Goal: Task Accomplishment & Management: Manage account settings

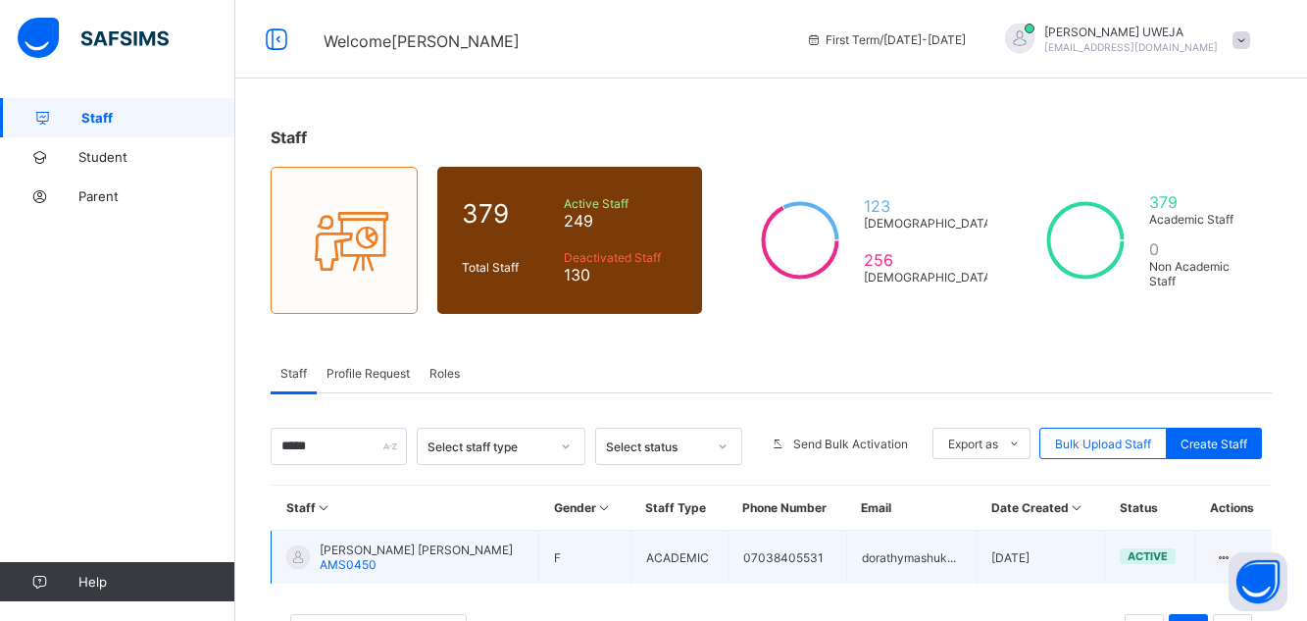
type input "*****"
click at [348, 553] on span "[PERSON_NAME] [PERSON_NAME]" at bounding box center [416, 549] width 193 height 15
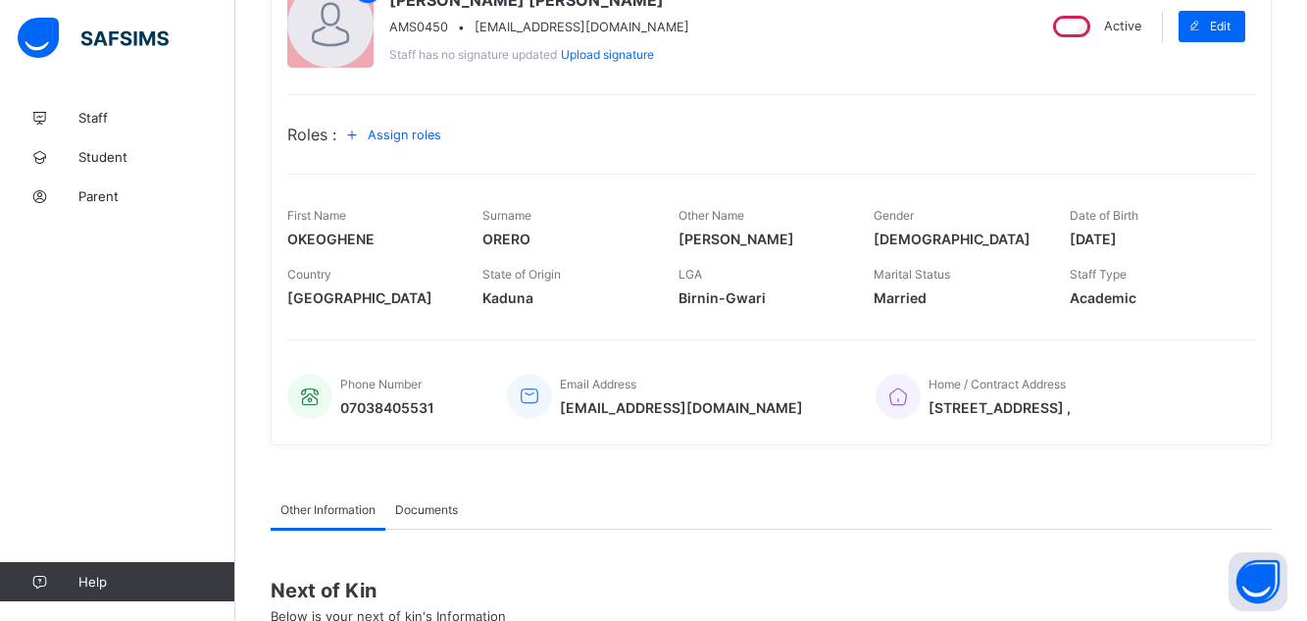
scroll to position [235, 0]
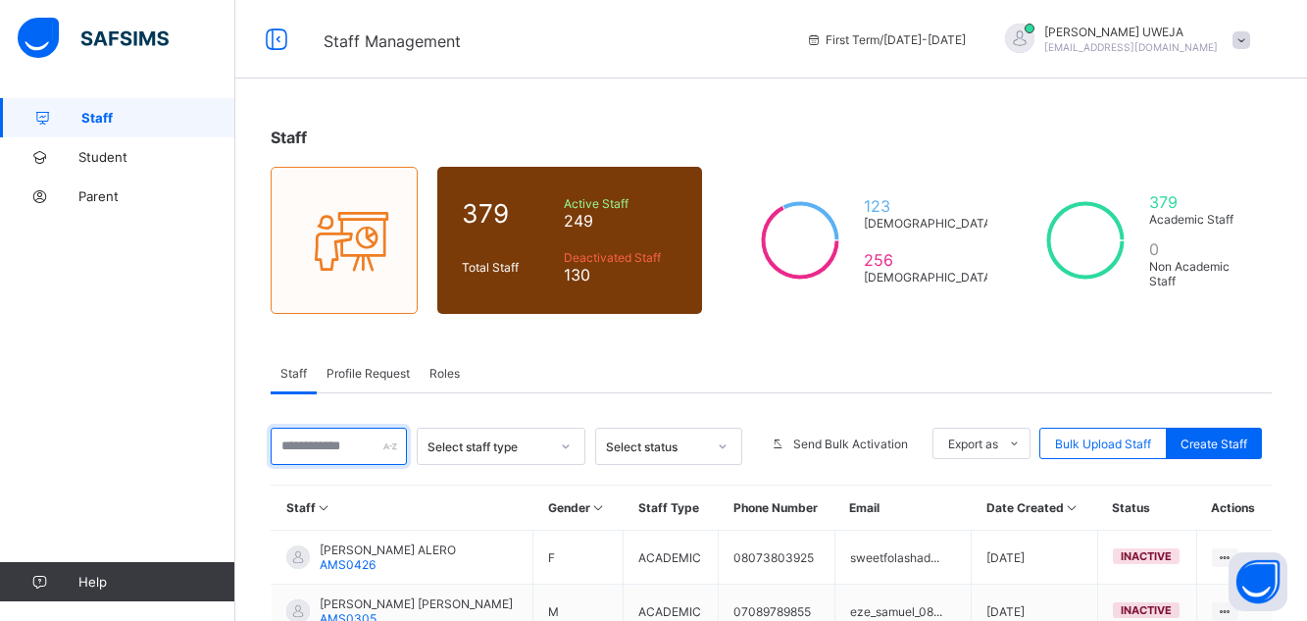
click at [337, 447] on input "text" at bounding box center [339, 445] width 136 height 37
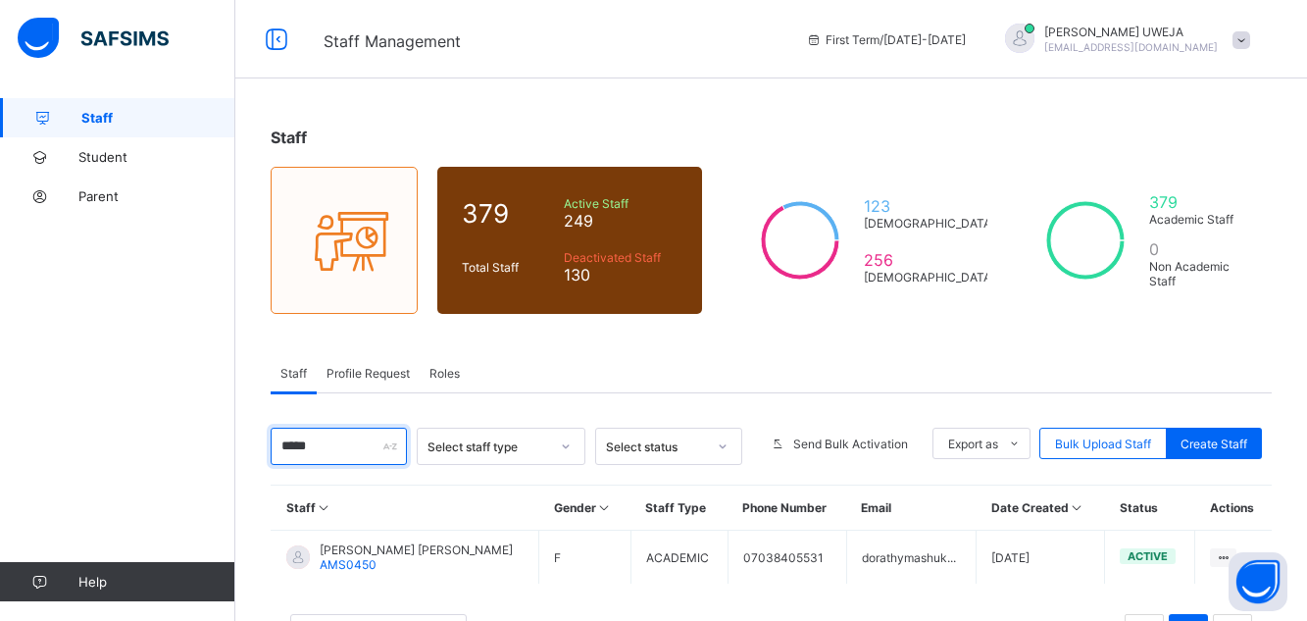
type input "*****"
click at [473, 577] on div "10 Rows Displaying 1 - 1 out of 1 1" at bounding box center [771, 623] width 1001 height 98
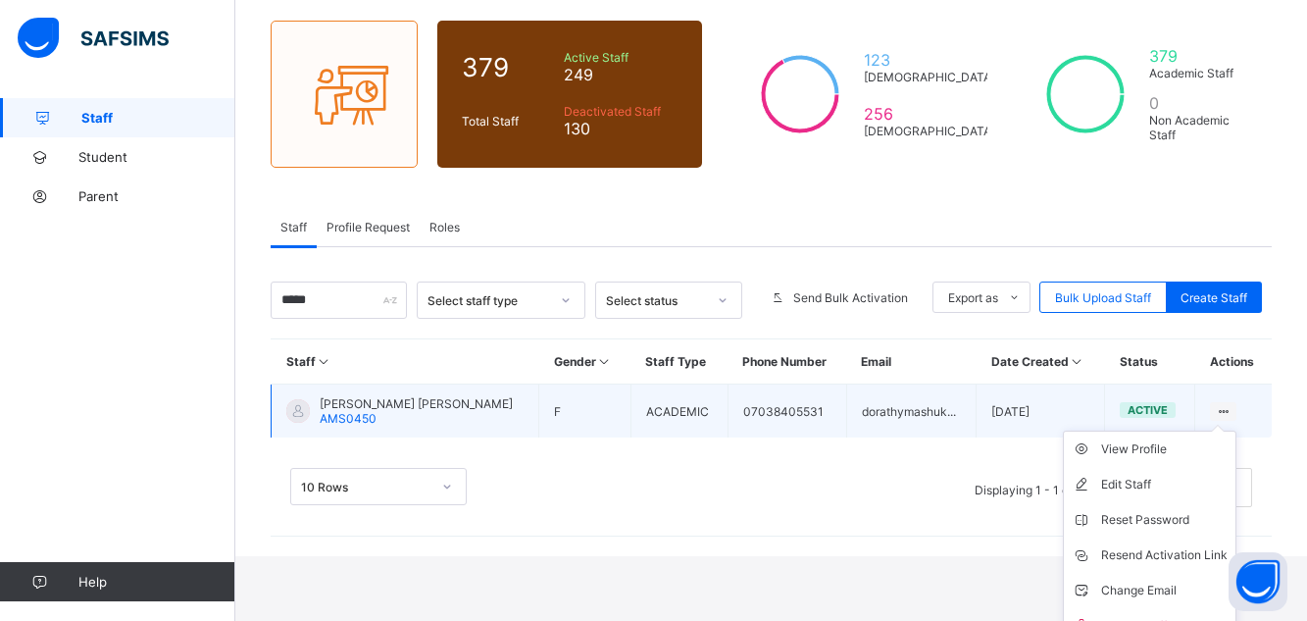
scroll to position [157, 0]
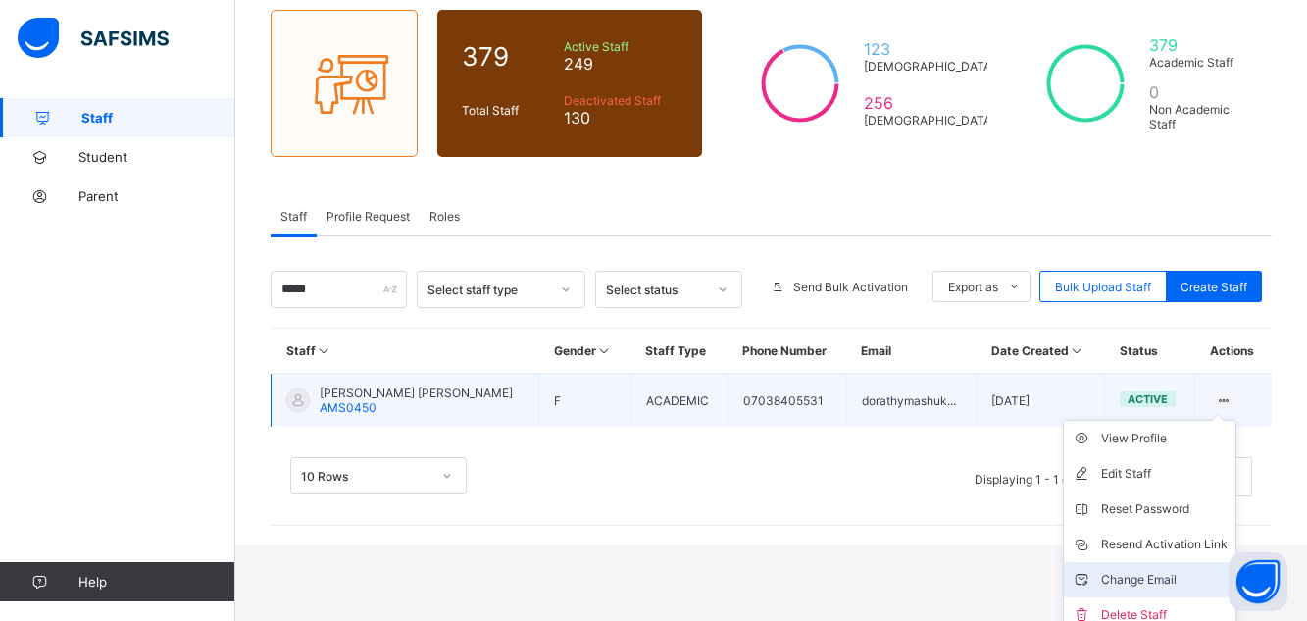
click at [1181, 575] on div "Change Email" at bounding box center [1164, 580] width 126 height 20
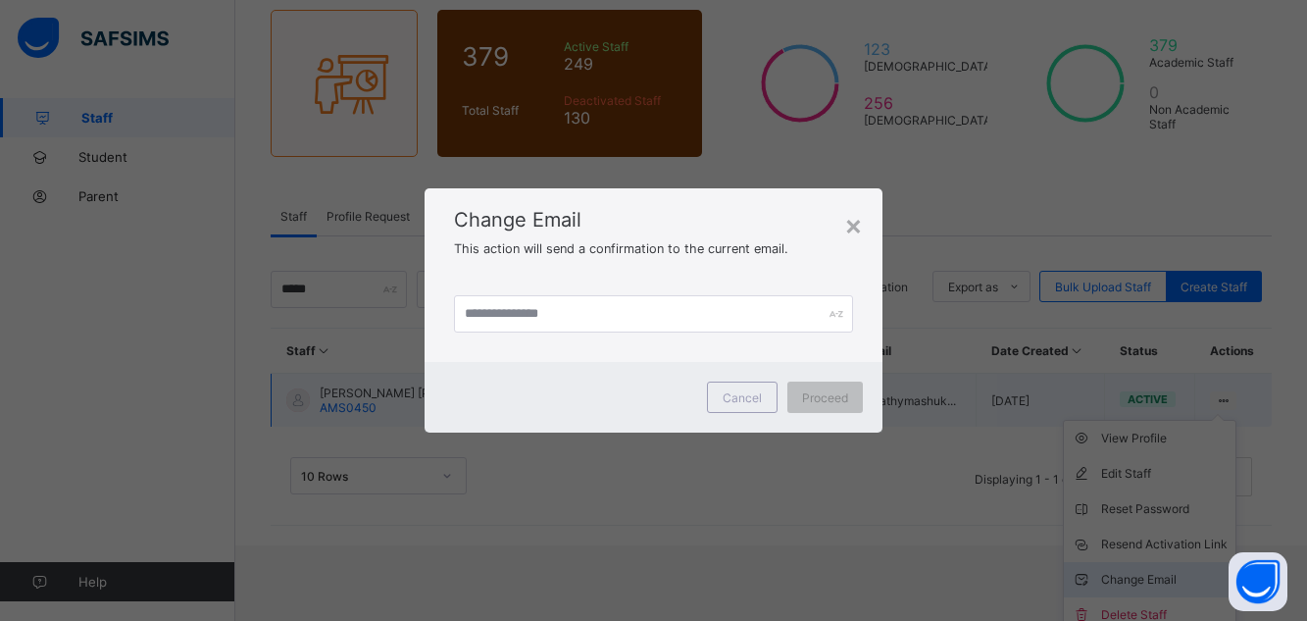
scroll to position [81, 0]
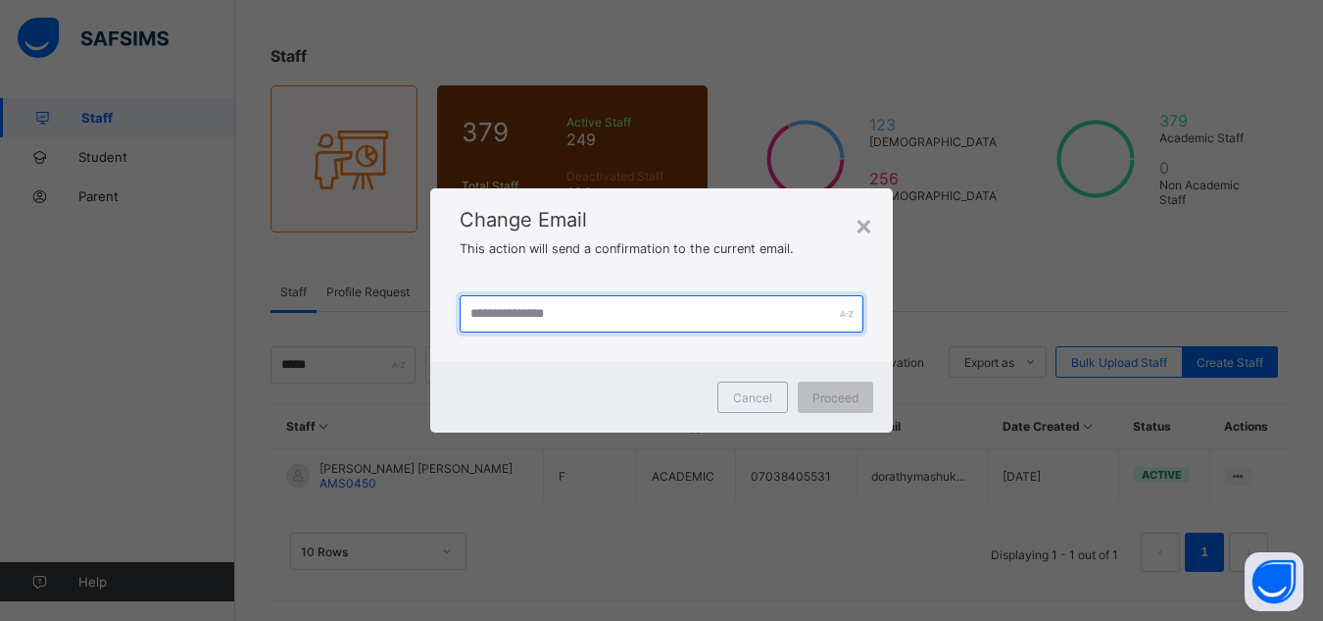
click at [544, 314] on input "text" at bounding box center [662, 313] width 405 height 37
type input "**********"
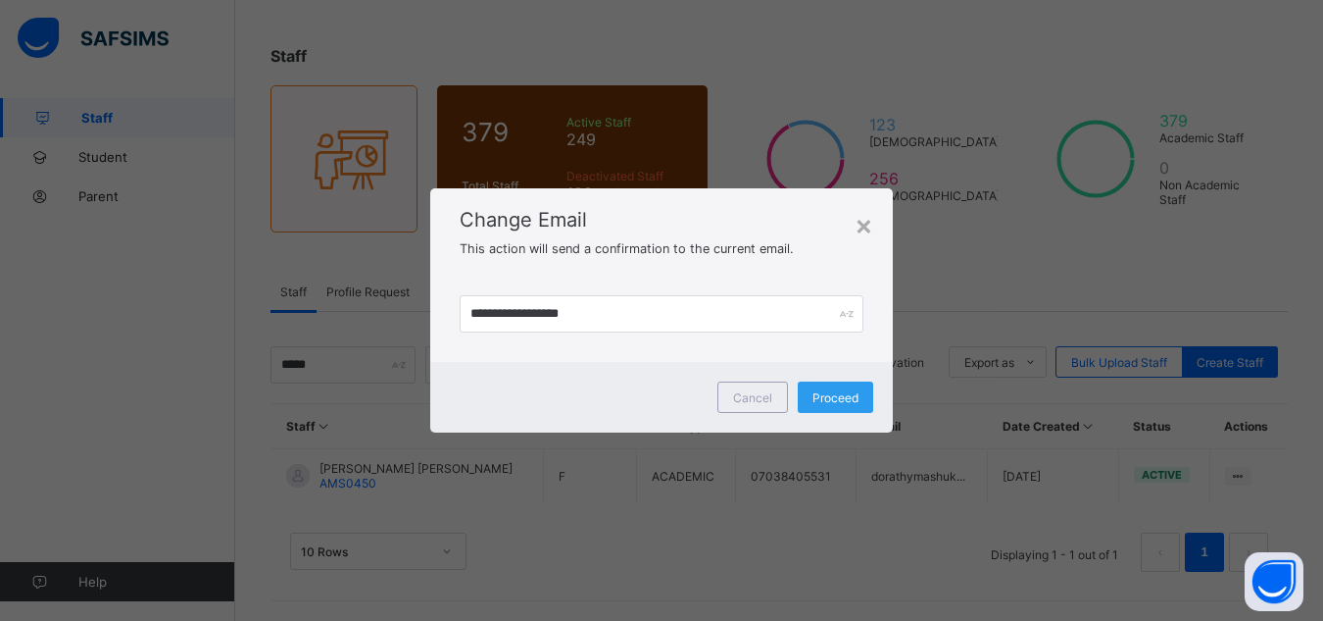
click at [832, 392] on span "Proceed" at bounding box center [836, 397] width 46 height 15
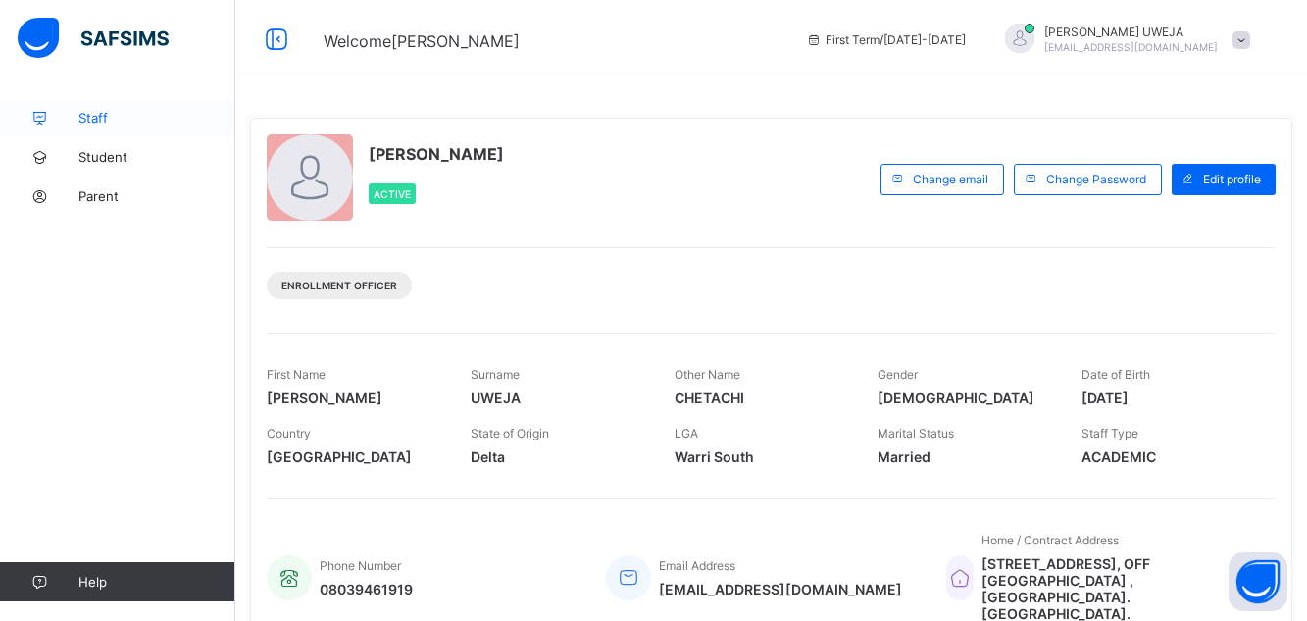
click at [83, 124] on span "Staff" at bounding box center [156, 118] width 157 height 16
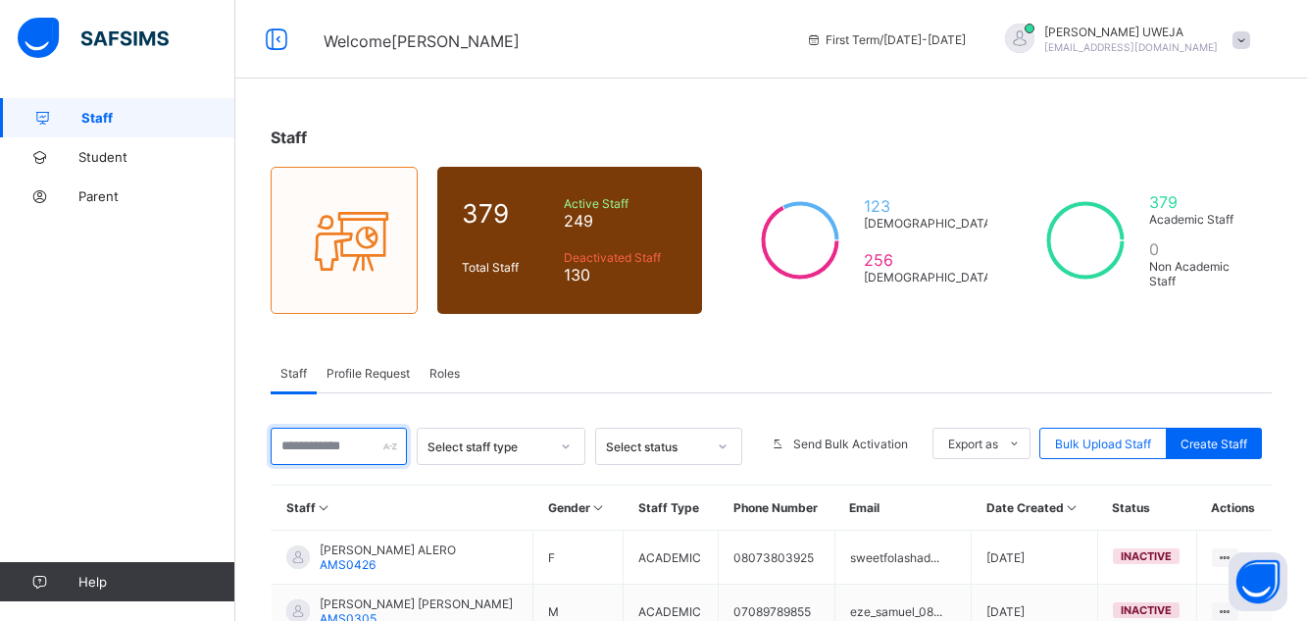
click at [346, 446] on input "text" at bounding box center [339, 445] width 136 height 37
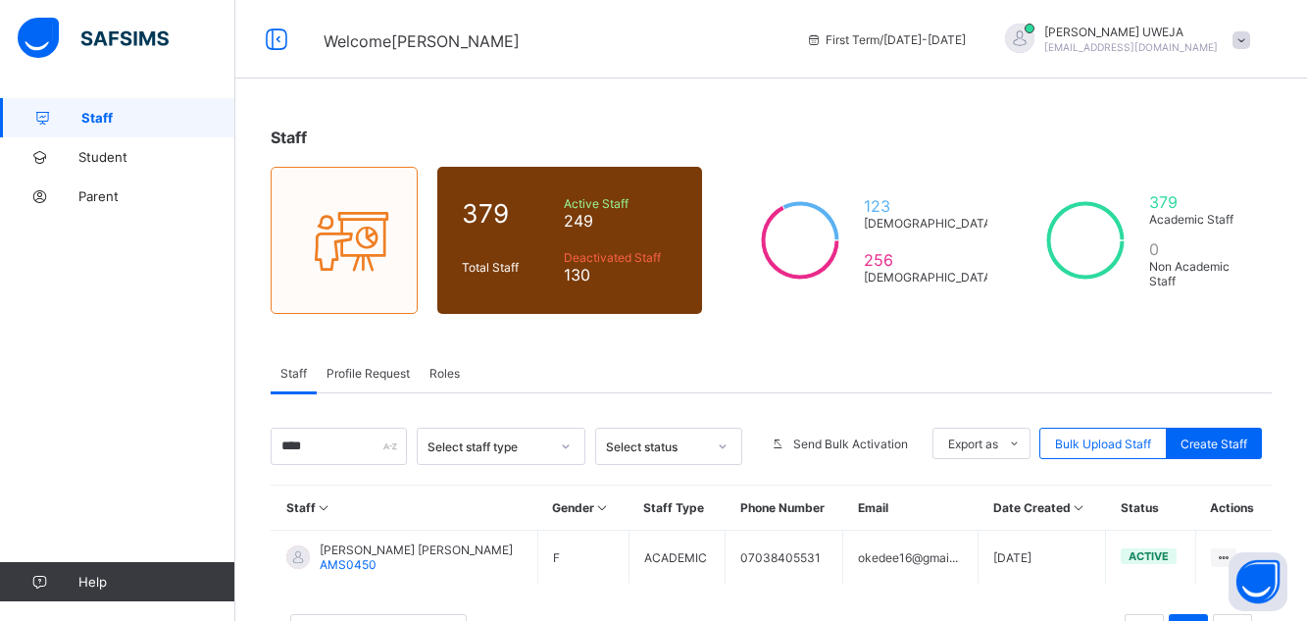
click at [484, 599] on div "10 Rows Displaying 1 - 1 out of 1 1" at bounding box center [771, 623] width 1001 height 98
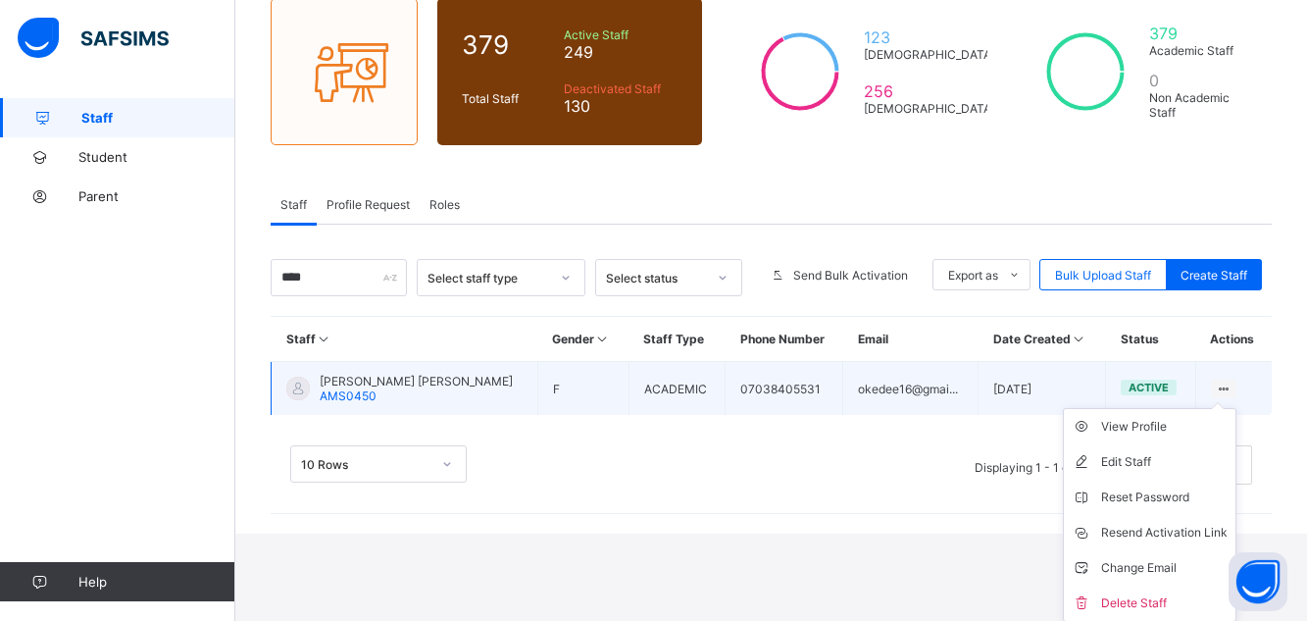
scroll to position [170, 0]
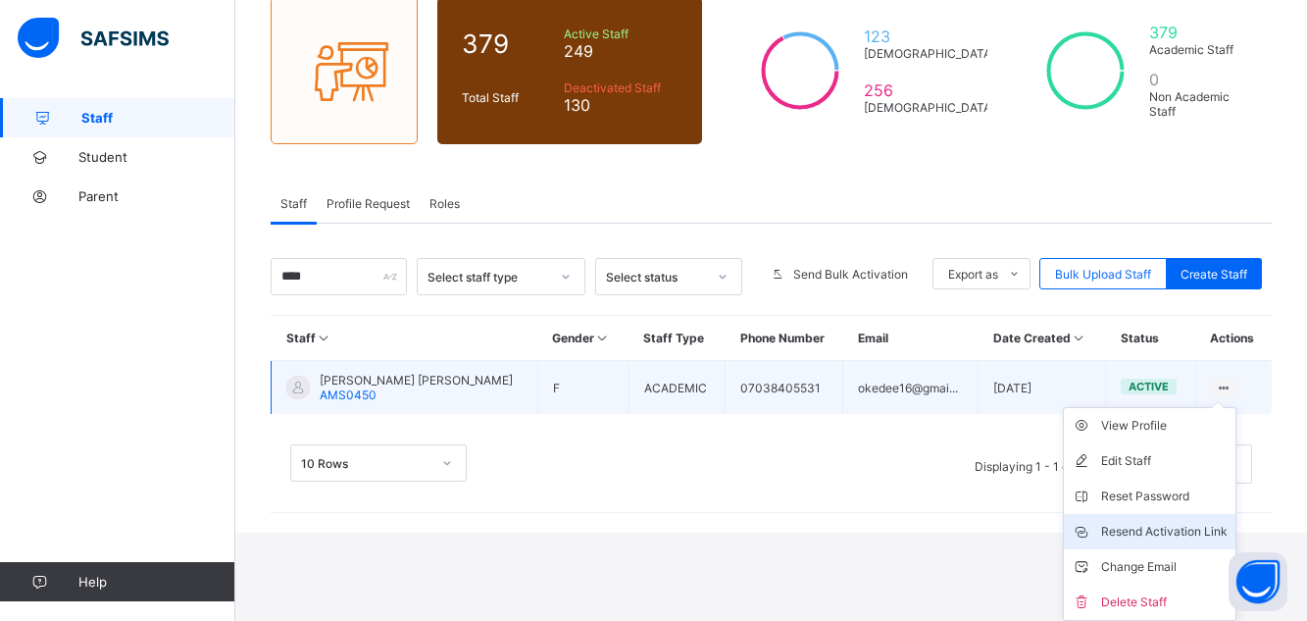
click at [1183, 534] on div "Resend Activation Link" at bounding box center [1164, 531] width 126 height 20
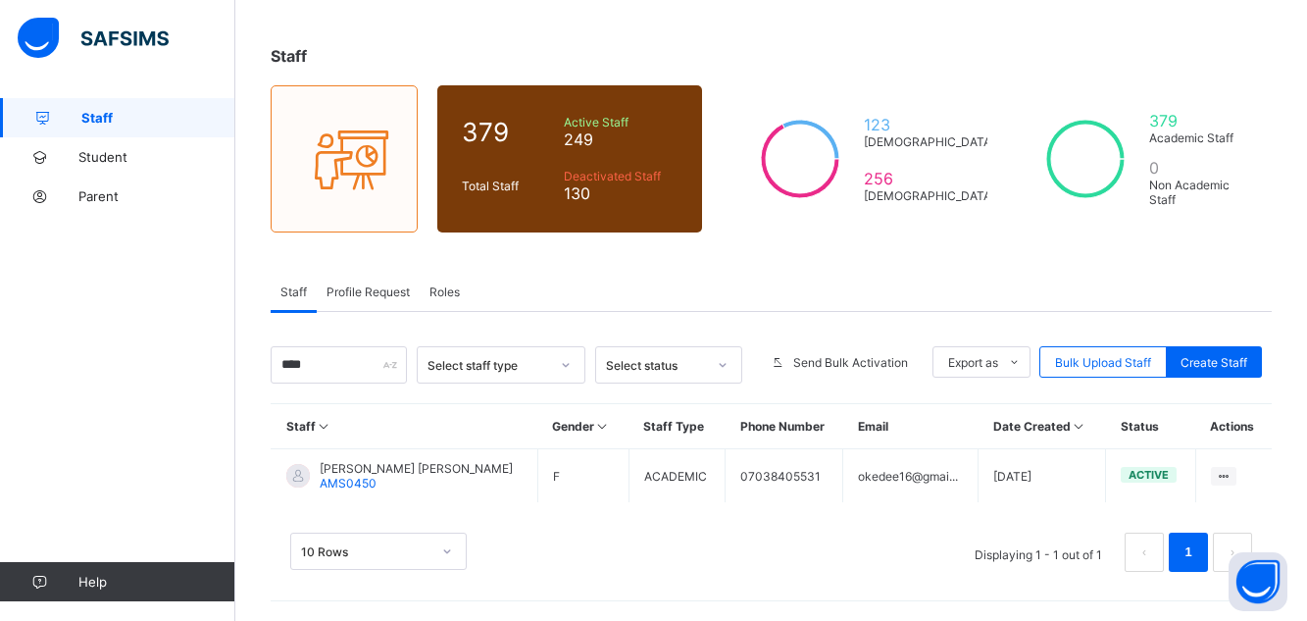
scroll to position [81, 0]
click at [318, 372] on input "****" at bounding box center [339, 364] width 136 height 37
type input "*"
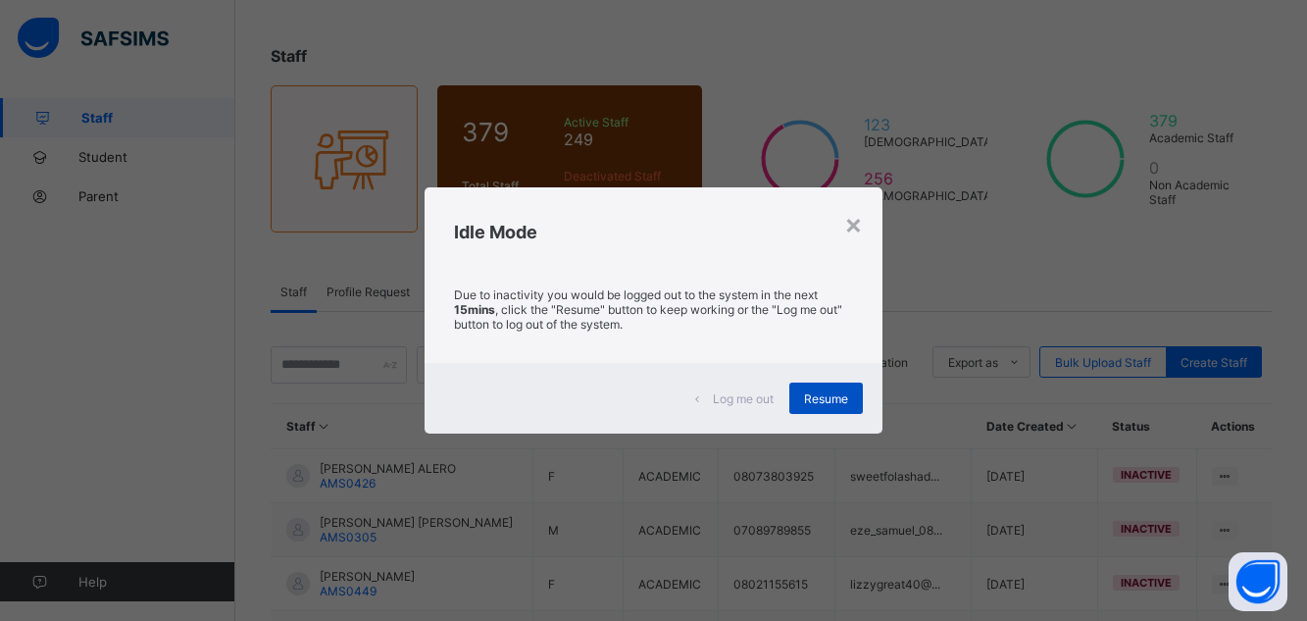
click at [818, 391] on span "Resume" at bounding box center [826, 398] width 44 height 15
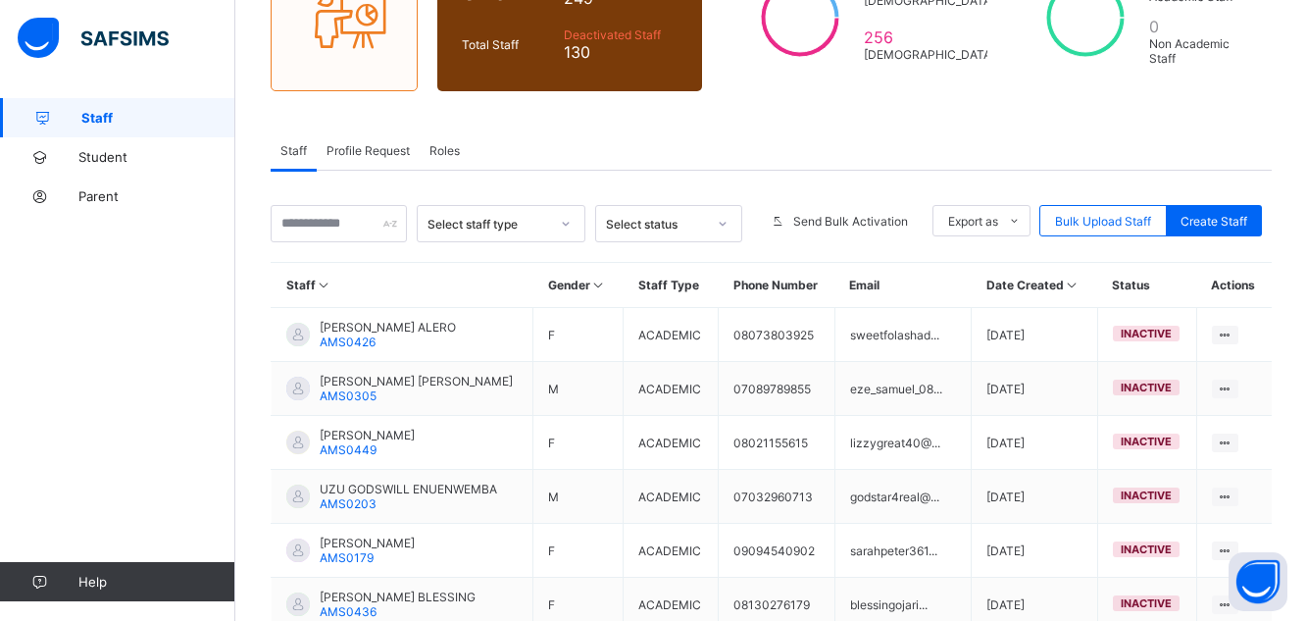
scroll to position [238, 0]
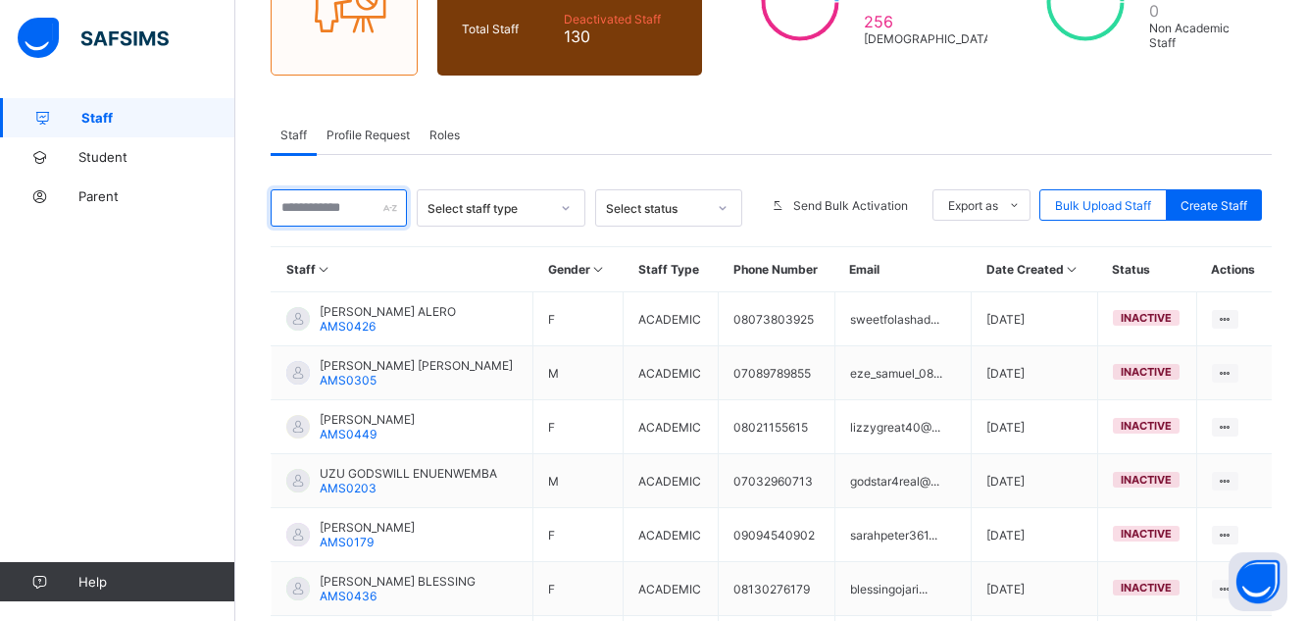
click at [325, 205] on input "text" at bounding box center [339, 207] width 136 height 37
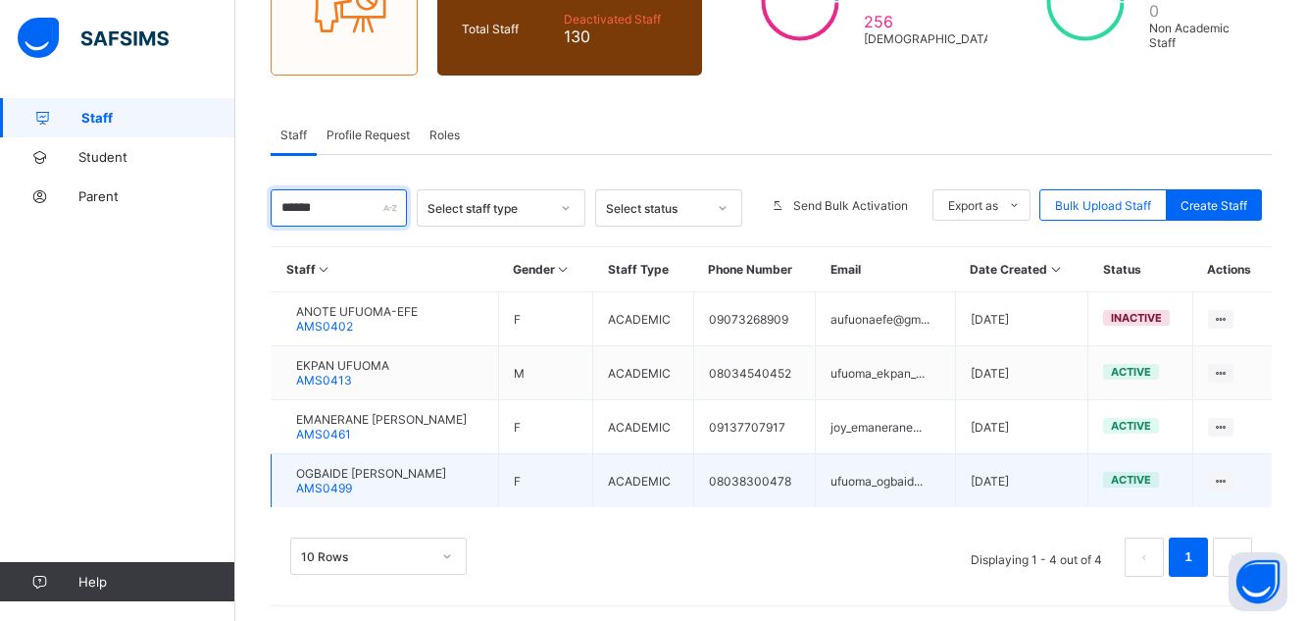
type input "******"
click at [386, 479] on span "OGBAIDE [PERSON_NAME]" at bounding box center [371, 473] width 150 height 15
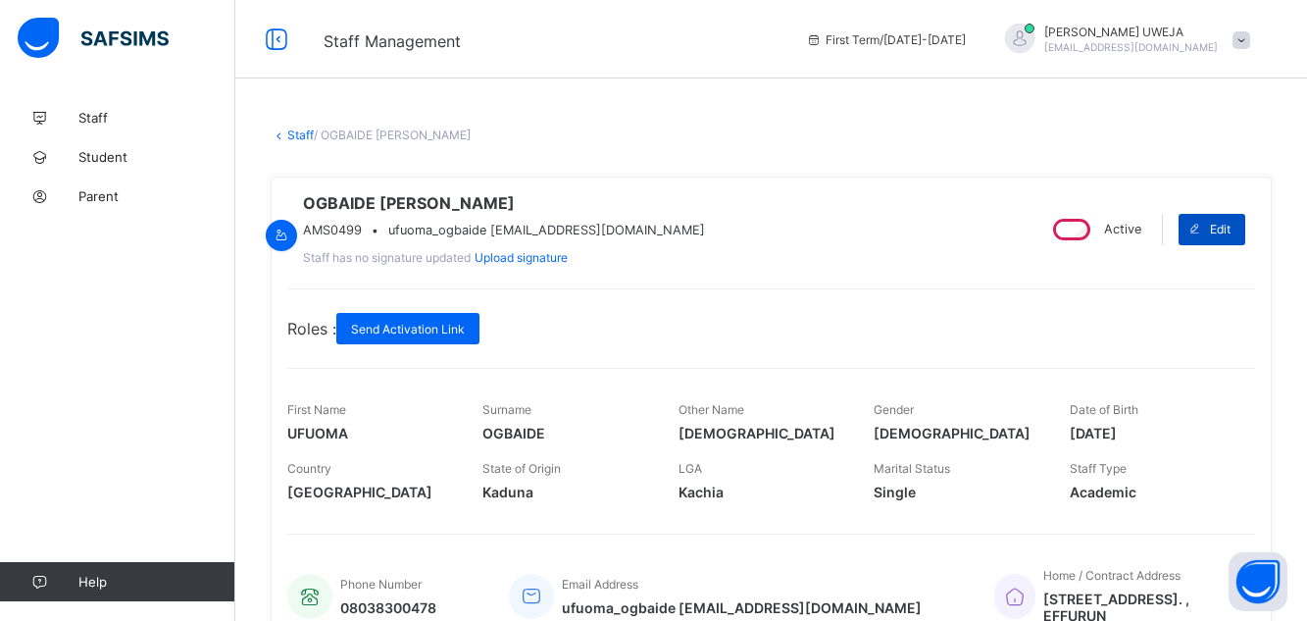
click at [1230, 236] on span "Edit" at bounding box center [1220, 229] width 21 height 15
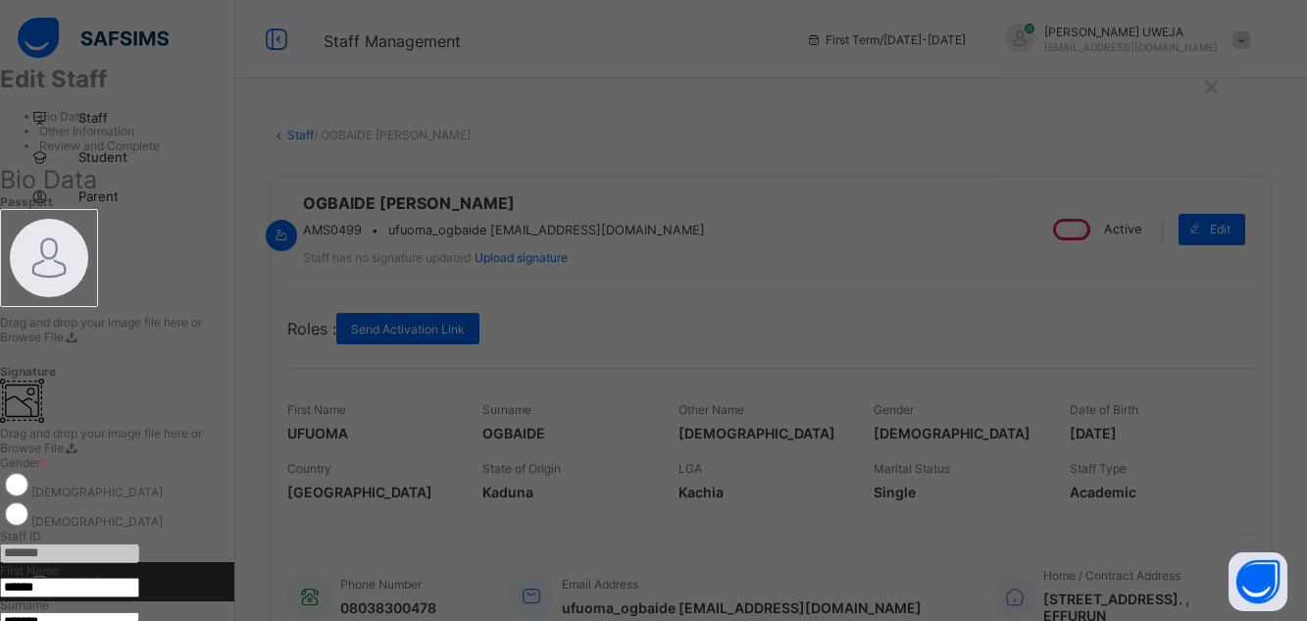
click at [938, 563] on div "First Name ******" at bounding box center [620, 580] width 1240 height 34
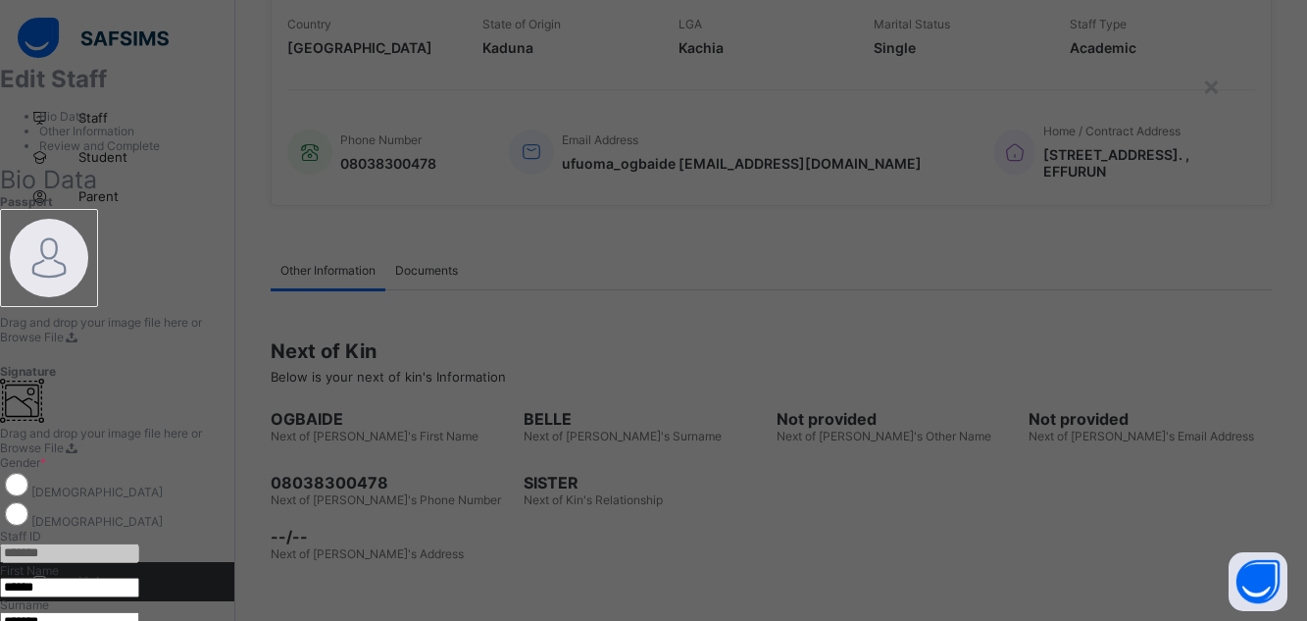
scroll to position [471, 0]
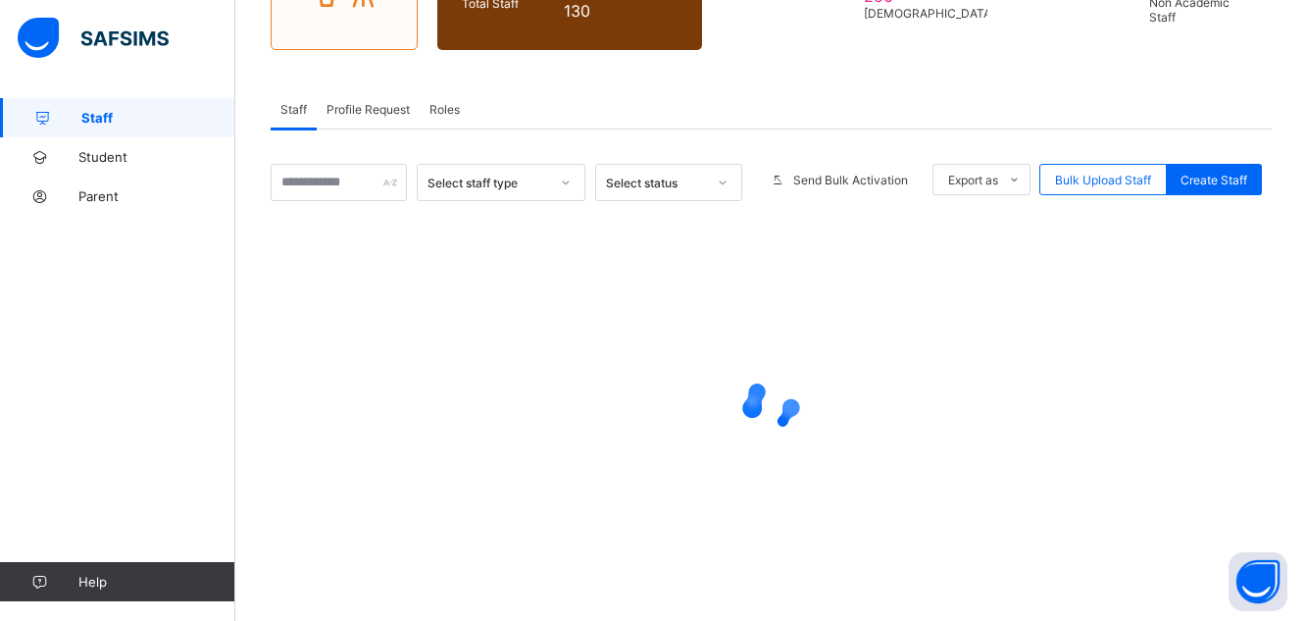
scroll to position [238, 0]
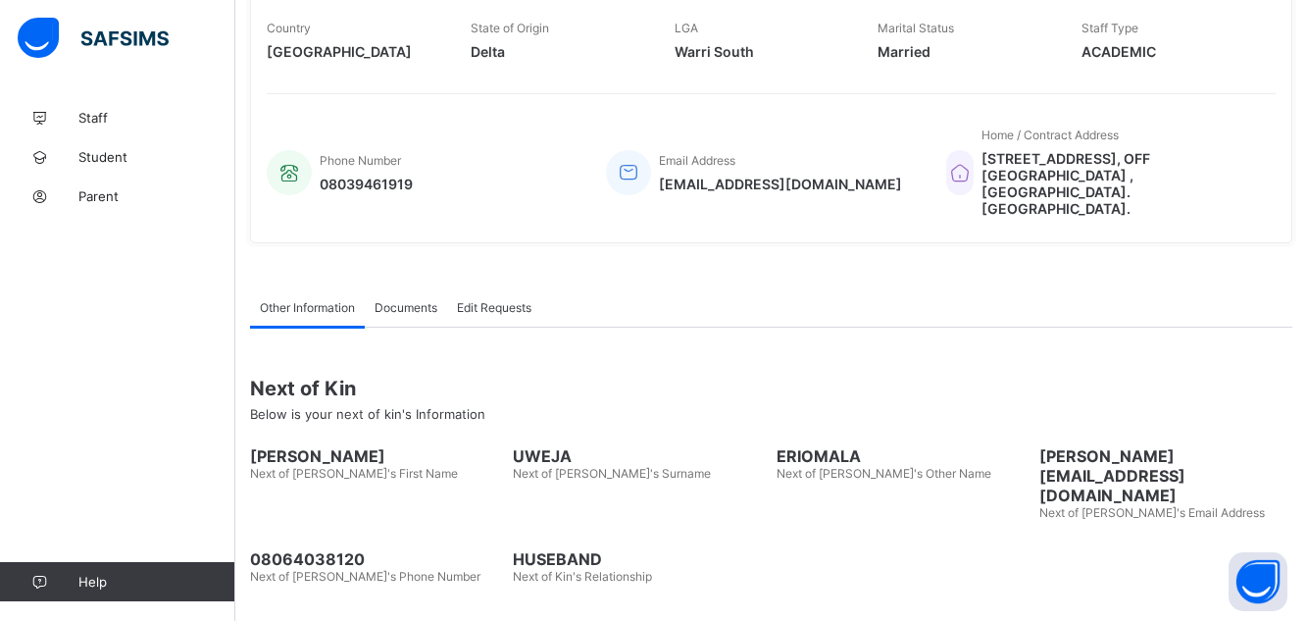
scroll to position [408, 0]
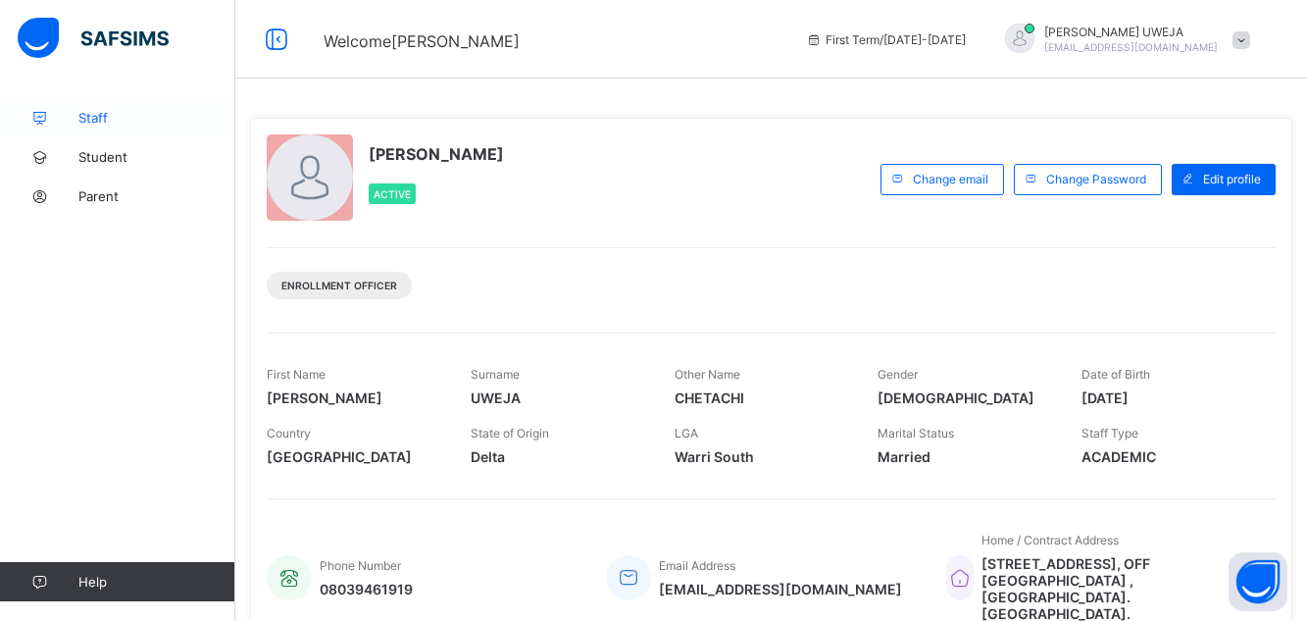
click at [97, 123] on span "Staff" at bounding box center [156, 118] width 157 height 16
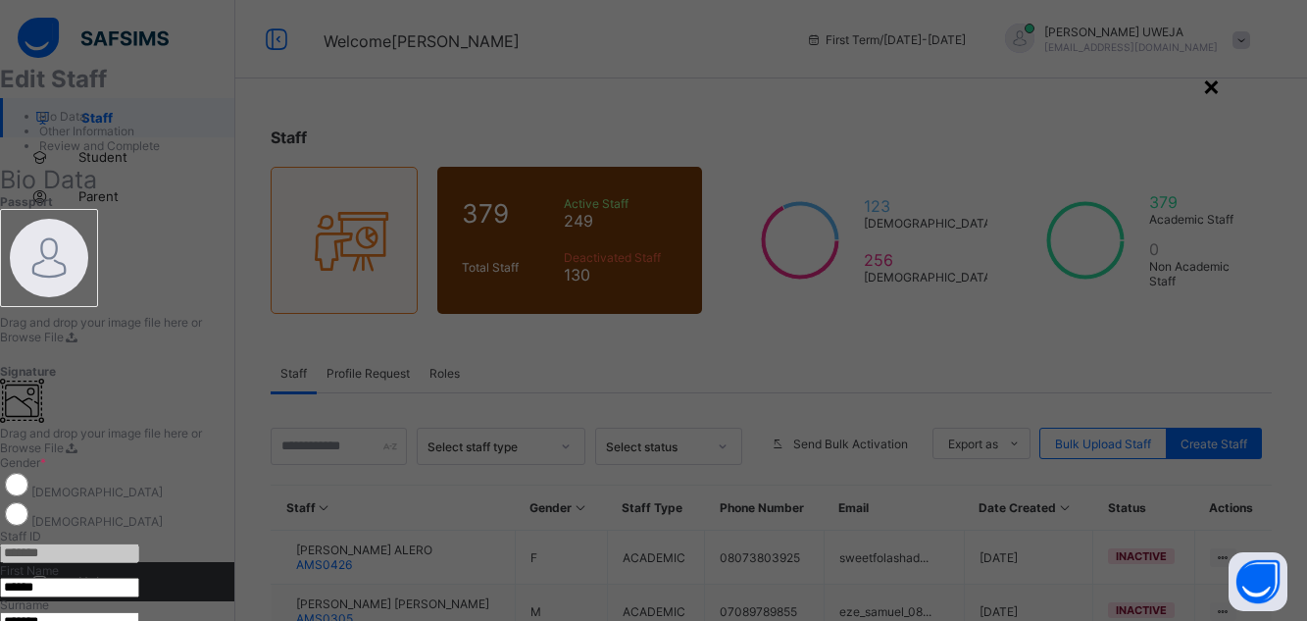
click at [1220, 95] on div "×" at bounding box center [1211, 85] width 19 height 33
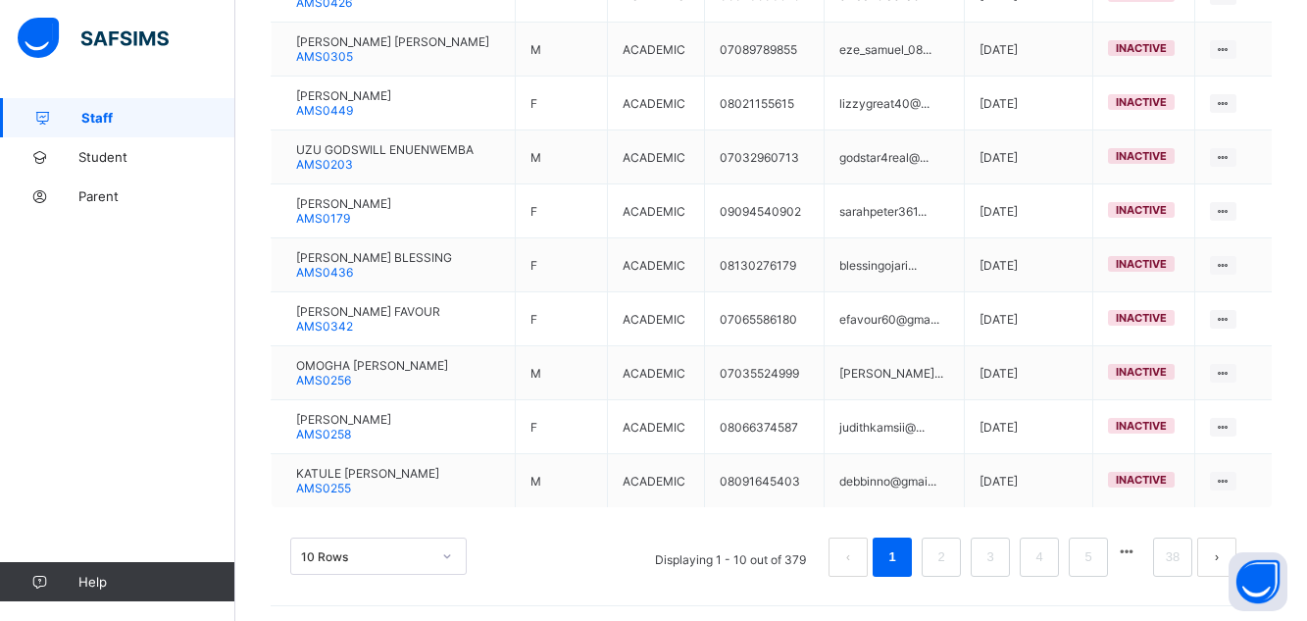
scroll to position [567, 0]
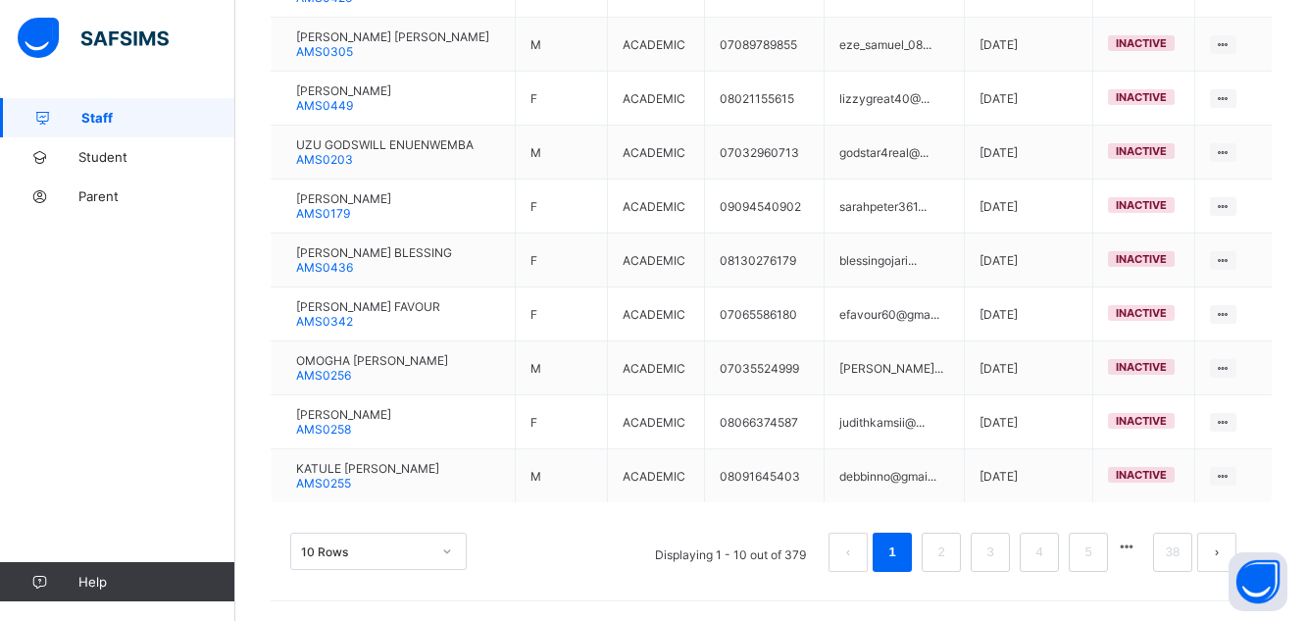
click at [1139, 545] on button "button" at bounding box center [1126, 546] width 25 height 17
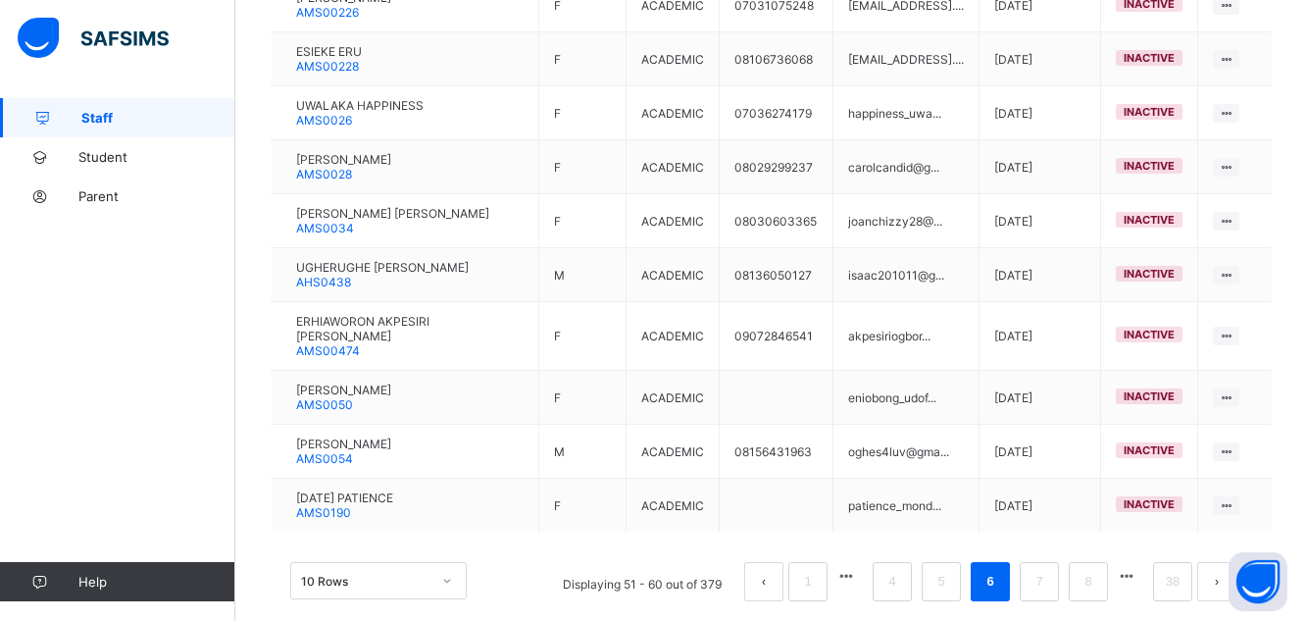
click at [1139, 568] on button "button" at bounding box center [1126, 576] width 25 height 17
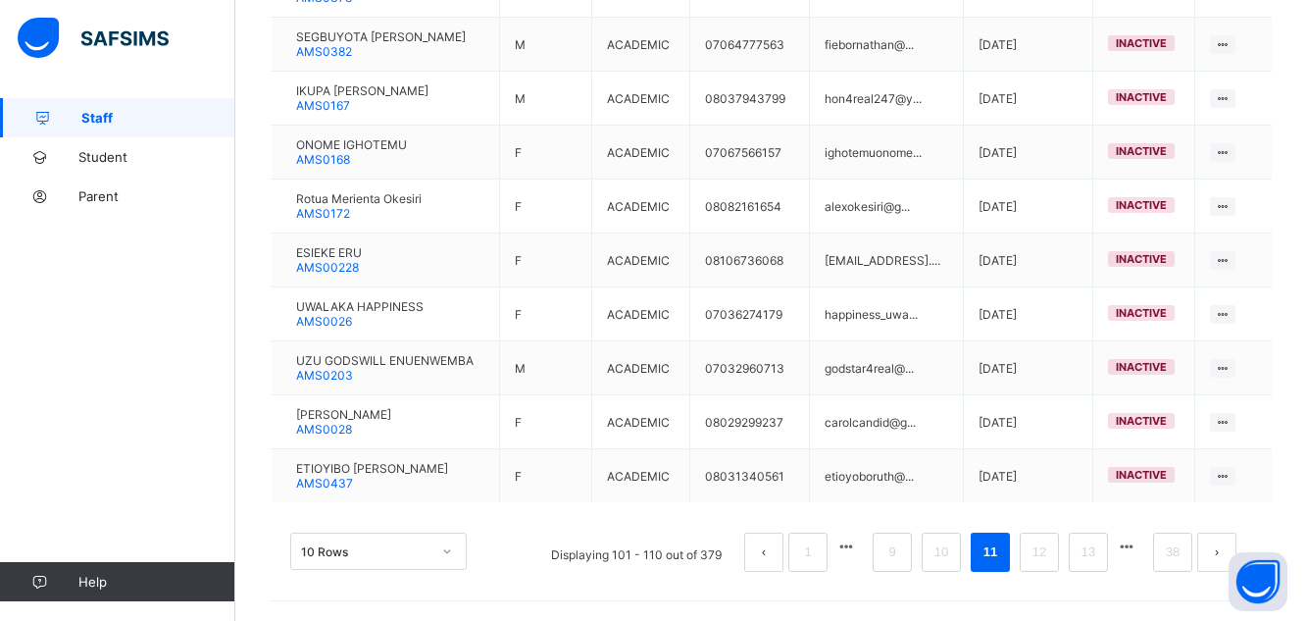
click at [1139, 547] on button "button" at bounding box center [1126, 546] width 25 height 17
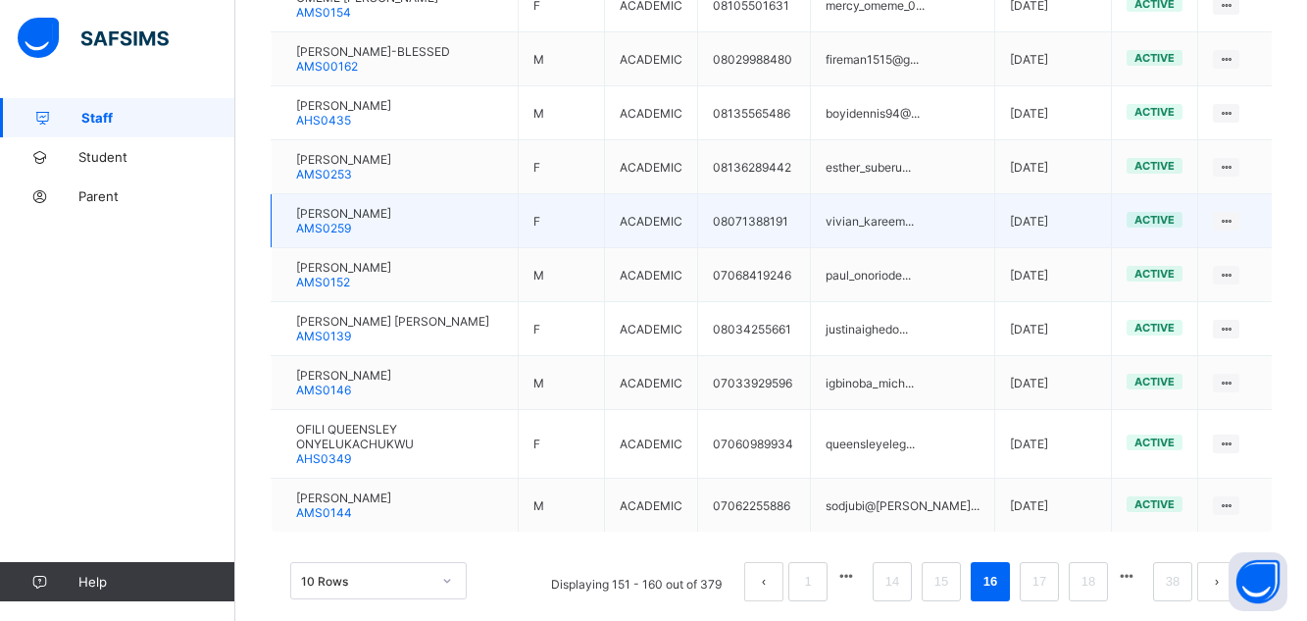
click at [480, 210] on td "[PERSON_NAME] AFURE AMS0259" at bounding box center [395, 221] width 247 height 54
click at [458, 197] on td "[PERSON_NAME] AFURE AMS0259" at bounding box center [395, 221] width 247 height 54
click at [338, 206] on span "[PERSON_NAME]" at bounding box center [343, 213] width 95 height 15
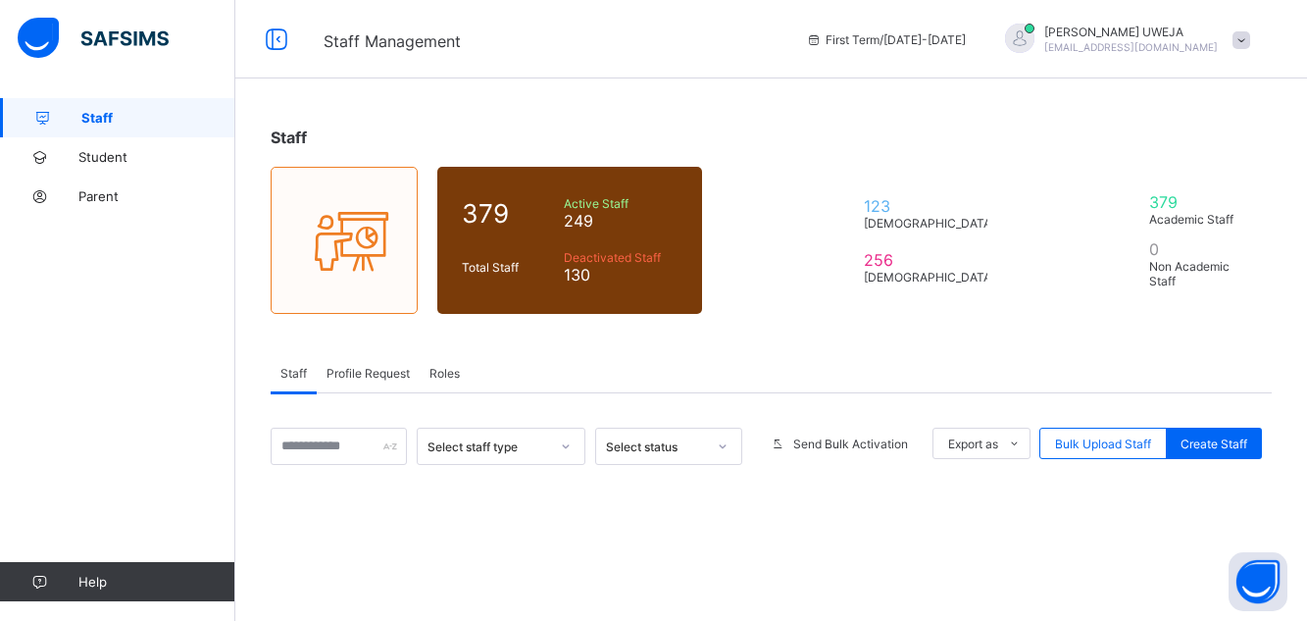
scroll to position [264, 0]
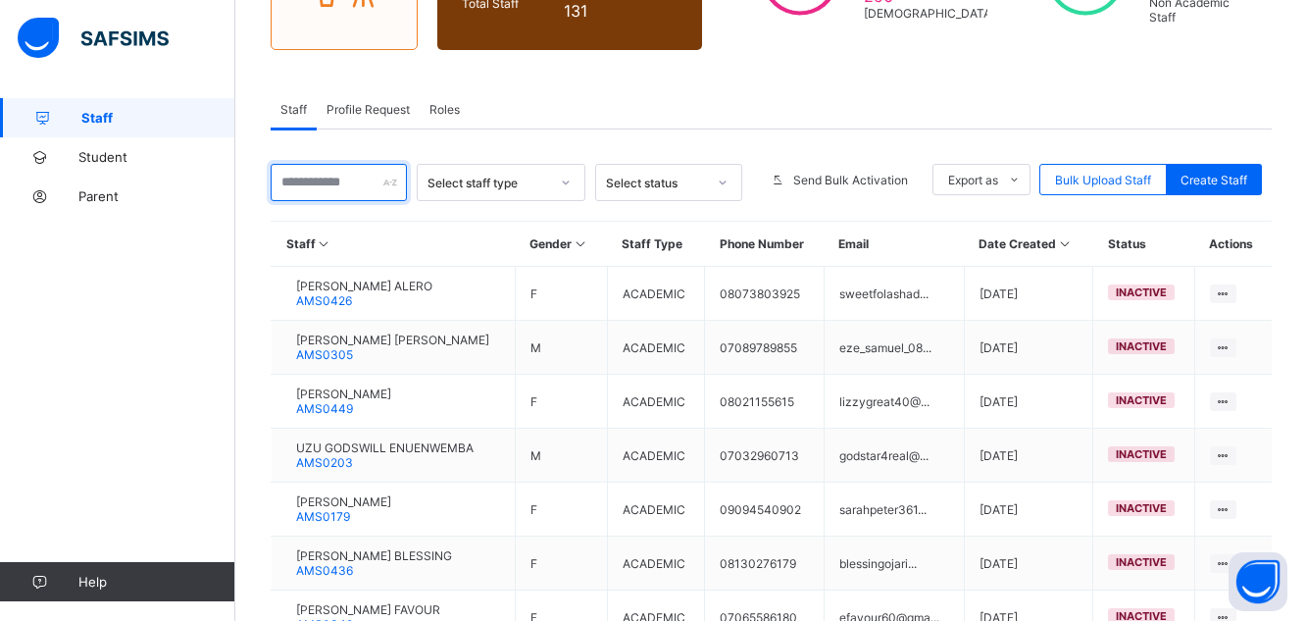
click at [319, 186] on input "text" at bounding box center [339, 182] width 136 height 37
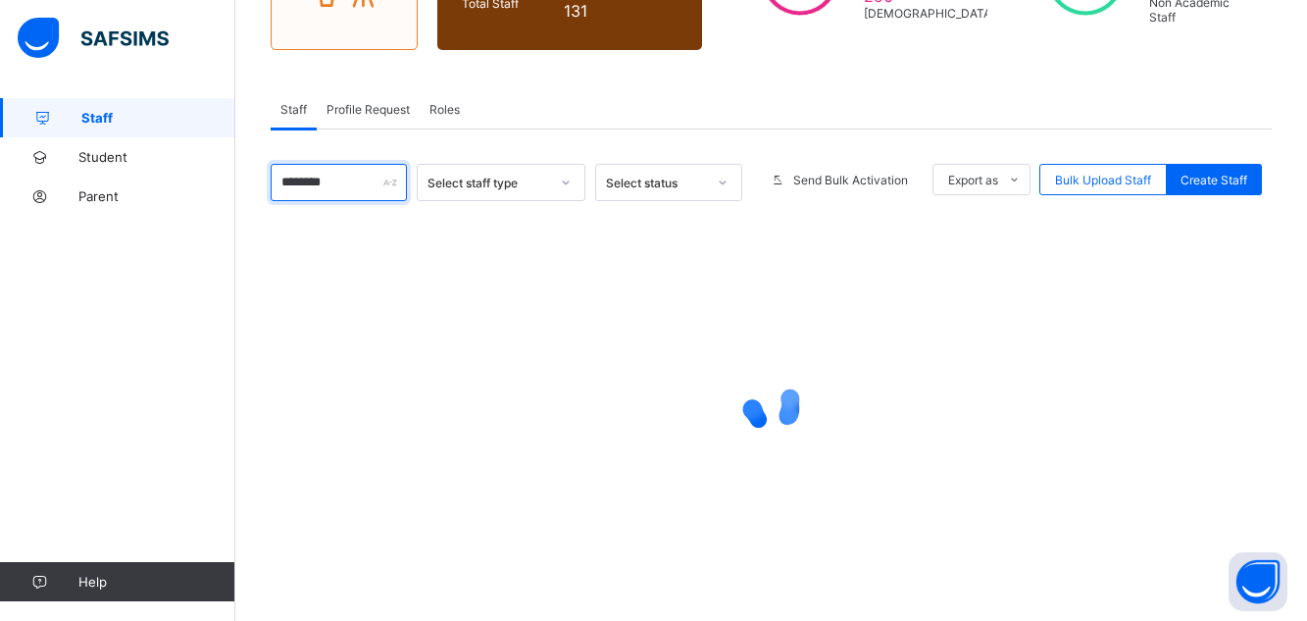
type input "********"
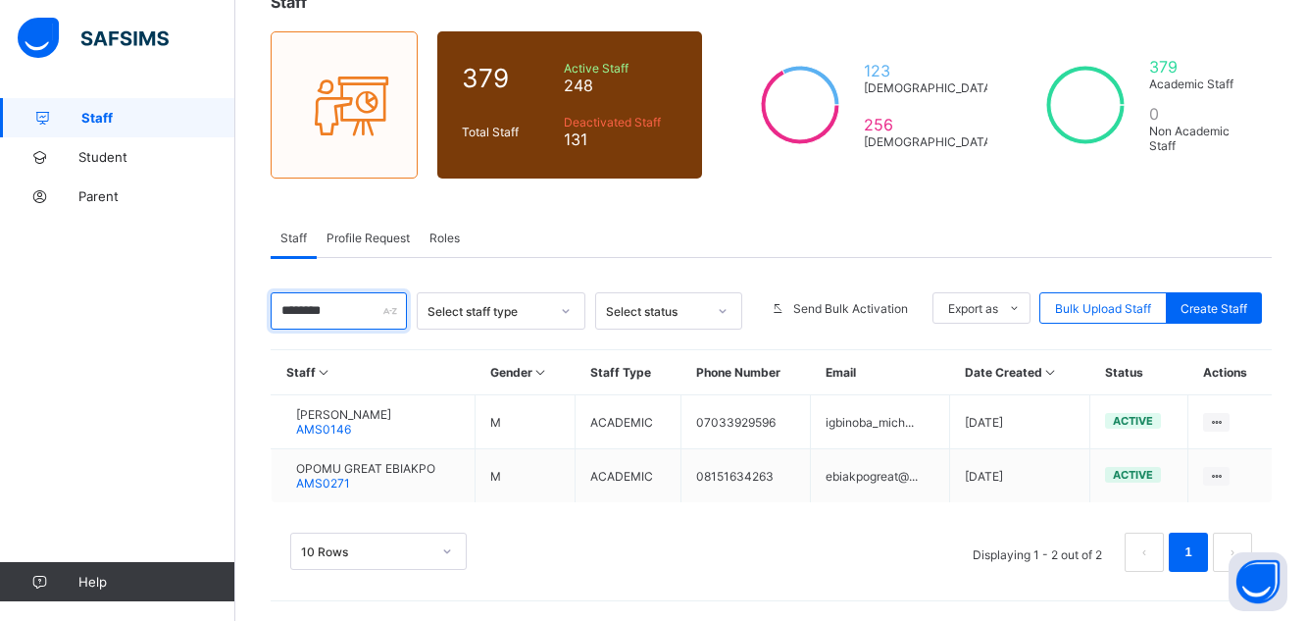
scroll to position [135, 0]
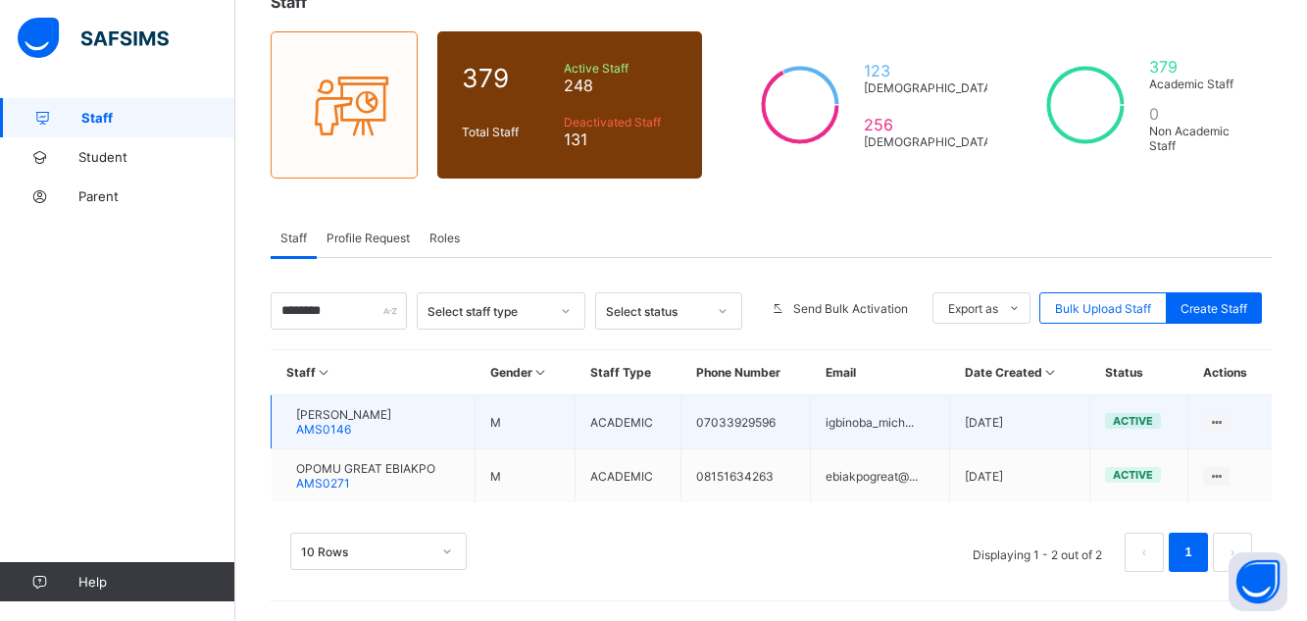
click at [339, 416] on span "[PERSON_NAME]" at bounding box center [343, 414] width 95 height 15
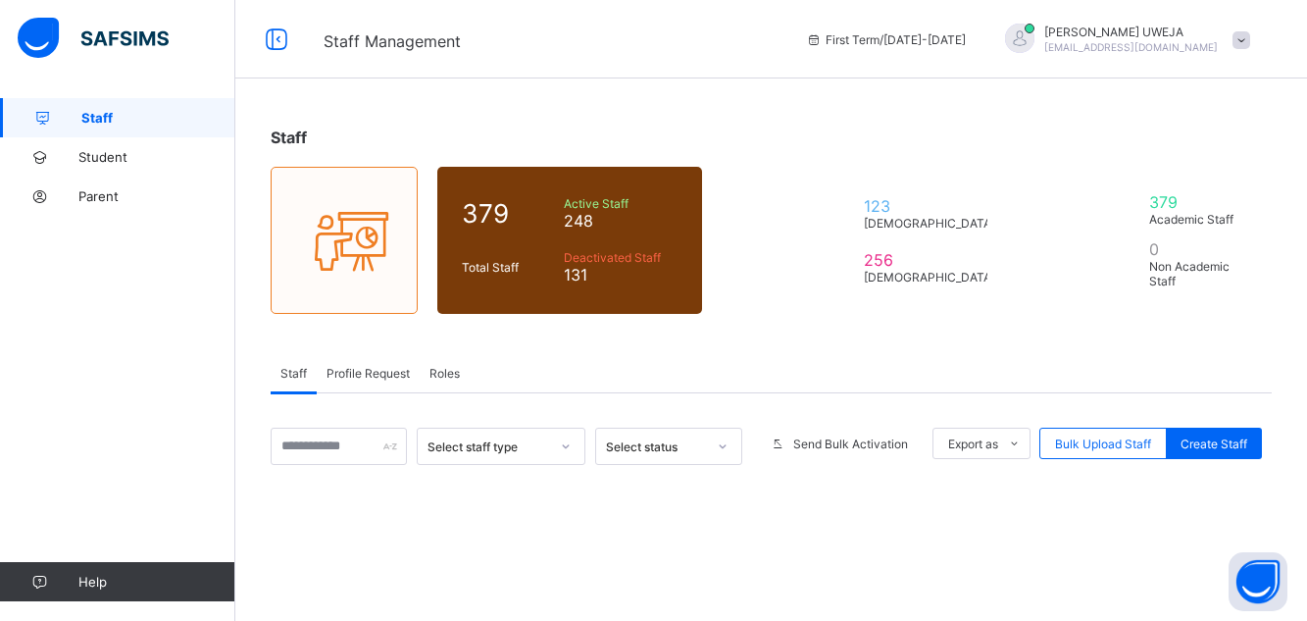
scroll to position [135, 0]
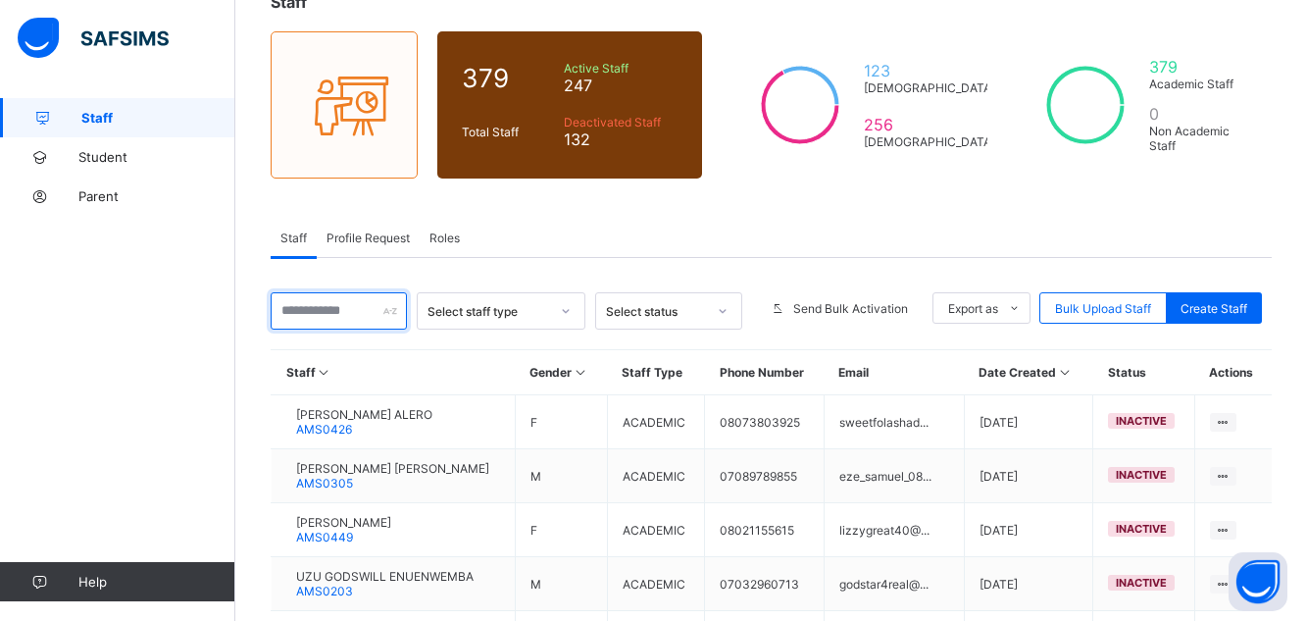
click at [335, 315] on input "text" at bounding box center [339, 310] width 136 height 37
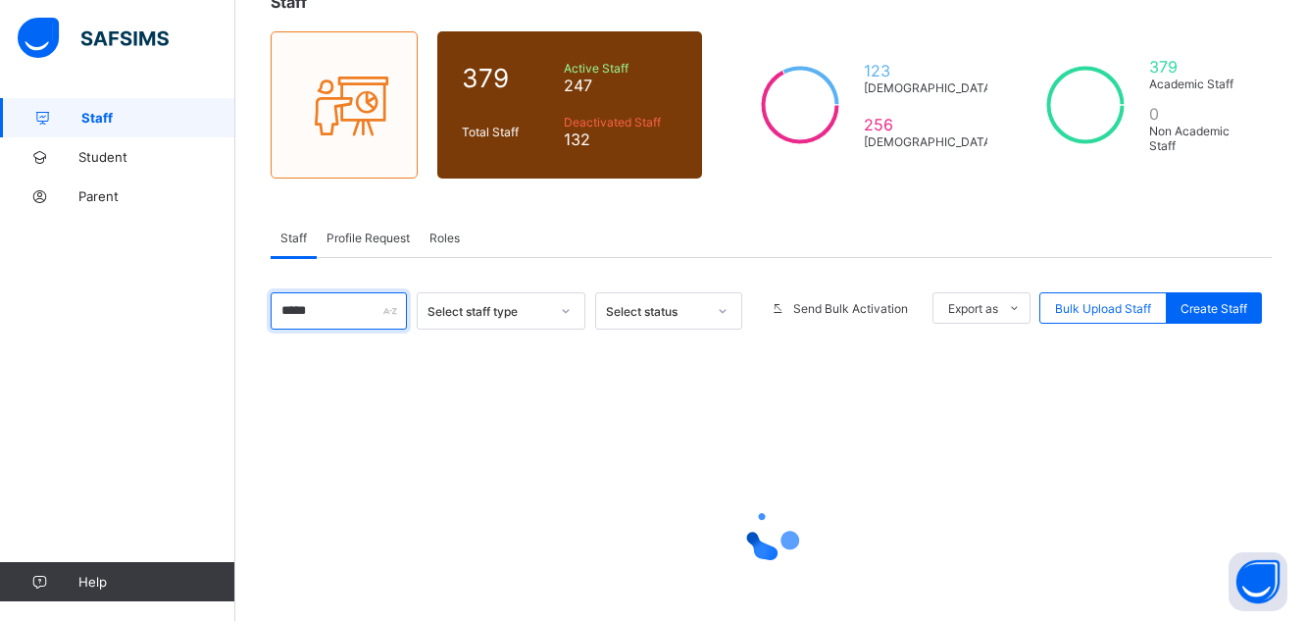
type input "*****"
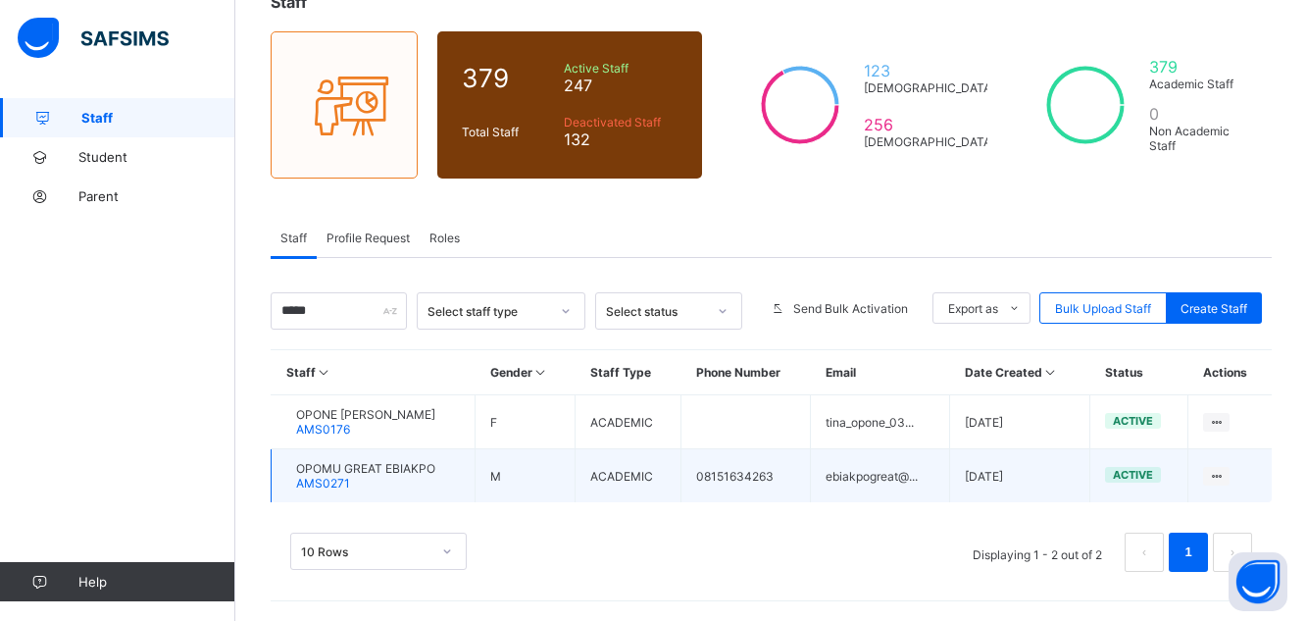
click at [398, 474] on span "OPOMU GREAT EBIAKPO" at bounding box center [365, 468] width 139 height 15
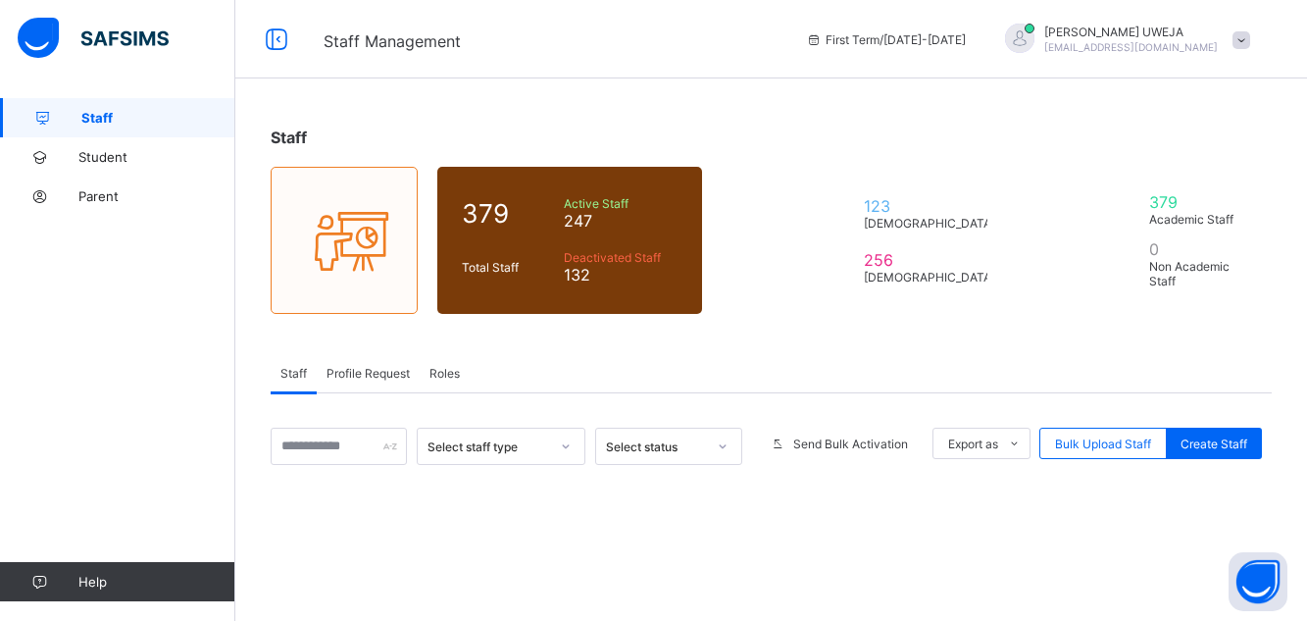
scroll to position [135, 0]
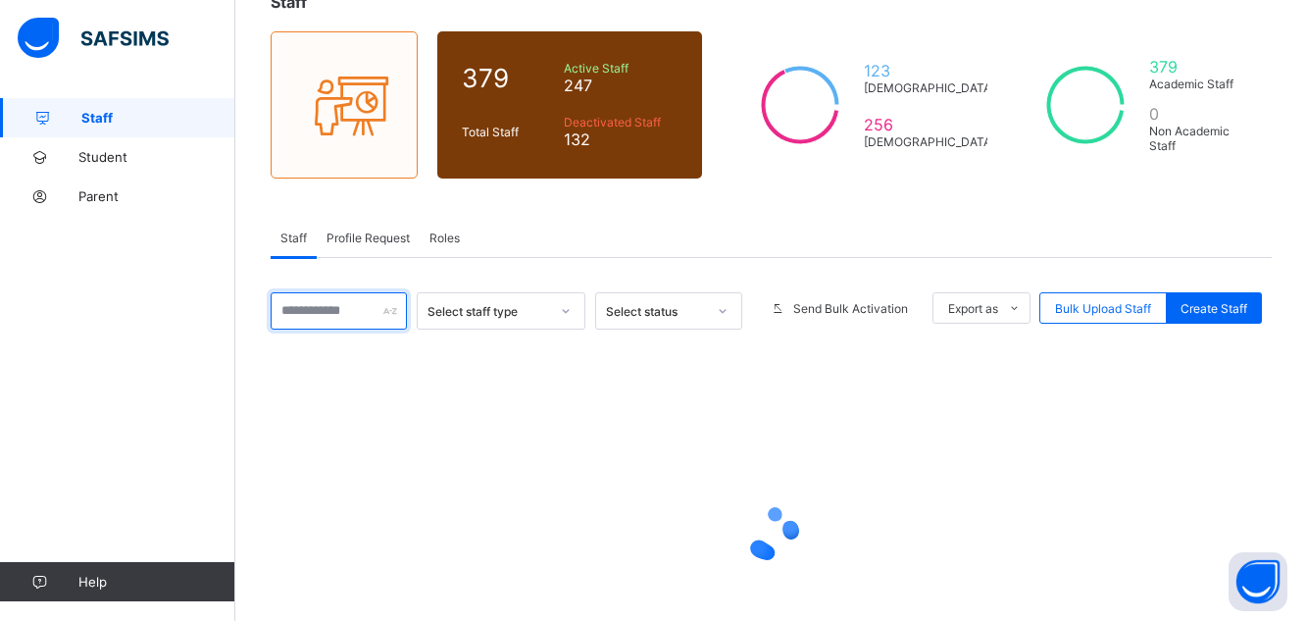
click at [309, 310] on input "text" at bounding box center [339, 310] width 136 height 37
type input "*"
type input "*****"
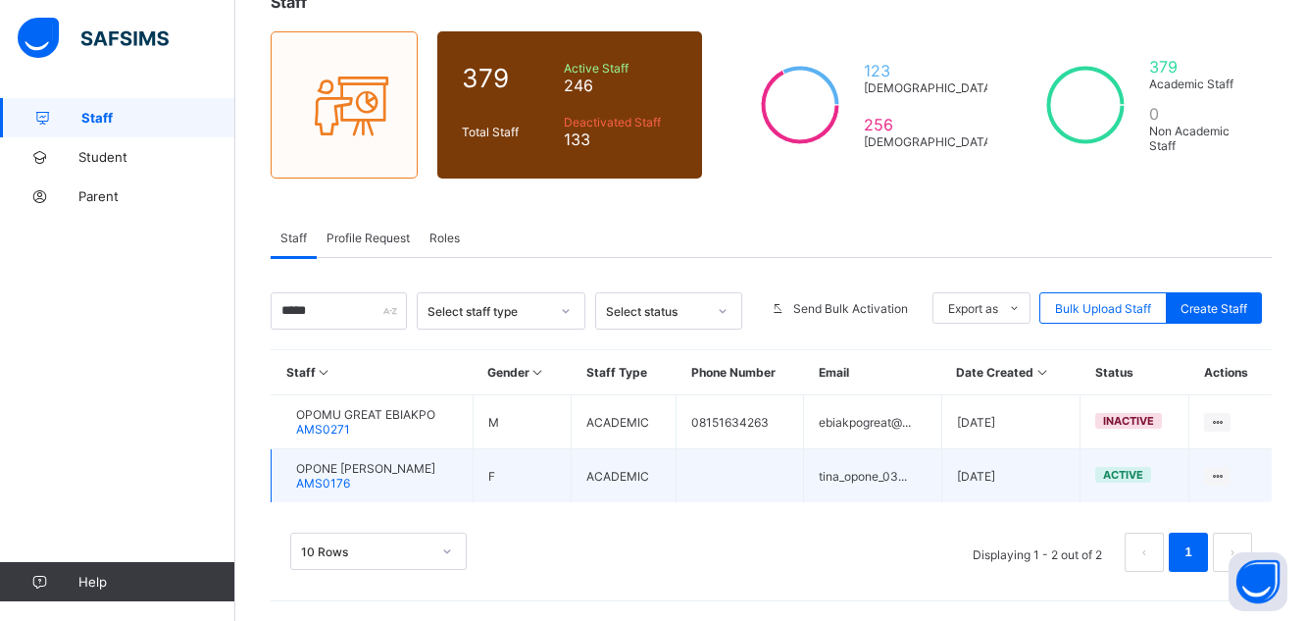
click at [367, 470] on span "OPONE [PERSON_NAME]" at bounding box center [365, 468] width 139 height 15
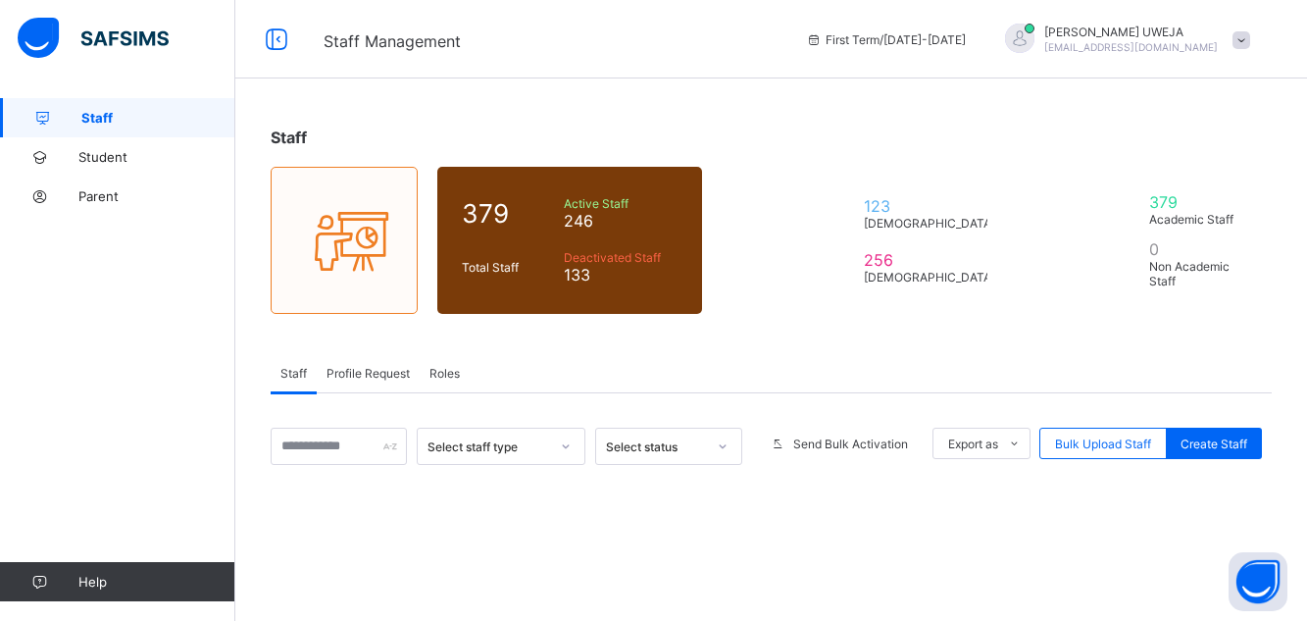
scroll to position [135, 0]
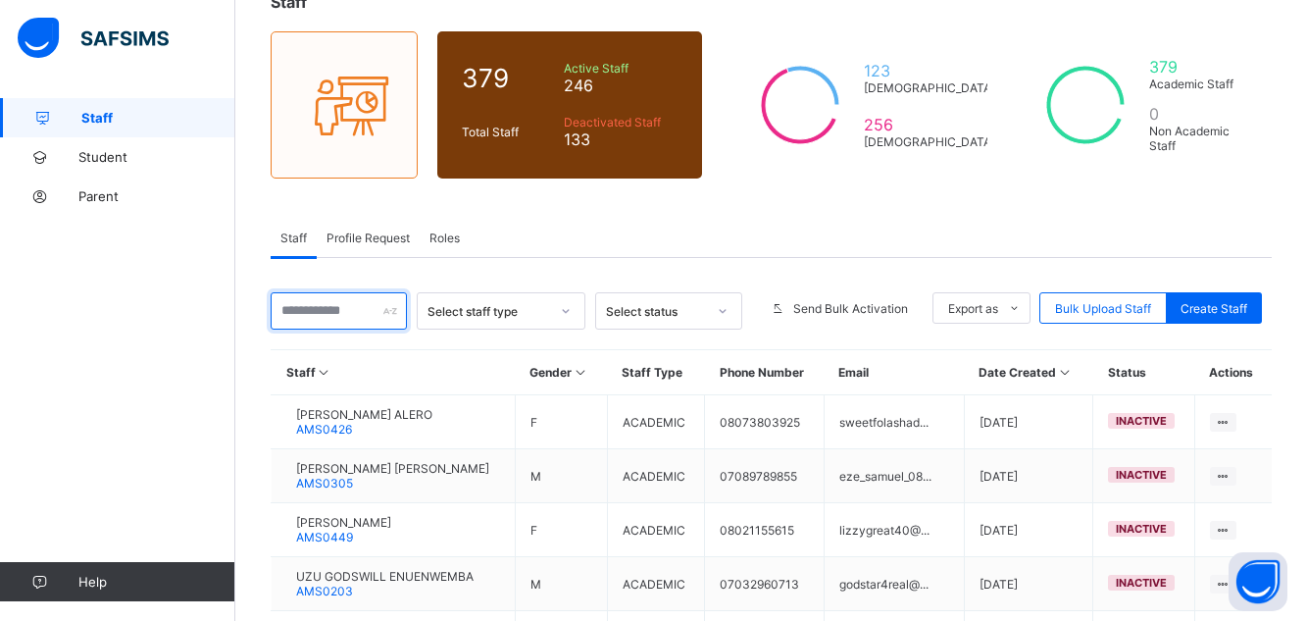
click at [356, 316] on input "text" at bounding box center [339, 310] width 136 height 37
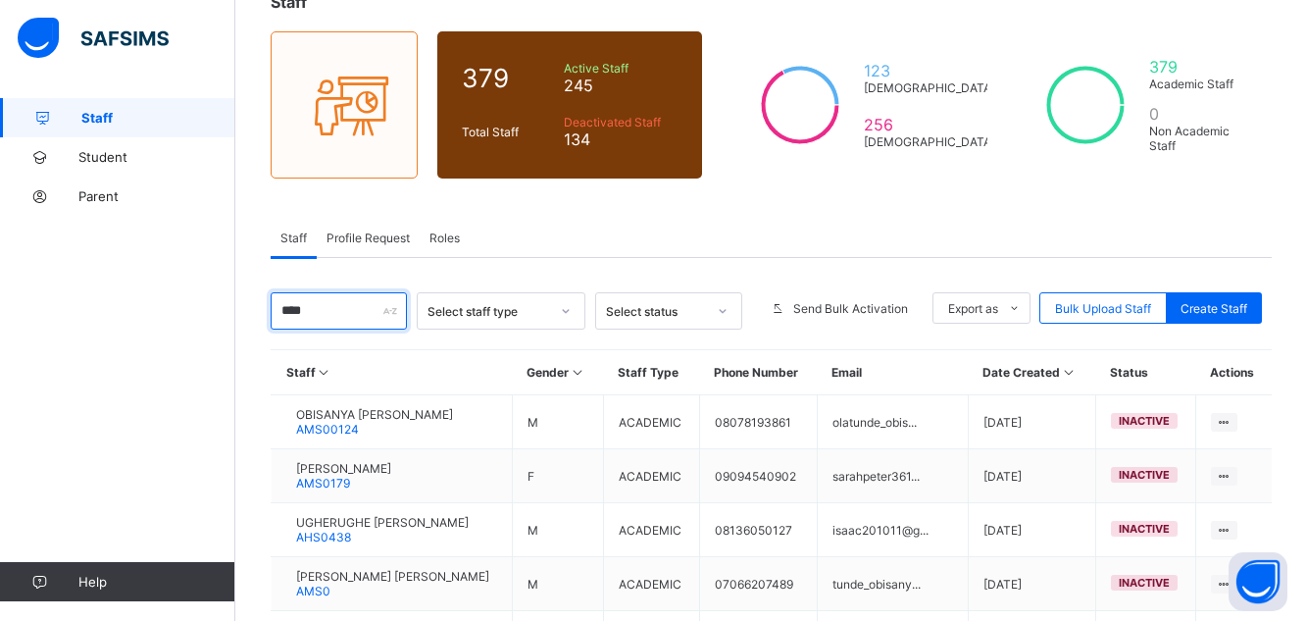
type input "****"
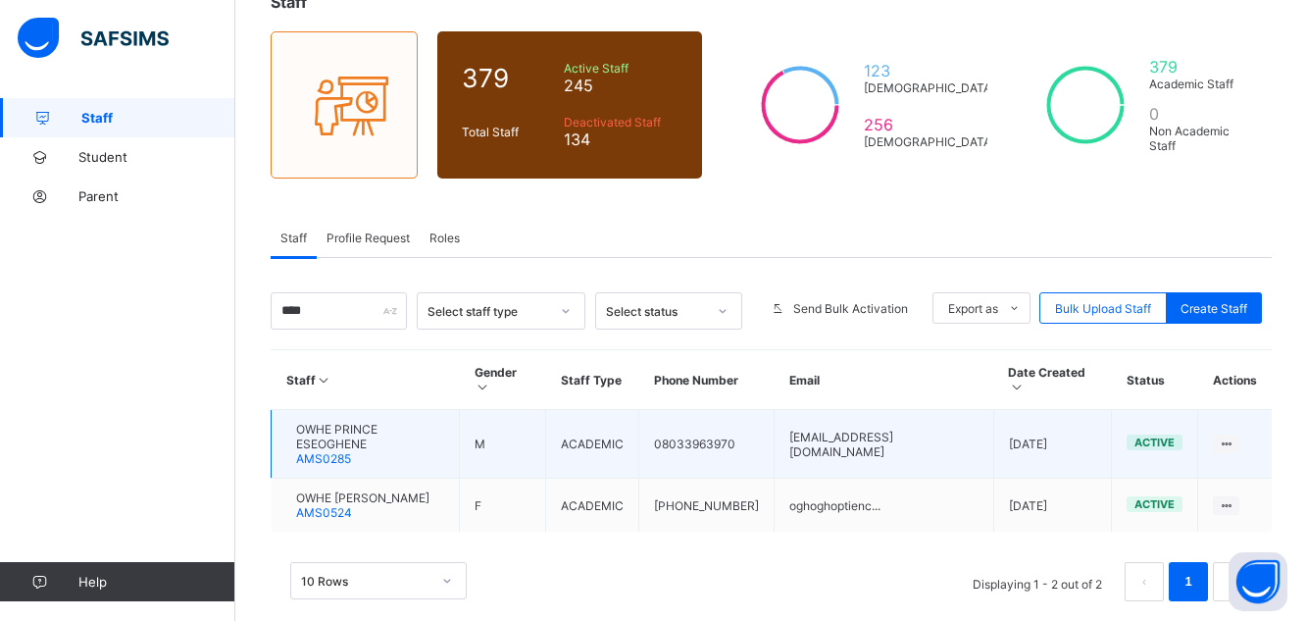
click at [392, 422] on span "OWHE PRINCE ESEOGHENE" at bounding box center [370, 436] width 148 height 29
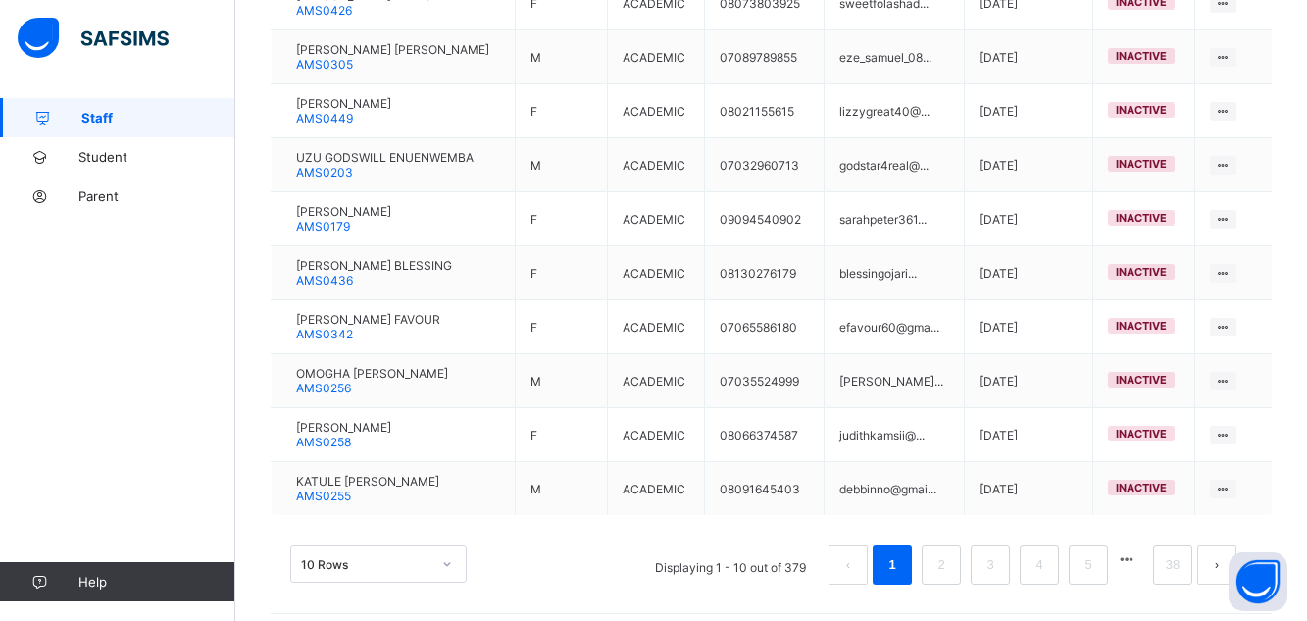
scroll to position [567, 0]
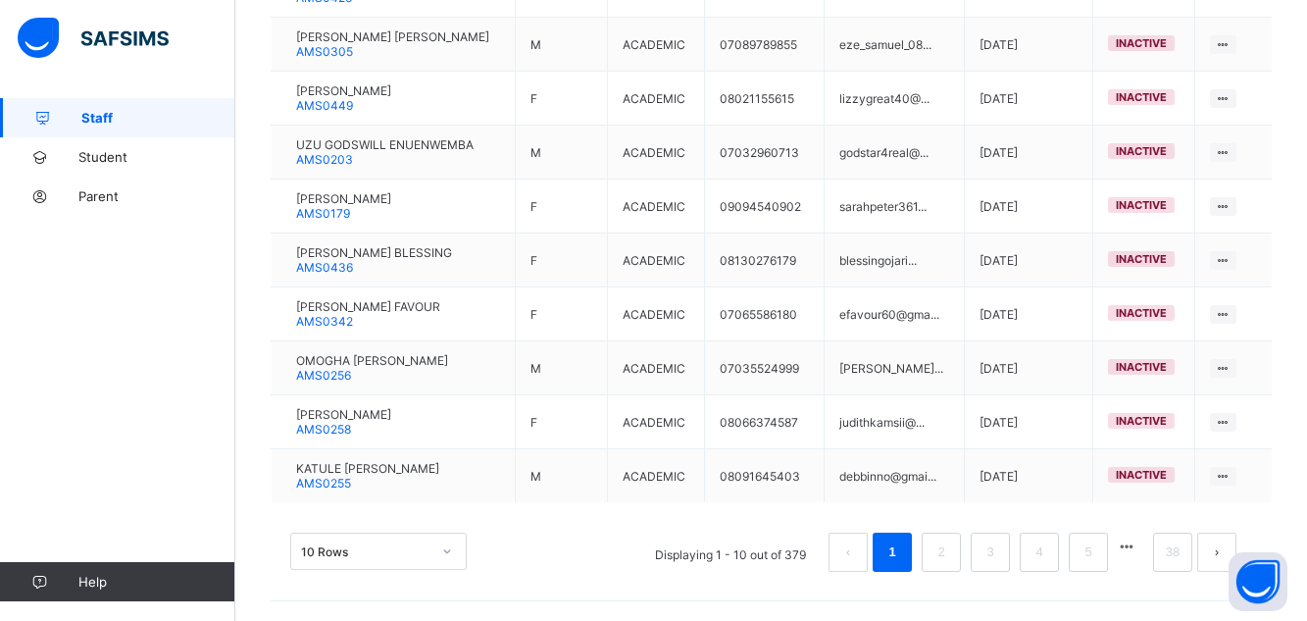
click at [1139, 546] on button "button" at bounding box center [1126, 546] width 25 height 17
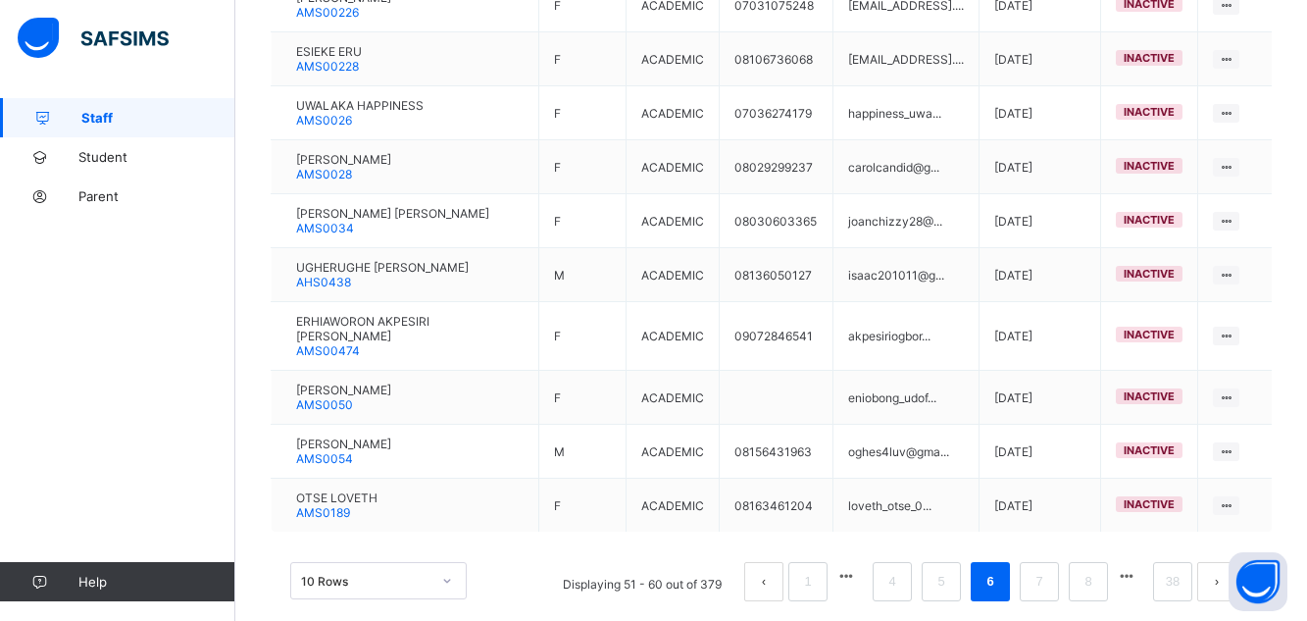
click at [1139, 568] on button "button" at bounding box center [1126, 576] width 25 height 17
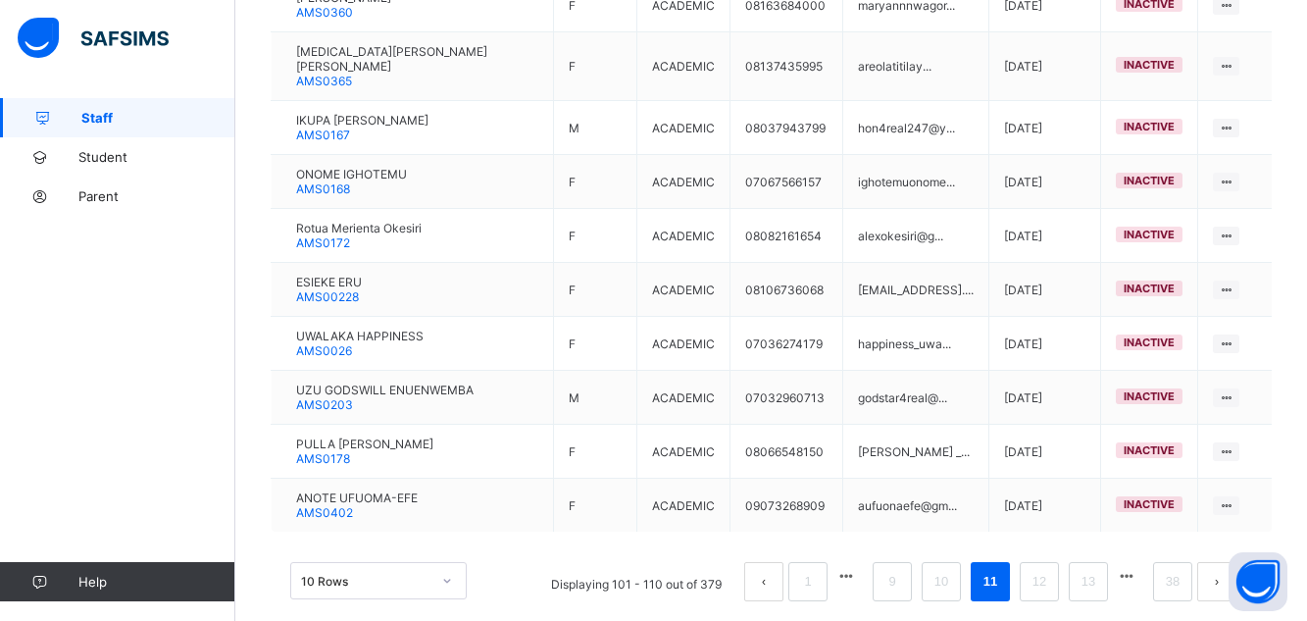
click at [1139, 568] on button "button" at bounding box center [1126, 576] width 25 height 17
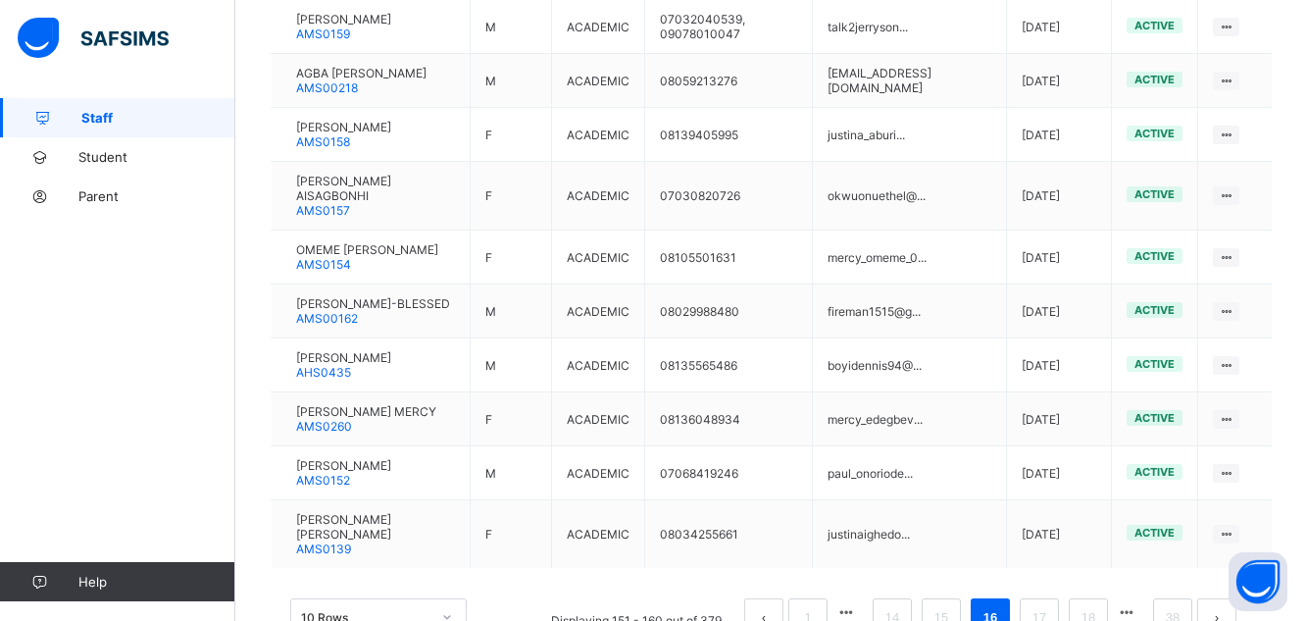
scroll to position [527, 0]
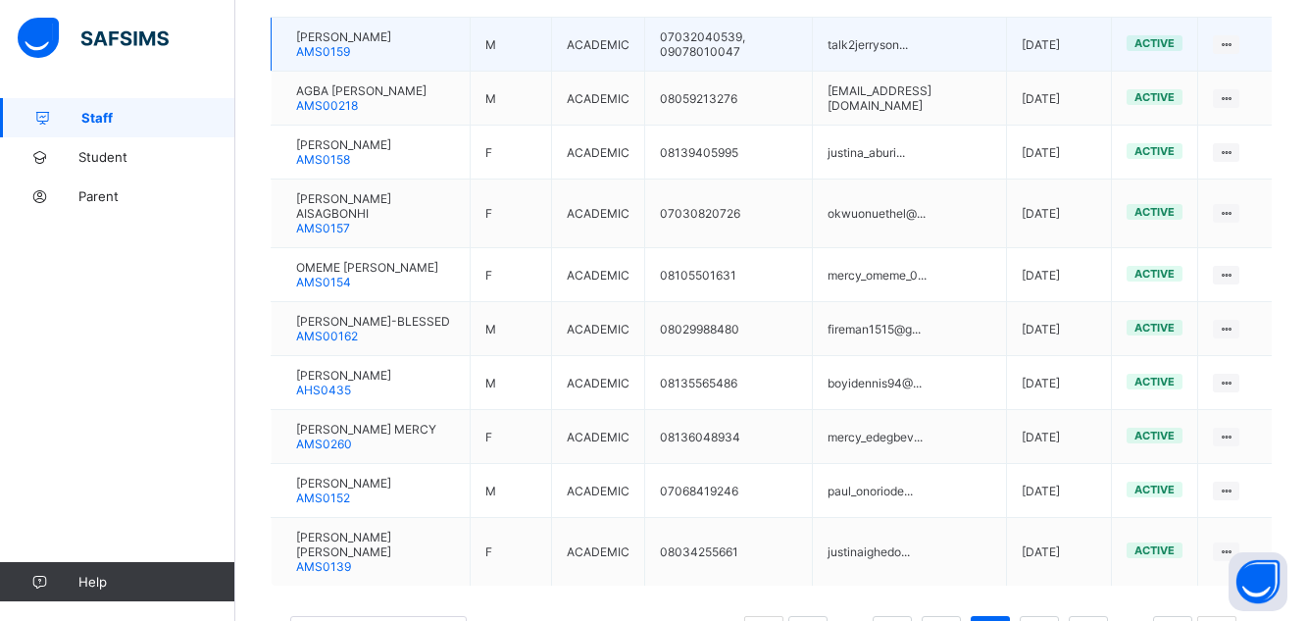
click at [391, 48] on div "[PERSON_NAME] AMS0159" at bounding box center [343, 43] width 95 height 29
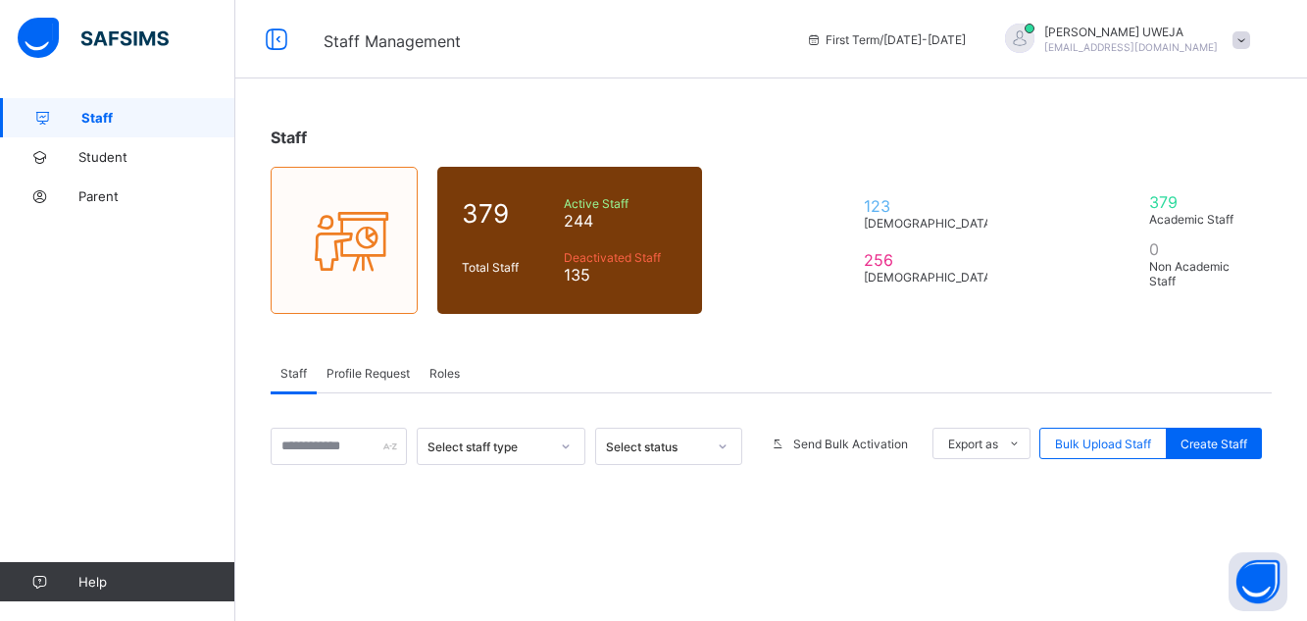
scroll to position [264, 0]
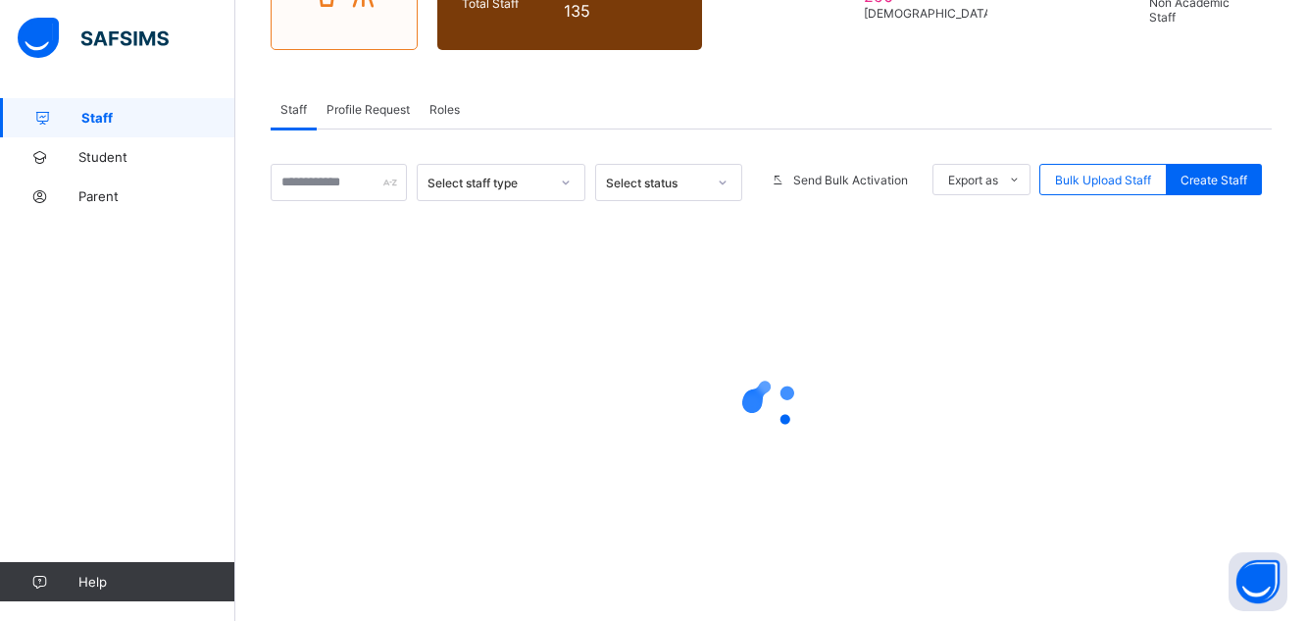
click at [370, 144] on div "Select staff type Select status Send Bulk Activation Export as Pdf Report Excel…" at bounding box center [771, 360] width 1001 height 462
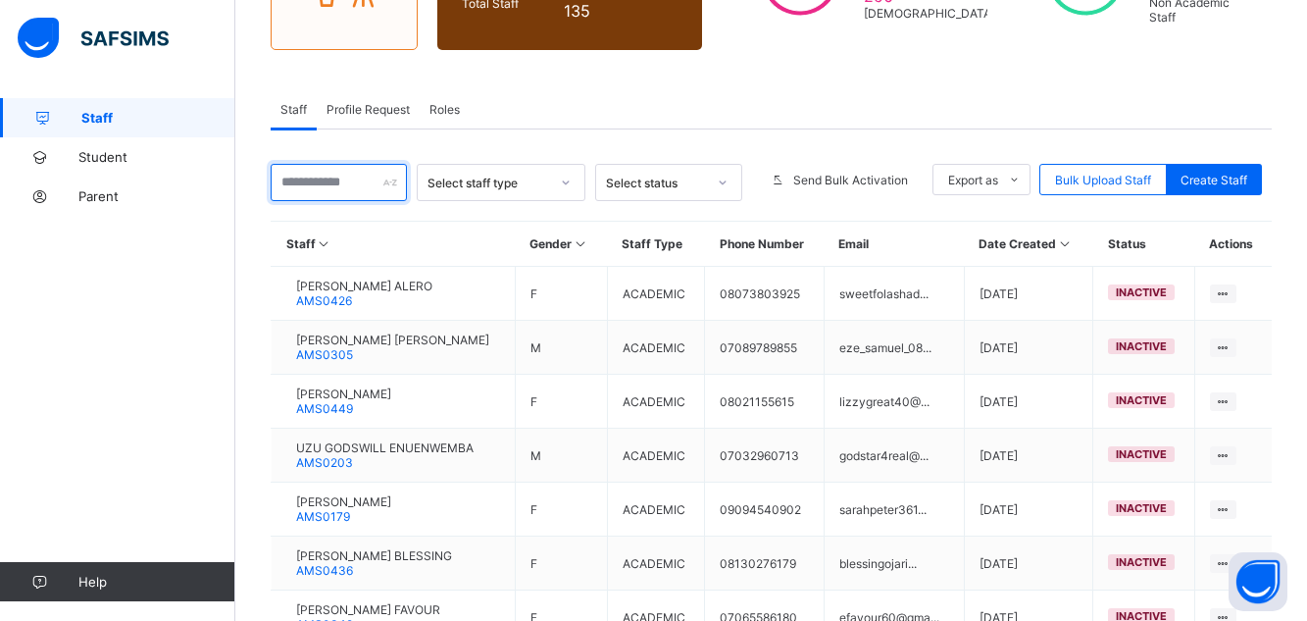
click at [365, 180] on input "text" at bounding box center [339, 182] width 136 height 37
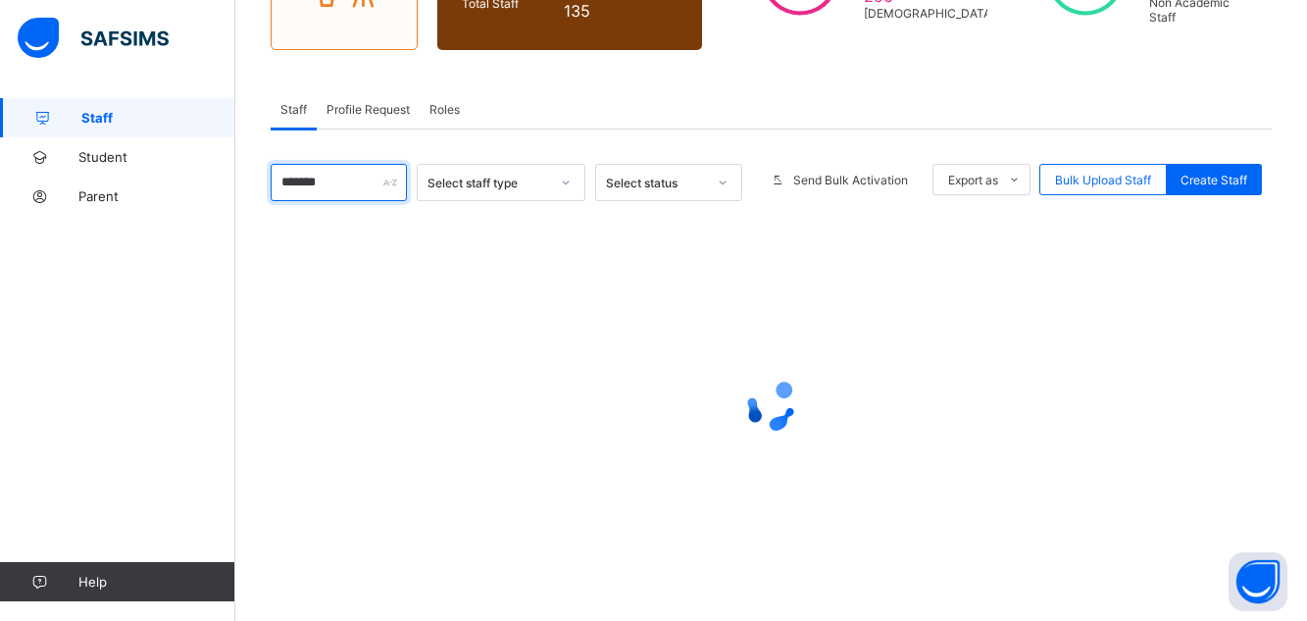
type input "*******"
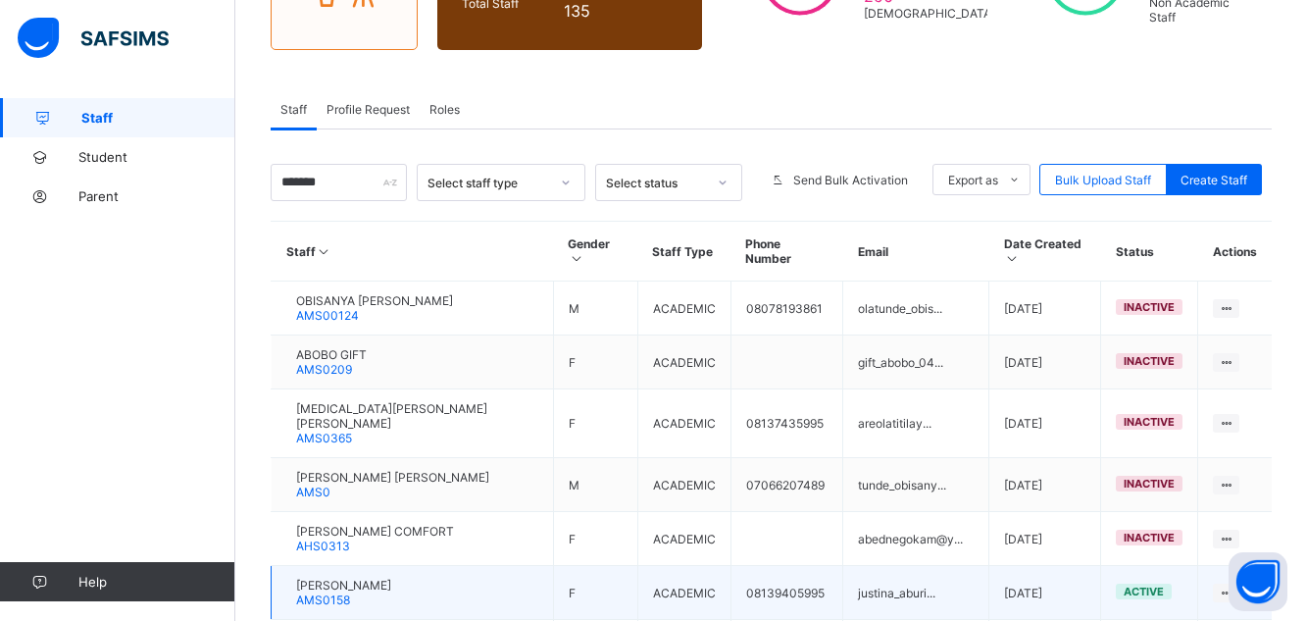
click at [391, 577] on div "[PERSON_NAME] AMS0158" at bounding box center [343, 591] width 95 height 29
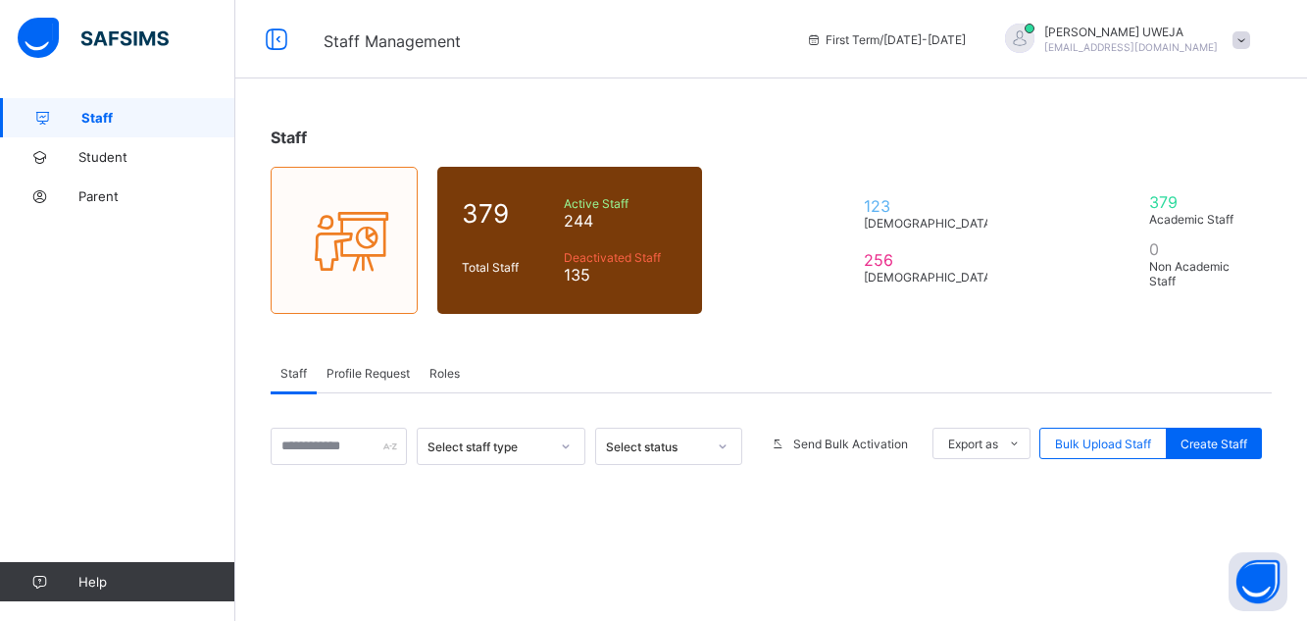
scroll to position [264, 0]
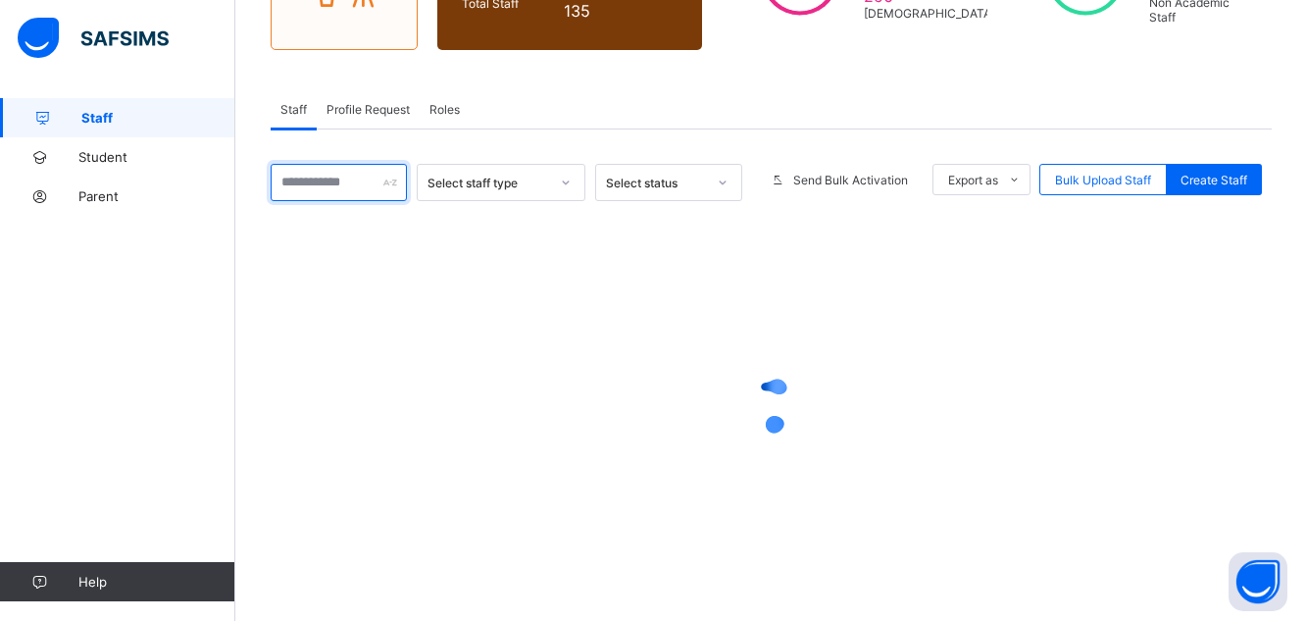
click at [289, 188] on input "text" at bounding box center [339, 182] width 136 height 37
type input "*****"
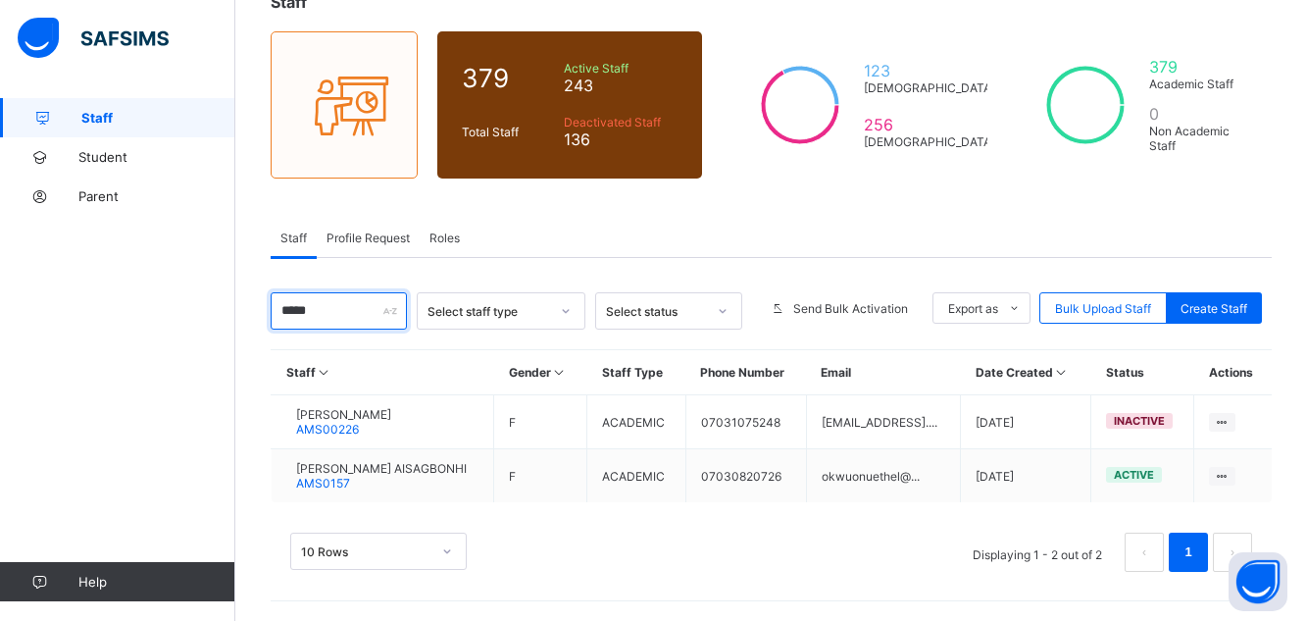
scroll to position [135, 0]
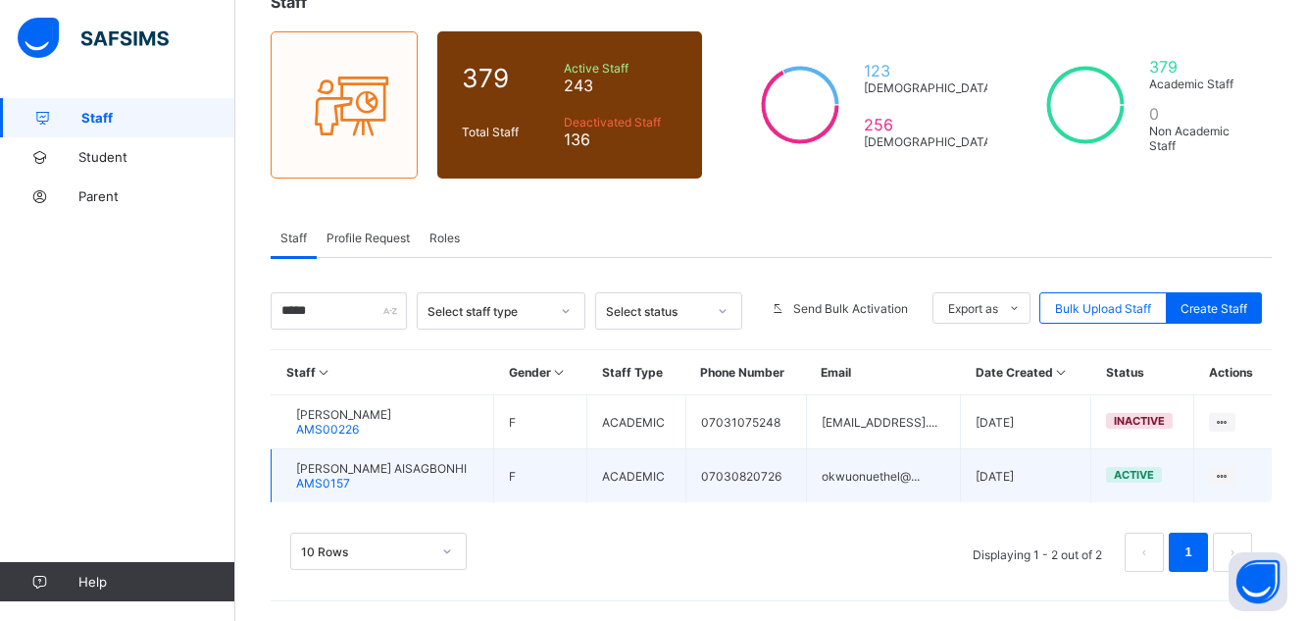
click at [350, 486] on span "AMS0157" at bounding box center [323, 482] width 54 height 15
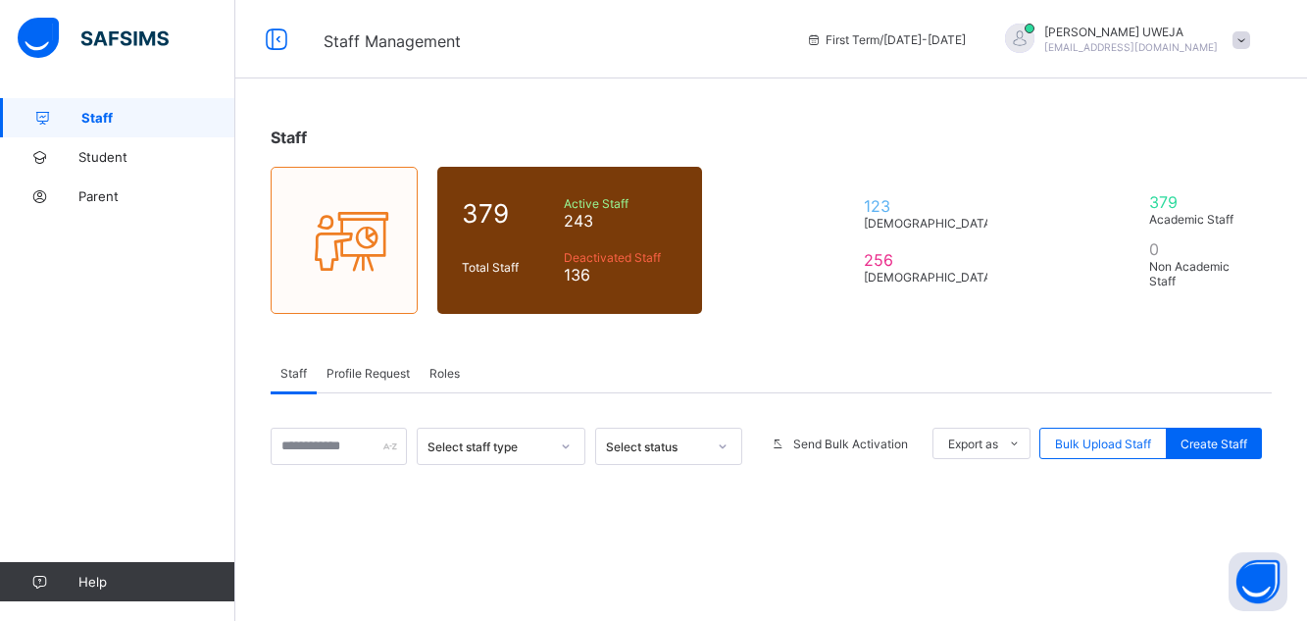
scroll to position [135, 0]
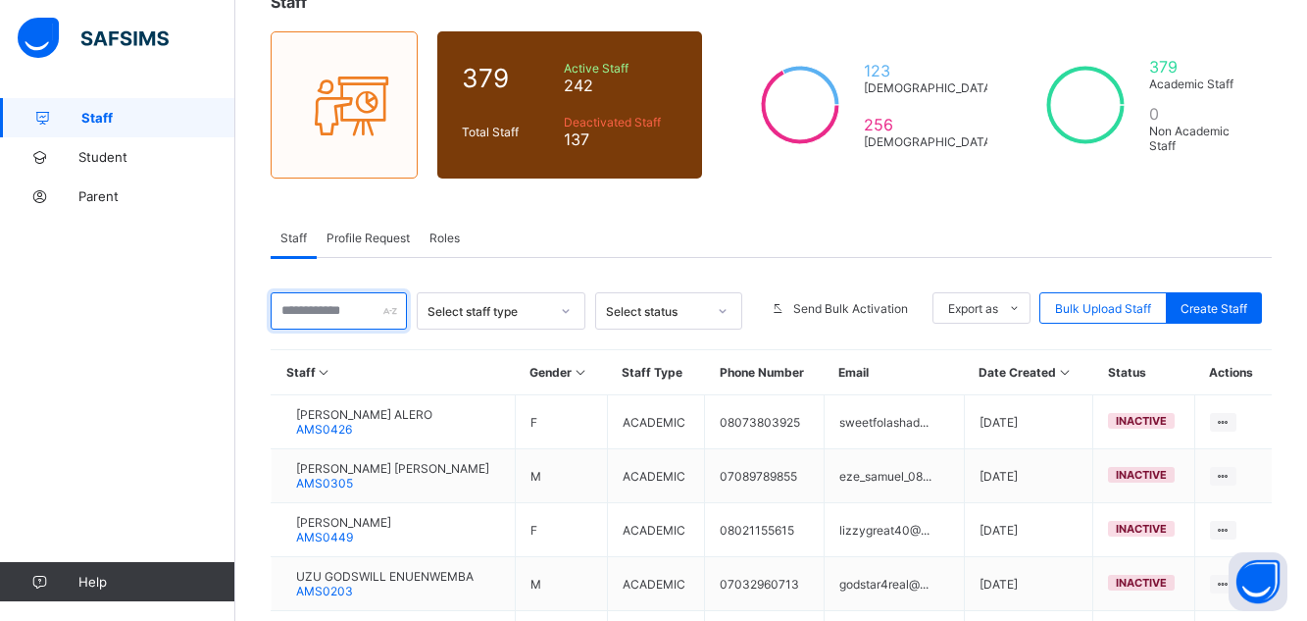
click at [334, 307] on input "text" at bounding box center [339, 310] width 136 height 37
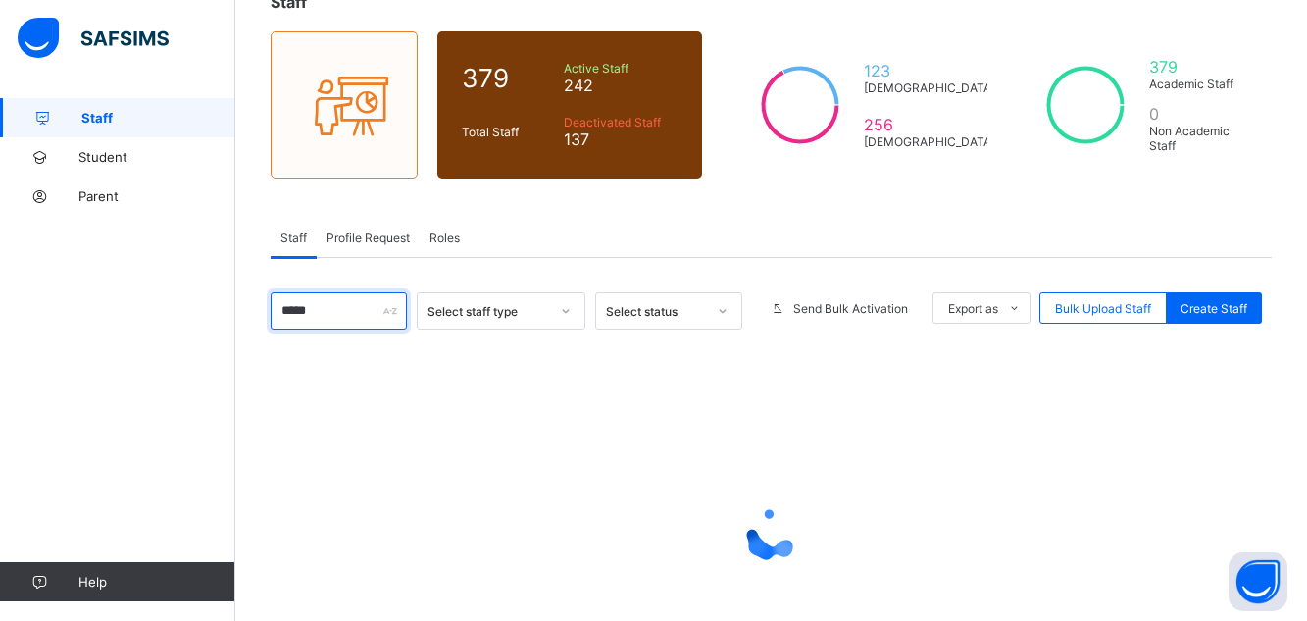
type input "*****"
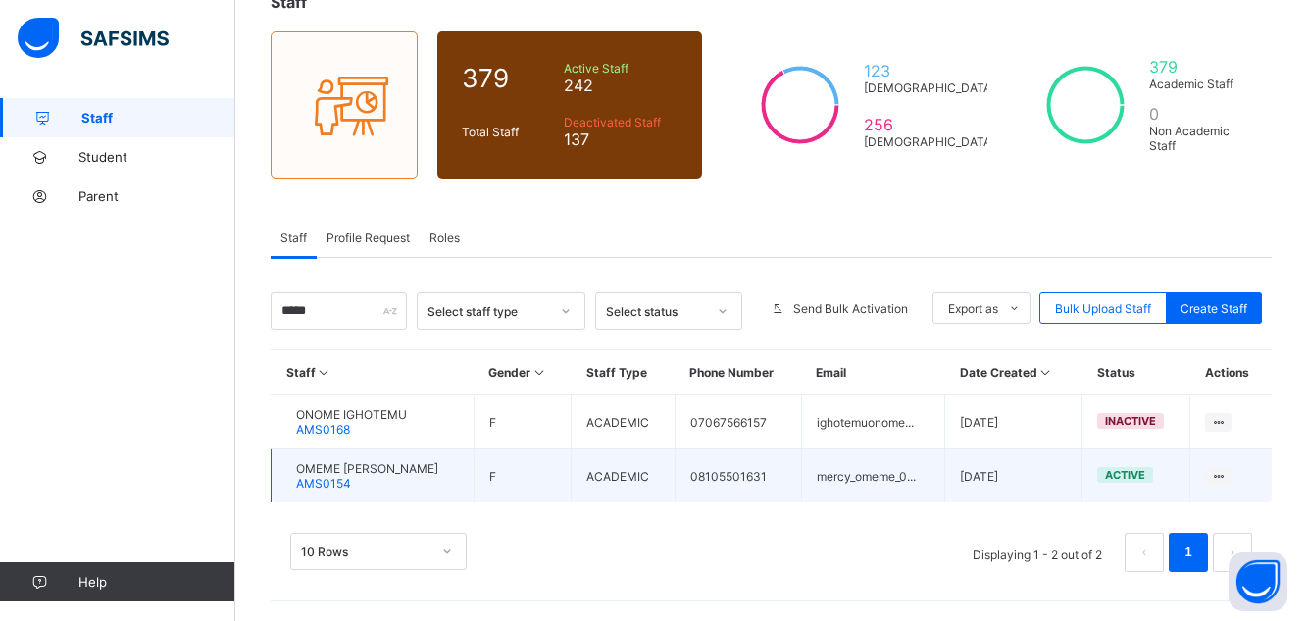
click at [403, 464] on span "OMEME [PERSON_NAME]" at bounding box center [367, 468] width 142 height 15
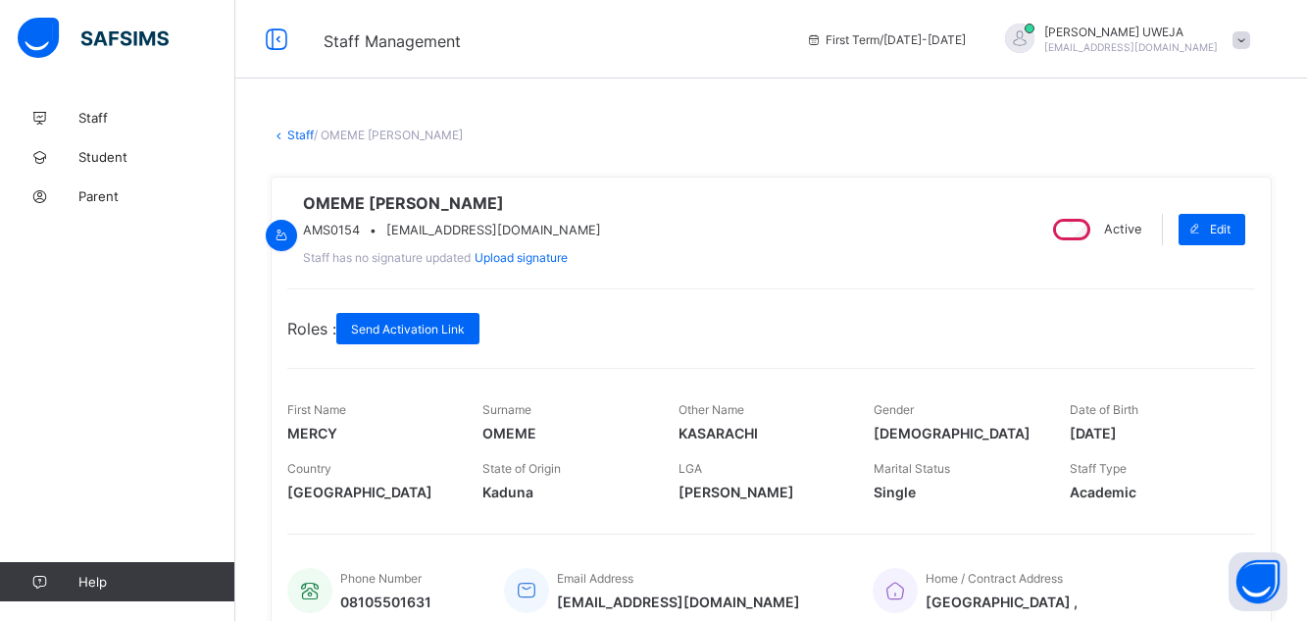
click at [1093, 245] on div "Active" at bounding box center [1095, 229] width 102 height 31
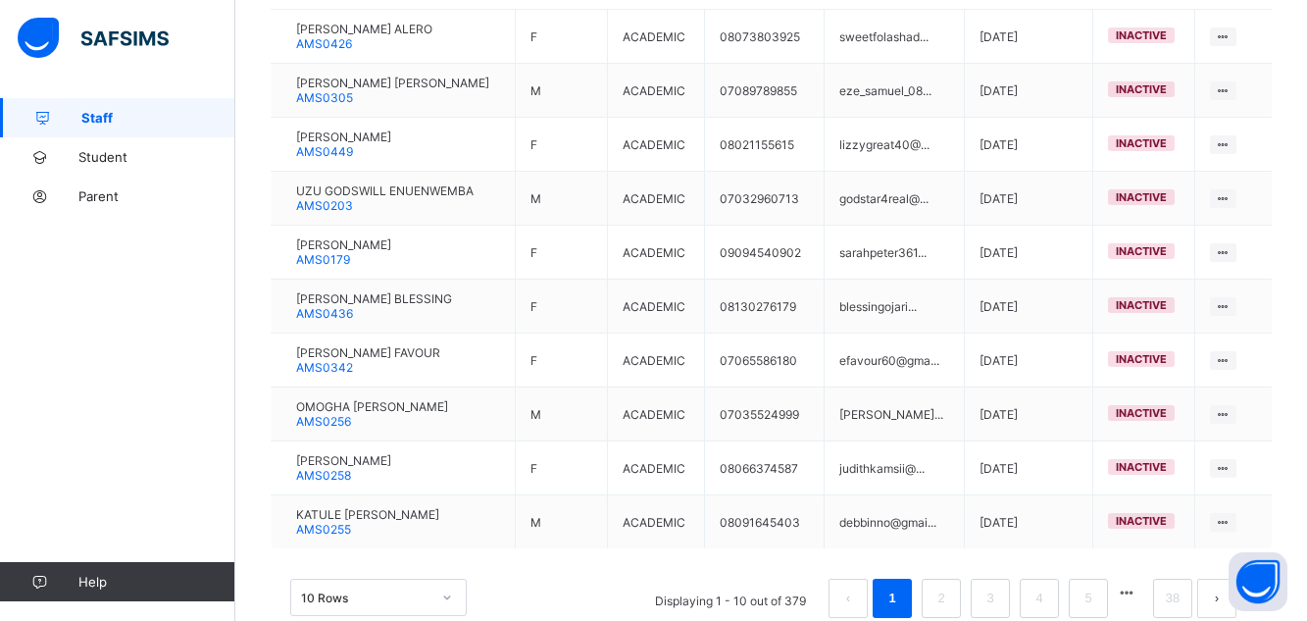
scroll to position [567, 0]
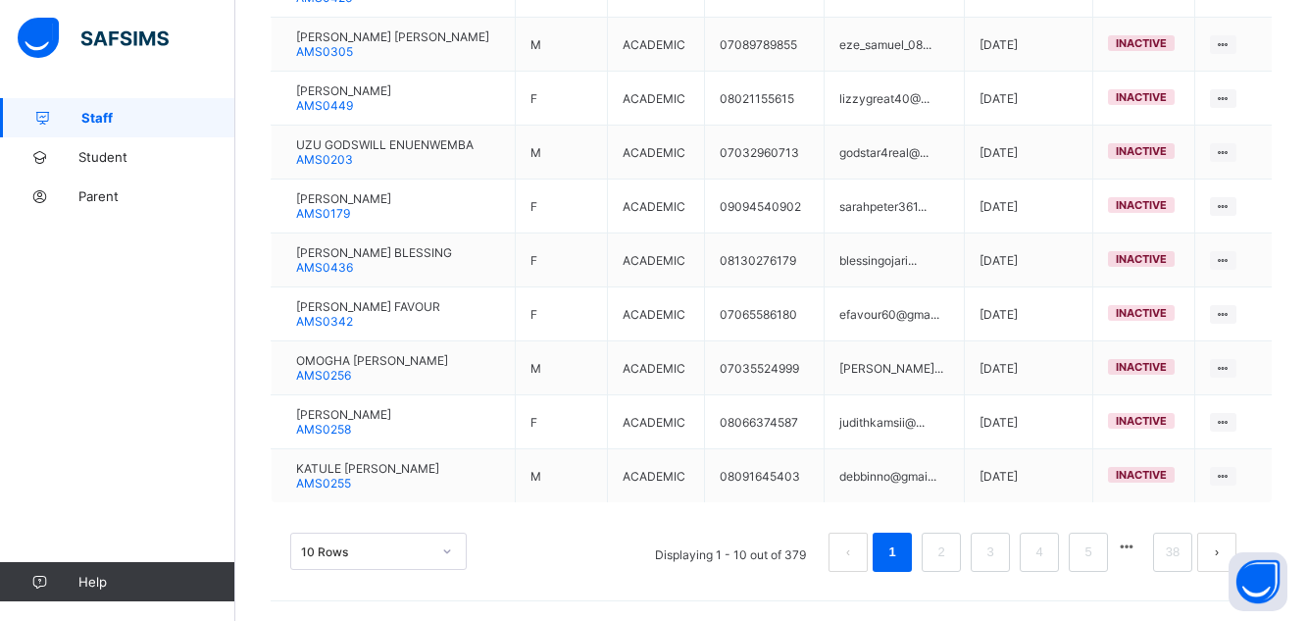
click at [1139, 551] on button "button" at bounding box center [1126, 546] width 25 height 17
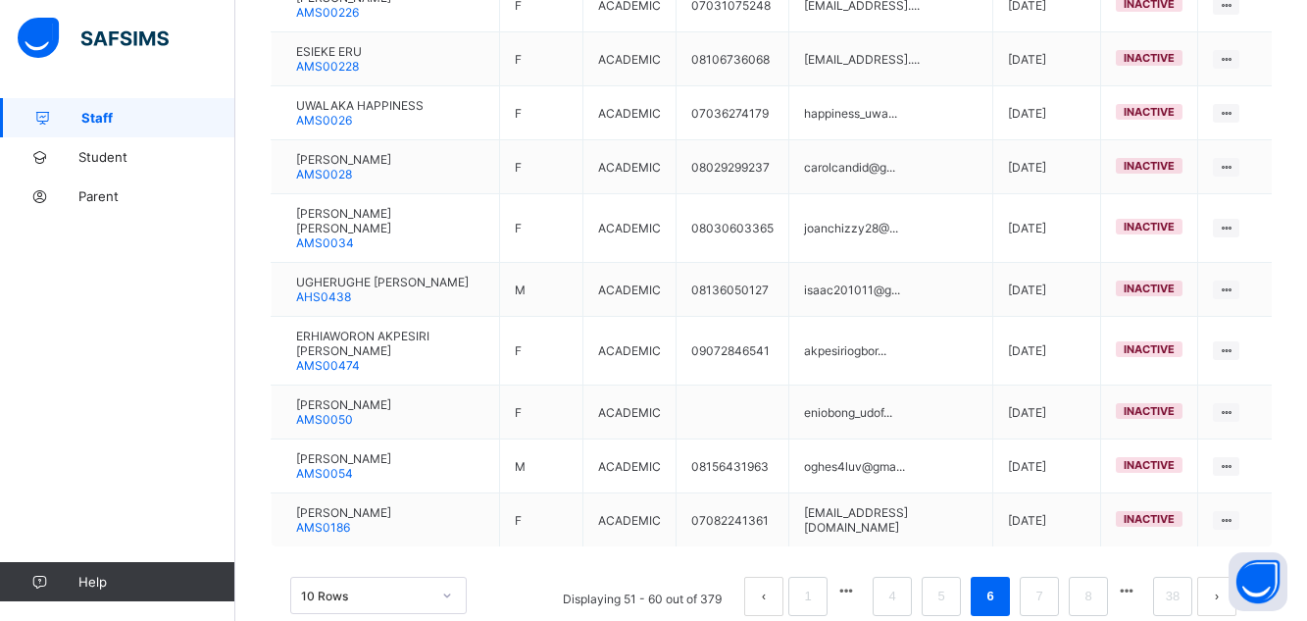
click at [1139, 582] on button "button" at bounding box center [1126, 590] width 25 height 17
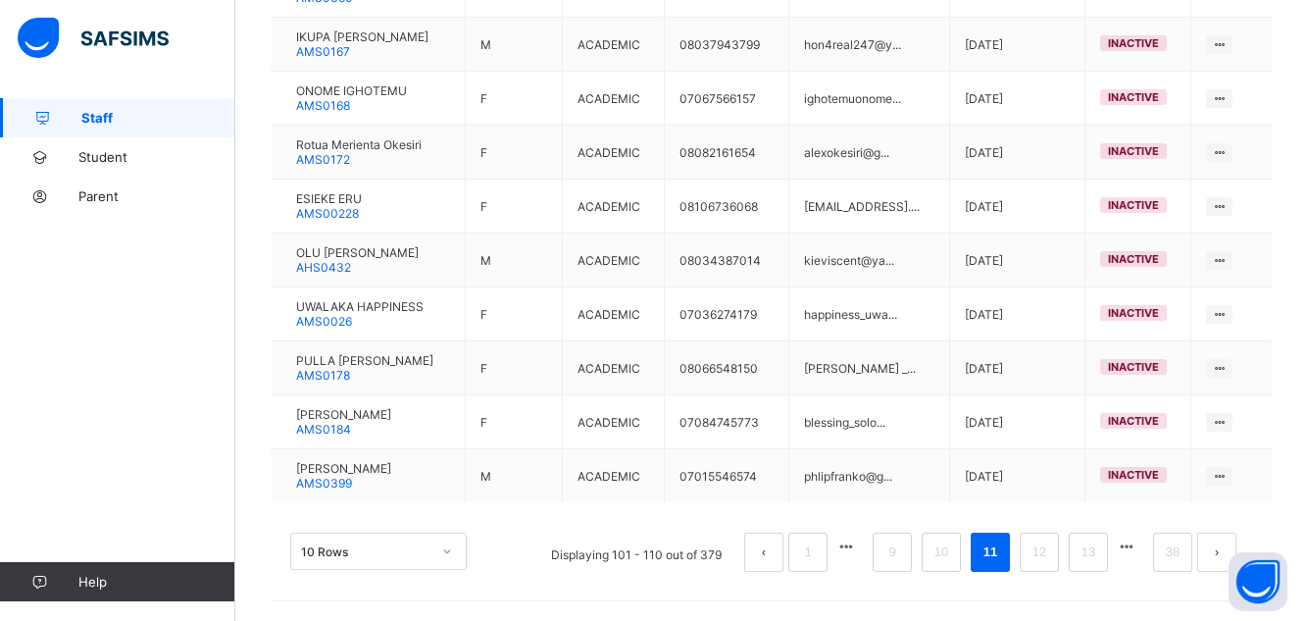
click at [1139, 549] on button "button" at bounding box center [1126, 546] width 25 height 17
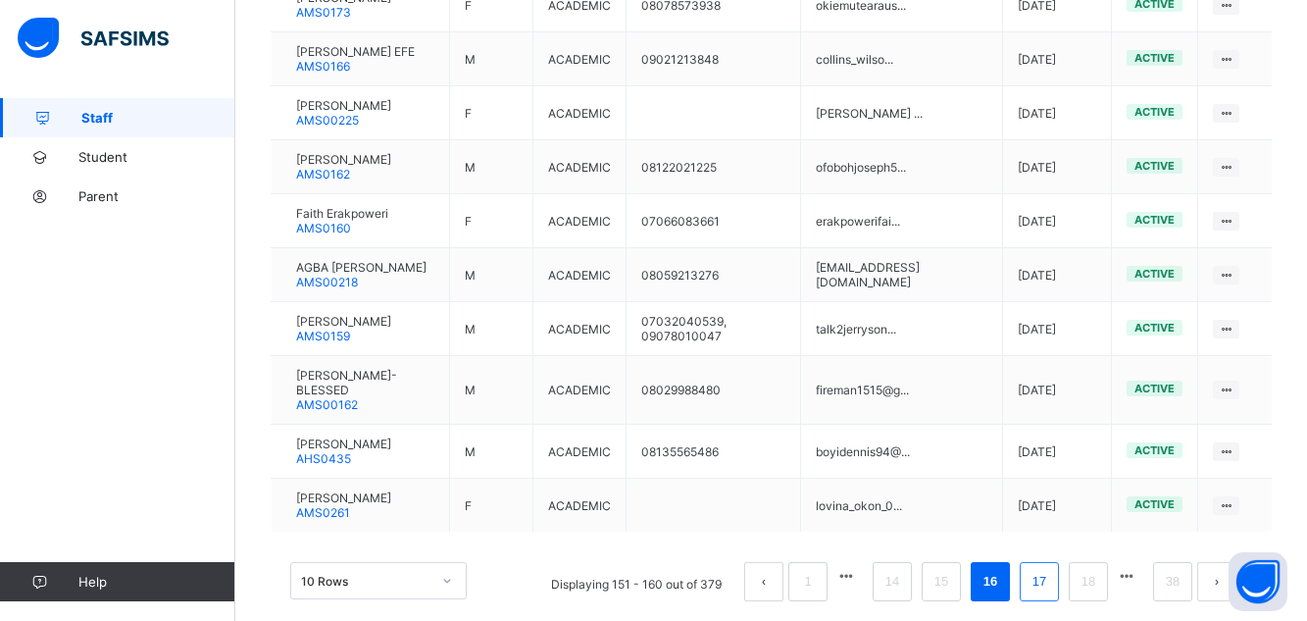
click at [1052, 569] on link "17" at bounding box center [1038, 581] width 25 height 25
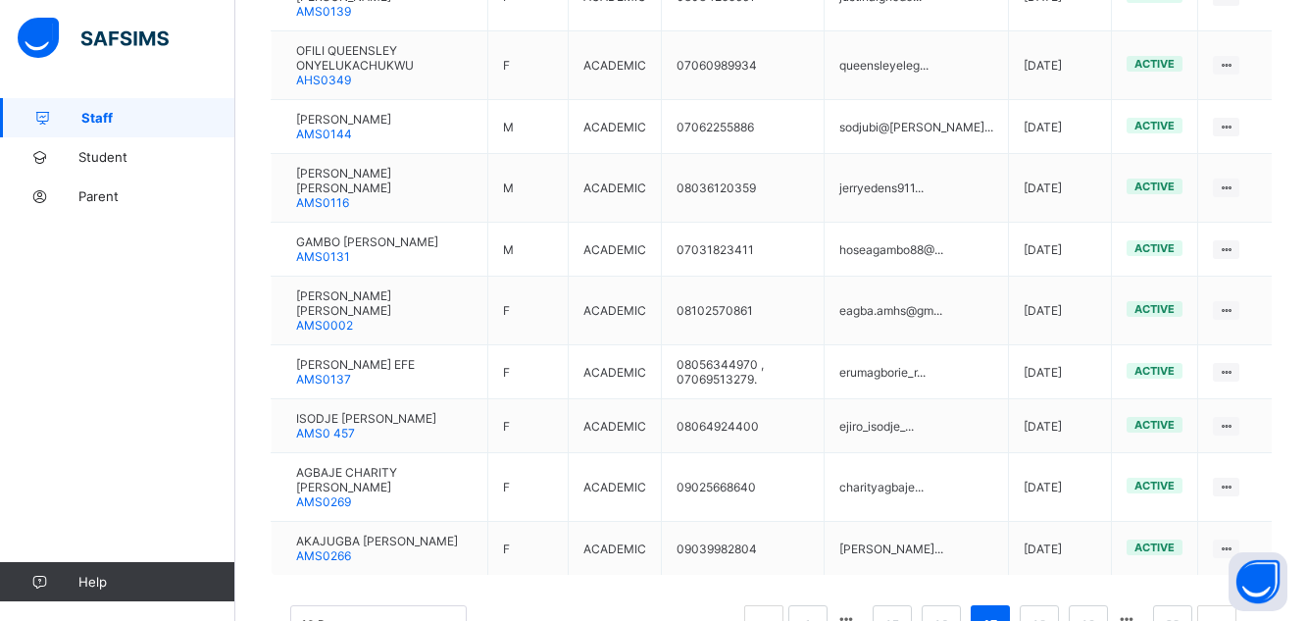
scroll to position [596, 0]
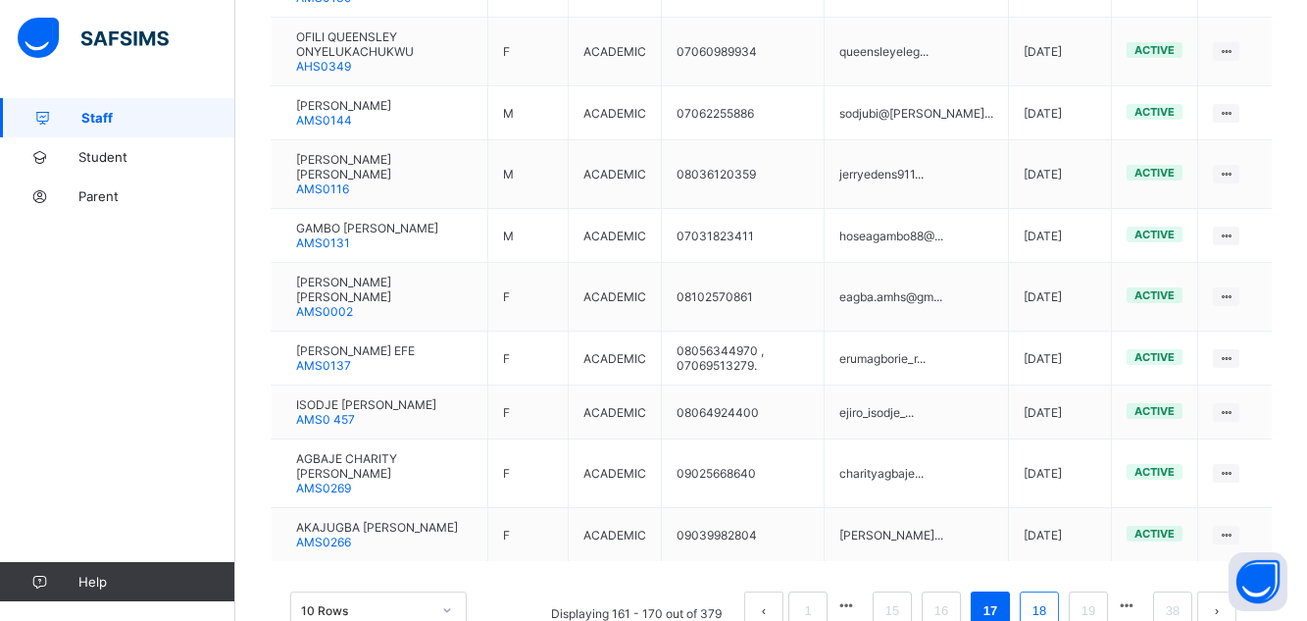
click at [1050, 598] on link "18" at bounding box center [1038, 610] width 25 height 25
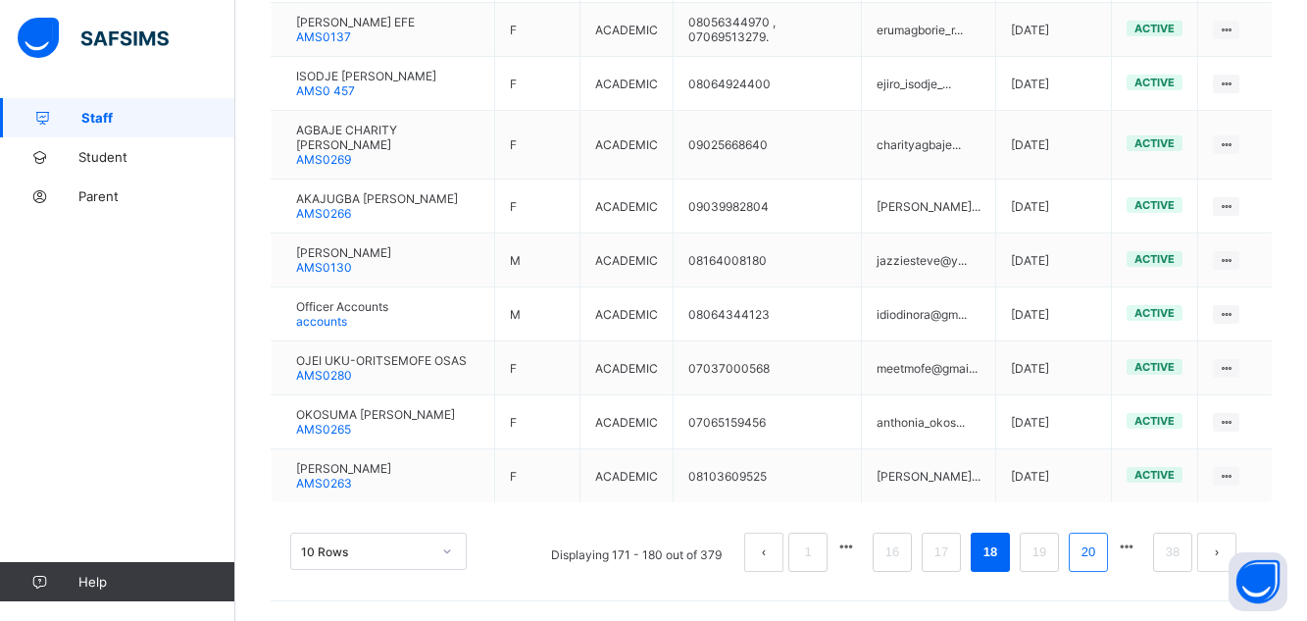
click at [1098, 565] on link "20" at bounding box center [1087, 551] width 25 height 25
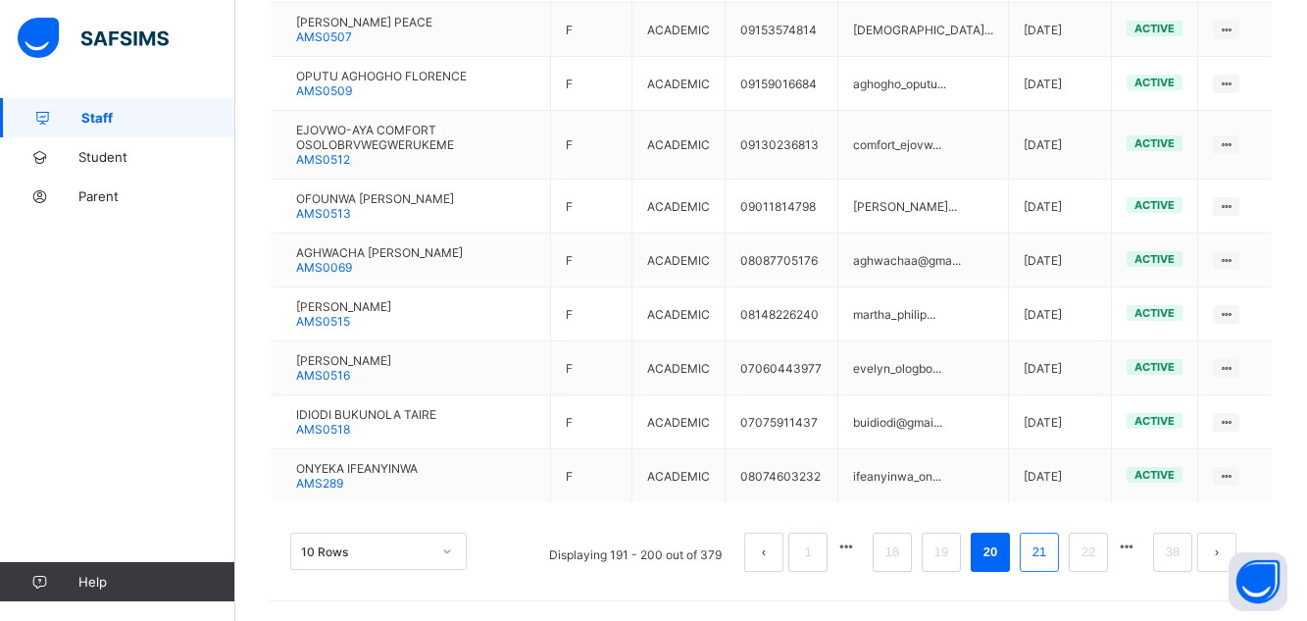
click at [1052, 552] on link "21" at bounding box center [1038, 551] width 25 height 25
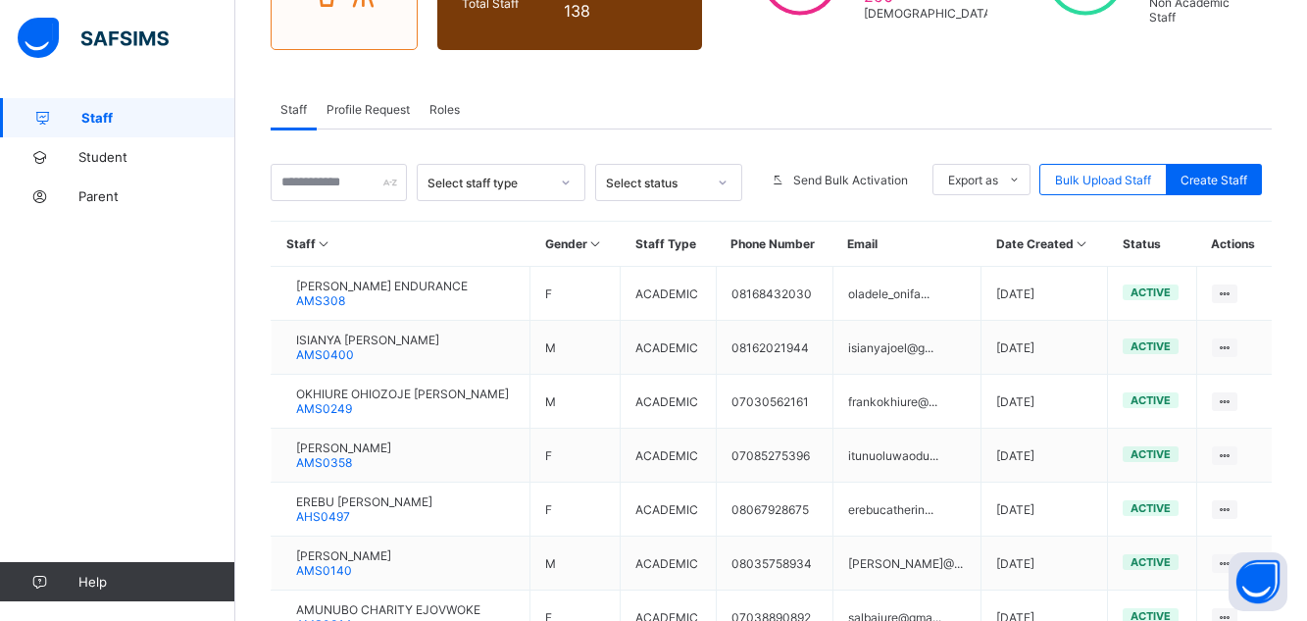
scroll to position [567, 0]
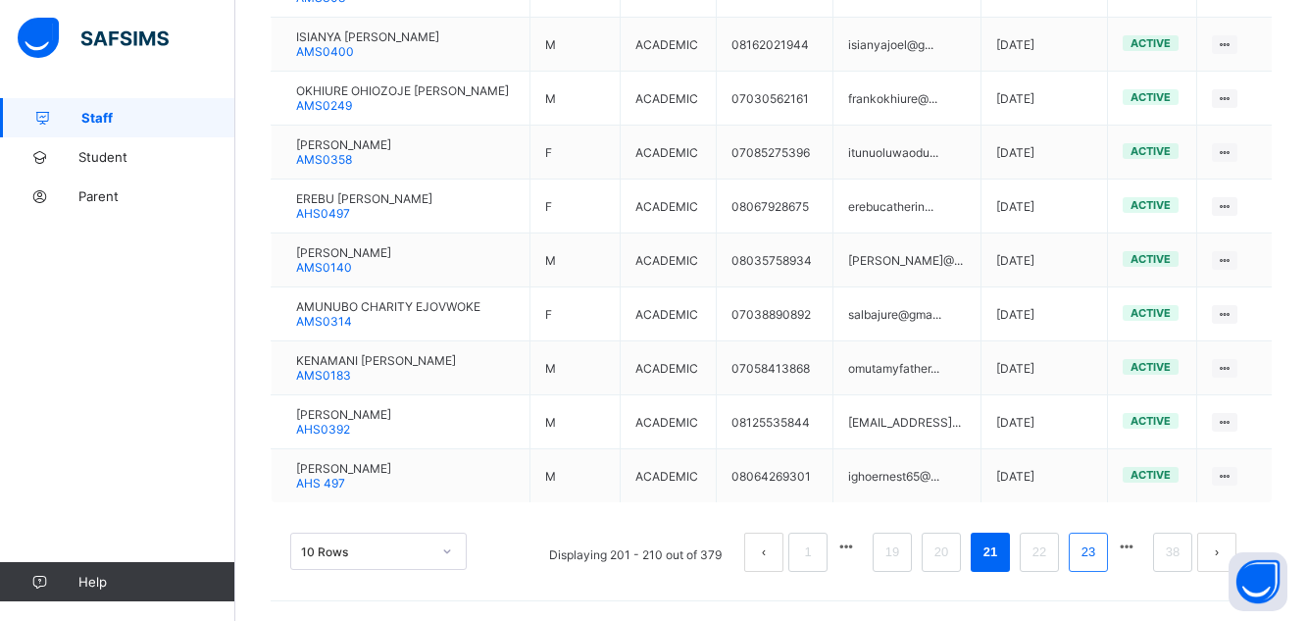
click at [1090, 548] on li "23" at bounding box center [1087, 551] width 39 height 39
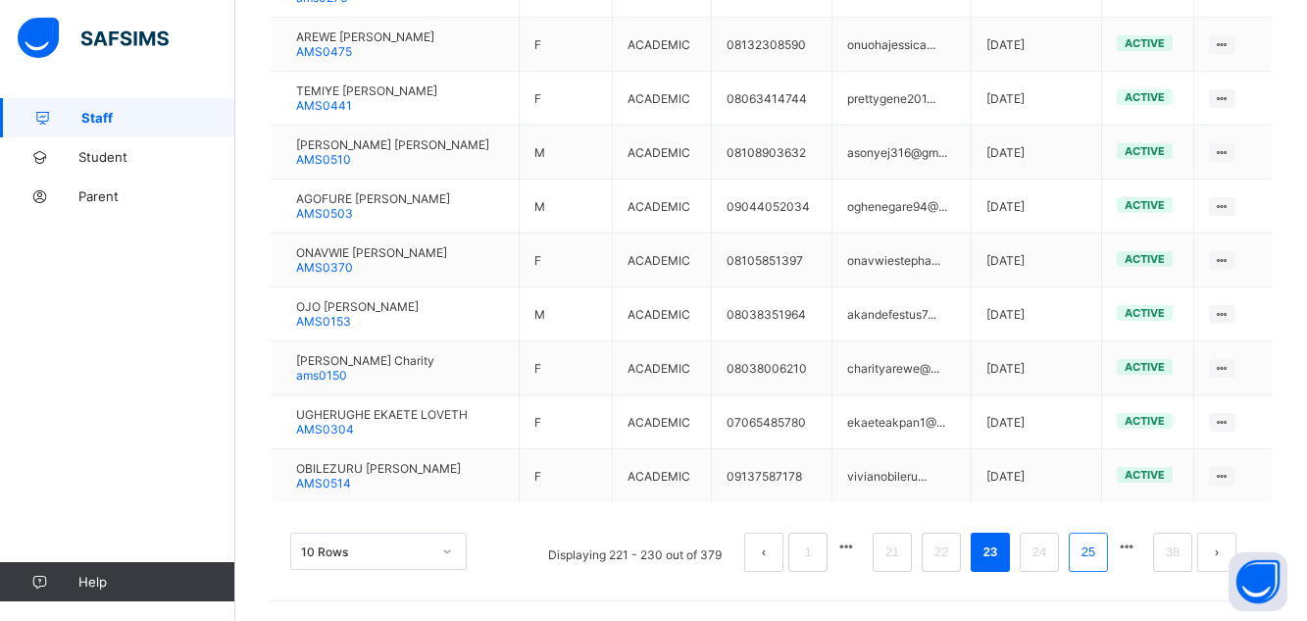
click at [1090, 548] on li "25" at bounding box center [1087, 551] width 39 height 39
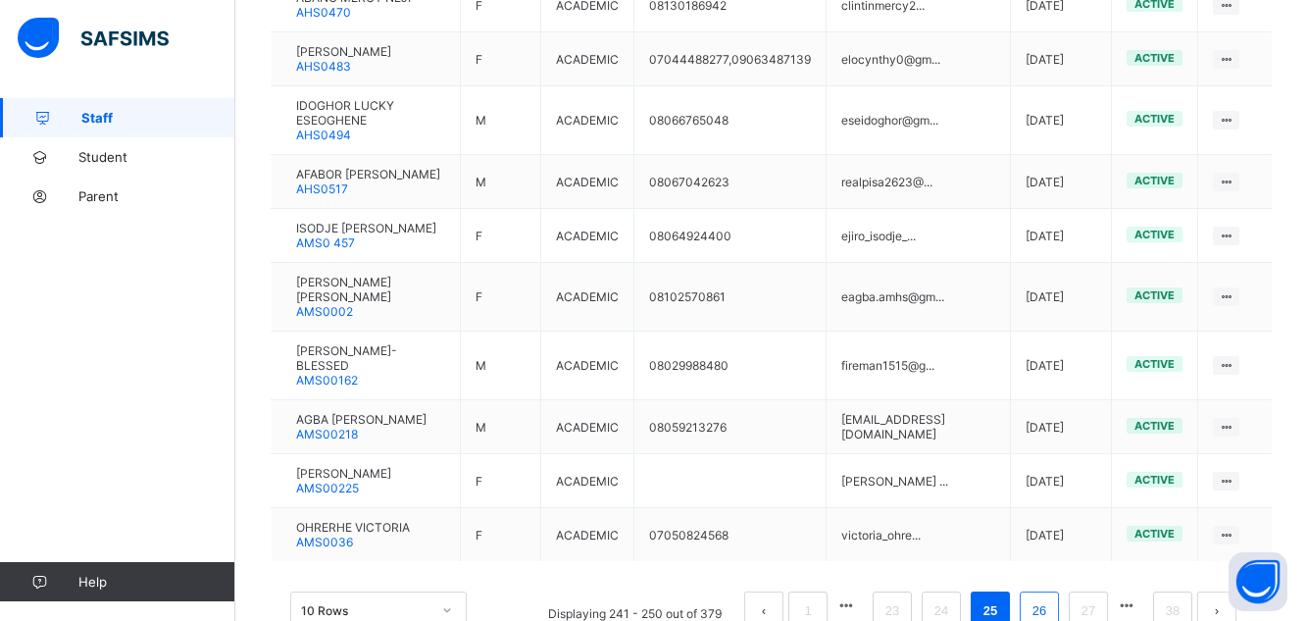
click at [1052, 598] on link "26" at bounding box center [1038, 610] width 25 height 25
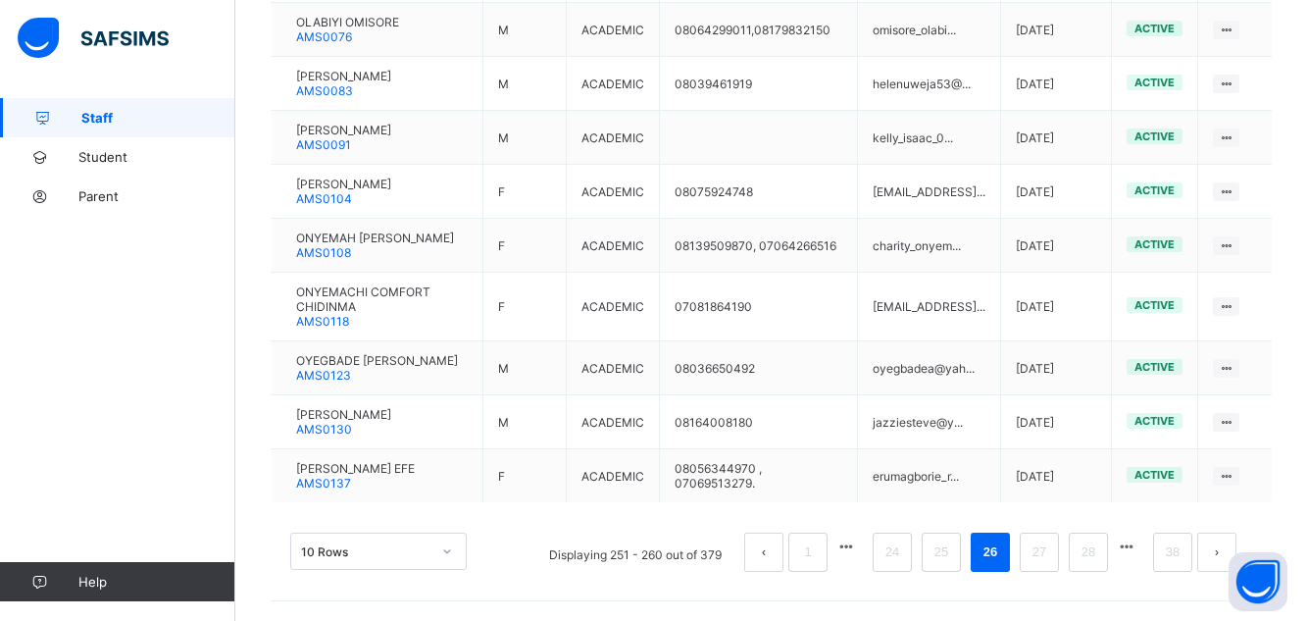
scroll to position [625, 0]
click at [1043, 548] on link "27" at bounding box center [1038, 551] width 25 height 25
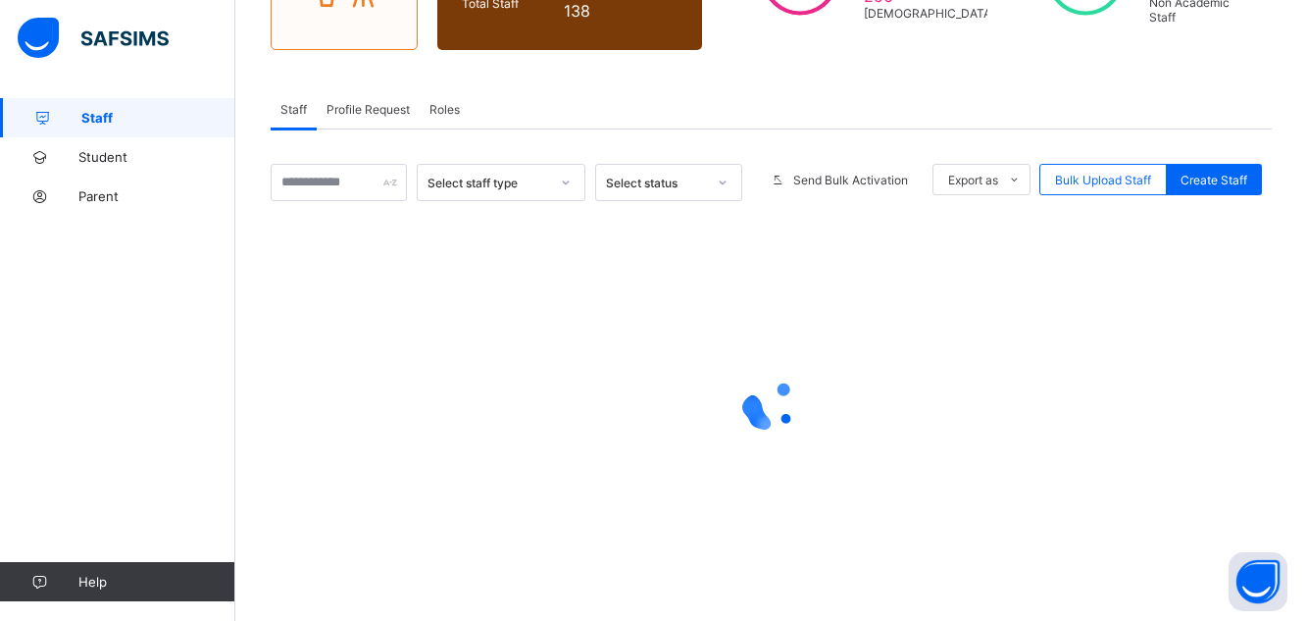
scroll to position [567, 0]
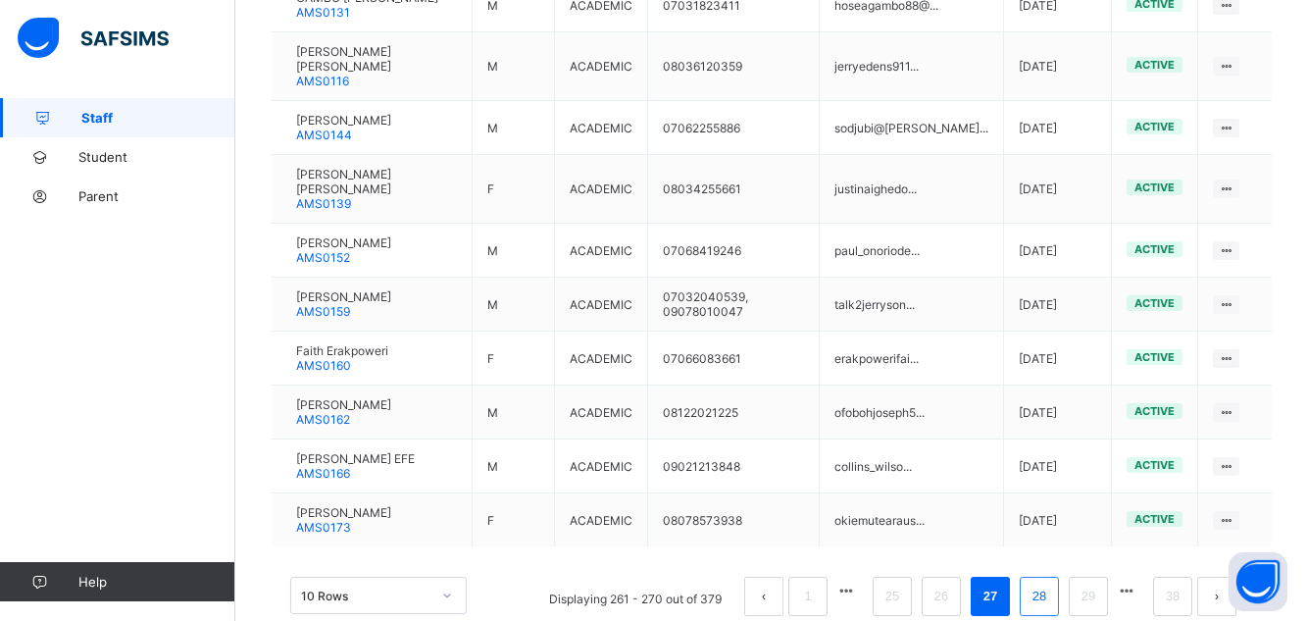
click at [1052, 583] on link "28" at bounding box center [1038, 595] width 25 height 25
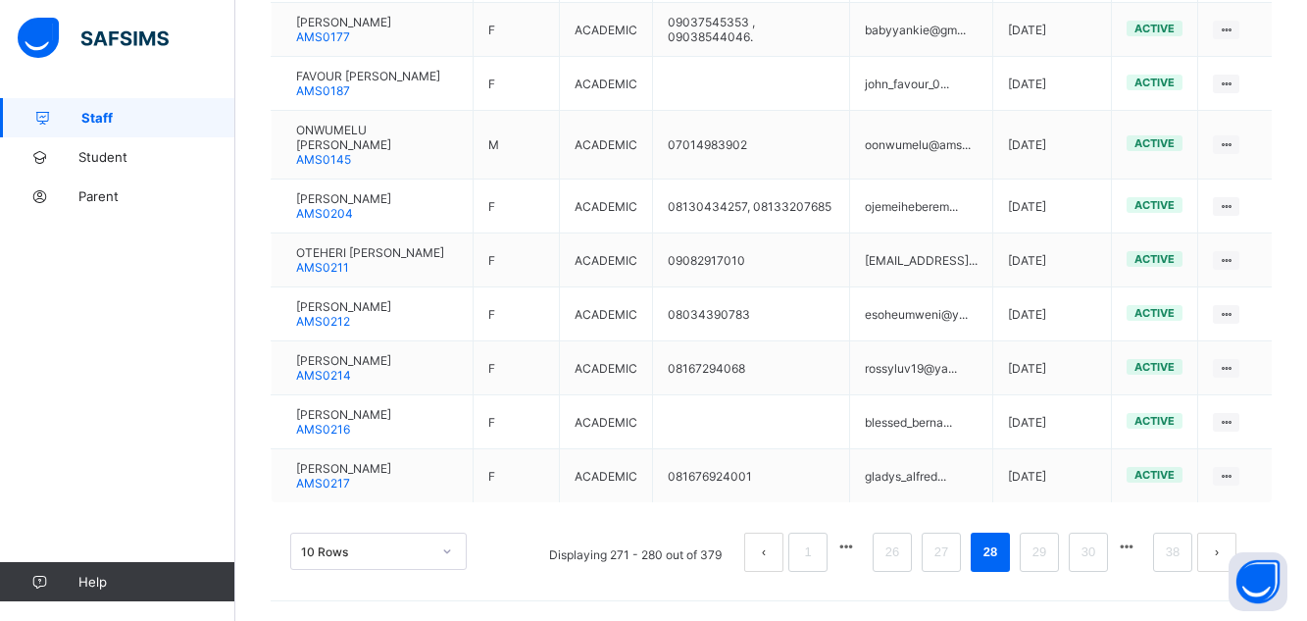
scroll to position [625, 0]
click at [1049, 555] on link "29" at bounding box center [1038, 551] width 25 height 25
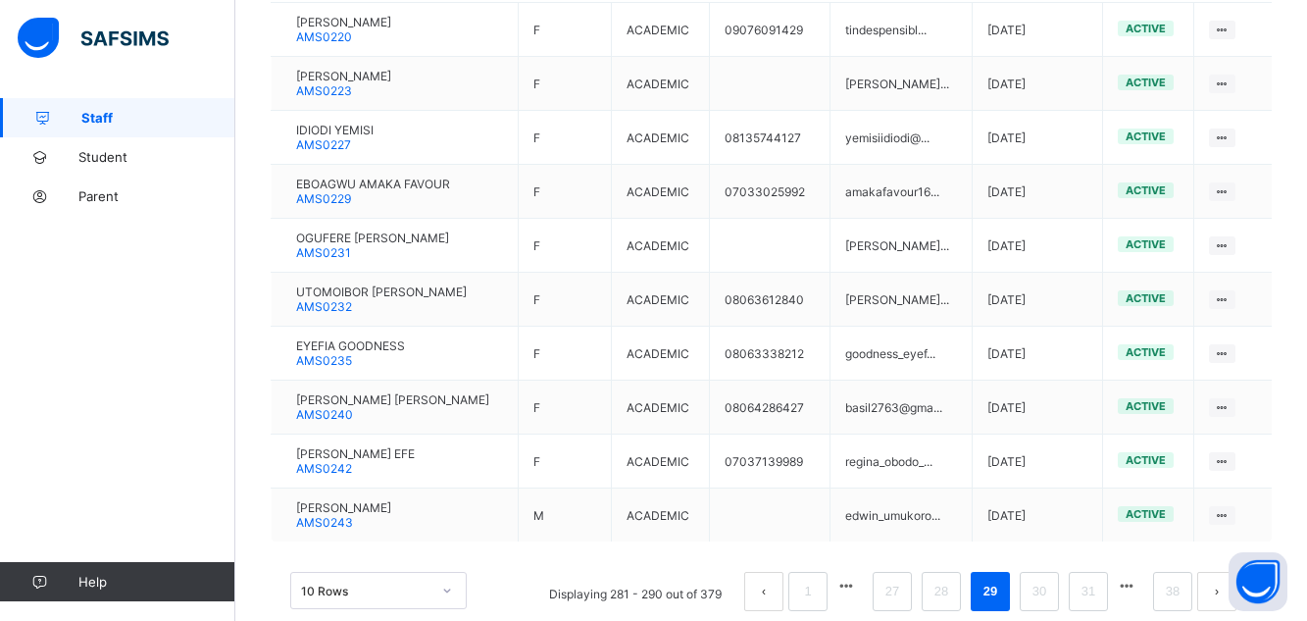
scroll to position [567, 0]
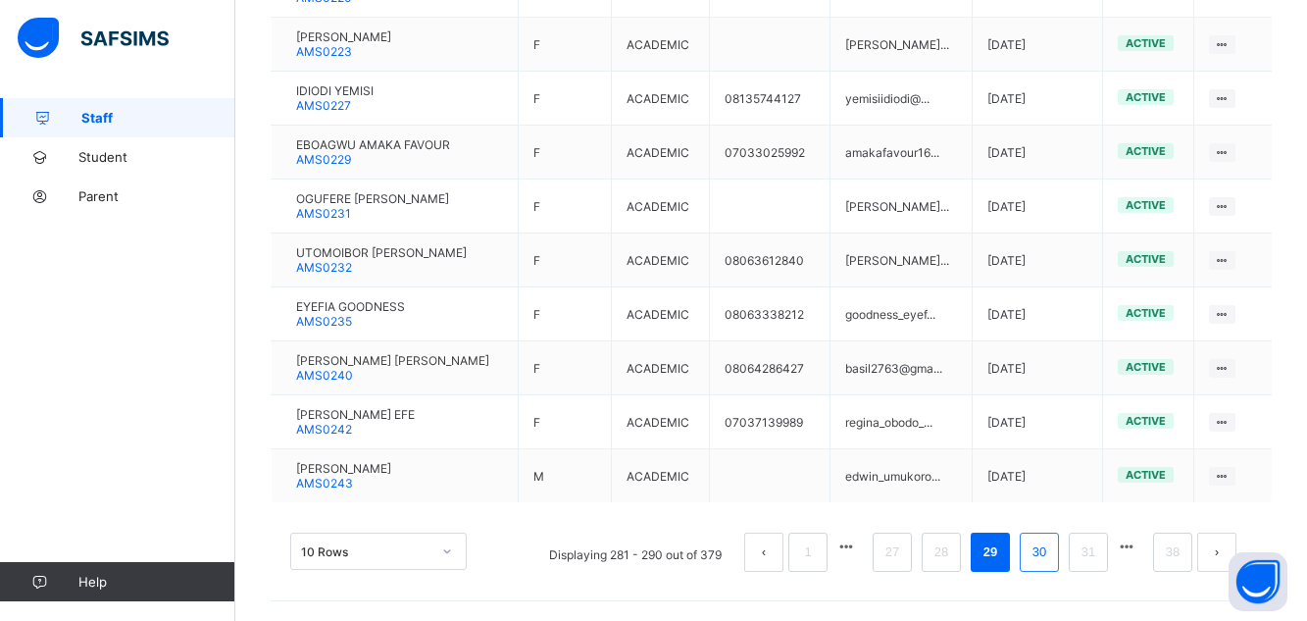
click at [1050, 544] on link "30" at bounding box center [1038, 551] width 25 height 25
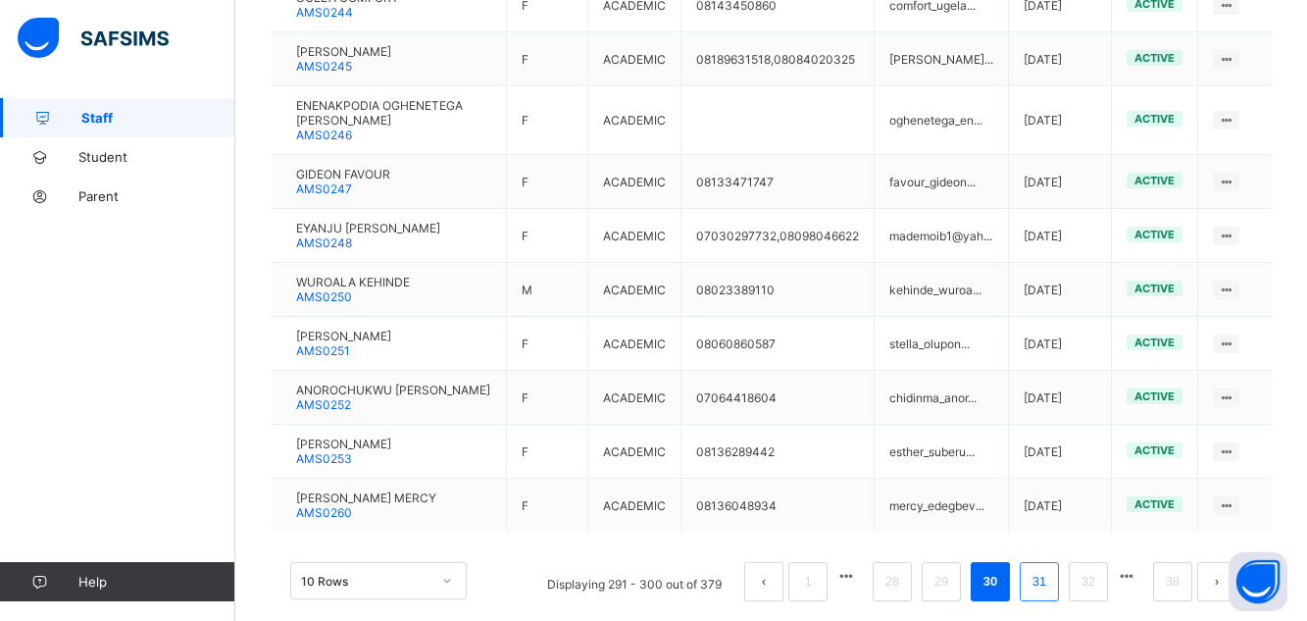
click at [1052, 594] on link "31" at bounding box center [1038, 581] width 25 height 25
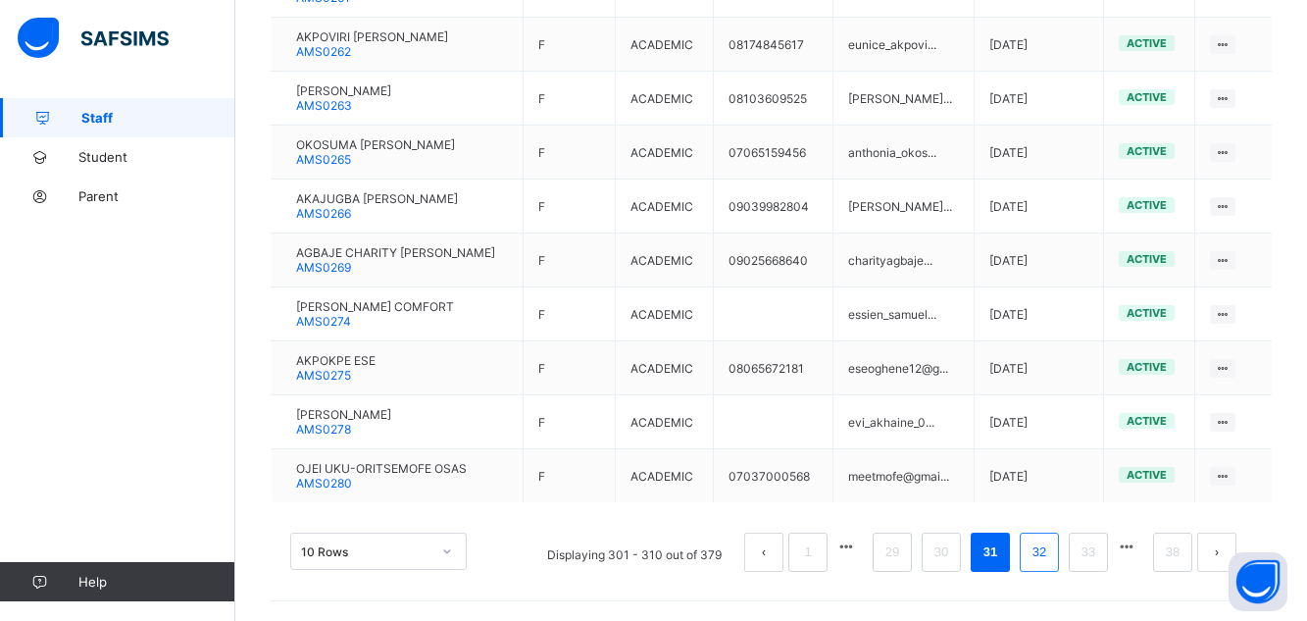
click at [1052, 546] on link "32" at bounding box center [1038, 551] width 25 height 25
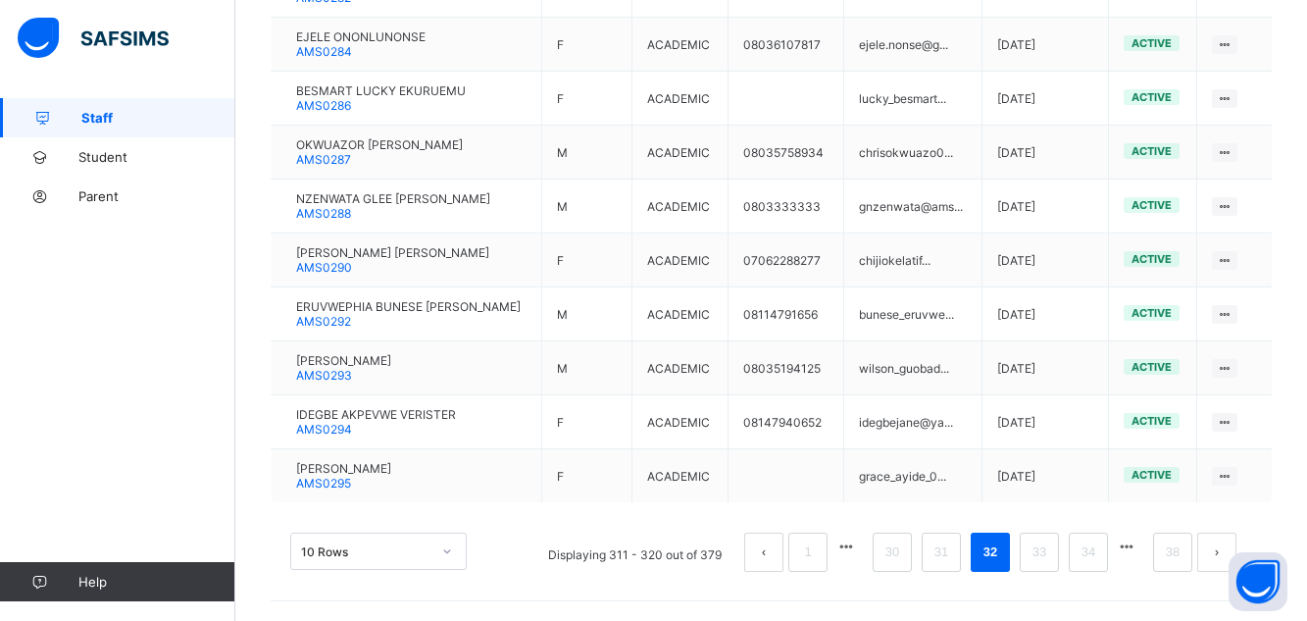
scroll to position [527, 0]
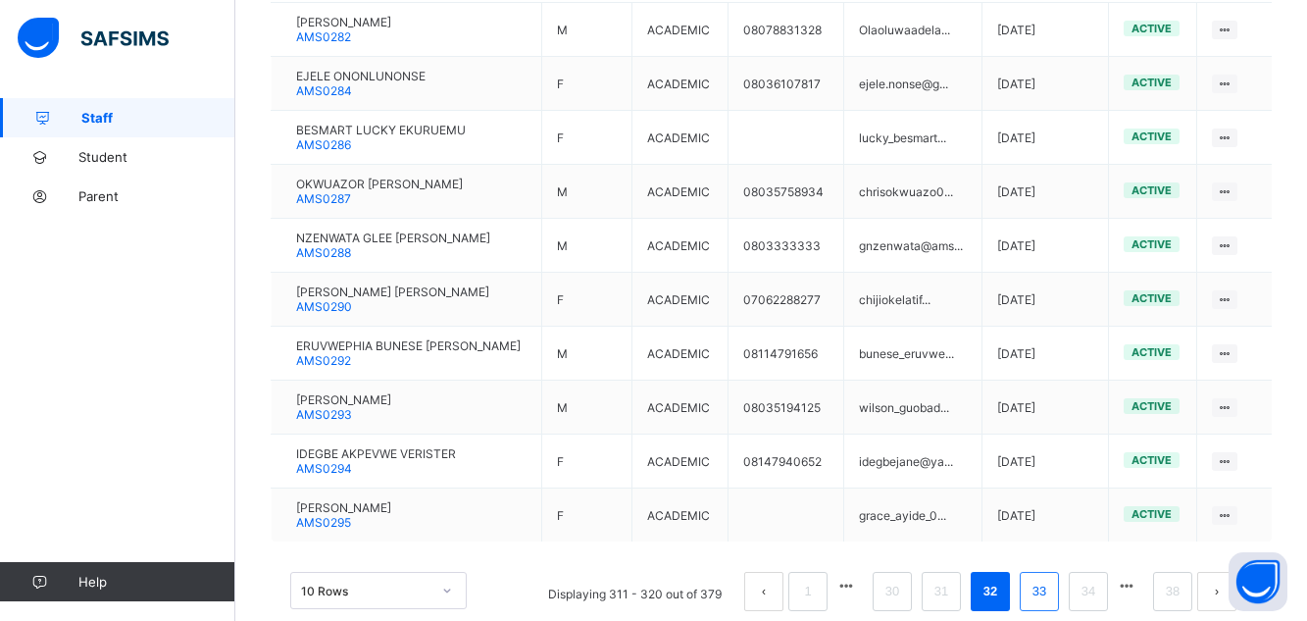
click at [1052, 592] on link "33" at bounding box center [1038, 590] width 25 height 25
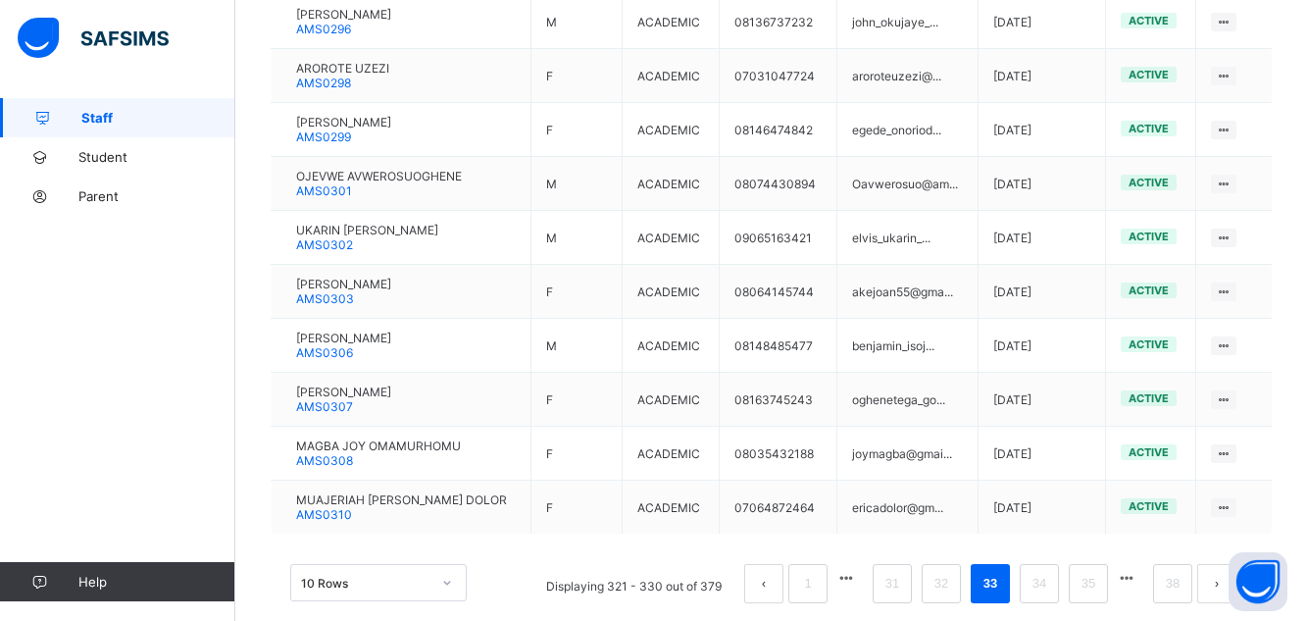
scroll to position [567, 0]
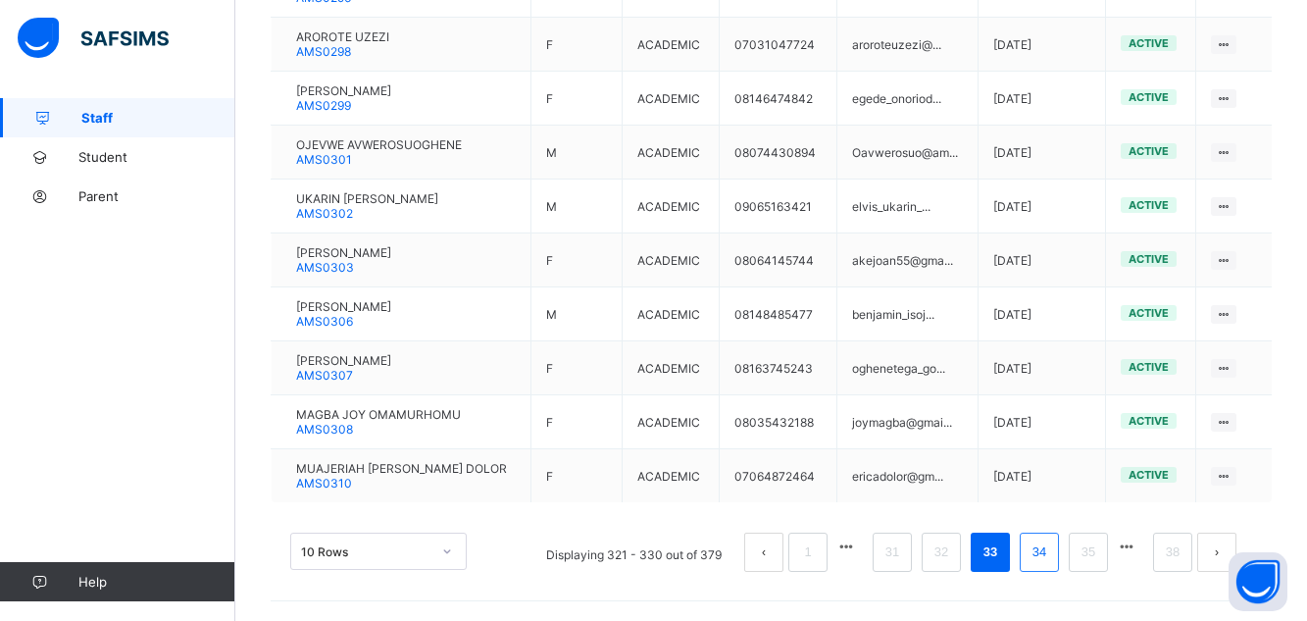
click at [1052, 561] on link "34" at bounding box center [1038, 551] width 25 height 25
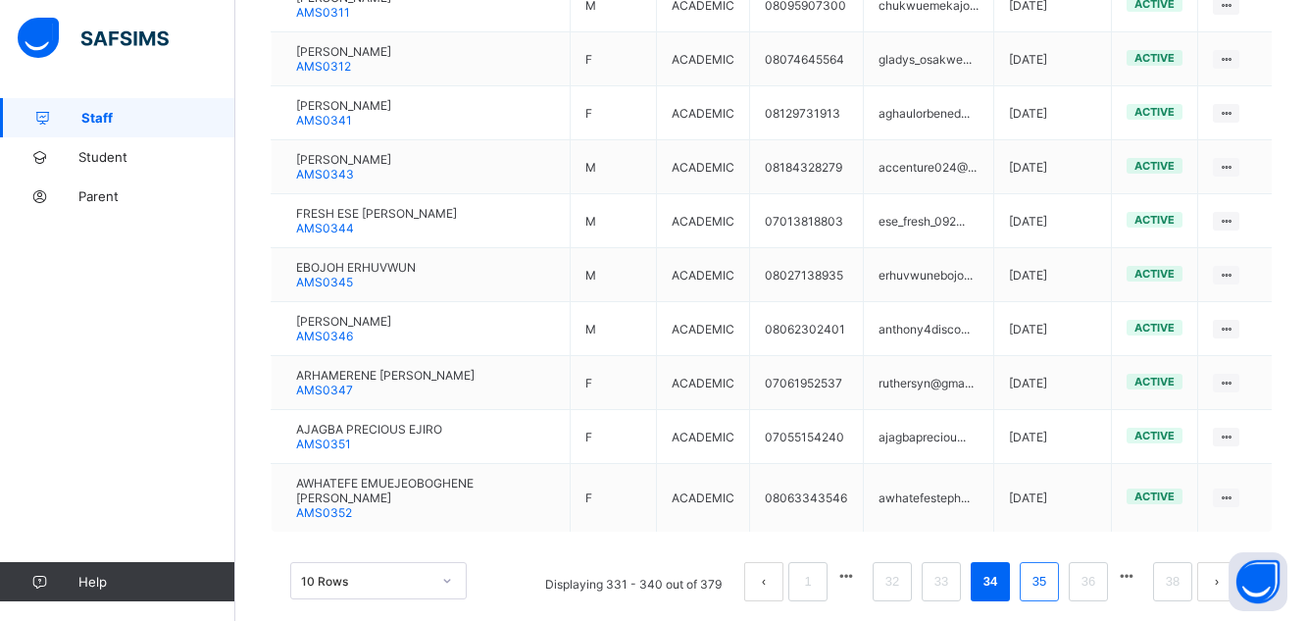
click at [1052, 569] on link "35" at bounding box center [1038, 581] width 25 height 25
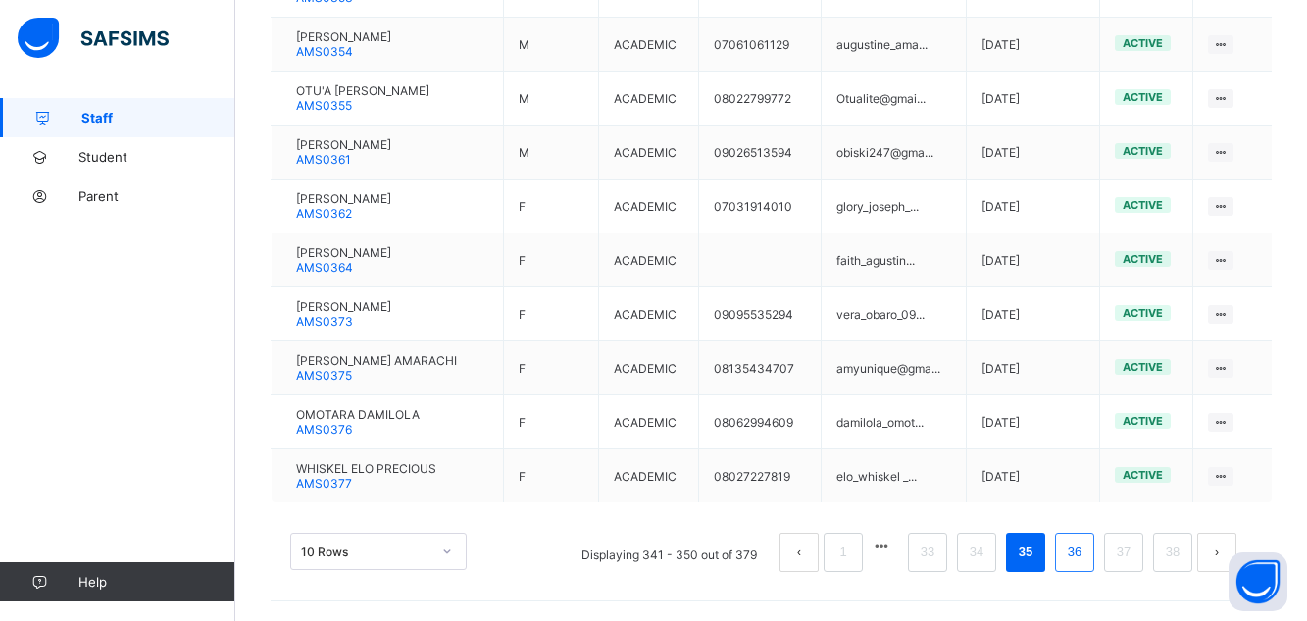
click at [1083, 550] on link "36" at bounding box center [1074, 551] width 25 height 25
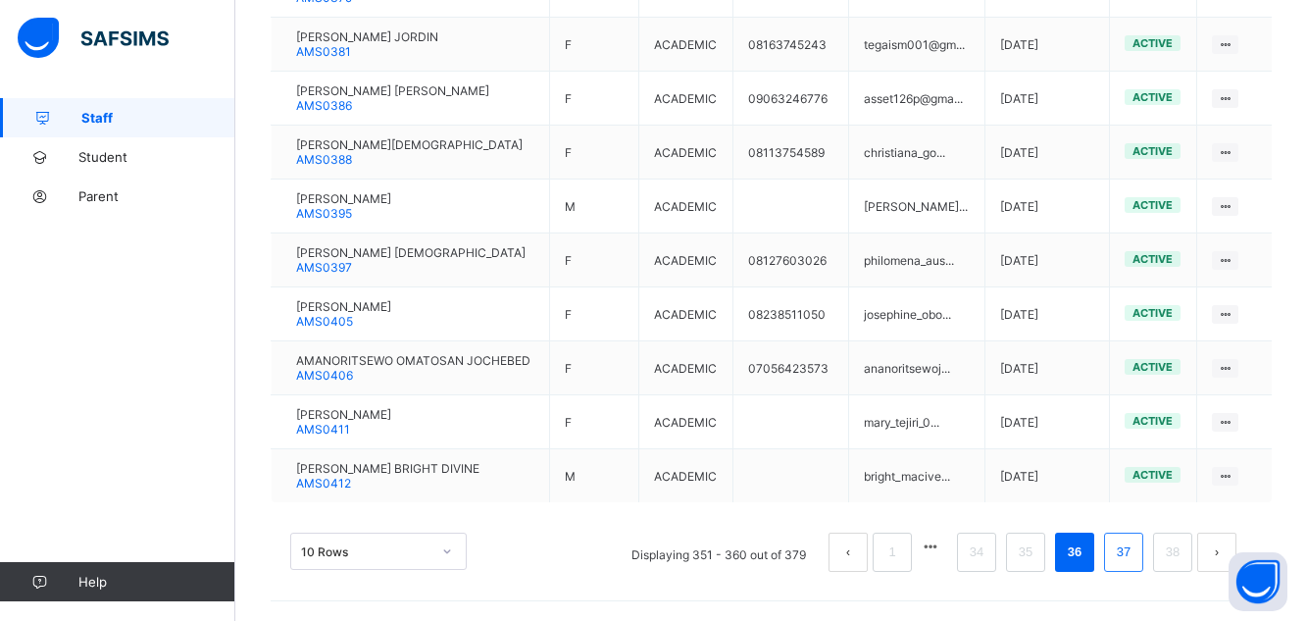
click at [1134, 560] on link "37" at bounding box center [1123, 551] width 25 height 25
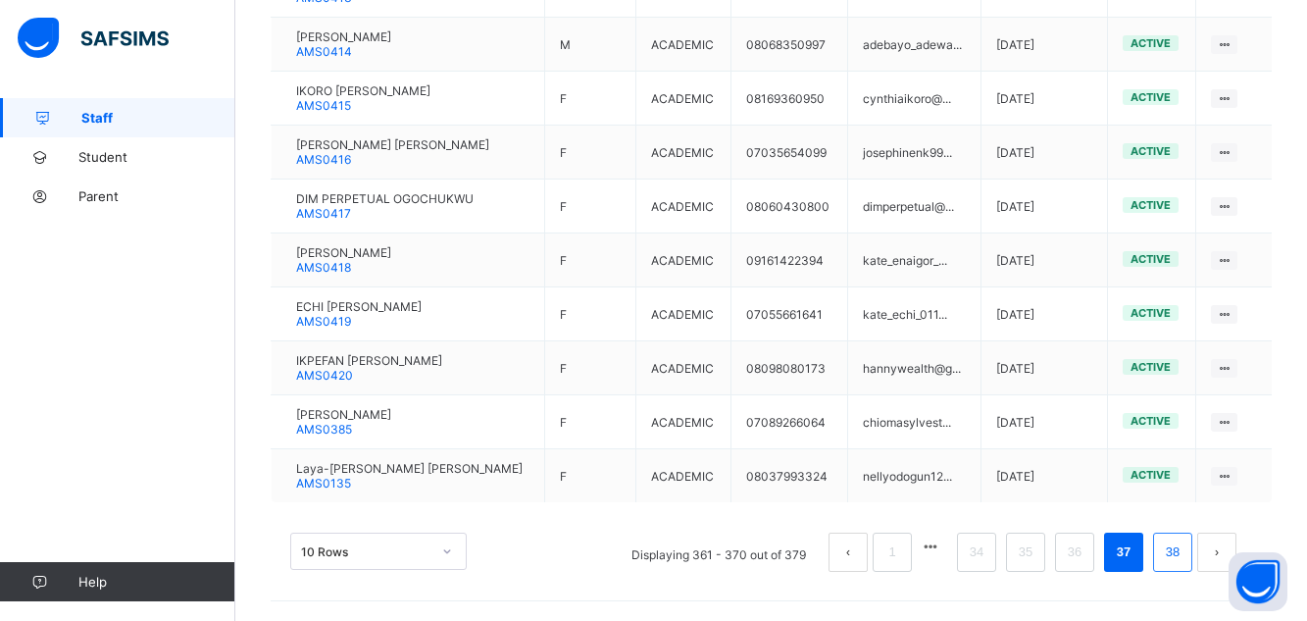
click at [1176, 556] on link "38" at bounding box center [1172, 551] width 25 height 25
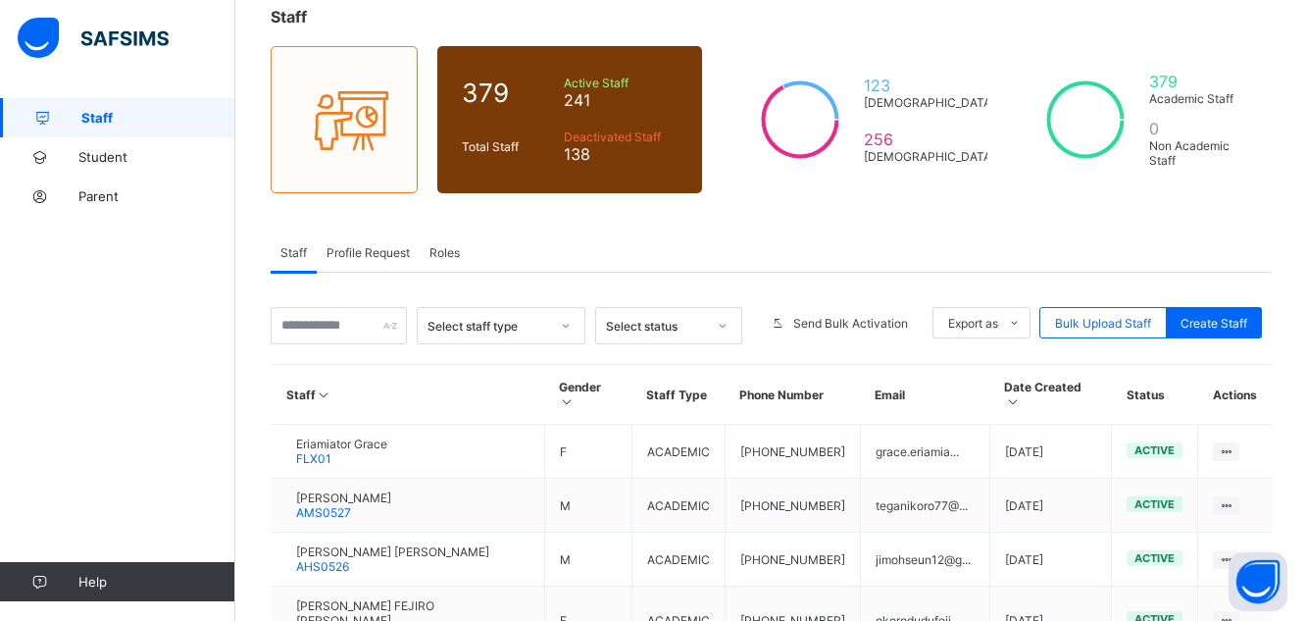
scroll to position [0, 0]
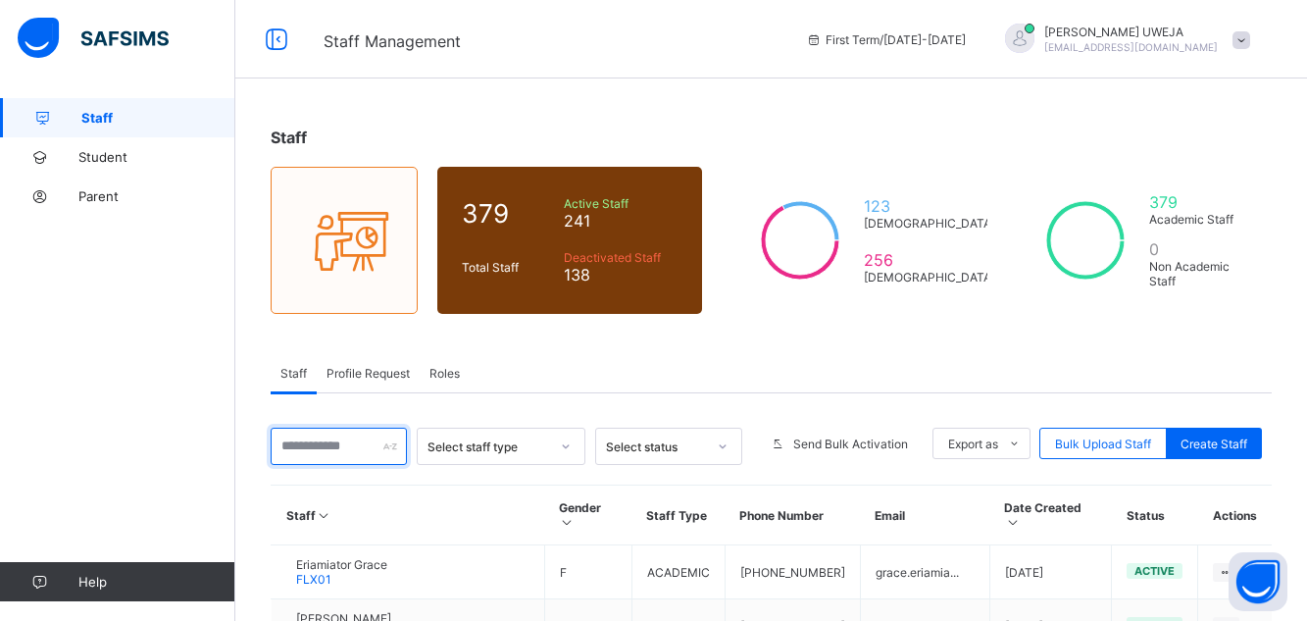
click at [330, 447] on input "text" at bounding box center [339, 445] width 136 height 37
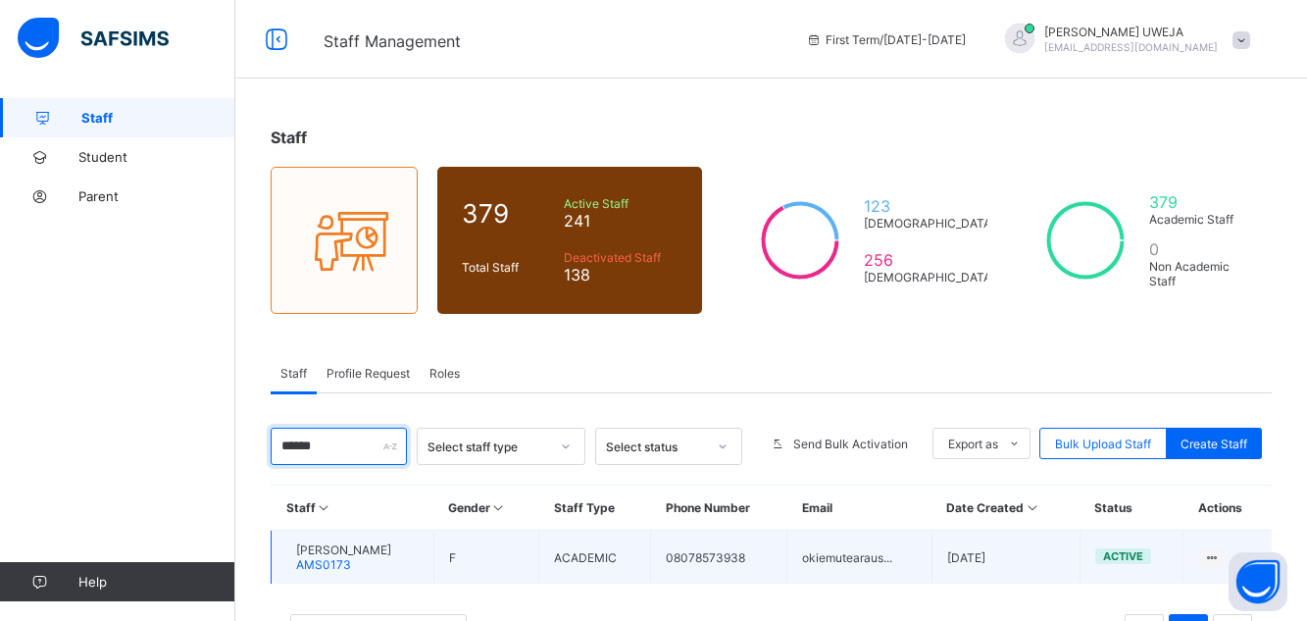
type input "******"
click at [379, 548] on span "[PERSON_NAME]" at bounding box center [343, 549] width 95 height 15
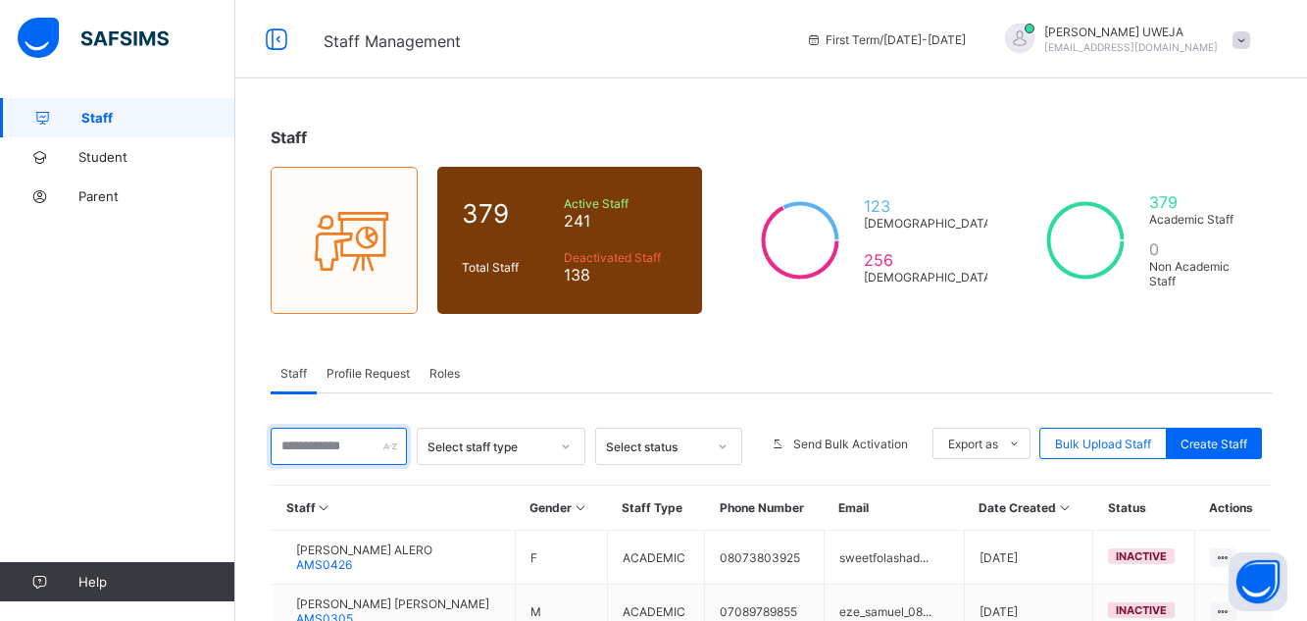
click at [324, 445] on input "text" at bounding box center [339, 445] width 136 height 37
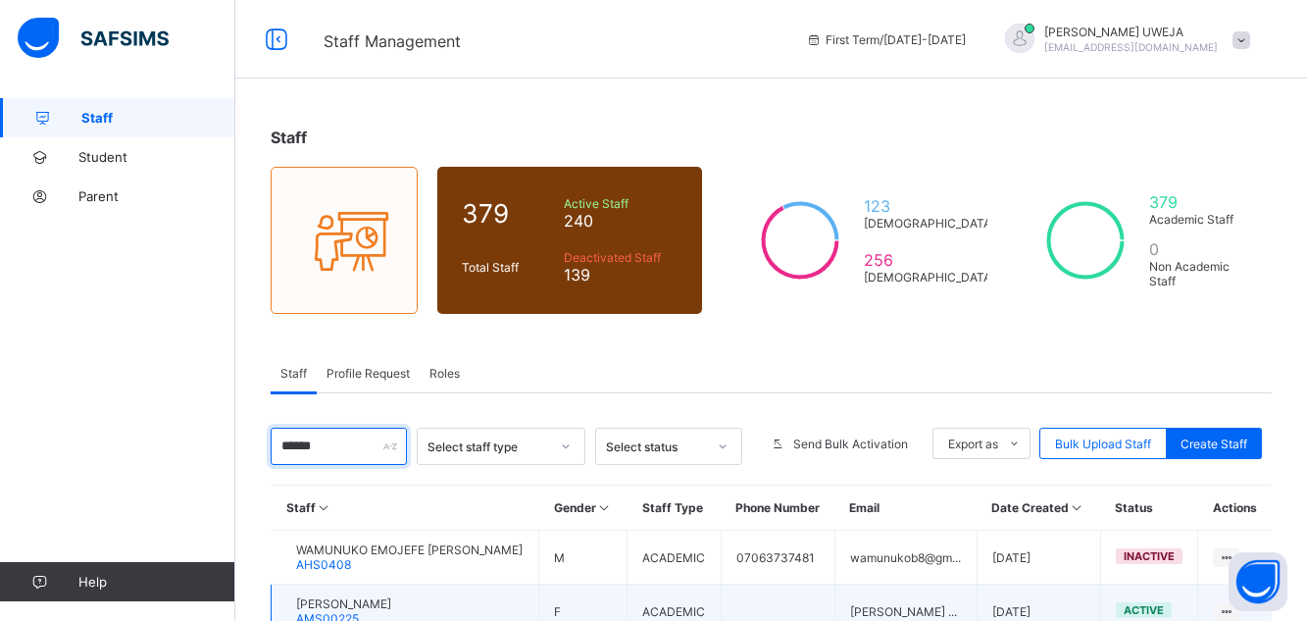
type input "******"
click at [370, 603] on span "[PERSON_NAME]" at bounding box center [343, 603] width 95 height 15
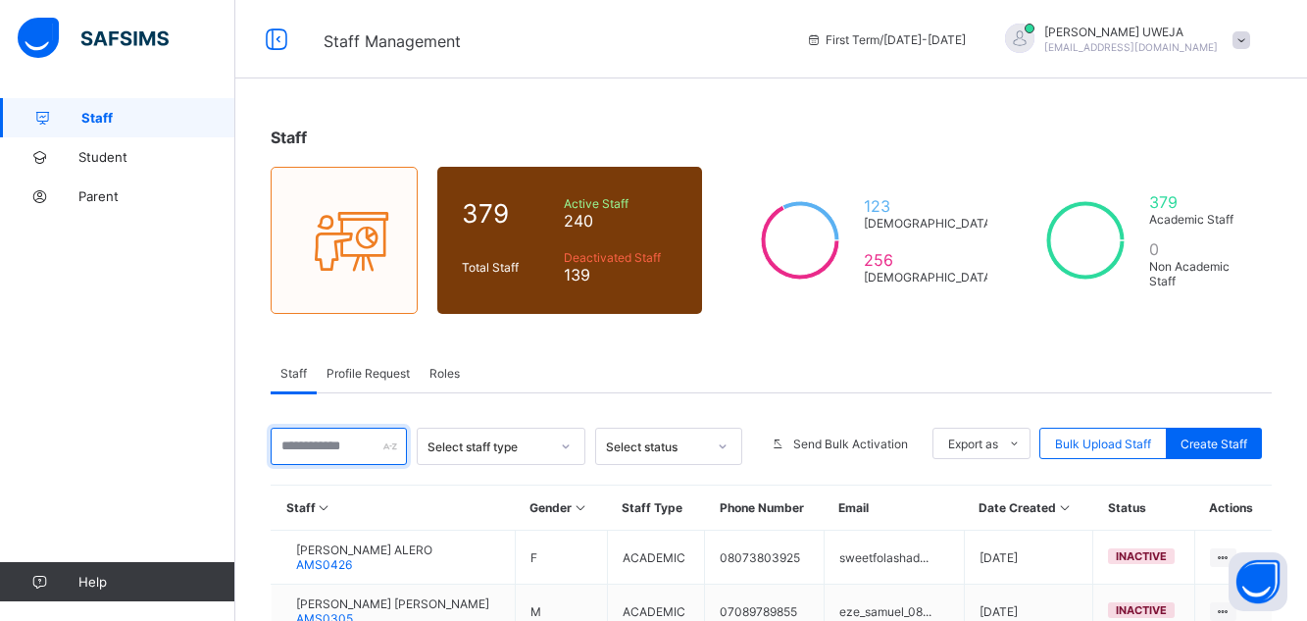
click at [341, 443] on input "text" at bounding box center [339, 445] width 136 height 37
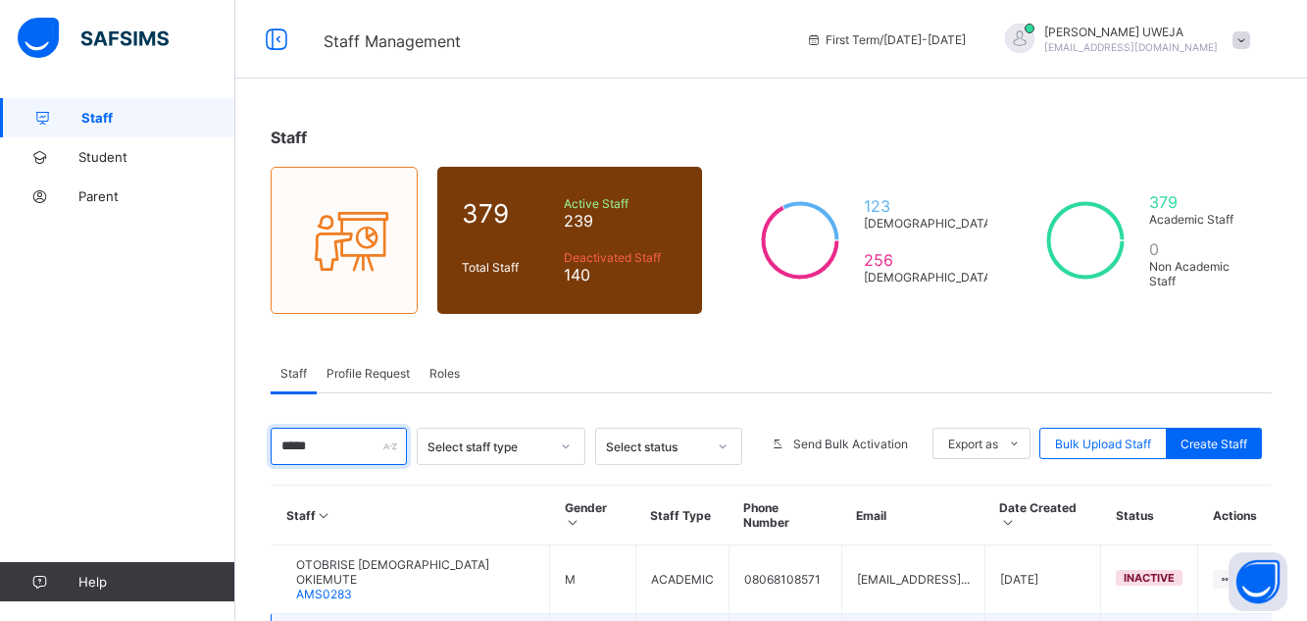
type input "*****"
click at [391, 620] on span "[PERSON_NAME]" at bounding box center [343, 632] width 95 height 15
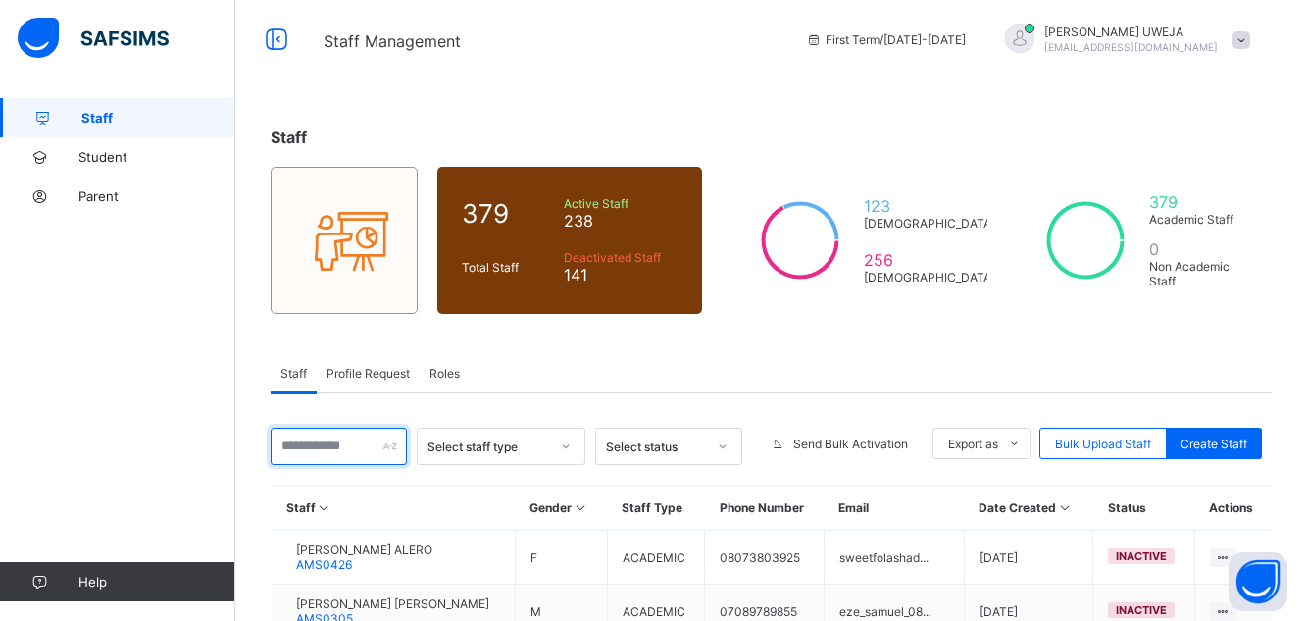
click at [359, 450] on input "text" at bounding box center [339, 445] width 136 height 37
type input "*****"
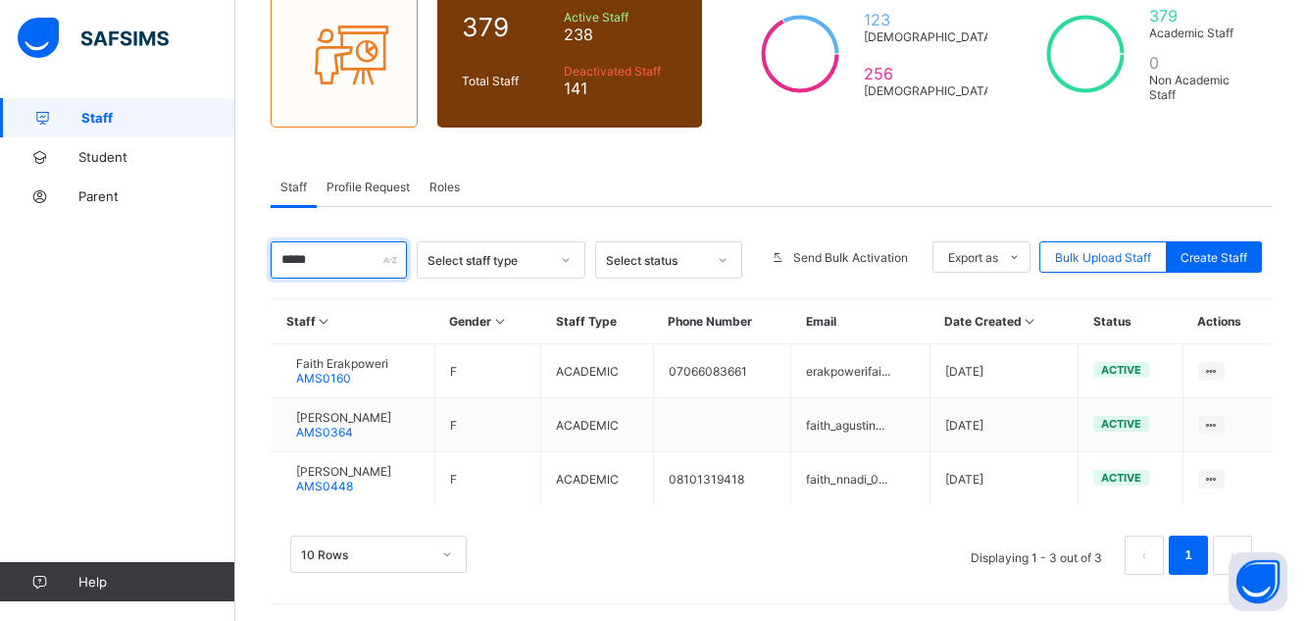
scroll to position [189, 0]
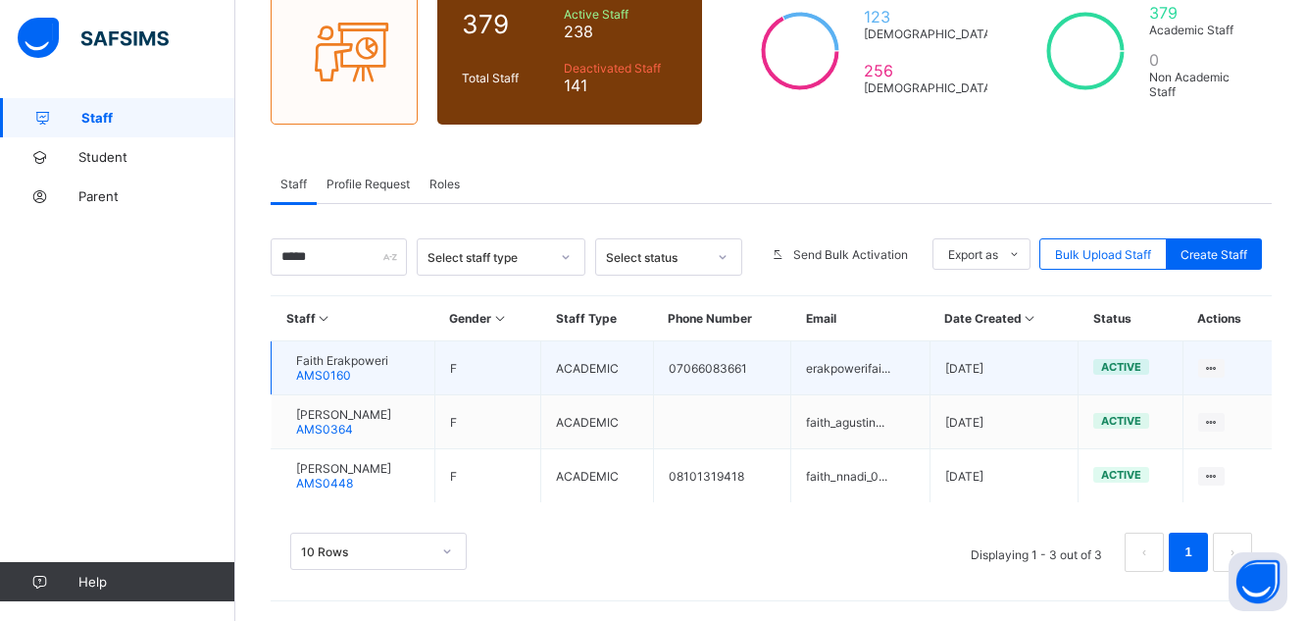
click at [376, 358] on span "Faith Erakpoweri" at bounding box center [342, 360] width 92 height 15
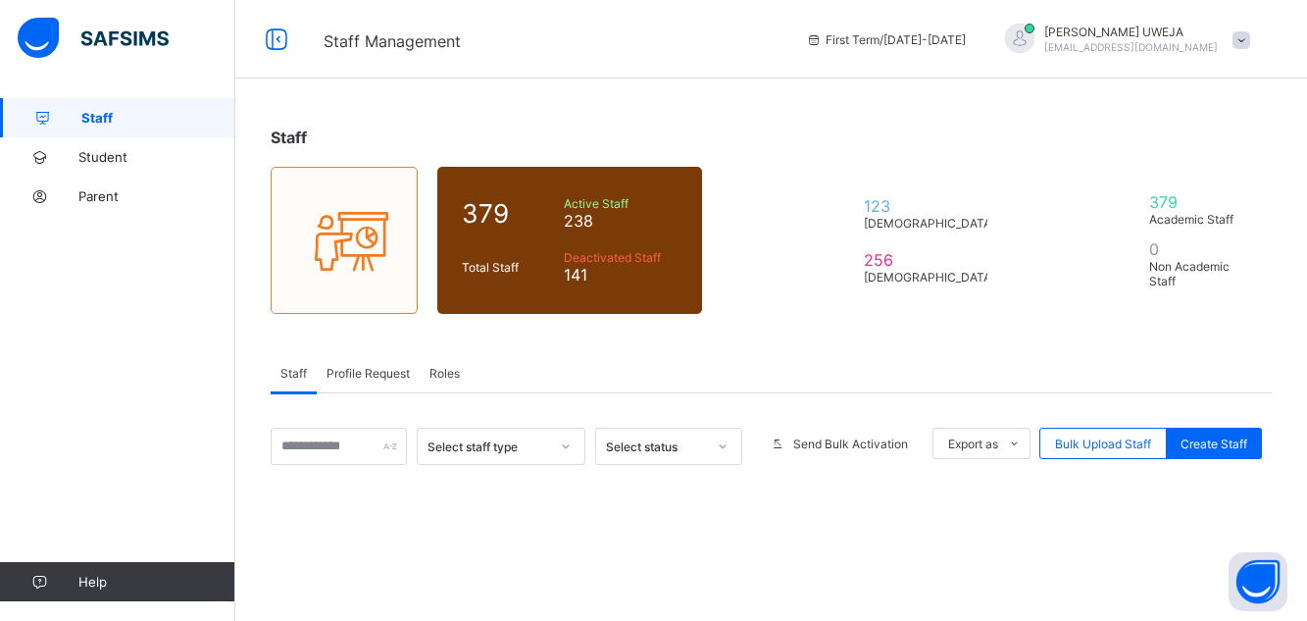
scroll to position [189, 0]
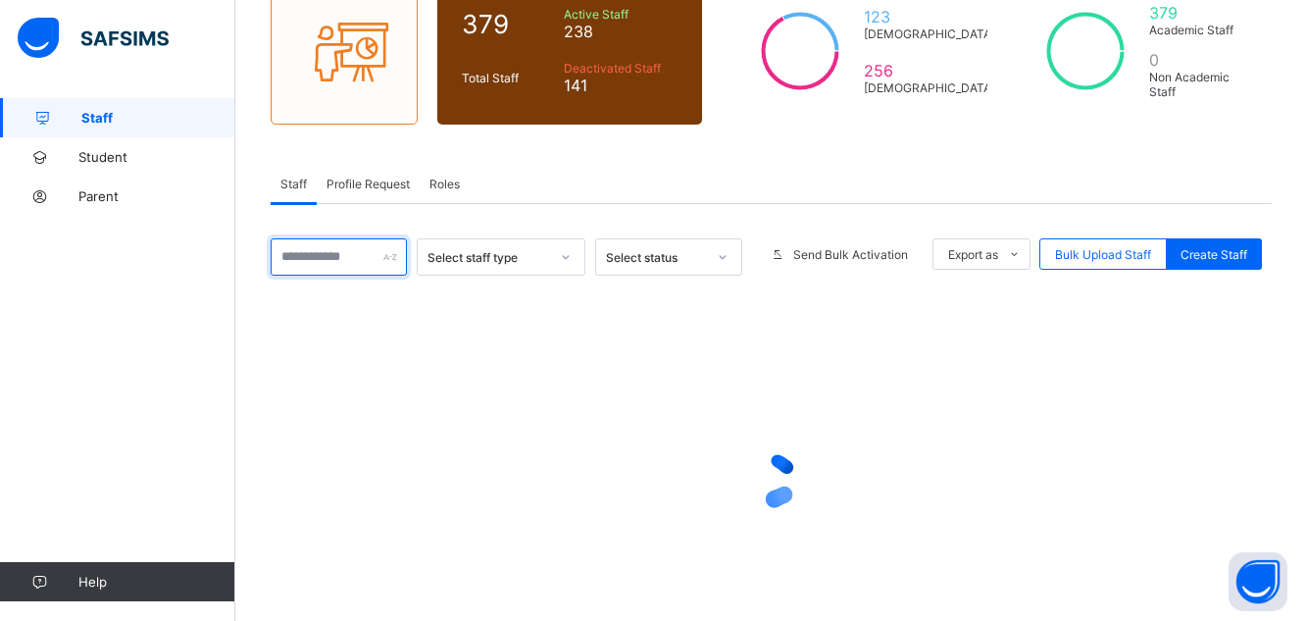
click at [356, 262] on input "text" at bounding box center [339, 256] width 136 height 37
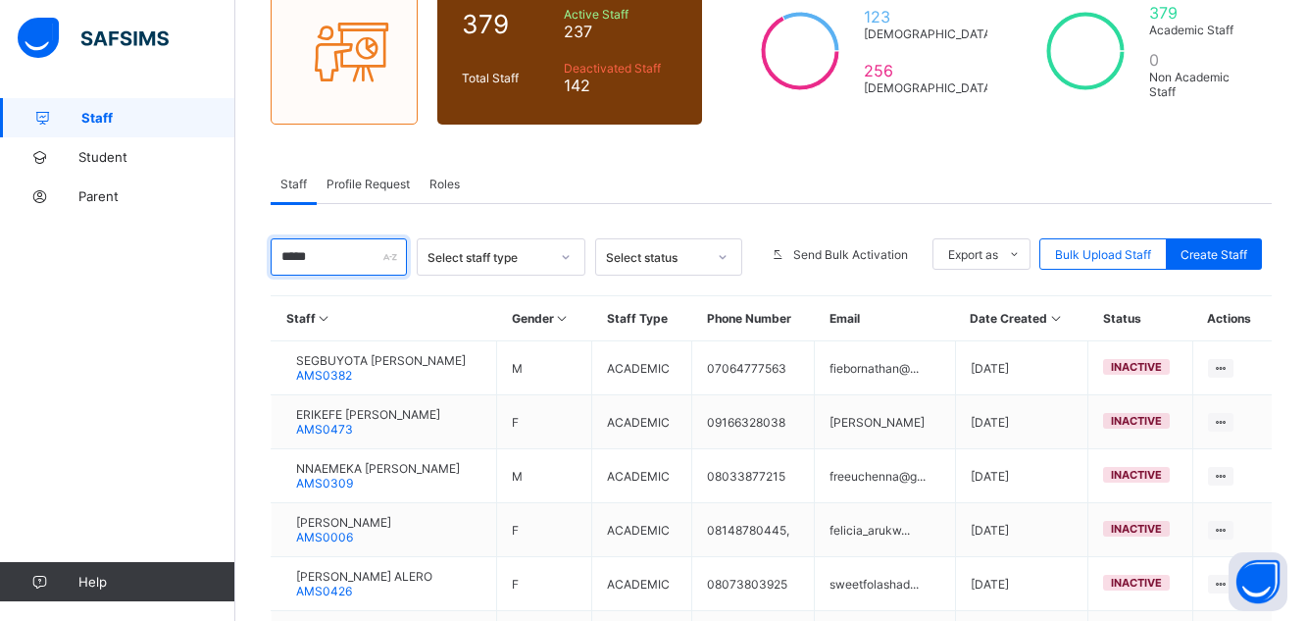
click at [356, 262] on input "*****" at bounding box center [339, 256] width 136 height 37
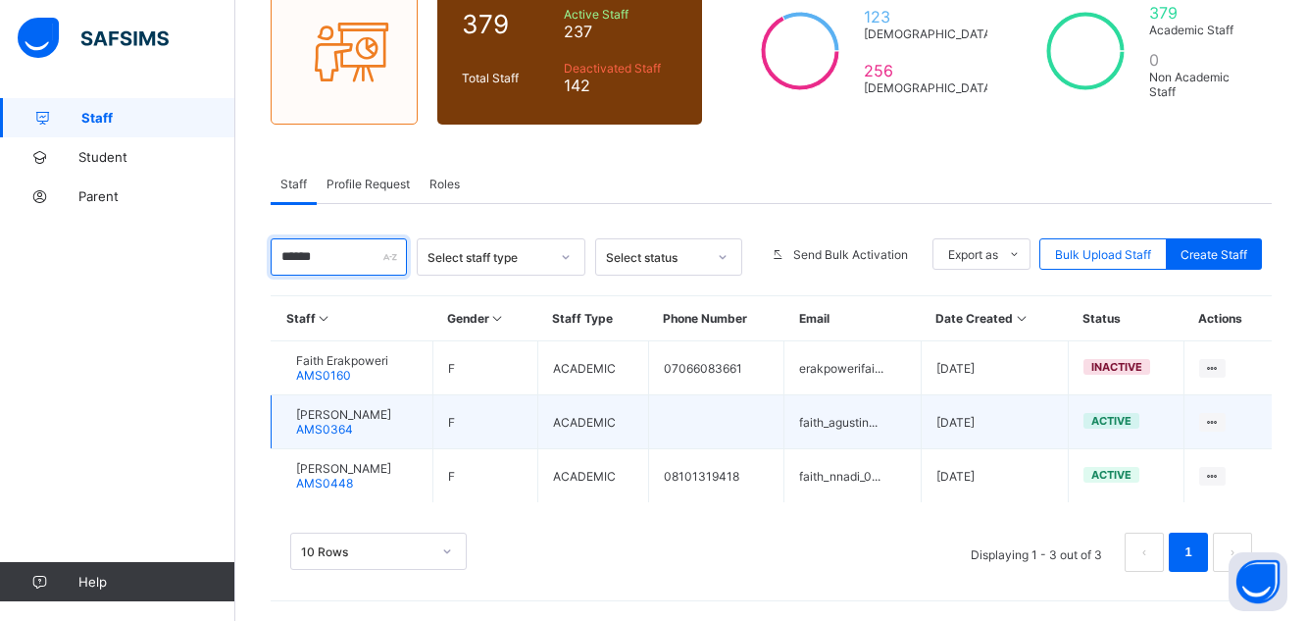
type input "*****"
click at [375, 416] on span "[PERSON_NAME]" at bounding box center [343, 414] width 95 height 15
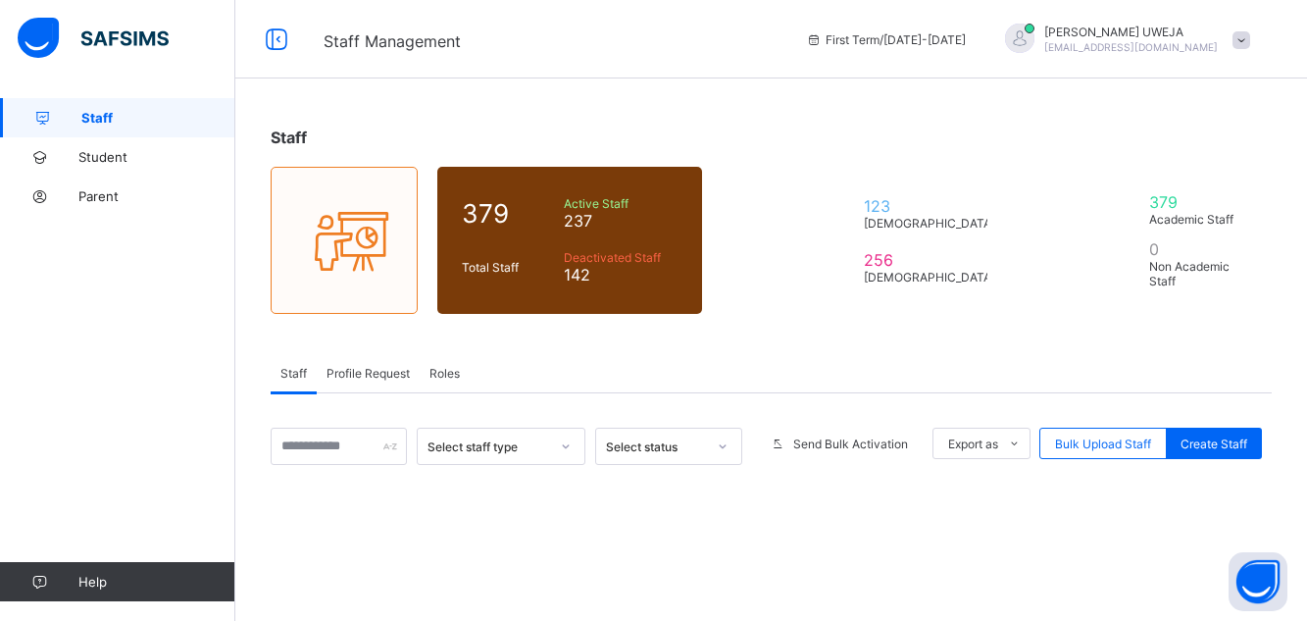
scroll to position [189, 0]
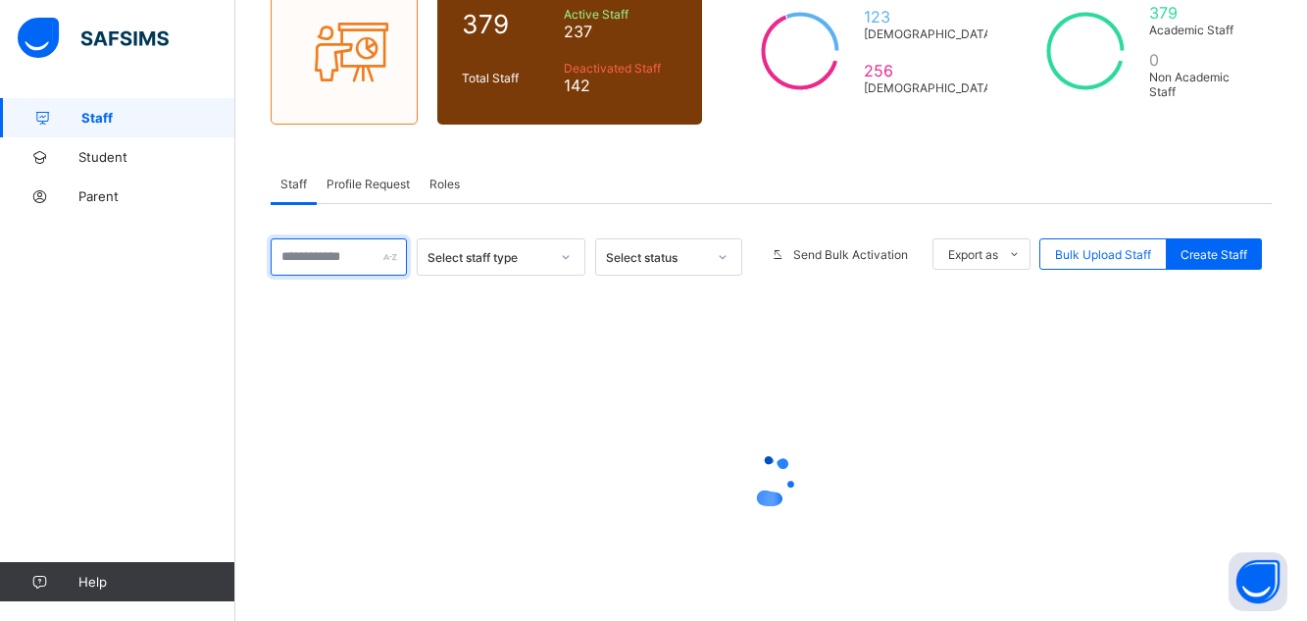
click at [299, 258] on input "text" at bounding box center [339, 256] width 136 height 37
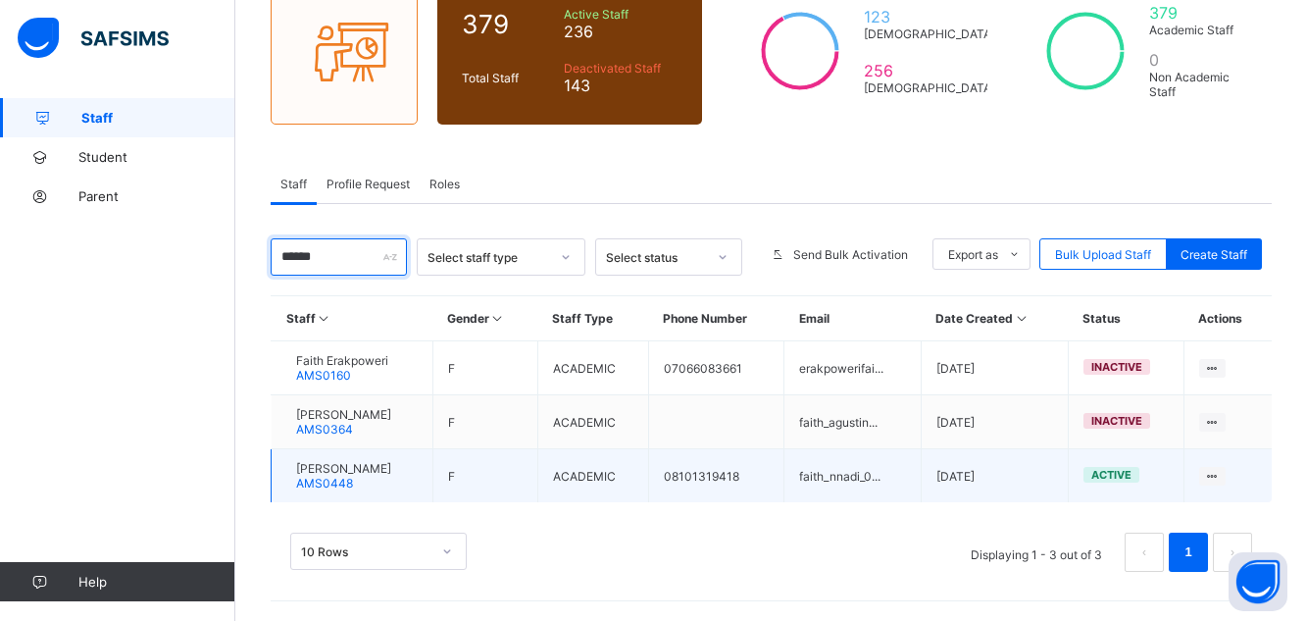
type input "*****"
click at [414, 471] on td "[PERSON_NAME] AMS0448" at bounding box center [353, 476] width 162 height 54
click at [388, 471] on span "[PERSON_NAME]" at bounding box center [343, 468] width 95 height 15
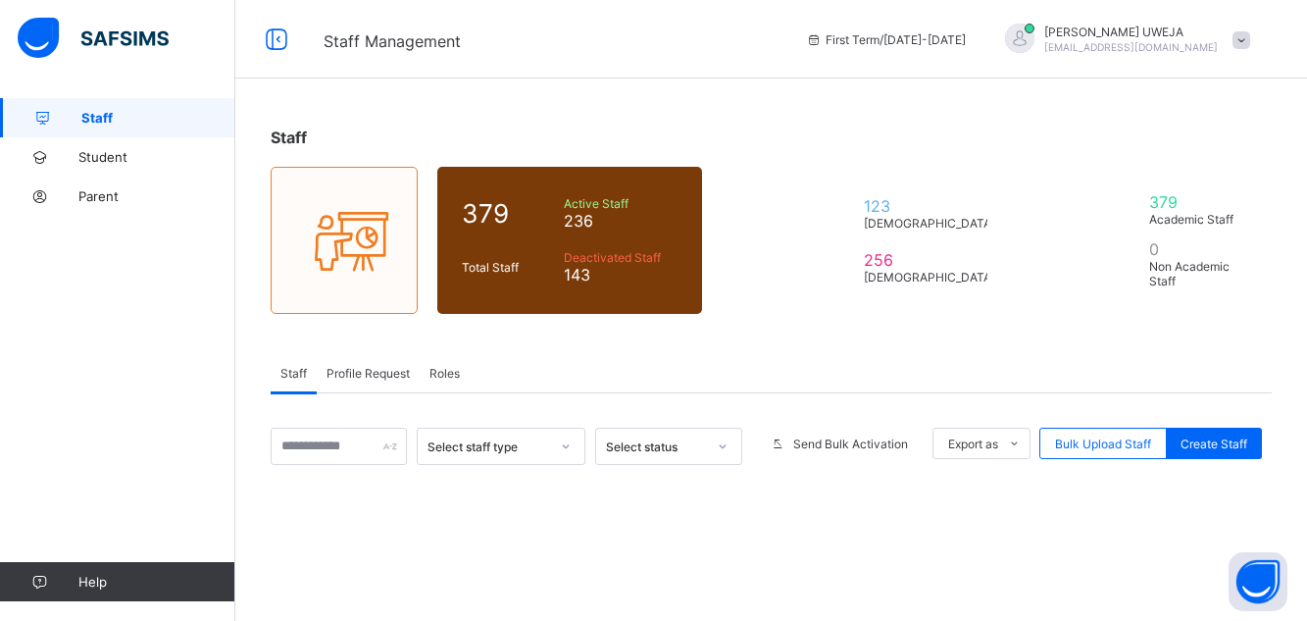
scroll to position [189, 0]
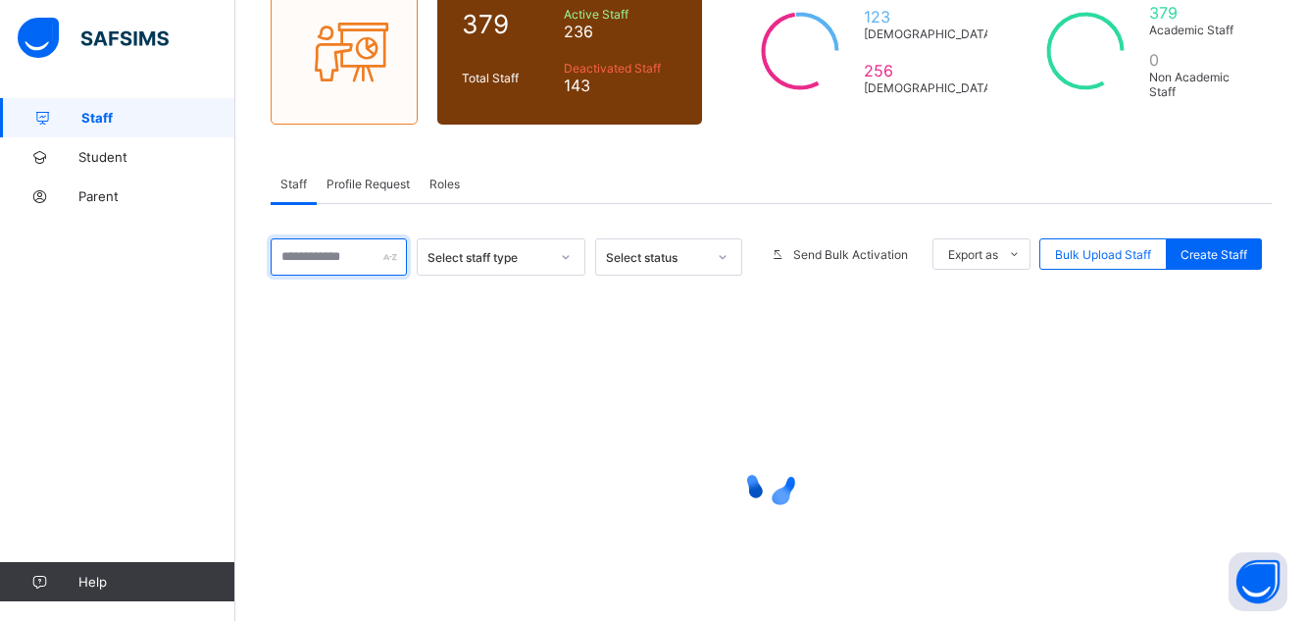
click at [361, 263] on input "text" at bounding box center [339, 256] width 136 height 37
type input "****"
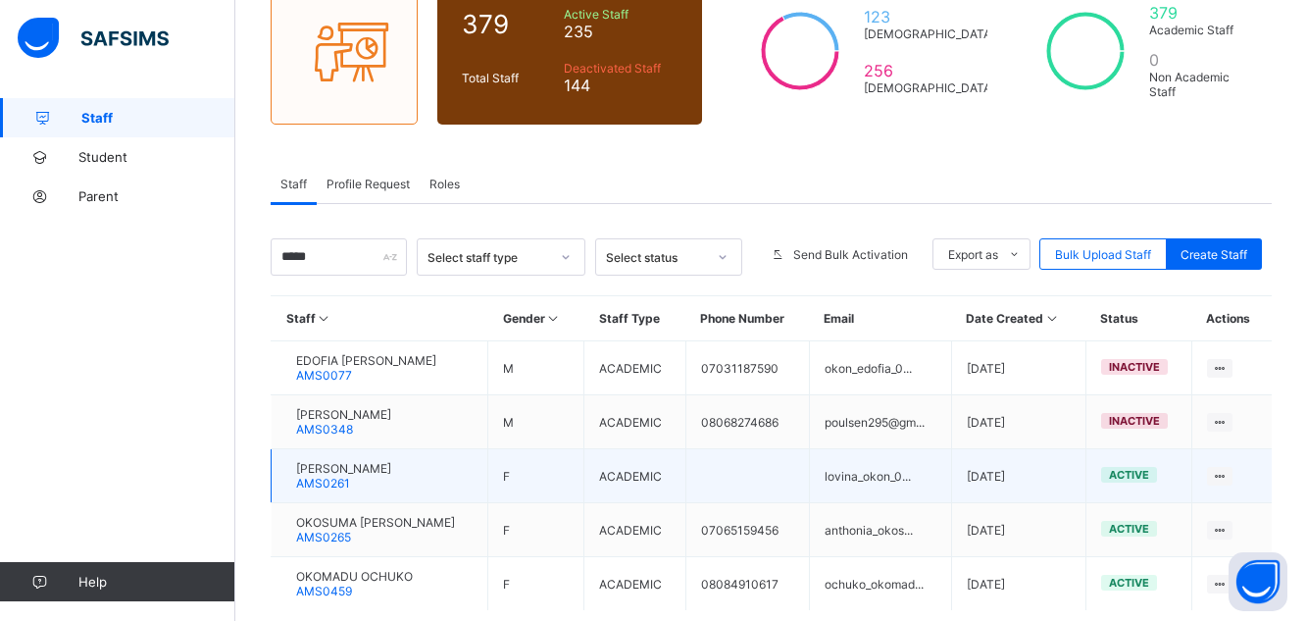
click at [381, 481] on div "[PERSON_NAME] IMAOBONG AMS0261" at bounding box center [343, 475] width 95 height 29
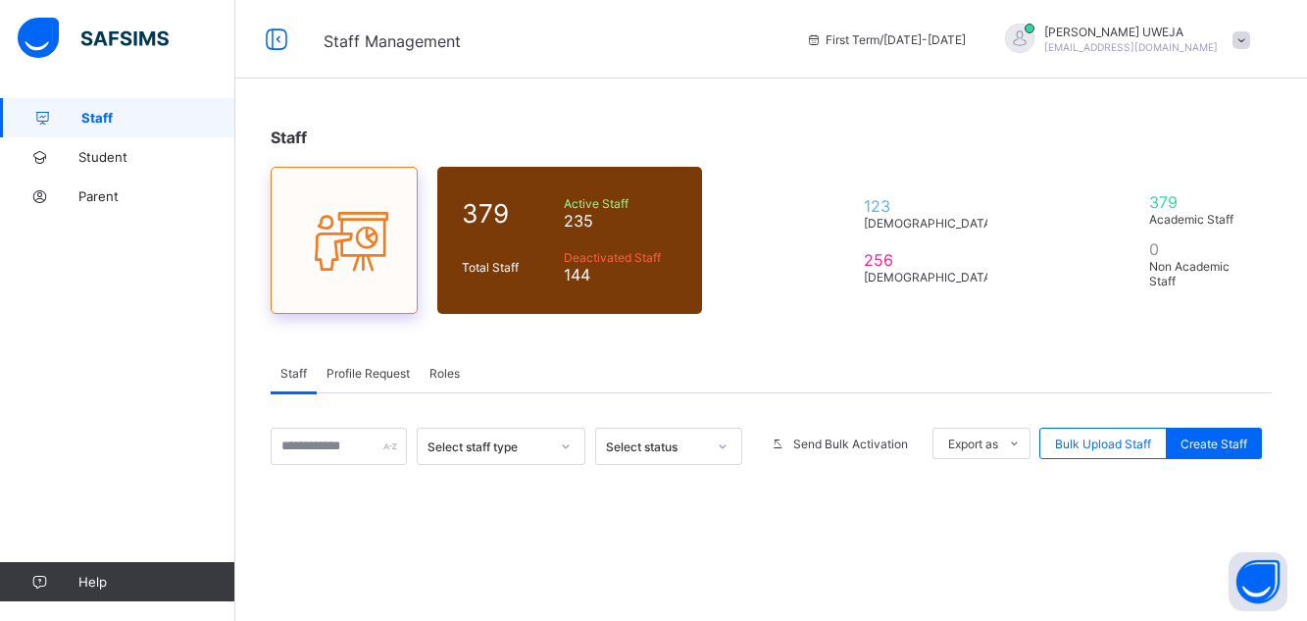
scroll to position [189, 0]
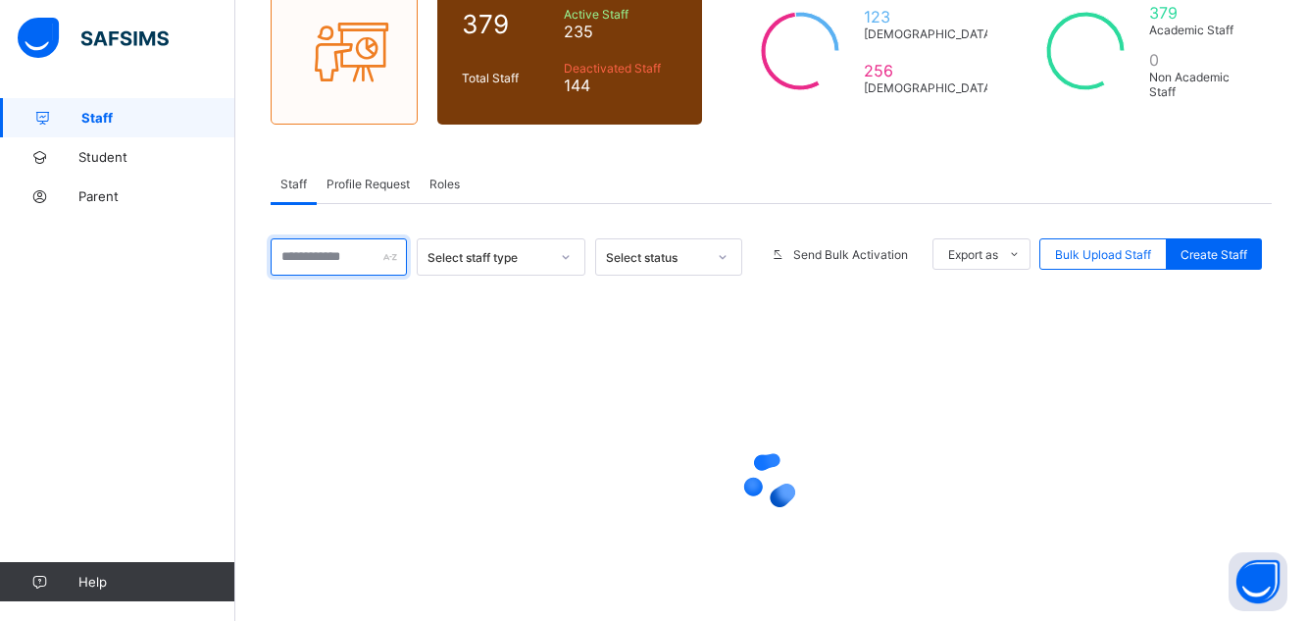
click at [360, 258] on input "text" at bounding box center [339, 256] width 136 height 37
type input "******"
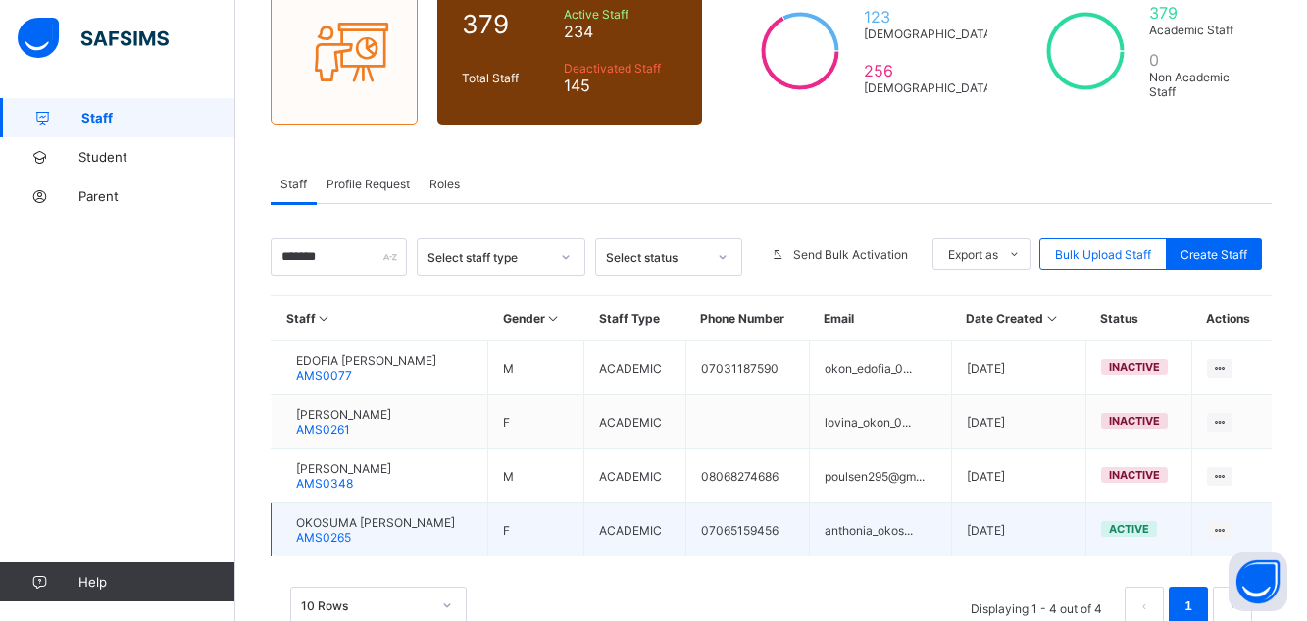
click at [368, 526] on span "OKOSUMA [PERSON_NAME]" at bounding box center [375, 522] width 159 height 15
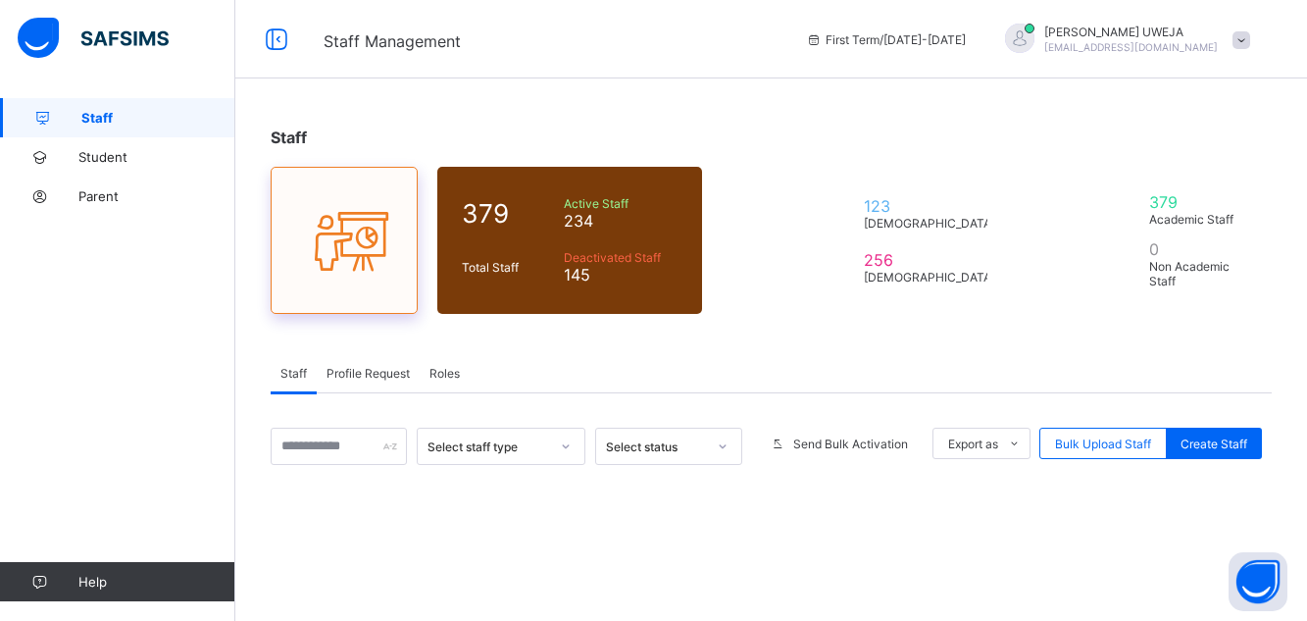
scroll to position [189, 0]
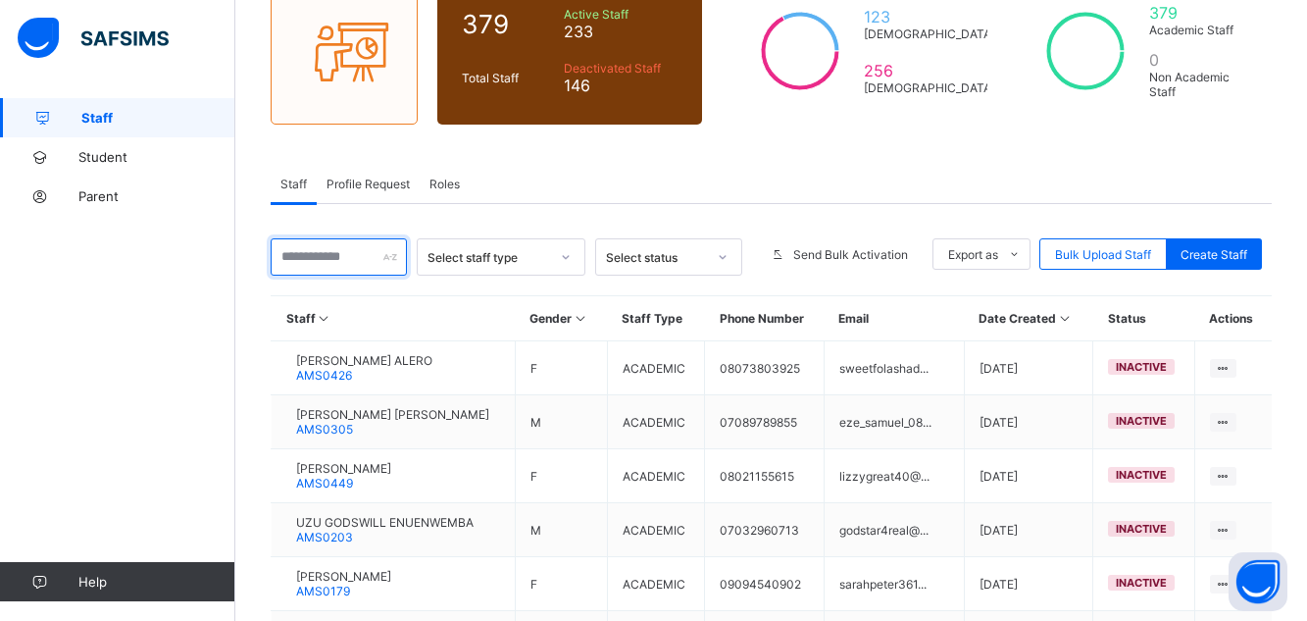
click at [337, 256] on input "text" at bounding box center [339, 256] width 136 height 37
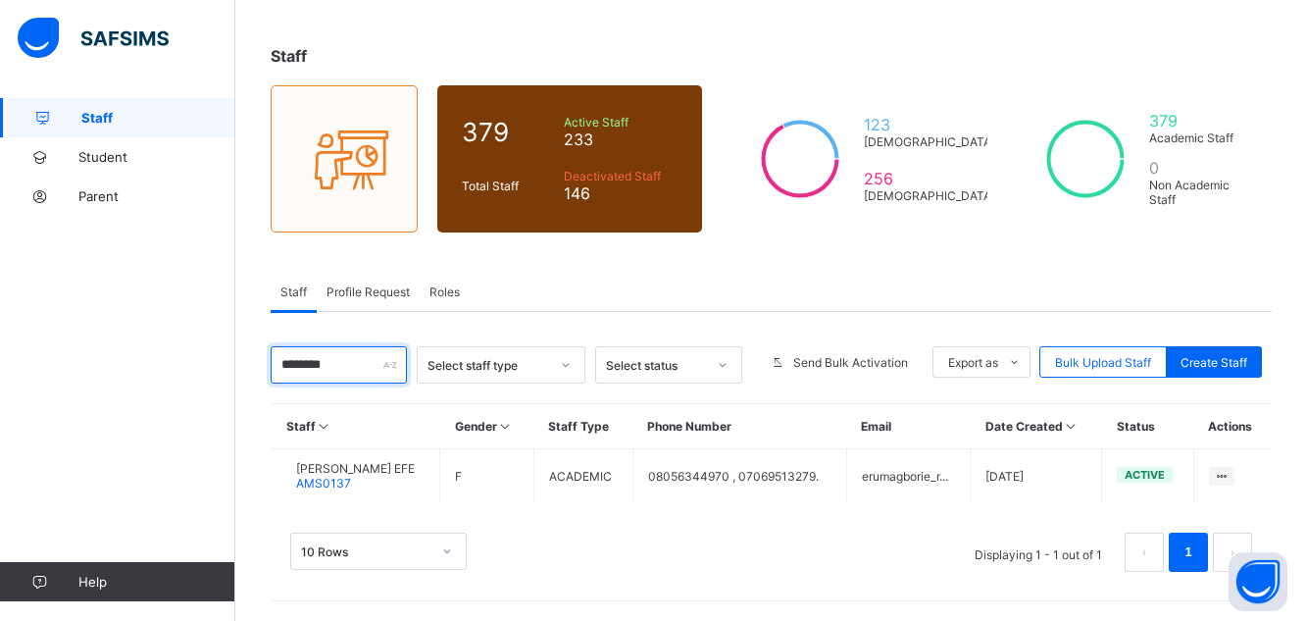
scroll to position [81, 0]
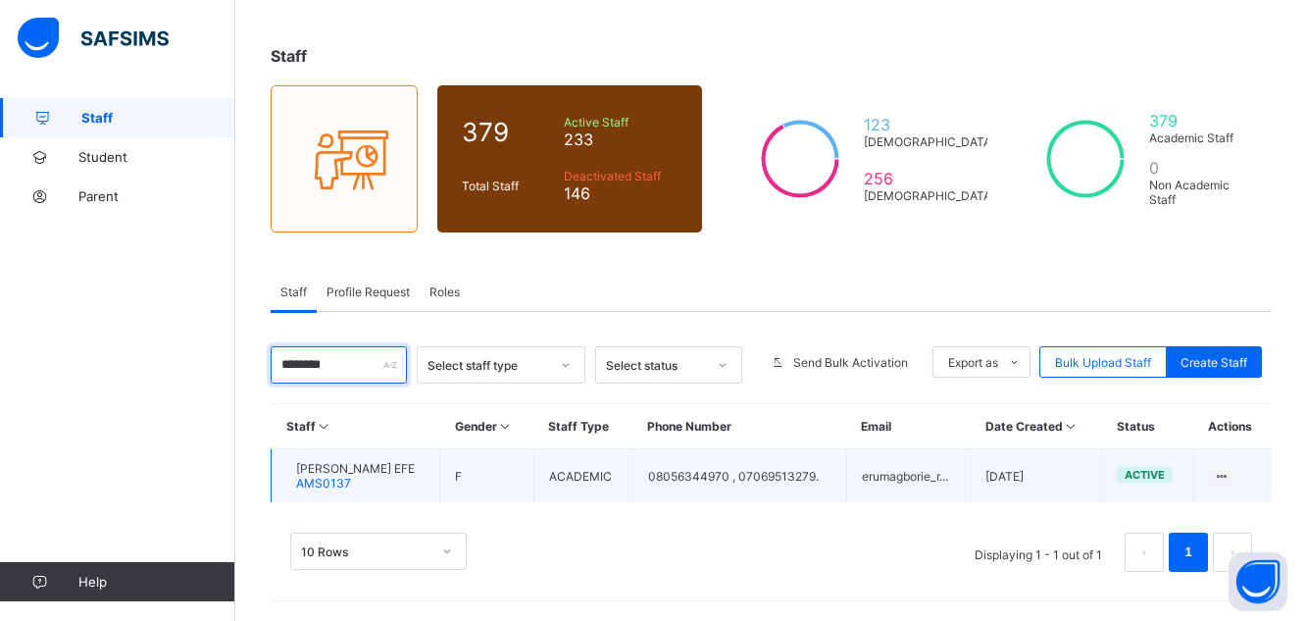
type input "********"
click at [392, 470] on span "[PERSON_NAME] EFE" at bounding box center [355, 468] width 119 height 15
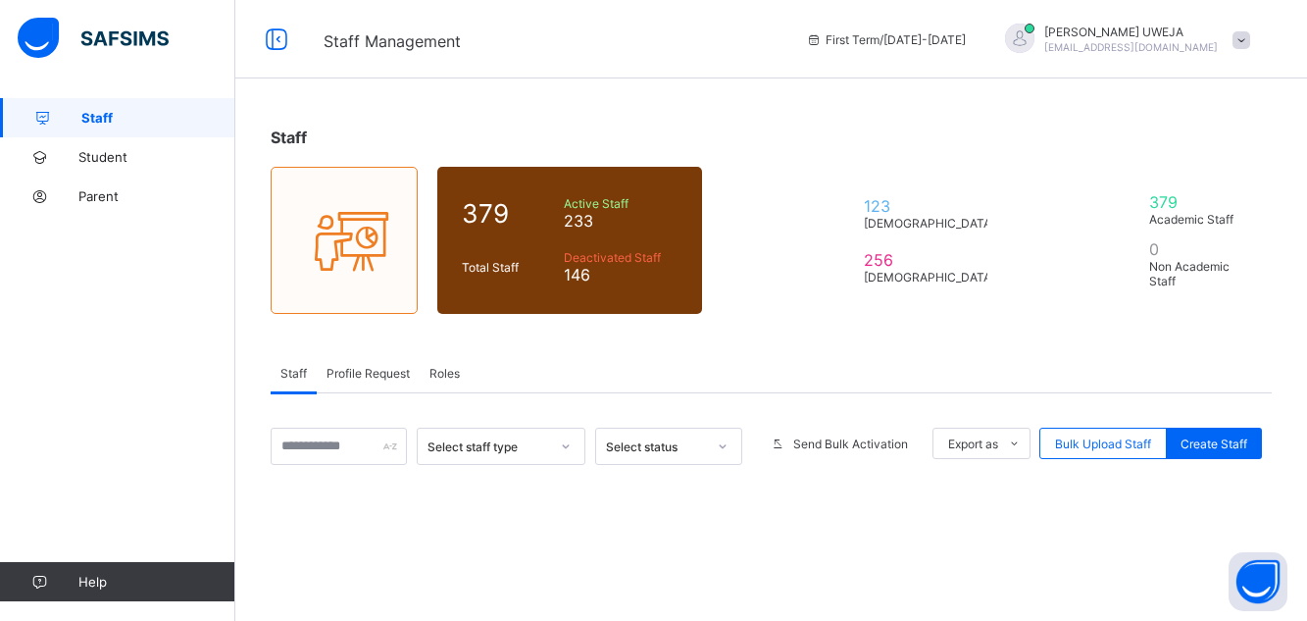
scroll to position [81, 0]
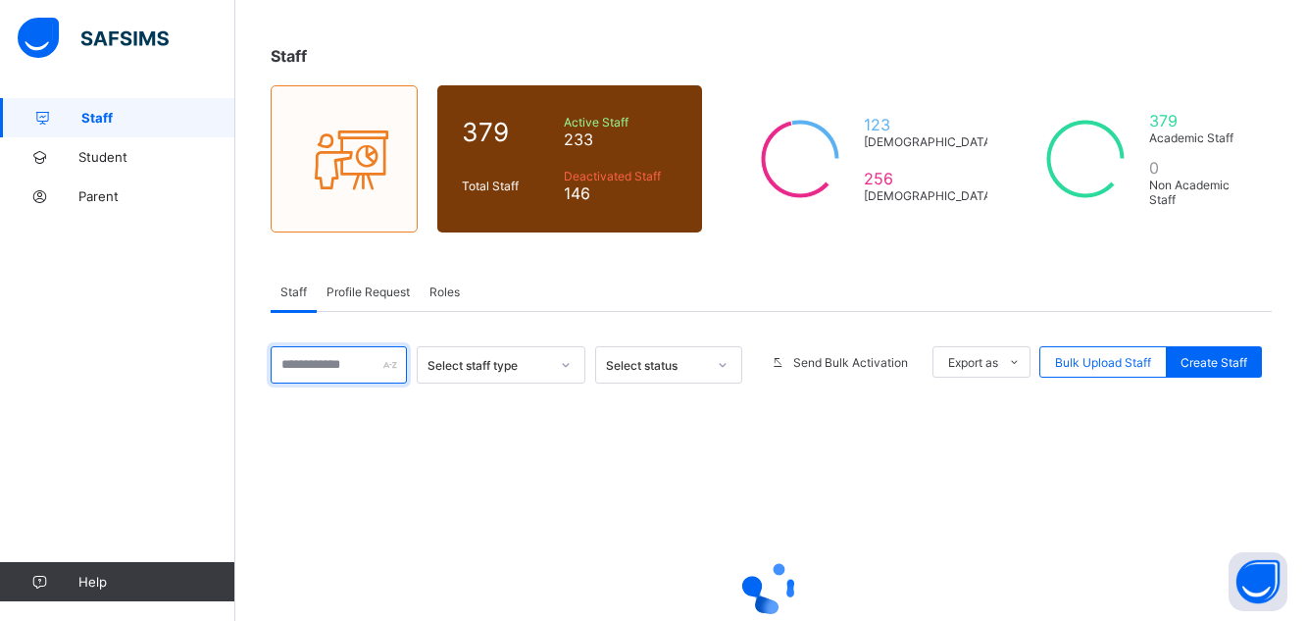
click at [330, 364] on input "text" at bounding box center [339, 364] width 136 height 37
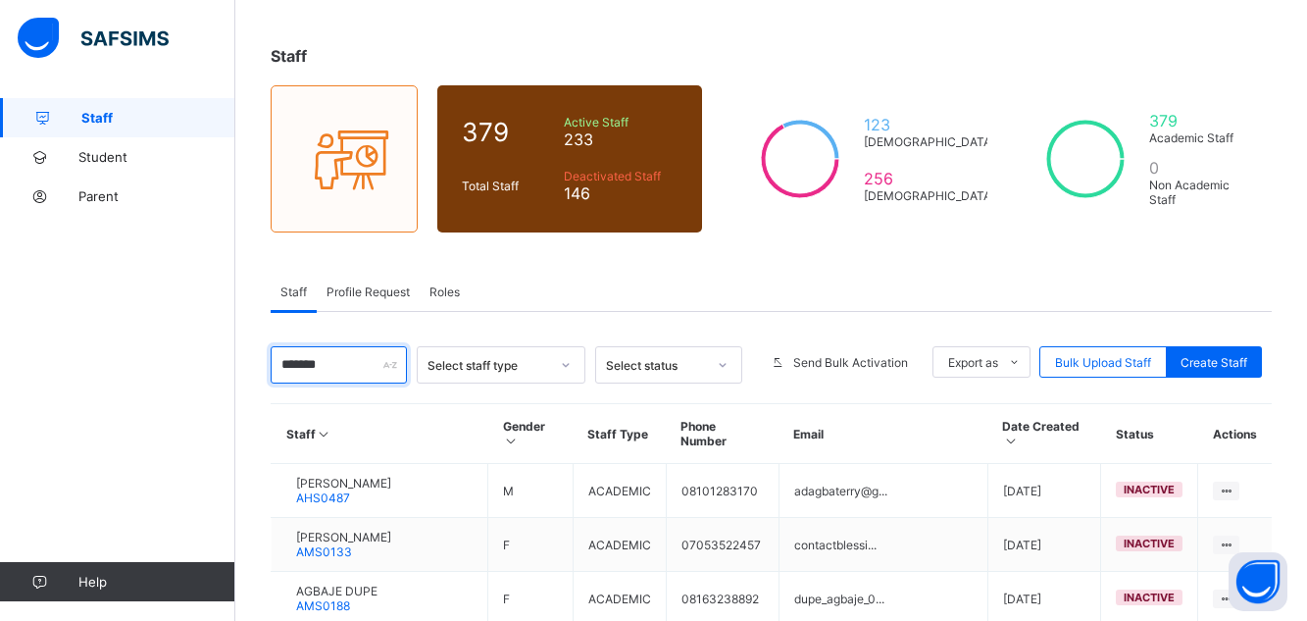
type input "******"
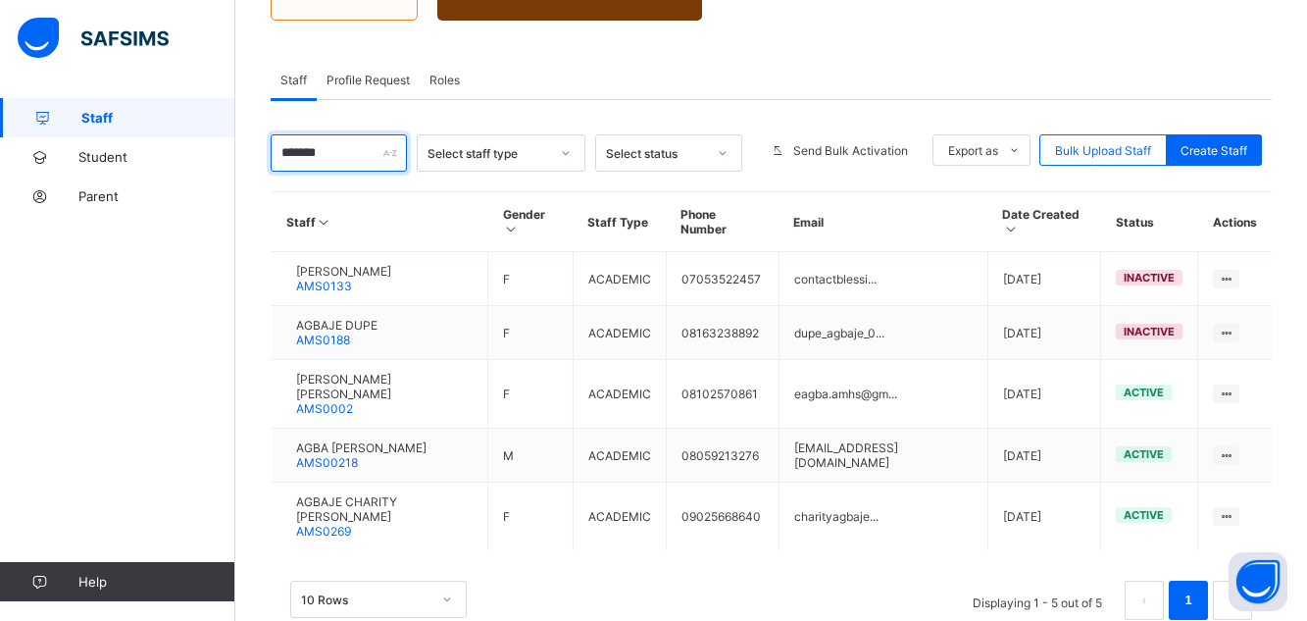
scroll to position [297, 0]
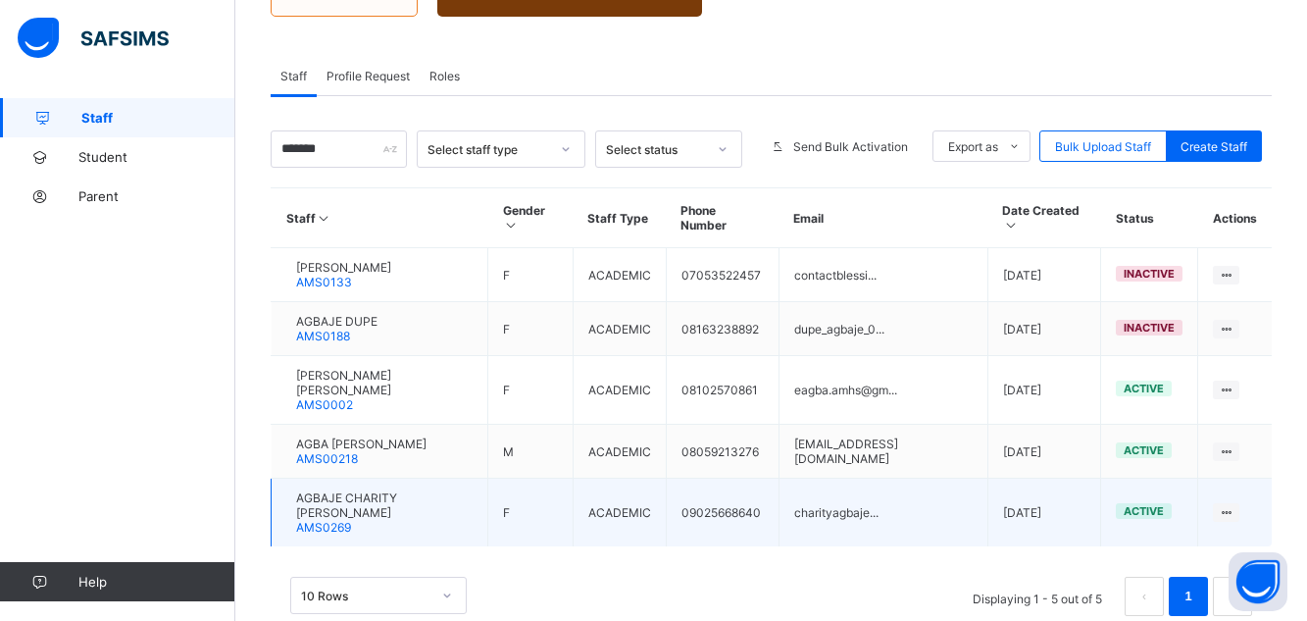
click at [351, 520] on span "AMS0269" at bounding box center [323, 527] width 55 height 15
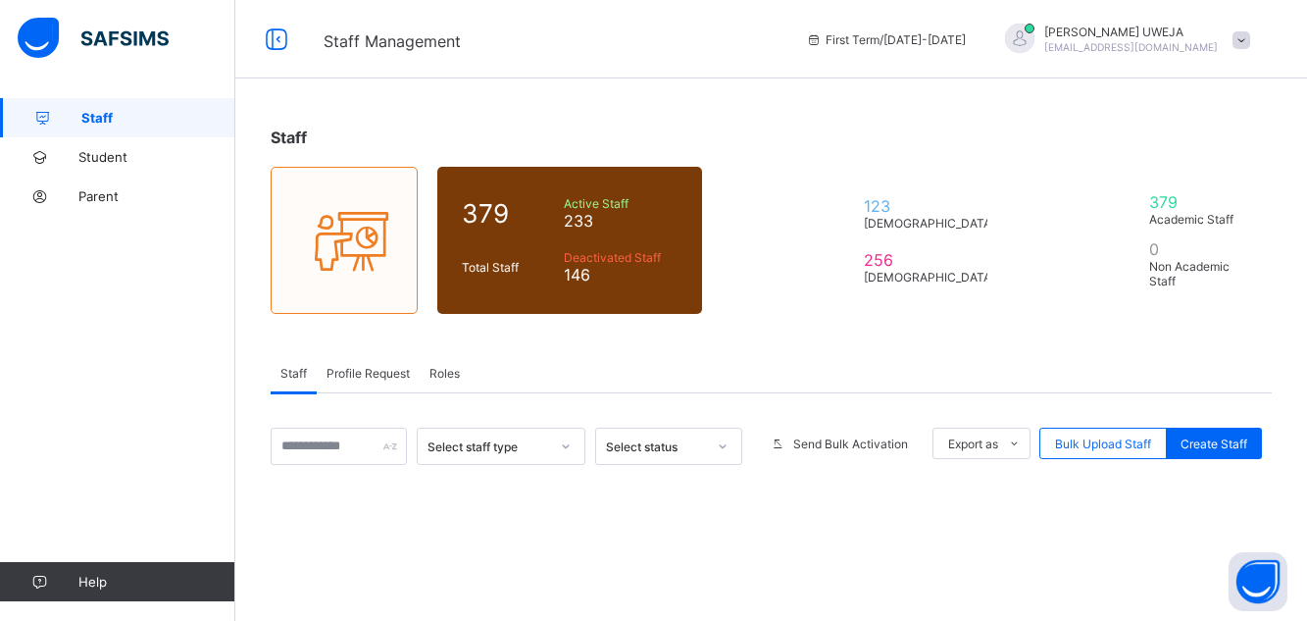
scroll to position [264, 0]
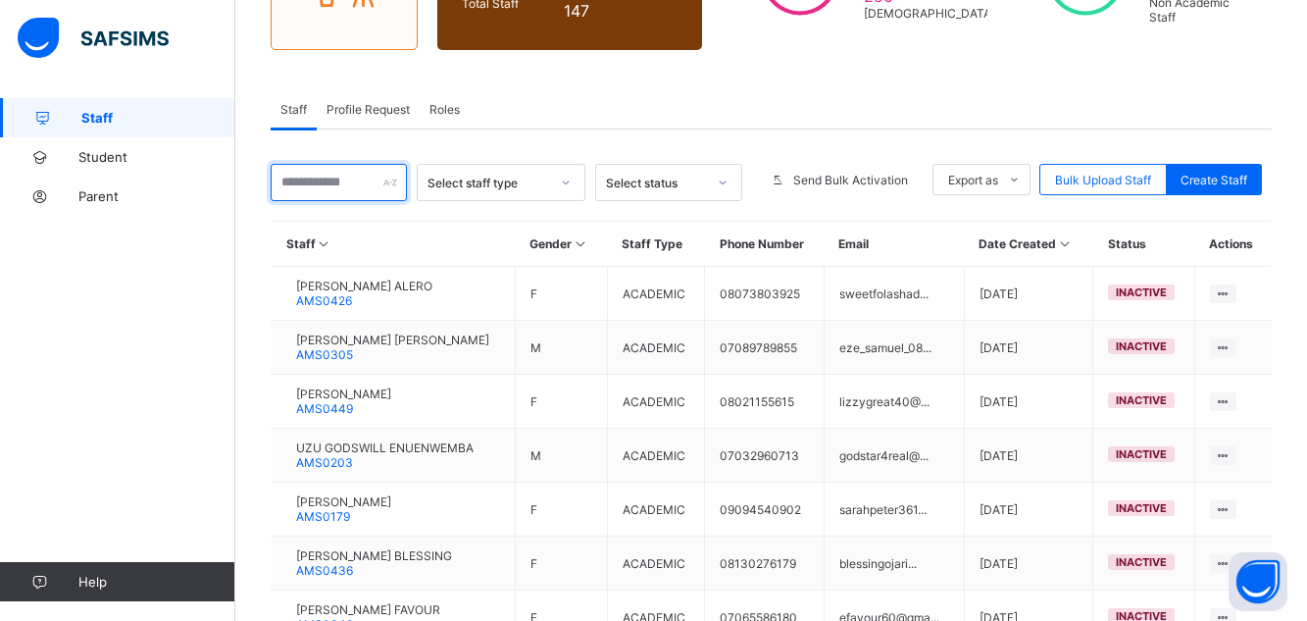
click at [325, 181] on input "text" at bounding box center [339, 182] width 136 height 37
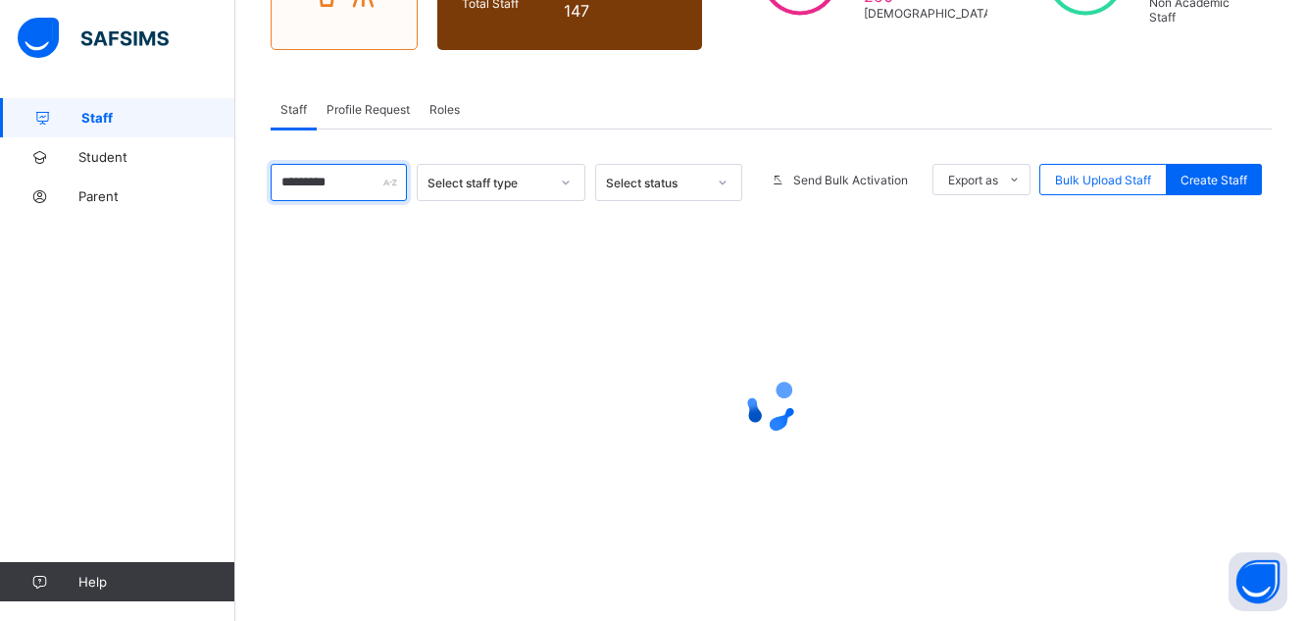
type input "********"
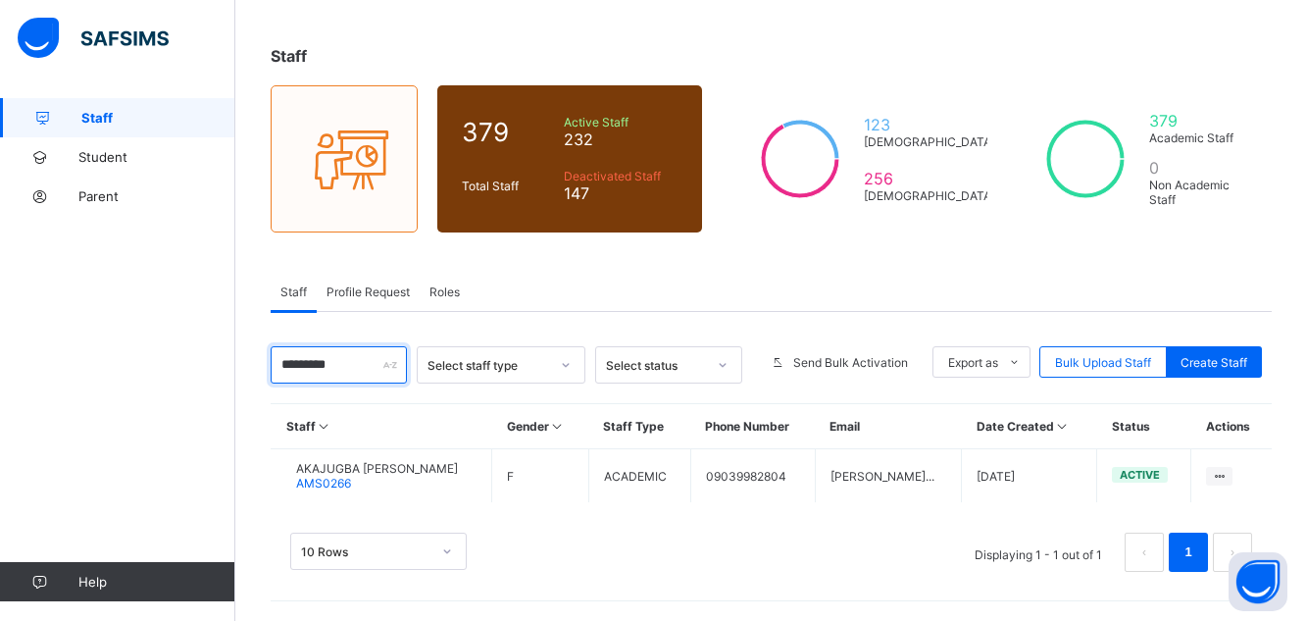
scroll to position [81, 0]
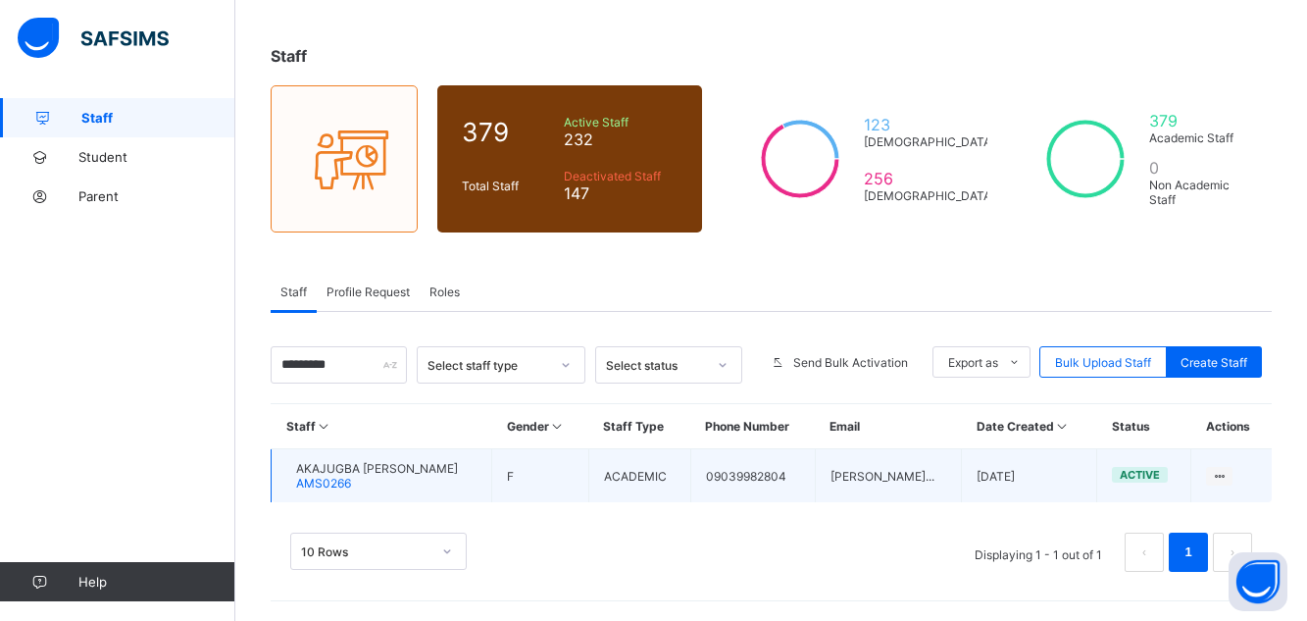
click at [384, 471] on span "AKAJUGBA [PERSON_NAME]" at bounding box center [377, 468] width 162 height 15
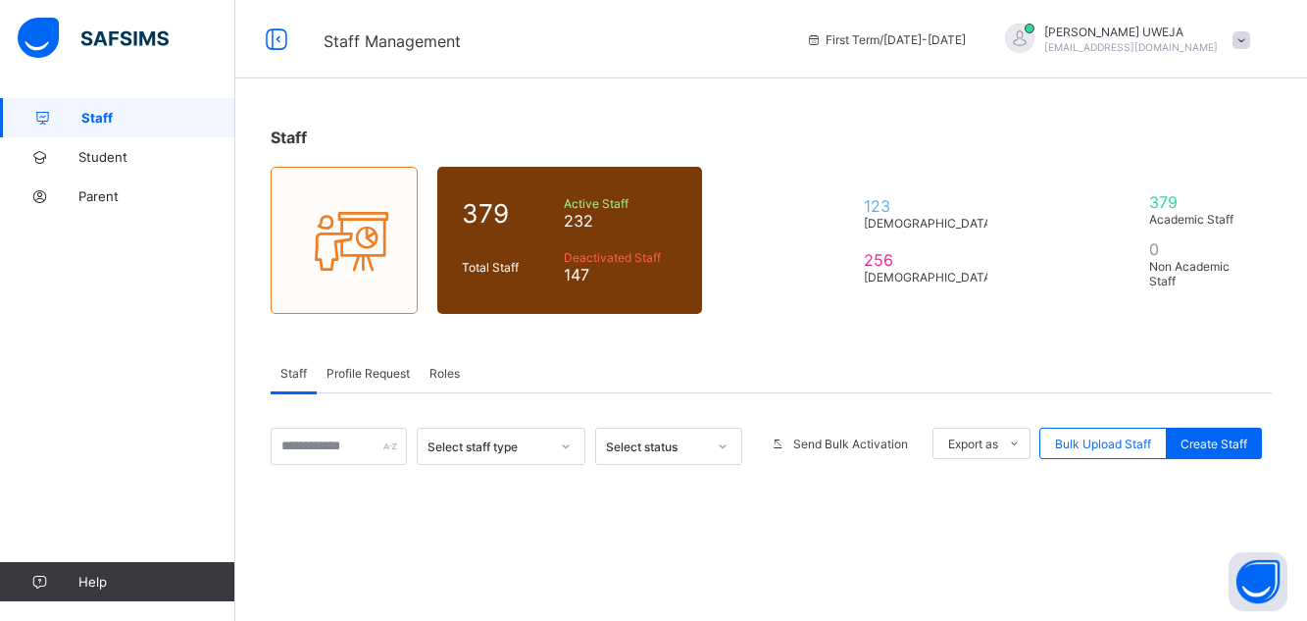
scroll to position [81, 0]
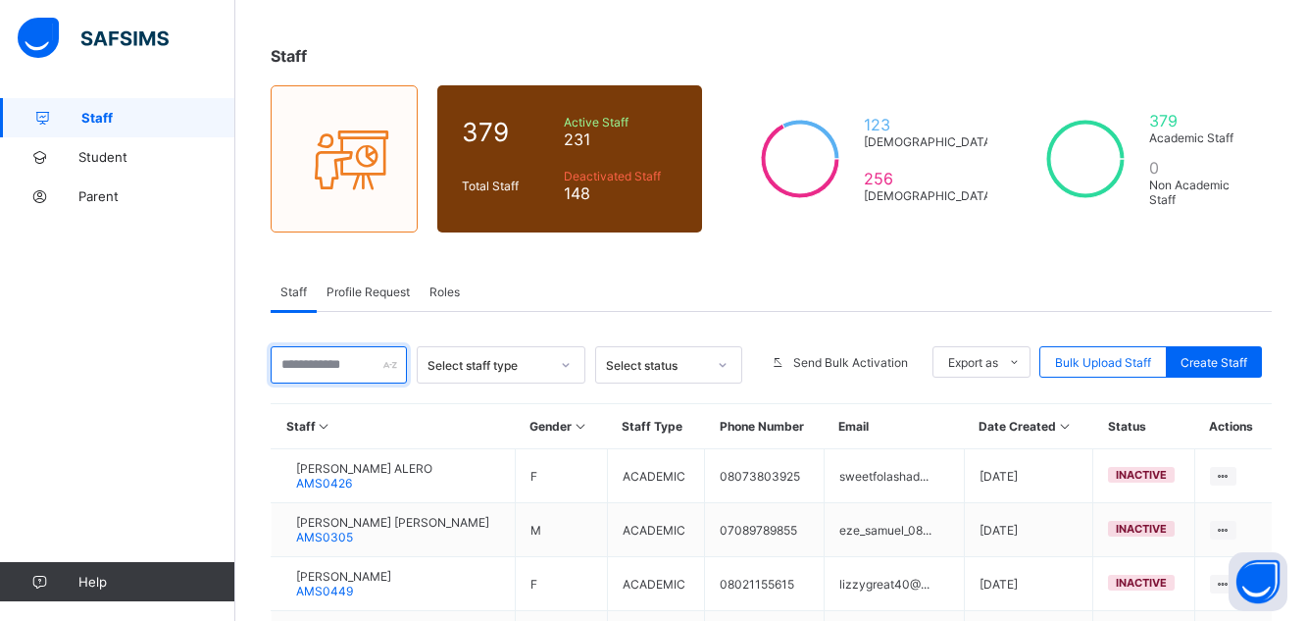
click at [309, 362] on input "text" at bounding box center [339, 364] width 136 height 37
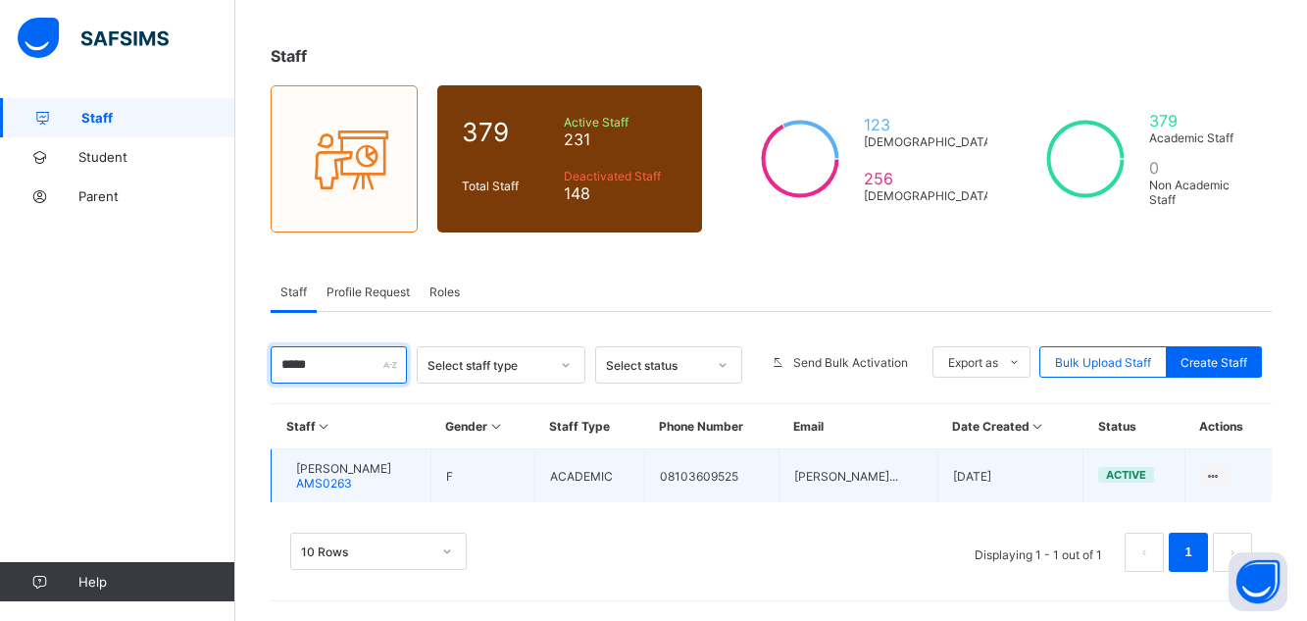
type input "*****"
click at [357, 458] on td "[PERSON_NAME] AMS0263" at bounding box center [352, 476] width 160 height 54
click at [357, 470] on span "[PERSON_NAME]" at bounding box center [343, 468] width 95 height 15
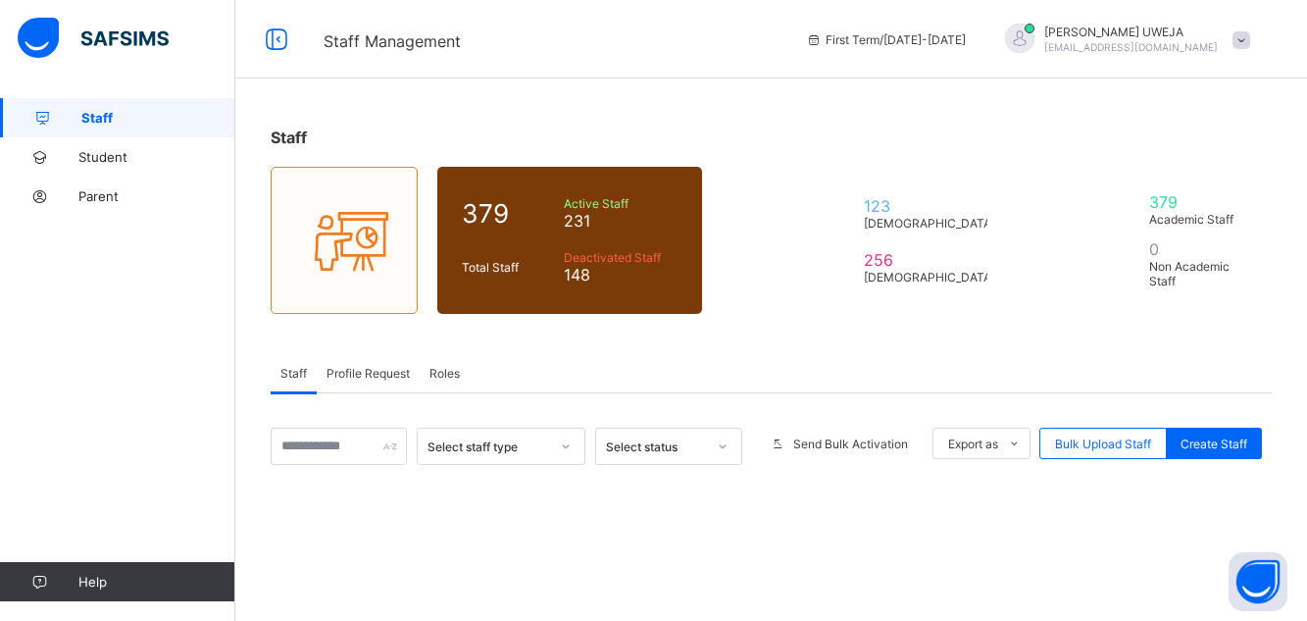
scroll to position [81, 0]
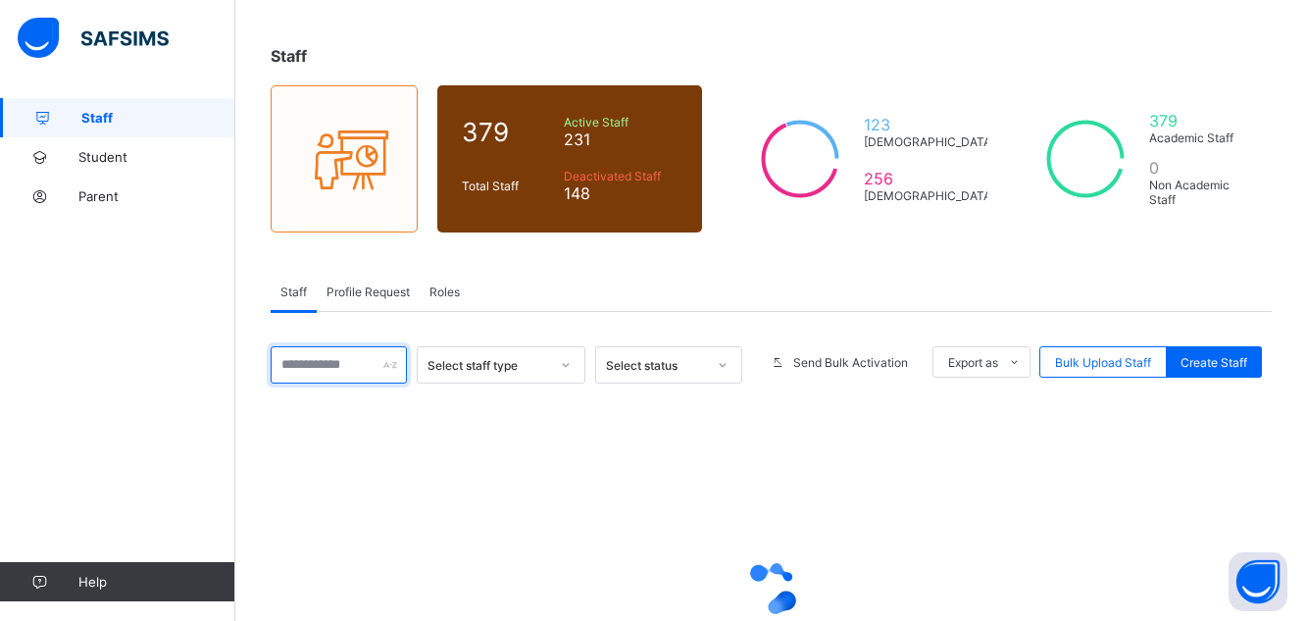
click at [328, 368] on input "text" at bounding box center [339, 364] width 136 height 37
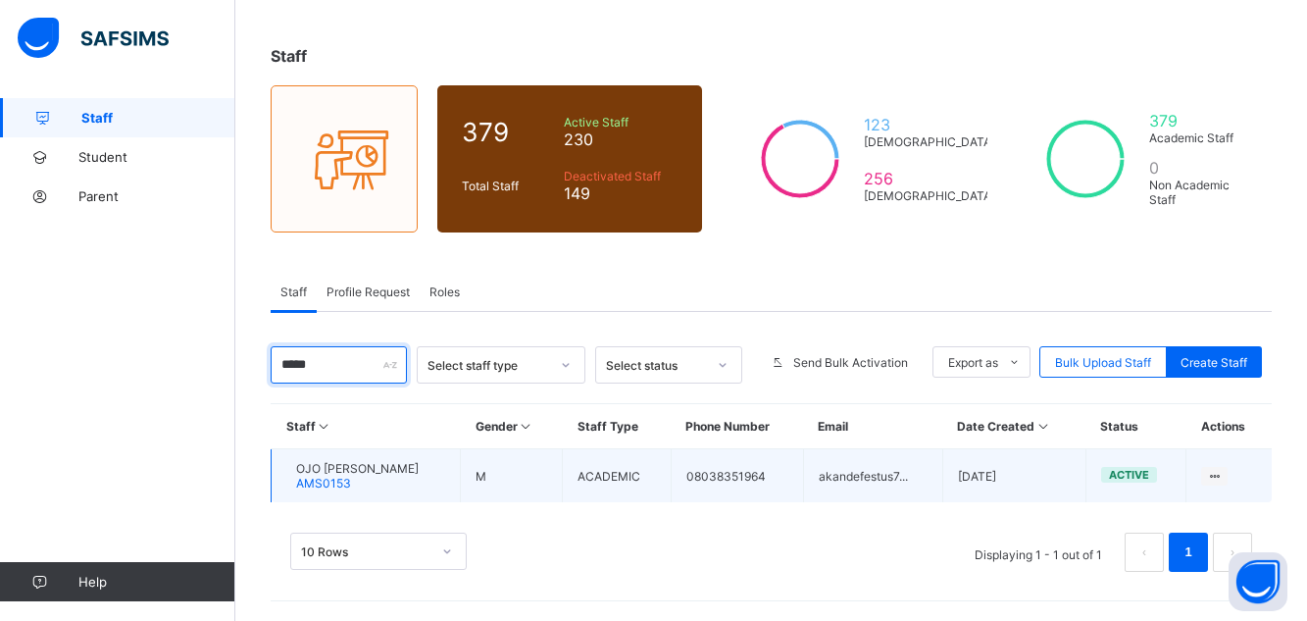
type input "****"
click at [351, 478] on span "AMS0153" at bounding box center [323, 482] width 55 height 15
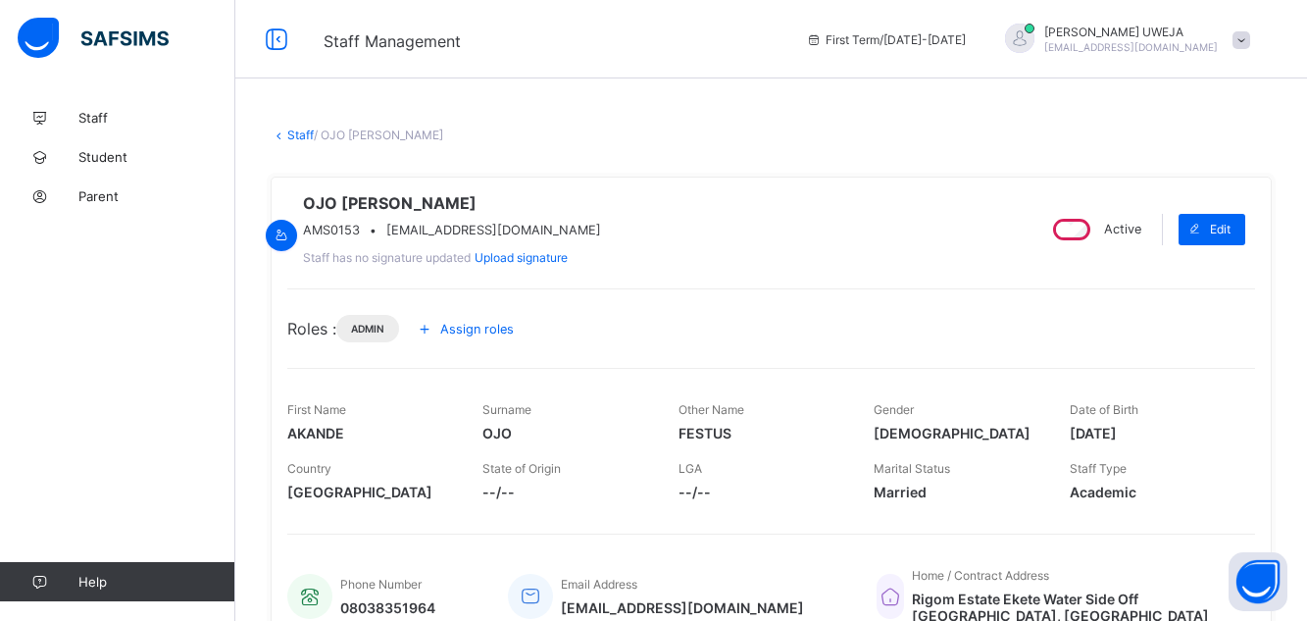
click at [1094, 245] on div "Active" at bounding box center [1095, 229] width 102 height 31
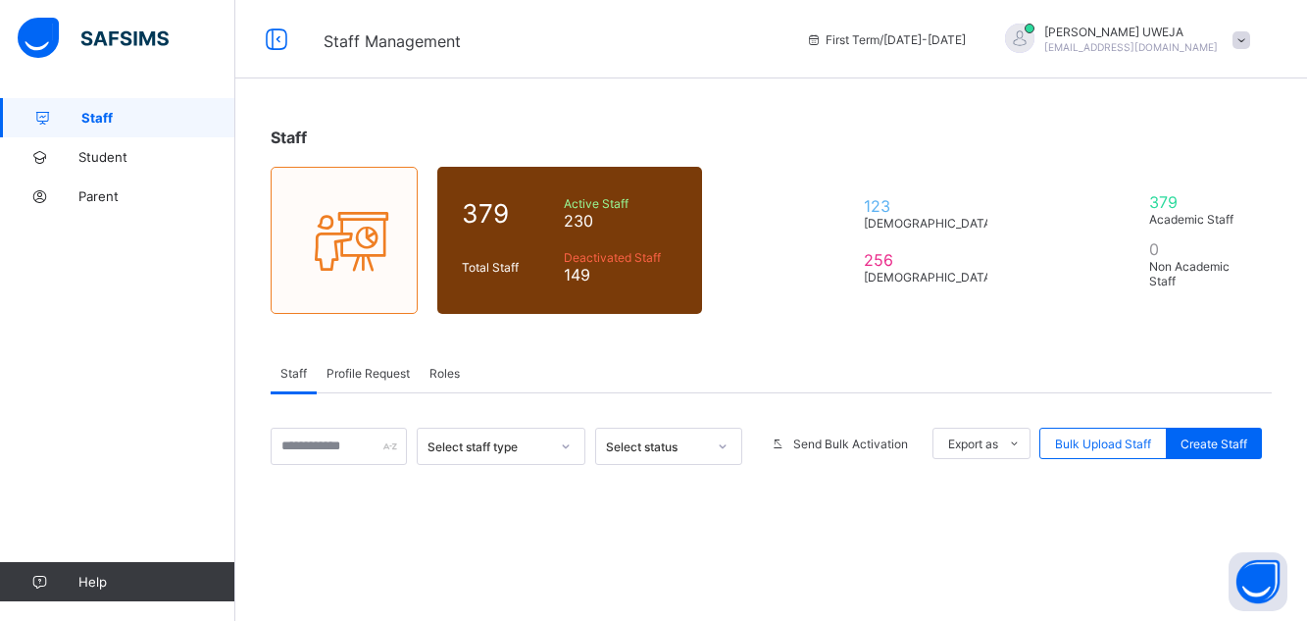
scroll to position [81, 0]
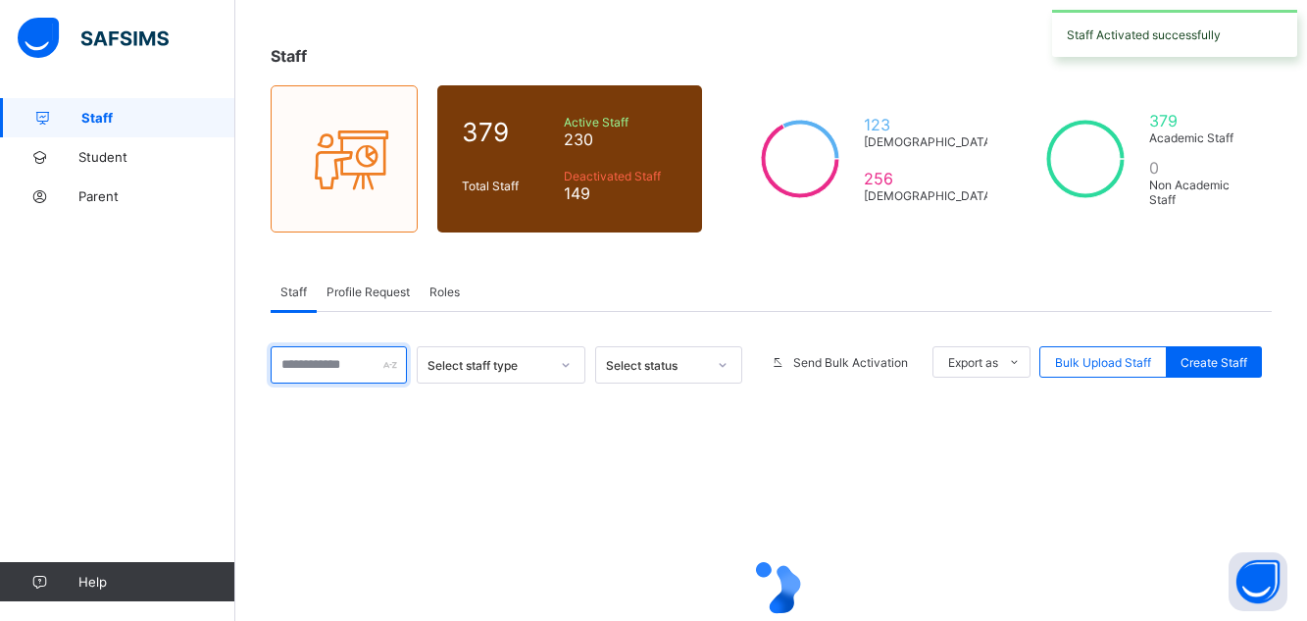
click at [328, 367] on input "text" at bounding box center [339, 364] width 136 height 37
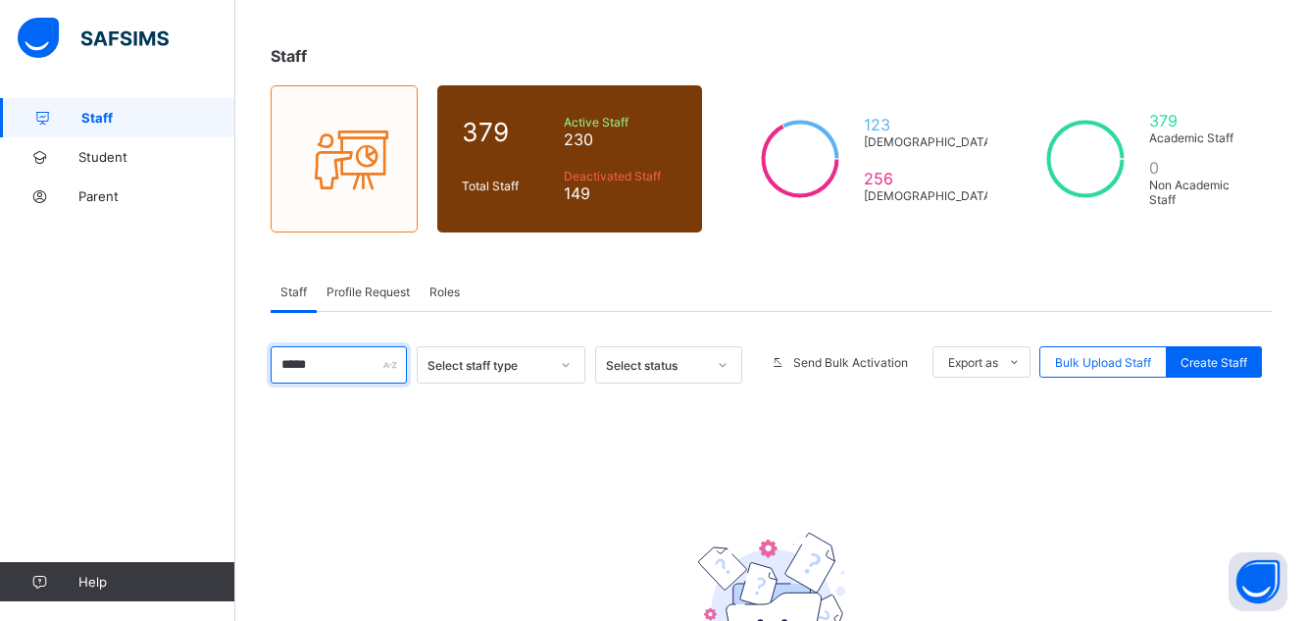
click at [335, 375] on input "****" at bounding box center [339, 364] width 136 height 37
click at [325, 361] on input "****" at bounding box center [339, 364] width 136 height 37
type input "****"
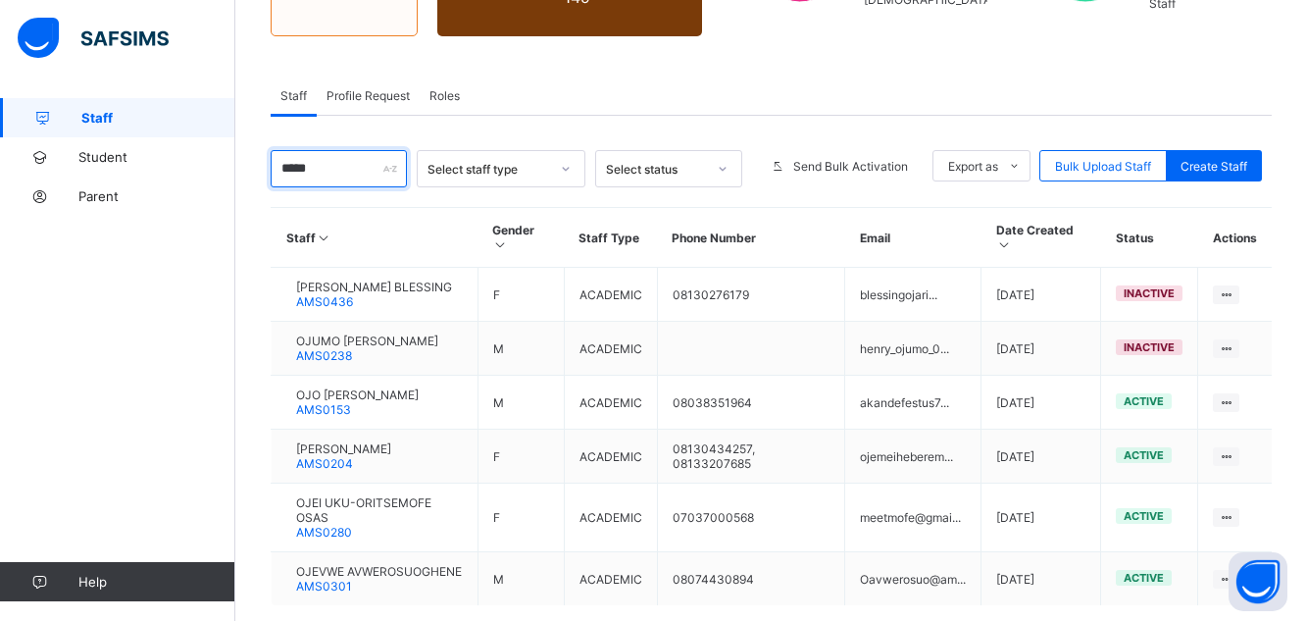
scroll to position [317, 0]
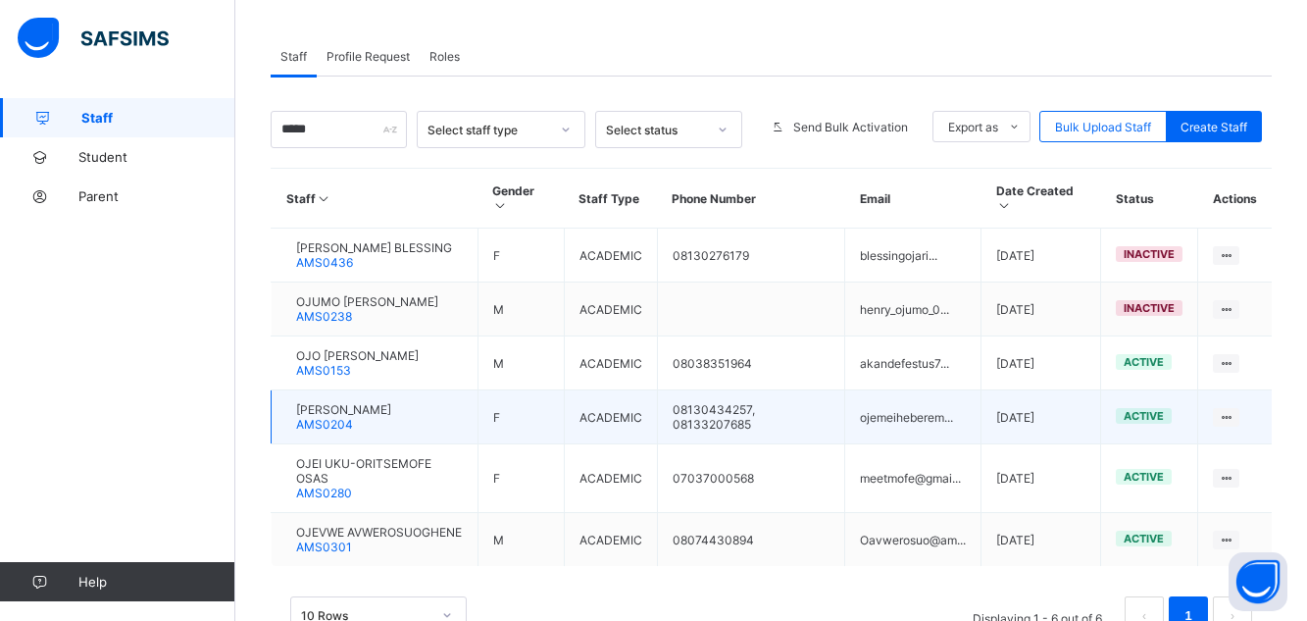
click at [445, 430] on td "[PERSON_NAME] AMS0204" at bounding box center [375, 417] width 207 height 54
click at [391, 417] on span "[PERSON_NAME]" at bounding box center [343, 409] width 95 height 15
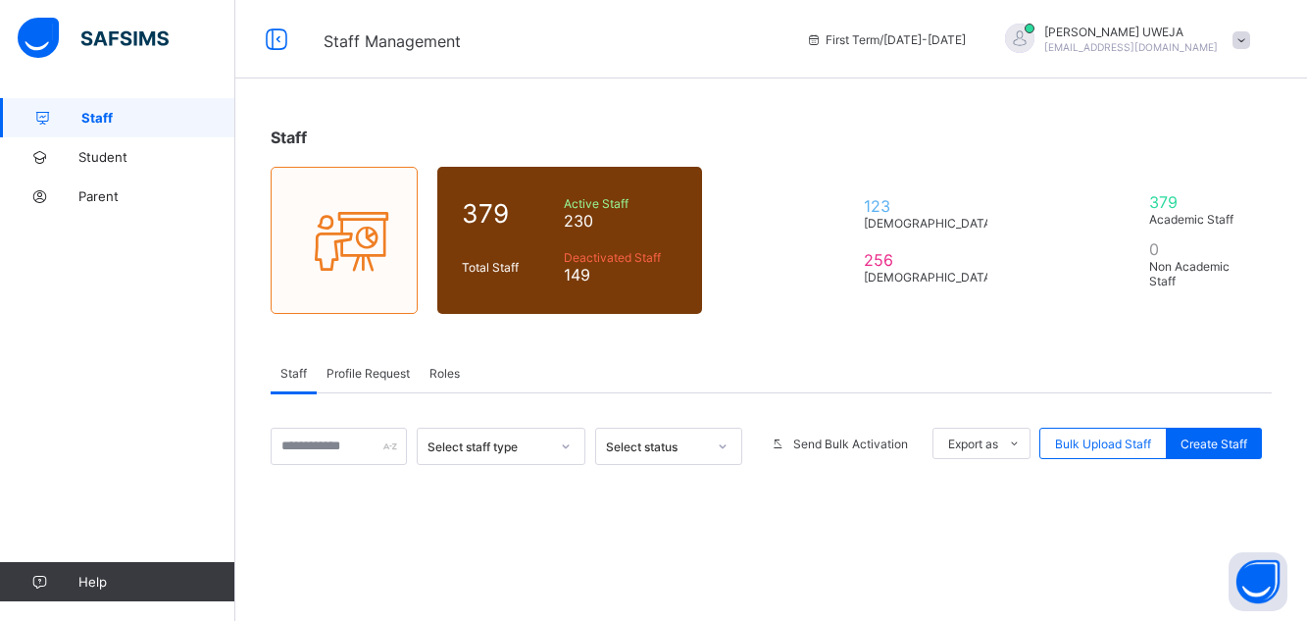
scroll to position [264, 0]
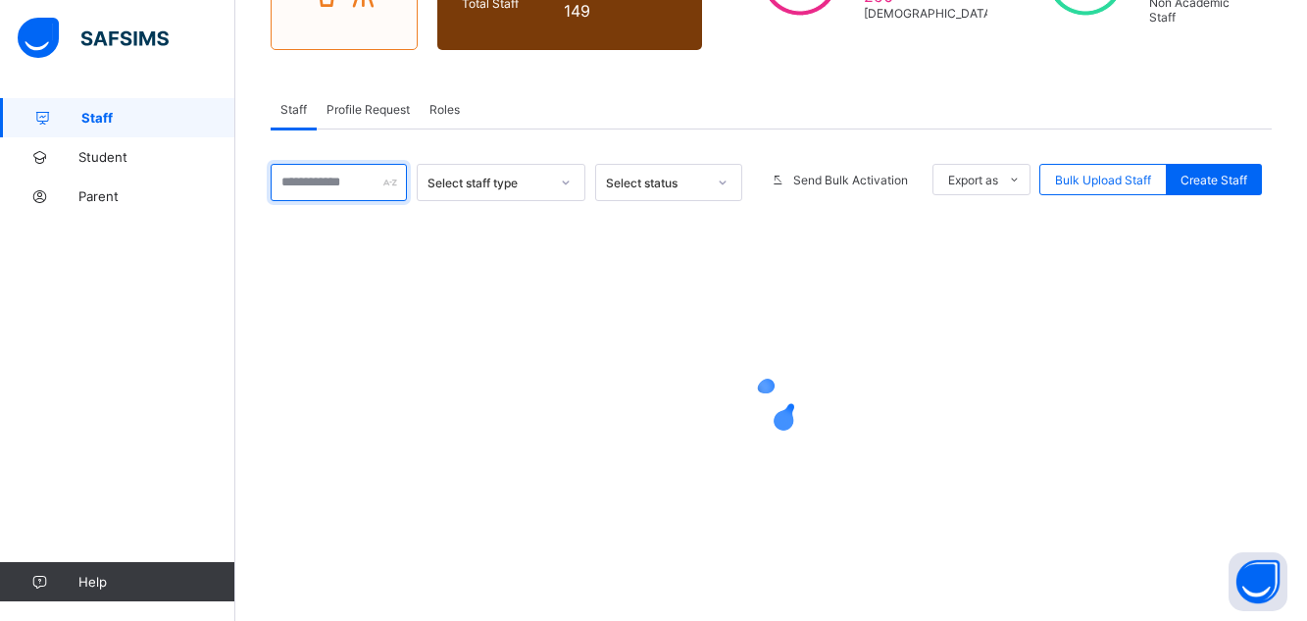
click at [329, 185] on input "text" at bounding box center [339, 182] width 136 height 37
type input "****"
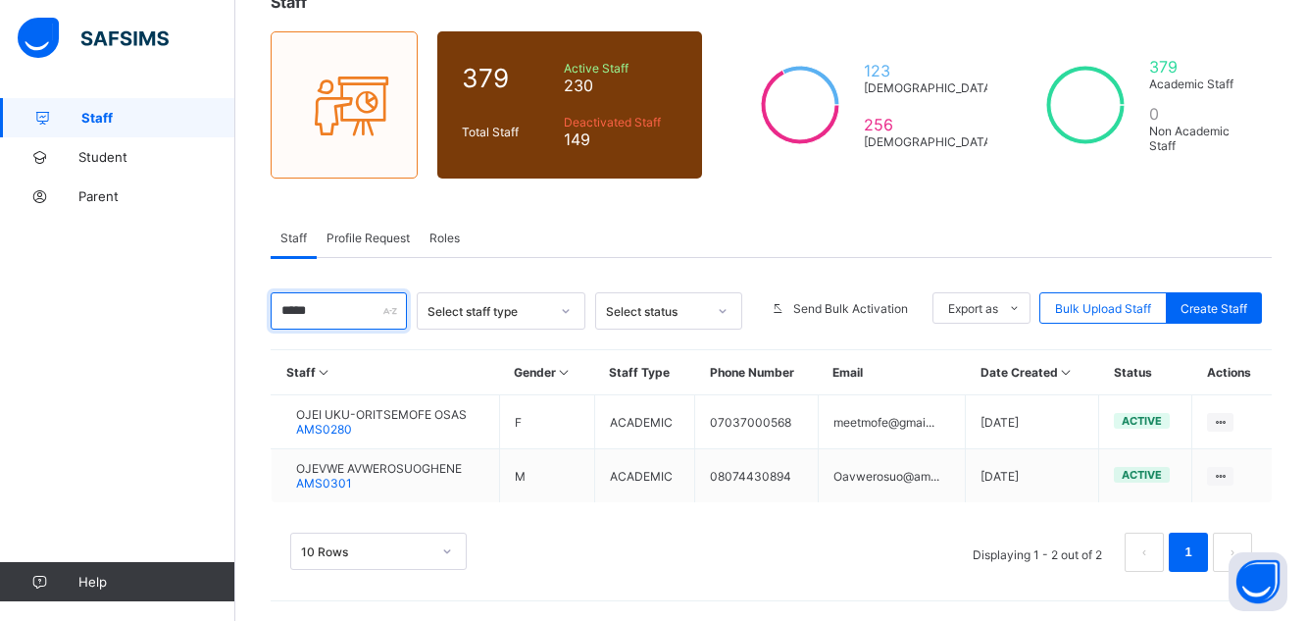
scroll to position [135, 0]
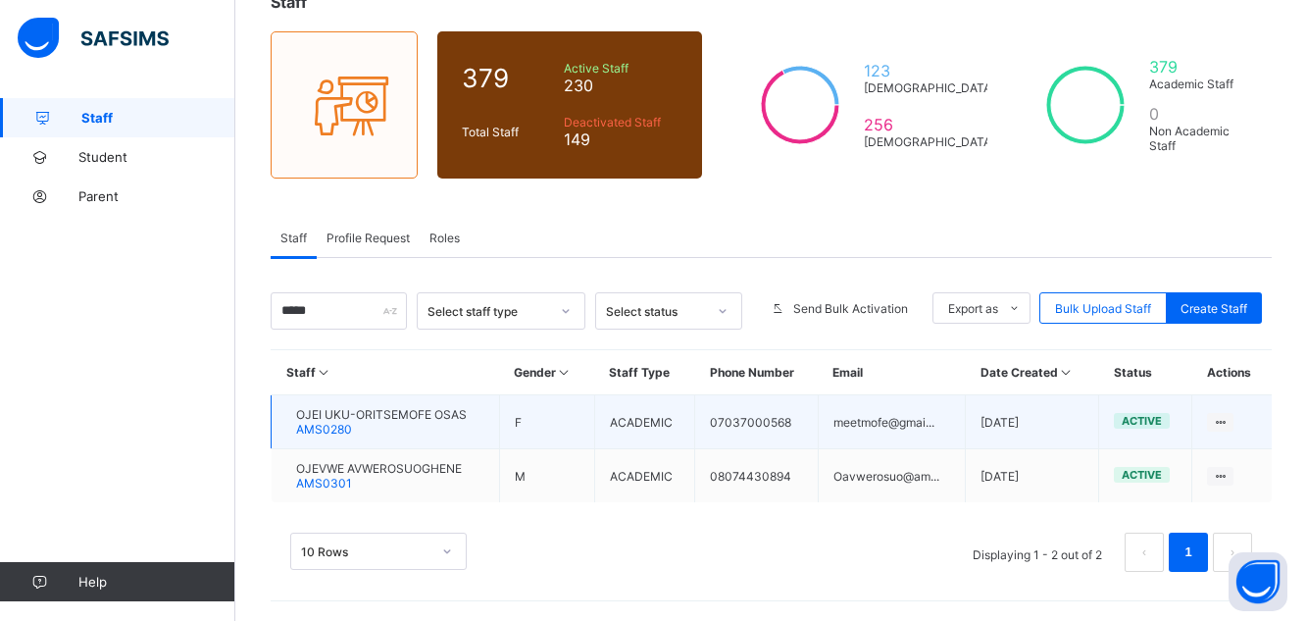
click at [392, 409] on span "OJEI UKU-ORITSEMOFE OSAS" at bounding box center [381, 414] width 171 height 15
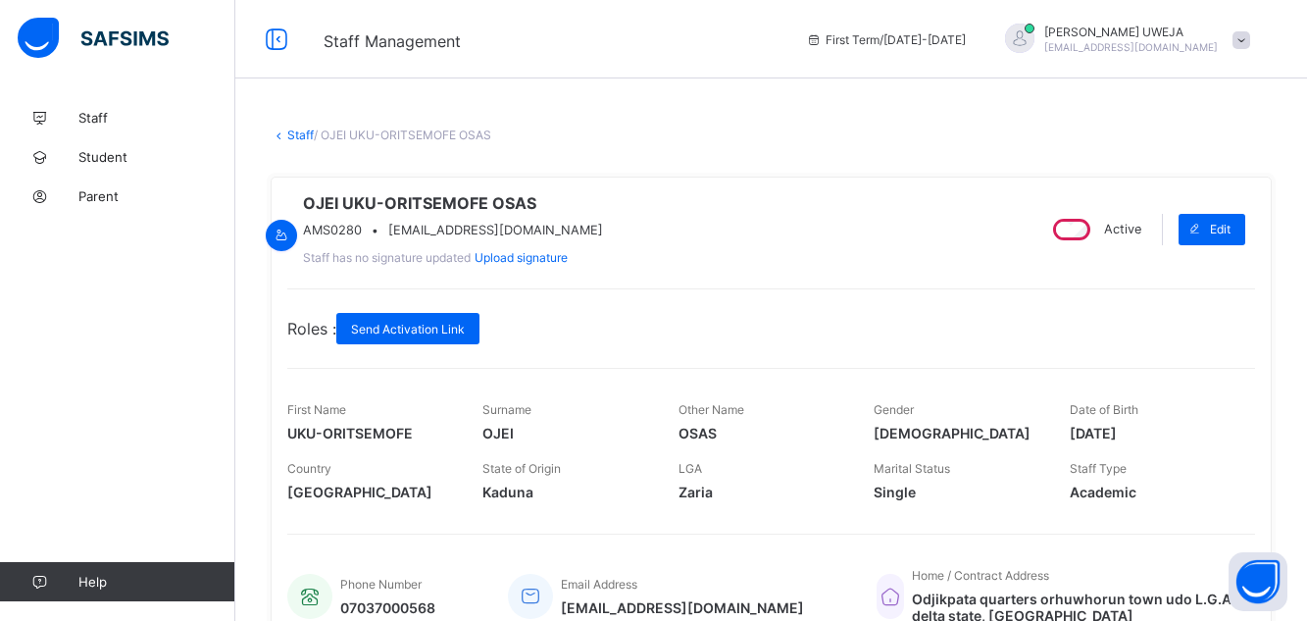
click at [1108, 231] on div "Active" at bounding box center [1095, 229] width 102 height 31
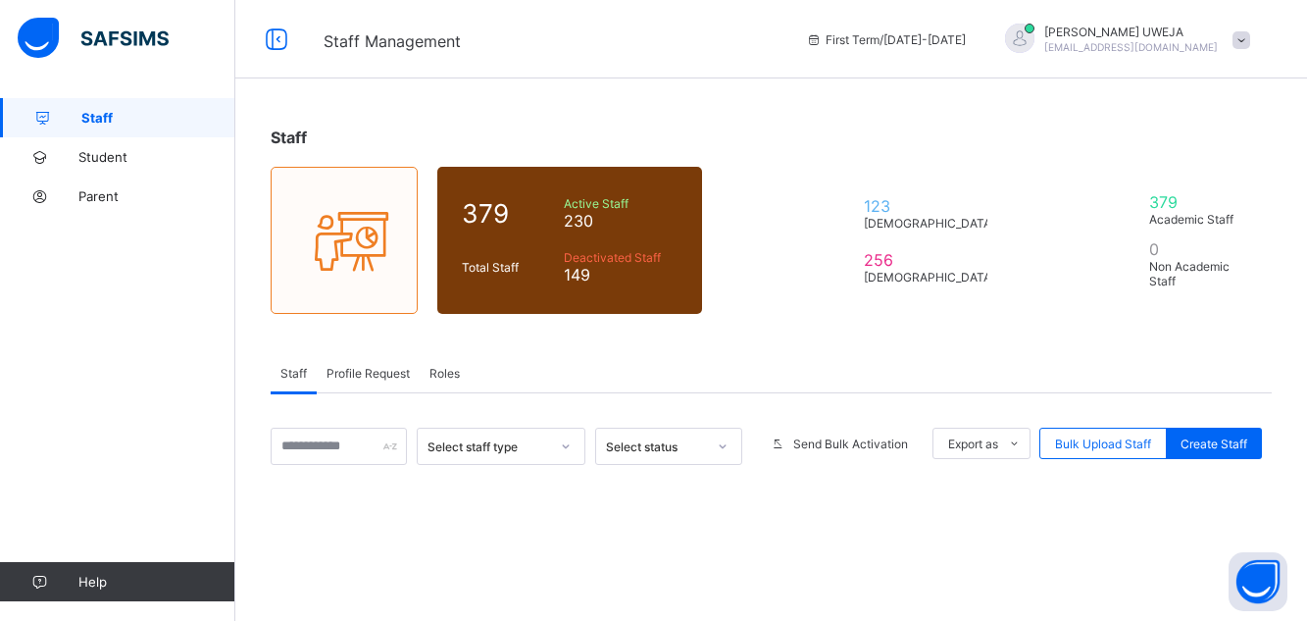
scroll to position [135, 0]
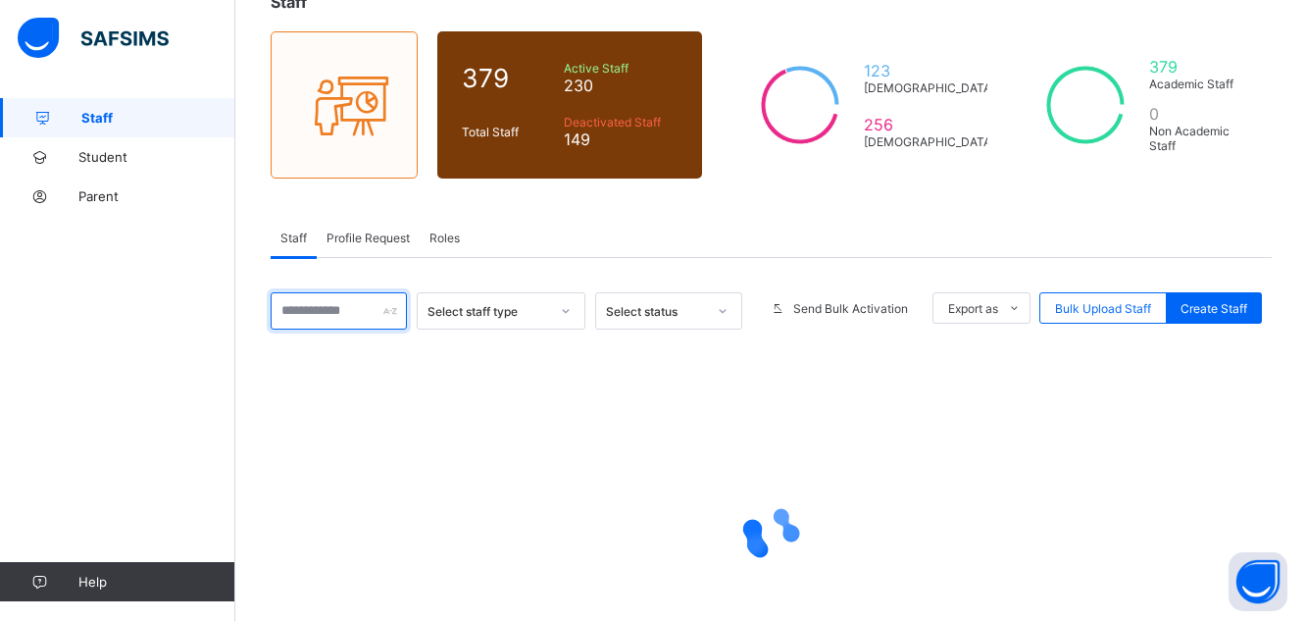
click at [302, 317] on input "text" at bounding box center [339, 310] width 136 height 37
type input "*"
type input "*******"
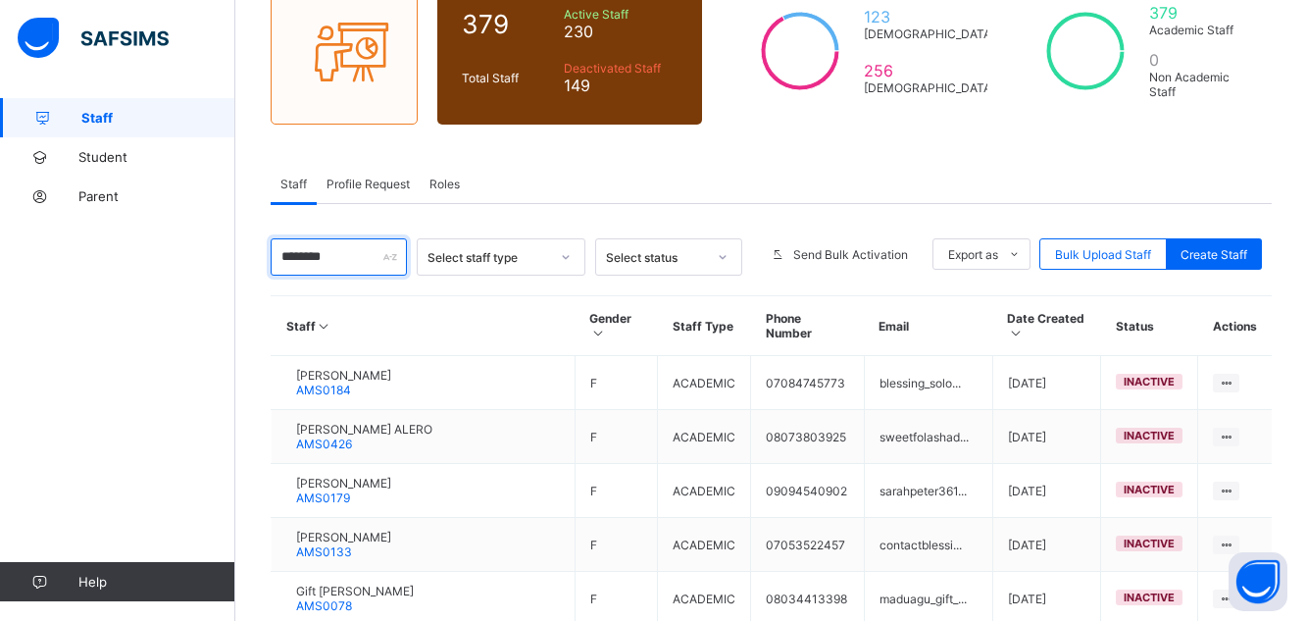
scroll to position [292, 0]
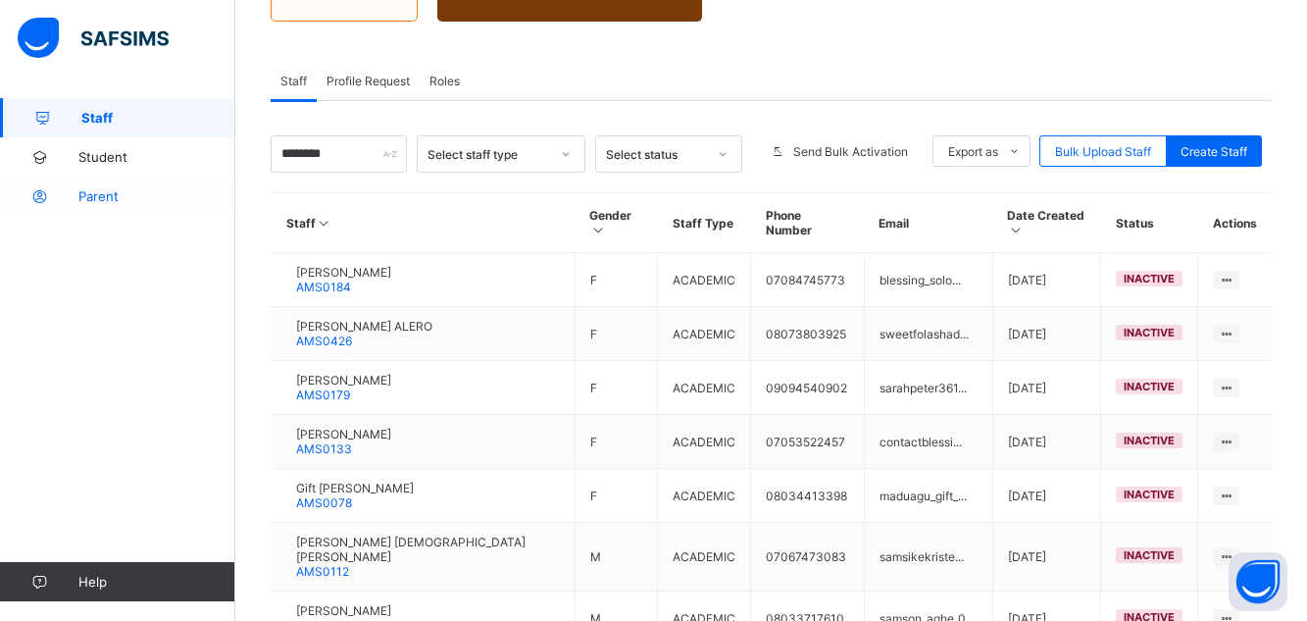
click at [172, 187] on link "Parent" at bounding box center [117, 195] width 235 height 39
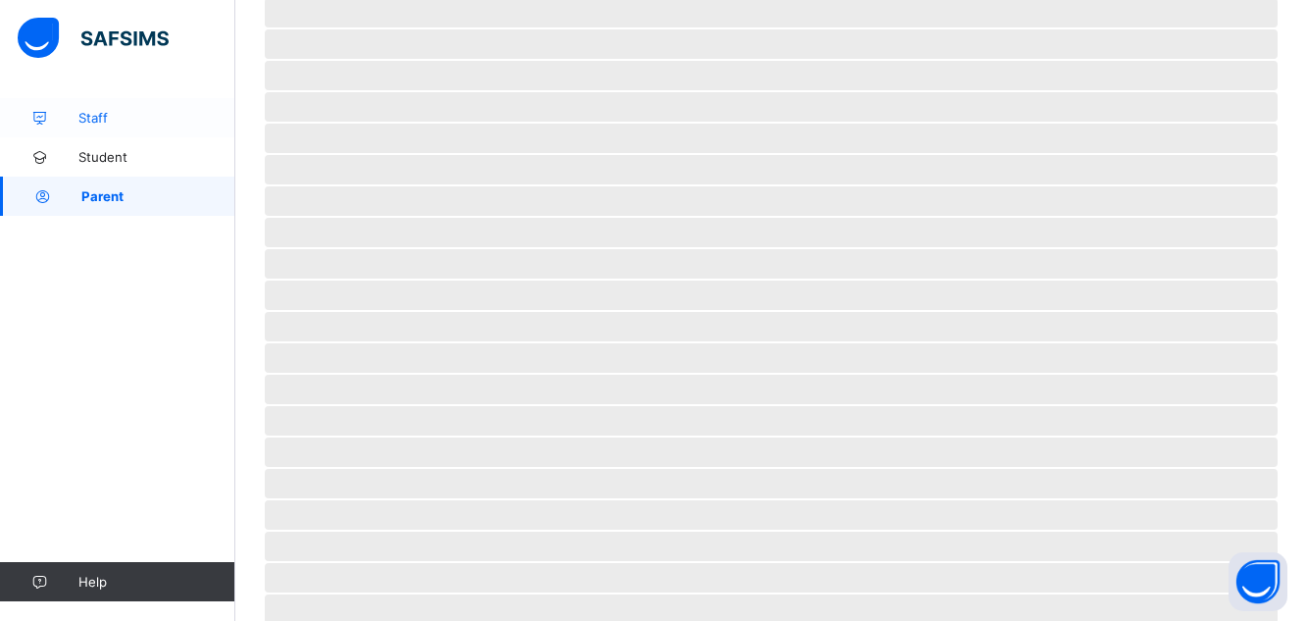
click at [89, 120] on span "Staff" at bounding box center [156, 118] width 157 height 16
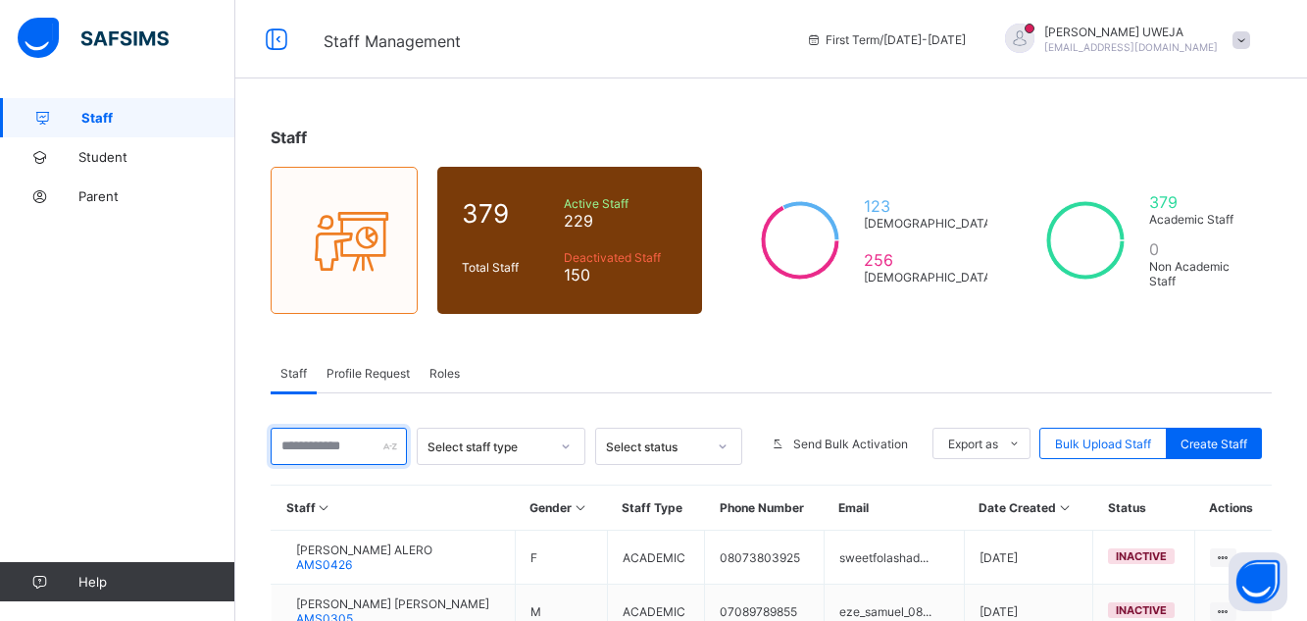
click at [303, 443] on input "text" at bounding box center [339, 445] width 136 height 37
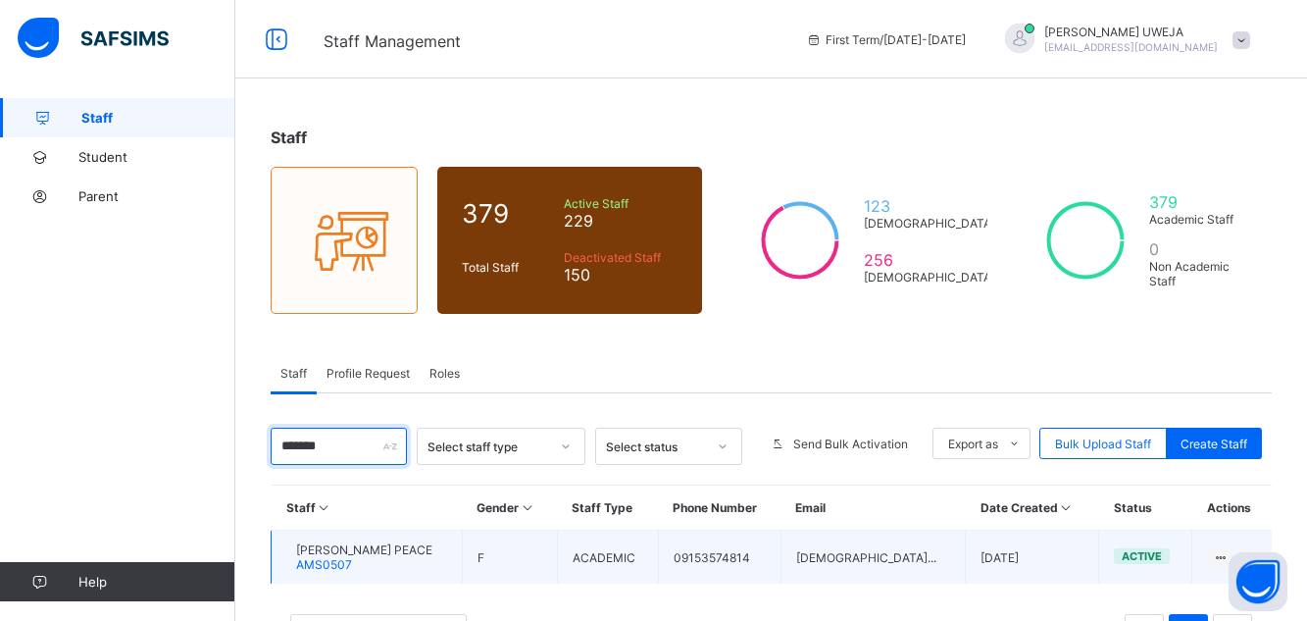
type input "******"
click at [381, 547] on span "[PERSON_NAME] PEACE" at bounding box center [364, 549] width 136 height 15
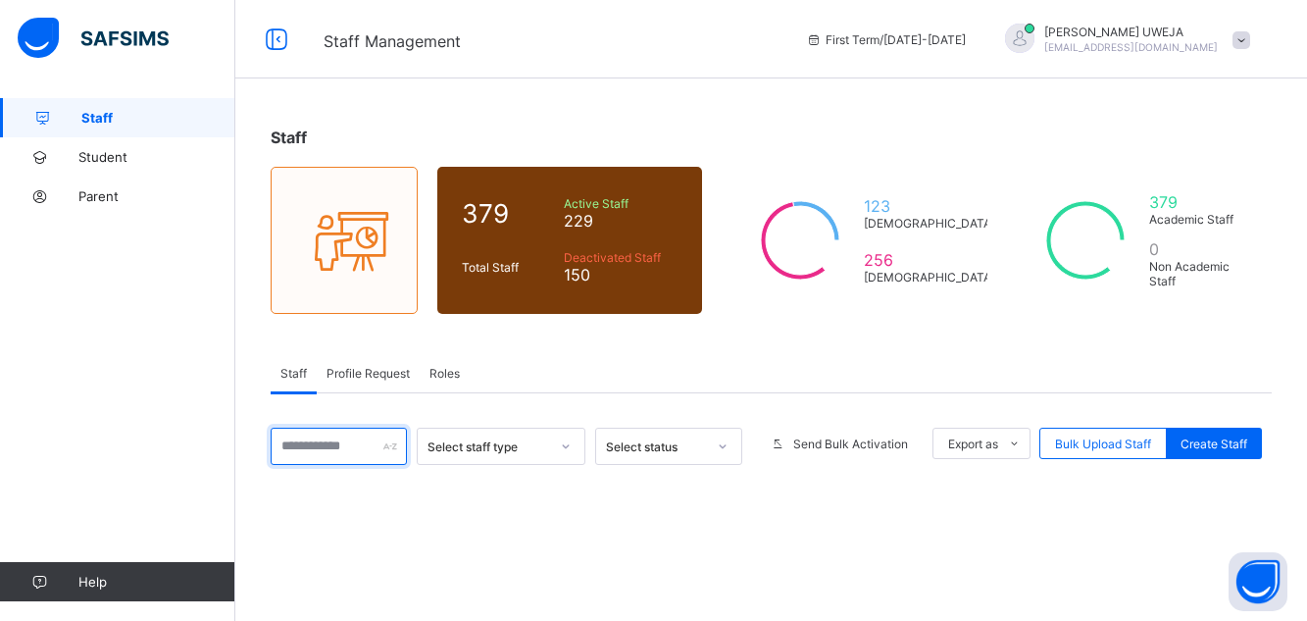
click at [369, 459] on input "text" at bounding box center [339, 445] width 136 height 37
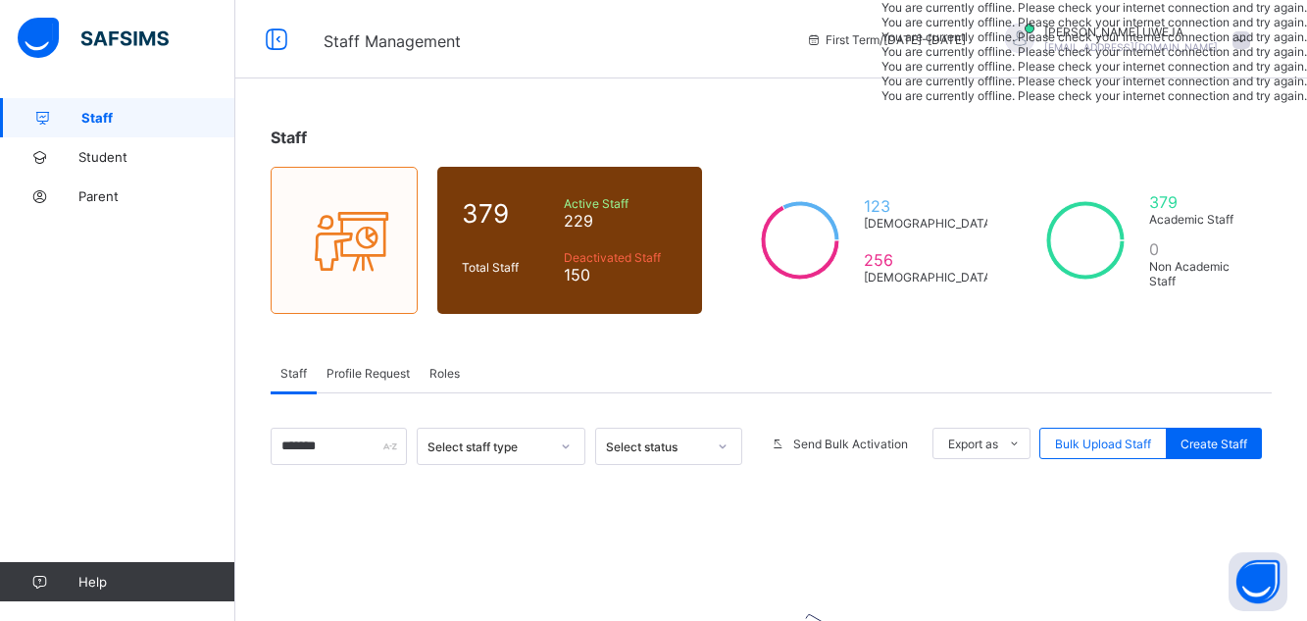
click at [456, 164] on div "Staff 379 Total Staff Active Staff 229 Deactivated Staff 150 123 [DEMOGRAPHIC_D…" at bounding box center [770, 486] width 1071 height 777
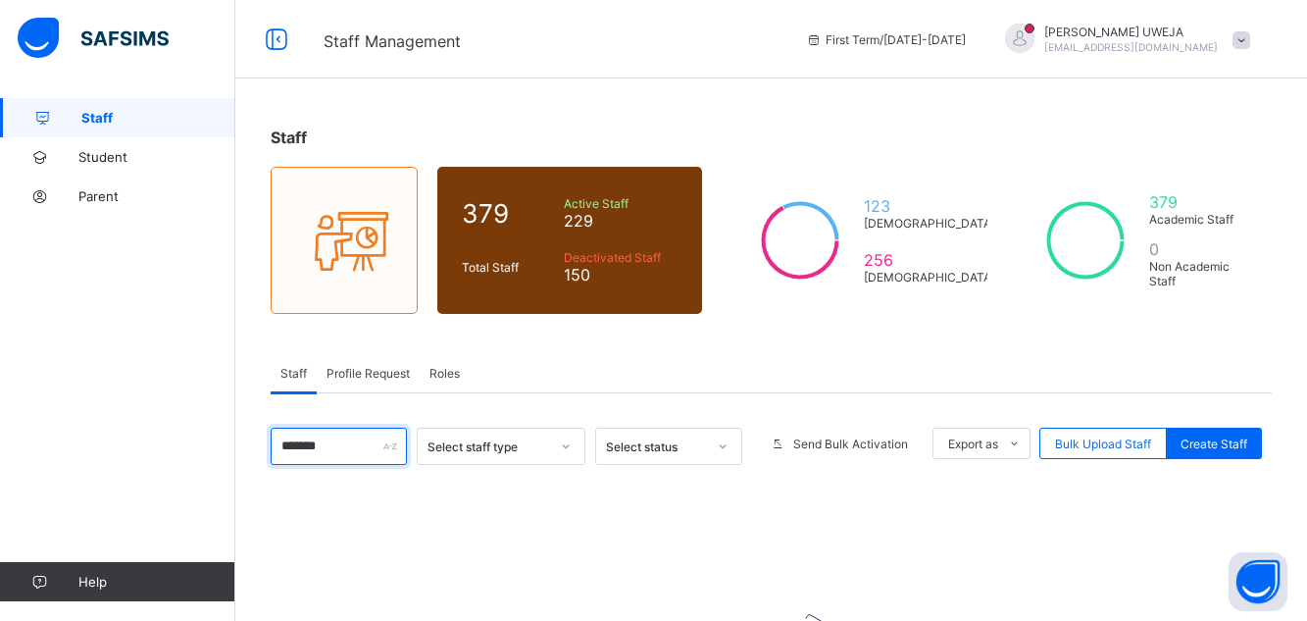
click at [332, 444] on input "******" at bounding box center [339, 445] width 136 height 37
type input "*"
type input "*****"
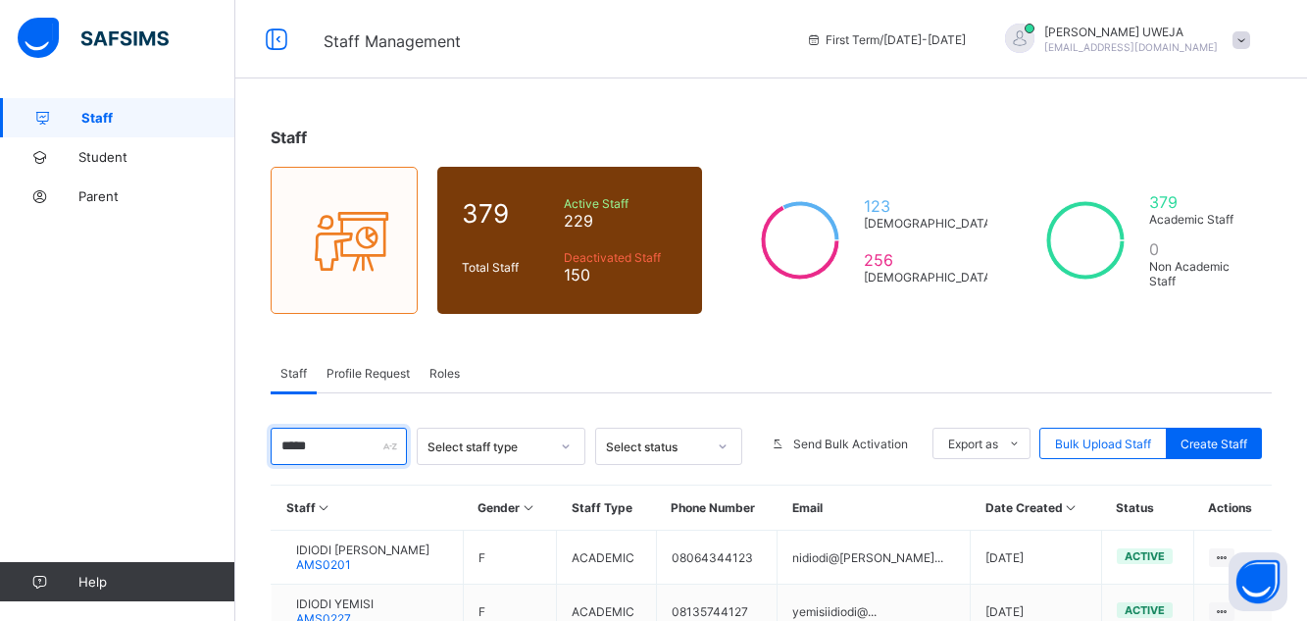
scroll to position [243, 0]
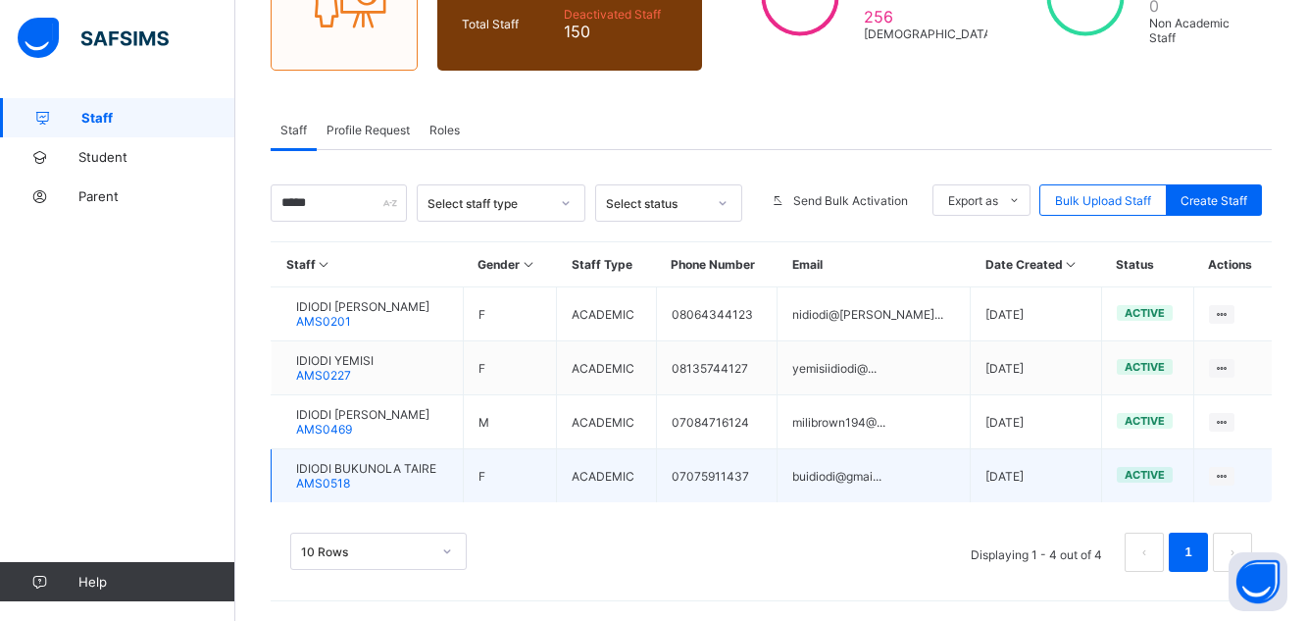
click at [380, 481] on div "IDIODI BUKUNOLA TAIRE AMS0518" at bounding box center [366, 475] width 140 height 29
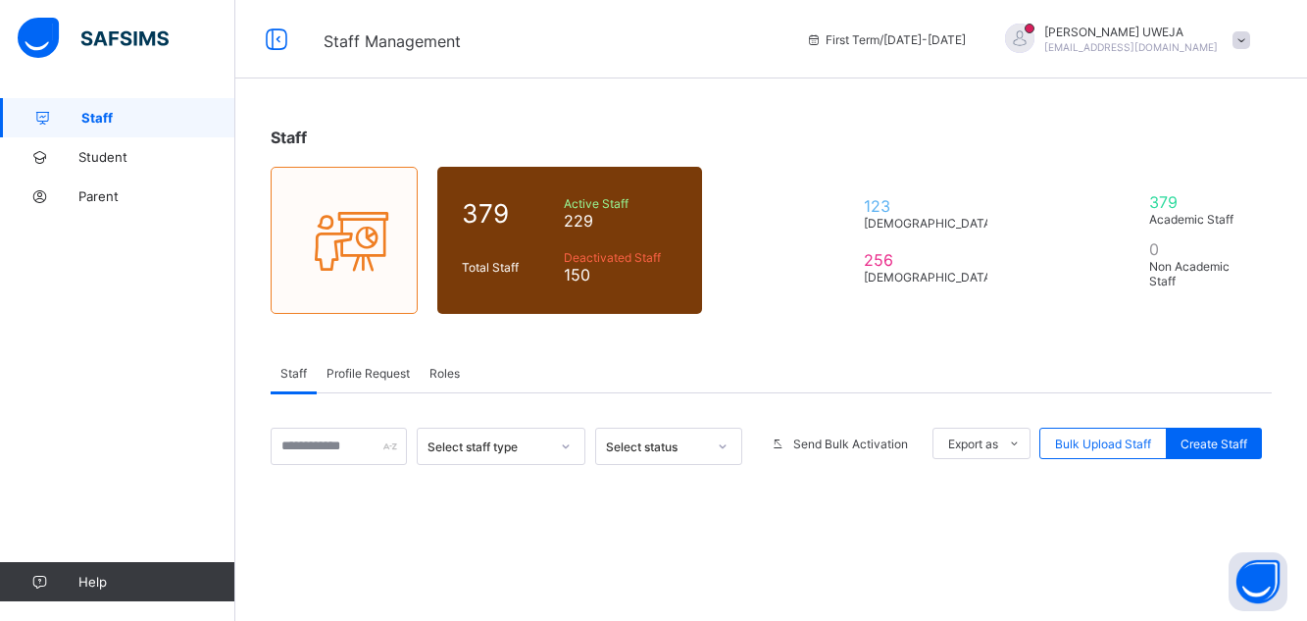
scroll to position [243, 0]
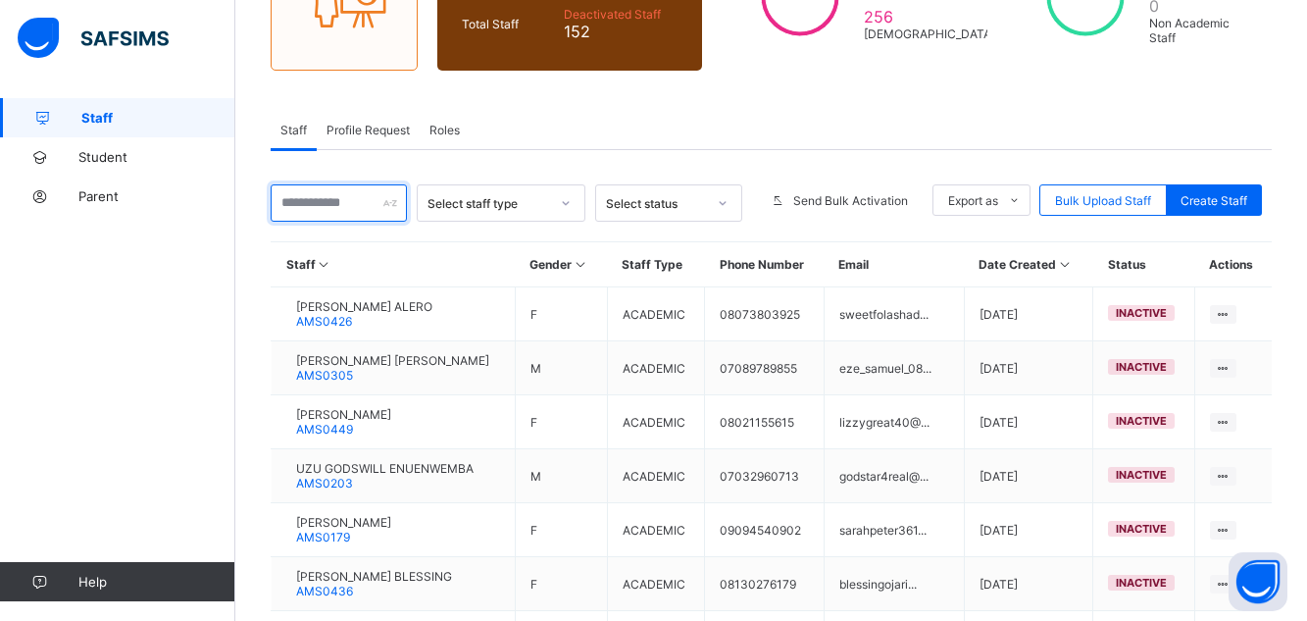
click at [328, 204] on input "text" at bounding box center [339, 202] width 136 height 37
type input "*"
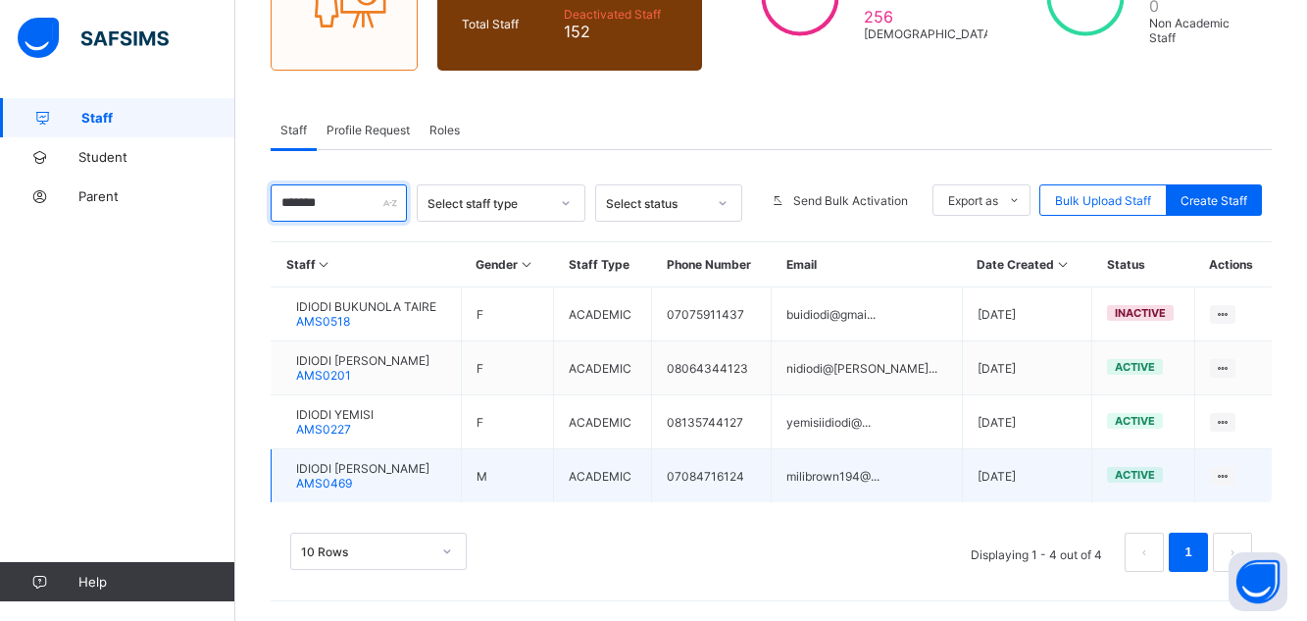
type input "******"
click at [462, 472] on td "IDIODI [PERSON_NAME] AMS0469" at bounding box center [367, 476] width 190 height 54
click at [429, 473] on span "IDIODI [PERSON_NAME]" at bounding box center [362, 468] width 133 height 15
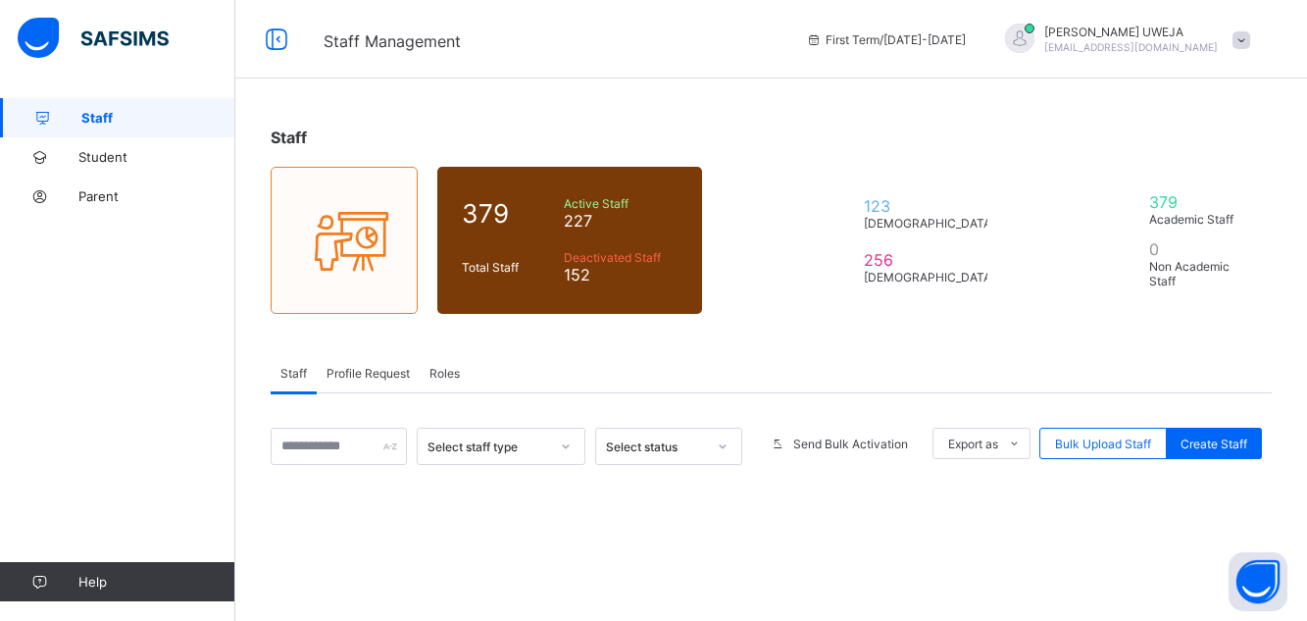
scroll to position [243, 0]
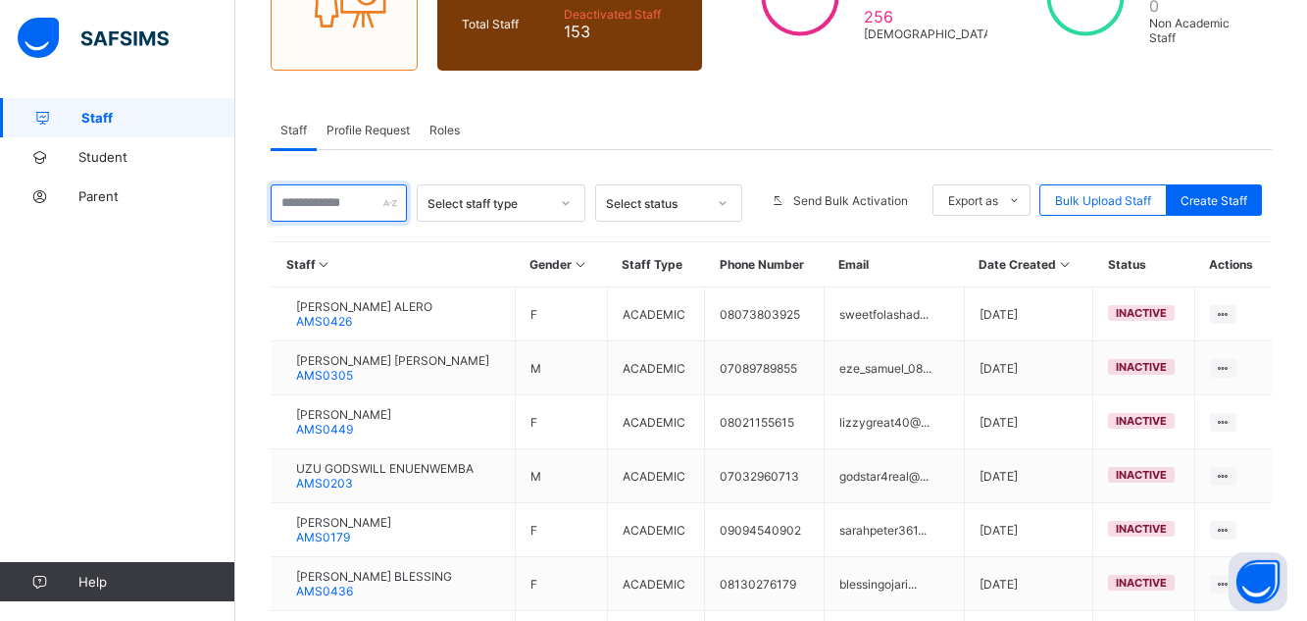
click at [343, 200] on input "text" at bounding box center [339, 202] width 136 height 37
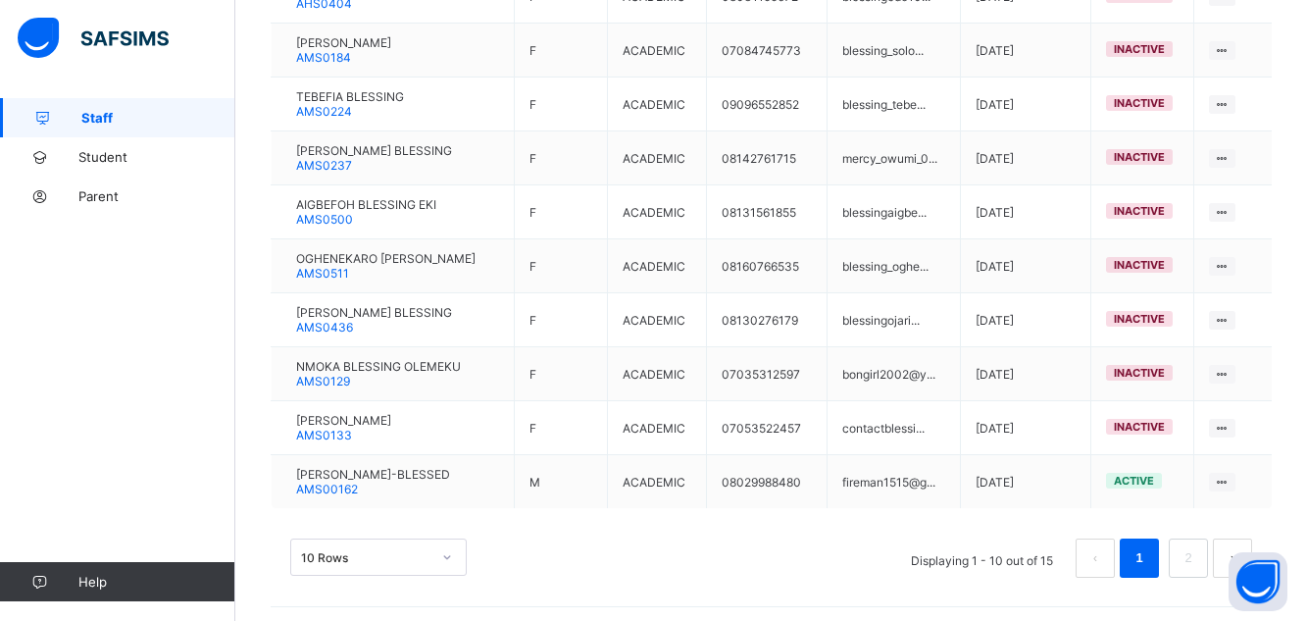
scroll to position [567, 0]
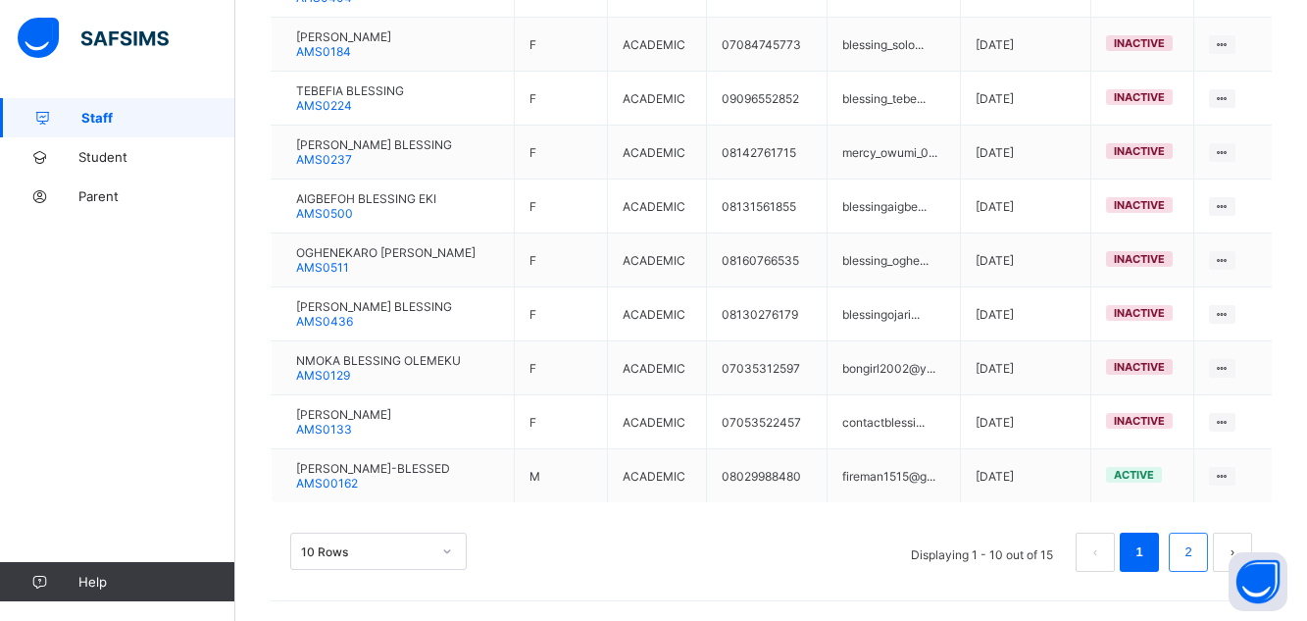
type input "*******"
click at [1197, 548] on link "2" at bounding box center [1187, 551] width 19 height 25
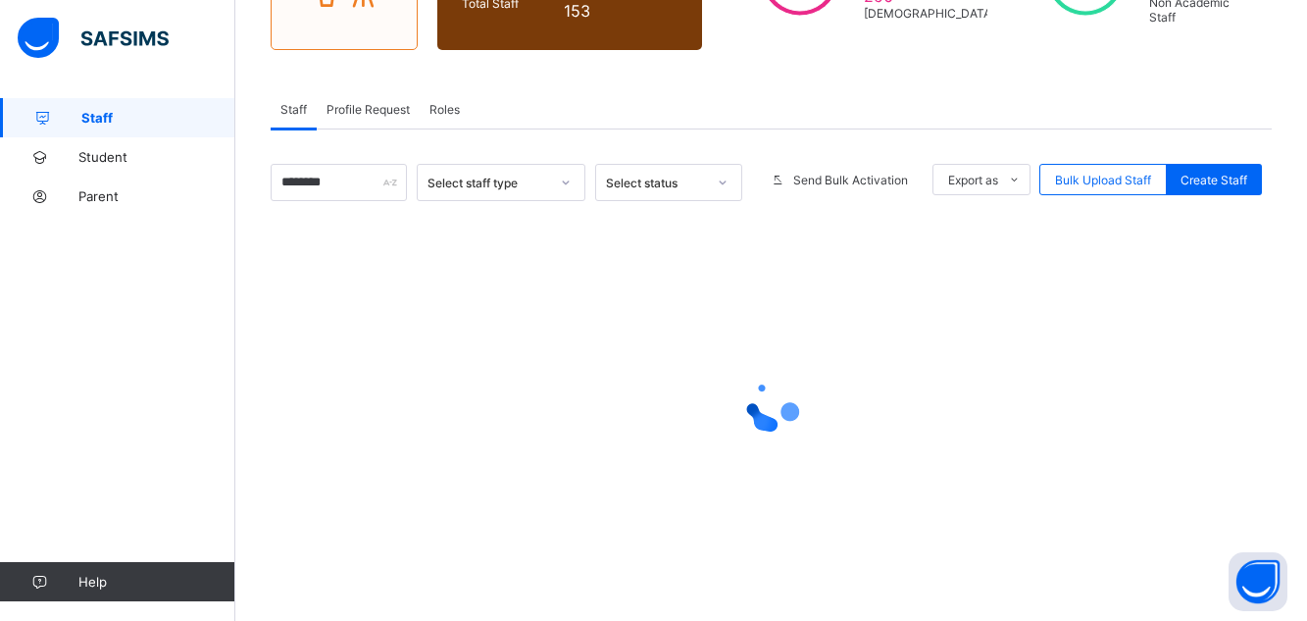
scroll to position [341, 0]
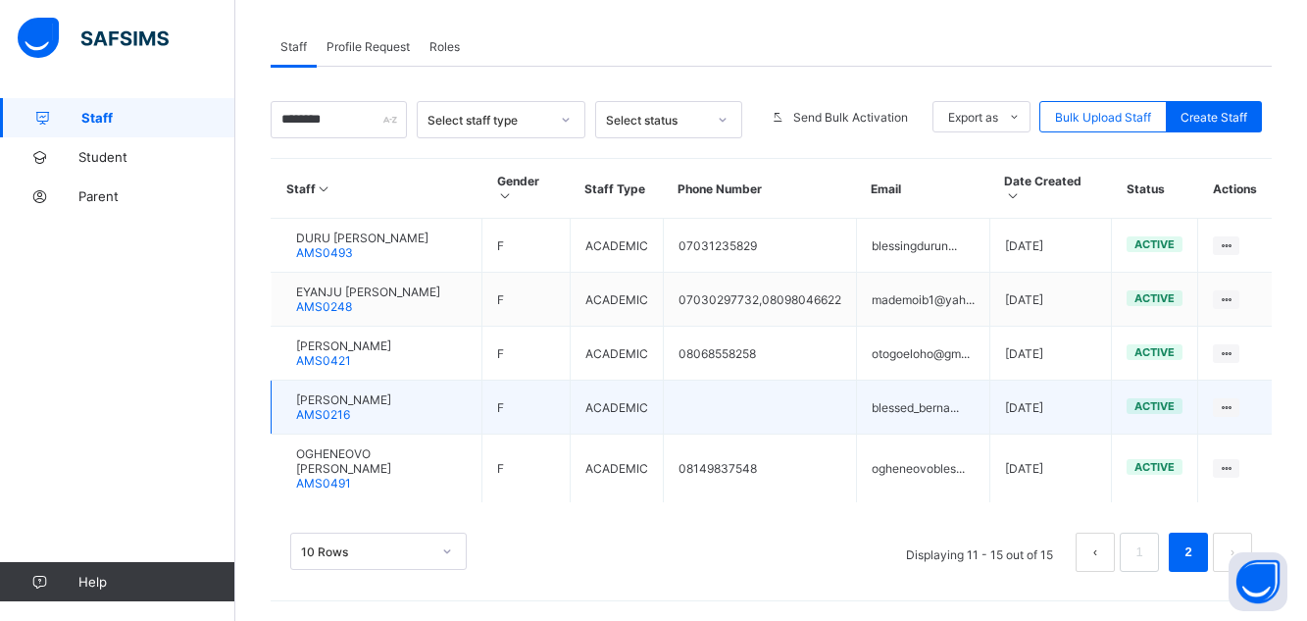
click at [335, 392] on span "[PERSON_NAME]" at bounding box center [343, 399] width 95 height 15
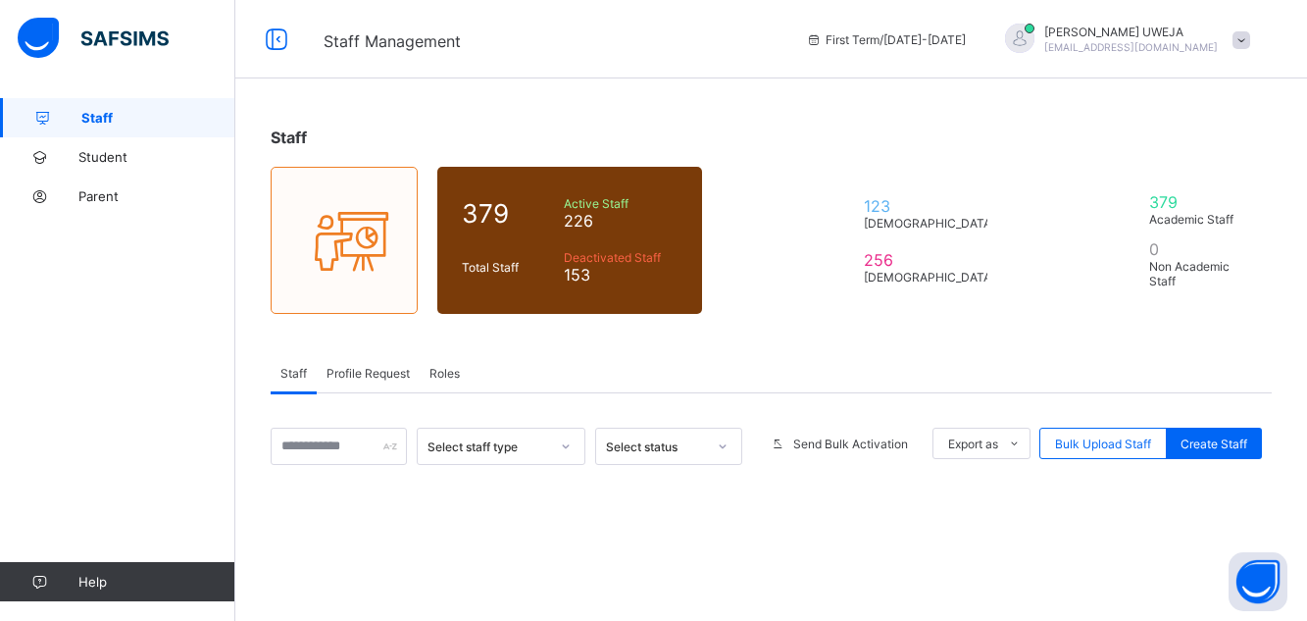
scroll to position [264, 0]
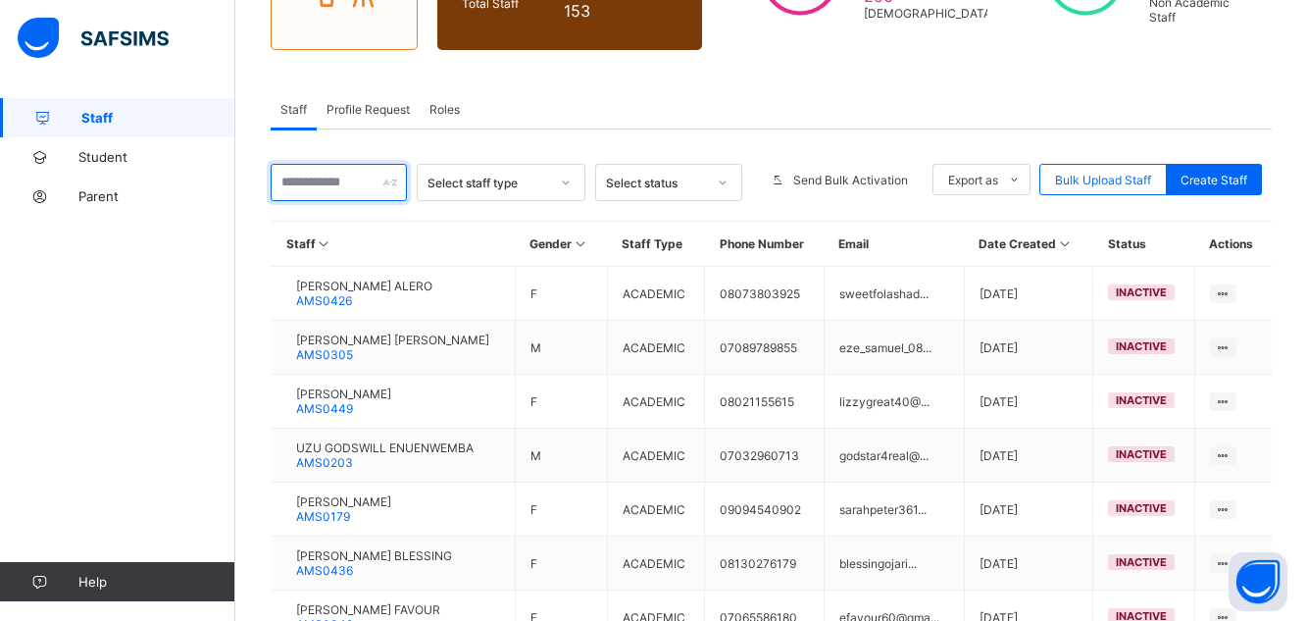
click at [325, 175] on input "text" at bounding box center [339, 182] width 136 height 37
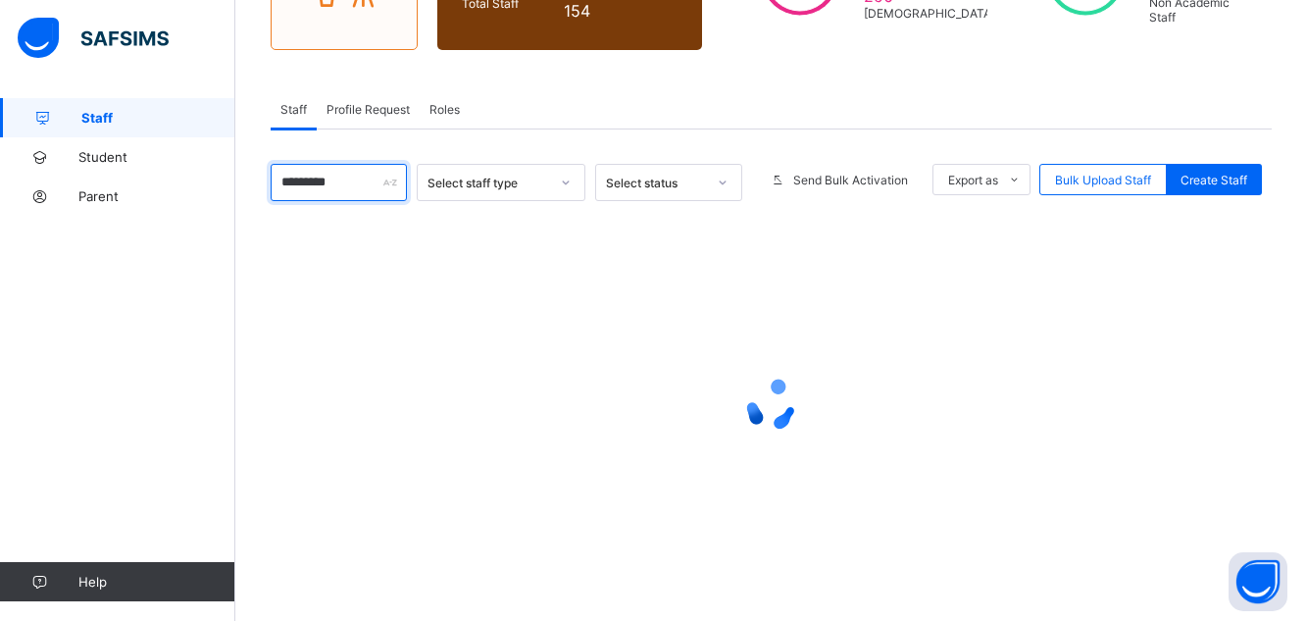
type input "********"
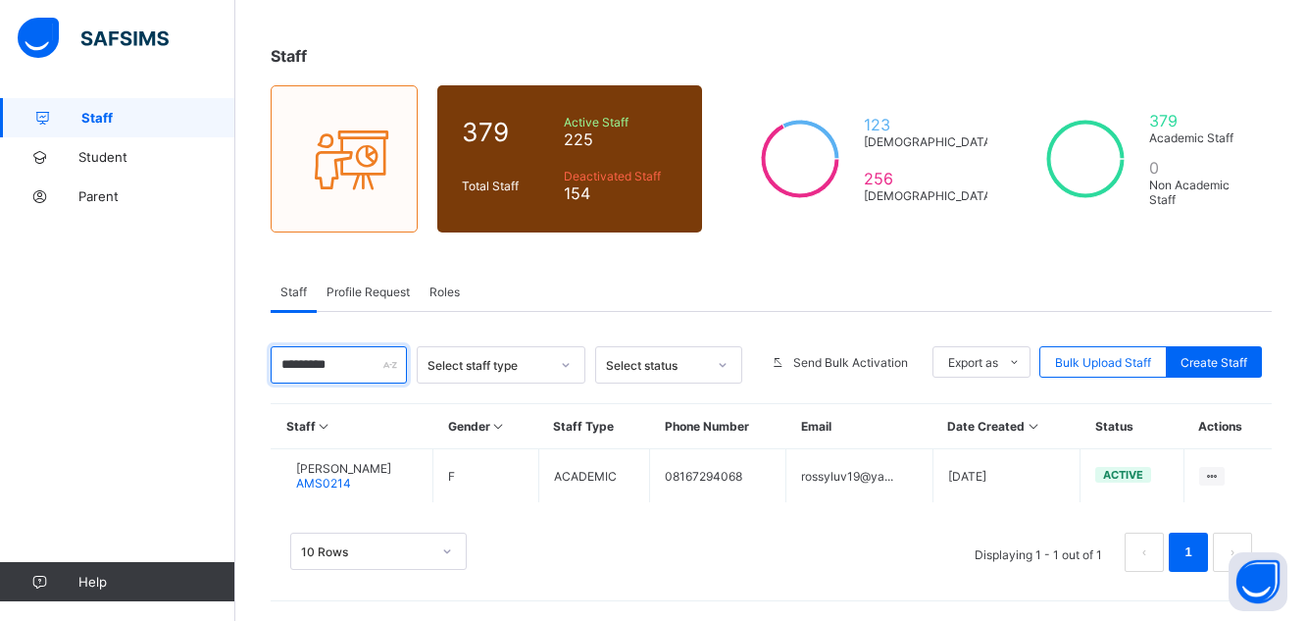
scroll to position [81, 0]
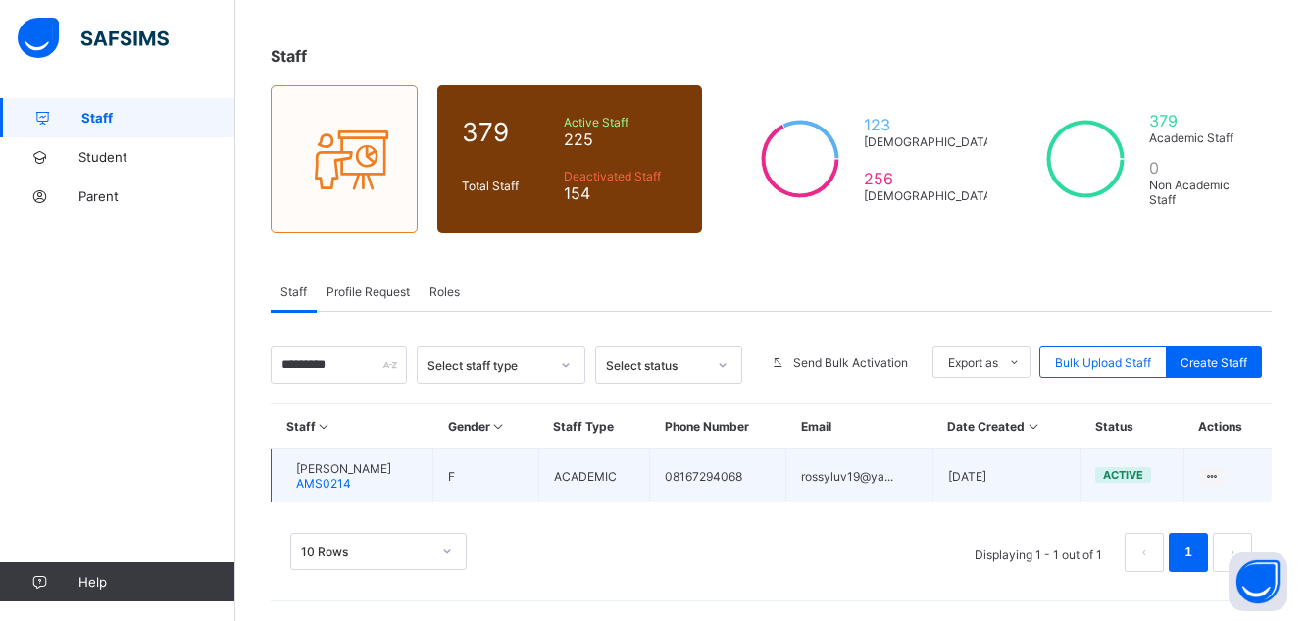
click at [354, 467] on span "[PERSON_NAME]" at bounding box center [343, 468] width 95 height 15
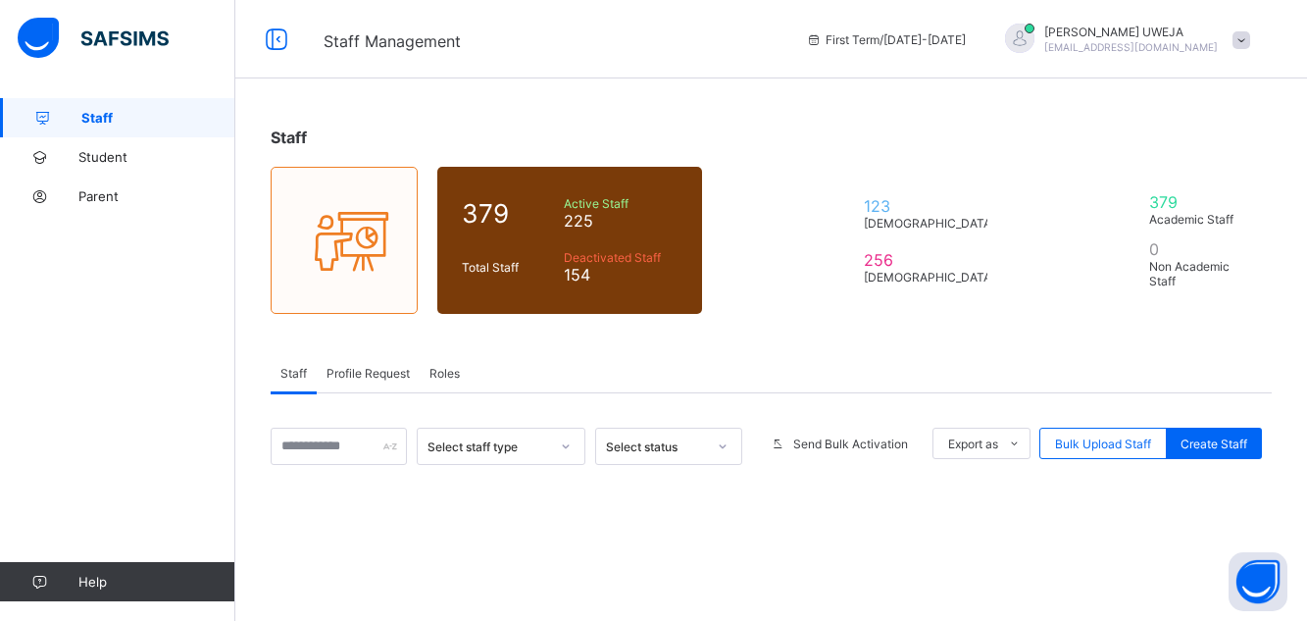
scroll to position [81, 0]
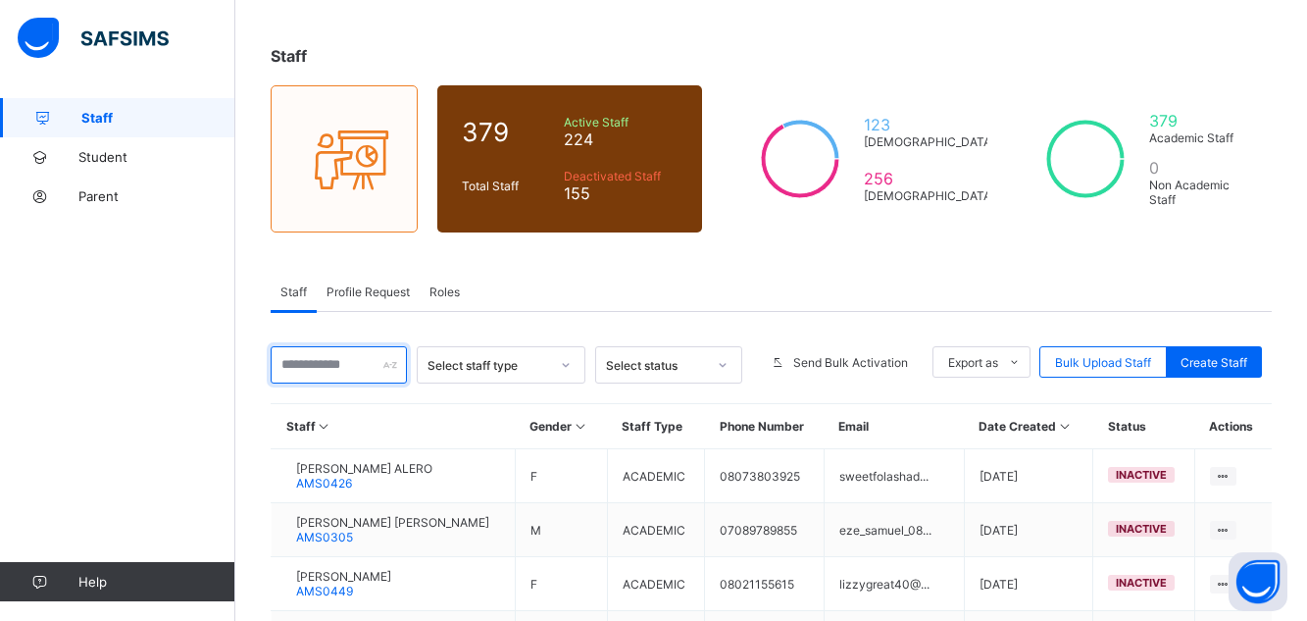
click at [345, 362] on input "text" at bounding box center [339, 364] width 136 height 37
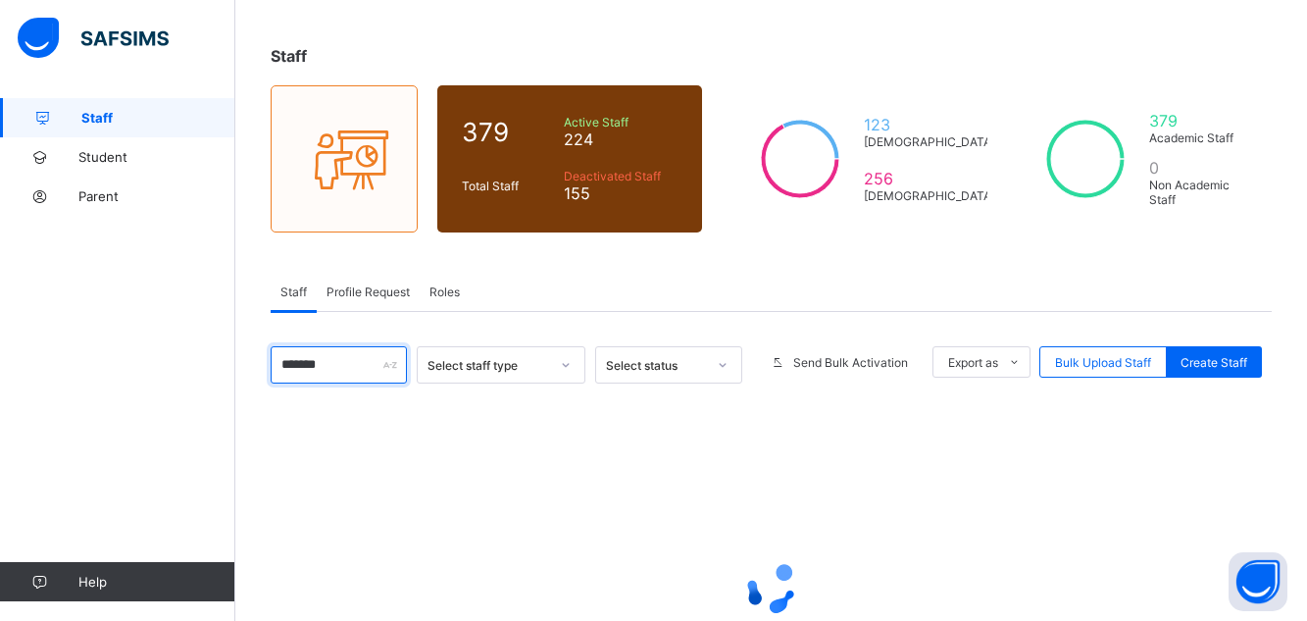
type input "******"
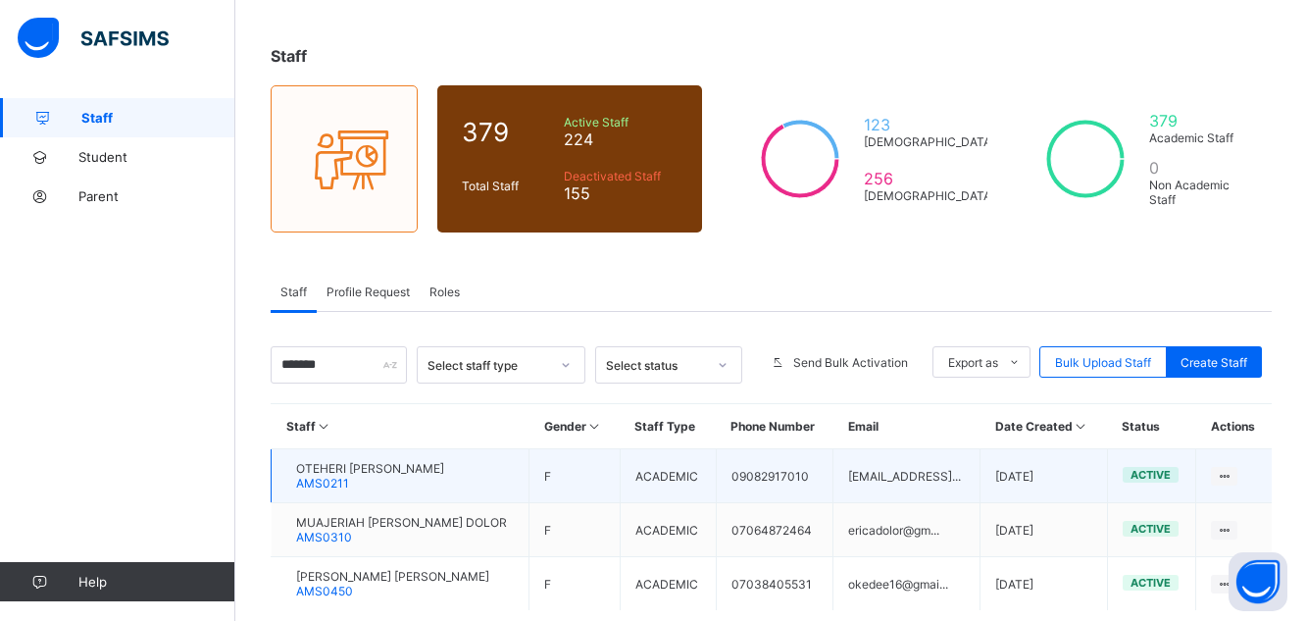
click at [332, 477] on span "AMS0211" at bounding box center [322, 482] width 53 height 15
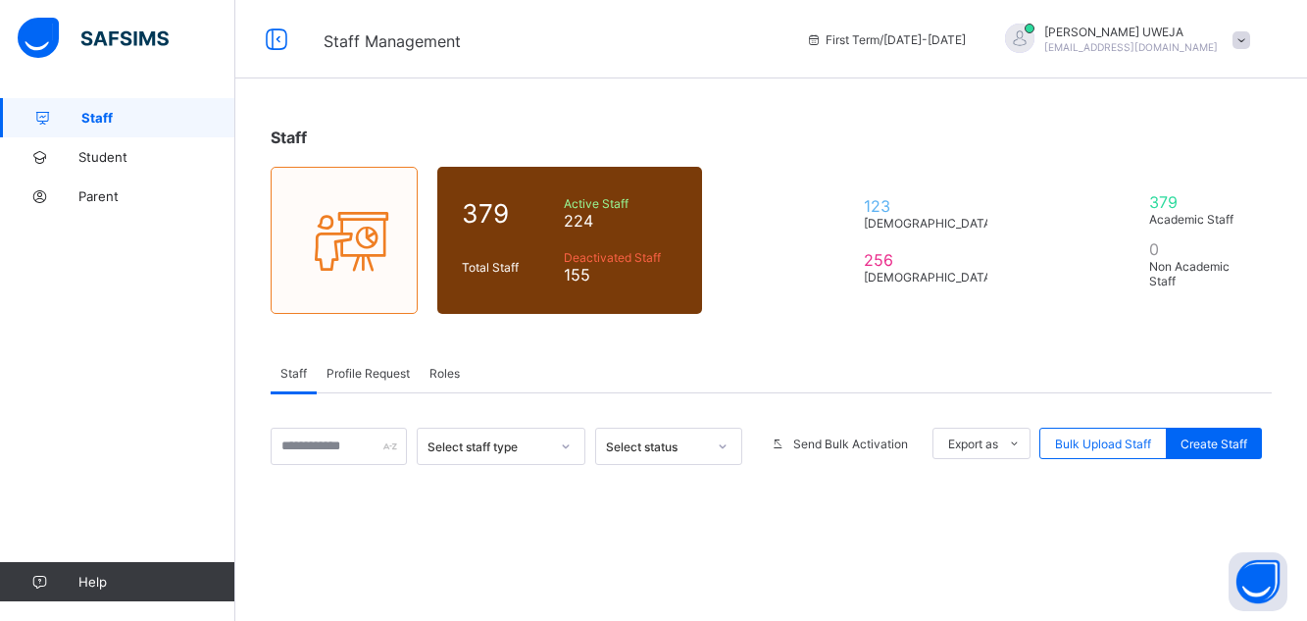
scroll to position [81, 0]
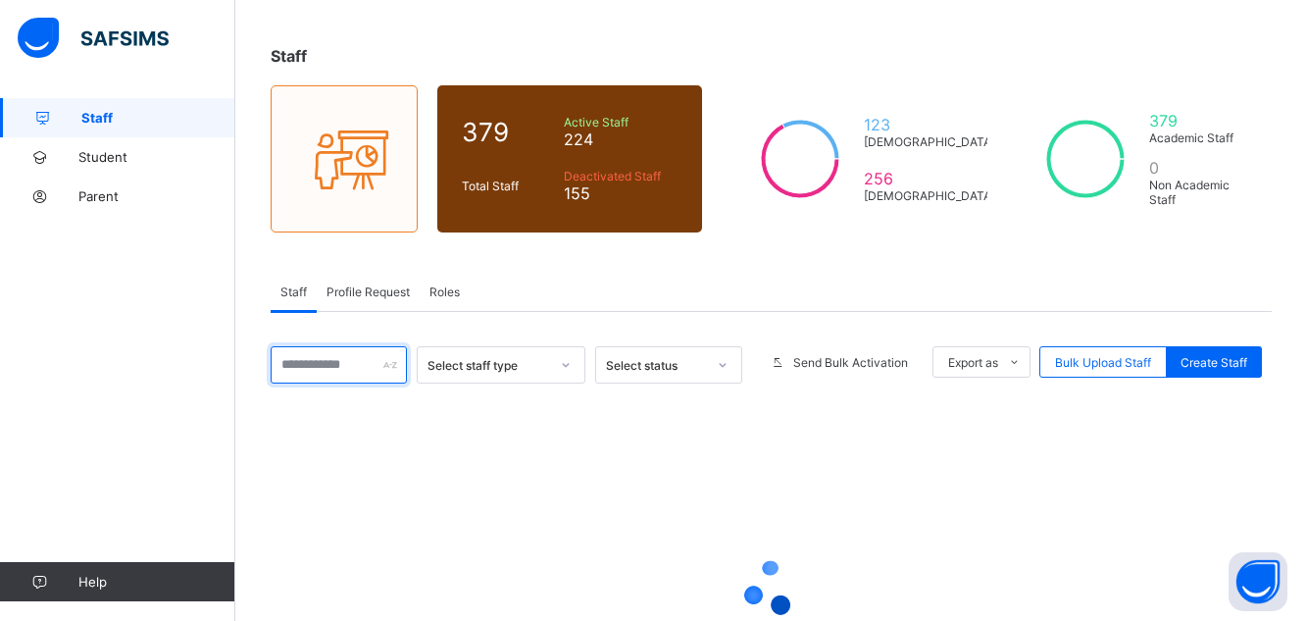
click at [334, 372] on input "text" at bounding box center [339, 364] width 136 height 37
type input "*****"
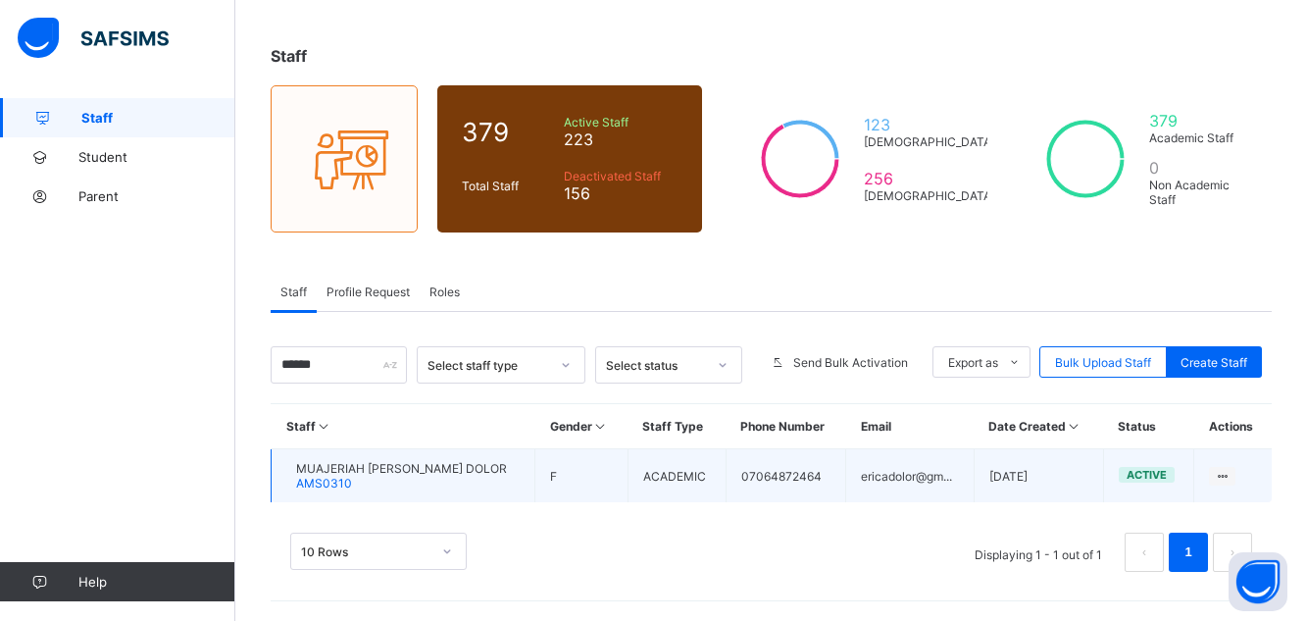
click at [389, 472] on span "MUAJERIAH [PERSON_NAME] DOLOR" at bounding box center [401, 468] width 211 height 15
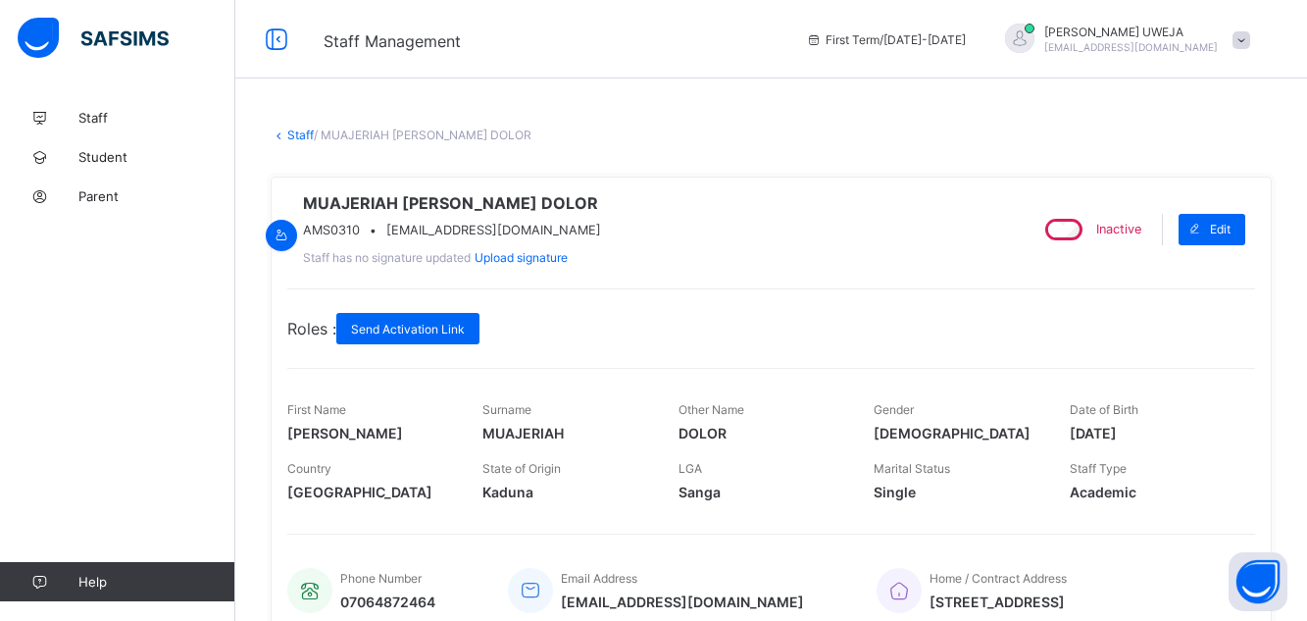
scroll to position [81, 0]
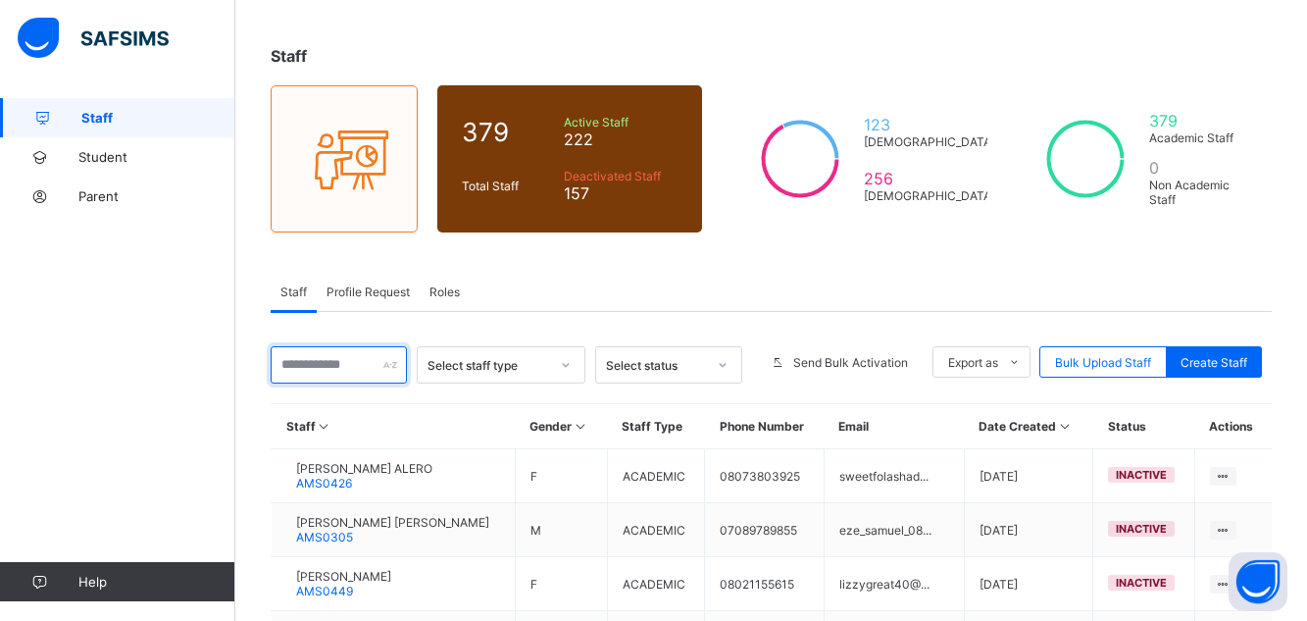
click at [374, 363] on input "text" at bounding box center [339, 364] width 136 height 37
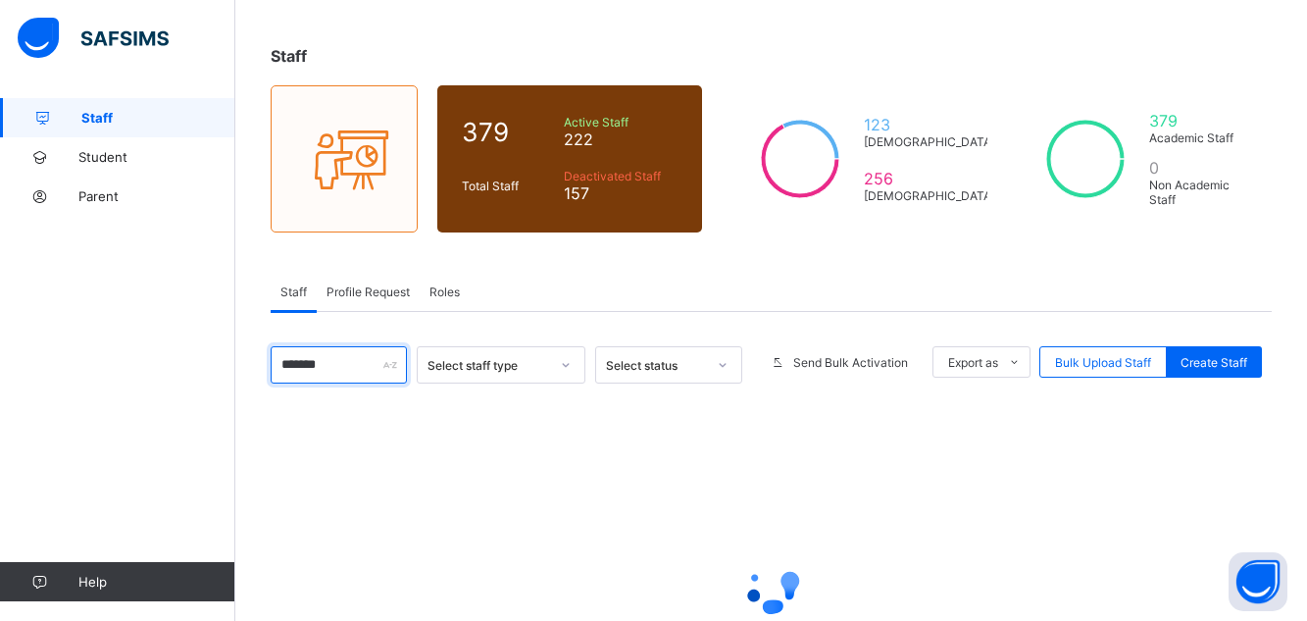
type input "******"
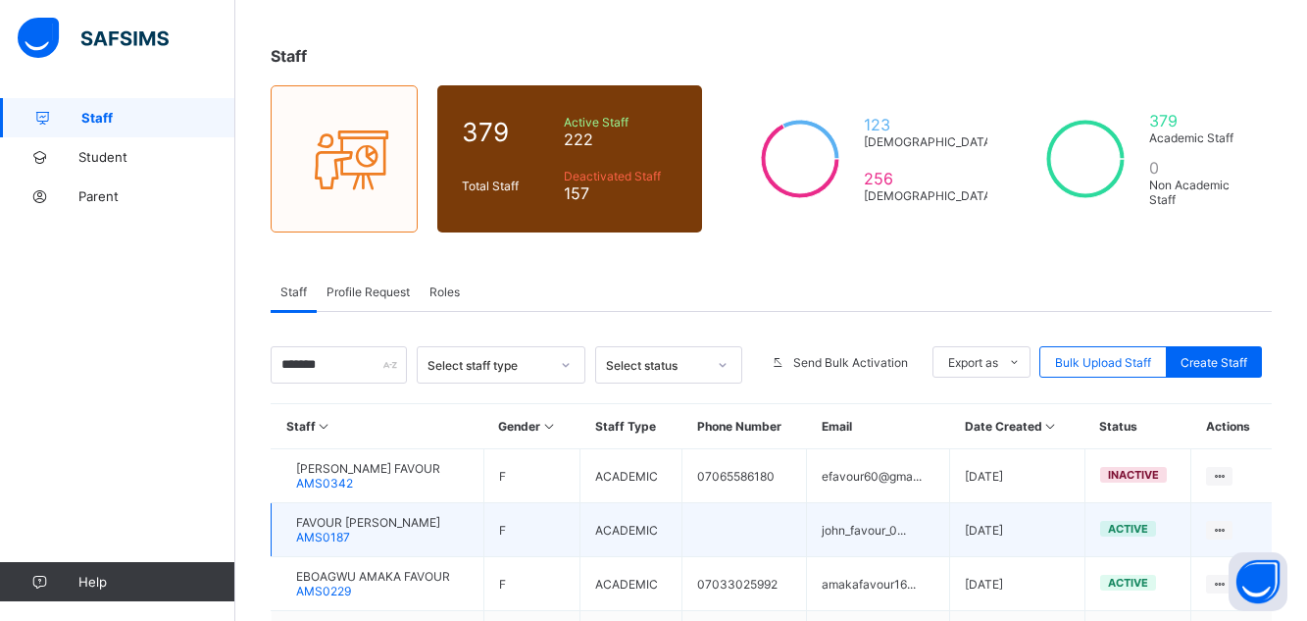
click at [358, 519] on span "FAVOUR [PERSON_NAME]" at bounding box center [368, 522] width 144 height 15
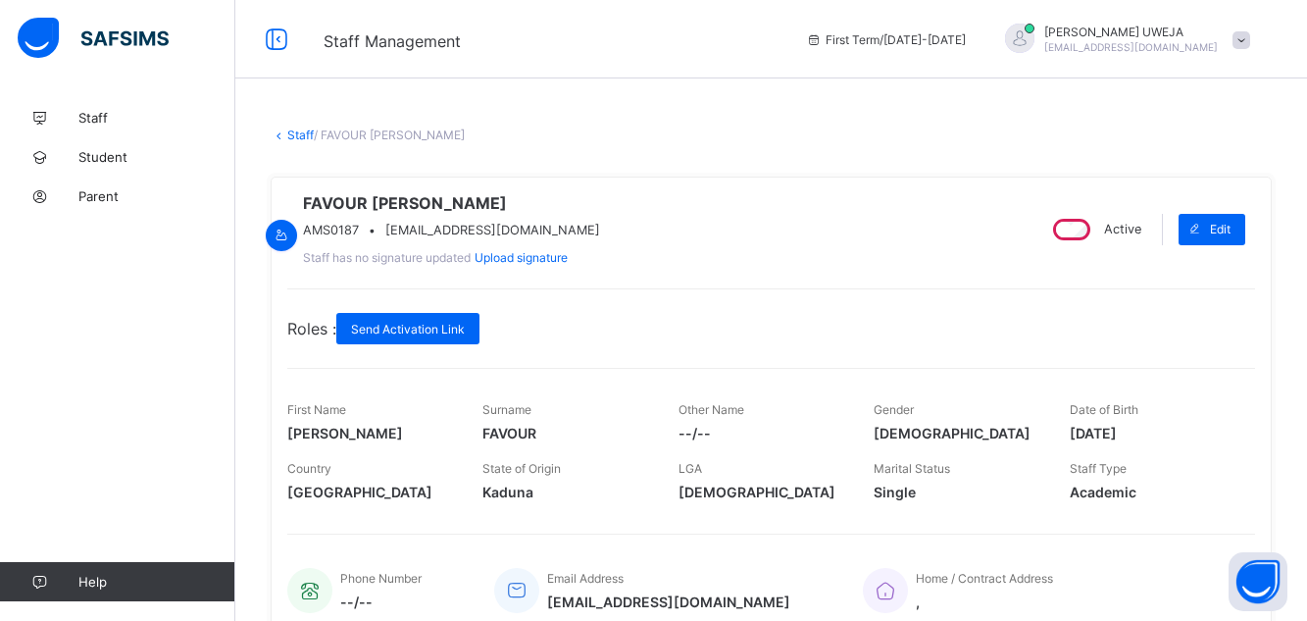
click at [1098, 245] on div "Active" at bounding box center [1095, 229] width 102 height 31
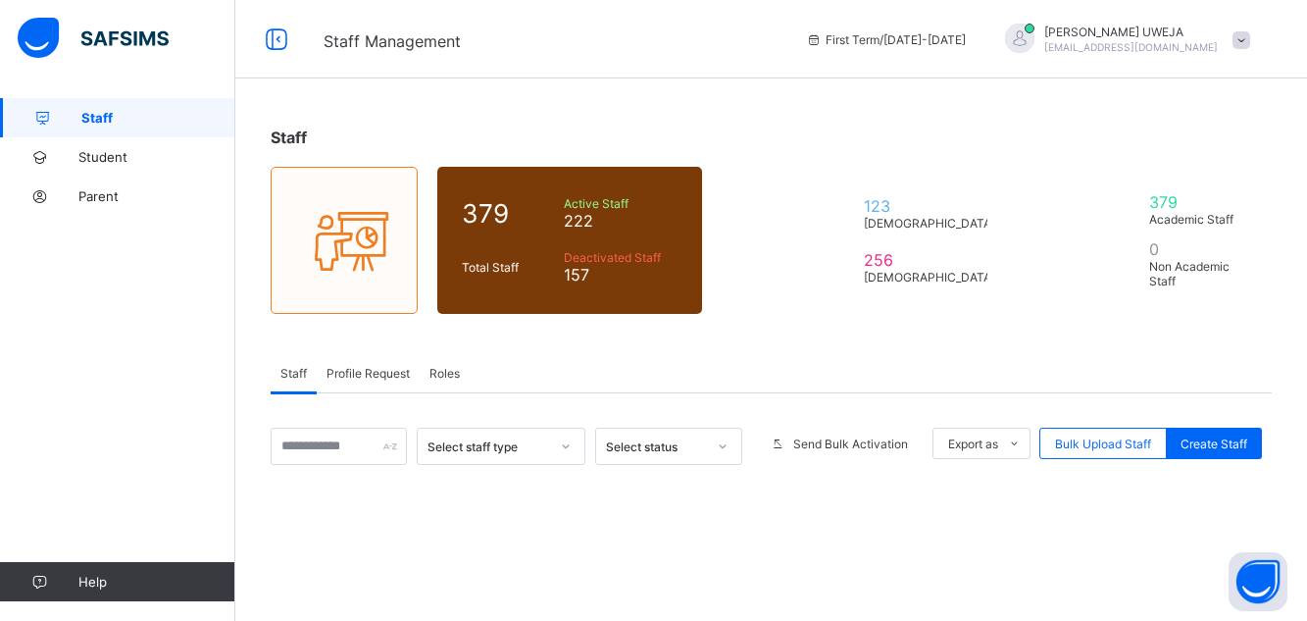
scroll to position [81, 0]
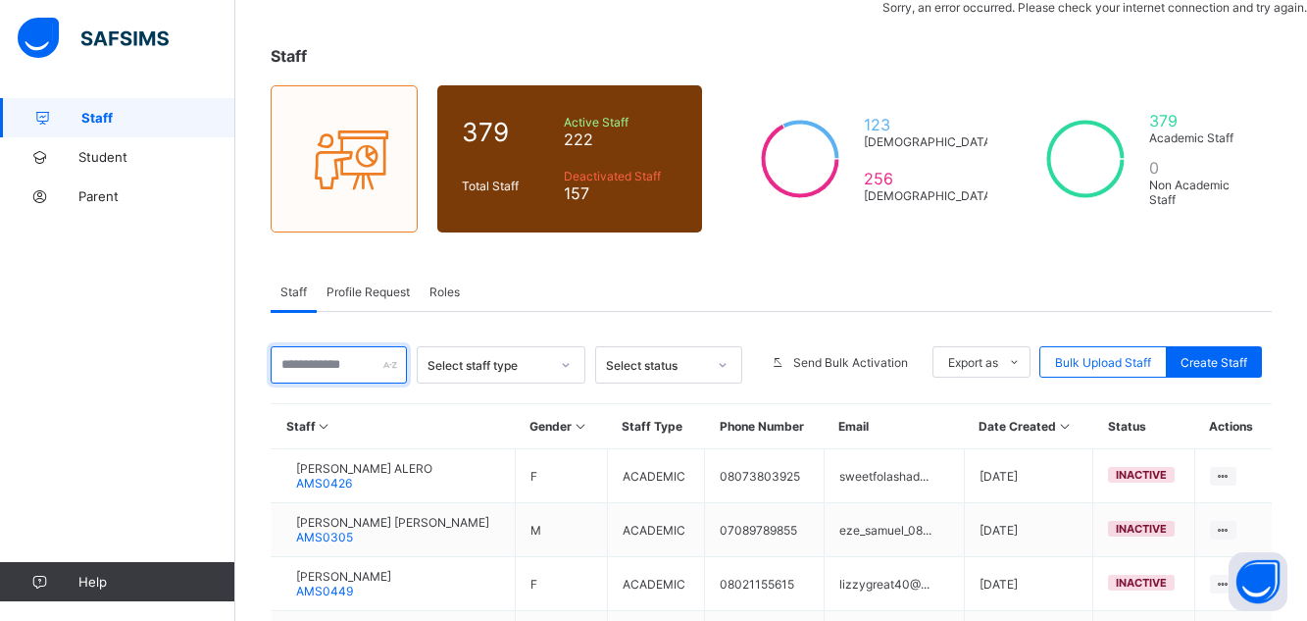
click at [349, 361] on input "text" at bounding box center [339, 364] width 136 height 37
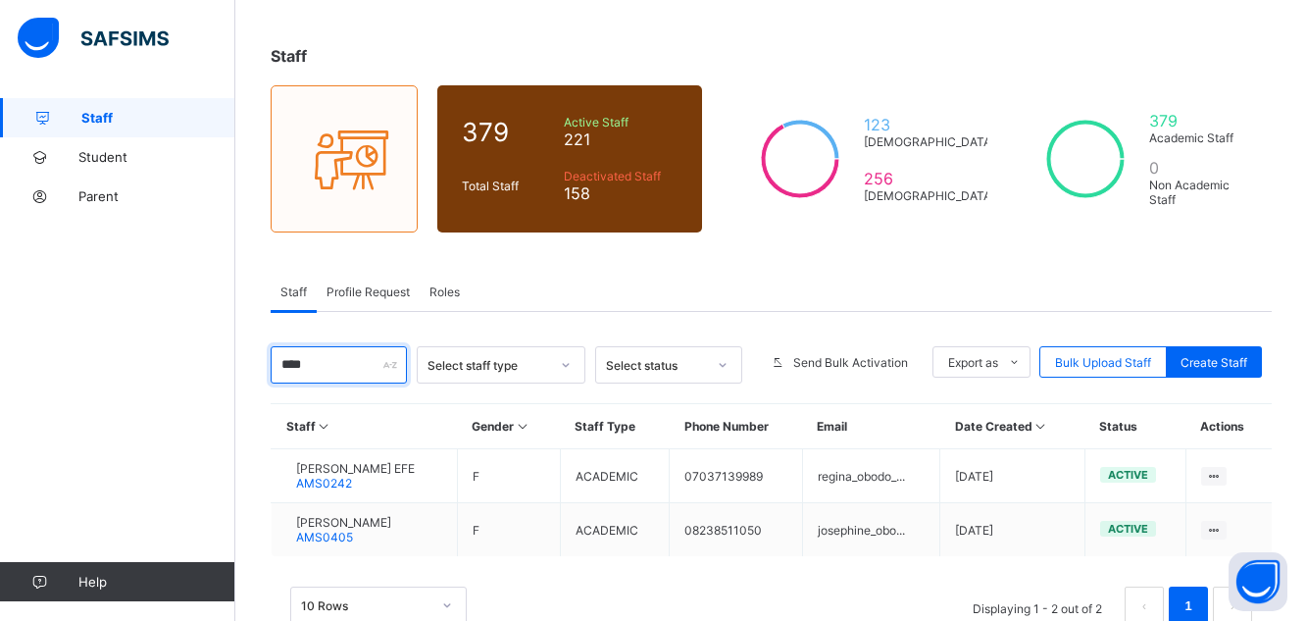
type input "*****"
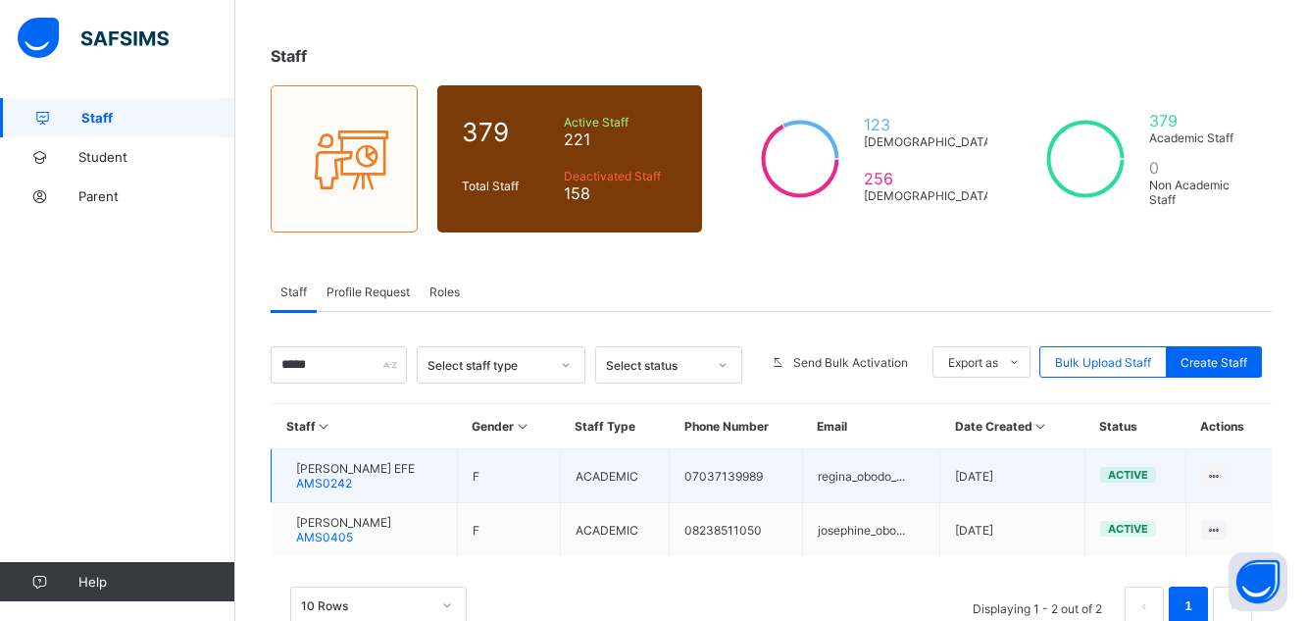
click at [385, 482] on div "[PERSON_NAME] EFE AMS0242" at bounding box center [355, 475] width 119 height 29
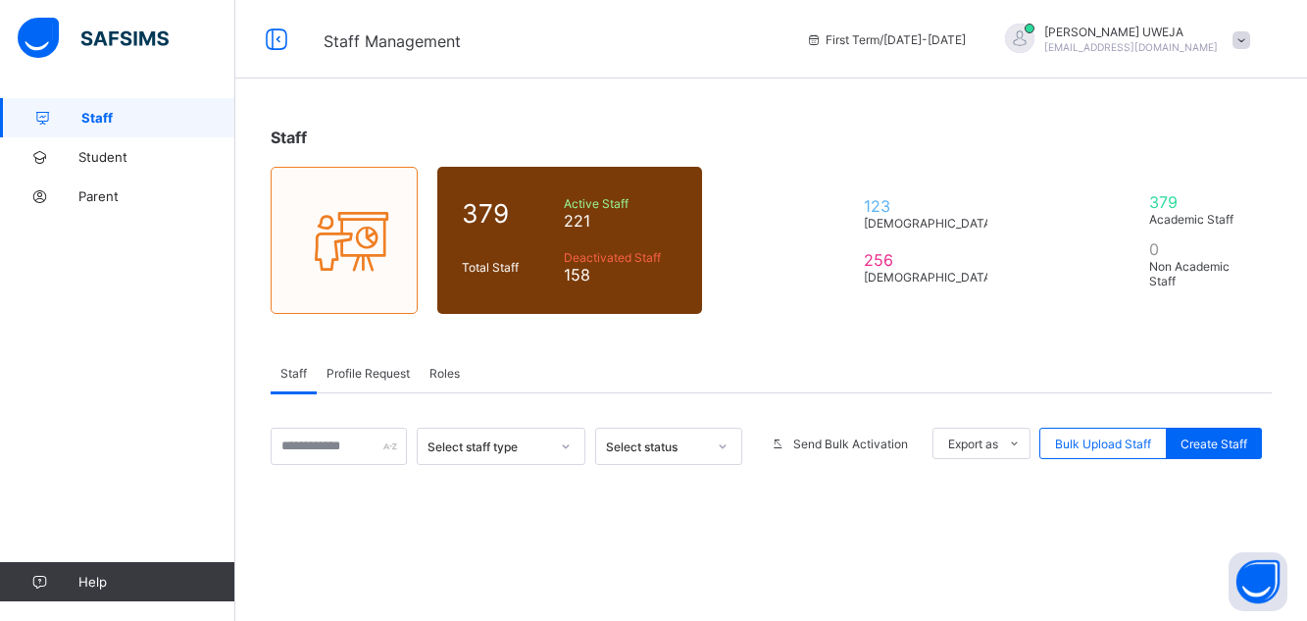
scroll to position [81, 0]
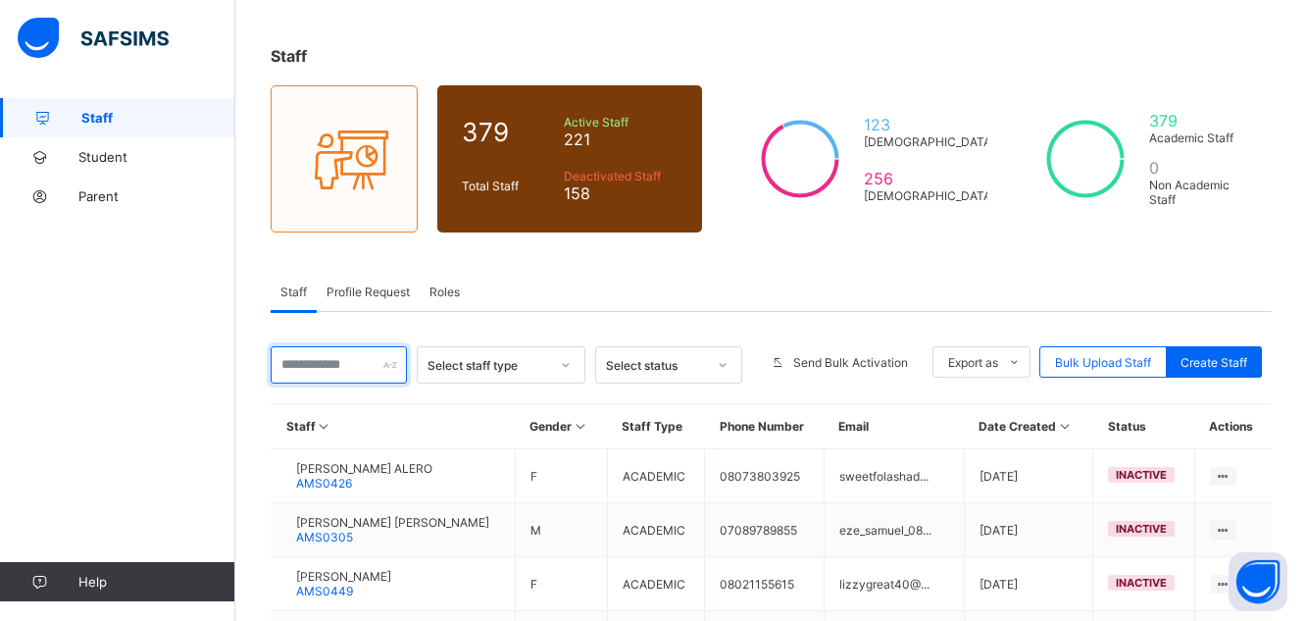
click at [319, 366] on input "text" at bounding box center [339, 364] width 136 height 37
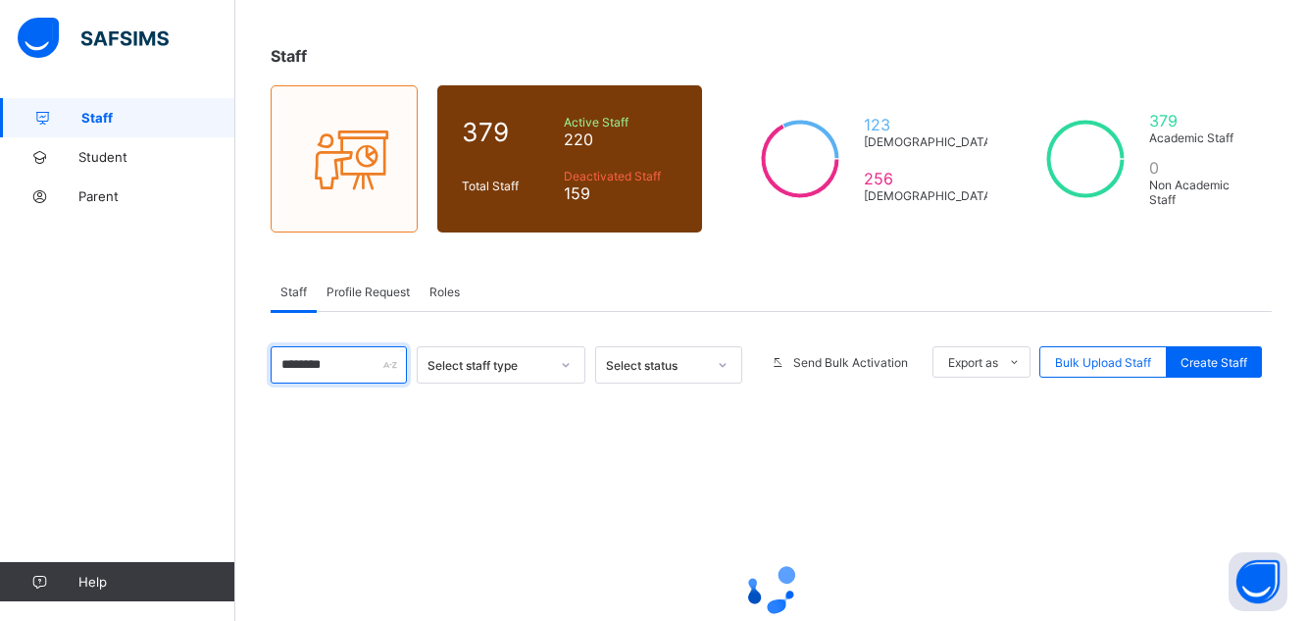
type input "*******"
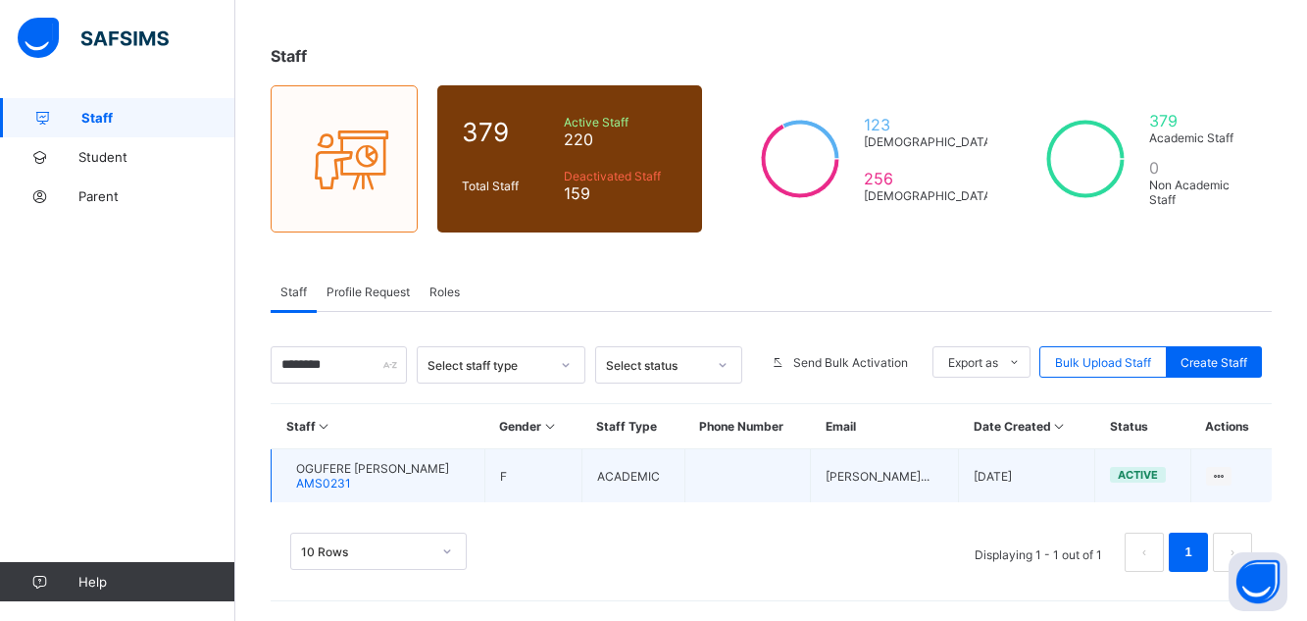
click at [449, 480] on div "OGUFERE [PERSON_NAME] AMS0231" at bounding box center [372, 475] width 153 height 29
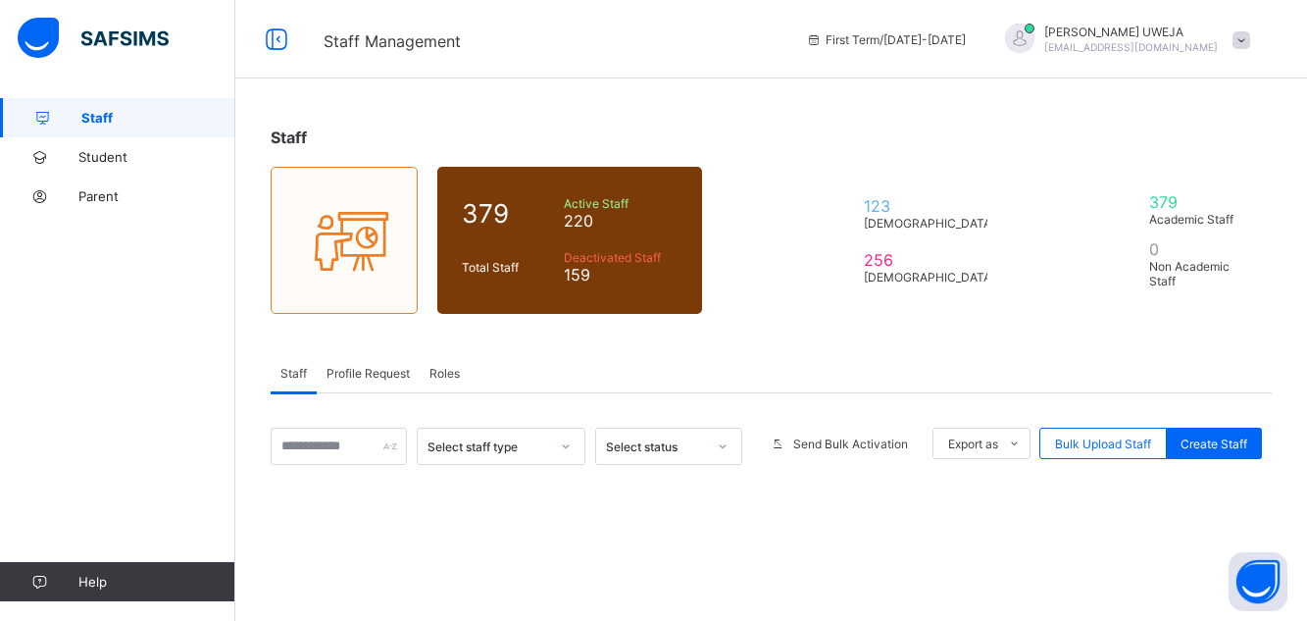
scroll to position [81, 0]
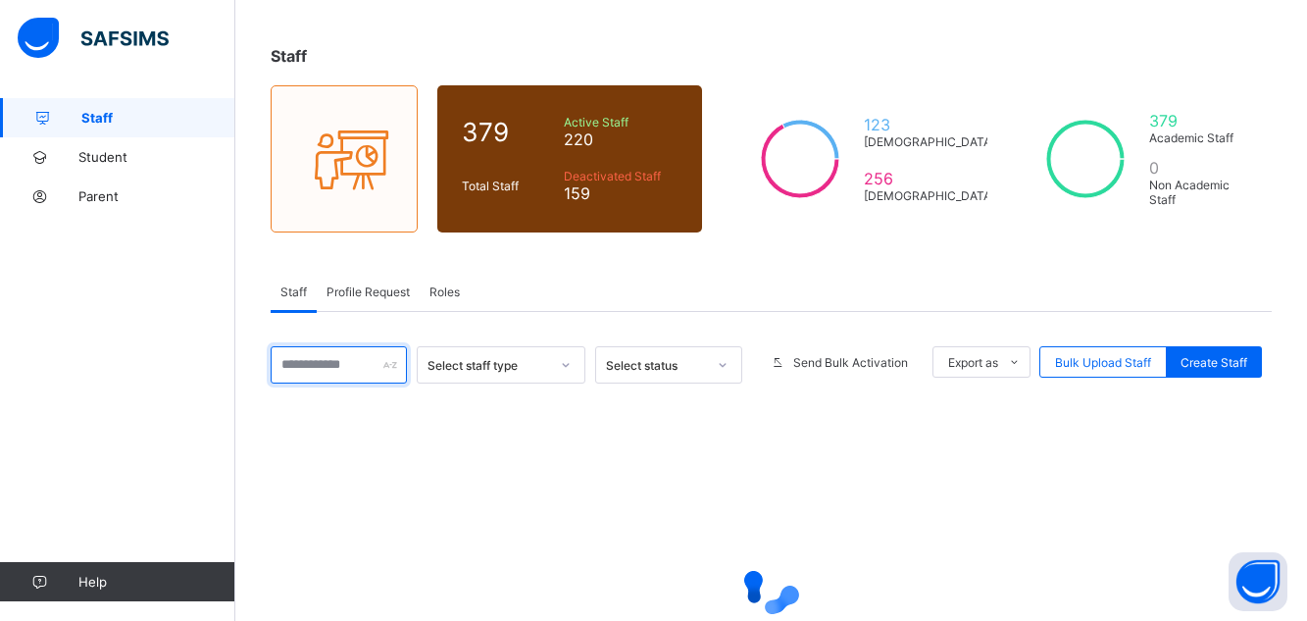
click at [350, 361] on input "text" at bounding box center [339, 364] width 136 height 37
type input "*****"
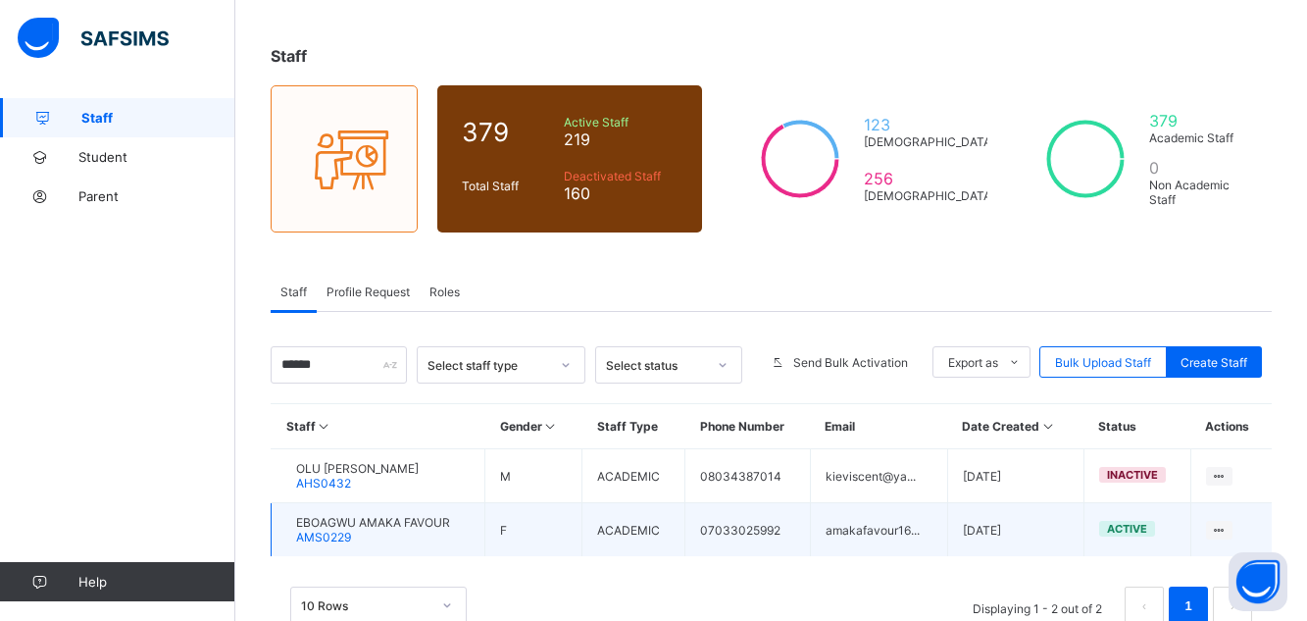
click at [353, 527] on span "EBOAGWU AMAKA FAVOUR" at bounding box center [373, 522] width 154 height 15
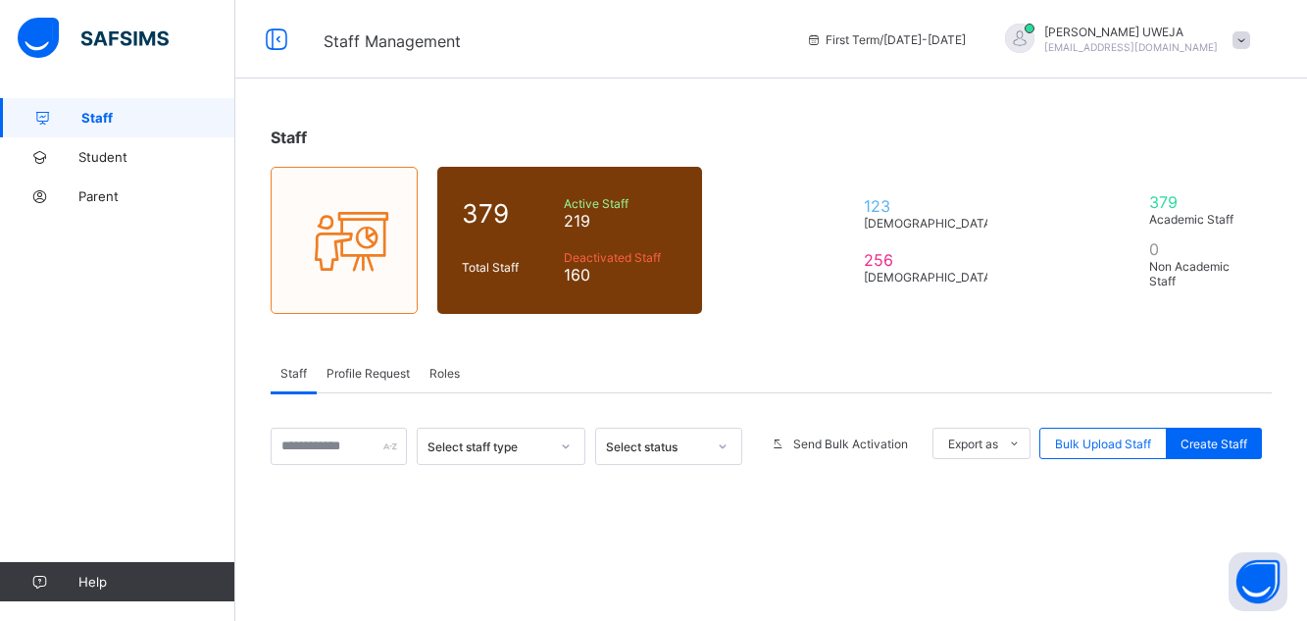
scroll to position [81, 0]
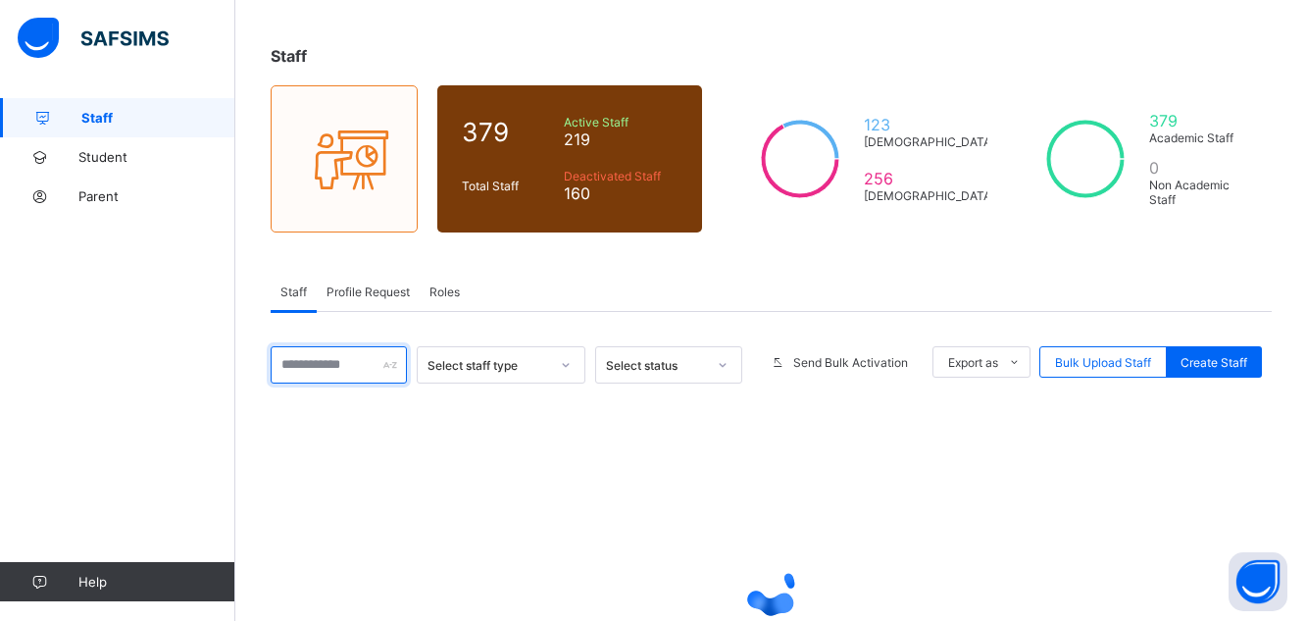
click at [337, 370] on input "text" at bounding box center [339, 364] width 136 height 37
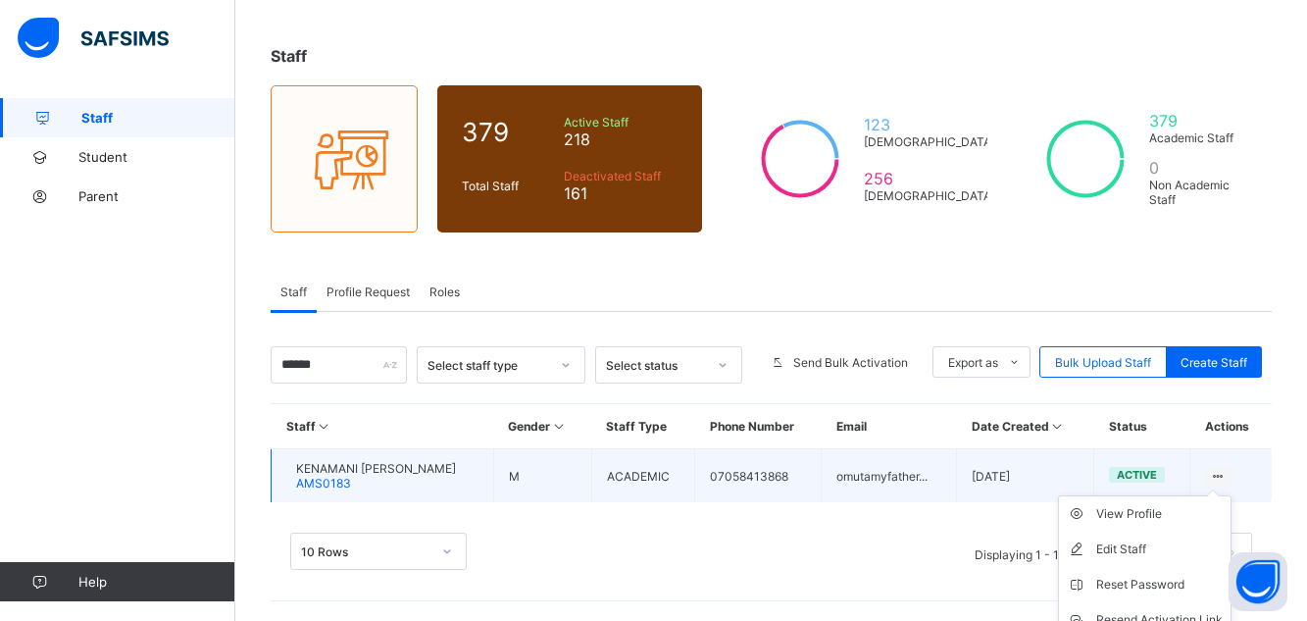
click at [1231, 495] on ul "View Profile Edit Staff Reset Password Resend Activation Link Change Email Dele…" at bounding box center [1145, 602] width 174 height 214
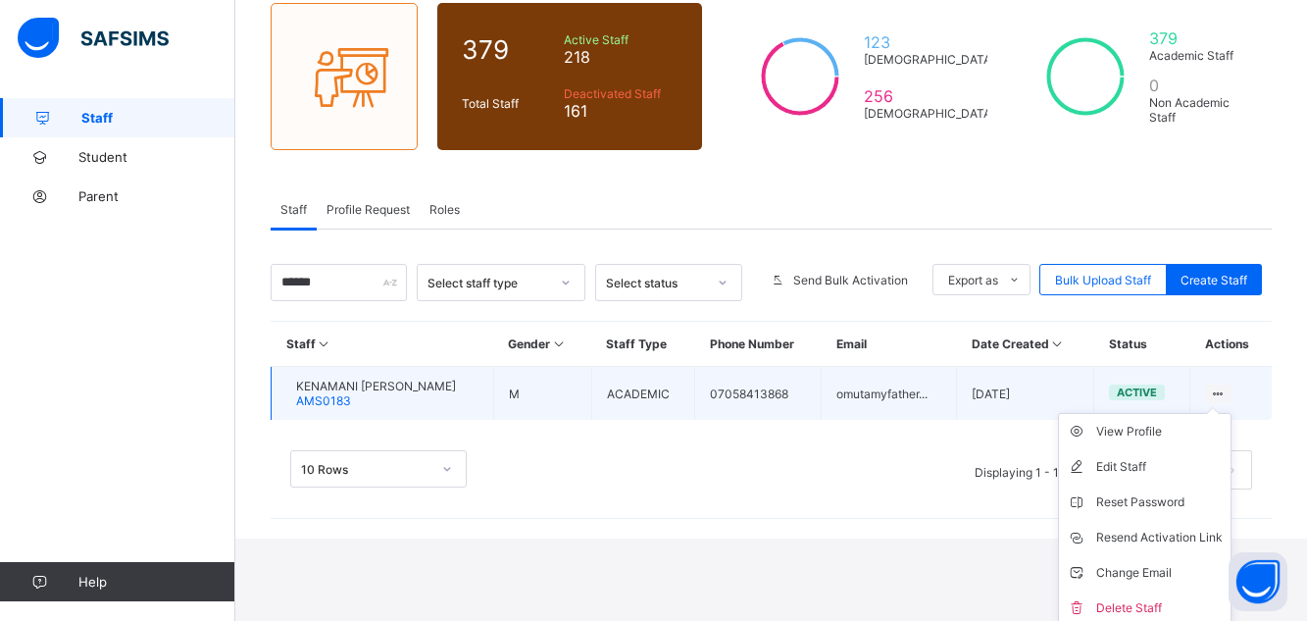
scroll to position [170, 0]
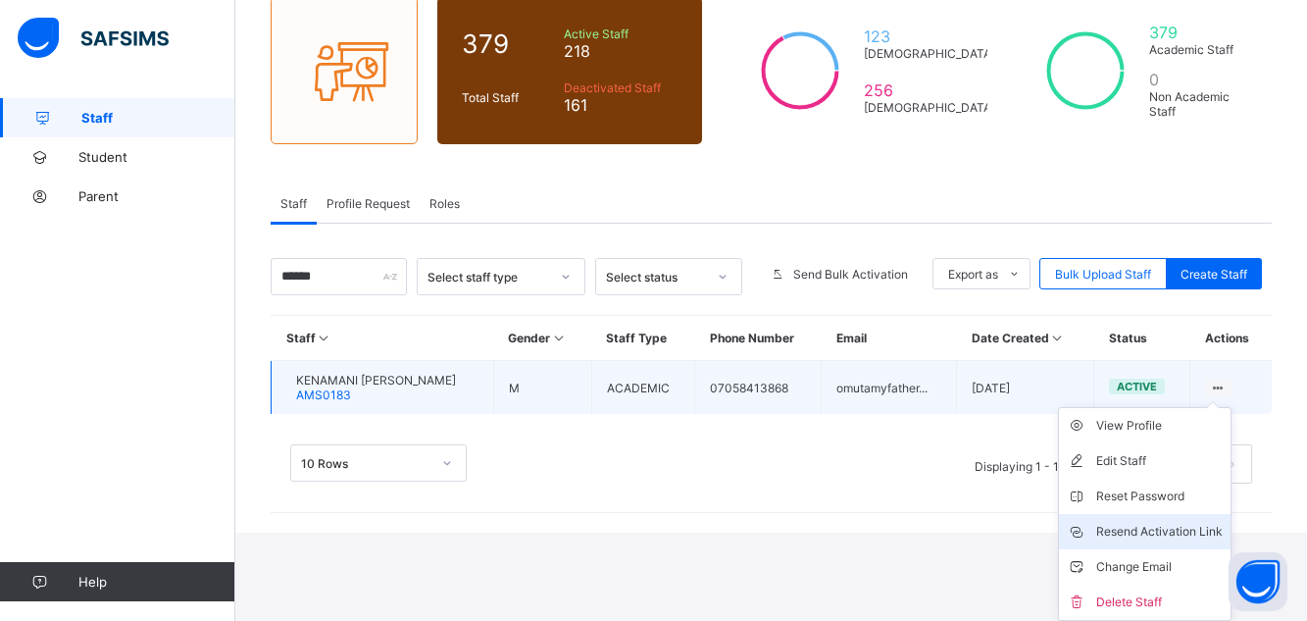
click at [1189, 529] on div "Resend Activation Link" at bounding box center [1159, 531] width 126 height 20
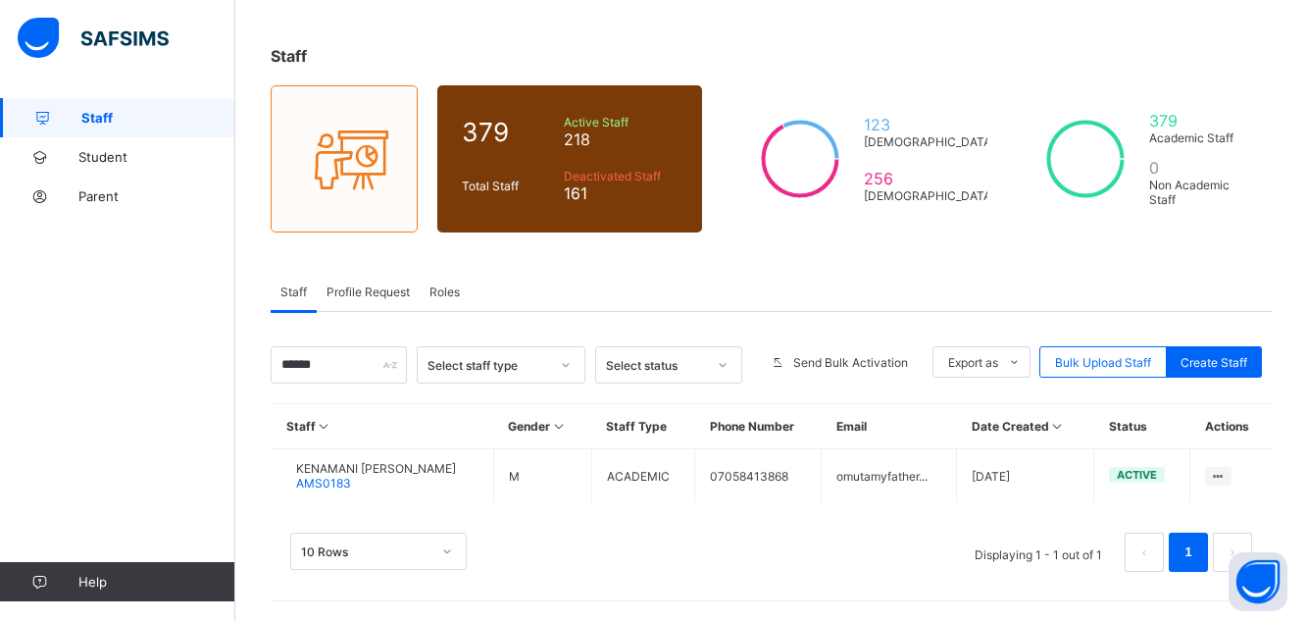
scroll to position [81, 0]
click at [323, 367] on input "*****" at bounding box center [339, 364] width 136 height 37
type input "*"
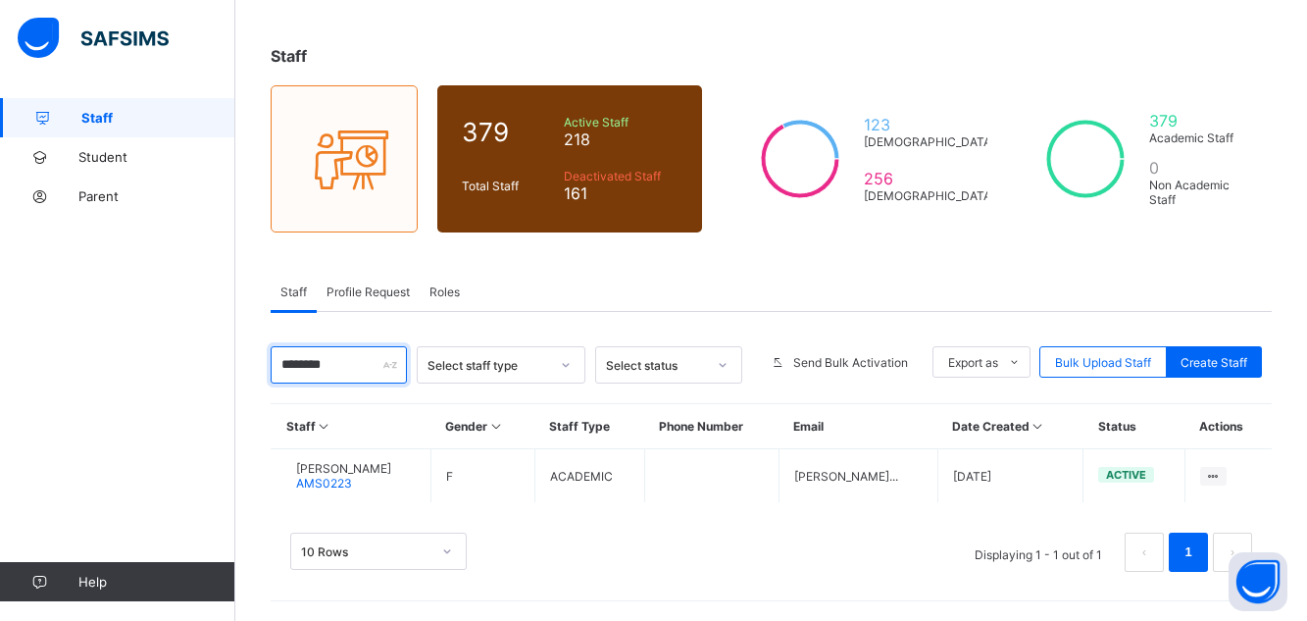
type input "*********"
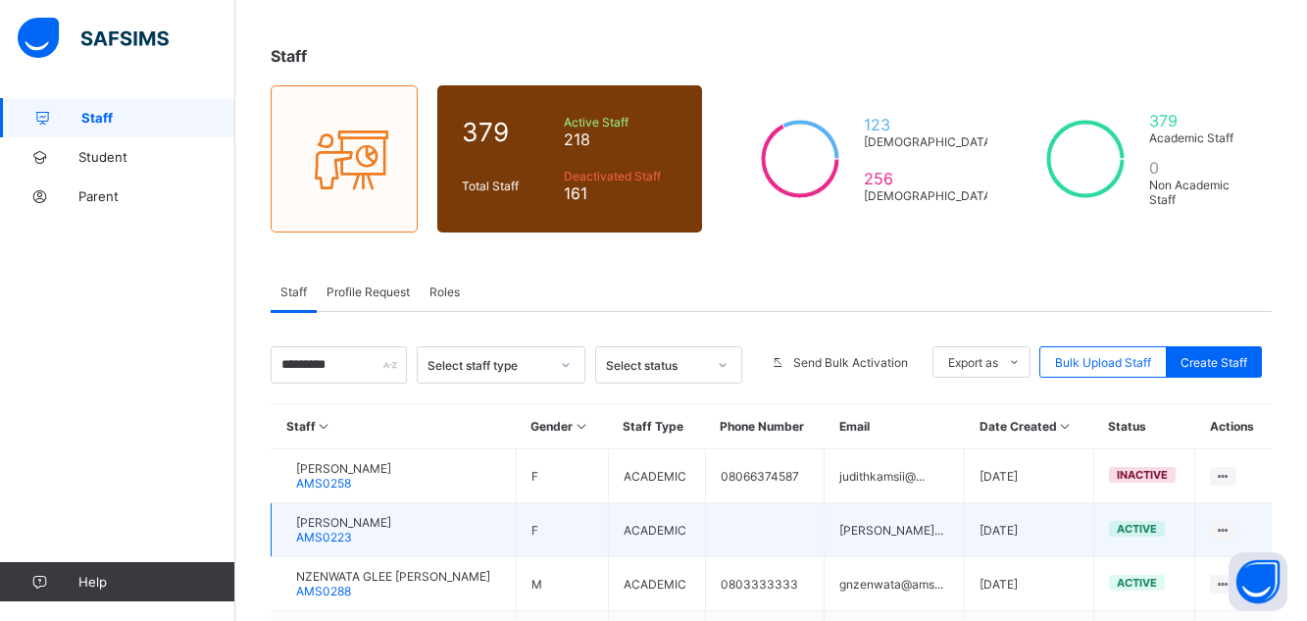
click at [391, 531] on div "[PERSON_NAME] AMS0223" at bounding box center [343, 529] width 95 height 29
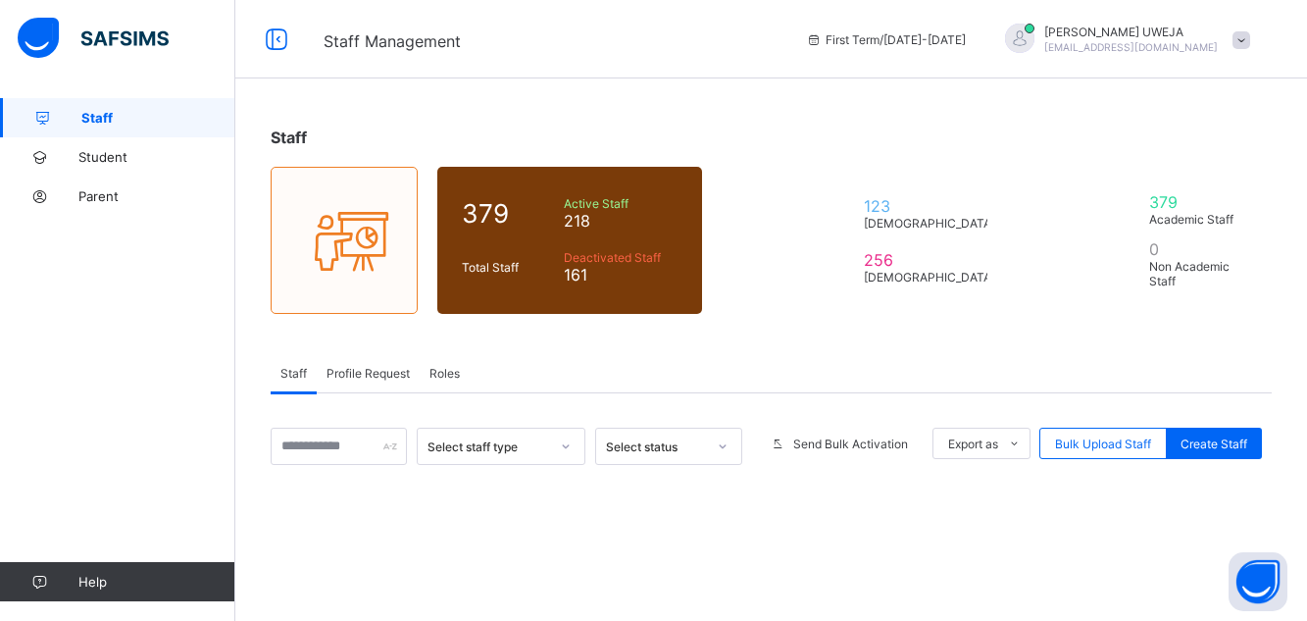
scroll to position [81, 0]
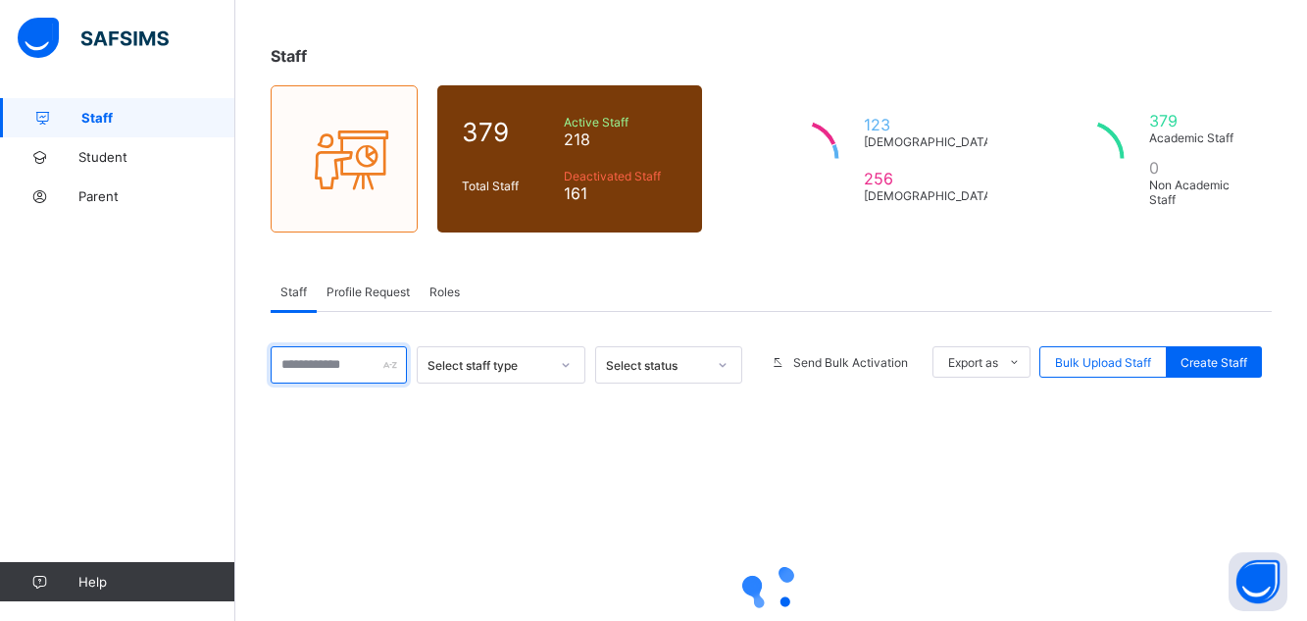
click at [306, 364] on input "text" at bounding box center [339, 364] width 136 height 37
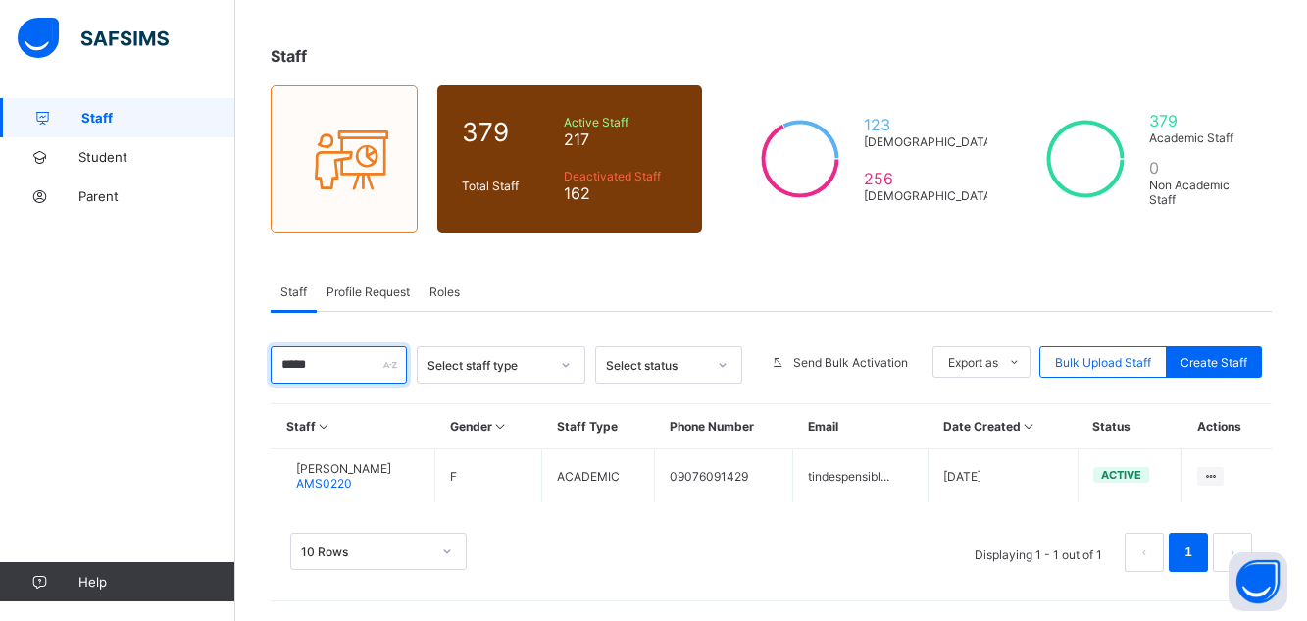
type input "*****"
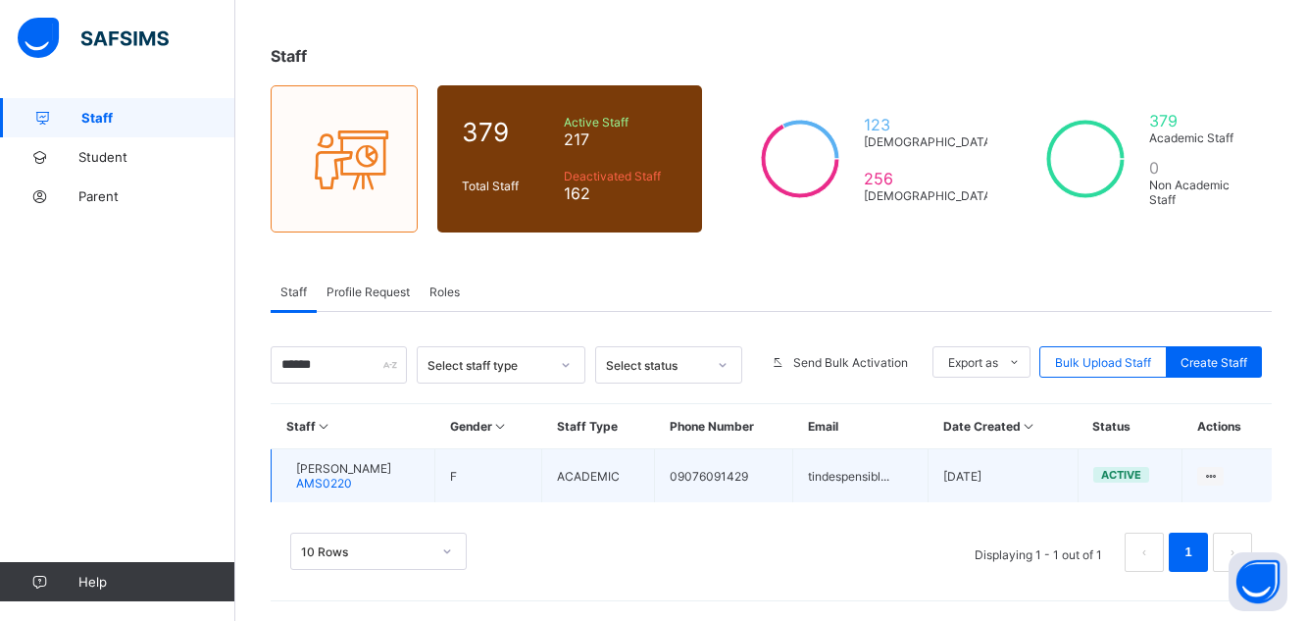
click at [391, 465] on span "[PERSON_NAME]" at bounding box center [343, 468] width 95 height 15
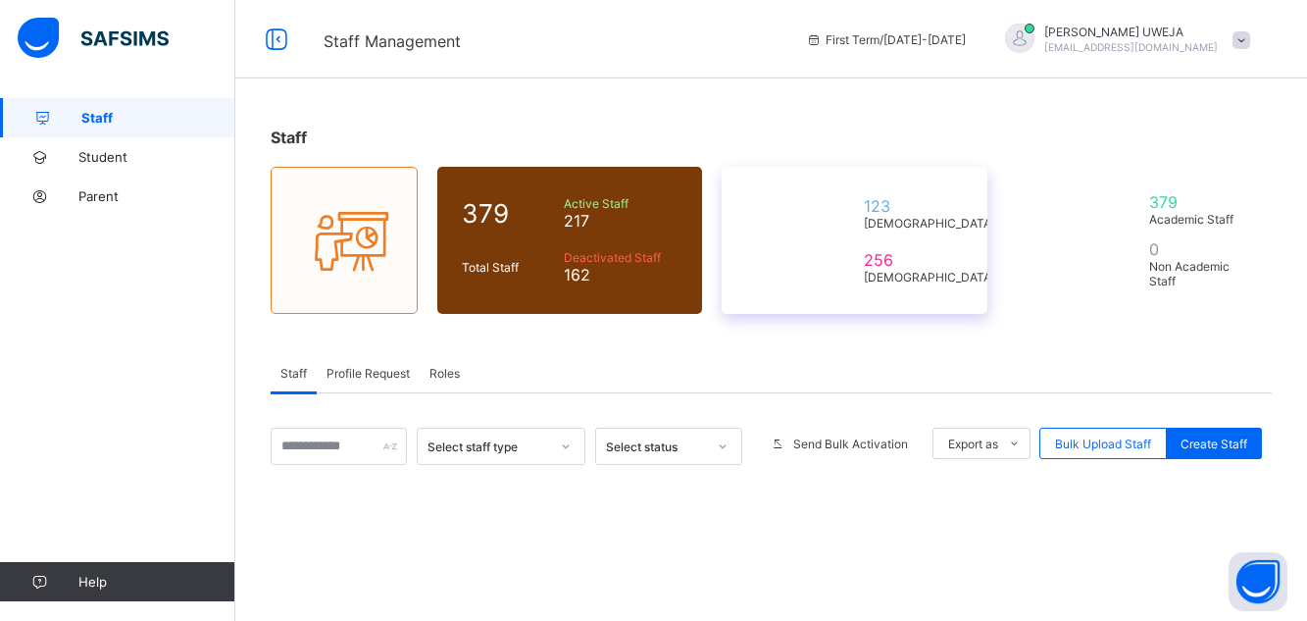
scroll to position [81, 0]
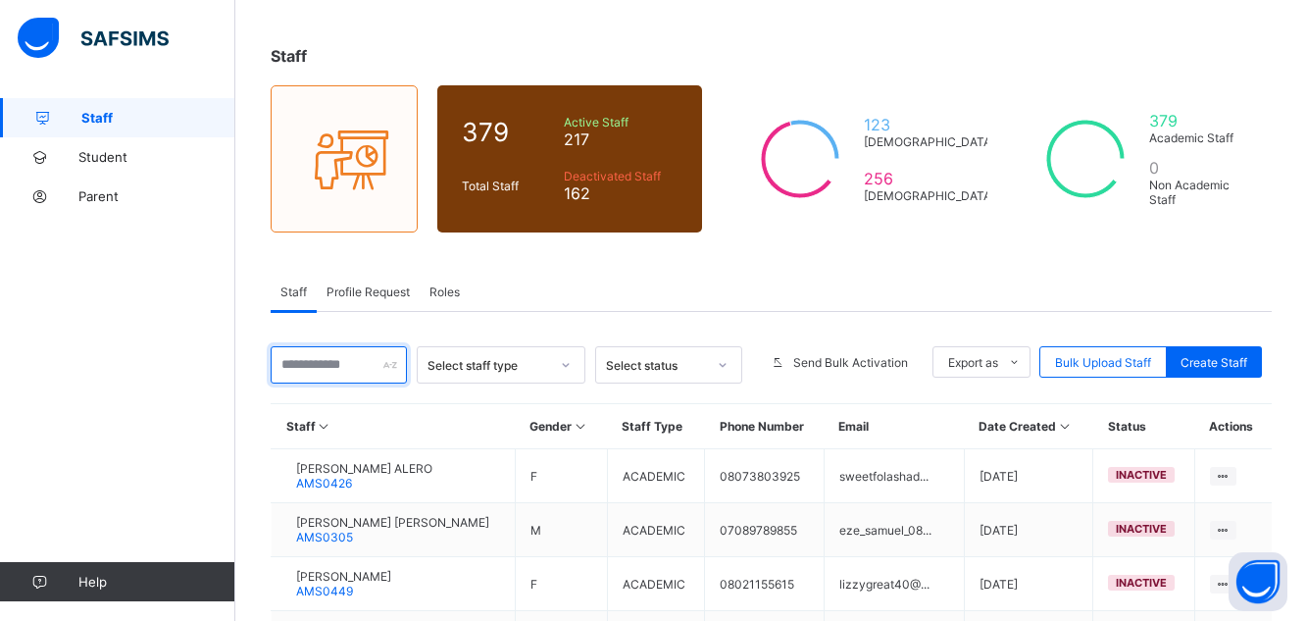
click at [324, 368] on input "text" at bounding box center [339, 364] width 136 height 37
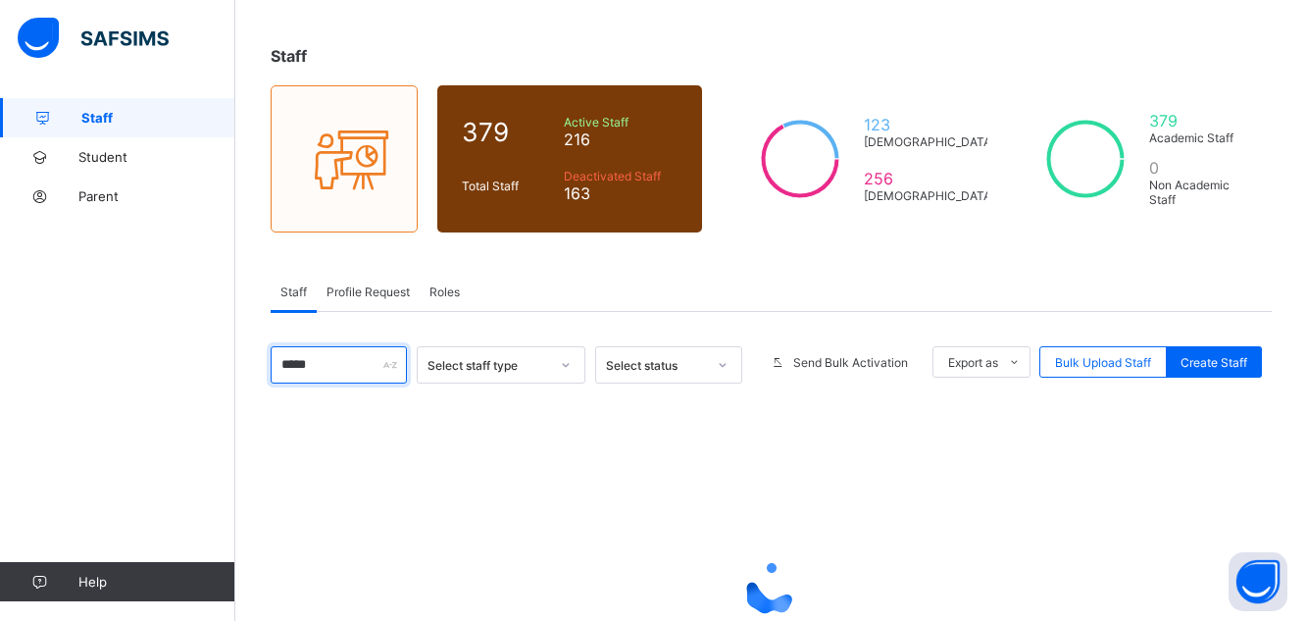
type input "*****"
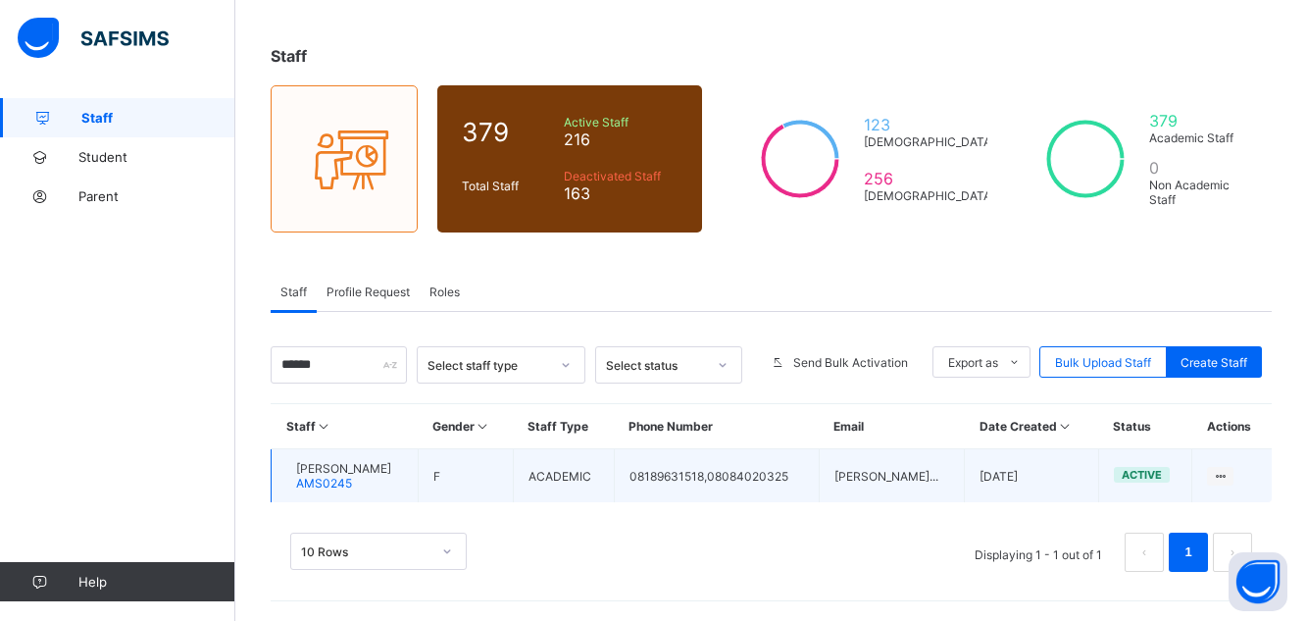
click at [352, 481] on span "AMS0245" at bounding box center [324, 482] width 56 height 15
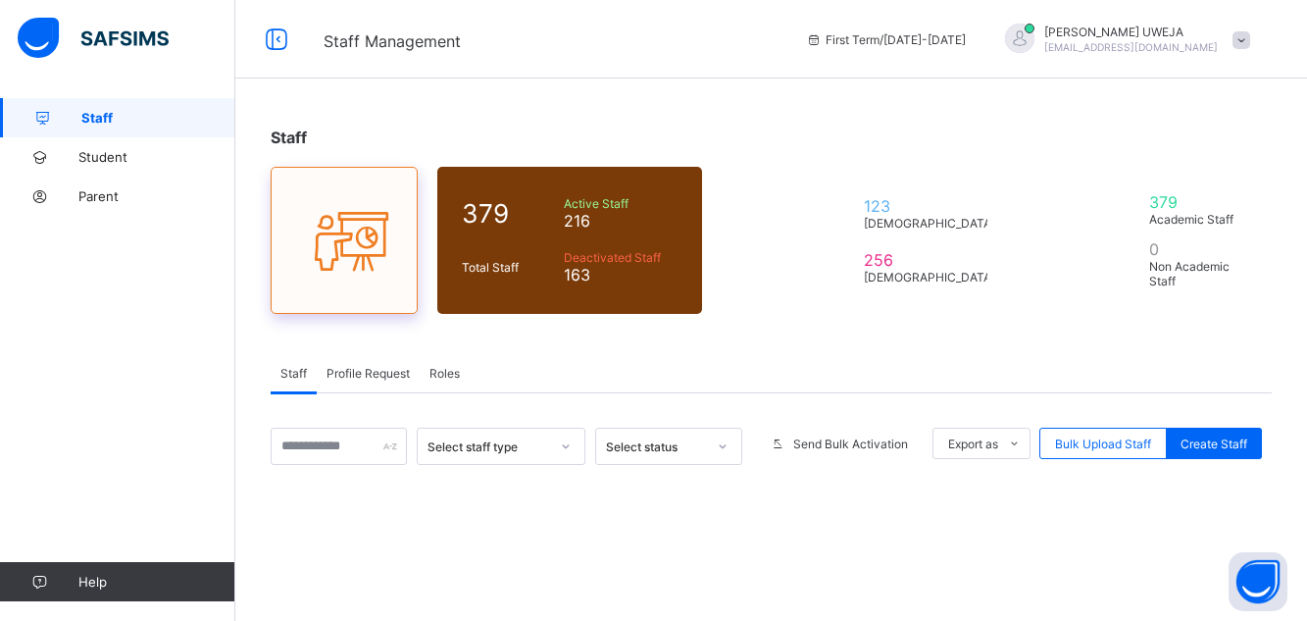
scroll to position [81, 0]
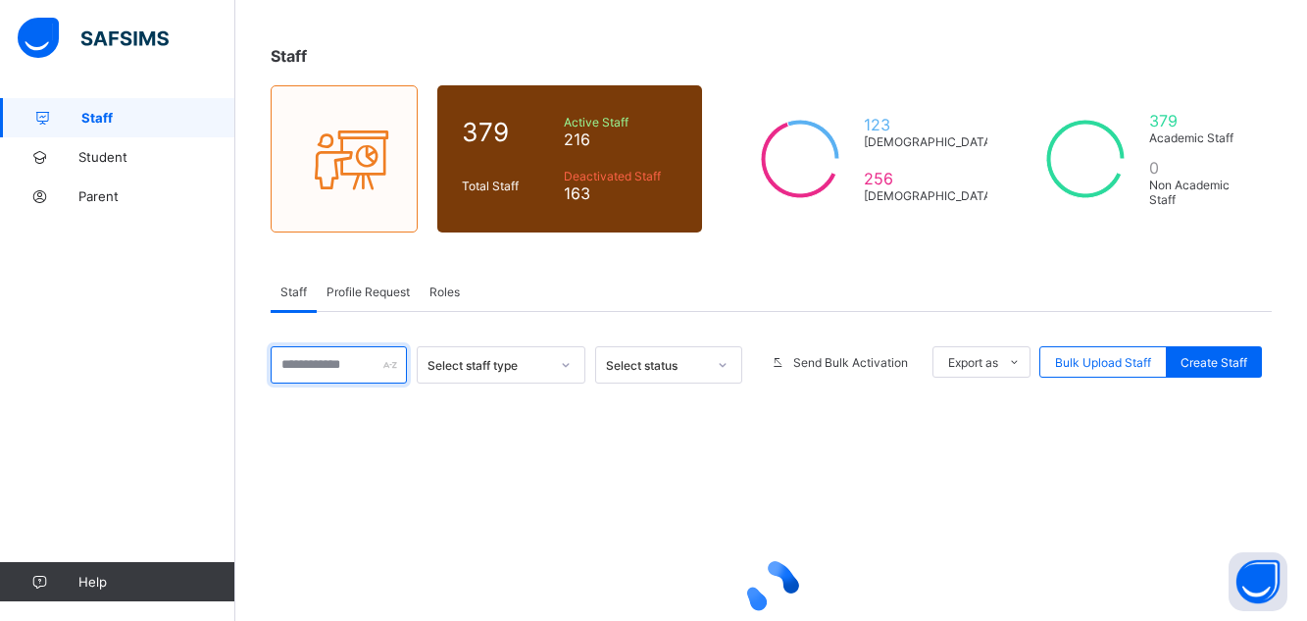
click at [336, 374] on input "text" at bounding box center [339, 364] width 136 height 37
type input "******"
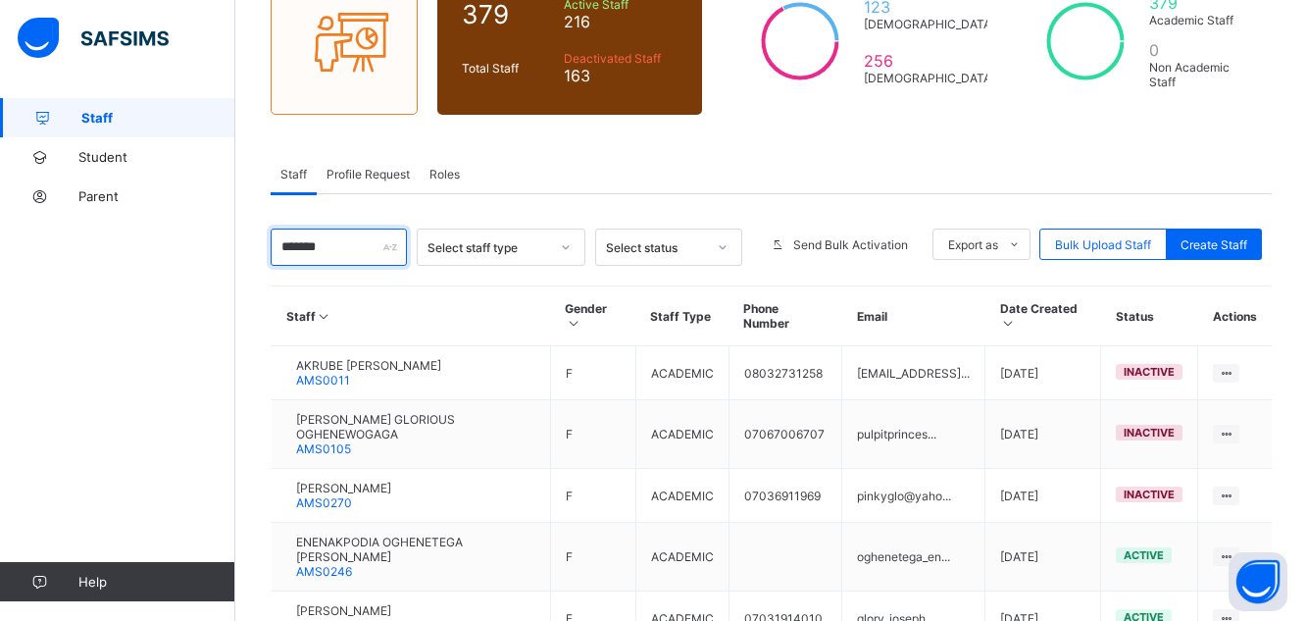
scroll to position [238, 0]
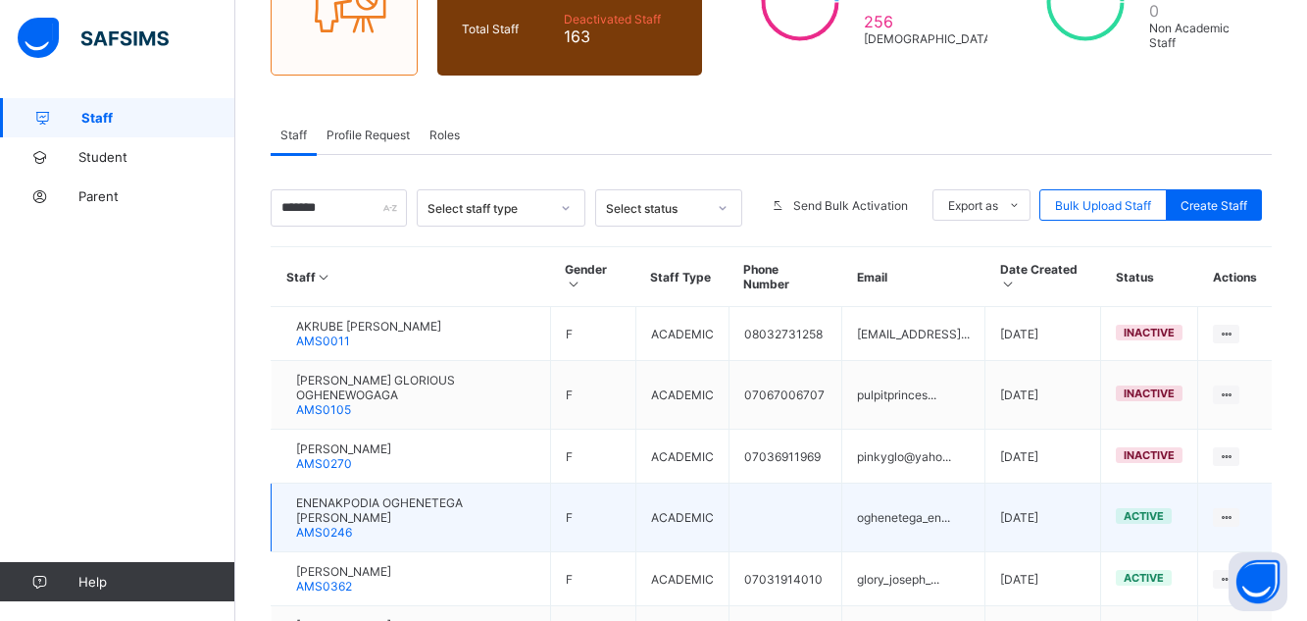
click at [518, 510] on div "ENENAKPODIA OGHENETEGA [PERSON_NAME] AMS0246" at bounding box center [415, 517] width 239 height 44
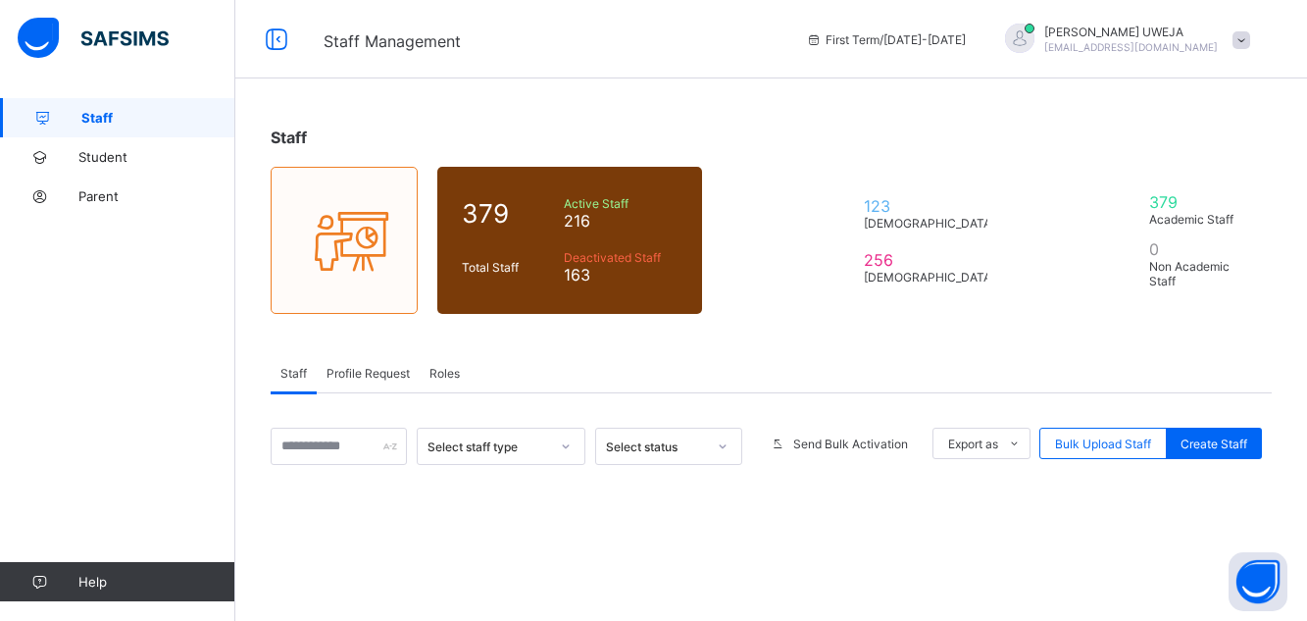
scroll to position [238, 0]
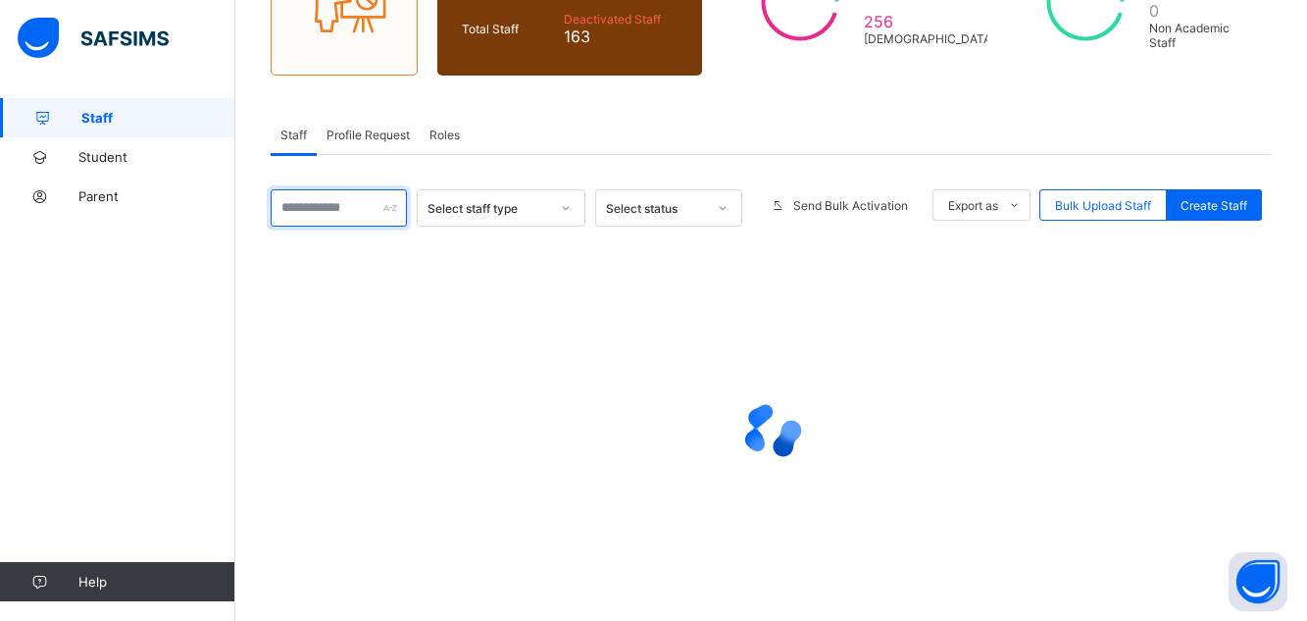
click at [310, 215] on input "text" at bounding box center [339, 207] width 136 height 37
type input "******"
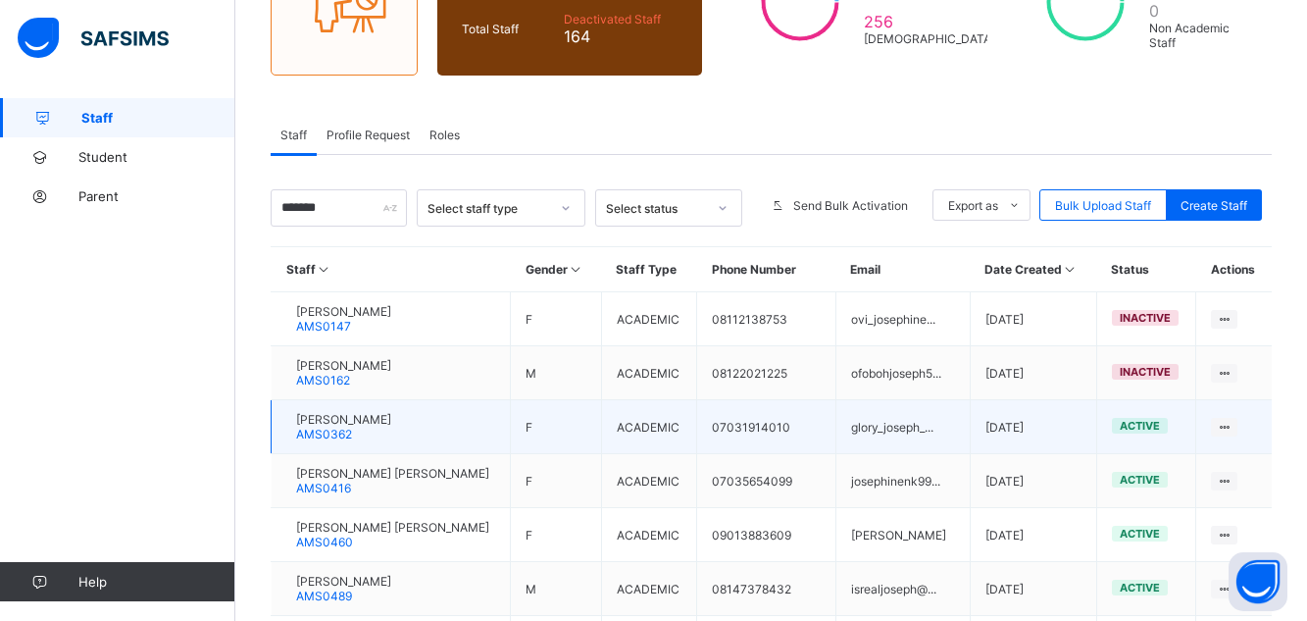
click at [390, 421] on span "[PERSON_NAME]" at bounding box center [343, 419] width 95 height 15
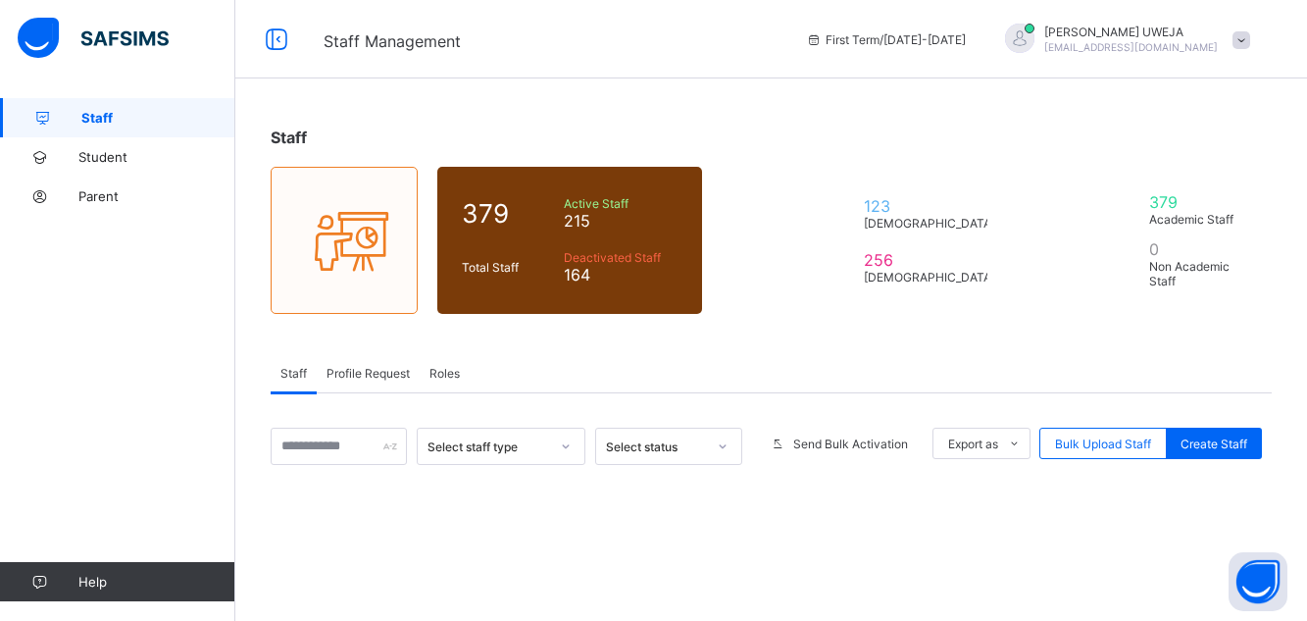
scroll to position [238, 0]
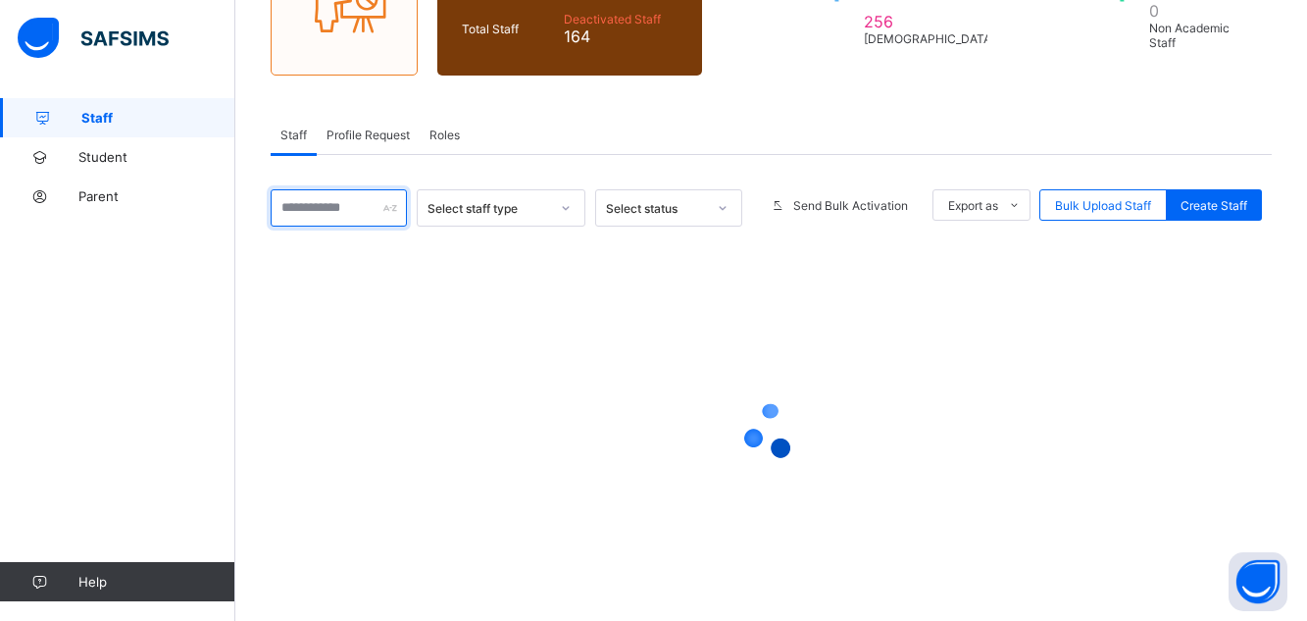
click at [357, 201] on input "text" at bounding box center [339, 207] width 136 height 37
type input "******"
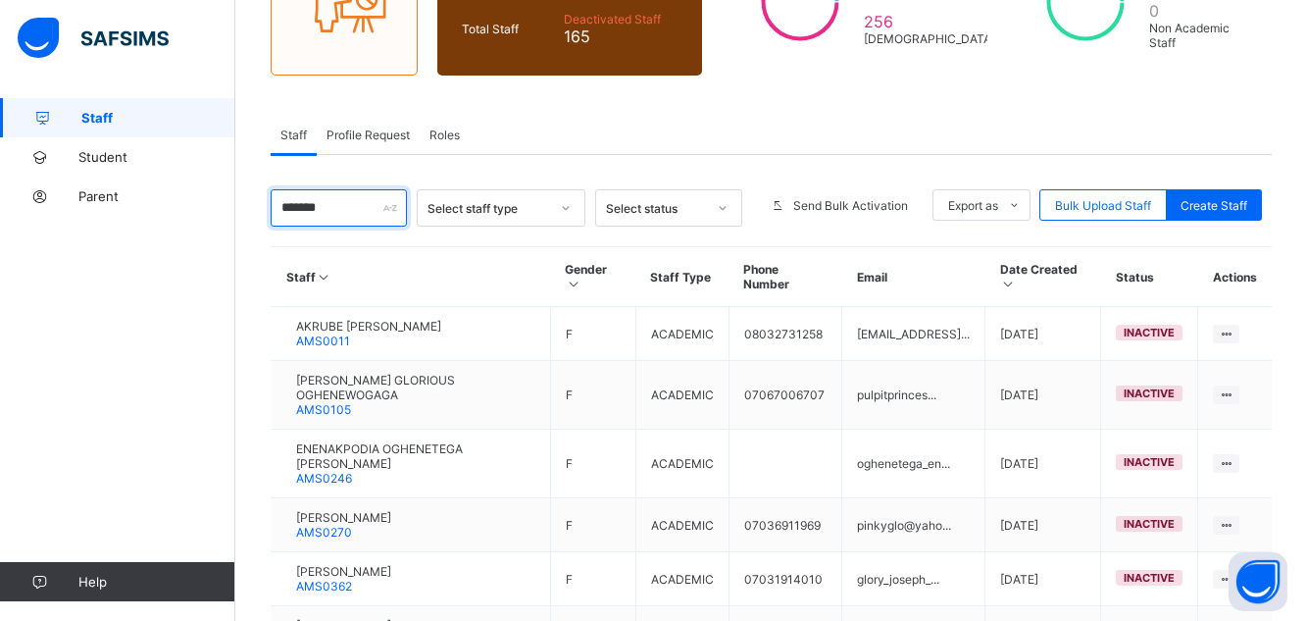
scroll to position [380, 0]
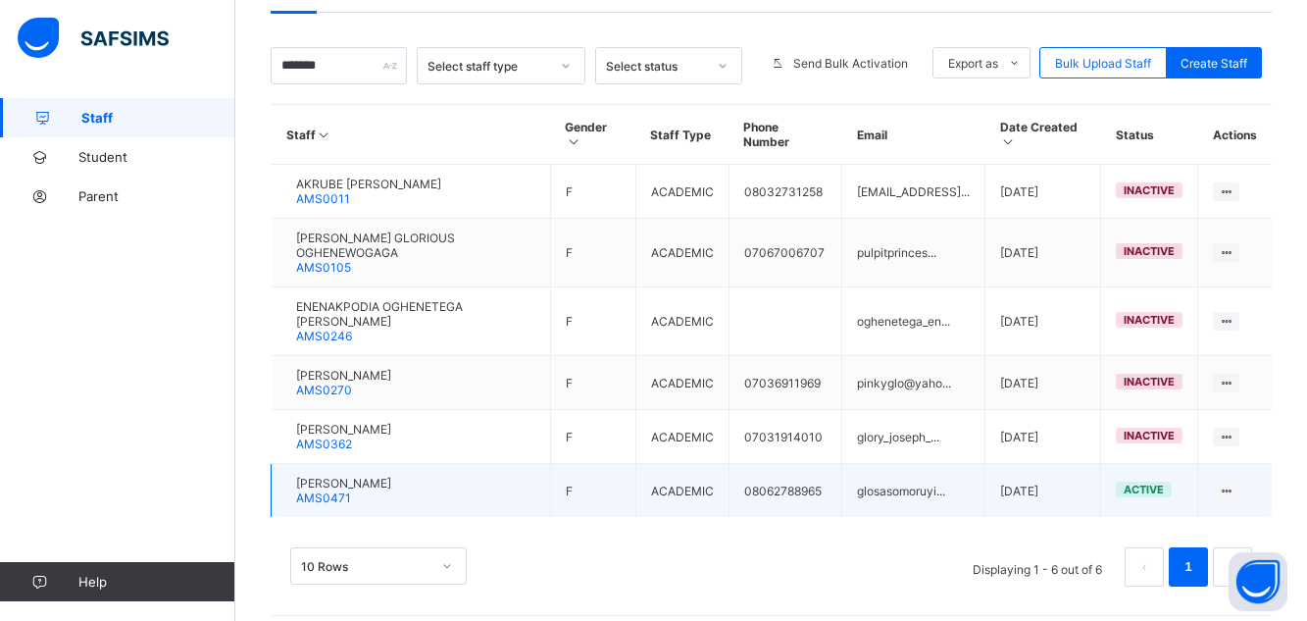
click at [391, 476] on div "[PERSON_NAME] AMS0471" at bounding box center [343, 489] width 95 height 29
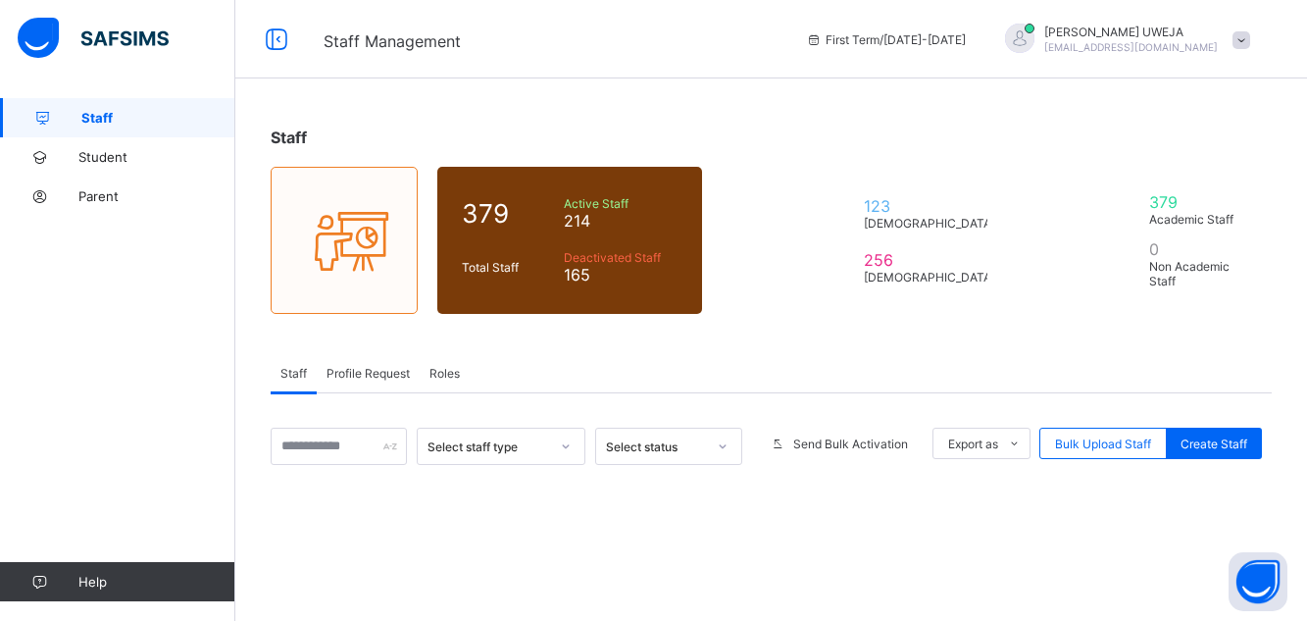
scroll to position [264, 0]
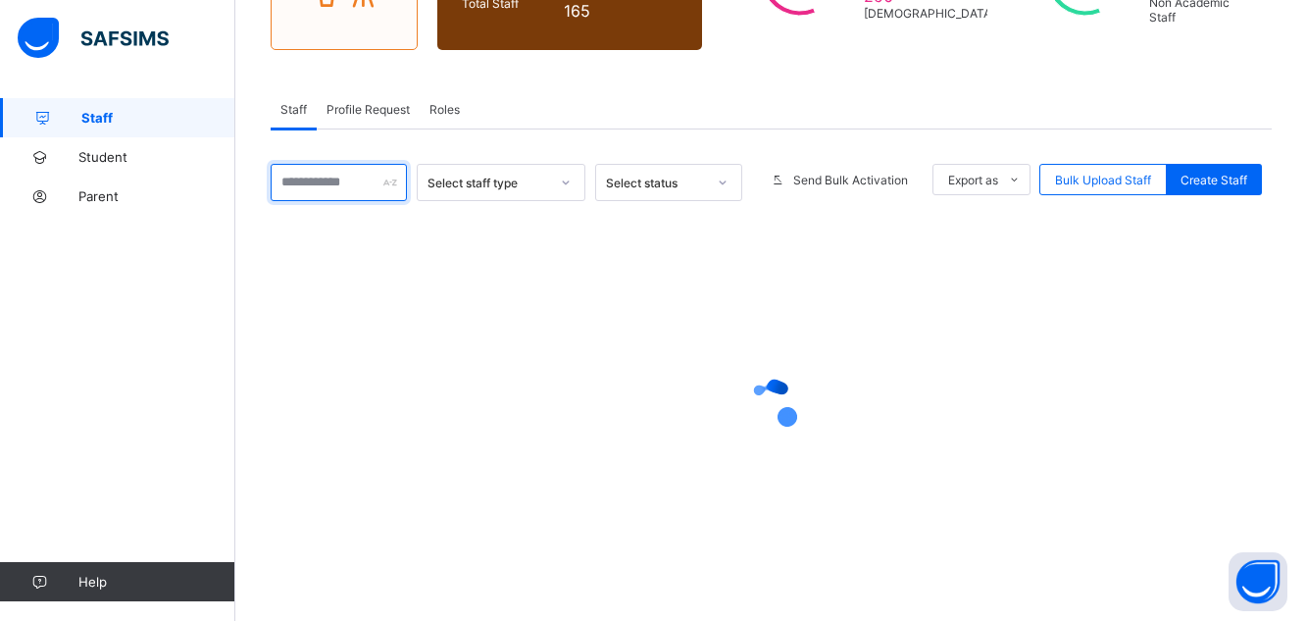
click at [306, 179] on input "text" at bounding box center [339, 182] width 136 height 37
type input "******"
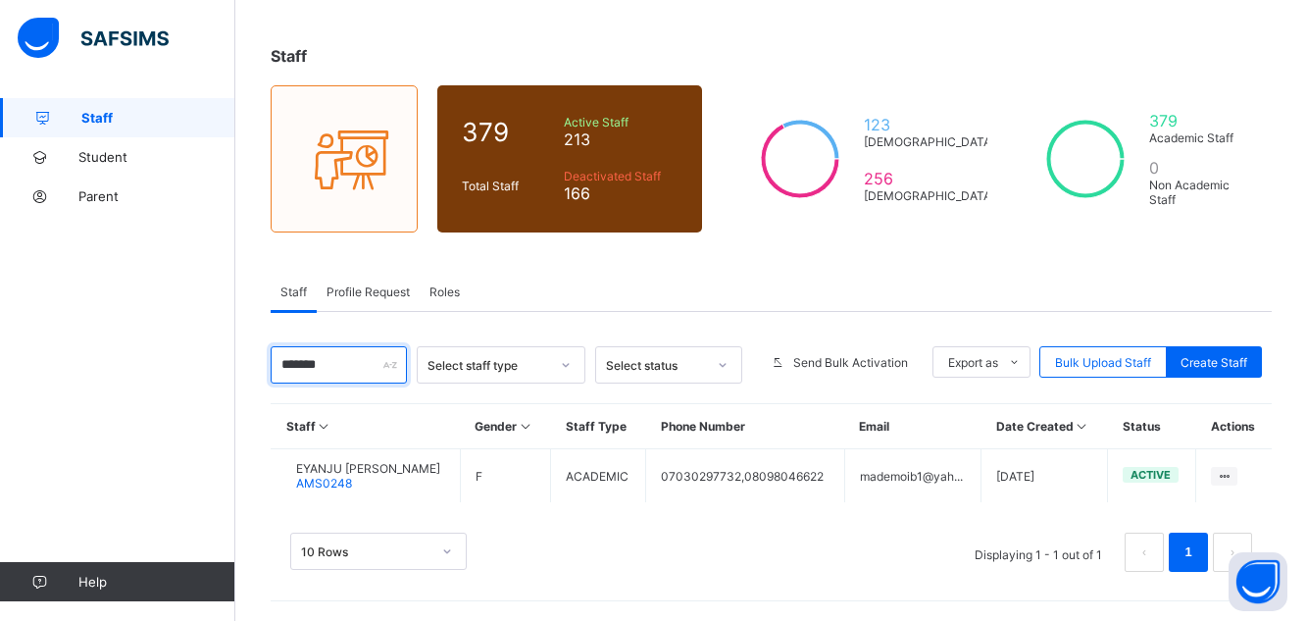
scroll to position [81, 0]
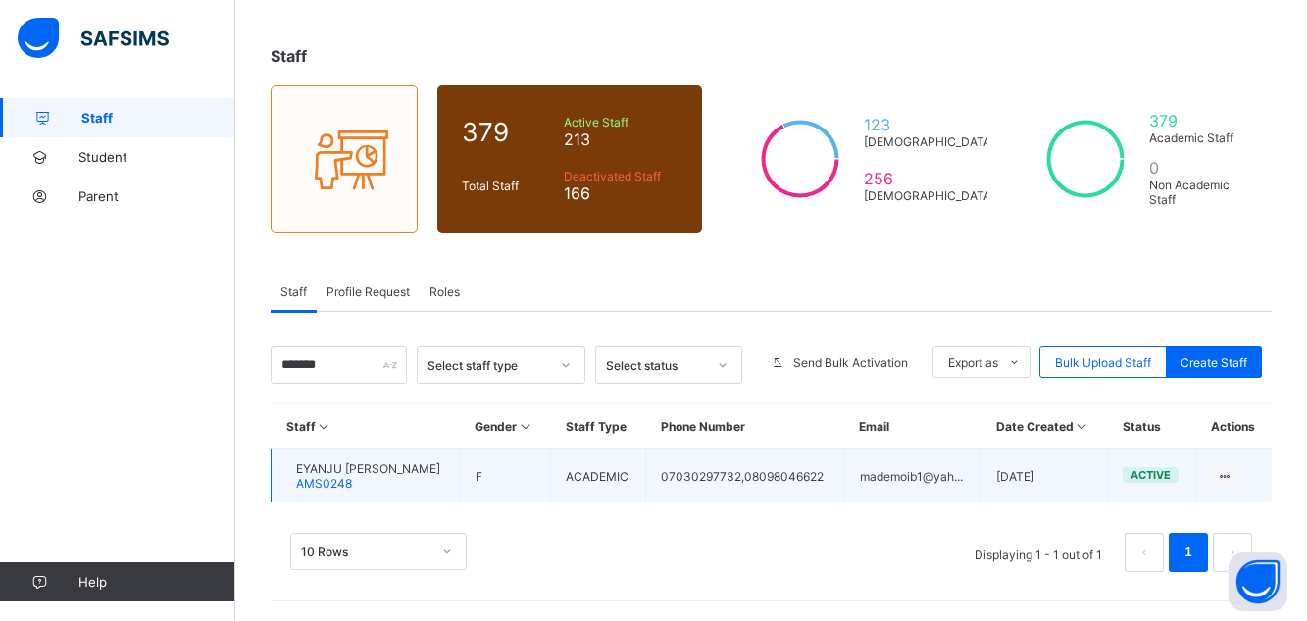
click at [397, 478] on div "EYANJU [PERSON_NAME] AMS0248" at bounding box center [368, 475] width 144 height 29
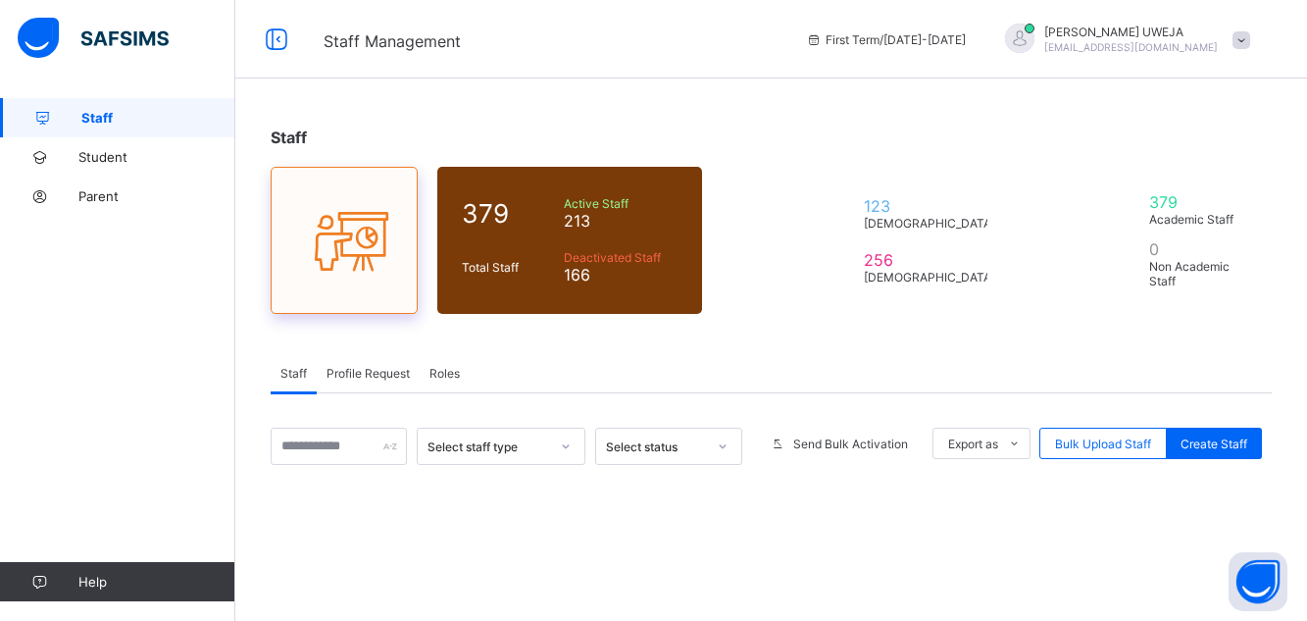
scroll to position [81, 0]
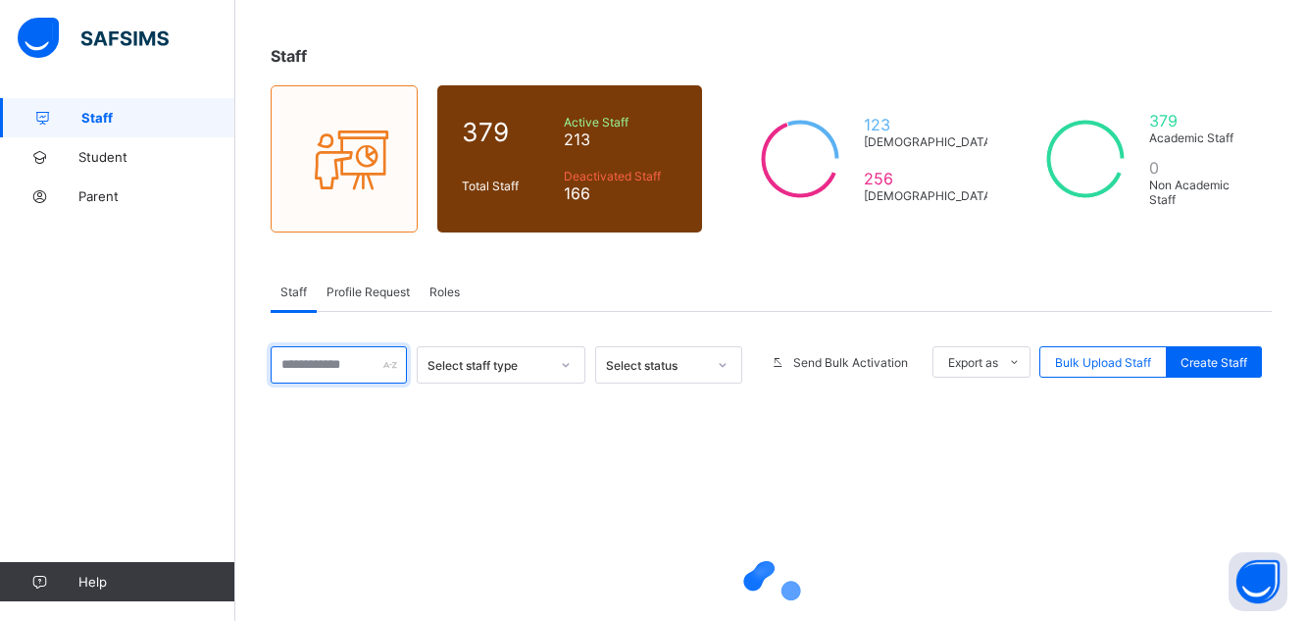
click at [311, 372] on input "text" at bounding box center [339, 364] width 136 height 37
type input "********"
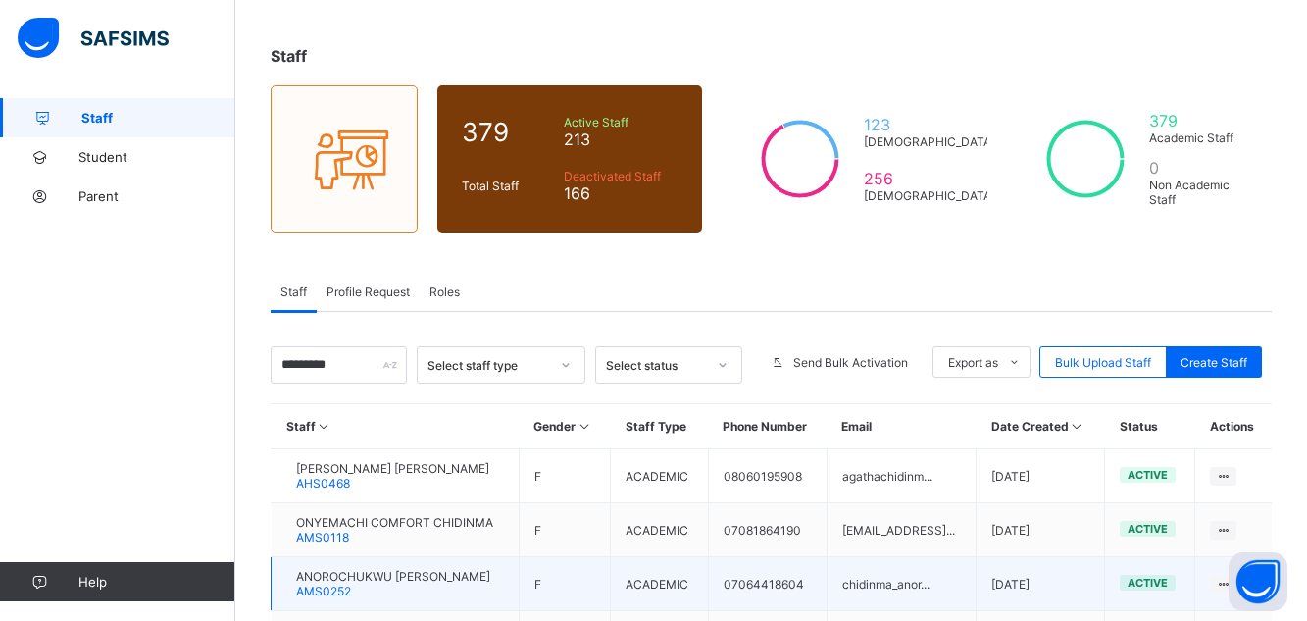
click at [463, 578] on span "ANOROCHUKWU [PERSON_NAME]" at bounding box center [393, 576] width 194 height 15
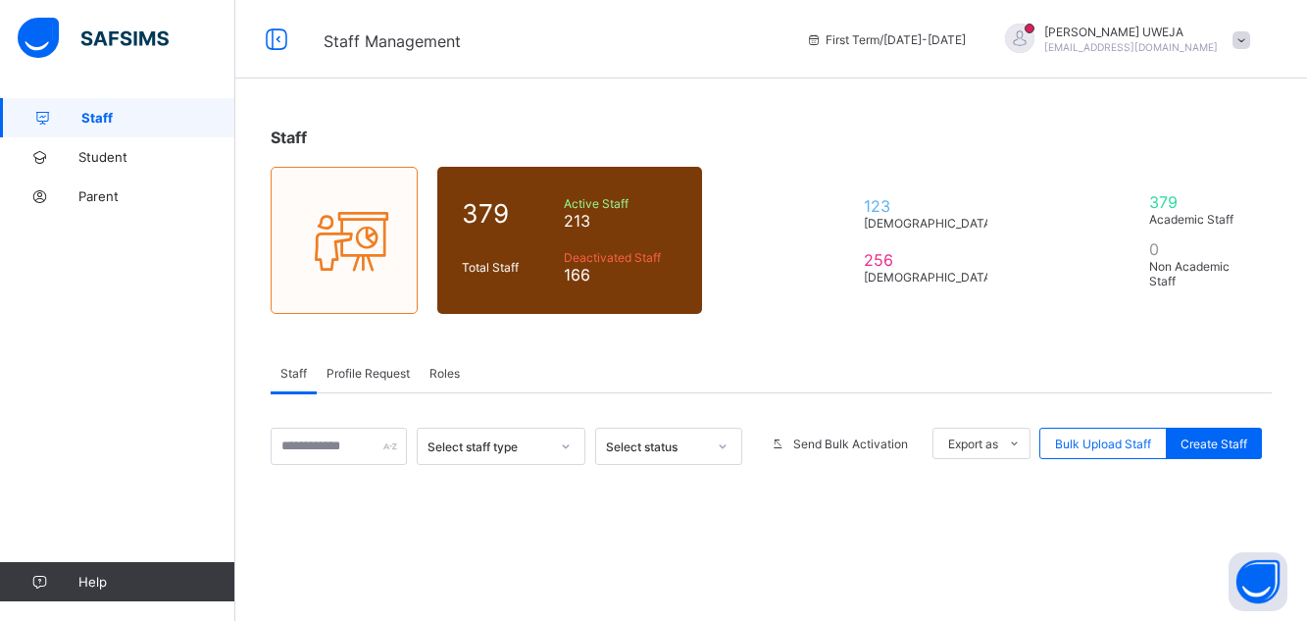
scroll to position [81, 0]
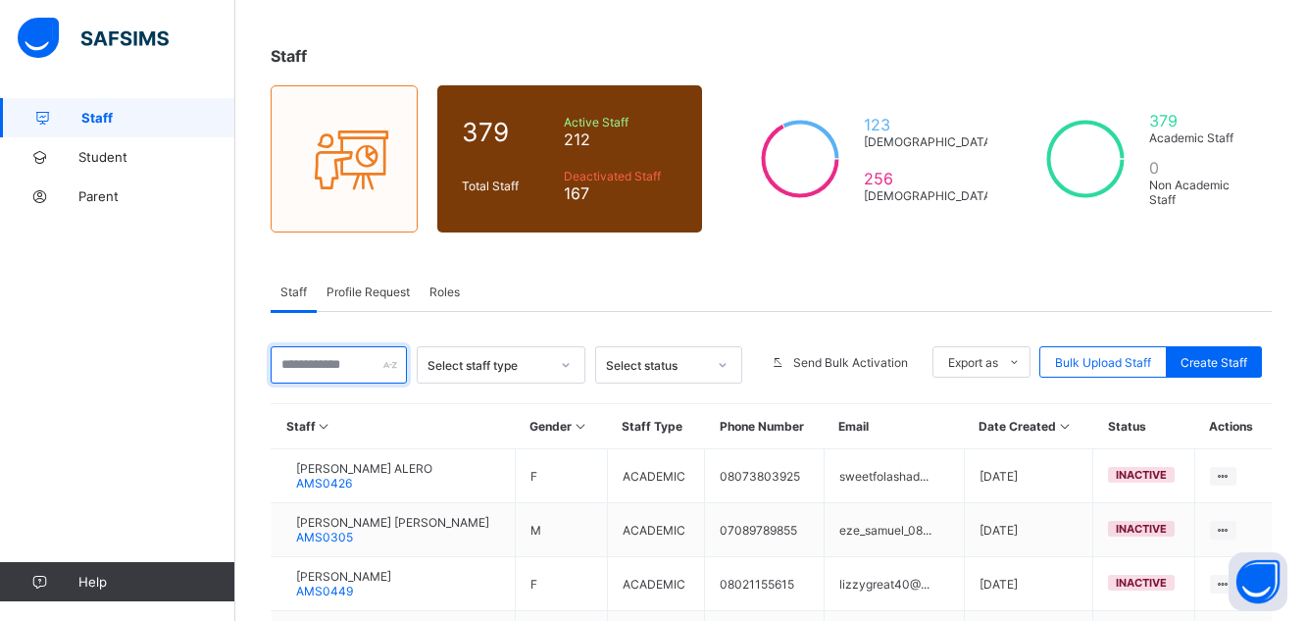
click at [327, 361] on input "text" at bounding box center [339, 364] width 136 height 37
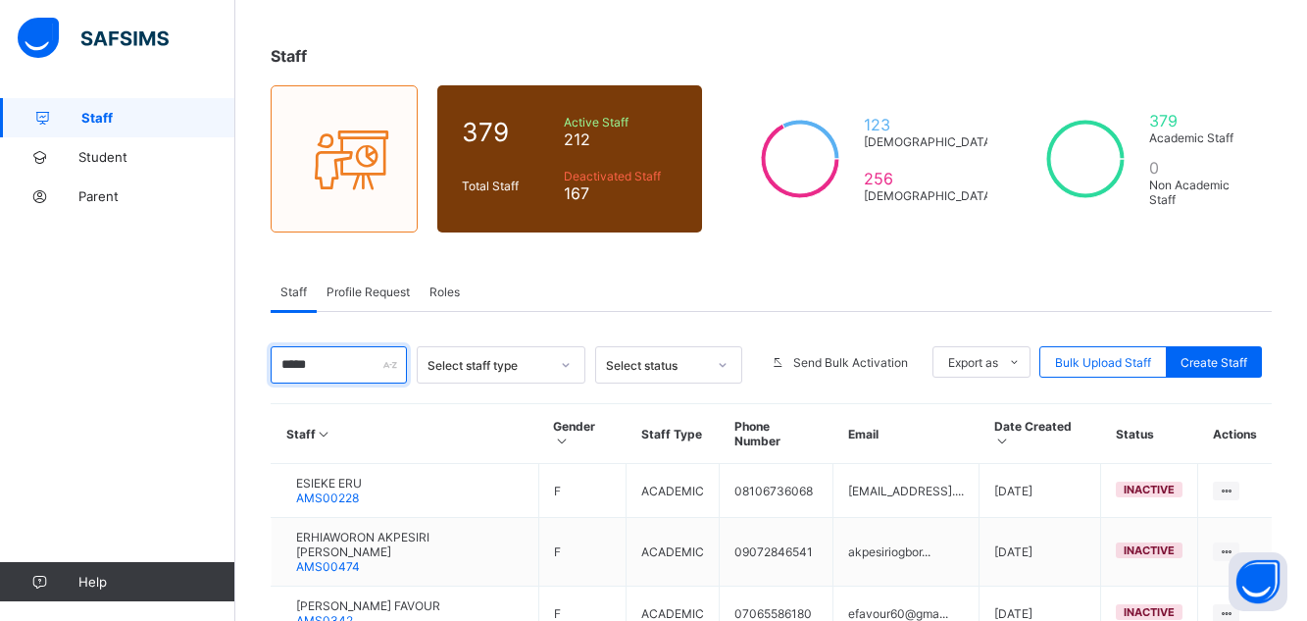
type input "******"
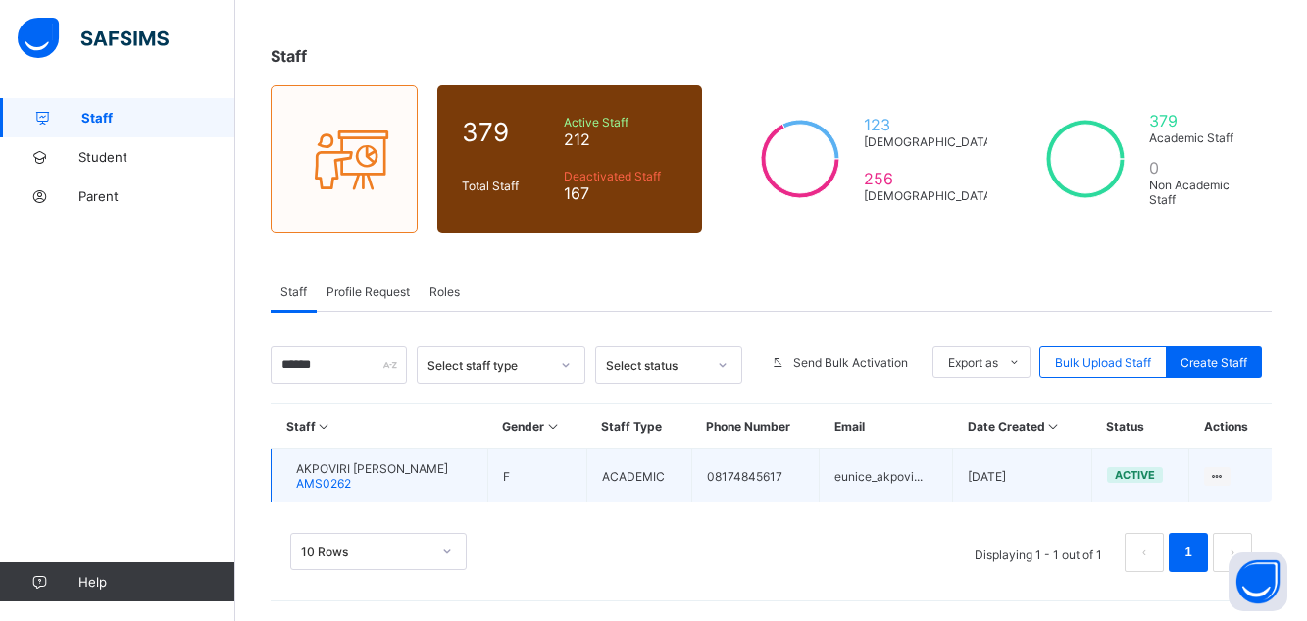
click at [446, 475] on div "AKPOVIRI [PERSON_NAME] AMS0262" at bounding box center [372, 475] width 152 height 29
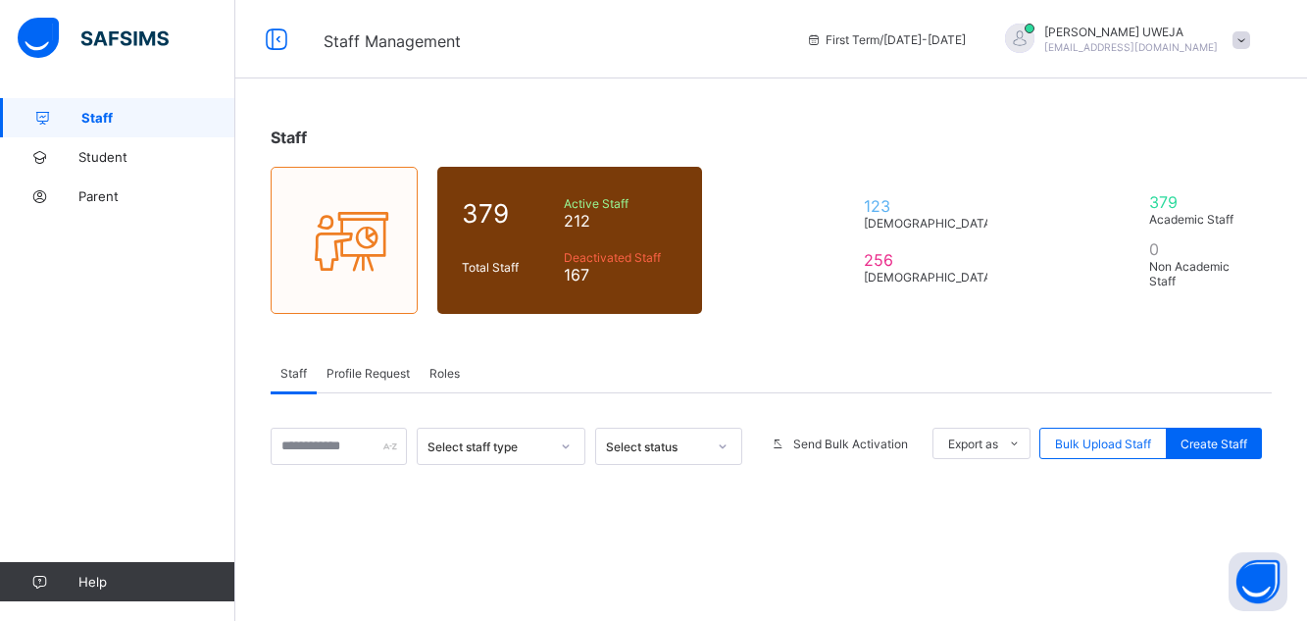
scroll to position [81, 0]
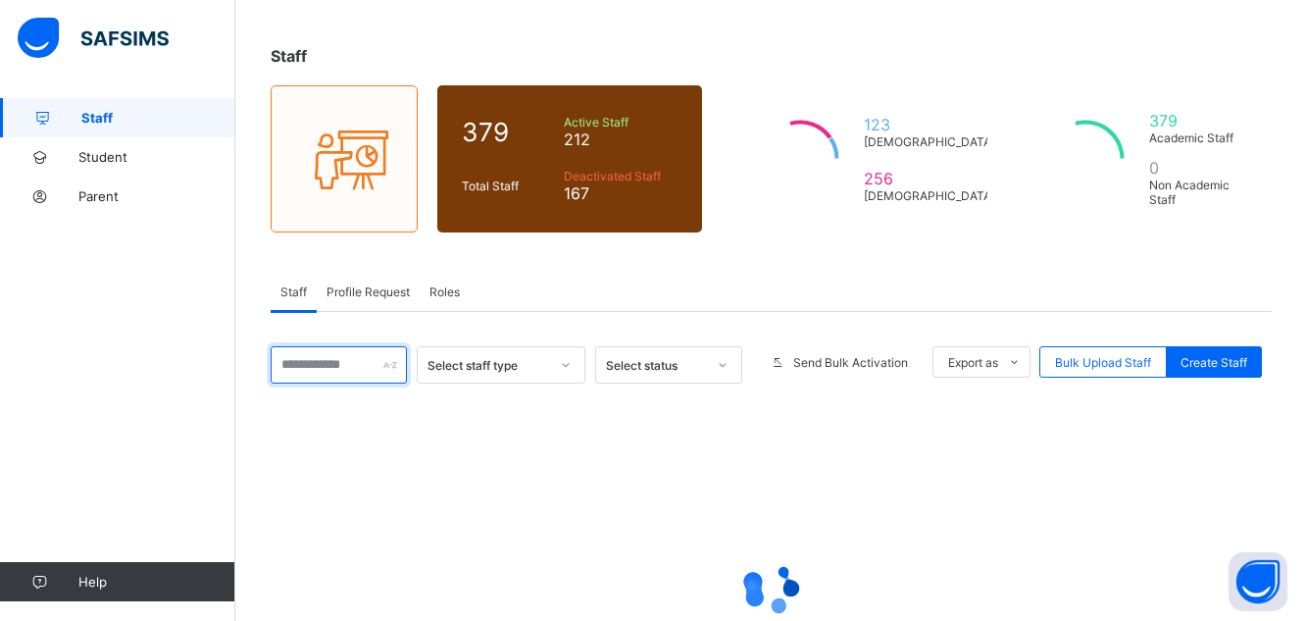
click at [318, 357] on input "text" at bounding box center [339, 364] width 136 height 37
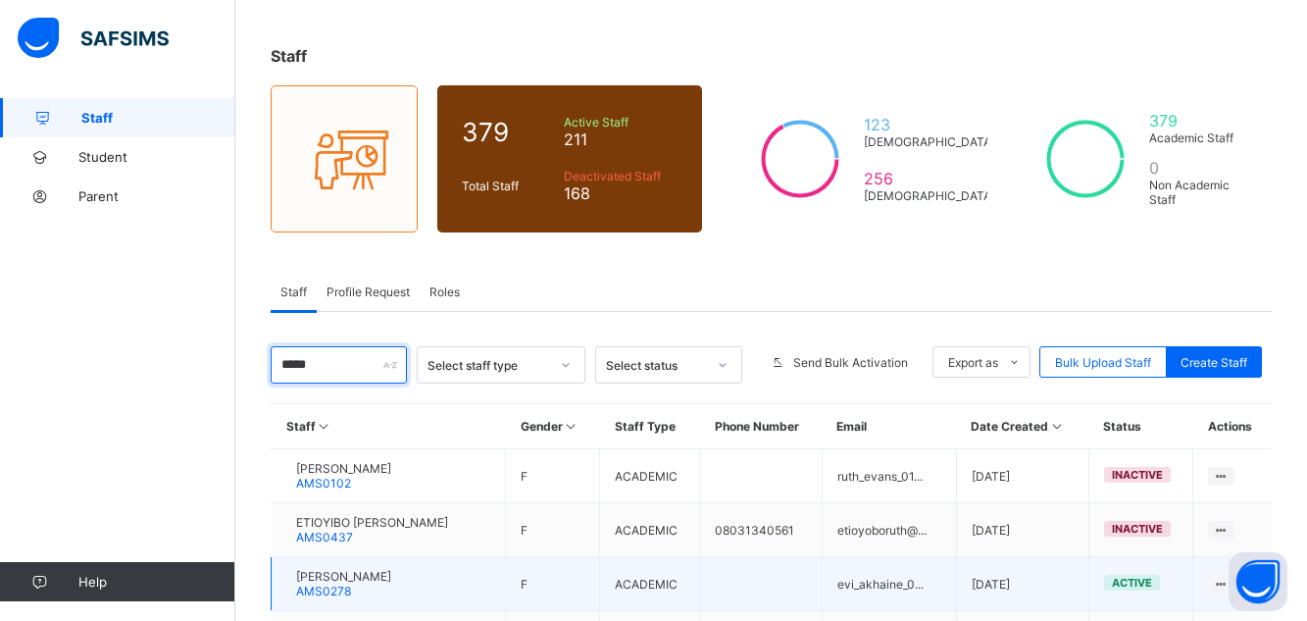
type input "****"
click at [436, 576] on td "[PERSON_NAME] AMS0278" at bounding box center [389, 584] width 234 height 54
click at [391, 576] on span "[PERSON_NAME]" at bounding box center [343, 576] width 95 height 15
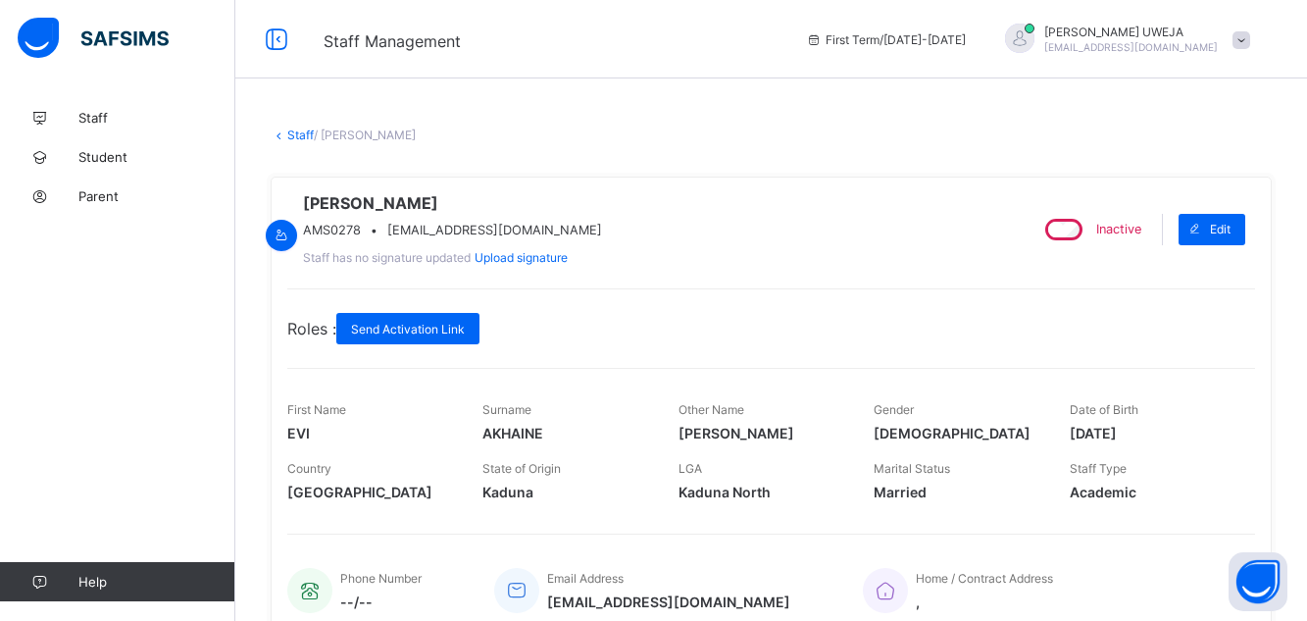
scroll to position [81, 0]
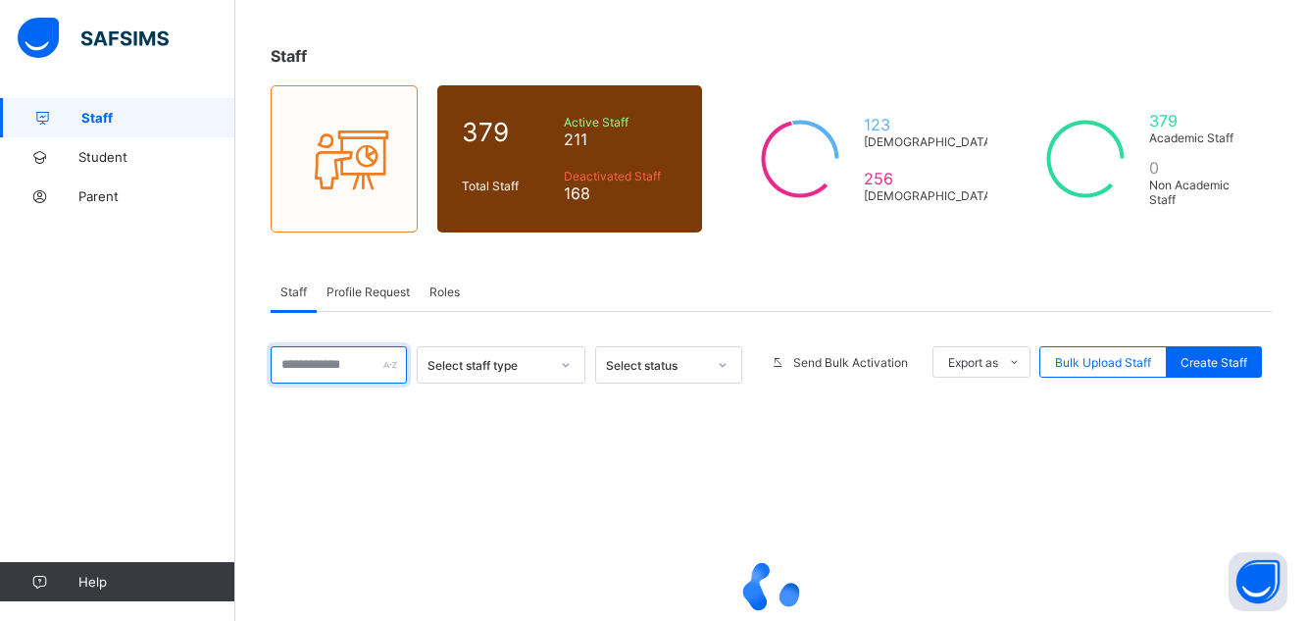
click at [335, 369] on input "text" at bounding box center [339, 364] width 136 height 37
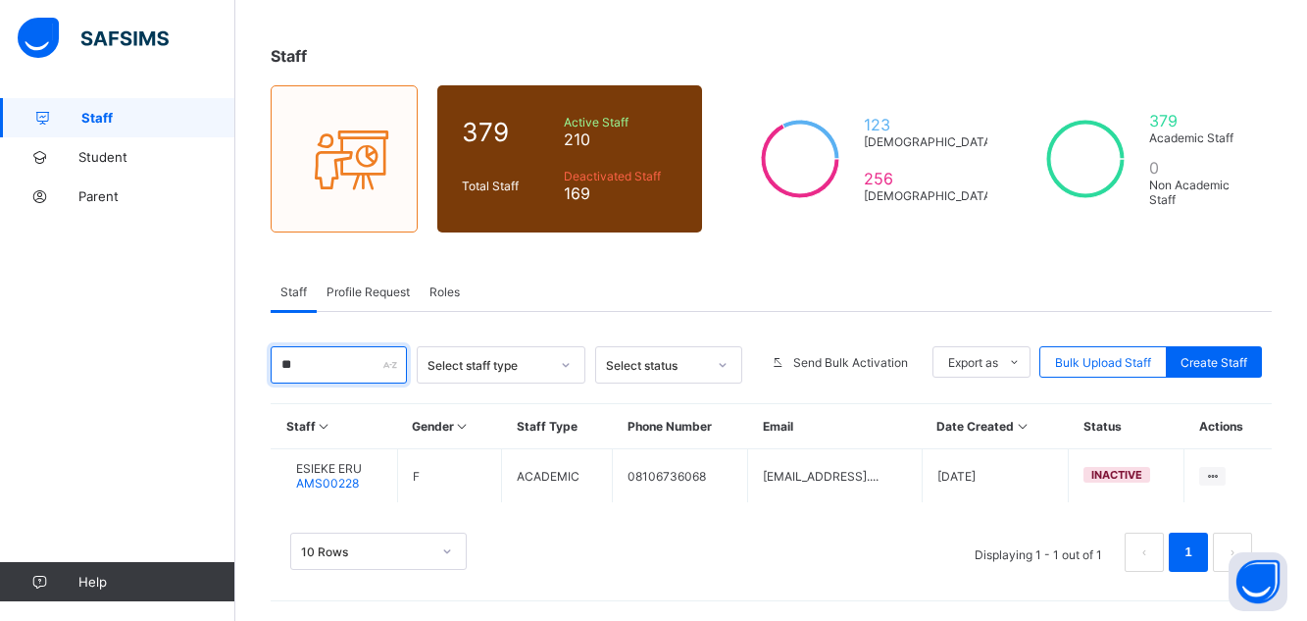
type input "*"
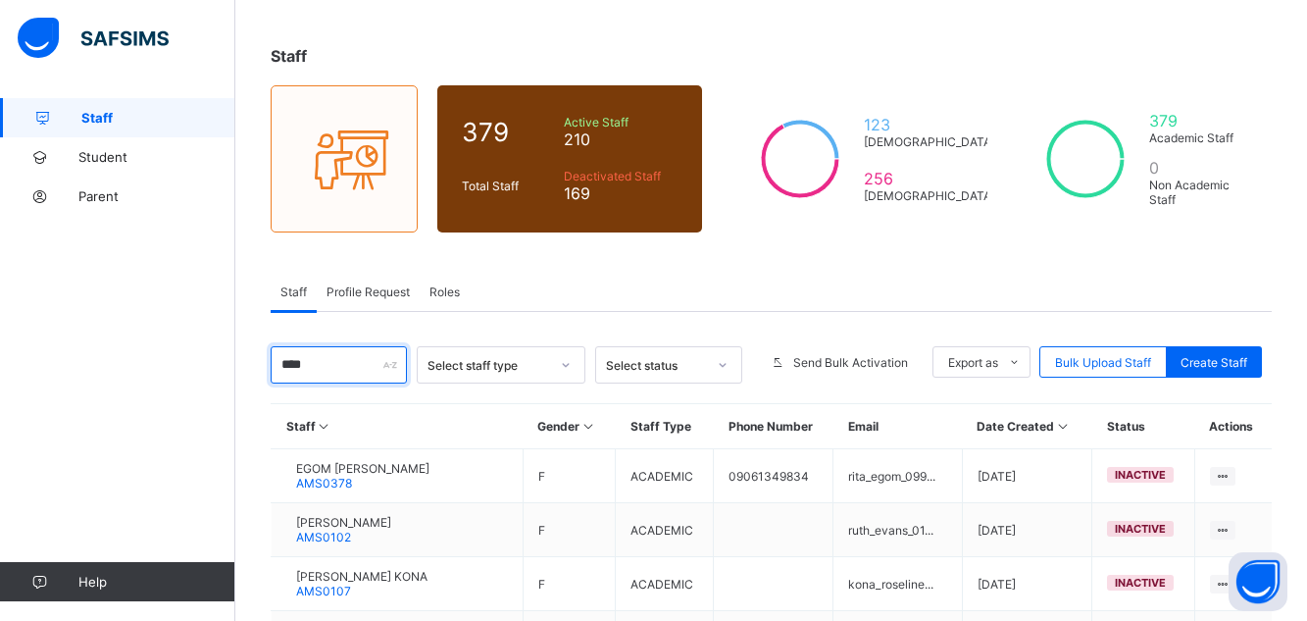
type input "****"
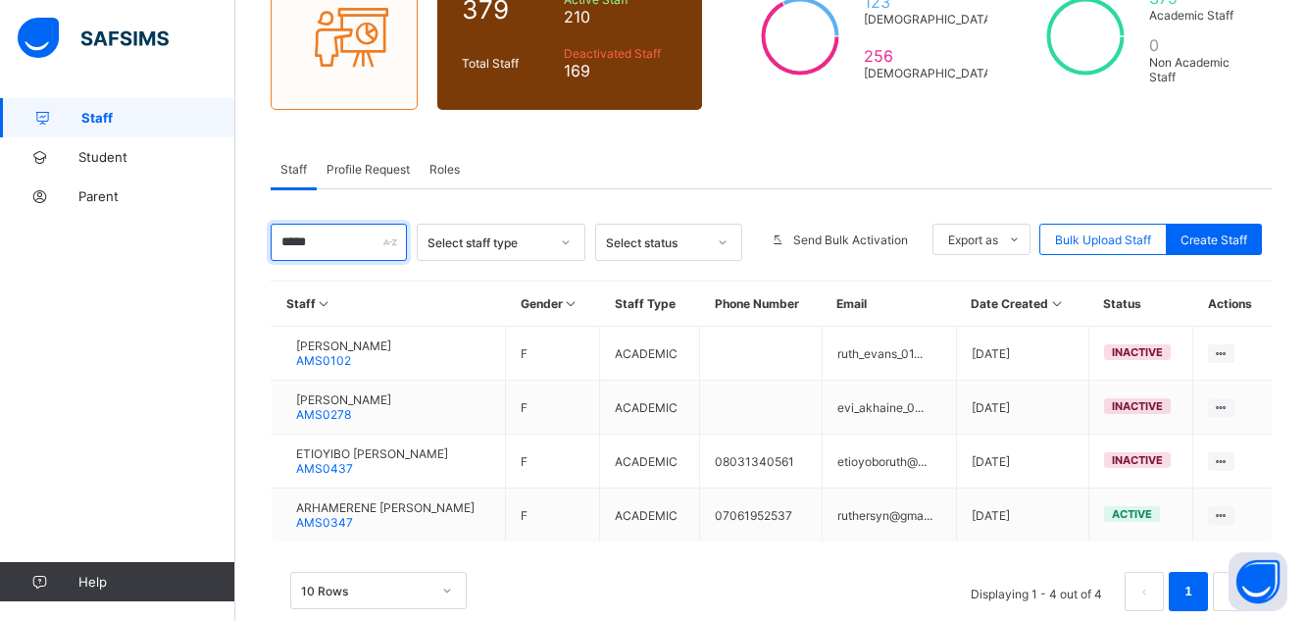
scroll to position [243, 0]
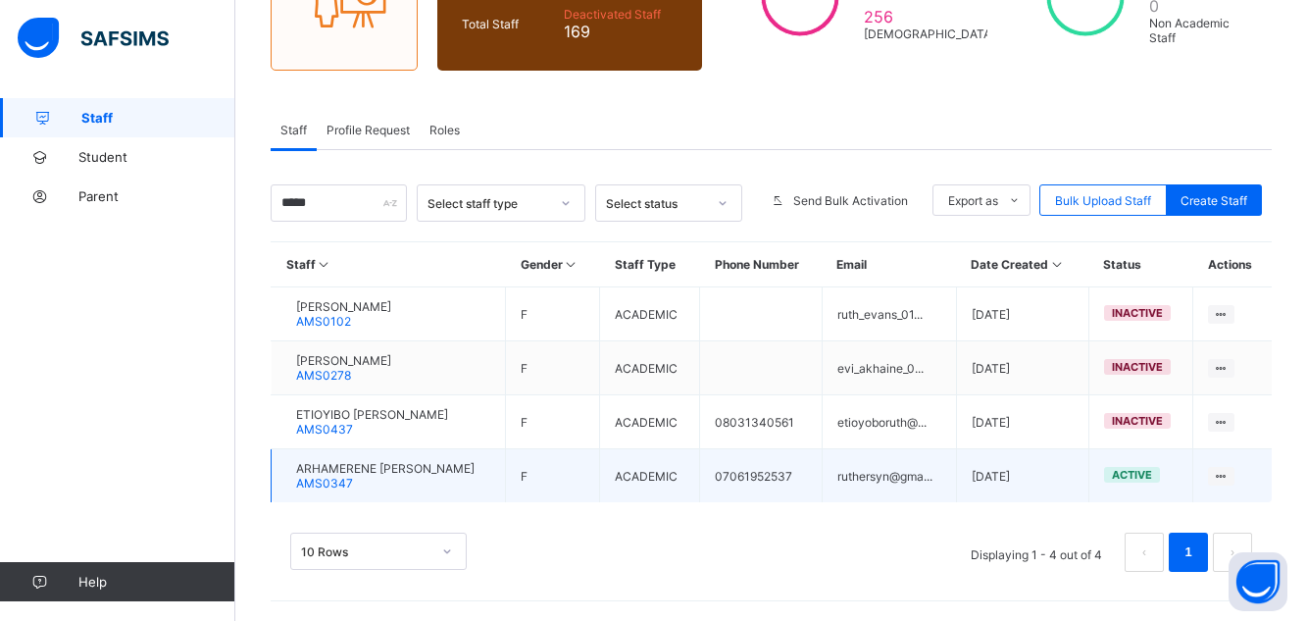
click at [400, 472] on span "ARHAMERENE [PERSON_NAME]" at bounding box center [385, 468] width 178 height 15
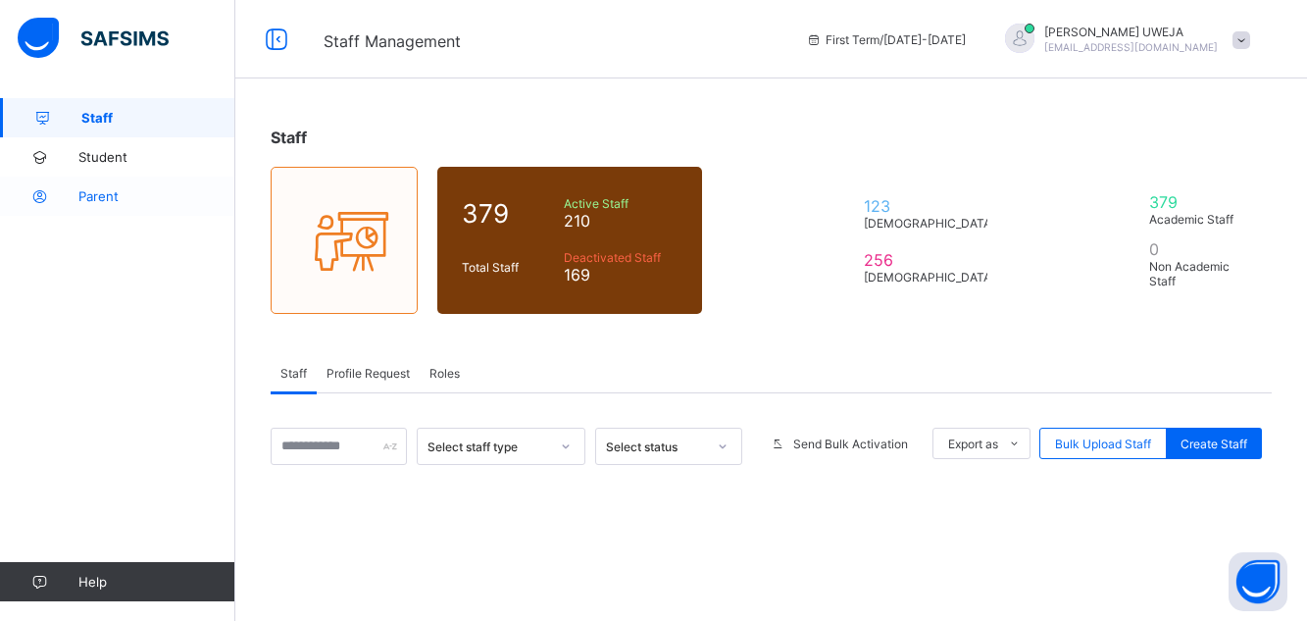
scroll to position [243, 0]
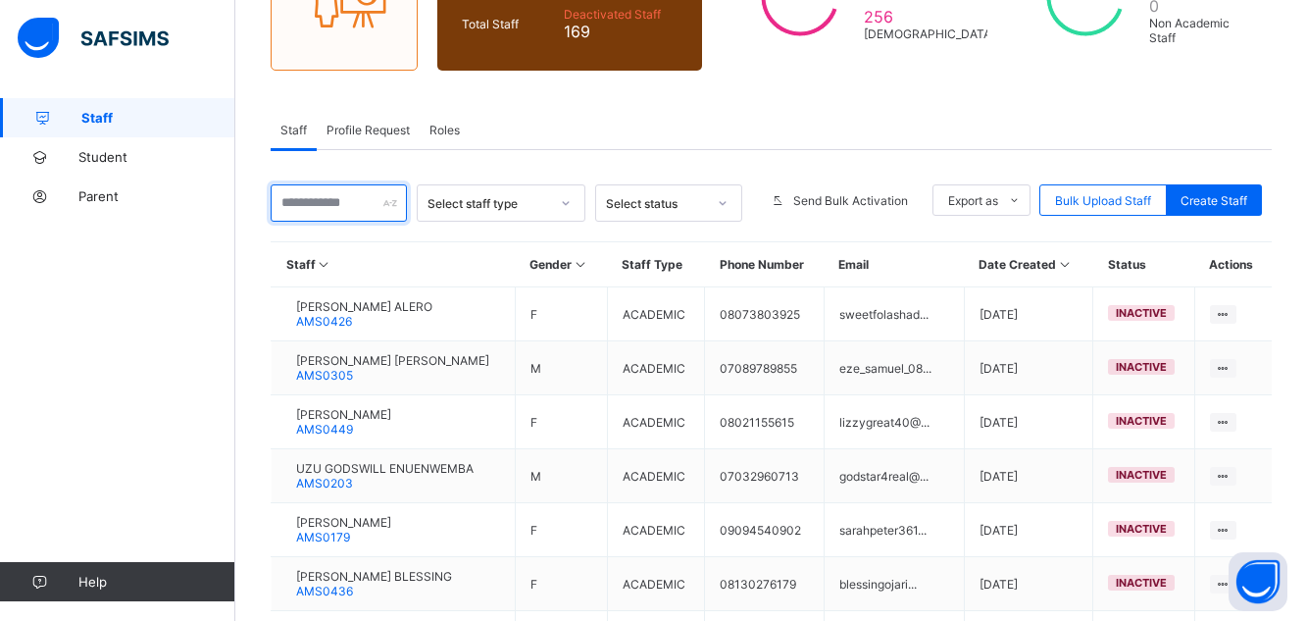
click at [361, 199] on input "text" at bounding box center [339, 202] width 136 height 37
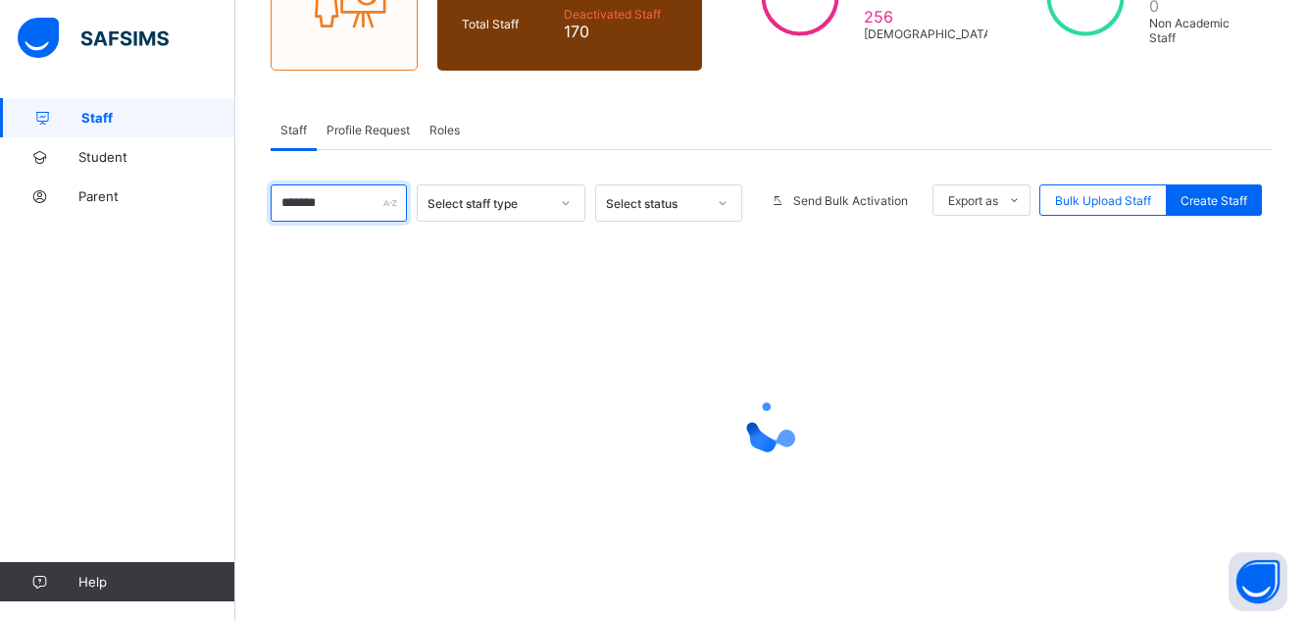
type input "*******"
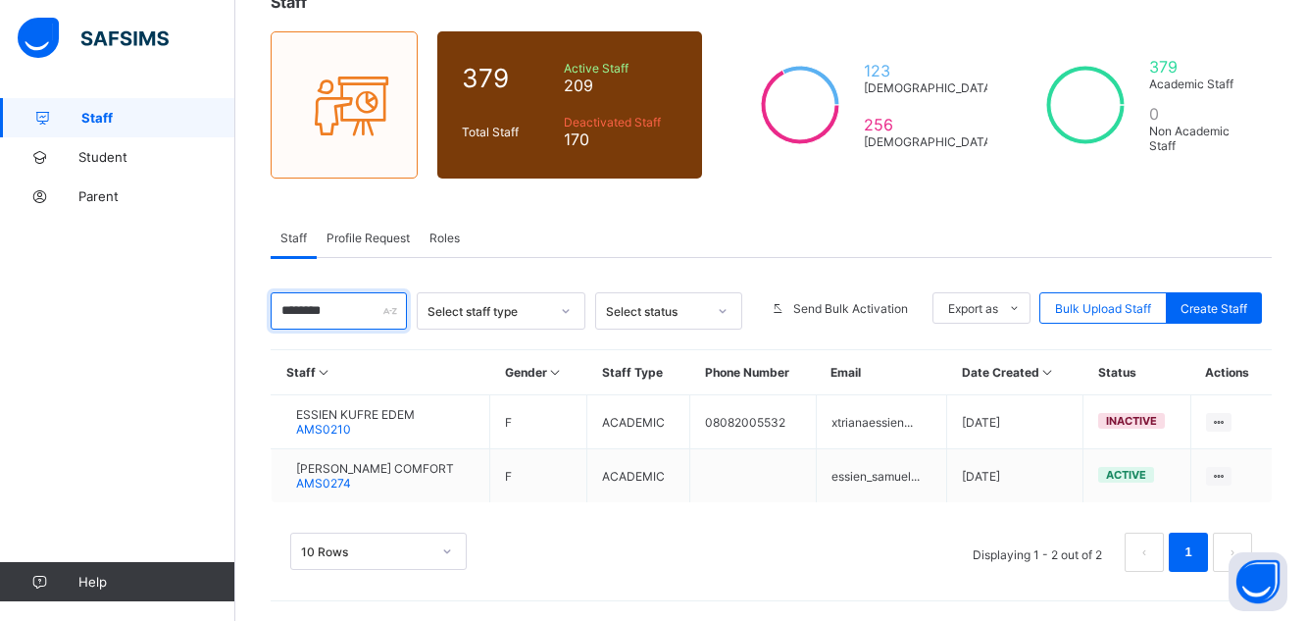
scroll to position [135, 0]
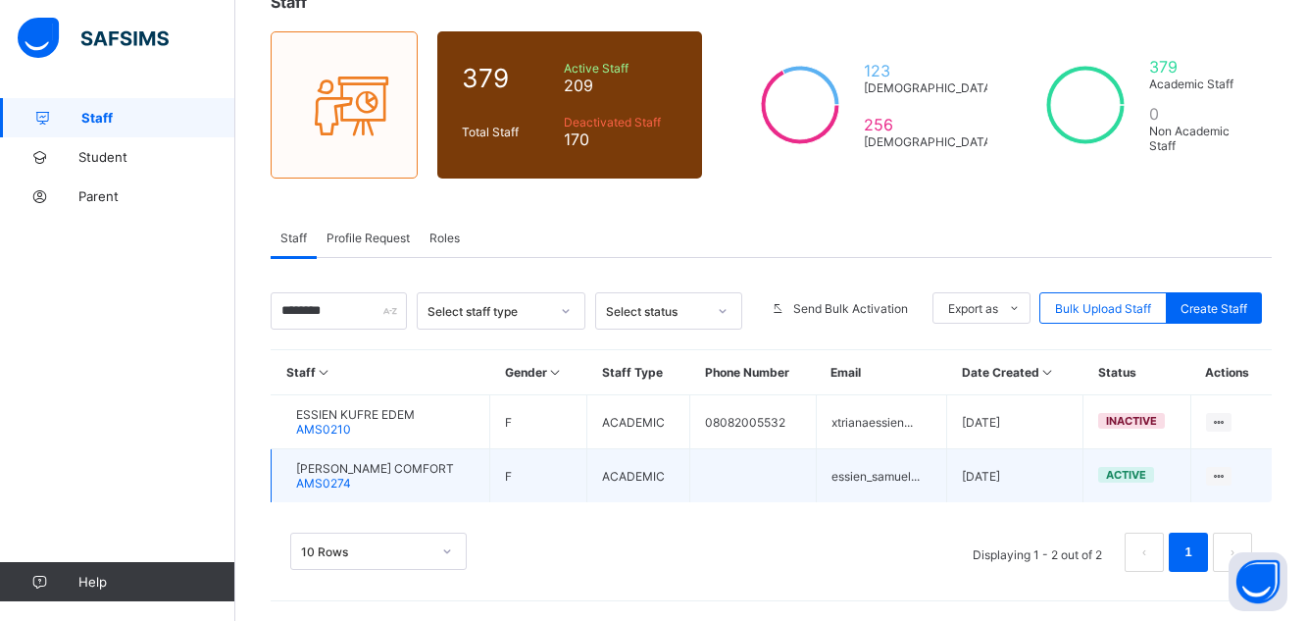
click at [351, 475] on span "AMS0274" at bounding box center [323, 482] width 55 height 15
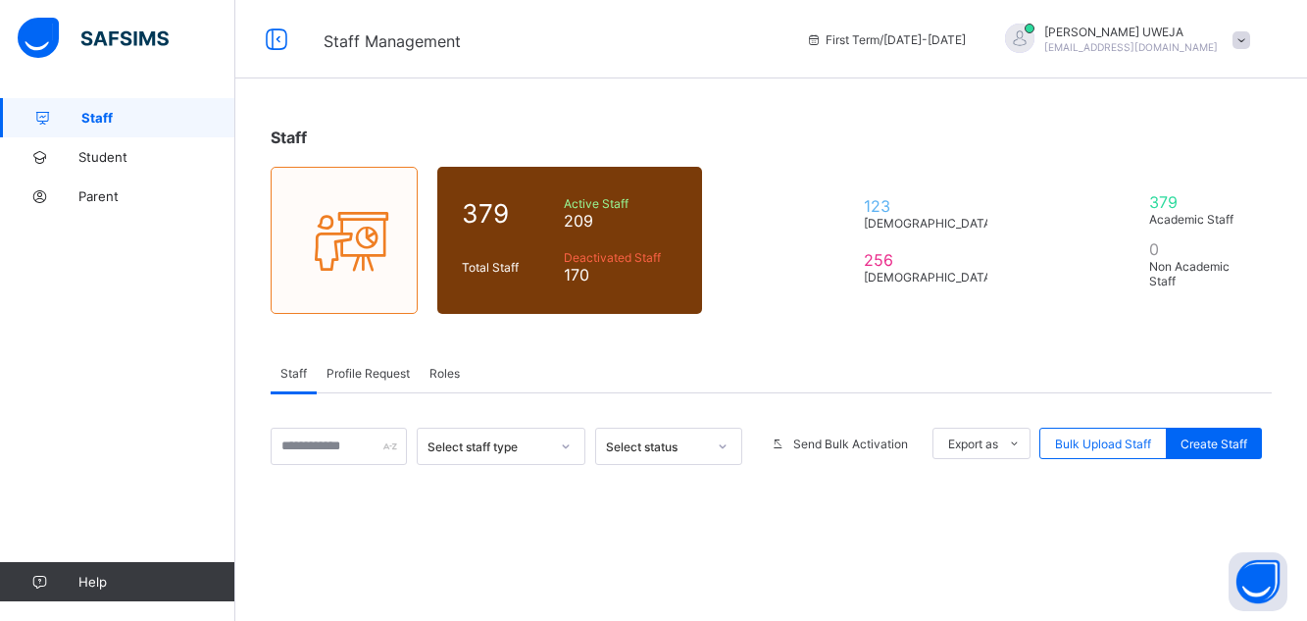
scroll to position [135, 0]
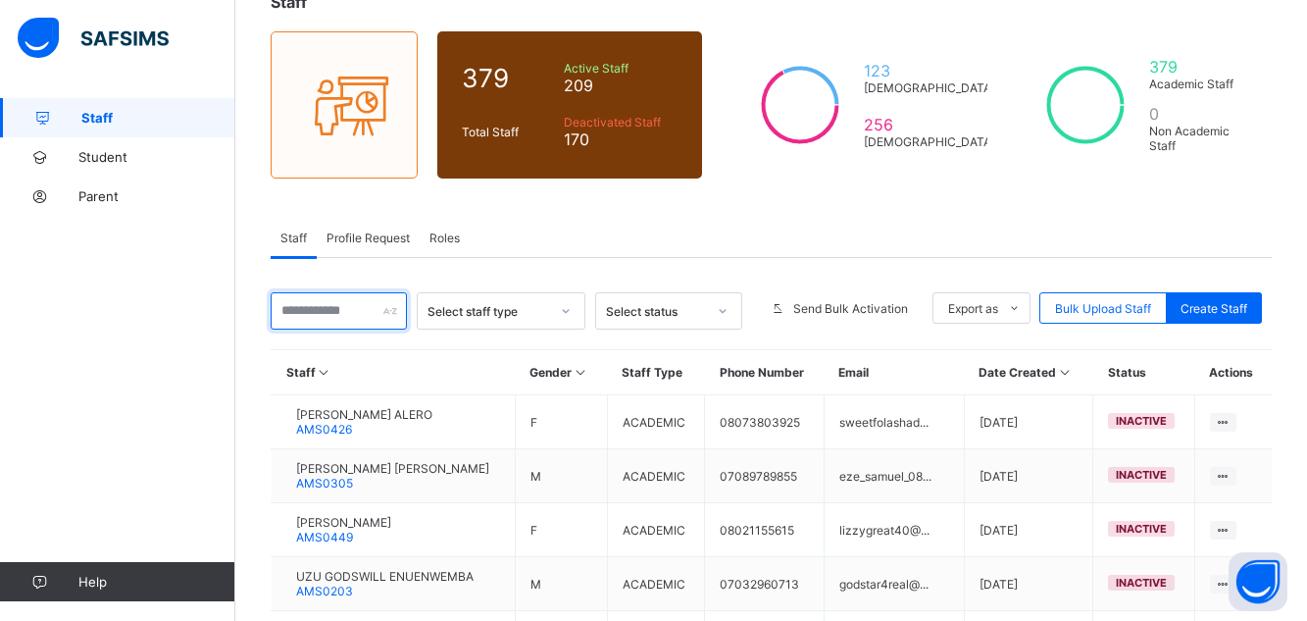
click at [341, 307] on input "text" at bounding box center [339, 310] width 136 height 37
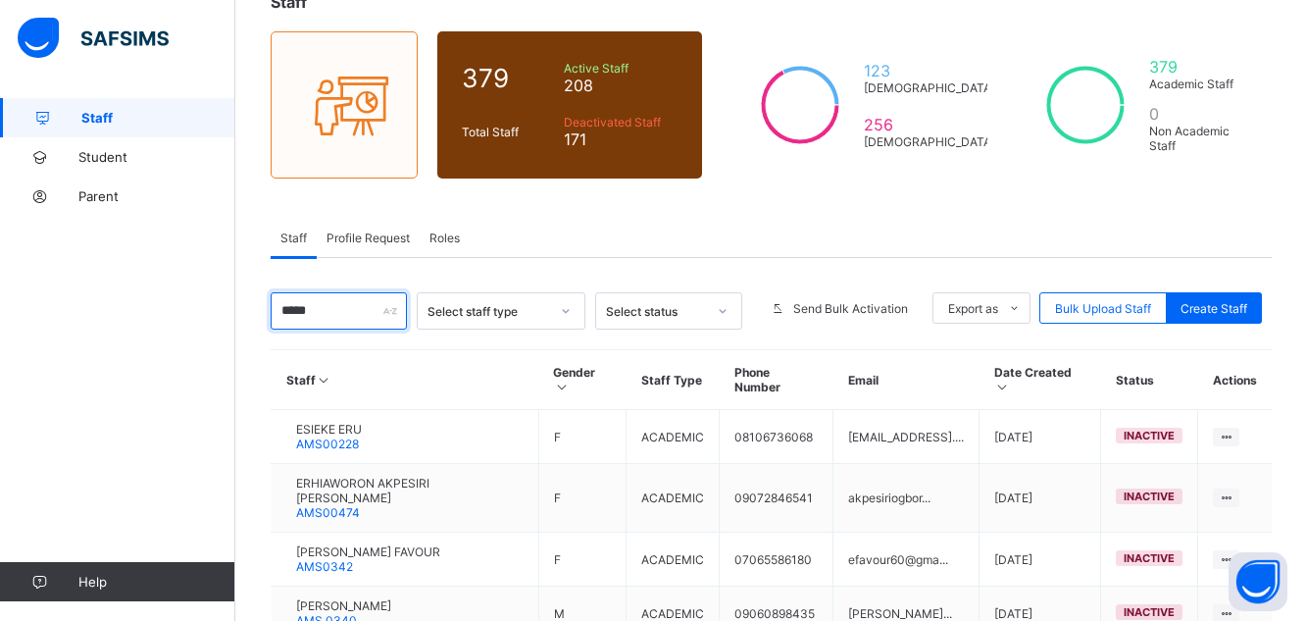
type input "*****"
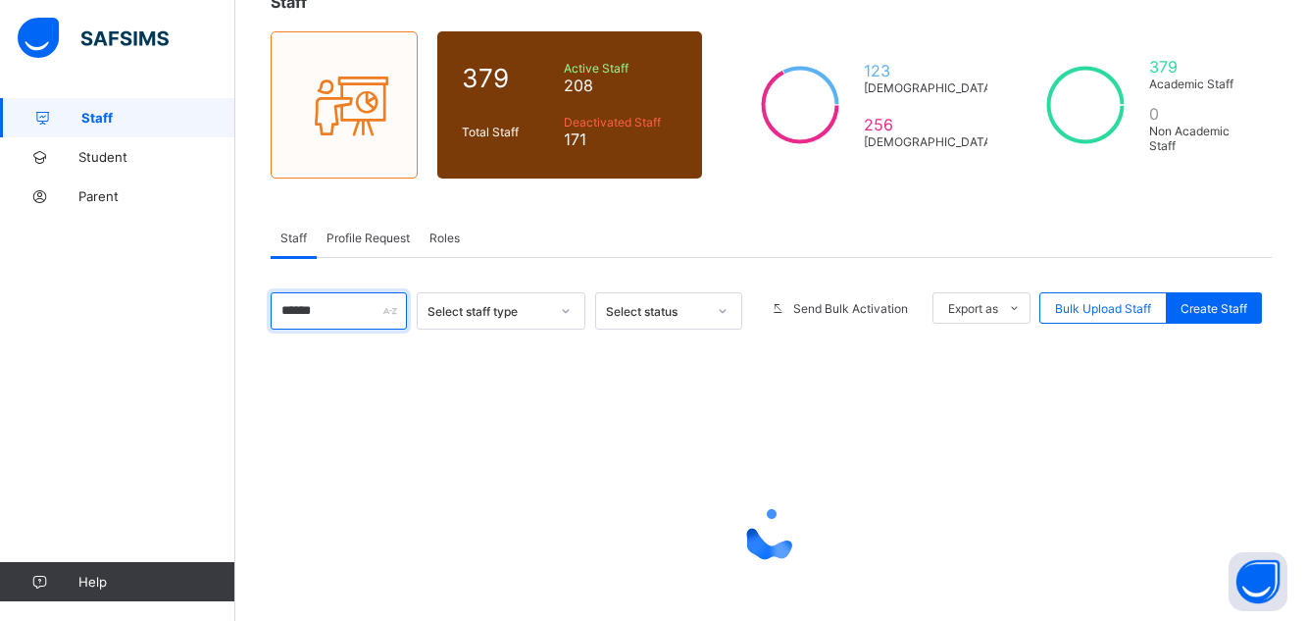
scroll to position [81, 0]
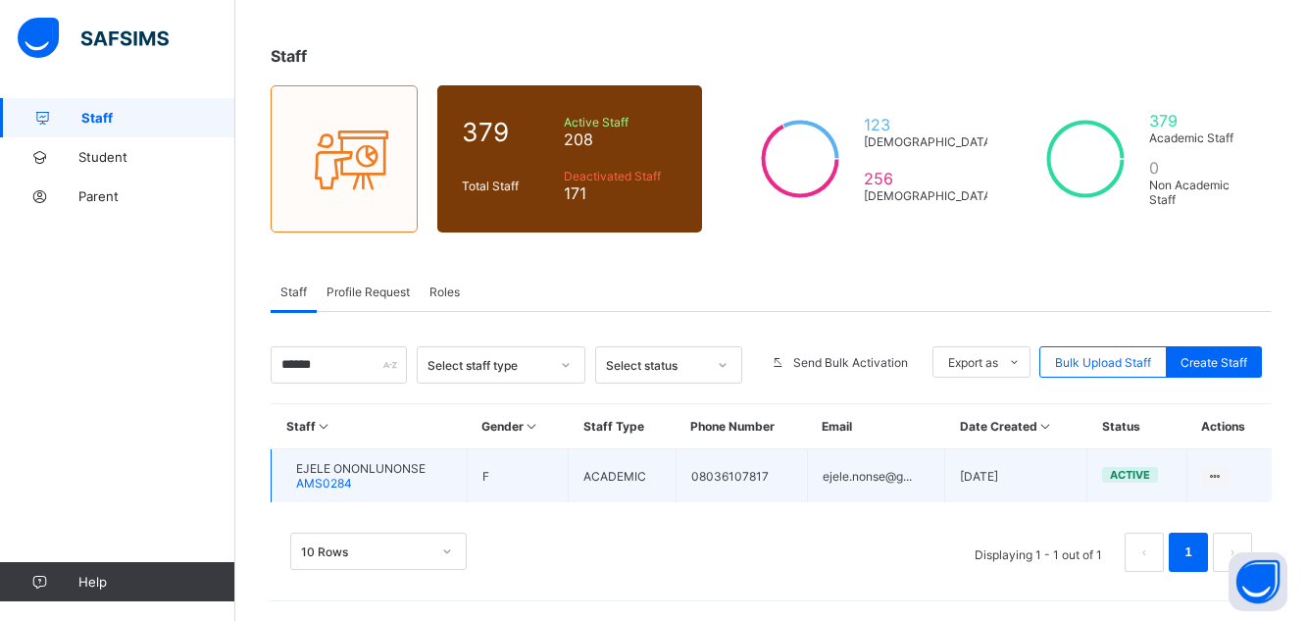
click at [358, 472] on span "EJELE ONONLUNONSE" at bounding box center [360, 468] width 129 height 15
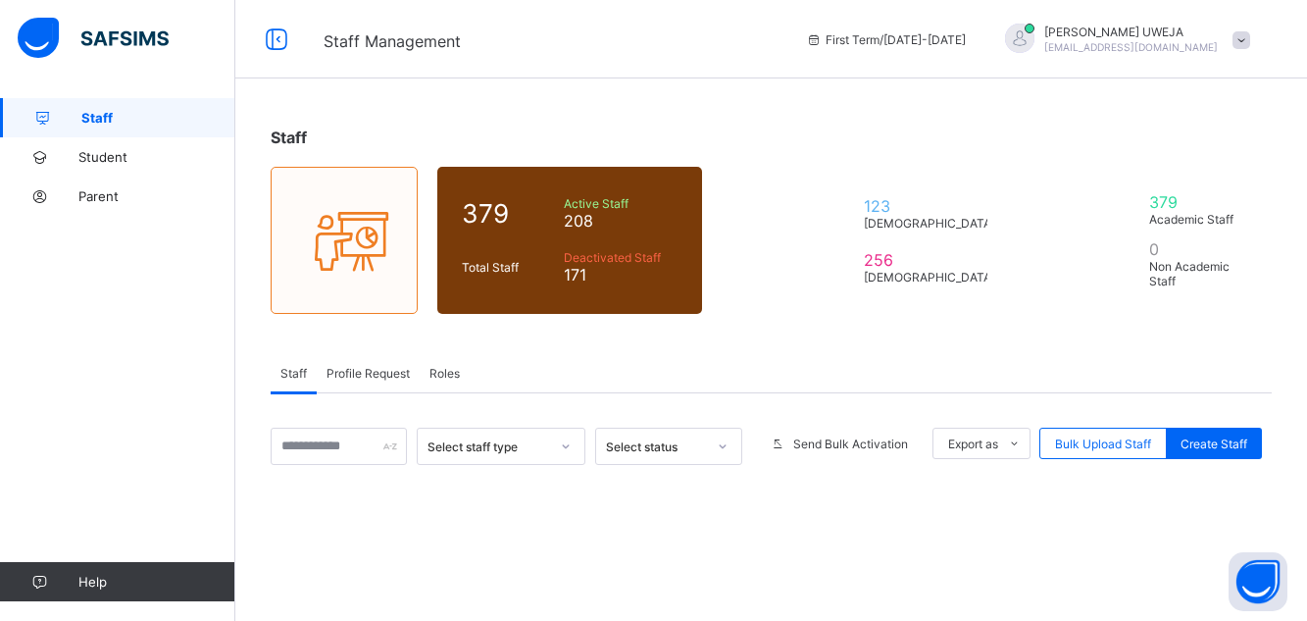
scroll to position [81, 0]
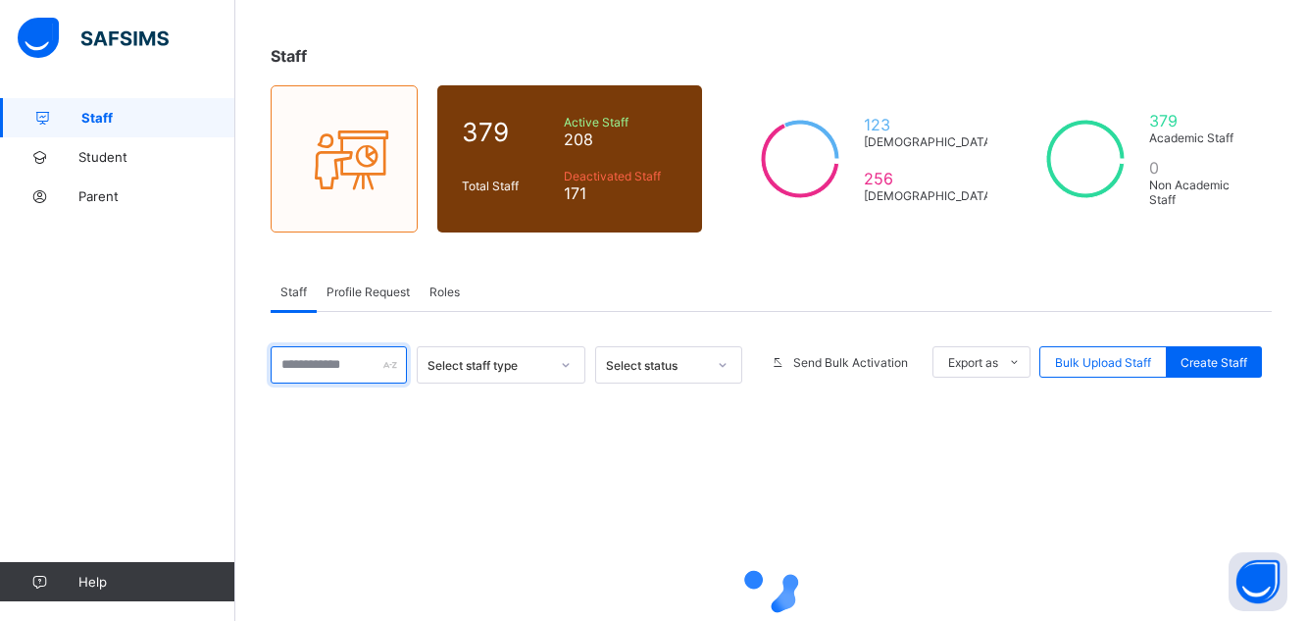
click at [329, 353] on input "text" at bounding box center [339, 364] width 136 height 37
type input "*******"
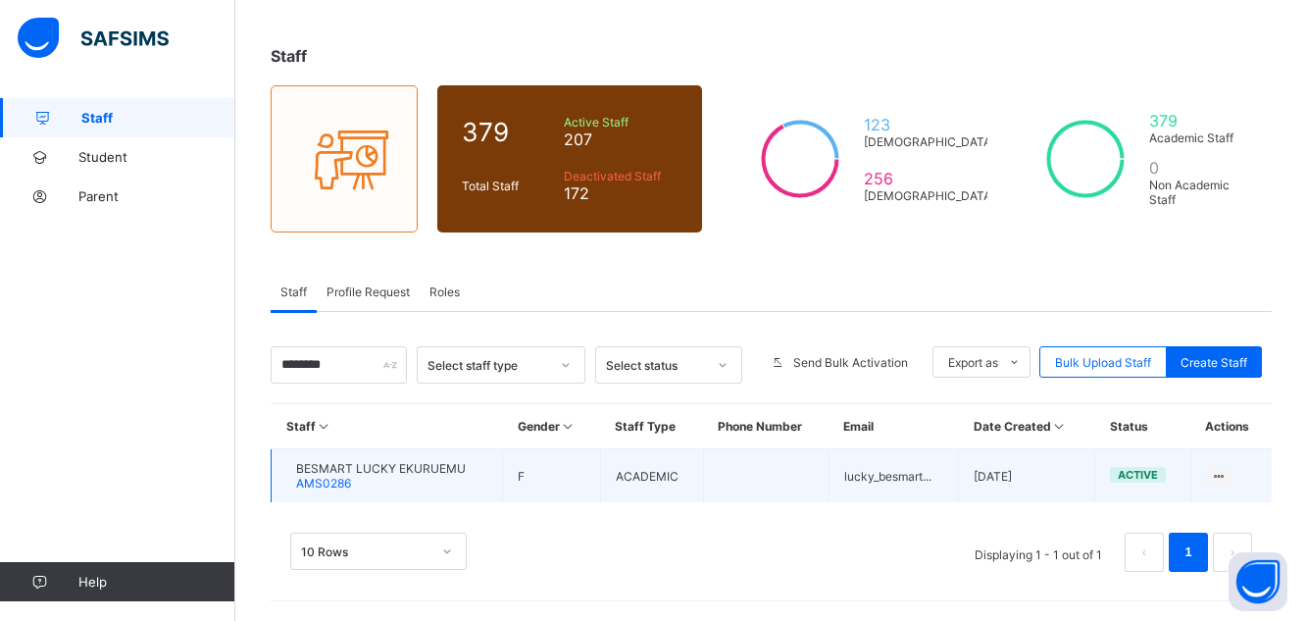
click at [426, 476] on div "BESMART LUCKY EKURUEMU AMS0286" at bounding box center [381, 475] width 170 height 29
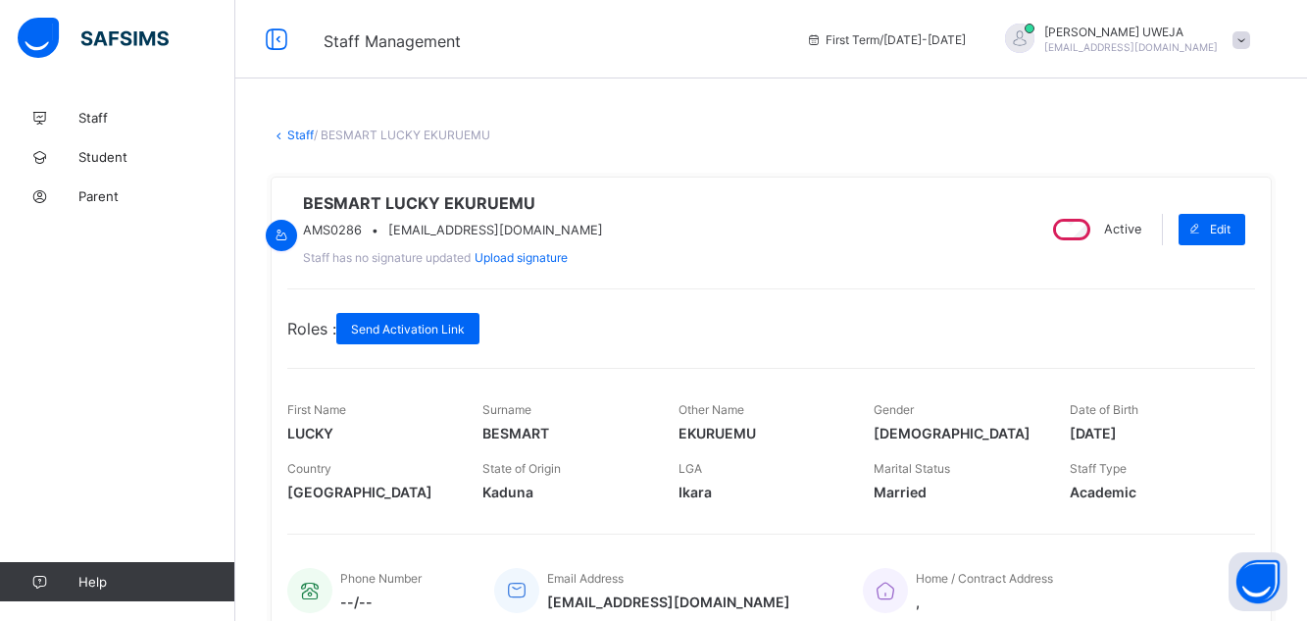
click at [1097, 245] on div "Active" at bounding box center [1095, 229] width 102 height 31
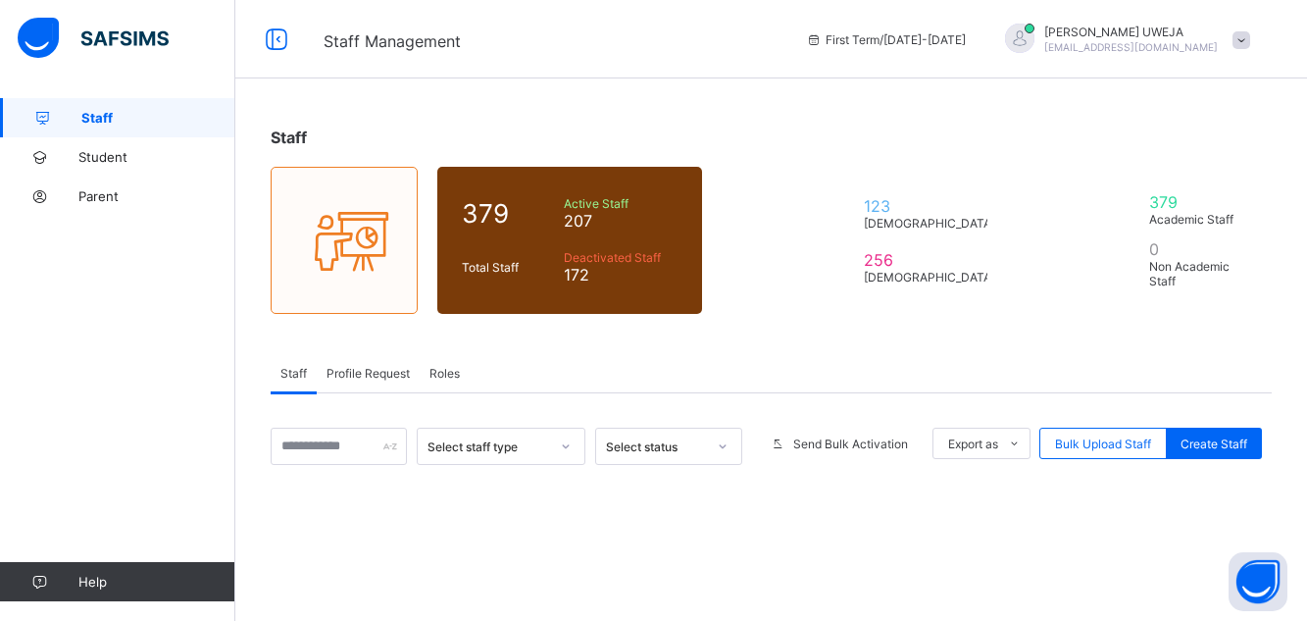
scroll to position [81, 0]
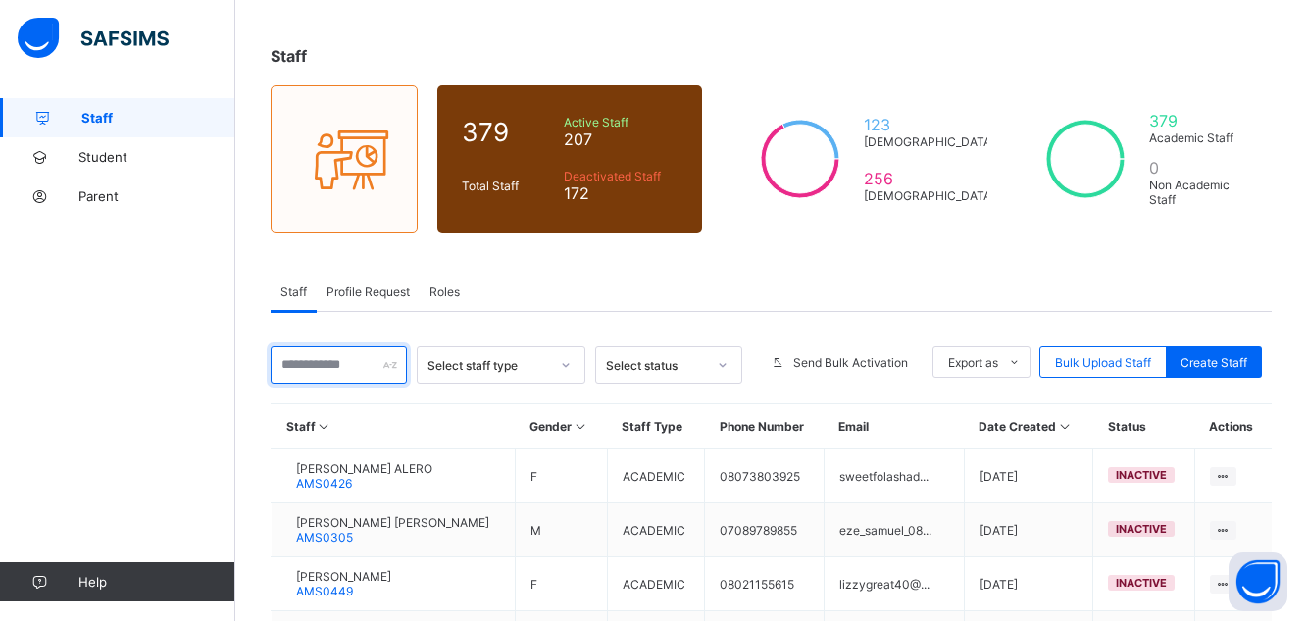
click at [321, 368] on input "text" at bounding box center [339, 364] width 136 height 37
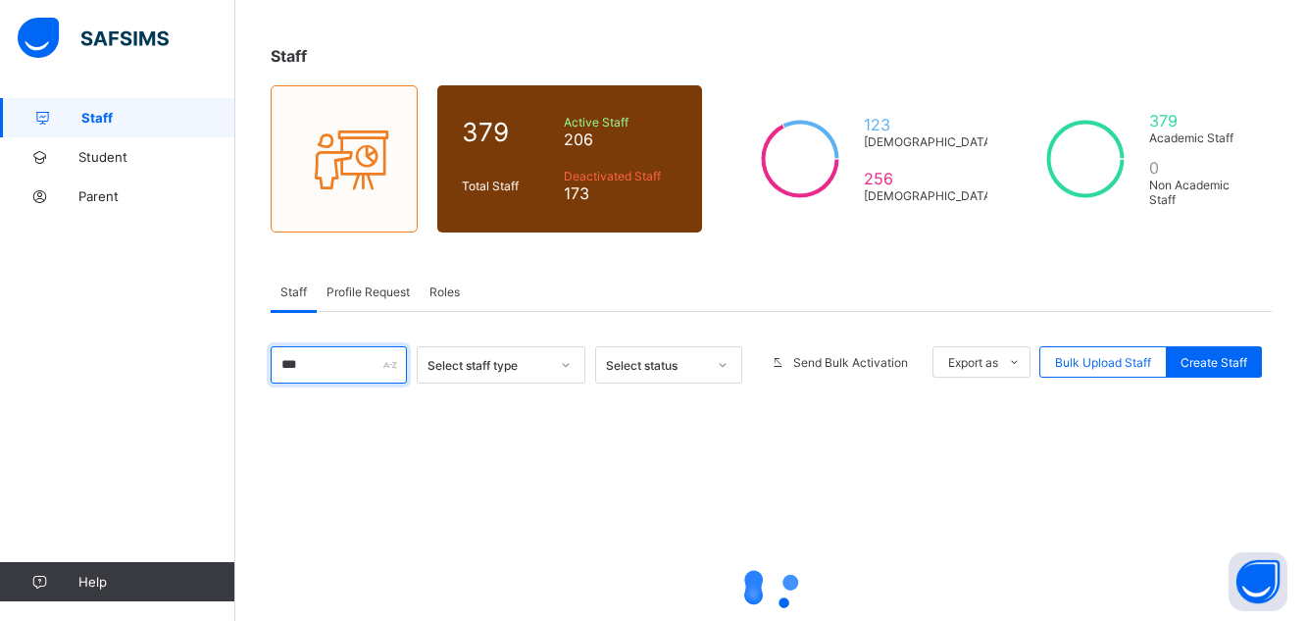
type input "****"
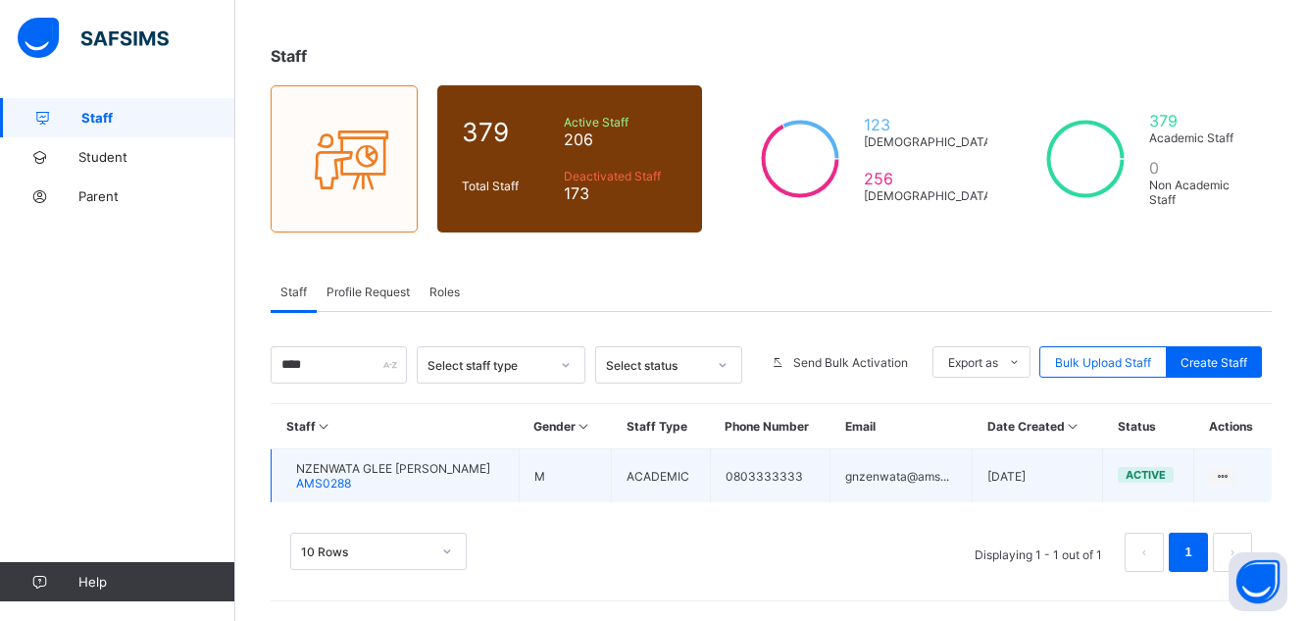
click at [381, 477] on div "NZENWATA GLEE [PERSON_NAME] AMS0288" at bounding box center [393, 475] width 194 height 29
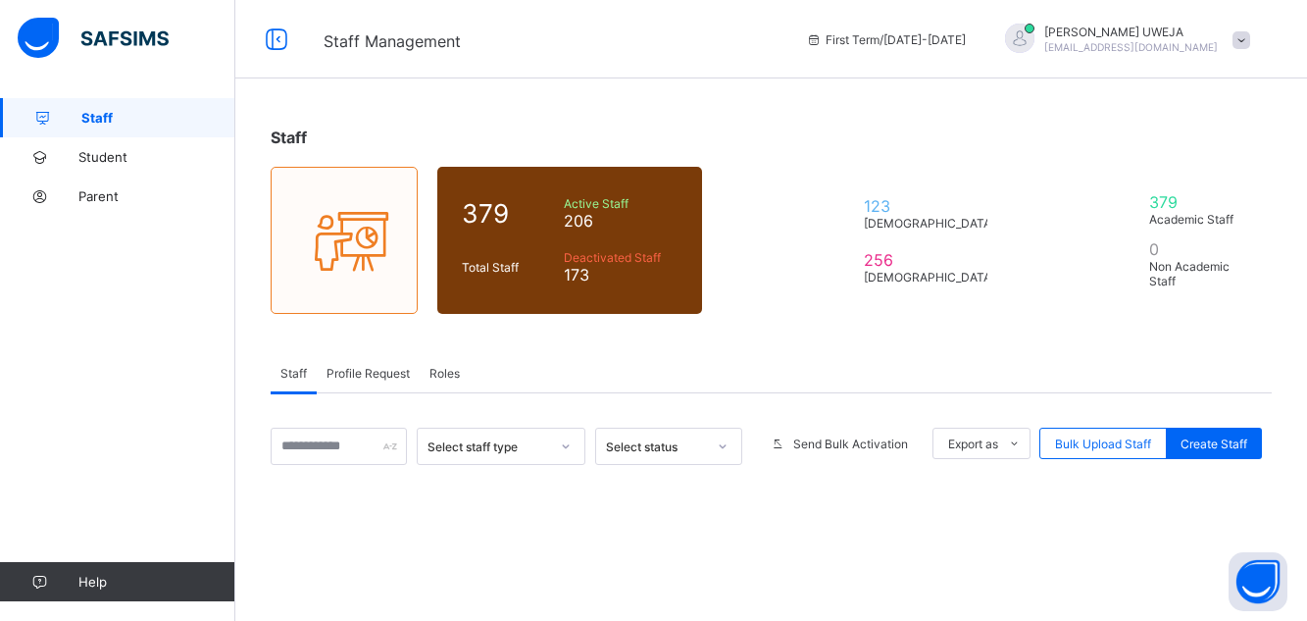
scroll to position [81, 0]
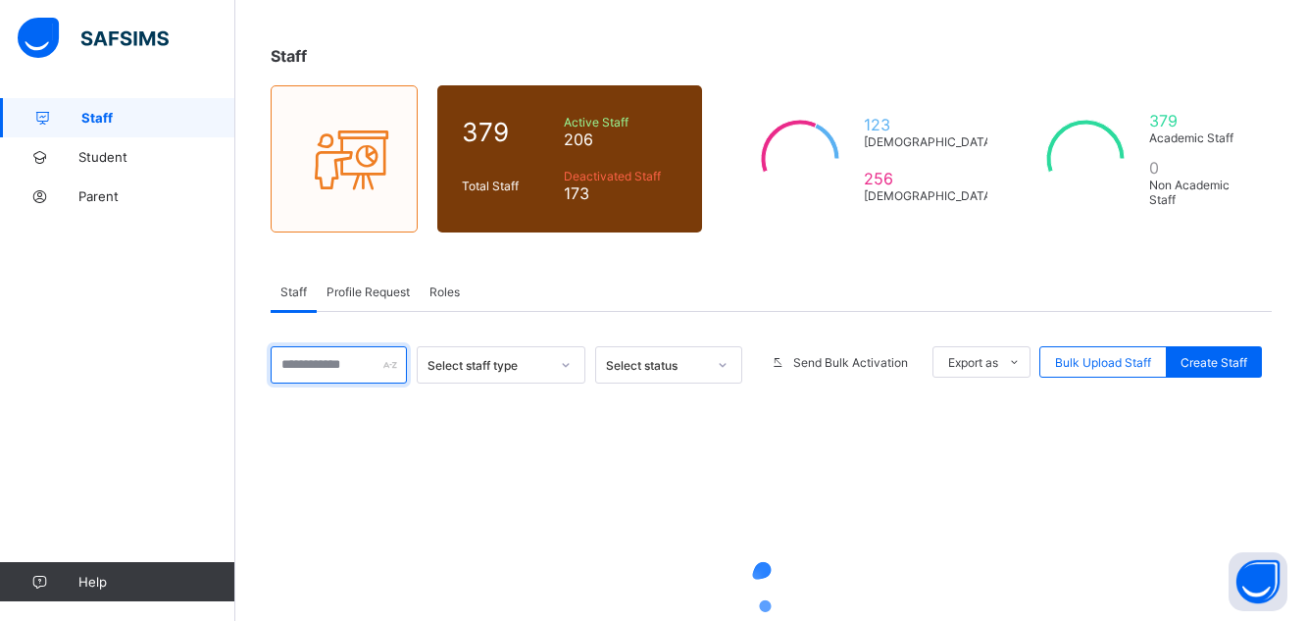
click at [317, 367] on input "text" at bounding box center [339, 364] width 136 height 37
type input "****"
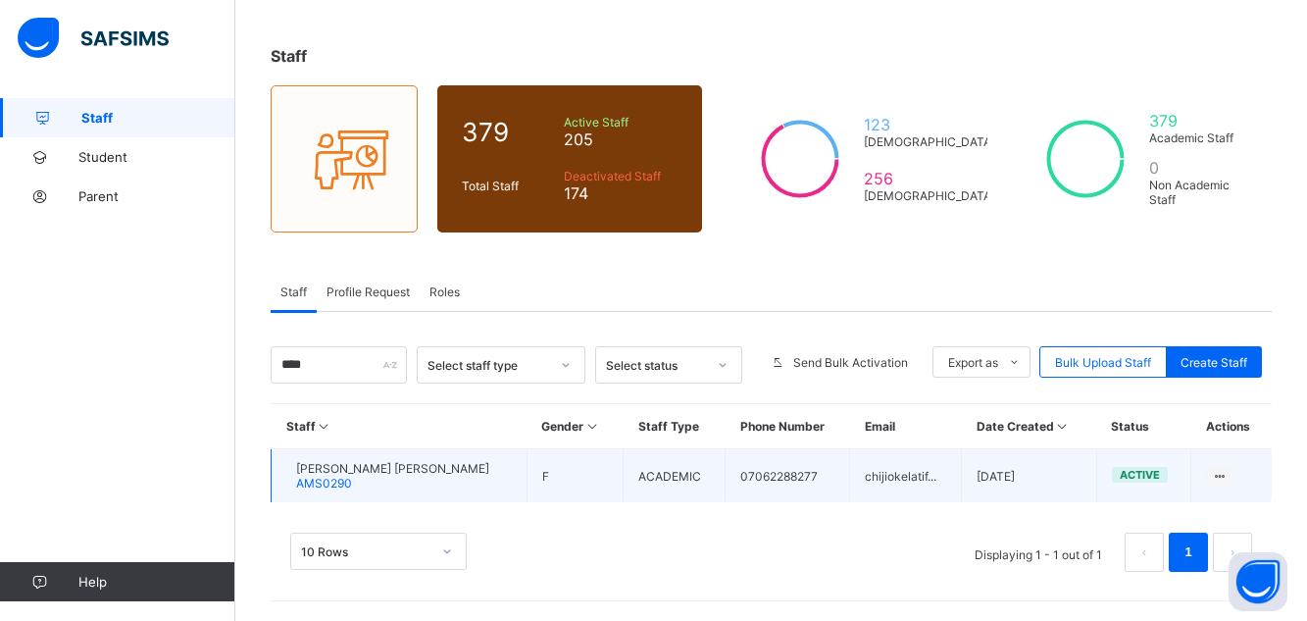
click at [352, 479] on span "AMS0290" at bounding box center [324, 482] width 56 height 15
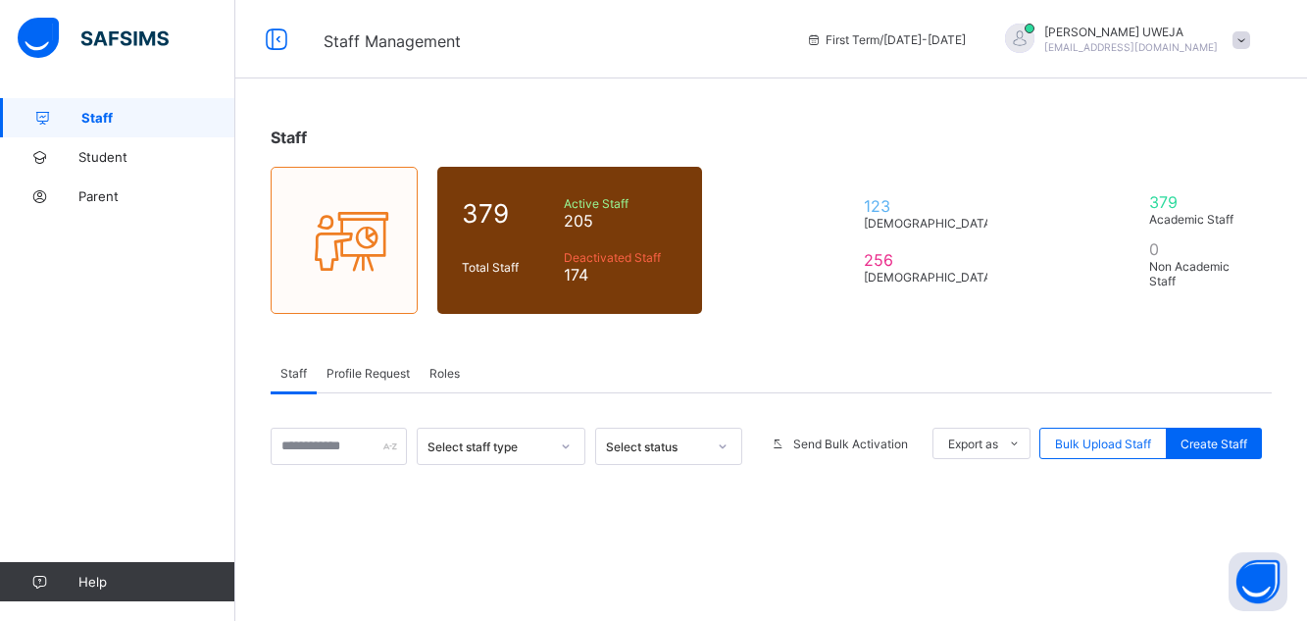
scroll to position [81, 0]
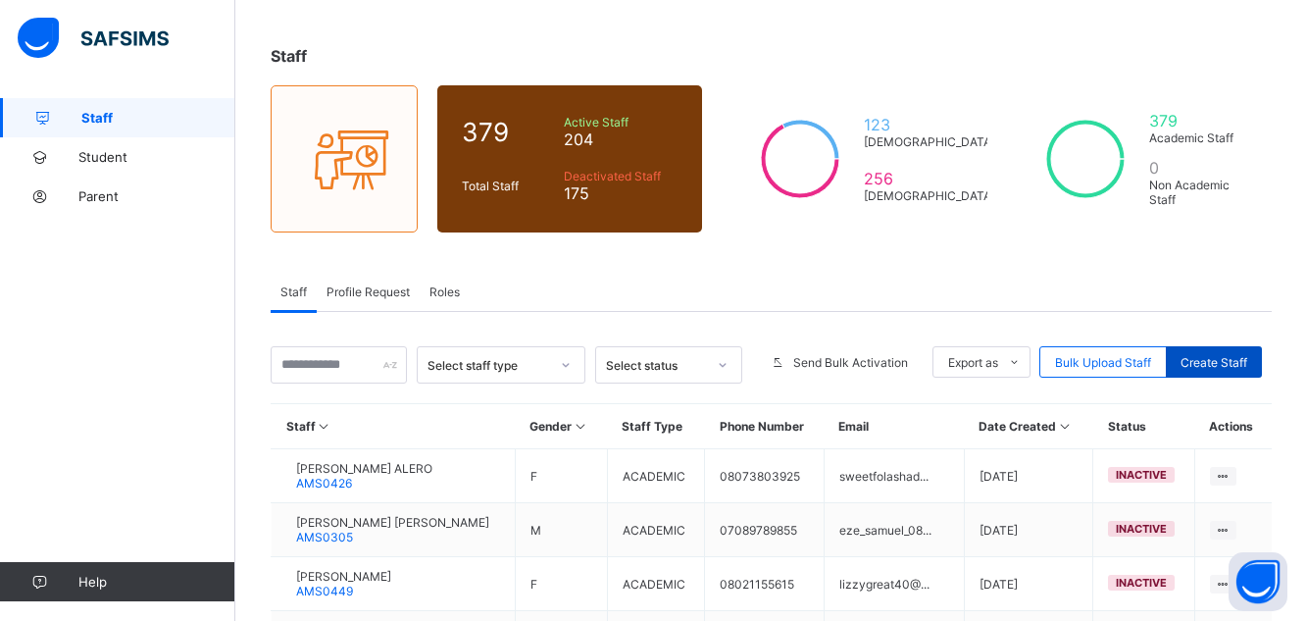
click at [1216, 360] on span "Create Staff" at bounding box center [1213, 362] width 67 height 15
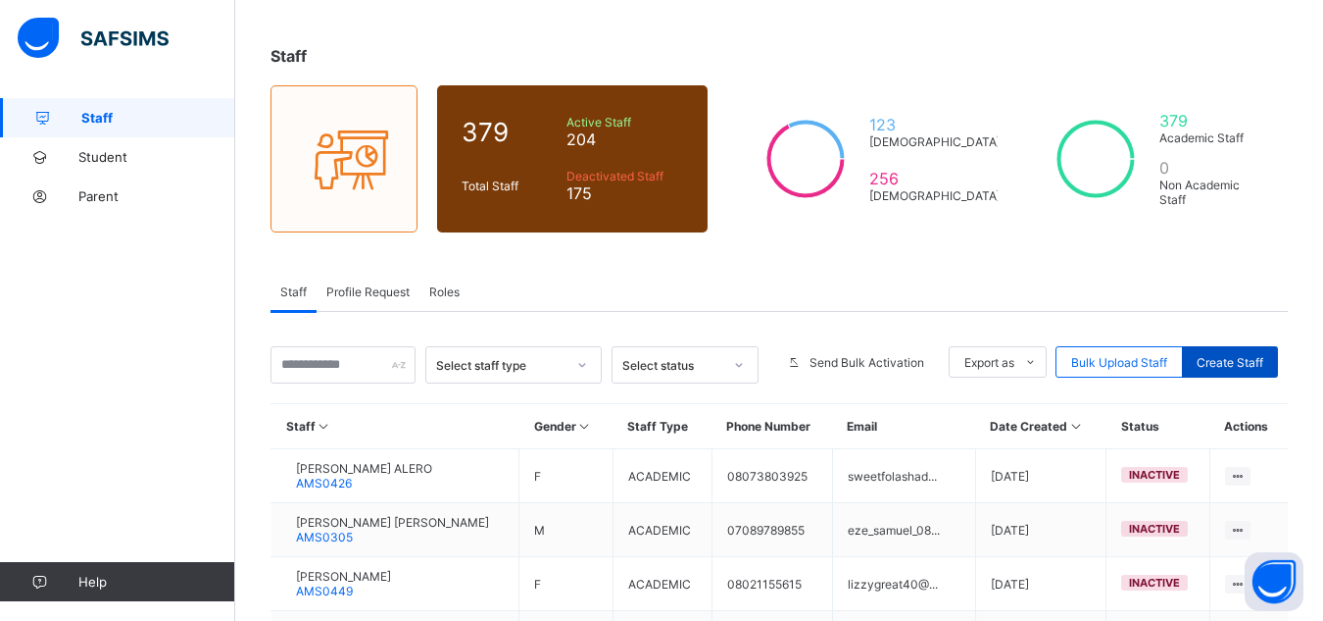
select select "**"
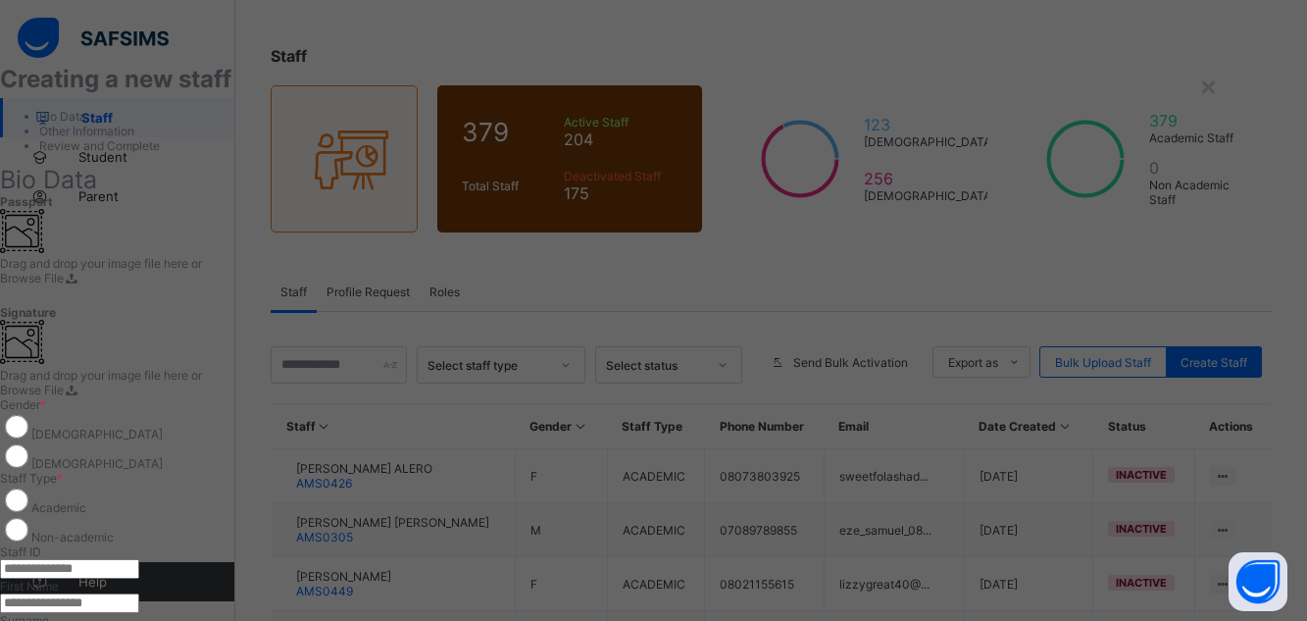
click at [139, 559] on input "text" at bounding box center [69, 569] width 139 height 20
type input "*******"
click at [139, 593] on input "text" at bounding box center [69, 603] width 139 height 20
type input "******"
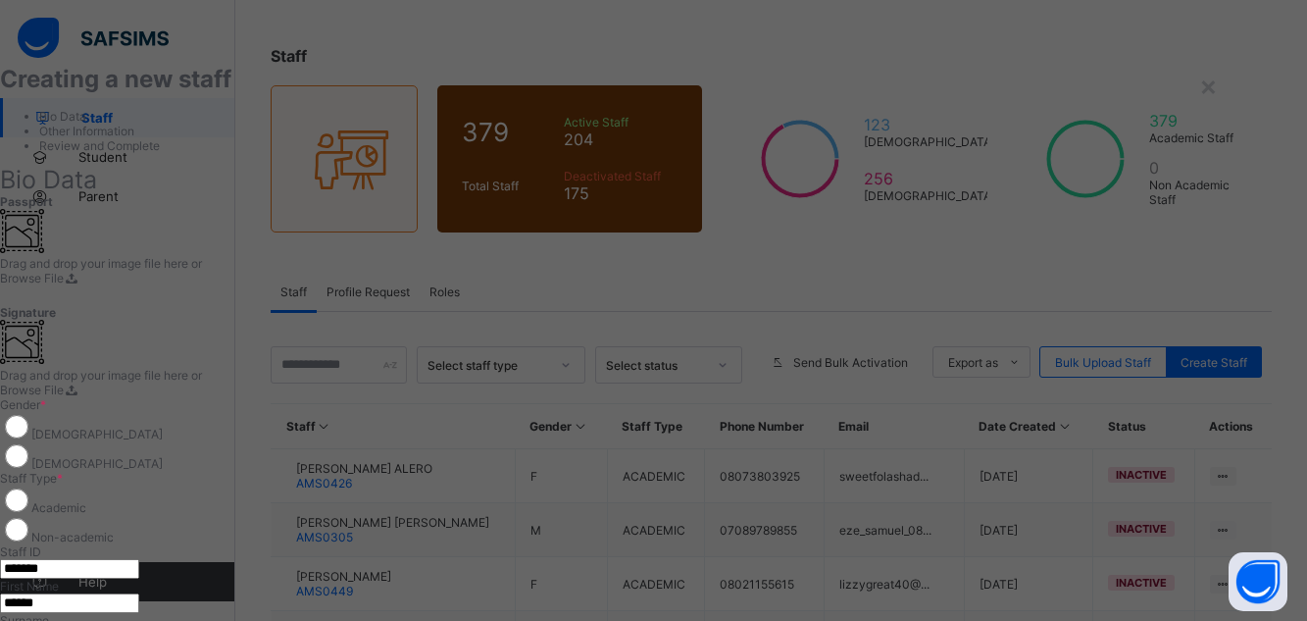
type input "*****"
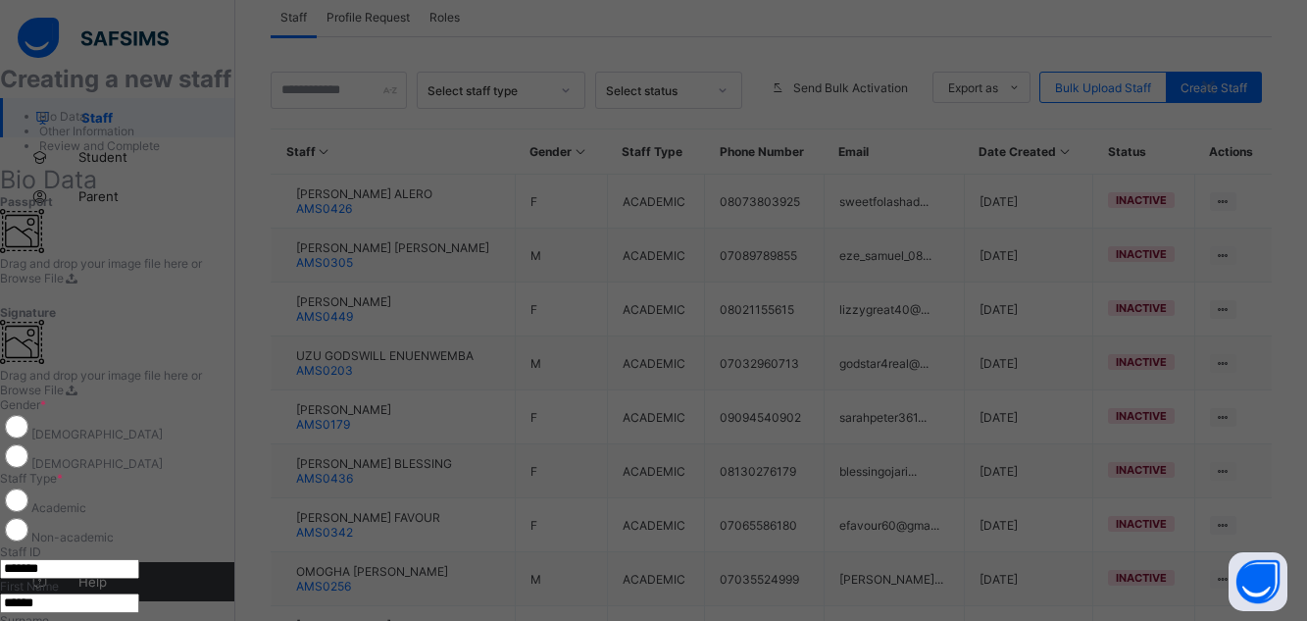
scroll to position [473, 0]
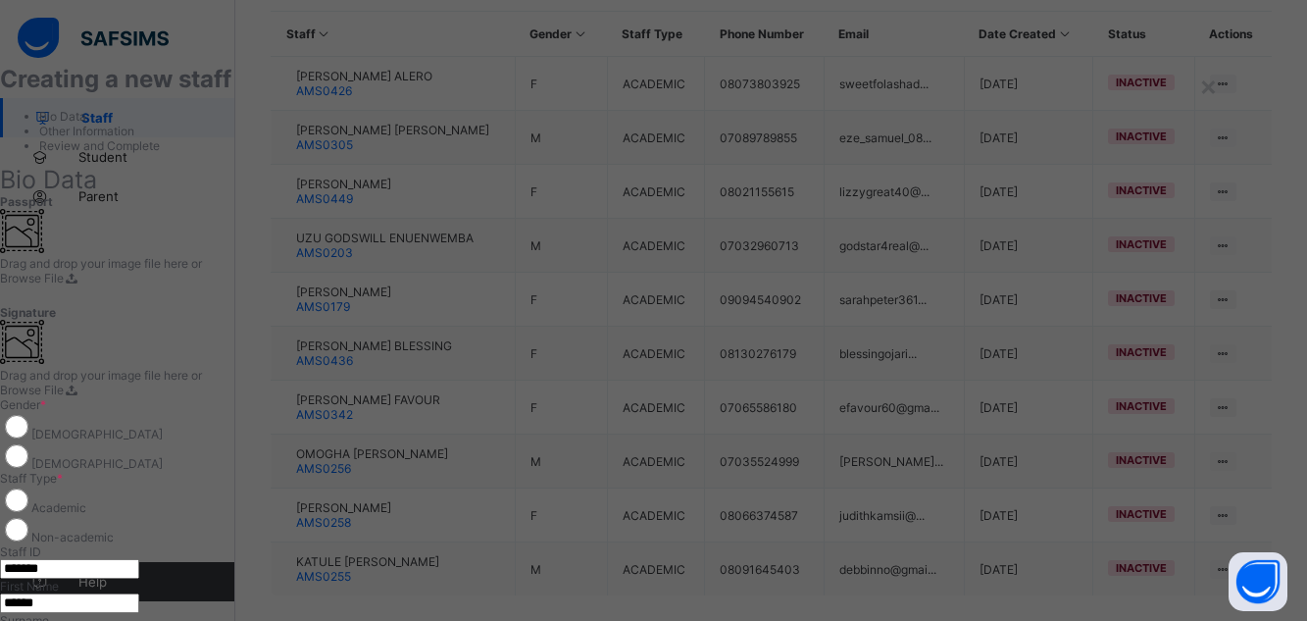
type input "*********"
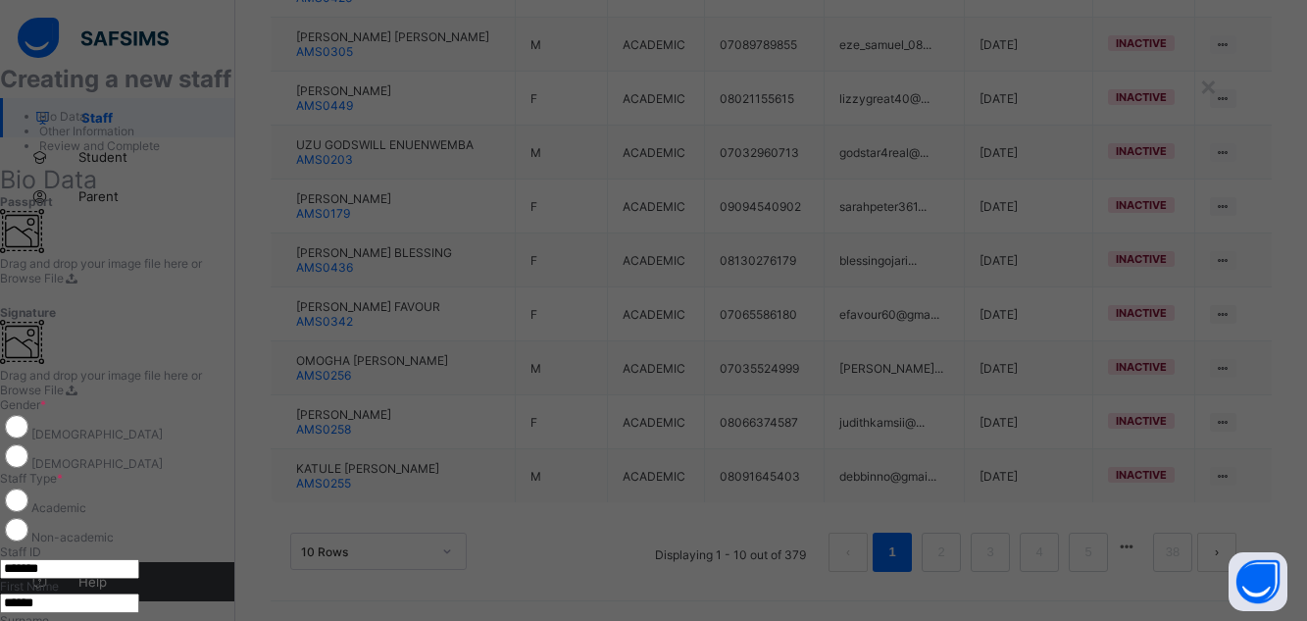
scroll to position [543, 0]
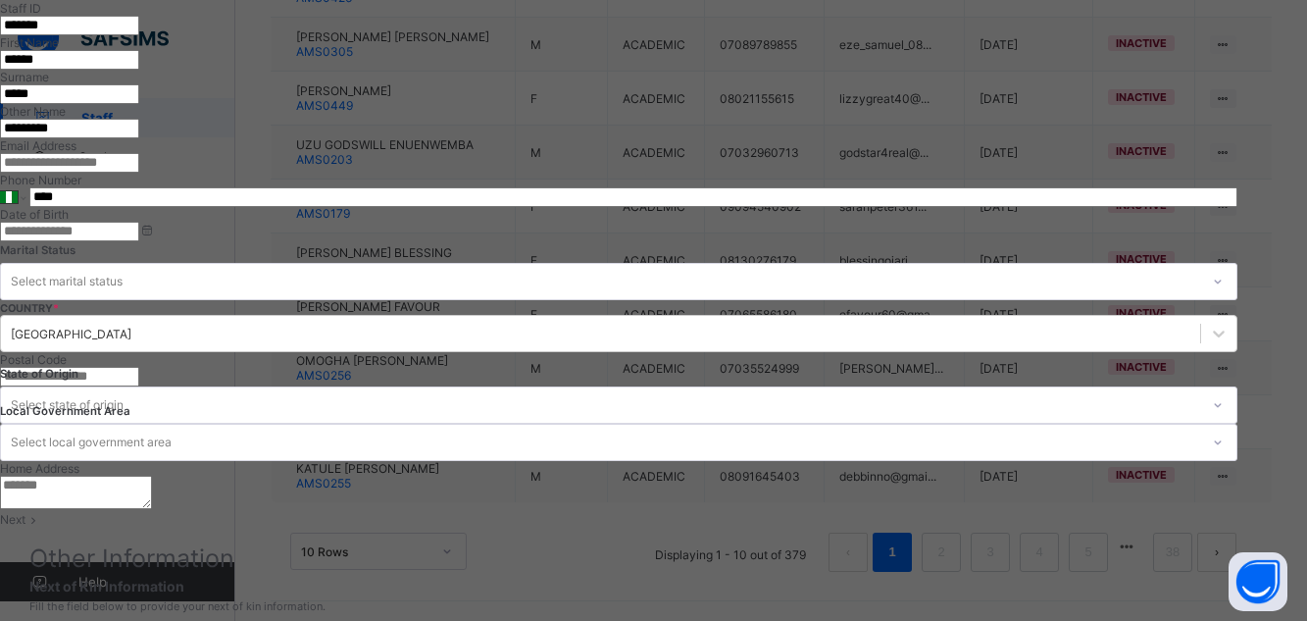
click at [769, 187] on input "****" at bounding box center [633, 197] width 1208 height 20
type input "**********"
click at [139, 222] on input at bounding box center [69, 232] width 139 height 20
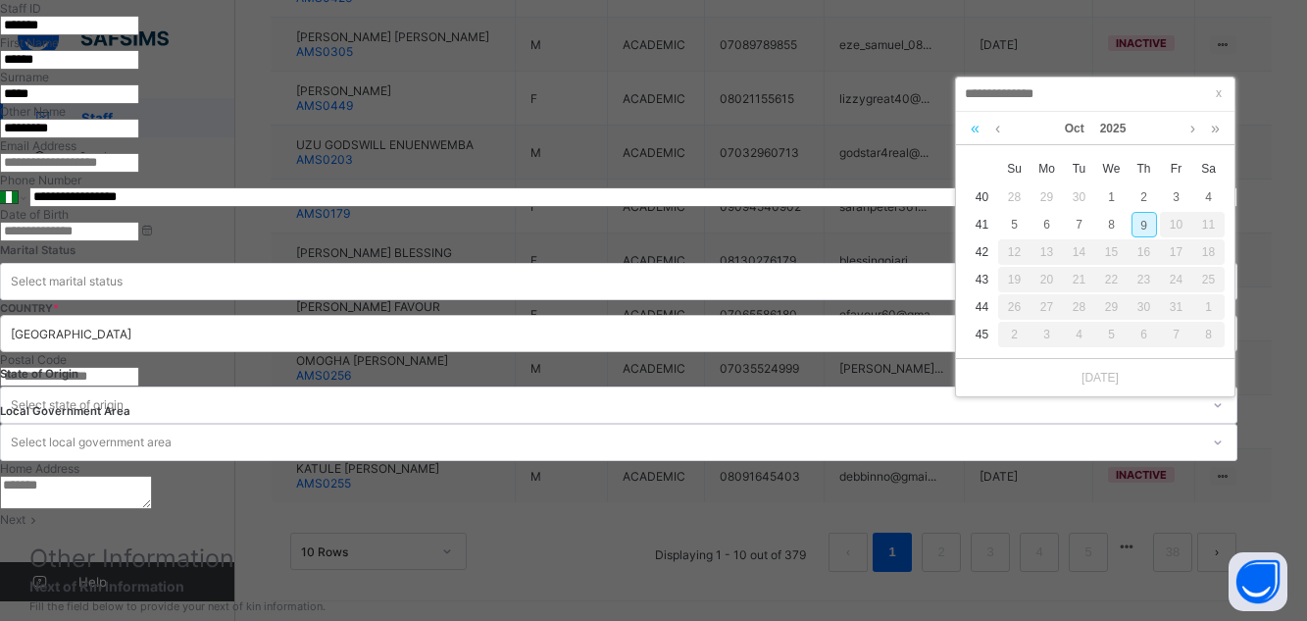
click at [971, 133] on link at bounding box center [975, 128] width 19 height 33
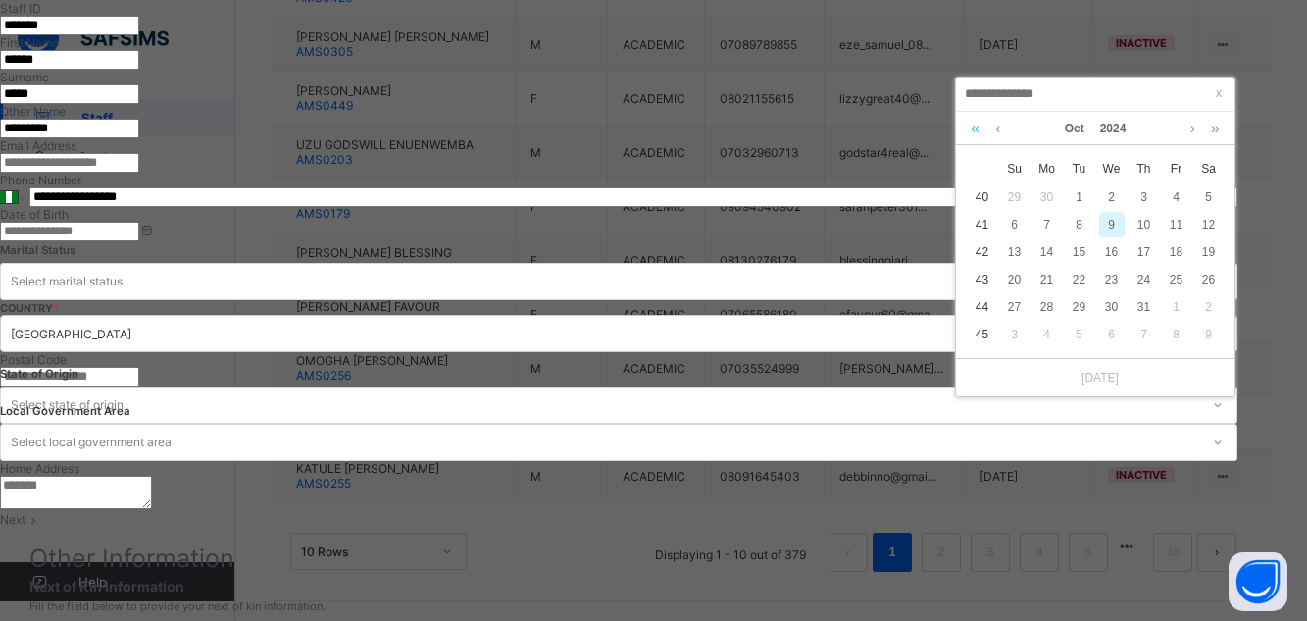
click at [971, 133] on link at bounding box center [975, 128] width 19 height 33
click at [972, 131] on link at bounding box center [975, 128] width 19 height 33
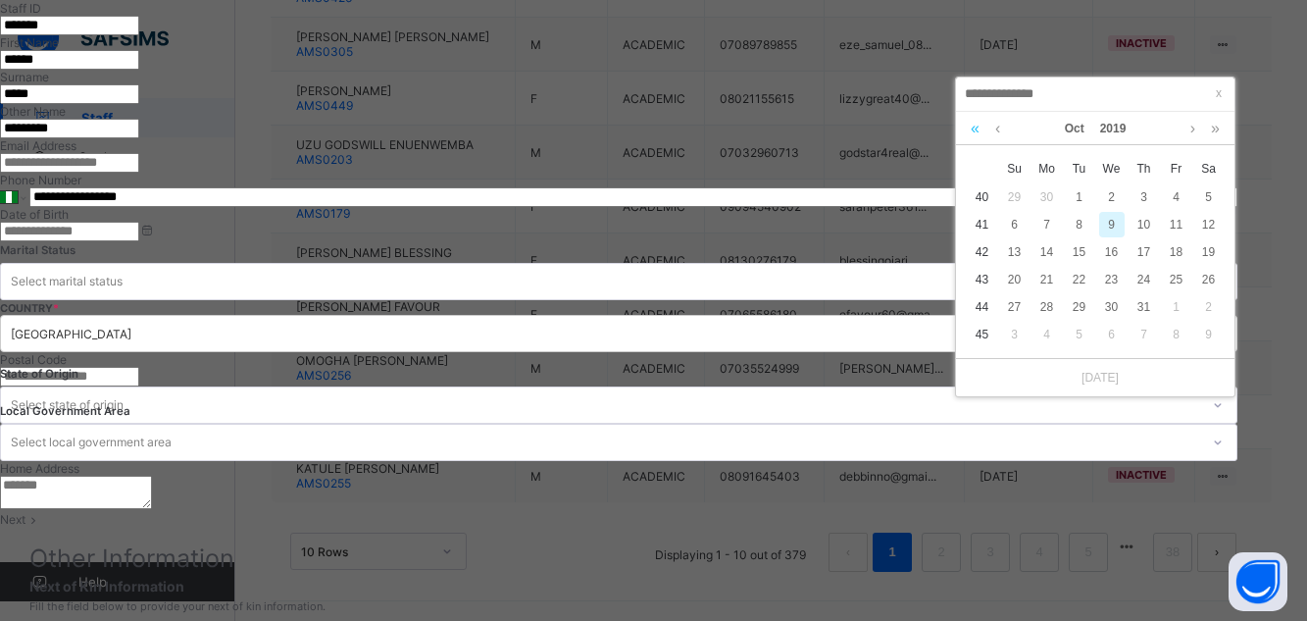
click at [972, 131] on link at bounding box center [975, 128] width 19 height 33
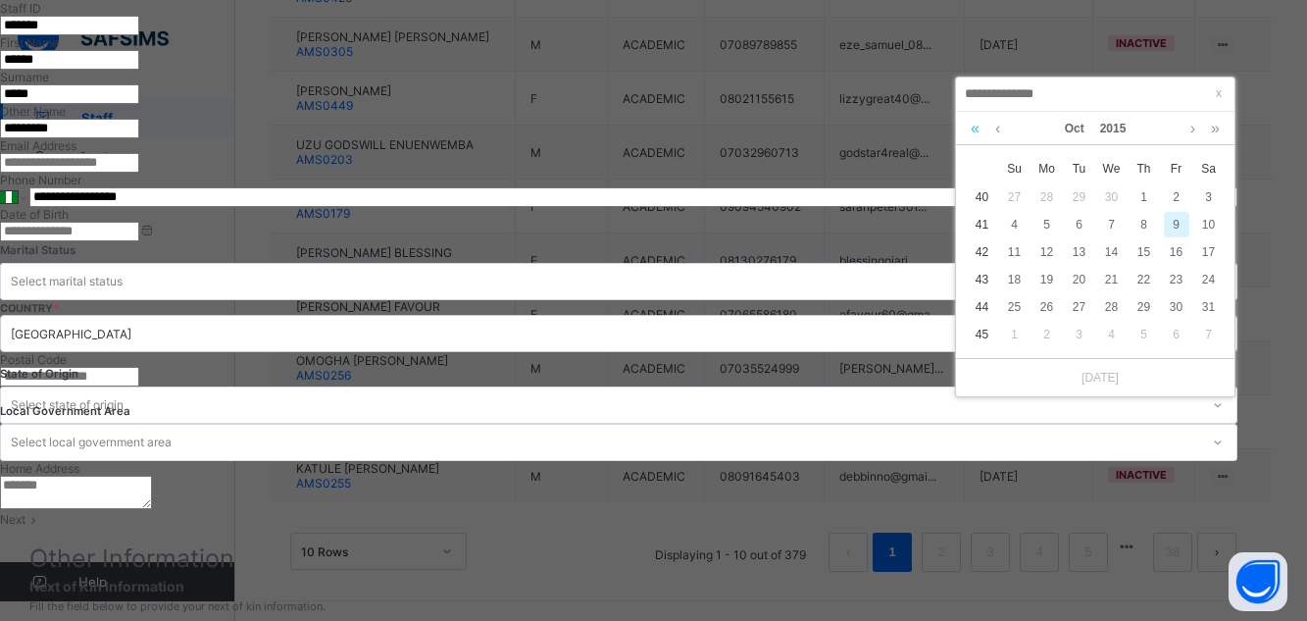
click at [972, 131] on link at bounding box center [975, 128] width 19 height 33
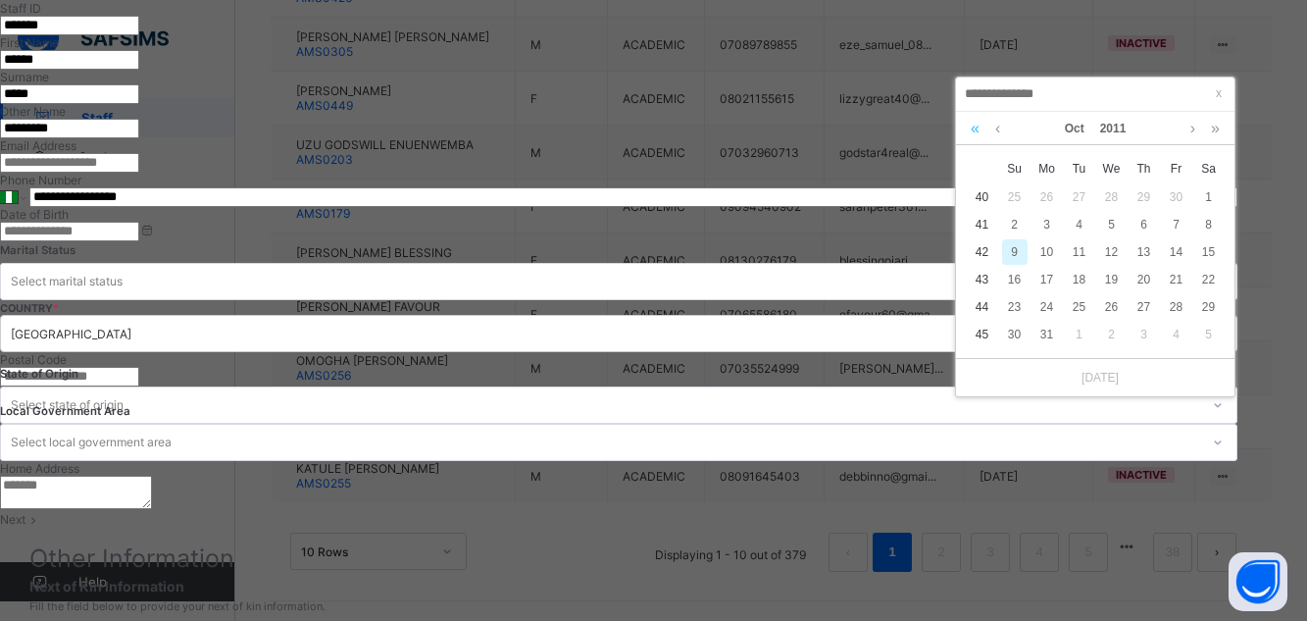
click at [972, 131] on link at bounding box center [975, 128] width 19 height 33
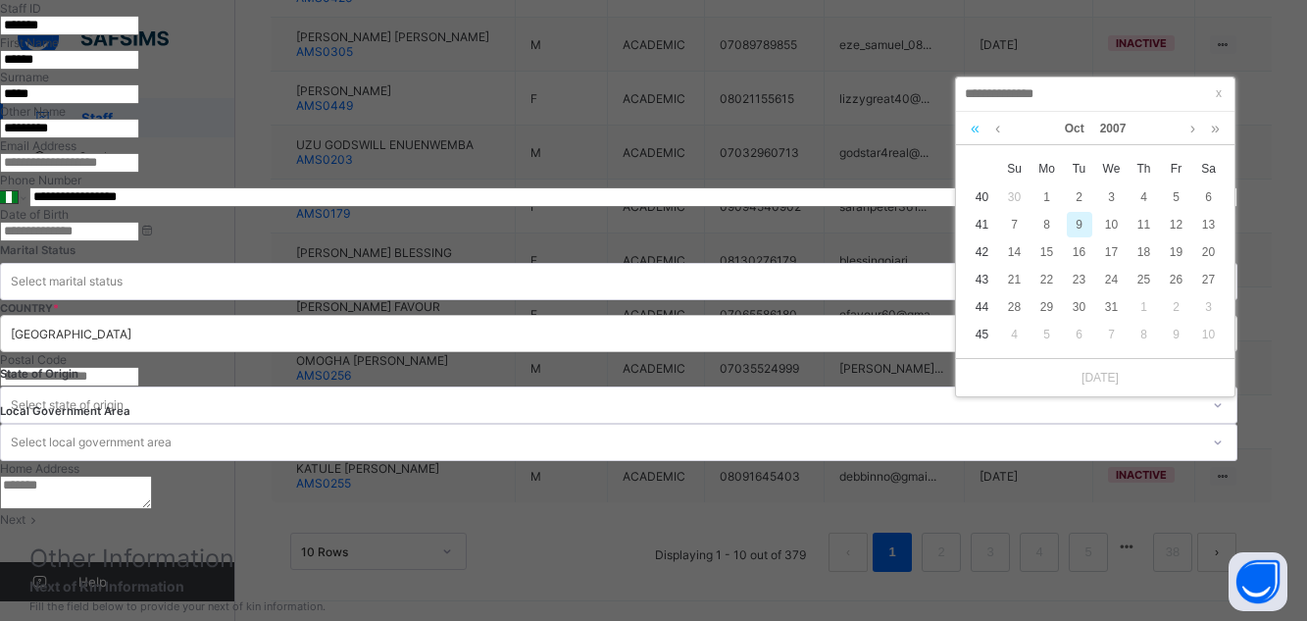
click at [972, 131] on link at bounding box center [975, 128] width 19 height 33
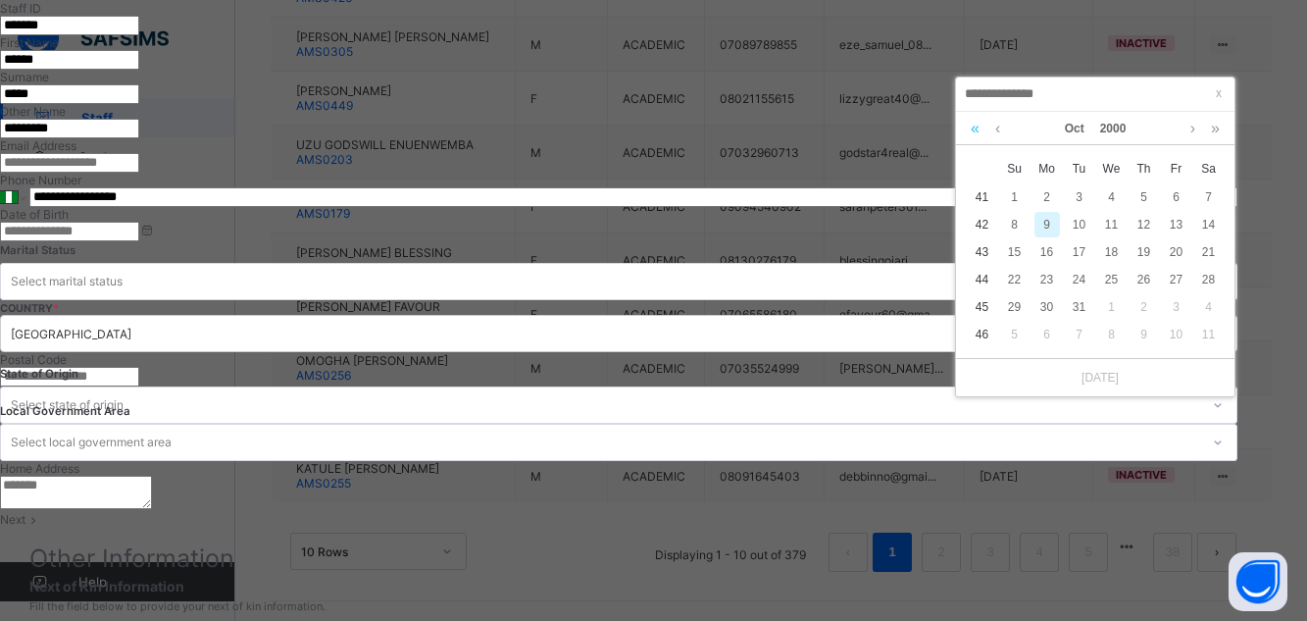
click at [972, 131] on link at bounding box center [975, 128] width 19 height 33
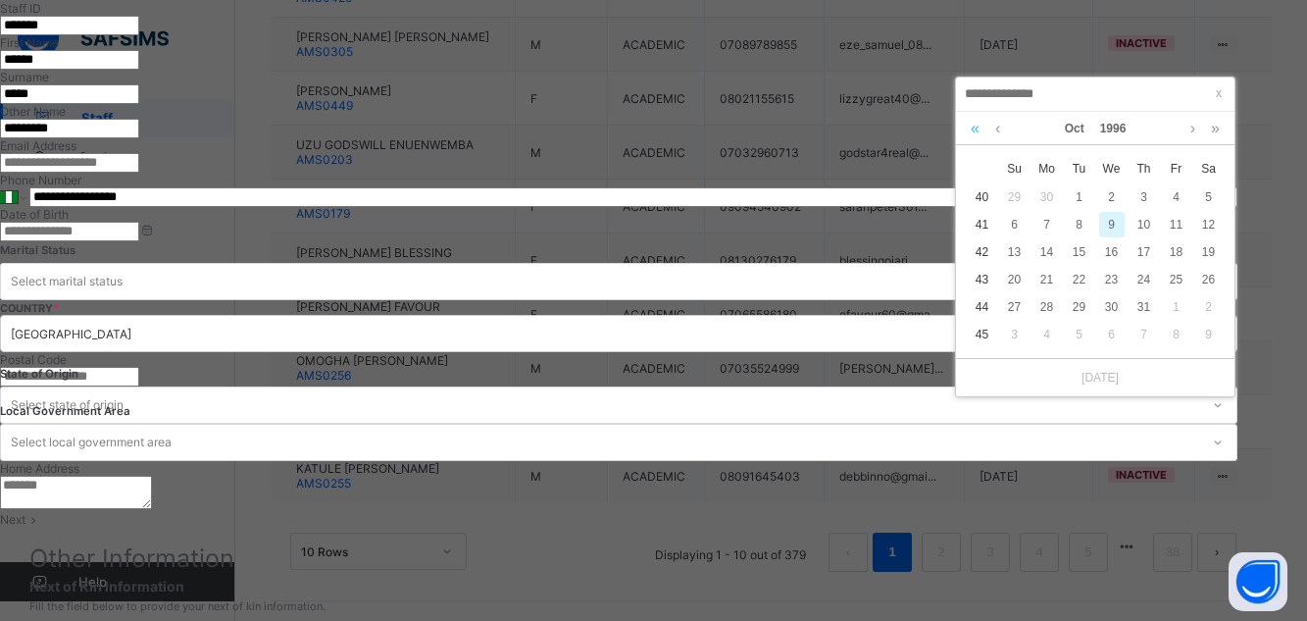
click at [972, 131] on link at bounding box center [975, 128] width 19 height 33
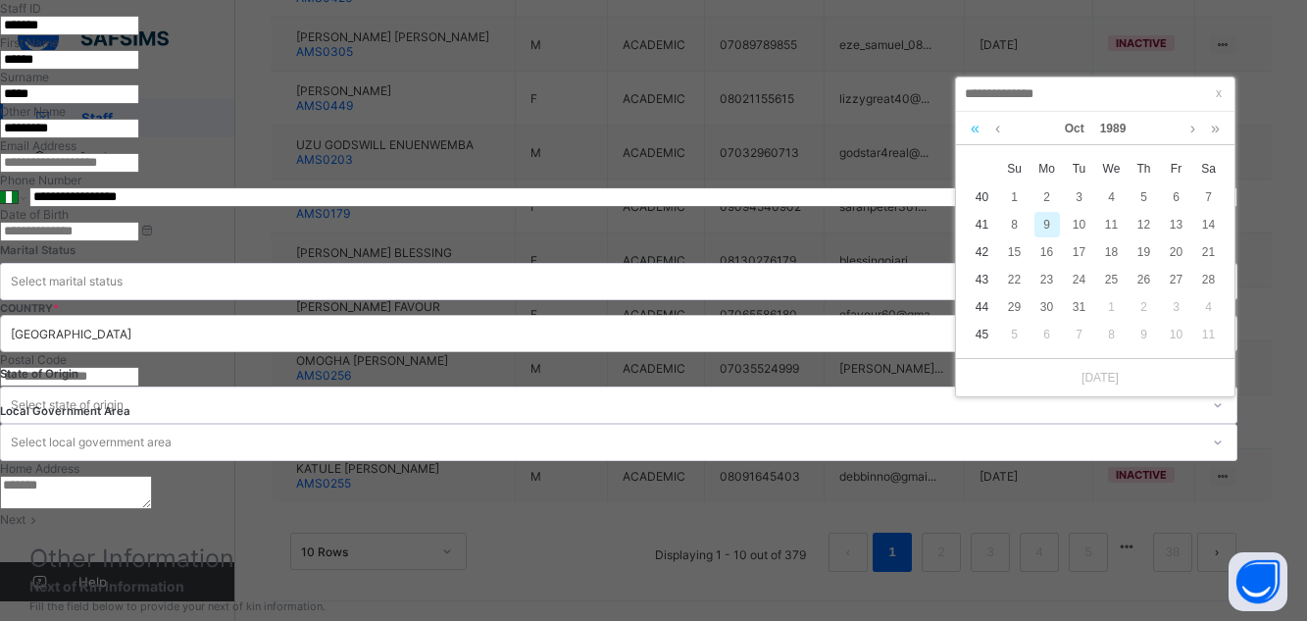
click at [972, 131] on link at bounding box center [975, 128] width 19 height 33
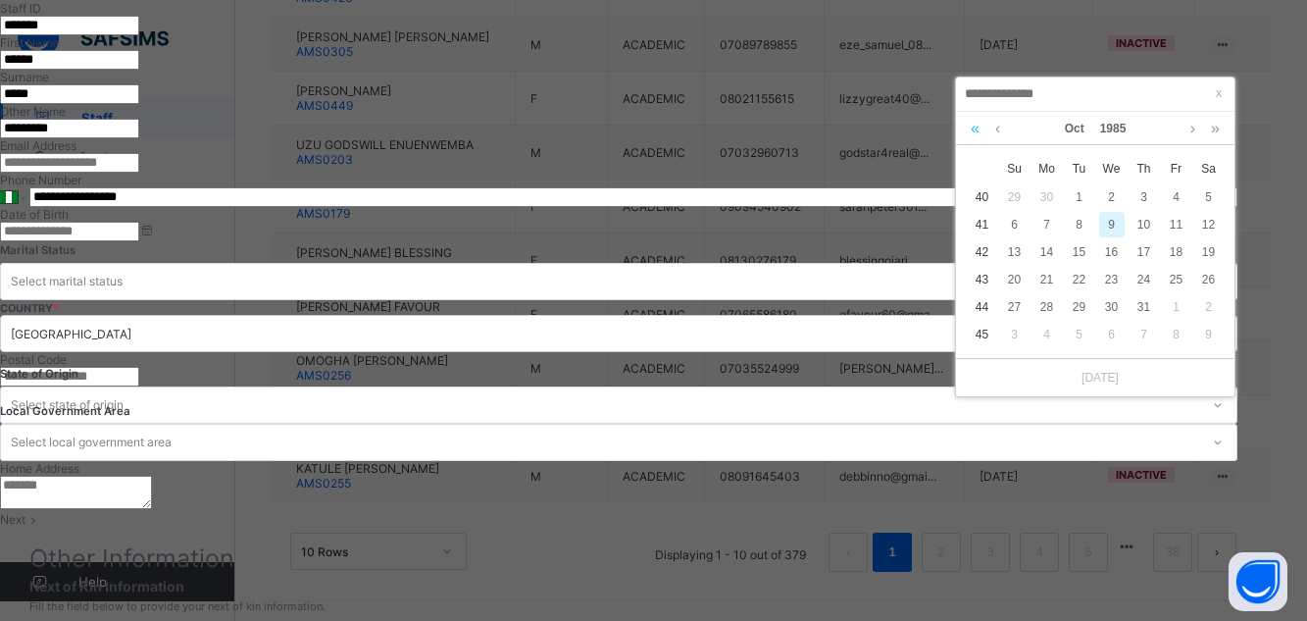
click at [972, 131] on link at bounding box center [975, 128] width 19 height 33
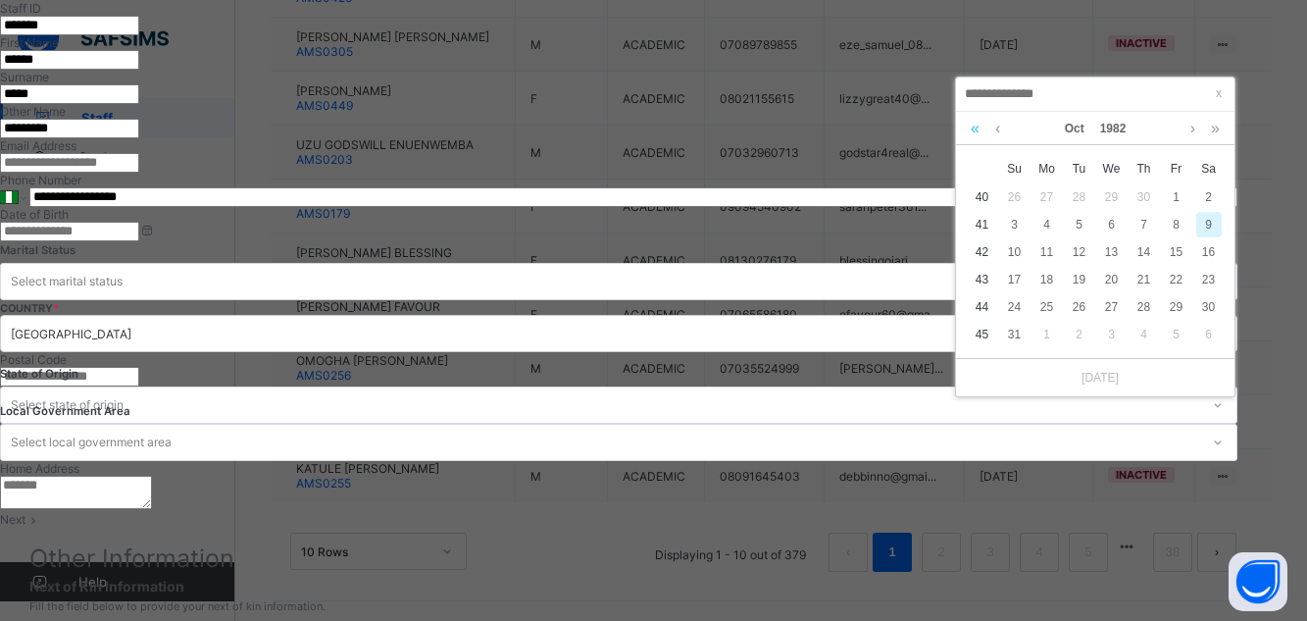
click at [972, 131] on link at bounding box center [975, 128] width 19 height 33
click at [1191, 132] on link at bounding box center [1192, 128] width 15 height 33
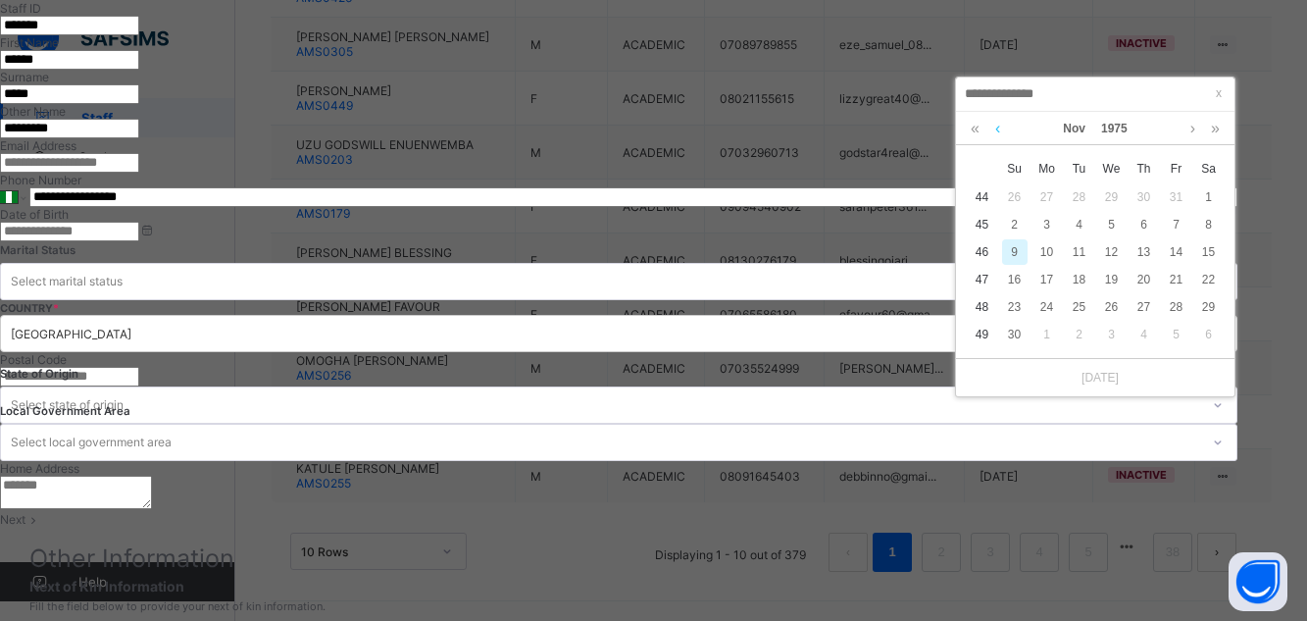
click at [996, 130] on link at bounding box center [997, 128] width 15 height 33
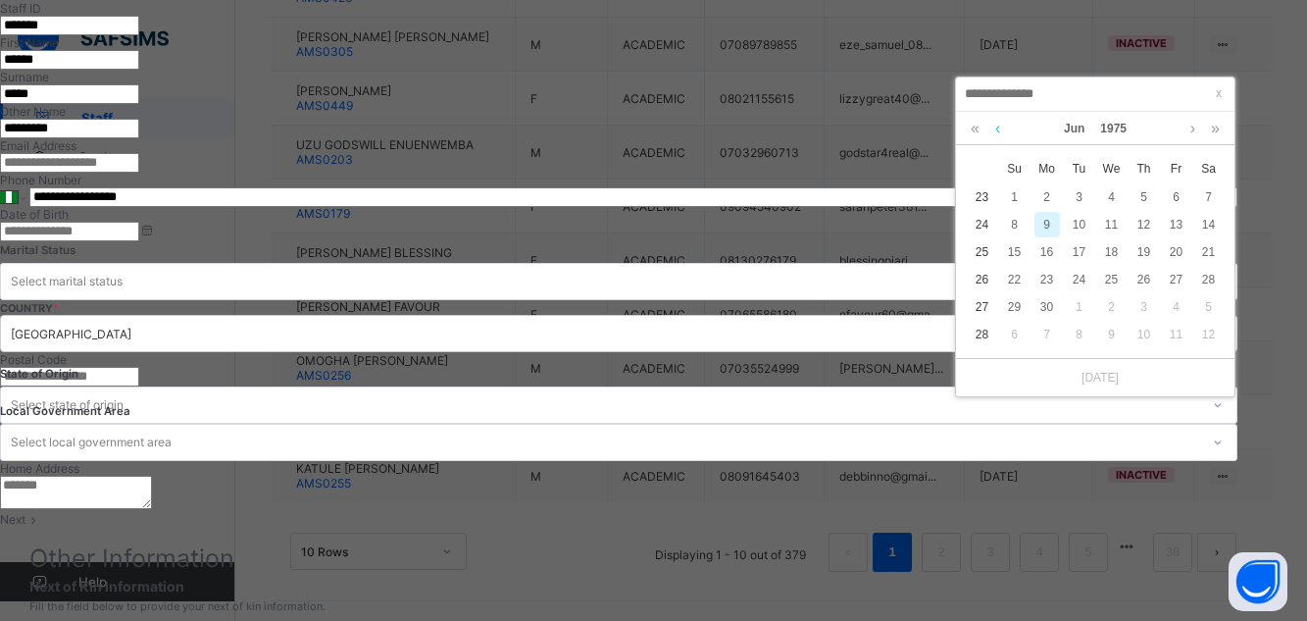
click at [996, 130] on link at bounding box center [997, 128] width 15 height 33
click at [1193, 127] on link at bounding box center [1192, 128] width 15 height 33
click at [1132, 131] on link "1975" at bounding box center [1114, 128] width 42 height 33
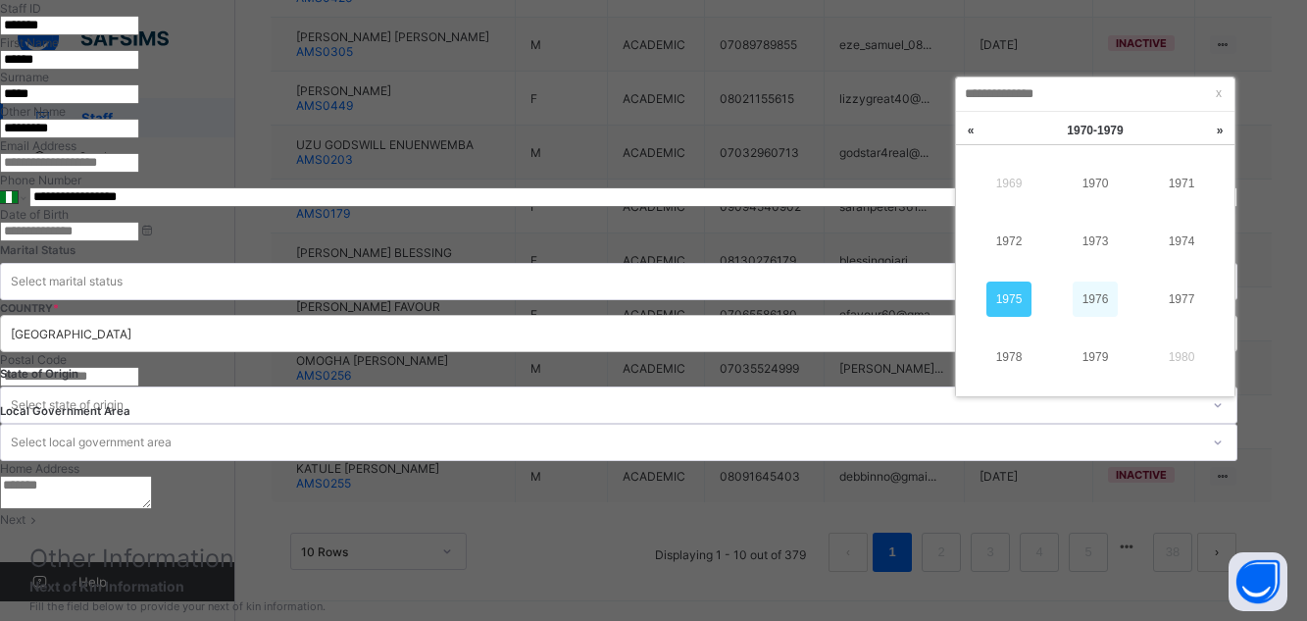
click at [1106, 298] on link "1976" at bounding box center [1094, 298] width 45 height 35
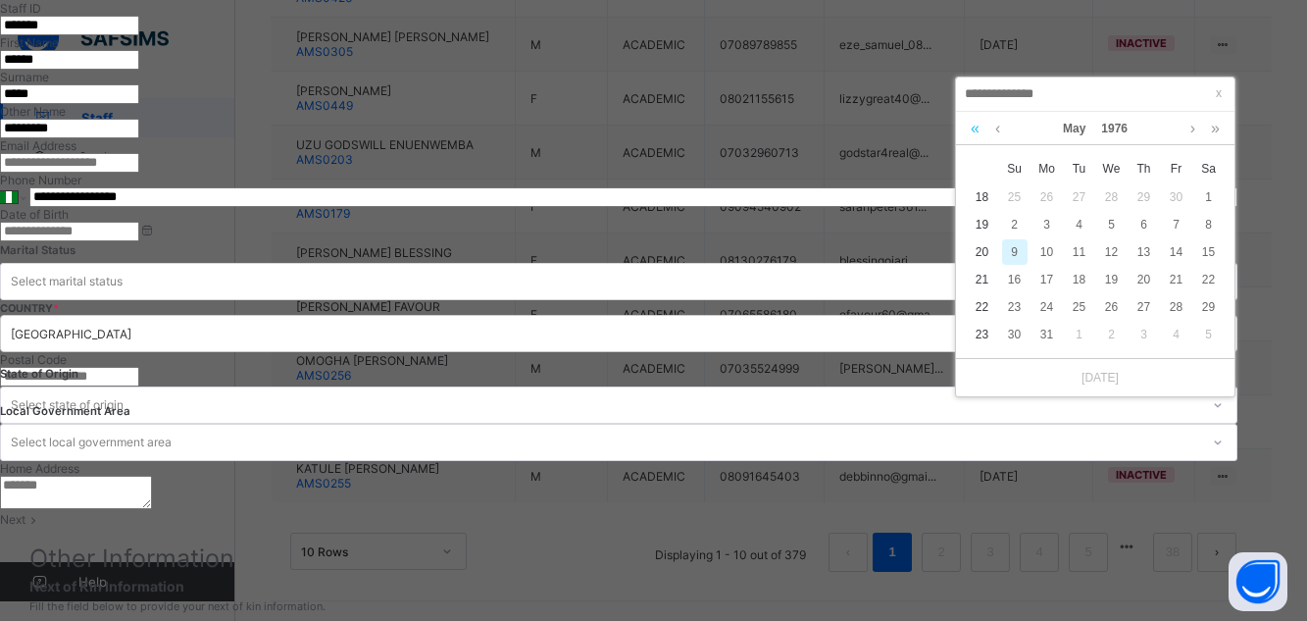
click at [976, 125] on link at bounding box center [975, 128] width 19 height 33
click at [1218, 126] on link at bounding box center [1215, 128] width 19 height 33
click at [1002, 125] on link at bounding box center [997, 128] width 15 height 33
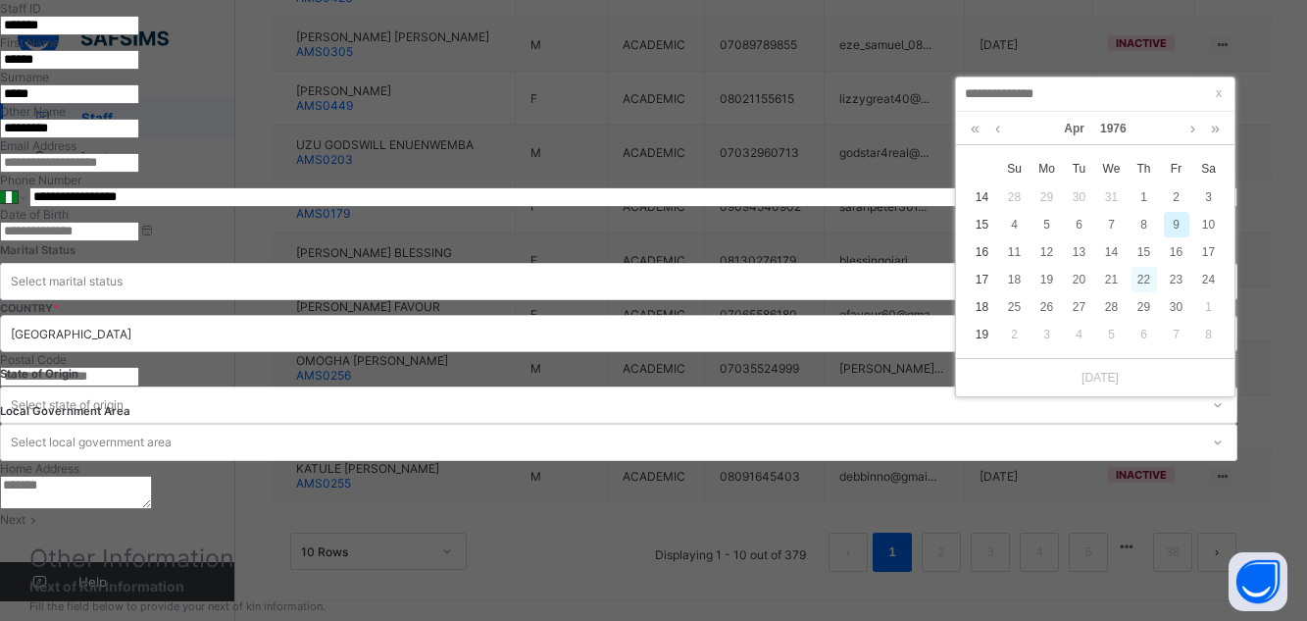
click at [1145, 275] on div "22" at bounding box center [1143, 279] width 25 height 25
type input "**********"
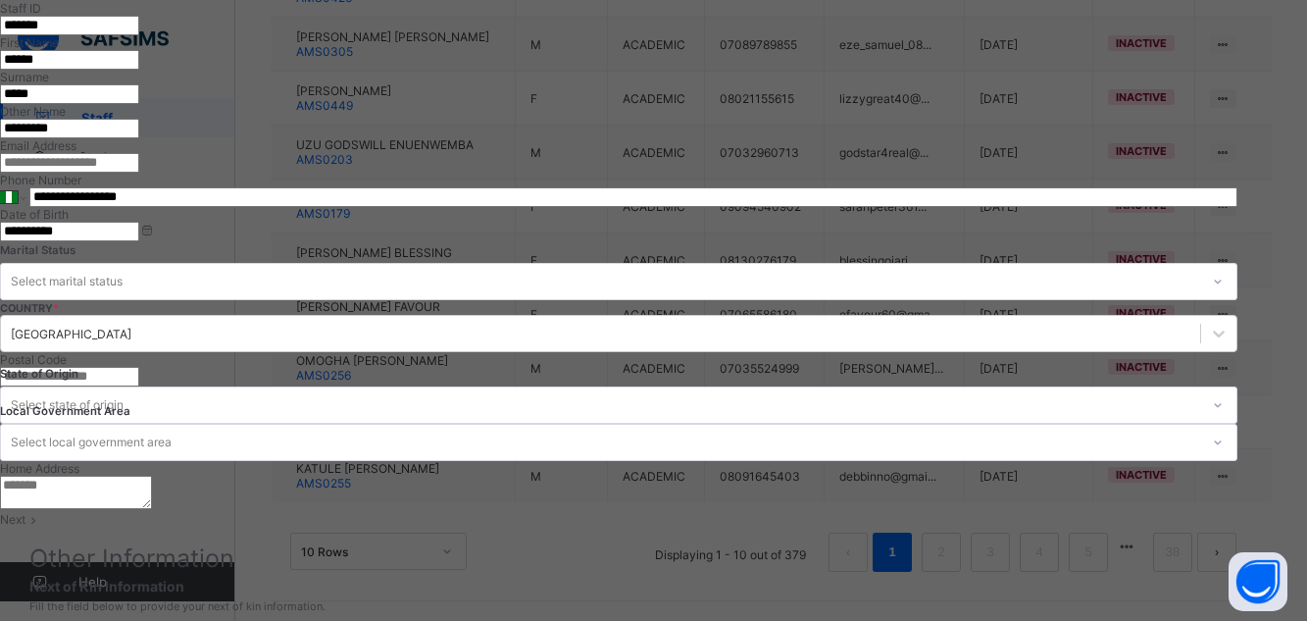
click at [123, 263] on div "Select marital status" at bounding box center [67, 281] width 112 height 37
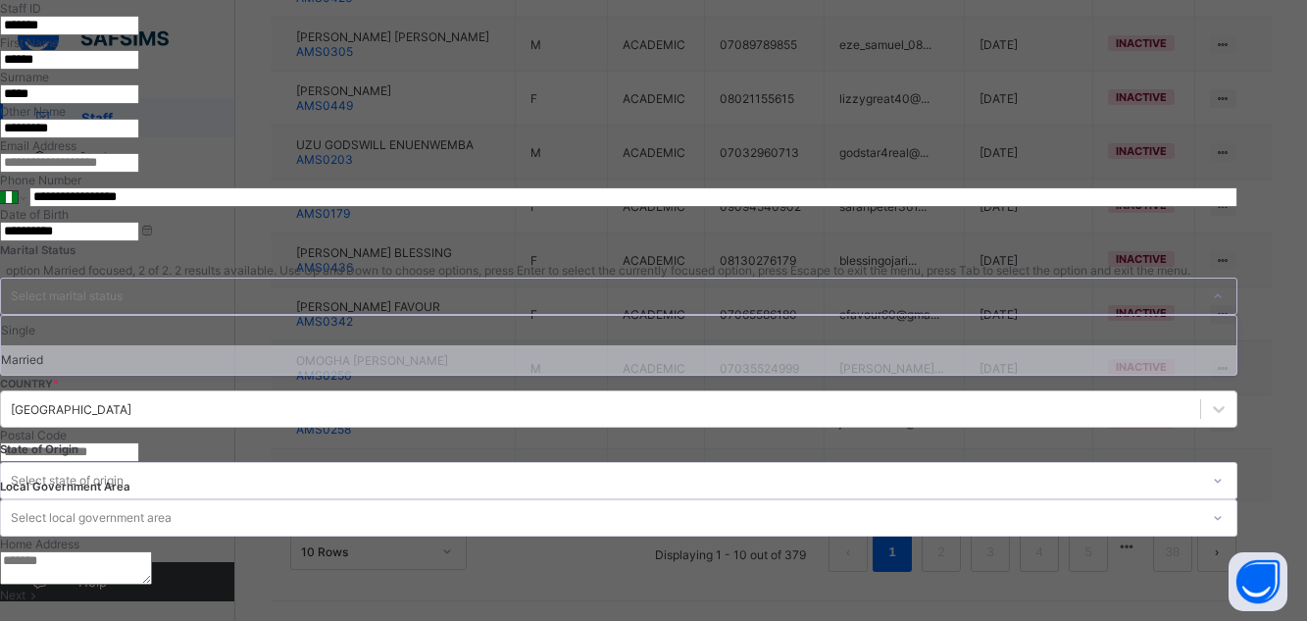
click at [684, 345] on div "Married" at bounding box center [618, 359] width 1235 height 29
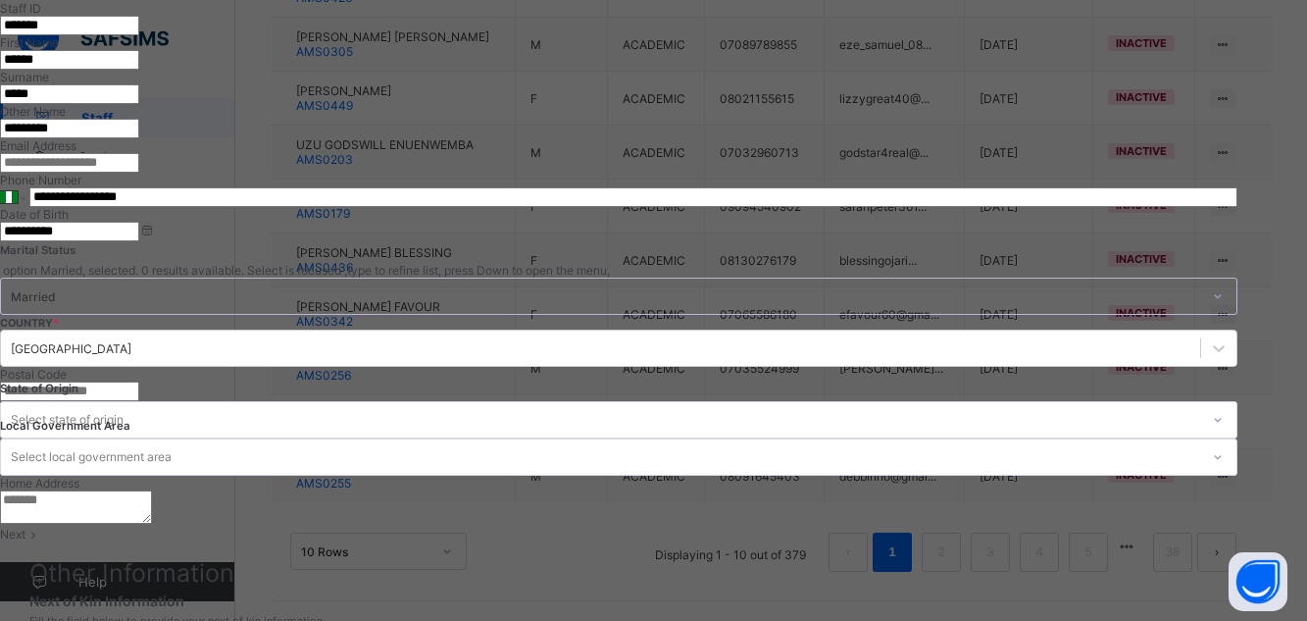
click at [139, 381] on input "text" at bounding box center [69, 391] width 139 height 20
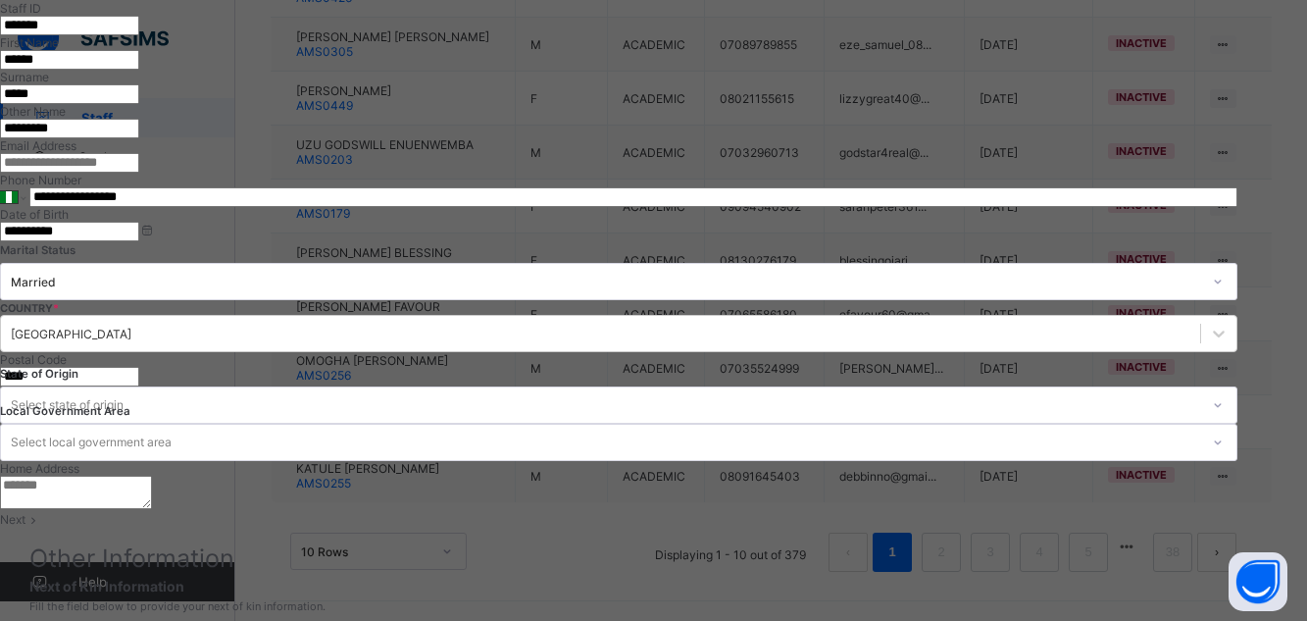
type input "****"
click at [124, 386] on div "Select state of origin" at bounding box center [67, 404] width 113 height 37
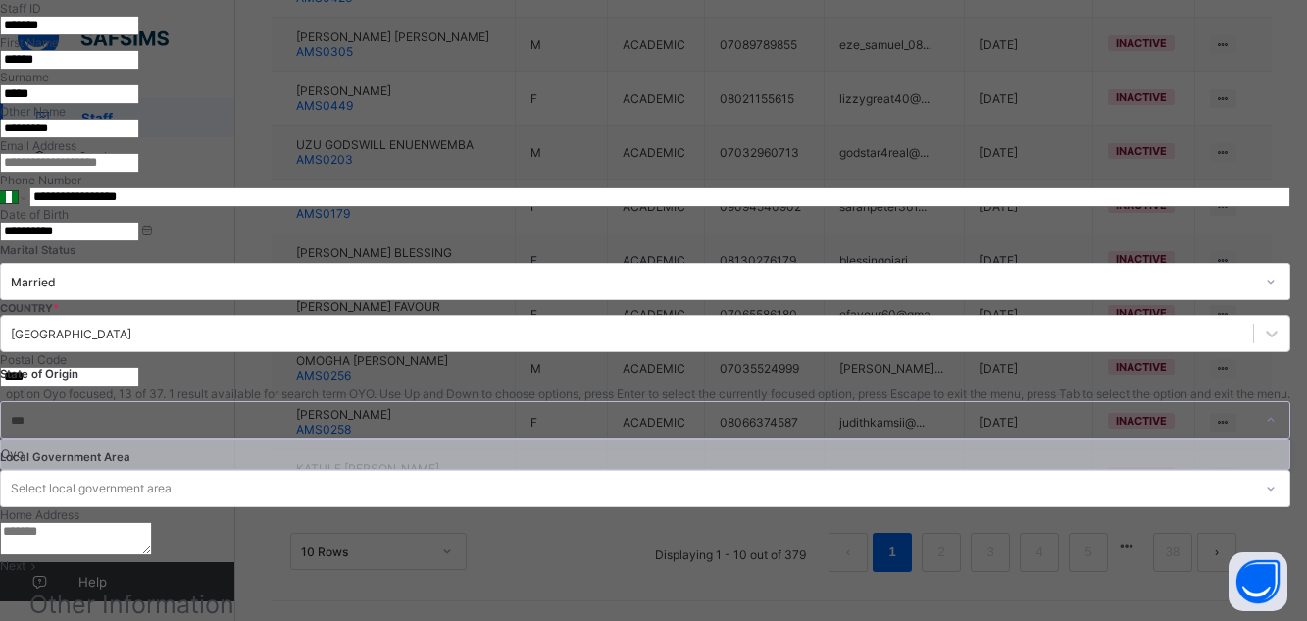
type input "***"
click at [1265, 478] on icon at bounding box center [1271, 488] width 12 height 20
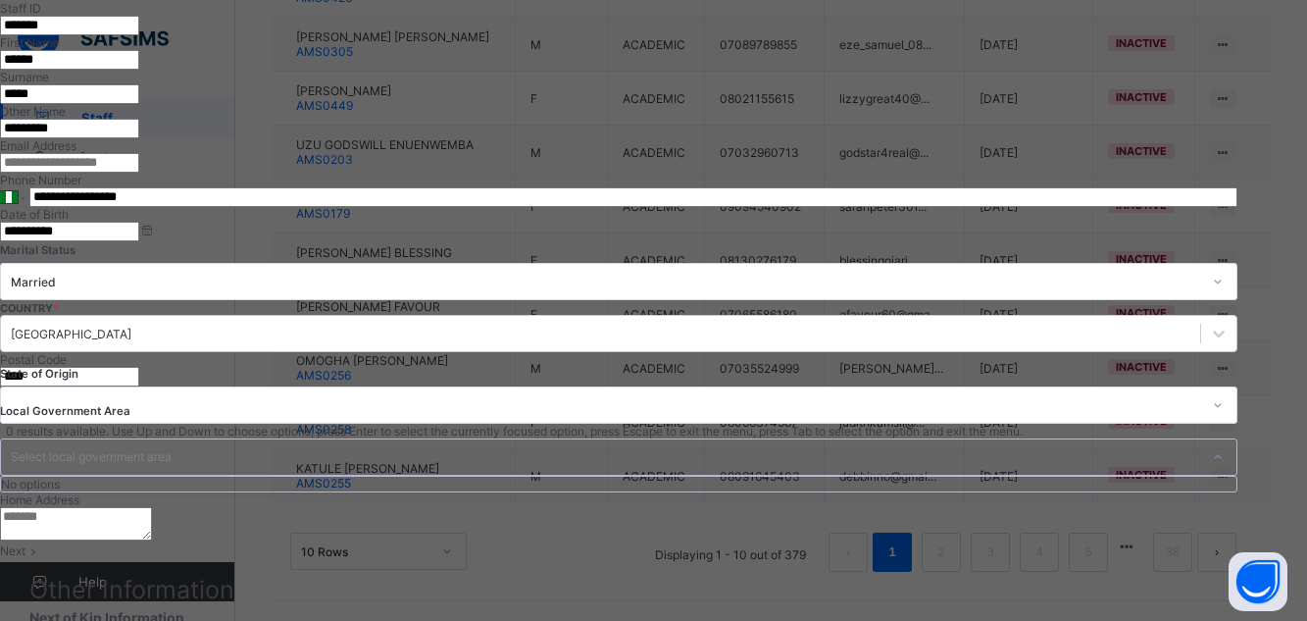
click at [1223, 447] on icon at bounding box center [1218, 457] width 12 height 20
click at [921, 391] on div at bounding box center [600, 404] width 1198 height 27
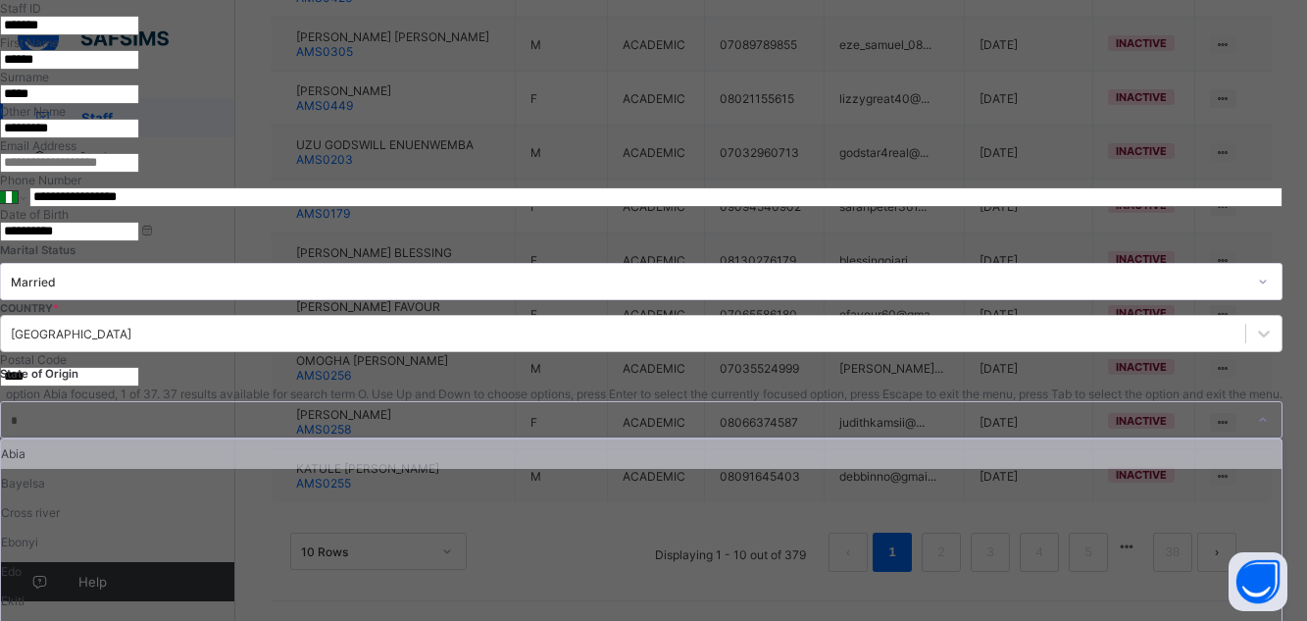
type input "**"
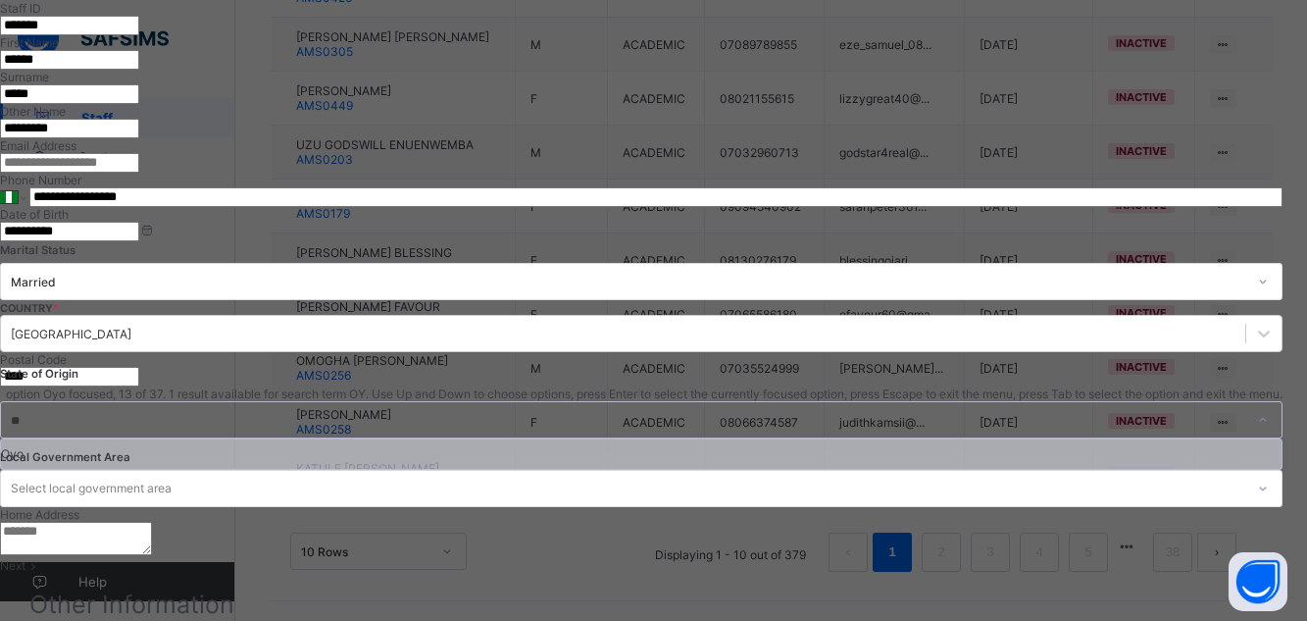
click at [866, 439] on div "Oyo" at bounding box center [641, 453] width 1280 height 29
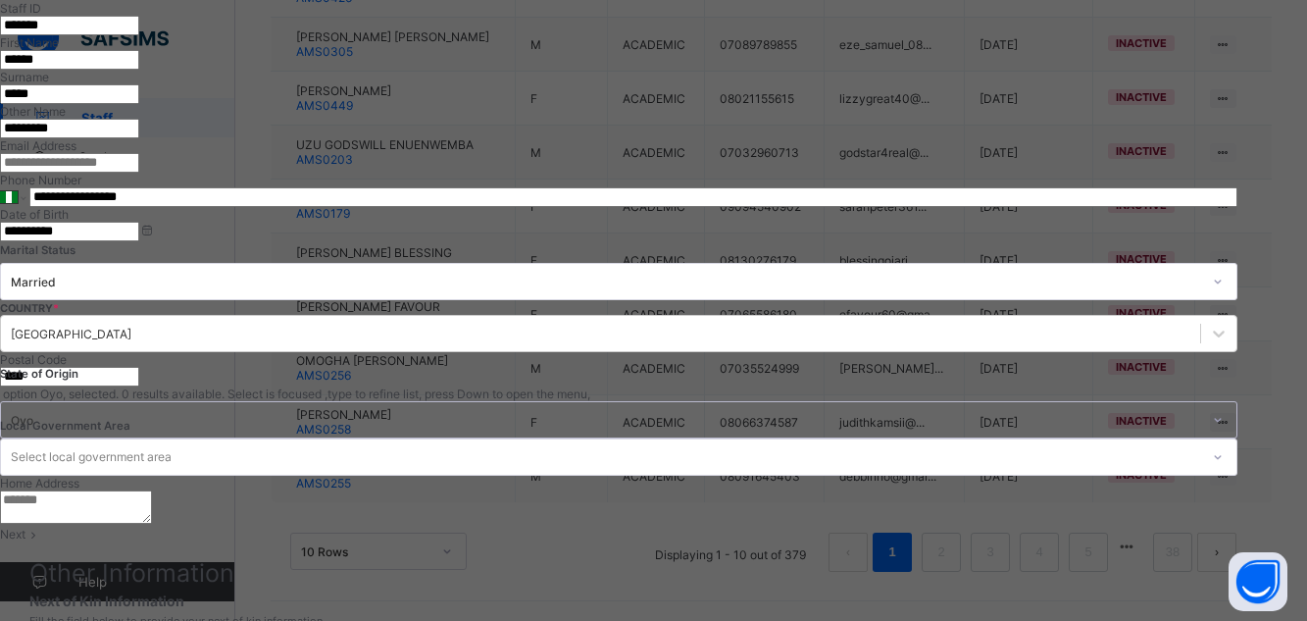
click at [1223, 447] on icon at bounding box center [1218, 457] width 12 height 20
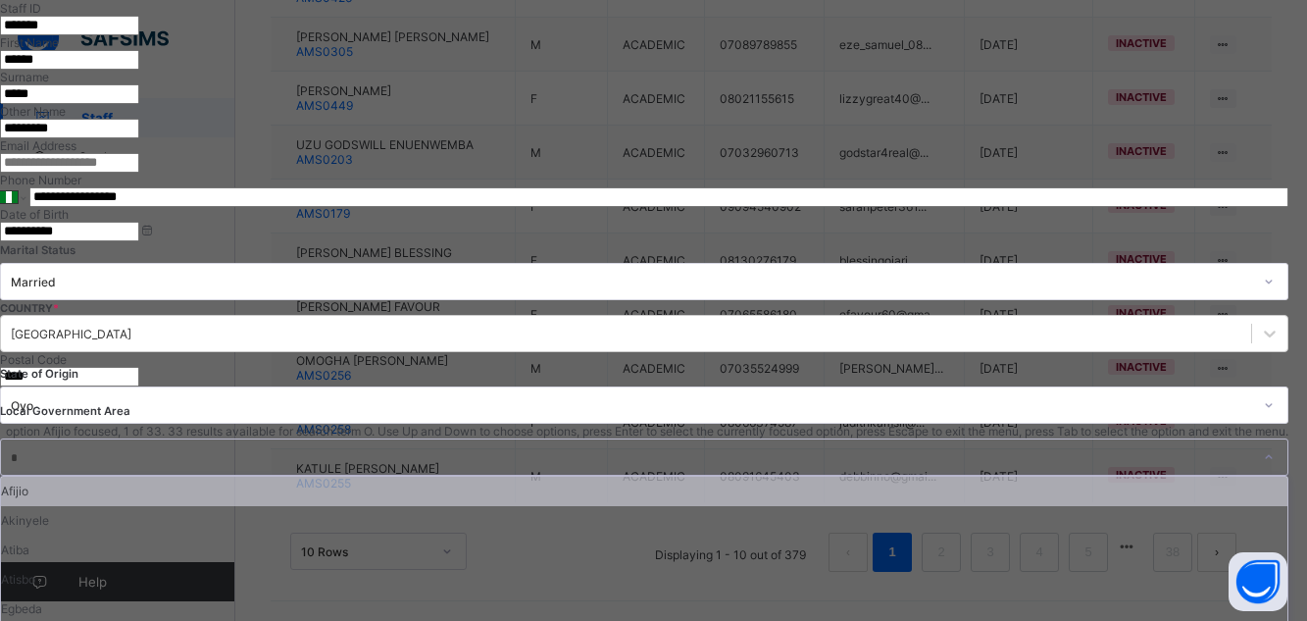
type input "**"
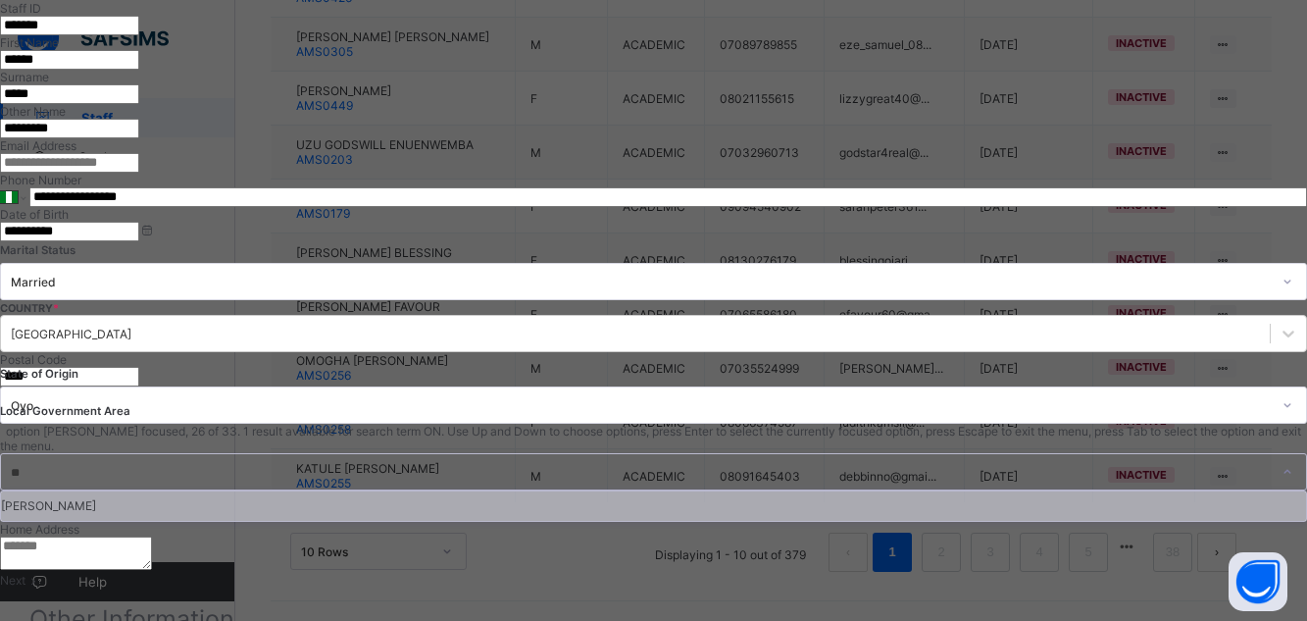
click at [1109, 491] on div "[PERSON_NAME]" at bounding box center [653, 505] width 1305 height 29
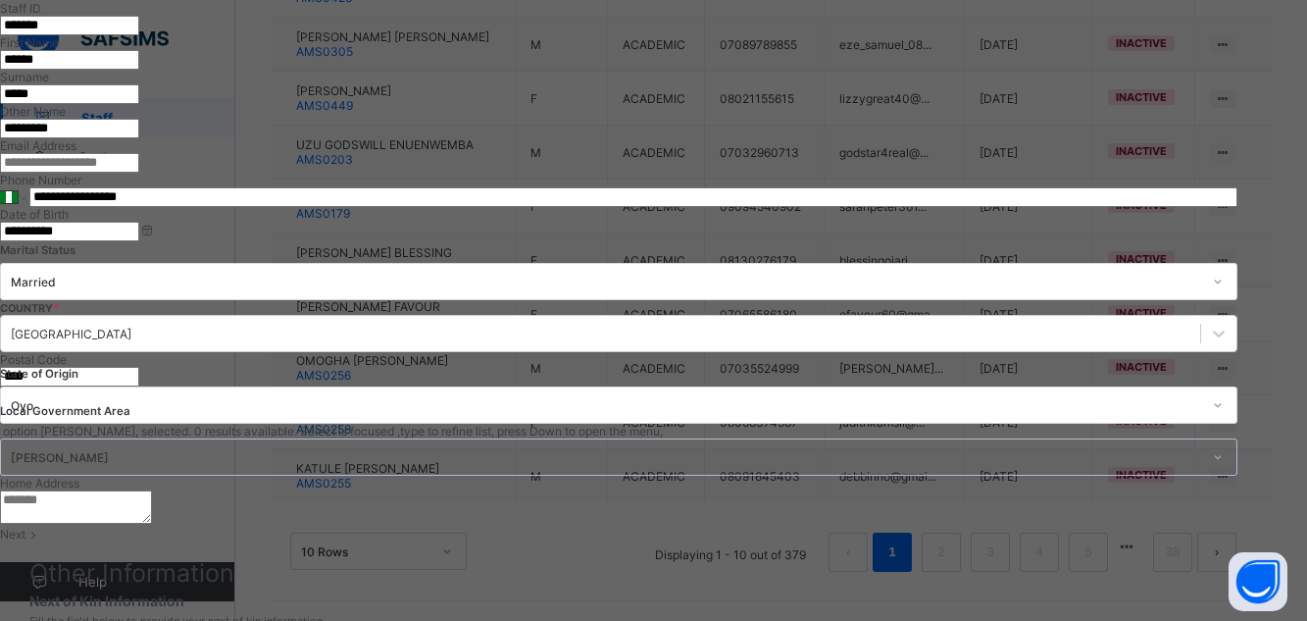
click at [152, 490] on textarea at bounding box center [76, 506] width 152 height 33
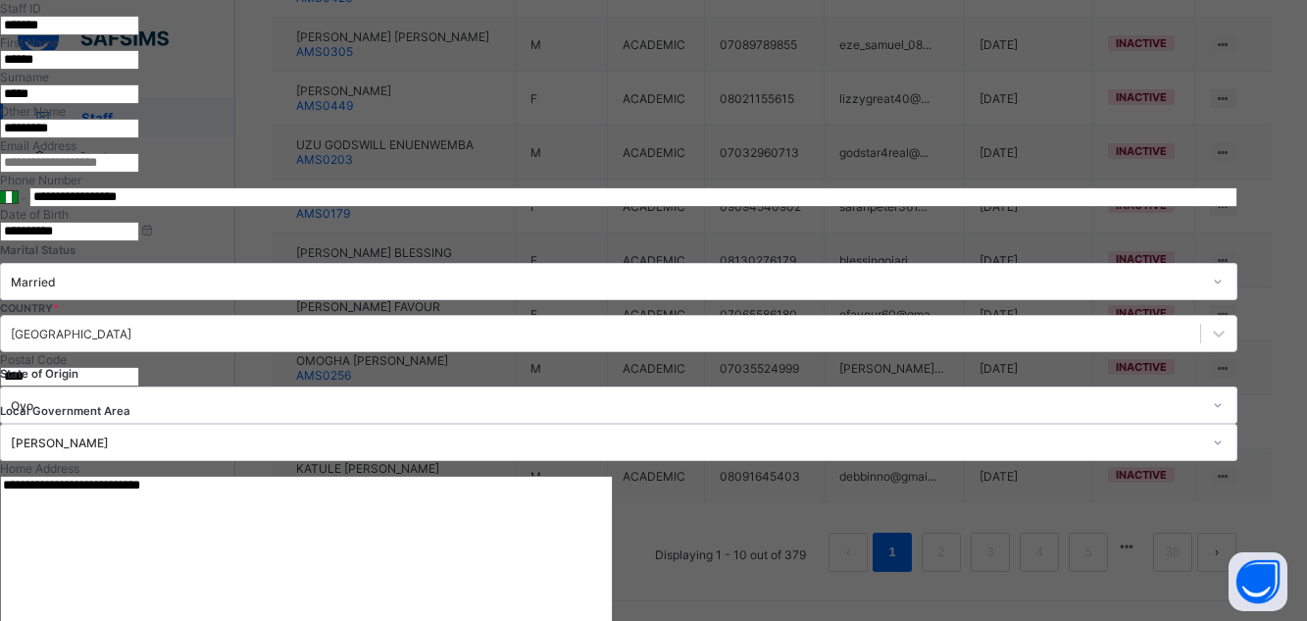
scroll to position [751, 0]
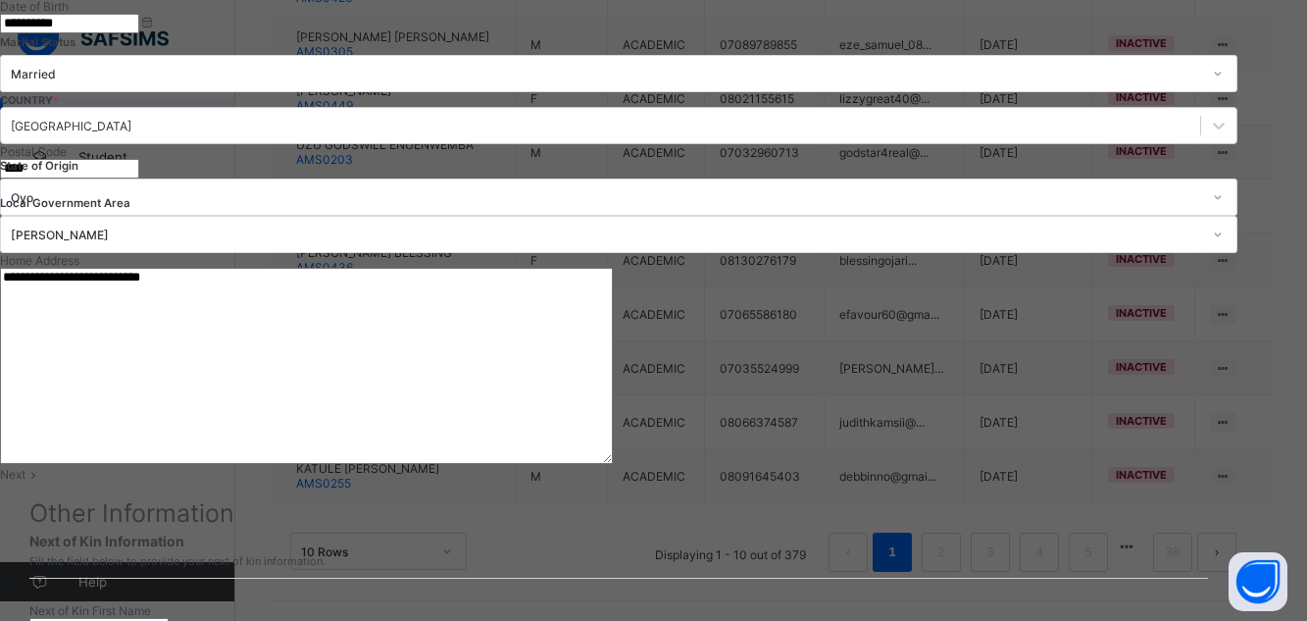
click at [25, 467] on span "Next" at bounding box center [12, 474] width 25 height 15
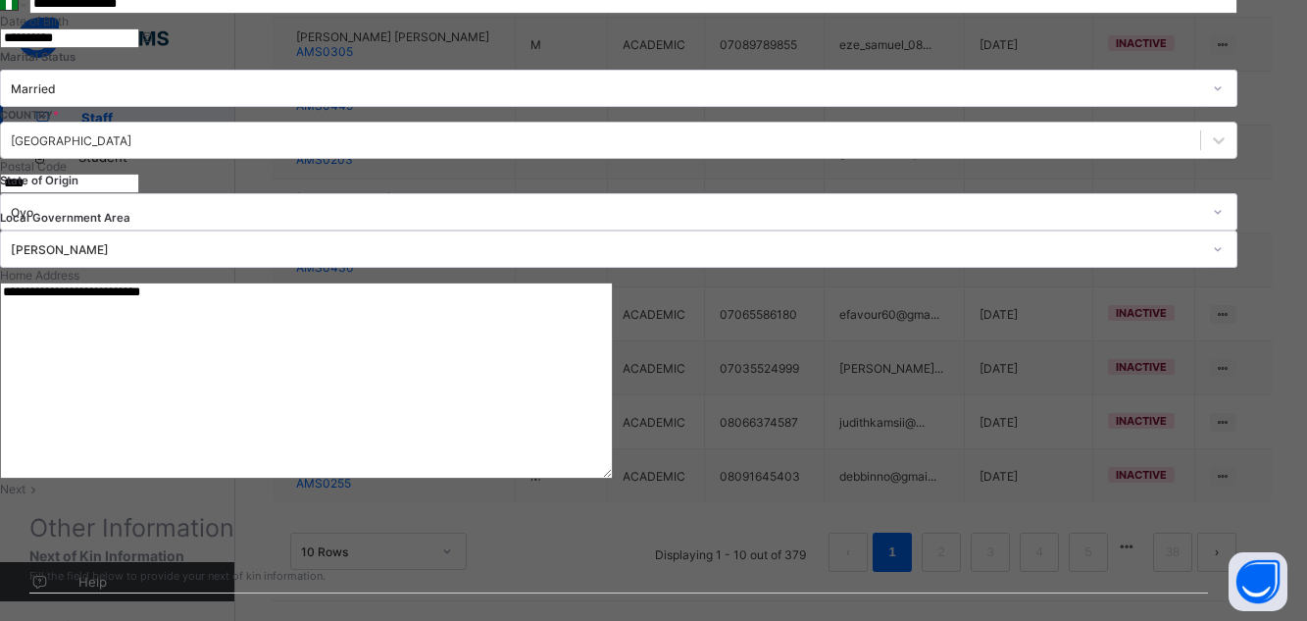
click at [1193, 481] on div "Next" at bounding box center [618, 488] width 1237 height 15
click at [25, 481] on span "Next" at bounding box center [12, 488] width 25 height 15
click at [613, 282] on textarea "**********" at bounding box center [306, 380] width 613 height 196
type textarea "**********"
click at [25, 481] on span "Next" at bounding box center [12, 488] width 25 height 15
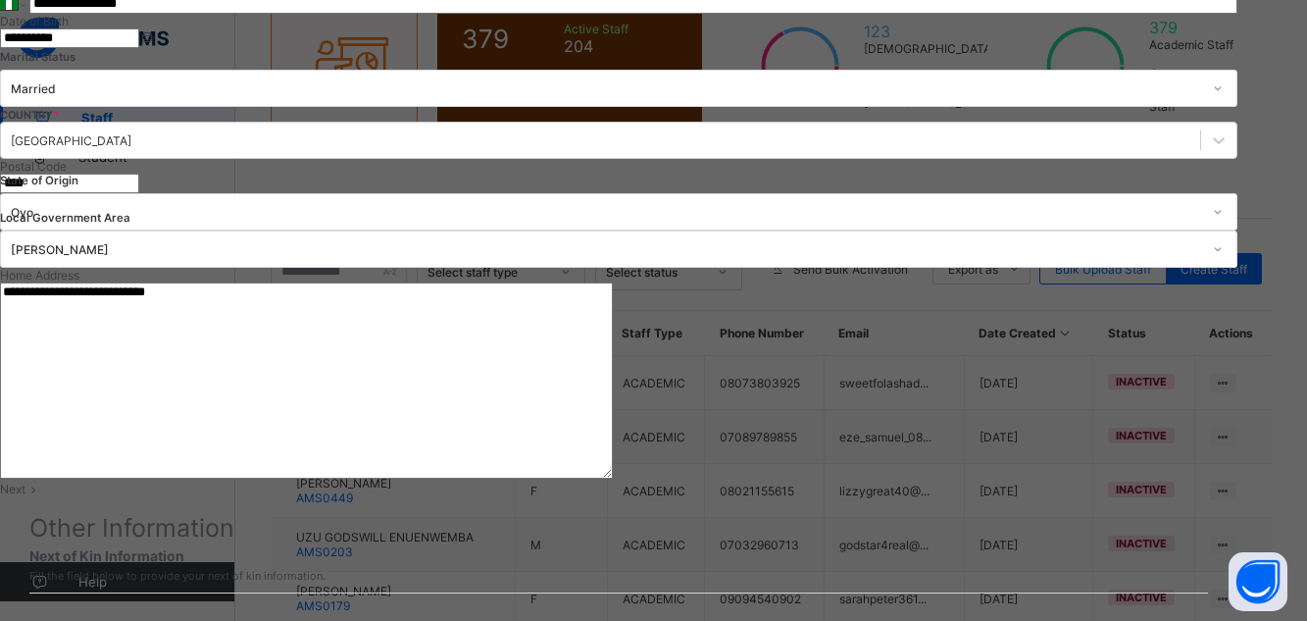
scroll to position [0, 0]
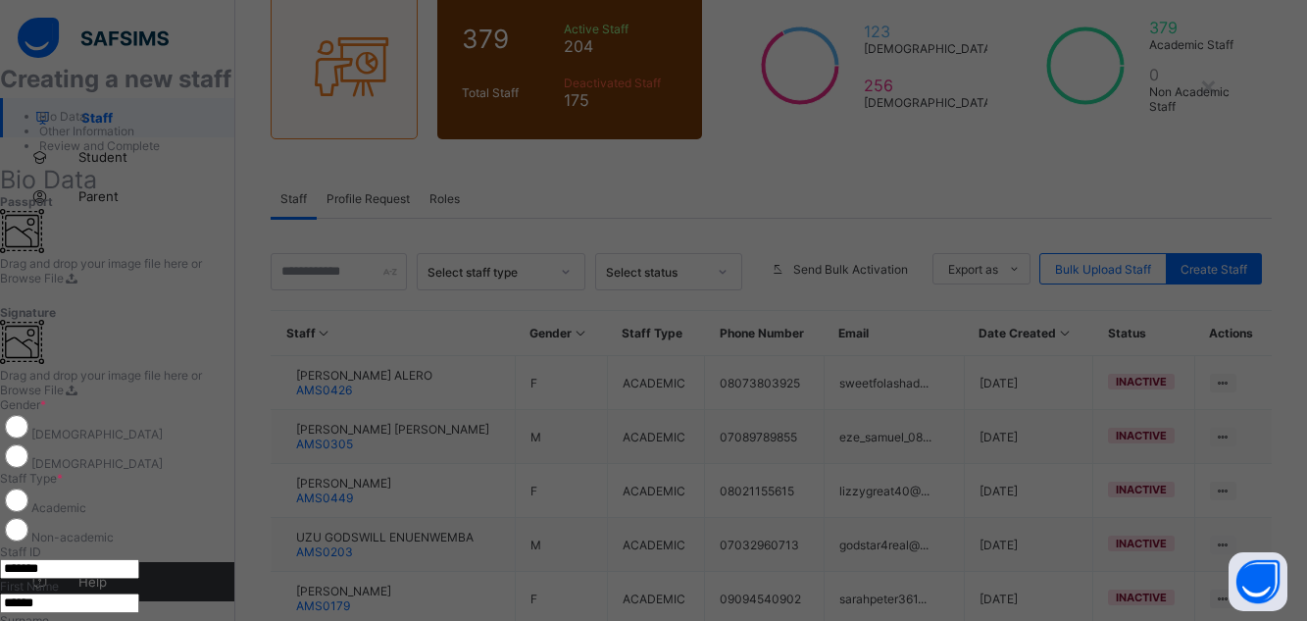
type input "**********"
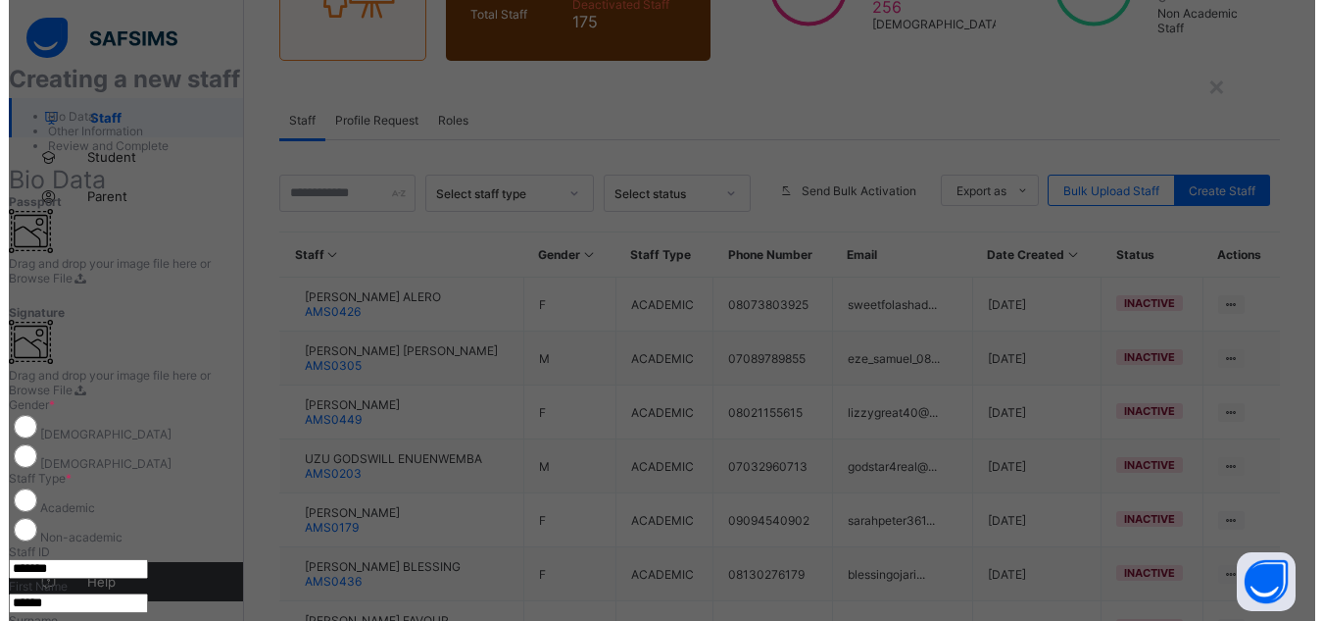
scroll to position [751, 0]
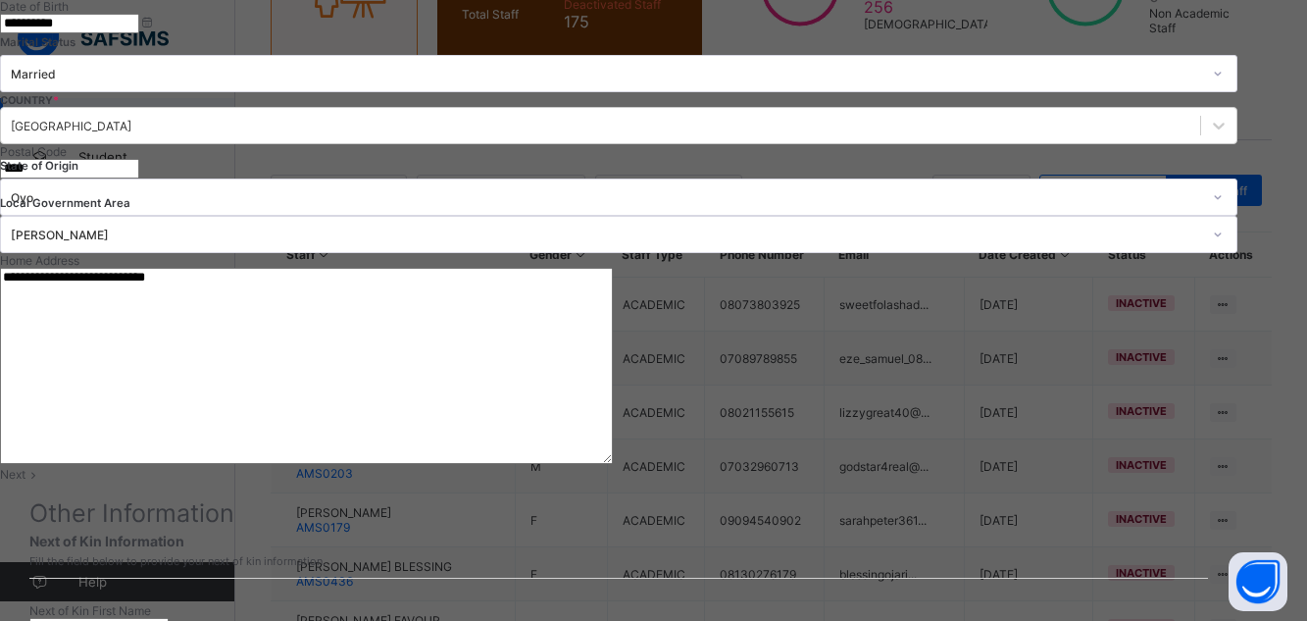
click at [1186, 467] on div "Next" at bounding box center [618, 474] width 1237 height 15
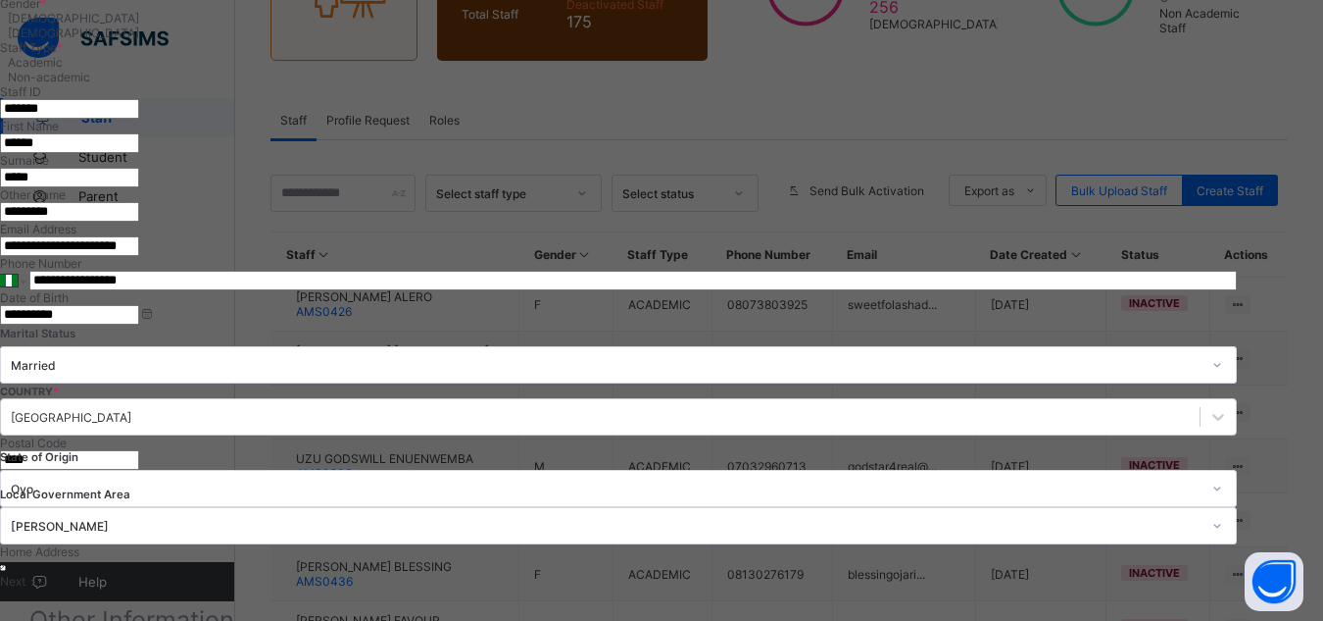
scroll to position [0, 0]
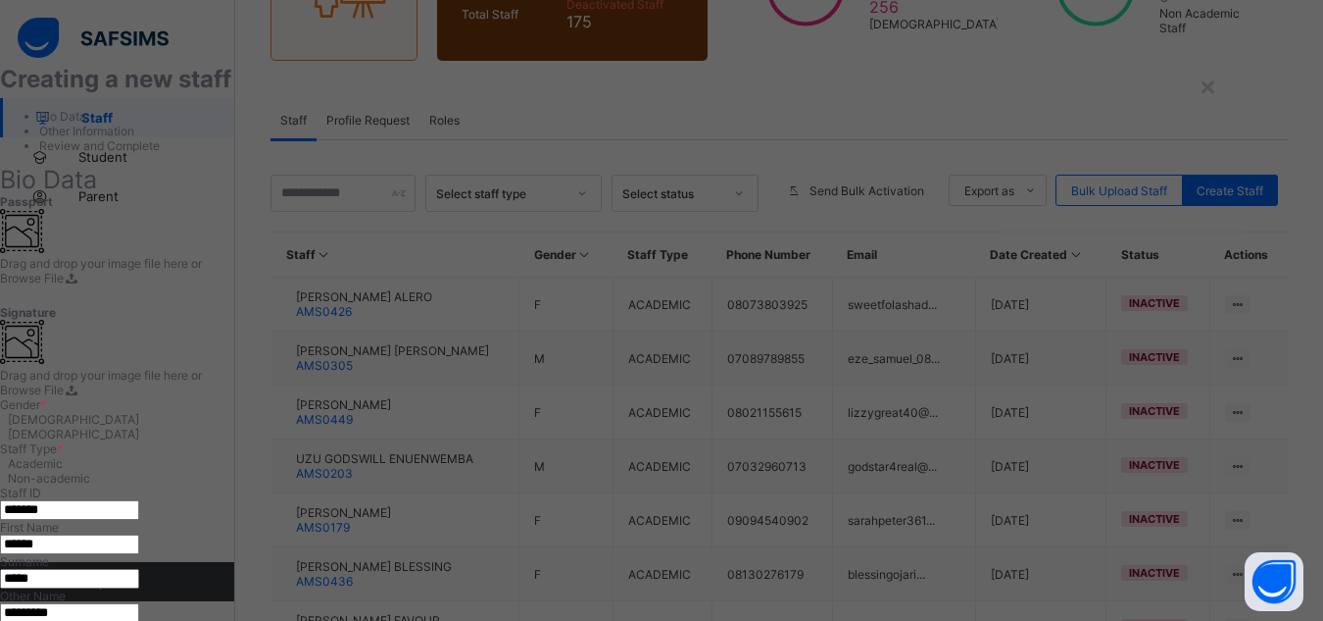
type input "*"
type input "*********"
type input "*****"
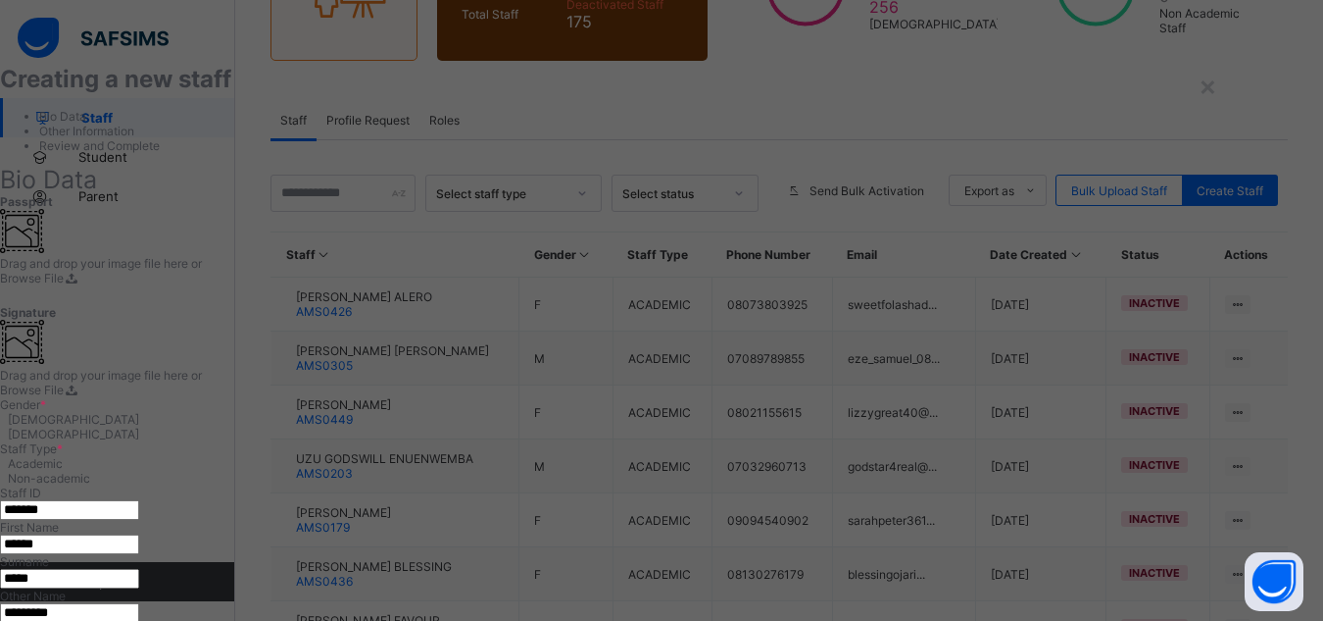
type input "**********"
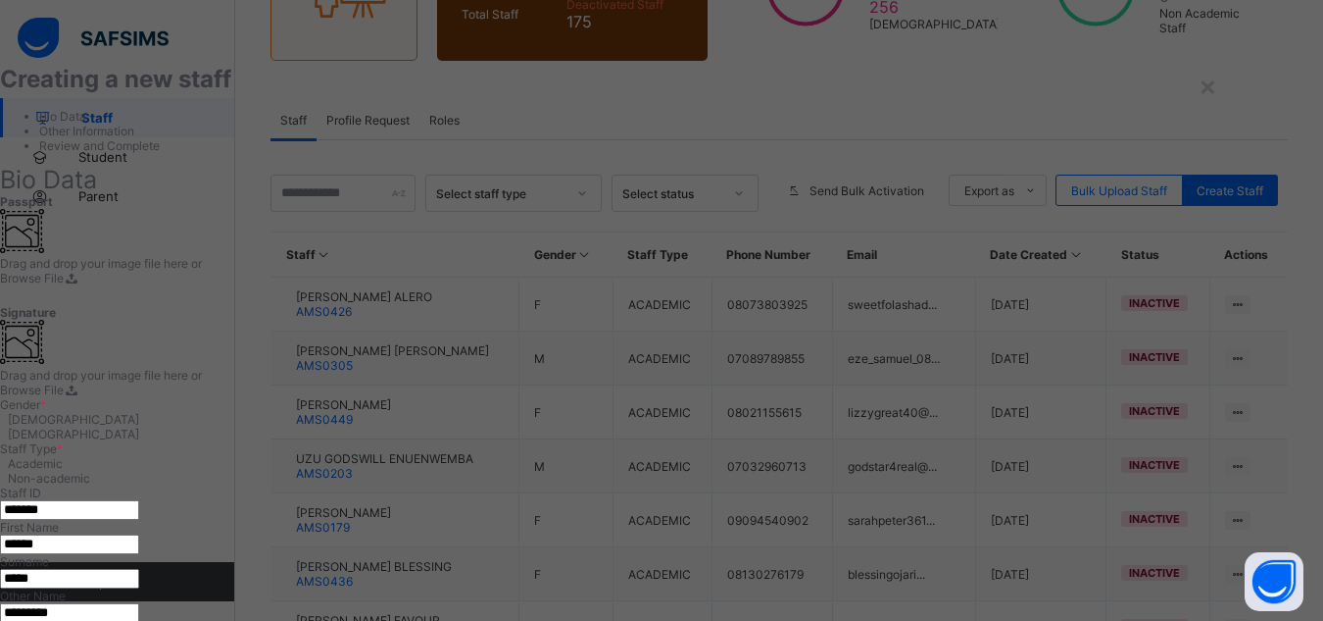
type input "********"
type input "**********"
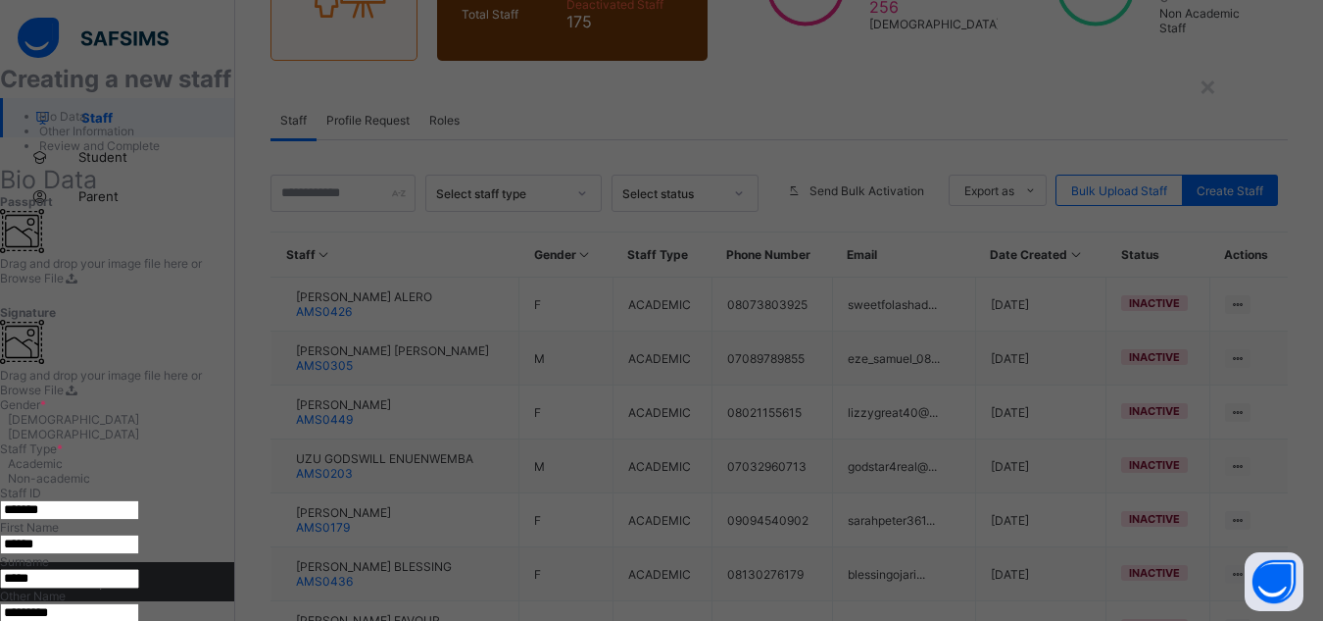
type textarea "**********"
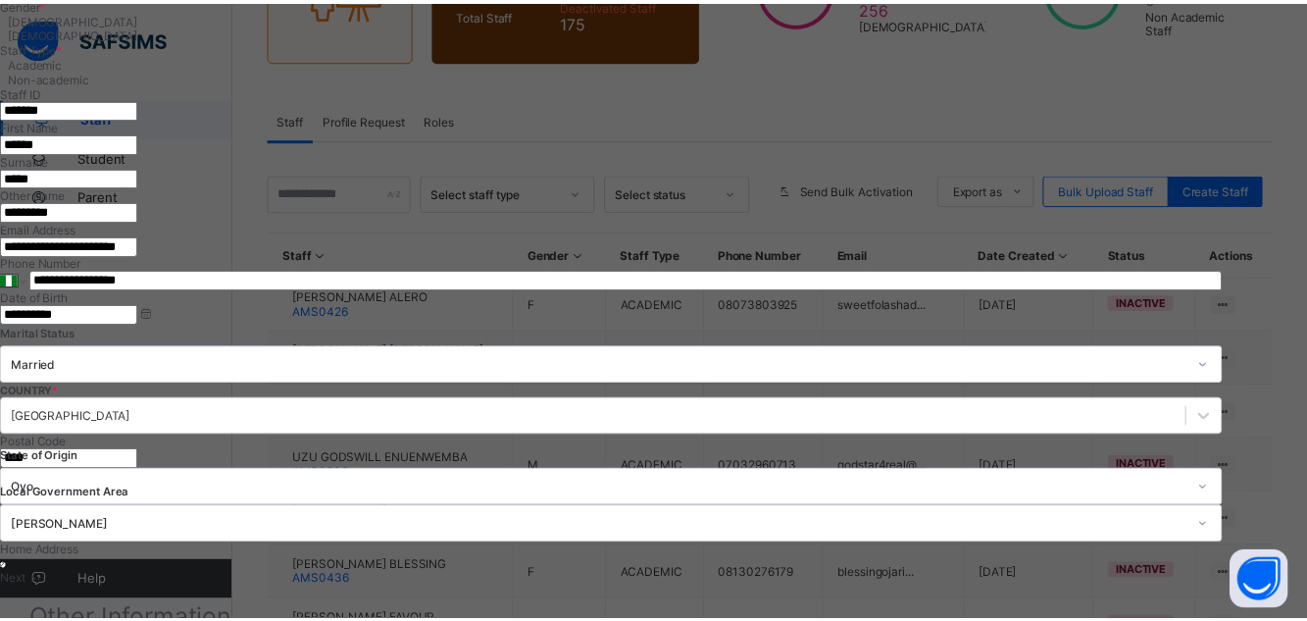
scroll to position [674, 0]
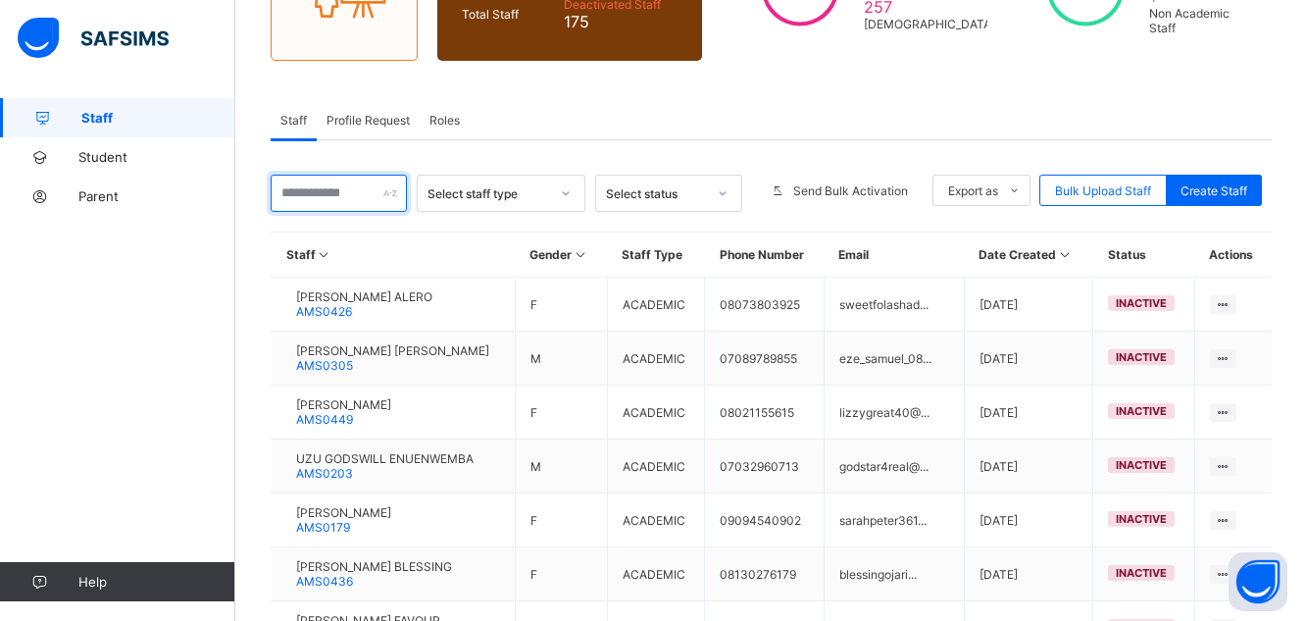
click at [334, 198] on input "text" at bounding box center [339, 192] width 136 height 37
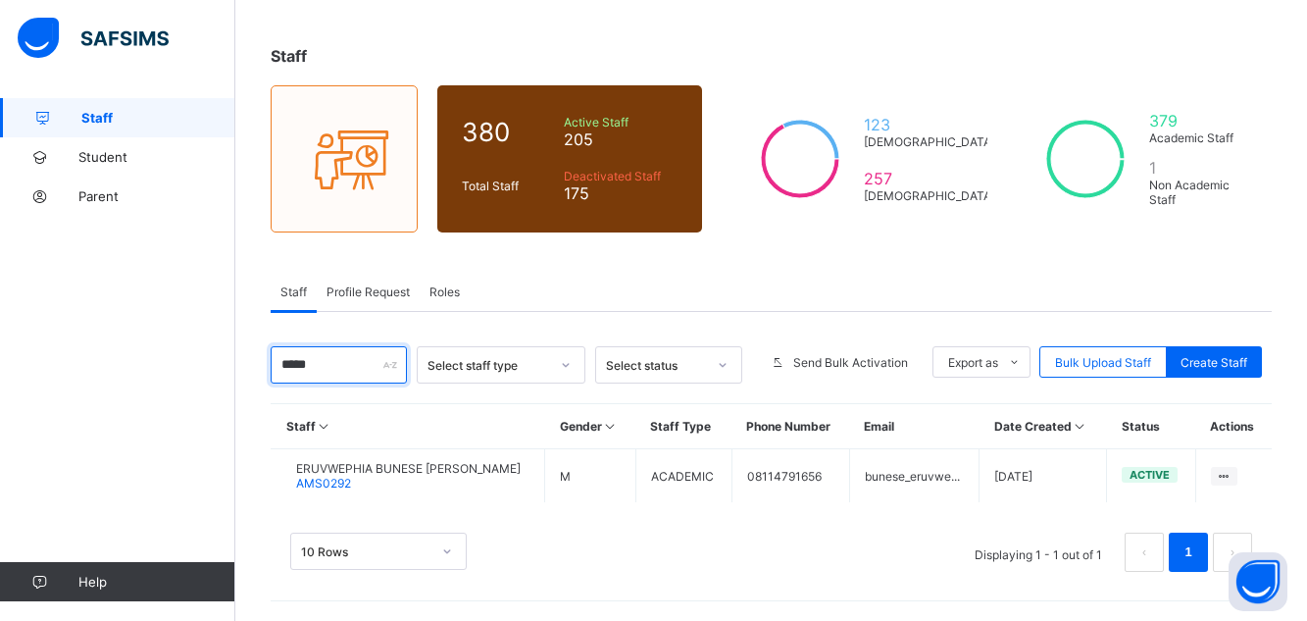
type input "******"
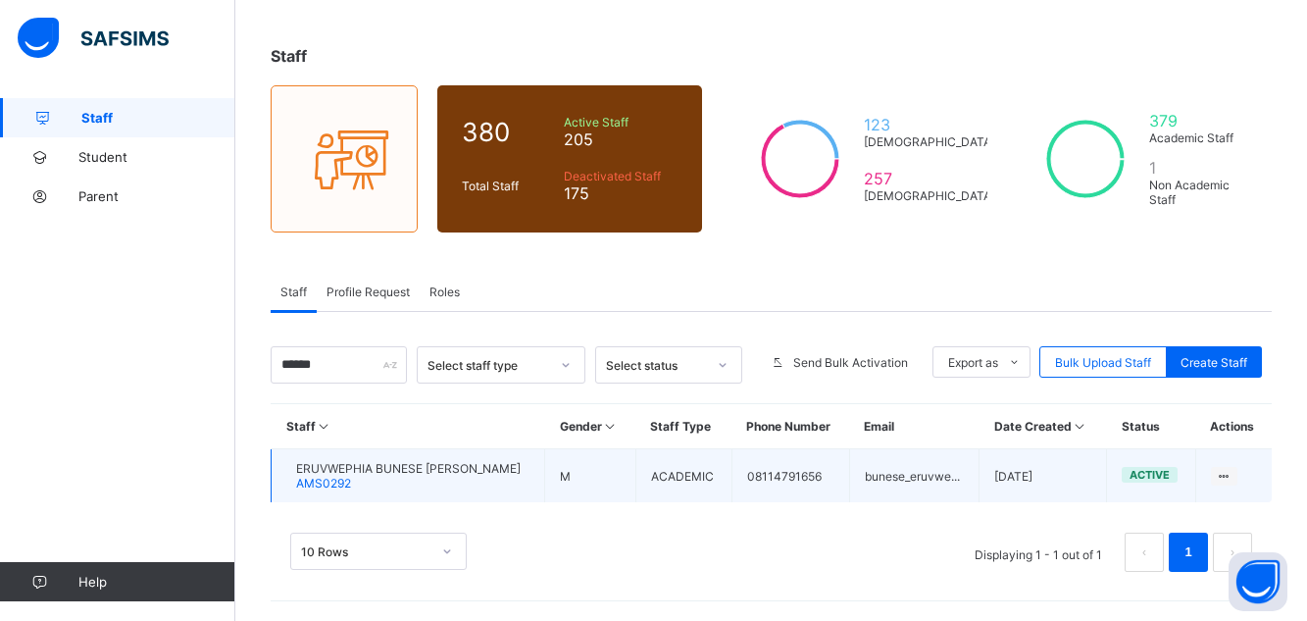
click at [432, 462] on span "ERUVWEPHIA BUNESE [PERSON_NAME]" at bounding box center [408, 468] width 224 height 15
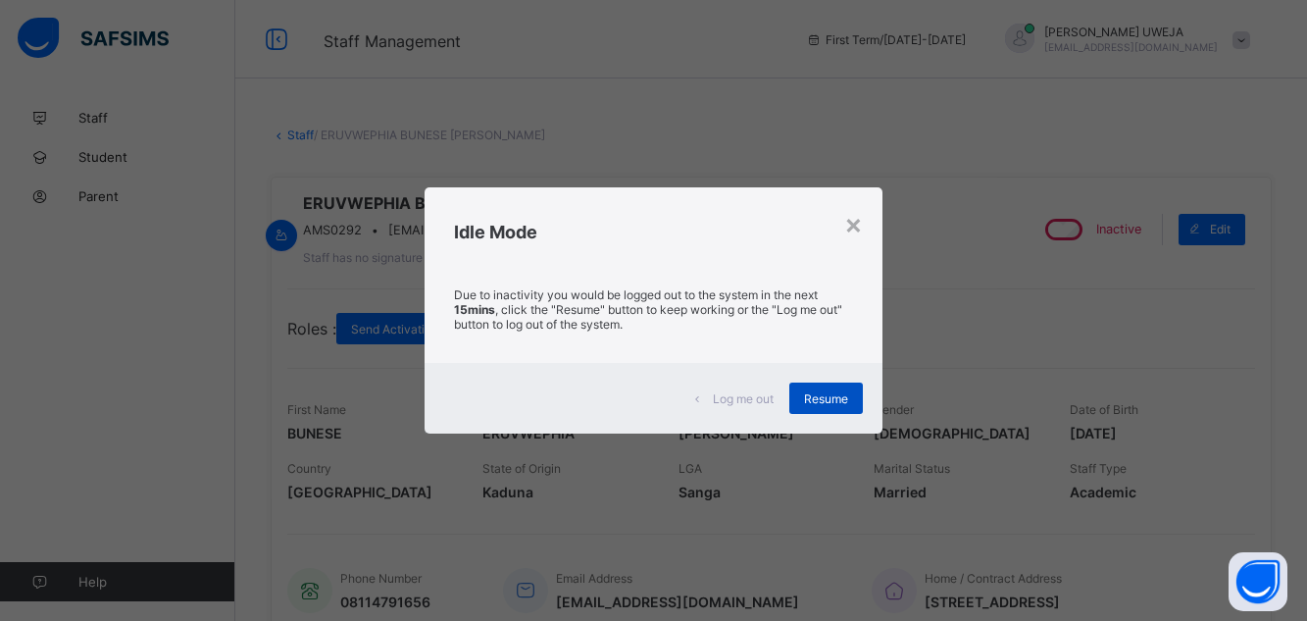
click at [816, 392] on span "Resume" at bounding box center [826, 398] width 44 height 15
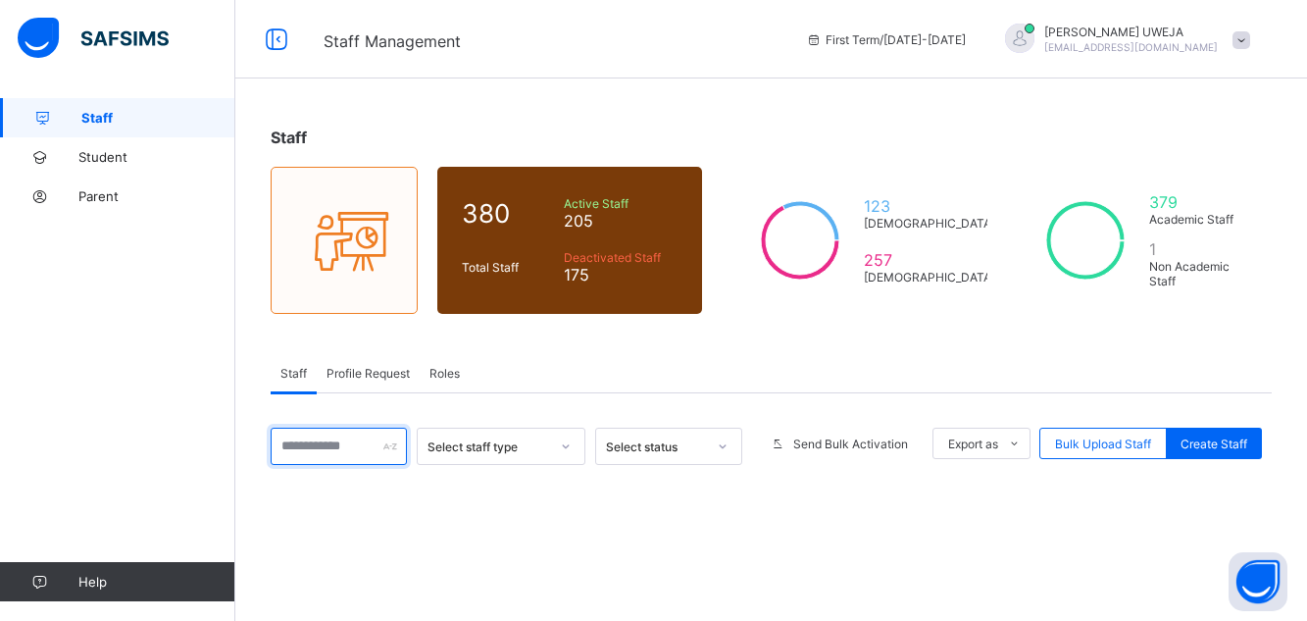
click at [298, 427] on input "text" at bounding box center [339, 445] width 136 height 37
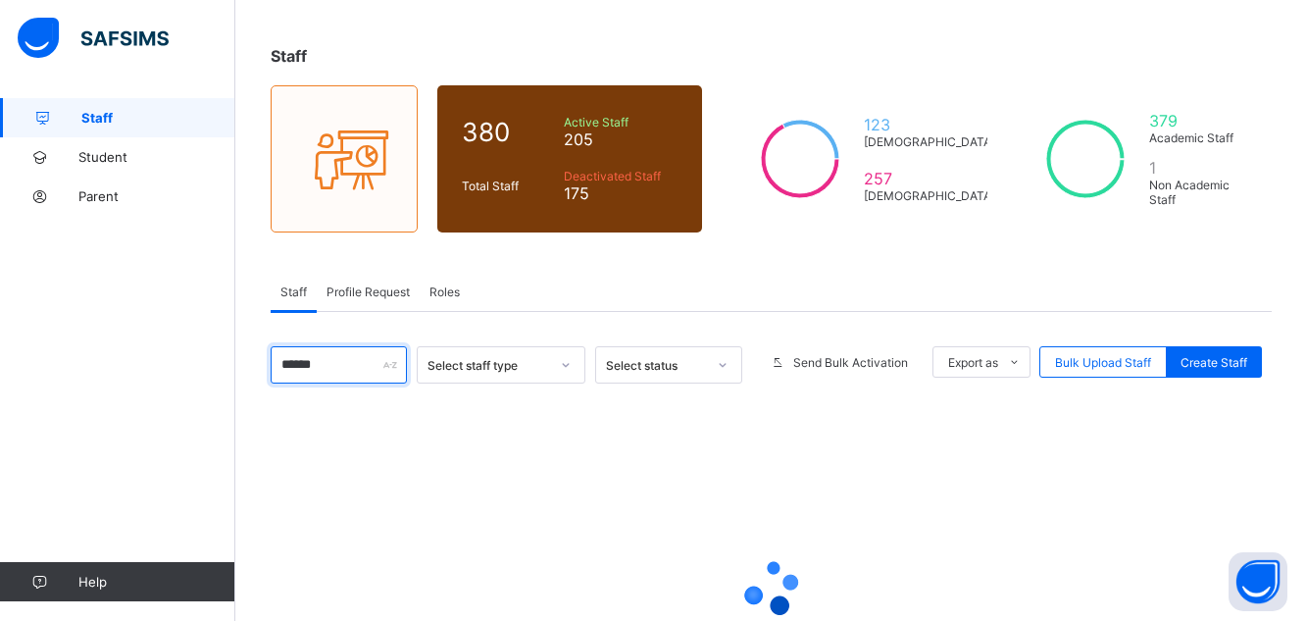
type input "******"
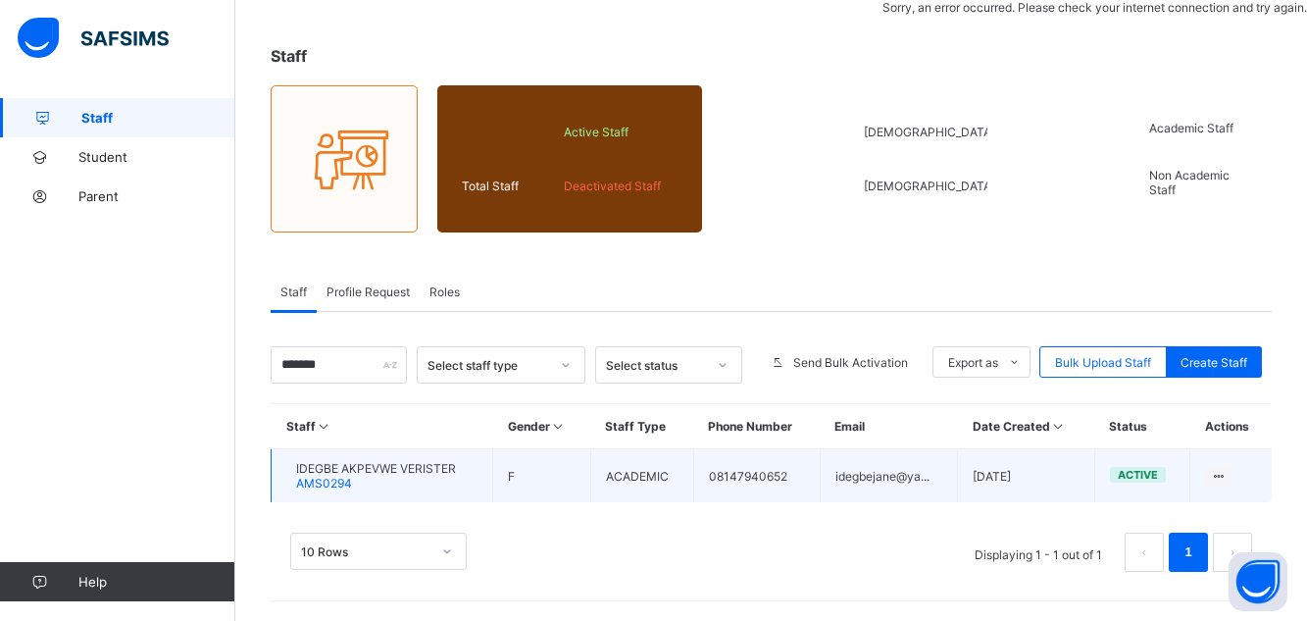
click at [352, 481] on span "AMS0294" at bounding box center [324, 482] width 56 height 15
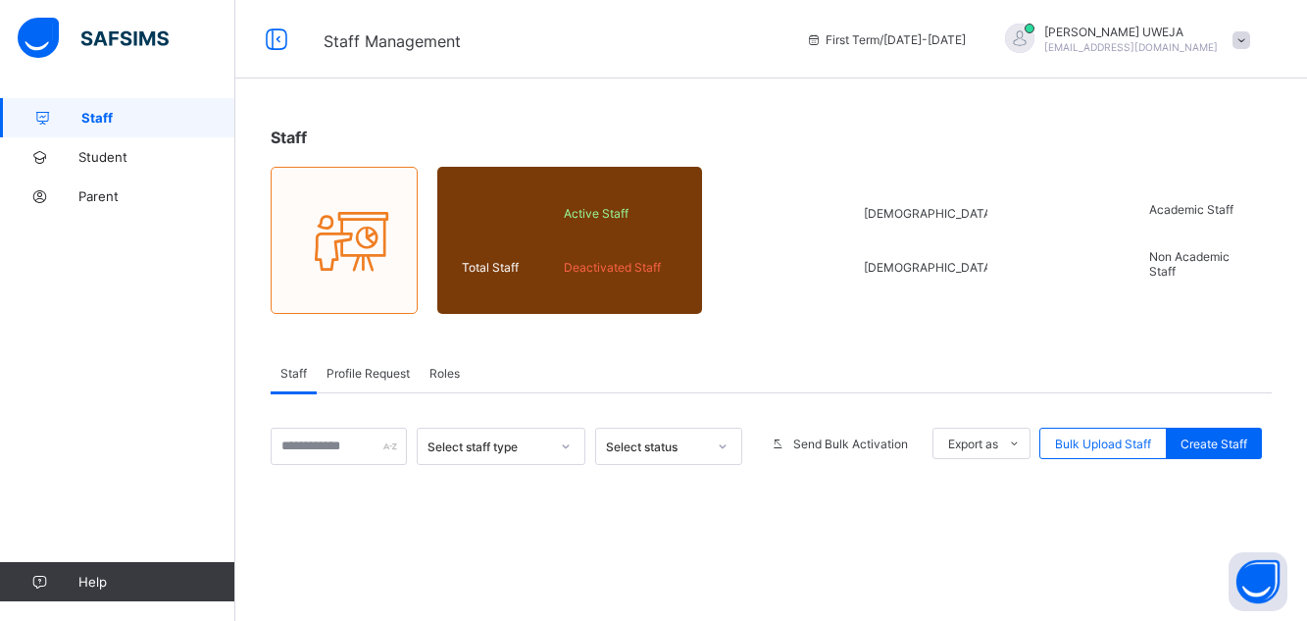
scroll to position [81, 0]
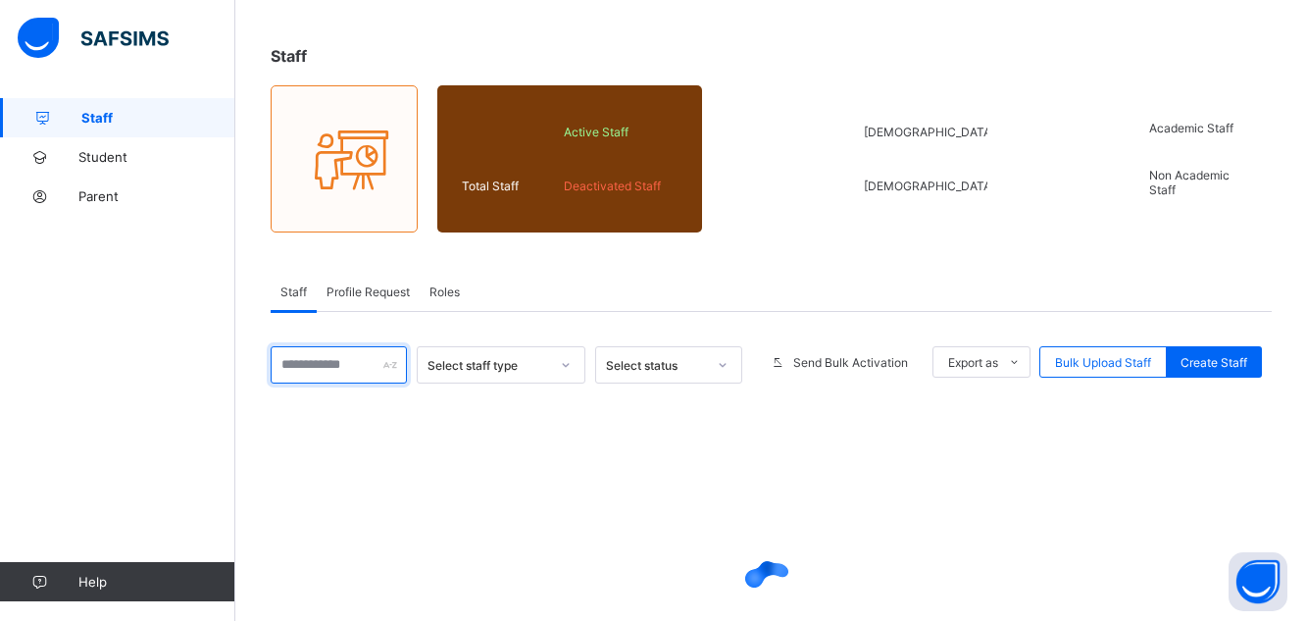
click at [323, 370] on input "text" at bounding box center [339, 364] width 136 height 37
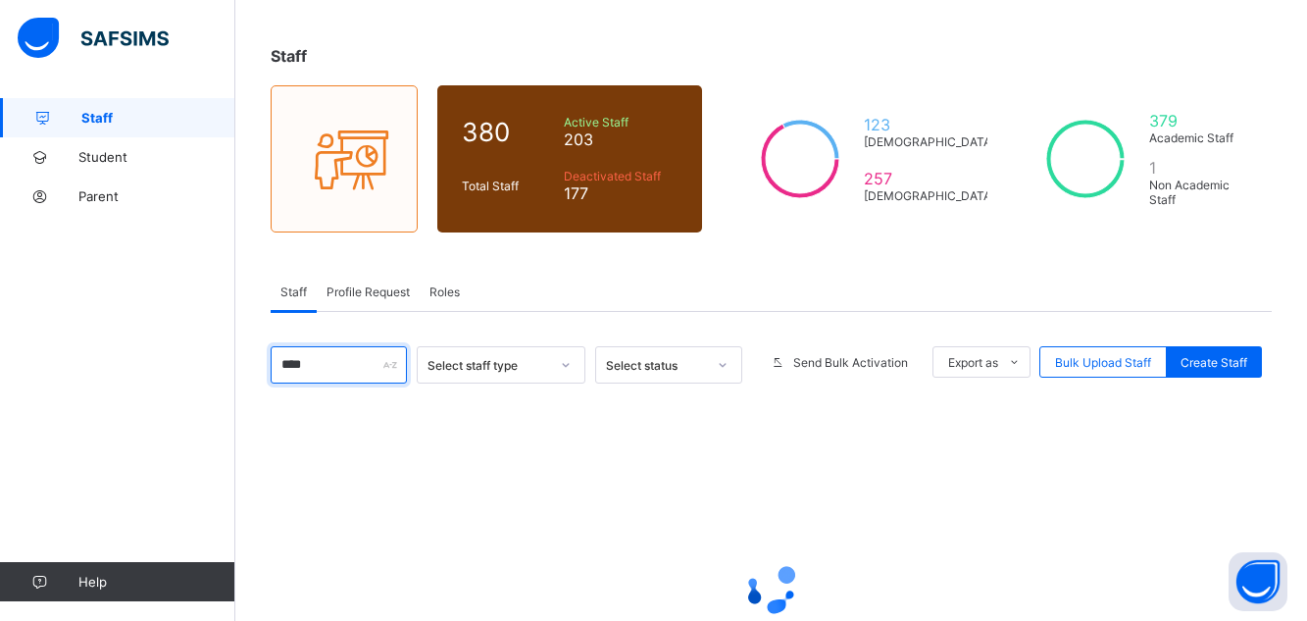
type input "*****"
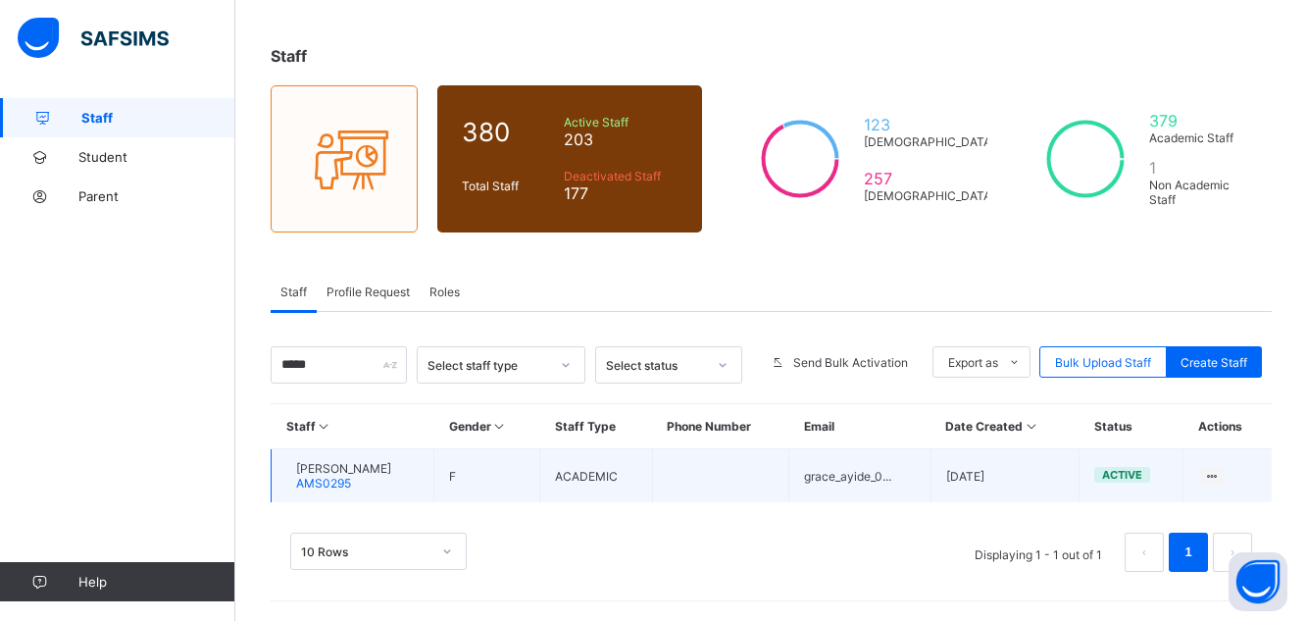
click at [351, 477] on span "AMS0295" at bounding box center [323, 482] width 55 height 15
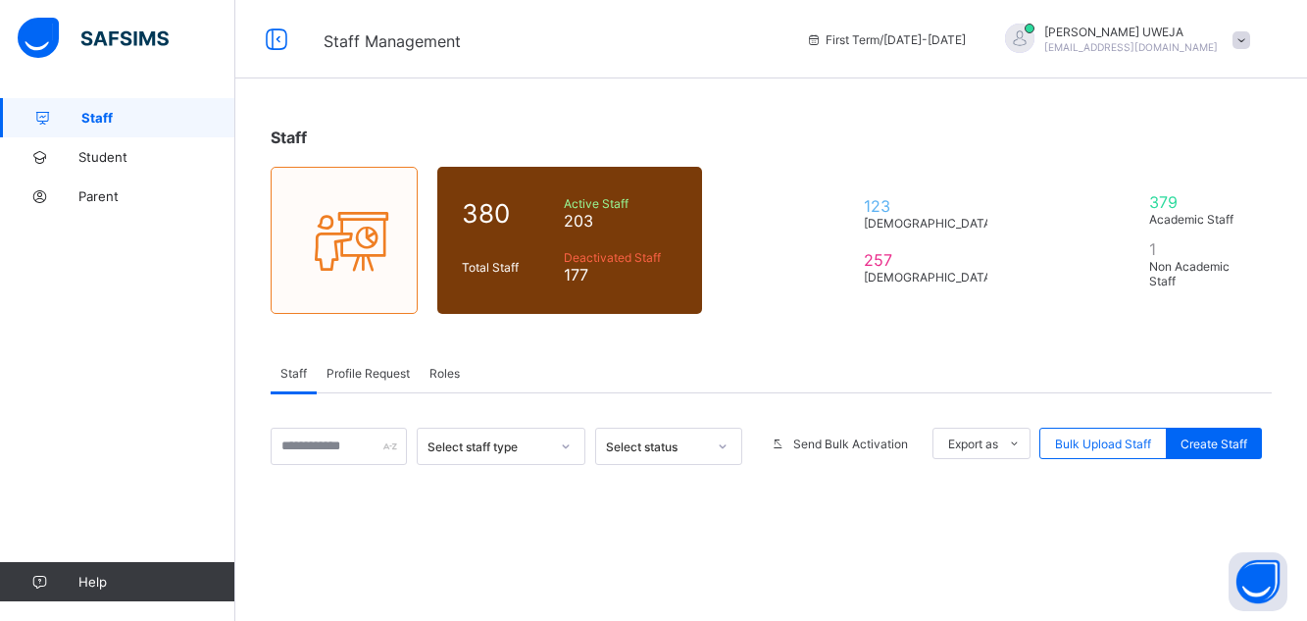
scroll to position [81, 0]
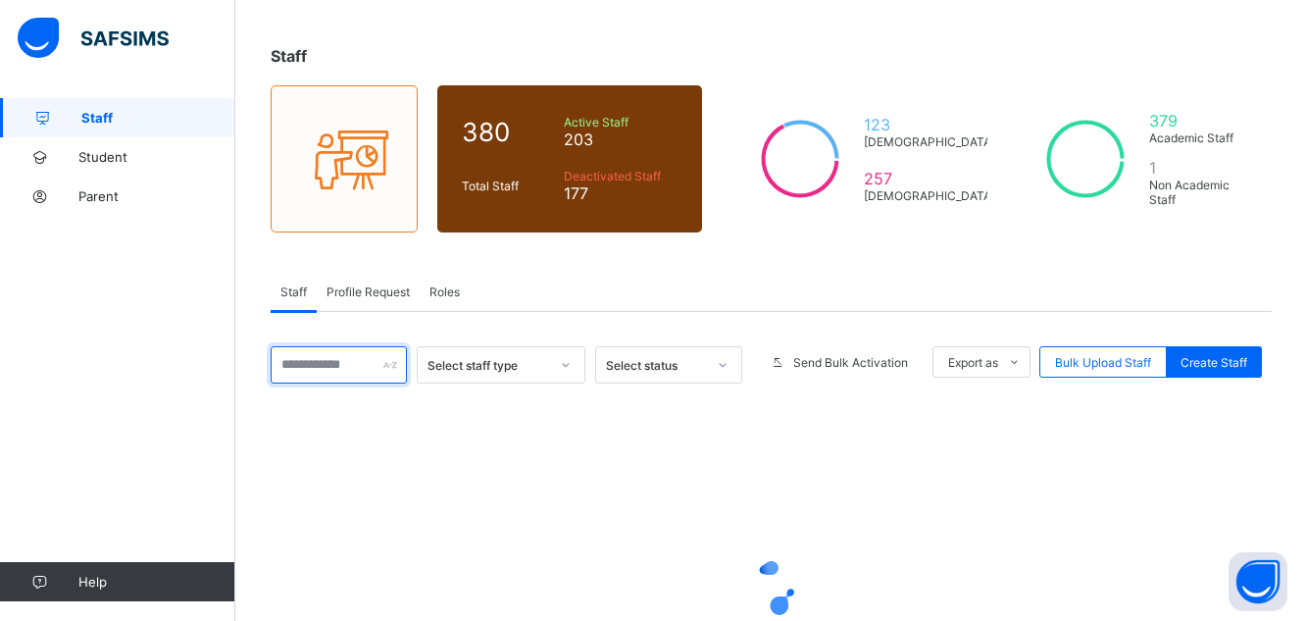
click at [326, 370] on input "text" at bounding box center [339, 364] width 136 height 37
type input "*******"
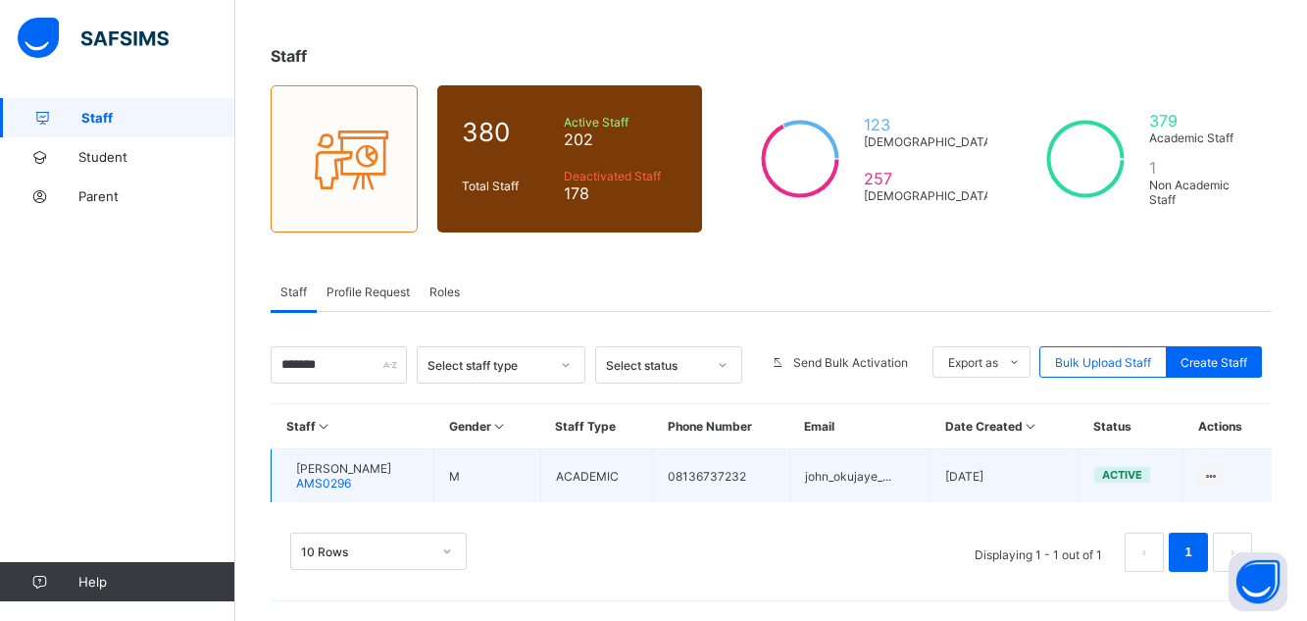
click at [355, 471] on span "[PERSON_NAME]" at bounding box center [343, 468] width 95 height 15
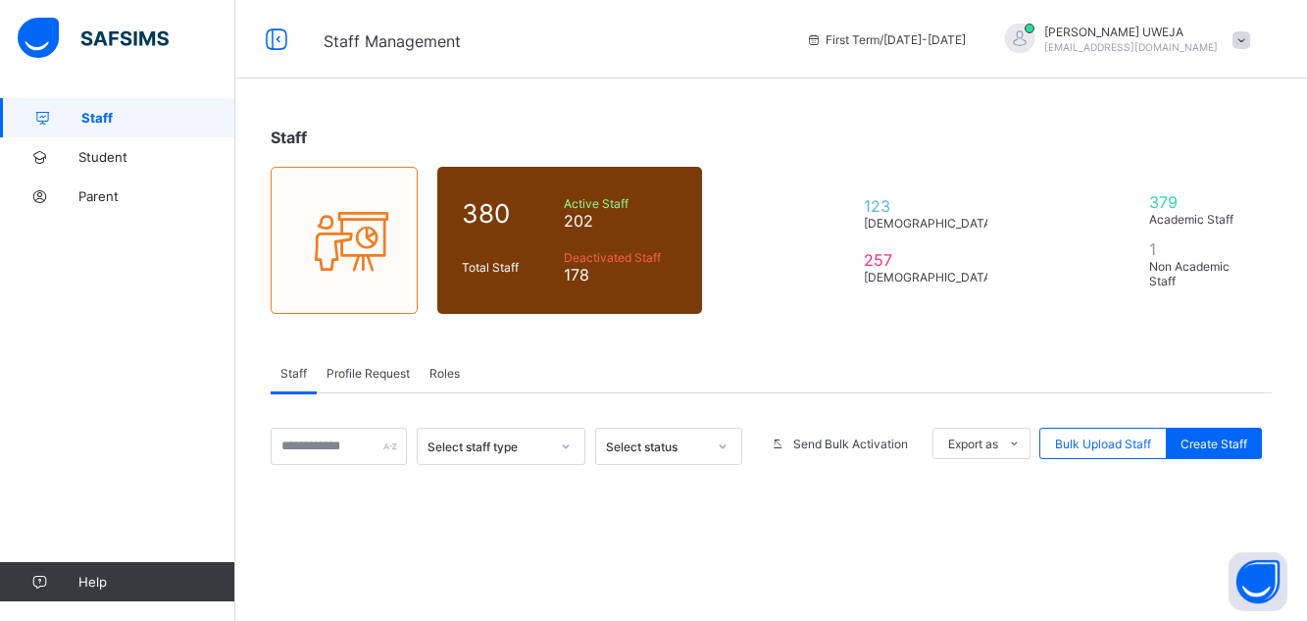
scroll to position [81, 0]
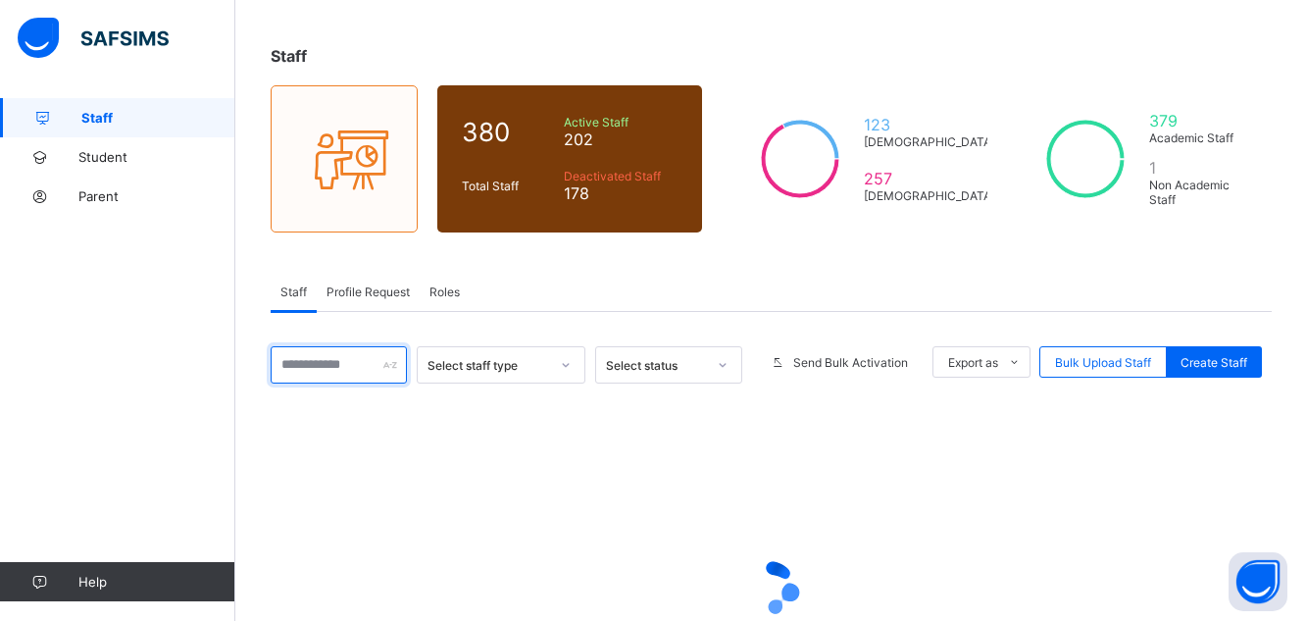
click at [339, 361] on input "text" at bounding box center [339, 364] width 136 height 37
type input "*****"
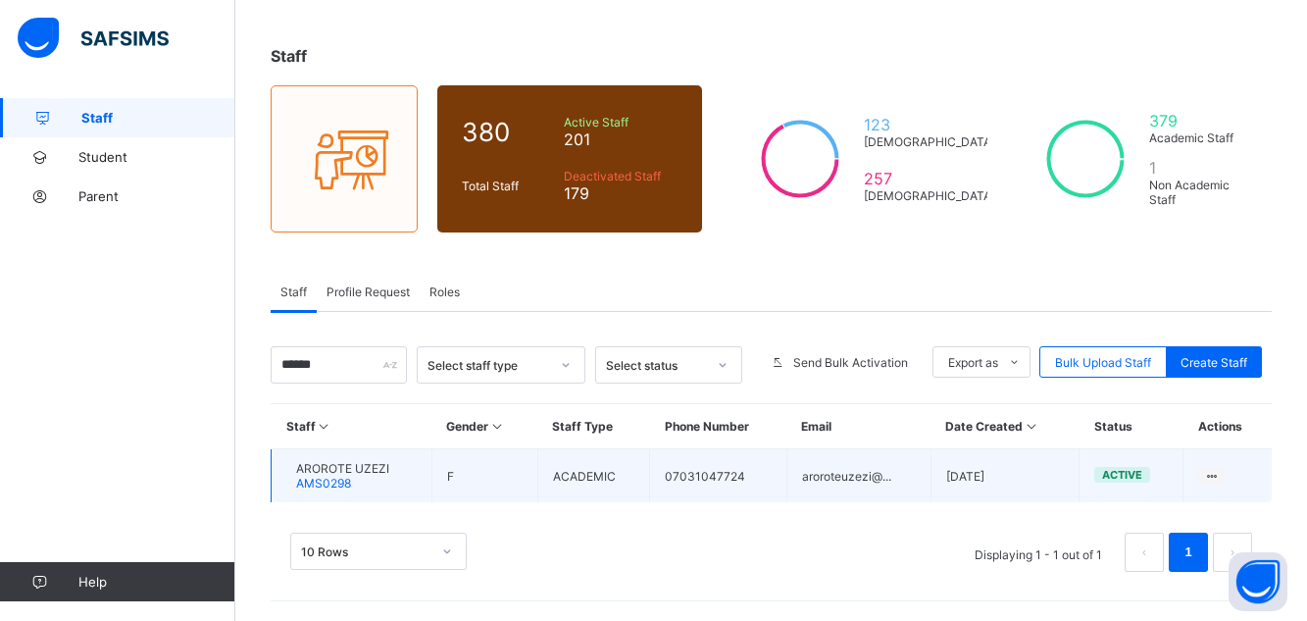
click at [351, 488] on span "AMS0298" at bounding box center [323, 482] width 55 height 15
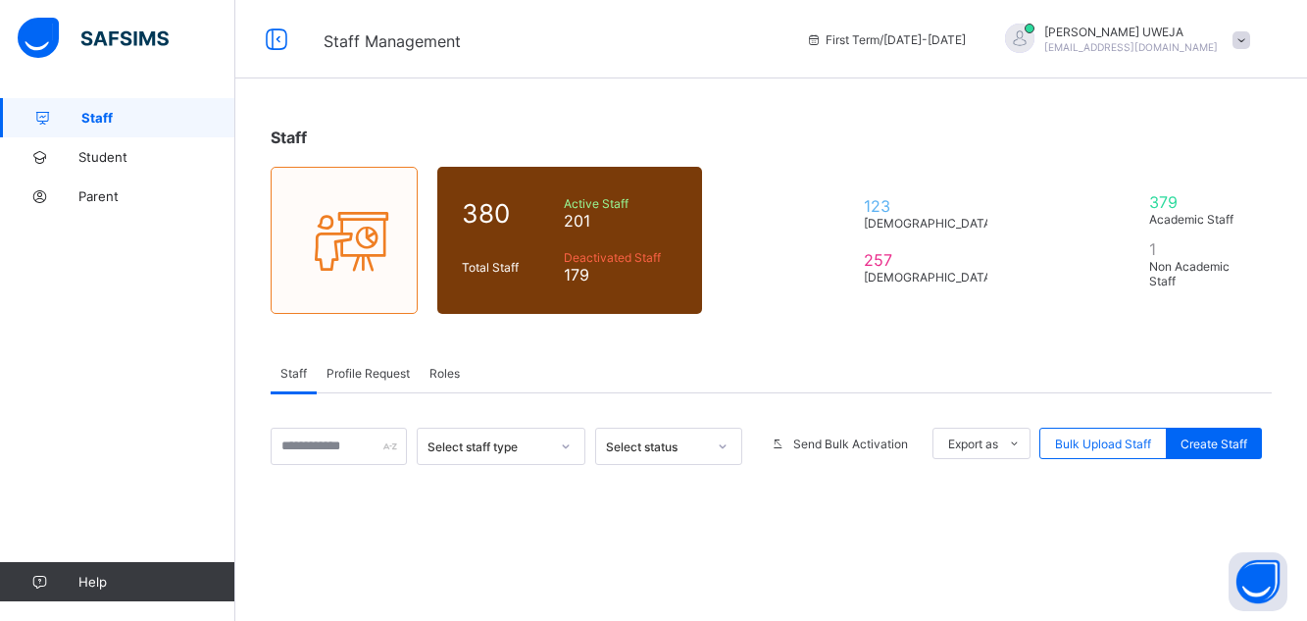
scroll to position [81, 0]
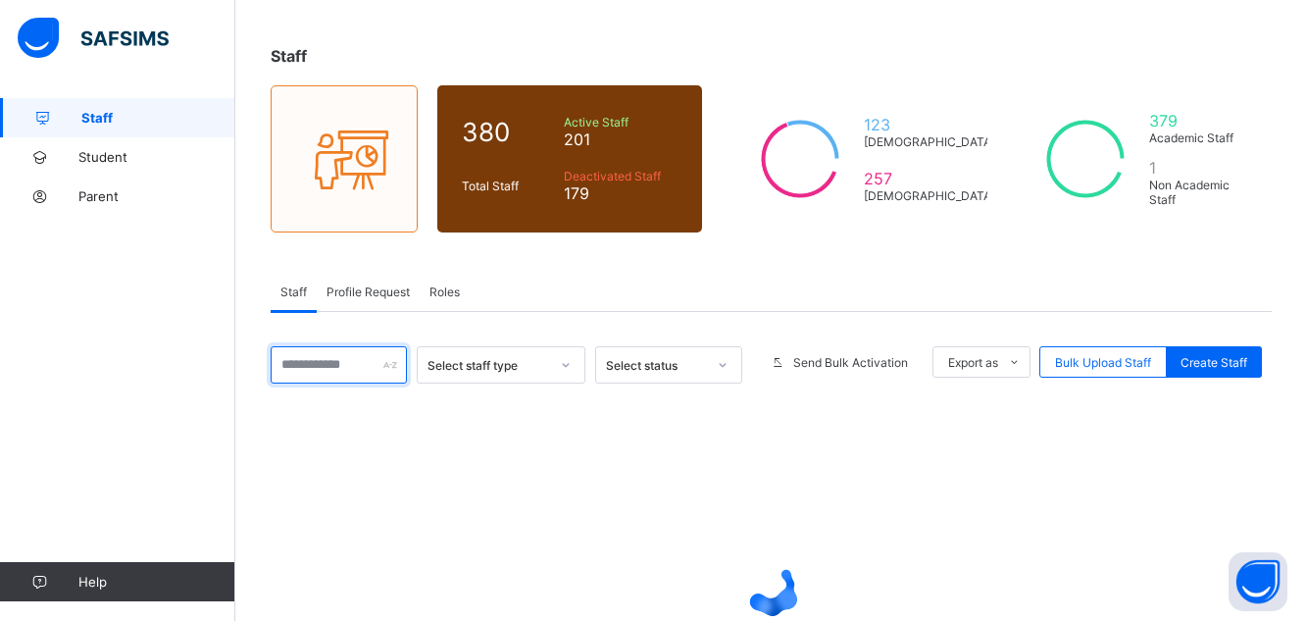
click at [324, 362] on input "text" at bounding box center [339, 364] width 136 height 37
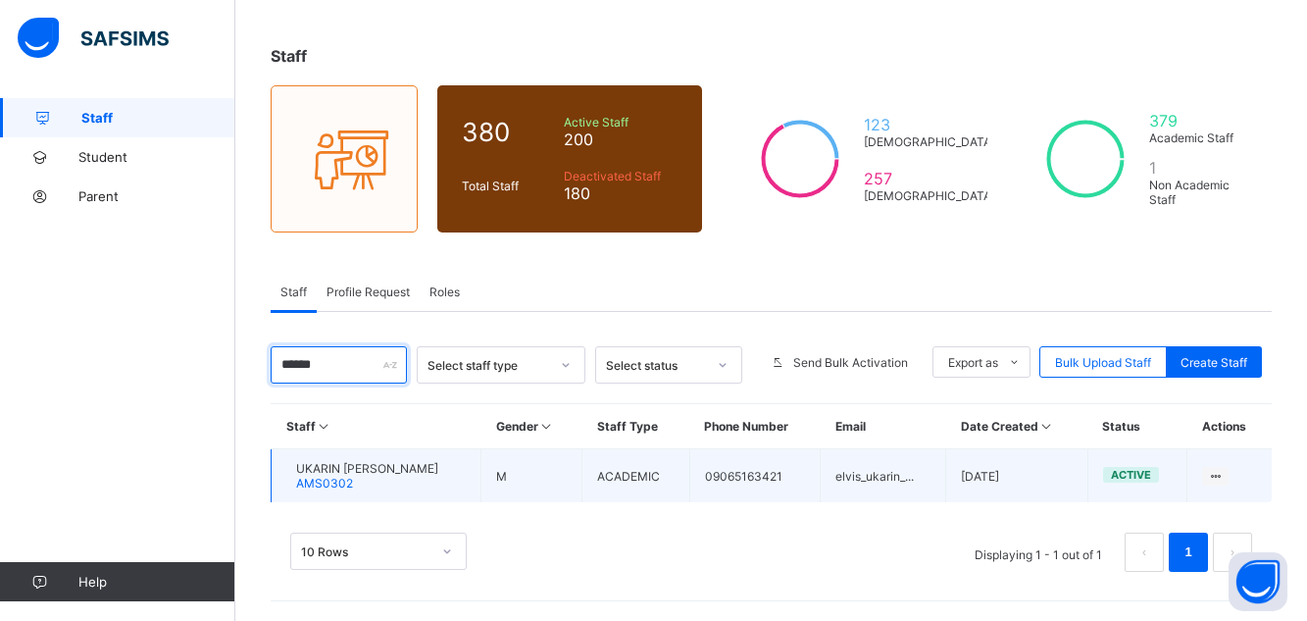
type input "******"
click at [446, 480] on td "UKARIN ELVIS RUKKY AMS0302" at bounding box center [377, 476] width 210 height 54
click at [417, 480] on div "UKARIN ELVIS RUKKY AMS0302" at bounding box center [367, 475] width 142 height 29
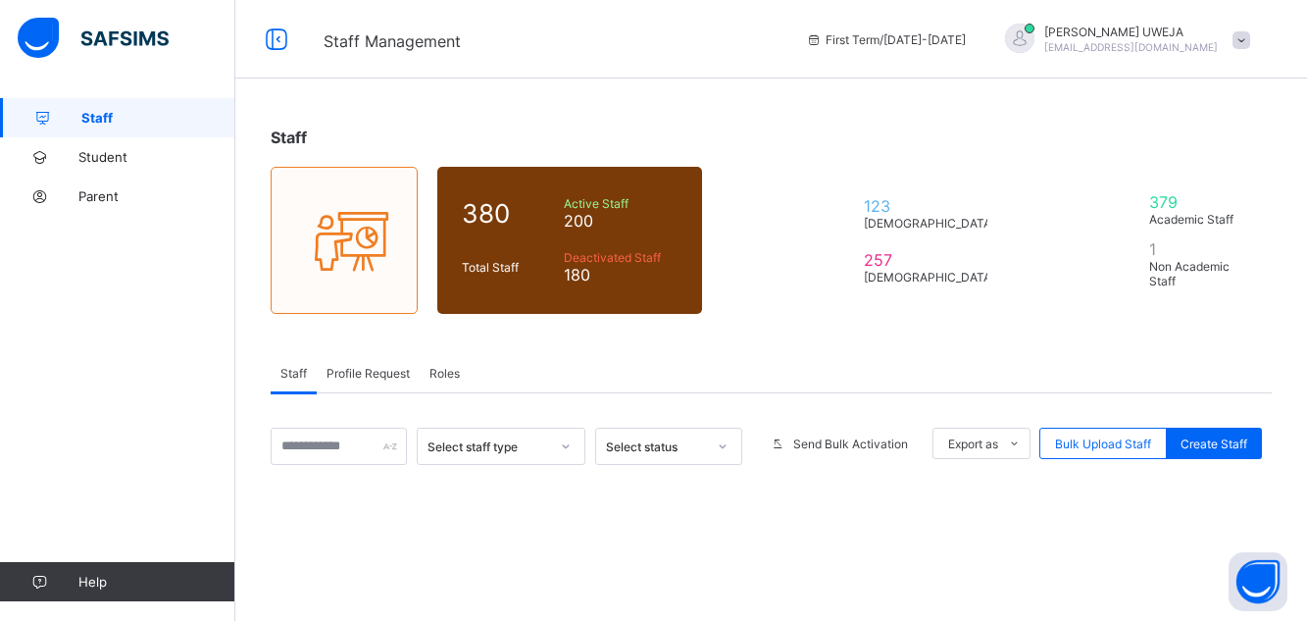
scroll to position [81, 0]
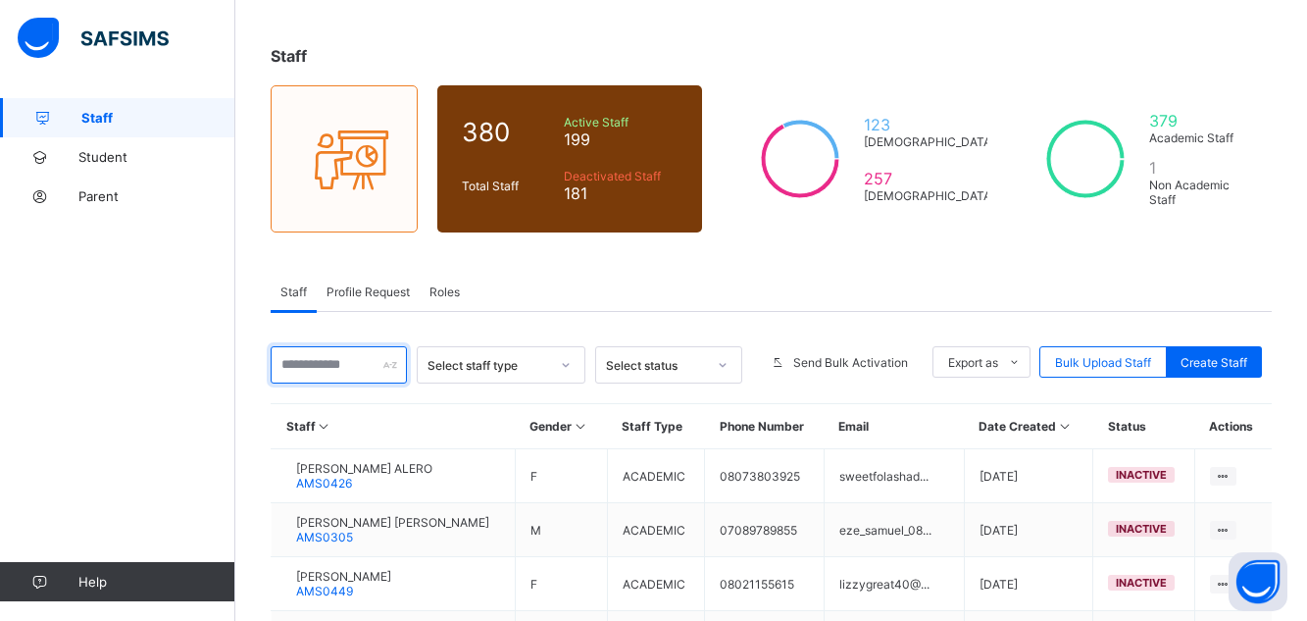
click at [360, 366] on input "text" at bounding box center [339, 364] width 136 height 37
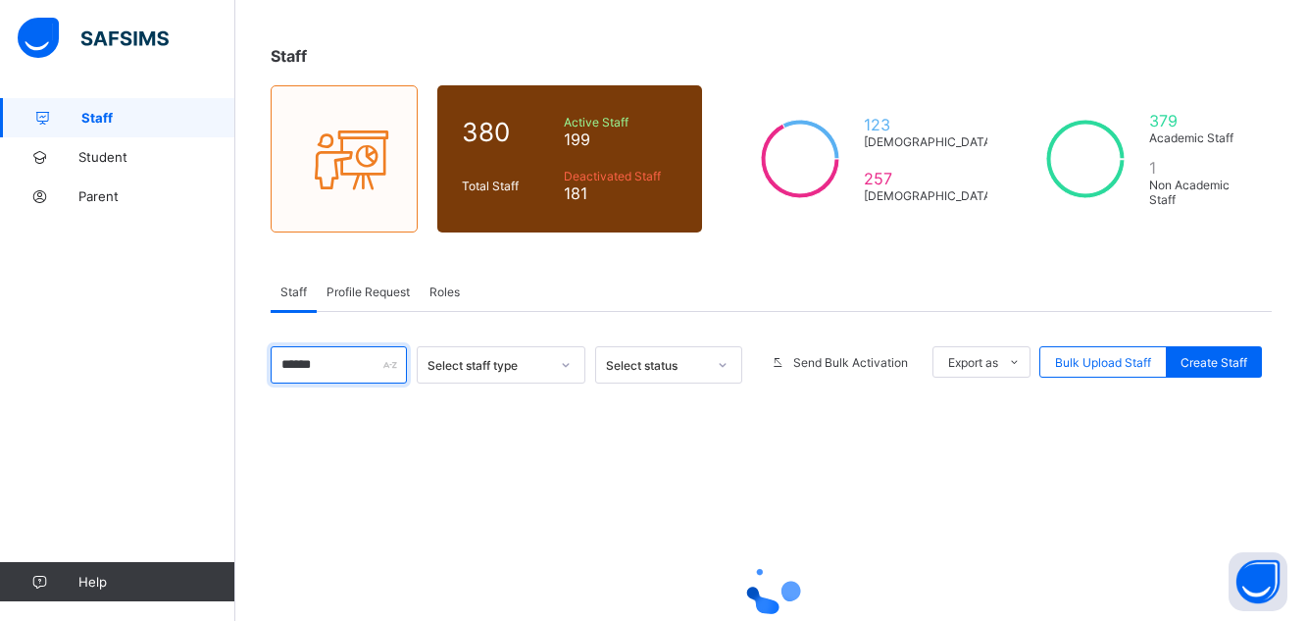
type input "******"
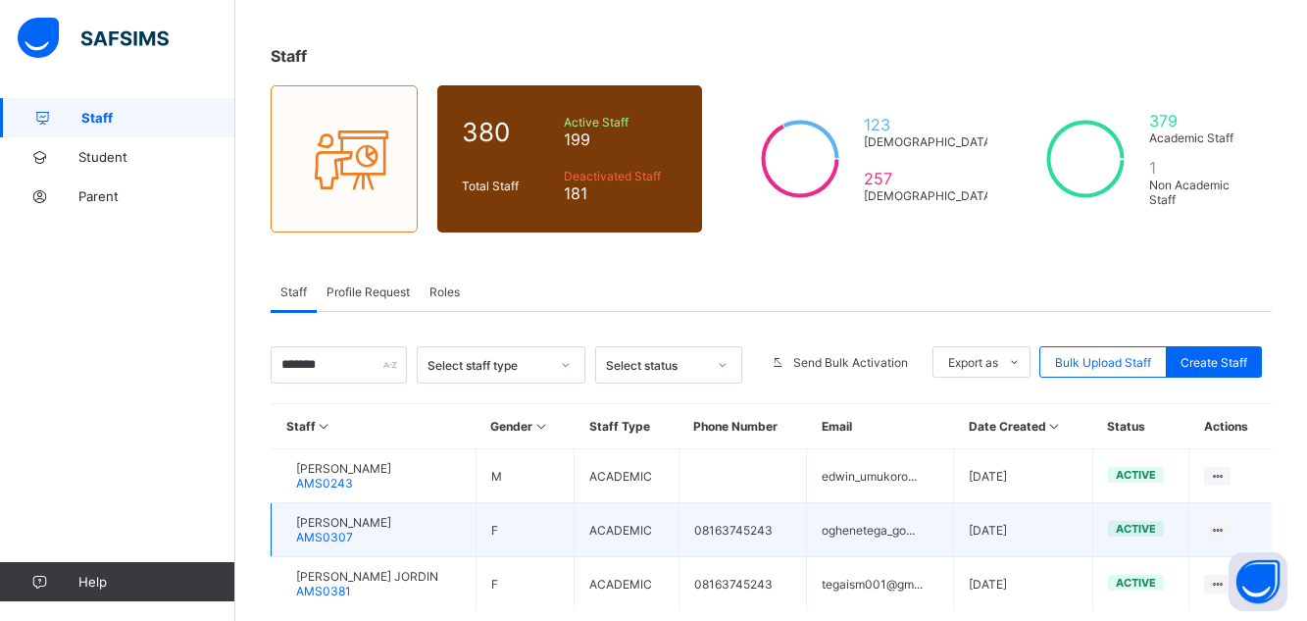
click at [391, 521] on span "[PERSON_NAME]" at bounding box center [343, 522] width 95 height 15
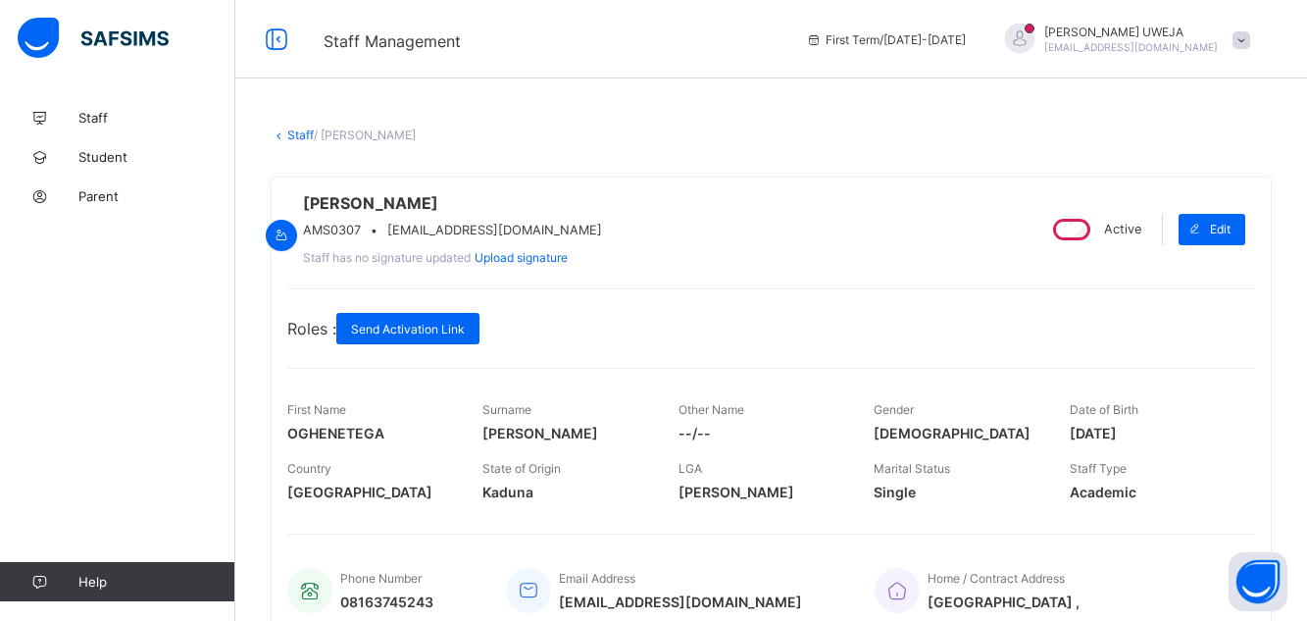
click at [1094, 245] on div "Active" at bounding box center [1095, 229] width 102 height 31
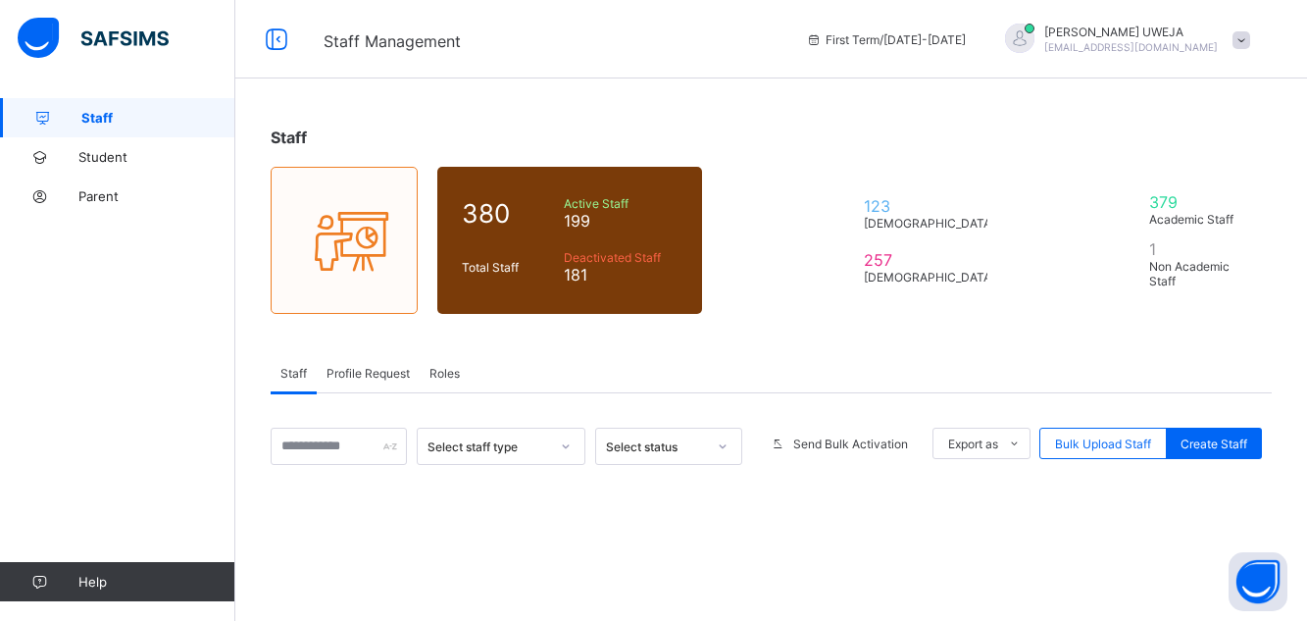
scroll to position [81, 0]
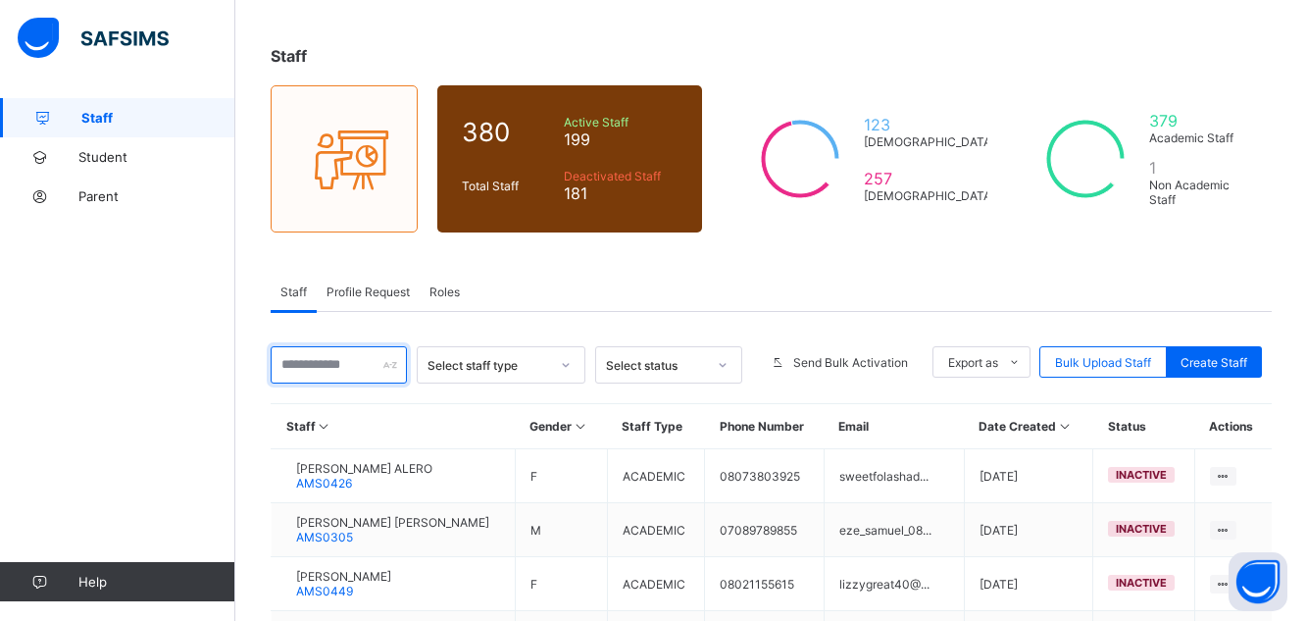
click at [358, 358] on input "text" at bounding box center [339, 364] width 136 height 37
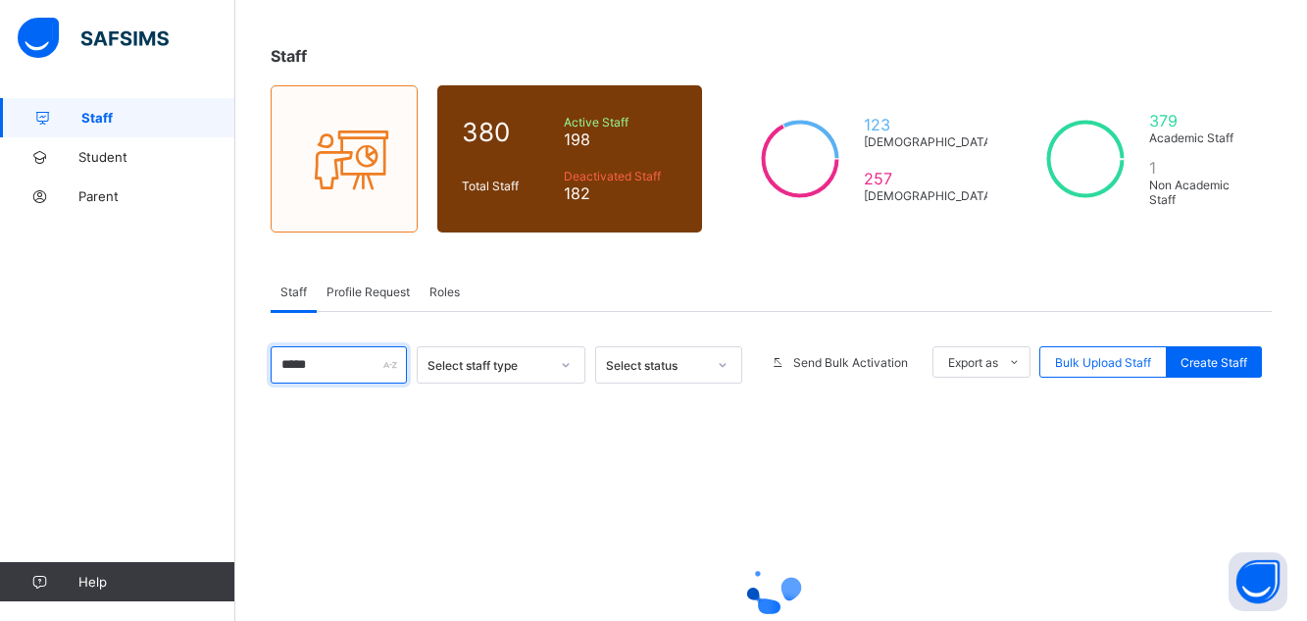
type input "******"
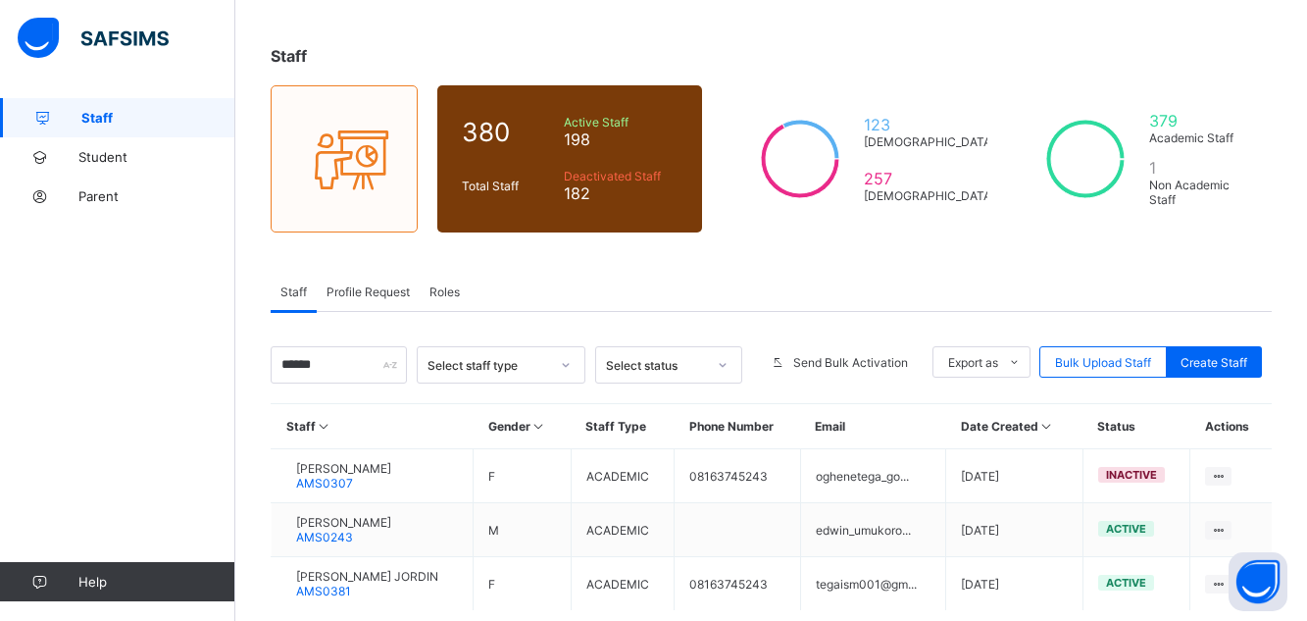
click at [432, 578] on span "[PERSON_NAME] JORDIN" at bounding box center [367, 576] width 142 height 15
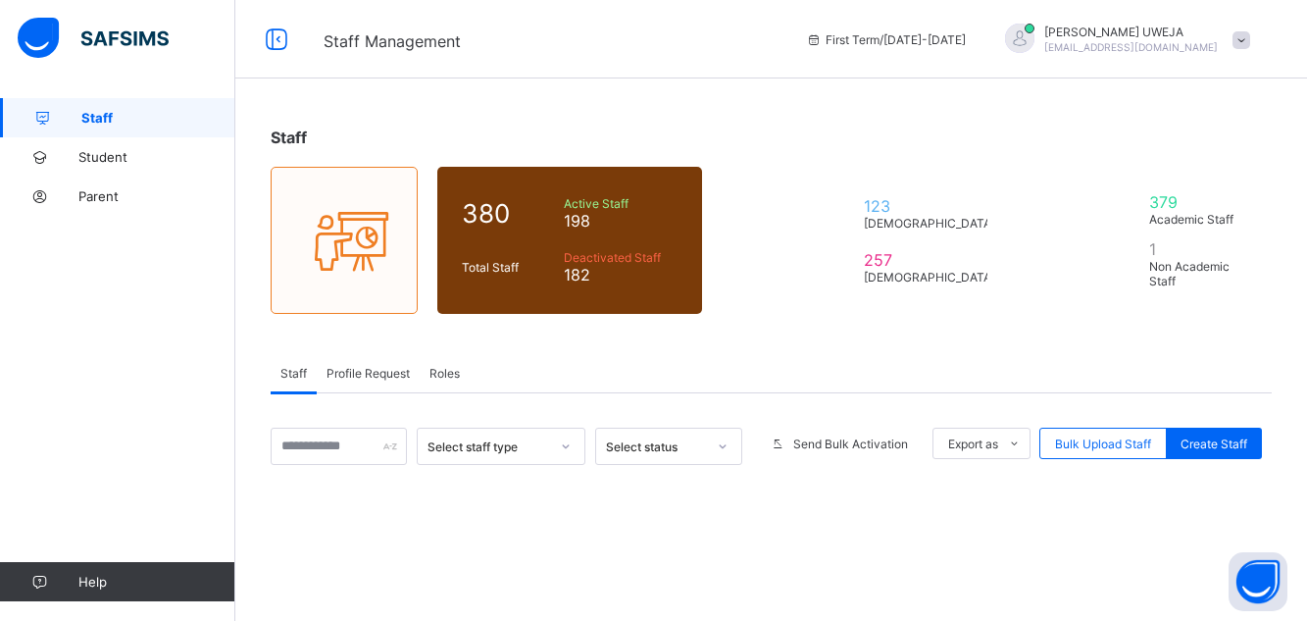
scroll to position [81, 0]
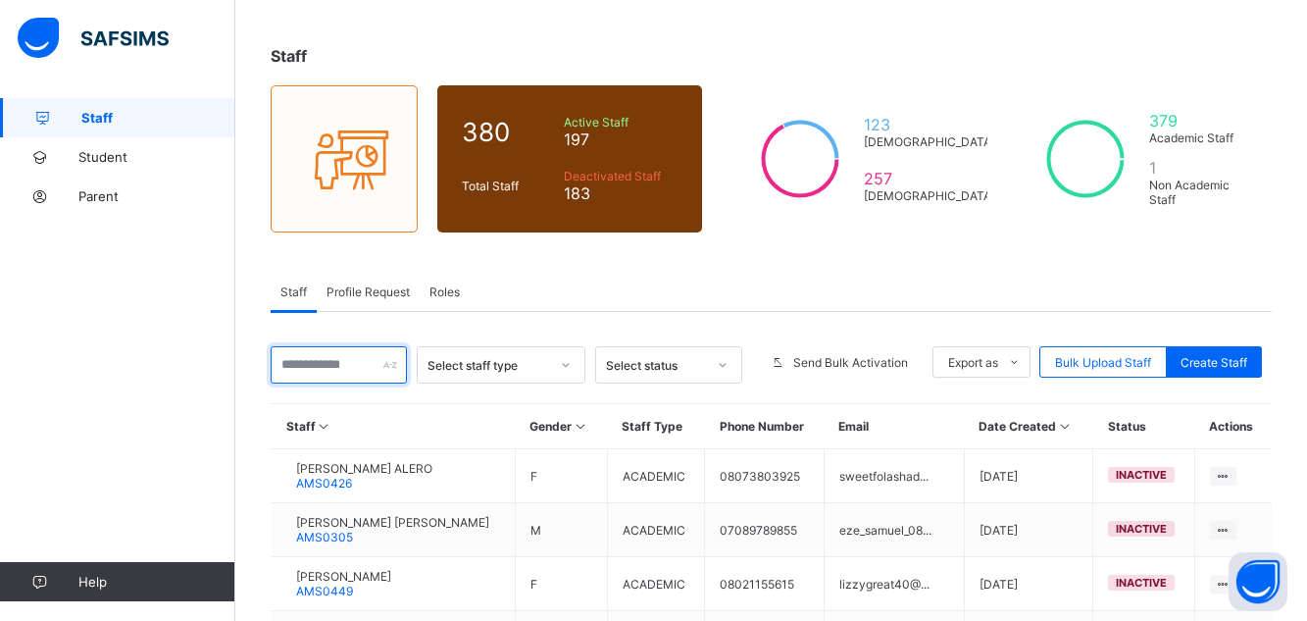
click at [346, 364] on input "text" at bounding box center [339, 364] width 136 height 37
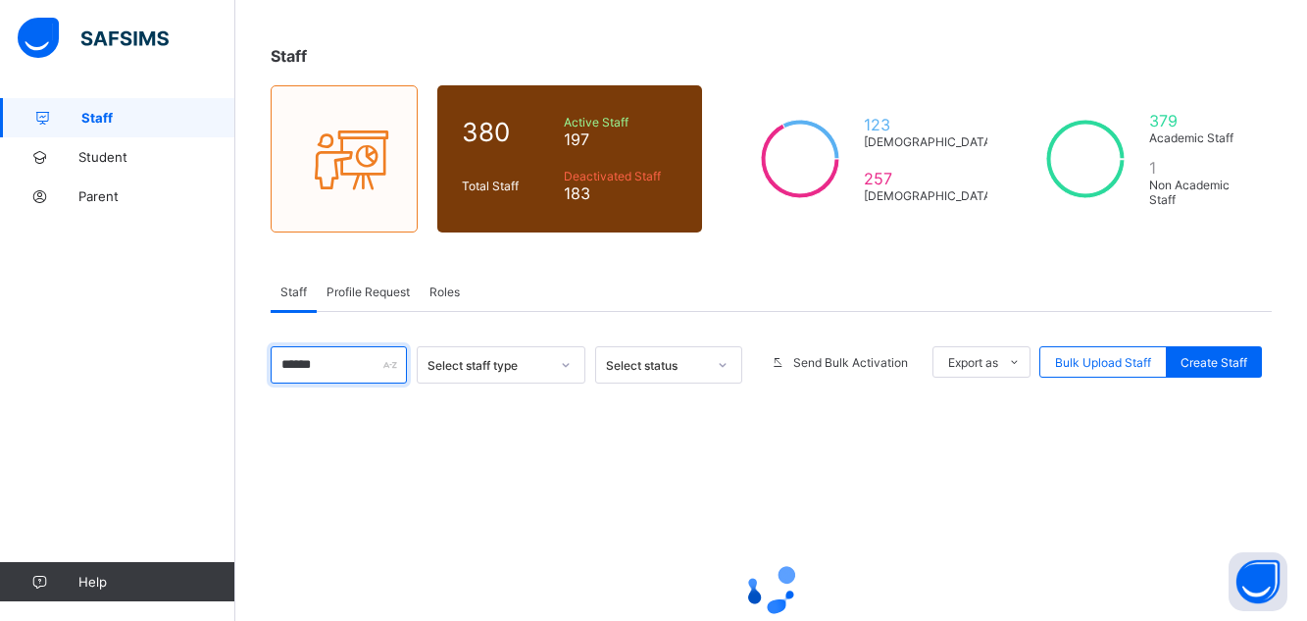
type input "******"
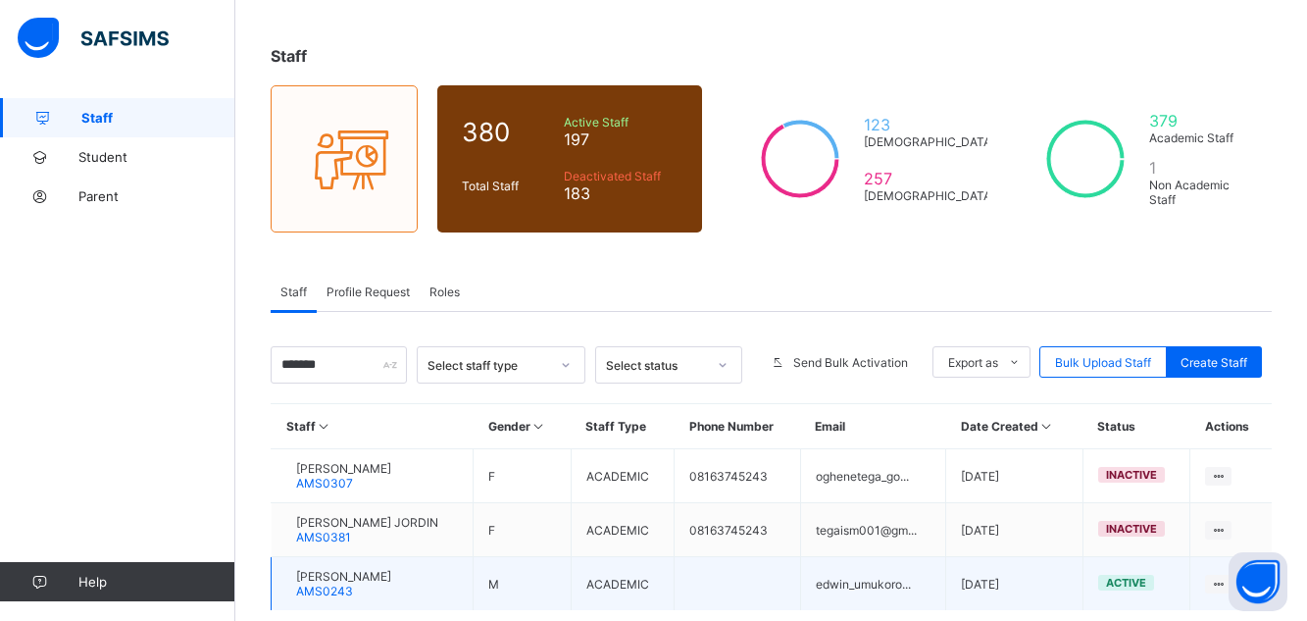
click at [353, 595] on span "AMS0243" at bounding box center [324, 590] width 57 height 15
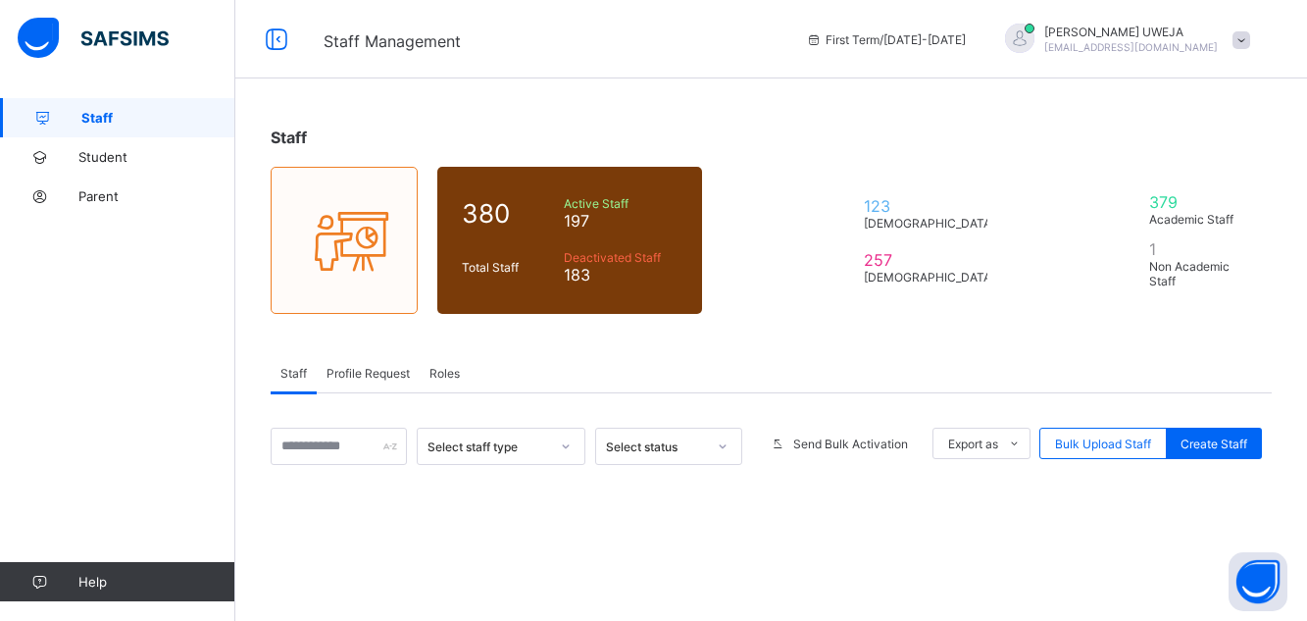
scroll to position [81, 0]
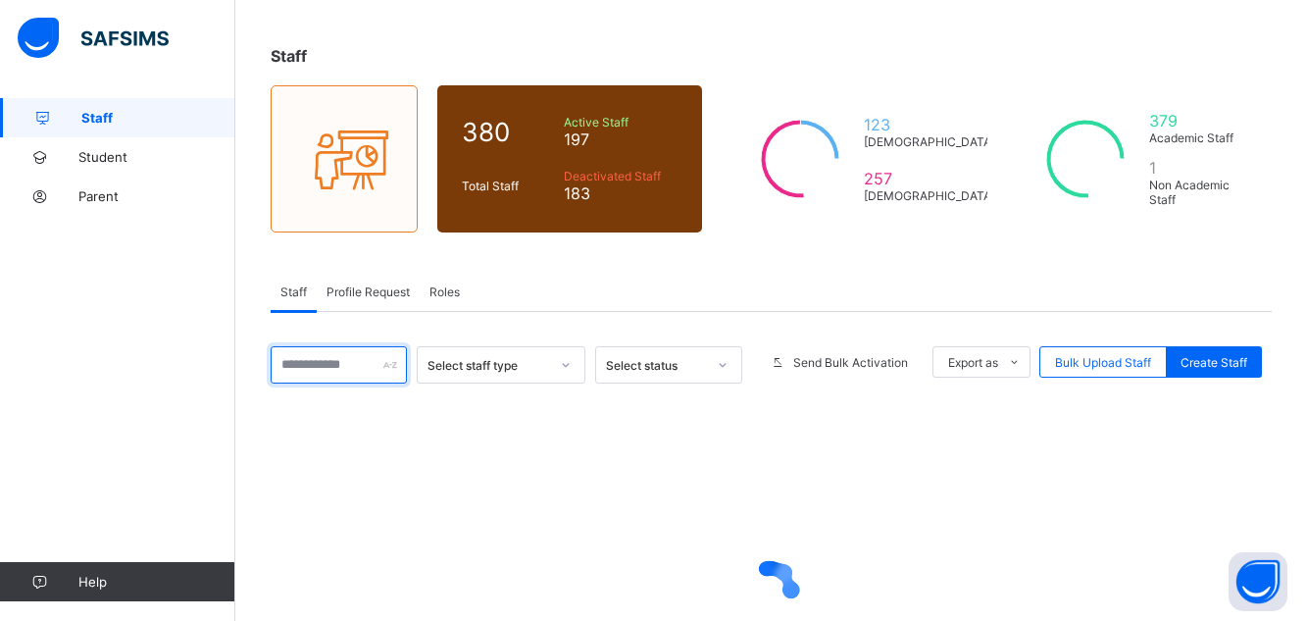
click at [323, 372] on input "text" at bounding box center [339, 364] width 136 height 37
type input "********"
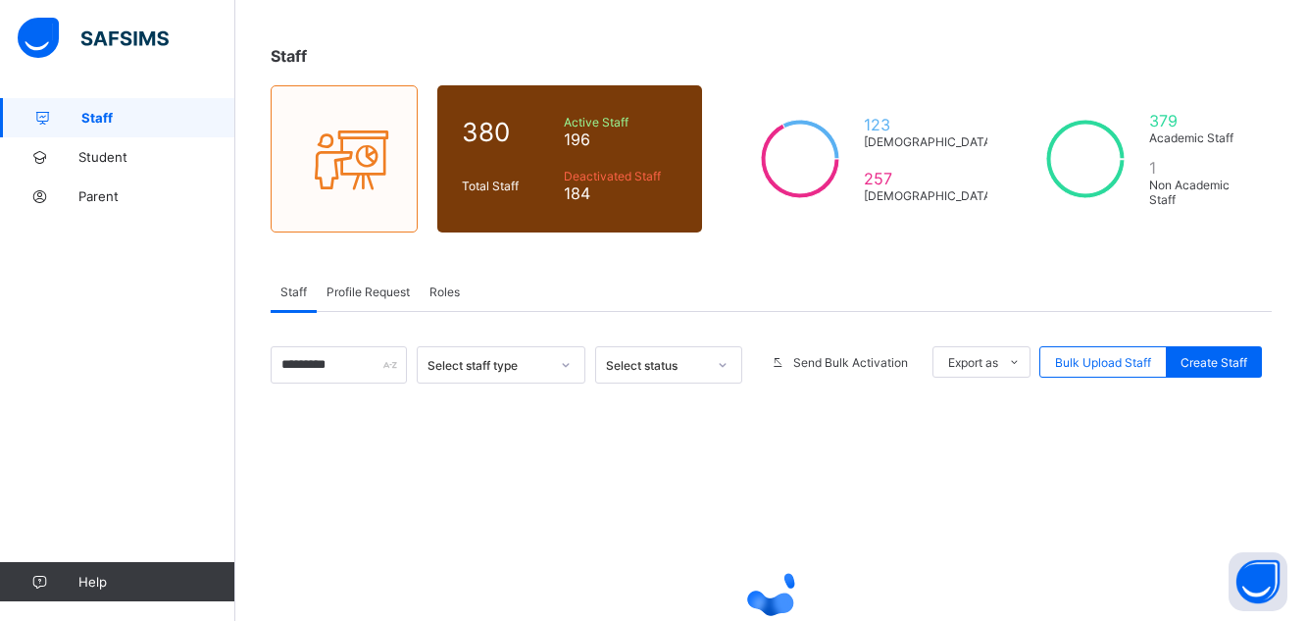
click at [402, 491] on div at bounding box center [771, 587] width 1001 height 372
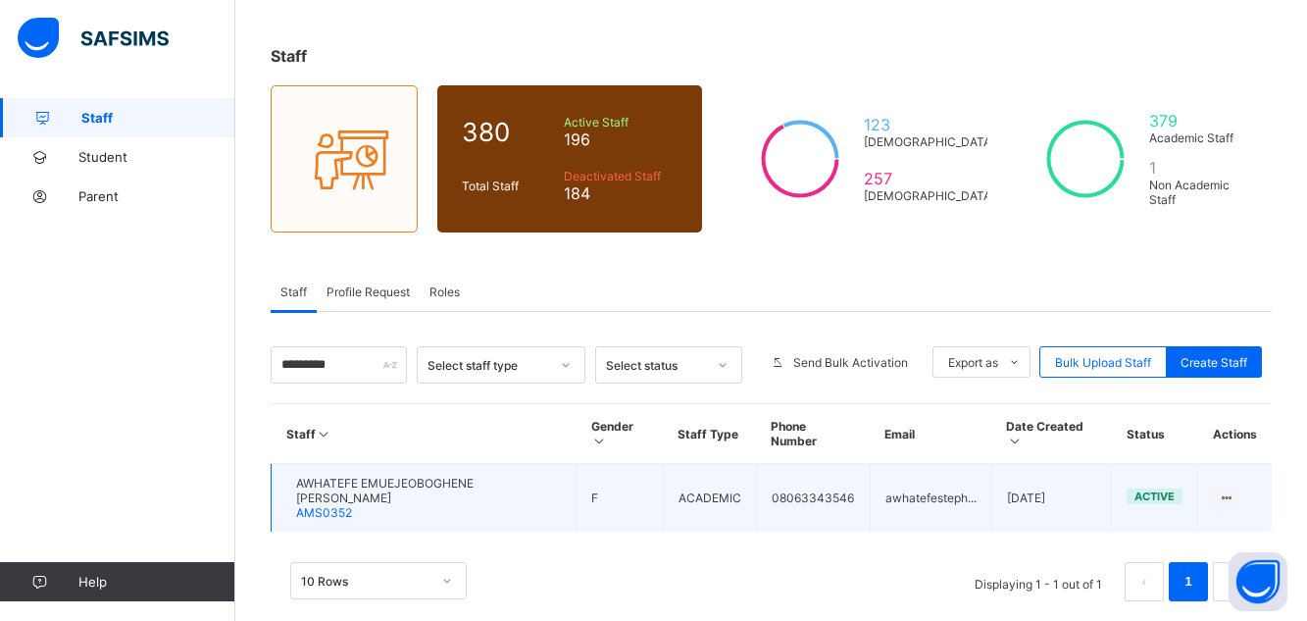
click at [400, 477] on div "AWHATEFE EMUEJEOBOGHENE [PERSON_NAME] AMS0352" at bounding box center [428, 497] width 265 height 44
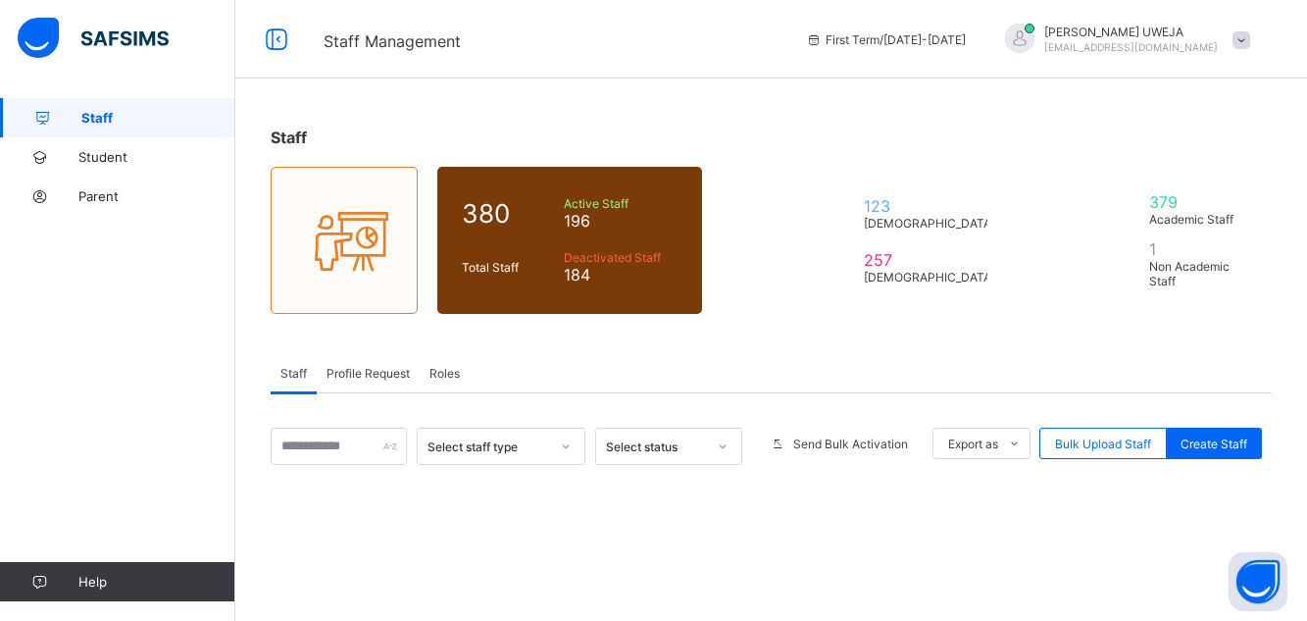
scroll to position [81, 0]
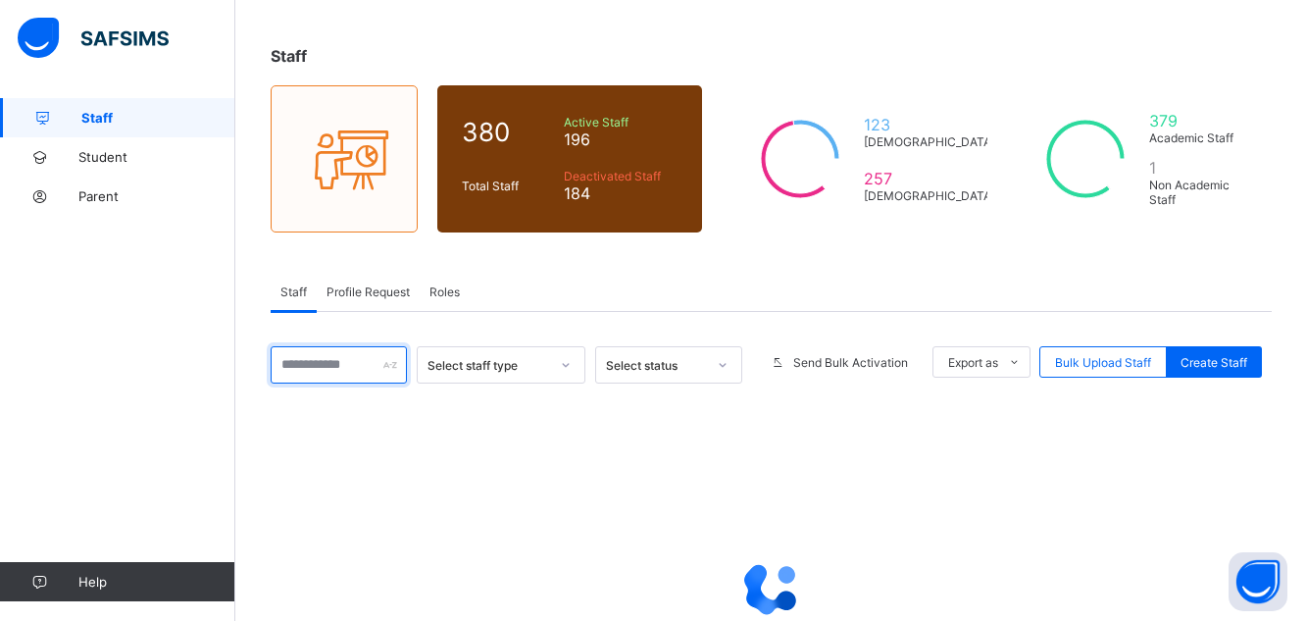
click at [337, 368] on input "text" at bounding box center [339, 364] width 136 height 37
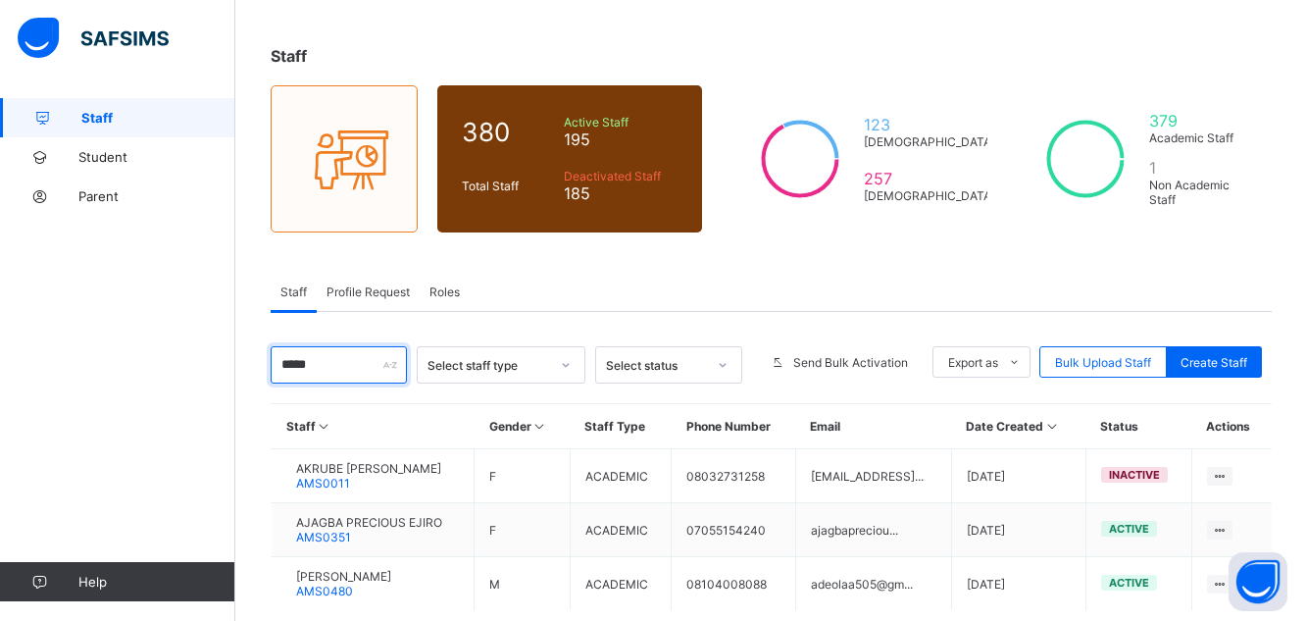
type input "******"
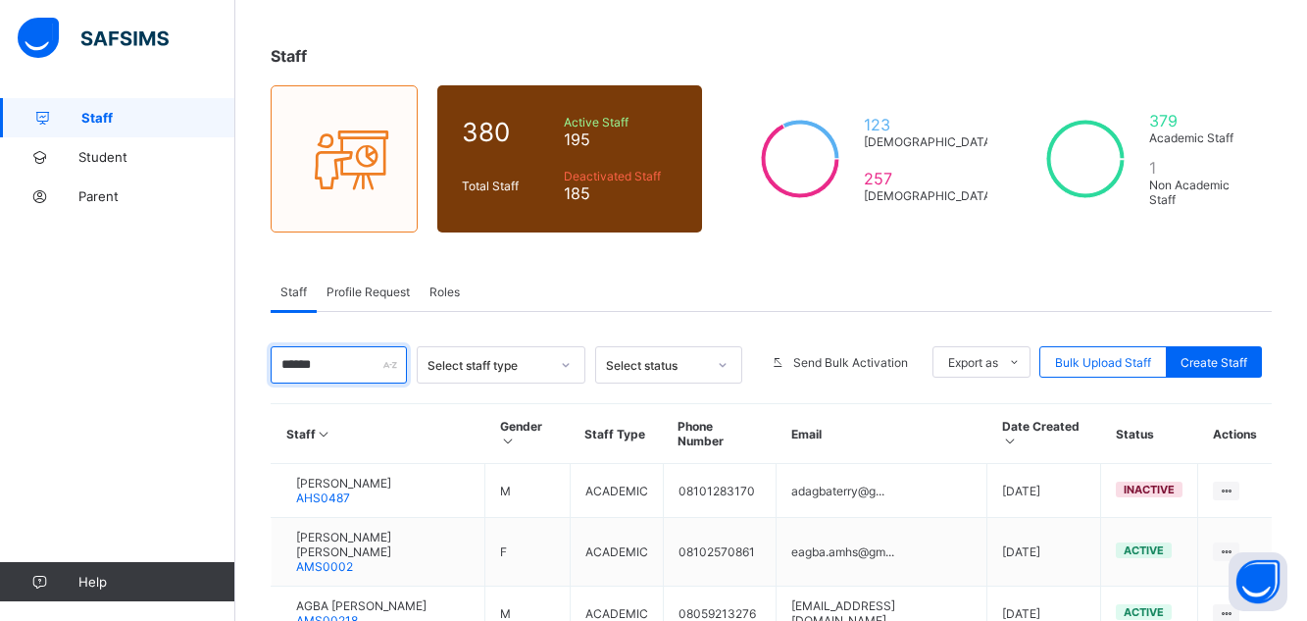
scroll to position [238, 0]
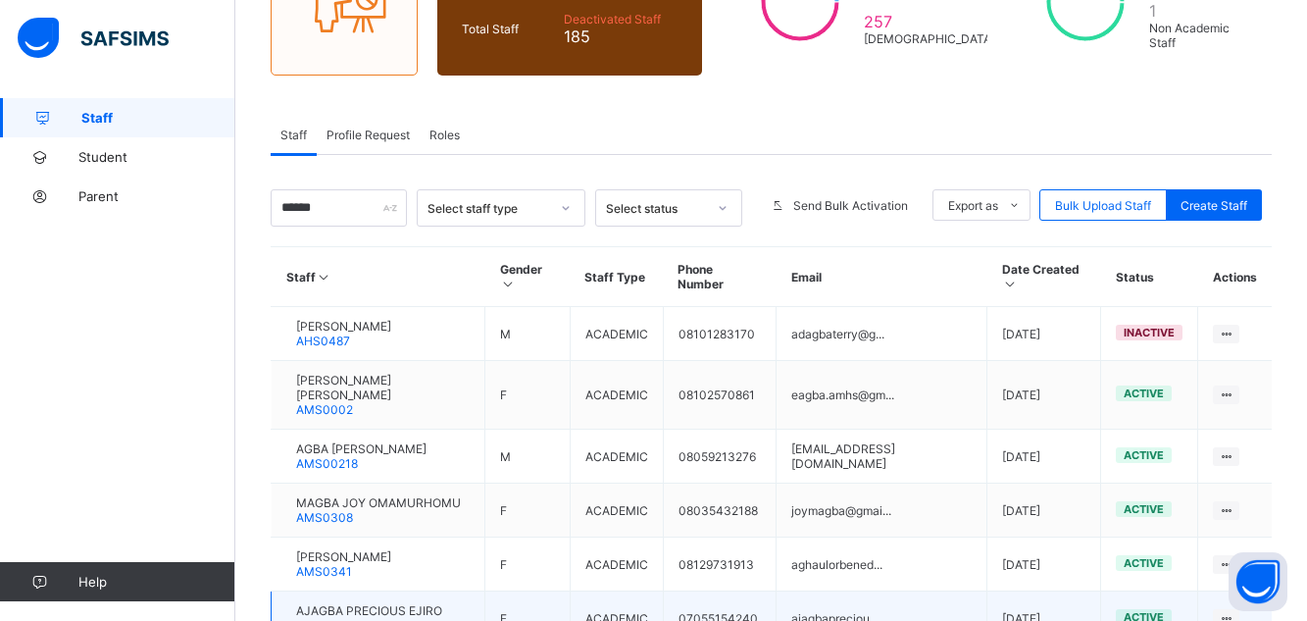
click at [351, 618] on span "AMS0351" at bounding box center [323, 625] width 55 height 15
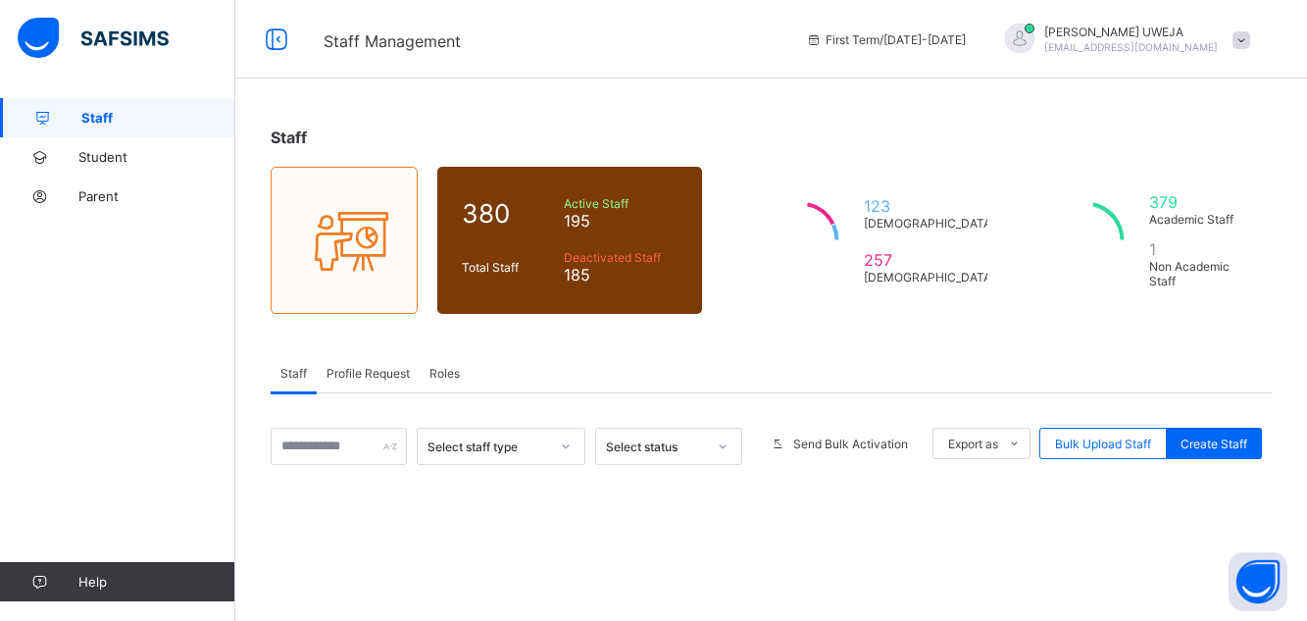
scroll to position [238, 0]
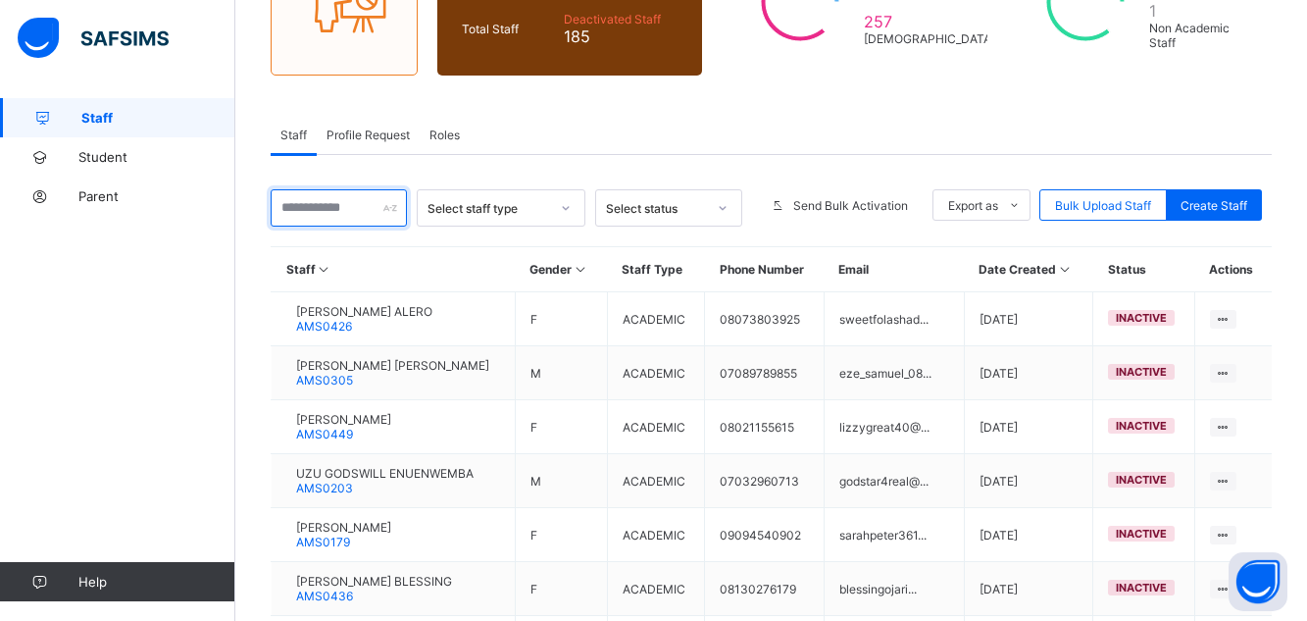
click at [316, 211] on input "text" at bounding box center [339, 207] width 136 height 37
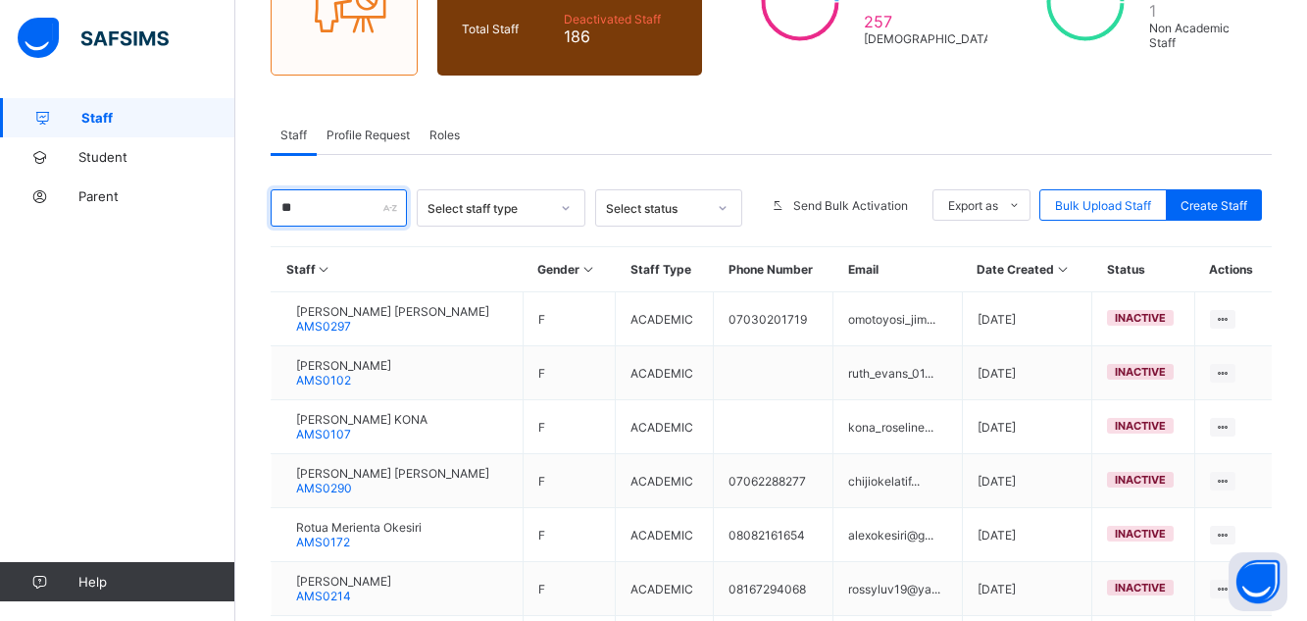
type input "*"
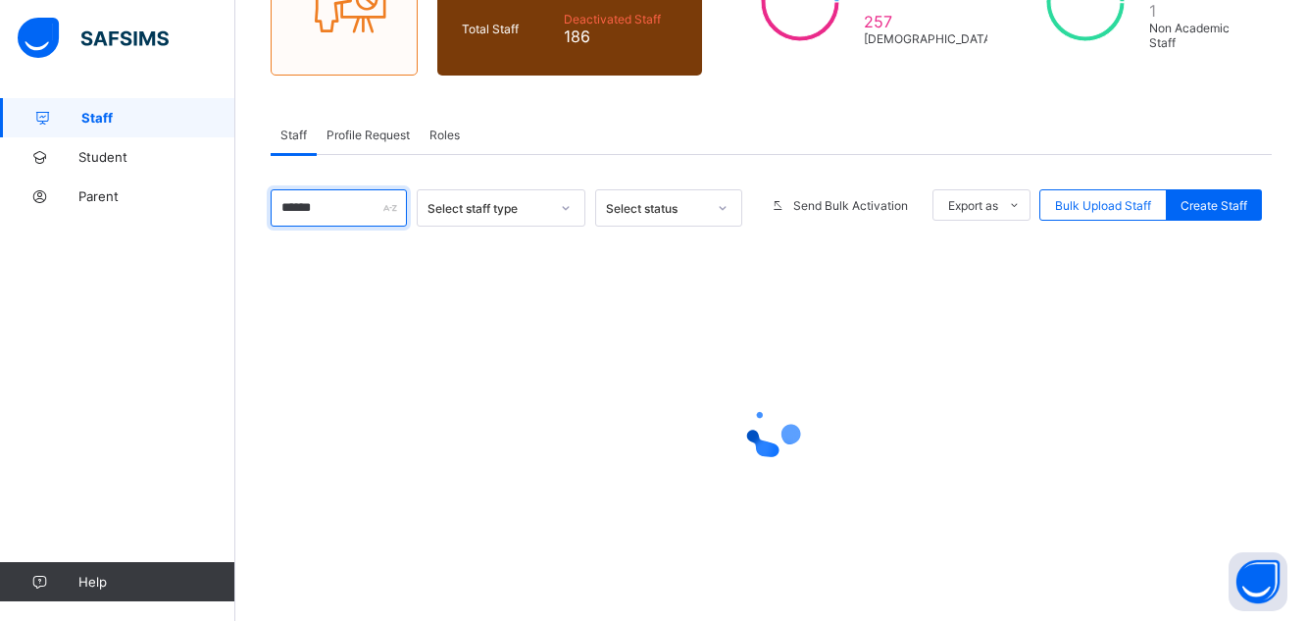
scroll to position [81, 0]
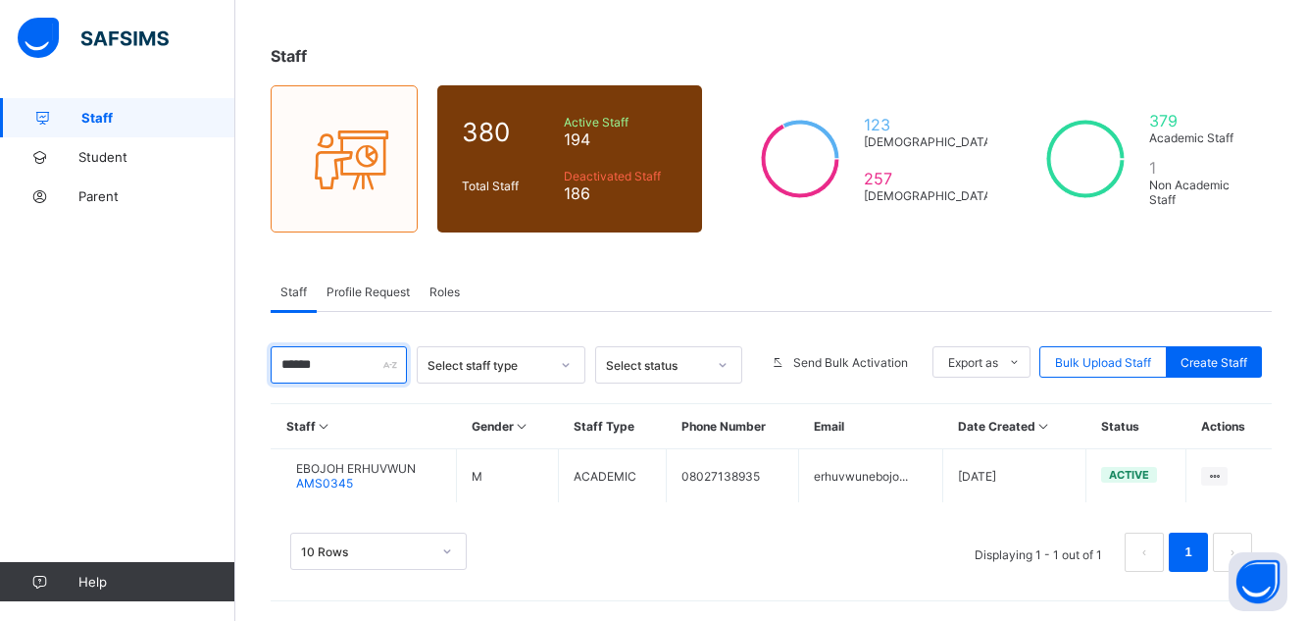
type input "******"
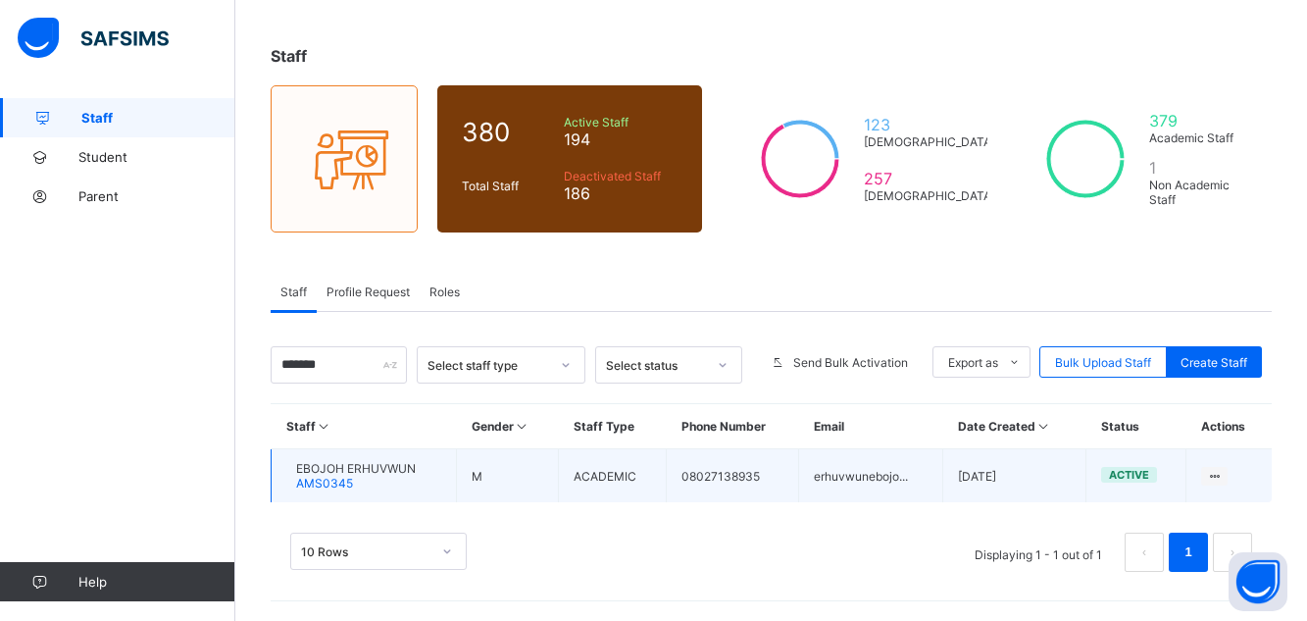
click at [367, 468] on span "EBOJOH ERHUVWUN" at bounding box center [356, 468] width 120 height 15
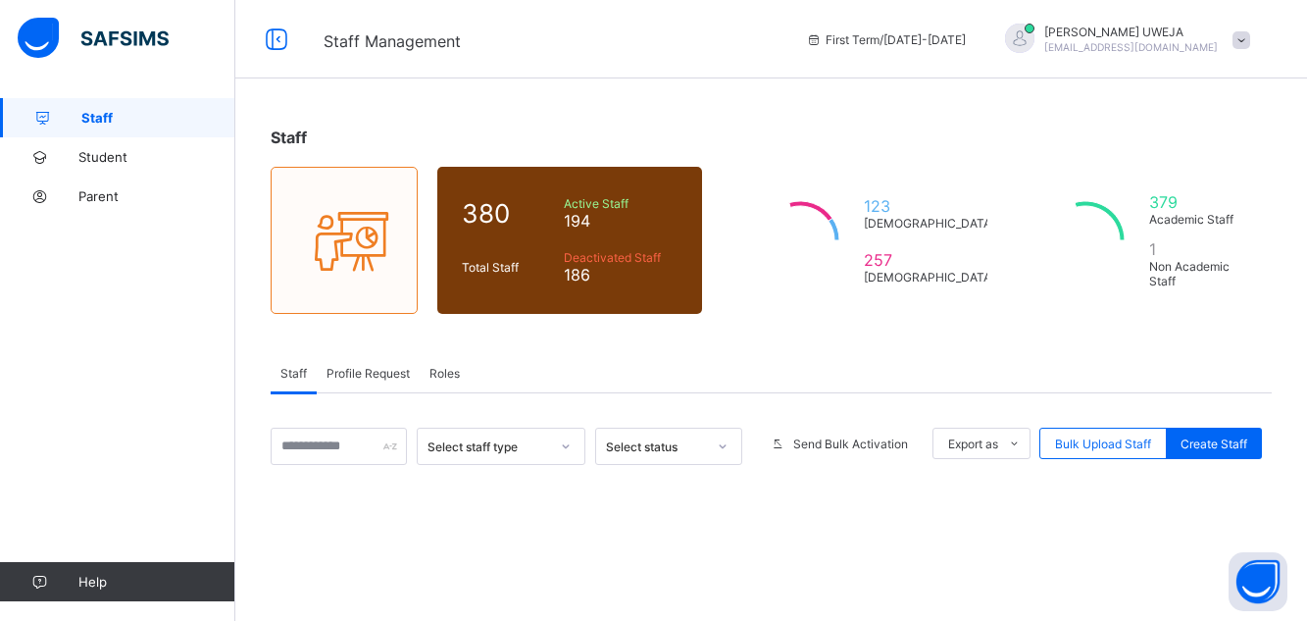
scroll to position [81, 0]
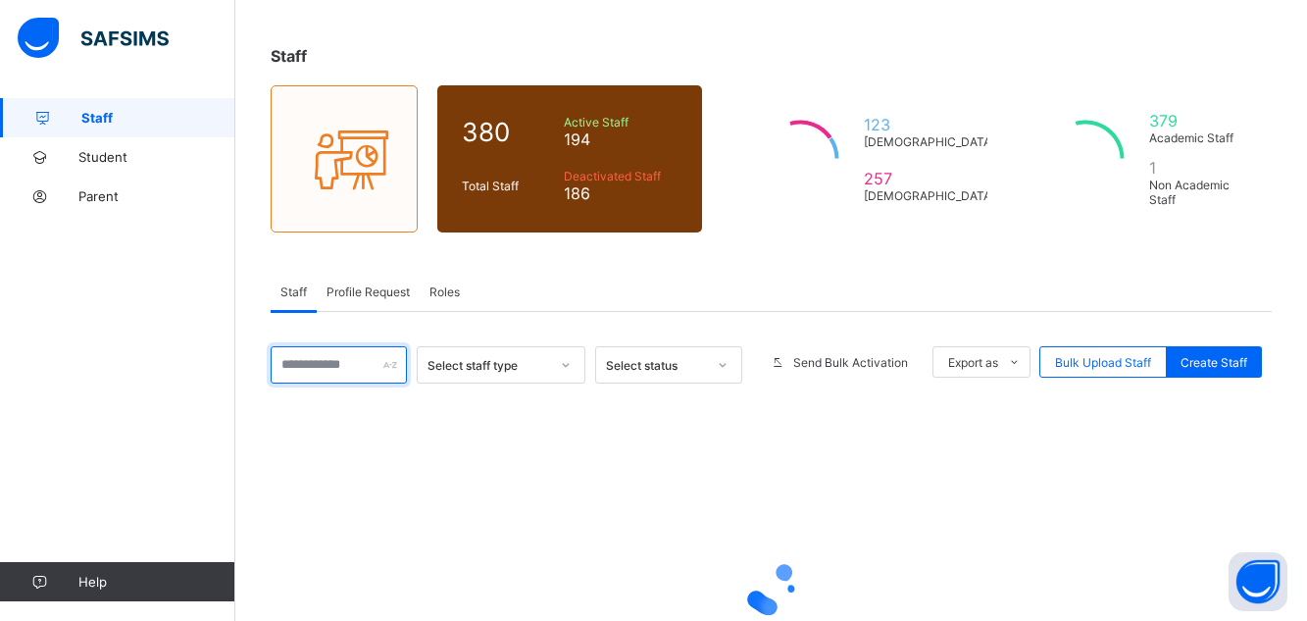
click at [363, 364] on input "text" at bounding box center [339, 364] width 136 height 37
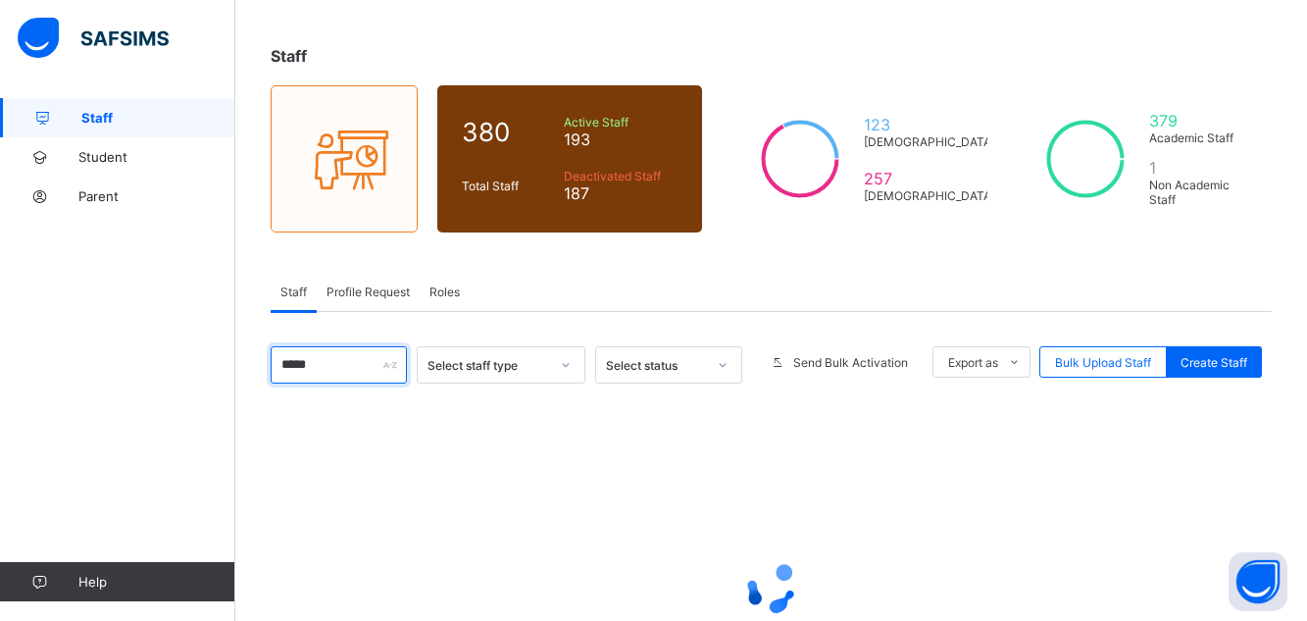
type input "*****"
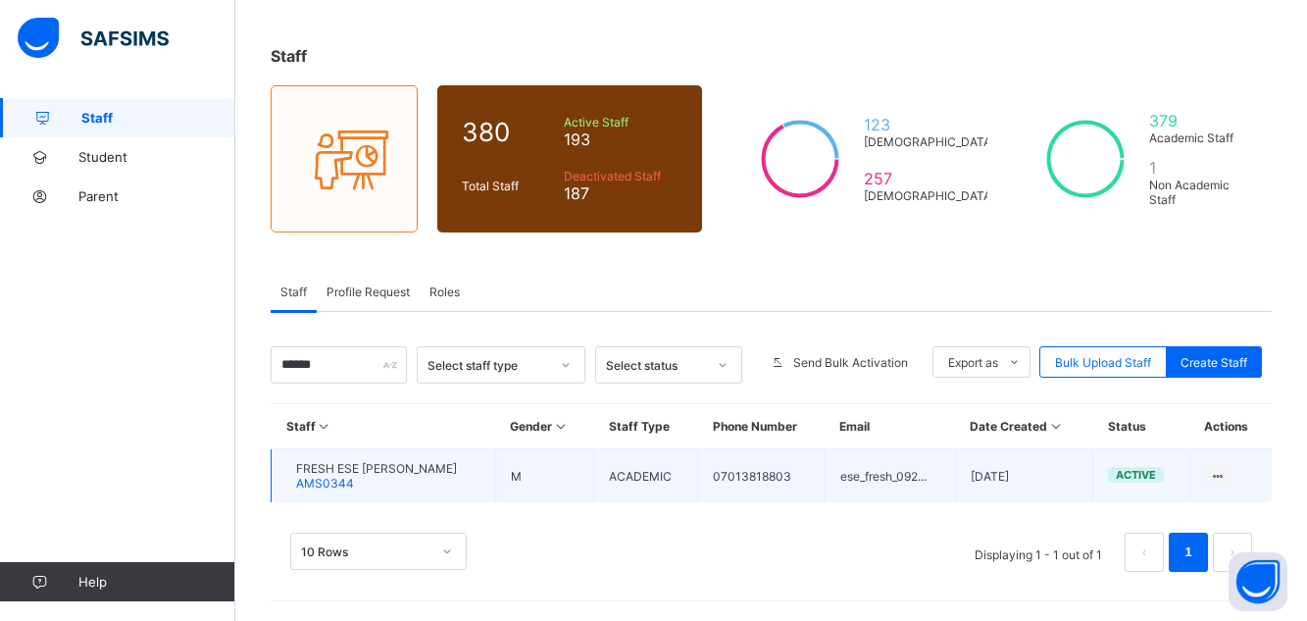
click at [374, 472] on span "FRESH ESE [PERSON_NAME]" at bounding box center [376, 468] width 161 height 15
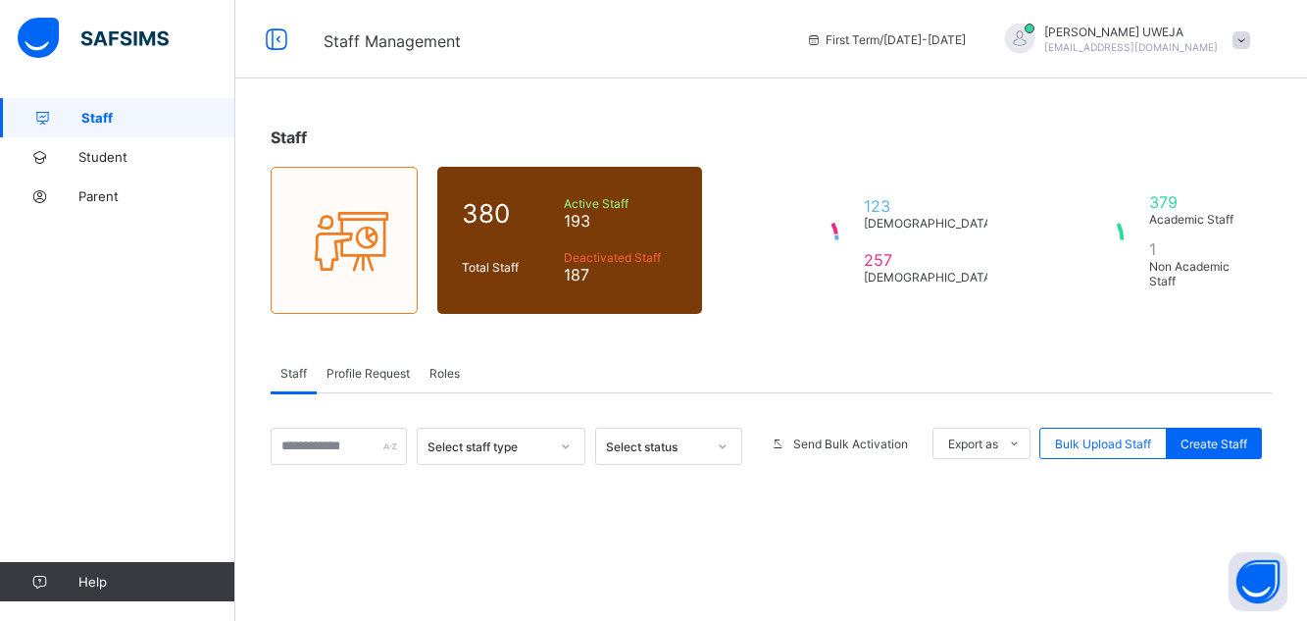
scroll to position [81, 0]
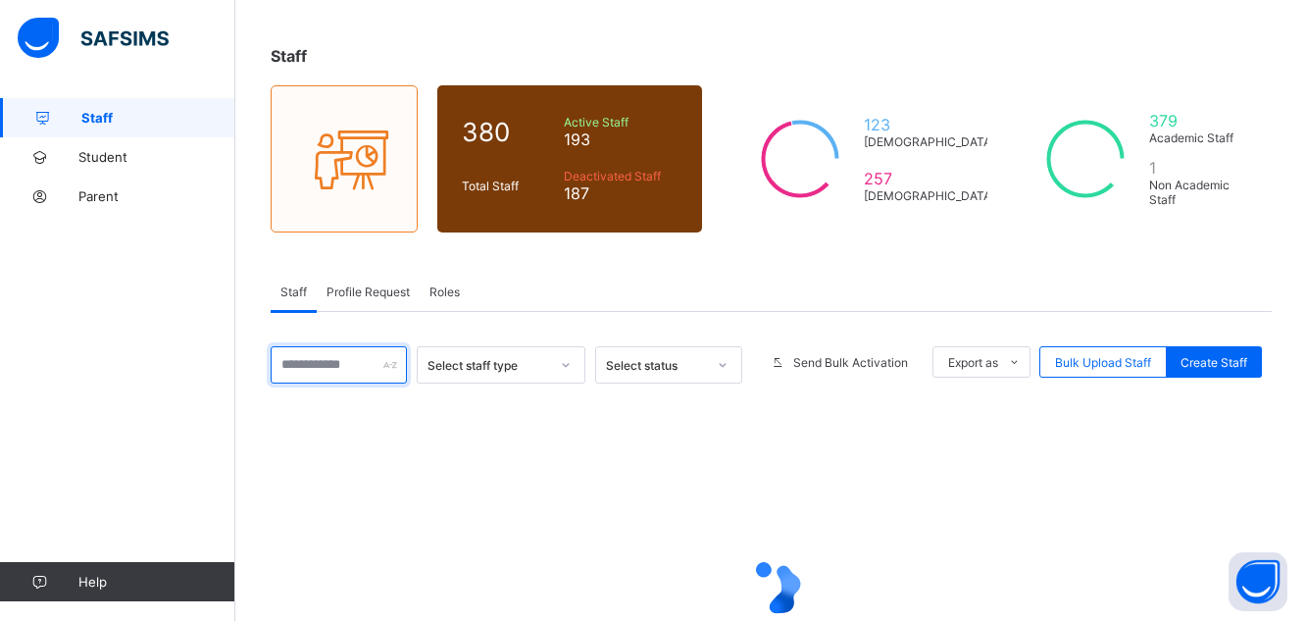
click at [337, 365] on input "text" at bounding box center [339, 364] width 136 height 37
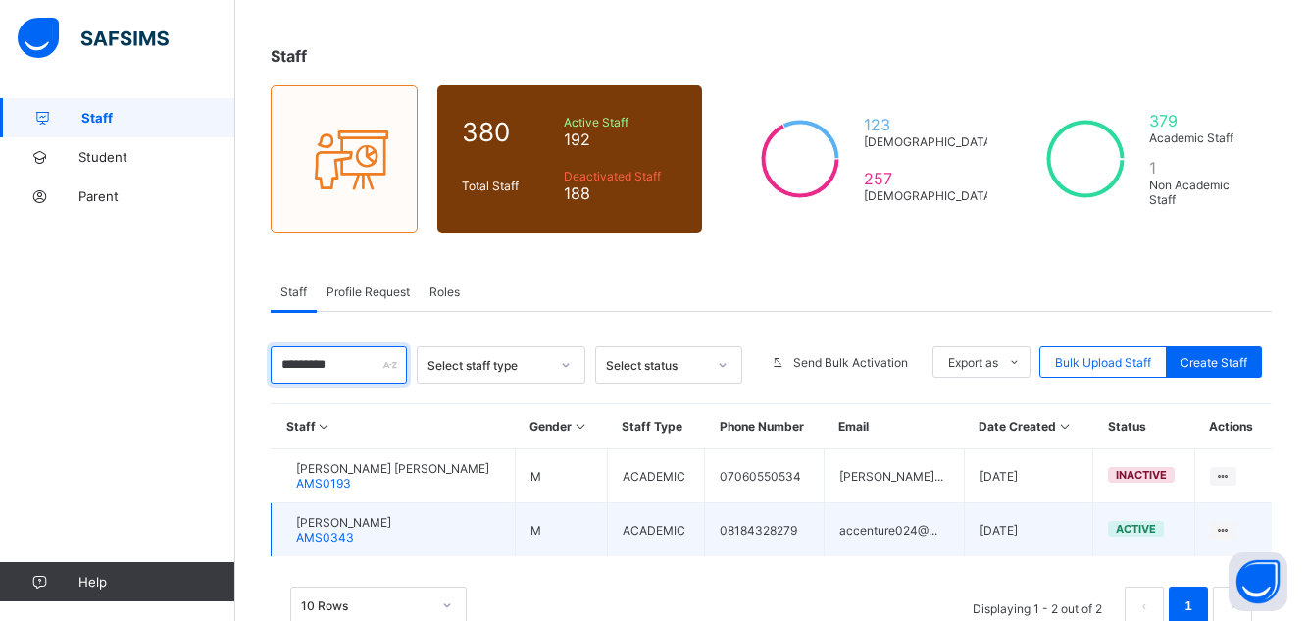
type input "********"
click at [354, 535] on span "AMS0343" at bounding box center [325, 536] width 58 height 15
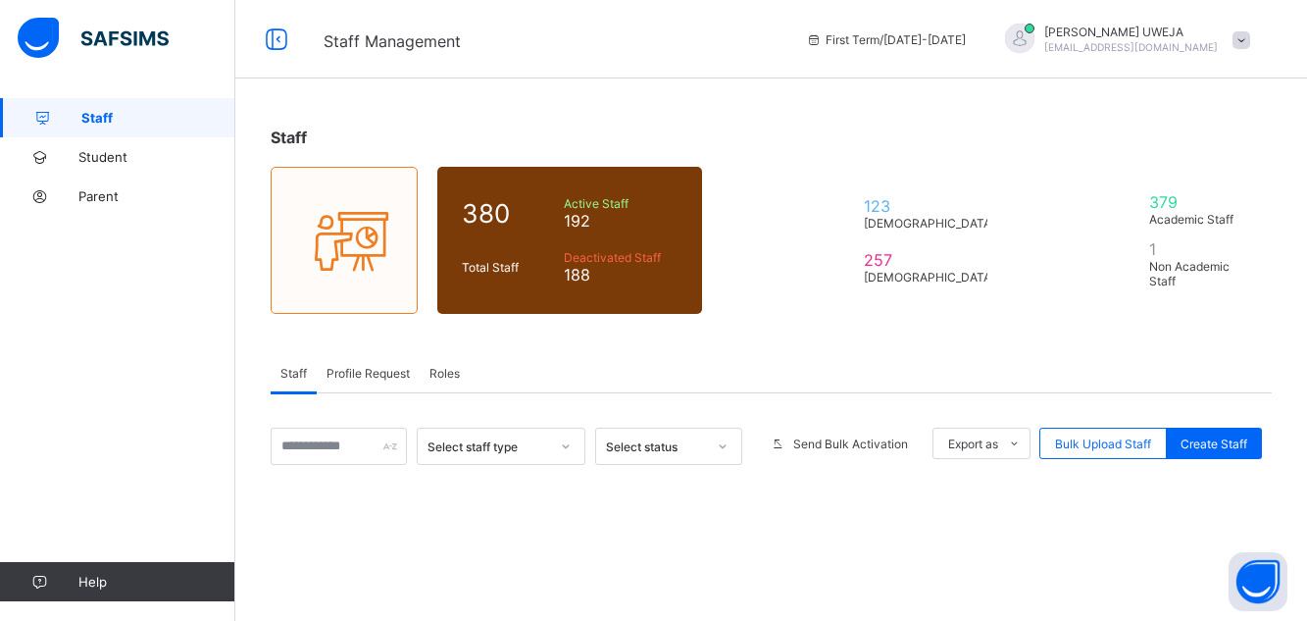
scroll to position [81, 0]
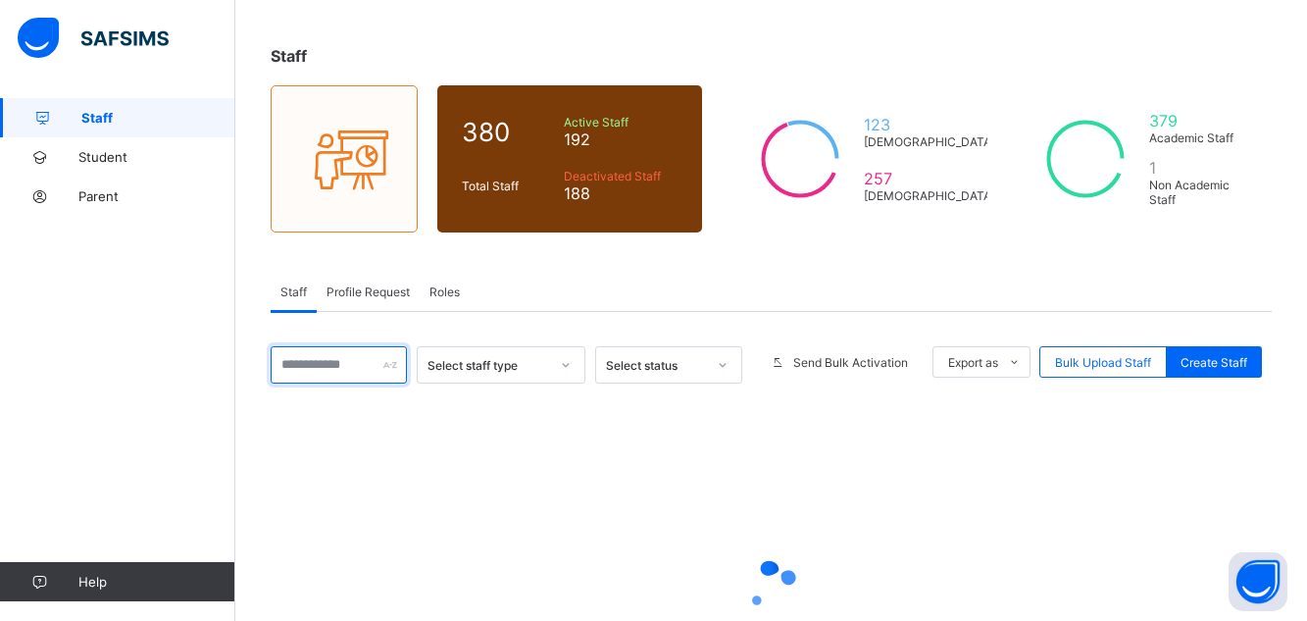
click at [340, 364] on input "text" at bounding box center [339, 364] width 136 height 37
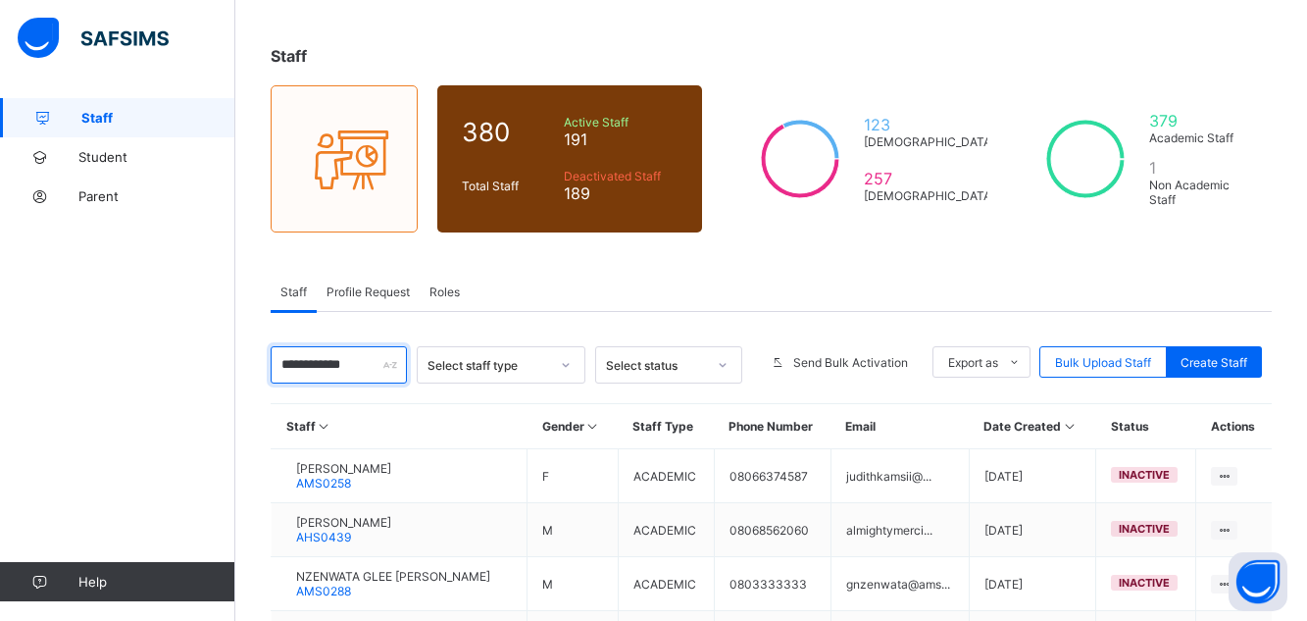
scroll to position [277, 0]
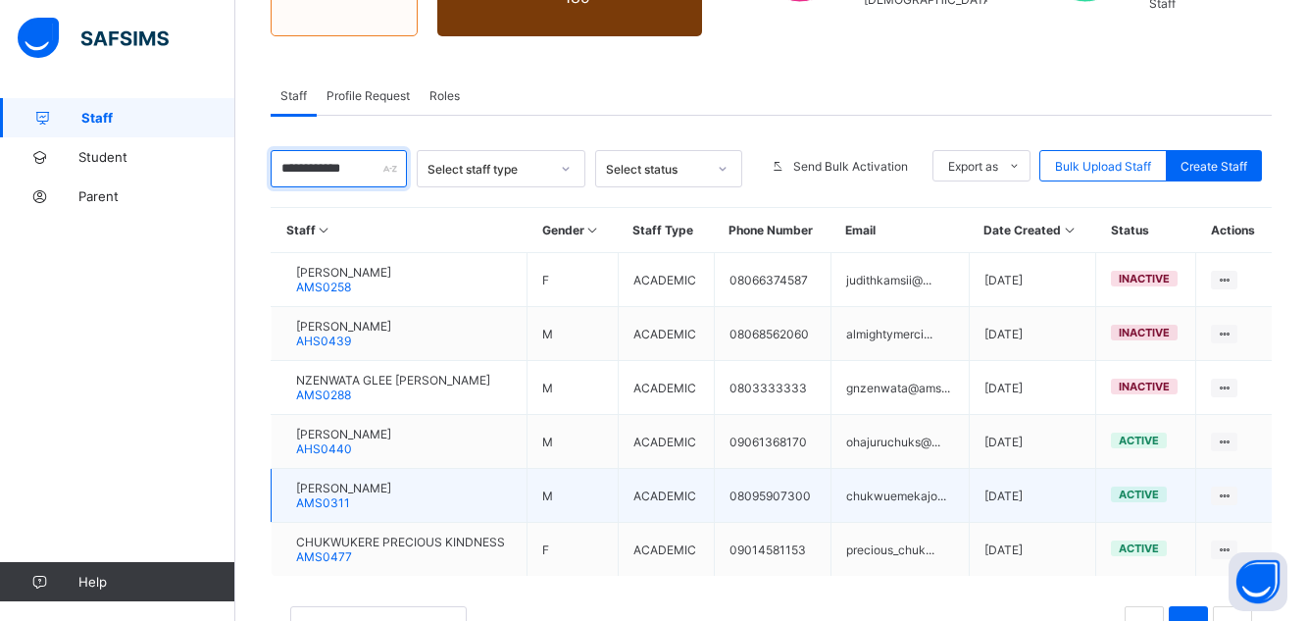
type input "**********"
click at [467, 483] on td "[PERSON_NAME] AMS0311" at bounding box center [400, 496] width 256 height 54
click at [391, 490] on span "[PERSON_NAME]" at bounding box center [343, 487] width 95 height 15
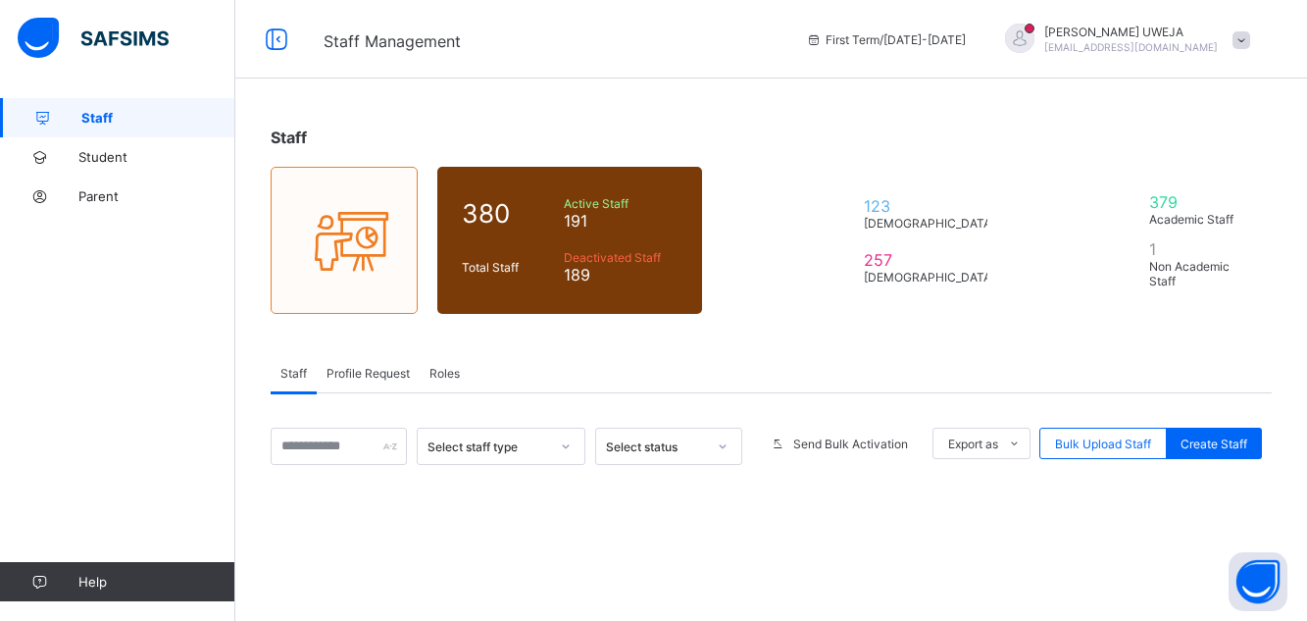
scroll to position [264, 0]
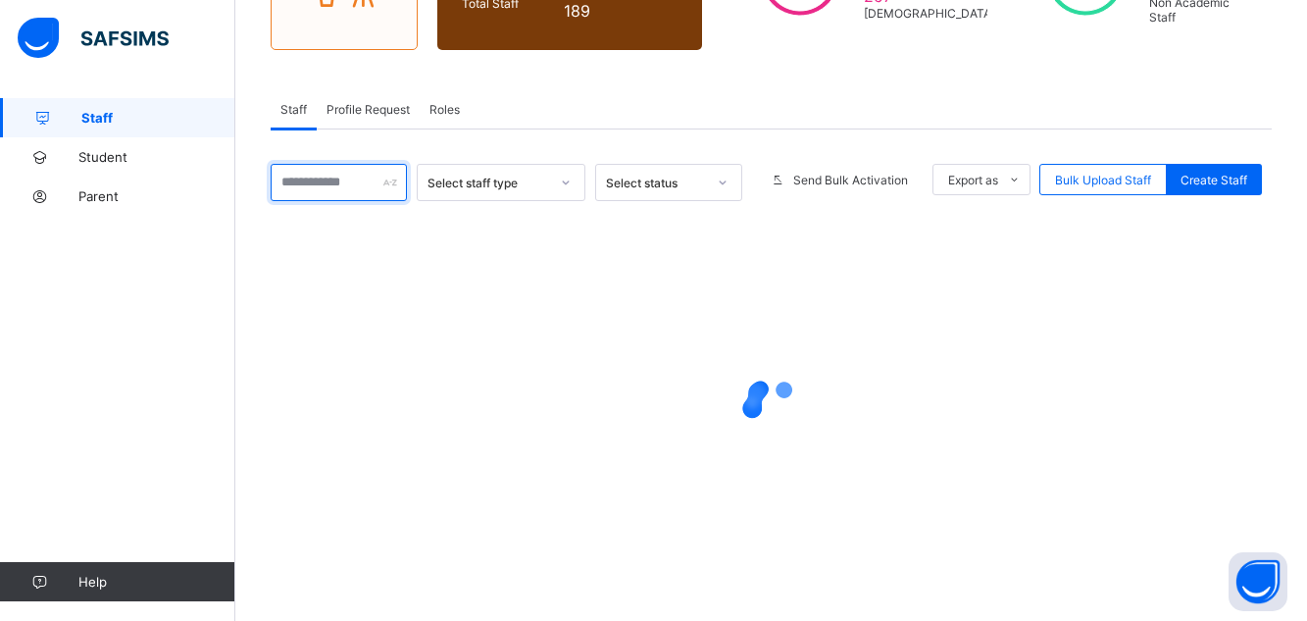
click at [305, 182] on input "text" at bounding box center [339, 182] width 136 height 37
type input "***"
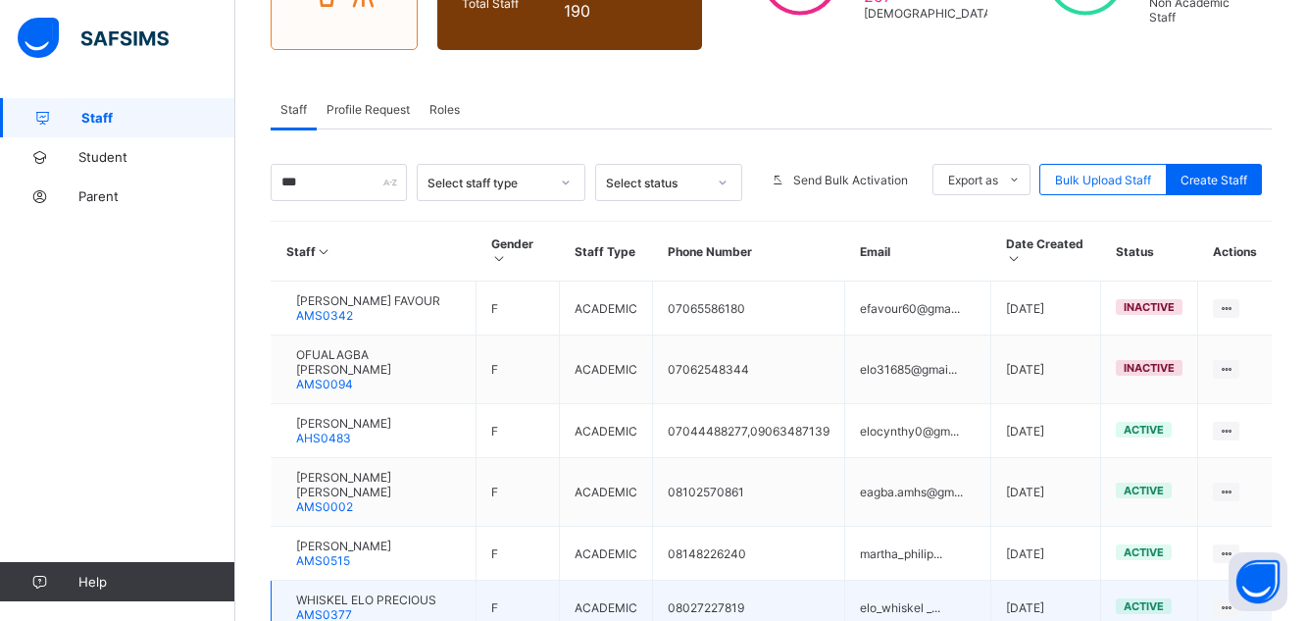
click at [363, 592] on span "WHISKEL ELO PRECIOUS" at bounding box center [366, 599] width 140 height 15
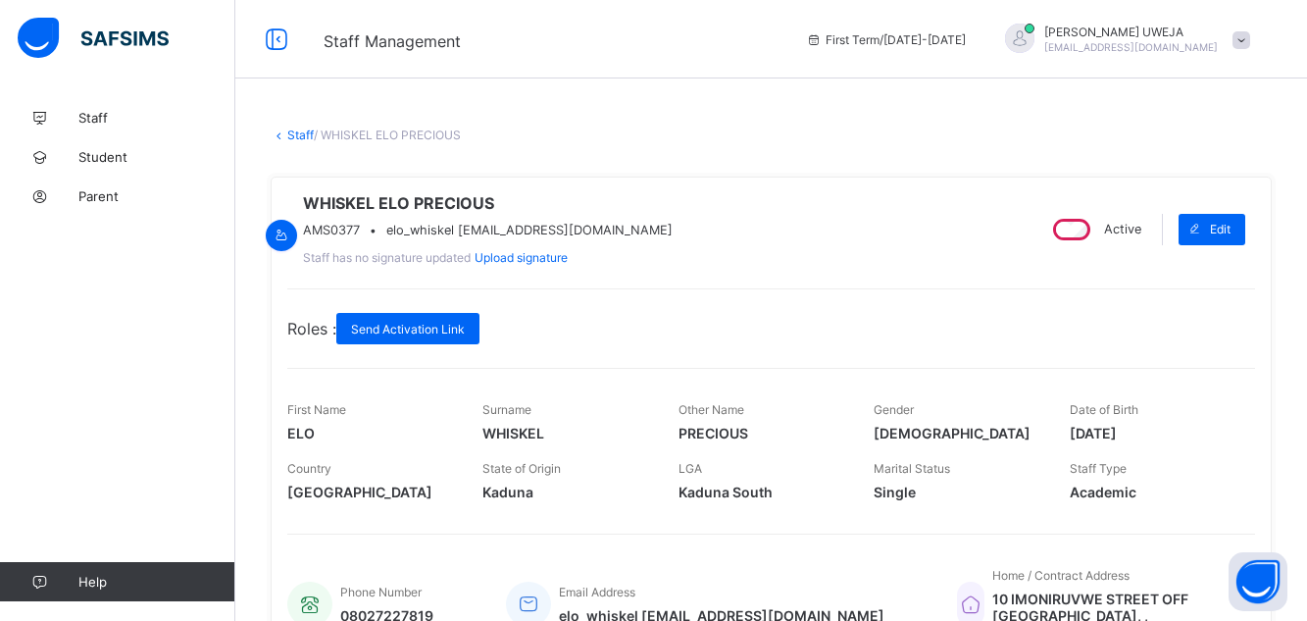
click at [1093, 245] on div "Active" at bounding box center [1095, 229] width 102 height 31
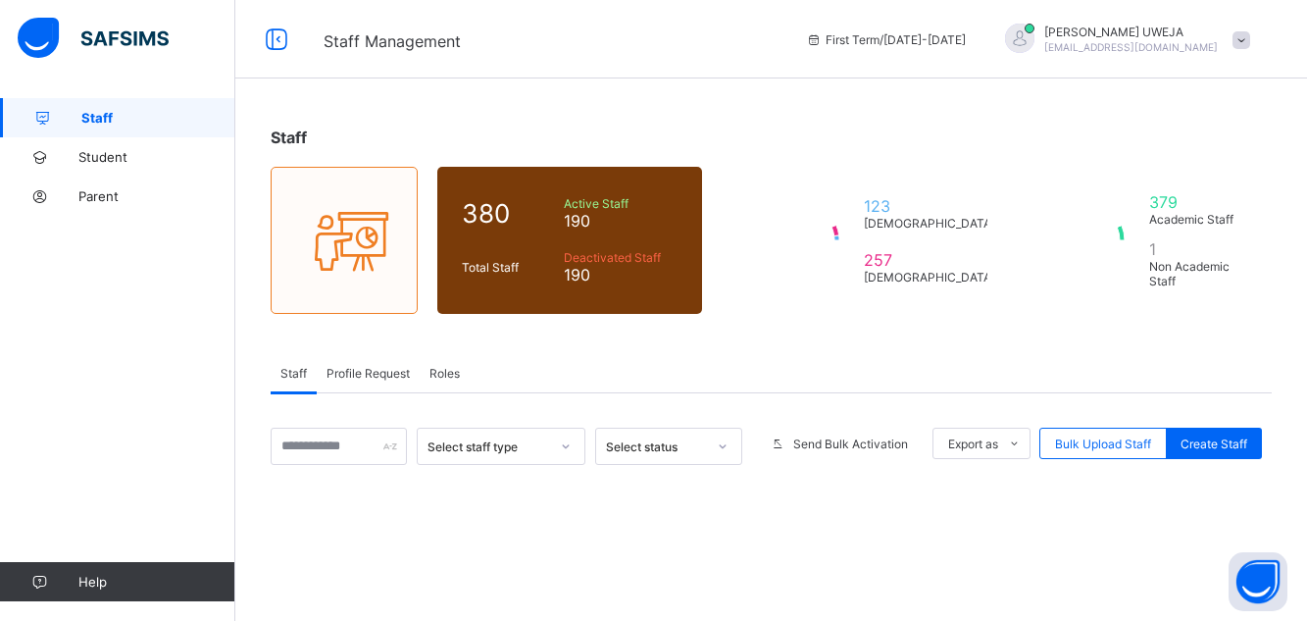
scroll to position [264, 0]
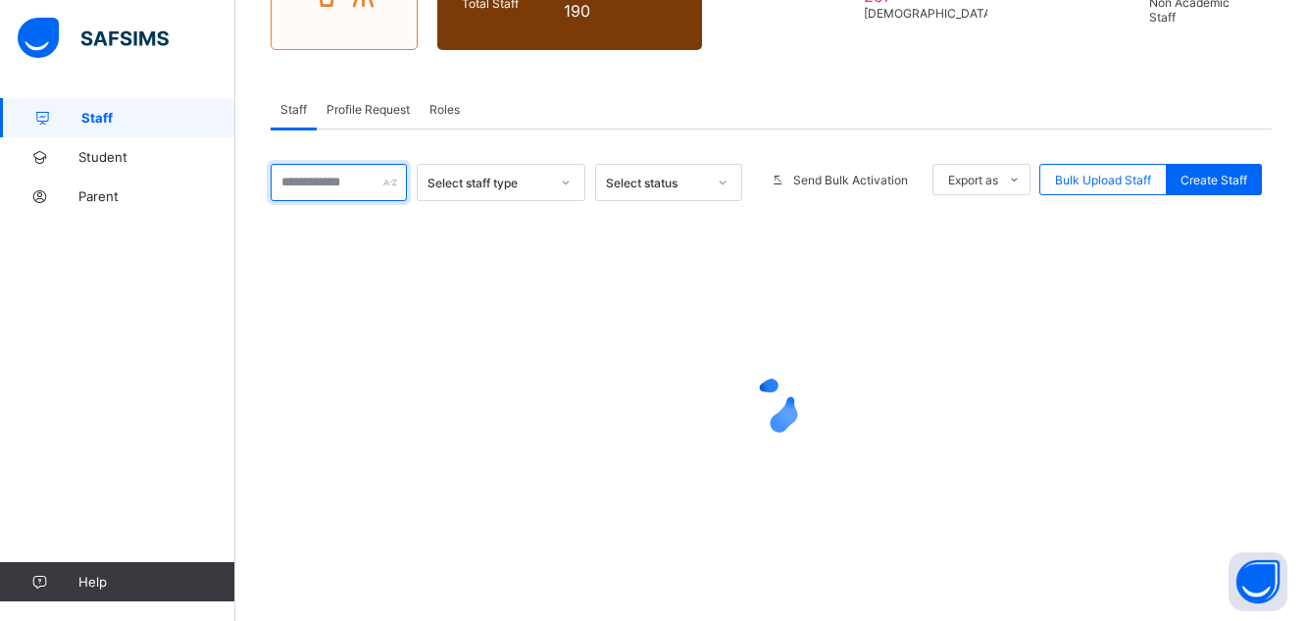
click at [347, 176] on input "text" at bounding box center [339, 182] width 136 height 37
type input "*******"
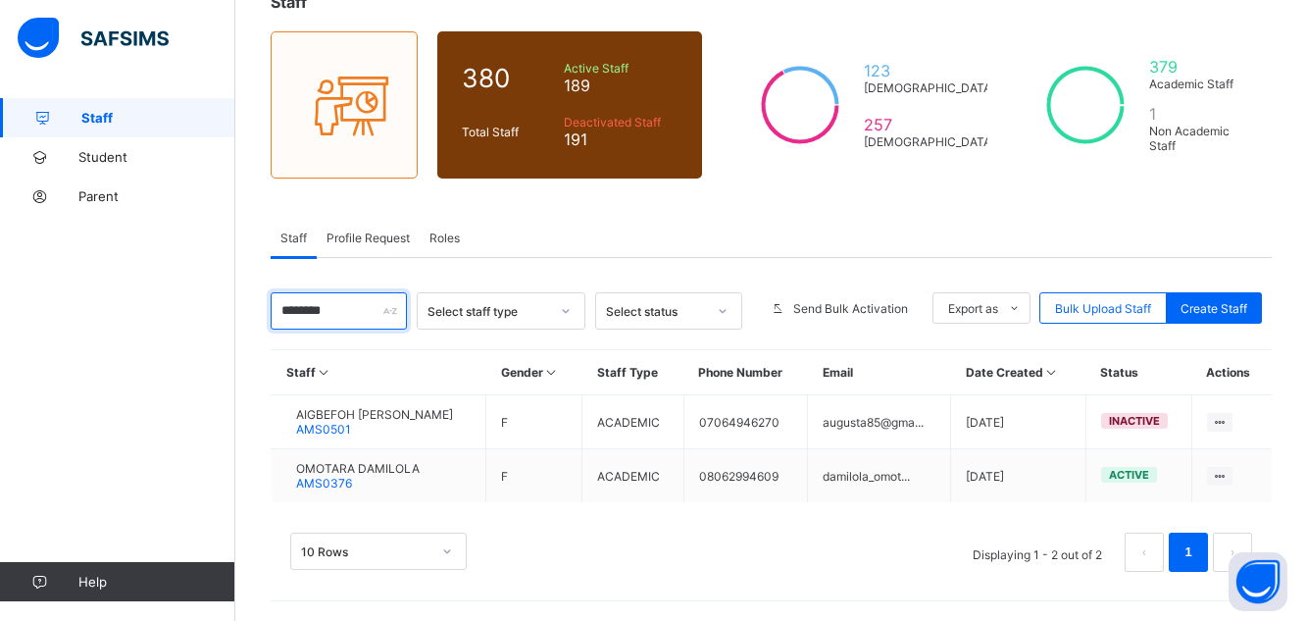
scroll to position [135, 0]
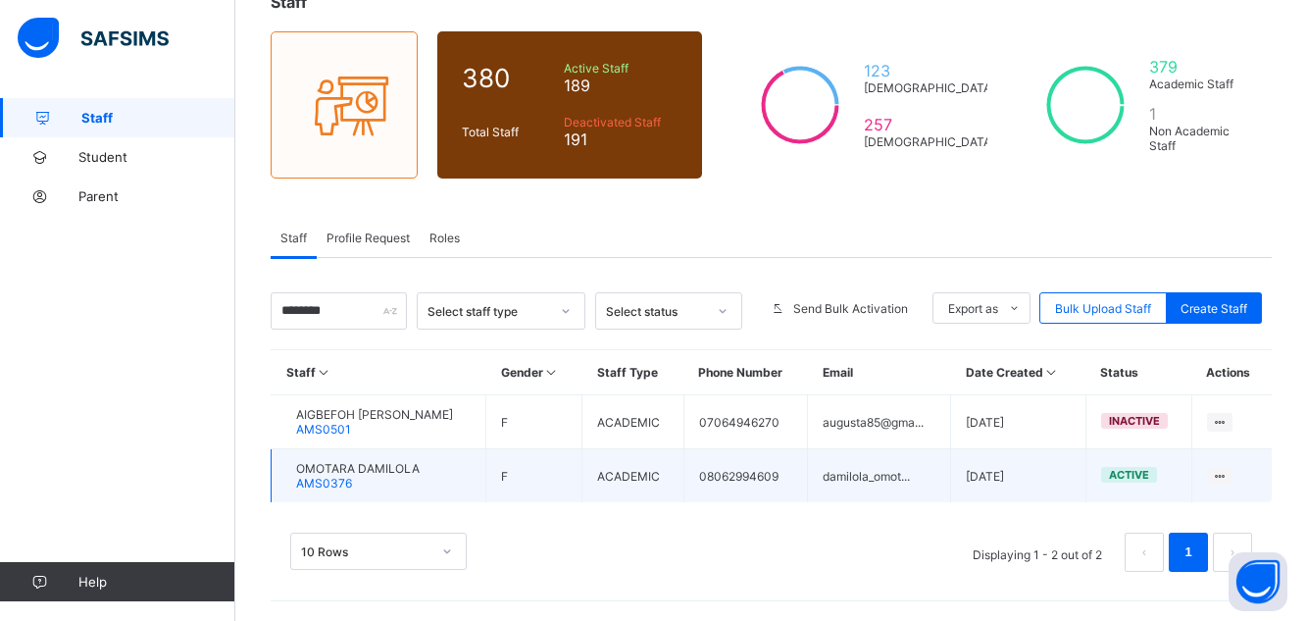
click at [411, 482] on div "OMOTARA DAMILOLA AMS0376" at bounding box center [358, 475] width 124 height 29
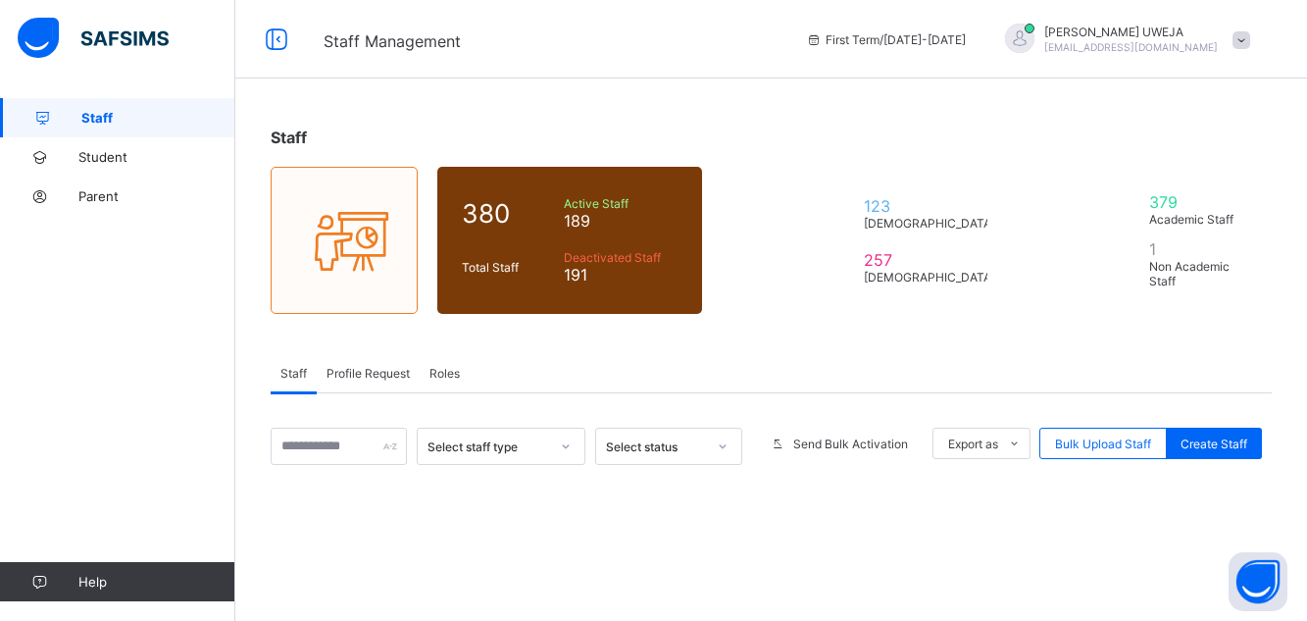
scroll to position [135, 0]
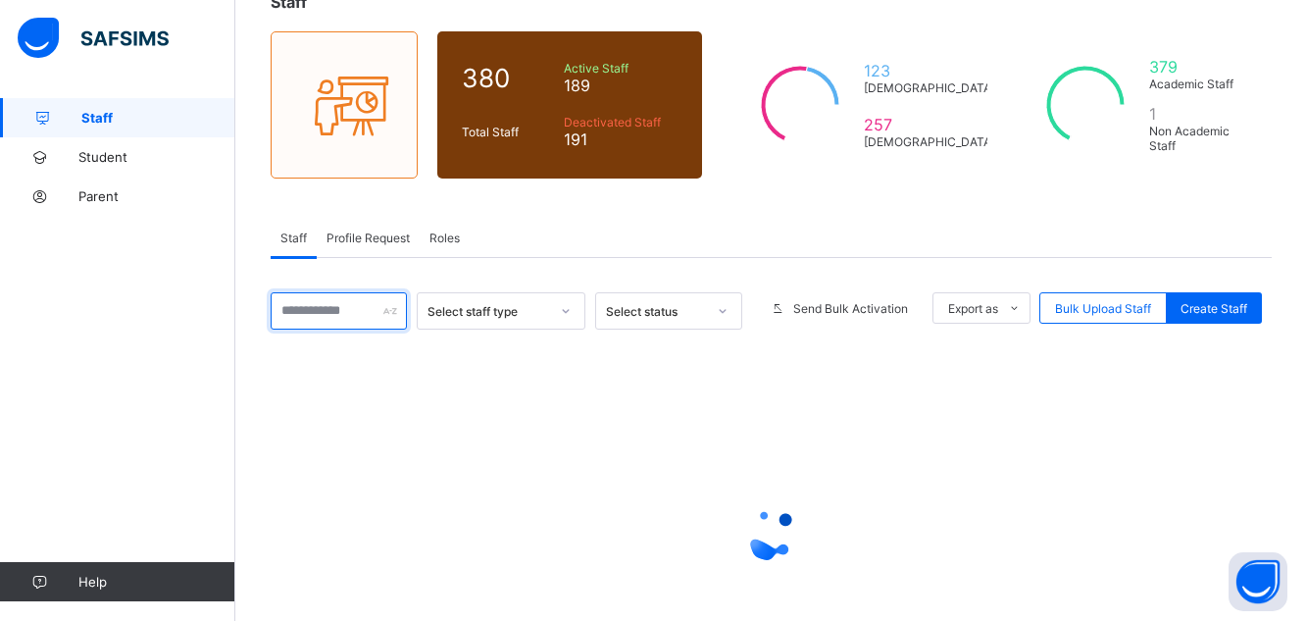
click at [317, 301] on input "text" at bounding box center [339, 310] width 136 height 37
type input "******"
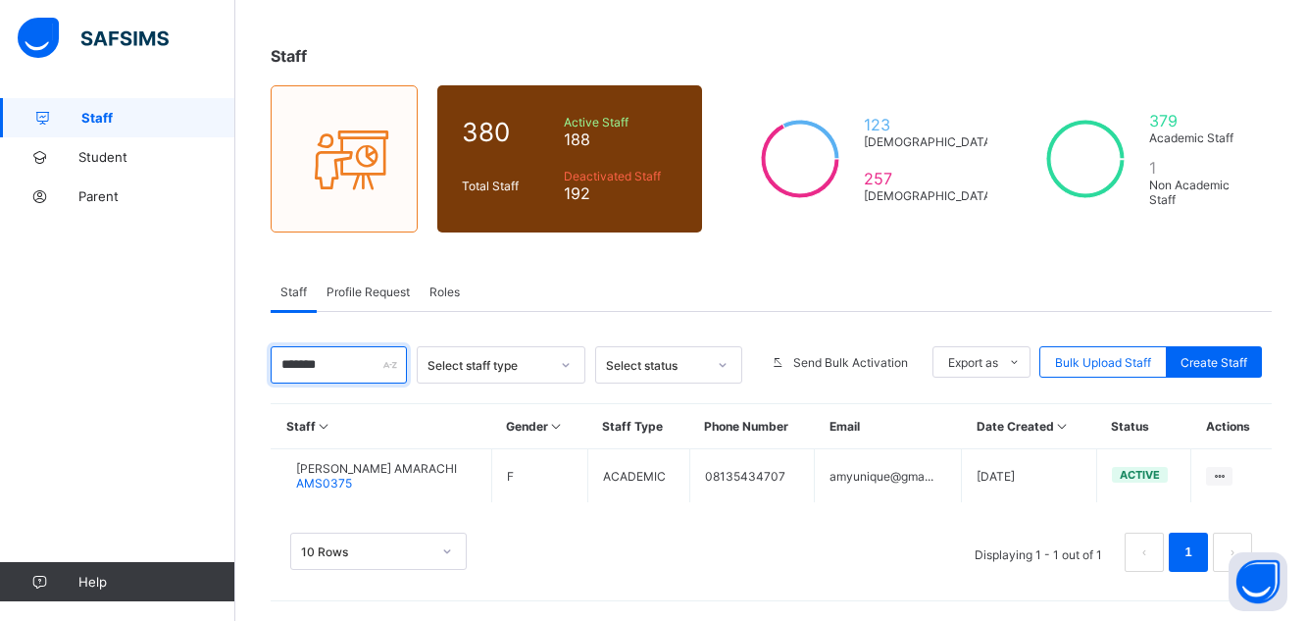
scroll to position [81, 0]
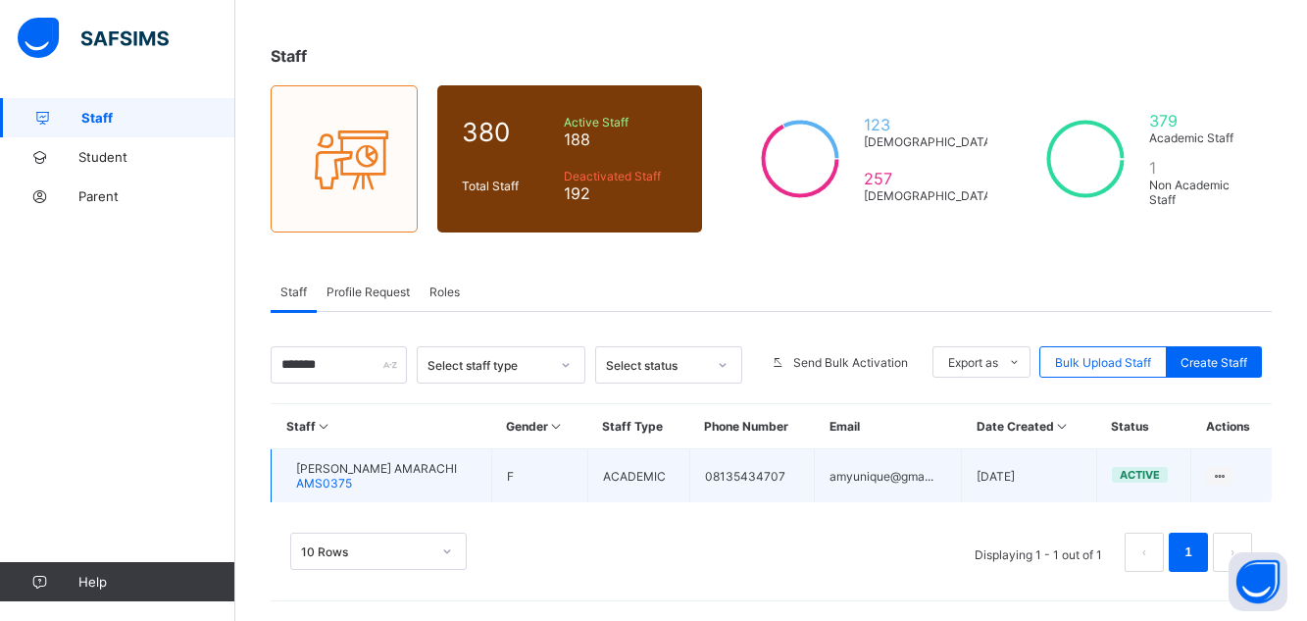
click at [420, 466] on span "[PERSON_NAME] AMARACHI" at bounding box center [376, 468] width 161 height 15
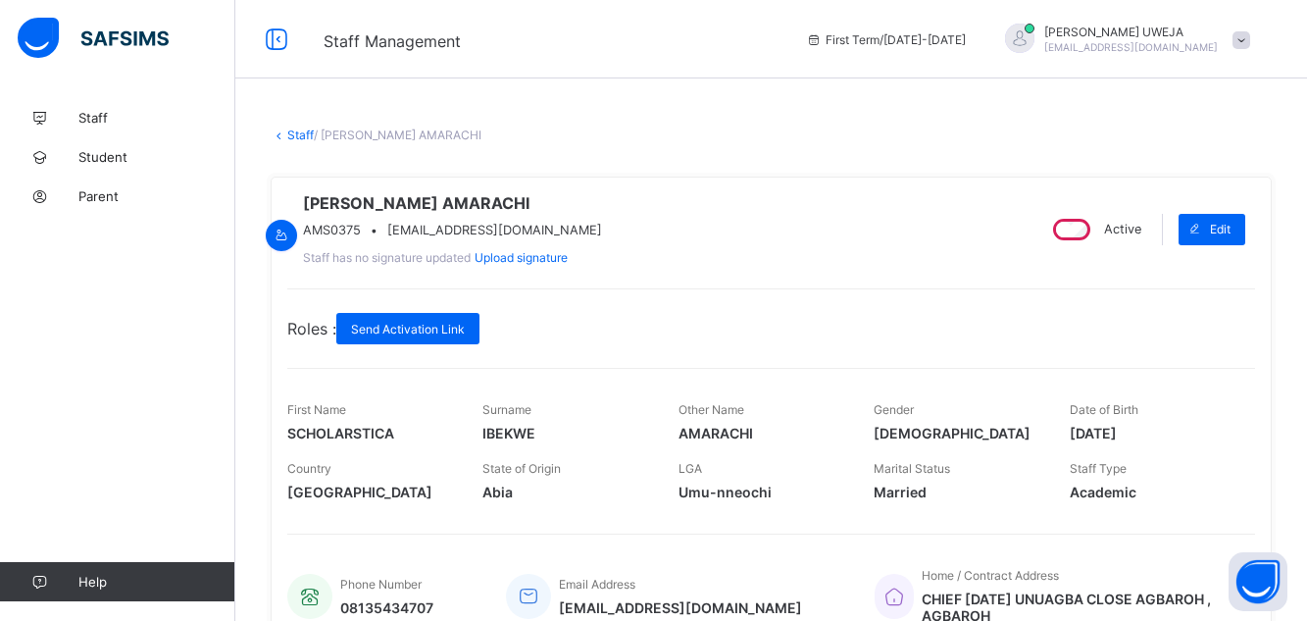
click at [1094, 223] on div "Active" at bounding box center [1095, 229] width 102 height 31
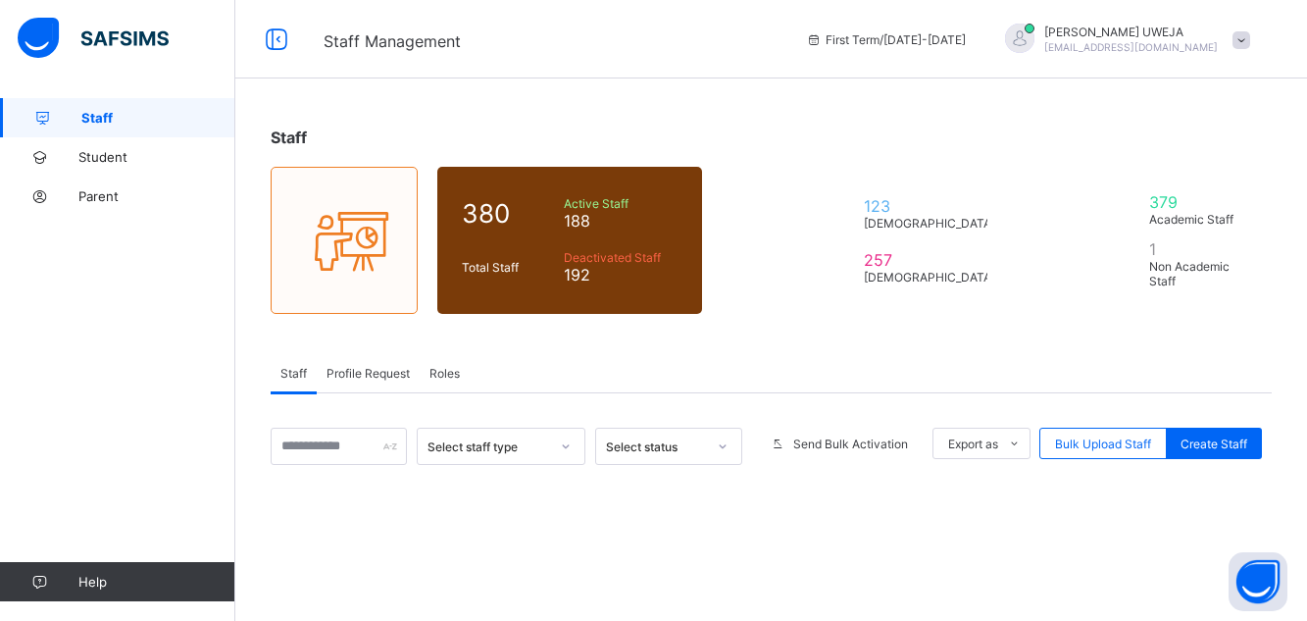
scroll to position [81, 0]
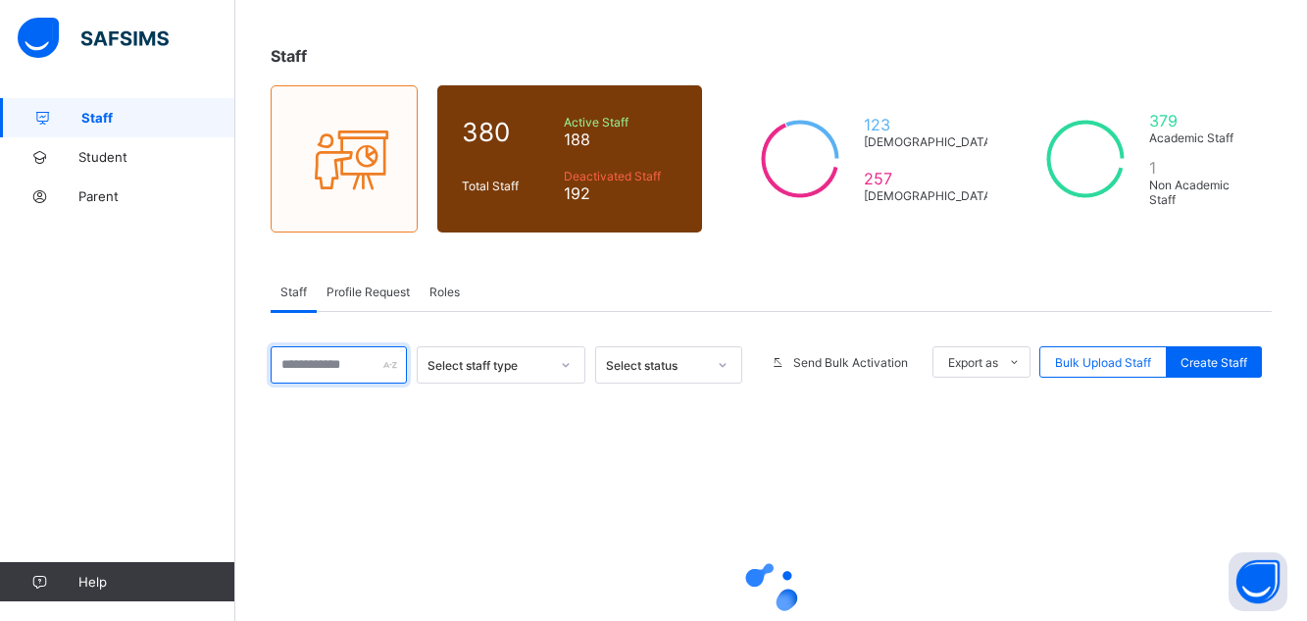
click at [343, 355] on input "text" at bounding box center [339, 364] width 136 height 37
type input "*"
type input "*******"
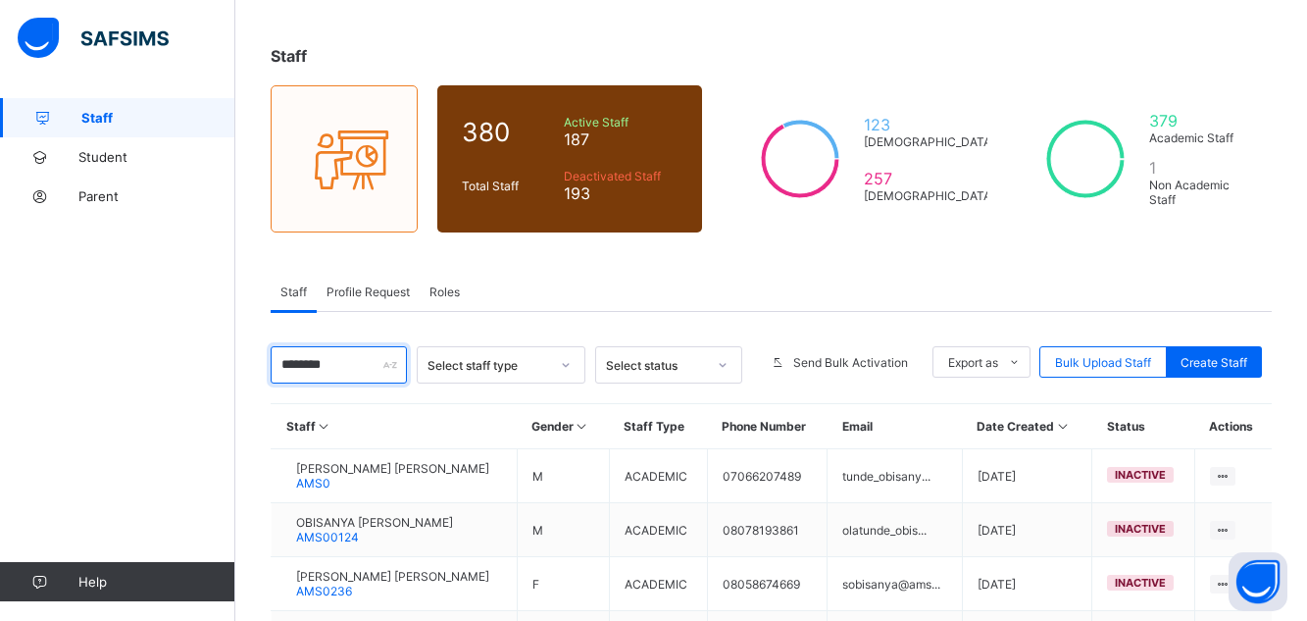
scroll to position [160, 0]
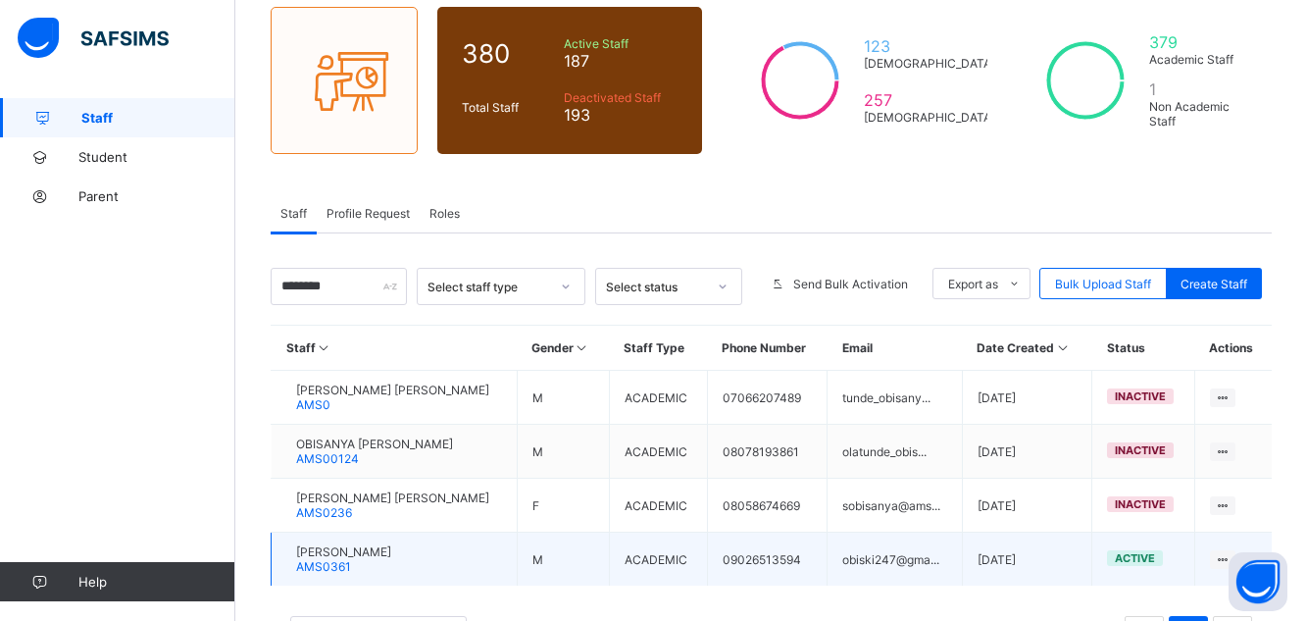
click at [391, 547] on span "[PERSON_NAME]" at bounding box center [343, 551] width 95 height 15
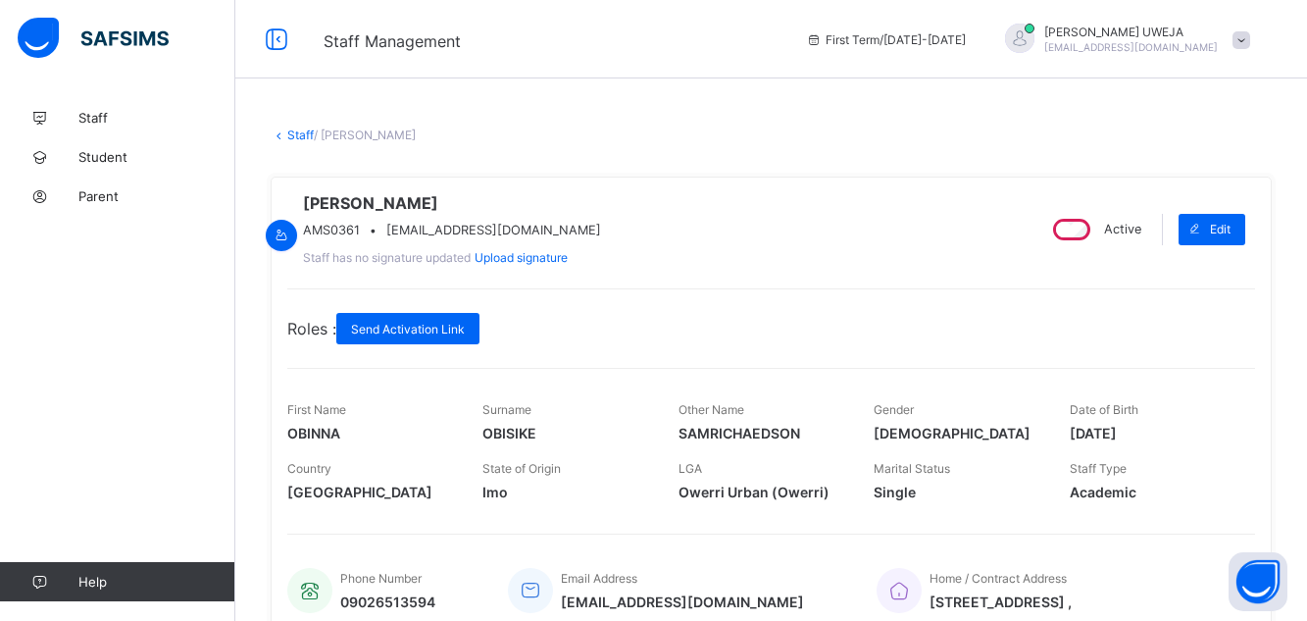
click at [1086, 245] on div "Active" at bounding box center [1095, 229] width 102 height 31
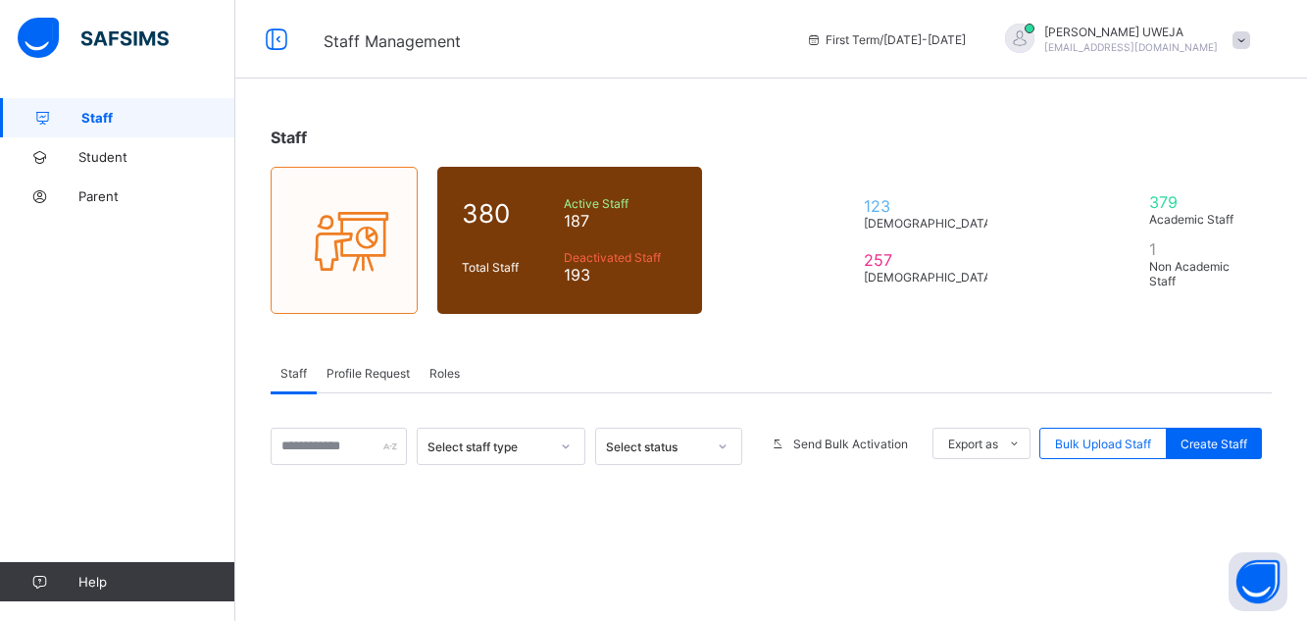
scroll to position [160, 0]
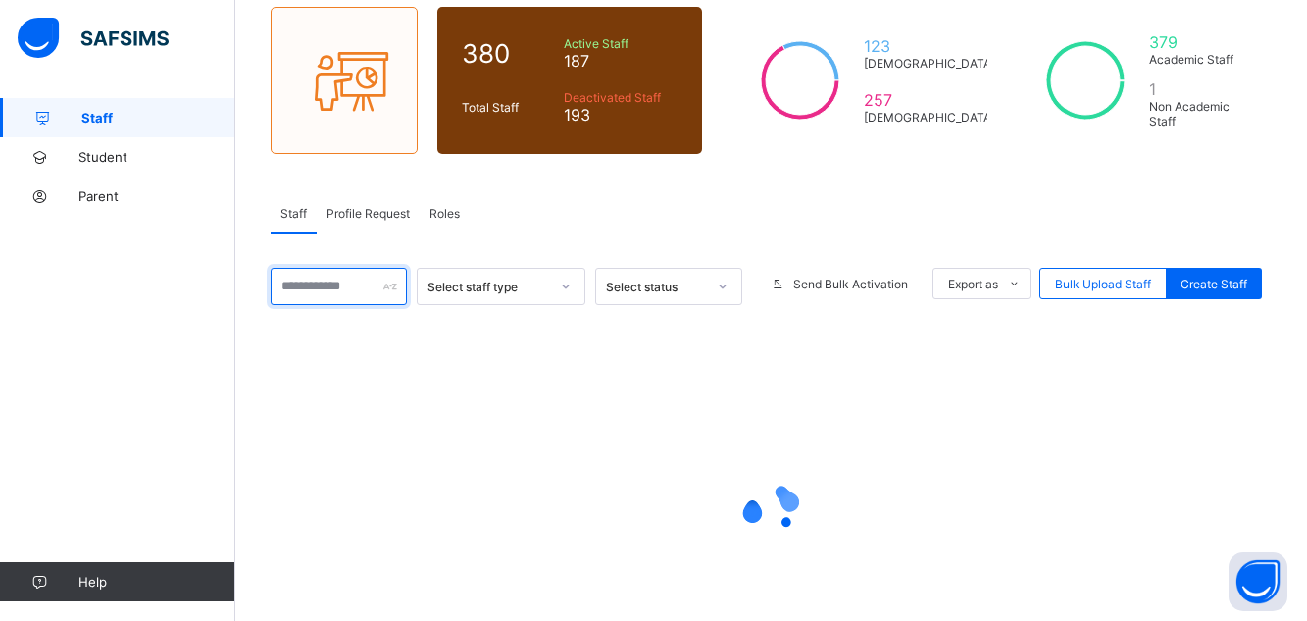
click at [318, 288] on input "text" at bounding box center [339, 286] width 136 height 37
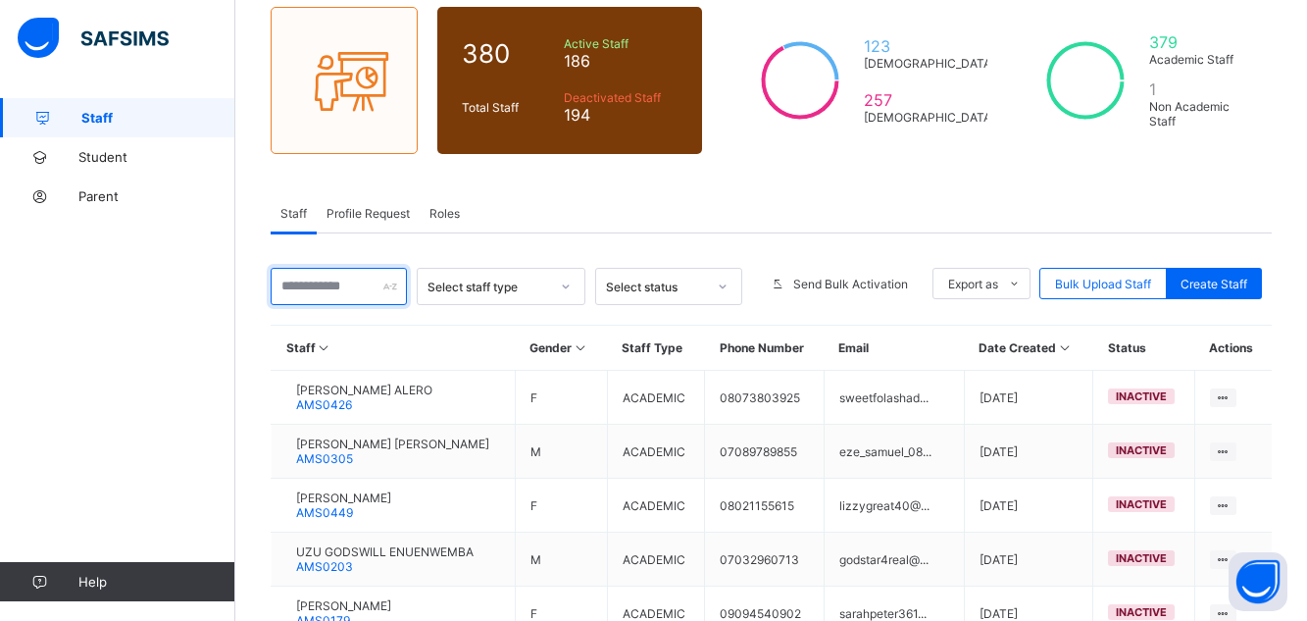
click at [308, 296] on input "text" at bounding box center [339, 286] width 136 height 37
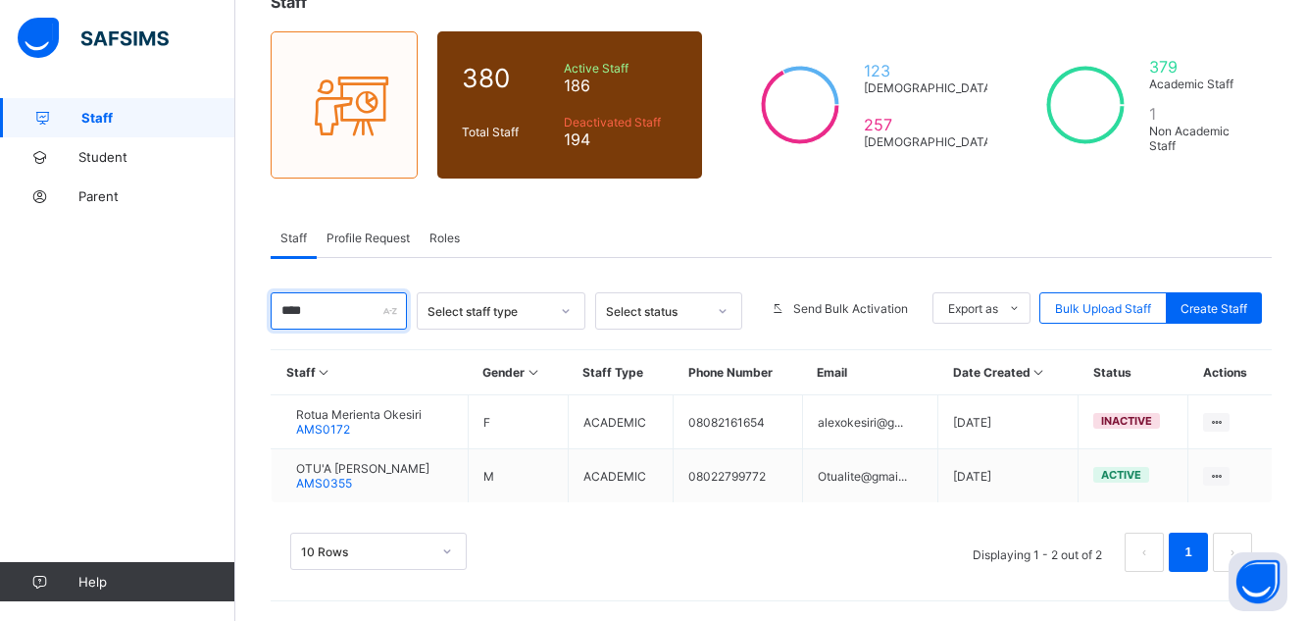
type input "****"
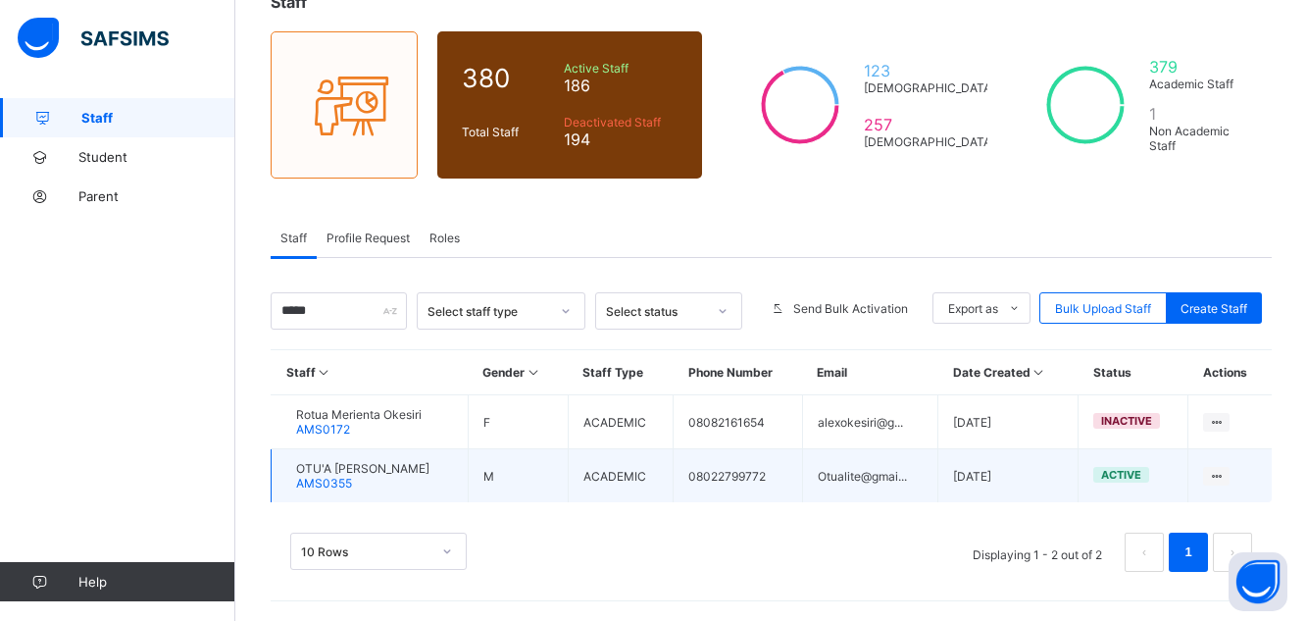
click at [400, 467] on span "OTU'A [PERSON_NAME]" at bounding box center [362, 468] width 133 height 15
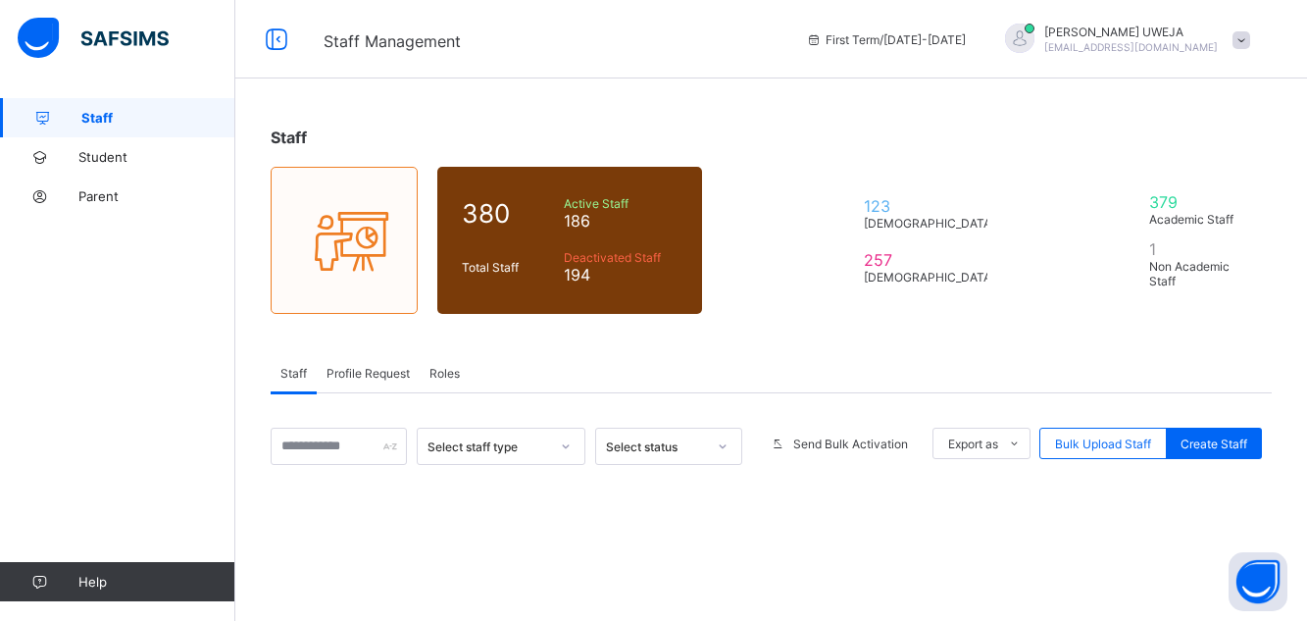
scroll to position [135, 0]
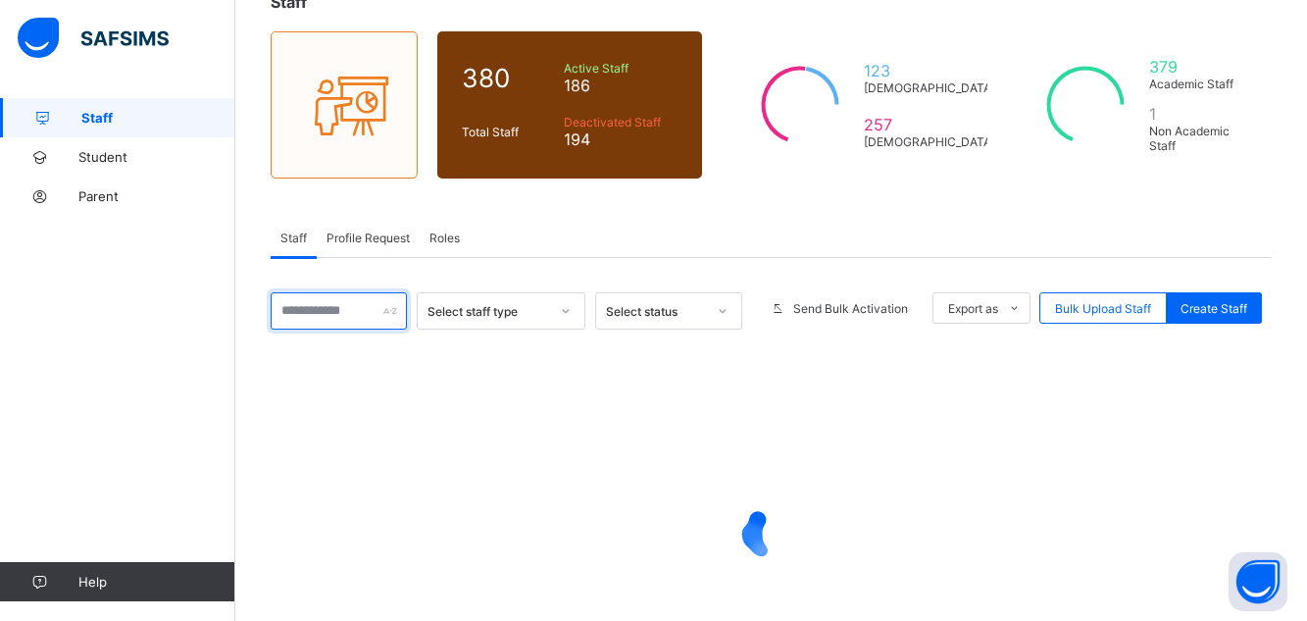
click at [322, 314] on input "text" at bounding box center [339, 310] width 136 height 37
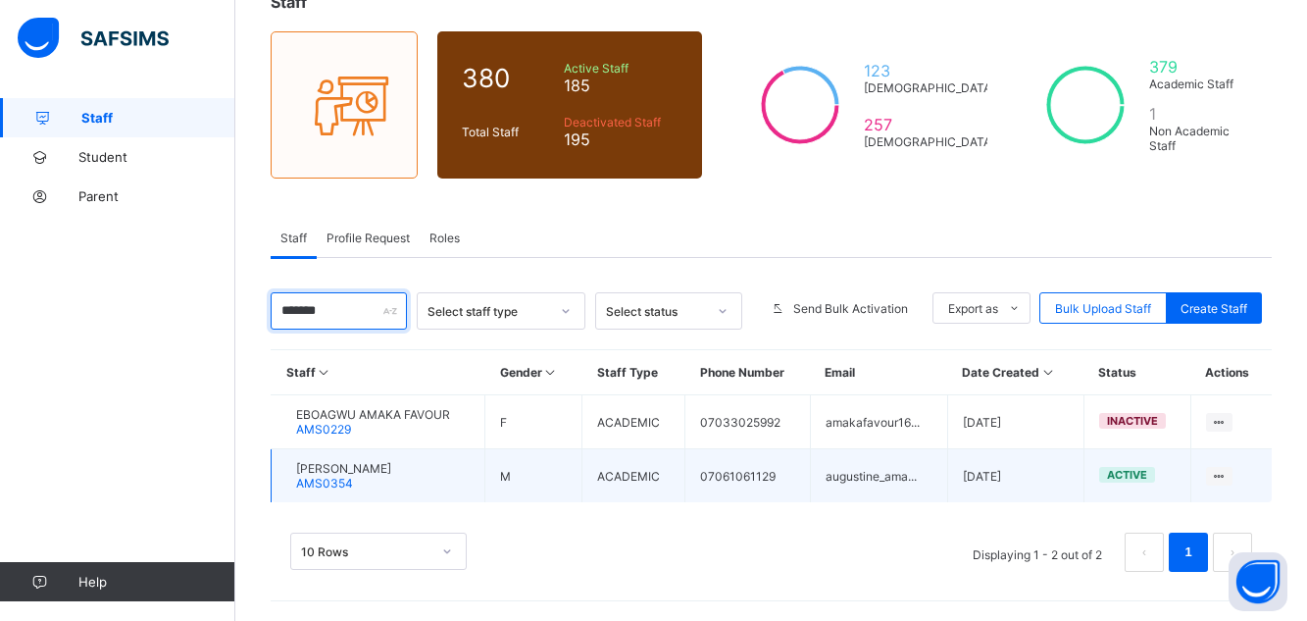
type input "*******"
click at [391, 471] on span "[PERSON_NAME]" at bounding box center [343, 468] width 95 height 15
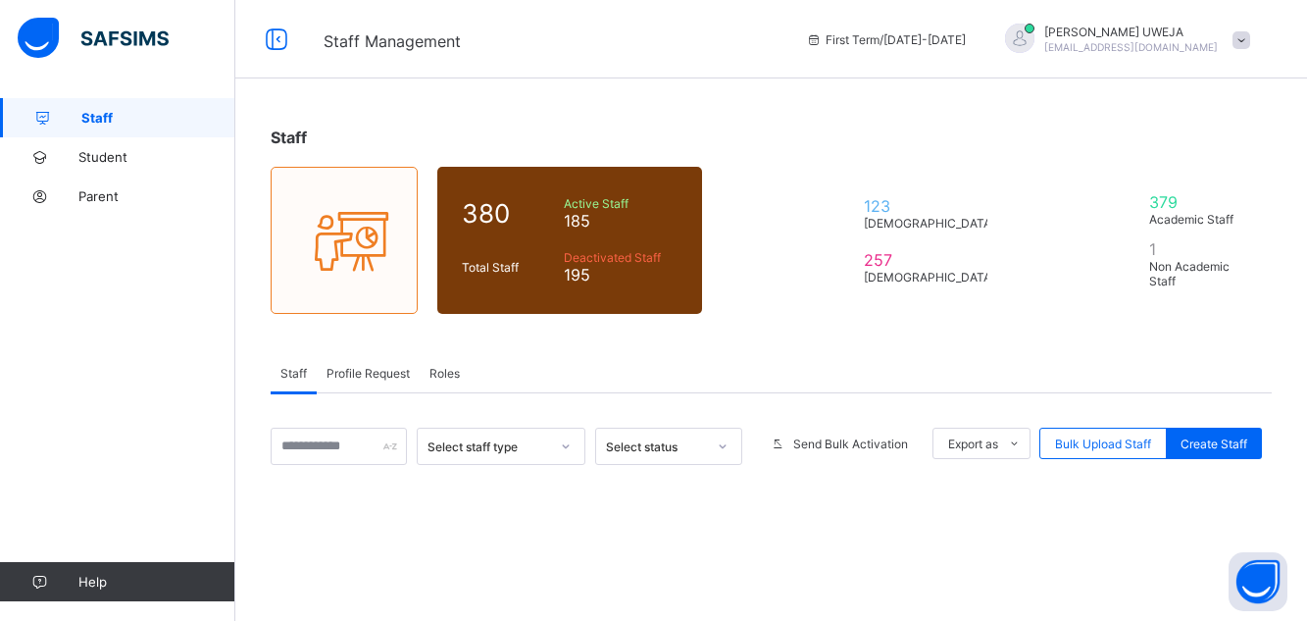
scroll to position [135, 0]
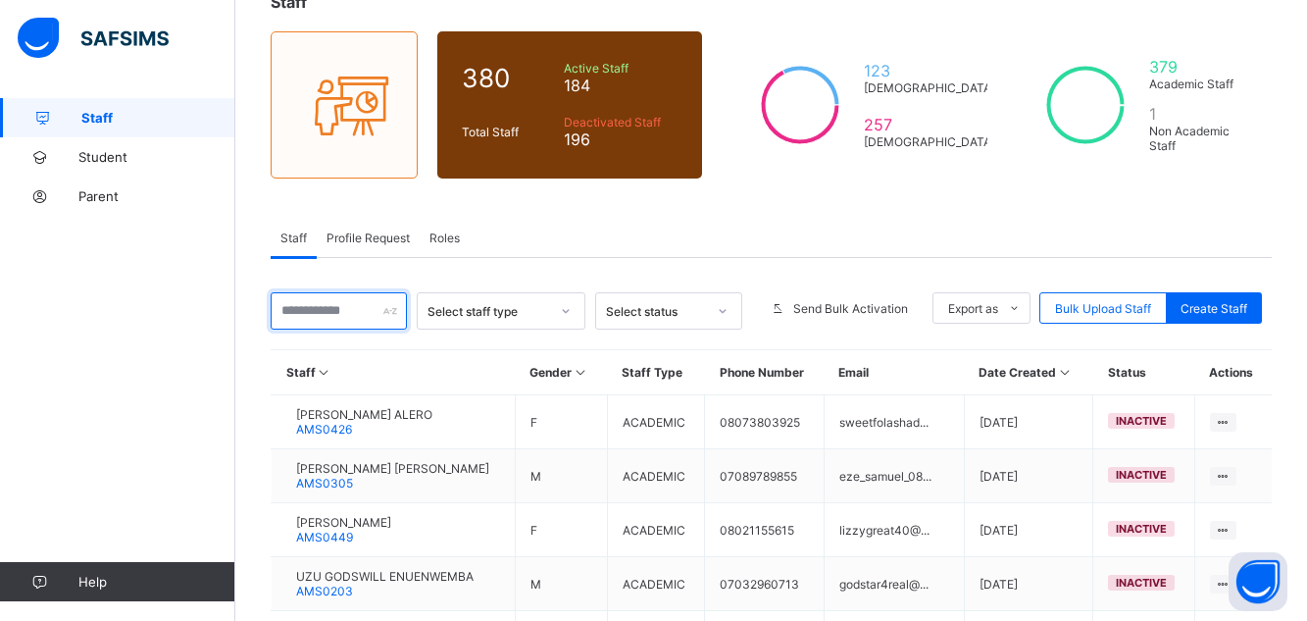
click at [312, 301] on input "text" at bounding box center [339, 310] width 136 height 37
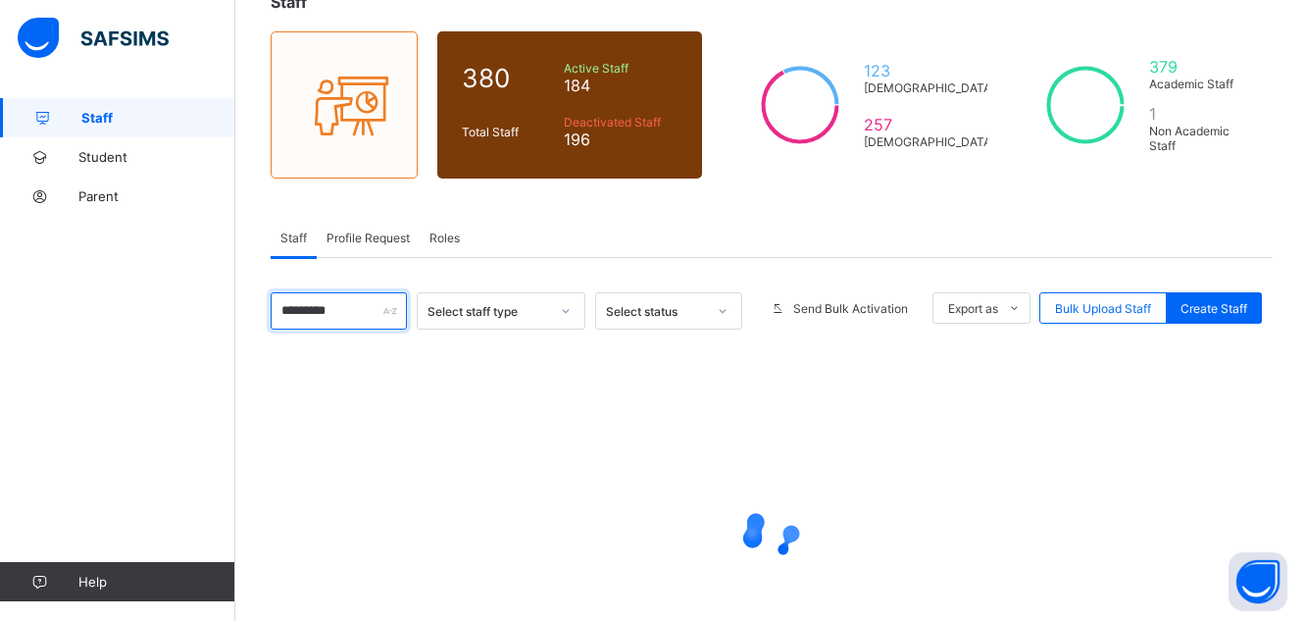
type input "*********"
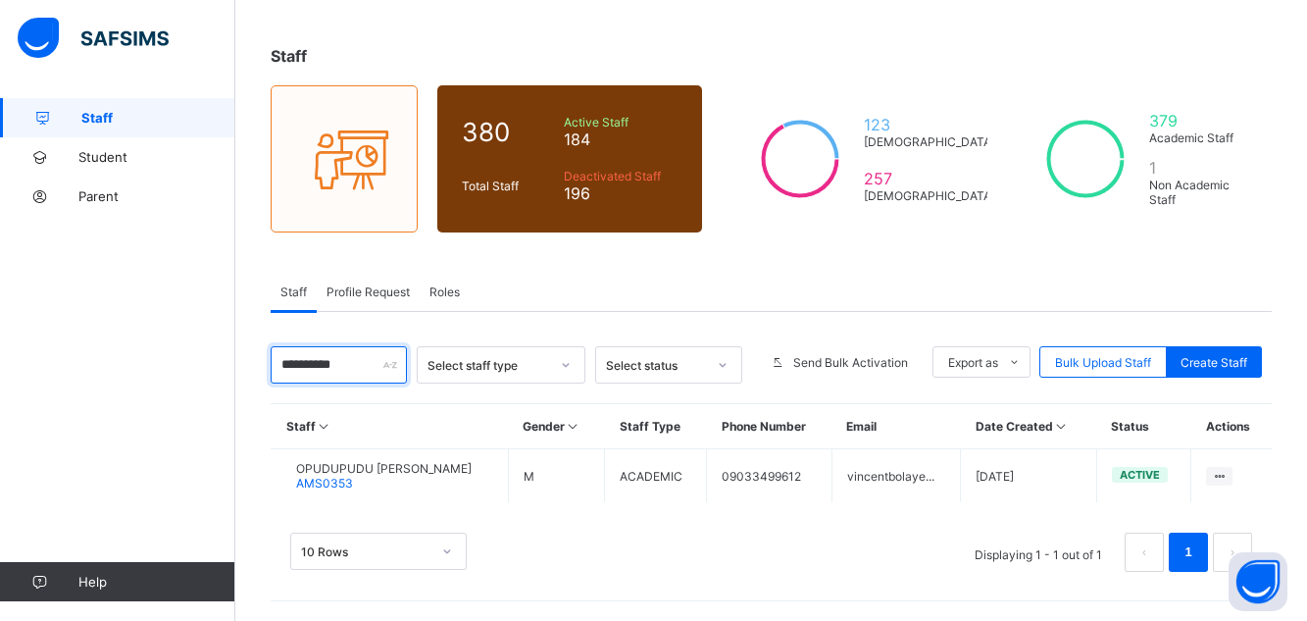
scroll to position [81, 0]
click at [396, 473] on span "OPUDUPUDU [PERSON_NAME]" at bounding box center [383, 468] width 175 height 15
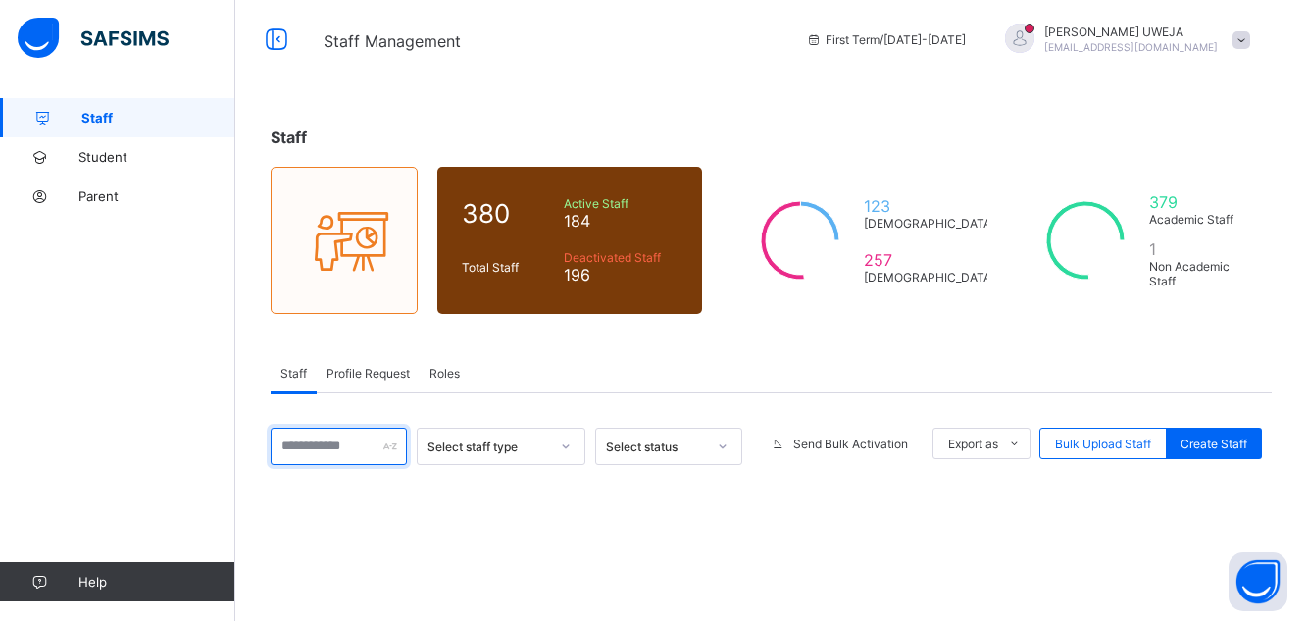
click at [337, 427] on input "text" at bounding box center [339, 445] width 136 height 37
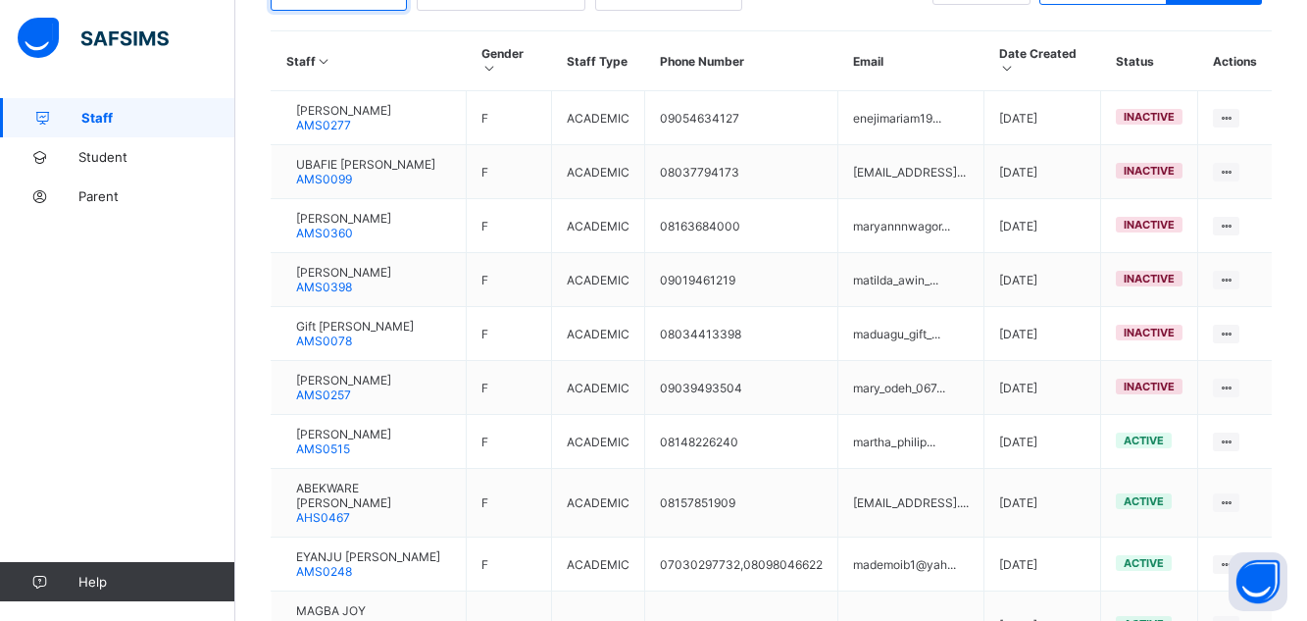
scroll to position [375, 0]
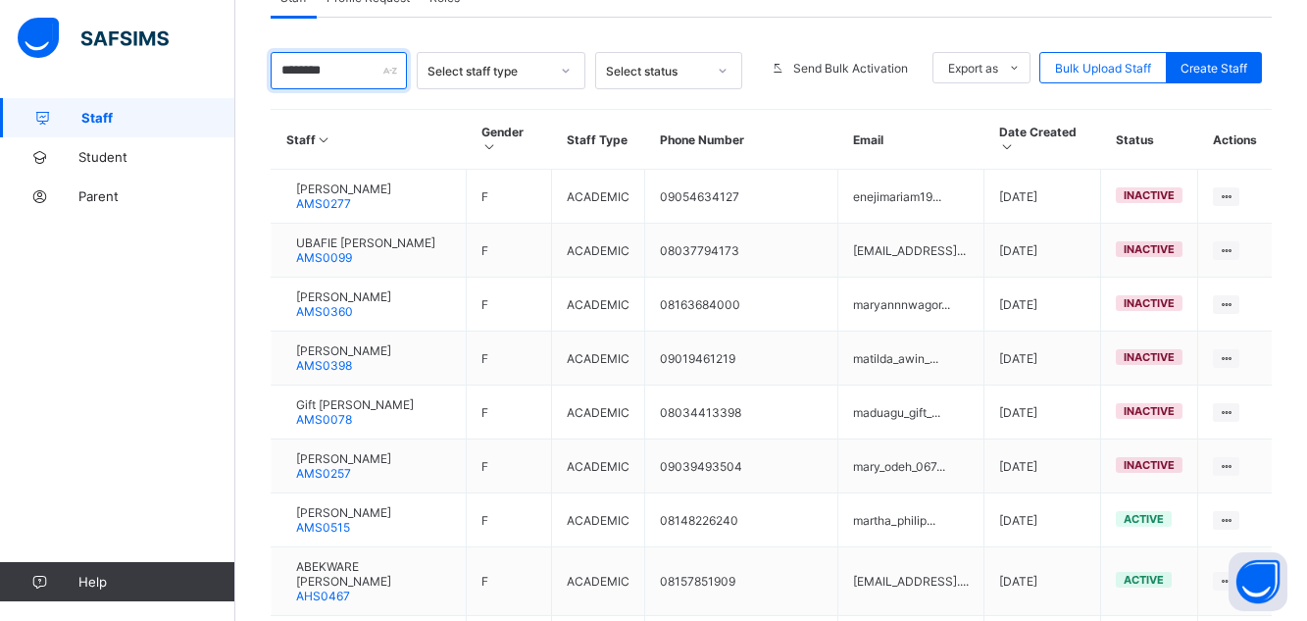
type input "*******"
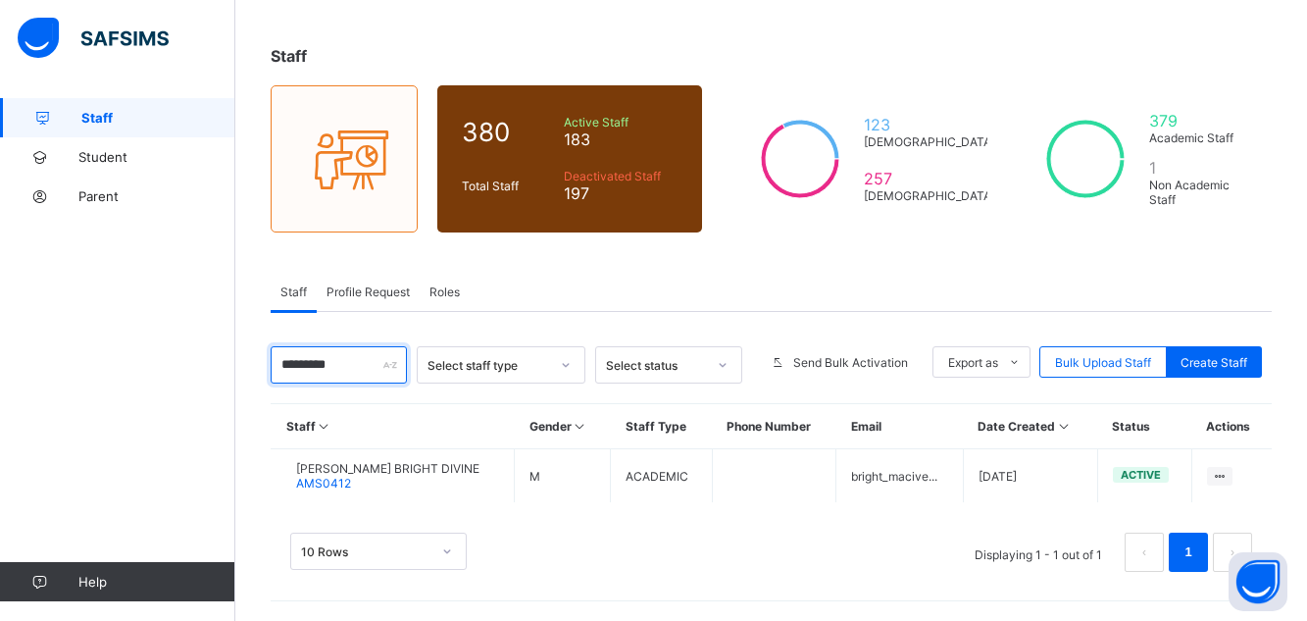
scroll to position [81, 0]
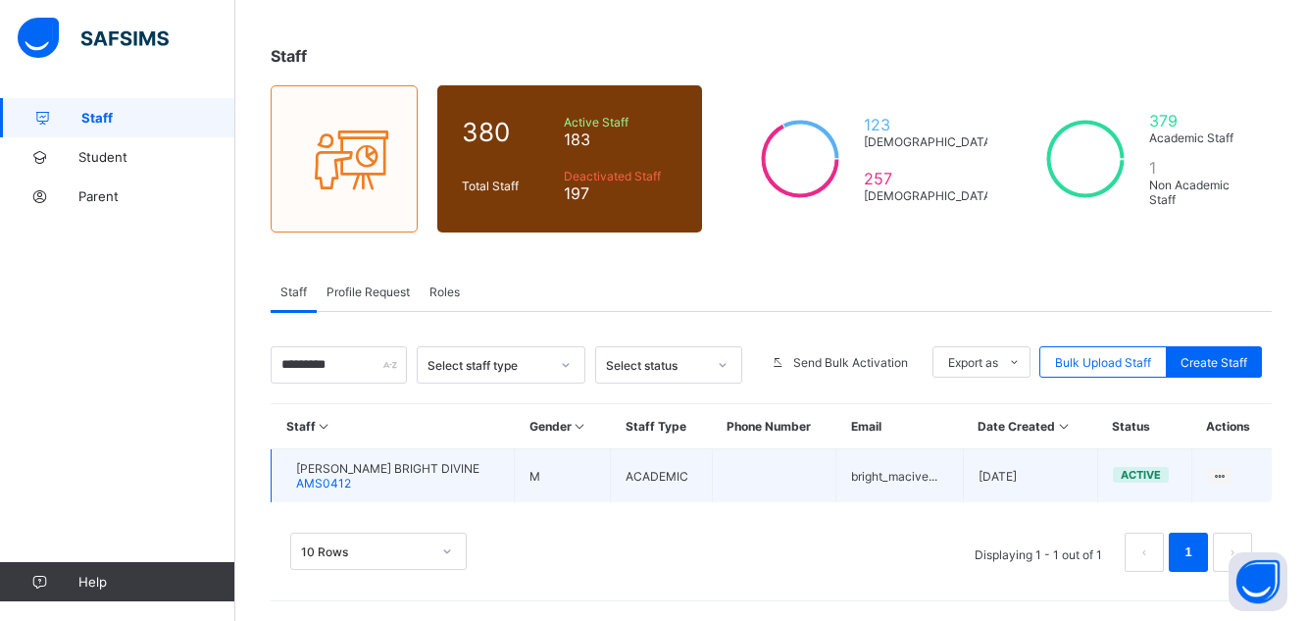
click at [382, 469] on span "[PERSON_NAME] BRIGHT DIVINE" at bounding box center [387, 468] width 183 height 15
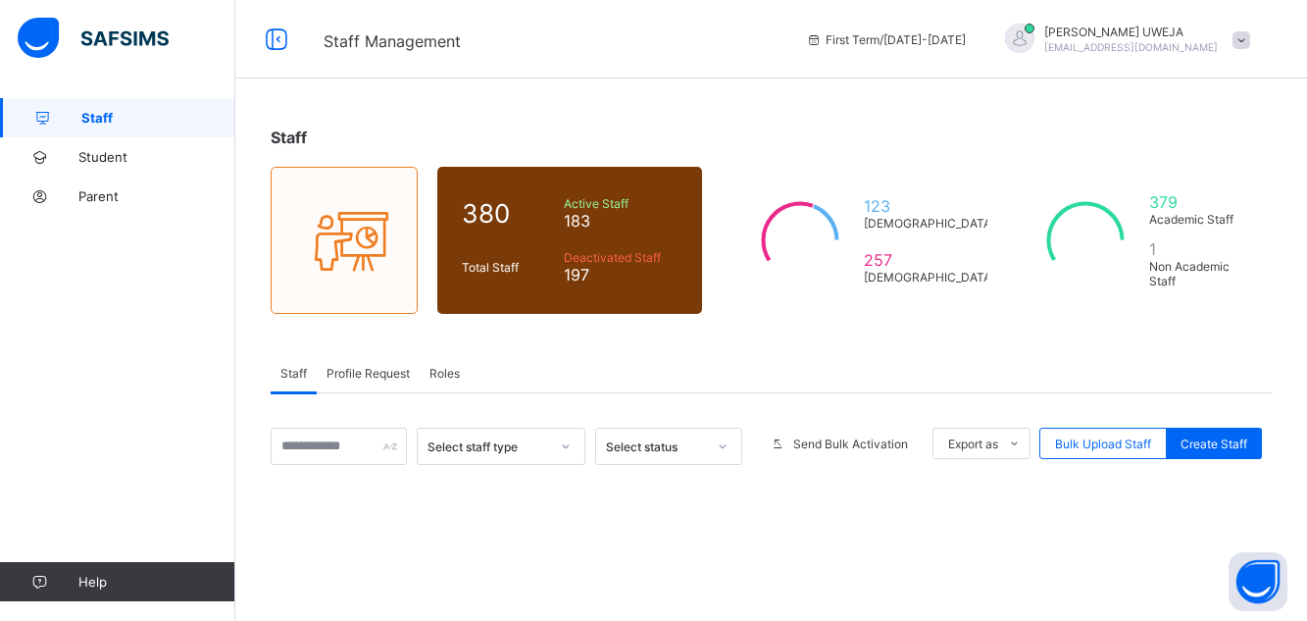
scroll to position [81, 0]
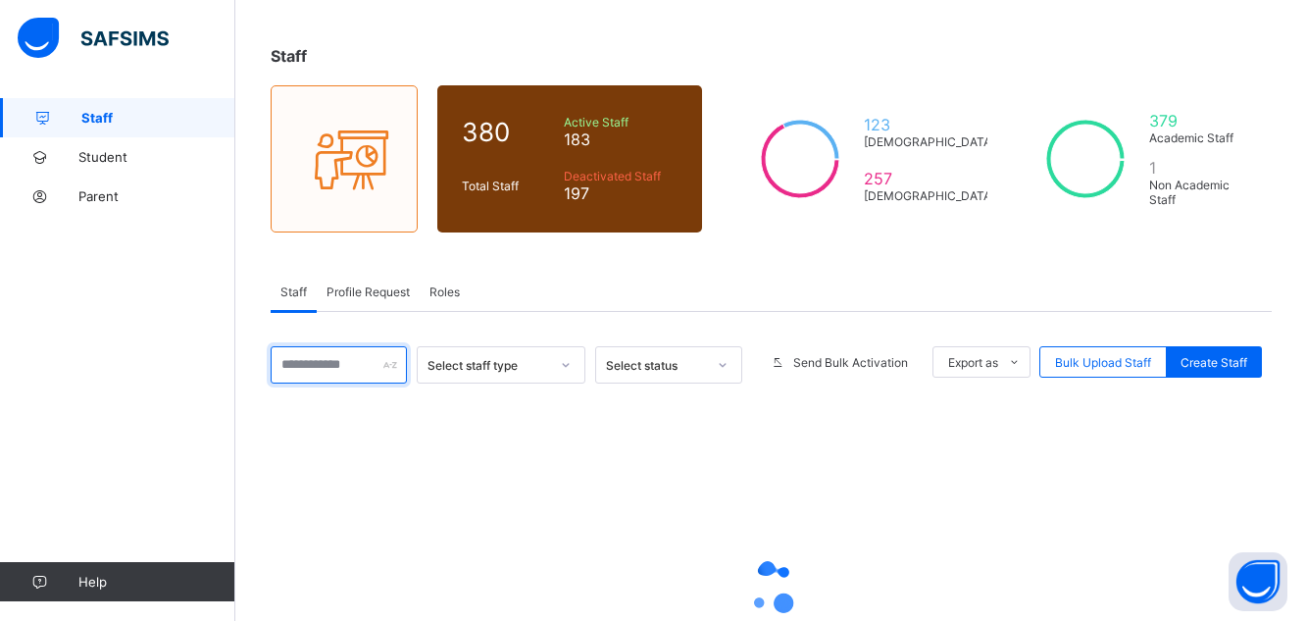
click at [335, 361] on input "text" at bounding box center [339, 364] width 136 height 37
type input "******"
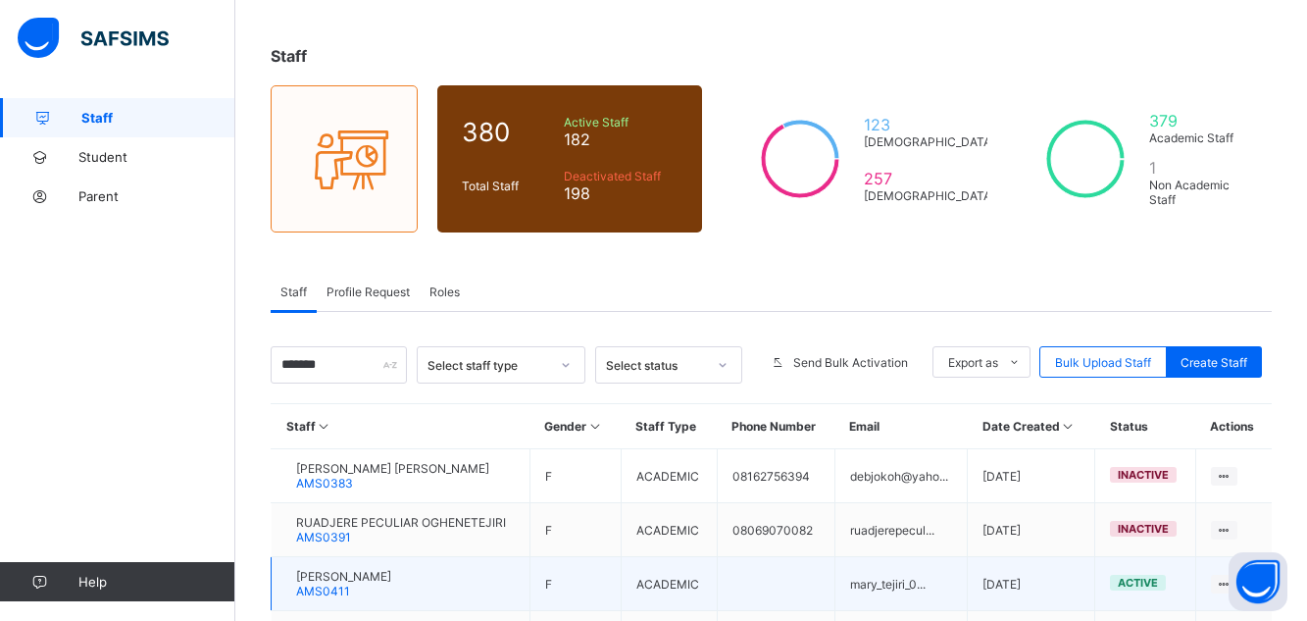
click at [350, 591] on span "AMS0411" at bounding box center [323, 590] width 54 height 15
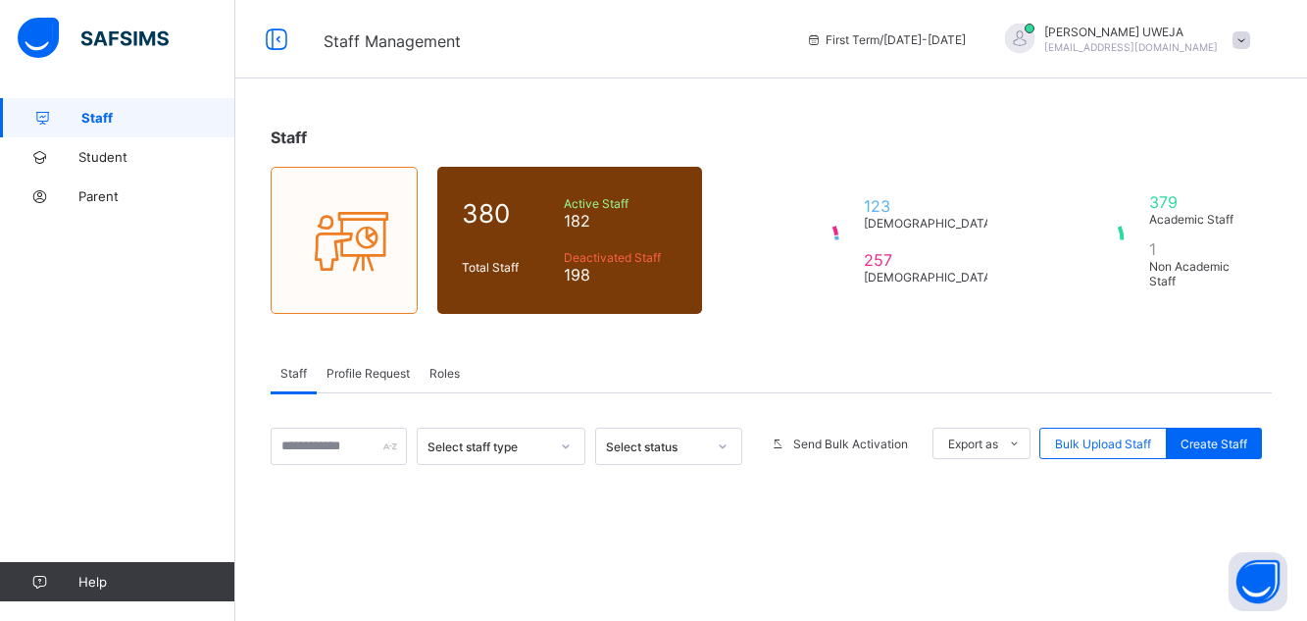
scroll to position [81, 0]
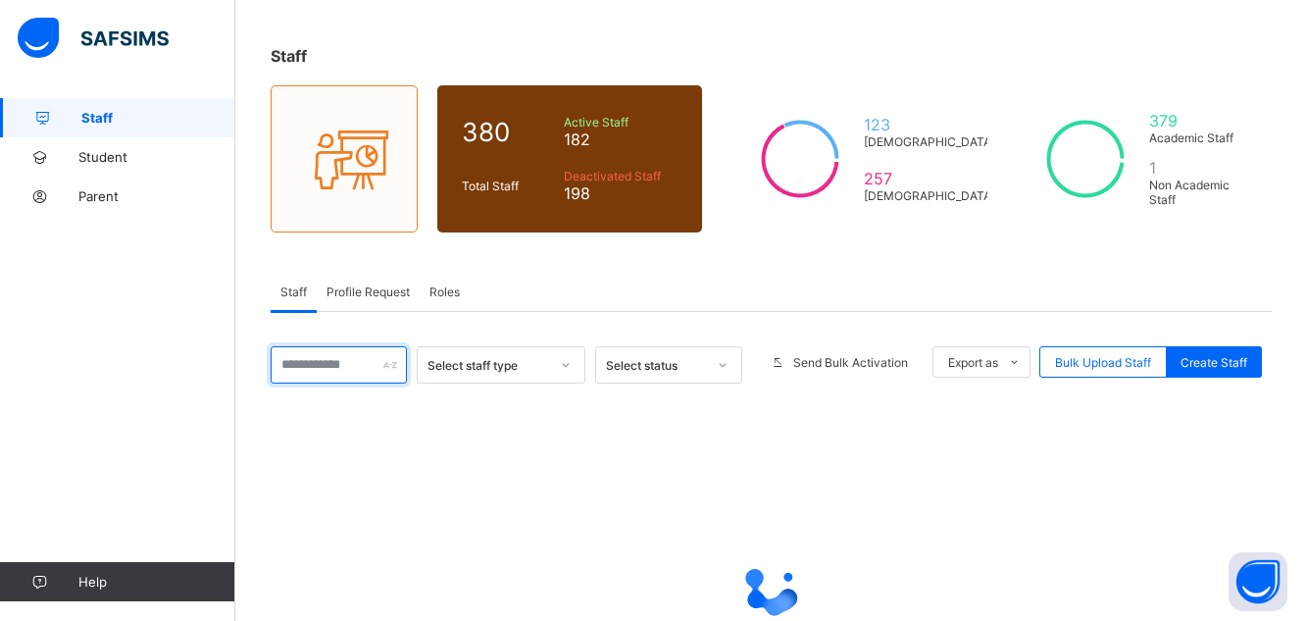
click at [329, 360] on input "text" at bounding box center [339, 364] width 136 height 37
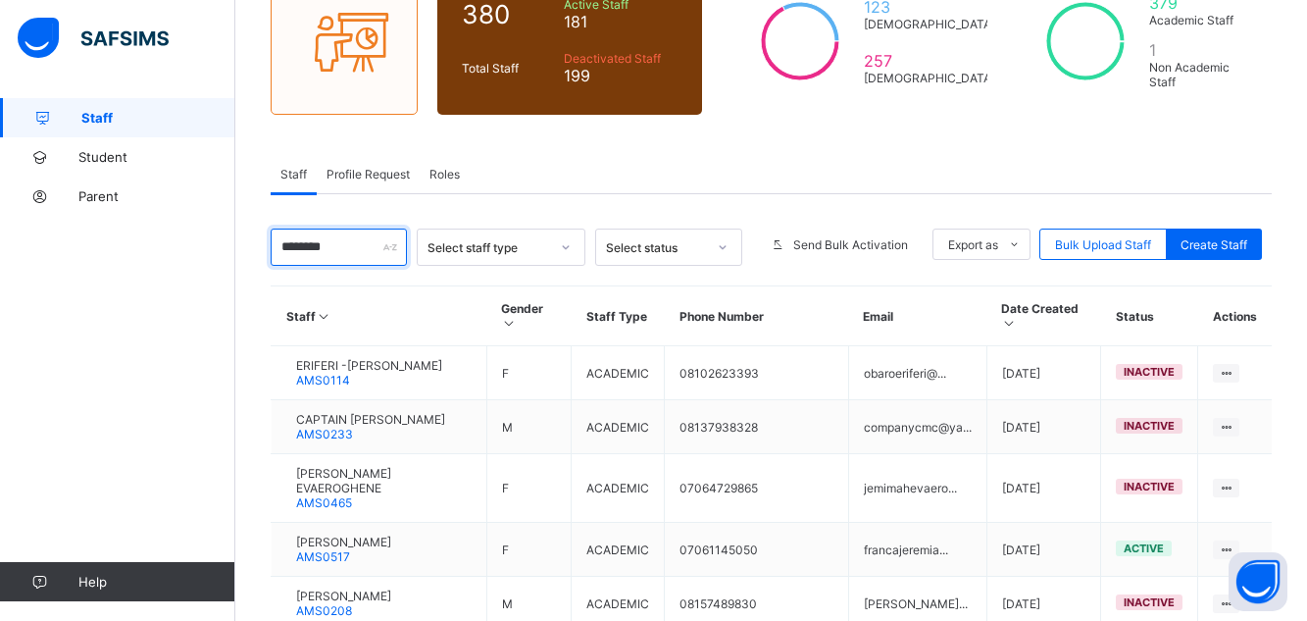
scroll to position [238, 0]
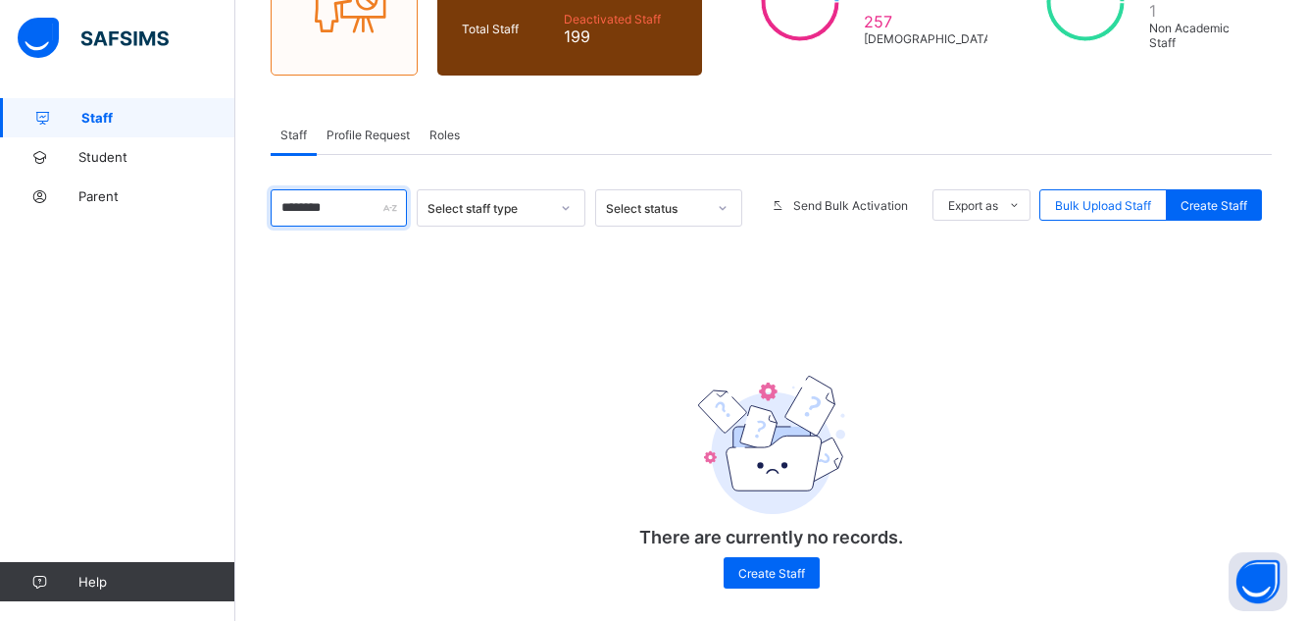
click at [344, 208] on input "*******" at bounding box center [339, 207] width 136 height 37
type input "*"
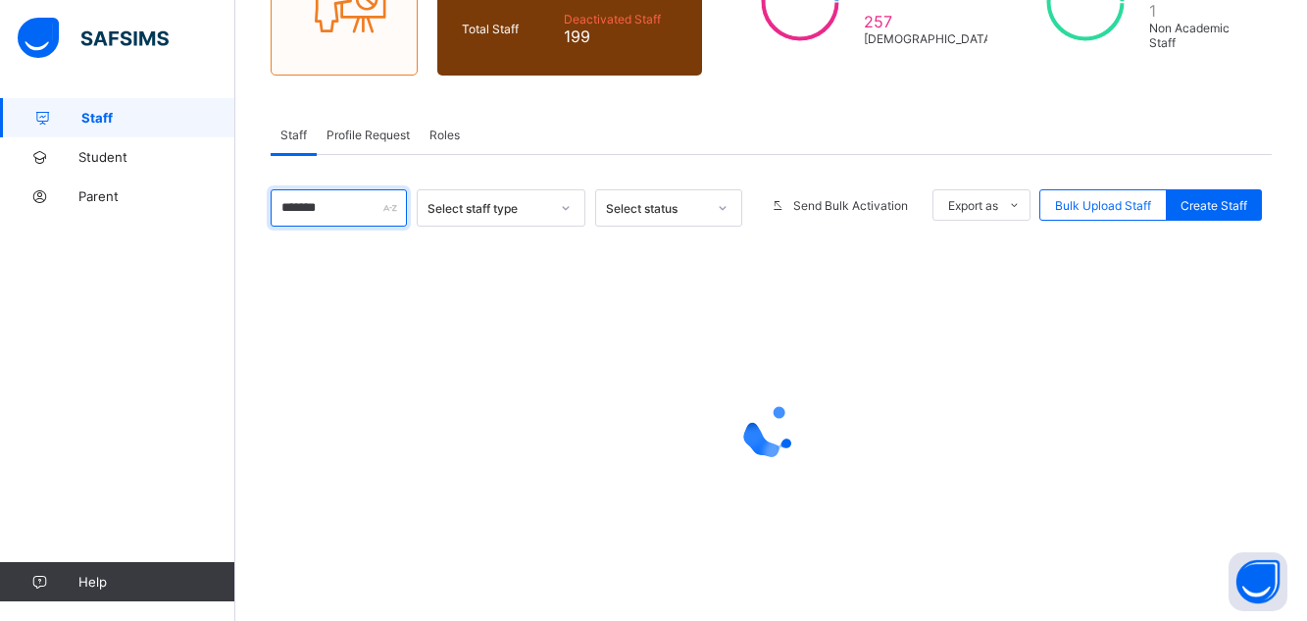
type input "*******"
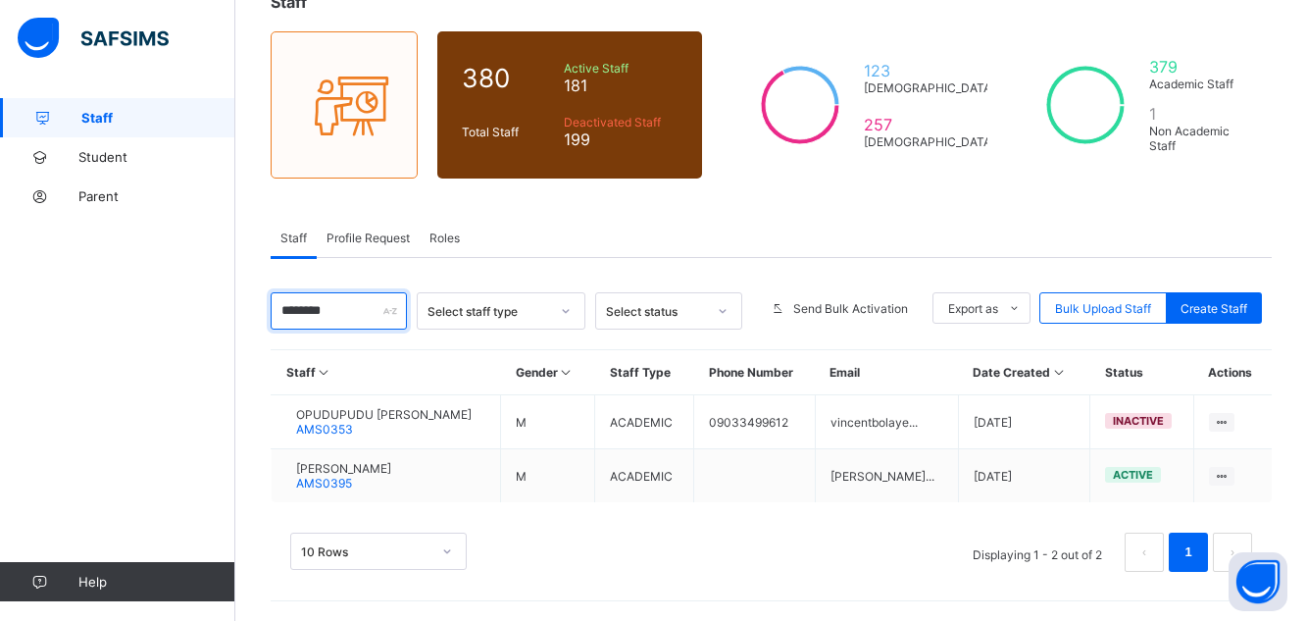
scroll to position [135, 0]
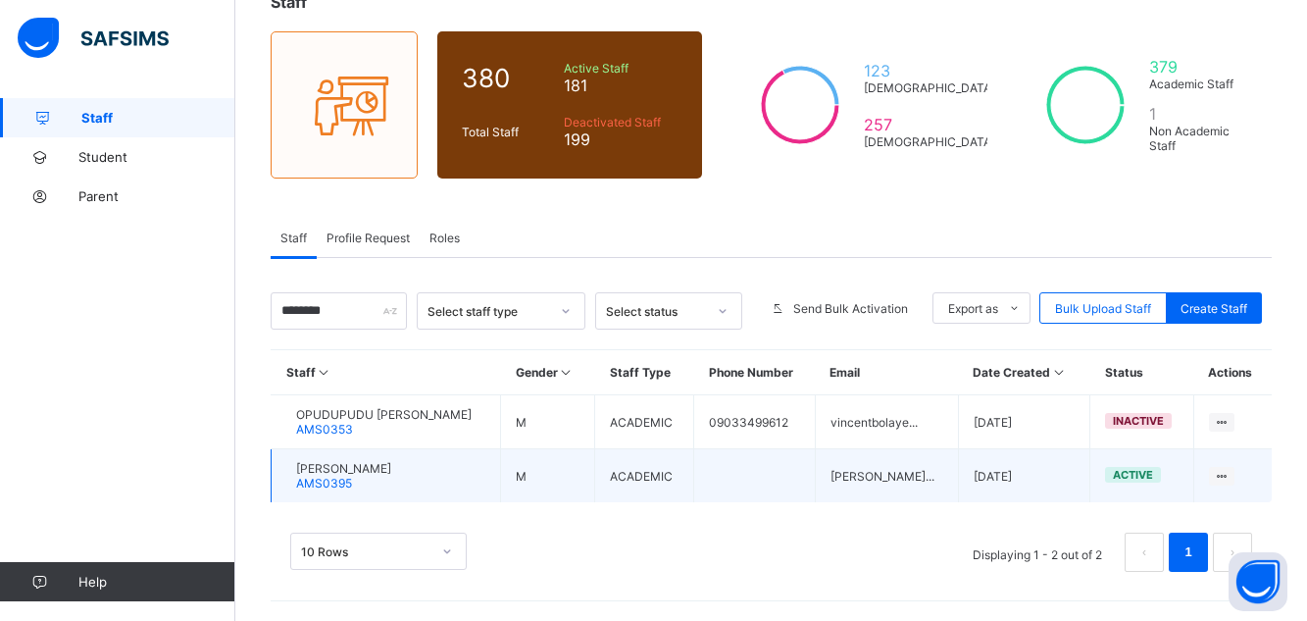
click at [391, 474] on span "[PERSON_NAME]" at bounding box center [343, 468] width 95 height 15
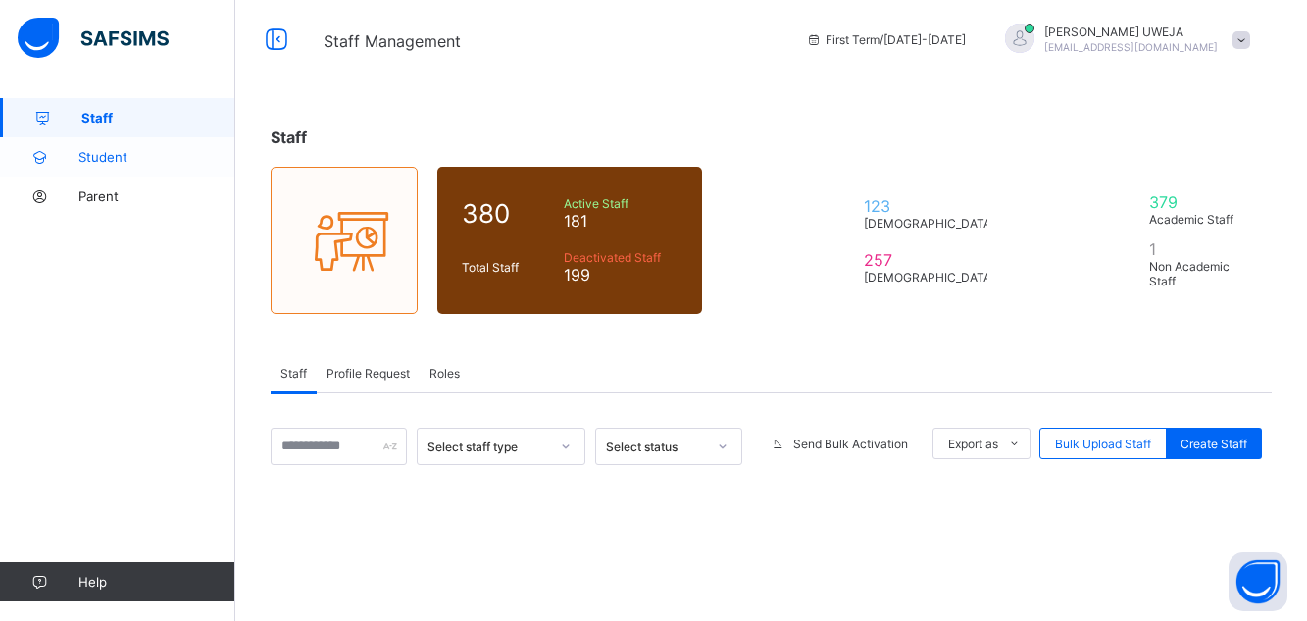
scroll to position [135, 0]
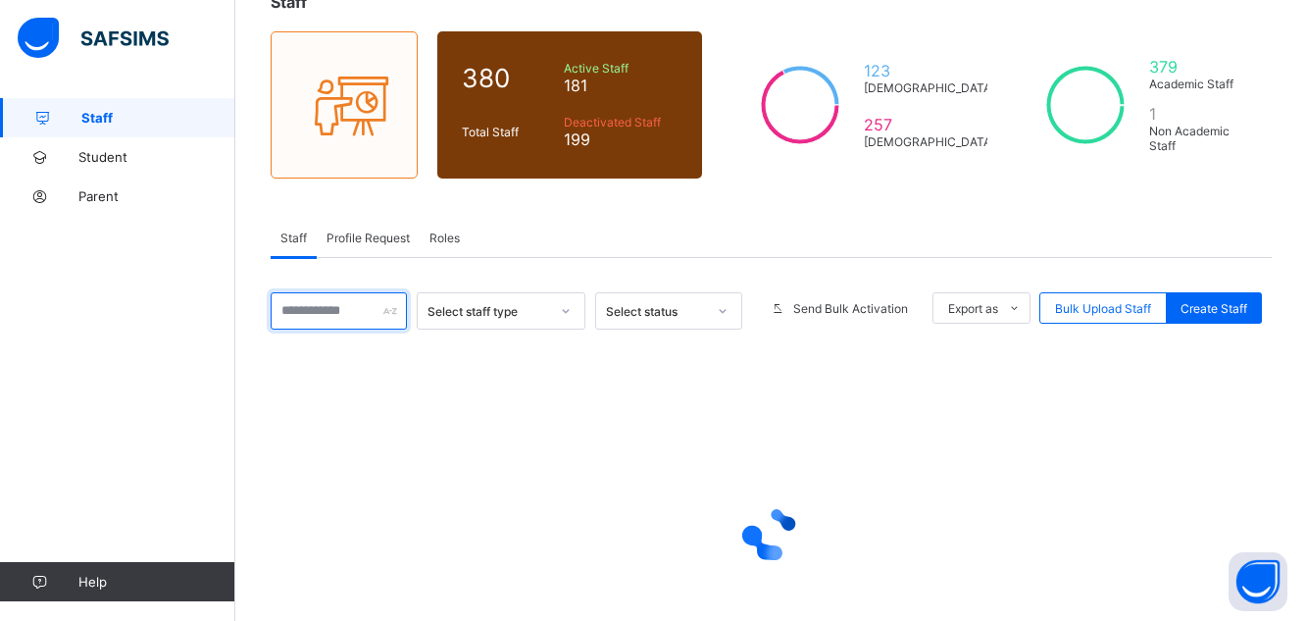
click at [350, 311] on input "text" at bounding box center [339, 310] width 136 height 37
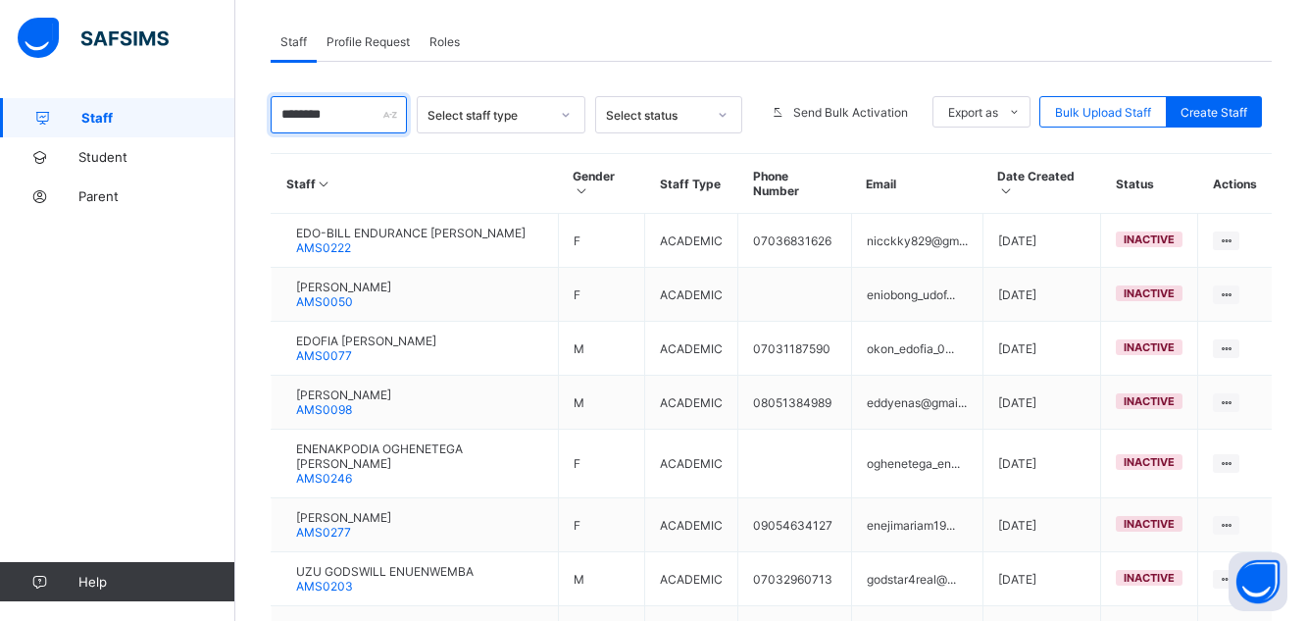
scroll to position [292, 0]
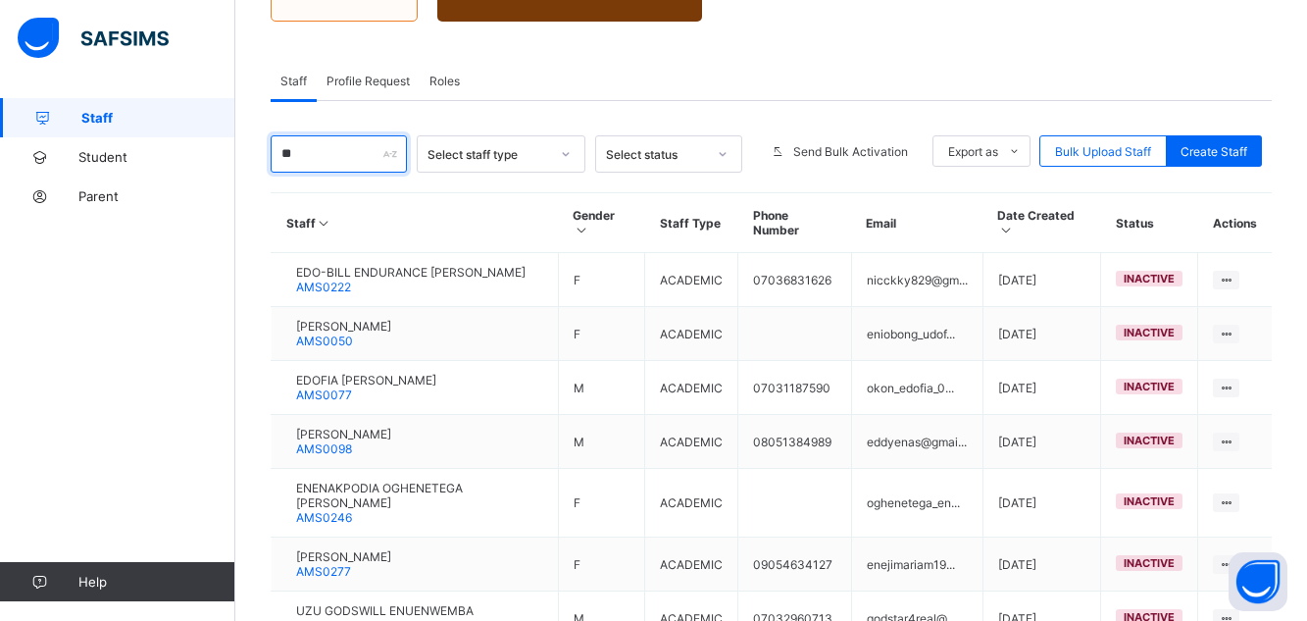
type input "*"
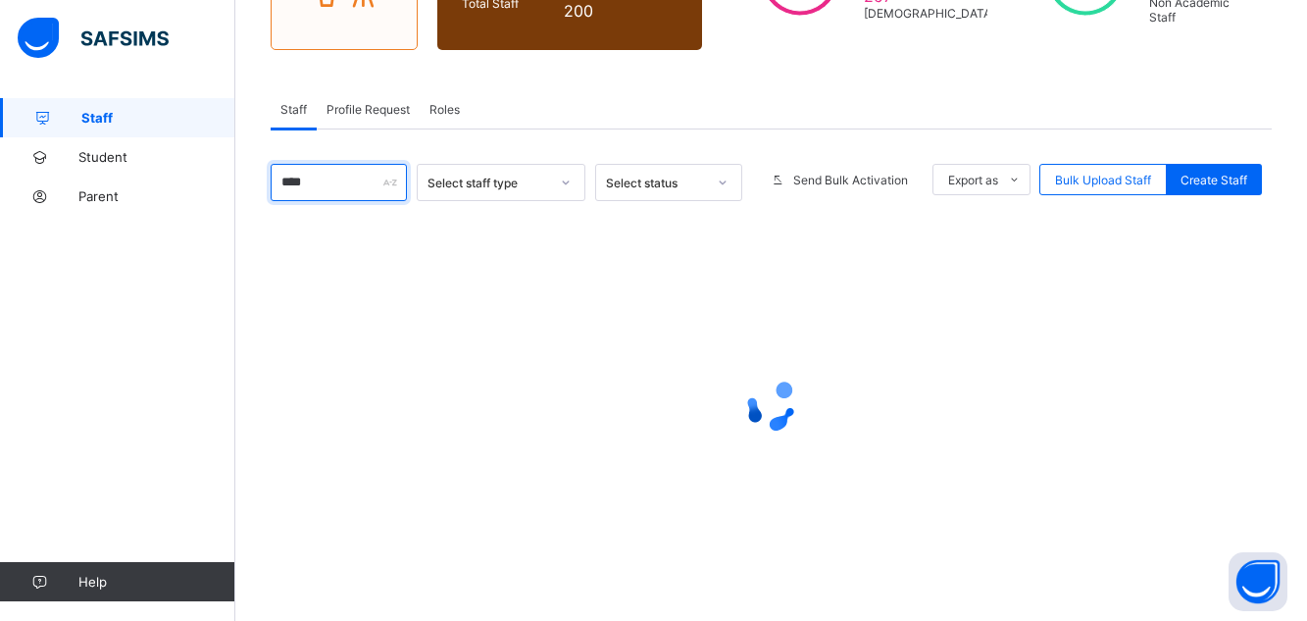
scroll to position [243, 0]
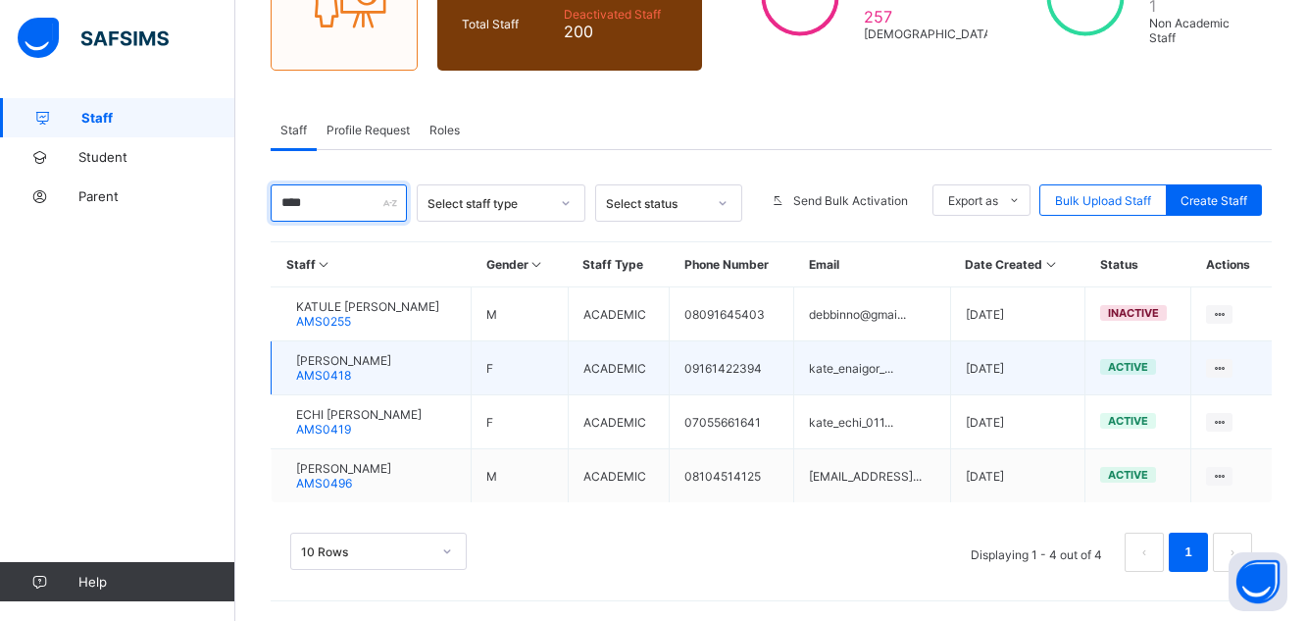
type input "****"
click at [432, 380] on td "[PERSON_NAME] AMS0418" at bounding box center [372, 368] width 200 height 54
click at [415, 372] on td "[PERSON_NAME] AMS0418" at bounding box center [372, 368] width 200 height 54
click at [351, 368] on span "AMS0418" at bounding box center [323, 375] width 55 height 15
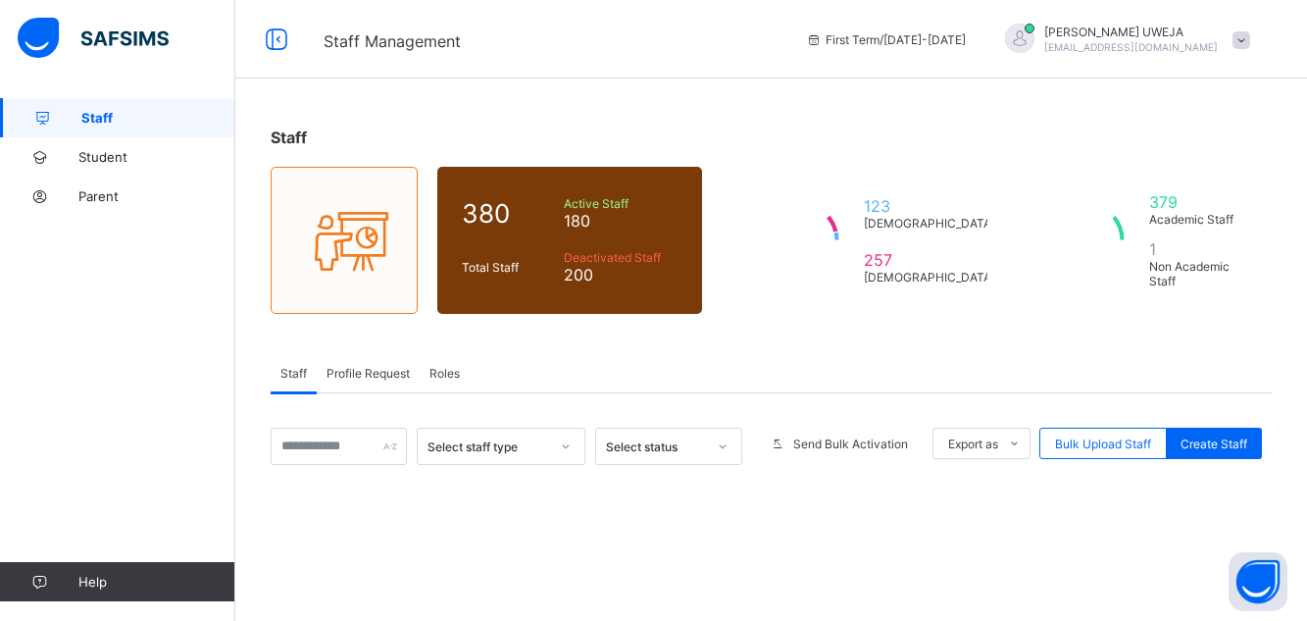
scroll to position [243, 0]
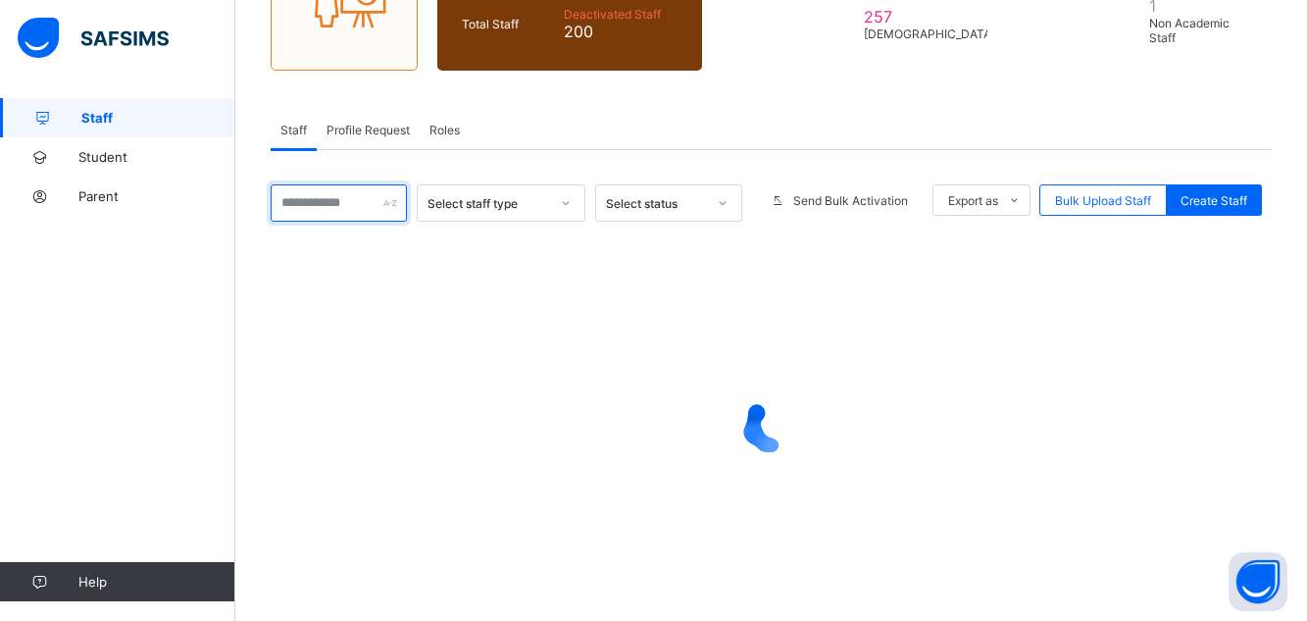
click at [348, 207] on input "text" at bounding box center [339, 202] width 136 height 37
type input "********"
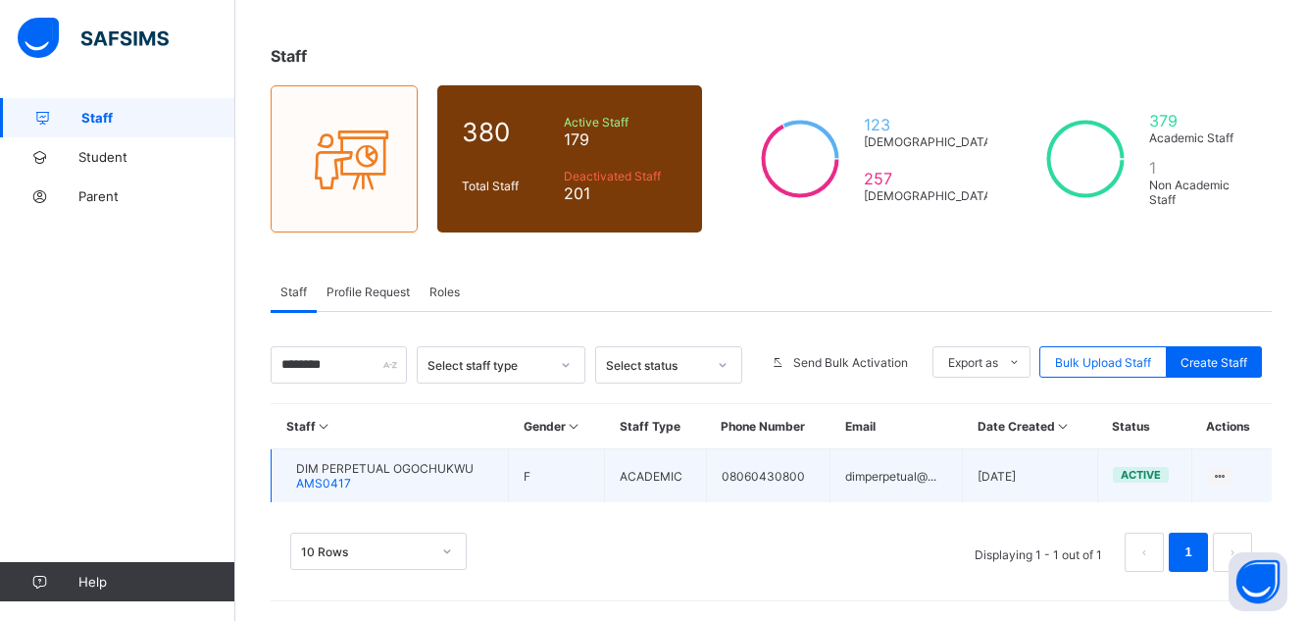
click at [351, 477] on span "AMS0417" at bounding box center [323, 482] width 55 height 15
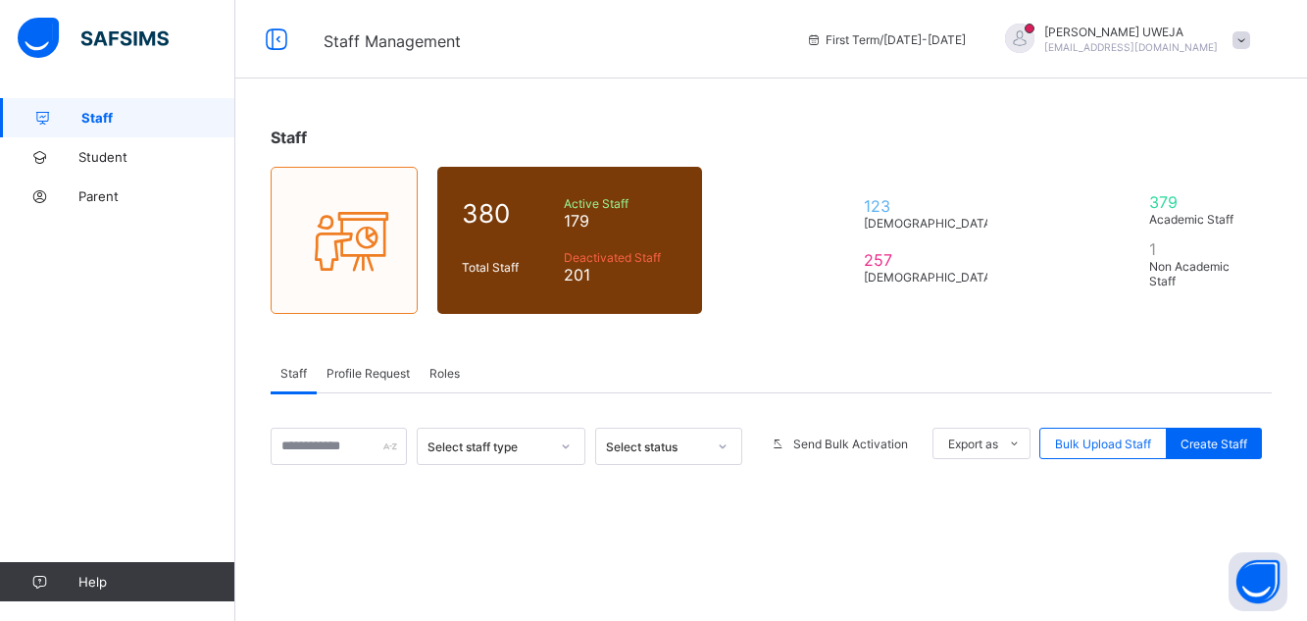
scroll to position [81, 0]
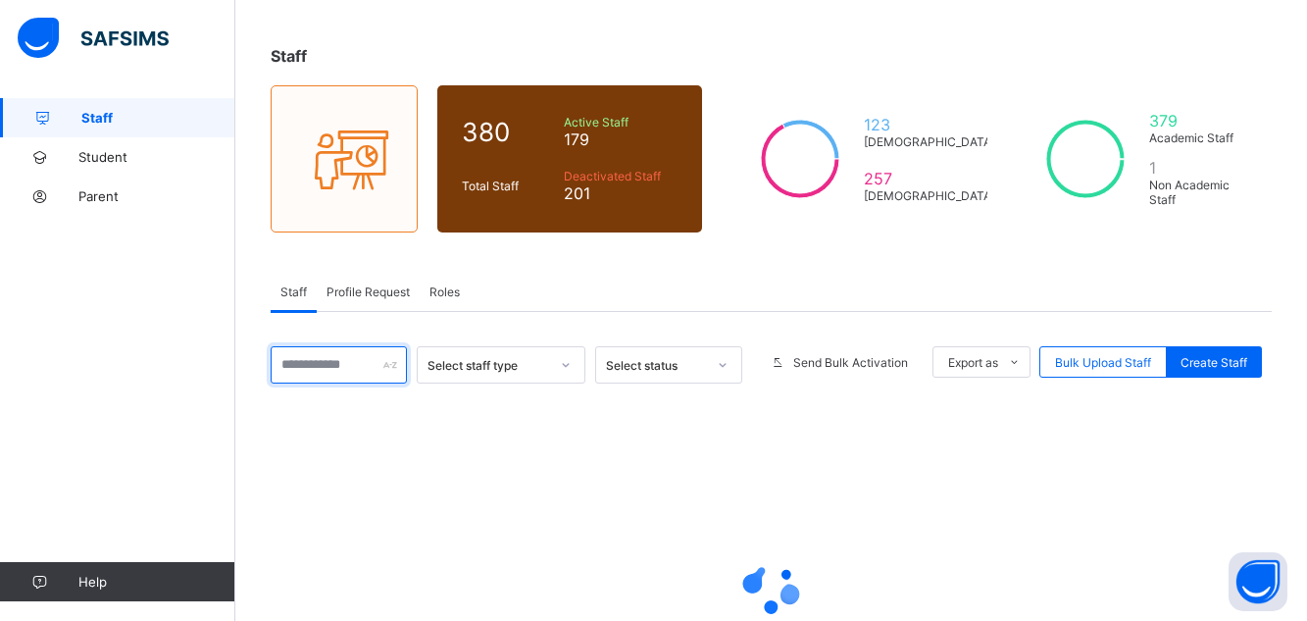
click at [335, 372] on input "text" at bounding box center [339, 364] width 136 height 37
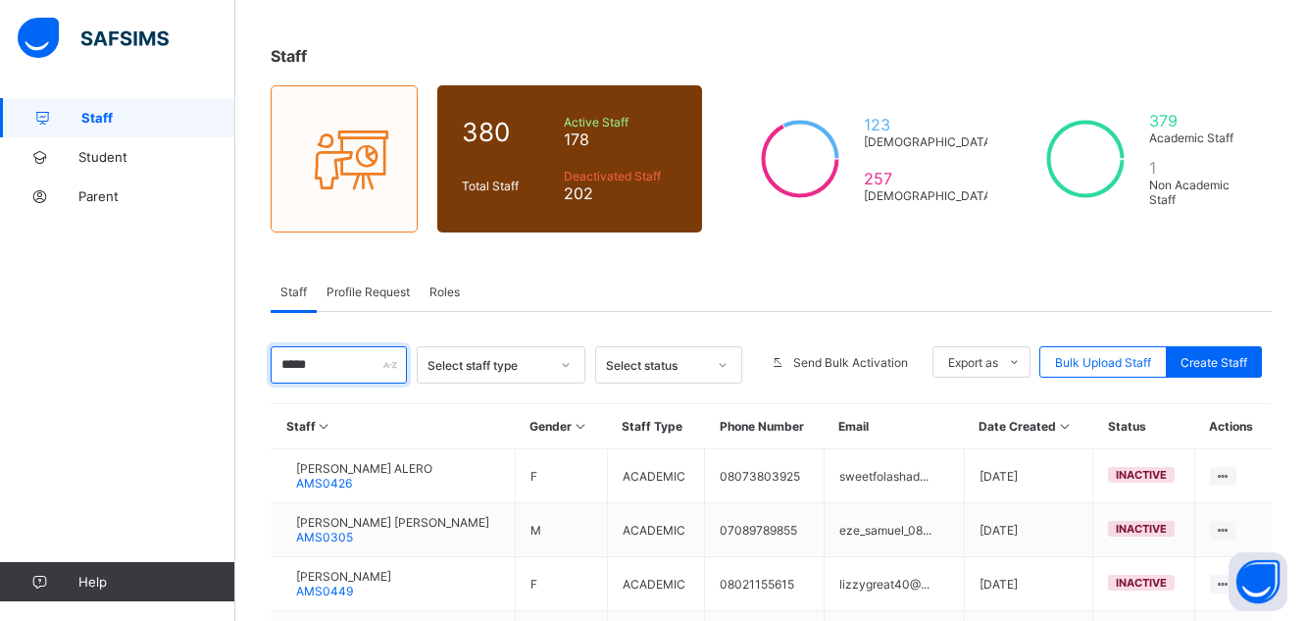
type input "*****"
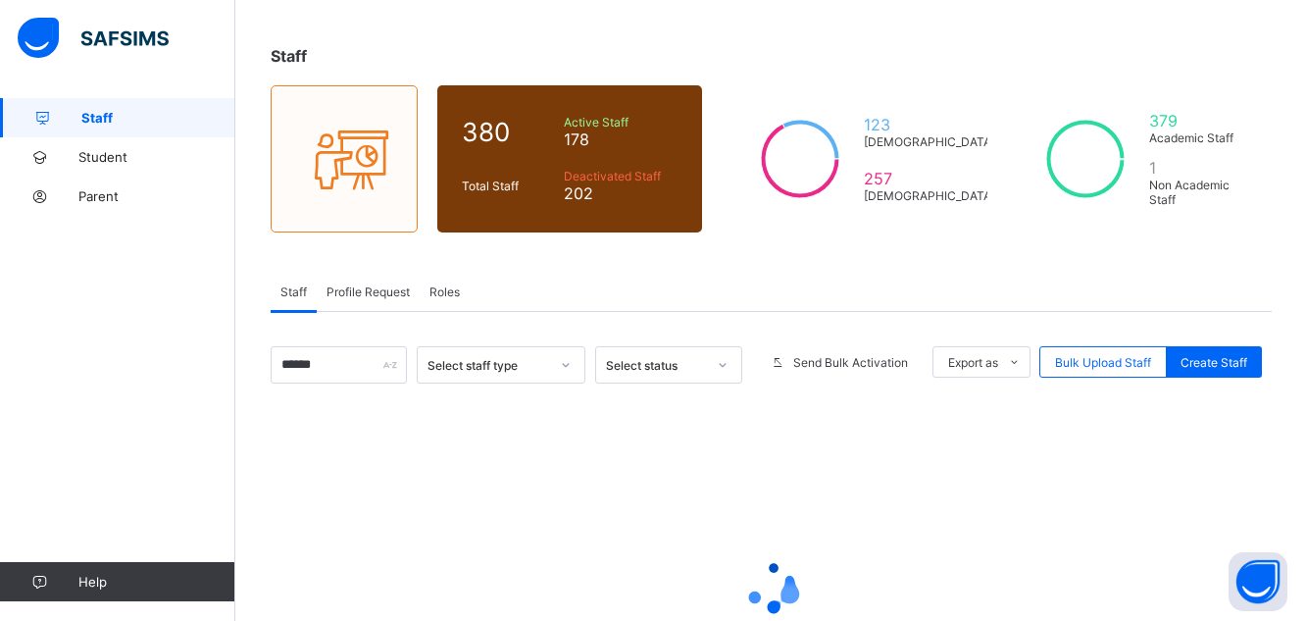
scroll to position [81, 0]
type input "*"
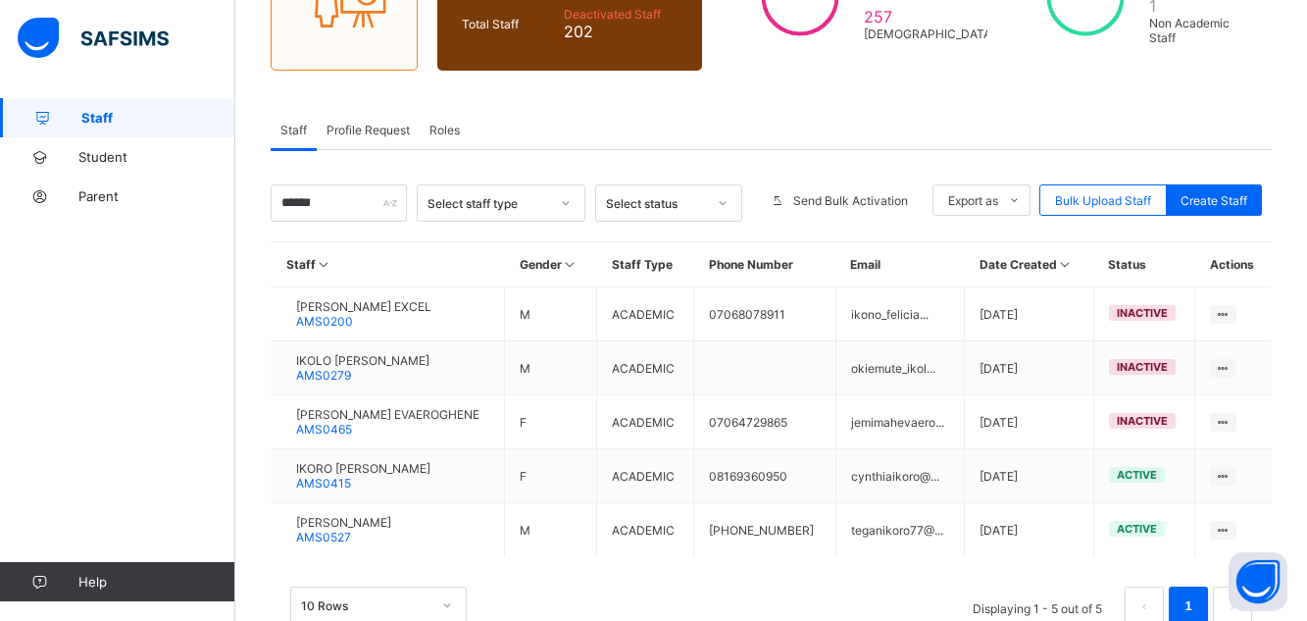
scroll to position [297, 0]
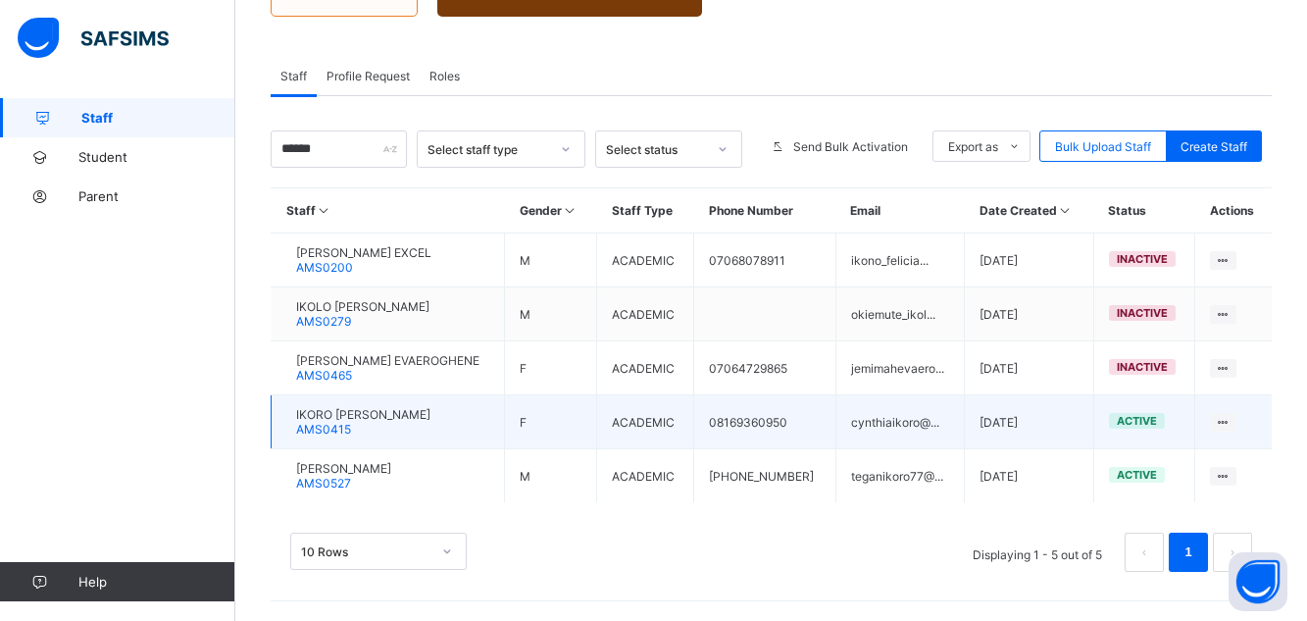
type input "*****"
click at [475, 421] on td "IKORO OROH CYNTHIA AMS0415" at bounding box center [388, 422] width 233 height 54
click at [402, 415] on span "IKORO [PERSON_NAME]" at bounding box center [363, 414] width 134 height 15
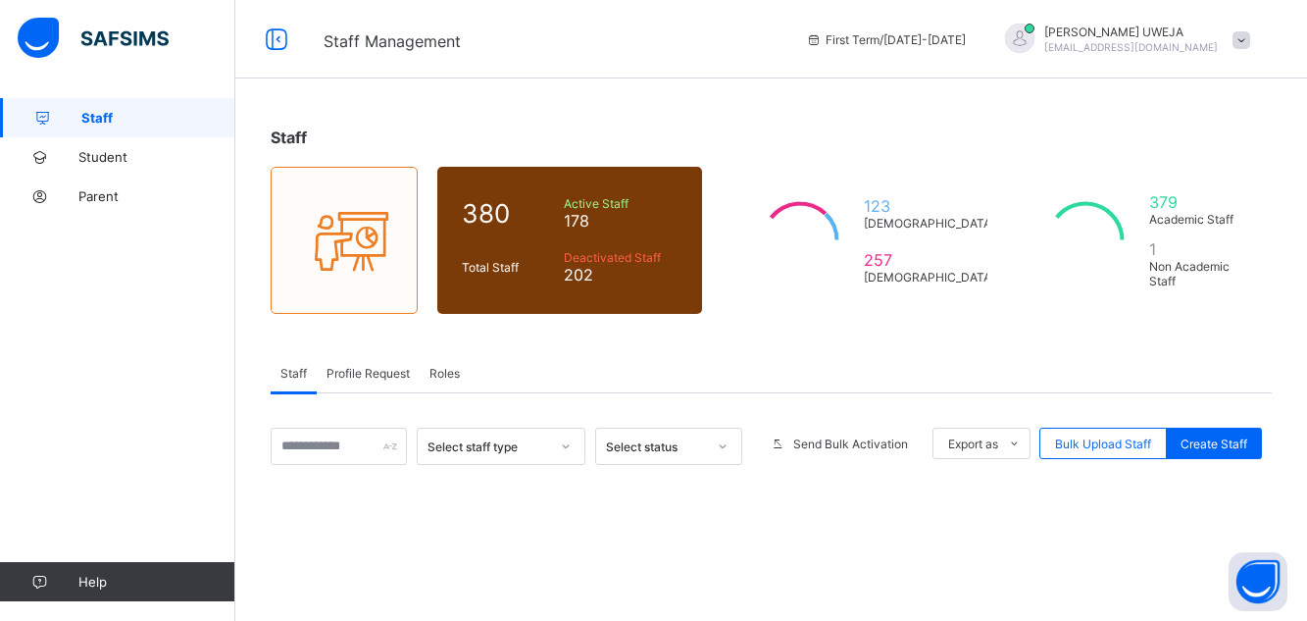
scroll to position [264, 0]
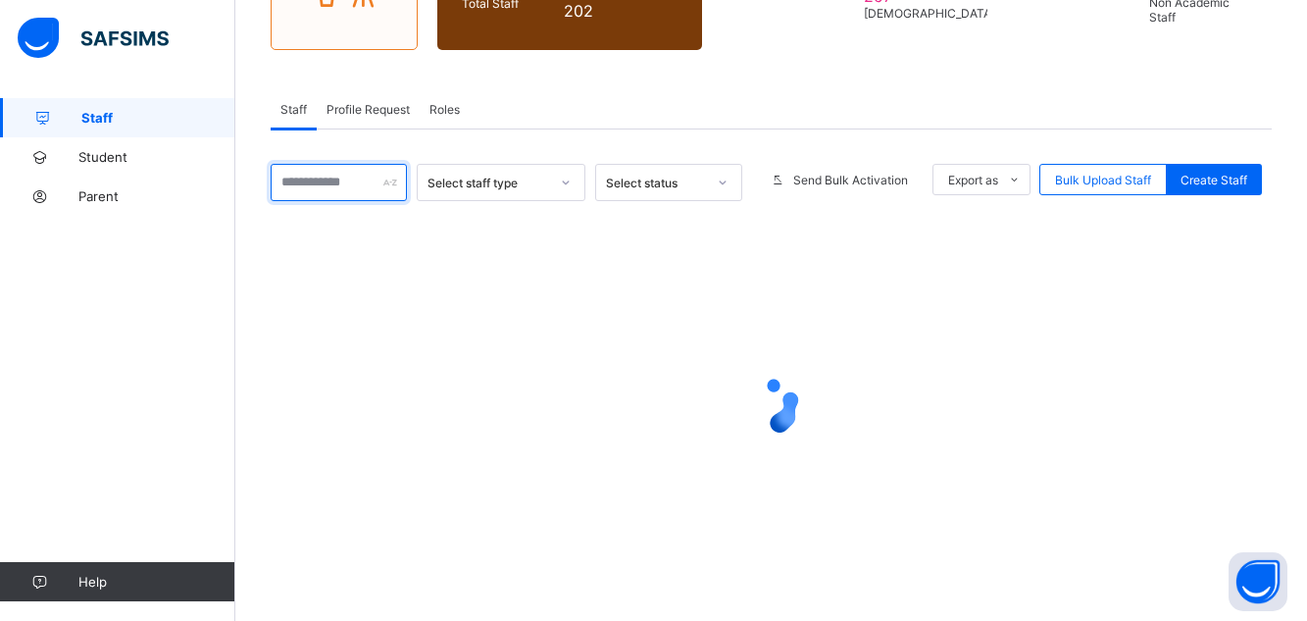
click at [369, 186] on input "text" at bounding box center [339, 182] width 136 height 37
type input "******"
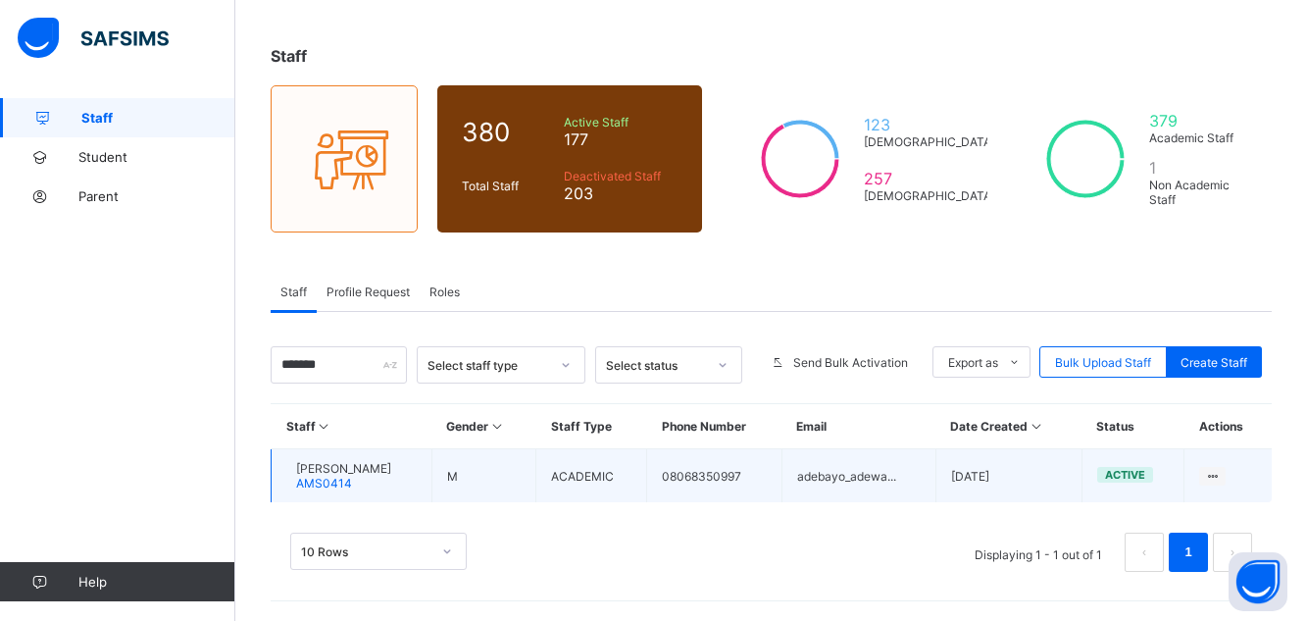
click at [389, 470] on span "[PERSON_NAME]" at bounding box center [343, 468] width 95 height 15
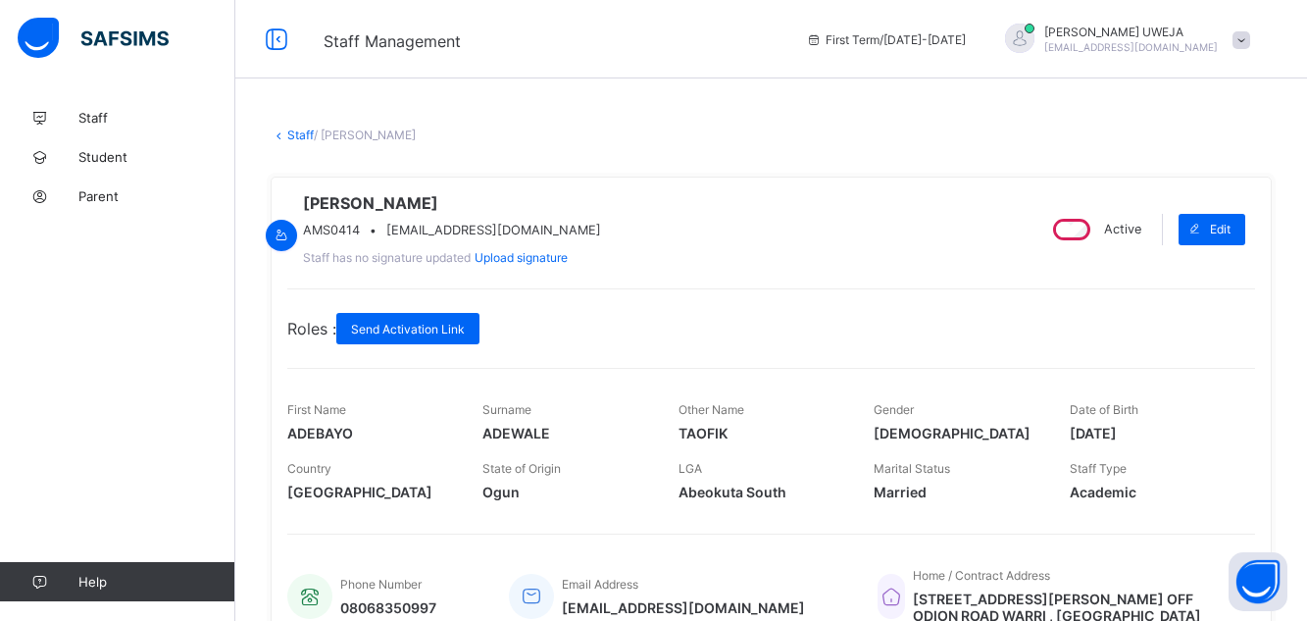
click at [1093, 245] on div "Active" at bounding box center [1095, 229] width 102 height 31
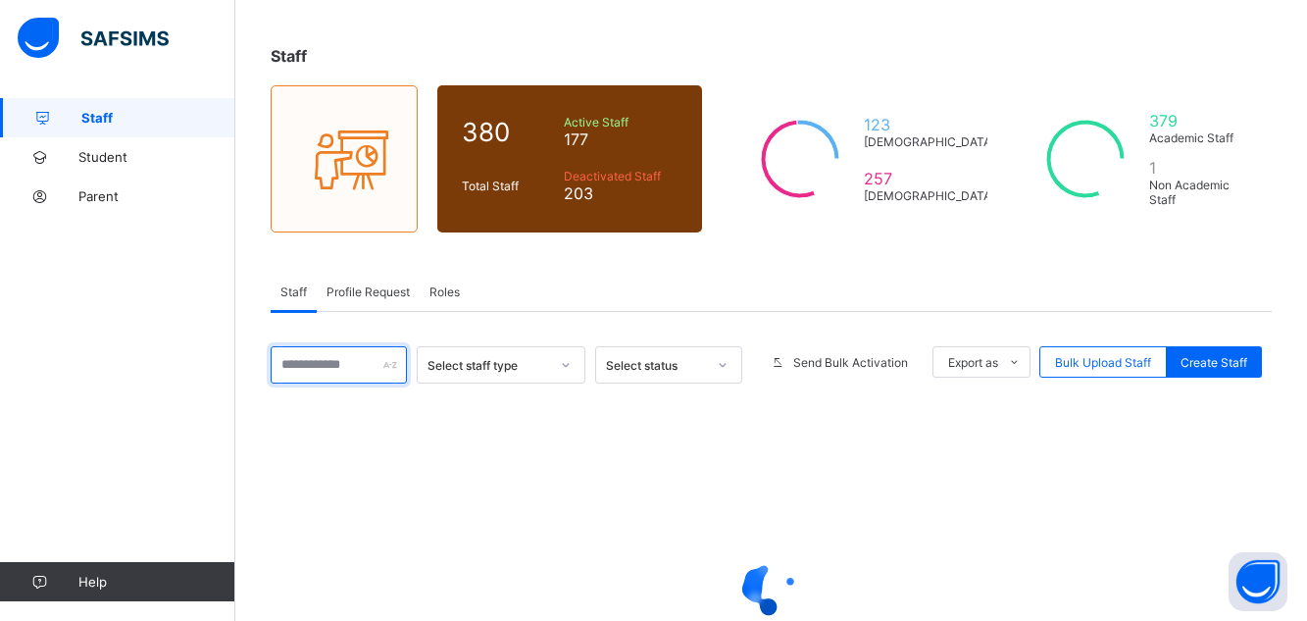
click at [350, 366] on input "text" at bounding box center [339, 364] width 136 height 37
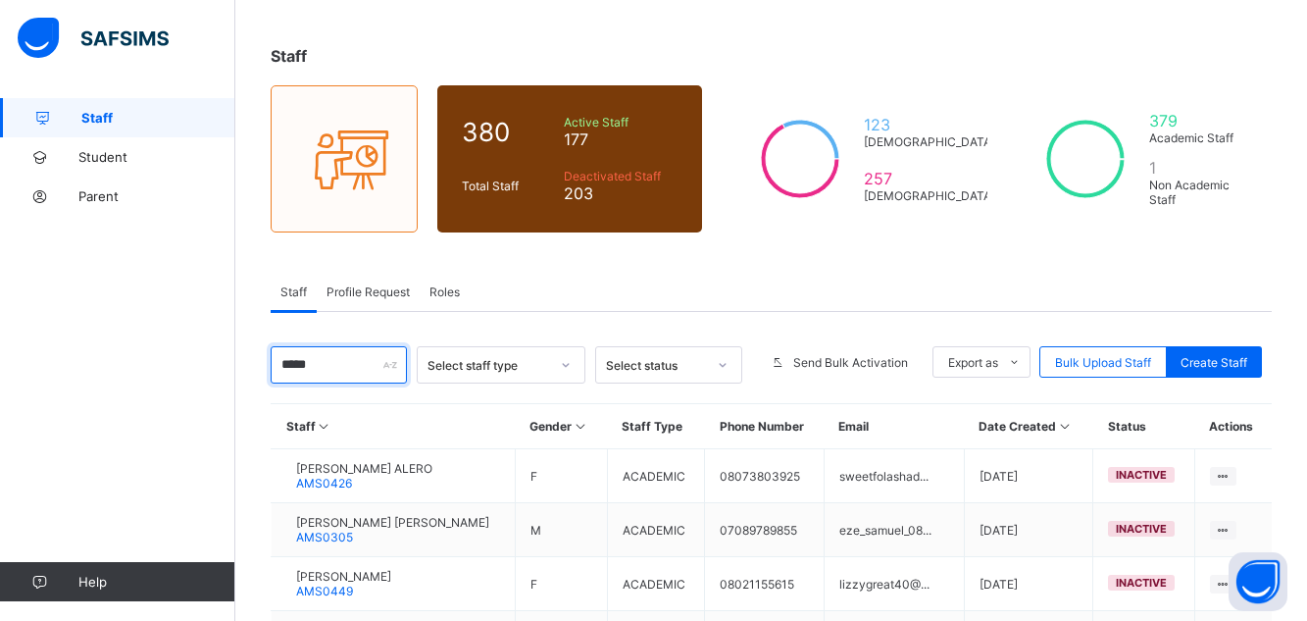
type input "*****"
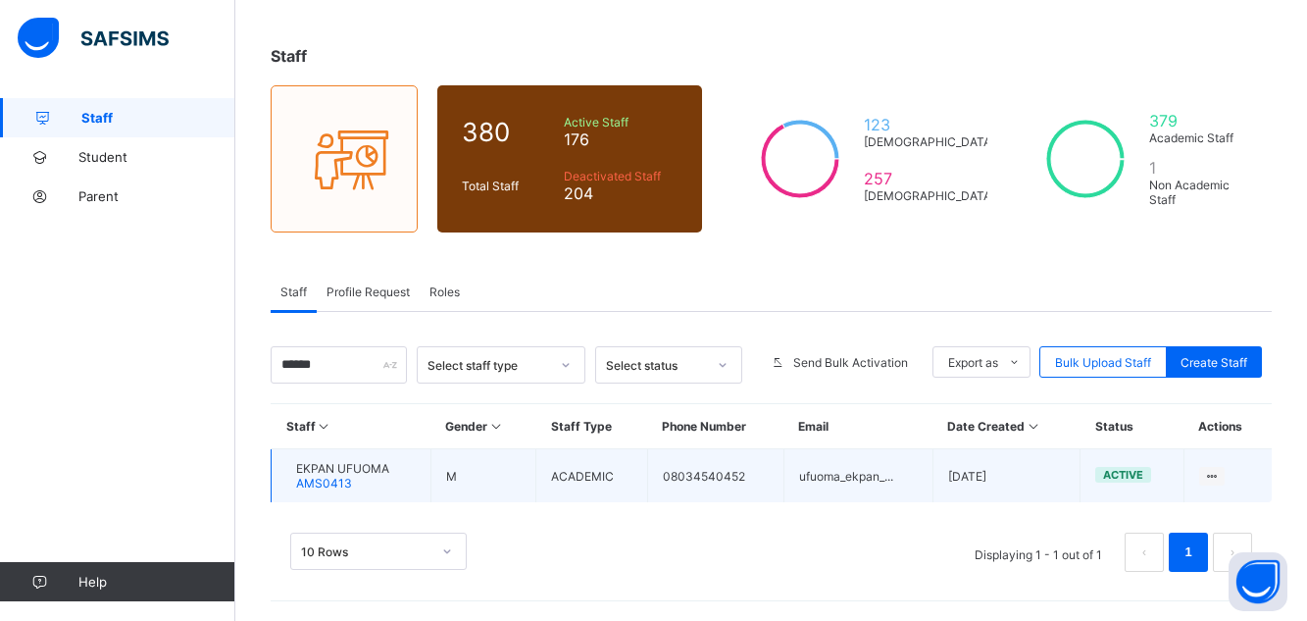
click at [371, 472] on span "EKPAN UFUOMA" at bounding box center [342, 468] width 93 height 15
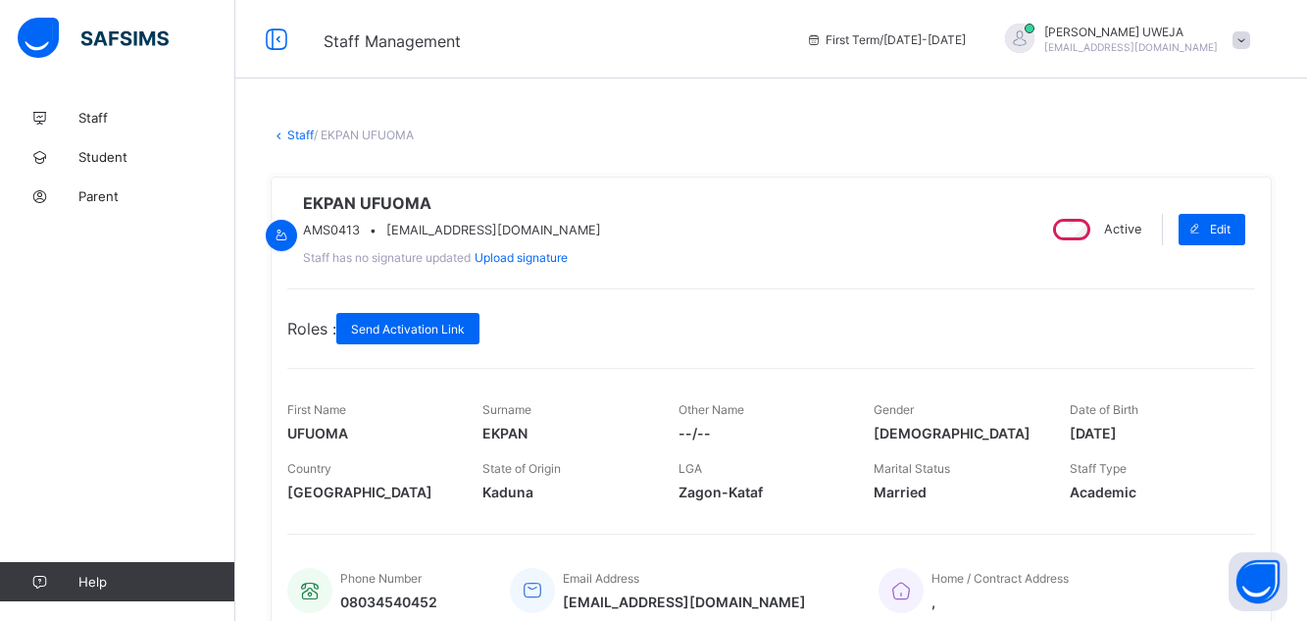
click at [1108, 236] on div "Active" at bounding box center [1095, 229] width 102 height 31
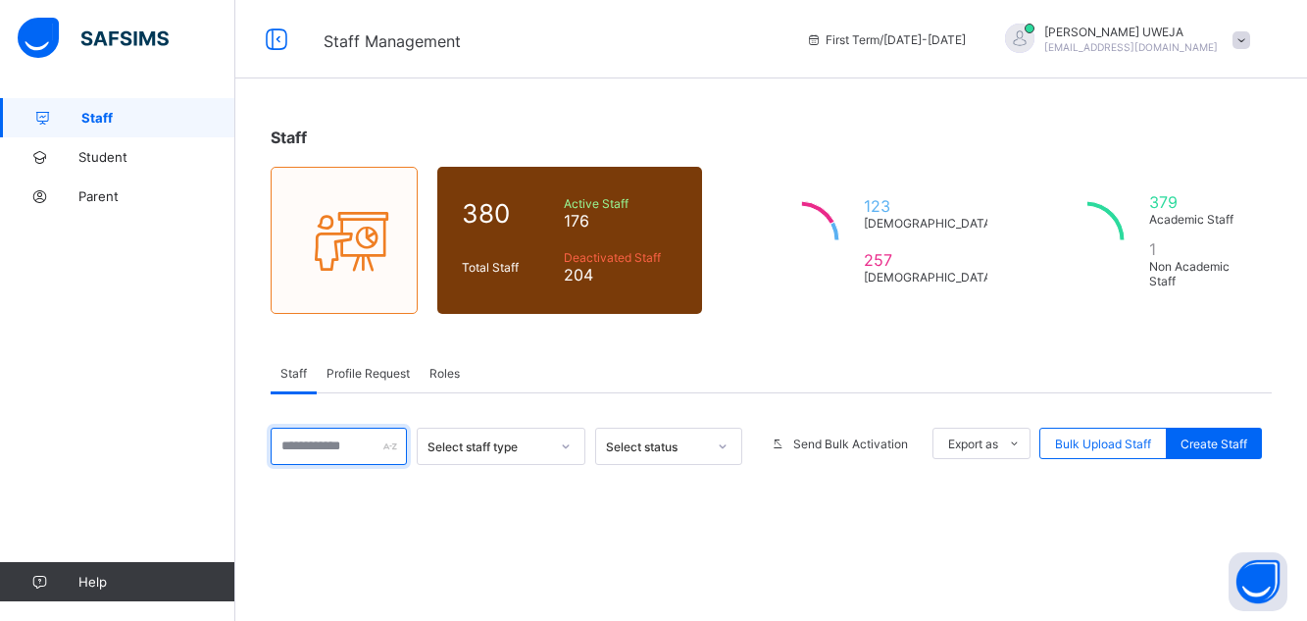
click at [349, 427] on input "text" at bounding box center [339, 445] width 136 height 37
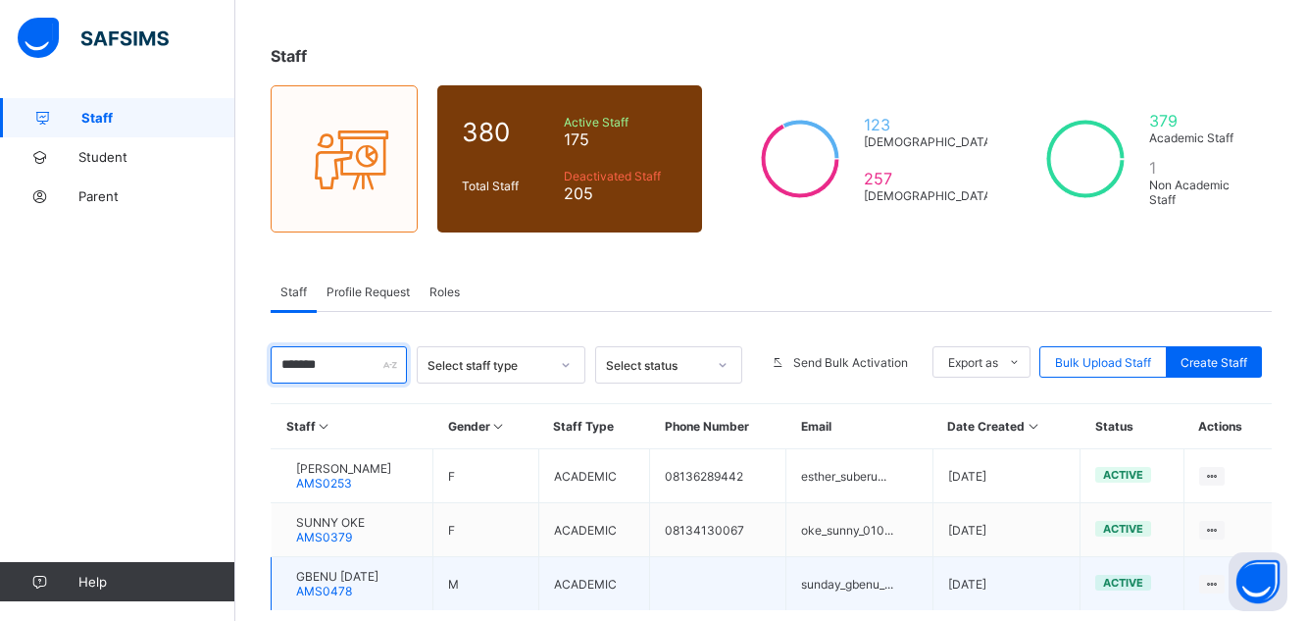
type input "******"
click at [433, 568] on td "GBENU SUNDAY AMS0478" at bounding box center [353, 584] width 162 height 54
click at [365, 572] on span "GBENU SUNDAY" at bounding box center [337, 576] width 82 height 15
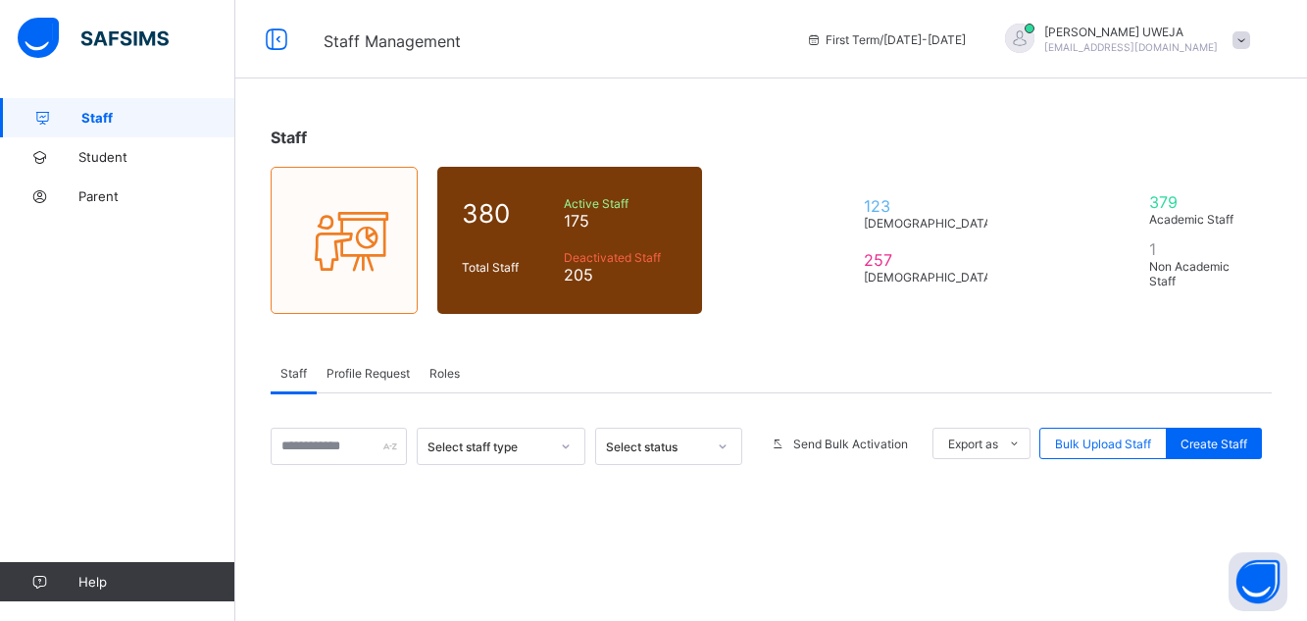
scroll to position [81, 0]
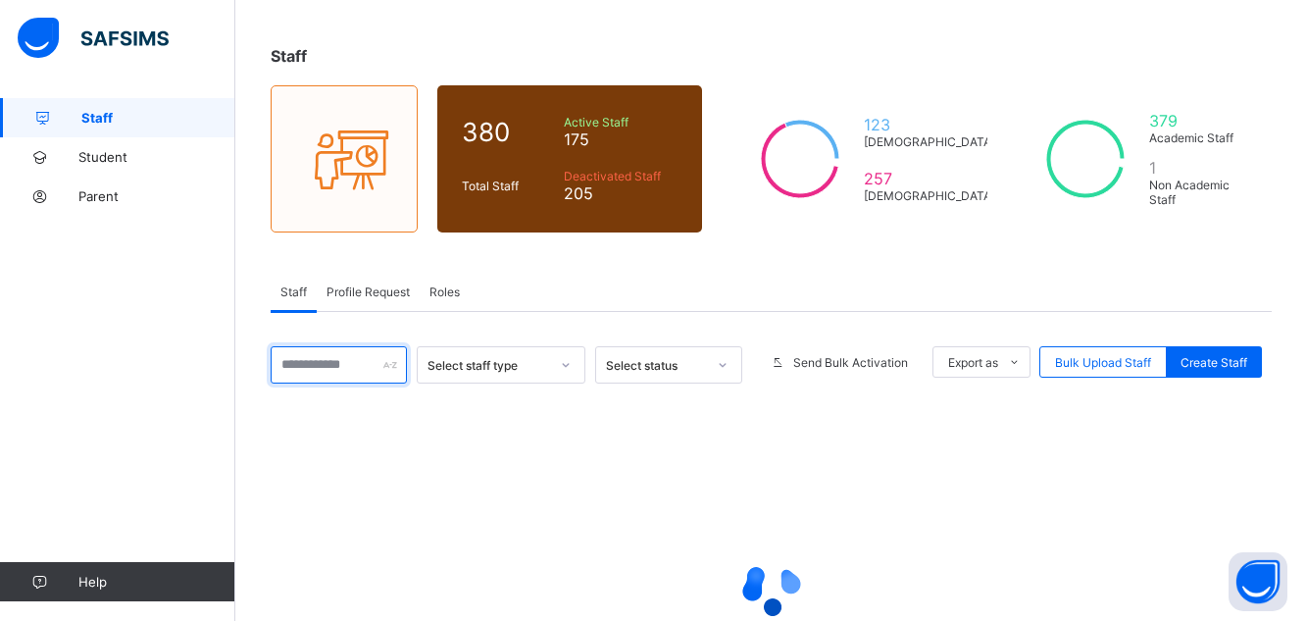
click at [305, 364] on input "text" at bounding box center [339, 364] width 136 height 37
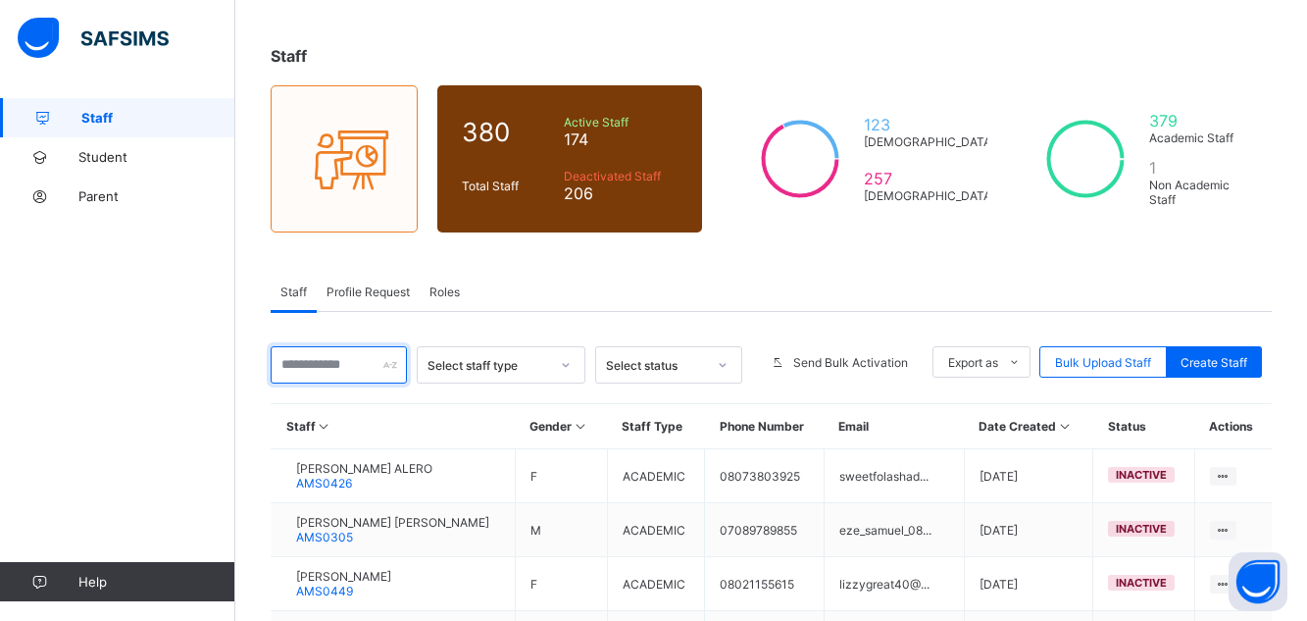
scroll to position [567, 0]
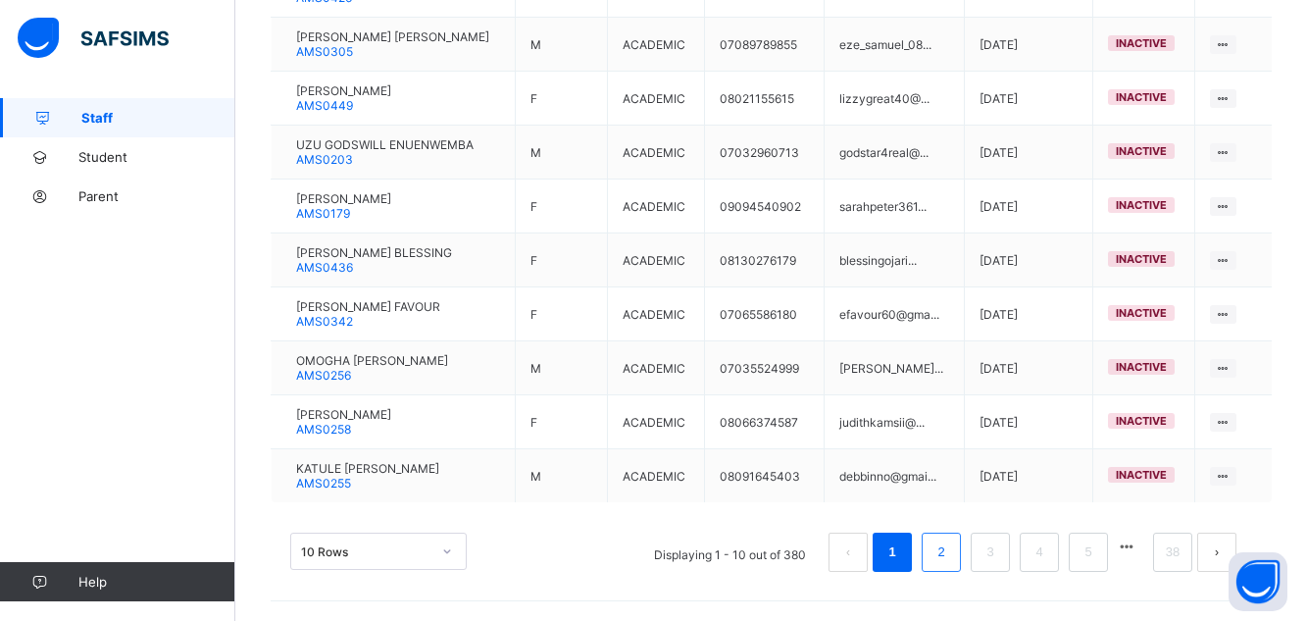
click at [956, 567] on li "2" at bounding box center [940, 551] width 39 height 39
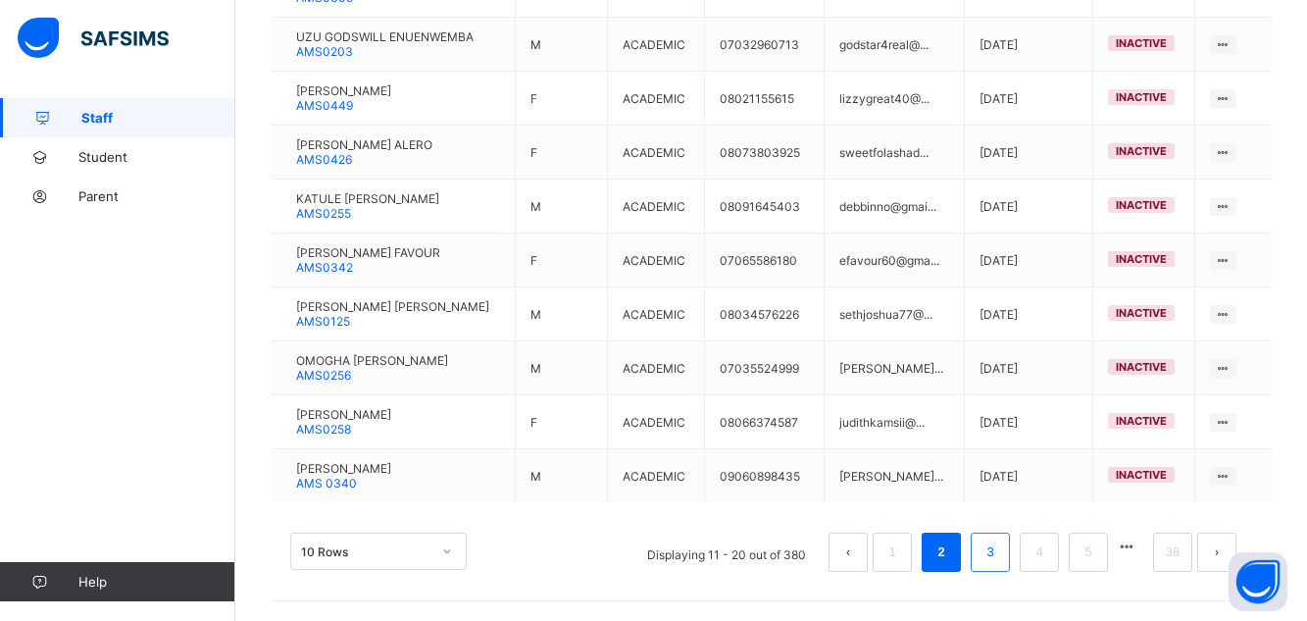
click at [999, 549] on link "3" at bounding box center [989, 551] width 19 height 25
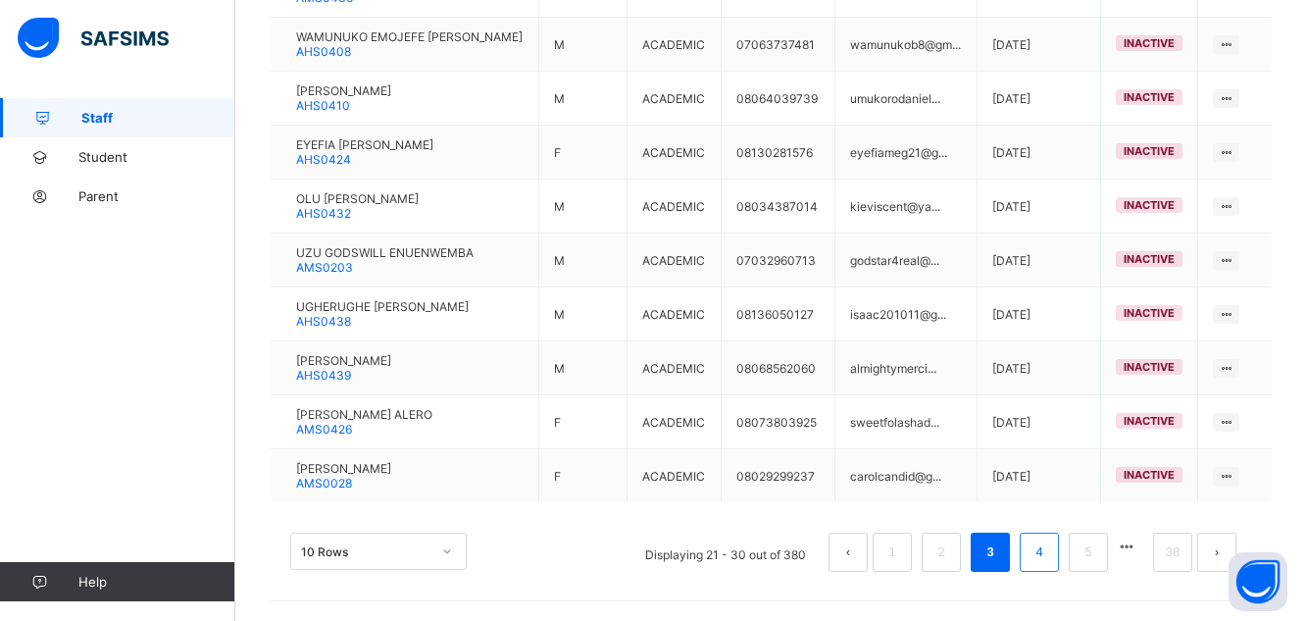
click at [1048, 549] on link "4" at bounding box center [1038, 551] width 19 height 25
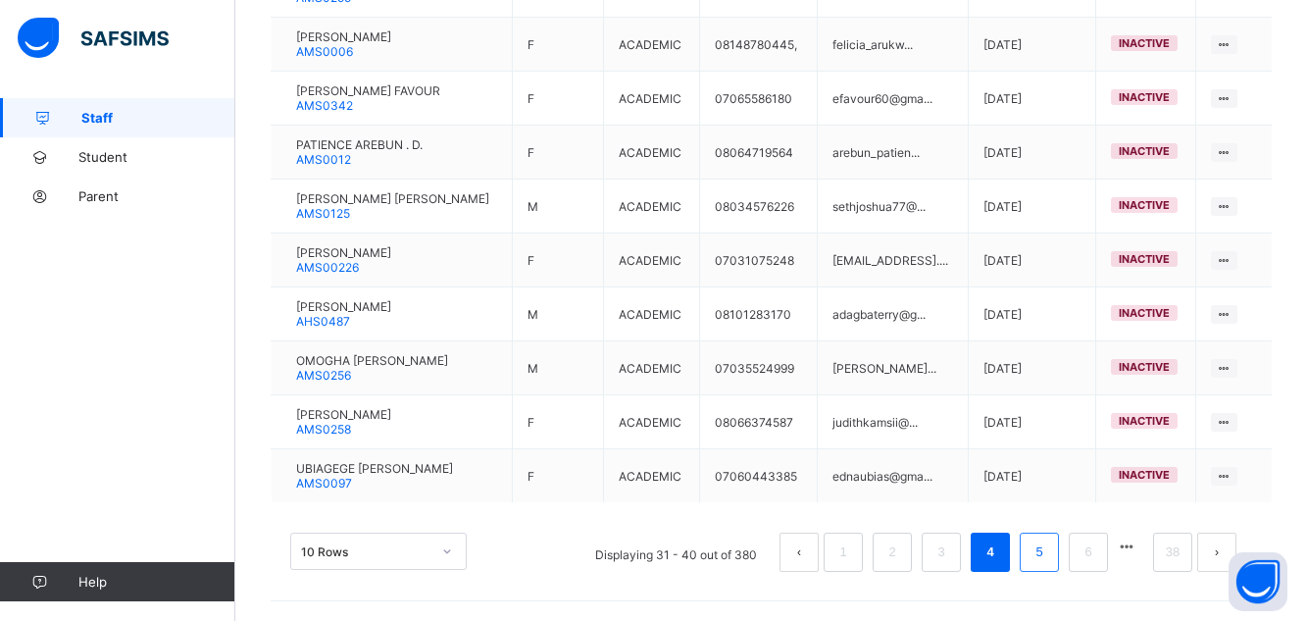
click at [1048, 553] on link "5" at bounding box center [1038, 551] width 19 height 25
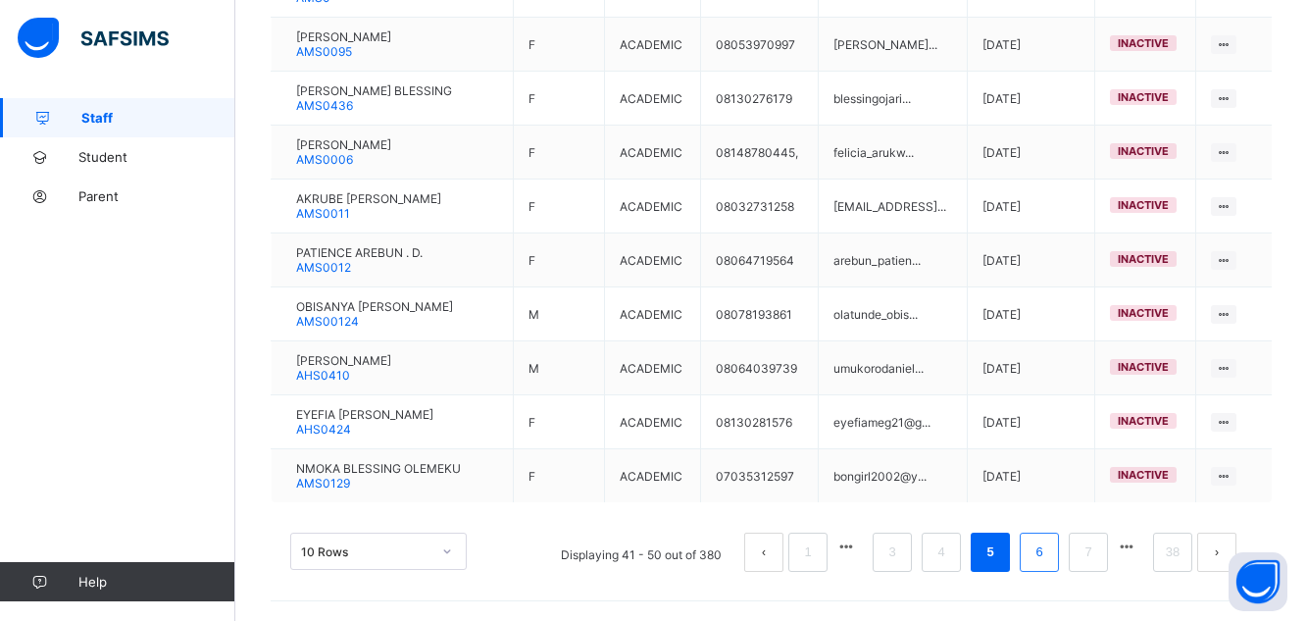
click at [1048, 554] on link "6" at bounding box center [1038, 551] width 19 height 25
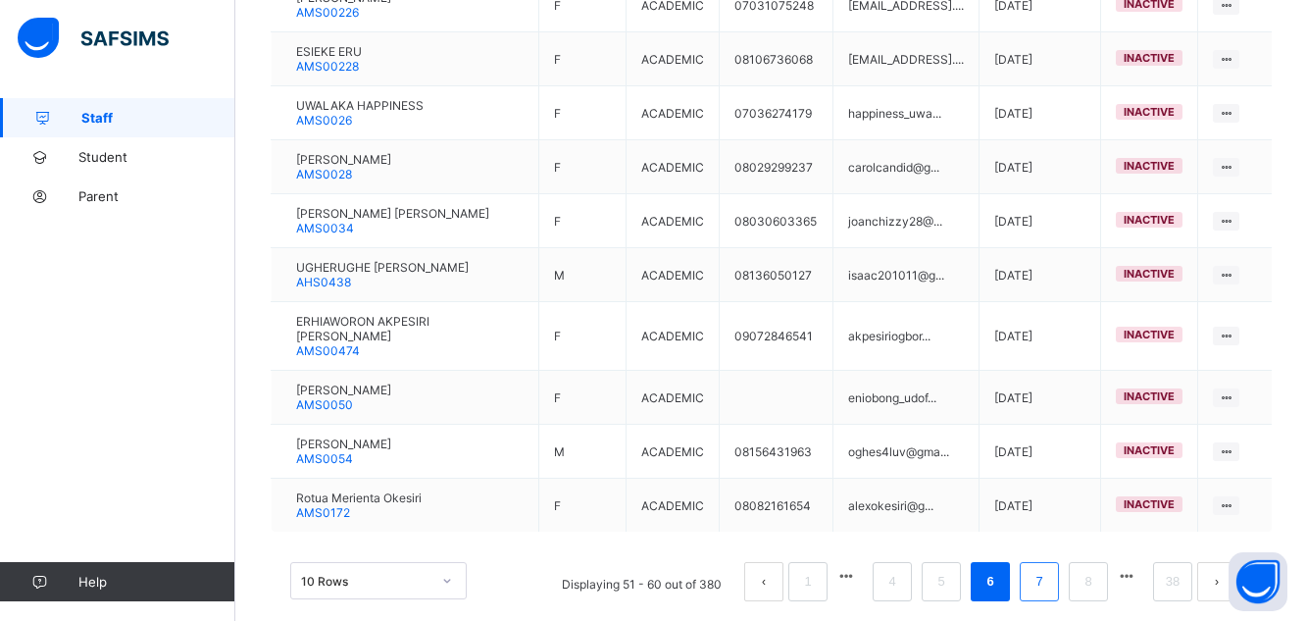
click at [1048, 569] on link "7" at bounding box center [1038, 581] width 19 height 25
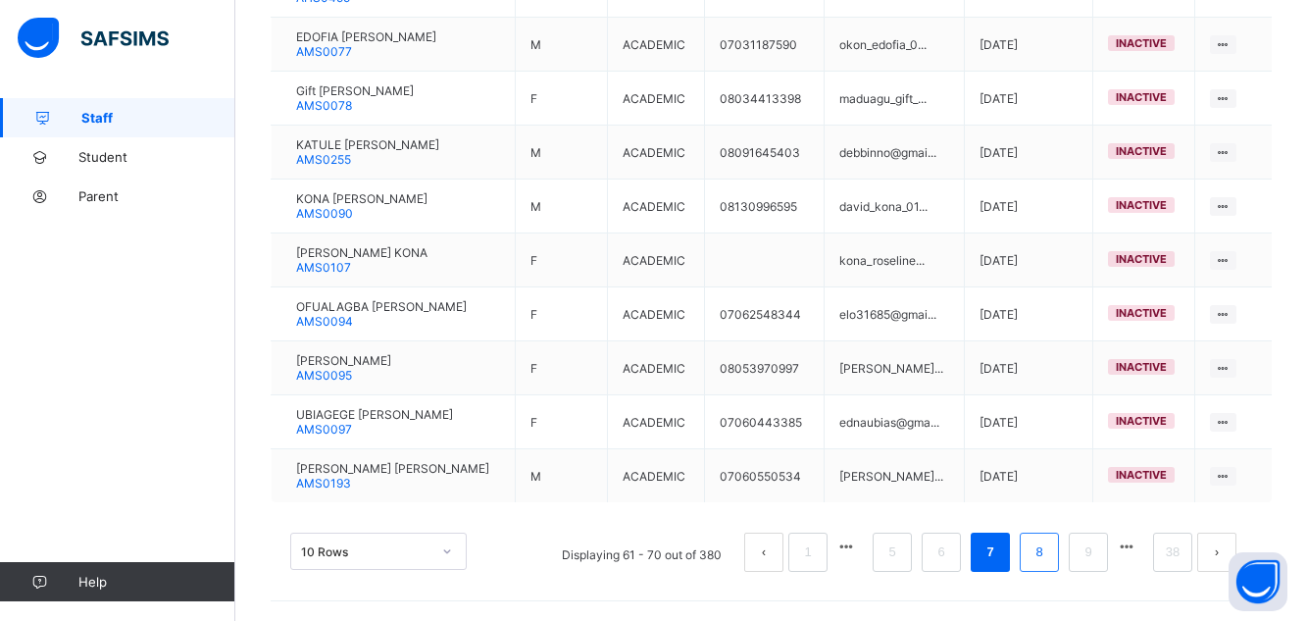
click at [1048, 551] on link "8" at bounding box center [1038, 551] width 19 height 25
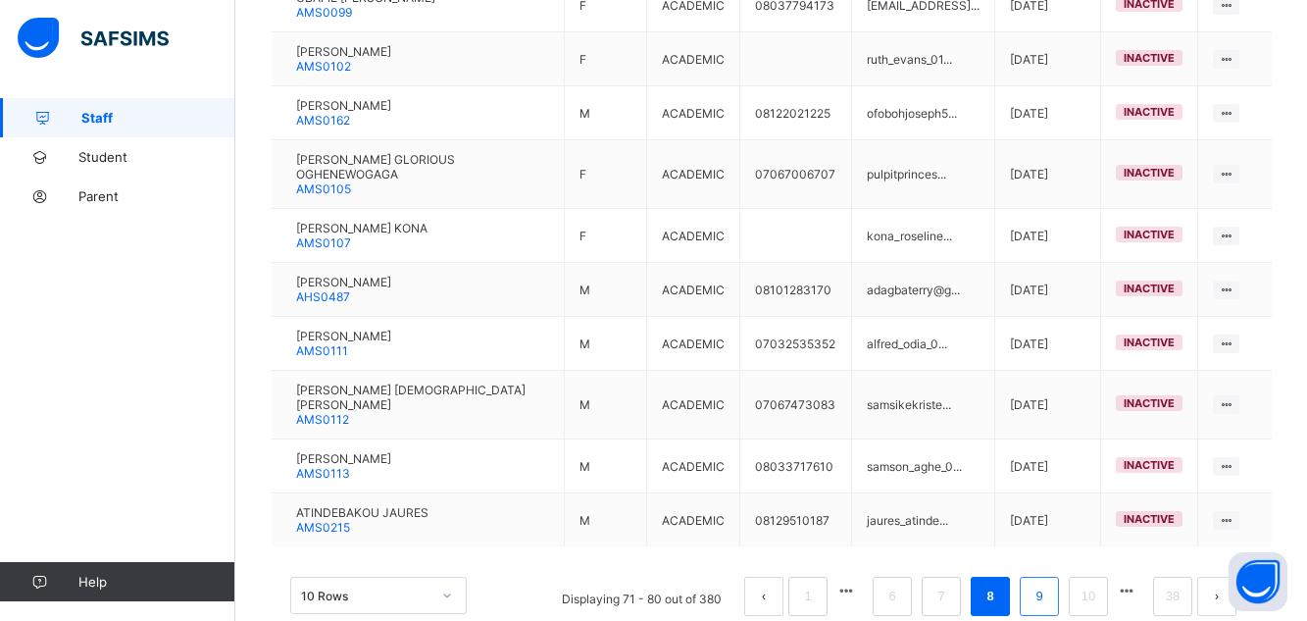
click at [1056, 594] on li "9" at bounding box center [1038, 595] width 39 height 39
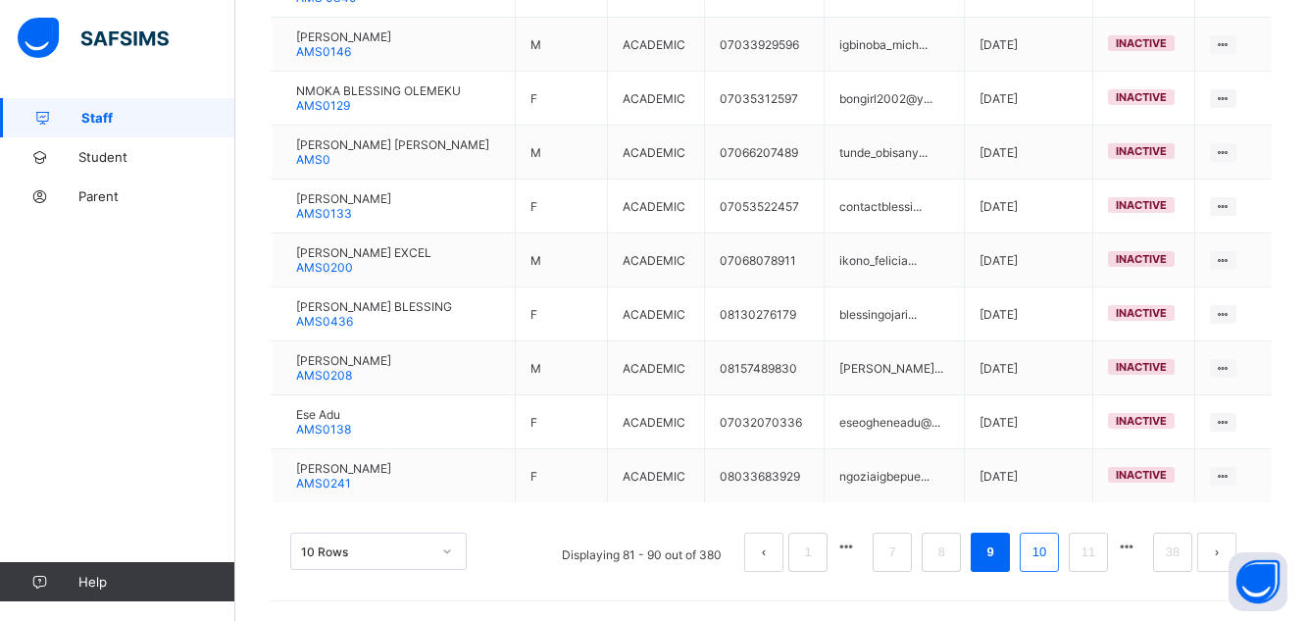
click at [1052, 561] on link "10" at bounding box center [1038, 551] width 25 height 25
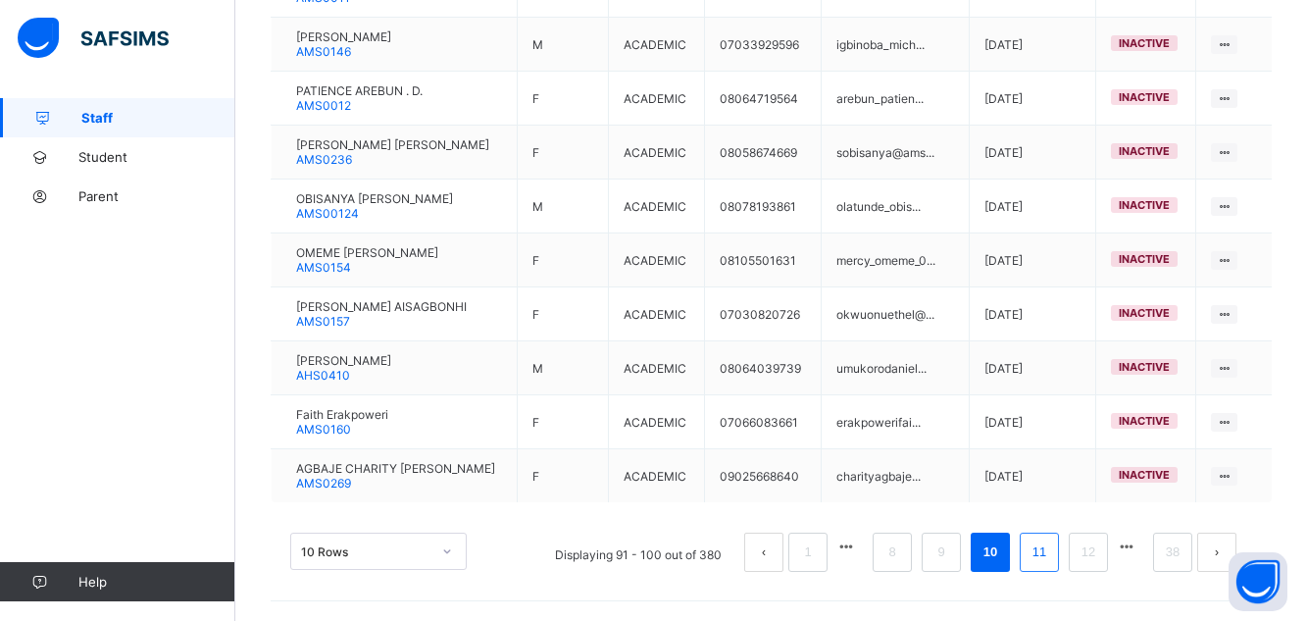
click at [1052, 561] on link "11" at bounding box center [1038, 551] width 25 height 25
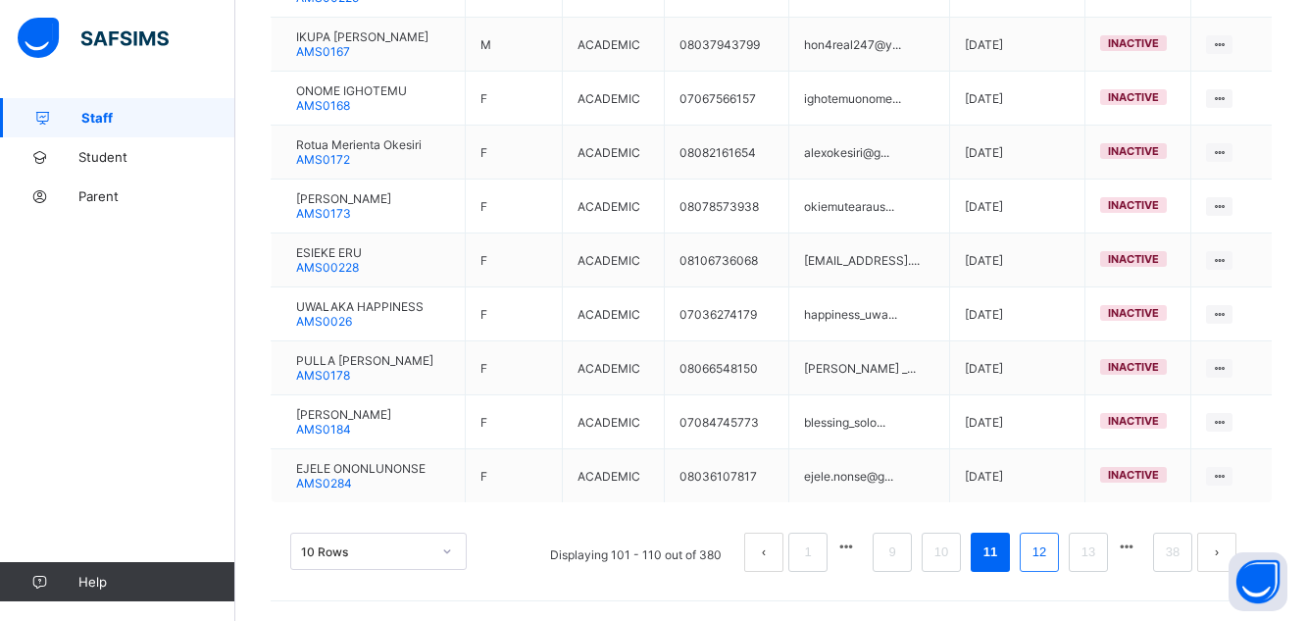
click at [1052, 561] on link "12" at bounding box center [1038, 551] width 25 height 25
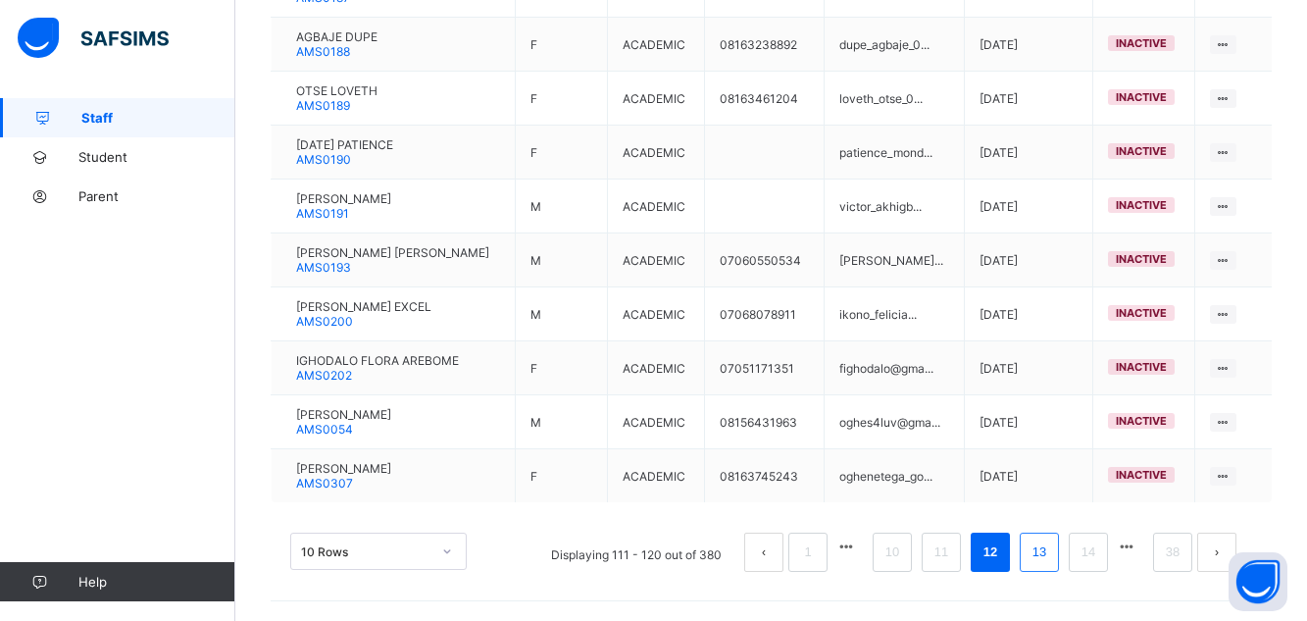
click at [1052, 561] on link "13" at bounding box center [1038, 551] width 25 height 25
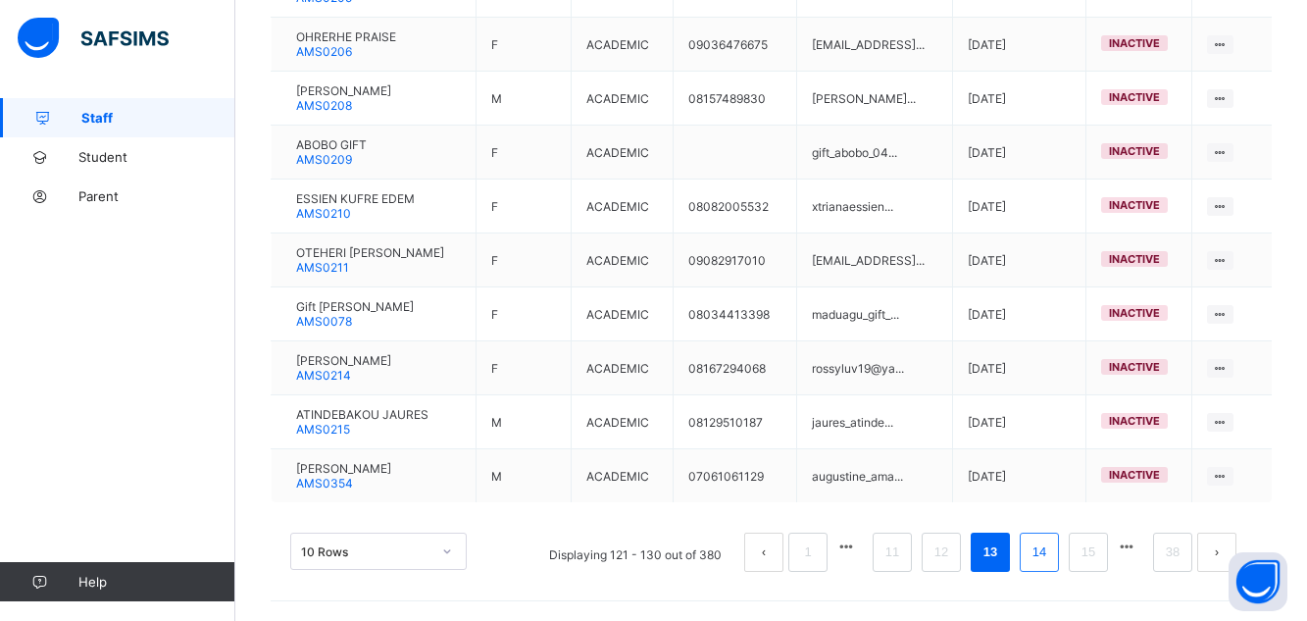
click at [1052, 561] on link "14" at bounding box center [1038, 551] width 25 height 25
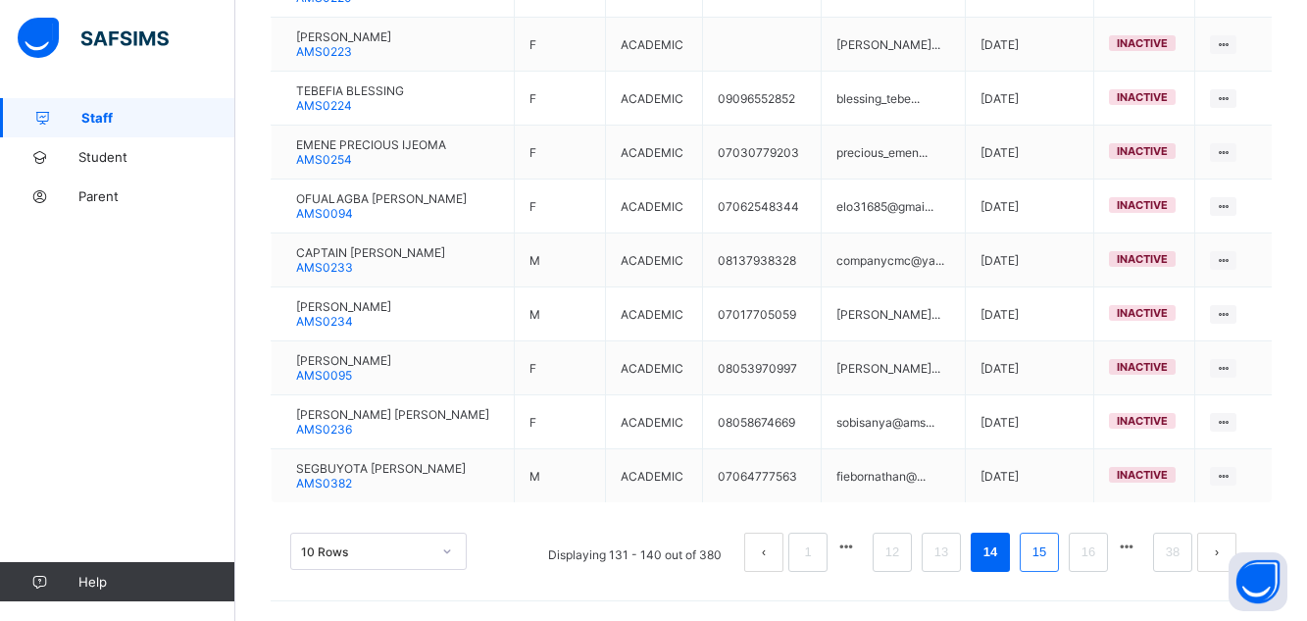
click at [1052, 561] on link "15" at bounding box center [1038, 551] width 25 height 25
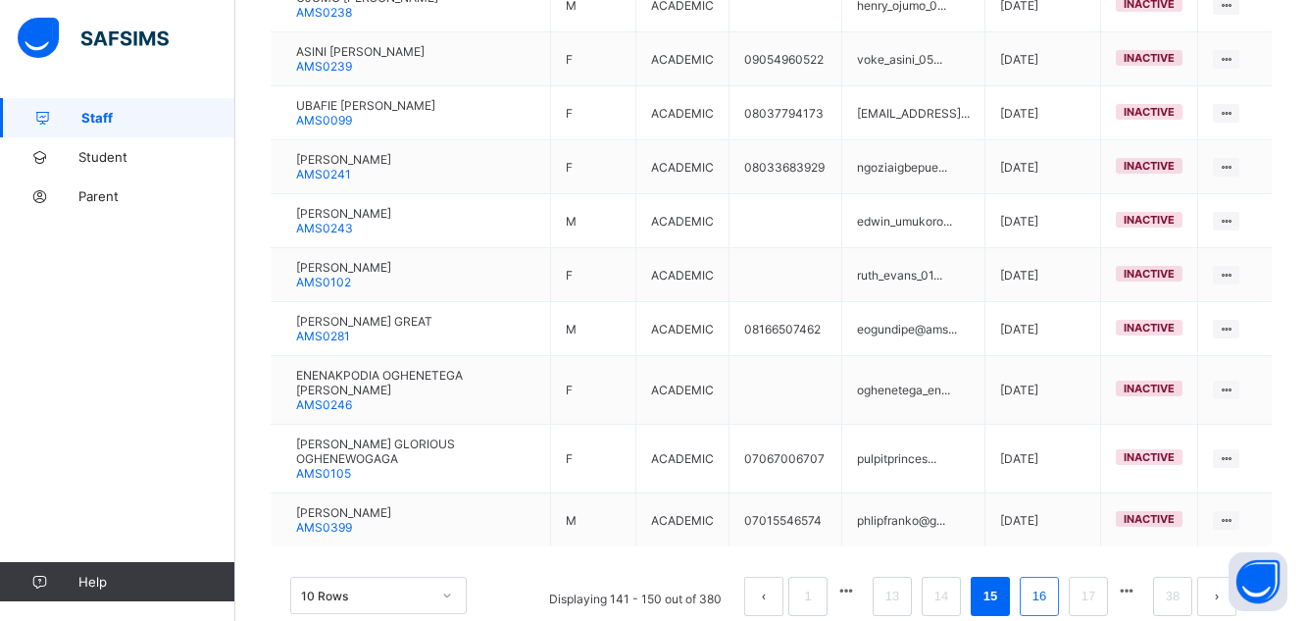
click at [1052, 585] on link "16" at bounding box center [1038, 595] width 25 height 25
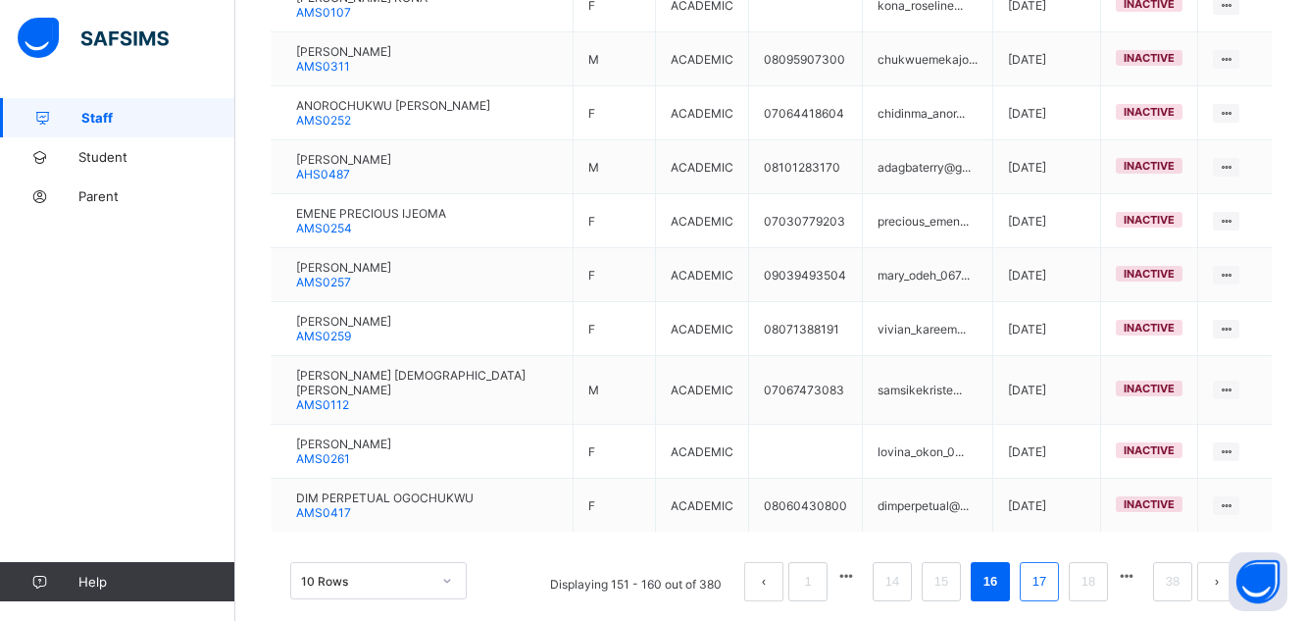
click at [1052, 569] on link "17" at bounding box center [1038, 581] width 25 height 25
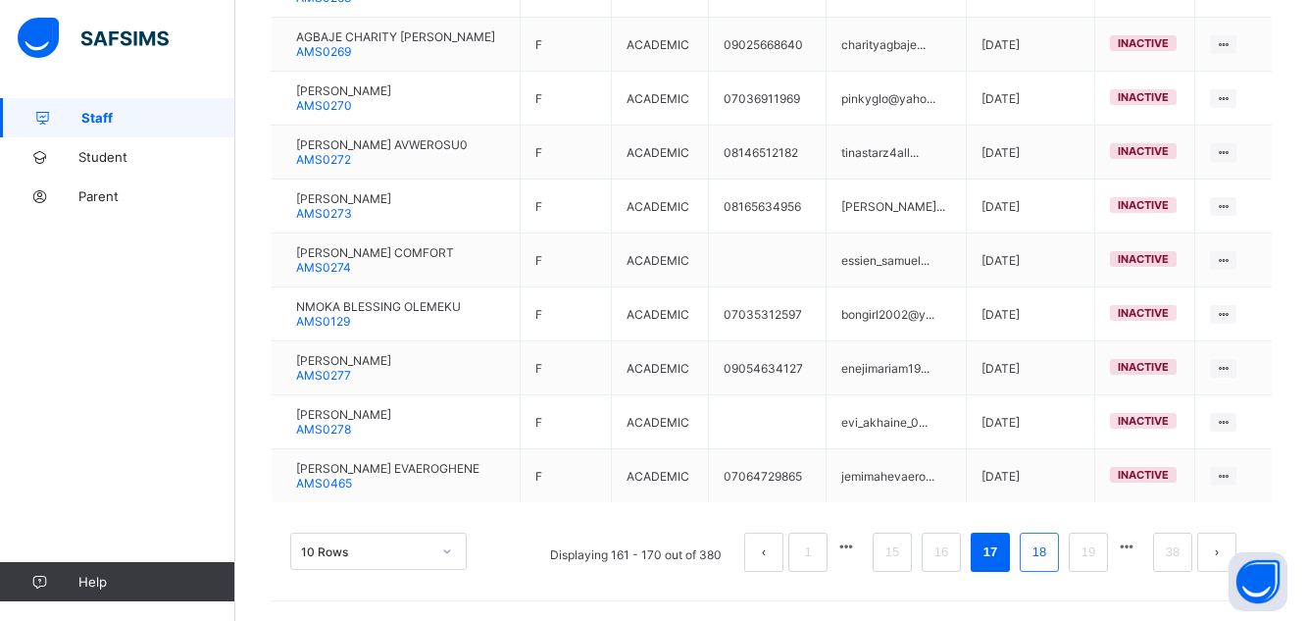
click at [1052, 558] on link "18" at bounding box center [1038, 551] width 25 height 25
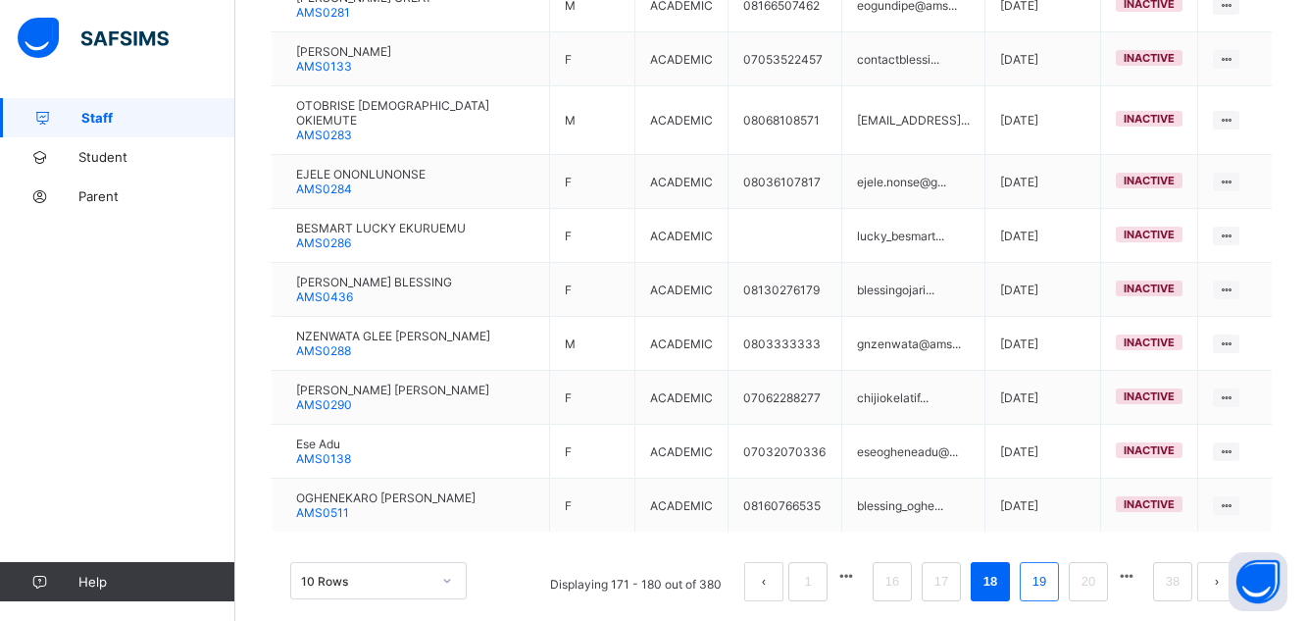
click at [1052, 569] on link "19" at bounding box center [1038, 581] width 25 height 25
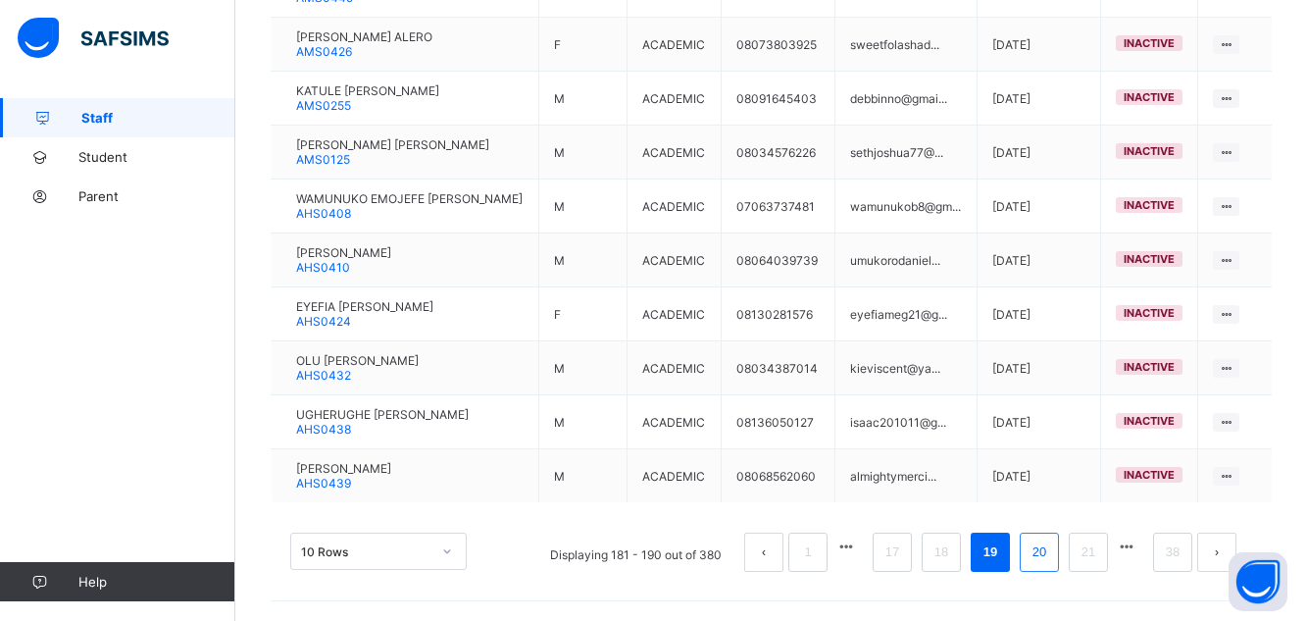
click at [1052, 558] on link "20" at bounding box center [1038, 551] width 25 height 25
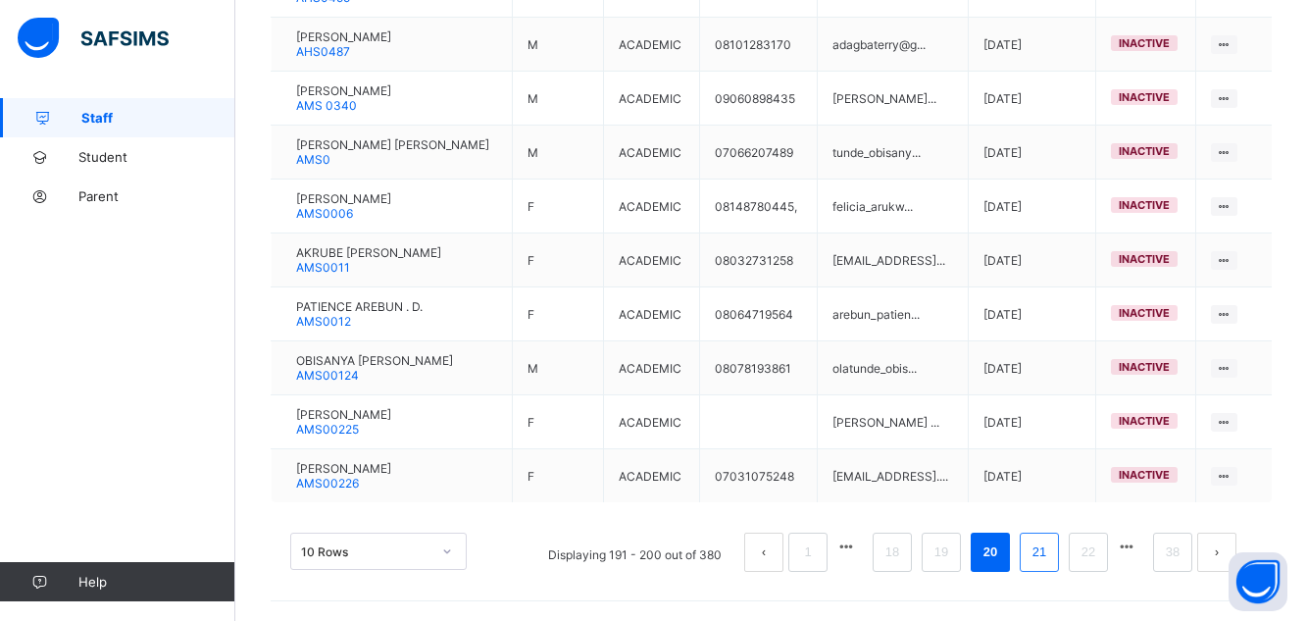
click at [1052, 558] on link "21" at bounding box center [1038, 551] width 25 height 25
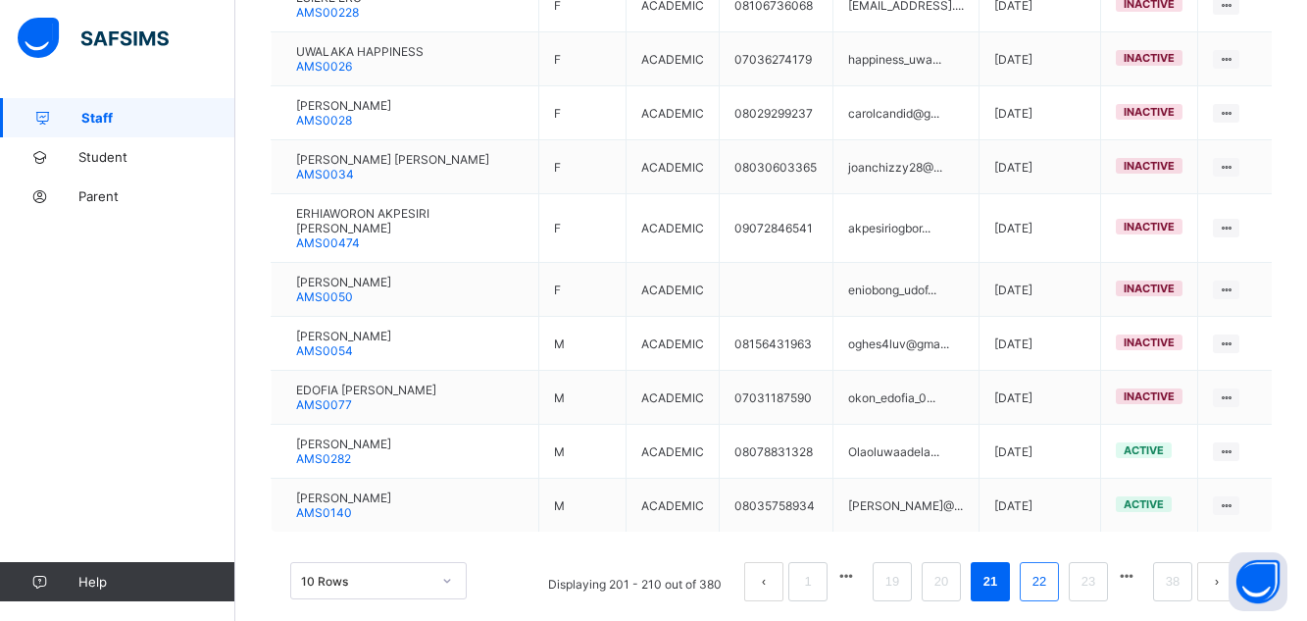
click at [1052, 569] on link "22" at bounding box center [1038, 581] width 25 height 25
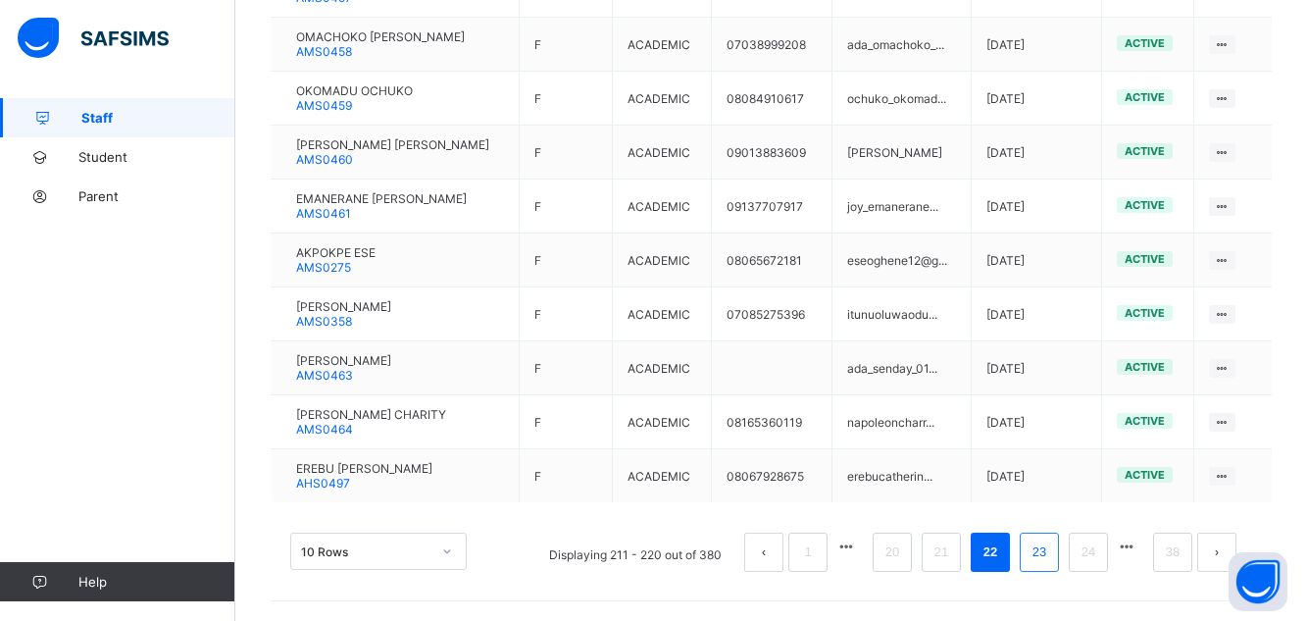
click at [1052, 558] on link "23" at bounding box center [1038, 551] width 25 height 25
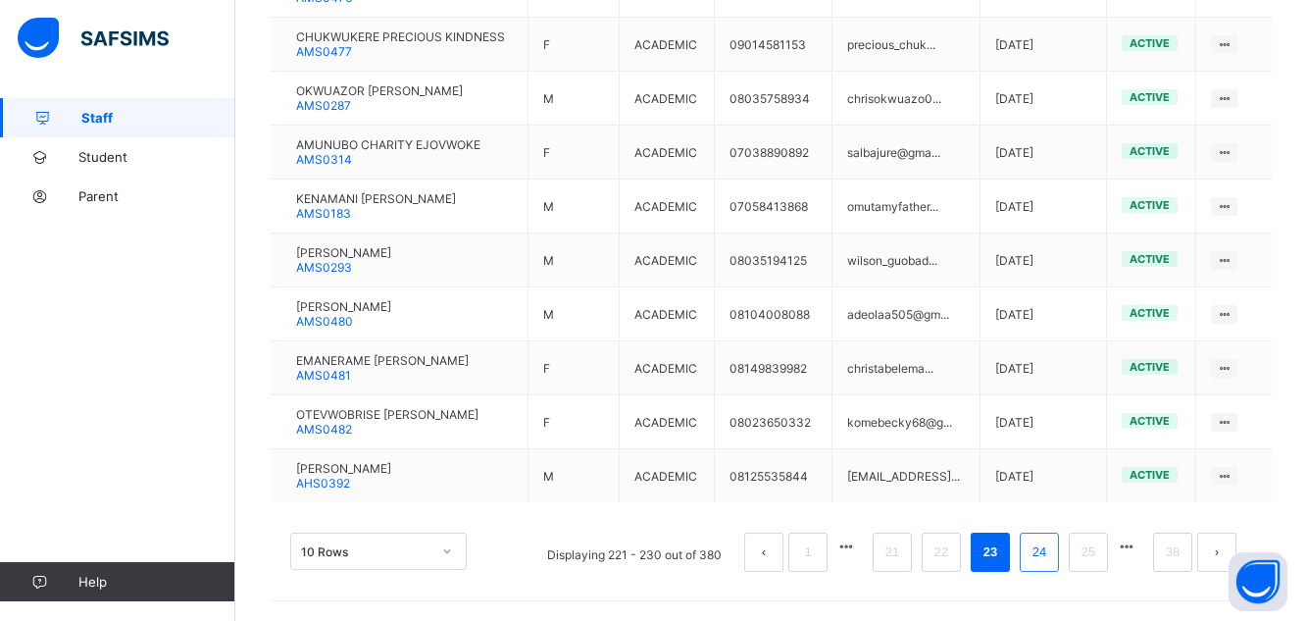
click at [1049, 565] on link "24" at bounding box center [1038, 551] width 25 height 25
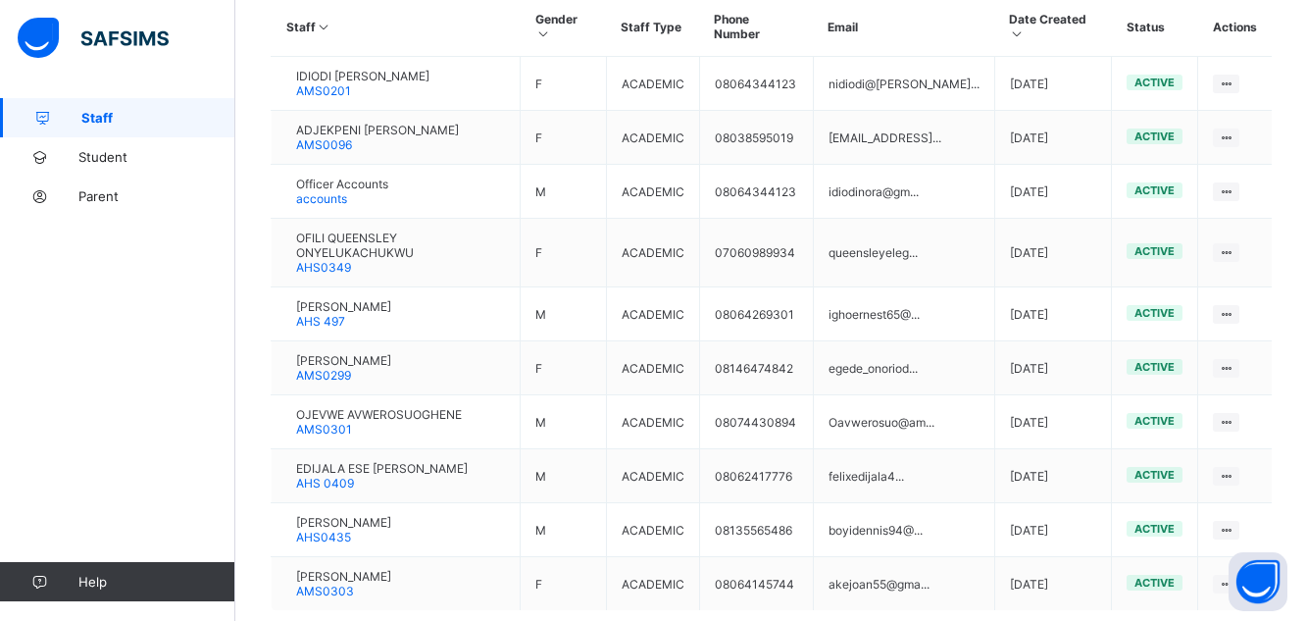
scroll to position [527, 0]
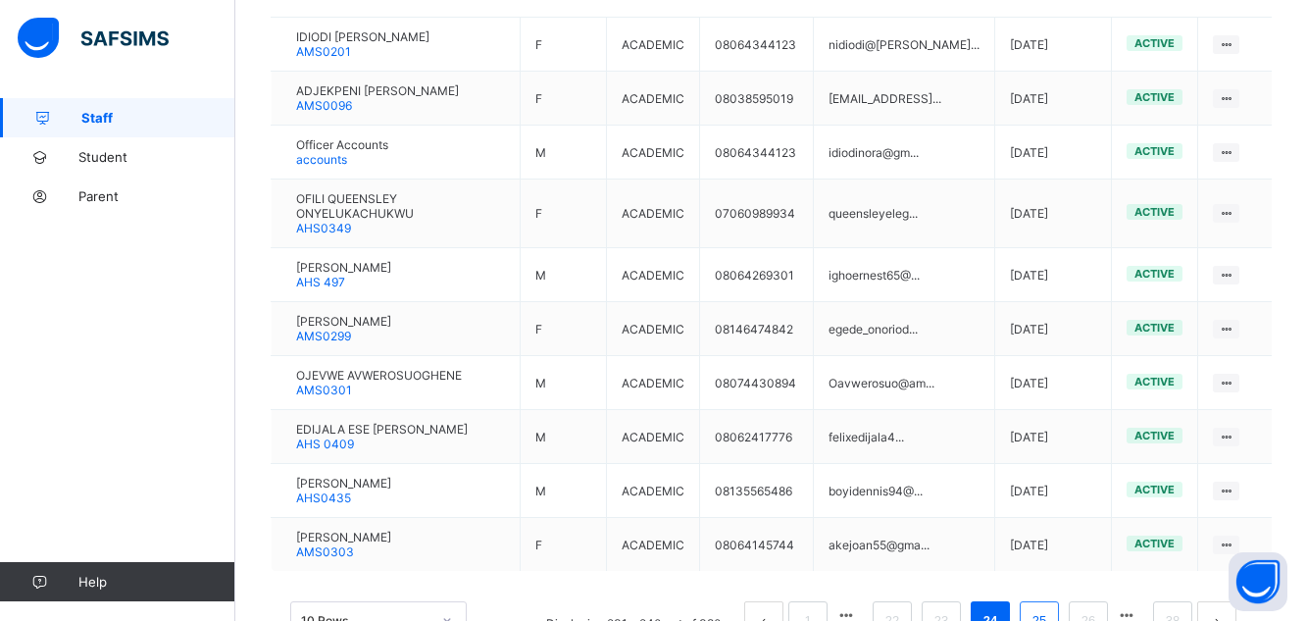
click at [1048, 608] on link "25" at bounding box center [1038, 620] width 25 height 25
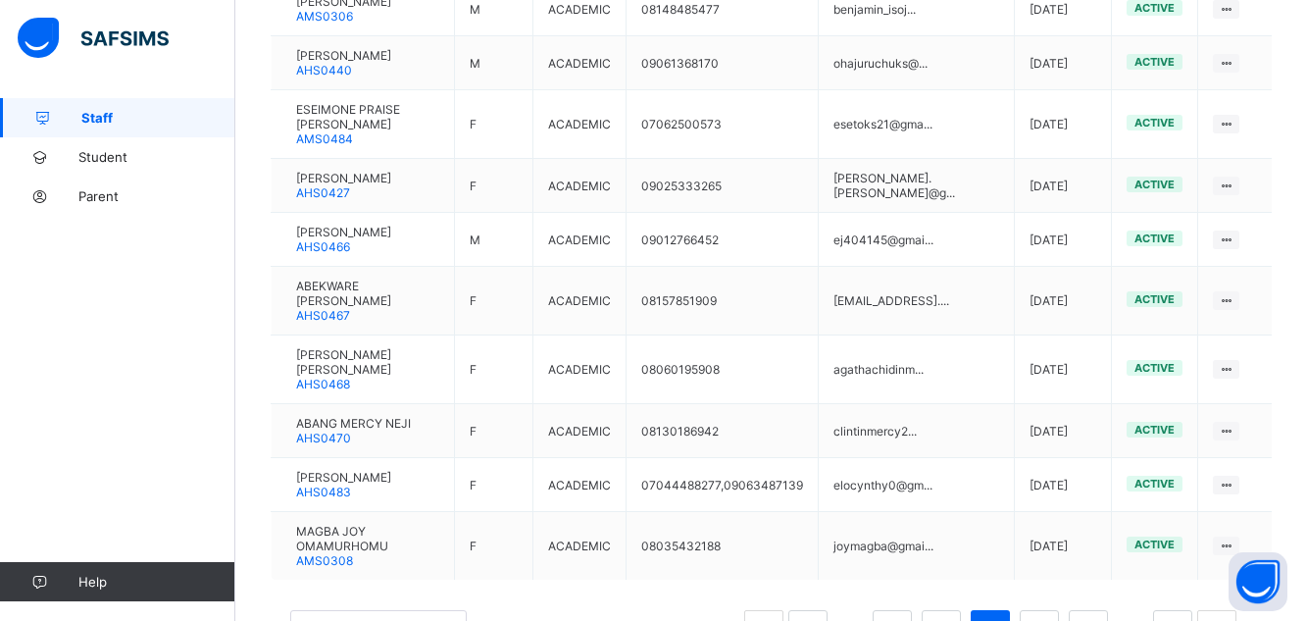
scroll to position [567, 0]
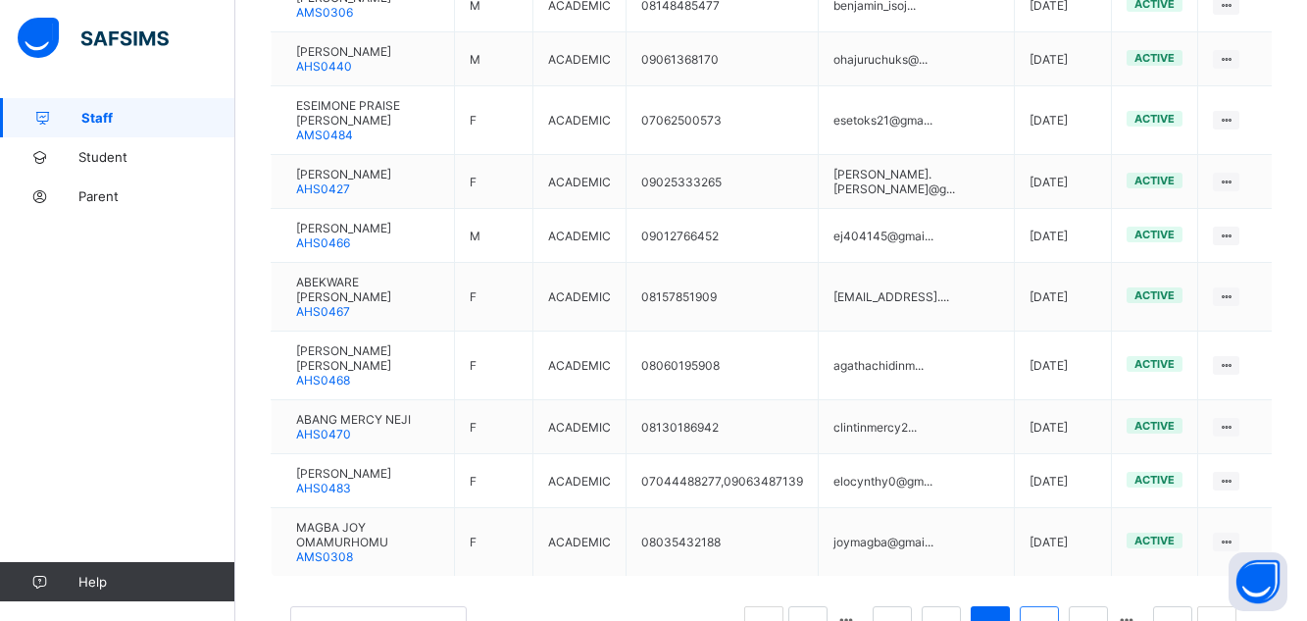
click at [1052, 613] on link "26" at bounding box center [1038, 625] width 25 height 25
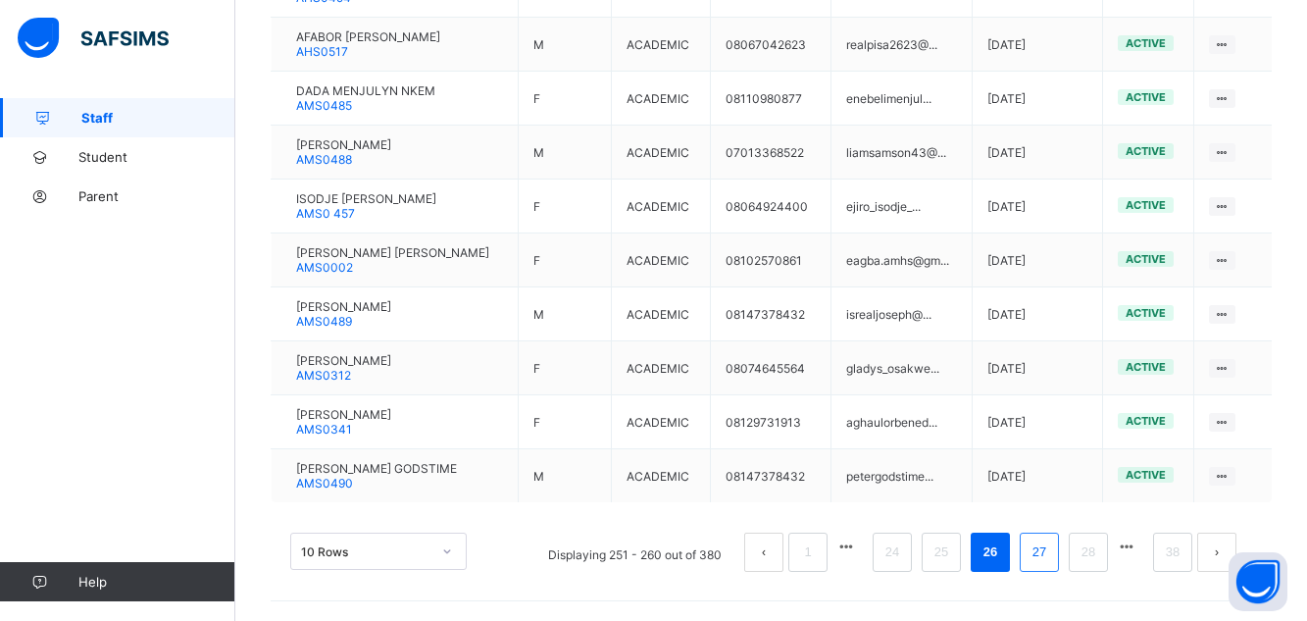
click at [1052, 549] on link "27" at bounding box center [1038, 551] width 25 height 25
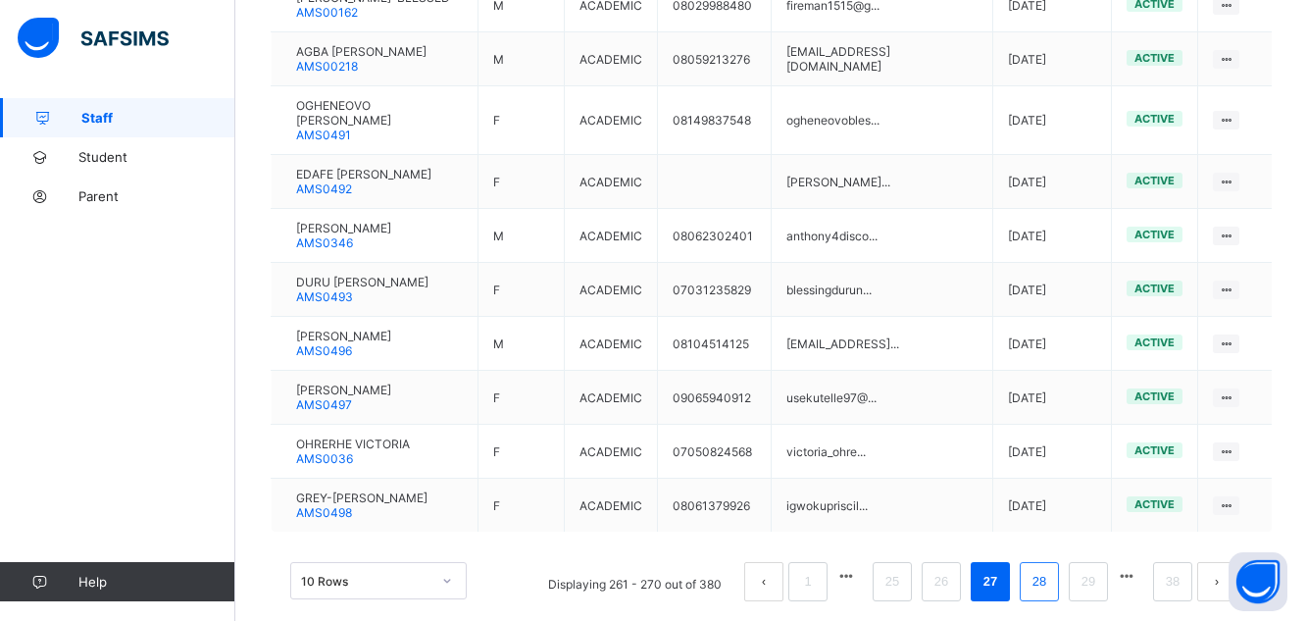
click at [1052, 569] on link "28" at bounding box center [1038, 581] width 25 height 25
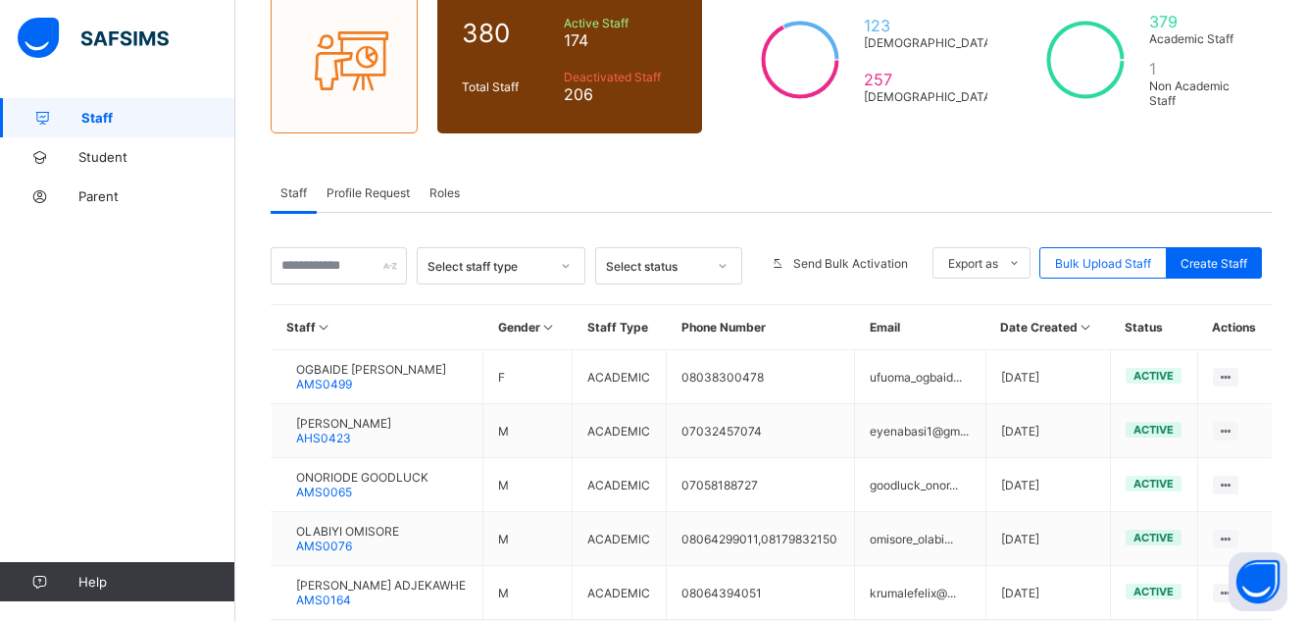
scroll to position [303, 0]
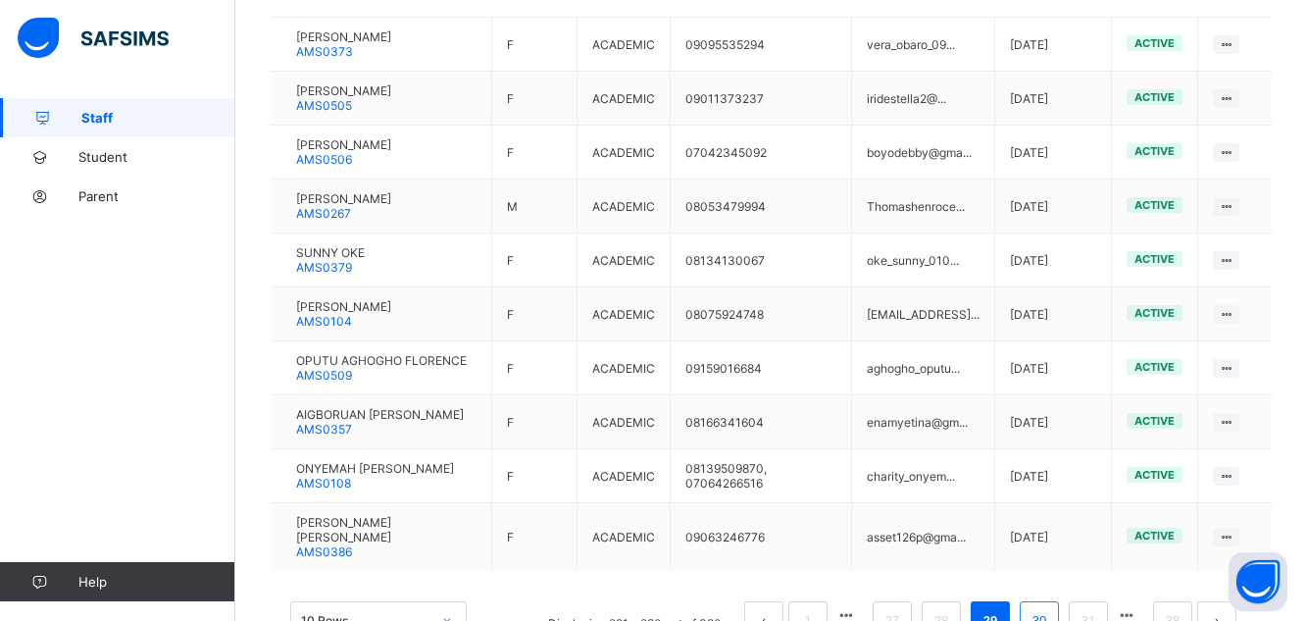
scroll to position [567, 0]
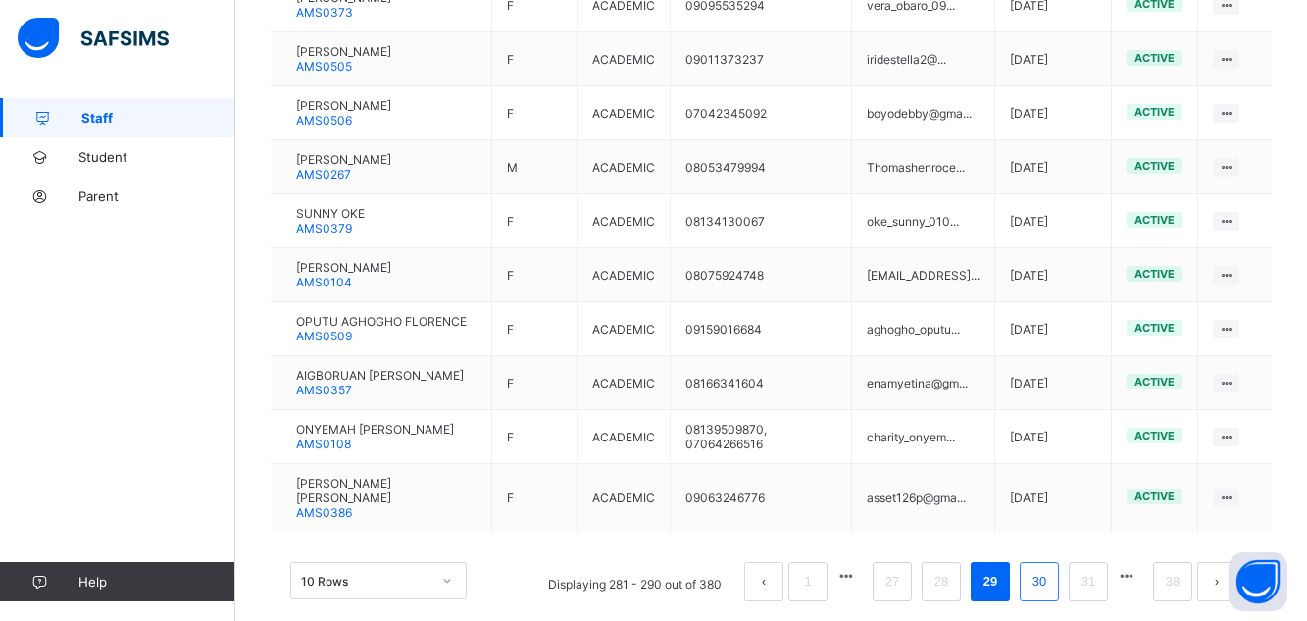
click at [1052, 577] on link "30" at bounding box center [1038, 581] width 25 height 25
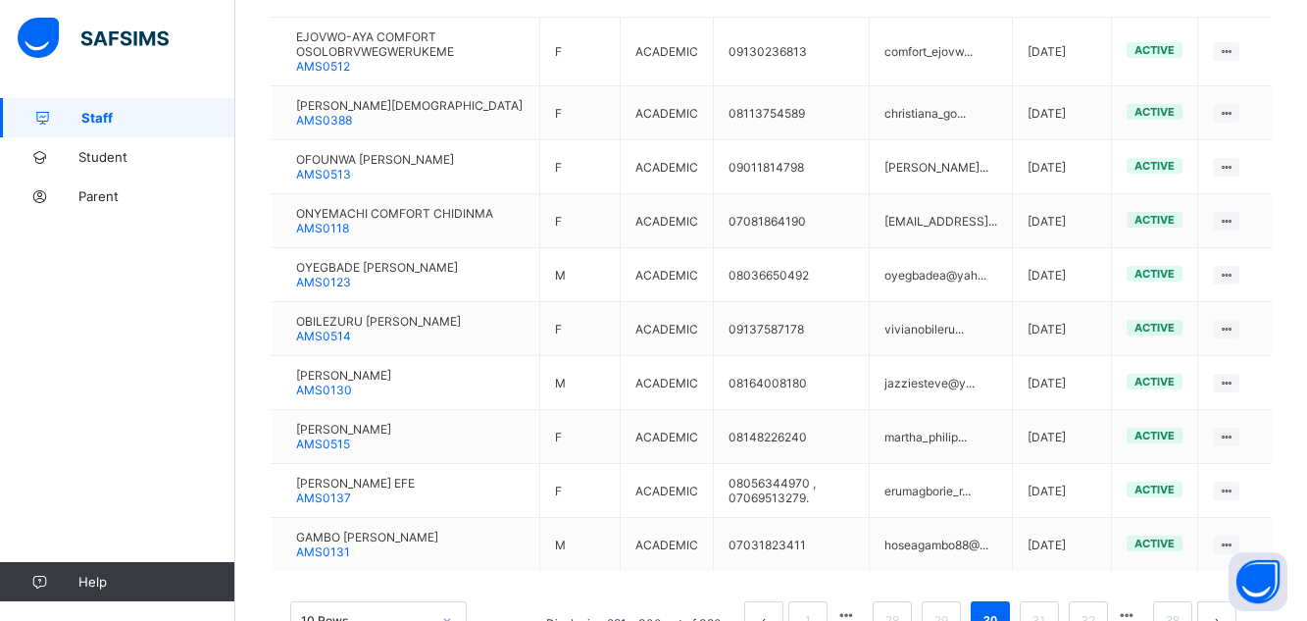
scroll to position [596, 0]
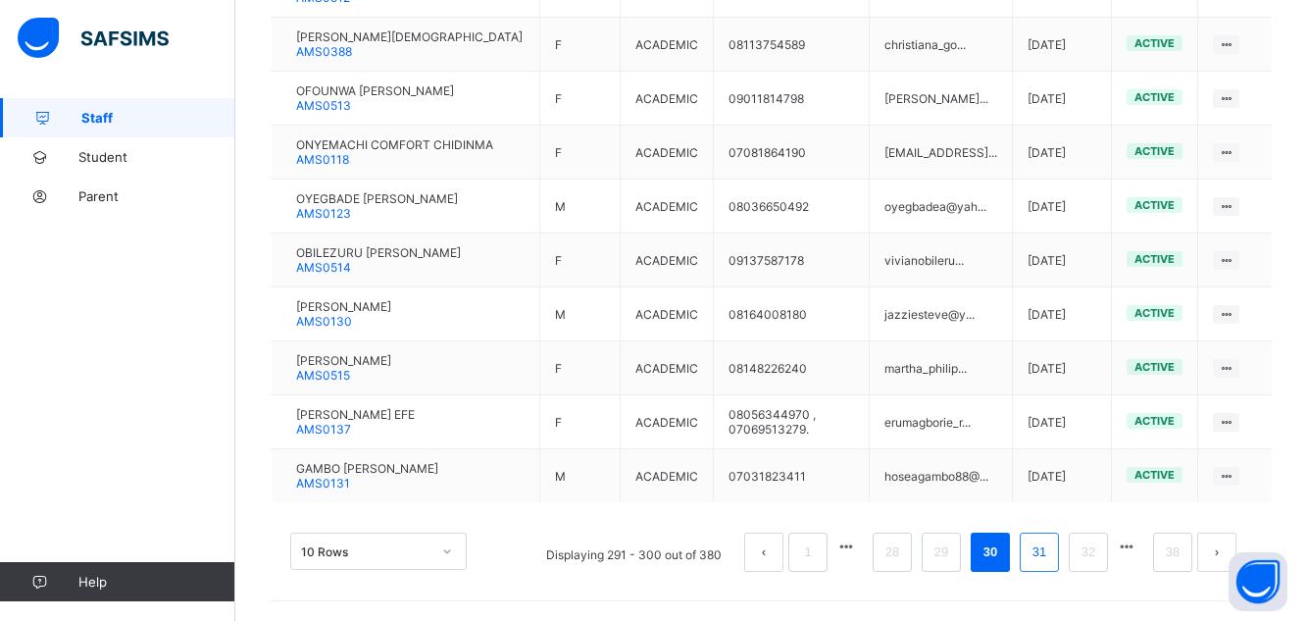
click at [1052, 551] on link "31" at bounding box center [1038, 551] width 25 height 25
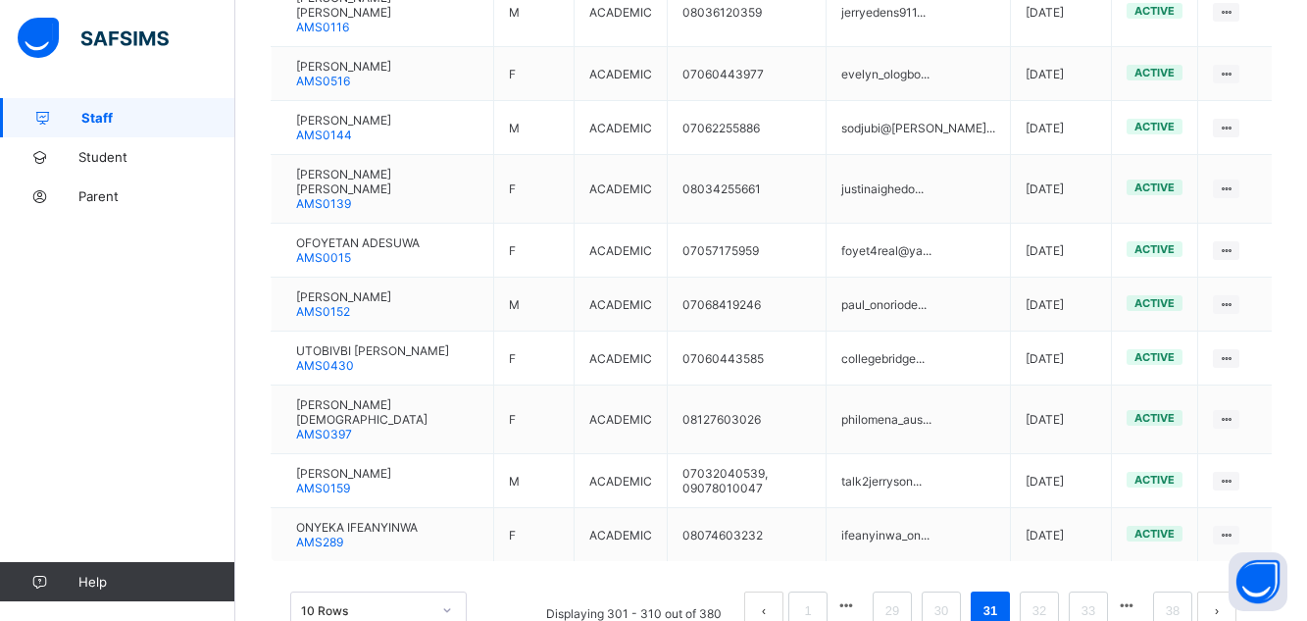
scroll to position [506, 0]
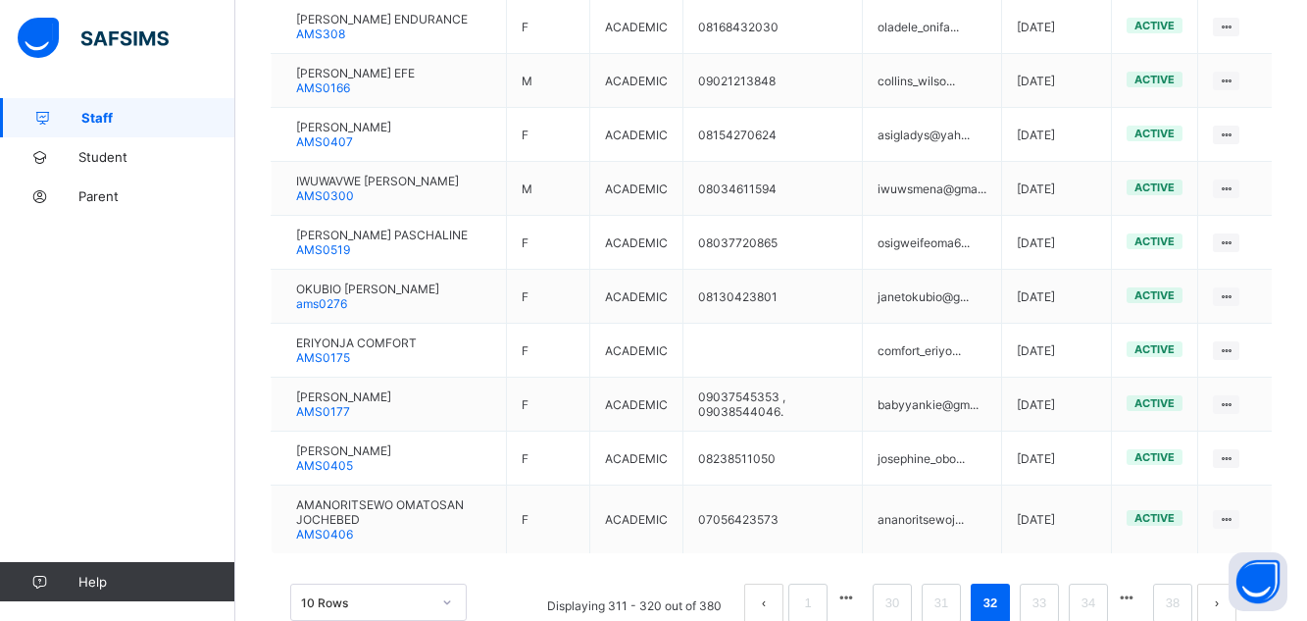
scroll to position [584, 0]
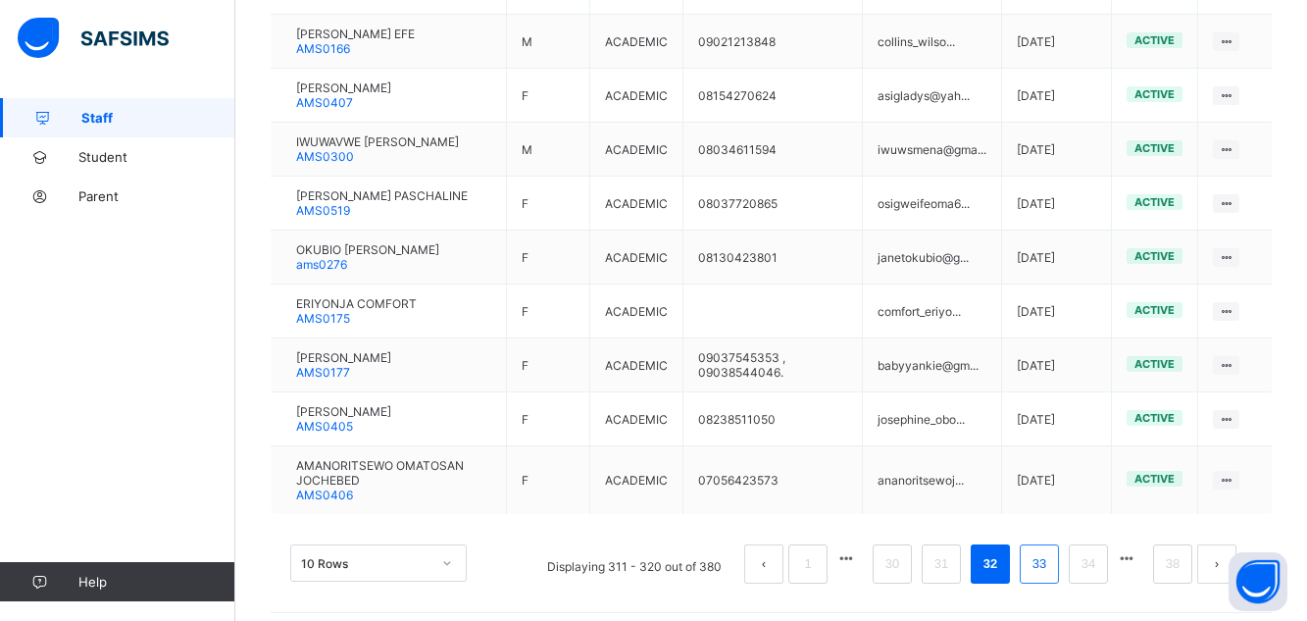
click at [1052, 575] on link "33" at bounding box center [1038, 563] width 25 height 25
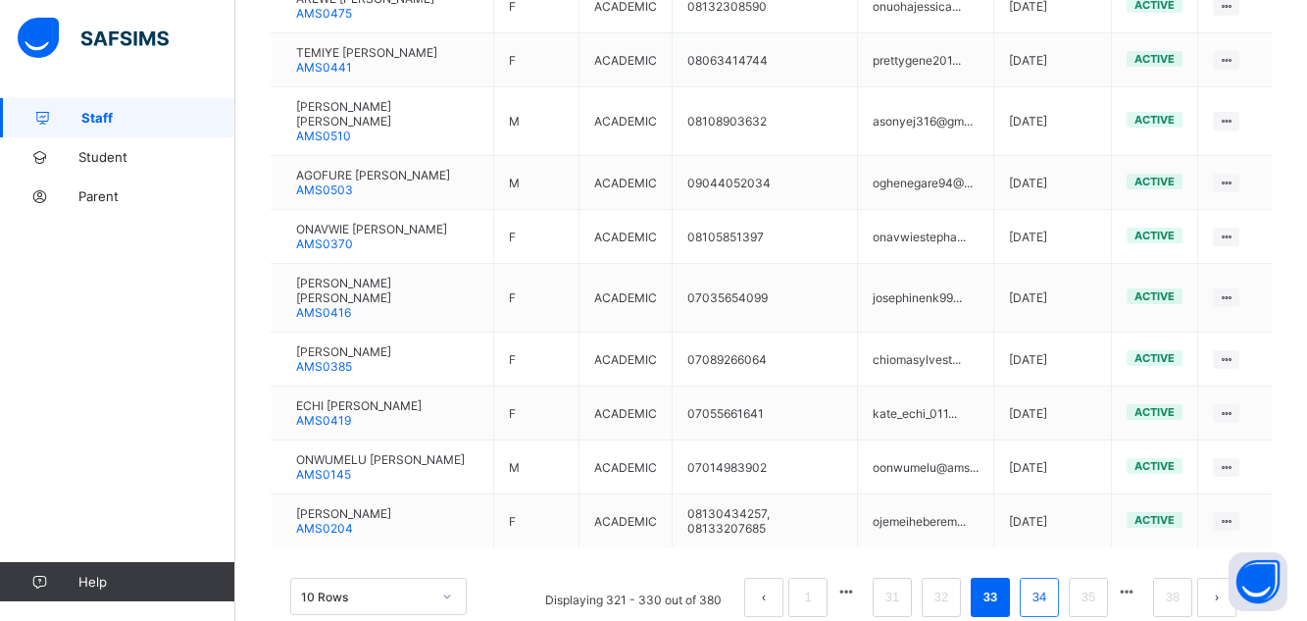
scroll to position [596, 0]
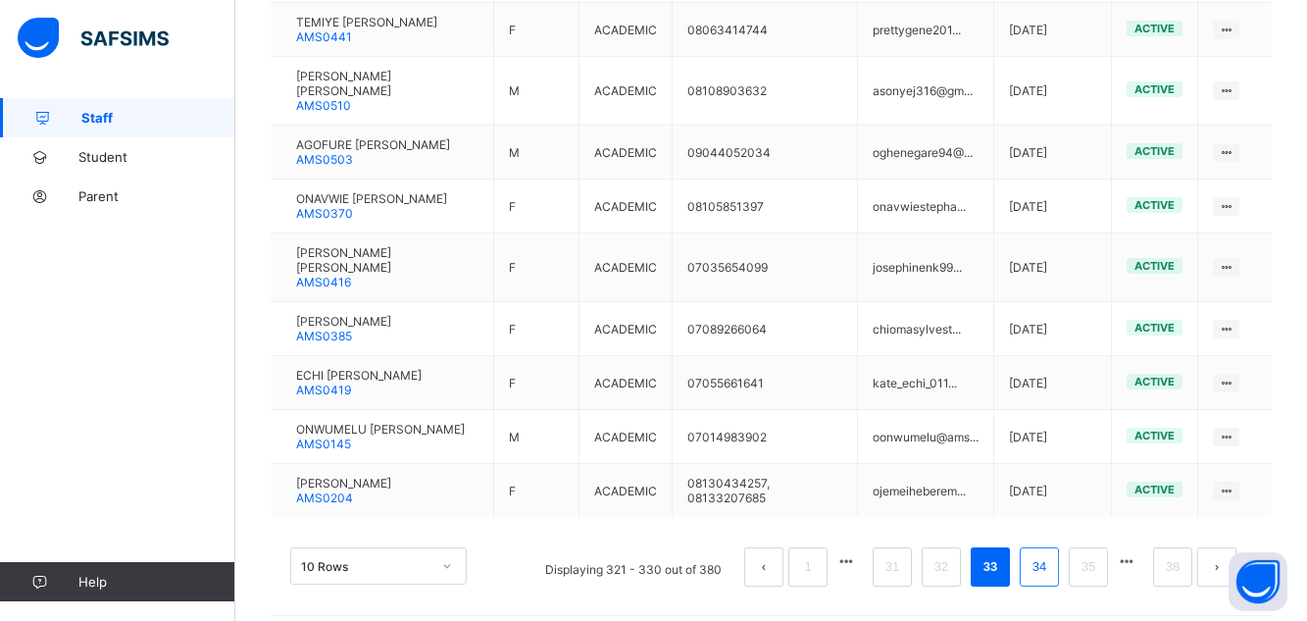
click at [1052, 554] on link "34" at bounding box center [1038, 566] width 25 height 25
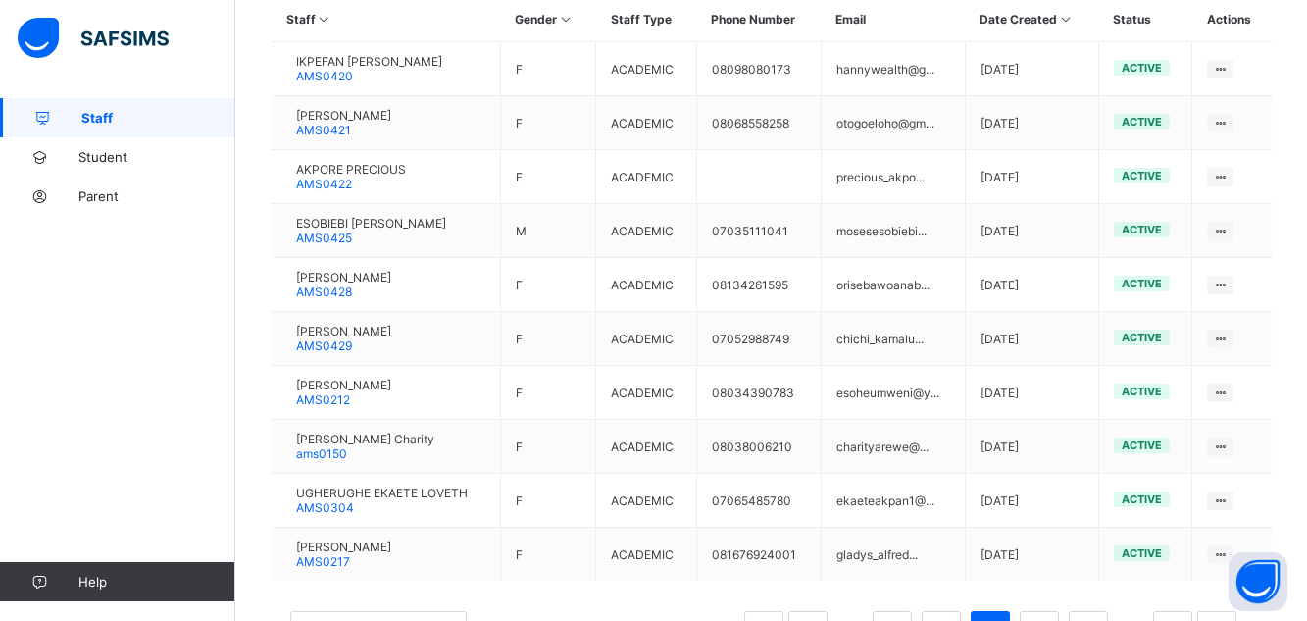
scroll to position [567, 0]
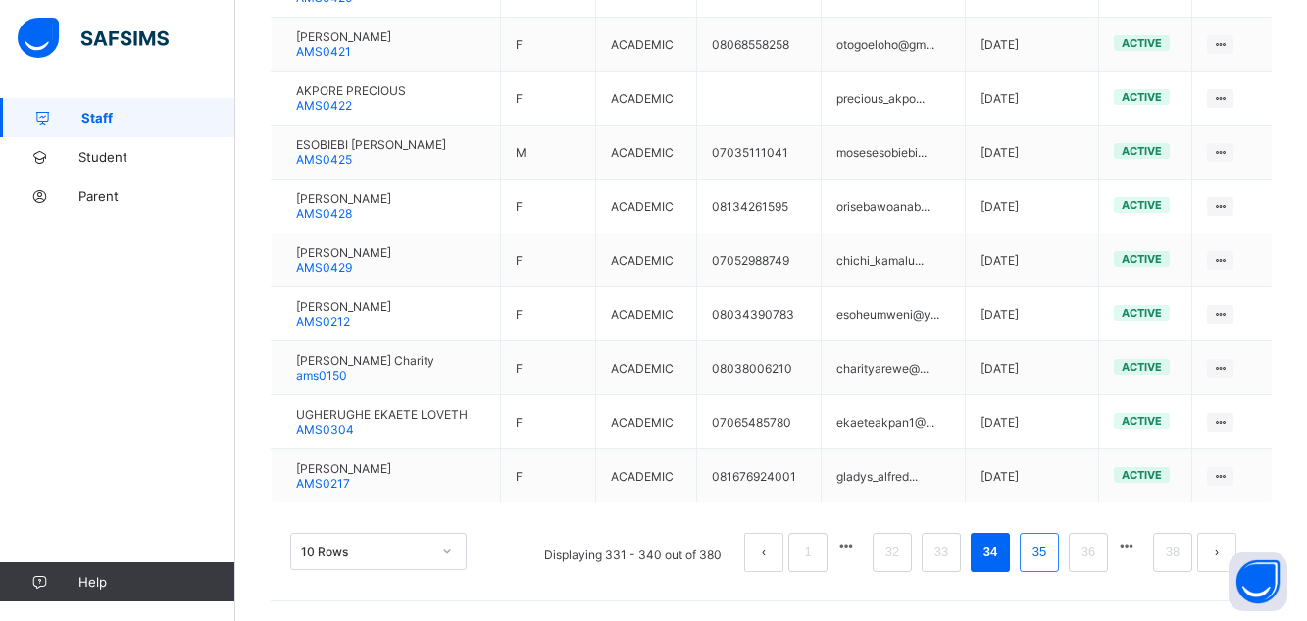
click at [1052, 554] on link "35" at bounding box center [1038, 551] width 25 height 25
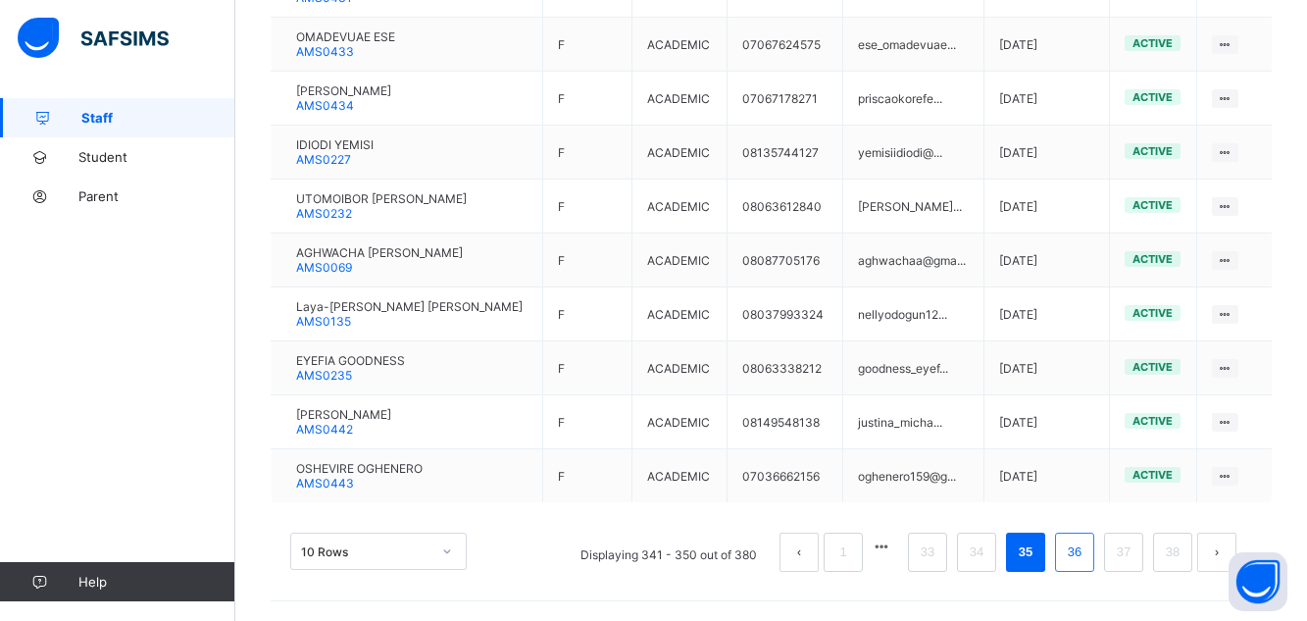
click at [1087, 551] on link "36" at bounding box center [1074, 551] width 25 height 25
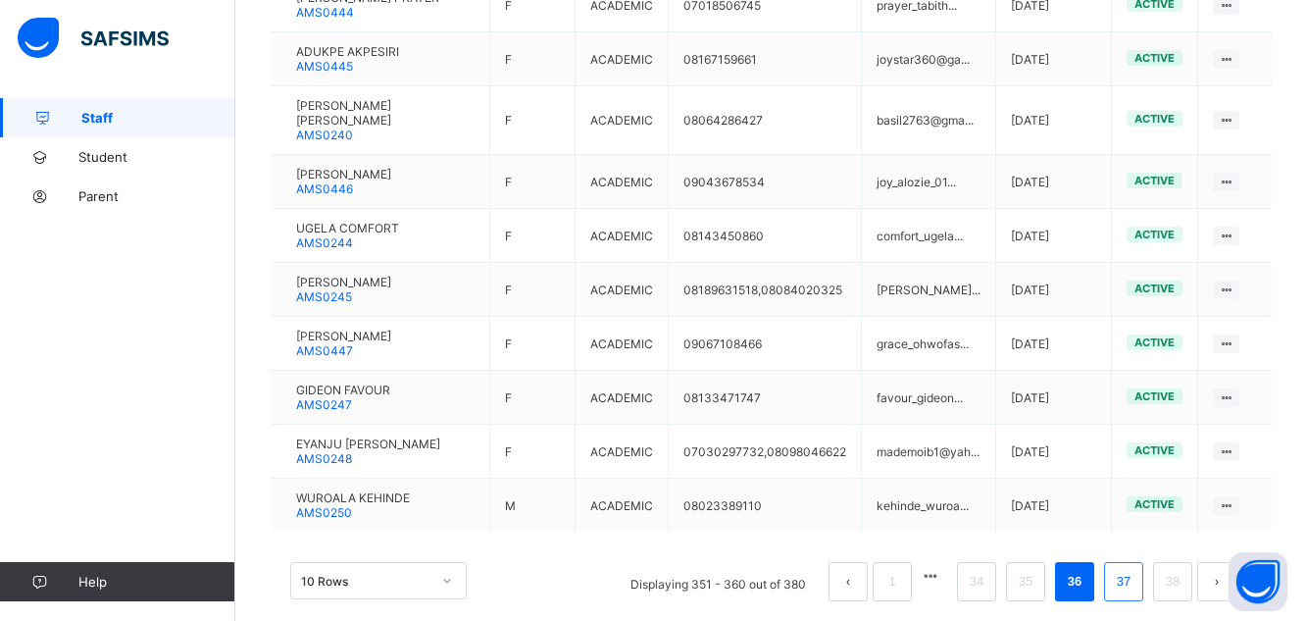
click at [1136, 586] on link "37" at bounding box center [1123, 581] width 25 height 25
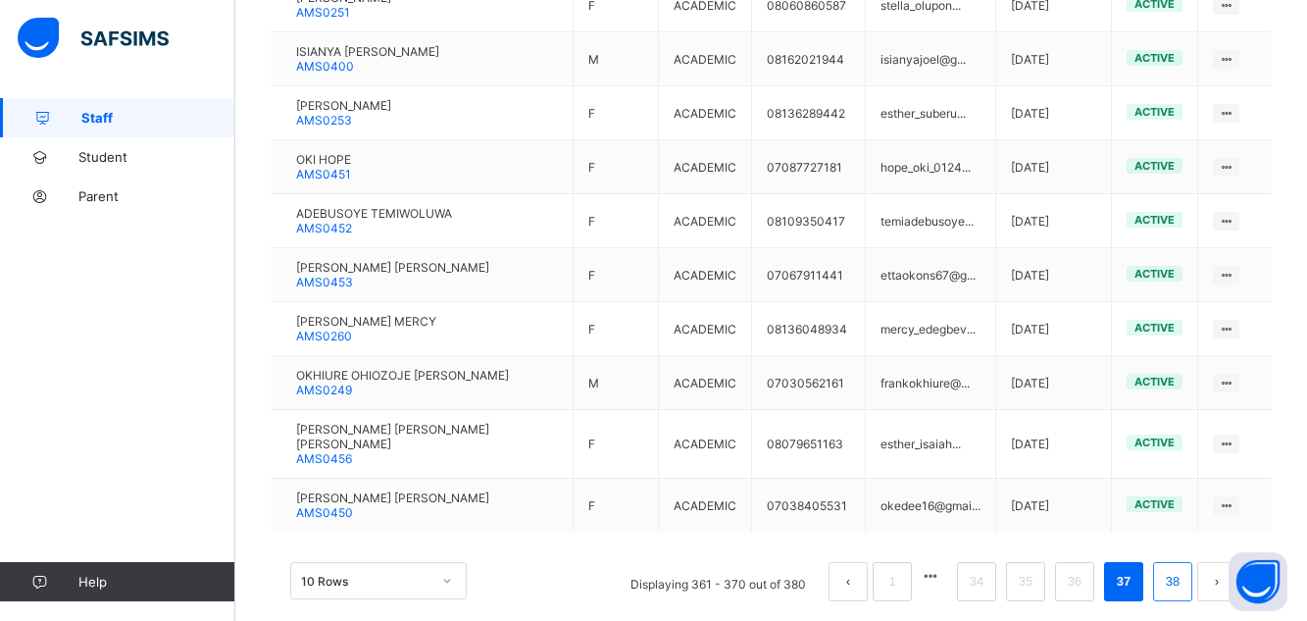
click at [1179, 569] on link "38" at bounding box center [1172, 581] width 25 height 25
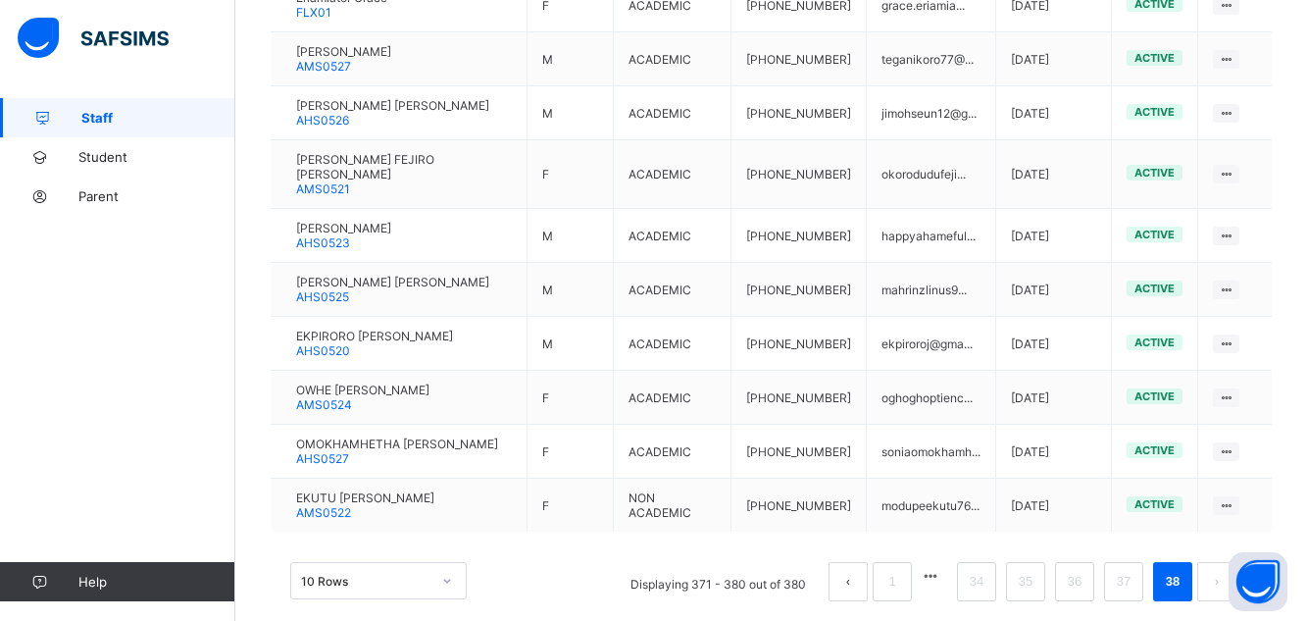
scroll to position [527, 0]
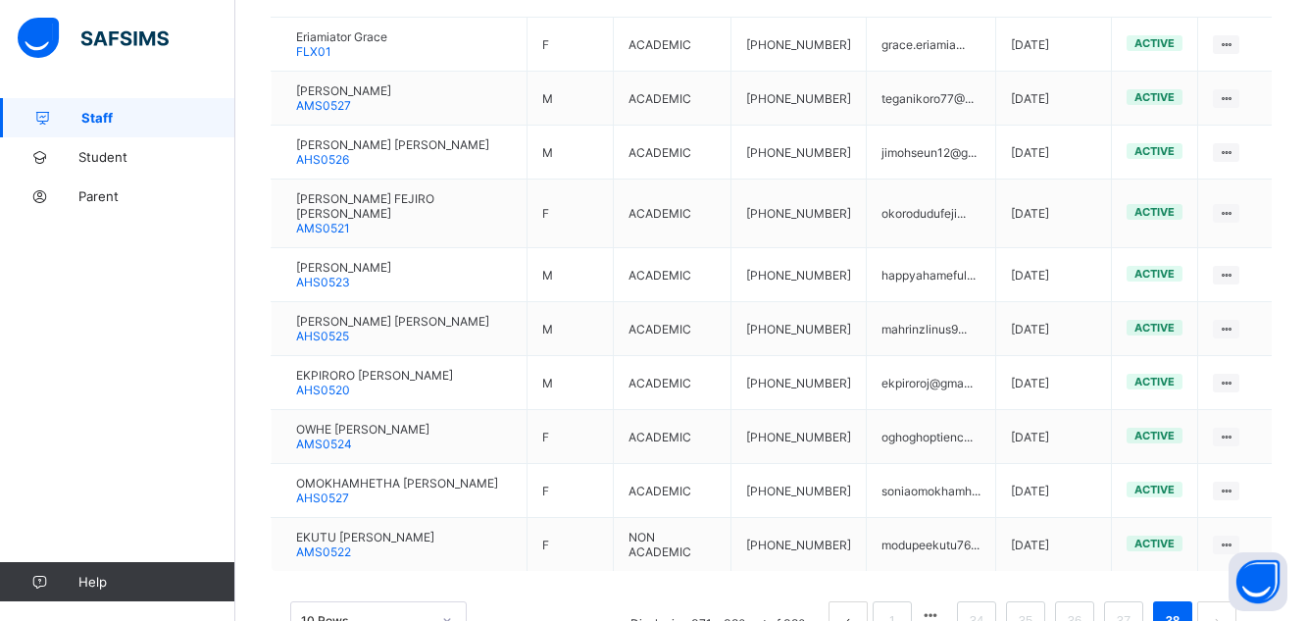
select select "**"
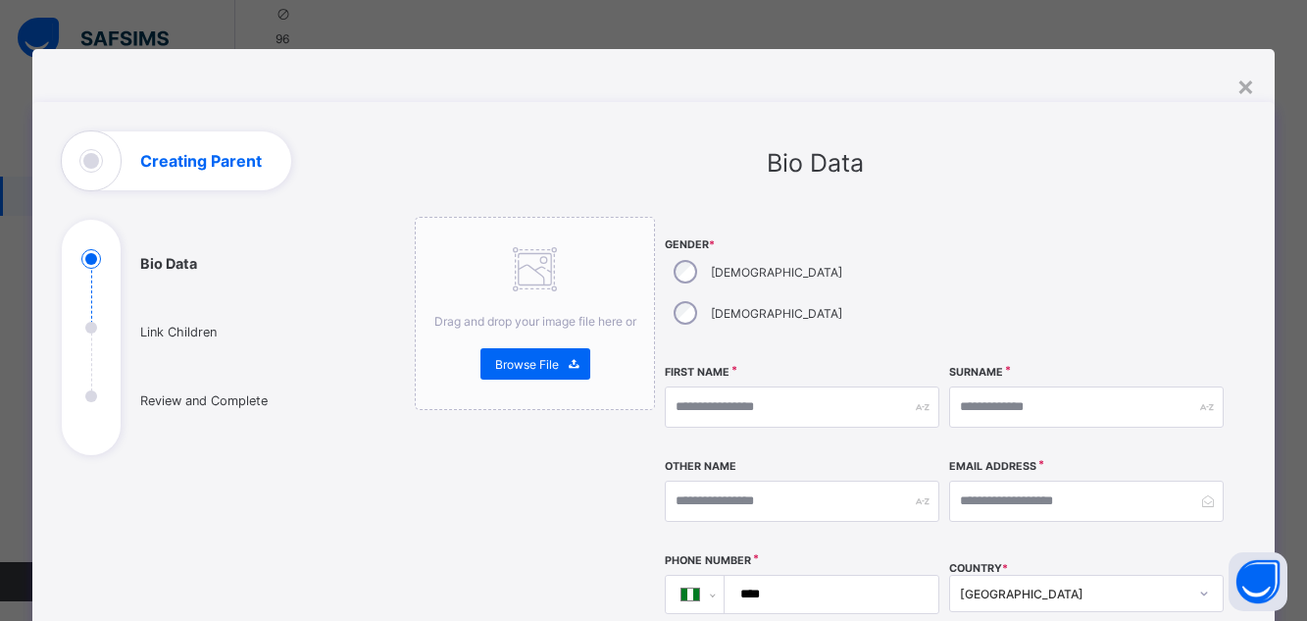
scroll to position [86, 0]
click at [1255, 87] on div "×" at bounding box center [1245, 85] width 19 height 33
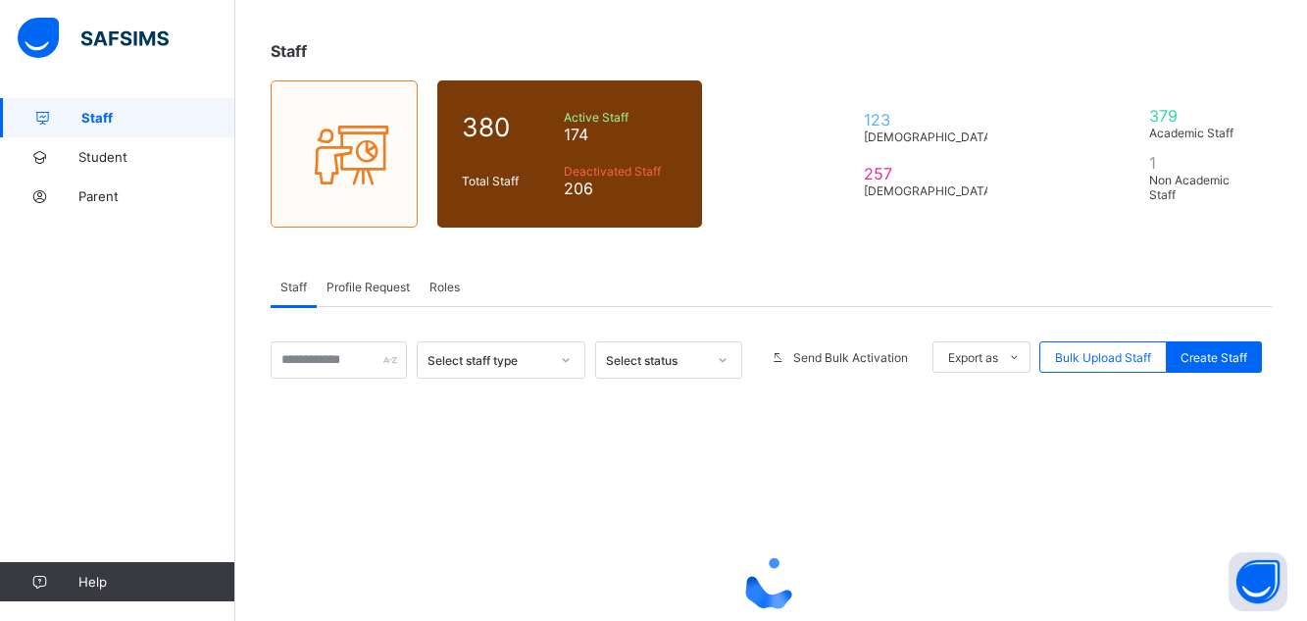
scroll to position [264, 0]
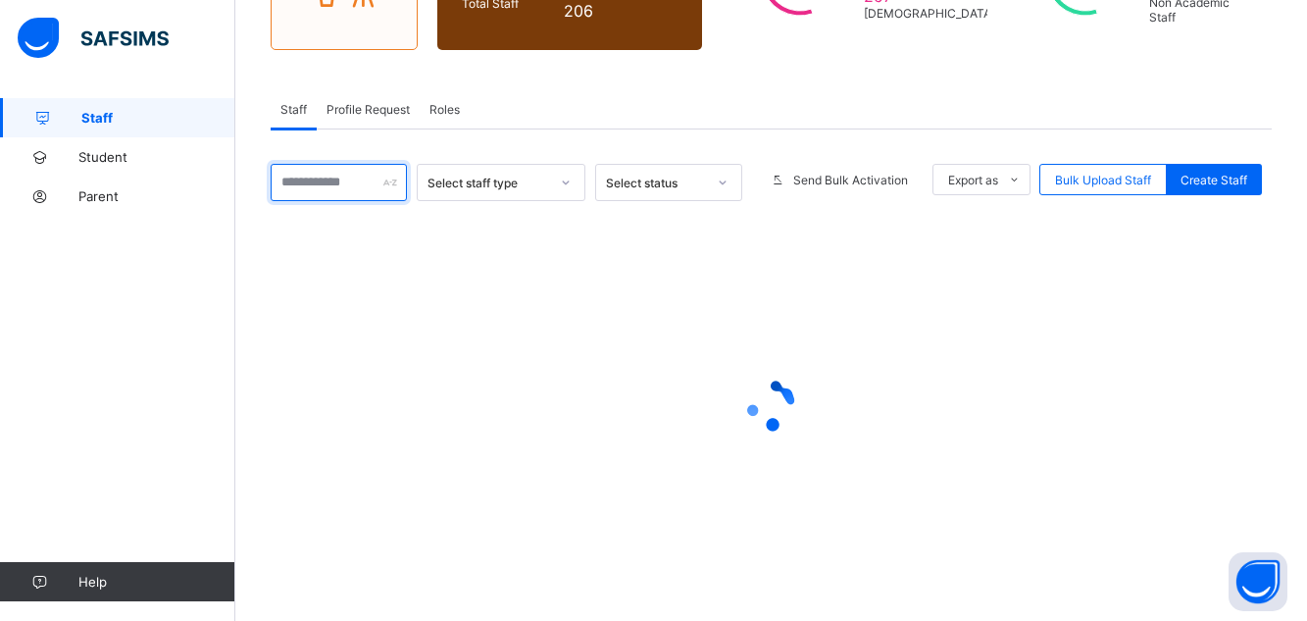
click at [341, 186] on input "text" at bounding box center [339, 182] width 136 height 37
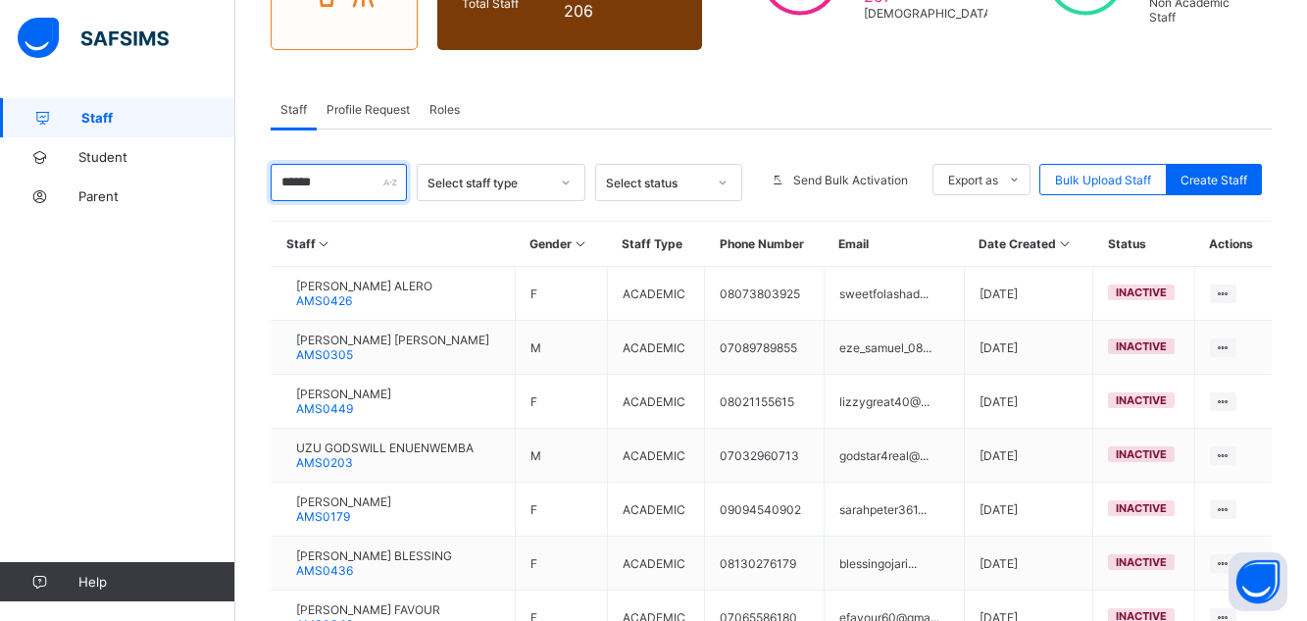
type input "******"
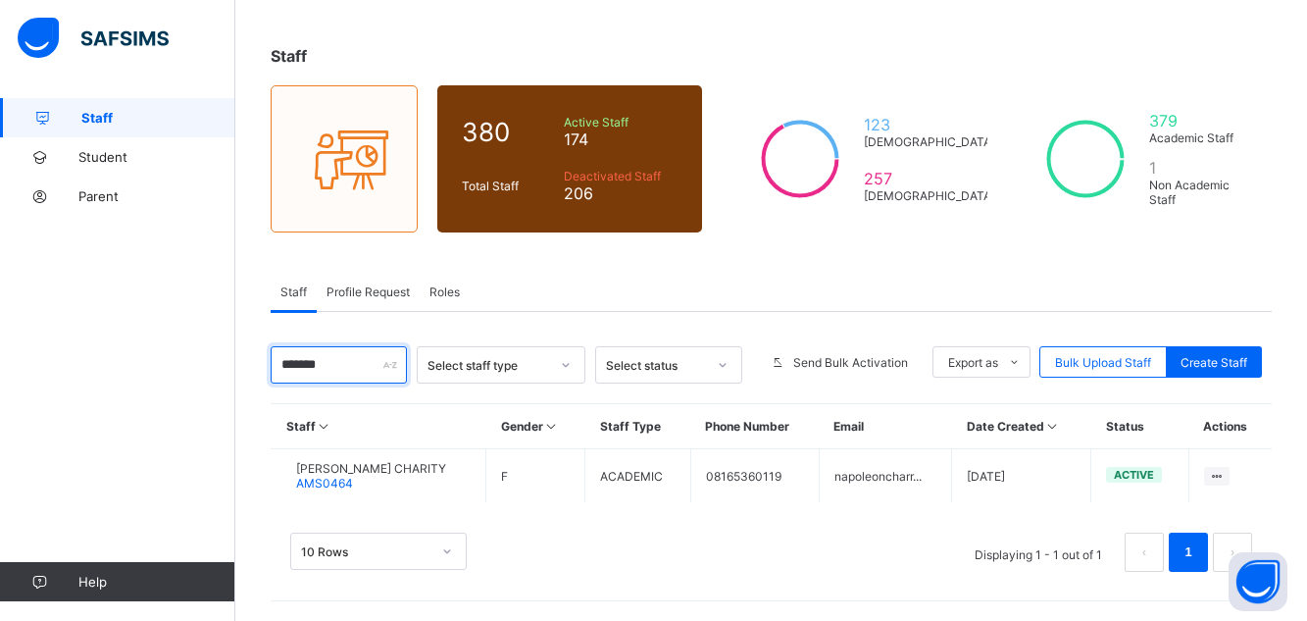
scroll to position [81, 0]
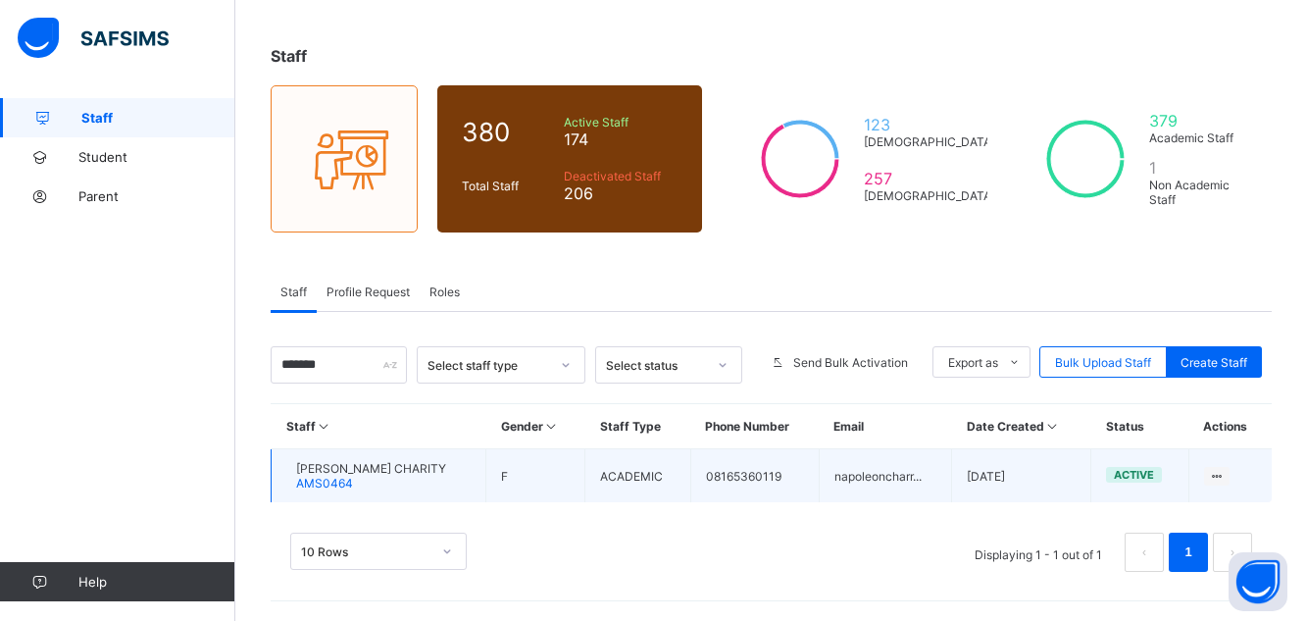
click at [351, 475] on span "AMS0464" at bounding box center [324, 482] width 57 height 15
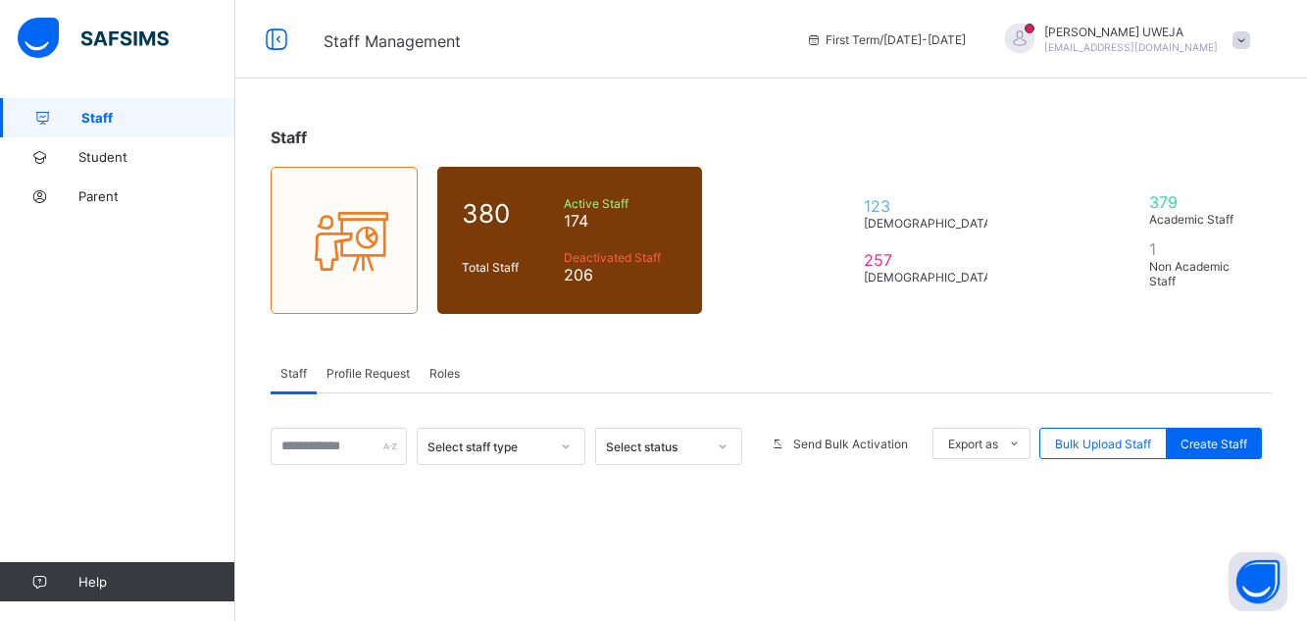
scroll to position [81, 0]
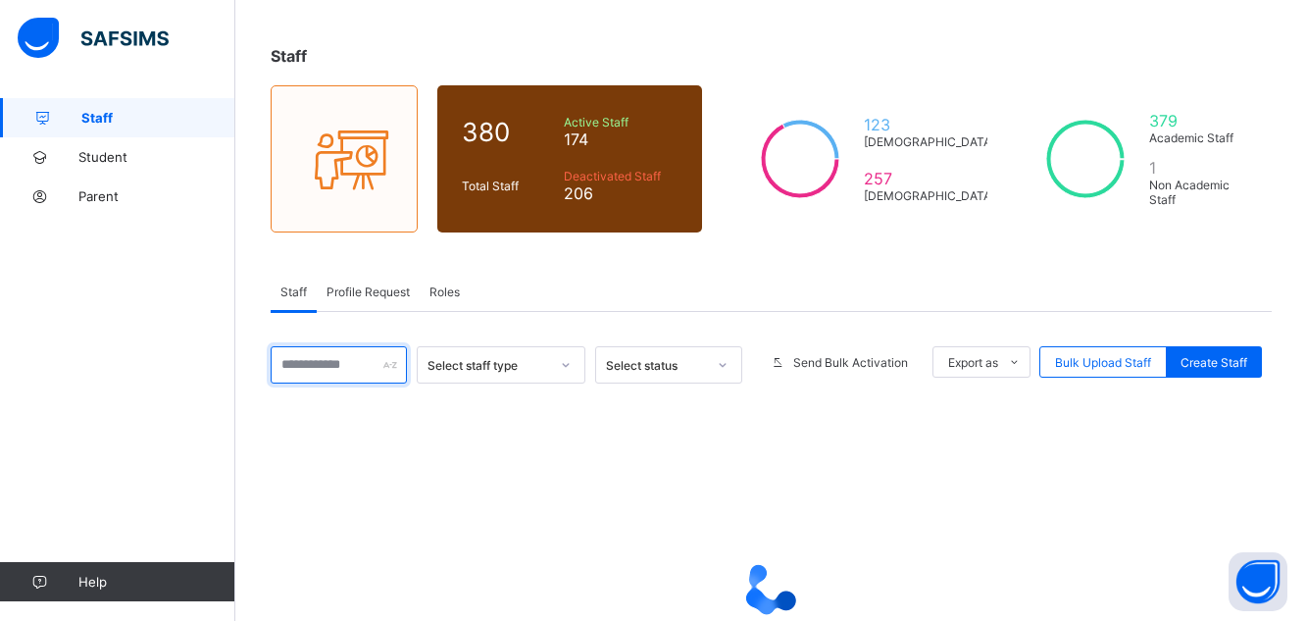
click at [337, 368] on input "text" at bounding box center [339, 364] width 136 height 37
type input "***"
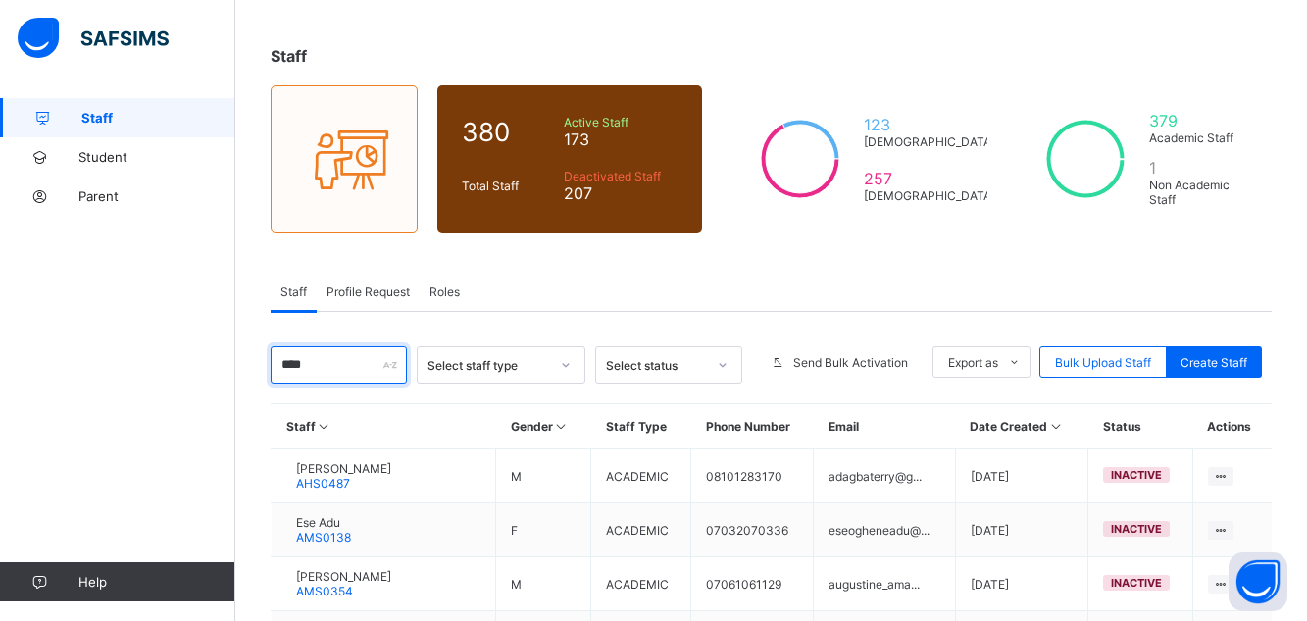
scroll to position [238, 0]
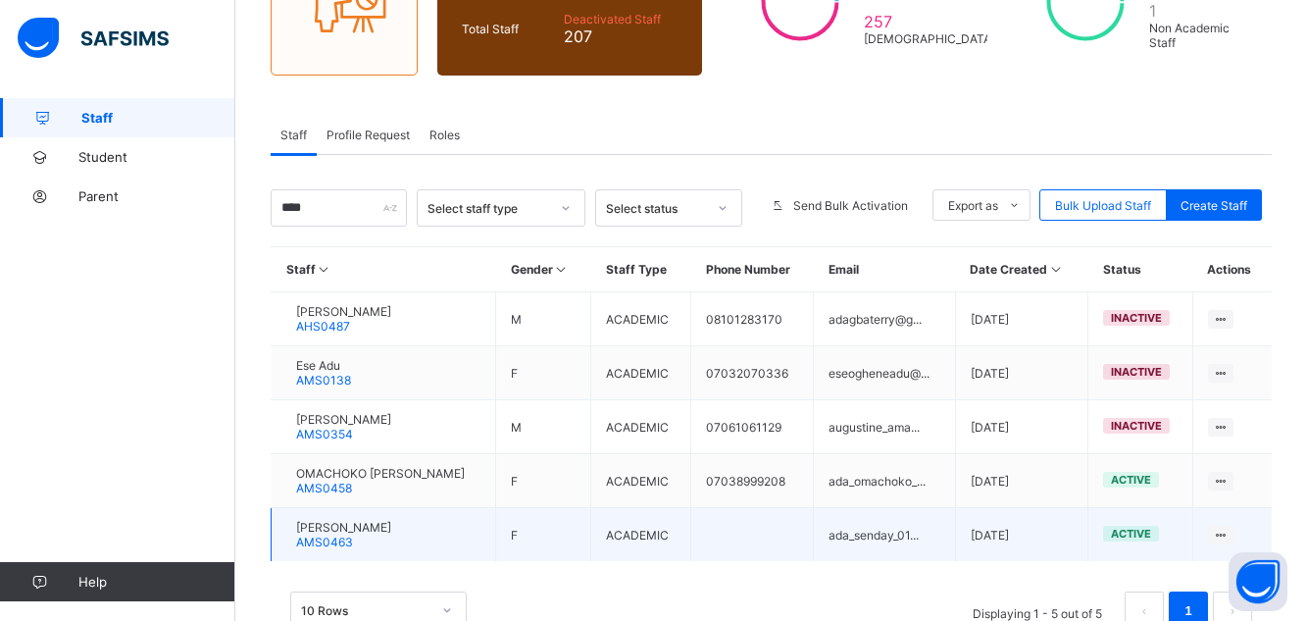
click at [384, 528] on span "[PERSON_NAME]" at bounding box center [343, 527] width 95 height 15
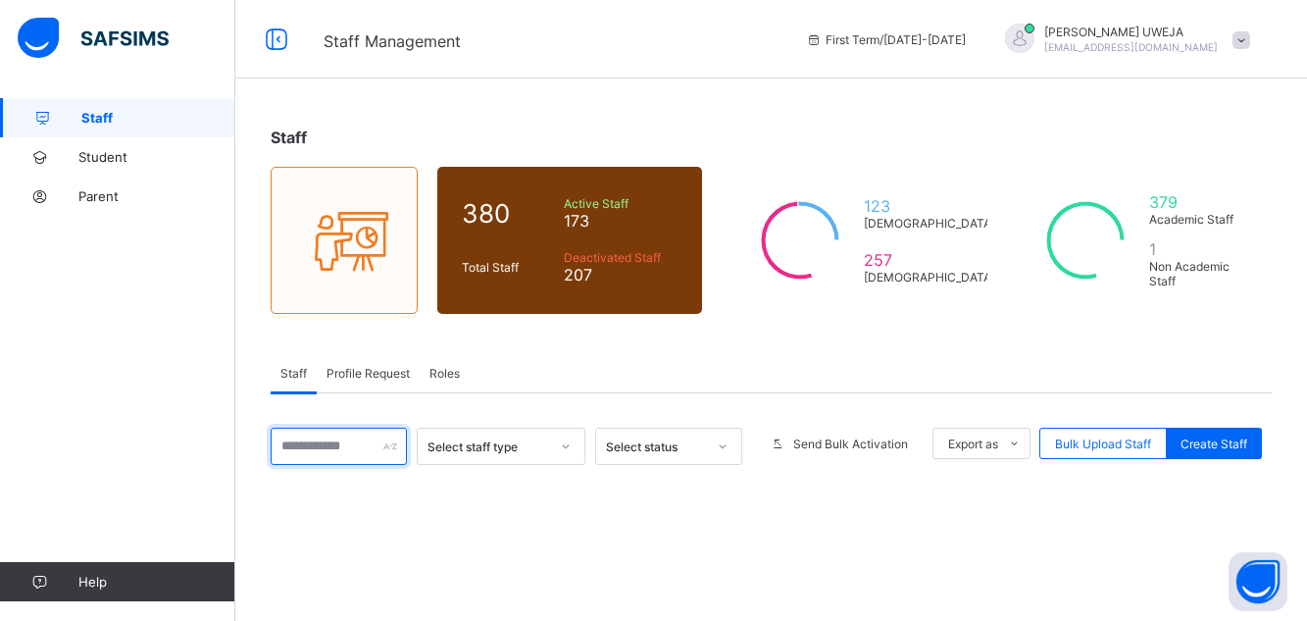
scroll to position [238, 0]
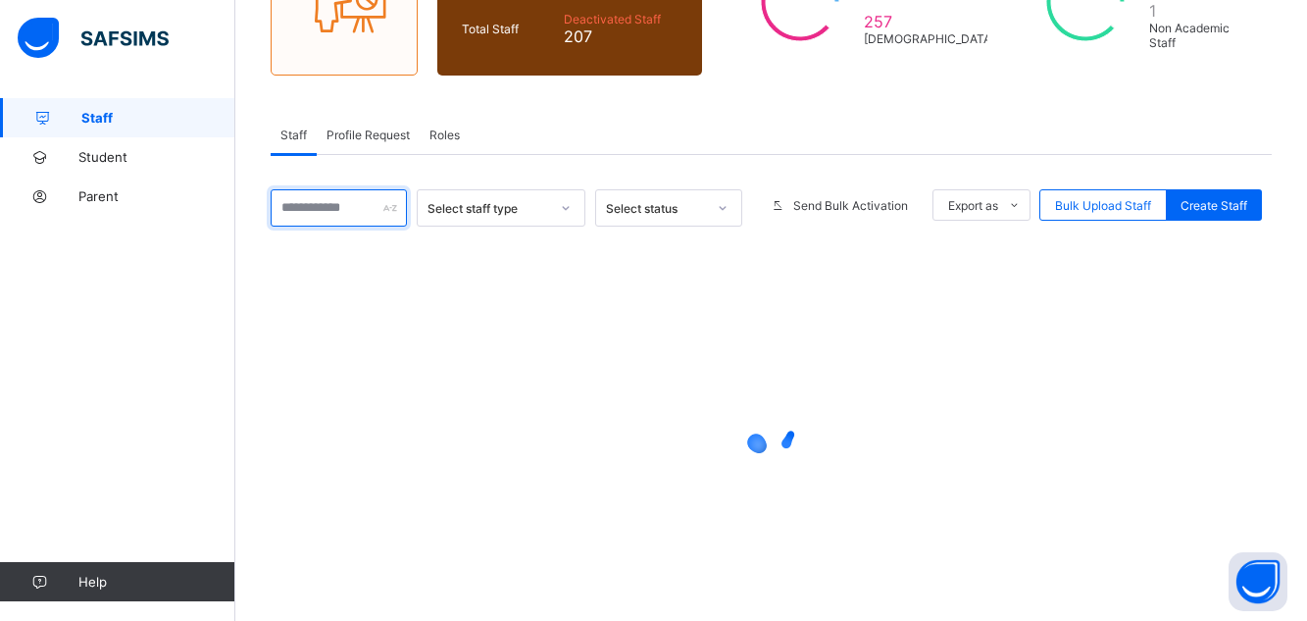
click at [345, 208] on input "text" at bounding box center [339, 207] width 136 height 37
click at [327, 209] on input "********" at bounding box center [339, 207] width 136 height 37
type input "********"
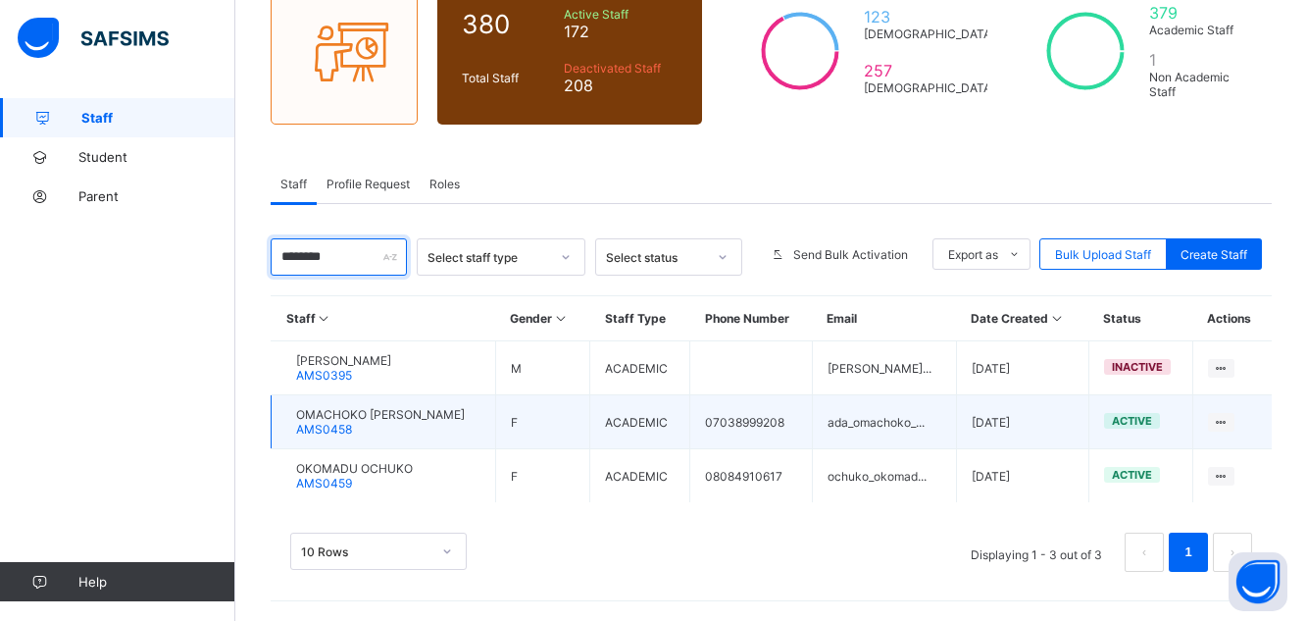
scroll to position [81, 0]
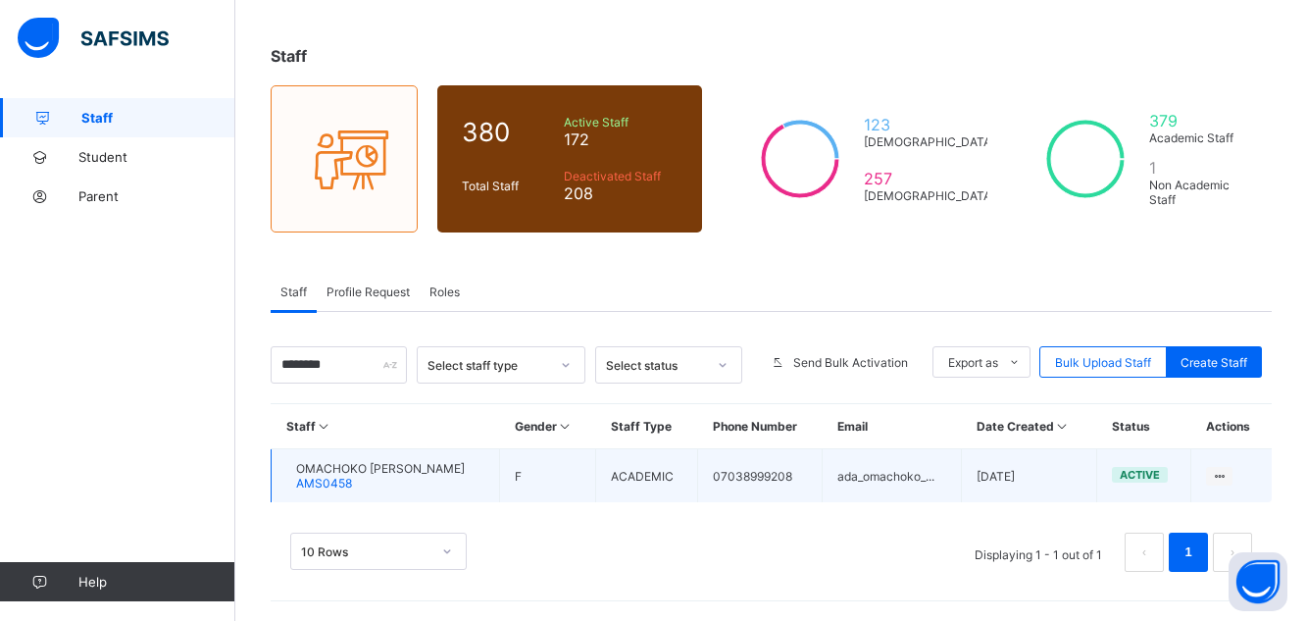
click at [447, 476] on div "OMACHOKO ADA WINIFRED AMS0458" at bounding box center [380, 475] width 169 height 29
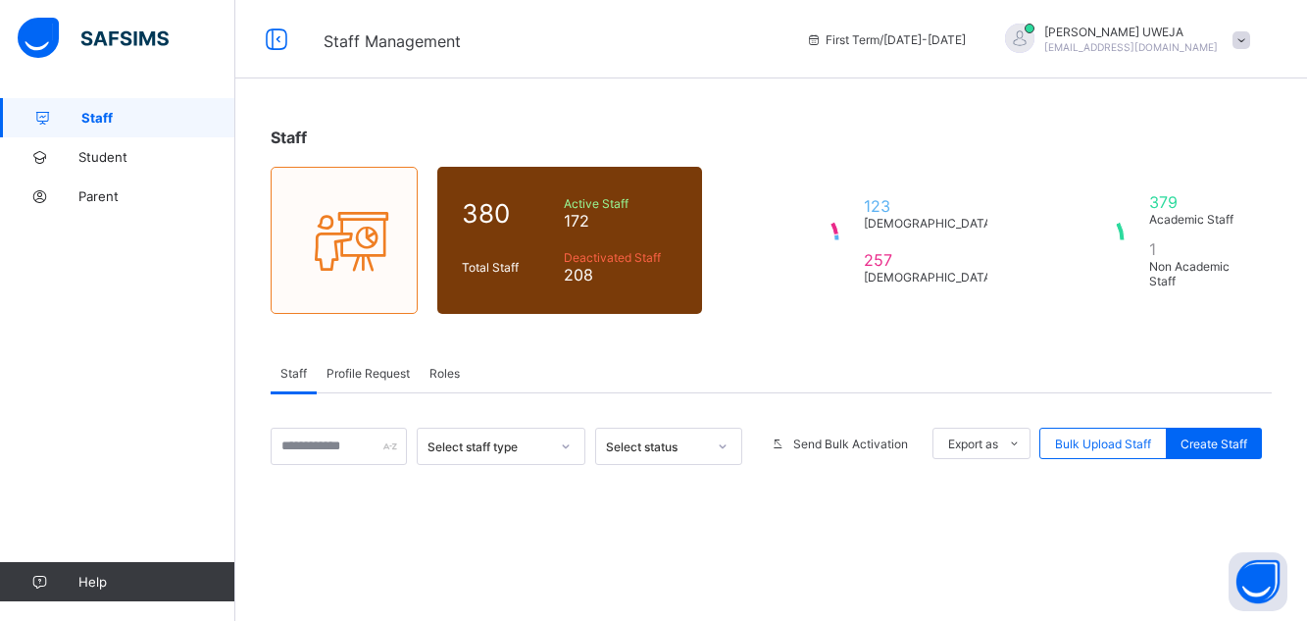
scroll to position [81, 0]
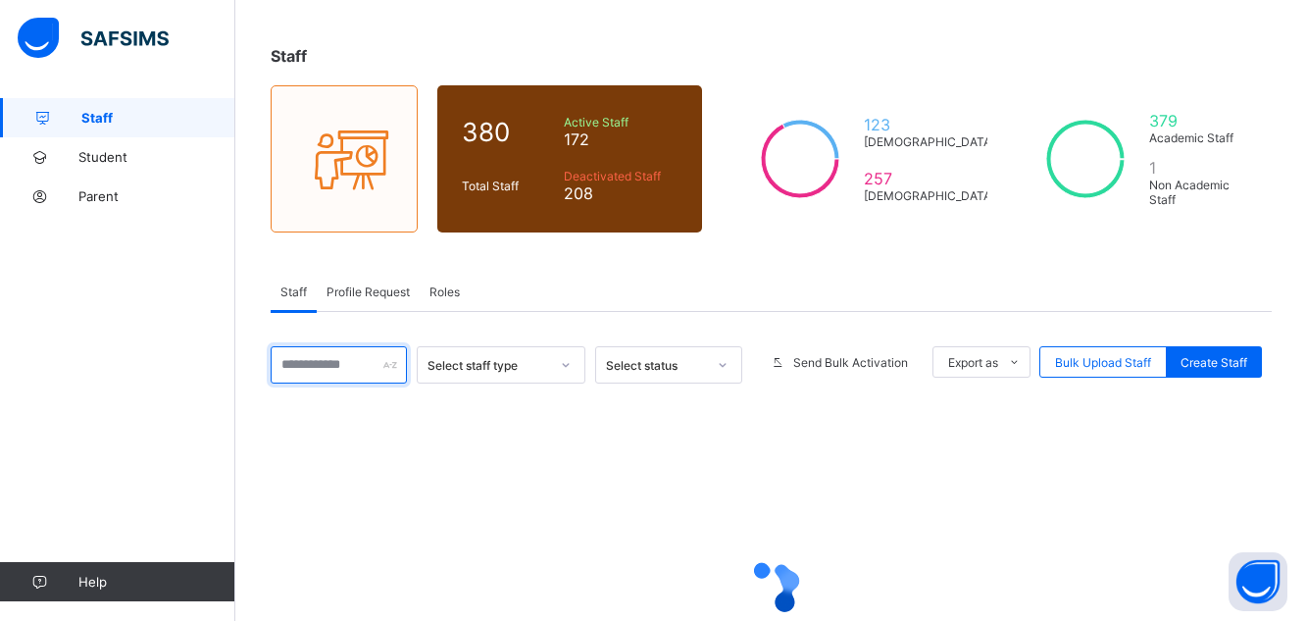
click at [318, 368] on input "text" at bounding box center [339, 364] width 136 height 37
type input "**********"
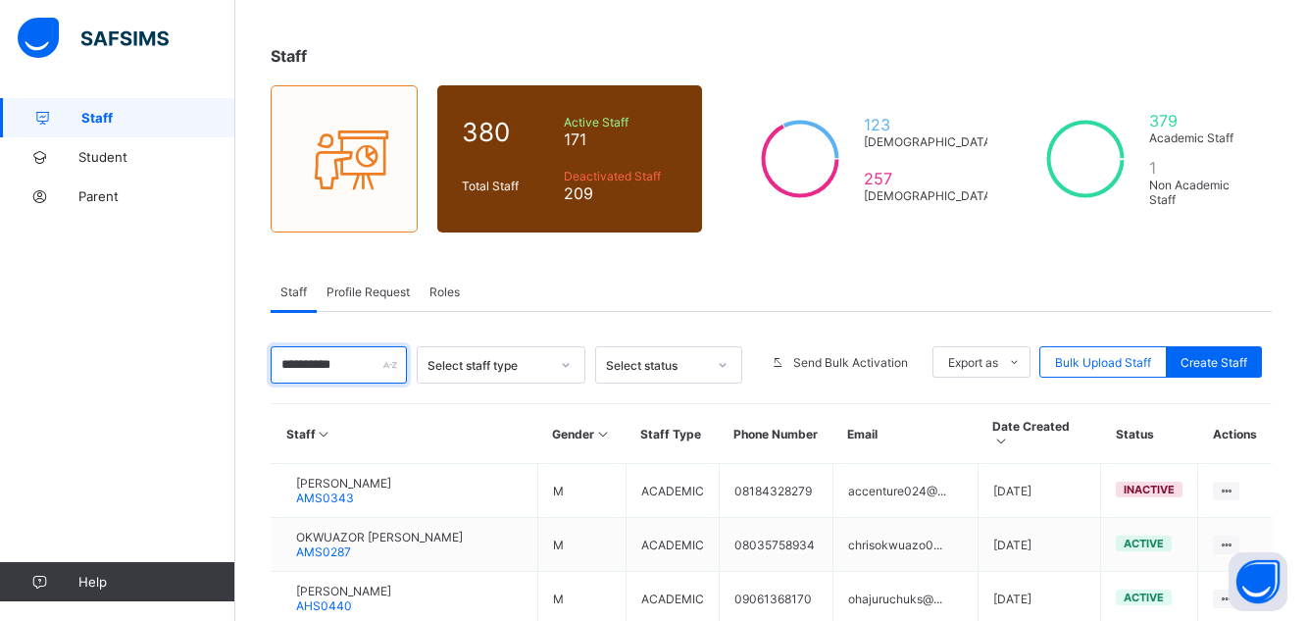
scroll to position [238, 0]
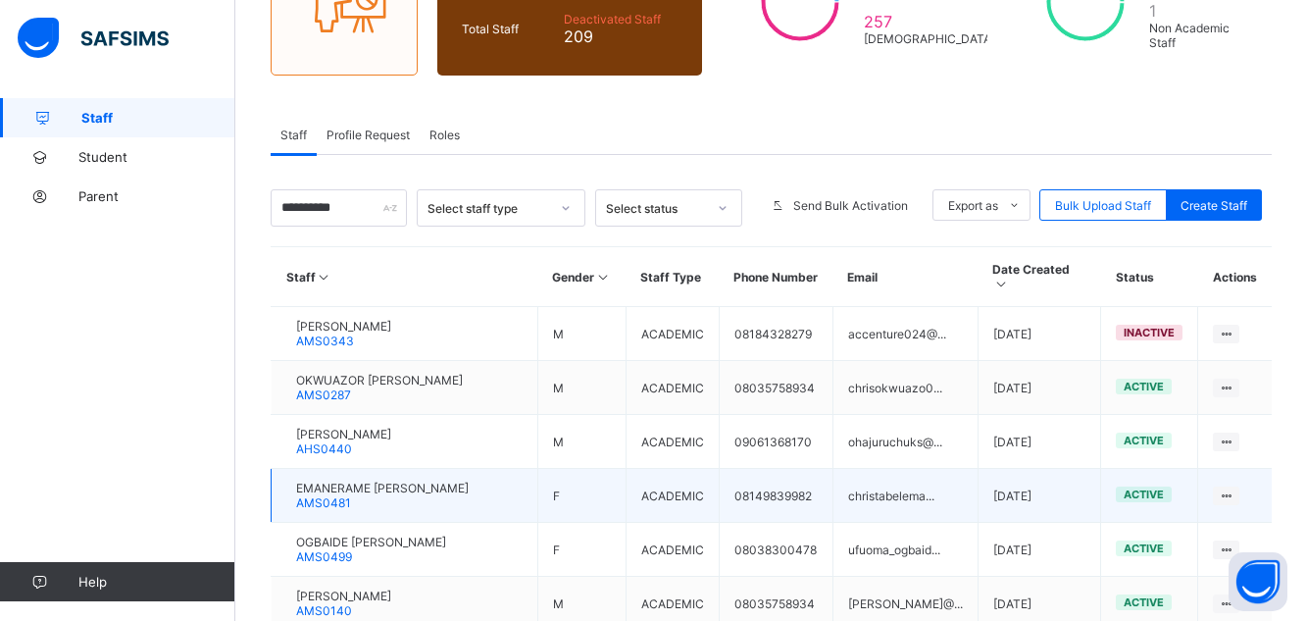
click at [442, 481] on span "EMANERAME CHRISTABEL OGHENEKEVWE" at bounding box center [382, 487] width 173 height 15
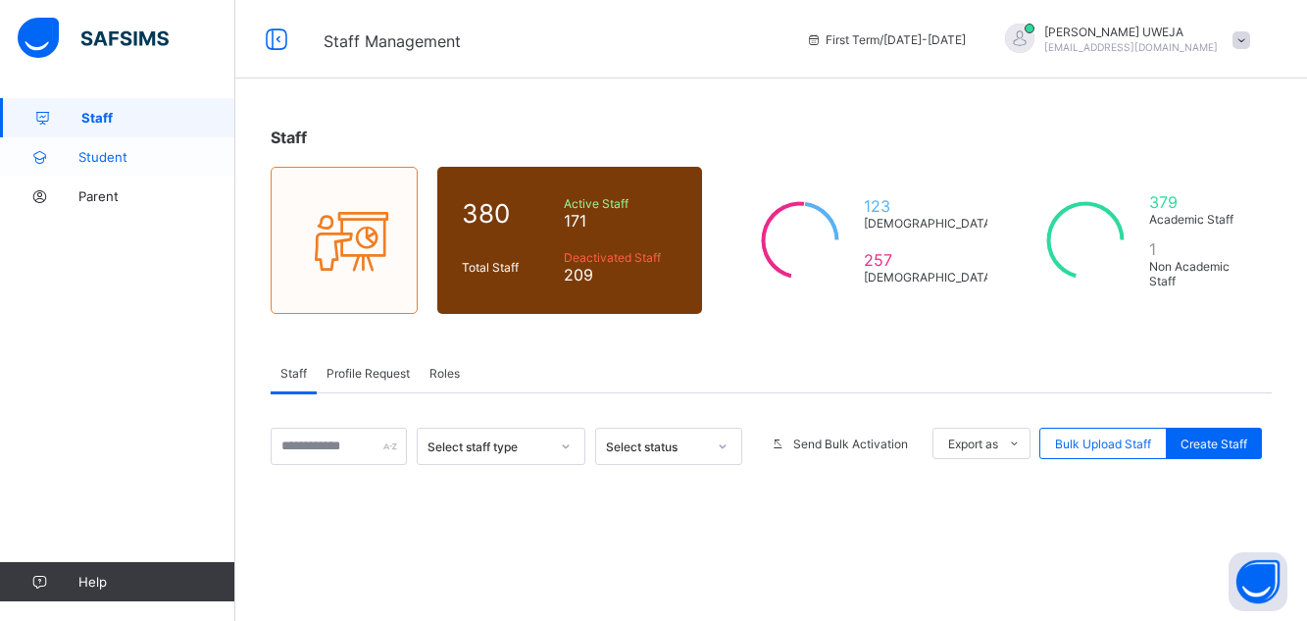
scroll to position [238, 0]
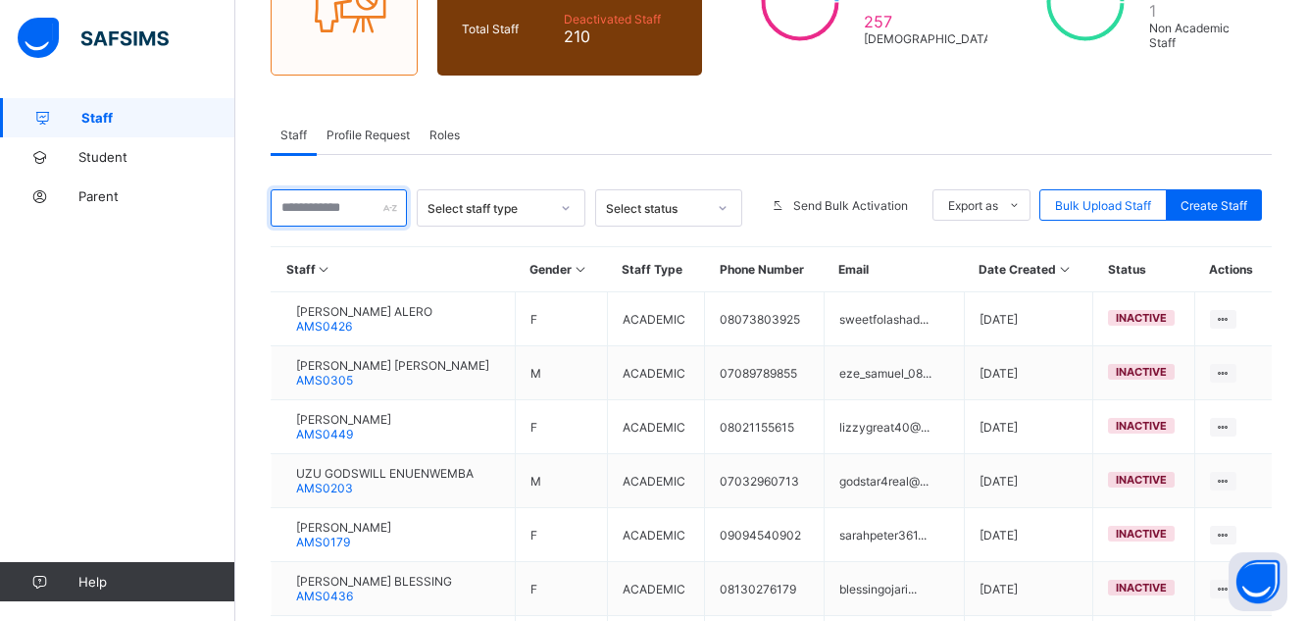
click at [317, 199] on input "text" at bounding box center [339, 207] width 136 height 37
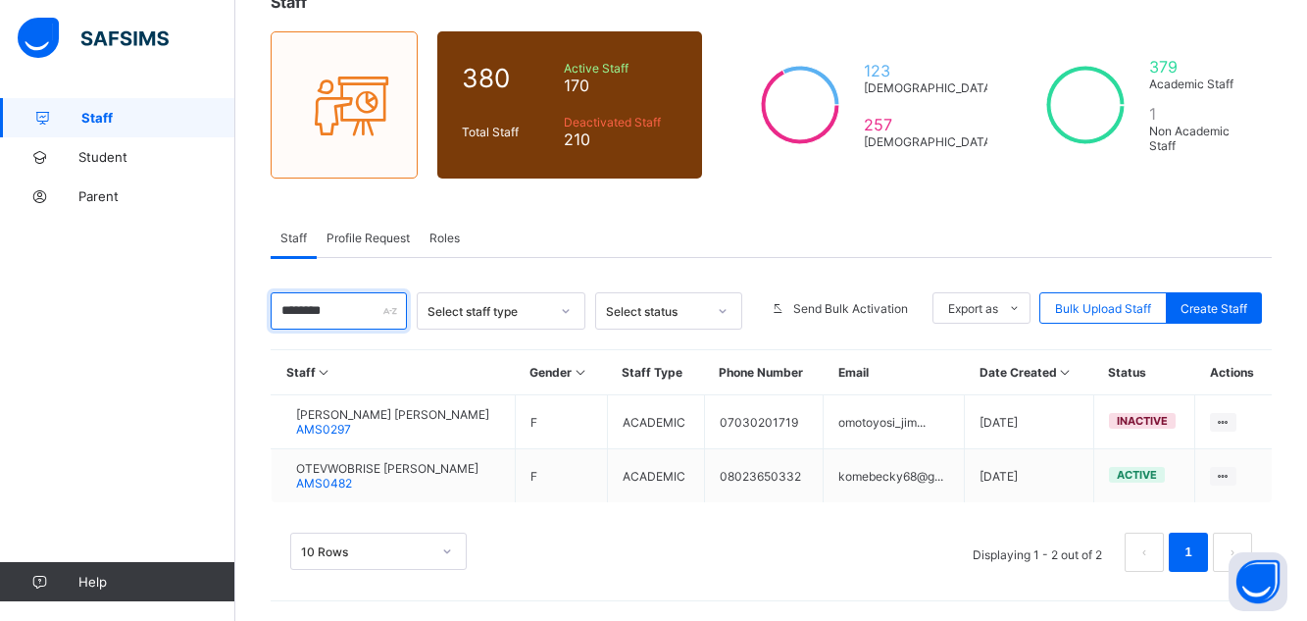
scroll to position [135, 0]
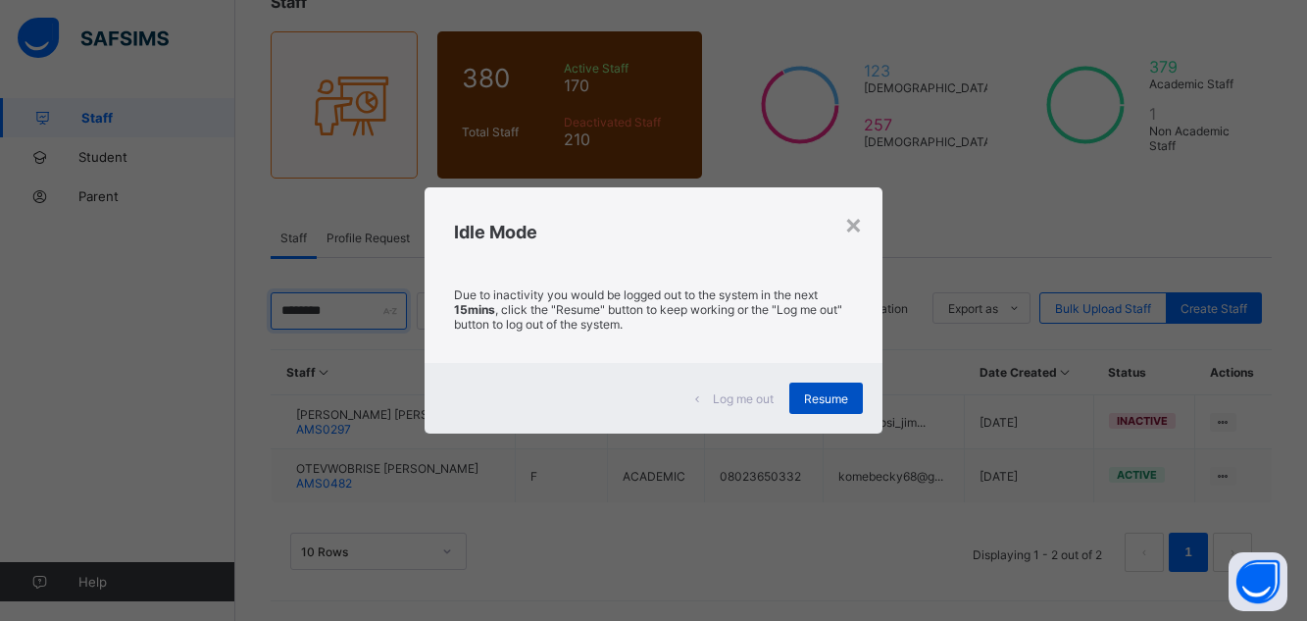
type input "*******"
click at [829, 404] on span "Resume" at bounding box center [826, 398] width 44 height 15
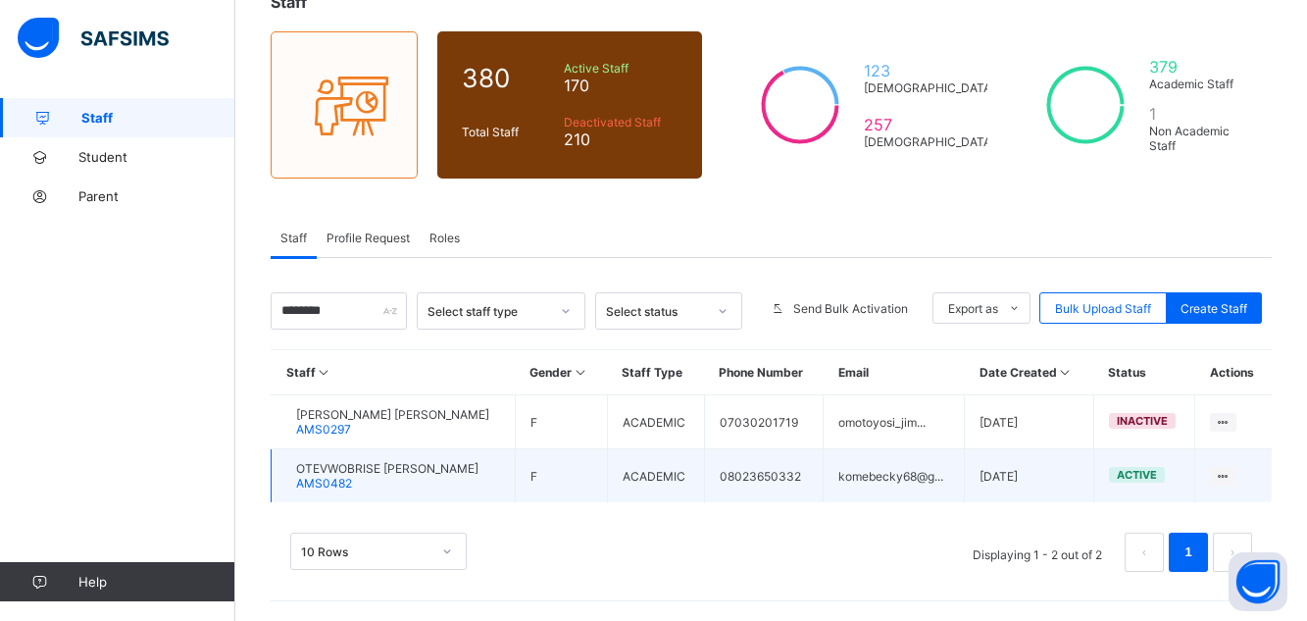
click at [478, 472] on span "OTEVWOBRISE [PERSON_NAME]" at bounding box center [387, 468] width 182 height 15
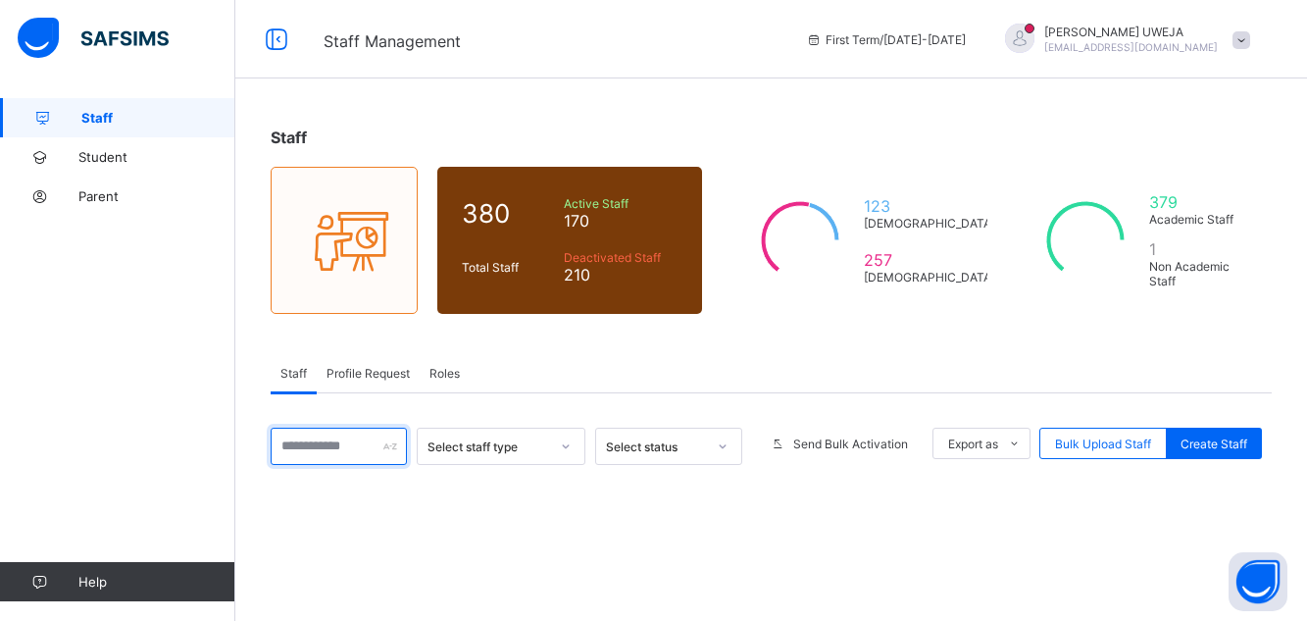
click at [324, 427] on input "text" at bounding box center [339, 445] width 136 height 37
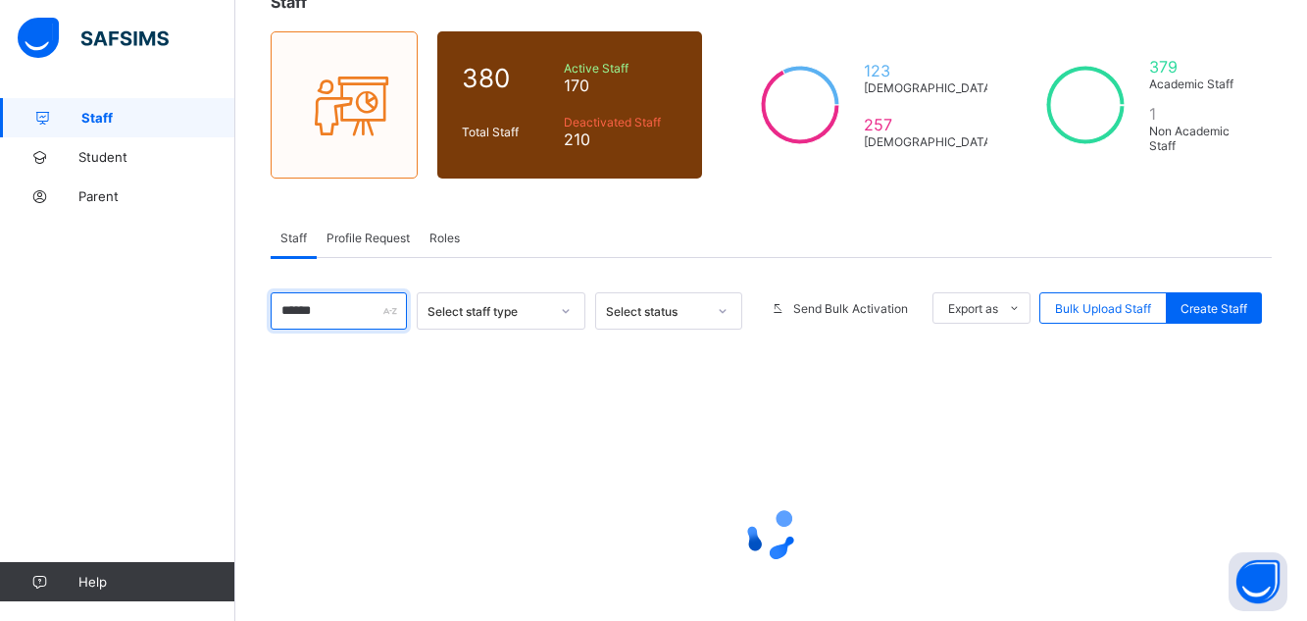
type input "******"
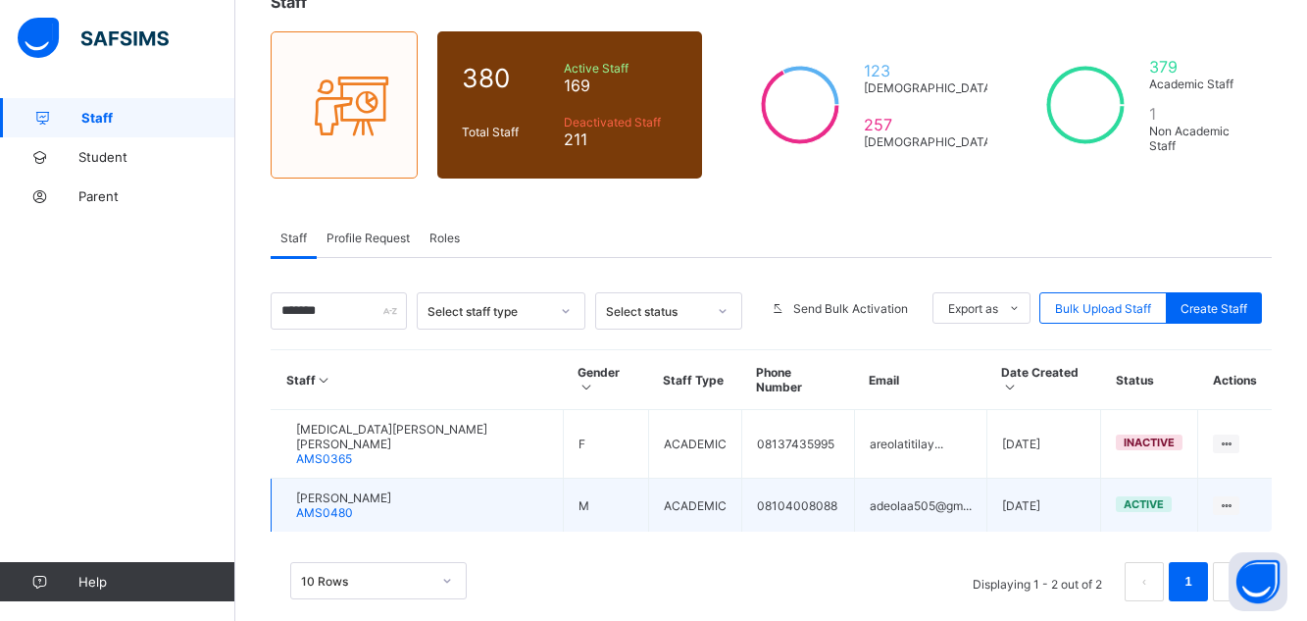
click at [391, 490] on span "[PERSON_NAME]" at bounding box center [343, 497] width 95 height 15
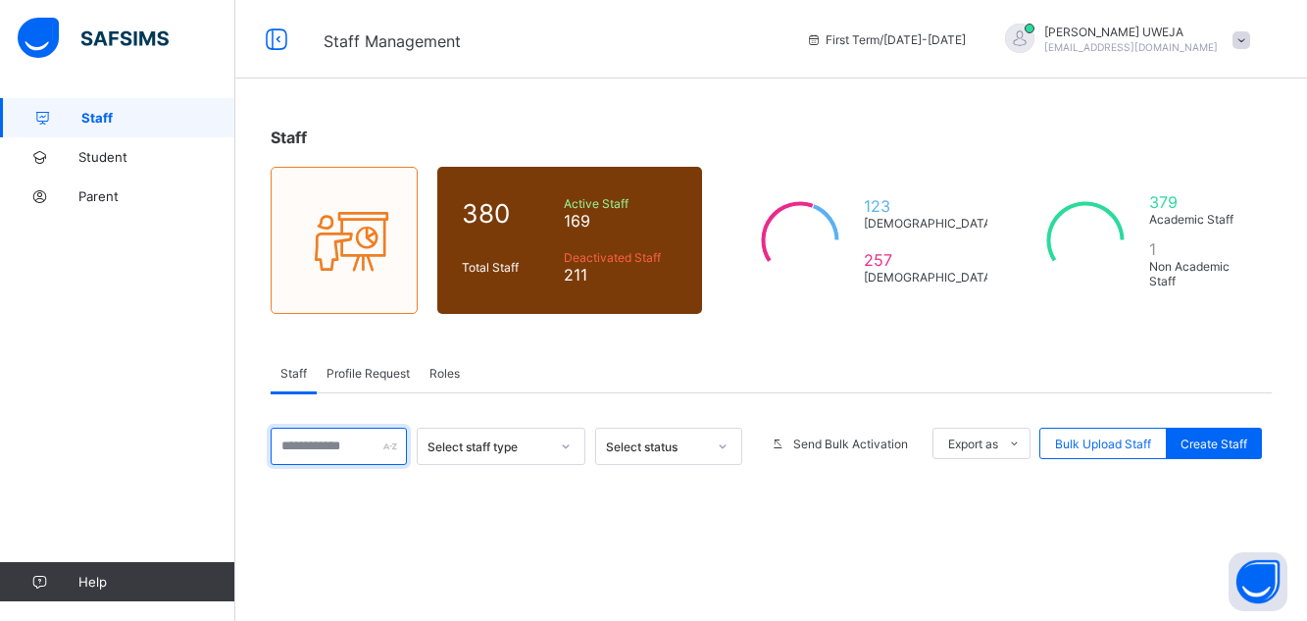
click at [336, 427] on input "text" at bounding box center [339, 445] width 136 height 37
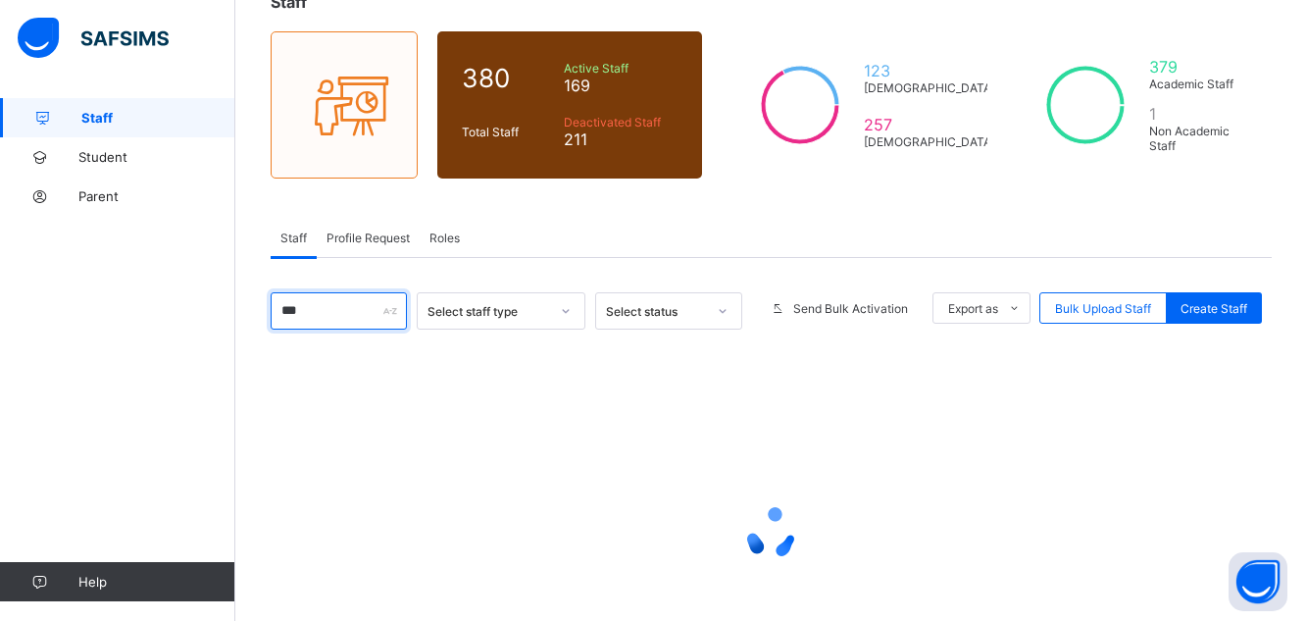
type input "***"
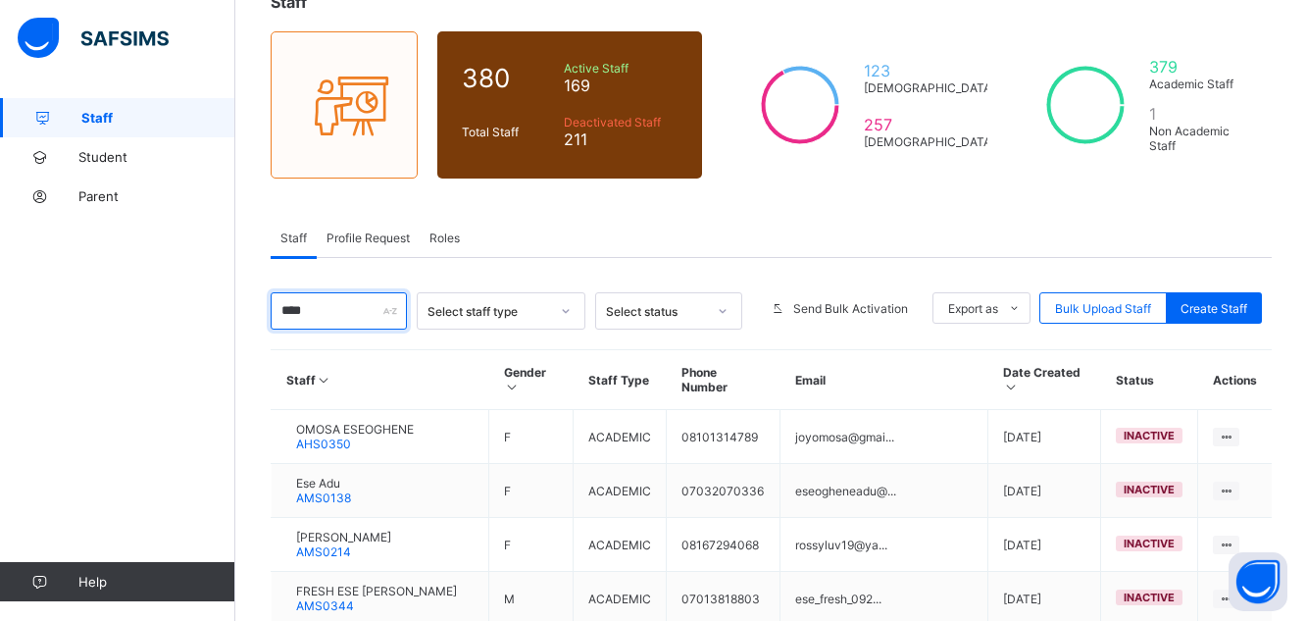
scroll to position [331, 0]
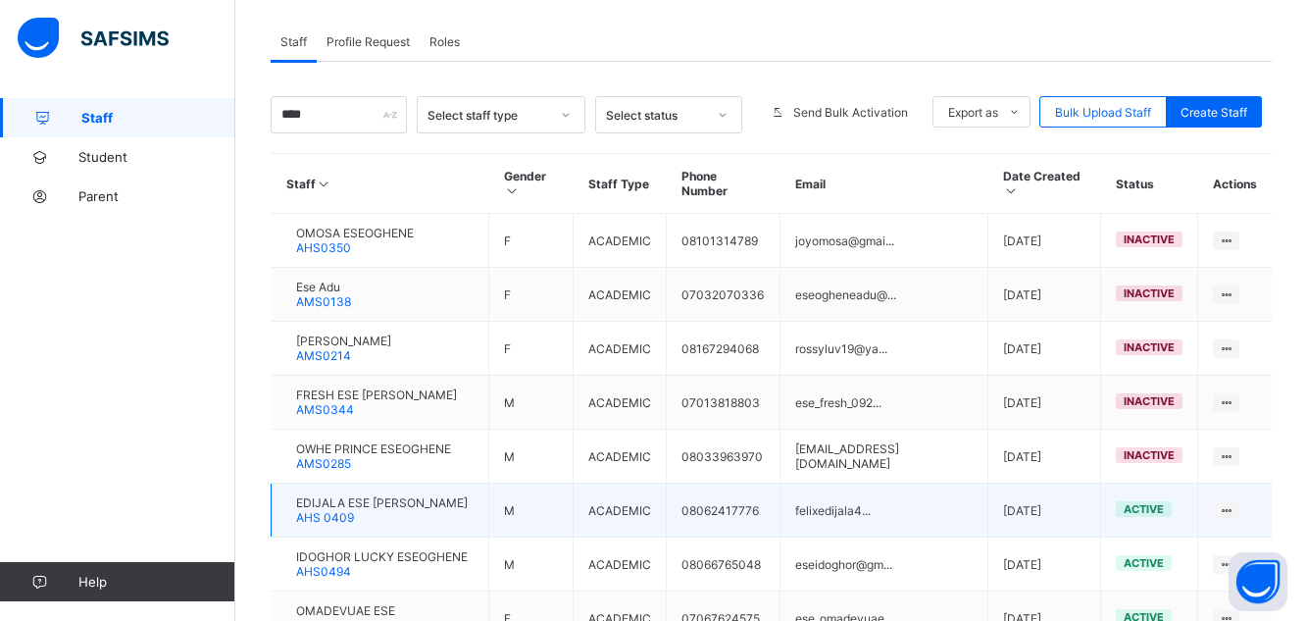
click at [349, 495] on span "EDIJALA ESE FELIX" at bounding box center [382, 502] width 172 height 15
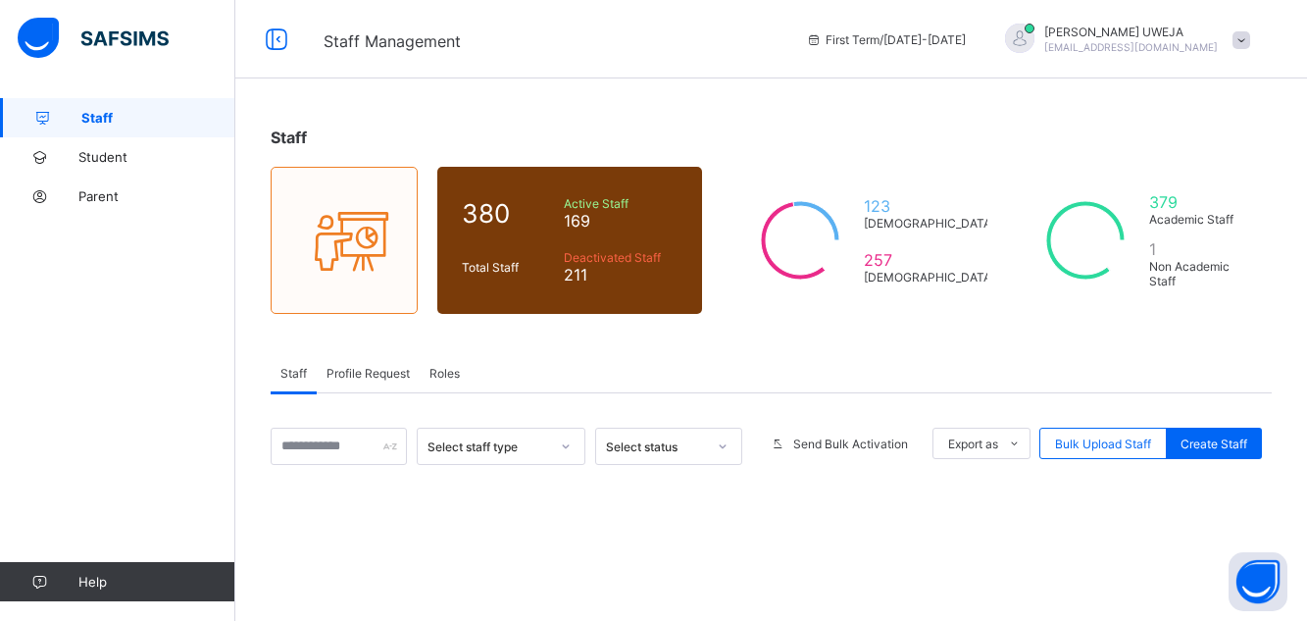
scroll to position [264, 0]
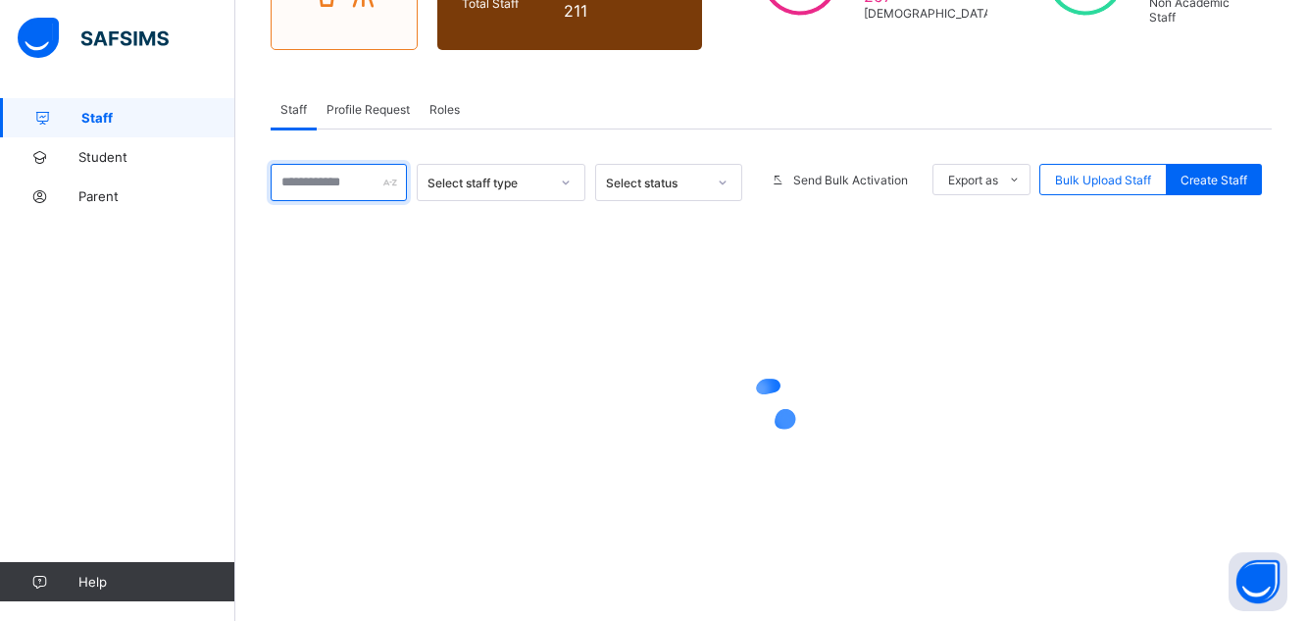
click at [328, 181] on input "text" at bounding box center [339, 182] width 136 height 37
type input "***"
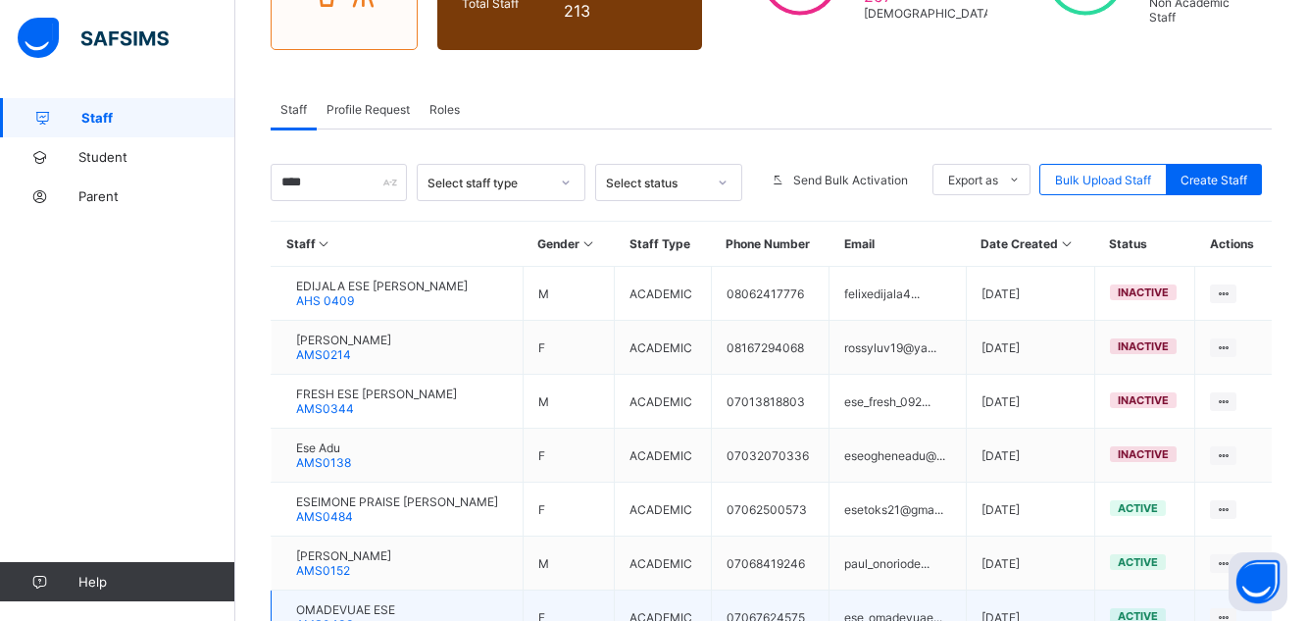
click at [392, 609] on span "OMADEVUAE ESE" at bounding box center [345, 609] width 99 height 15
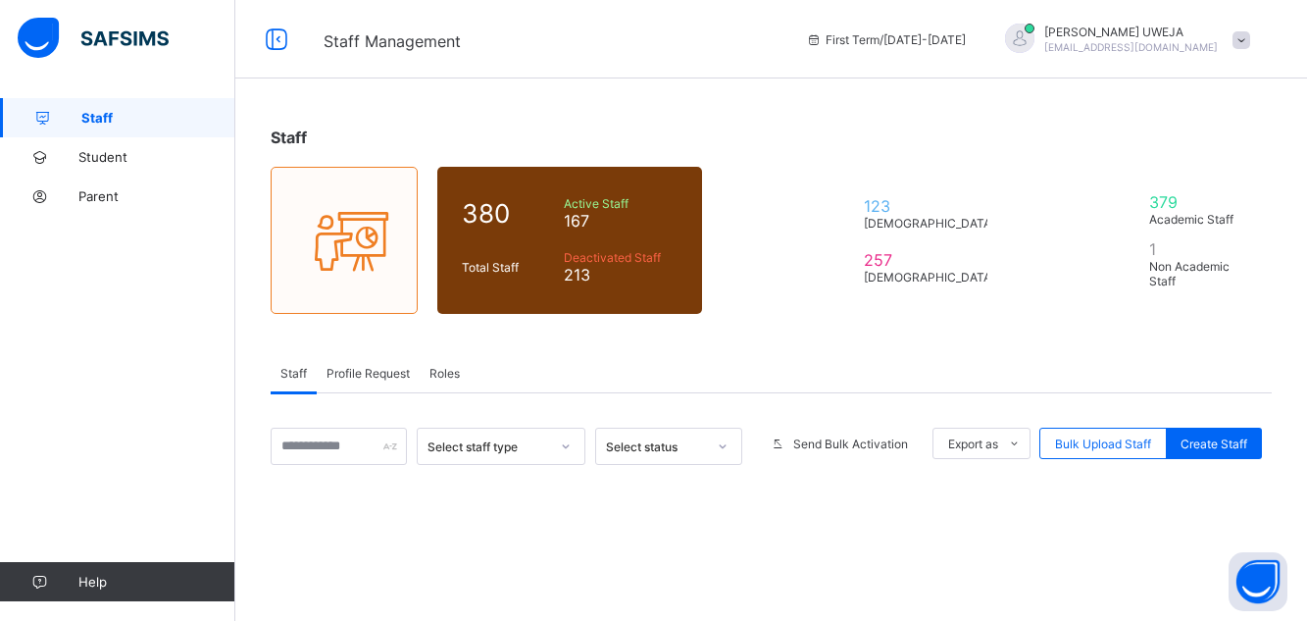
scroll to position [264, 0]
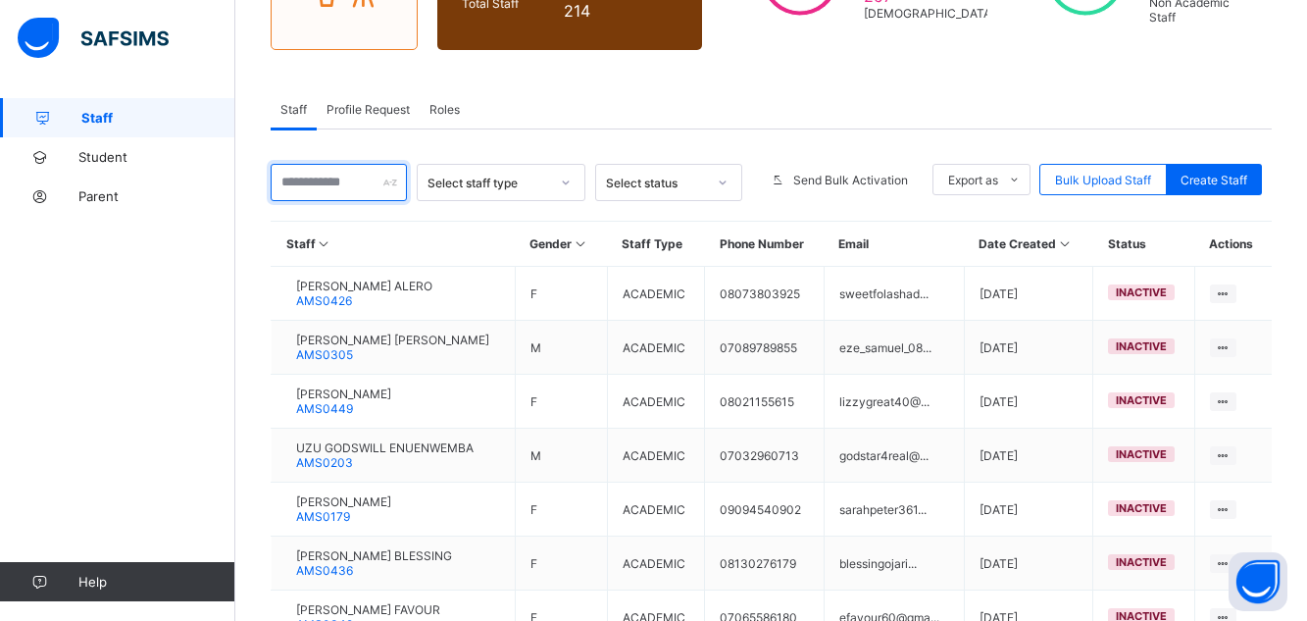
click at [350, 187] on input "text" at bounding box center [339, 182] width 136 height 37
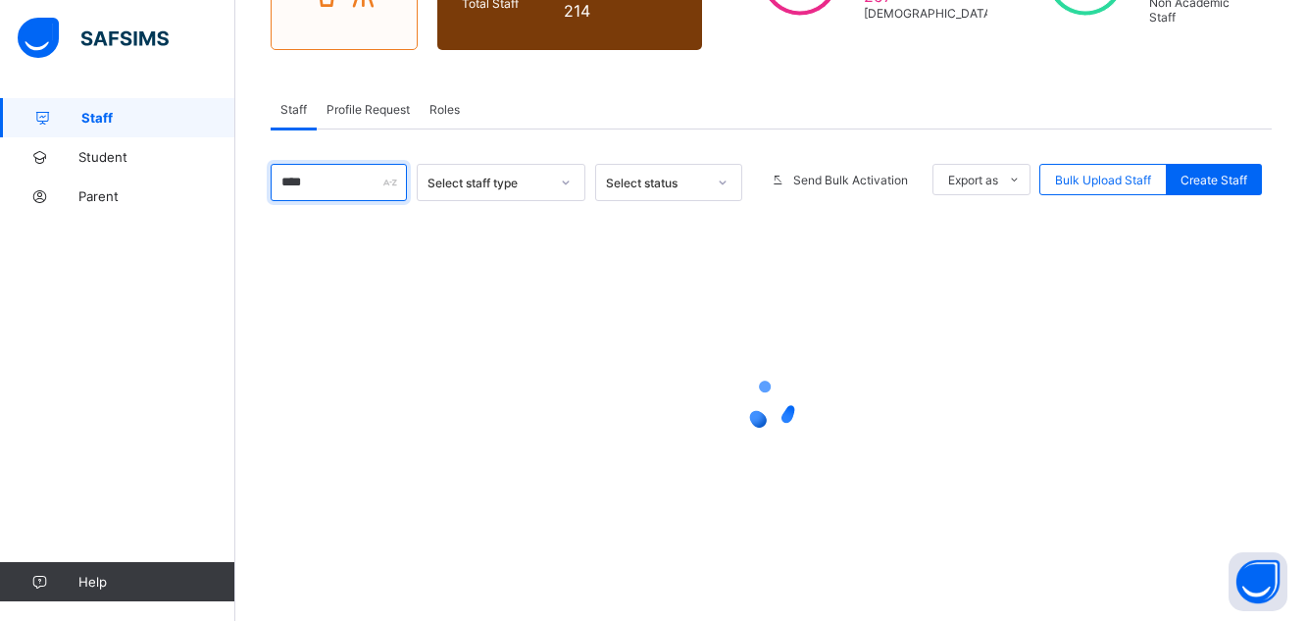
type input "****"
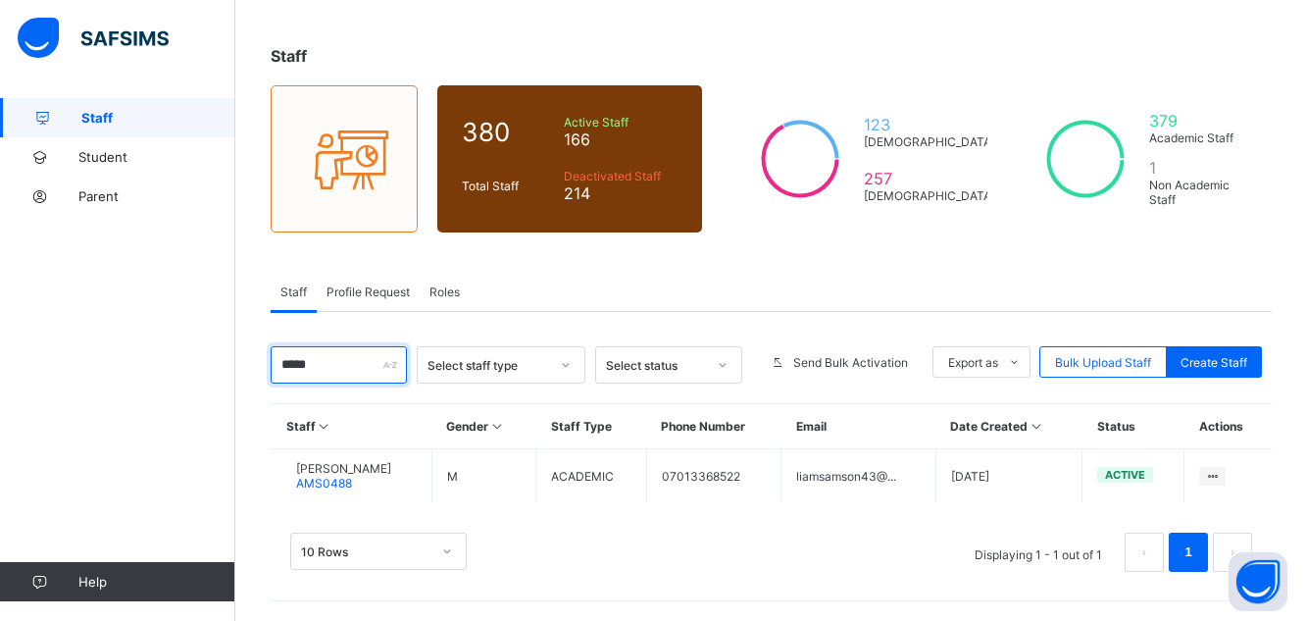
scroll to position [81, 0]
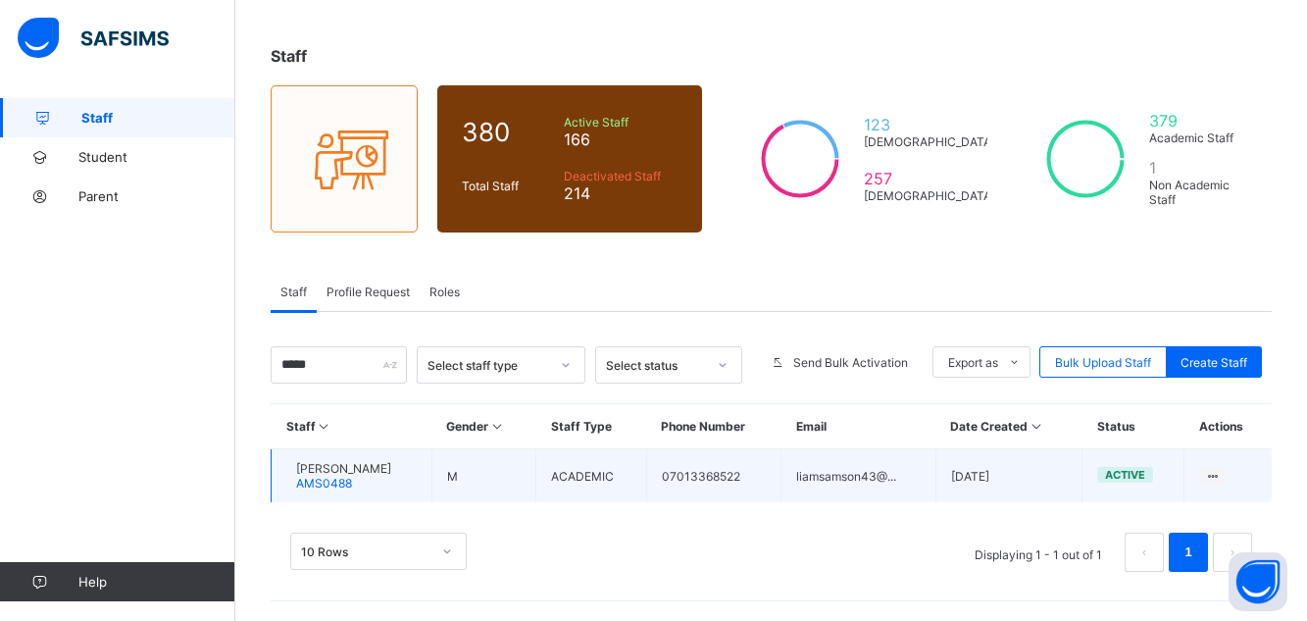
click at [381, 474] on span "ELAM SAMSON" at bounding box center [343, 468] width 95 height 15
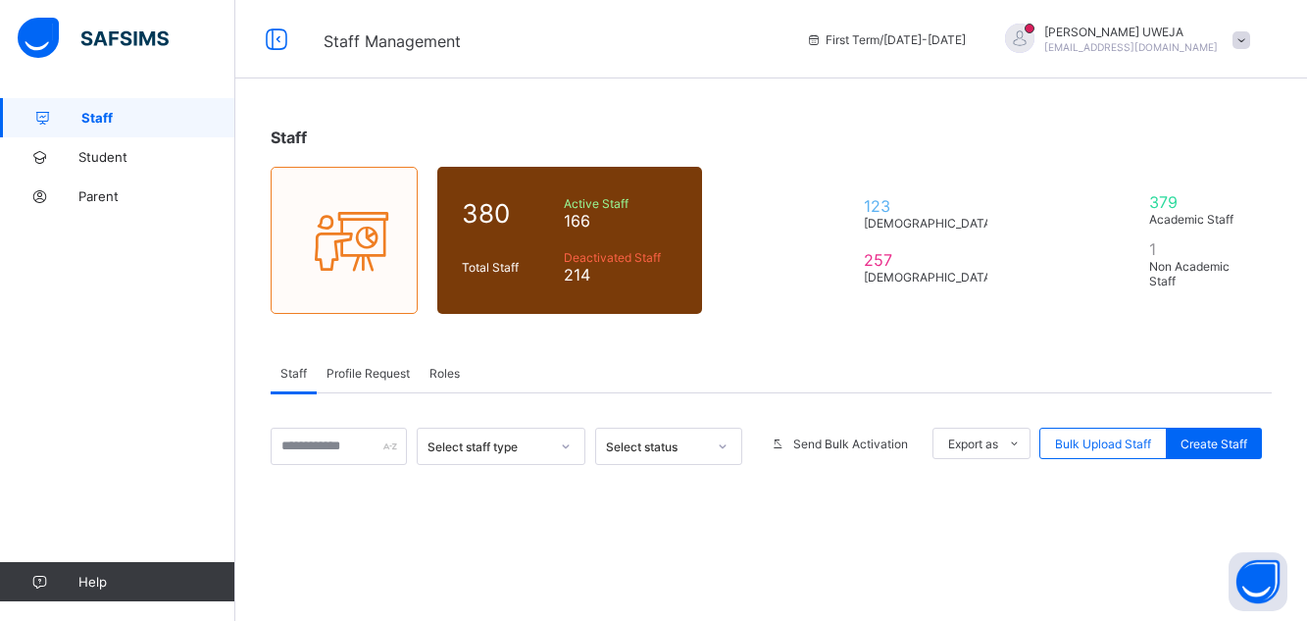
scroll to position [81, 0]
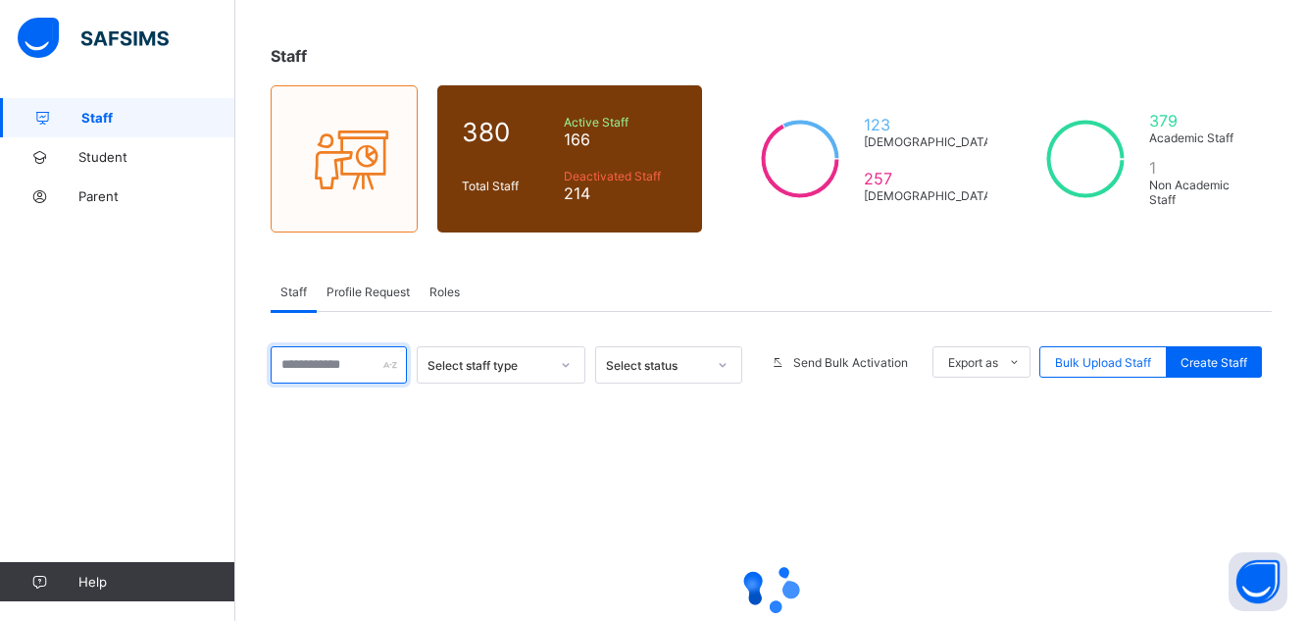
click at [351, 362] on input "text" at bounding box center [339, 364] width 136 height 37
type input "*****"
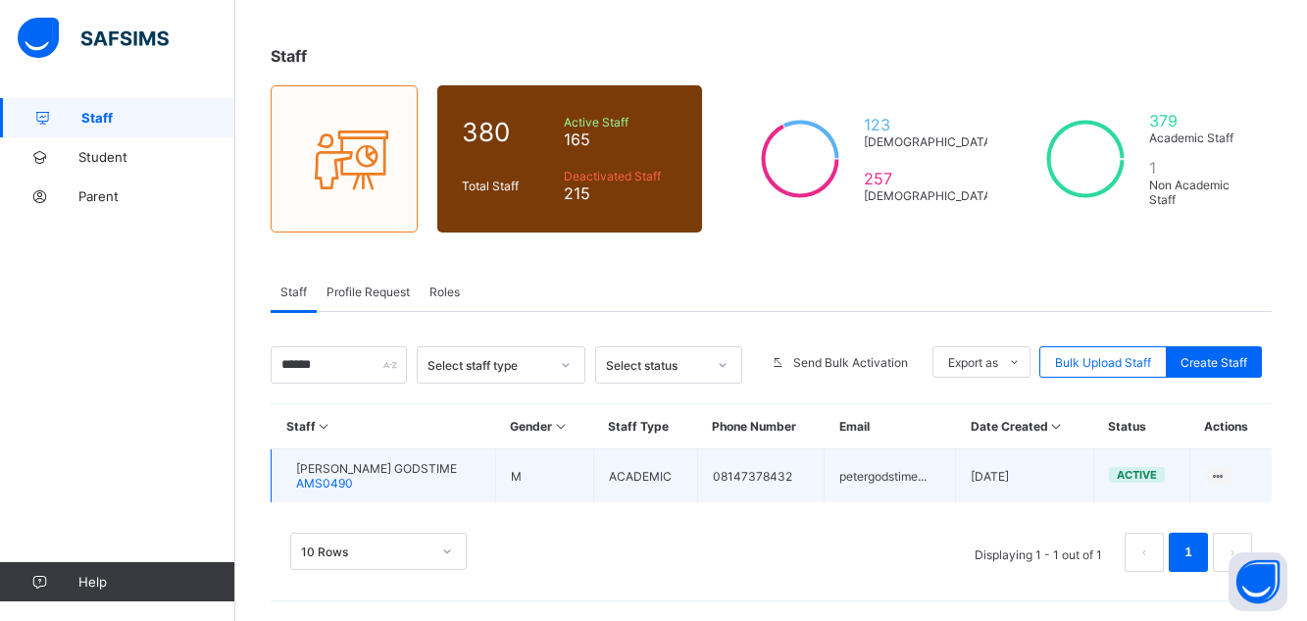
click at [406, 470] on span "[PERSON_NAME] GODSTIME" at bounding box center [376, 468] width 161 height 15
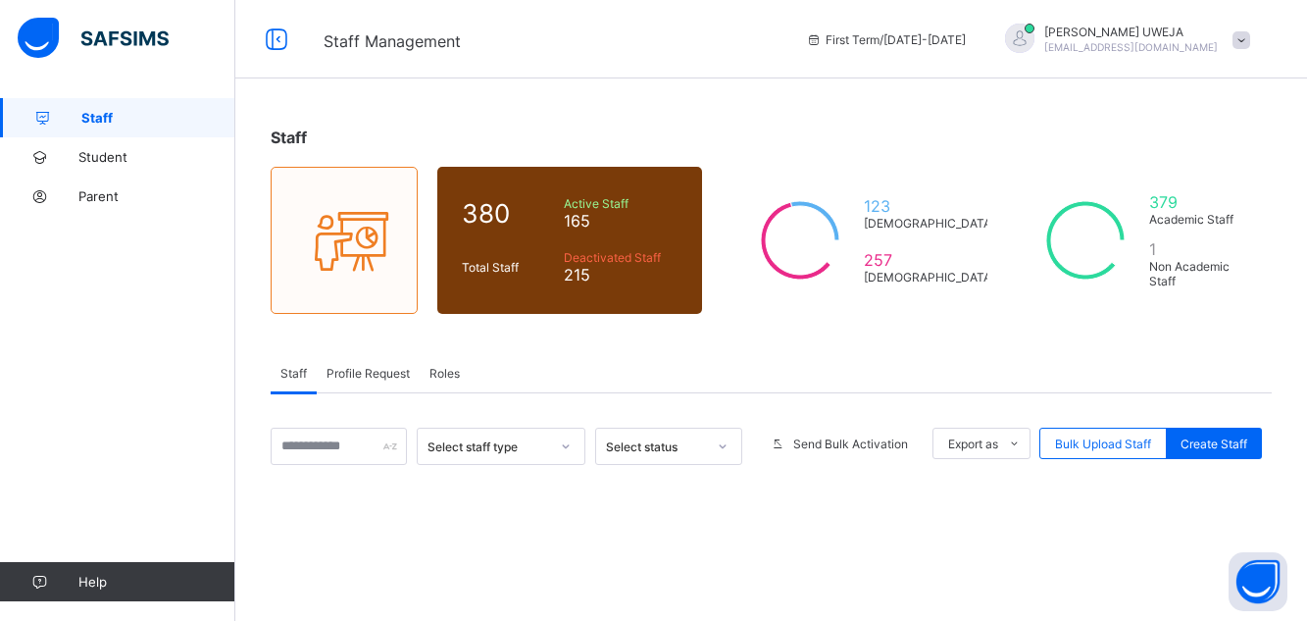
scroll to position [81, 0]
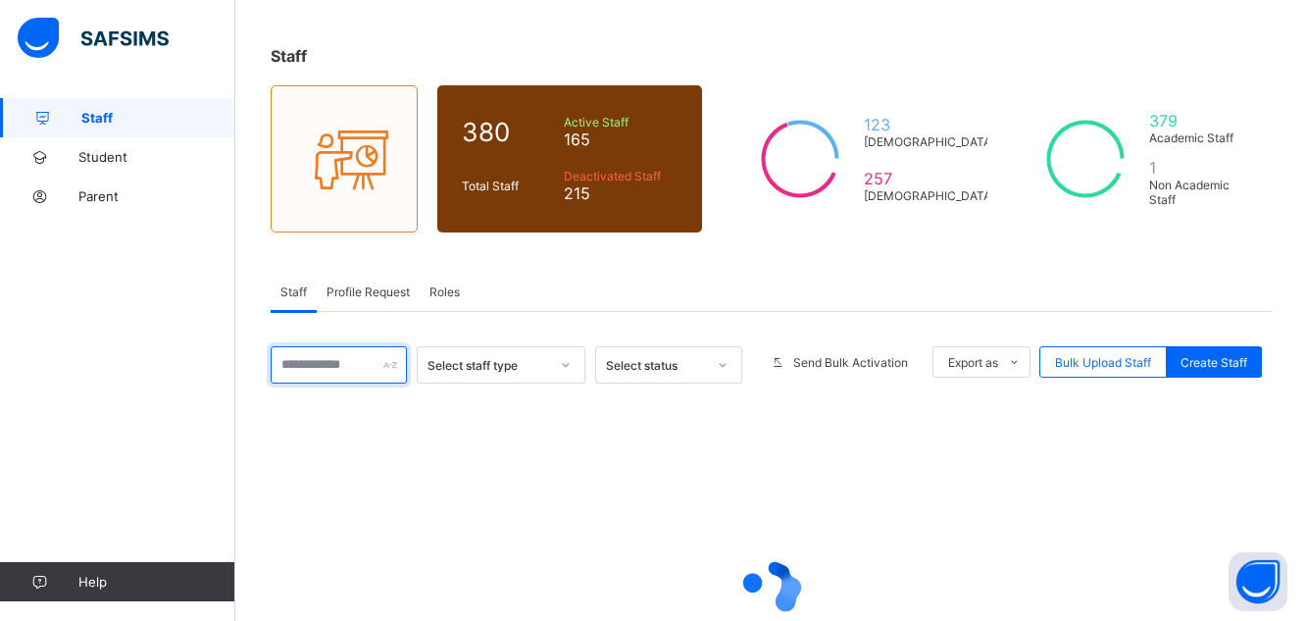
click at [374, 370] on input "text" at bounding box center [339, 364] width 136 height 37
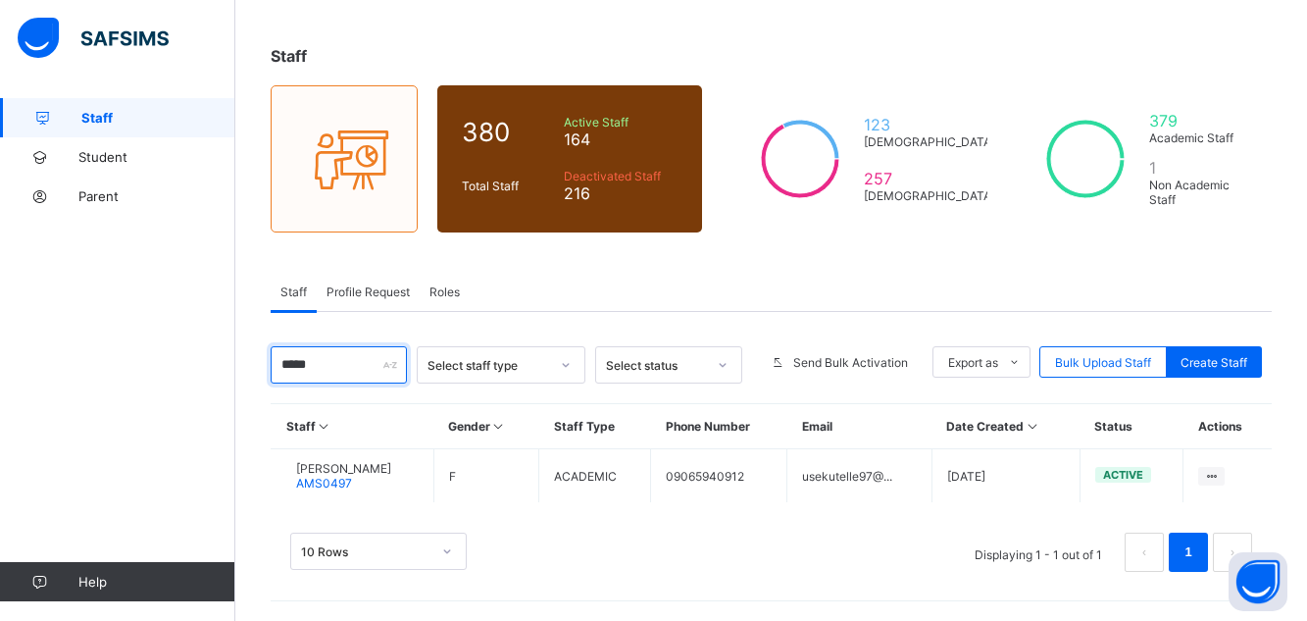
type input "****"
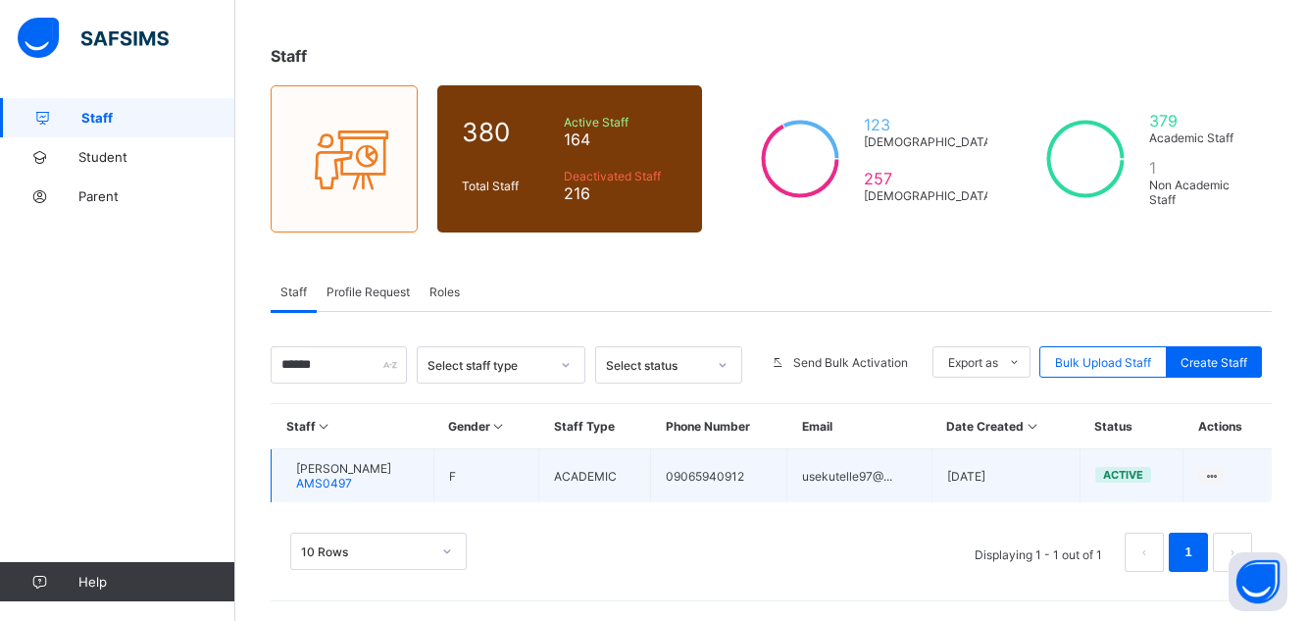
click at [373, 474] on span "DARIYA JAEL USEKUTELLE" at bounding box center [343, 468] width 95 height 15
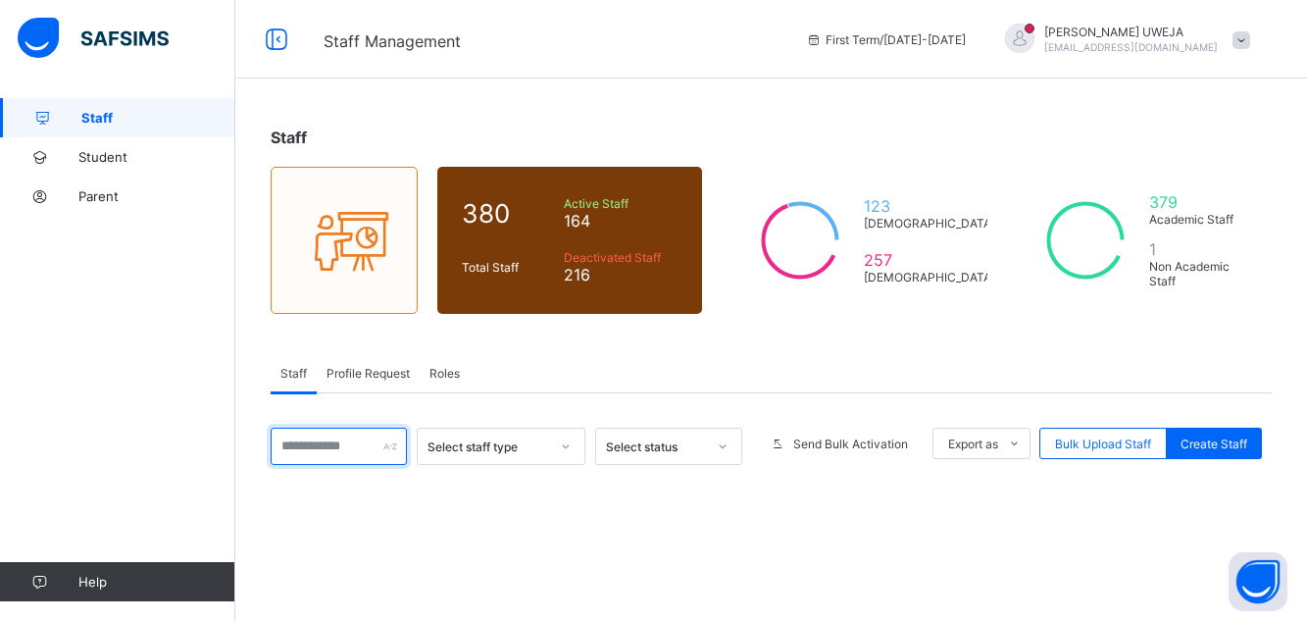
scroll to position [81, 0]
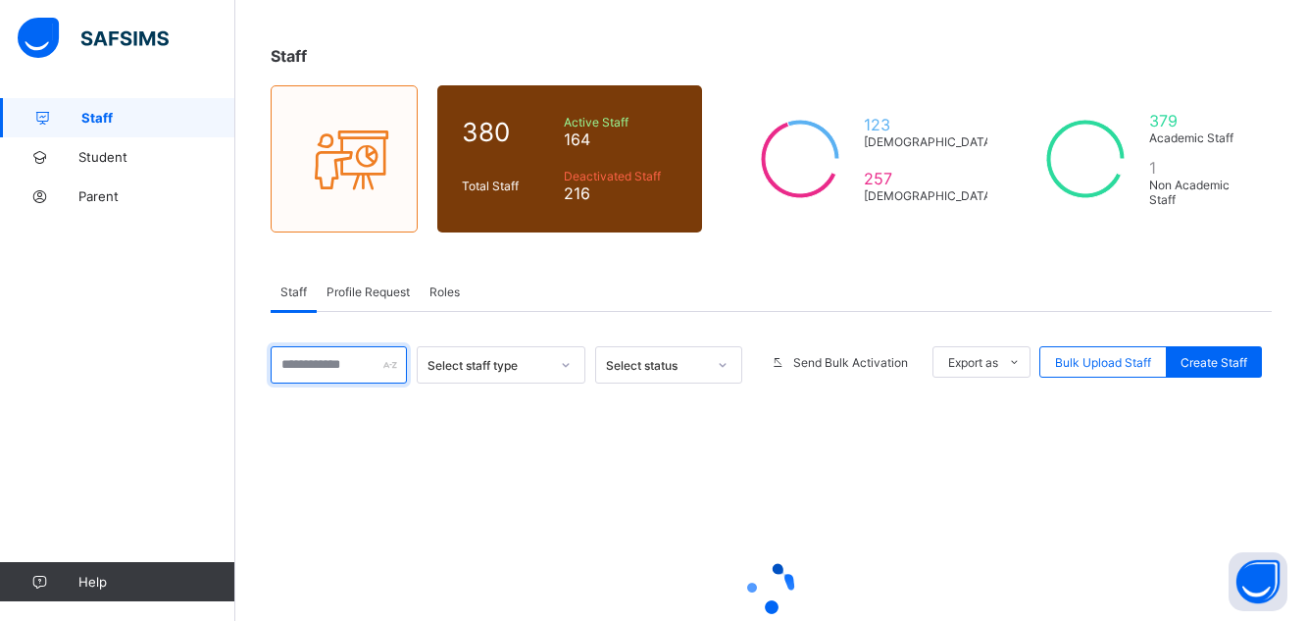
click at [330, 363] on input "text" at bounding box center [339, 364] width 136 height 37
type input "*****"
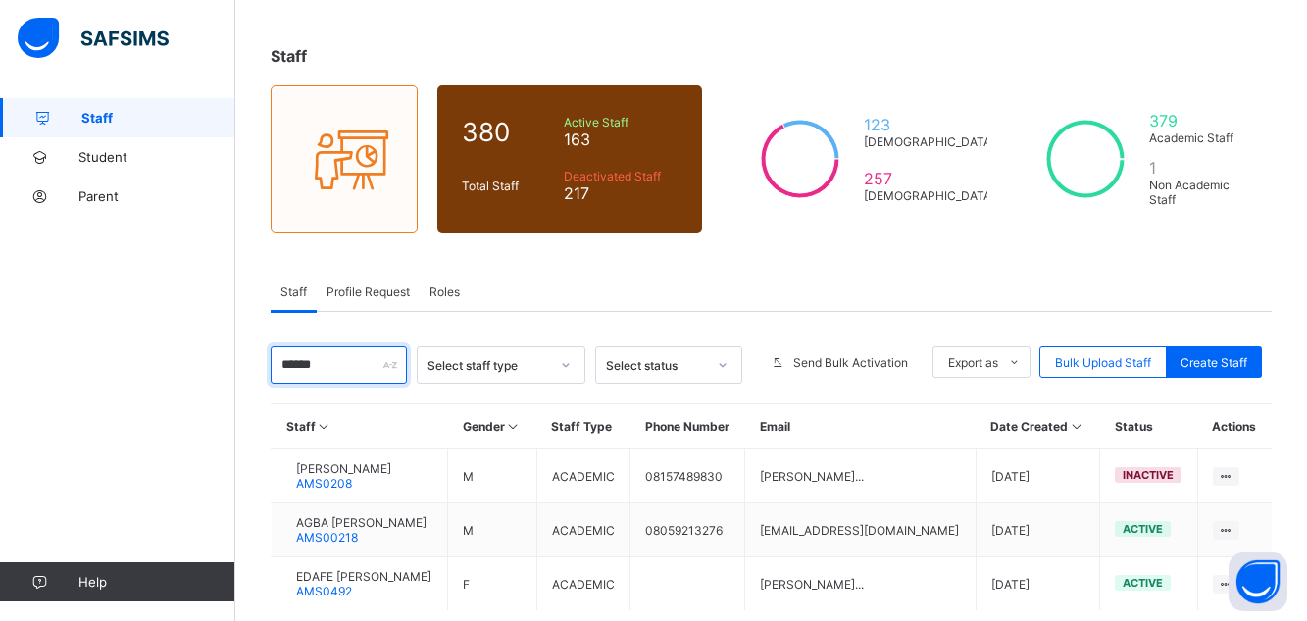
scroll to position [189, 0]
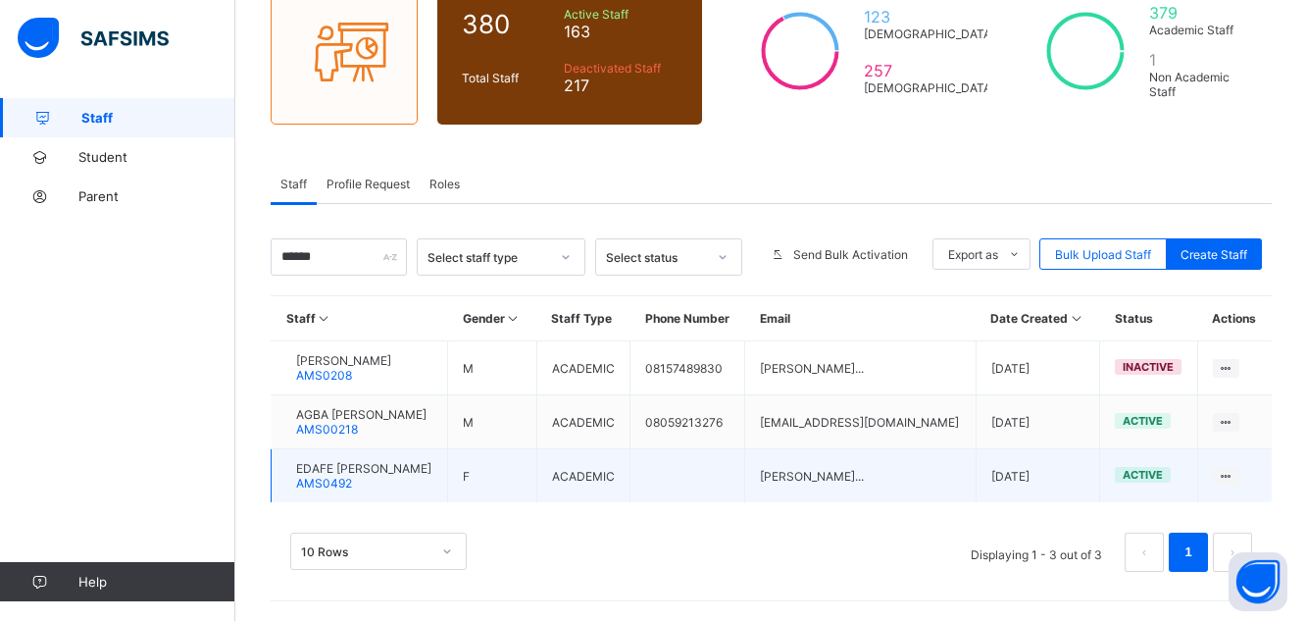
click at [431, 471] on span "EDAFE [PERSON_NAME]" at bounding box center [363, 468] width 135 height 15
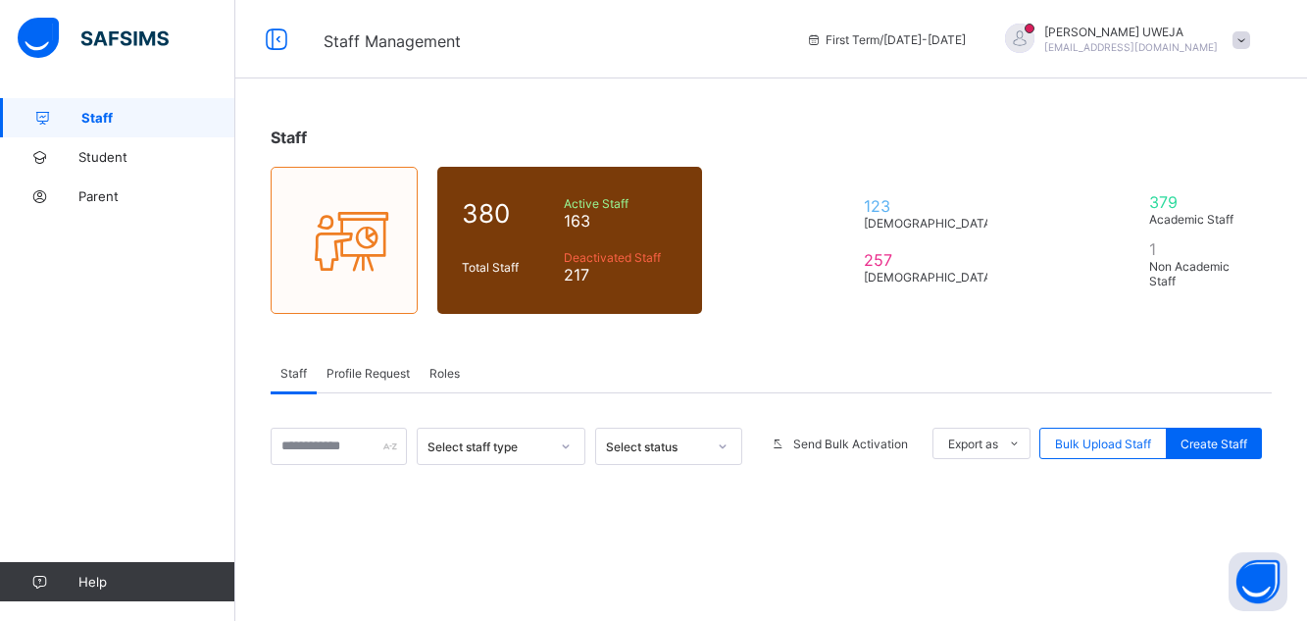
scroll to position [189, 0]
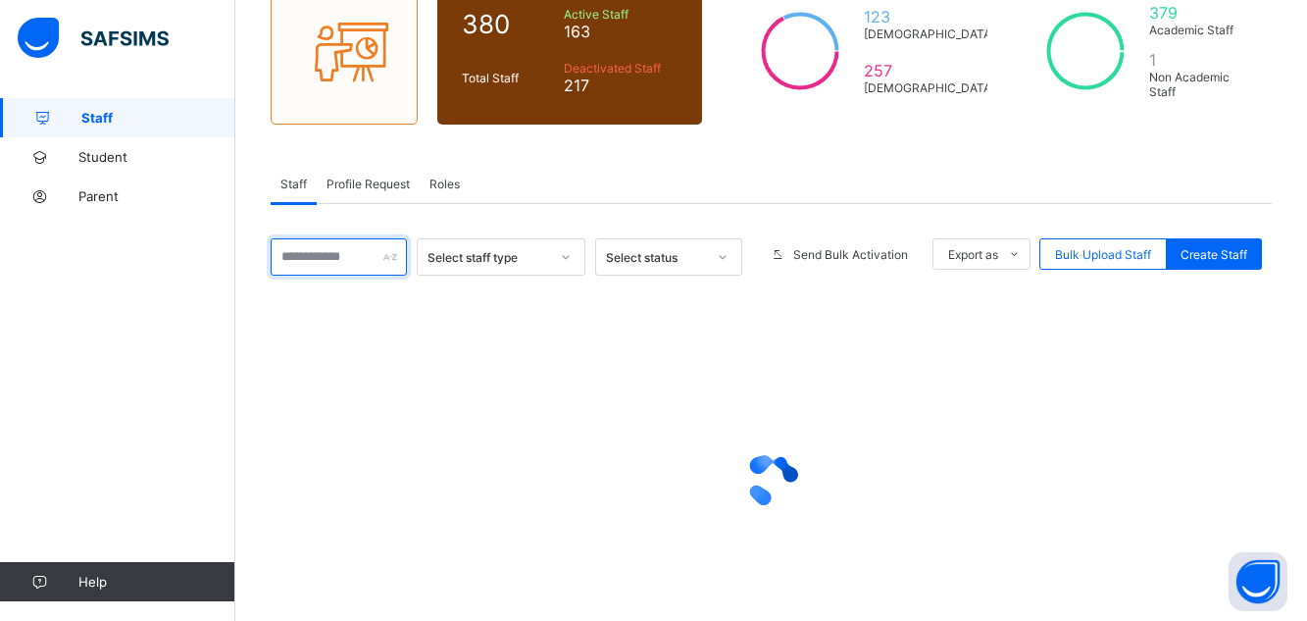
click at [333, 253] on input "text" at bounding box center [339, 256] width 136 height 37
type input "*****"
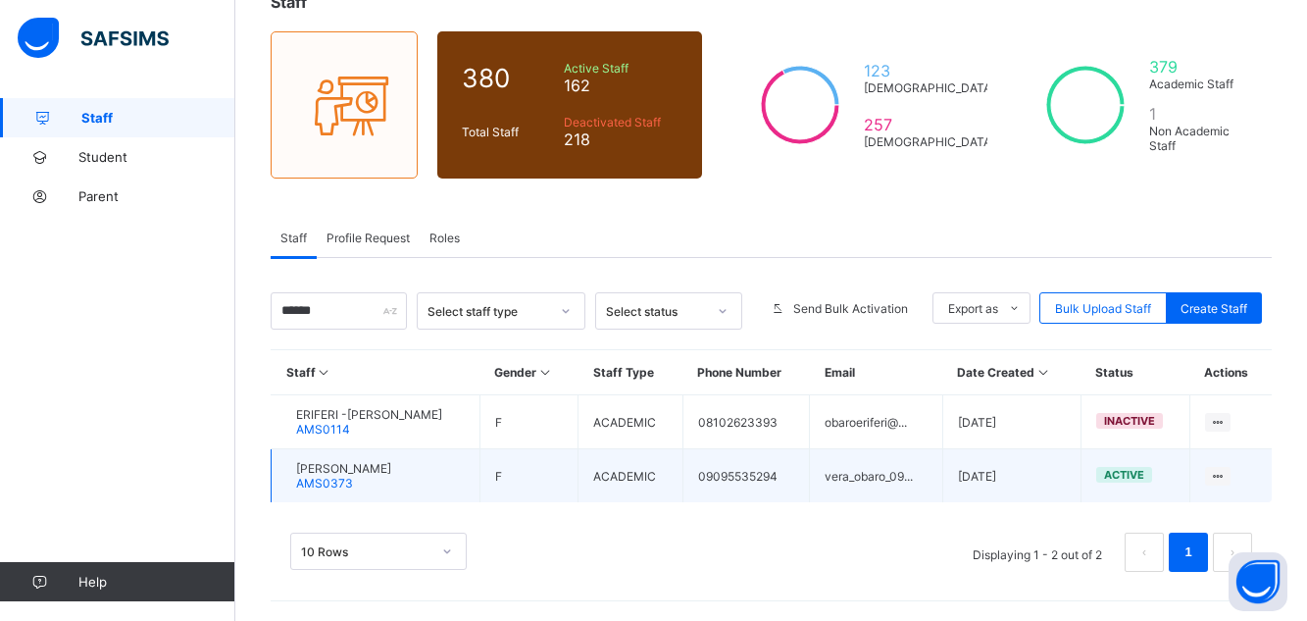
click at [362, 474] on span "[PERSON_NAME]" at bounding box center [343, 468] width 95 height 15
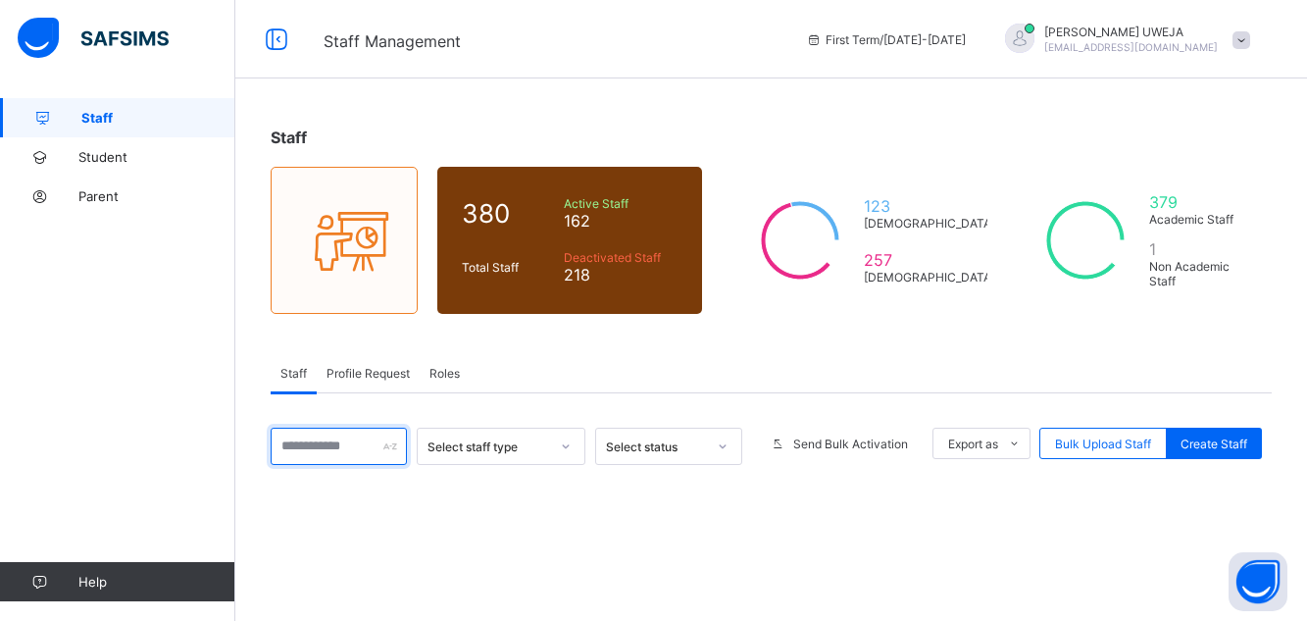
click at [340, 427] on input "text" at bounding box center [339, 445] width 136 height 37
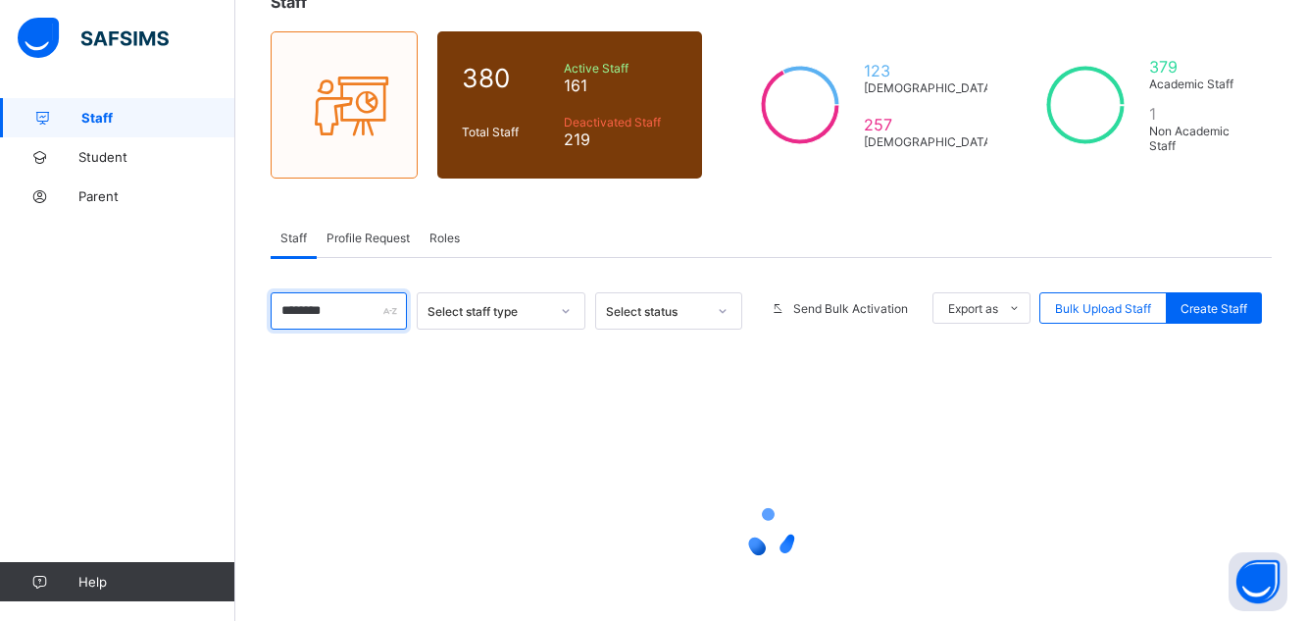
type input "********"
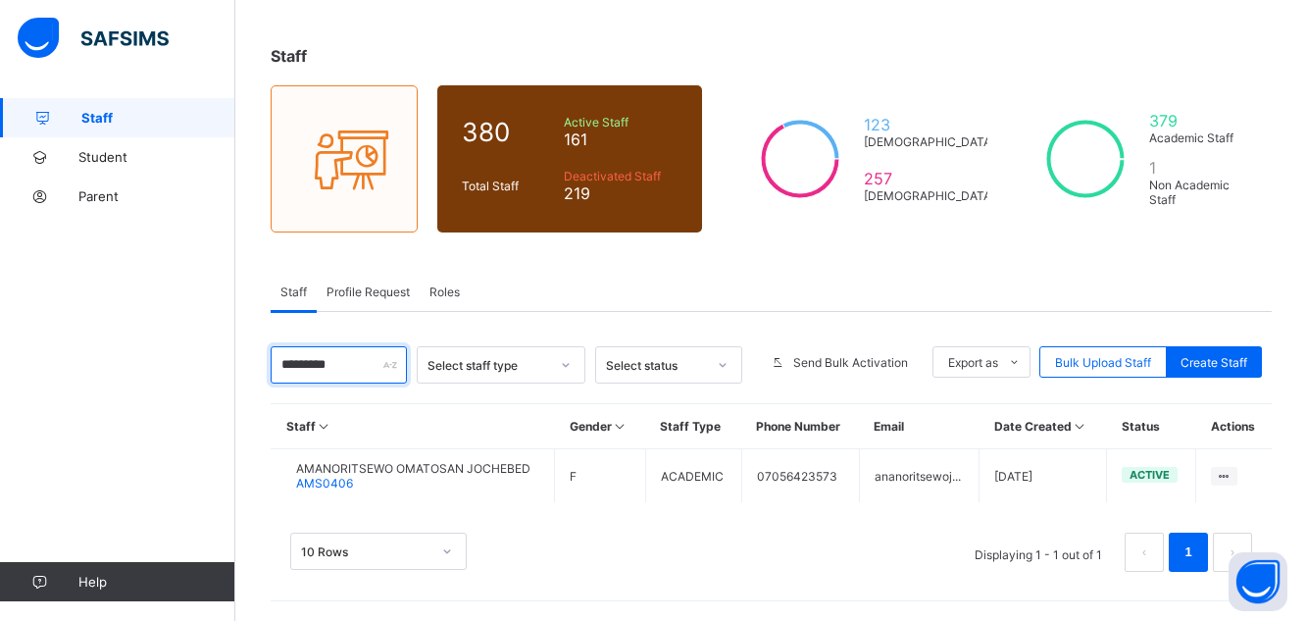
scroll to position [81, 0]
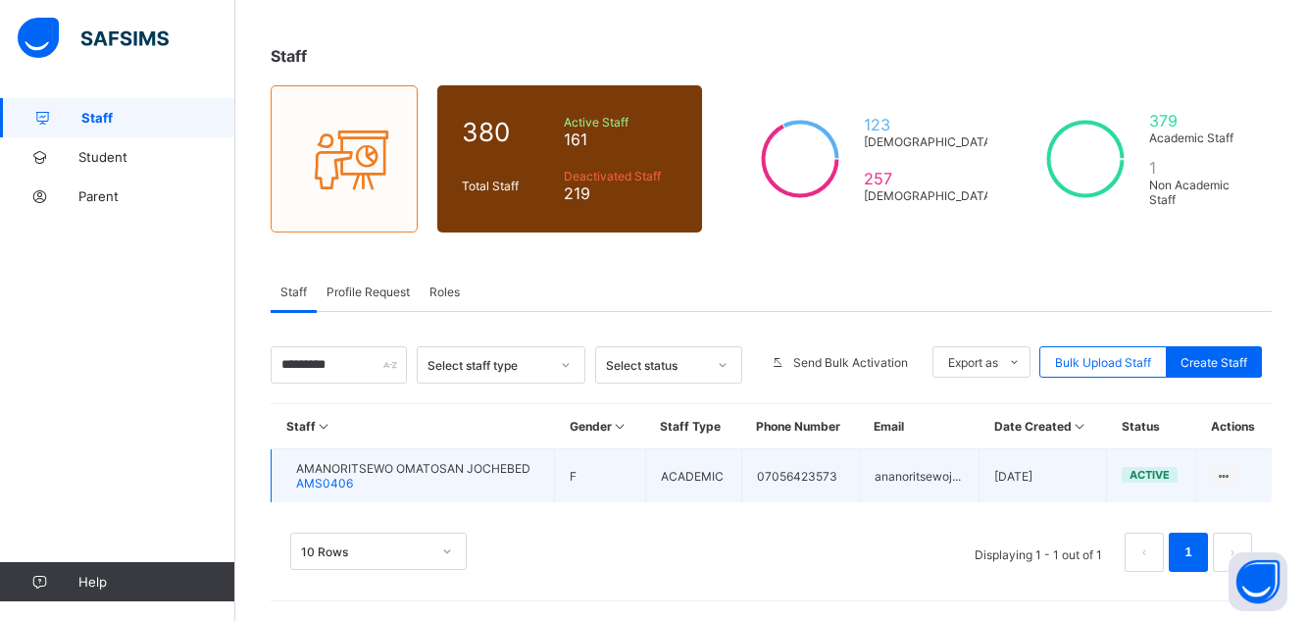
click at [366, 468] on span "AMANORITSEWO OMATOSAN JOCHEBED" at bounding box center [413, 468] width 234 height 15
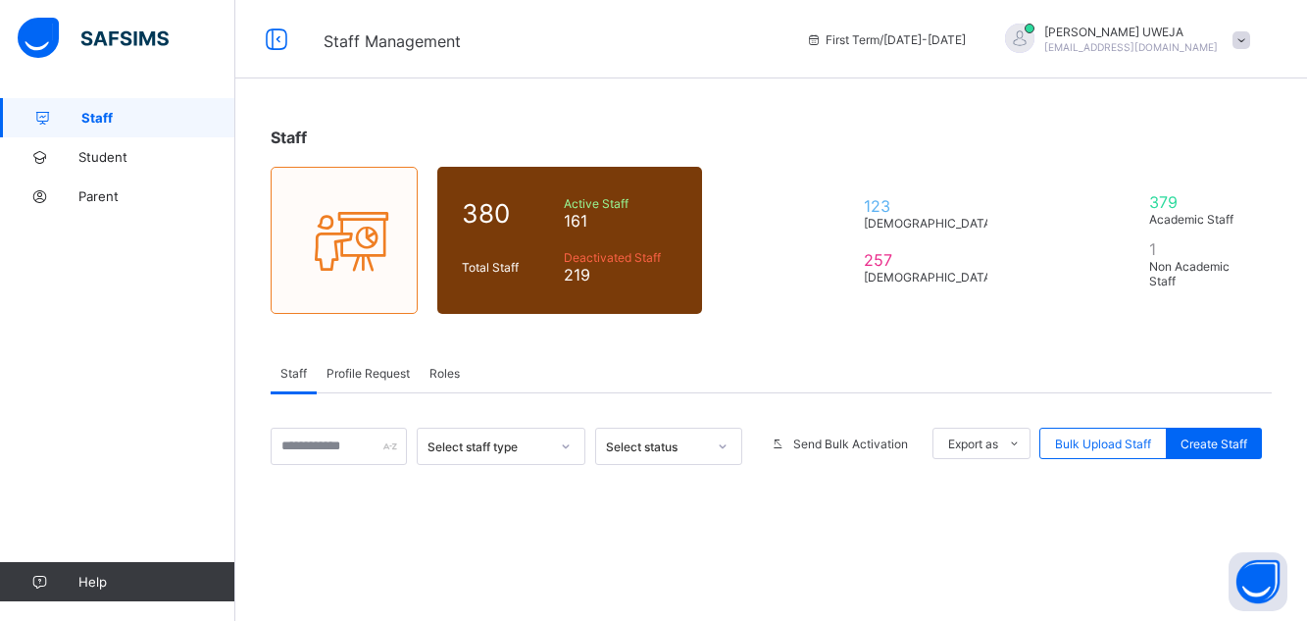
scroll to position [81, 0]
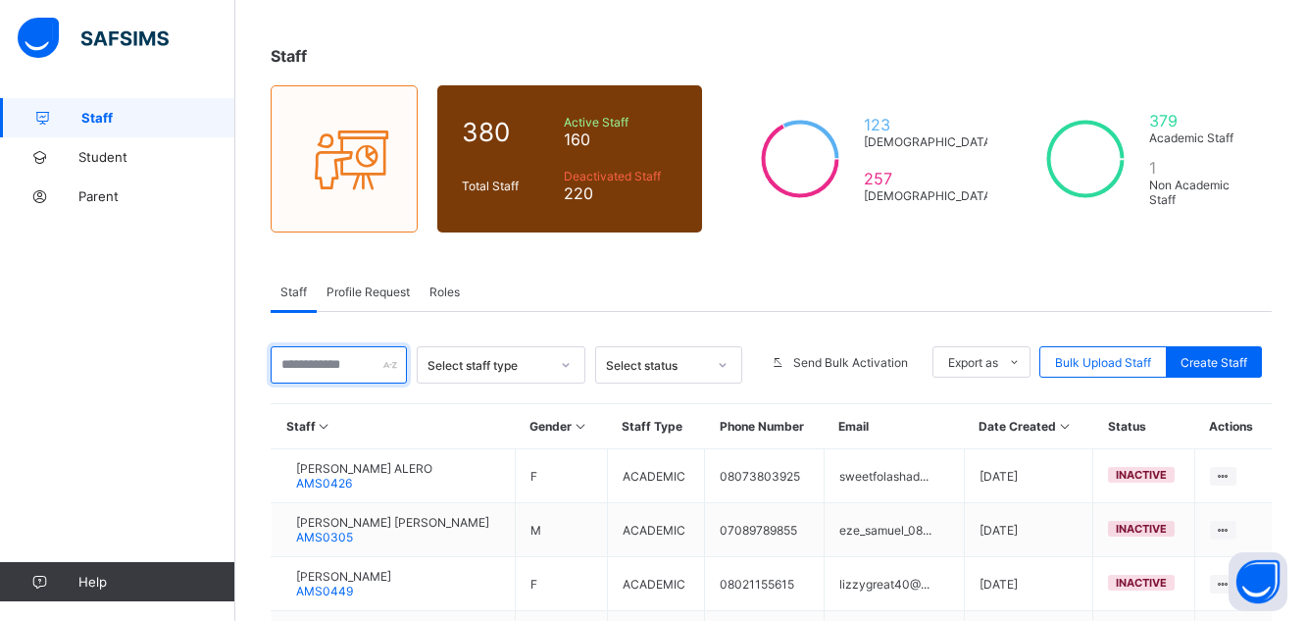
click at [347, 375] on input "text" at bounding box center [339, 364] width 136 height 37
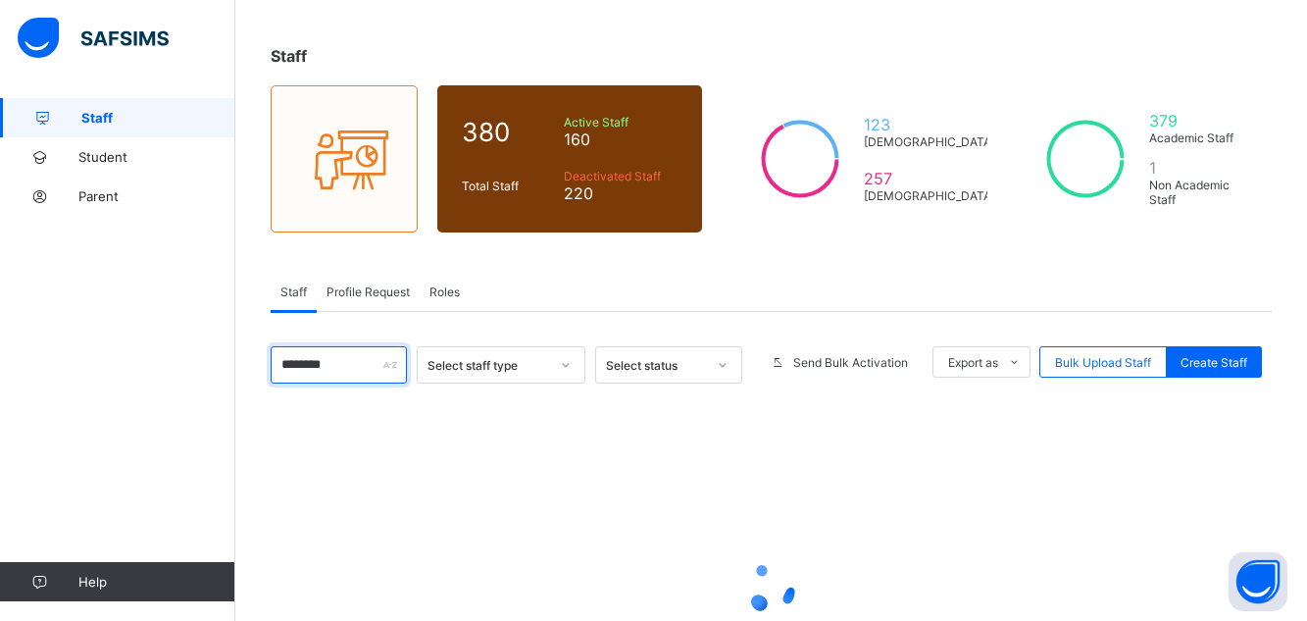
type input "********"
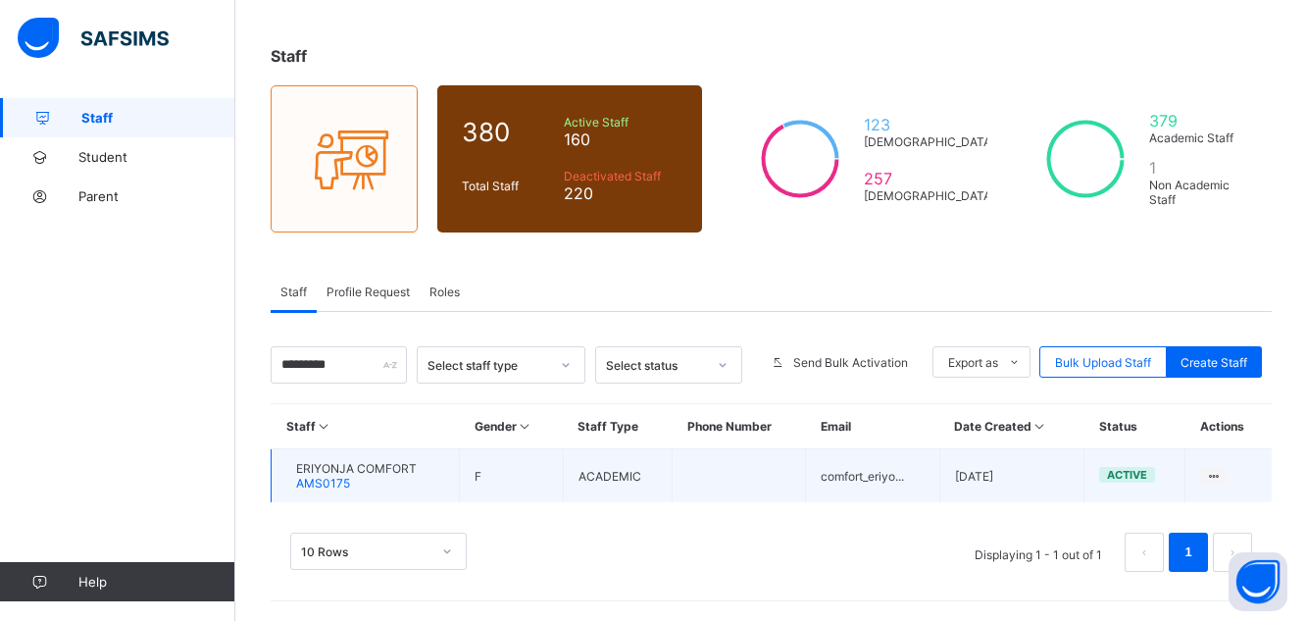
click at [397, 465] on span "ERIYONJA COMFORT" at bounding box center [356, 468] width 121 height 15
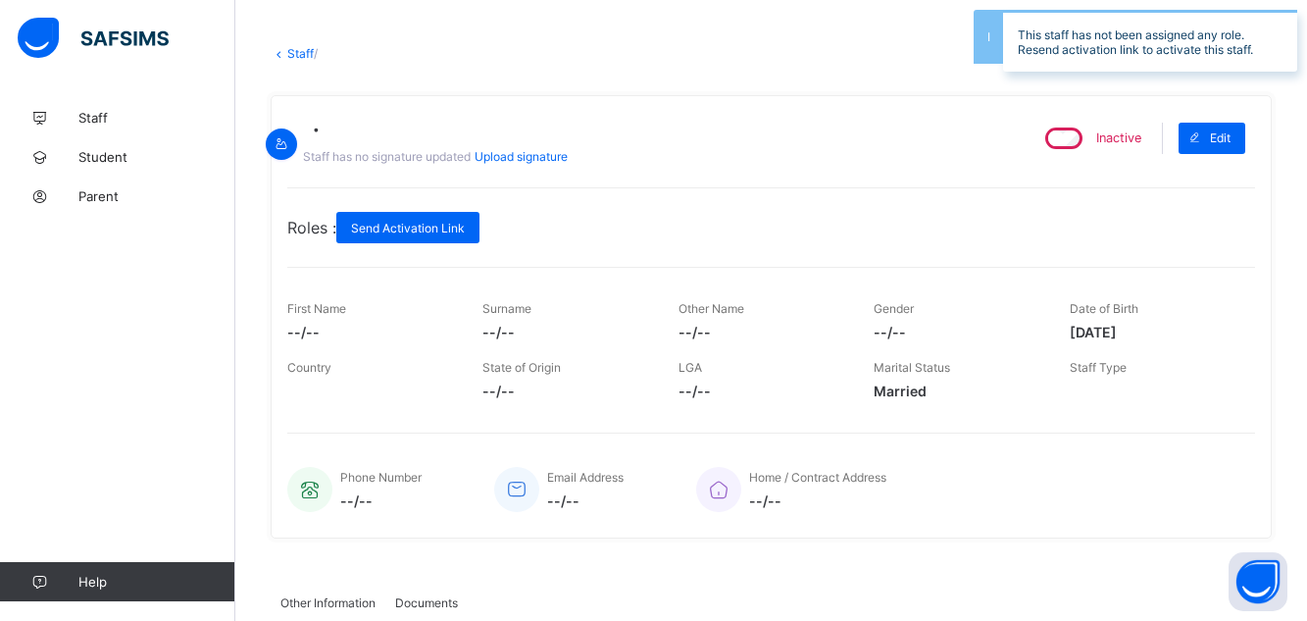
click at [382, 463] on div "Staff / × Delete Document This action would delete the document with name: from…" at bounding box center [770, 489] width 1071 height 945
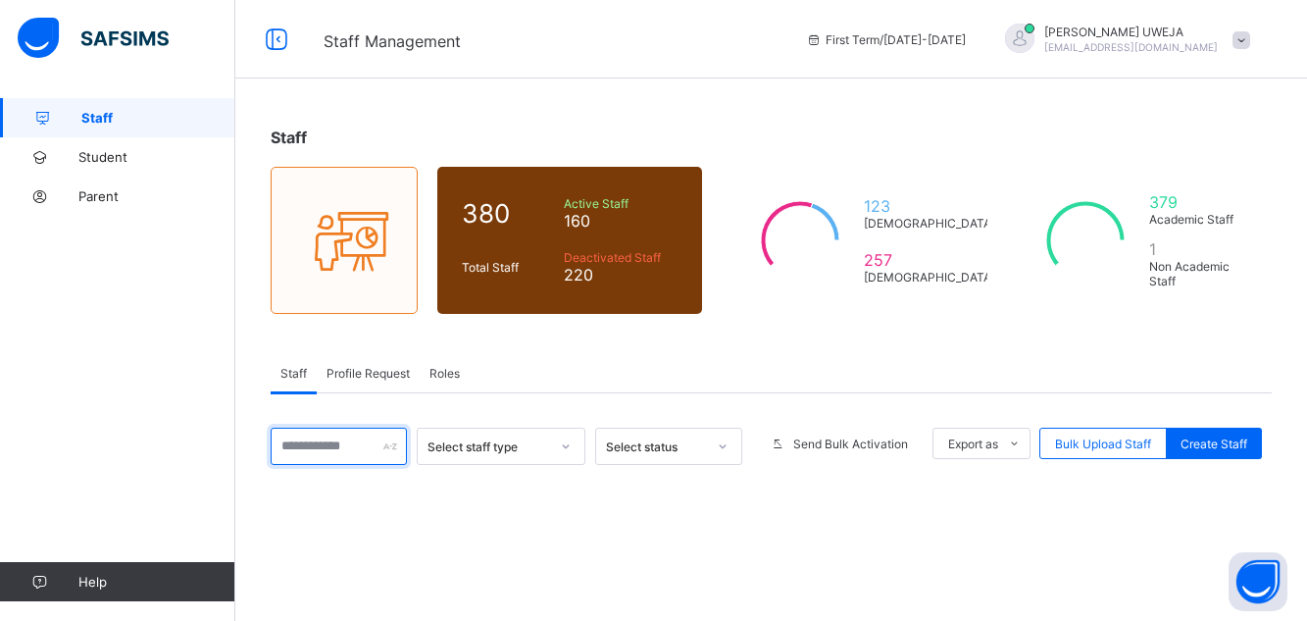
click at [359, 427] on input "text" at bounding box center [339, 445] width 136 height 37
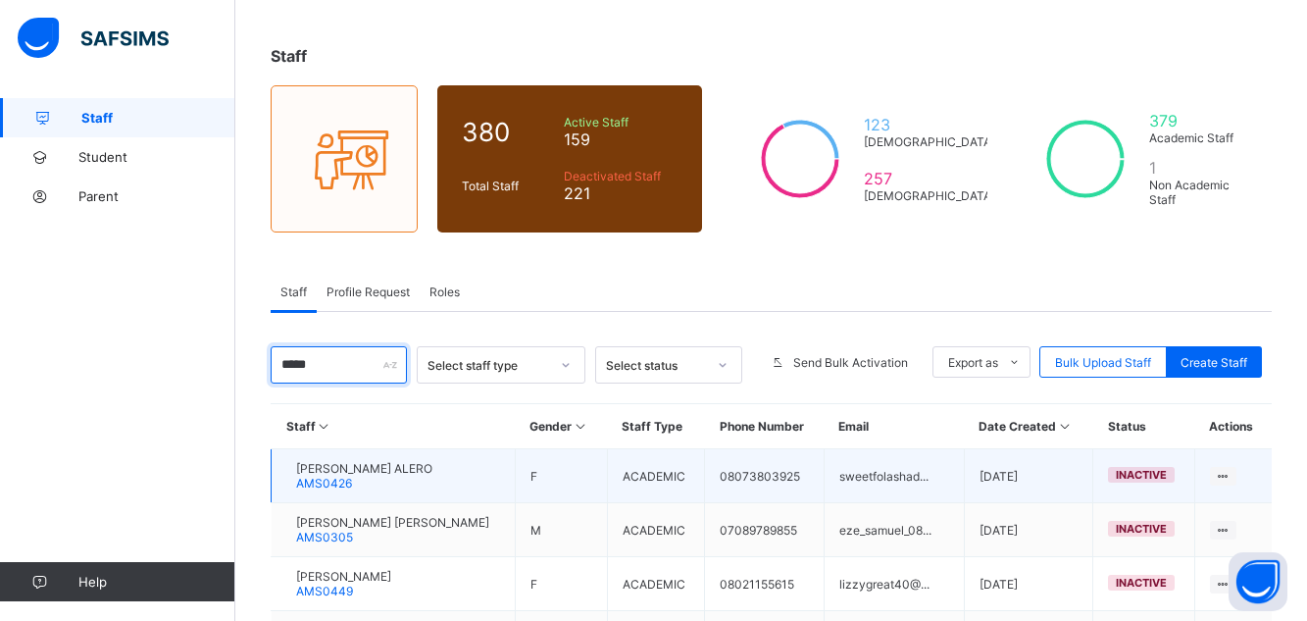
type input "*****"
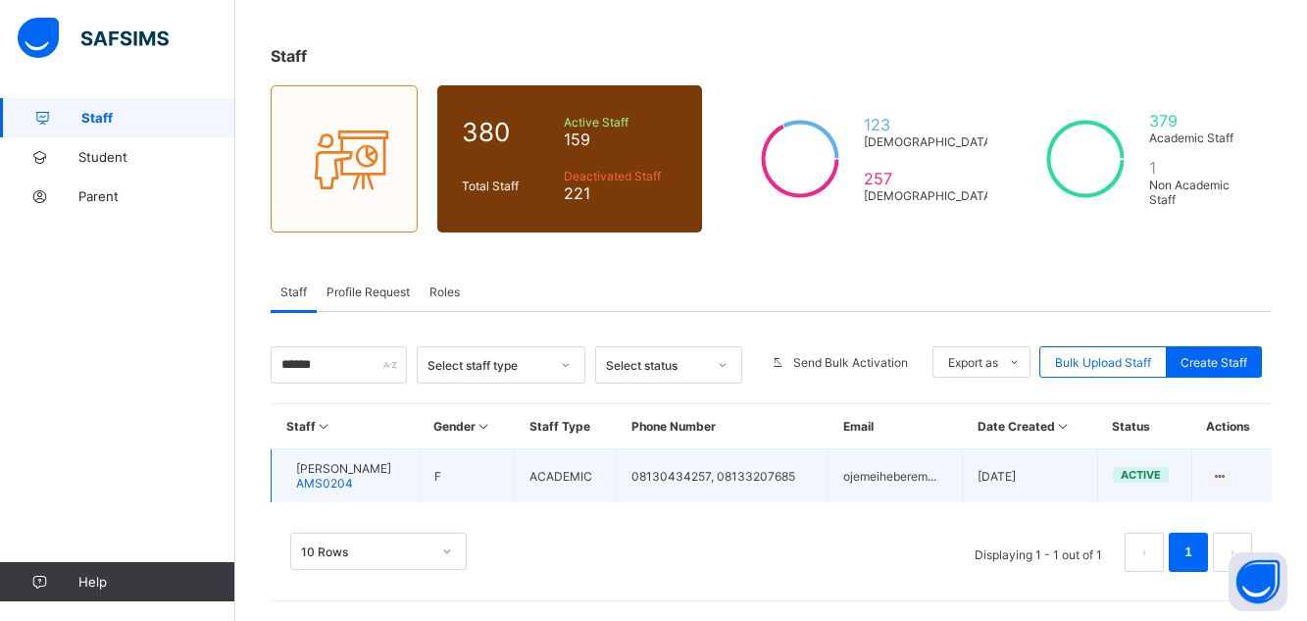
click at [377, 479] on div "[PERSON_NAME] AMS0204" at bounding box center [343, 475] width 95 height 29
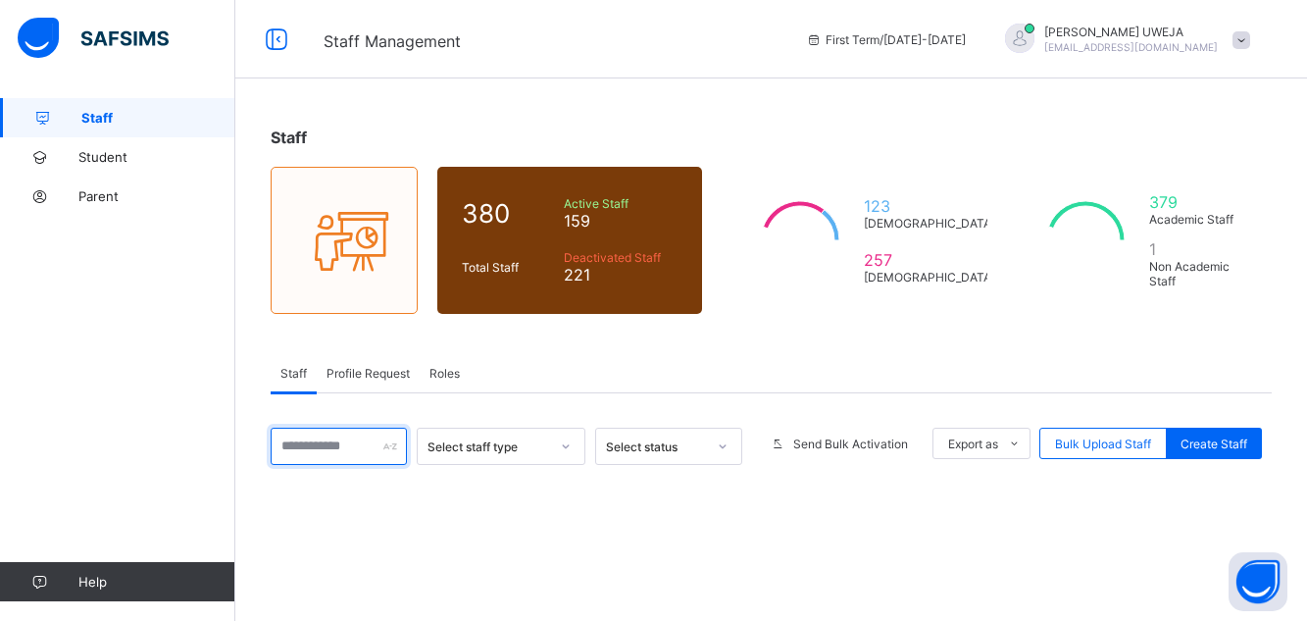
click at [355, 427] on input "text" at bounding box center [339, 445] width 136 height 37
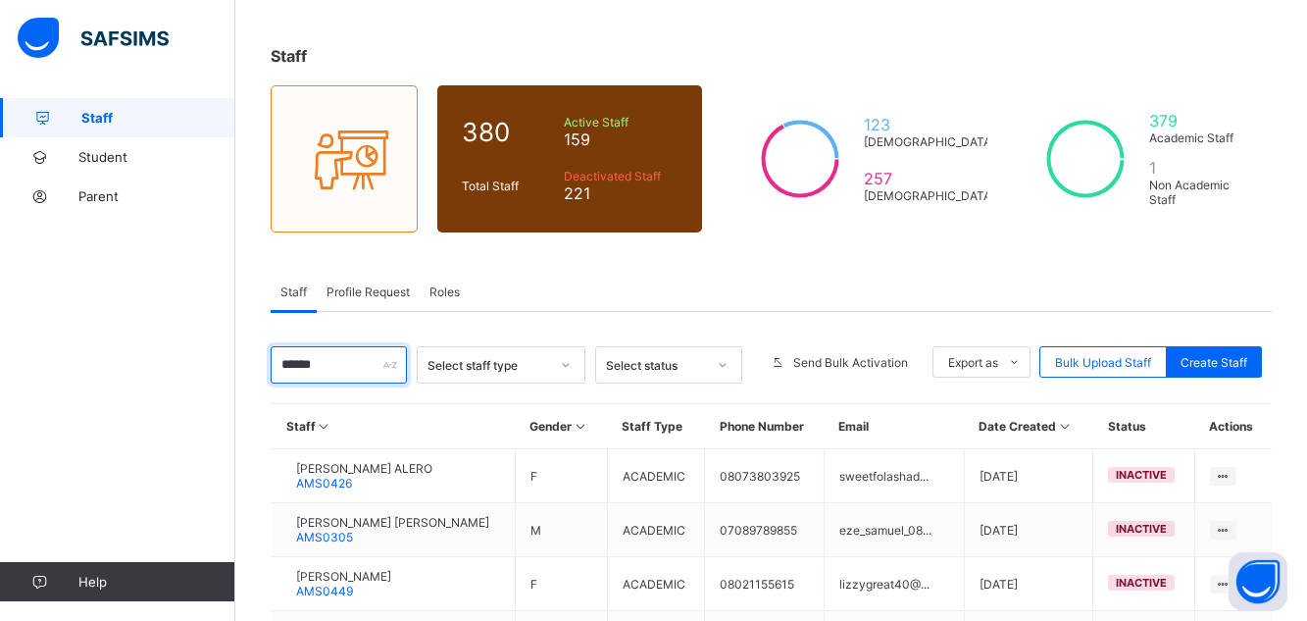
type input "******"
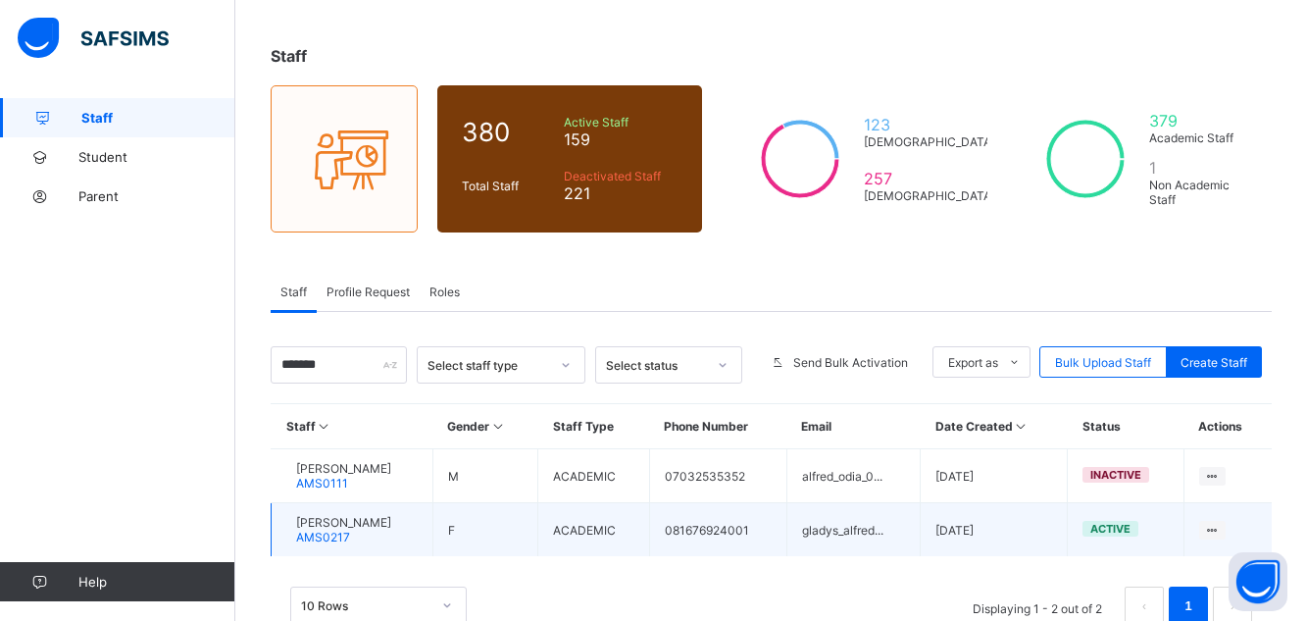
click at [343, 527] on span "[PERSON_NAME]" at bounding box center [343, 522] width 95 height 15
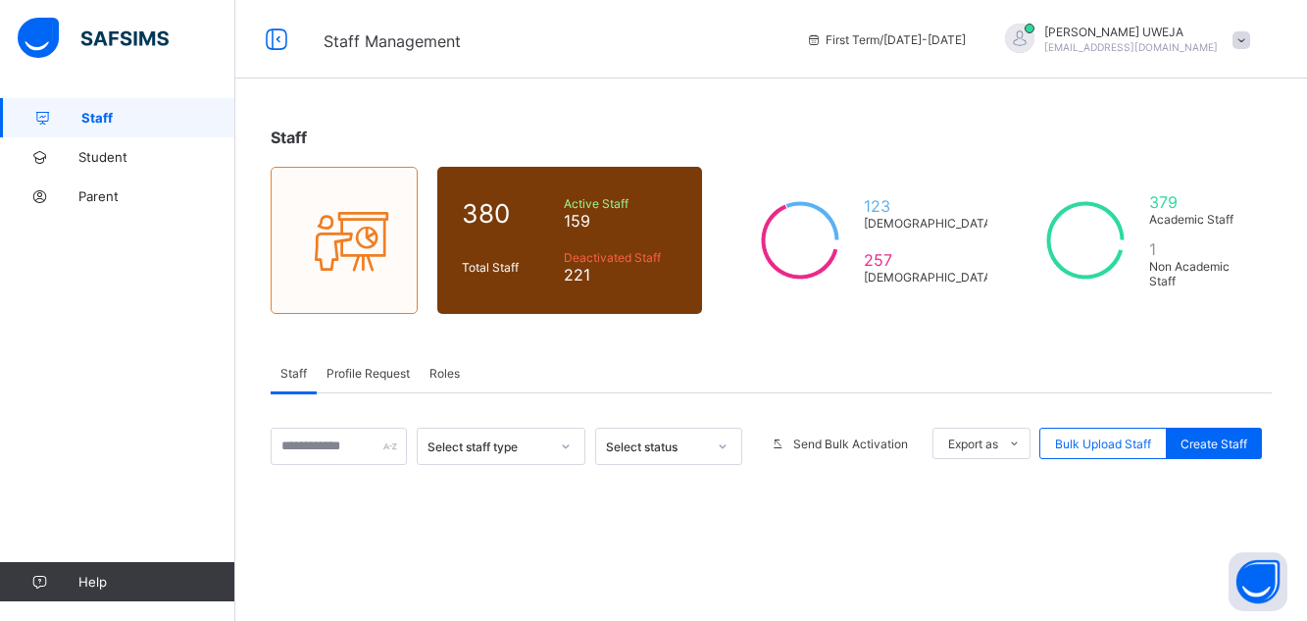
scroll to position [81, 0]
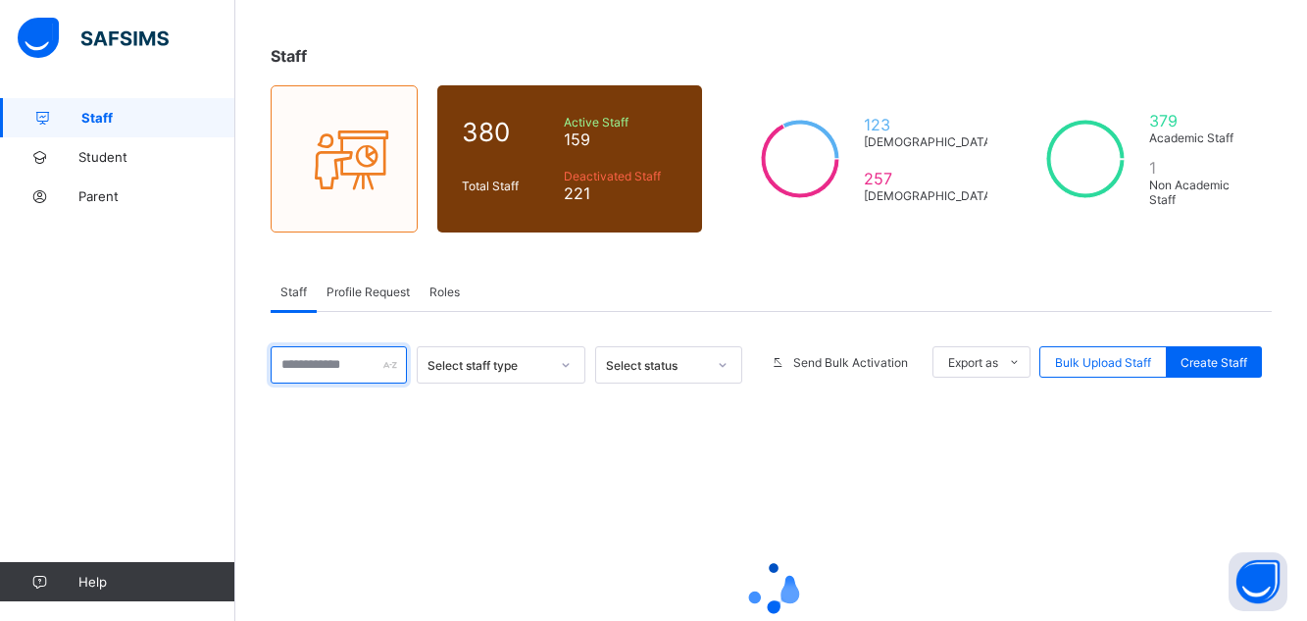
click at [323, 366] on input "text" at bounding box center [339, 364] width 136 height 37
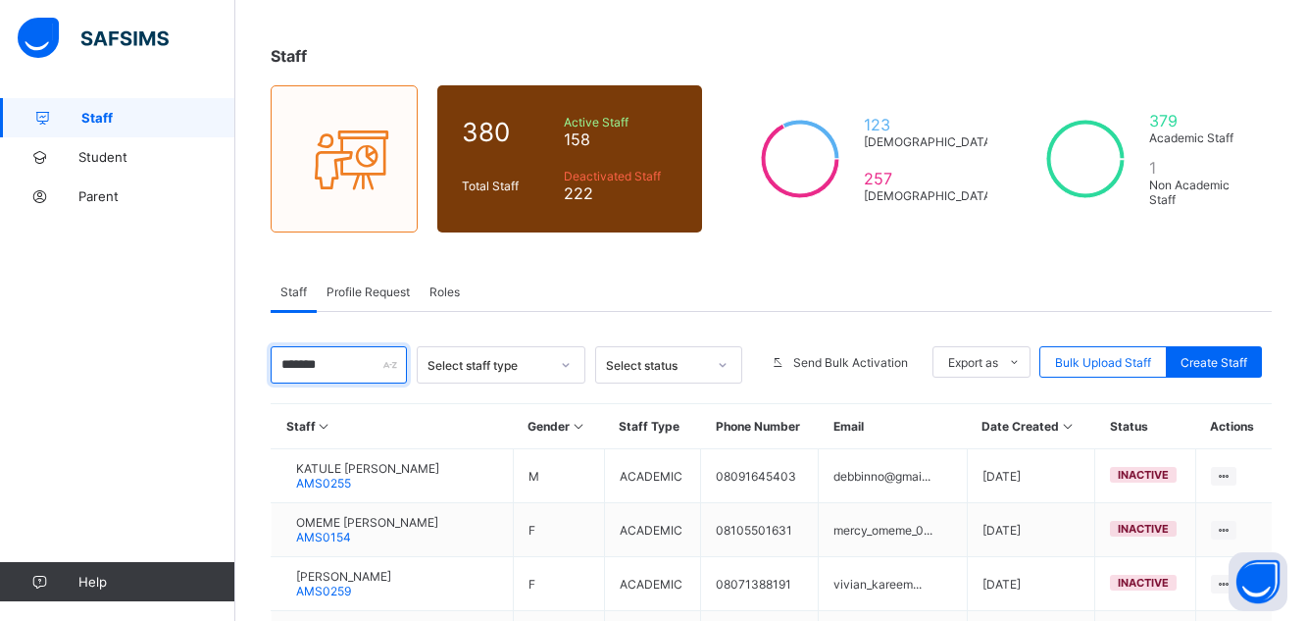
scroll to position [199, 0]
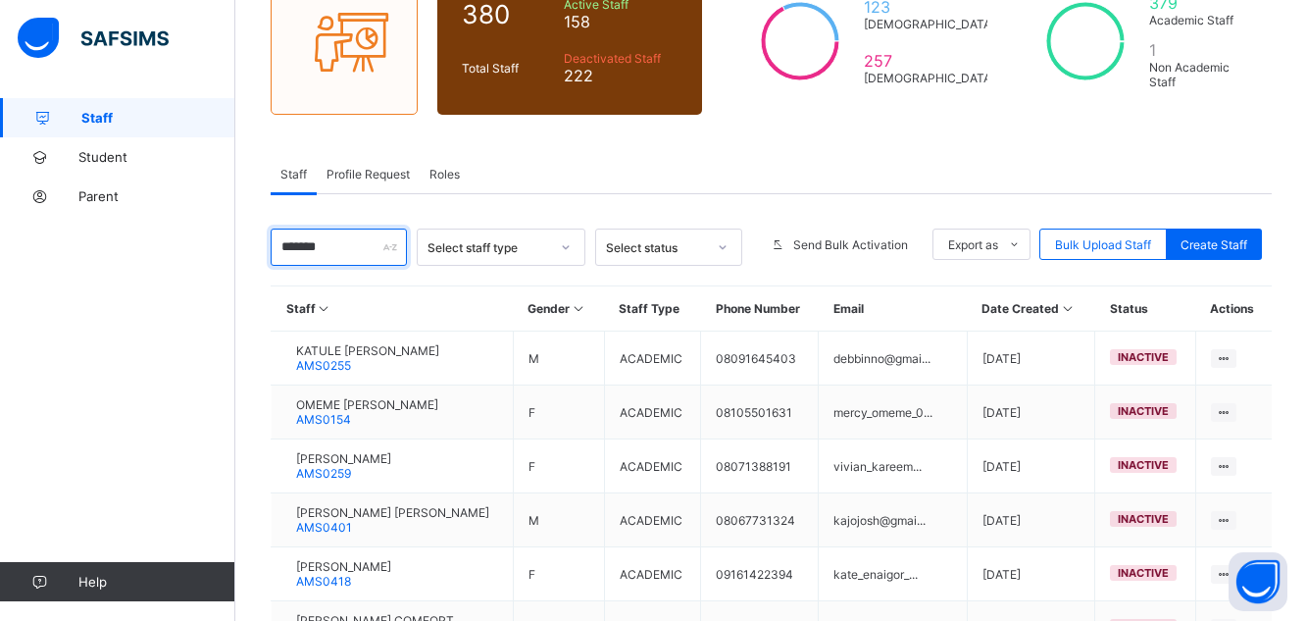
type input "******"
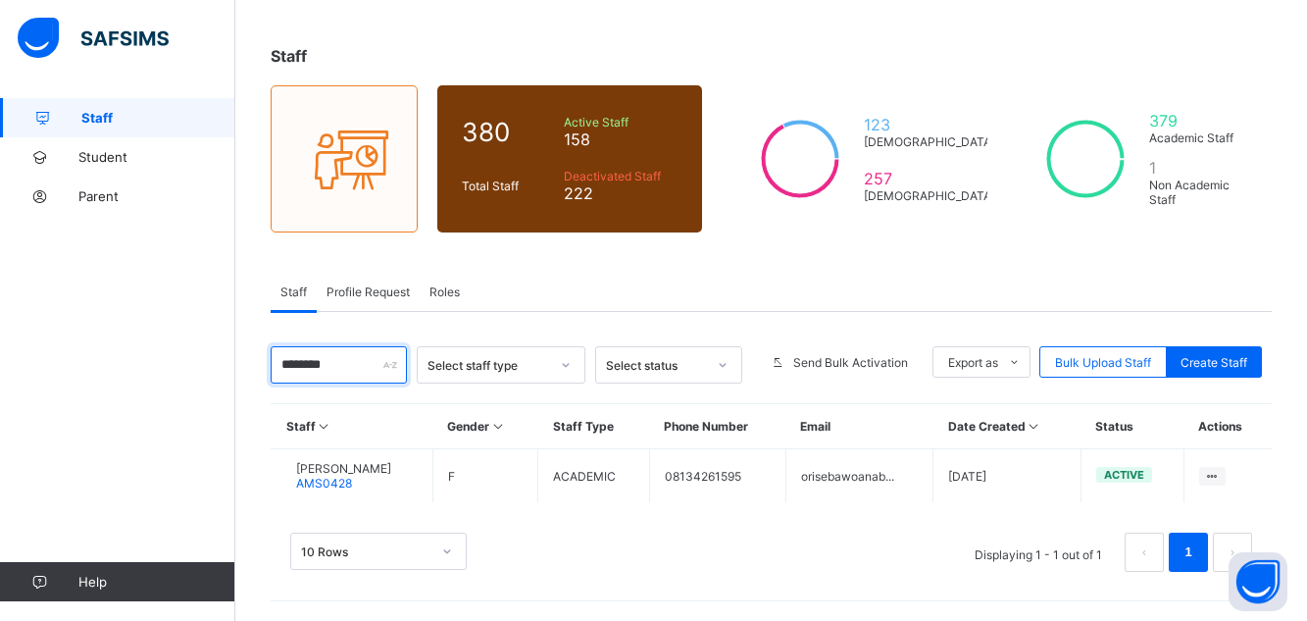
scroll to position [81, 0]
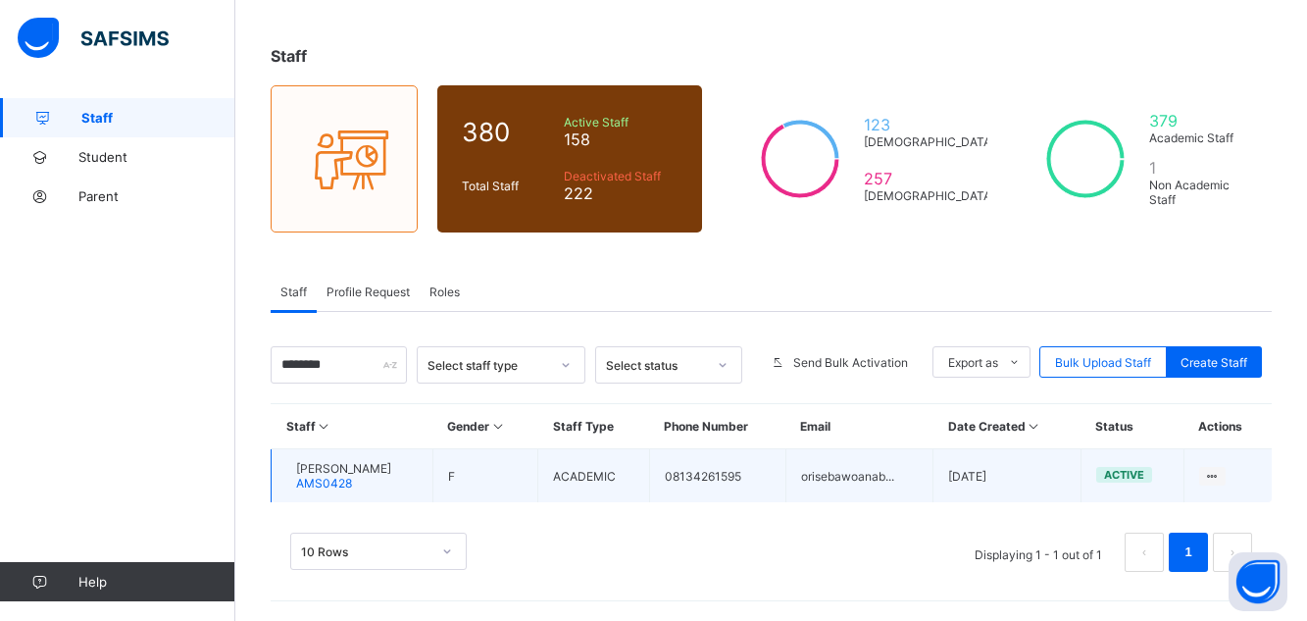
click at [374, 474] on span "KAYODE ANABELLA ORISEBAWO" at bounding box center [343, 468] width 95 height 15
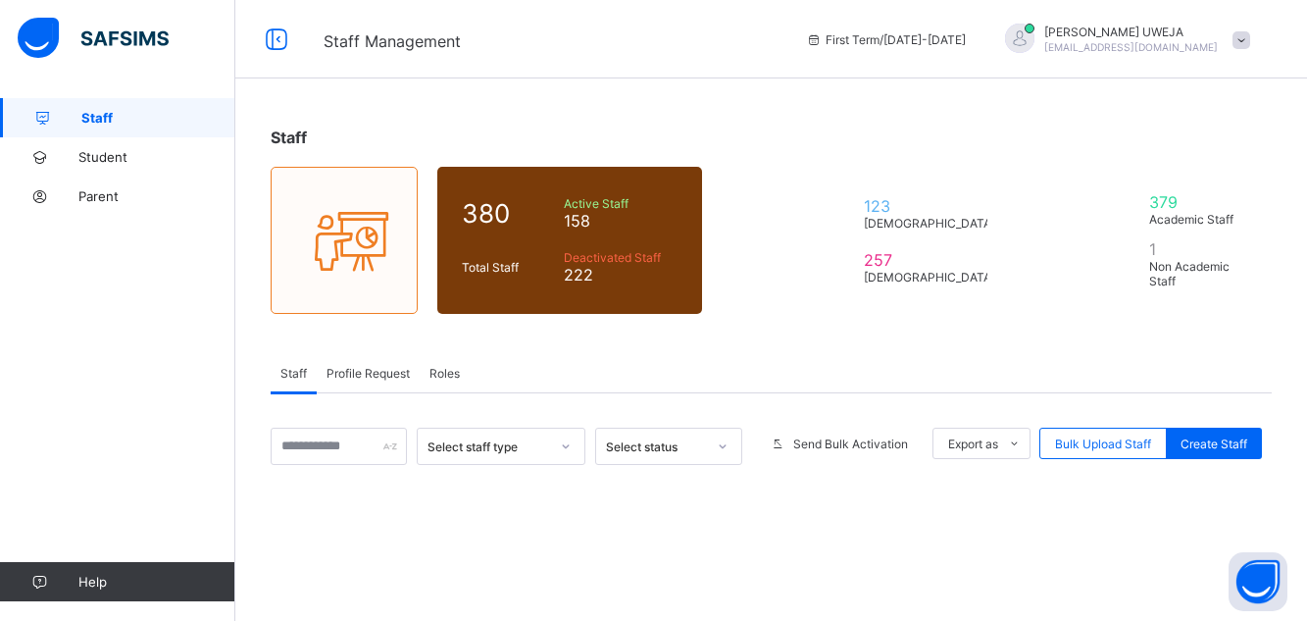
scroll to position [81, 0]
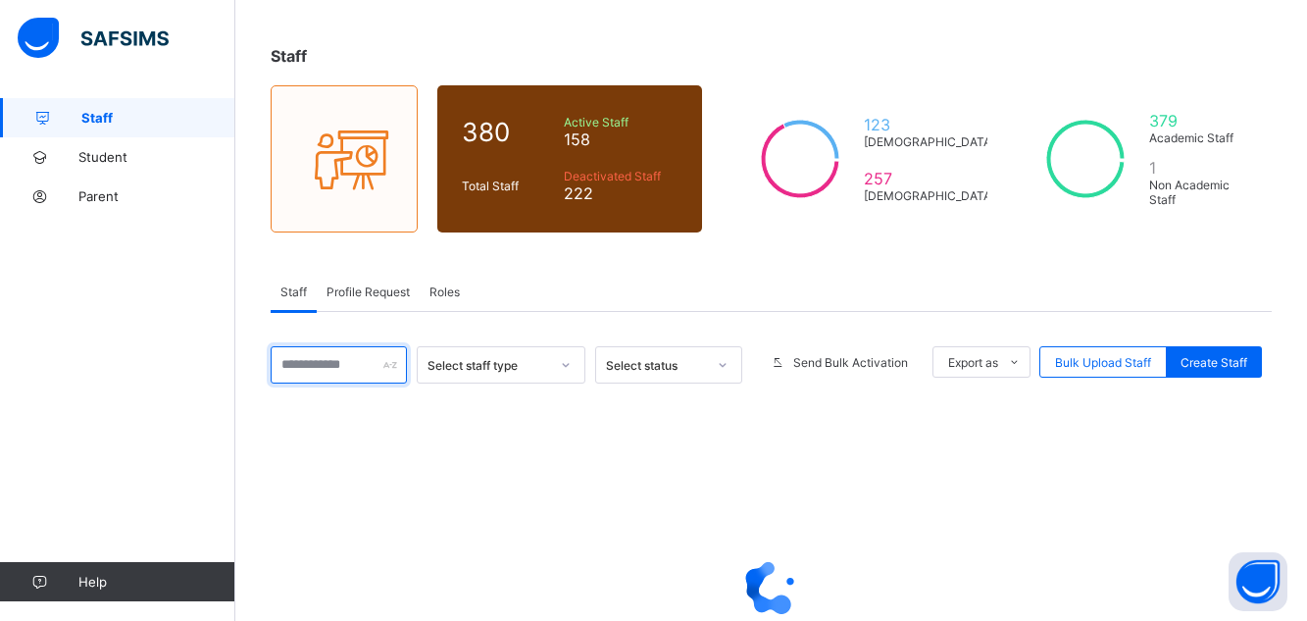
click at [315, 367] on input "text" at bounding box center [339, 364] width 136 height 37
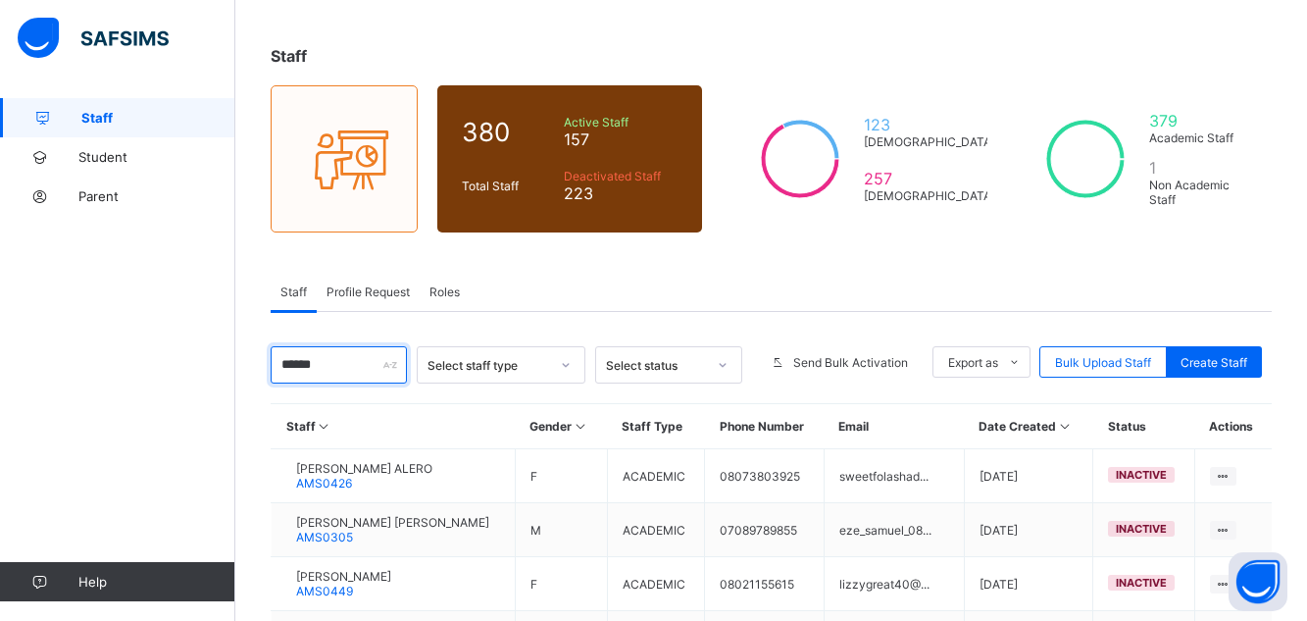
type input "******"
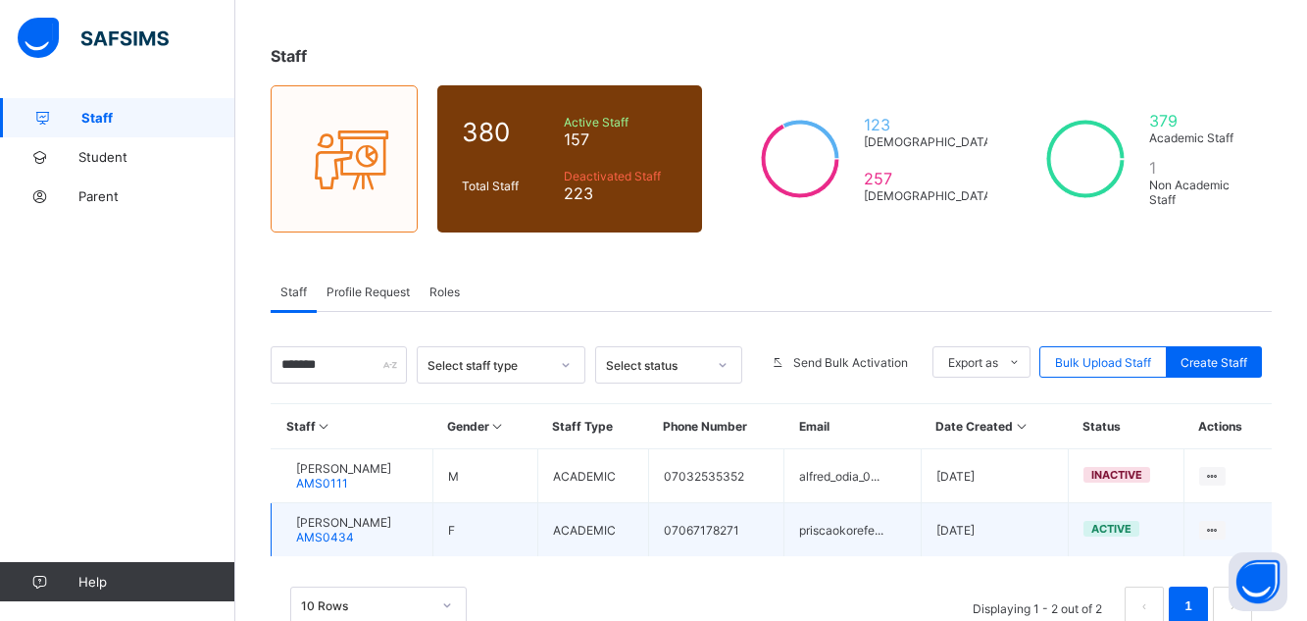
click at [391, 517] on span "ONADIA PRISCILLA IKWESIRI" at bounding box center [343, 522] width 95 height 15
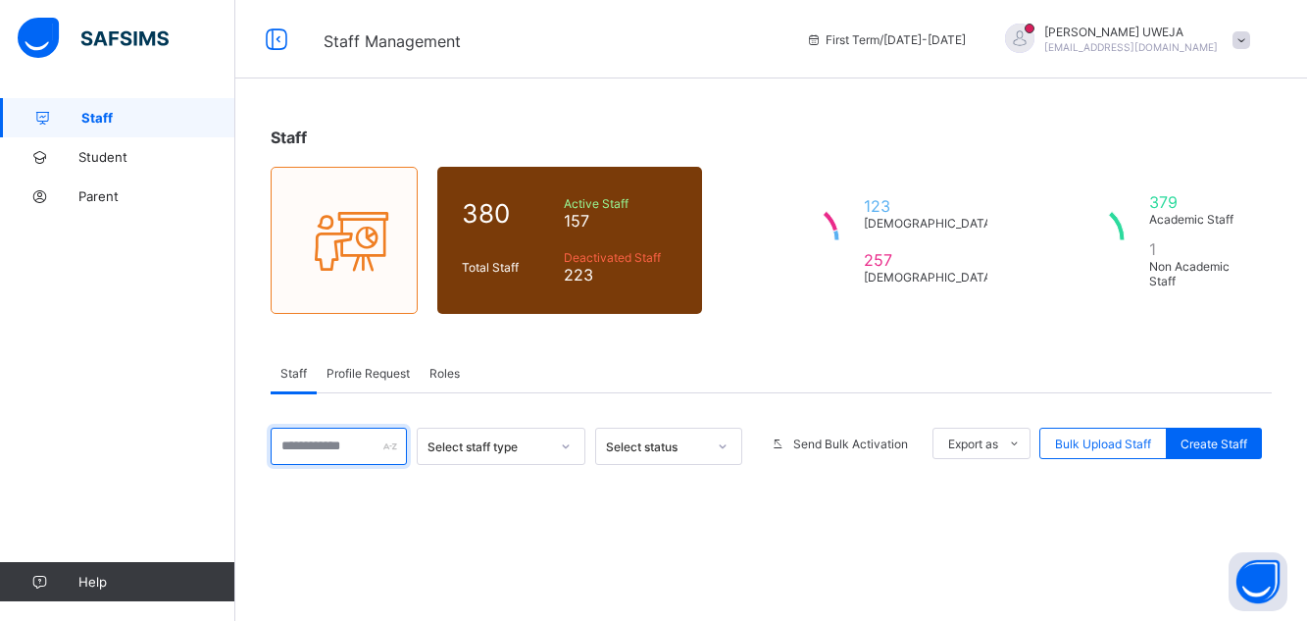
click at [330, 427] on input "text" at bounding box center [339, 445] width 136 height 37
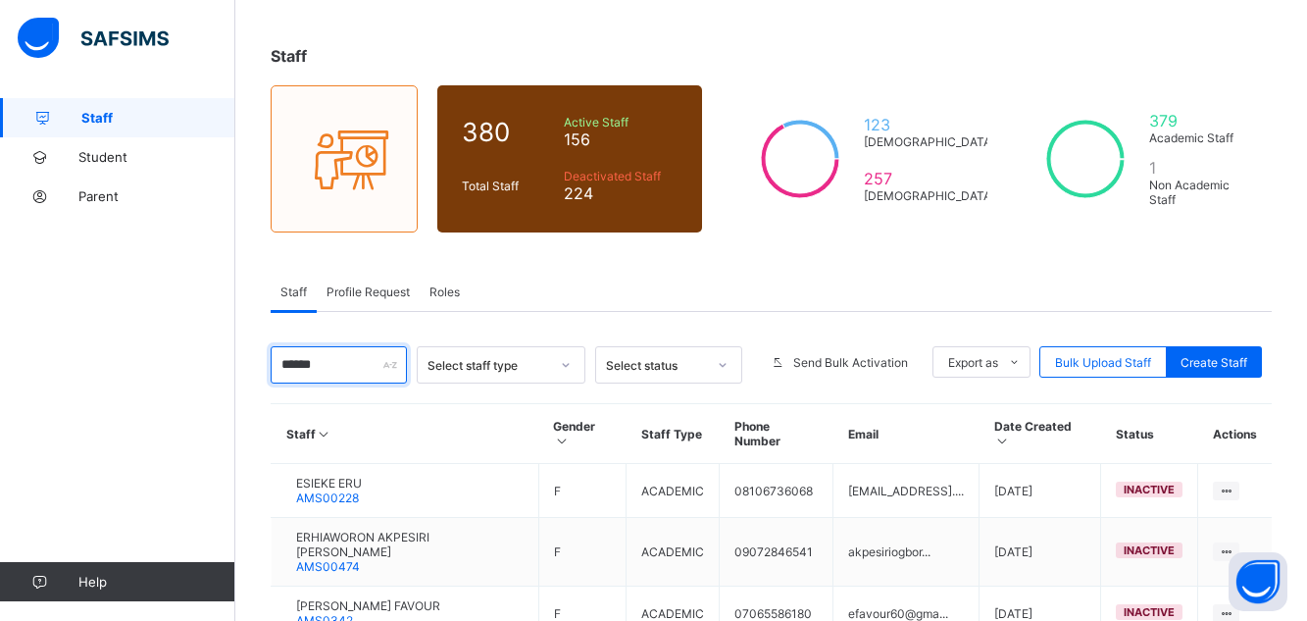
type input "******"
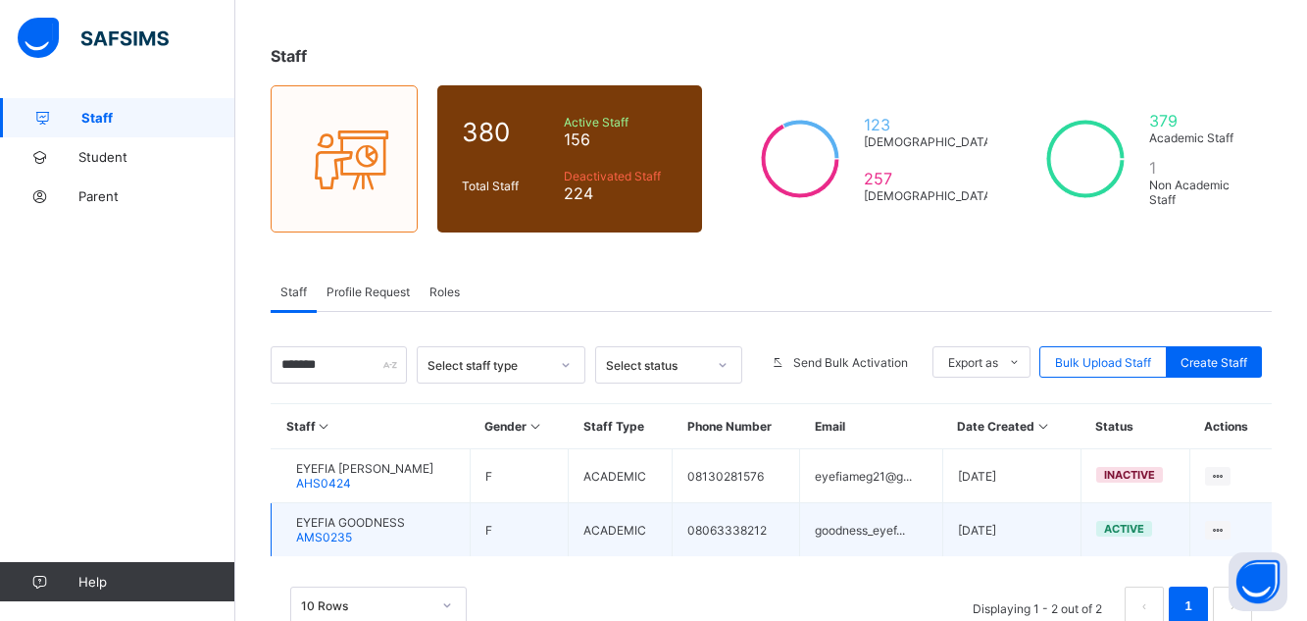
click at [405, 534] on div "EYEFIA GOODNESS AMS0235" at bounding box center [350, 529] width 109 height 29
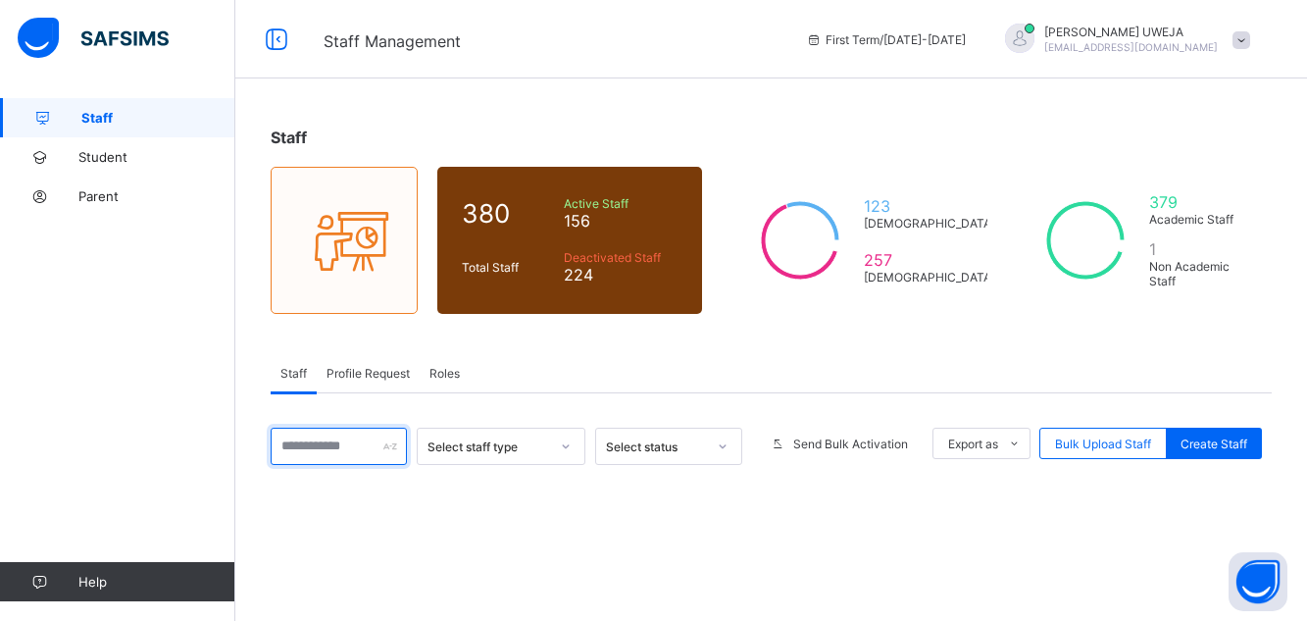
click at [306, 427] on input "text" at bounding box center [339, 445] width 136 height 37
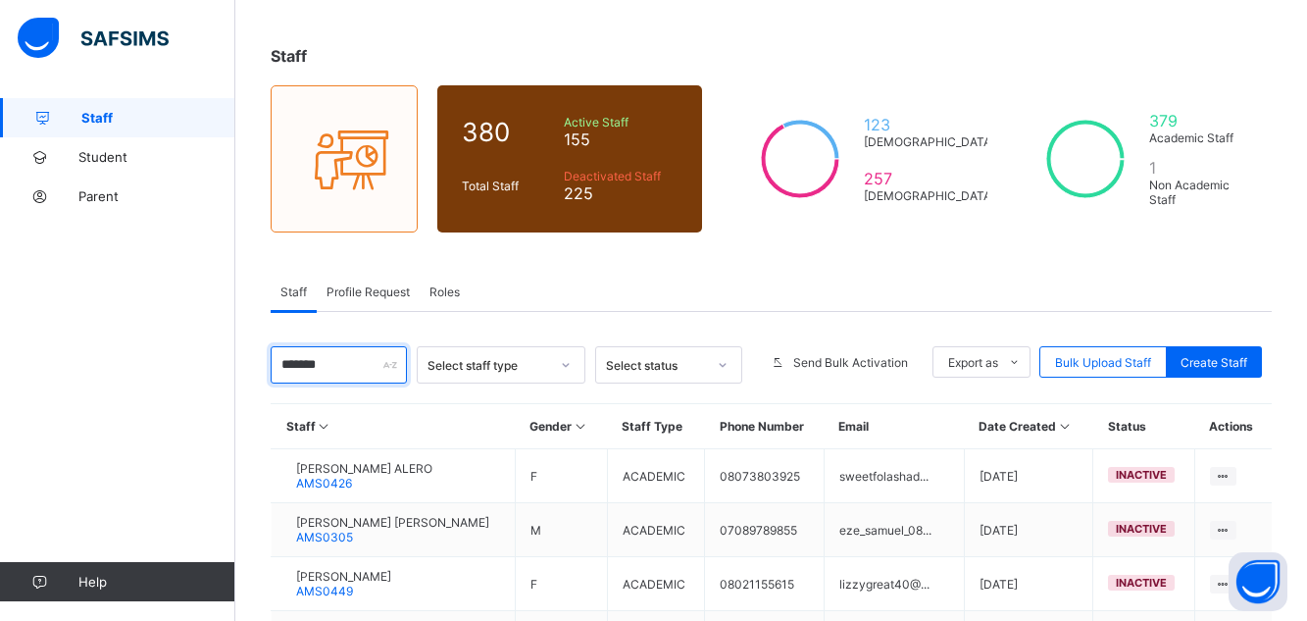
type input "*******"
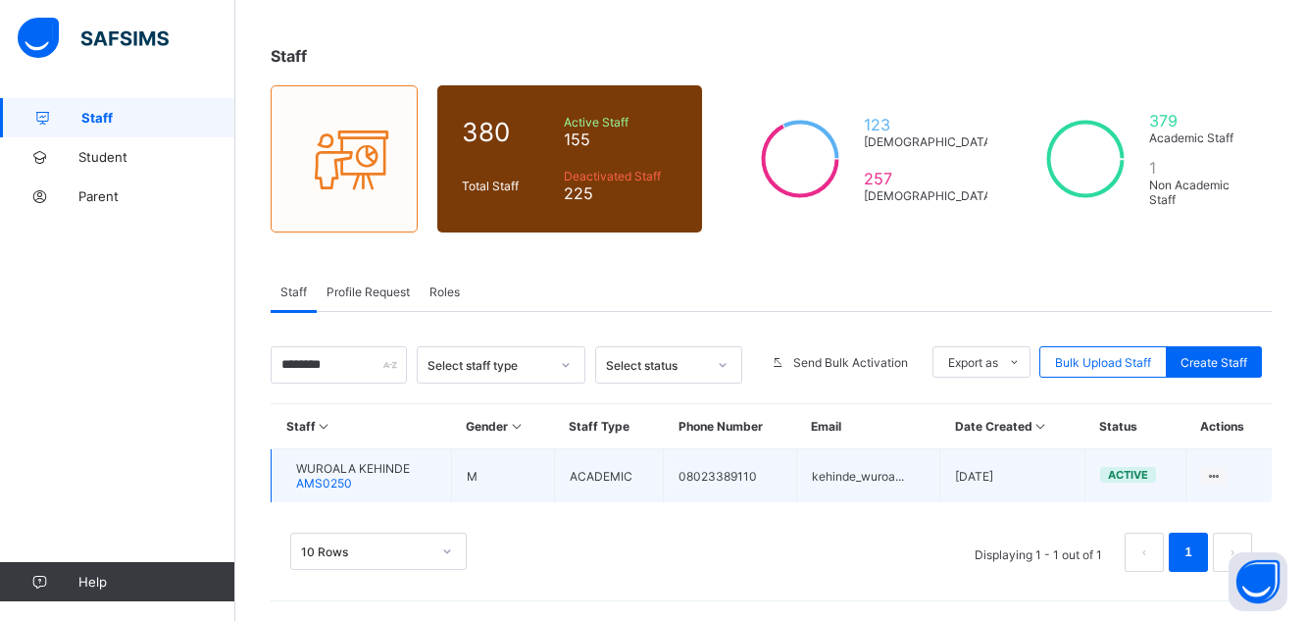
click at [379, 475] on div "WUROALA KEHINDE AMS0250" at bounding box center [353, 475] width 114 height 29
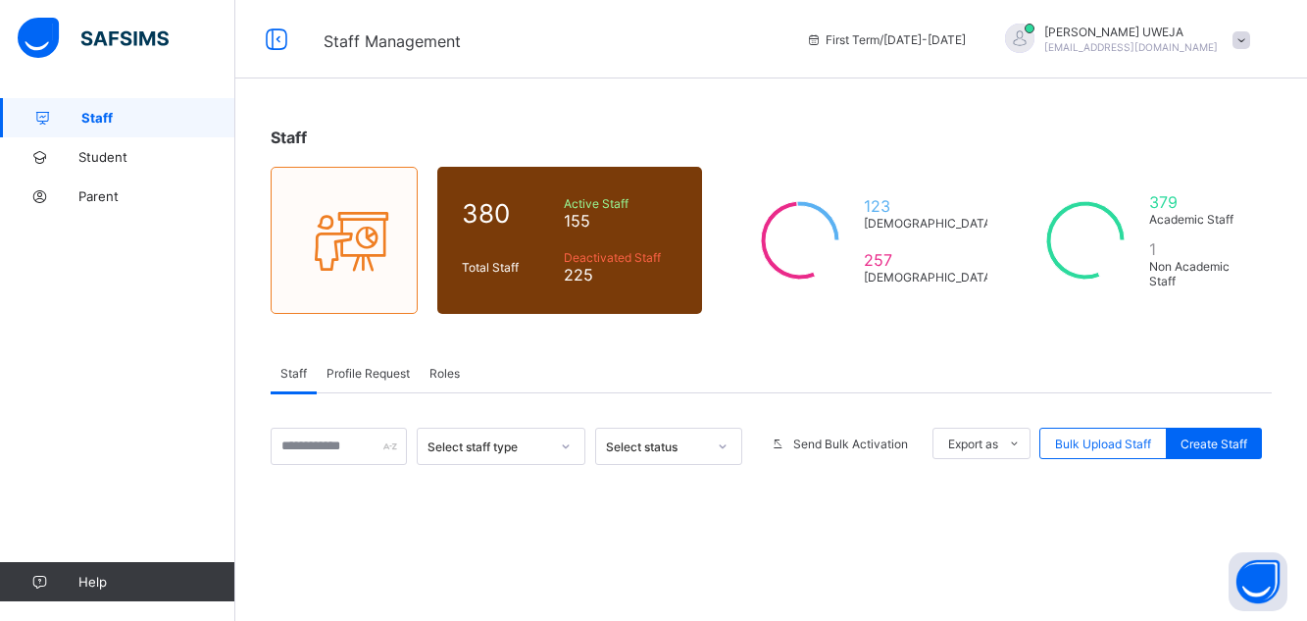
scroll to position [81, 0]
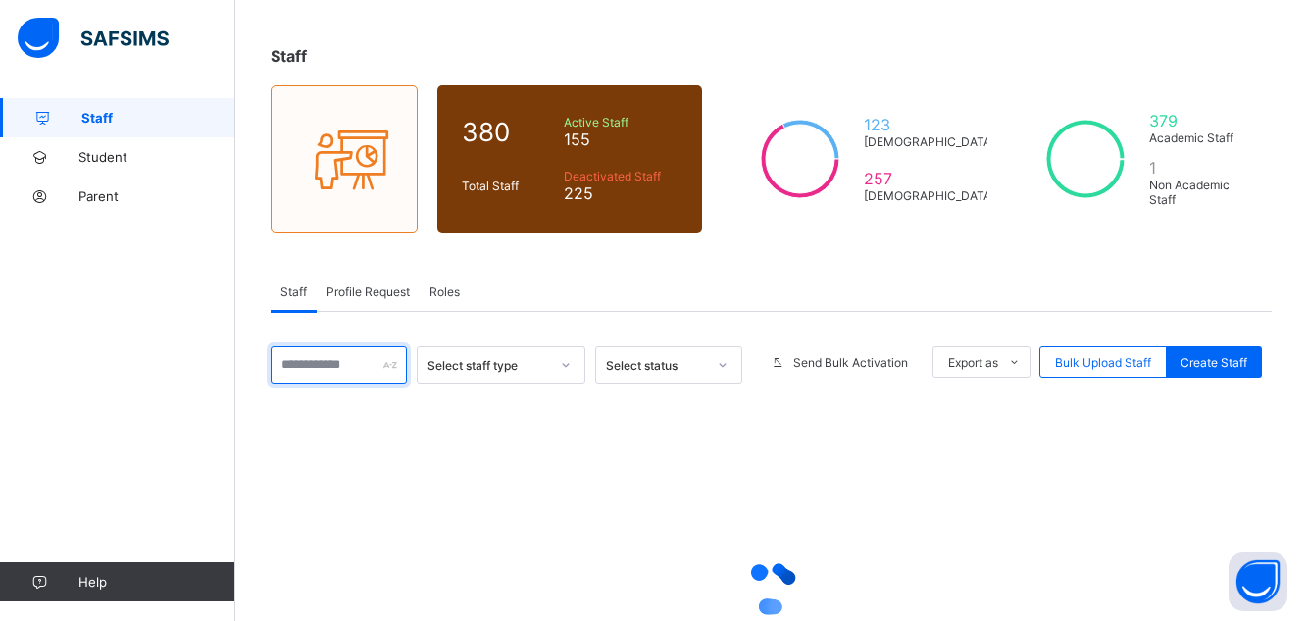
click at [344, 369] on input "text" at bounding box center [339, 364] width 136 height 37
type input "******"
click at [328, 365] on input "******" at bounding box center [339, 364] width 136 height 37
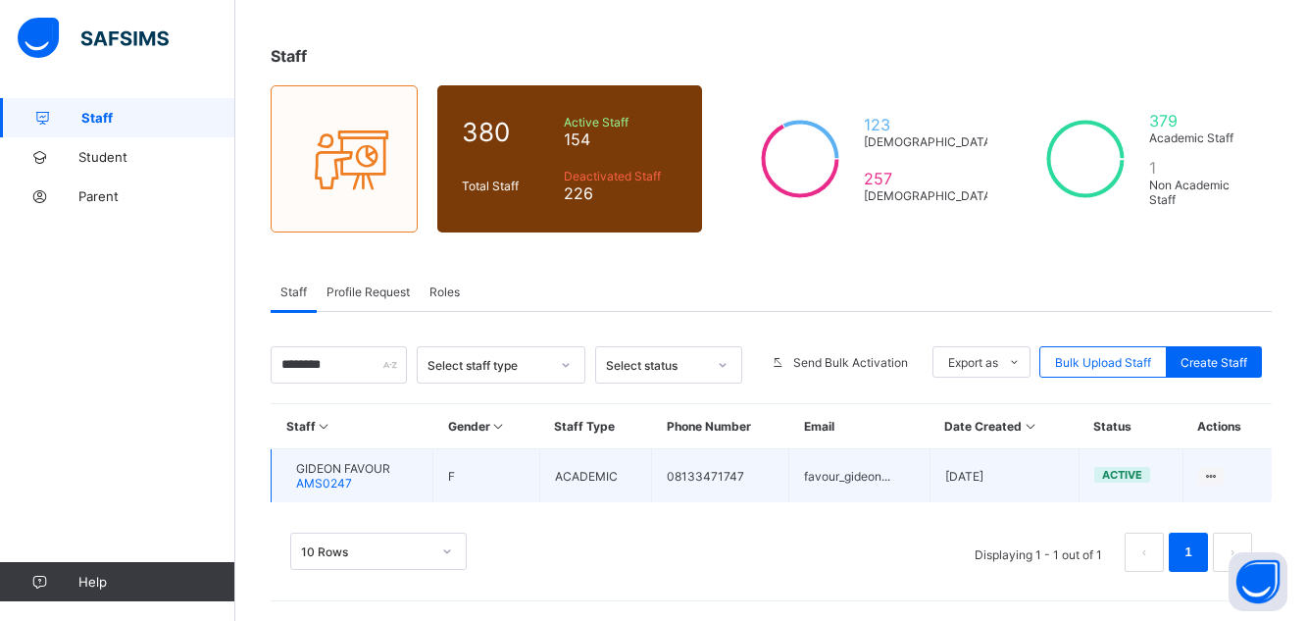
click at [341, 471] on span "GIDEON FAVOUR" at bounding box center [343, 468] width 94 height 15
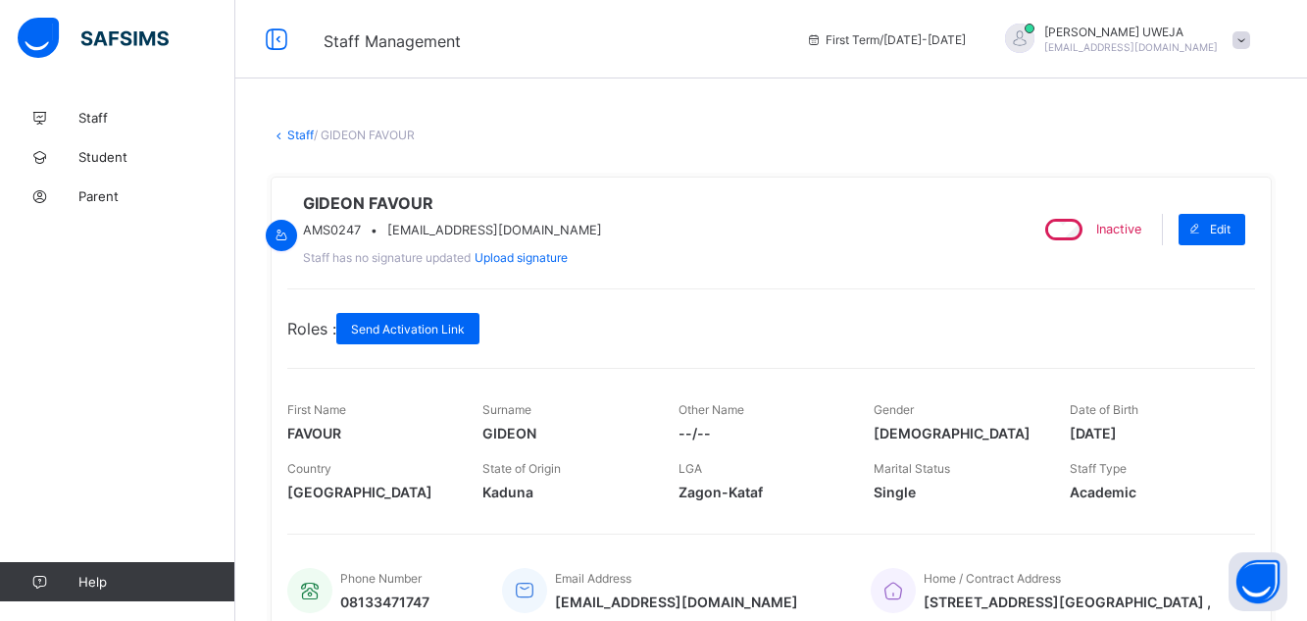
click at [1097, 239] on div "Inactive" at bounding box center [1091, 229] width 110 height 31
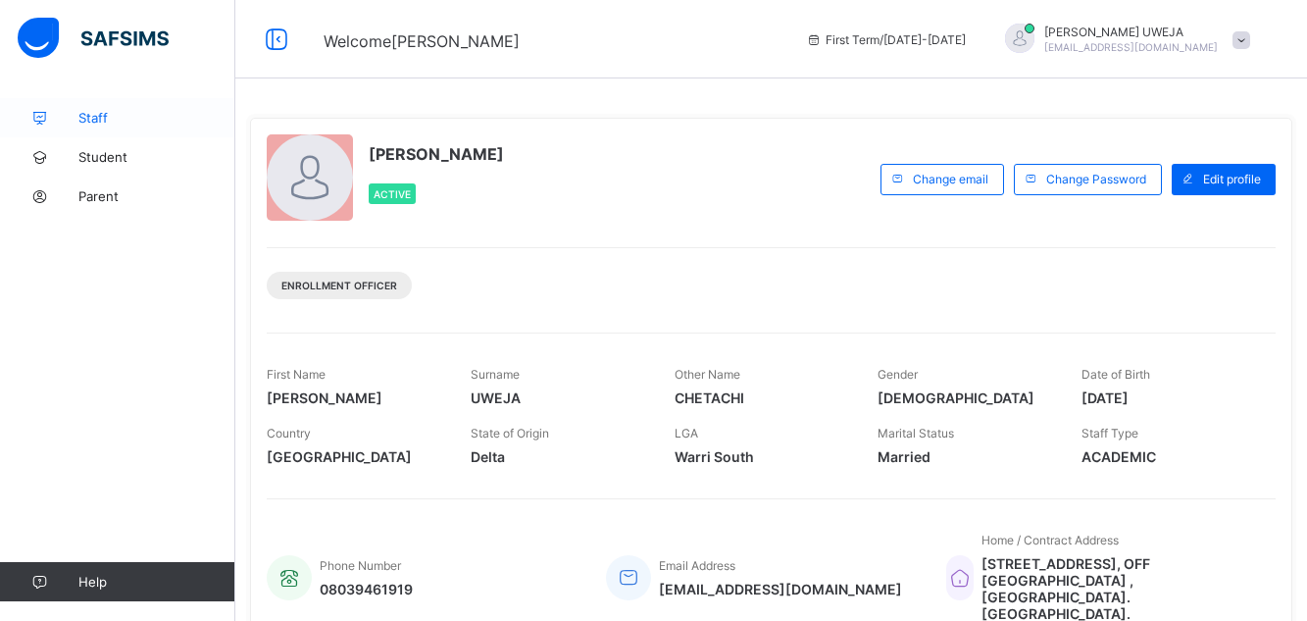
click at [124, 114] on span "Staff" at bounding box center [156, 118] width 157 height 16
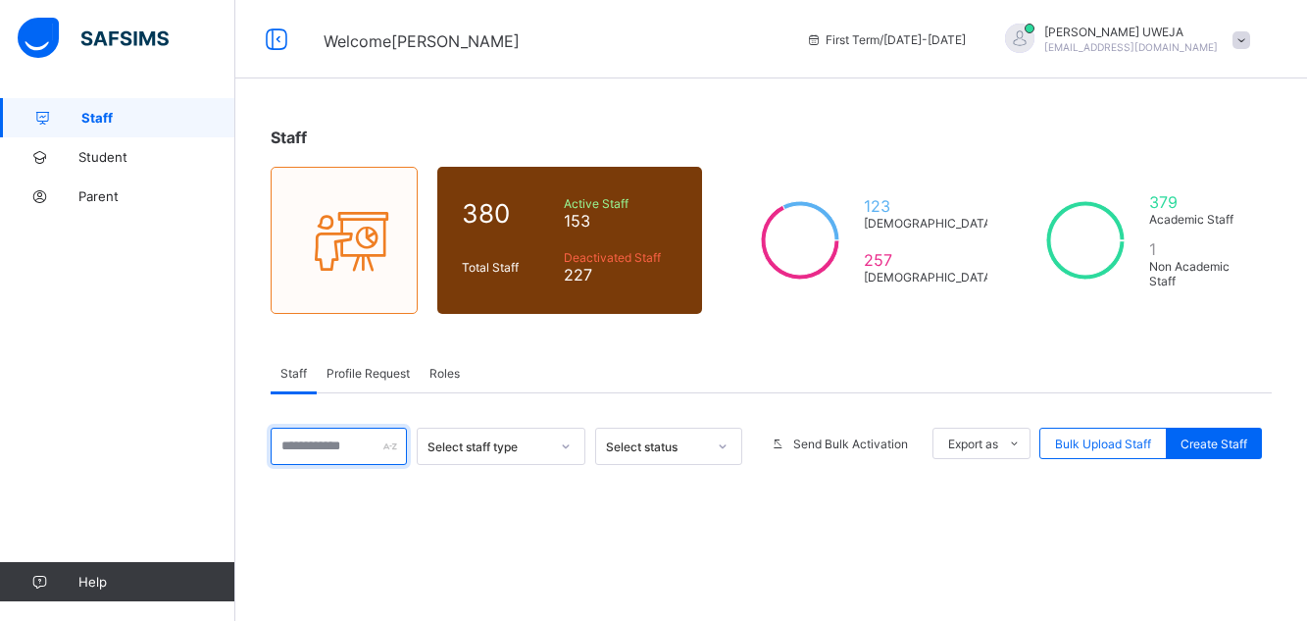
click at [362, 442] on input "text" at bounding box center [339, 445] width 136 height 37
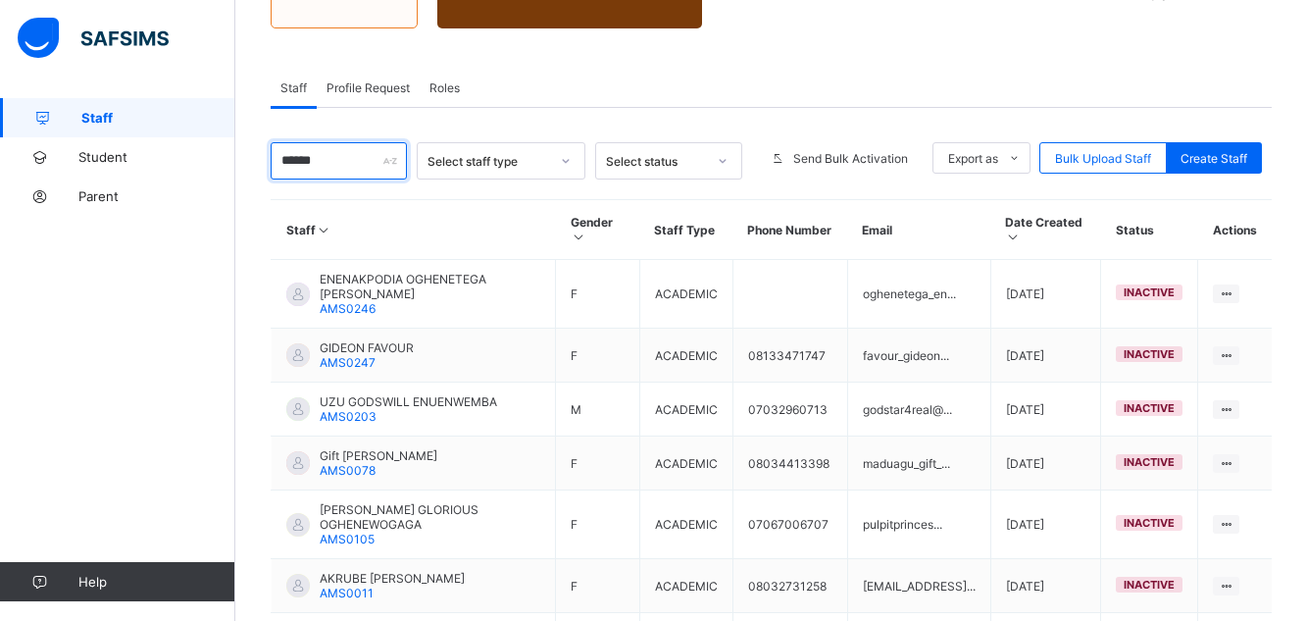
scroll to position [282, 0]
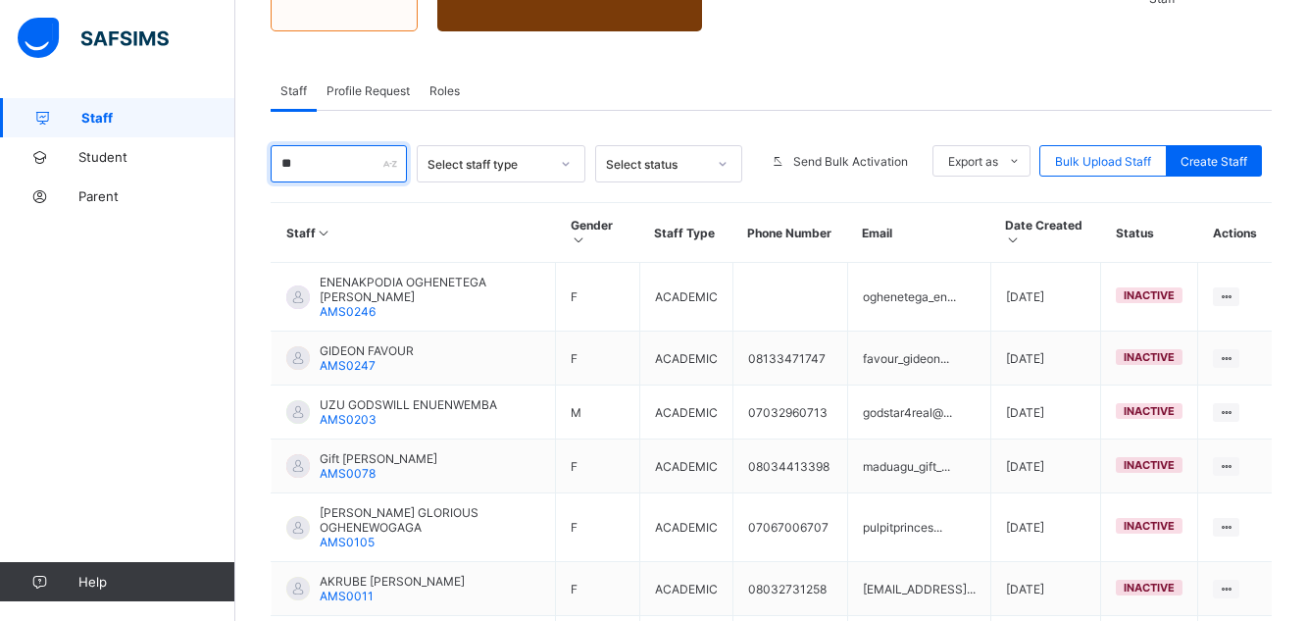
type input "*"
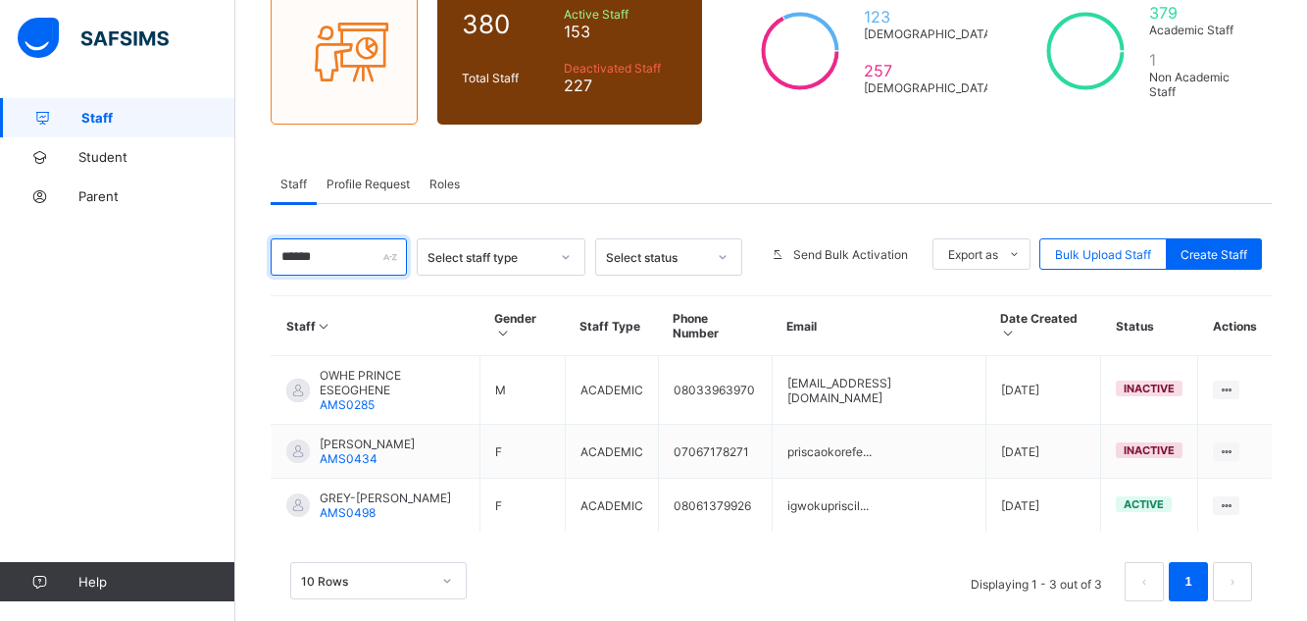
scroll to position [135, 0]
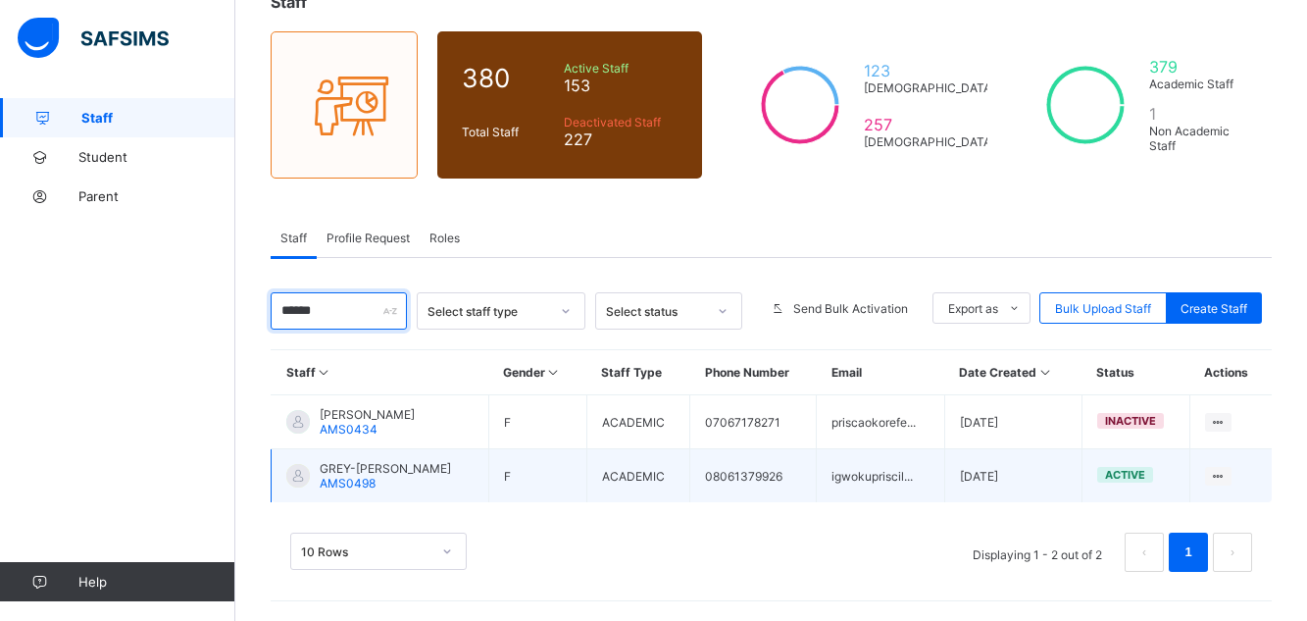
type input "******"
click at [371, 473] on span "GREY-AREBEN PRISCILLA NWANKEGO" at bounding box center [385, 468] width 131 height 15
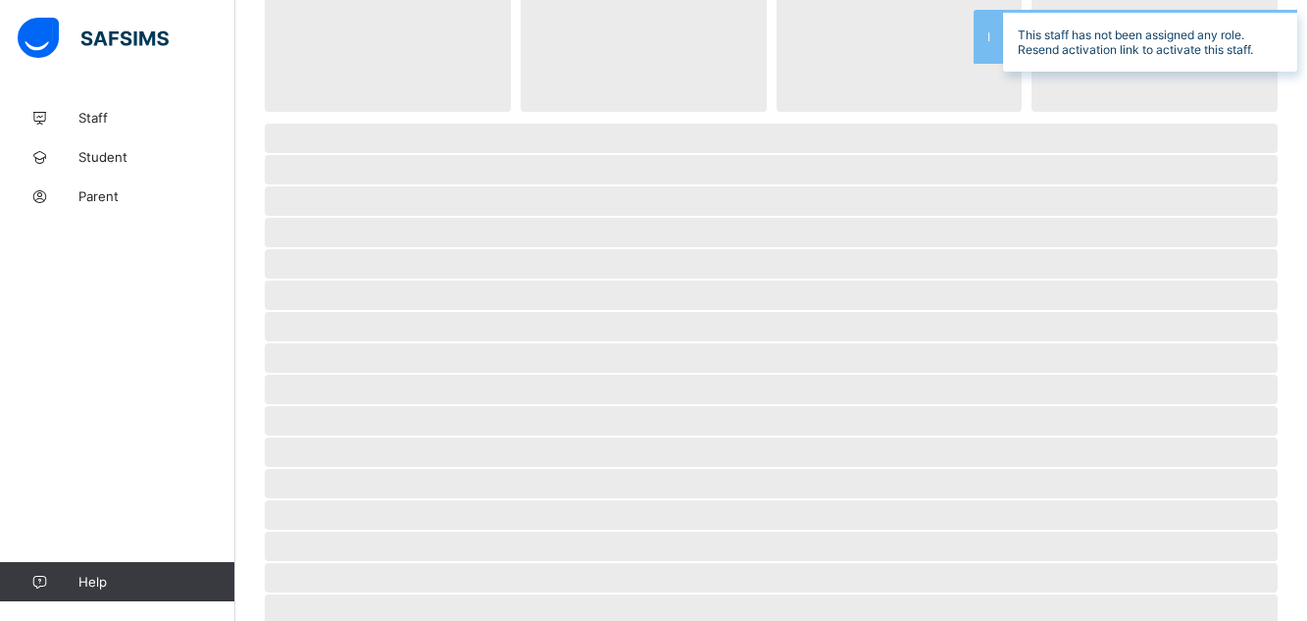
click at [371, 473] on span "‌" at bounding box center [771, 483] width 1013 height 29
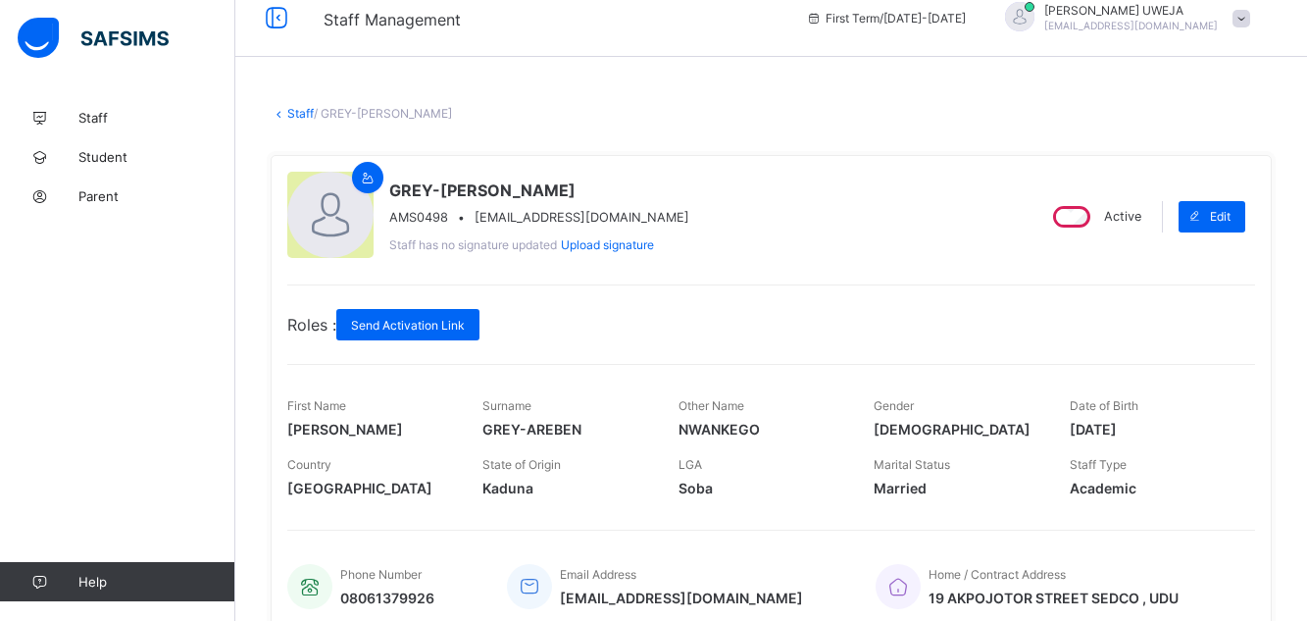
scroll to position [39, 0]
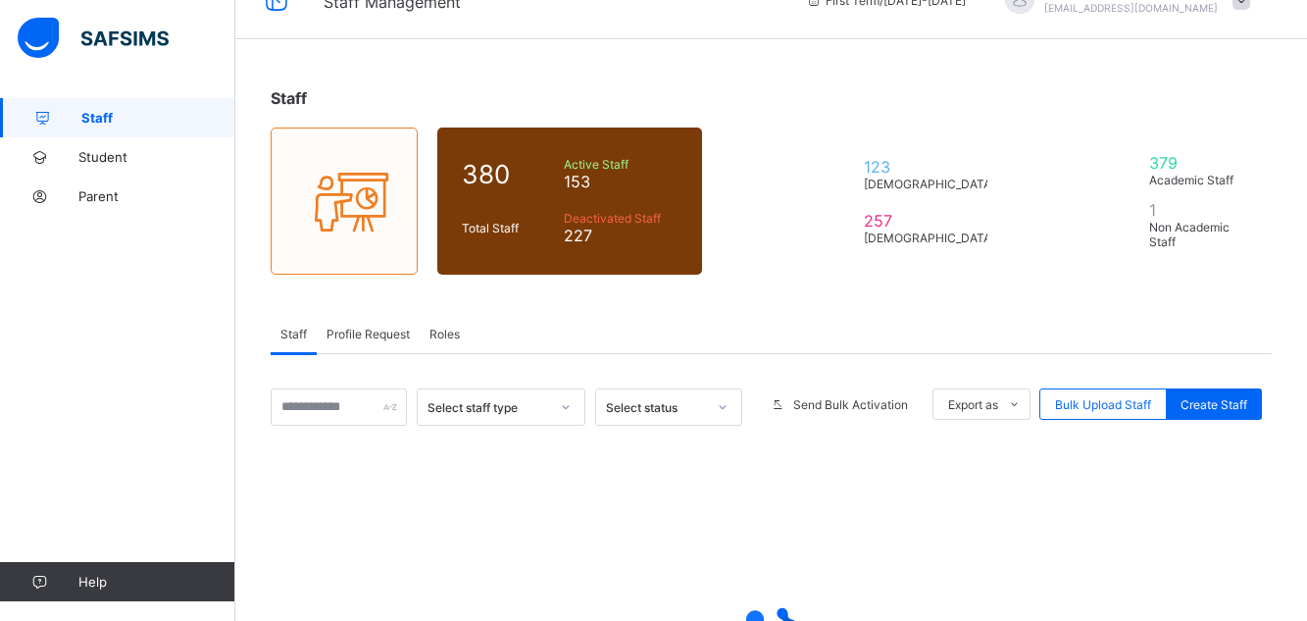
scroll to position [135, 0]
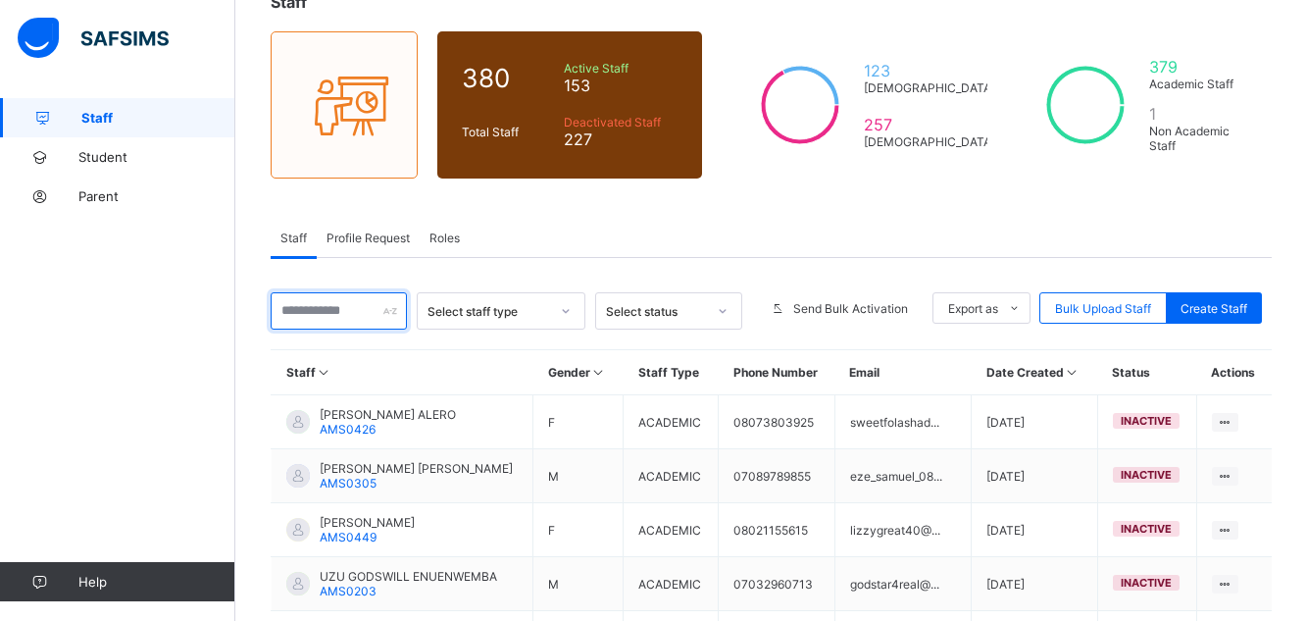
click at [374, 314] on input "text" at bounding box center [339, 310] width 136 height 37
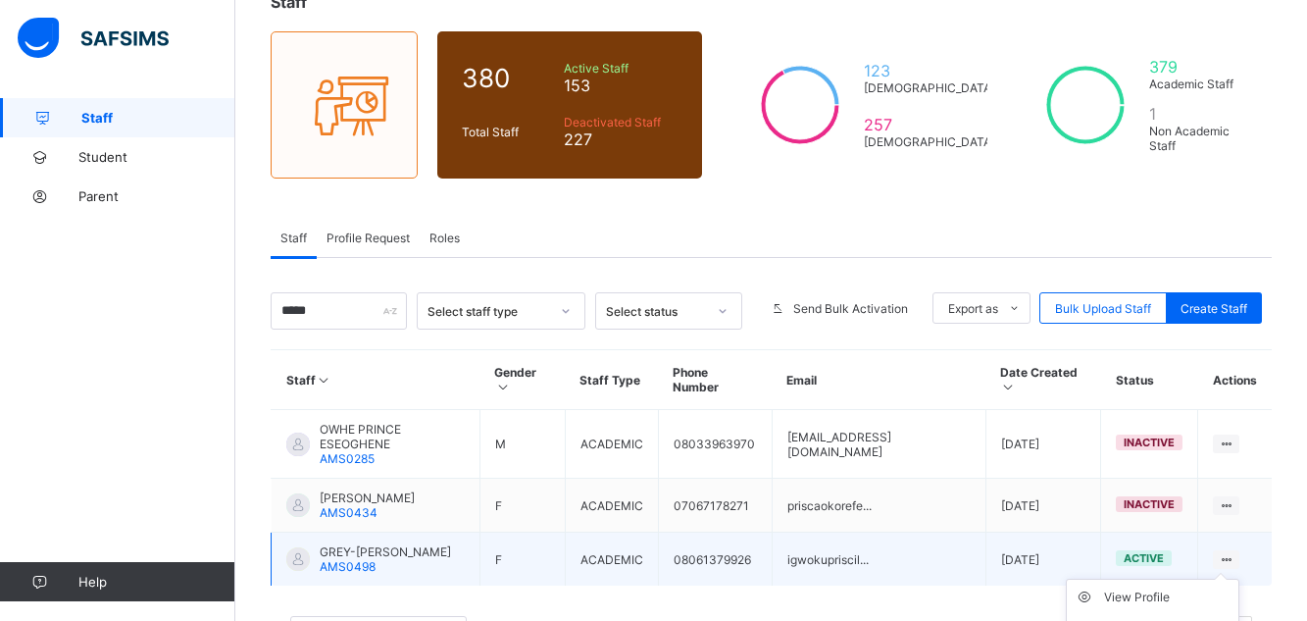
click at [1234, 552] on icon at bounding box center [1225, 559] width 17 height 15
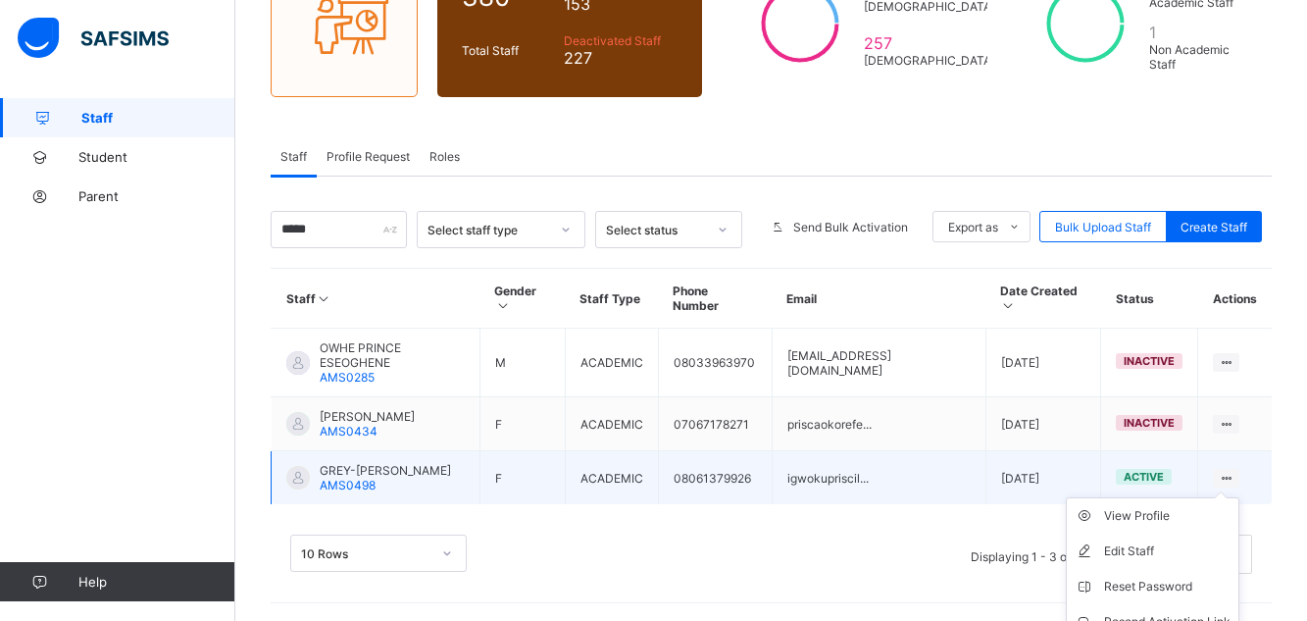
scroll to position [253, 0]
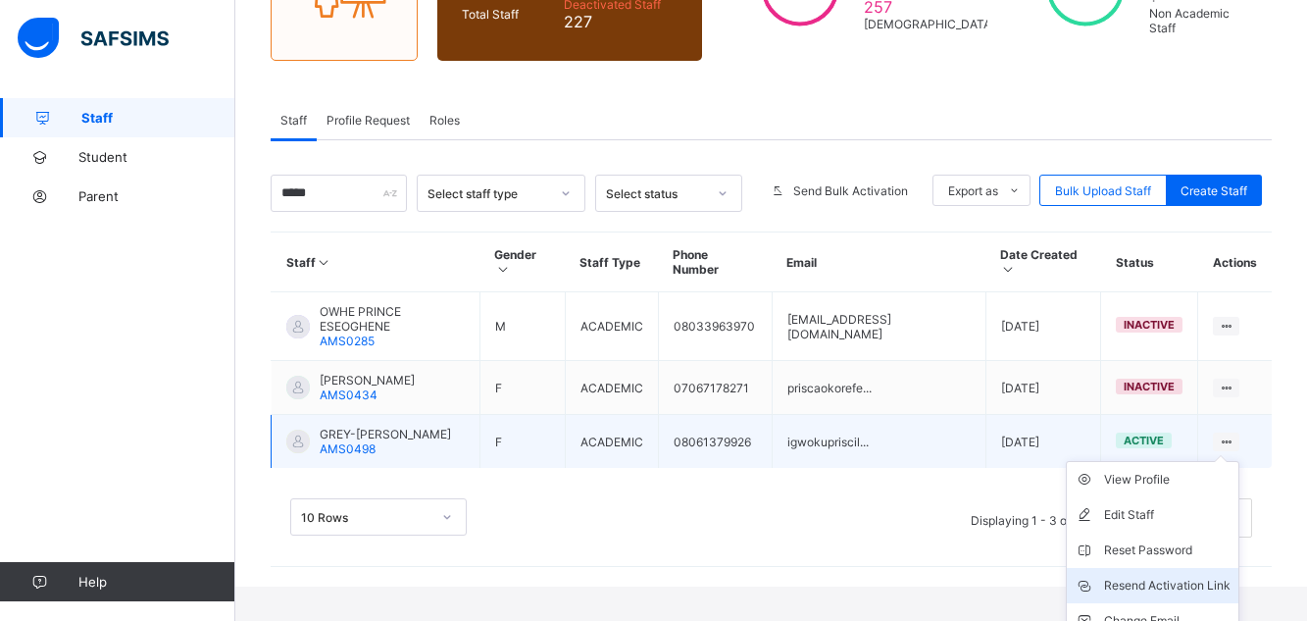
click at [1199, 575] on div "Resend Activation Link" at bounding box center [1167, 585] width 126 height 20
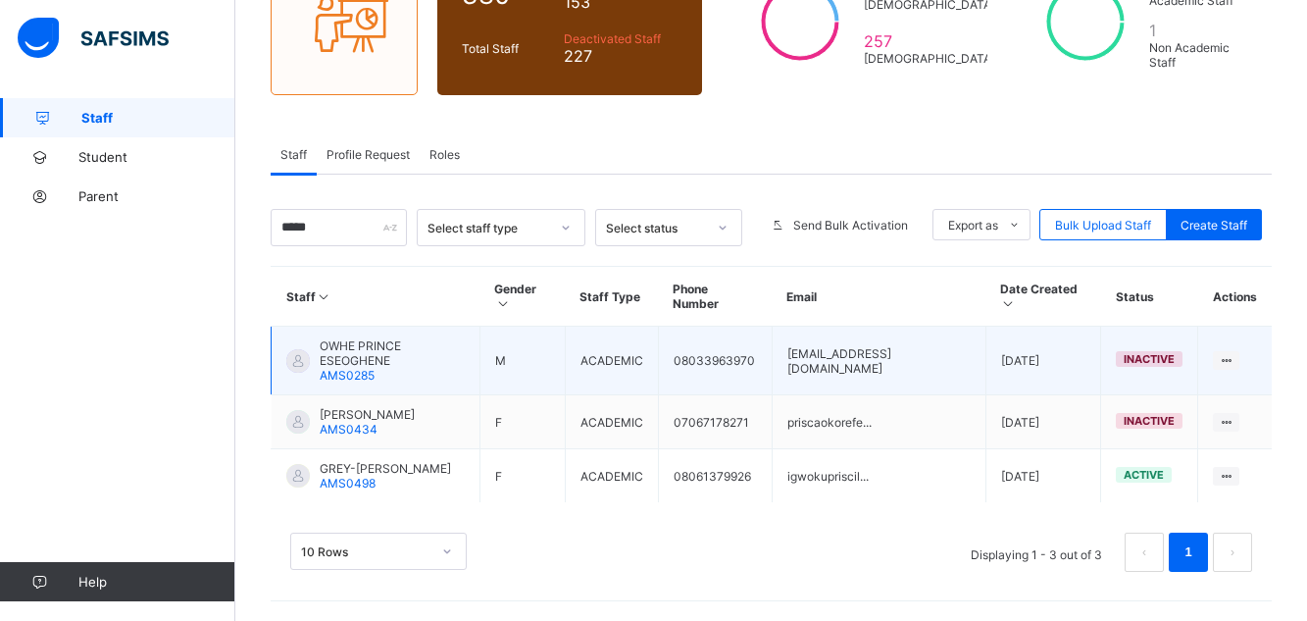
scroll to position [189, 0]
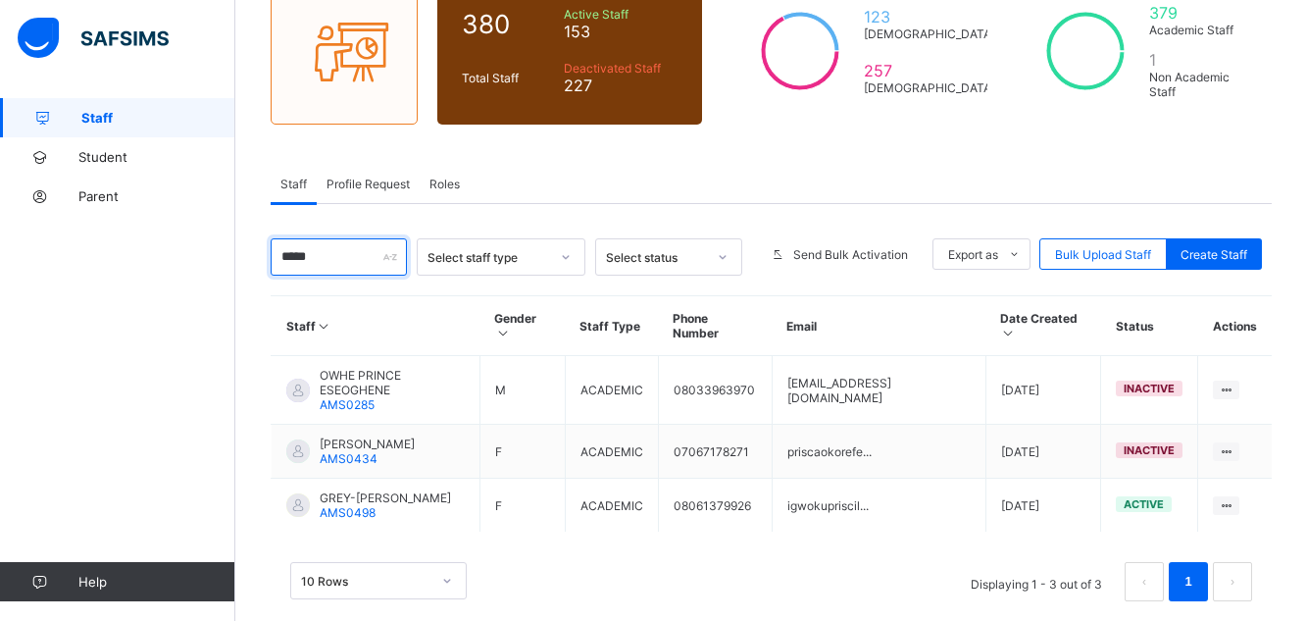
click at [318, 253] on input "*****" at bounding box center [339, 256] width 136 height 37
type input "*"
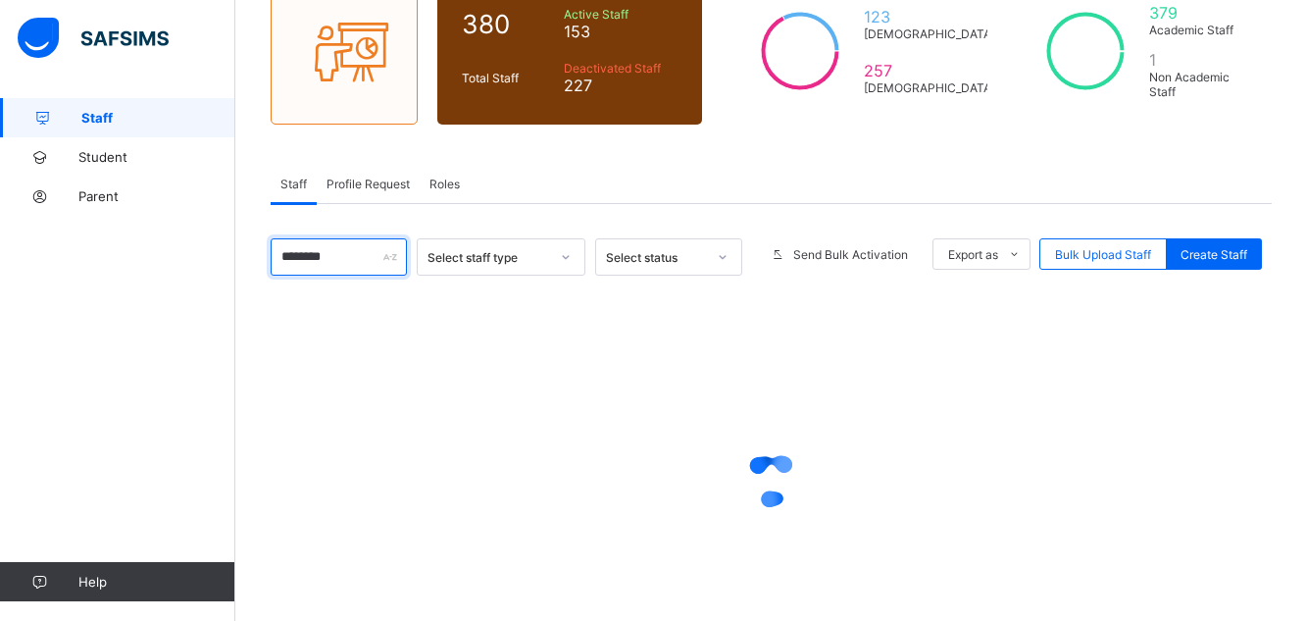
scroll to position [81, 0]
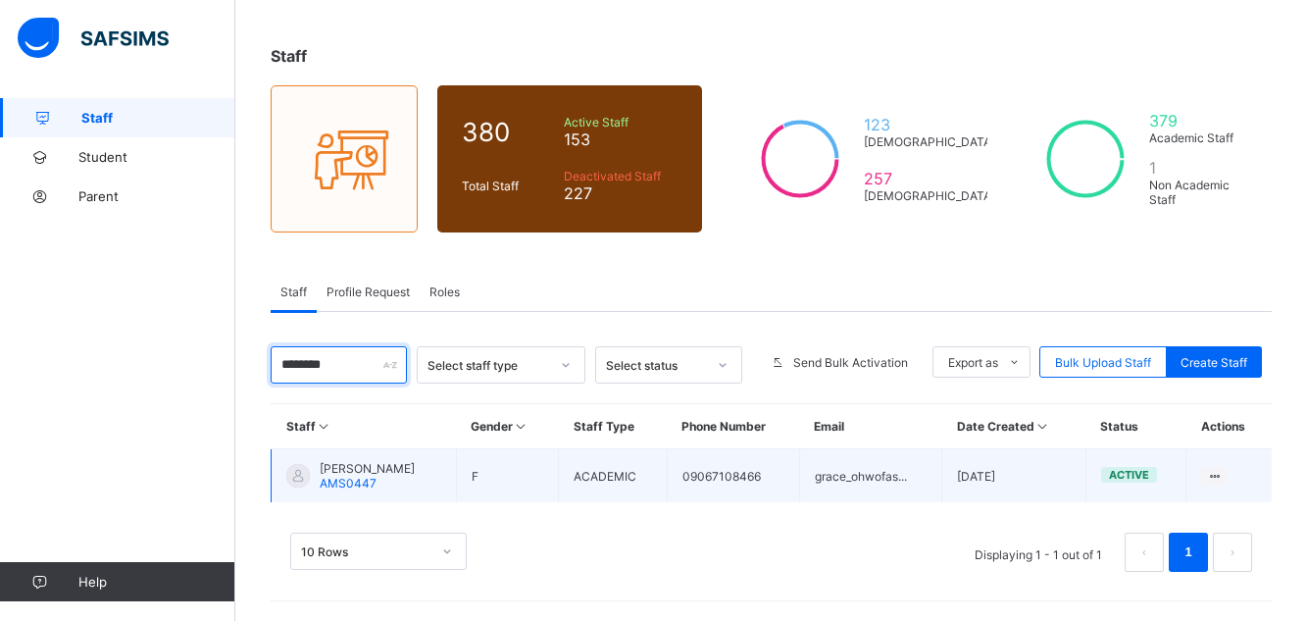
type input "********"
click at [401, 477] on div "OHWOFASA GRACE AMS0447" at bounding box center [367, 475] width 95 height 29
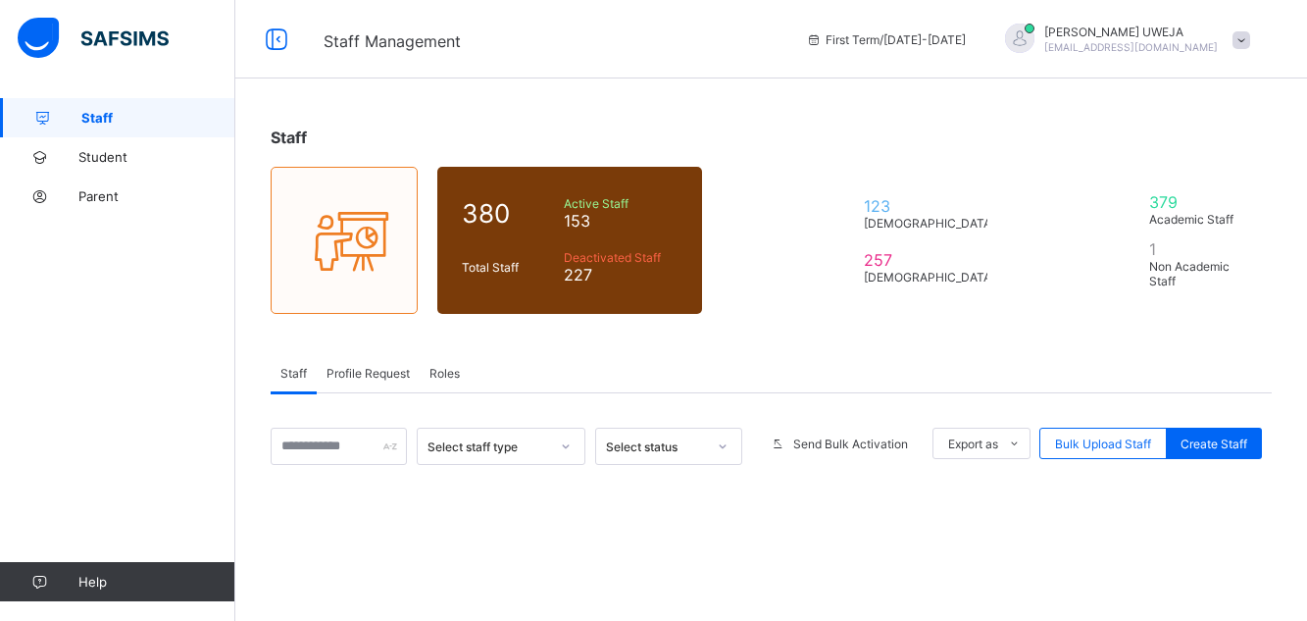
scroll to position [81, 0]
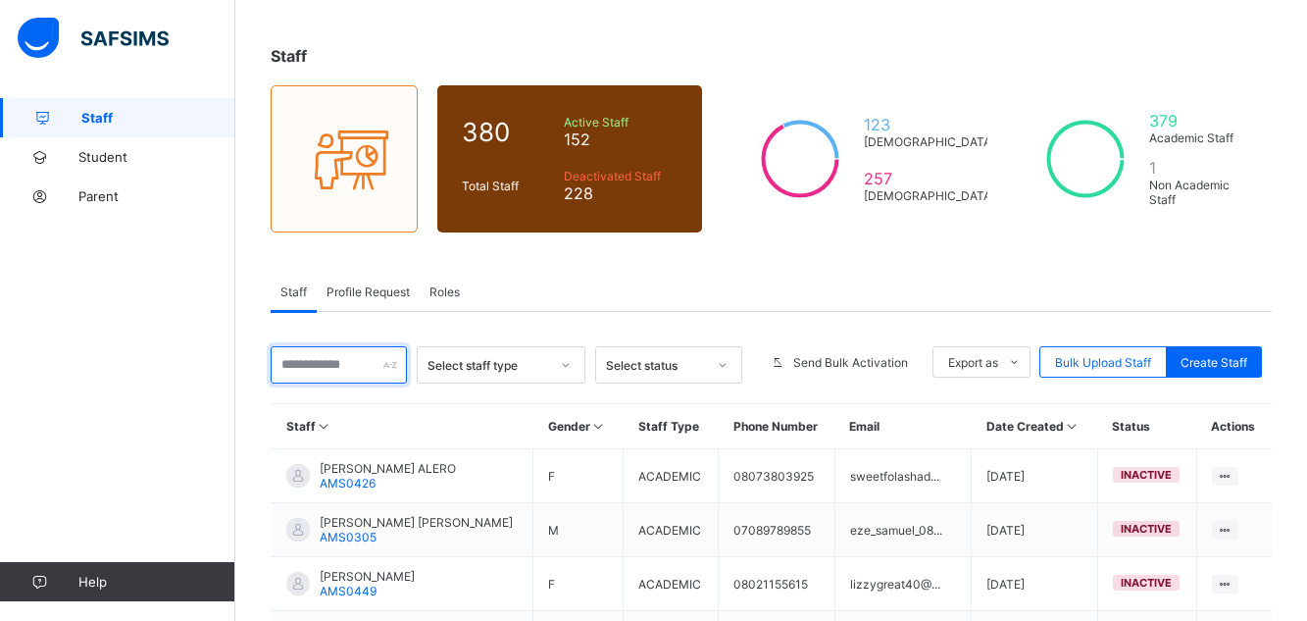
click at [321, 370] on input "text" at bounding box center [339, 364] width 136 height 37
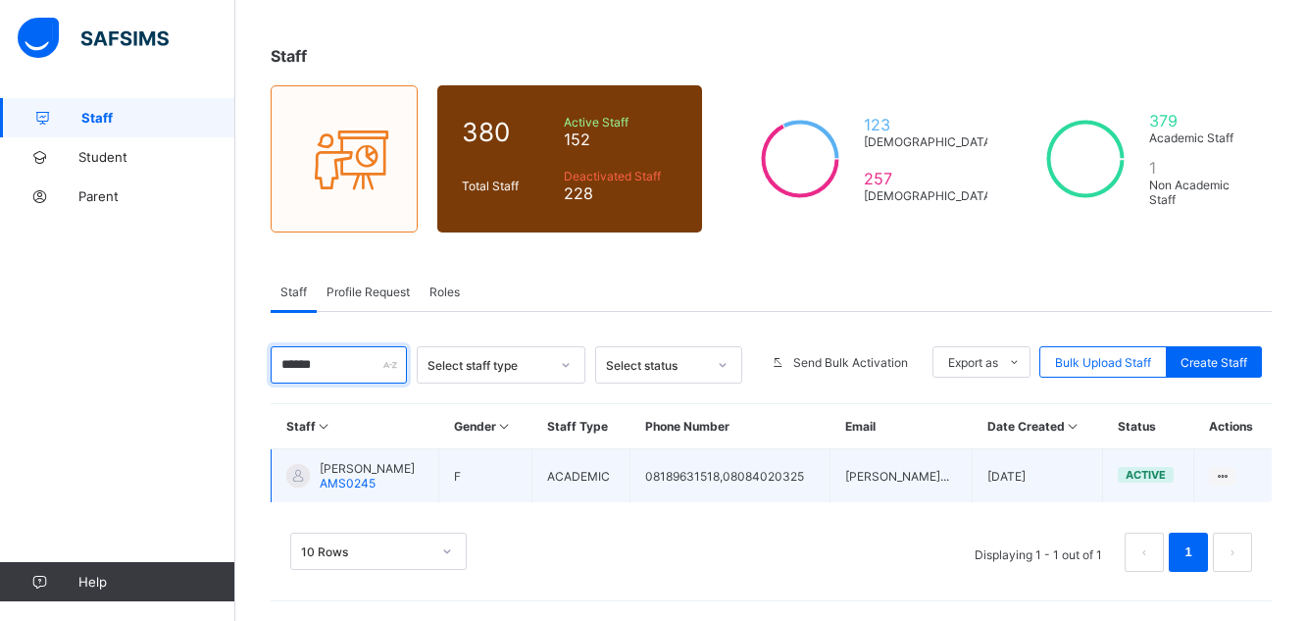
type input "*****"
click at [377, 460] on td "UNUANE NAOMI AMS0245" at bounding box center [356, 476] width 168 height 54
click at [374, 469] on span "[PERSON_NAME]" at bounding box center [367, 468] width 95 height 15
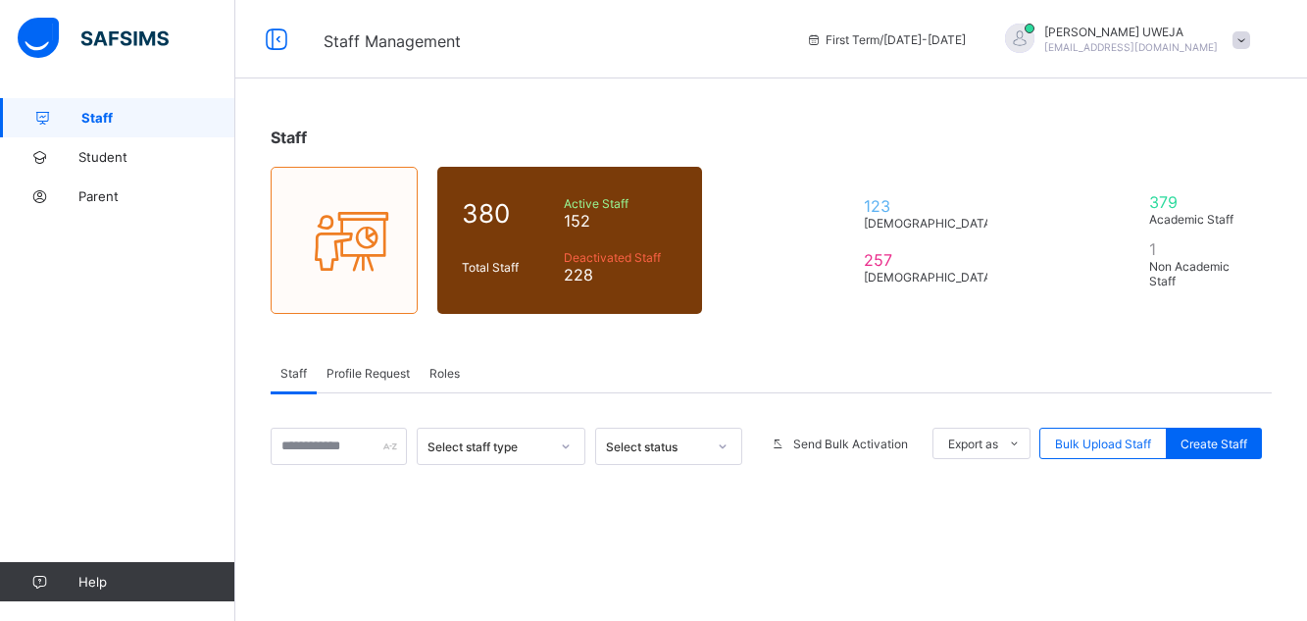
scroll to position [81, 0]
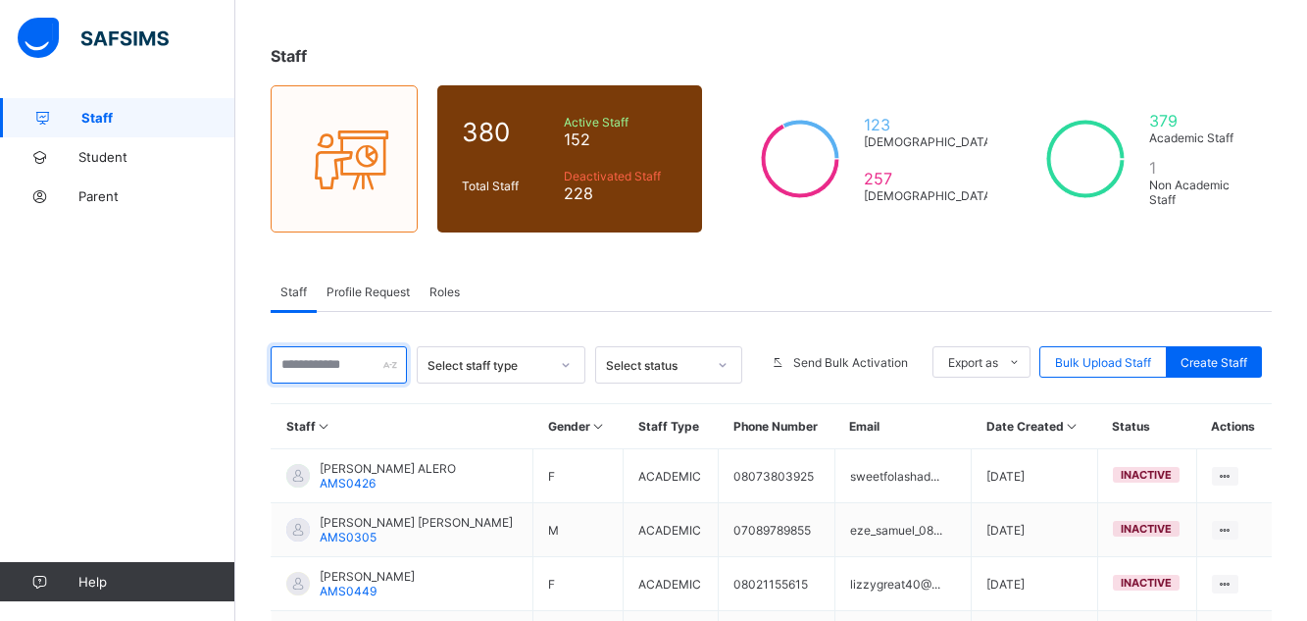
click at [306, 365] on input "text" at bounding box center [339, 364] width 136 height 37
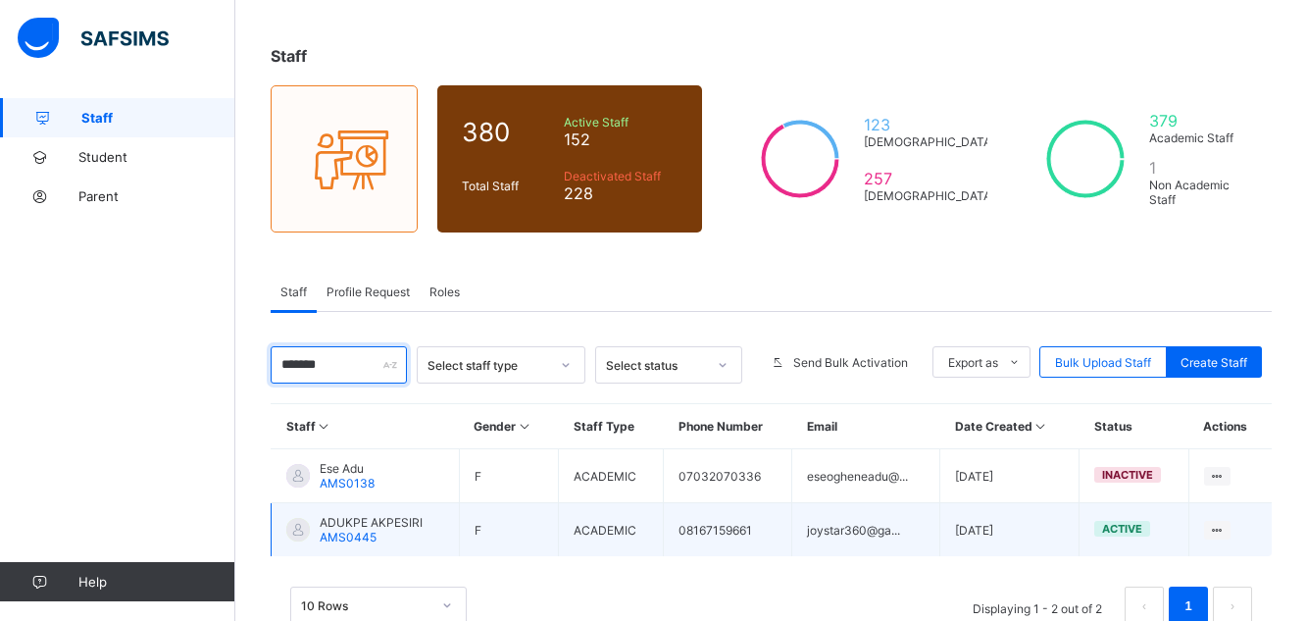
type input "******"
click at [344, 527] on span "ADUKPE AKPESIRI" at bounding box center [371, 522] width 103 height 15
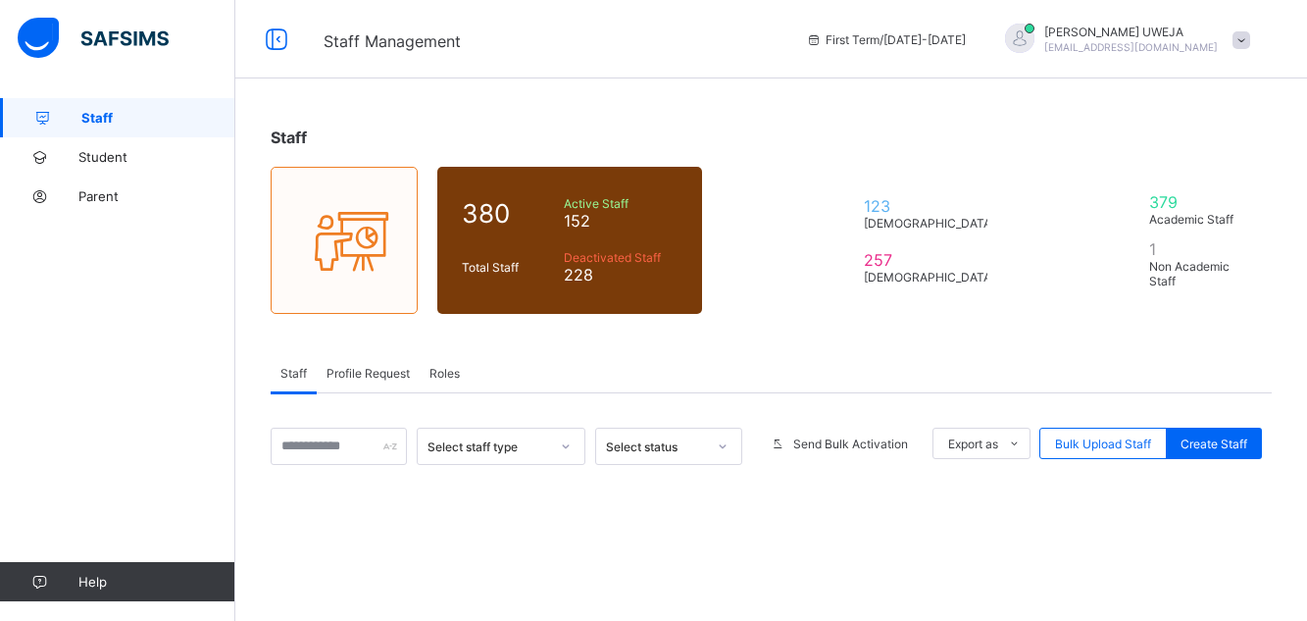
scroll to position [81, 0]
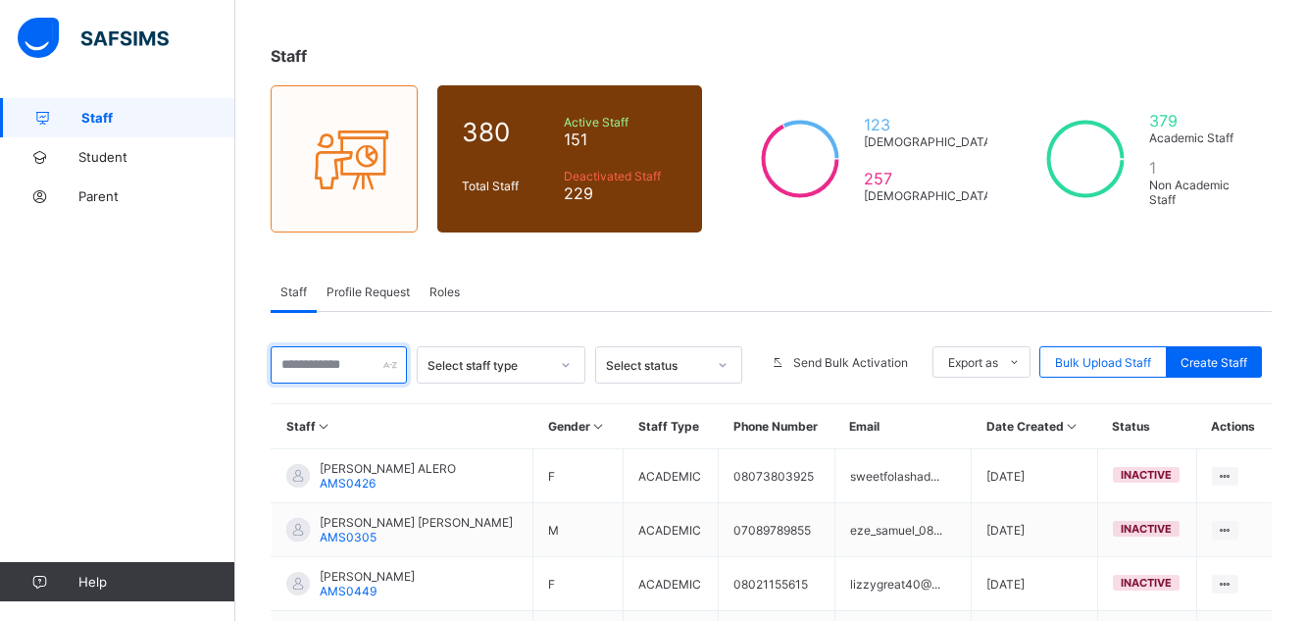
click at [348, 368] on input "text" at bounding box center [339, 364] width 136 height 37
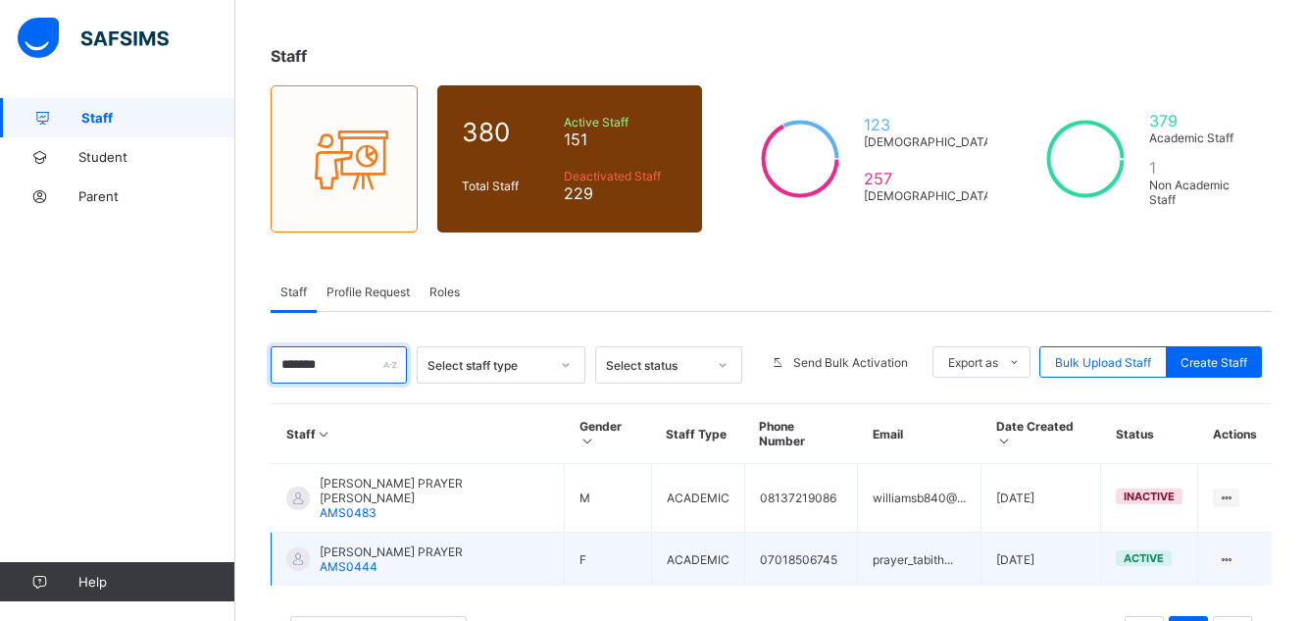
type input "******"
click at [373, 559] on span "AMS0444" at bounding box center [349, 566] width 58 height 15
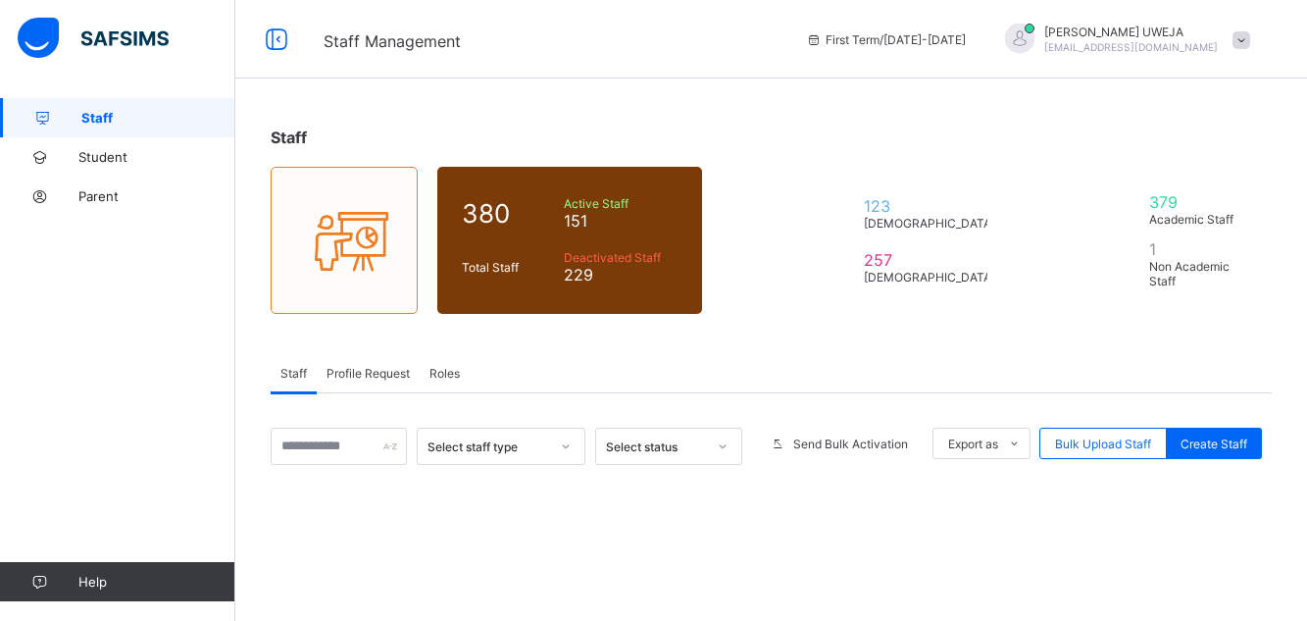
scroll to position [81, 0]
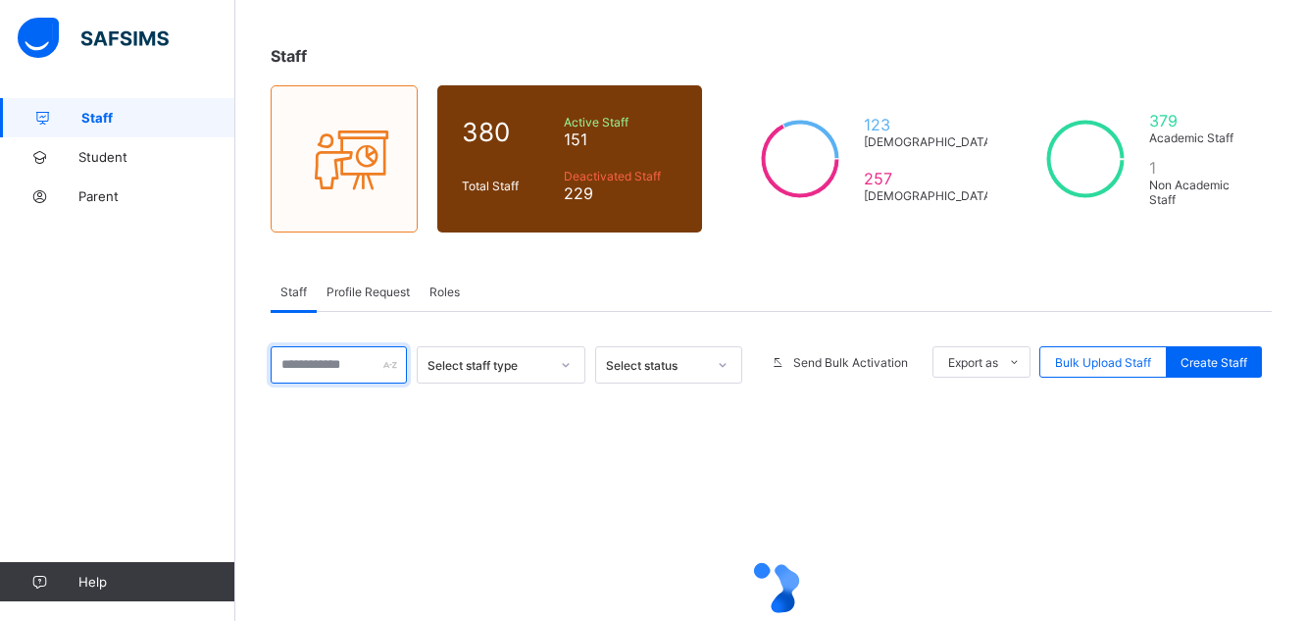
click at [304, 372] on input "text" at bounding box center [339, 364] width 136 height 37
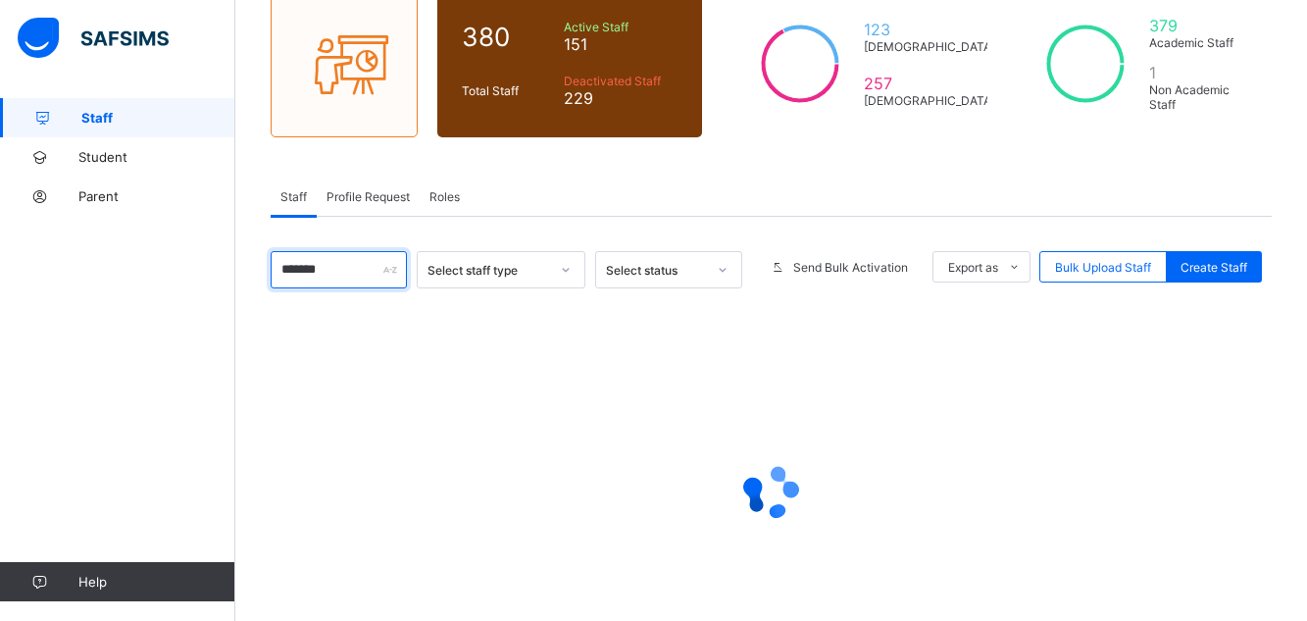
scroll to position [199, 0]
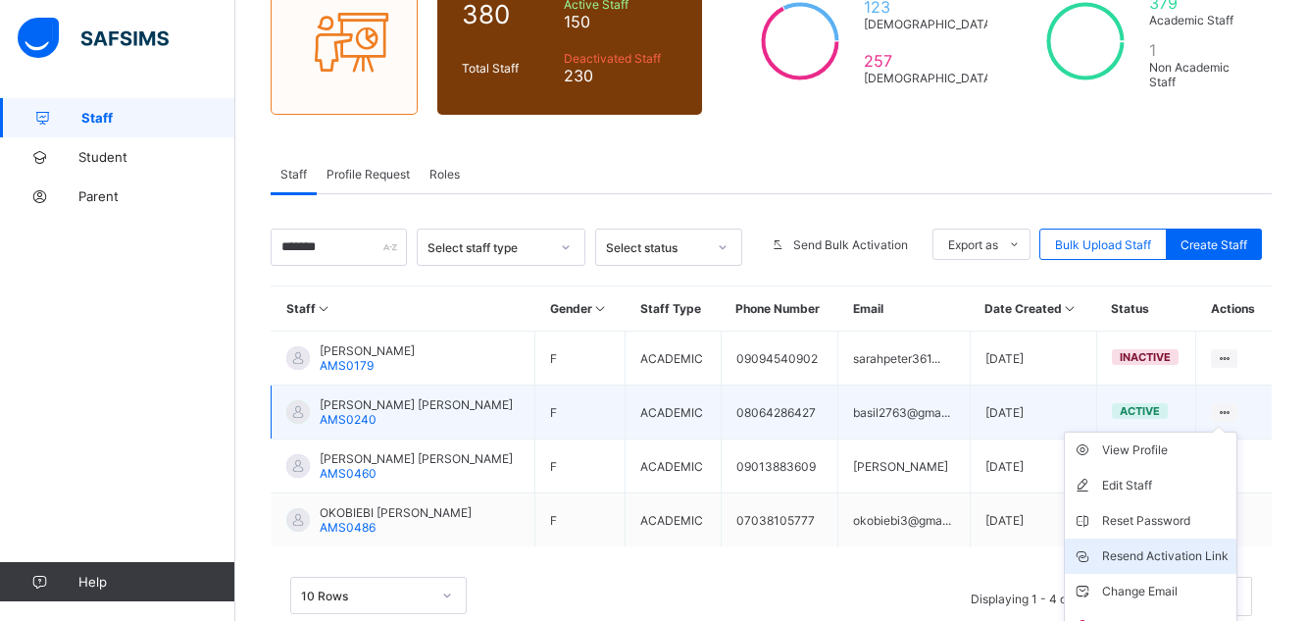
click at [1195, 551] on div "Resend Activation Link" at bounding box center [1165, 556] width 126 height 20
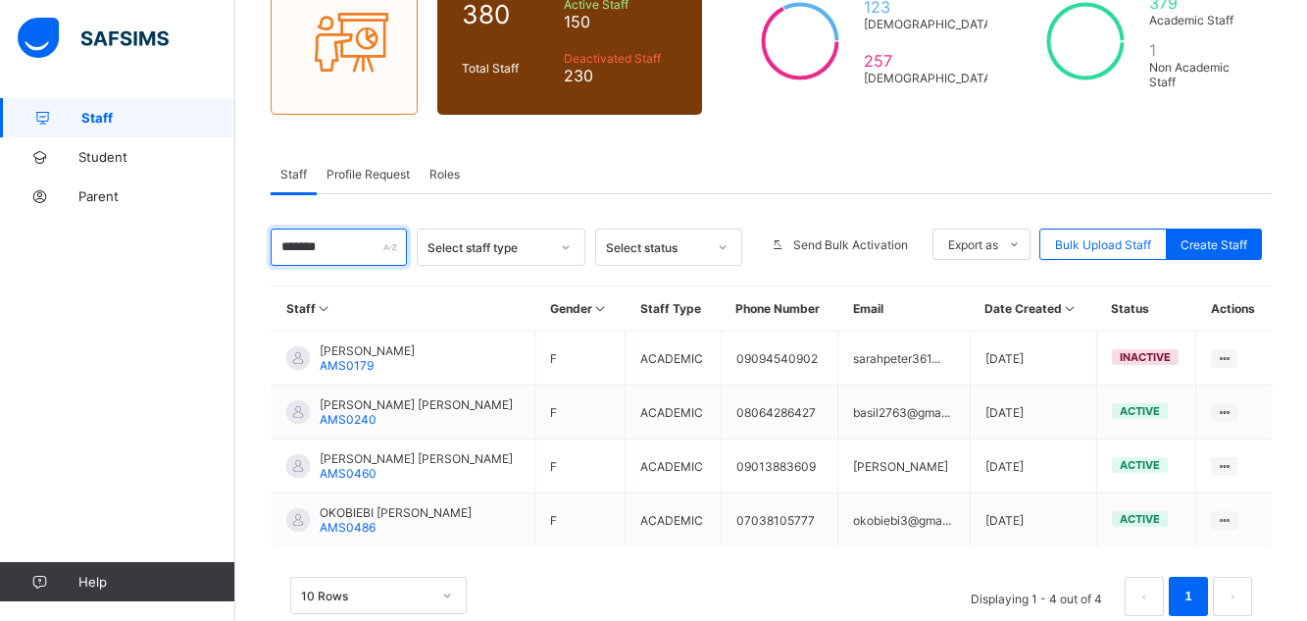
click at [331, 244] on input "*****" at bounding box center [339, 246] width 136 height 37
type input "*"
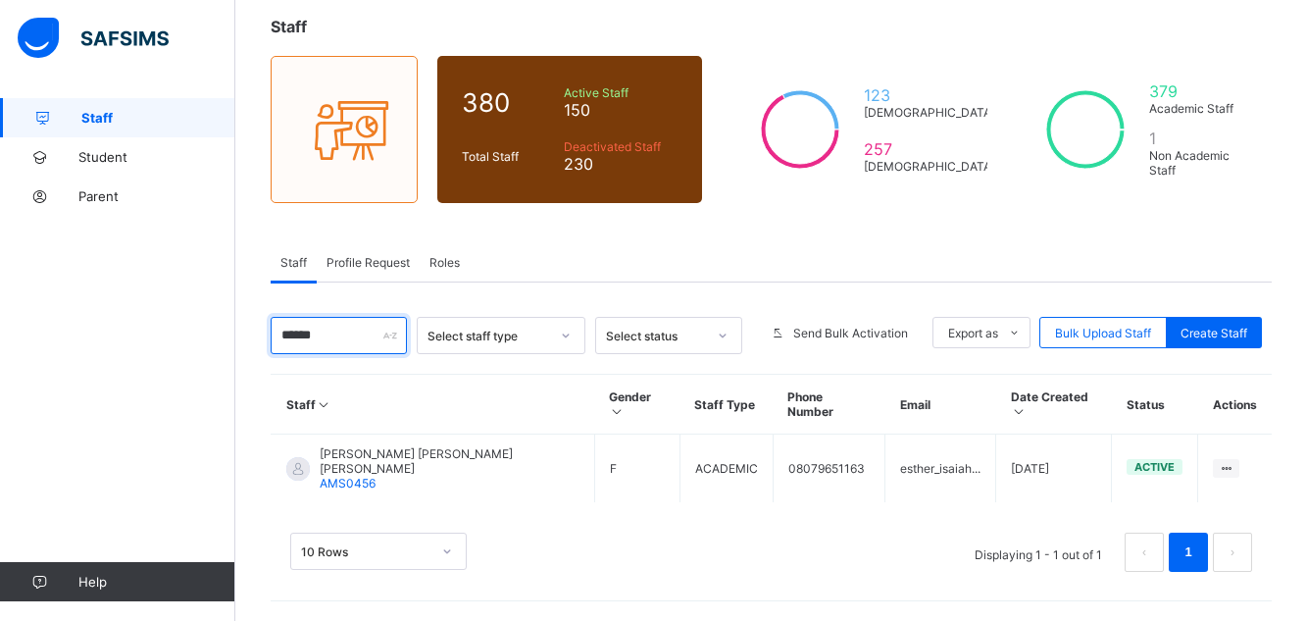
scroll to position [81, 0]
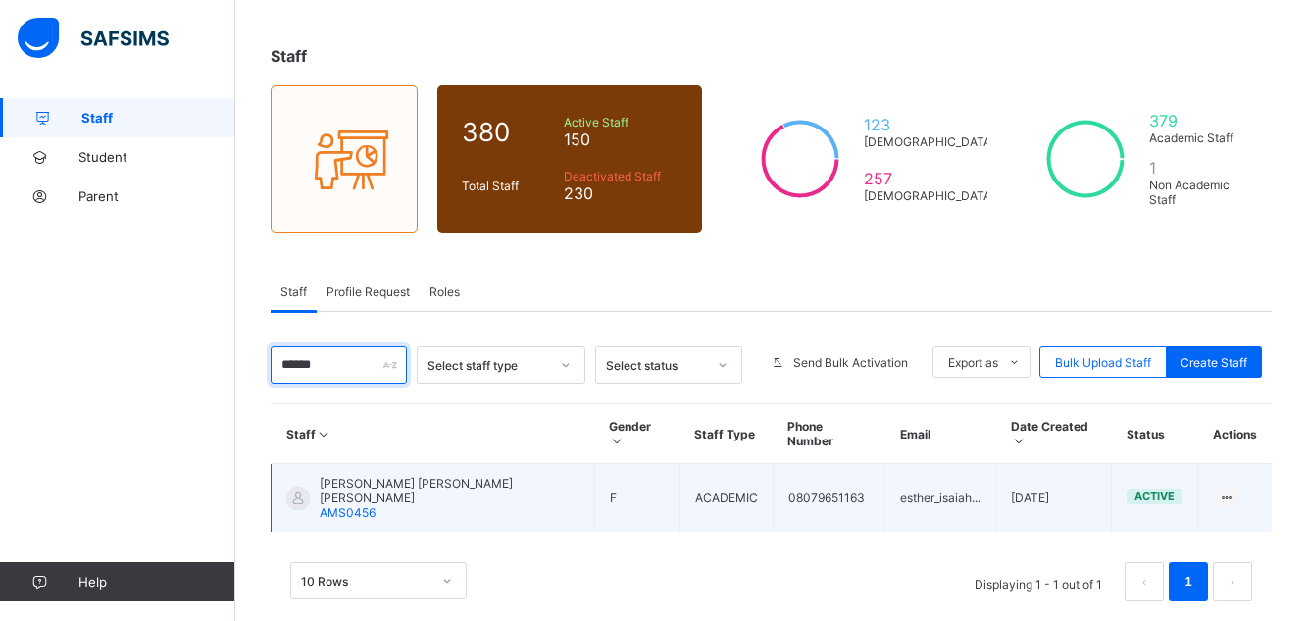
type input "*****"
click at [407, 475] on span "ISAIAH ESTHER ODUFA" at bounding box center [450, 489] width 260 height 29
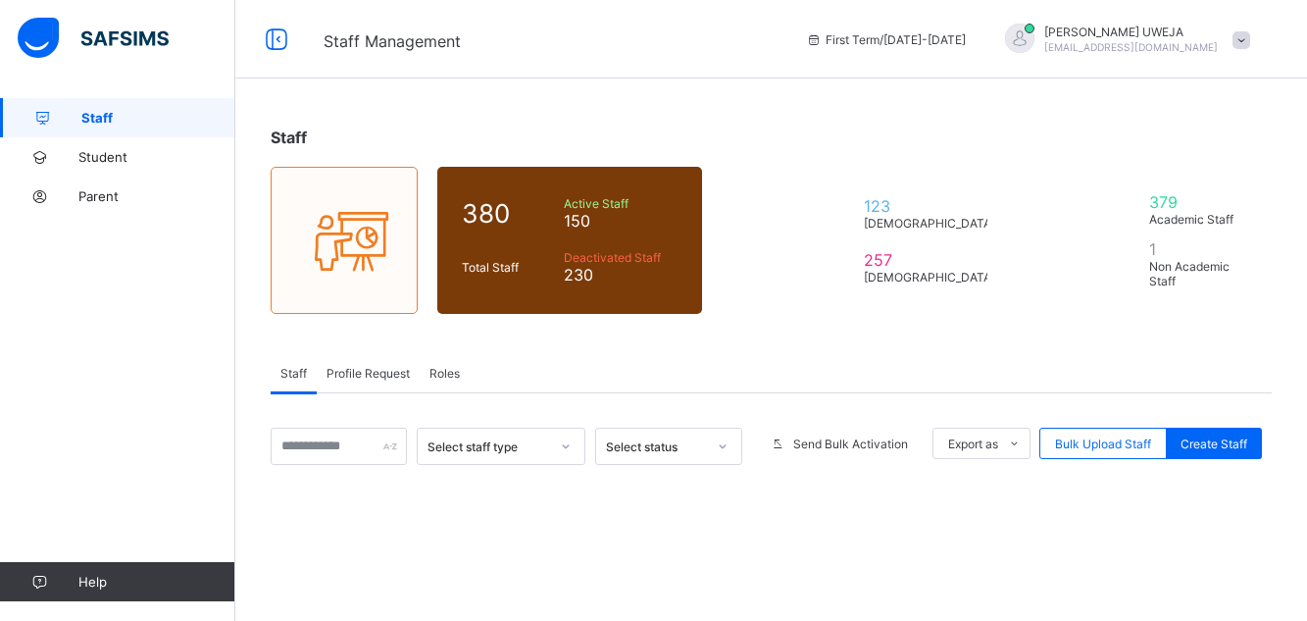
scroll to position [81, 0]
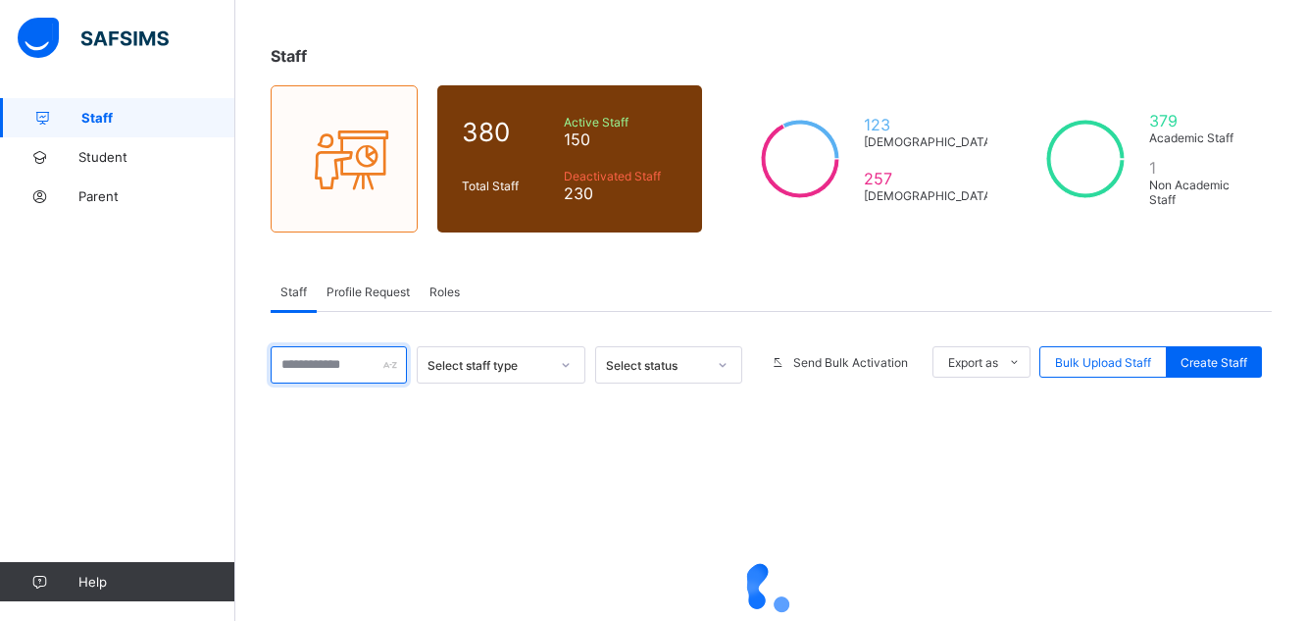
click at [329, 369] on input "text" at bounding box center [339, 364] width 136 height 37
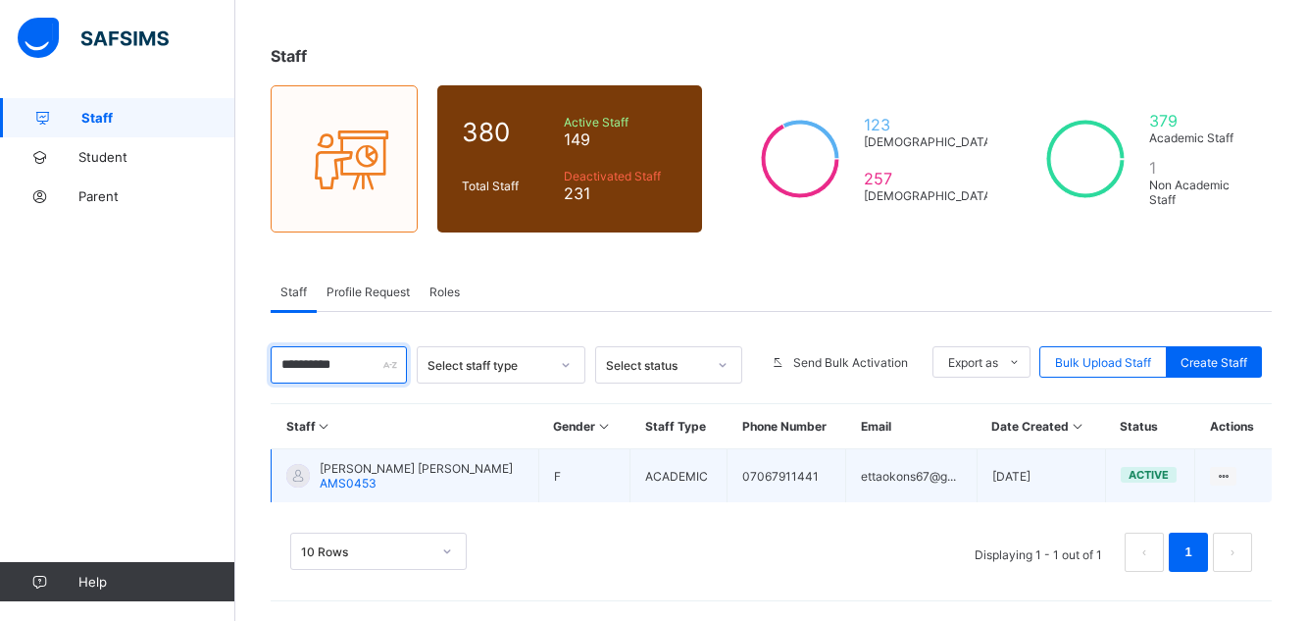
type input "*********"
click at [383, 466] on span "[PERSON_NAME] [PERSON_NAME]" at bounding box center [416, 468] width 193 height 15
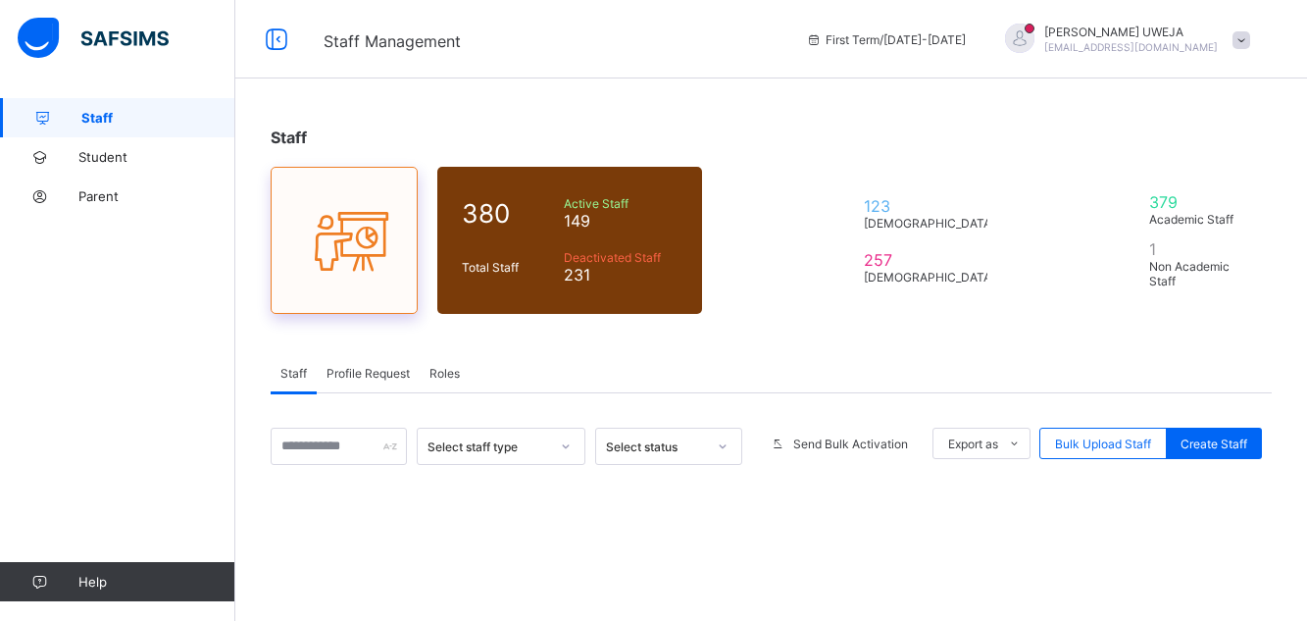
scroll to position [81, 0]
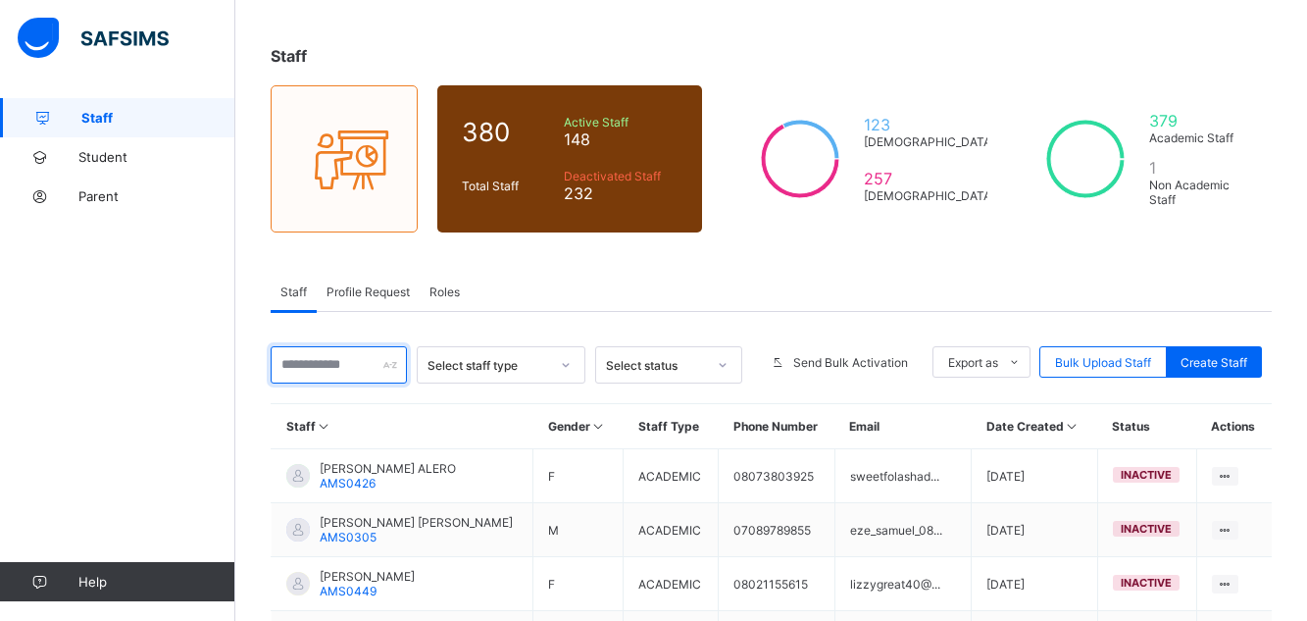
click at [329, 359] on input "text" at bounding box center [339, 364] width 136 height 37
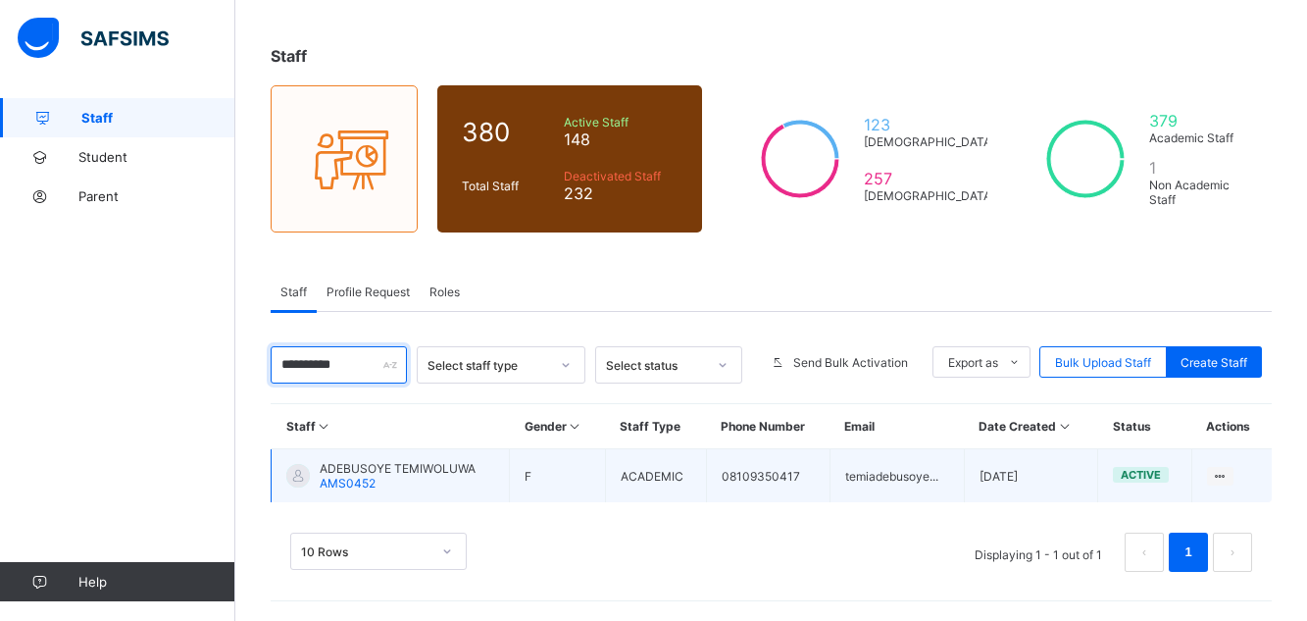
type input "*********"
click at [434, 477] on div "ADEBUSOYE TEMIWOLUWA AMS0452" at bounding box center [398, 475] width 156 height 29
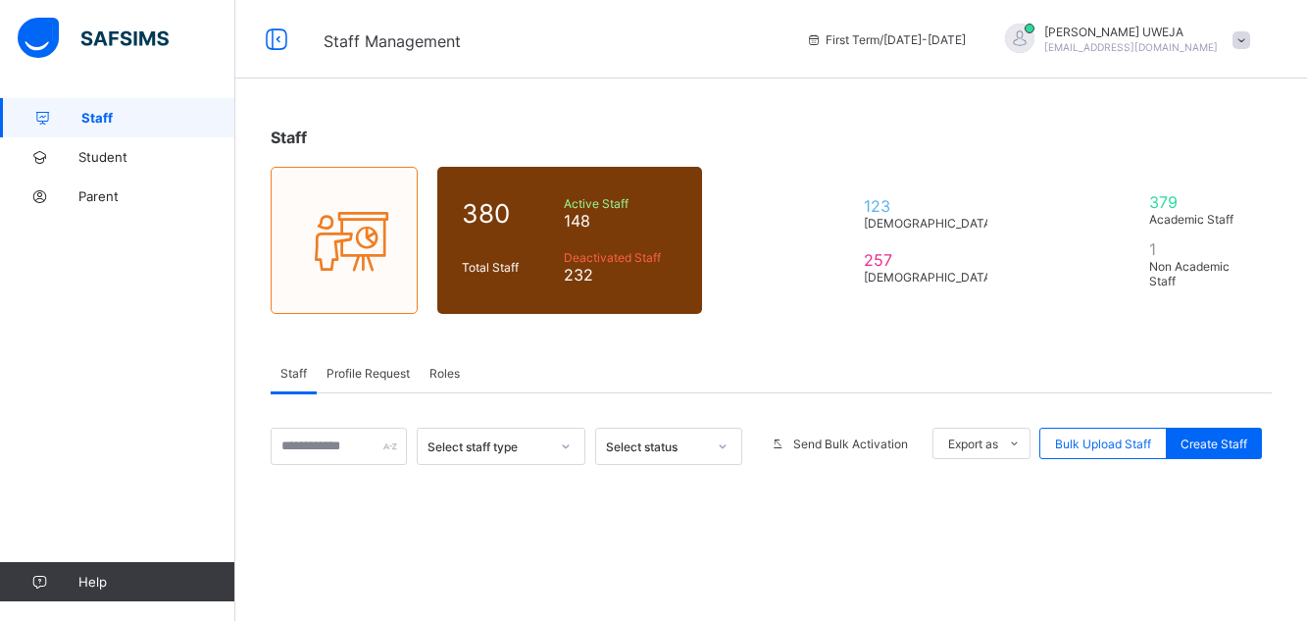
scroll to position [81, 0]
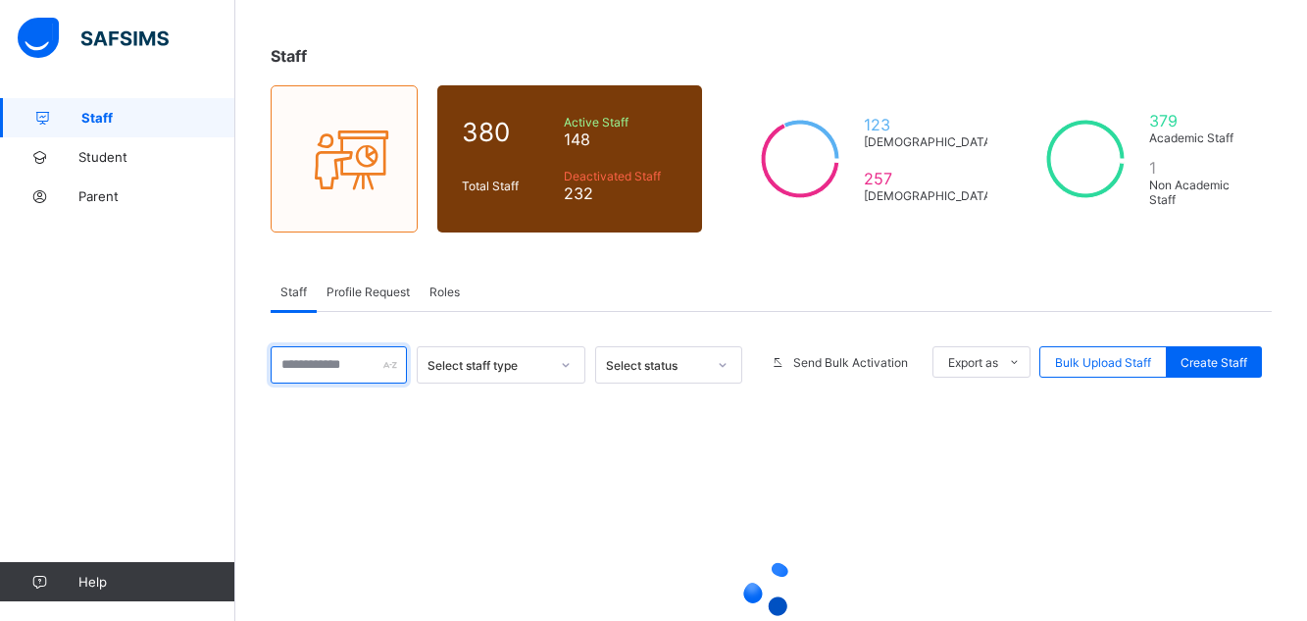
click at [326, 376] on input "text" at bounding box center [339, 364] width 136 height 37
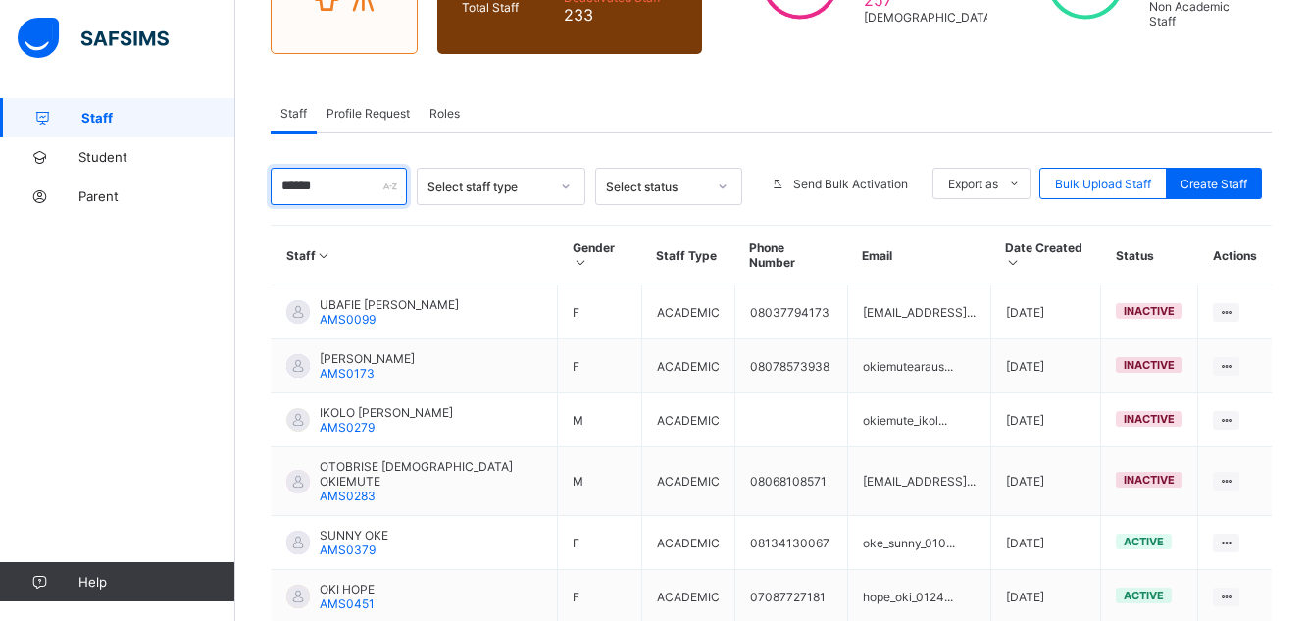
scroll to position [277, 0]
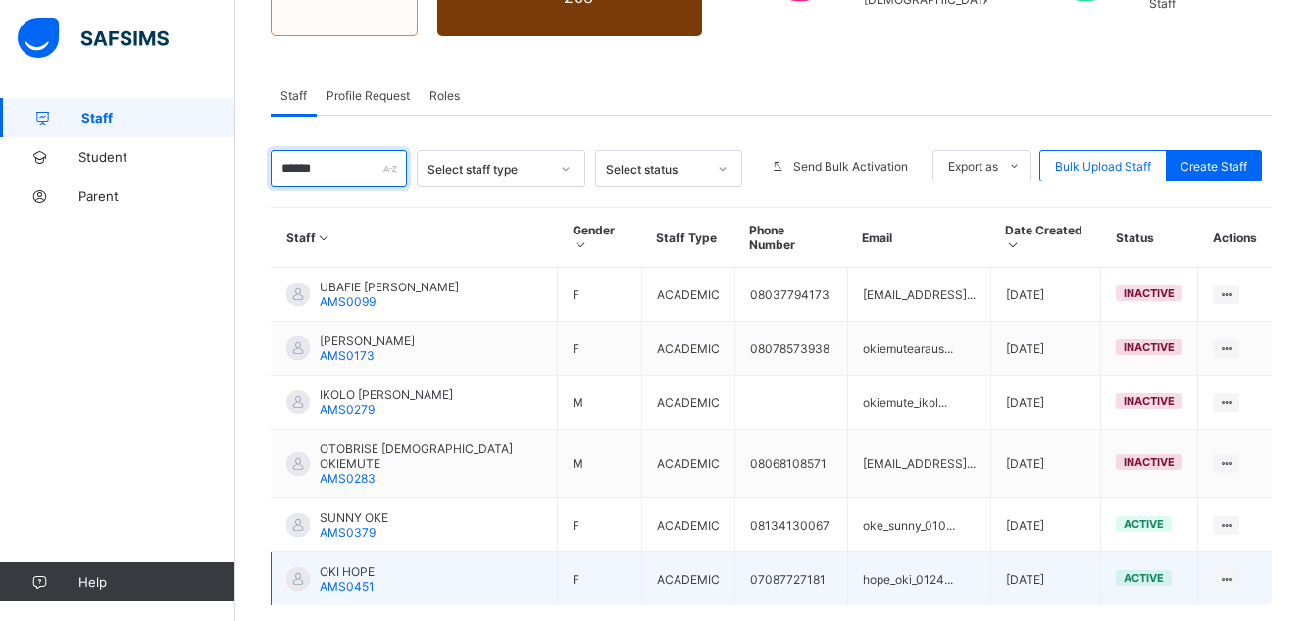
type input "***"
click at [372, 564] on span "OKI HOPE" at bounding box center [347, 571] width 55 height 15
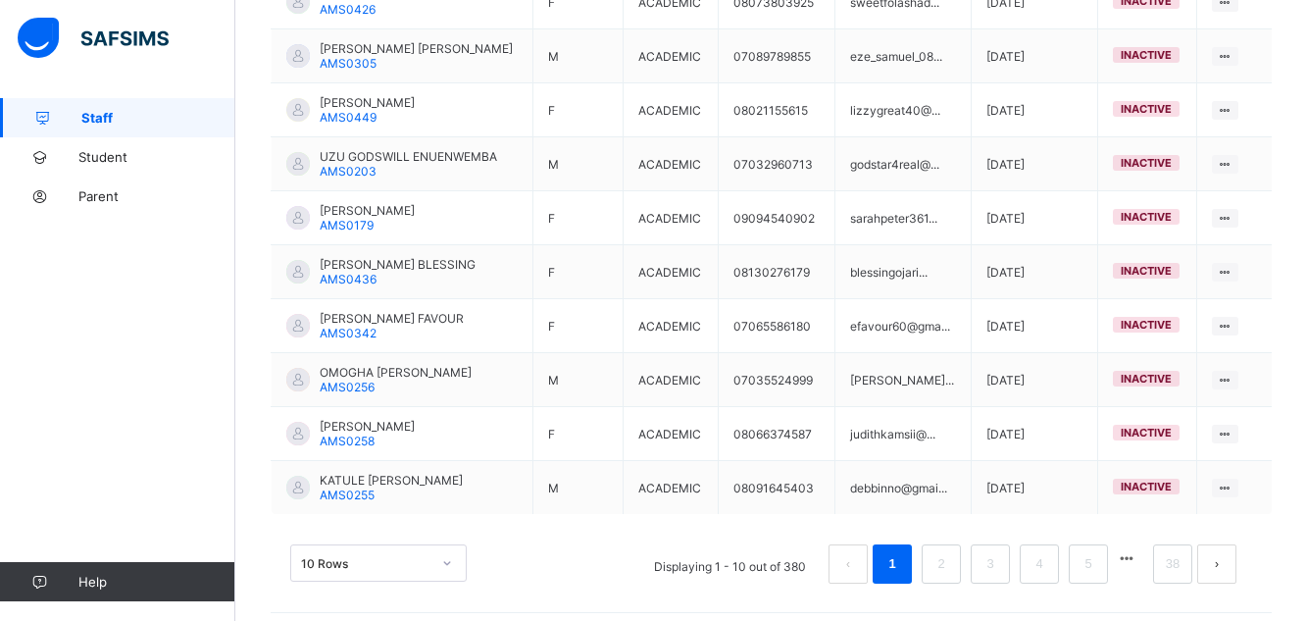
scroll to position [567, 0]
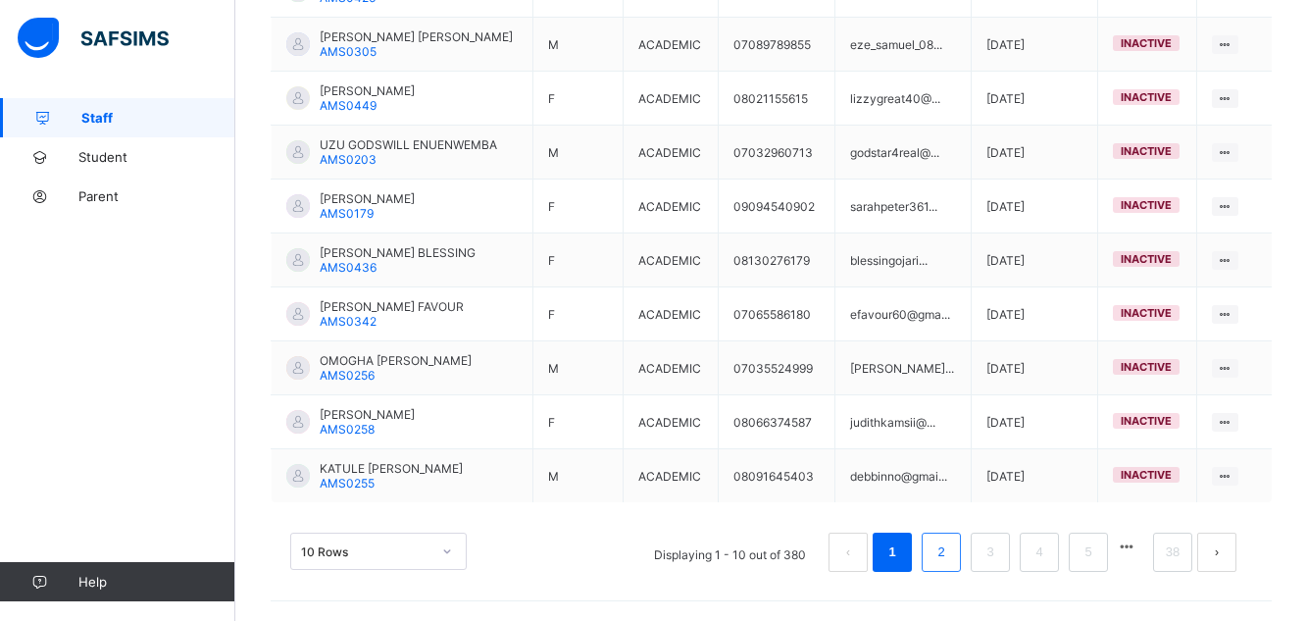
click at [950, 558] on link "2" at bounding box center [940, 551] width 19 height 25
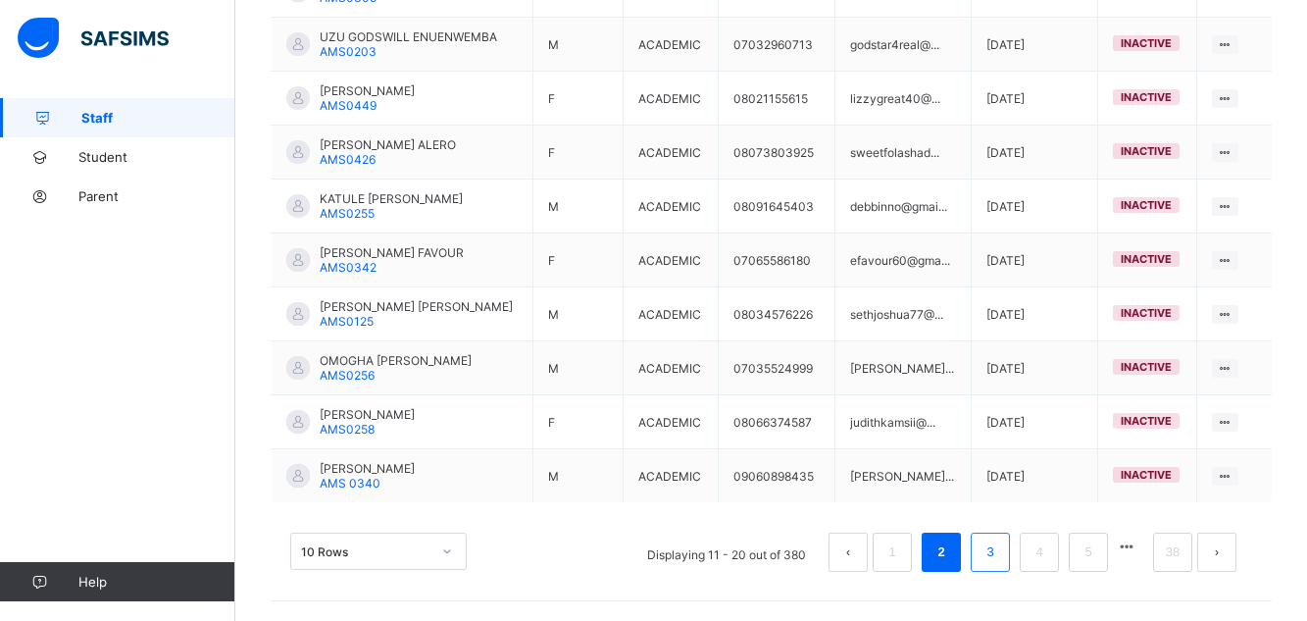
click at [999, 549] on link "3" at bounding box center [989, 551] width 19 height 25
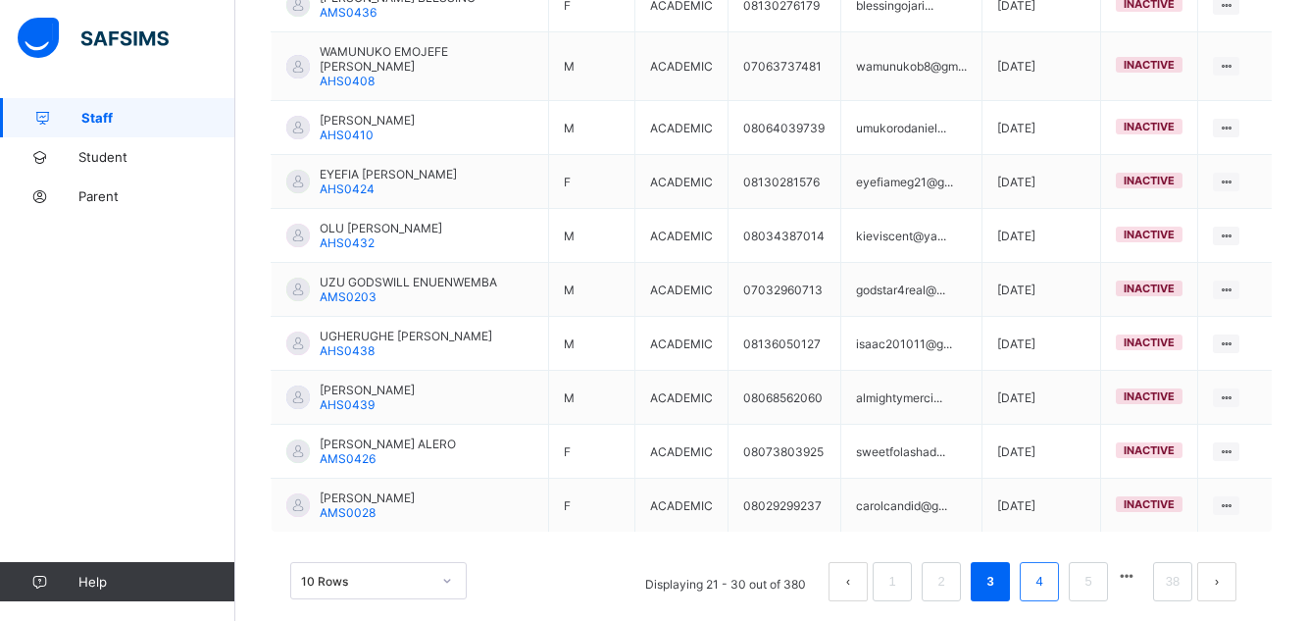
click at [1040, 562] on li "4" at bounding box center [1038, 581] width 39 height 39
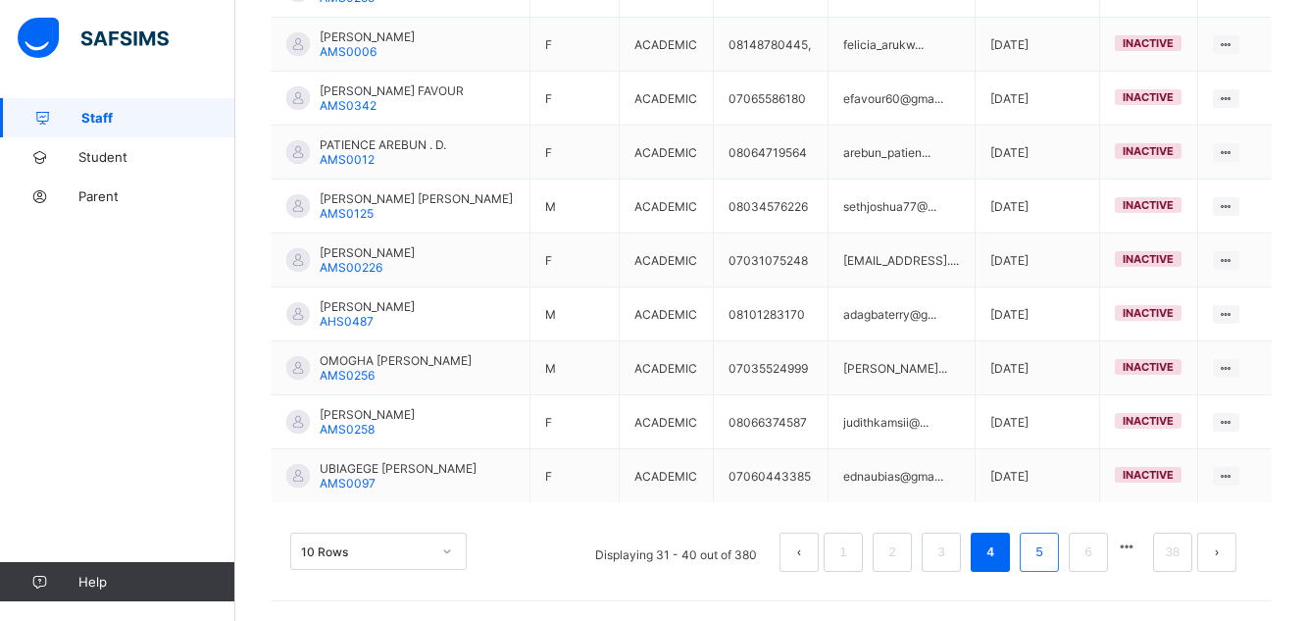
click at [1048, 548] on link "5" at bounding box center [1038, 551] width 19 height 25
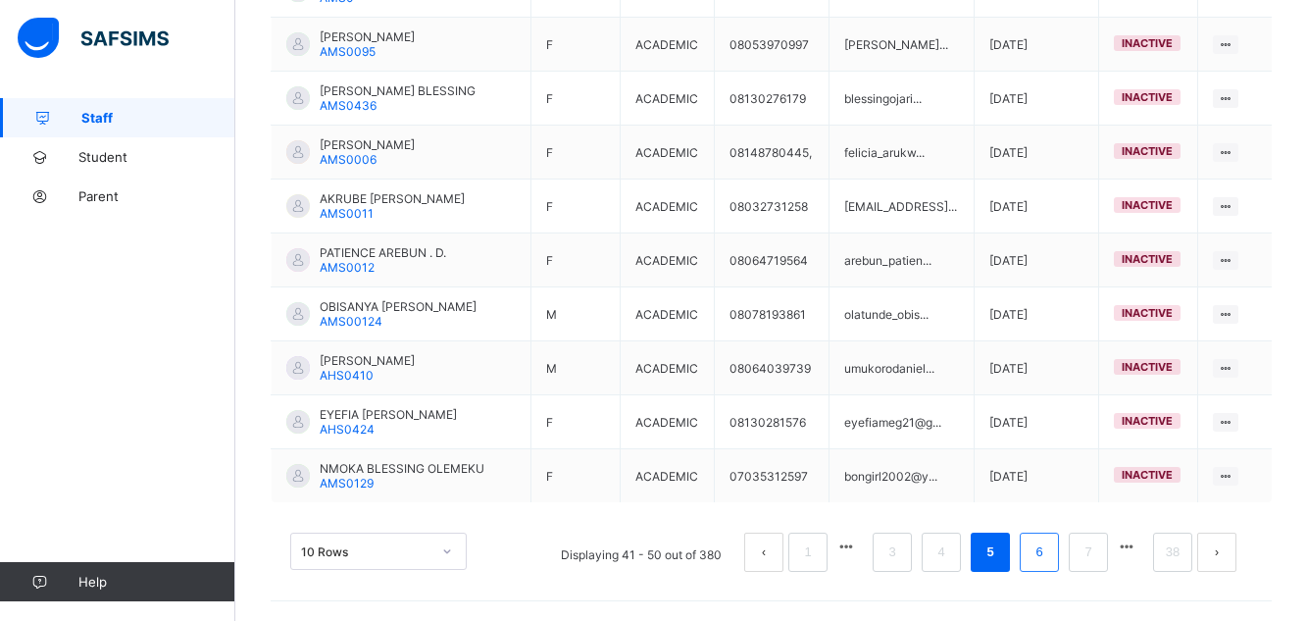
click at [1048, 548] on link "6" at bounding box center [1038, 551] width 19 height 25
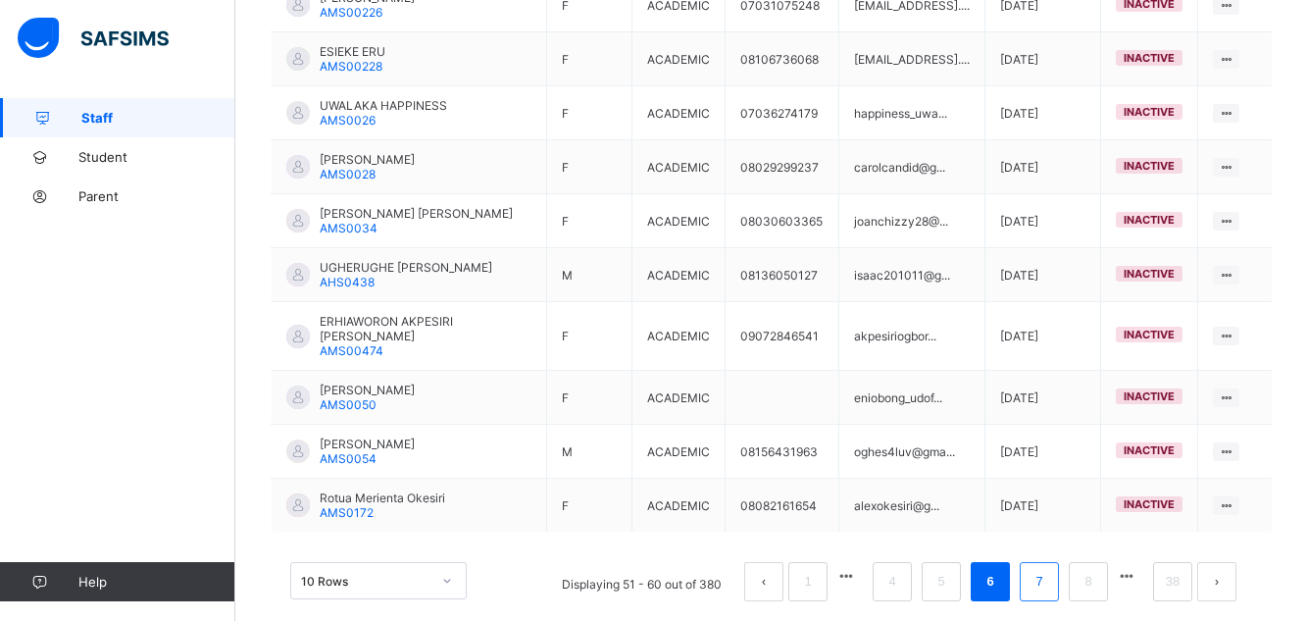
click at [1048, 569] on link "7" at bounding box center [1038, 581] width 19 height 25
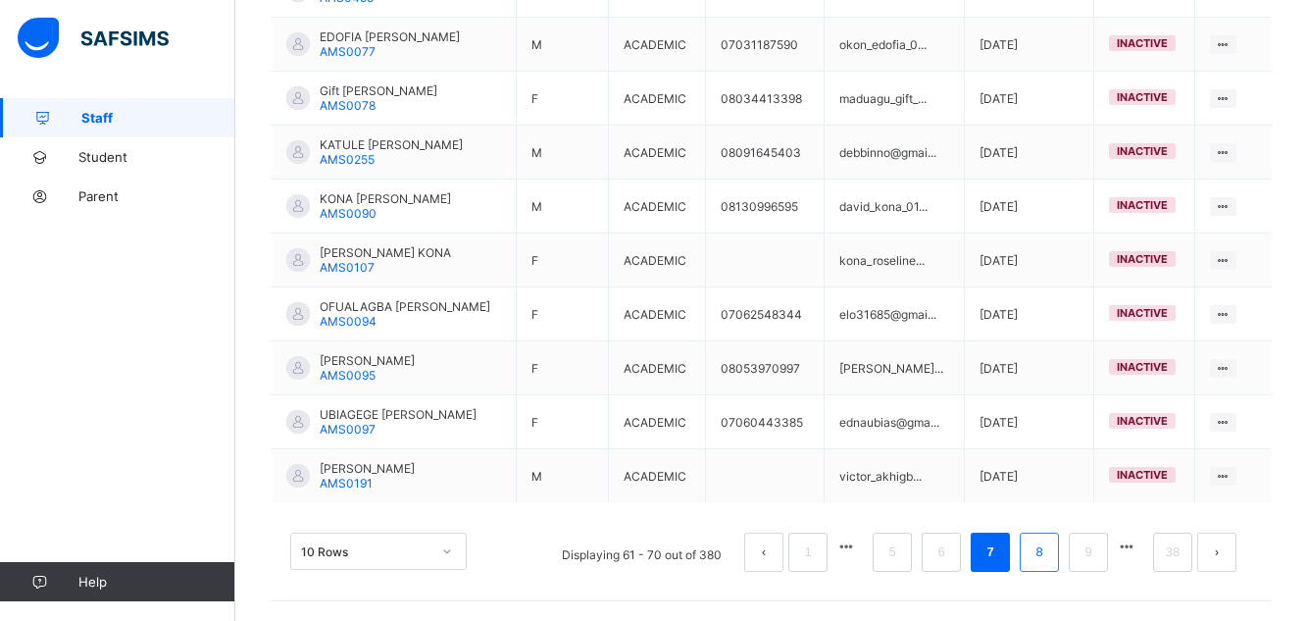
click at [1059, 551] on li "8" at bounding box center [1038, 551] width 39 height 39
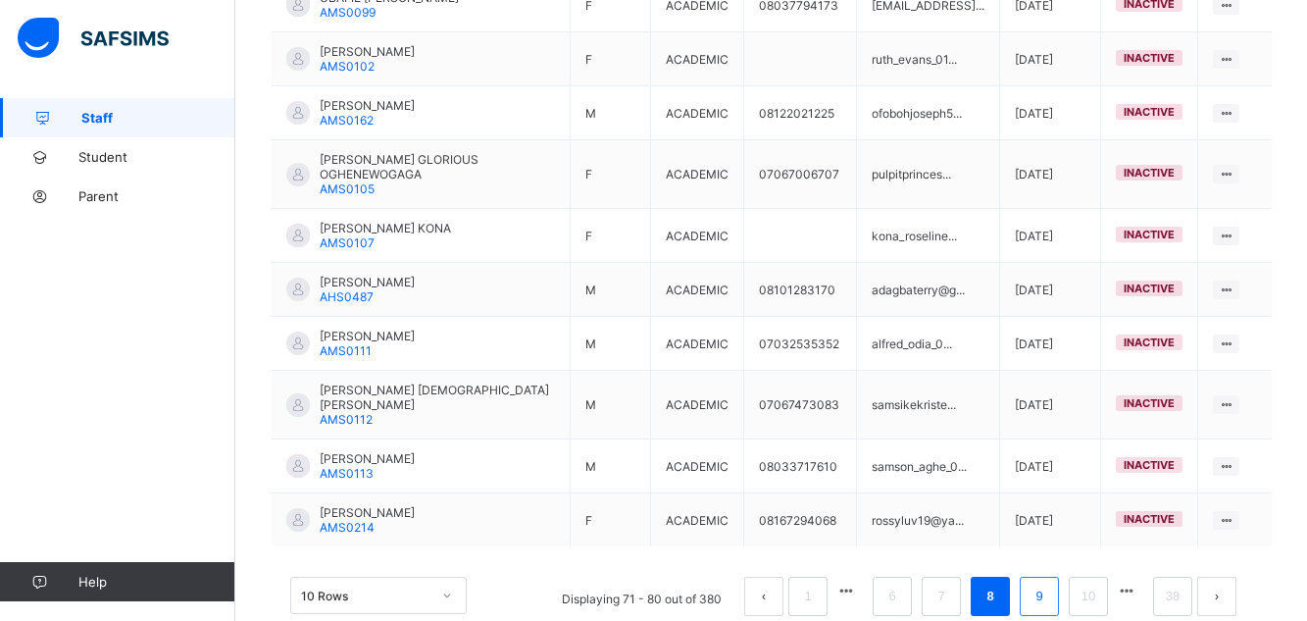
click at [1048, 588] on link "9" at bounding box center [1038, 595] width 19 height 25
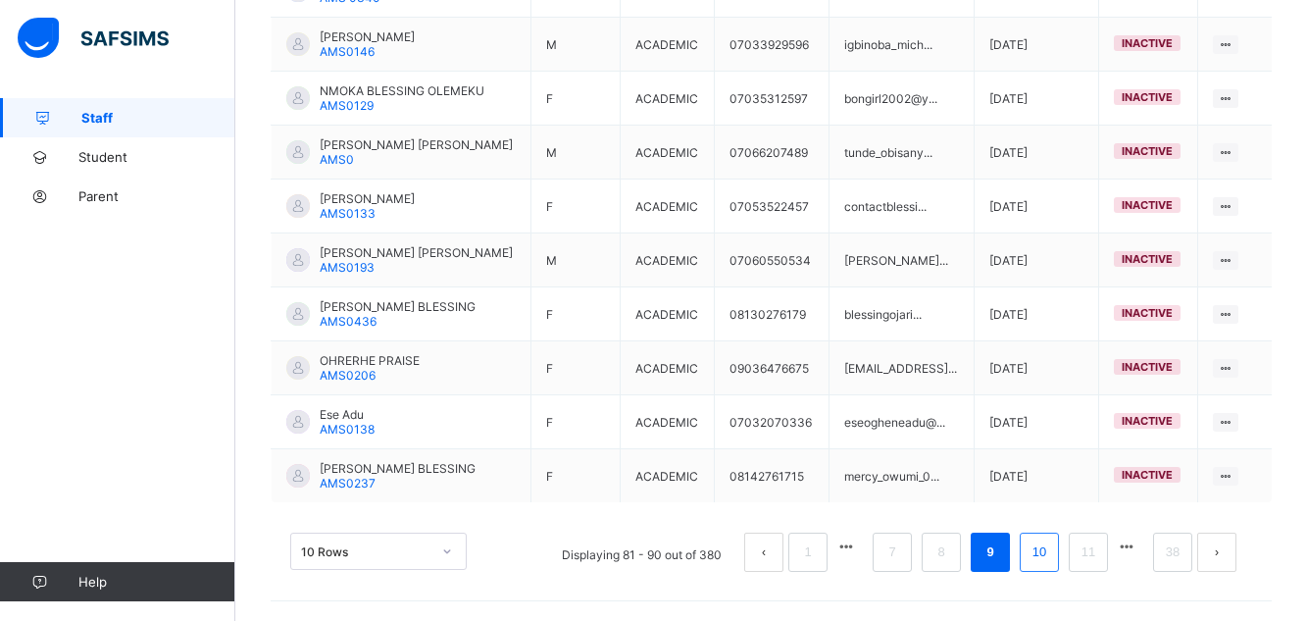
click at [1046, 555] on link "10" at bounding box center [1038, 551] width 25 height 25
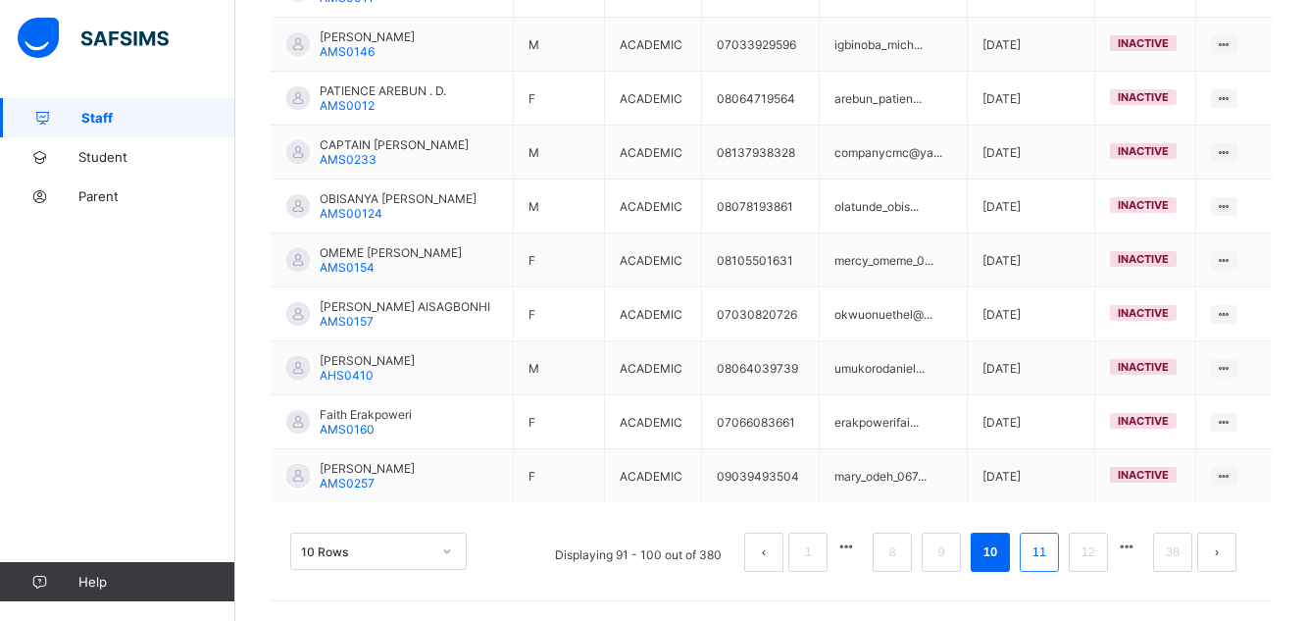
click at [1046, 555] on link "11" at bounding box center [1038, 551] width 25 height 25
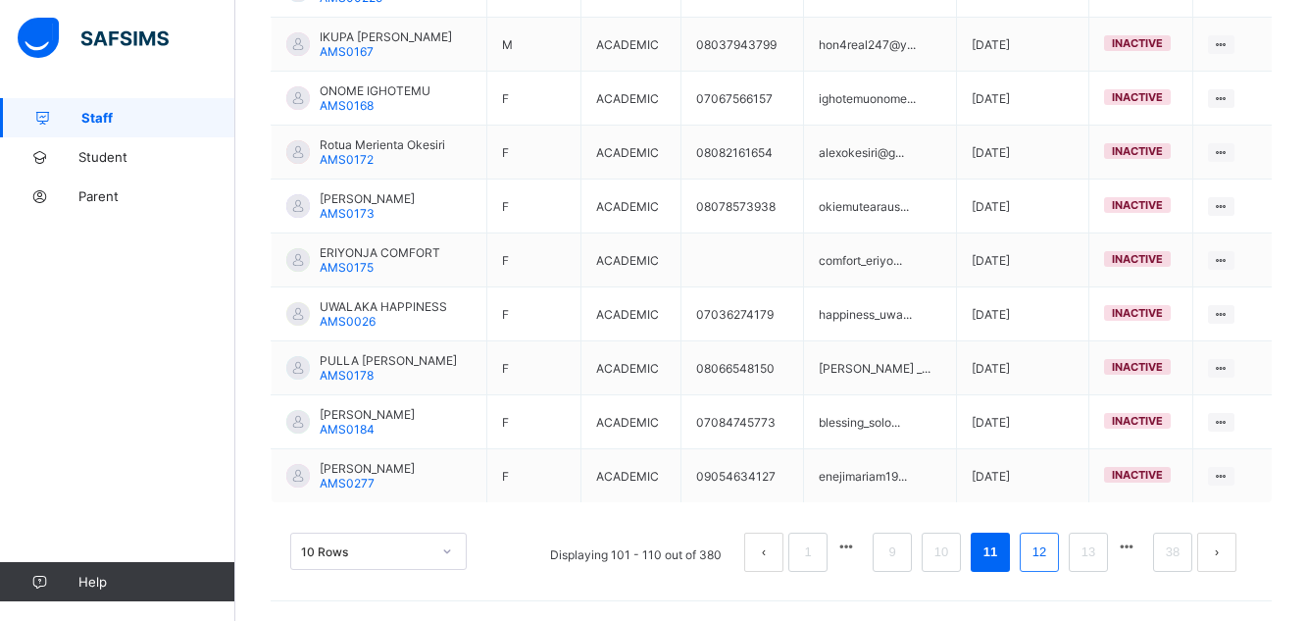
click at [1046, 555] on link "12" at bounding box center [1038, 551] width 25 height 25
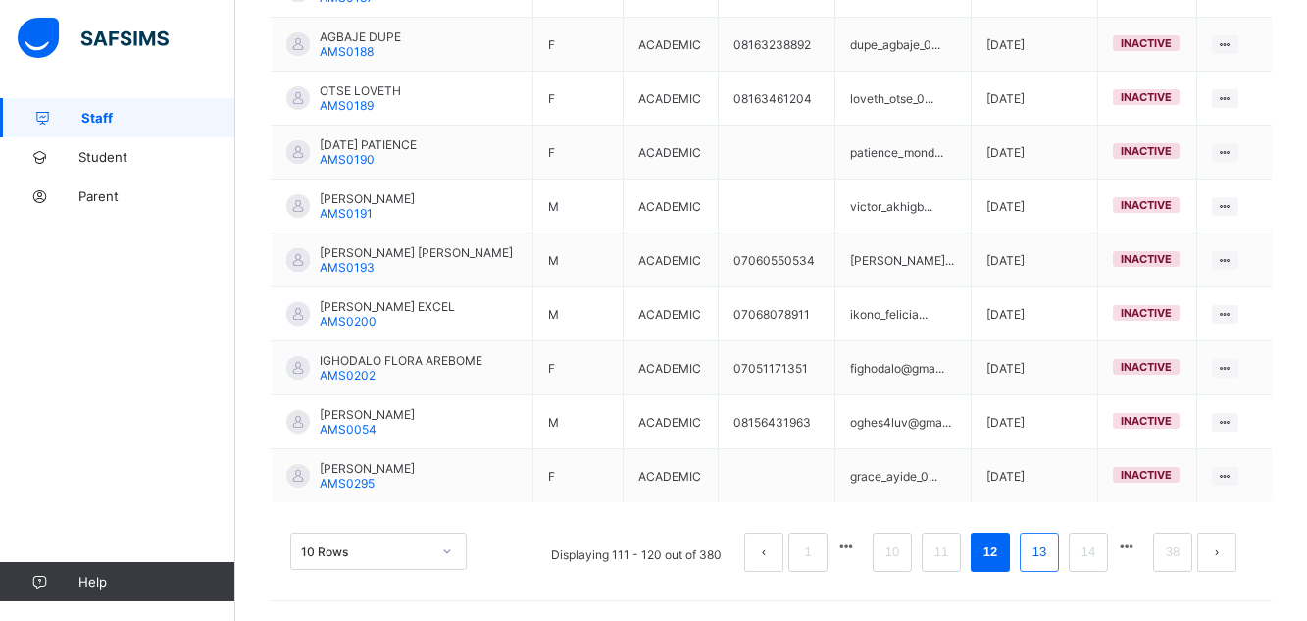
click at [1046, 555] on link "13" at bounding box center [1038, 551] width 25 height 25
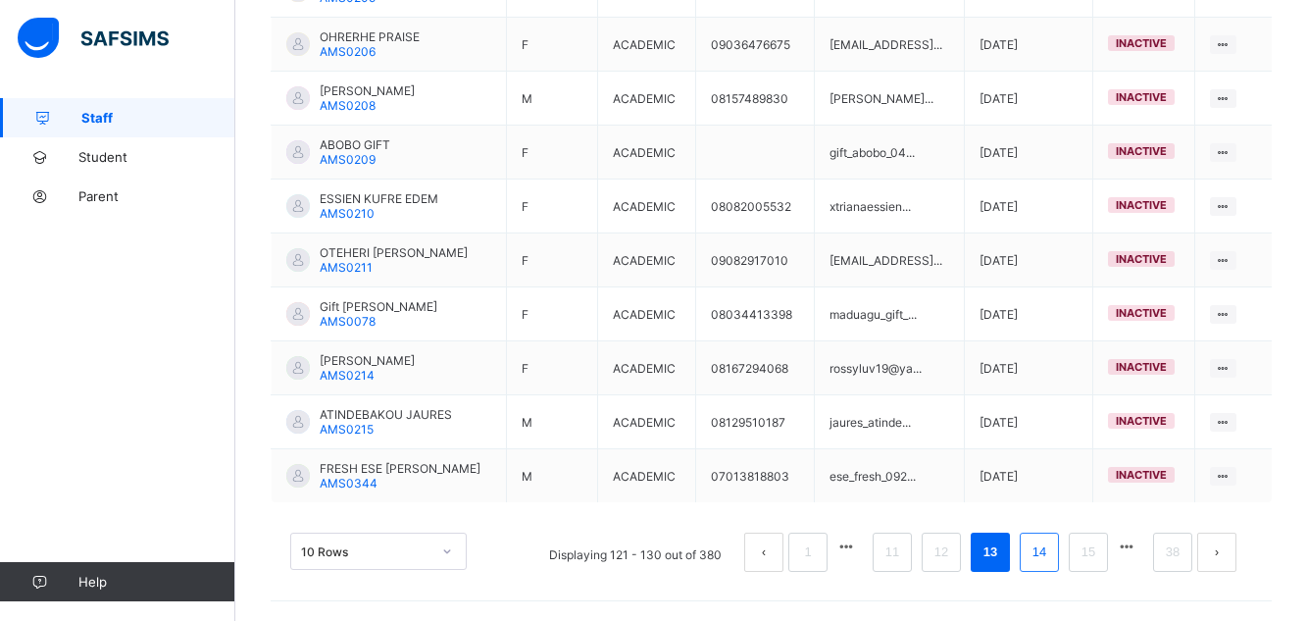
click at [1046, 555] on link "14" at bounding box center [1038, 551] width 25 height 25
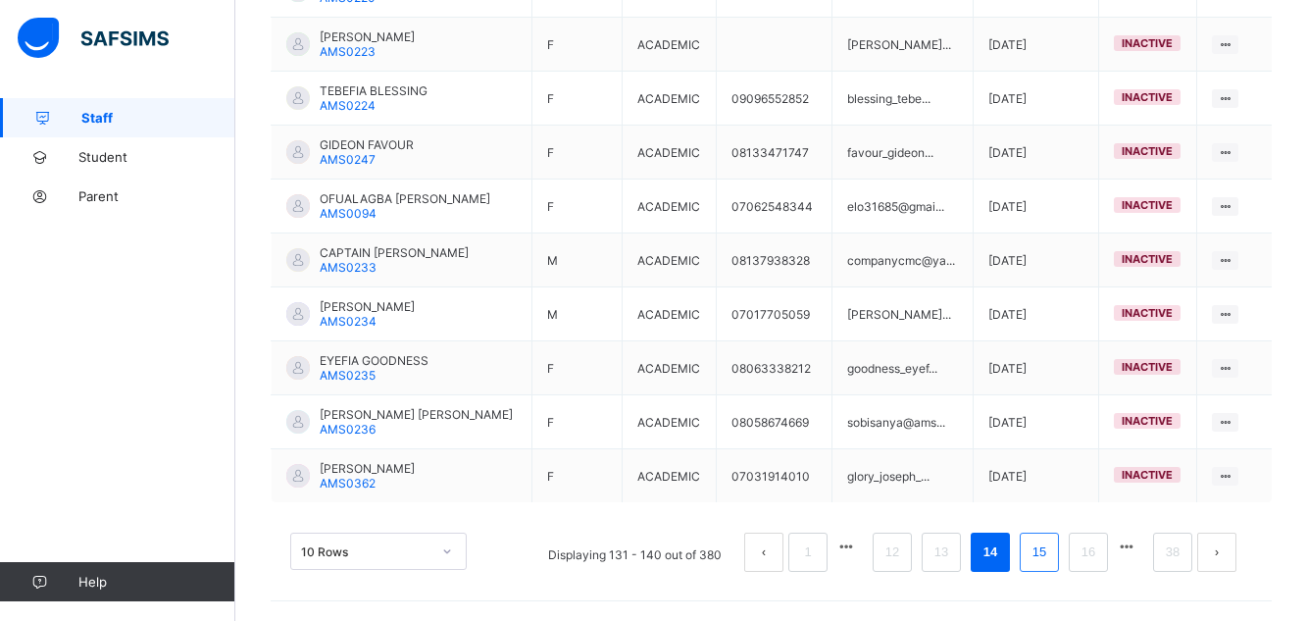
click at [1046, 555] on link "15" at bounding box center [1038, 551] width 25 height 25
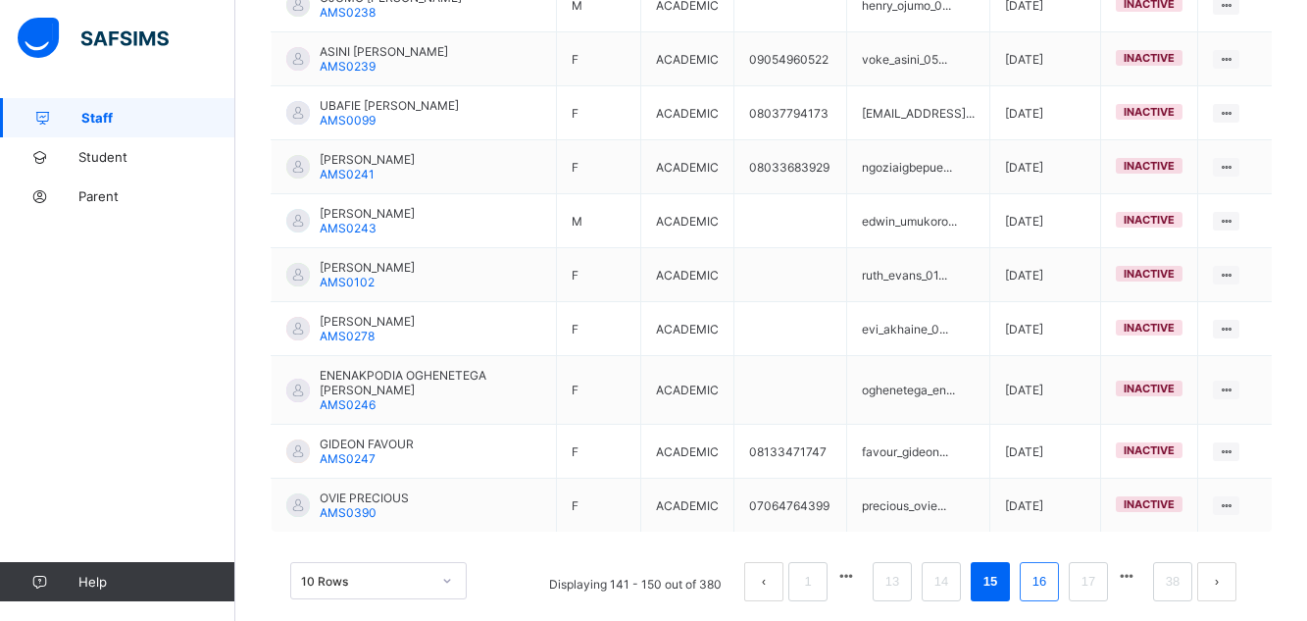
click at [1046, 569] on link "16" at bounding box center [1038, 581] width 25 height 25
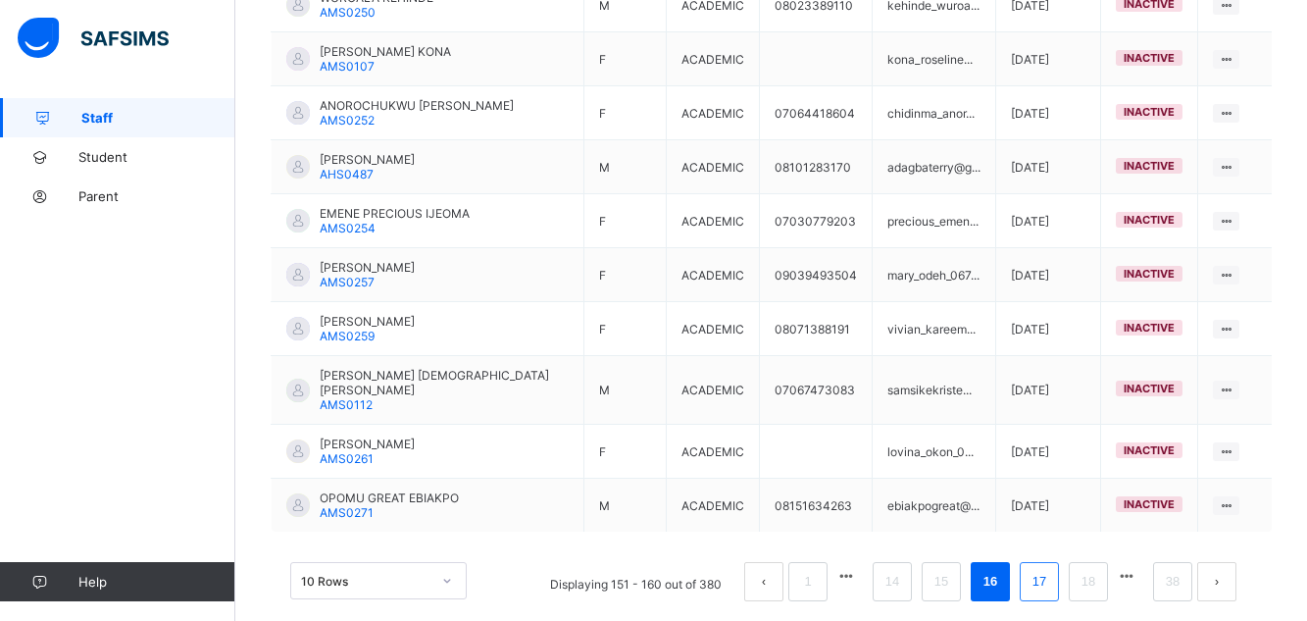
click at [1046, 569] on link "17" at bounding box center [1038, 581] width 25 height 25
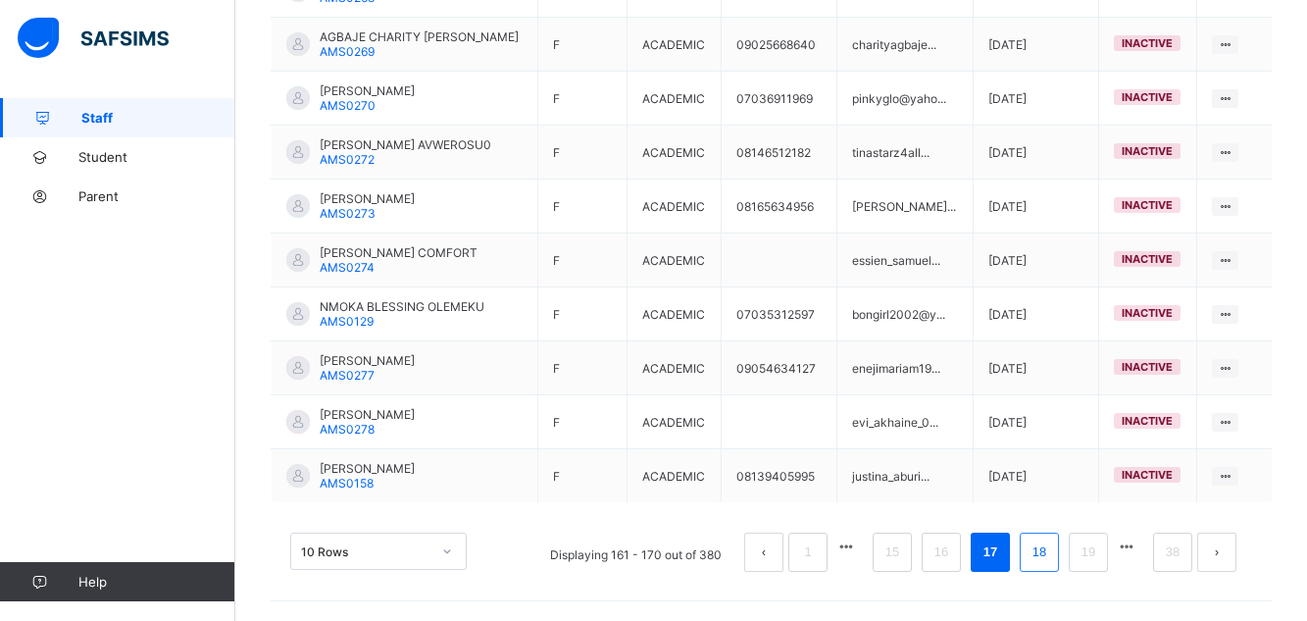
click at [1046, 555] on link "18" at bounding box center [1038, 551] width 25 height 25
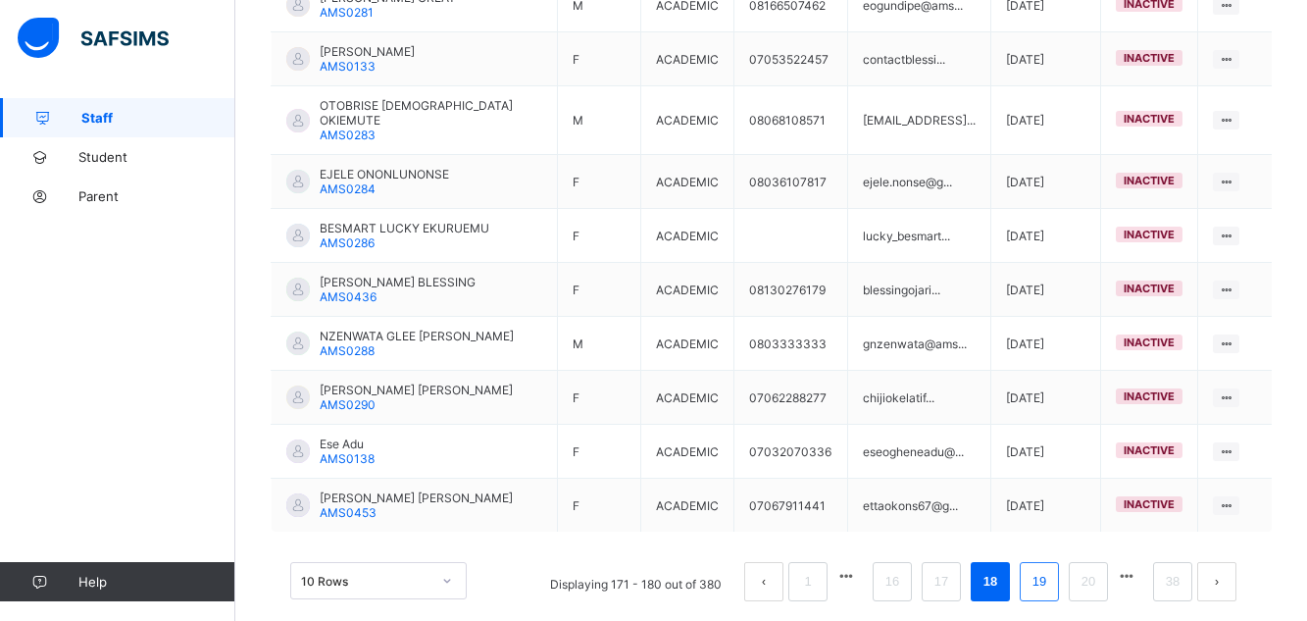
click at [1046, 569] on link "19" at bounding box center [1038, 581] width 25 height 25
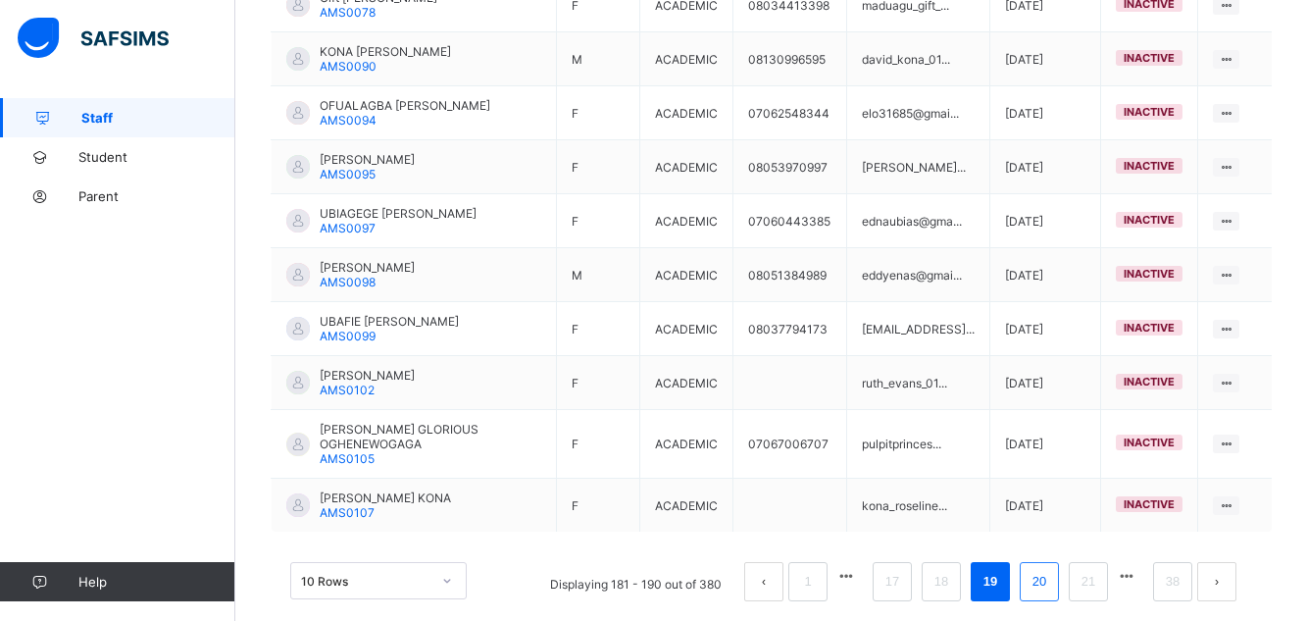
click at [1050, 583] on link "20" at bounding box center [1038, 581] width 25 height 25
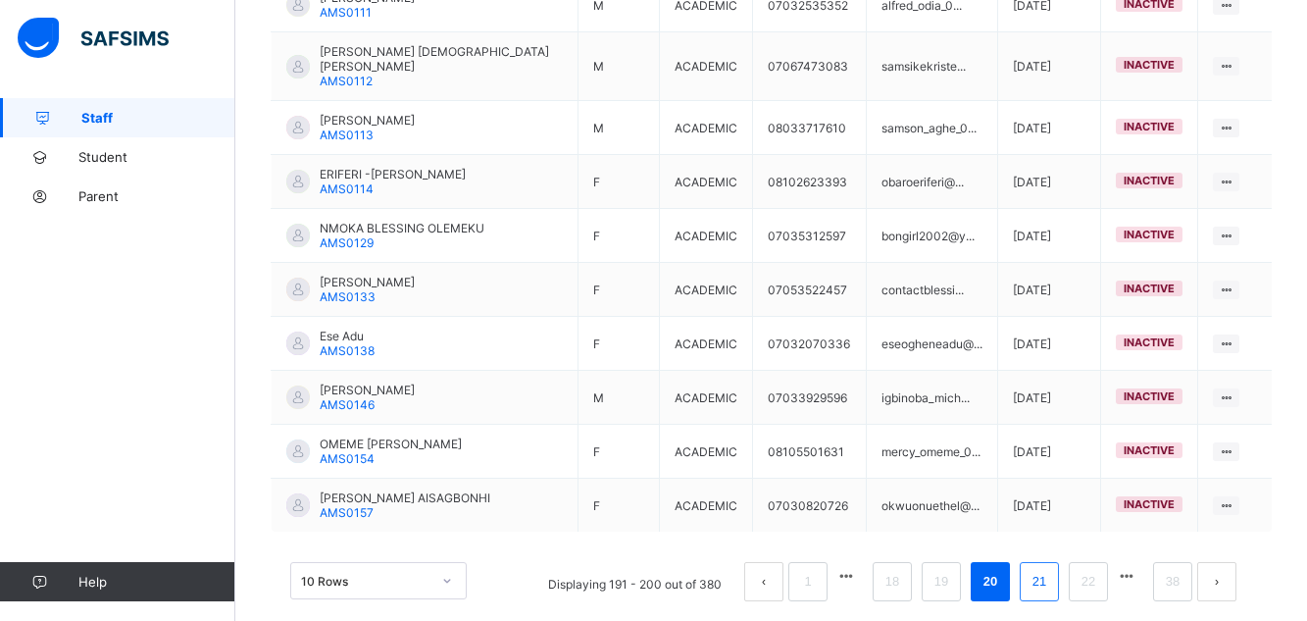
click at [1046, 569] on link "21" at bounding box center [1038, 581] width 25 height 25
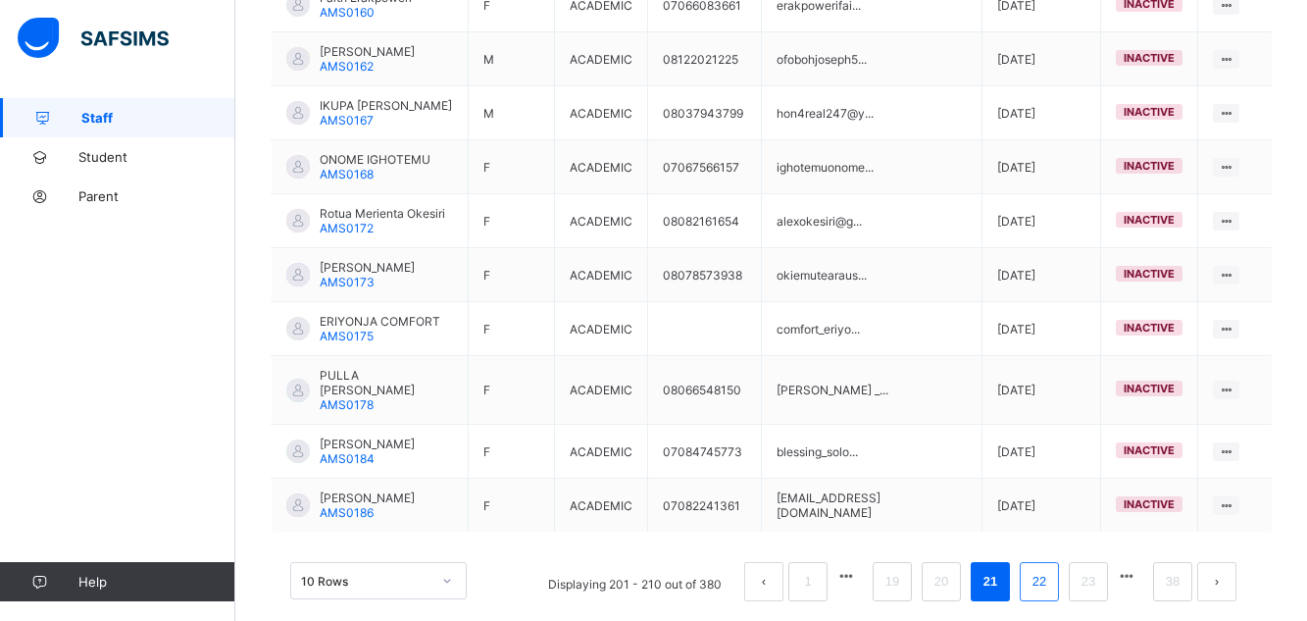
click at [1046, 569] on link "22" at bounding box center [1038, 581] width 25 height 25
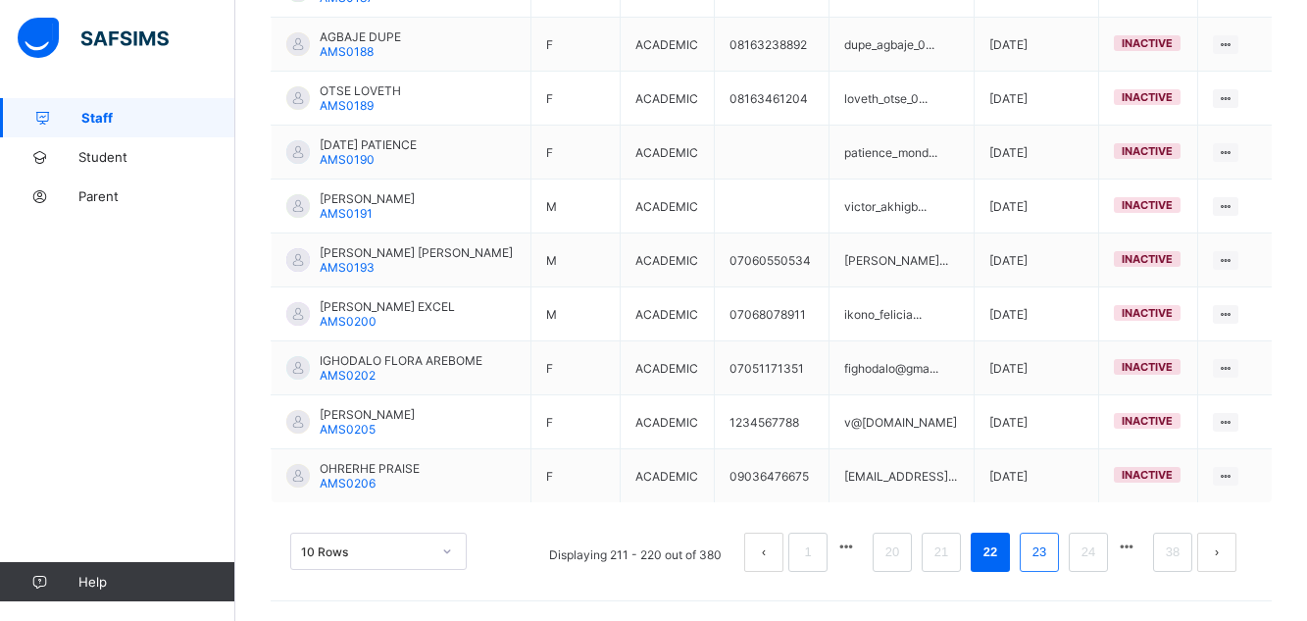
click at [1046, 559] on link "23" at bounding box center [1038, 551] width 25 height 25
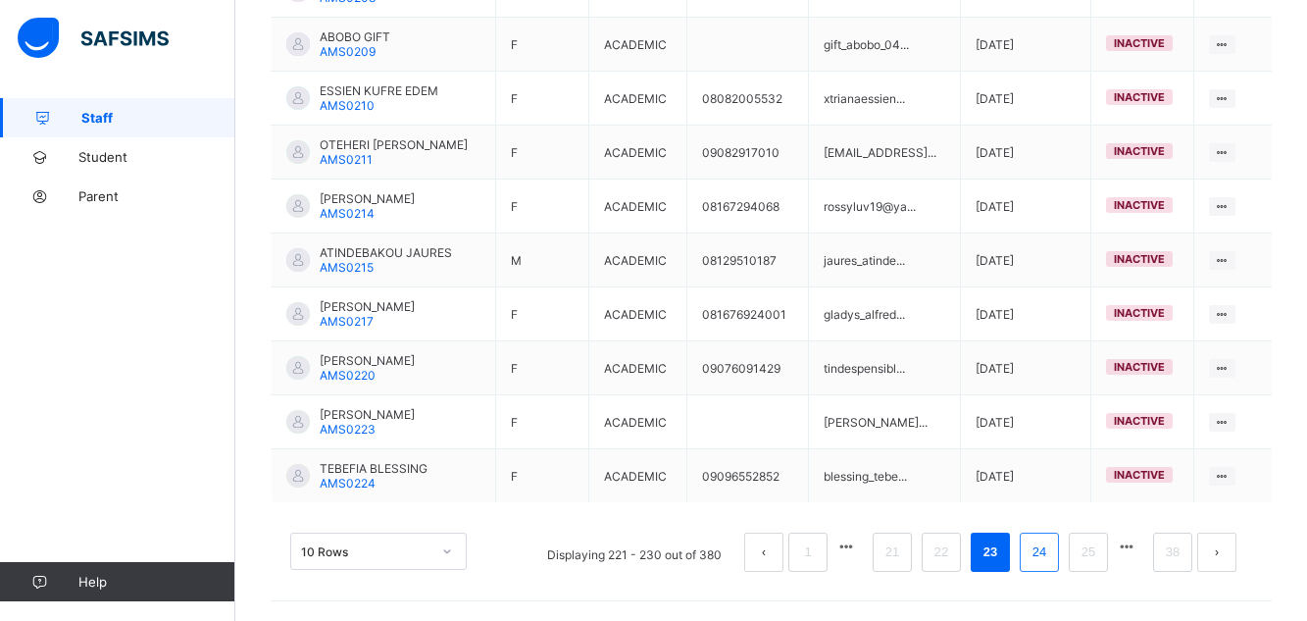
click at [1046, 559] on link "24" at bounding box center [1038, 551] width 25 height 25
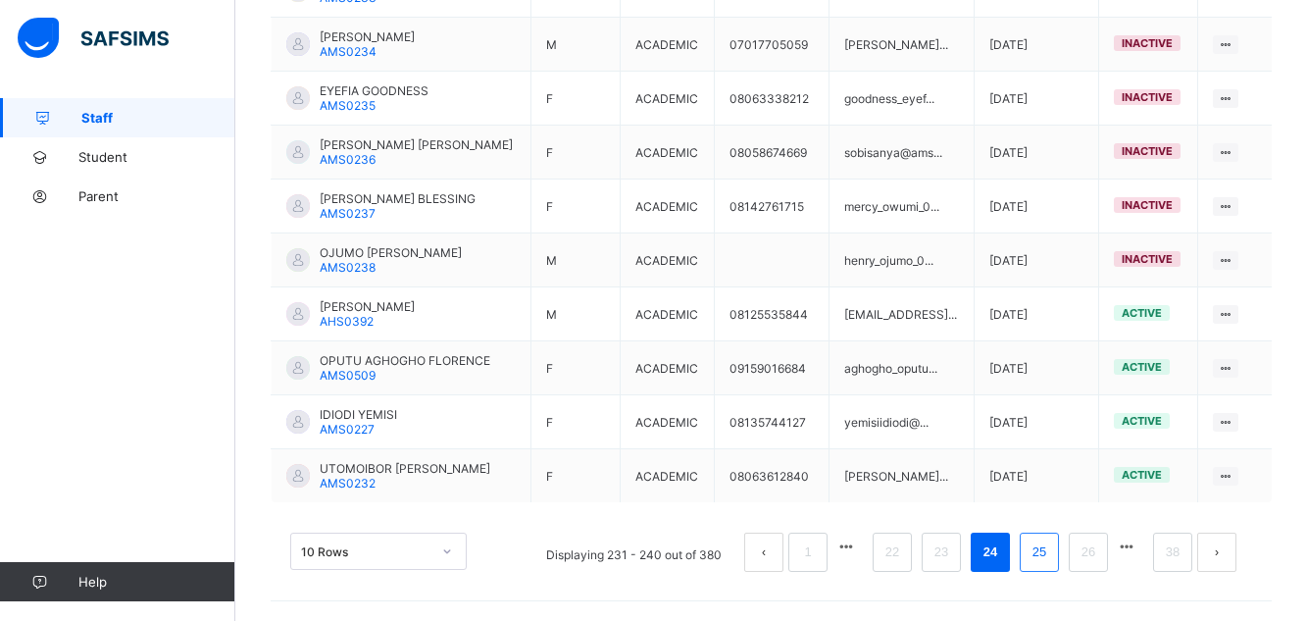
click at [1046, 559] on link "25" at bounding box center [1038, 551] width 25 height 25
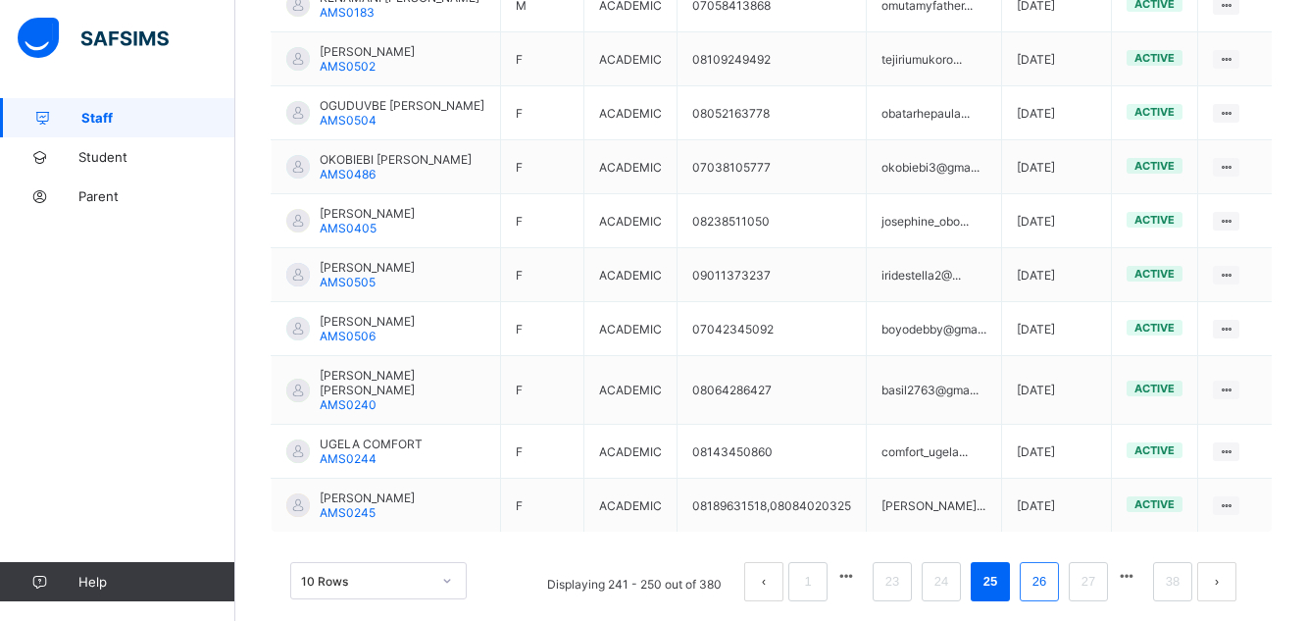
click at [1051, 586] on link "26" at bounding box center [1038, 581] width 25 height 25
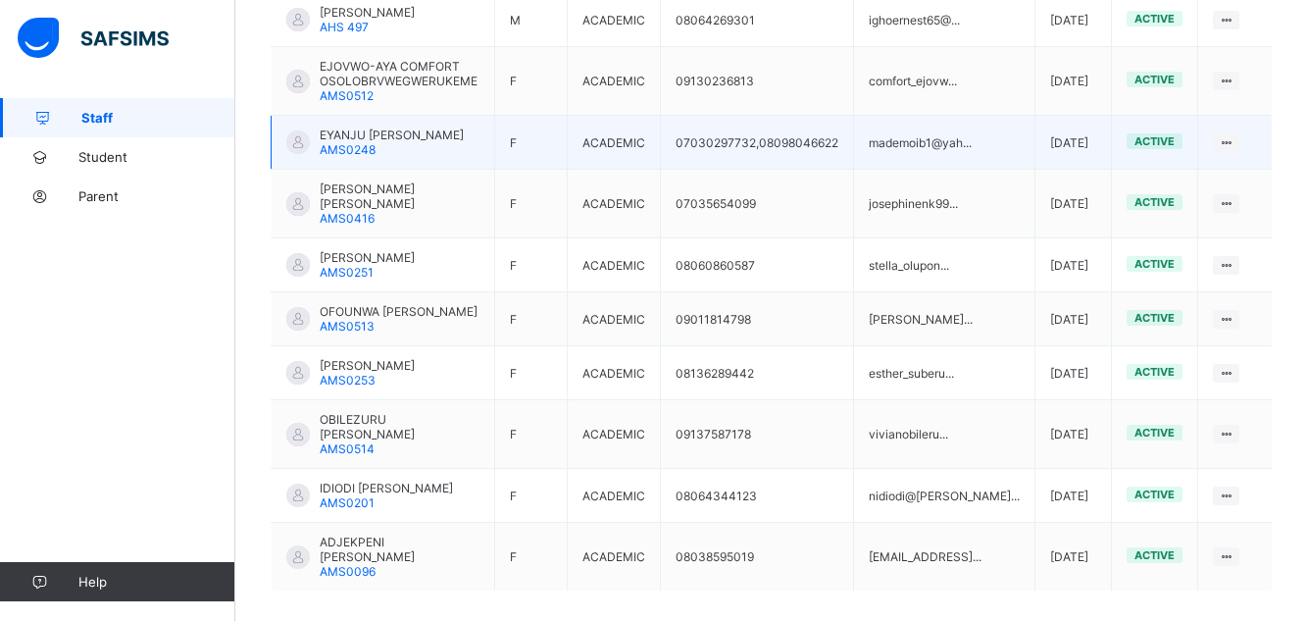
click at [353, 144] on span "AMS0248" at bounding box center [348, 149] width 56 height 15
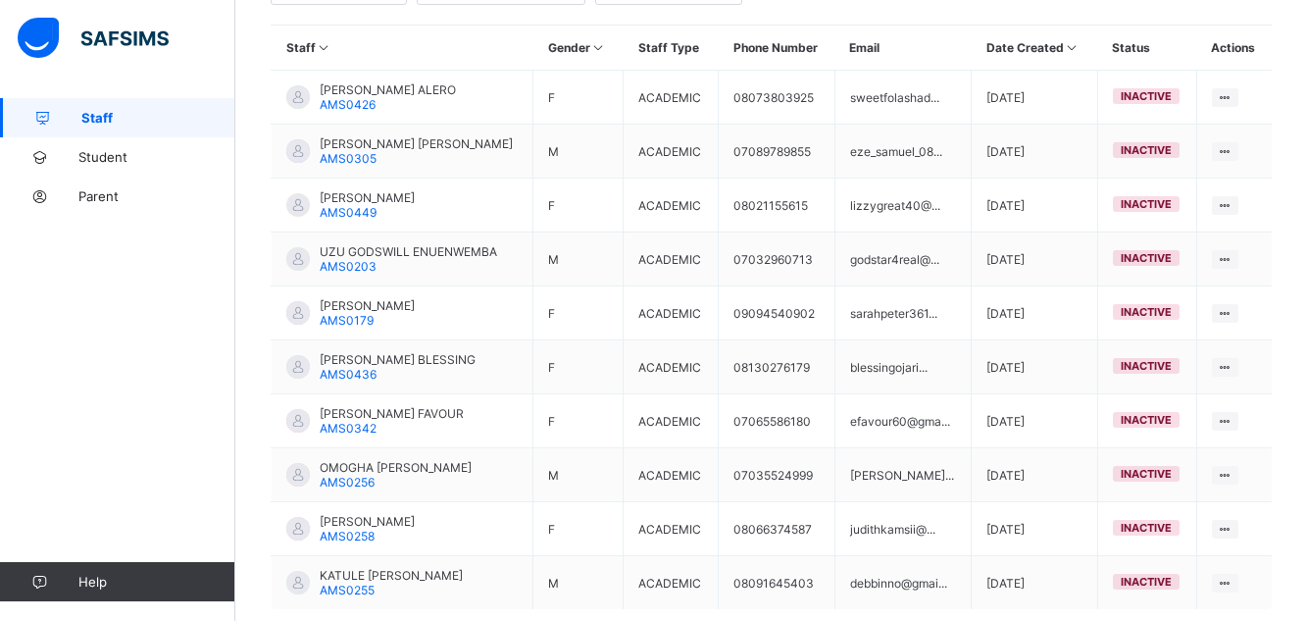
scroll to position [567, 0]
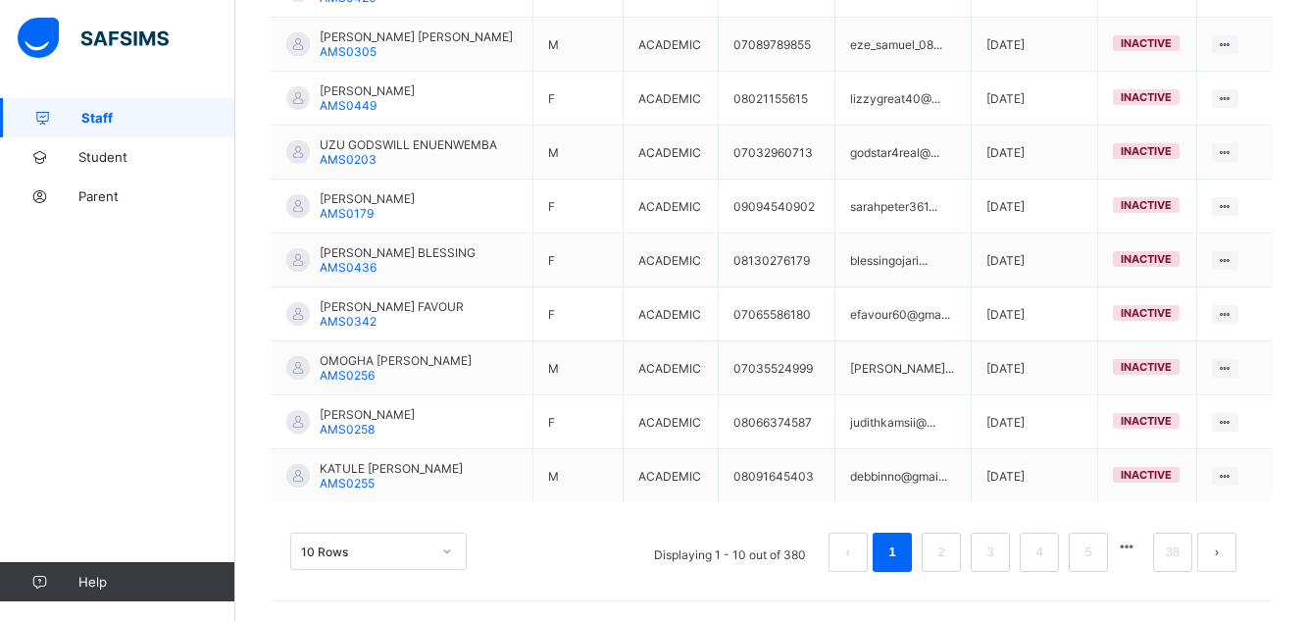
click at [1139, 547] on button "button" at bounding box center [1126, 546] width 25 height 17
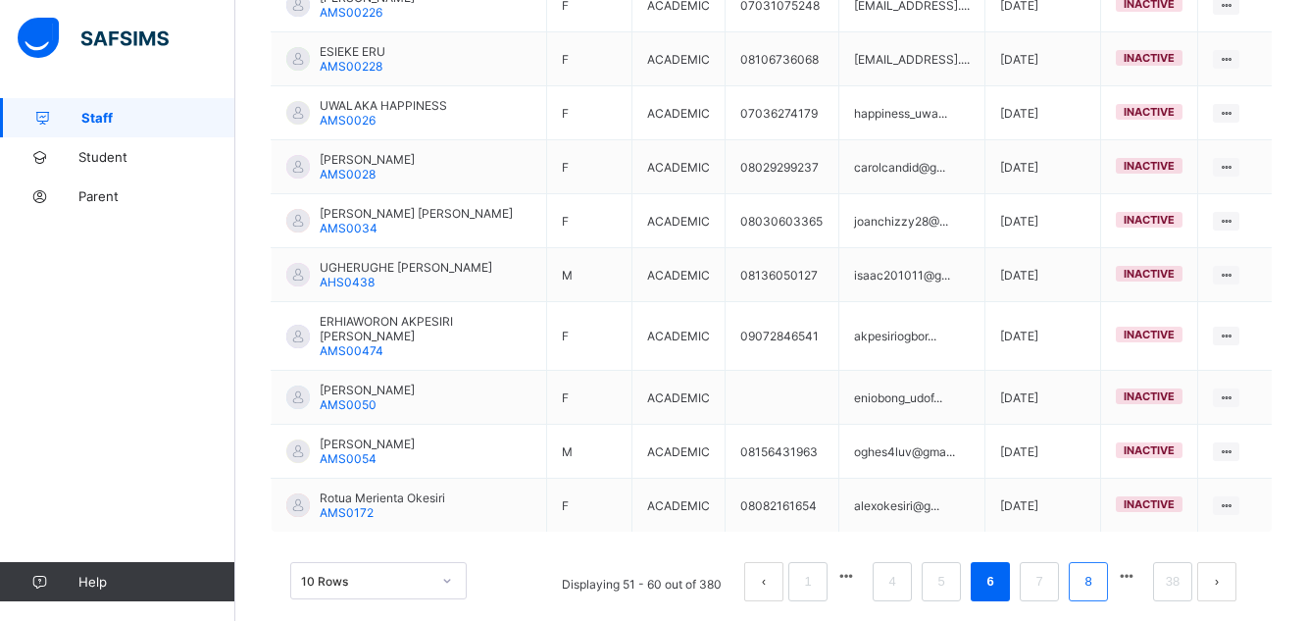
click at [1108, 562] on li "8" at bounding box center [1087, 581] width 39 height 39
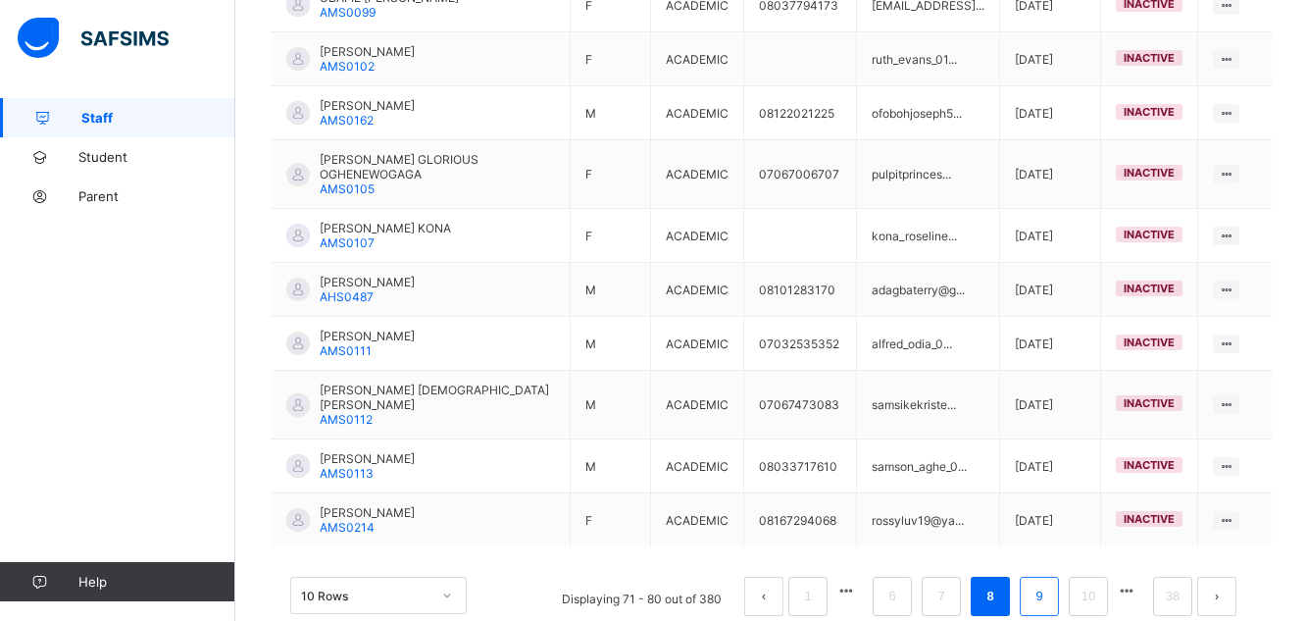
click at [1048, 583] on link "9" at bounding box center [1038, 595] width 19 height 25
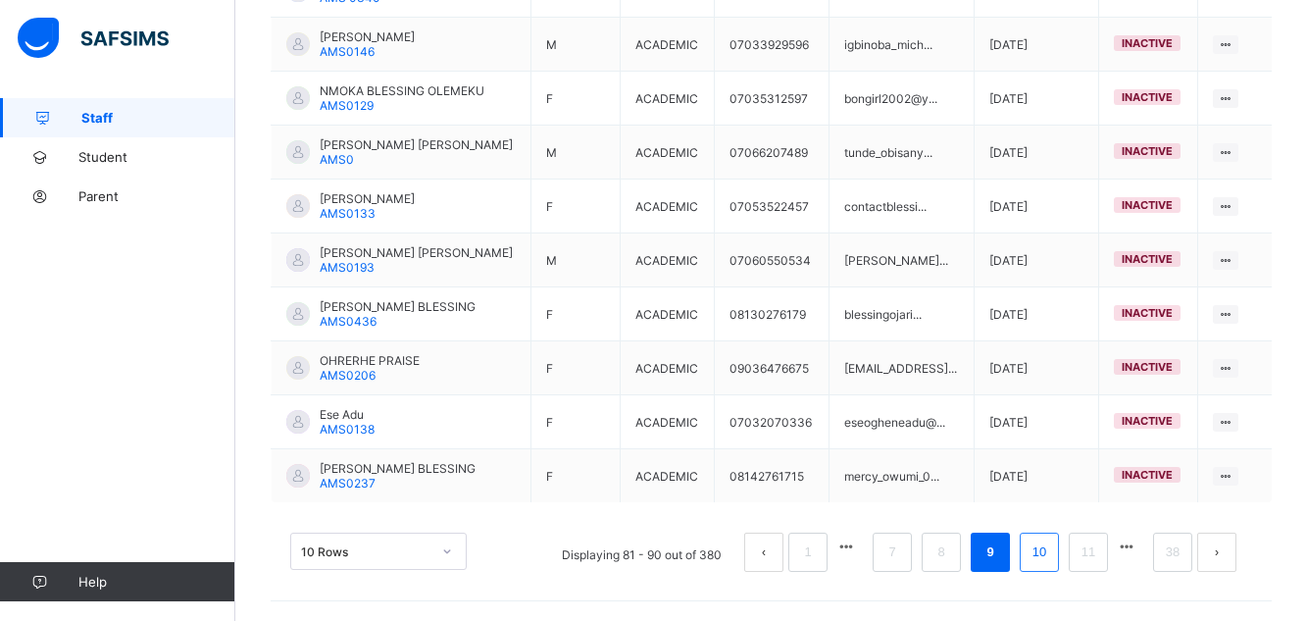
click at [1052, 544] on link "10" at bounding box center [1038, 551] width 25 height 25
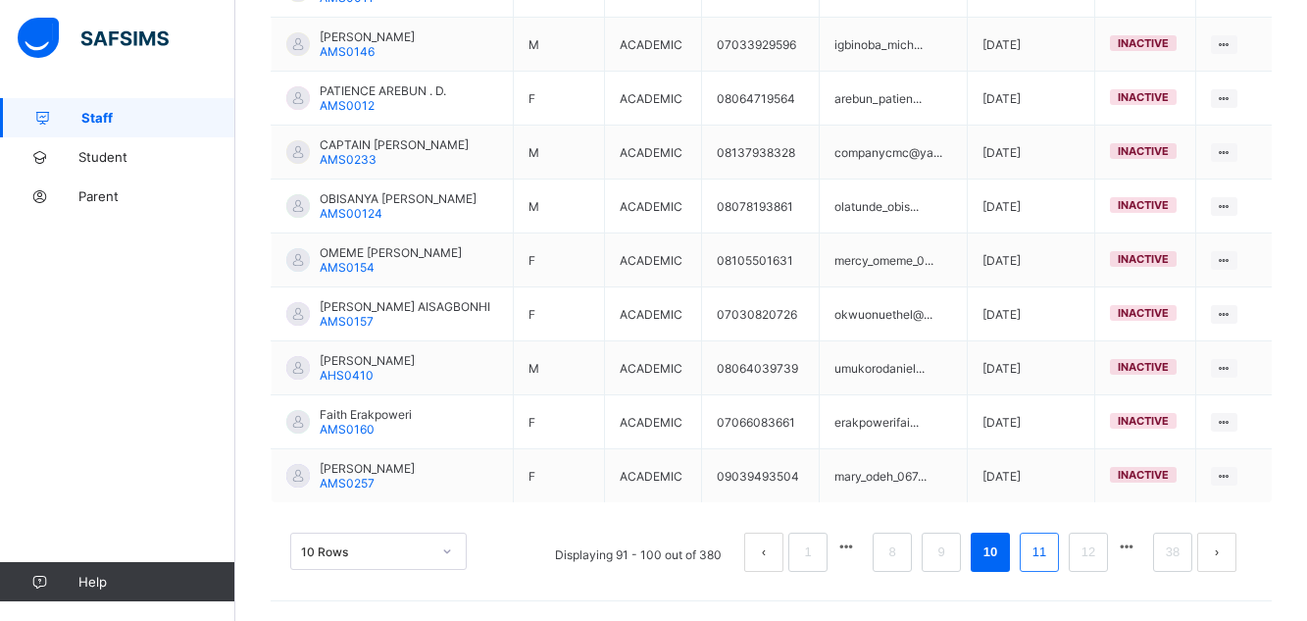
click at [1052, 544] on link "11" at bounding box center [1038, 551] width 25 height 25
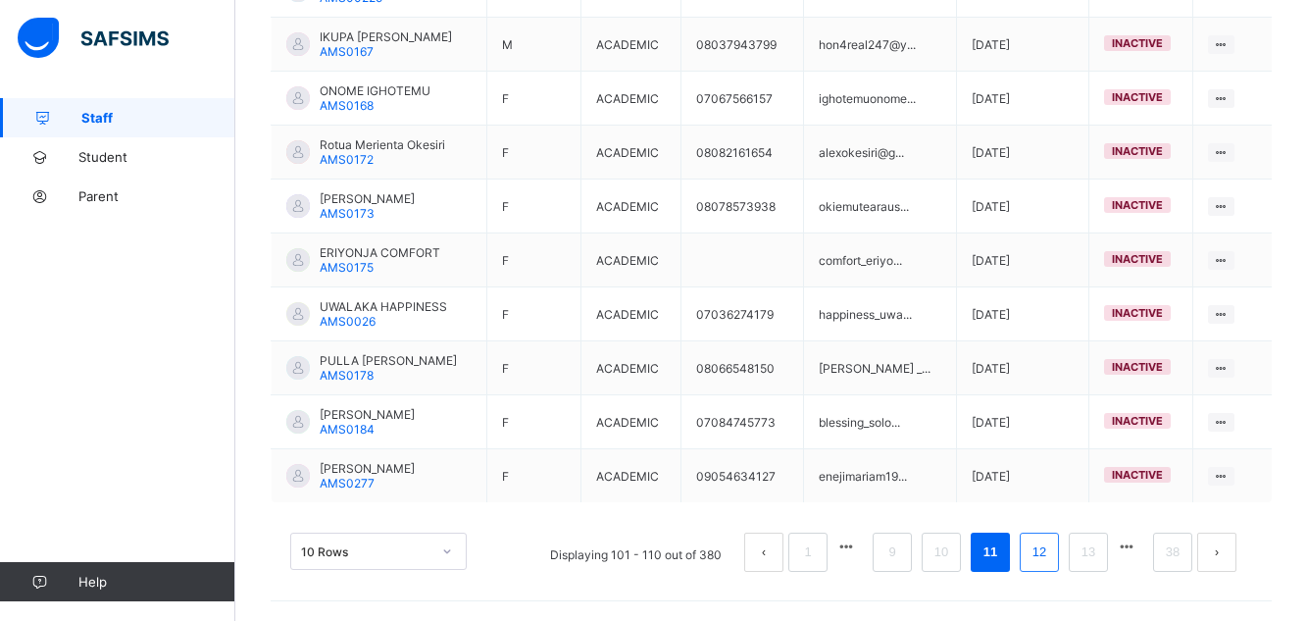
click at [1052, 544] on link "12" at bounding box center [1038, 551] width 25 height 25
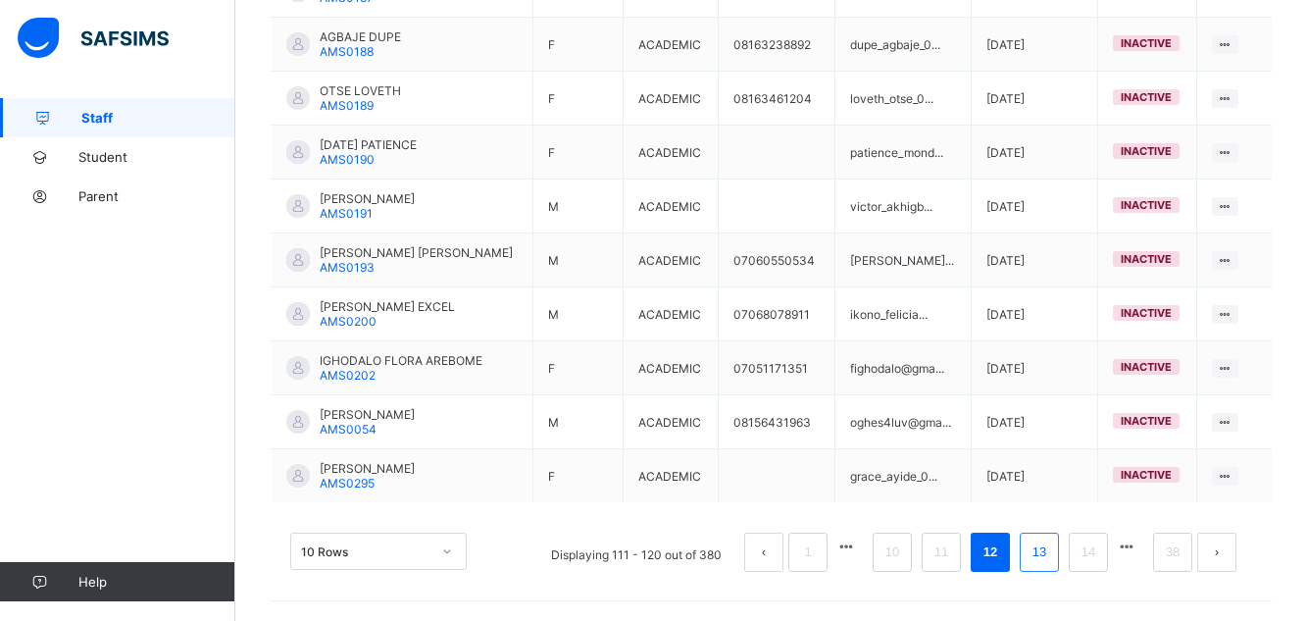
click at [1052, 544] on link "13" at bounding box center [1038, 551] width 25 height 25
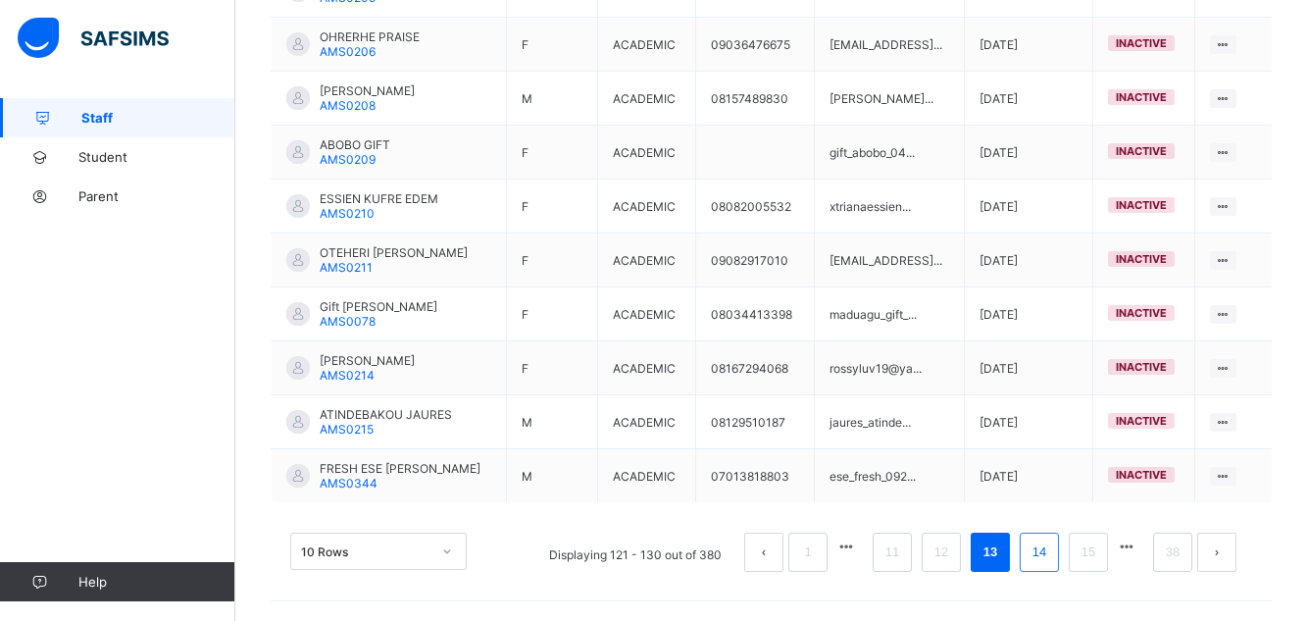
click at [1052, 544] on link "14" at bounding box center [1038, 551] width 25 height 25
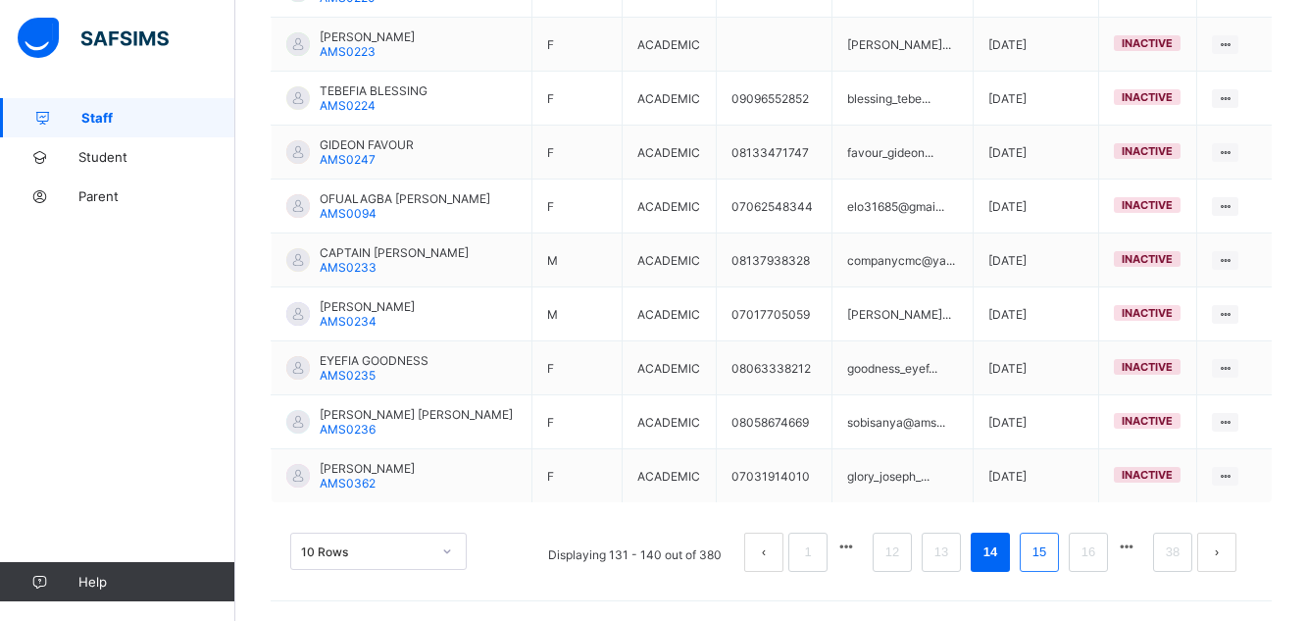
click at [1052, 544] on link "15" at bounding box center [1038, 551] width 25 height 25
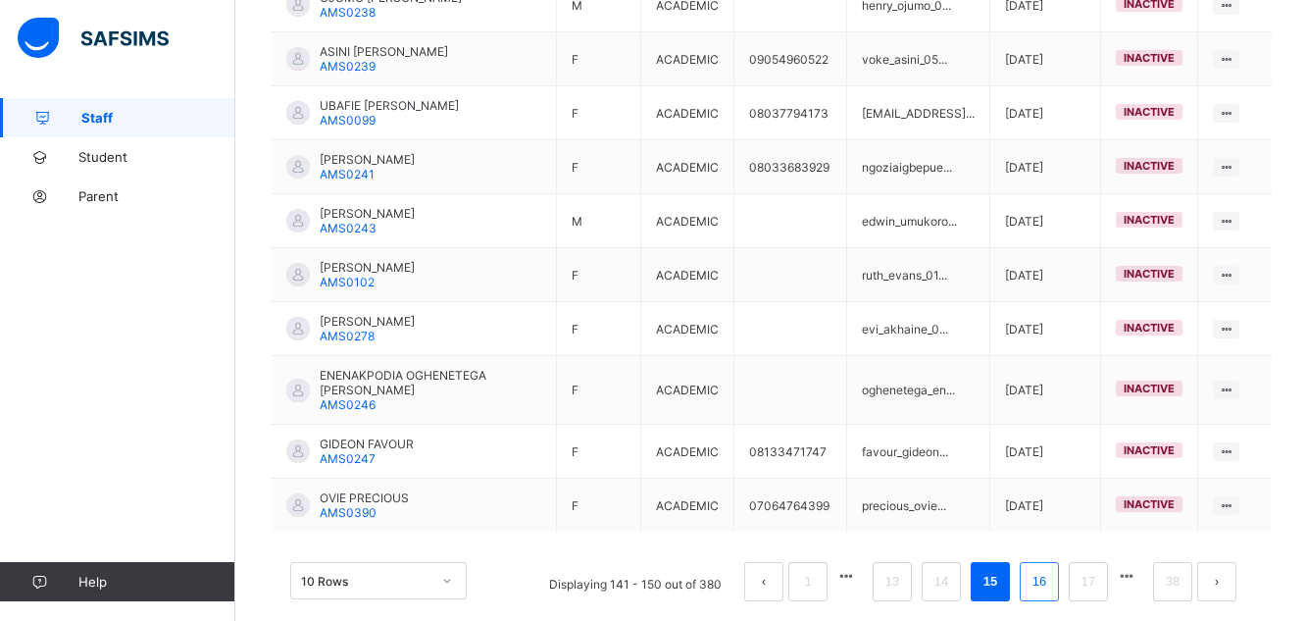
click at [1052, 569] on link "16" at bounding box center [1038, 581] width 25 height 25
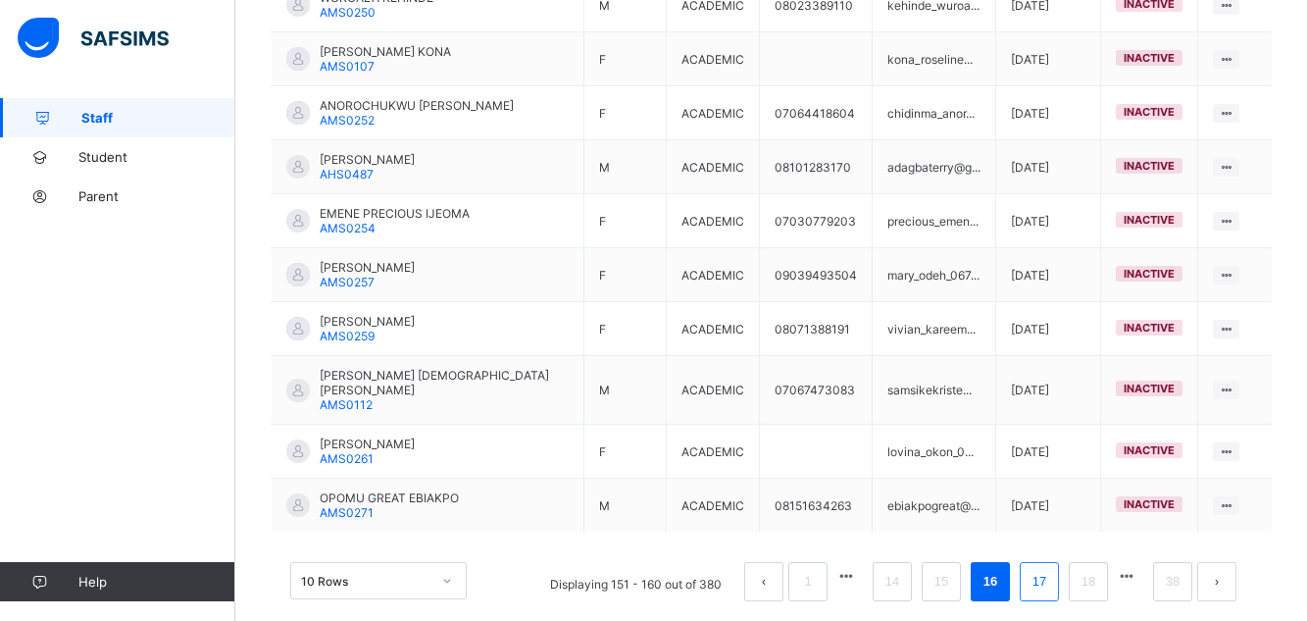
click at [1052, 569] on link "17" at bounding box center [1038, 581] width 25 height 25
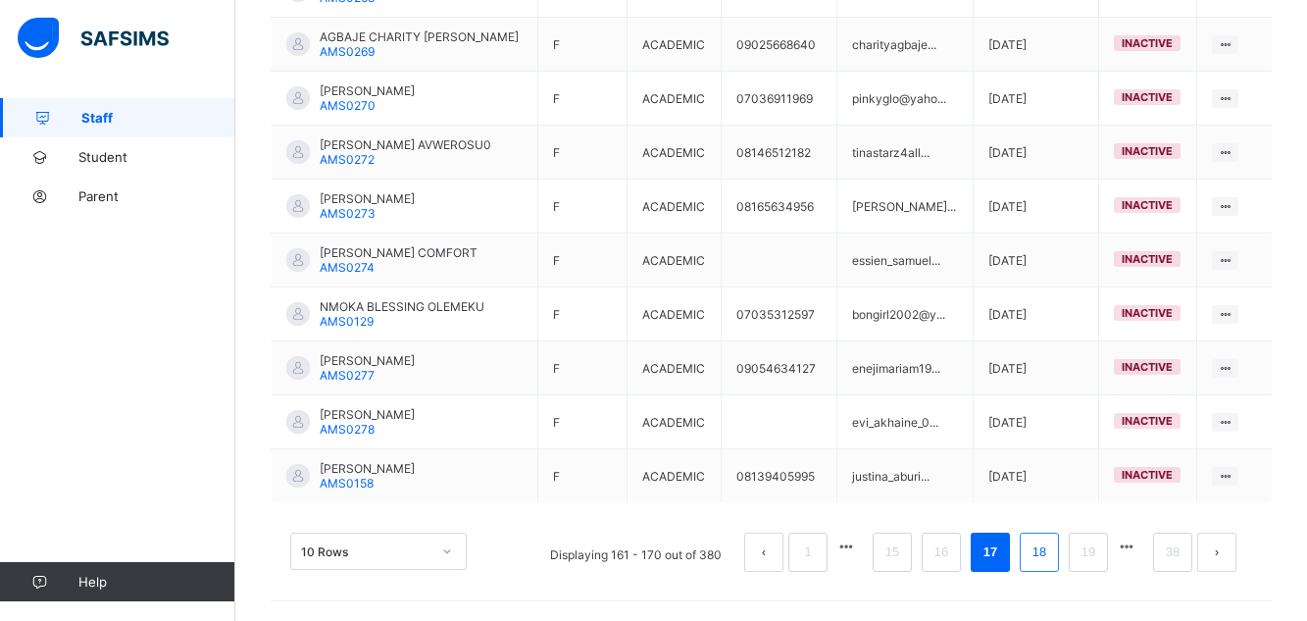
click at [1052, 544] on link "18" at bounding box center [1038, 551] width 25 height 25
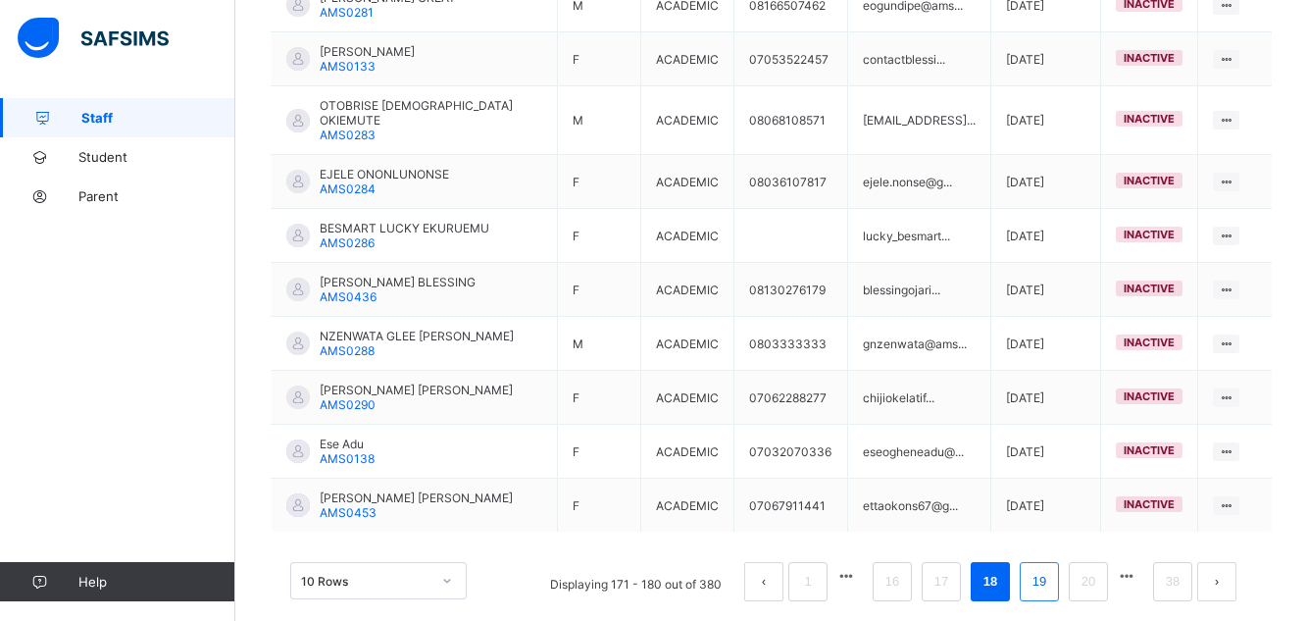
click at [1052, 569] on link "19" at bounding box center [1038, 581] width 25 height 25
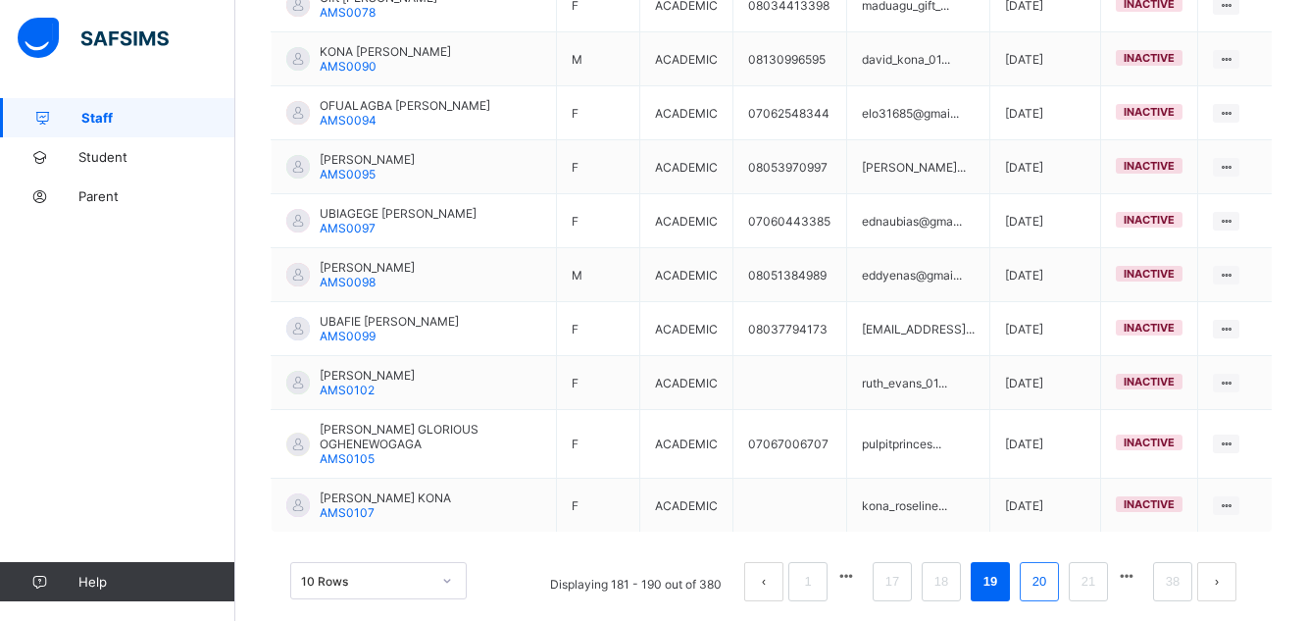
click at [1052, 583] on link "20" at bounding box center [1038, 581] width 25 height 25
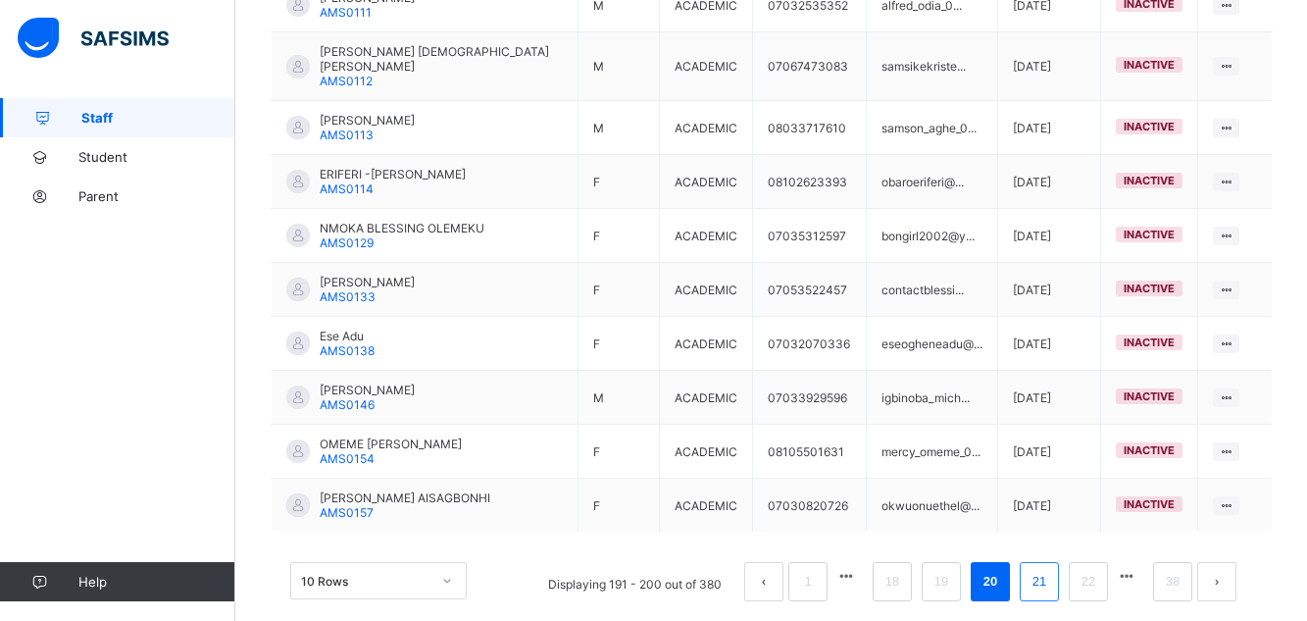
click at [1052, 569] on link "21" at bounding box center [1038, 581] width 25 height 25
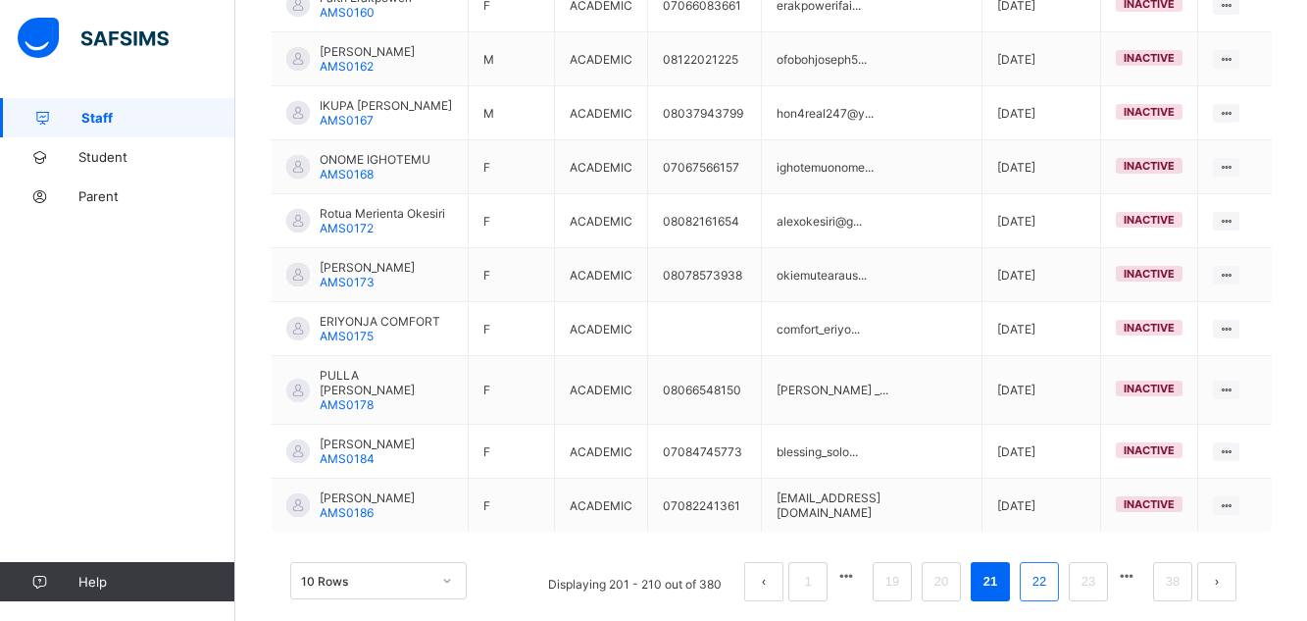
click at [1052, 569] on link "22" at bounding box center [1038, 581] width 25 height 25
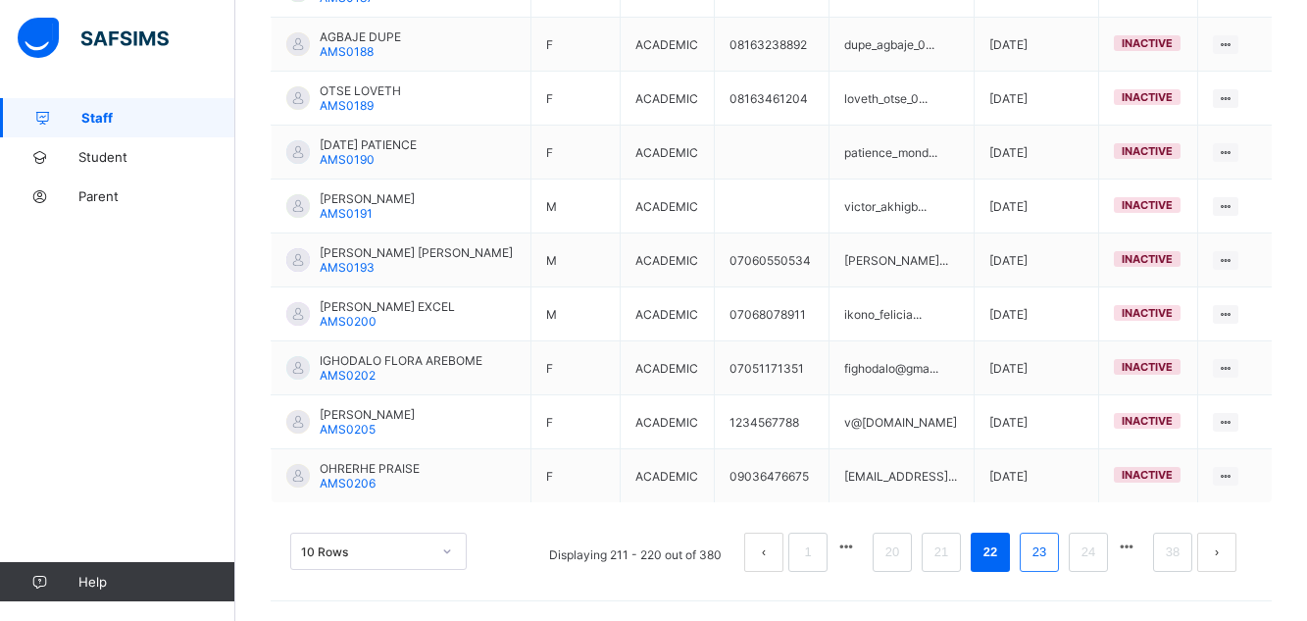
click at [1052, 553] on link "23" at bounding box center [1038, 551] width 25 height 25
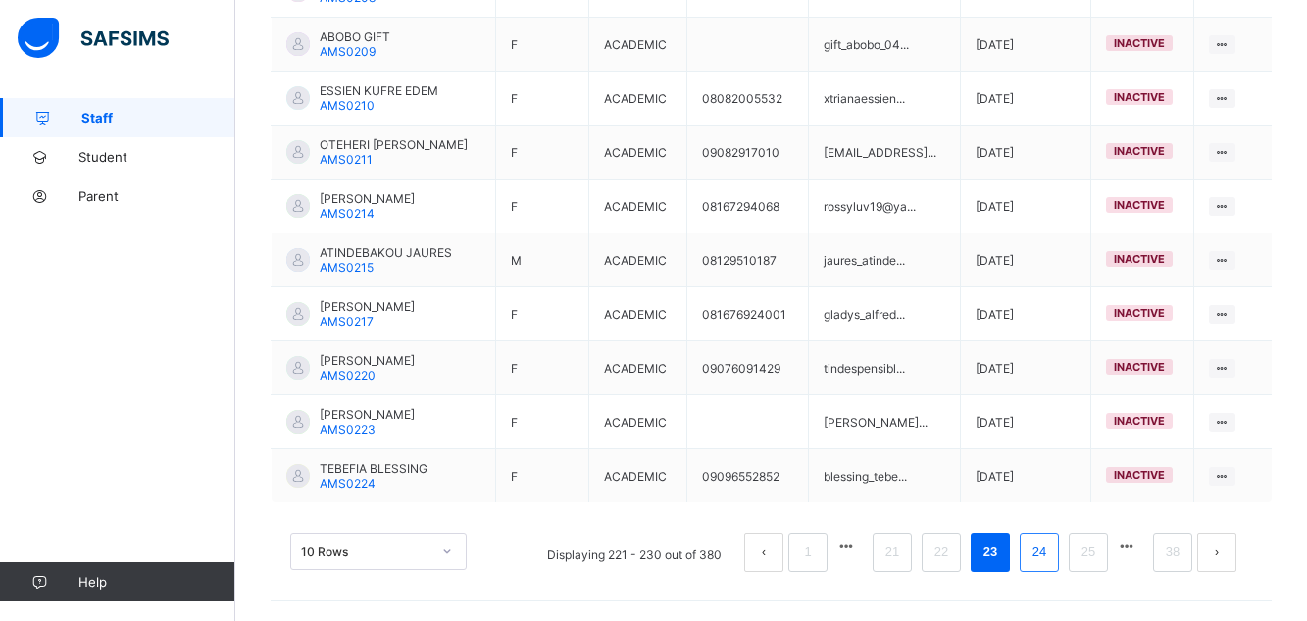
click at [1052, 553] on link "24" at bounding box center [1038, 551] width 25 height 25
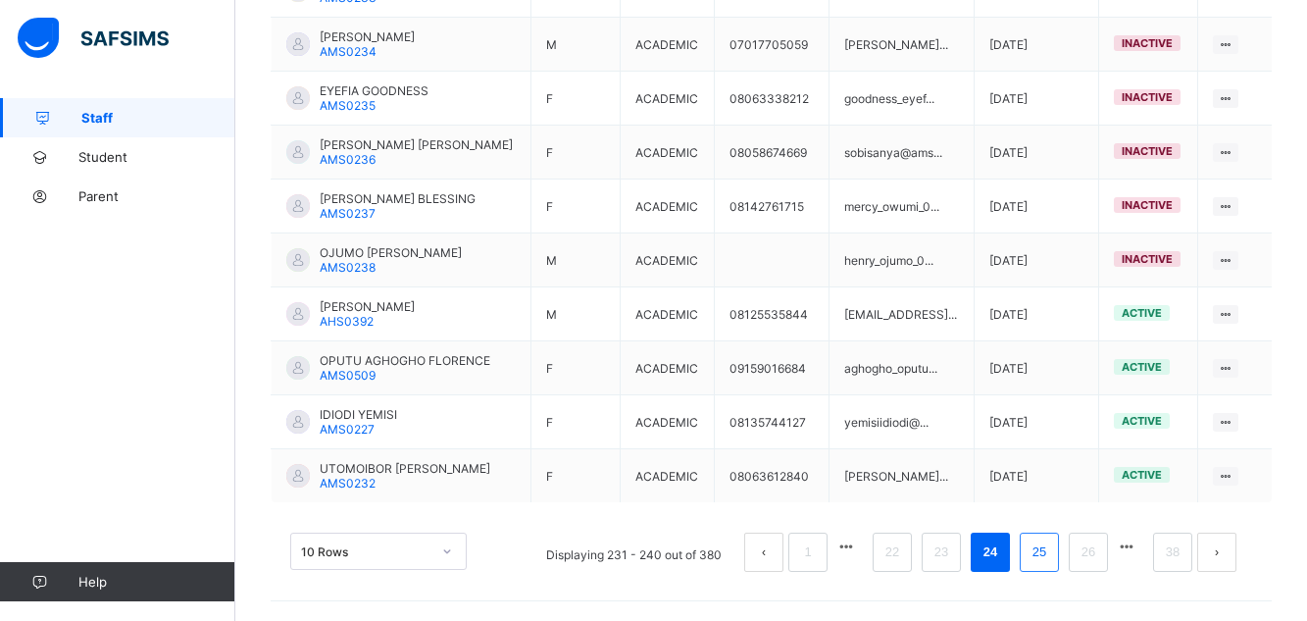
click at [1052, 553] on link "25" at bounding box center [1038, 551] width 25 height 25
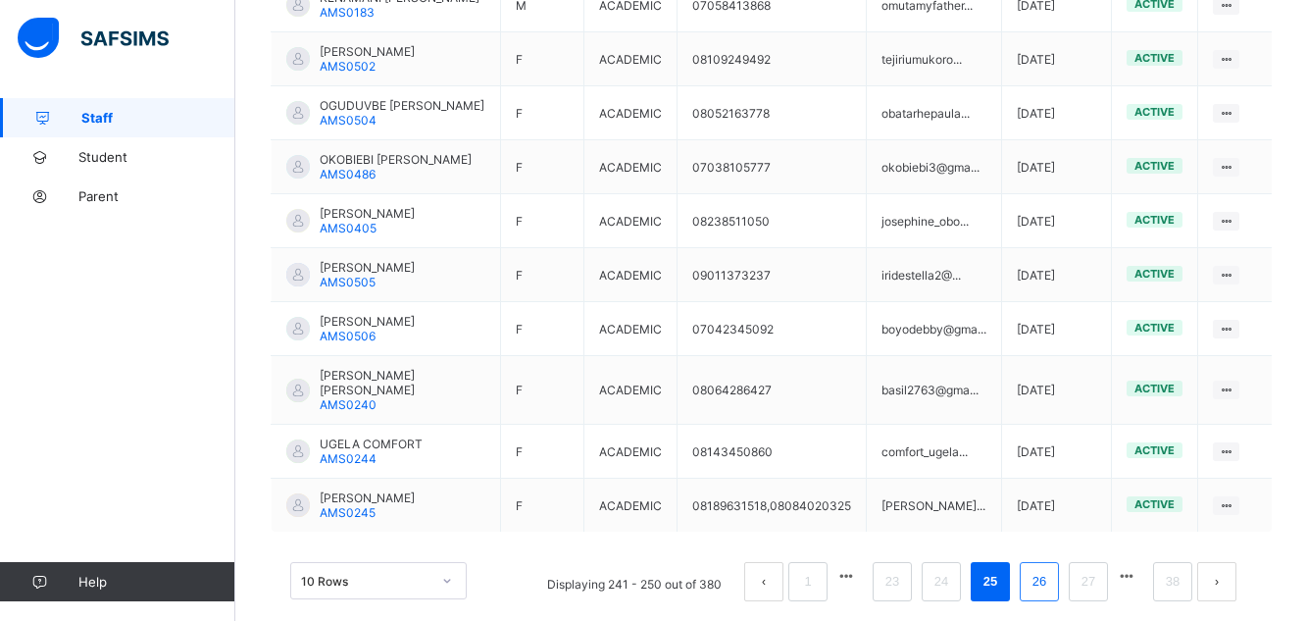
click at [1052, 594] on link "26" at bounding box center [1038, 581] width 25 height 25
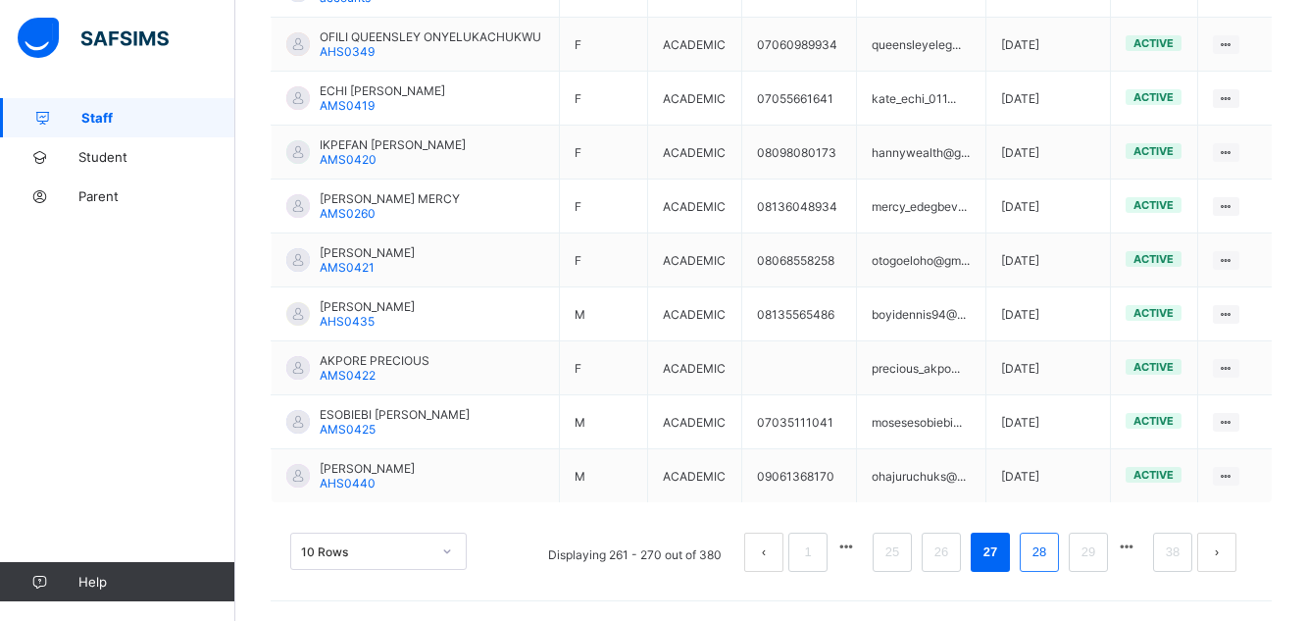
click at [1052, 554] on link "28" at bounding box center [1038, 551] width 25 height 25
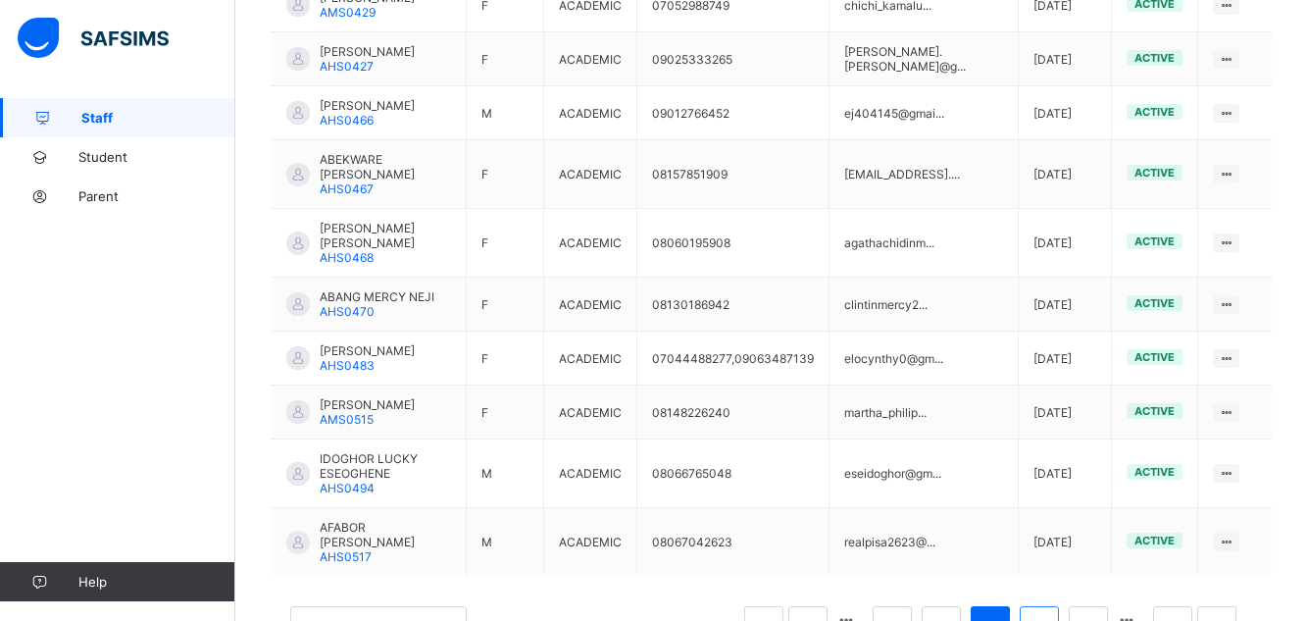
click at [1052, 613] on link "29" at bounding box center [1038, 625] width 25 height 25
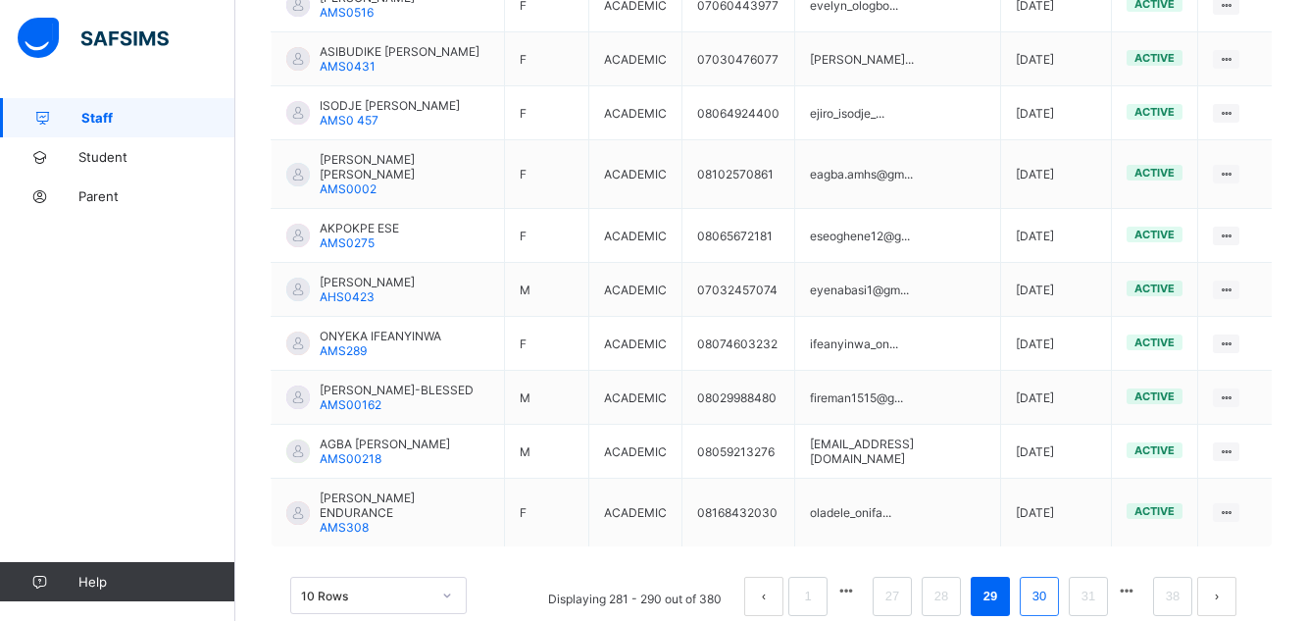
click at [1045, 583] on link "30" at bounding box center [1038, 595] width 25 height 25
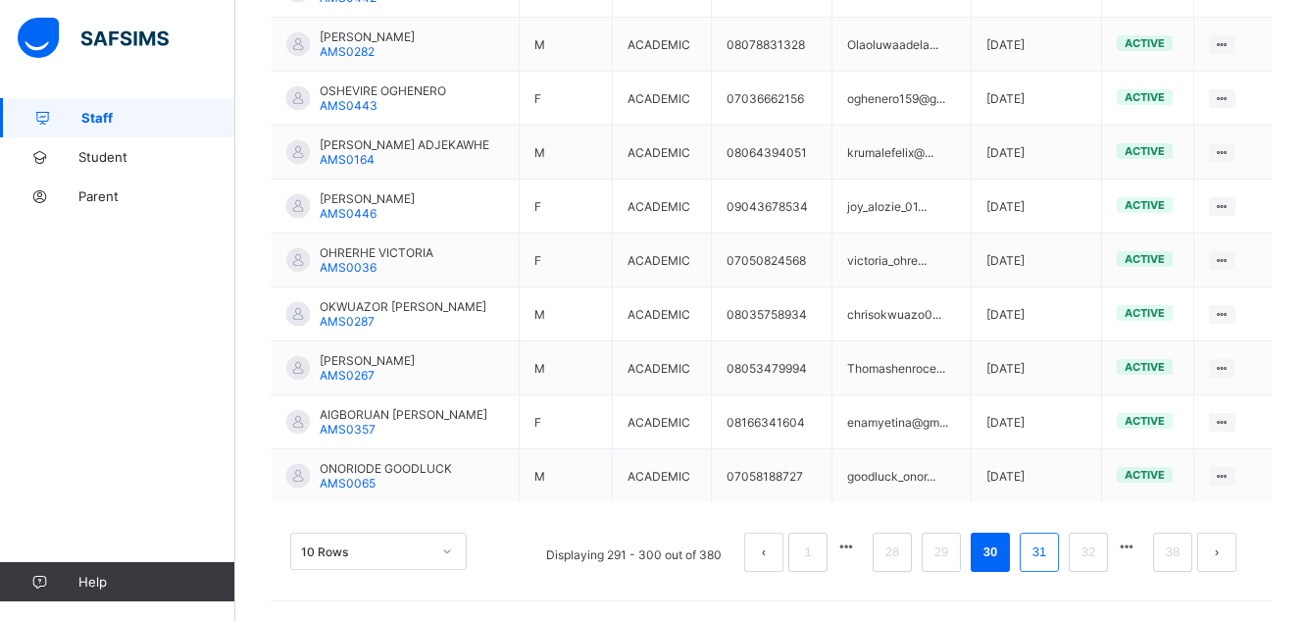
click at [1045, 553] on link "31" at bounding box center [1038, 551] width 25 height 25
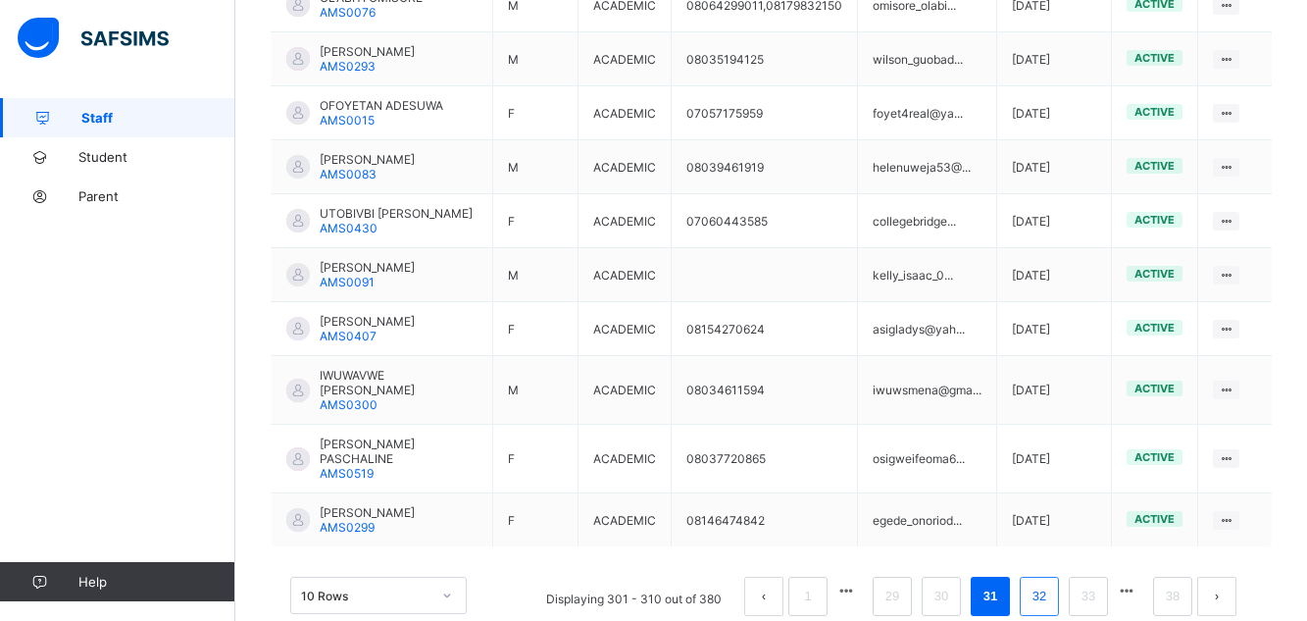
click at [1044, 596] on link "32" at bounding box center [1038, 595] width 25 height 25
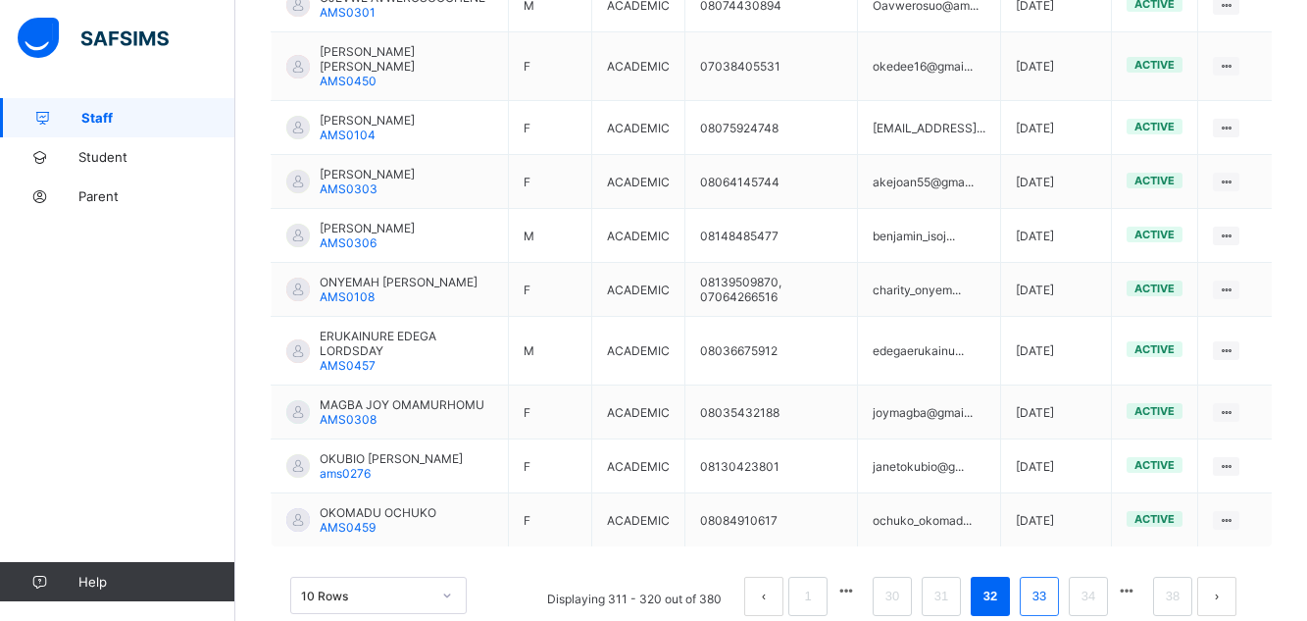
click at [1052, 609] on link "33" at bounding box center [1038, 595] width 25 height 25
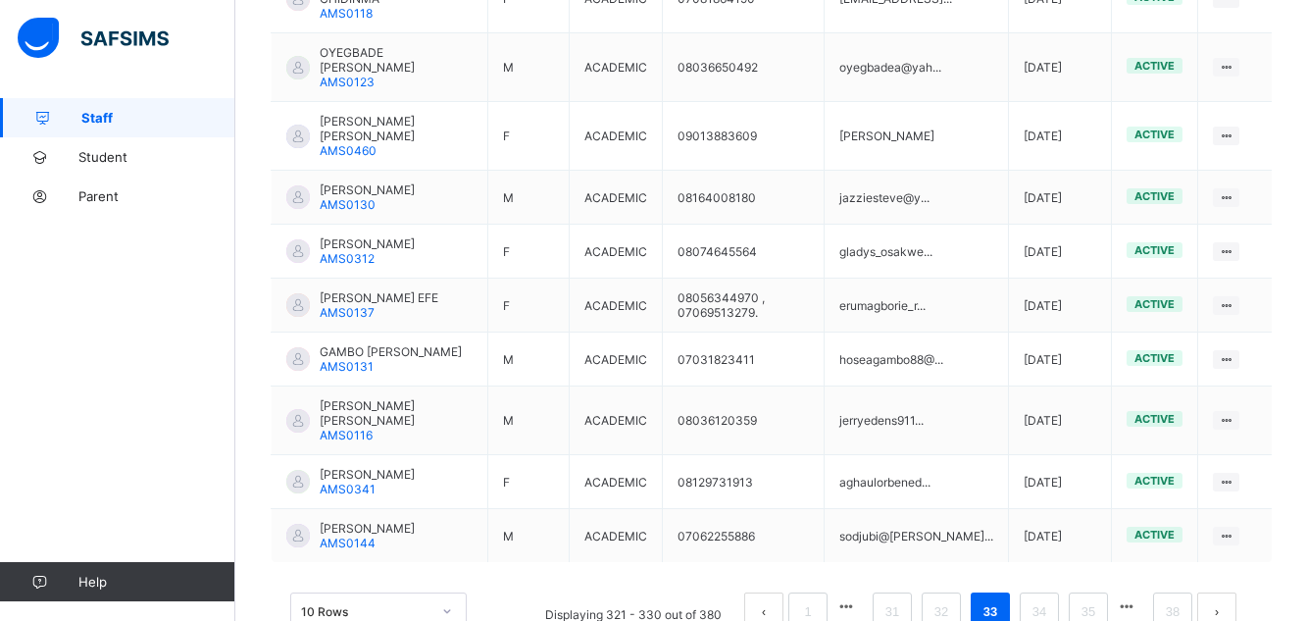
scroll to position [611, 0]
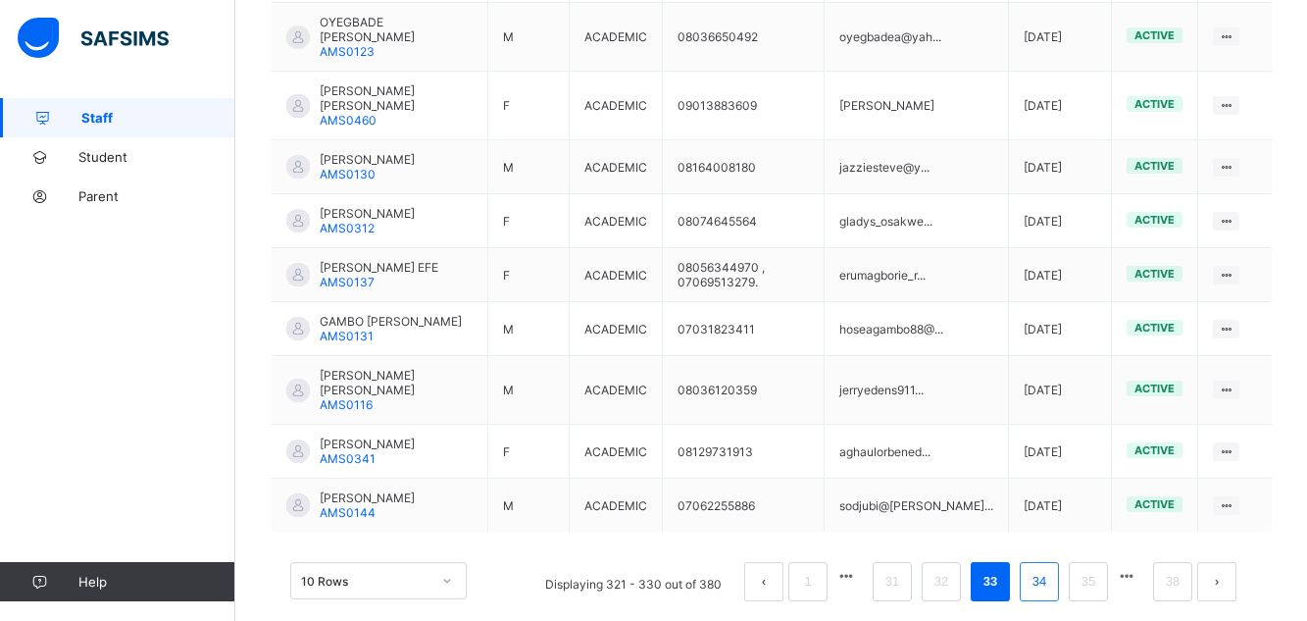
click at [1052, 569] on link "34" at bounding box center [1038, 581] width 25 height 25
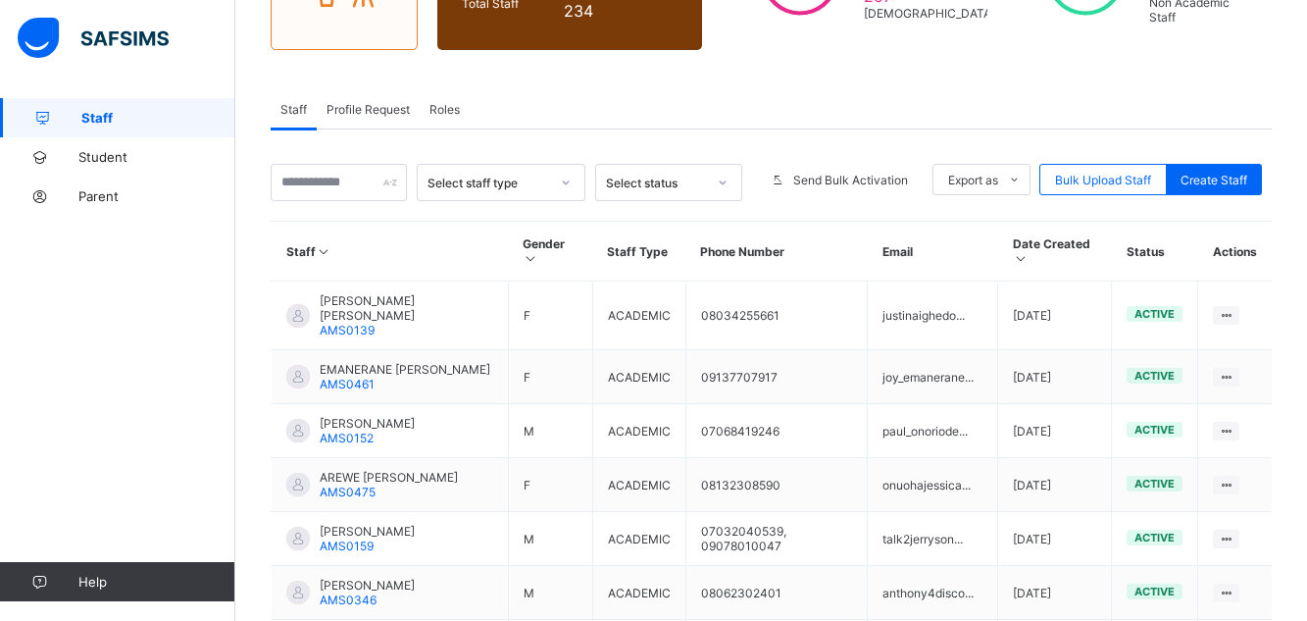
scroll to position [596, 0]
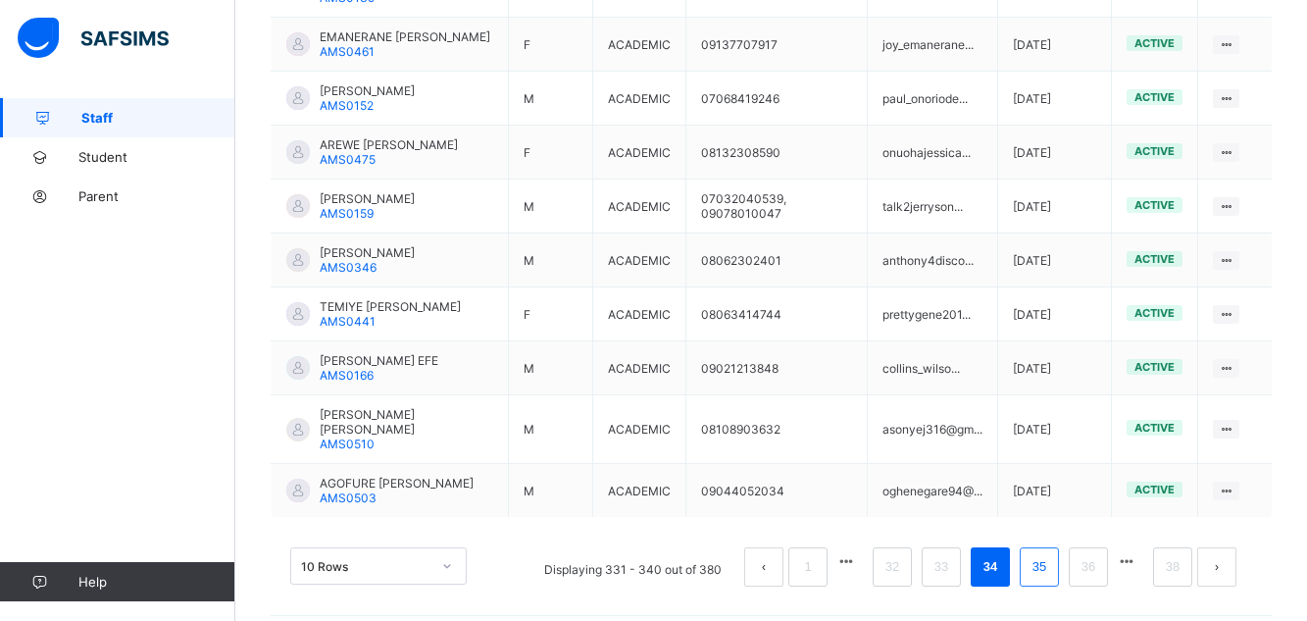
click at [1052, 554] on link "35" at bounding box center [1038, 566] width 25 height 25
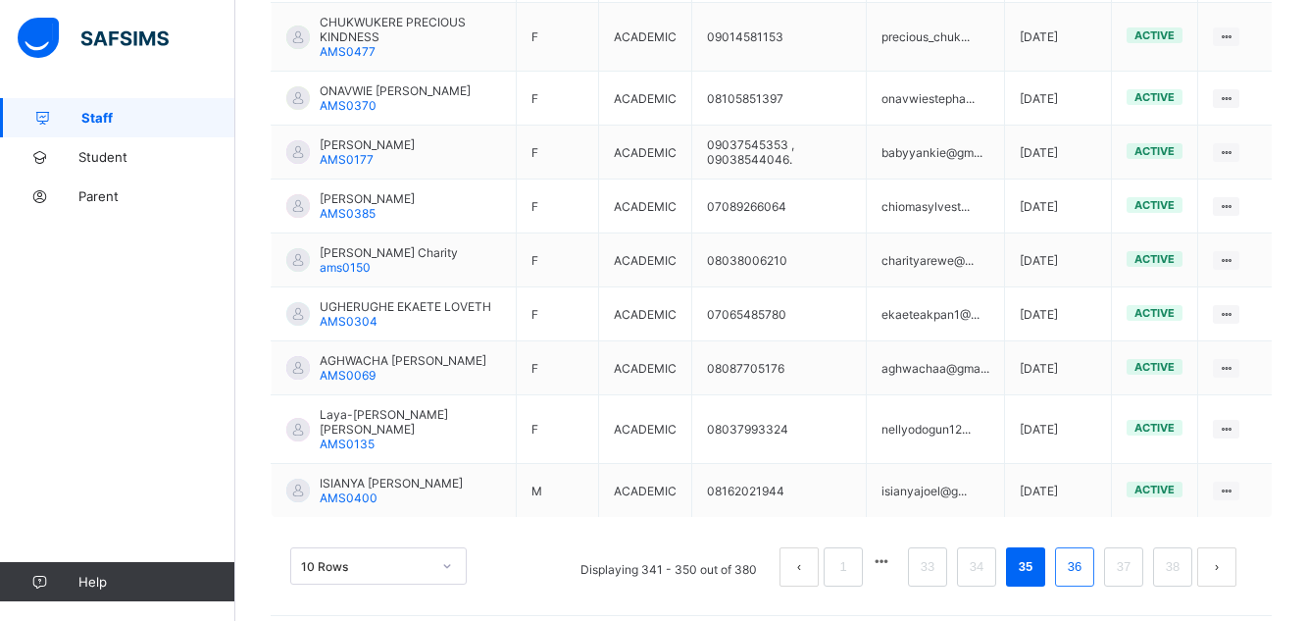
click at [1087, 573] on link "36" at bounding box center [1074, 566] width 25 height 25
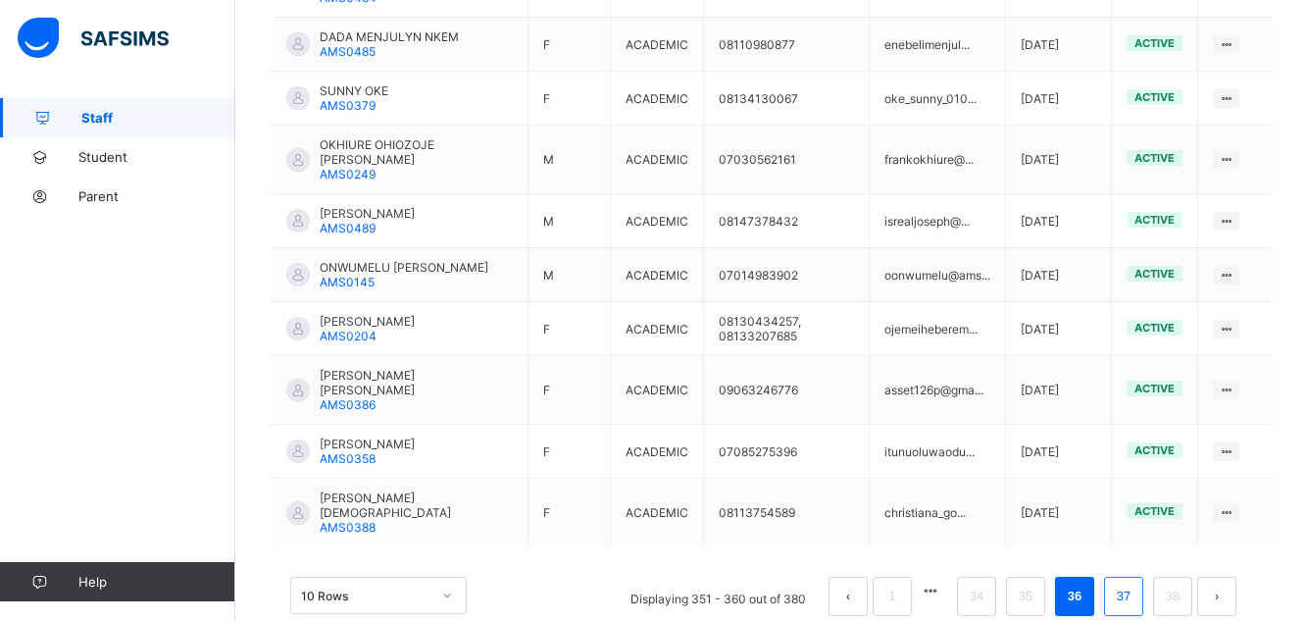
click at [1136, 583] on link "37" at bounding box center [1123, 595] width 25 height 25
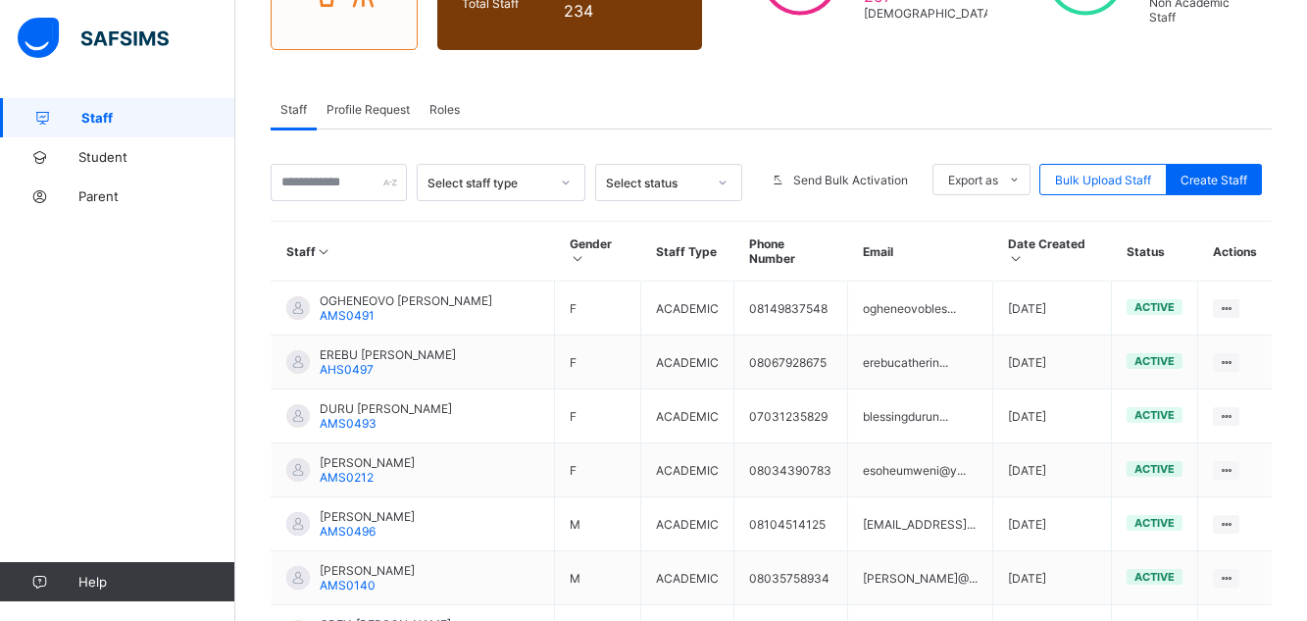
scroll to position [567, 0]
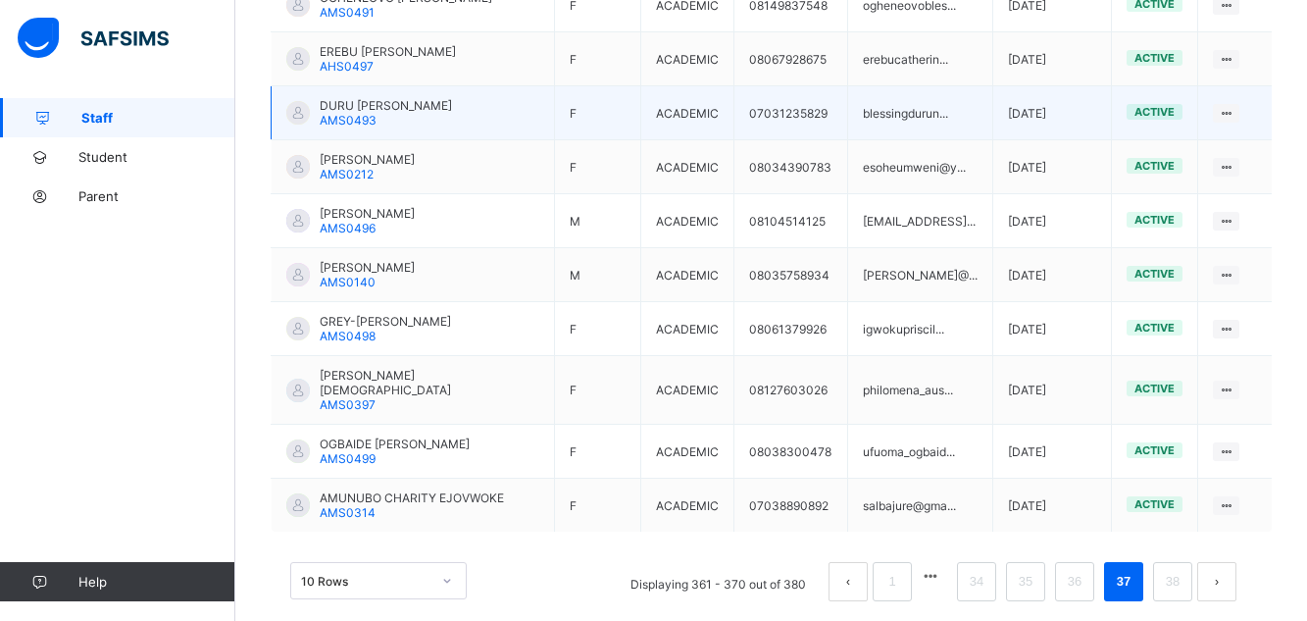
click at [388, 105] on div "DURU BLESSING CHINWEDU AMS0493" at bounding box center [386, 112] width 132 height 29
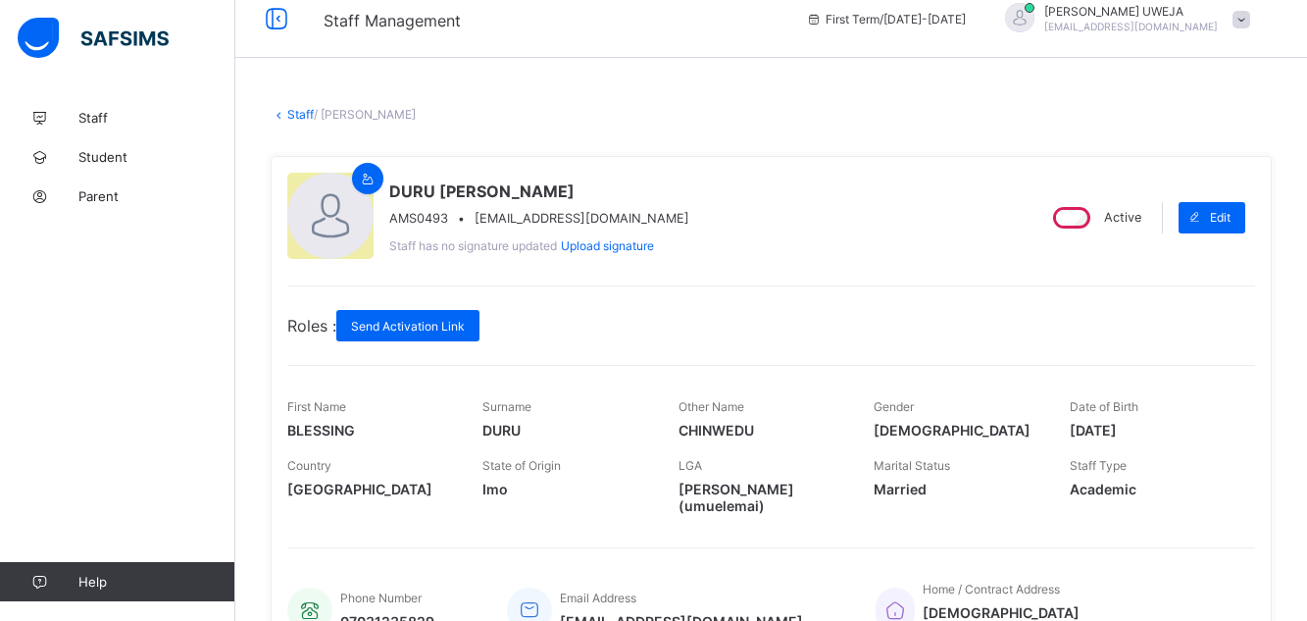
scroll to position [39, 0]
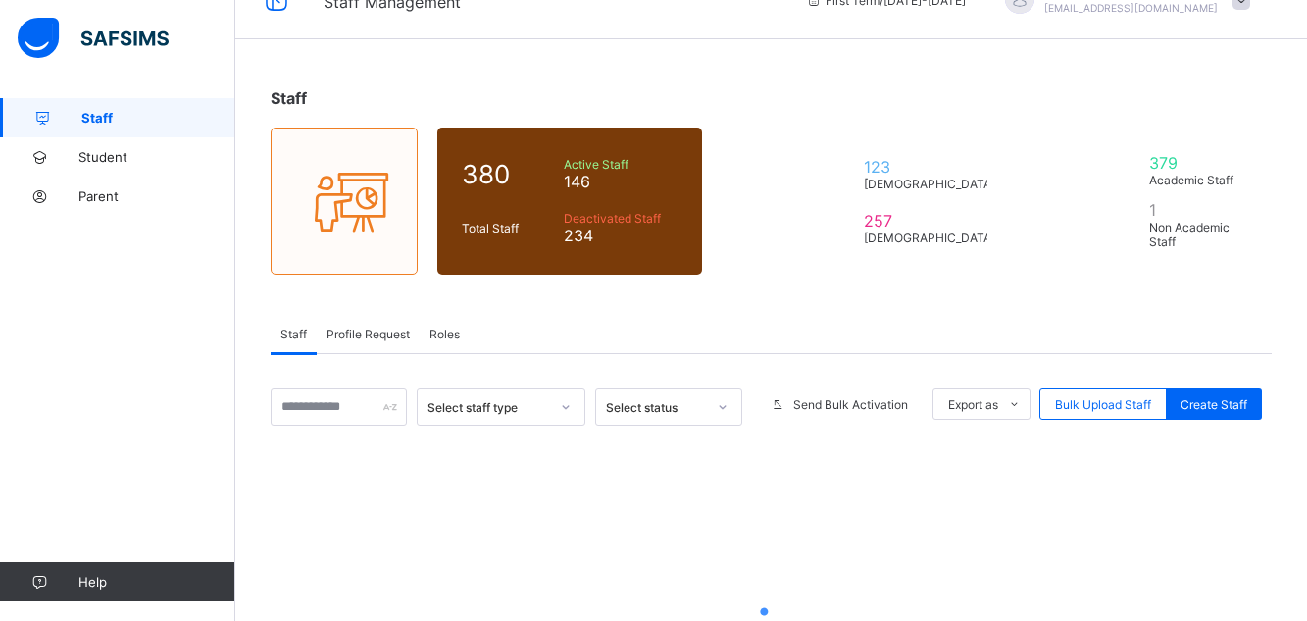
scroll to position [264, 0]
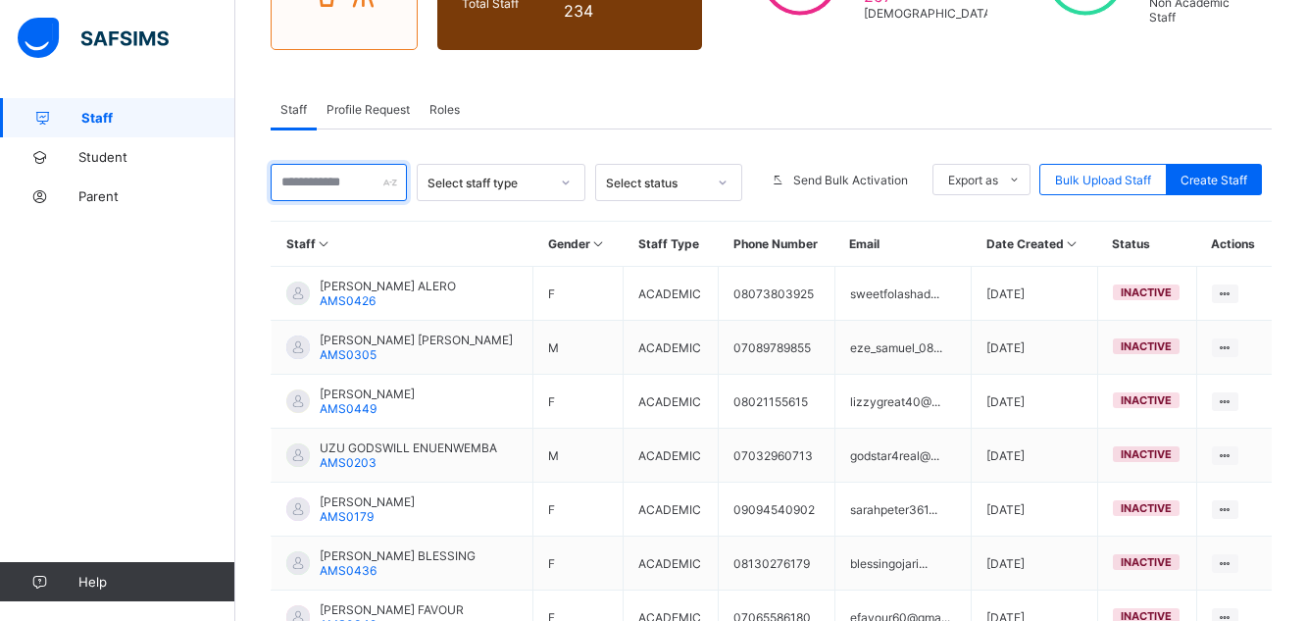
click at [348, 188] on input "text" at bounding box center [339, 182] width 136 height 37
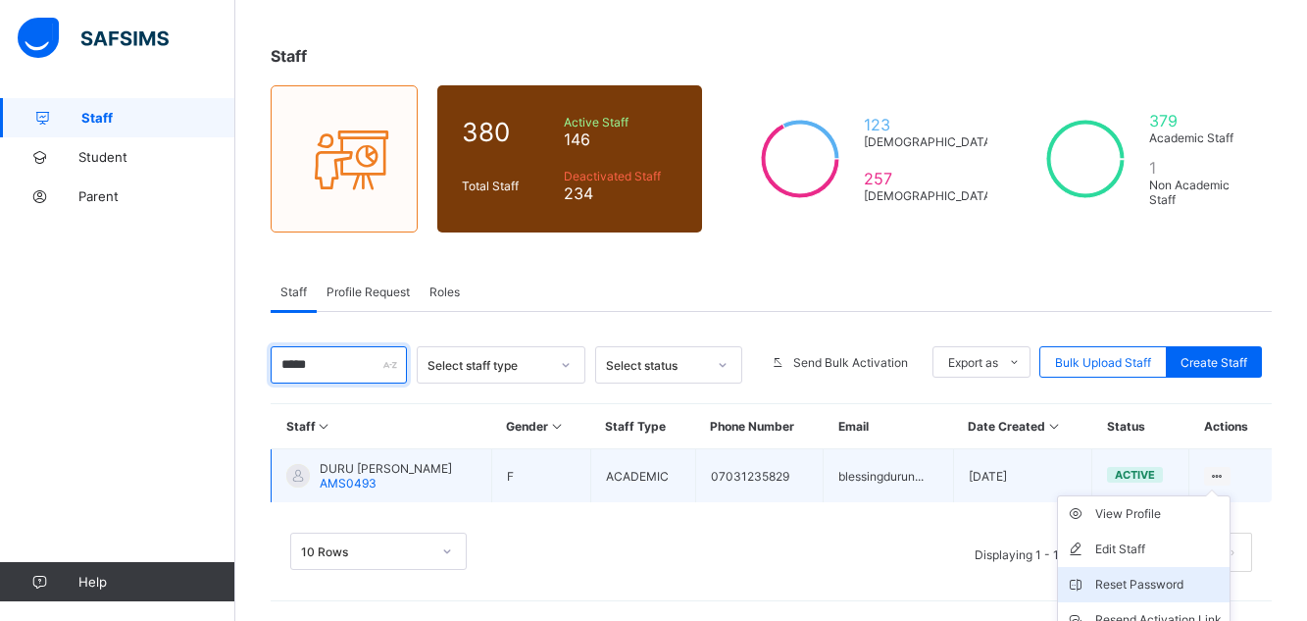
scroll to position [170, 0]
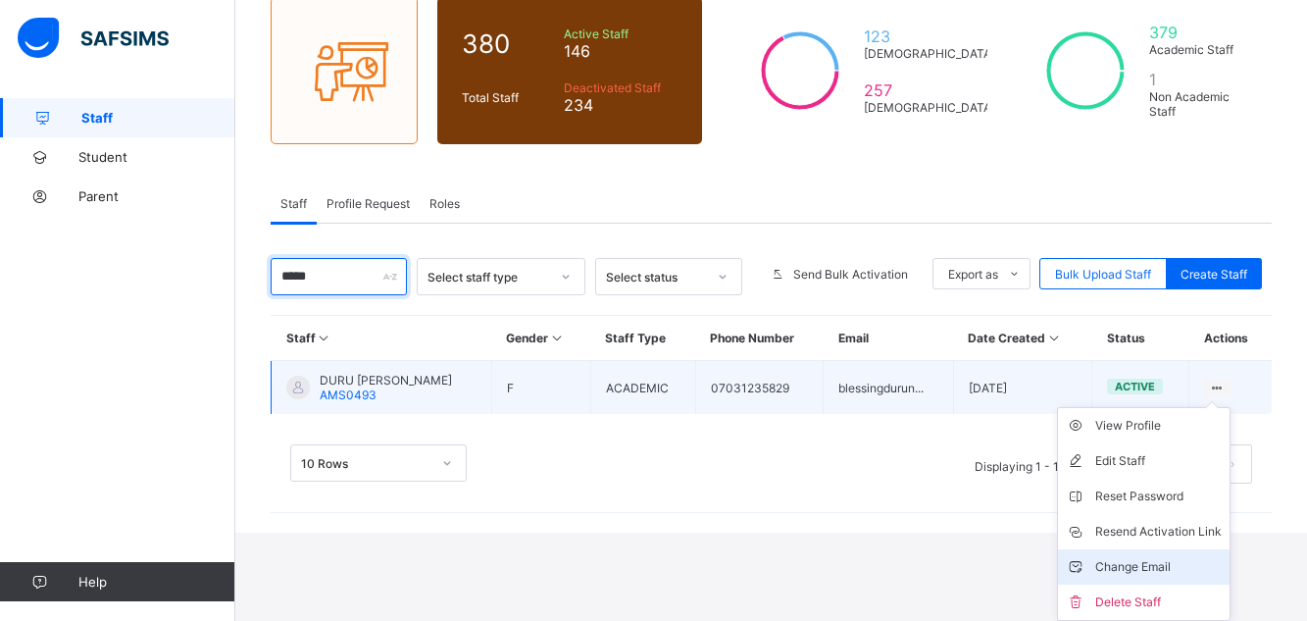
type input "****"
click at [1175, 564] on div "Change Email" at bounding box center [1158, 567] width 126 height 20
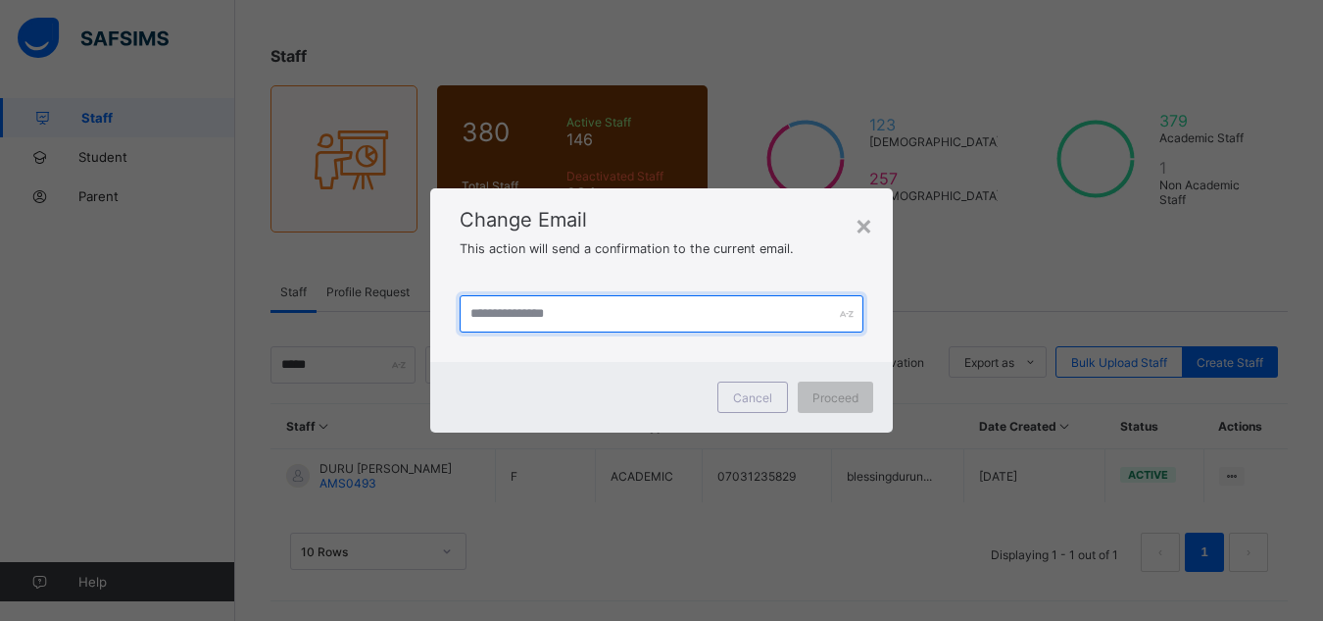
click at [526, 322] on input "text" at bounding box center [662, 313] width 405 height 37
type input "*"
type input "**********"
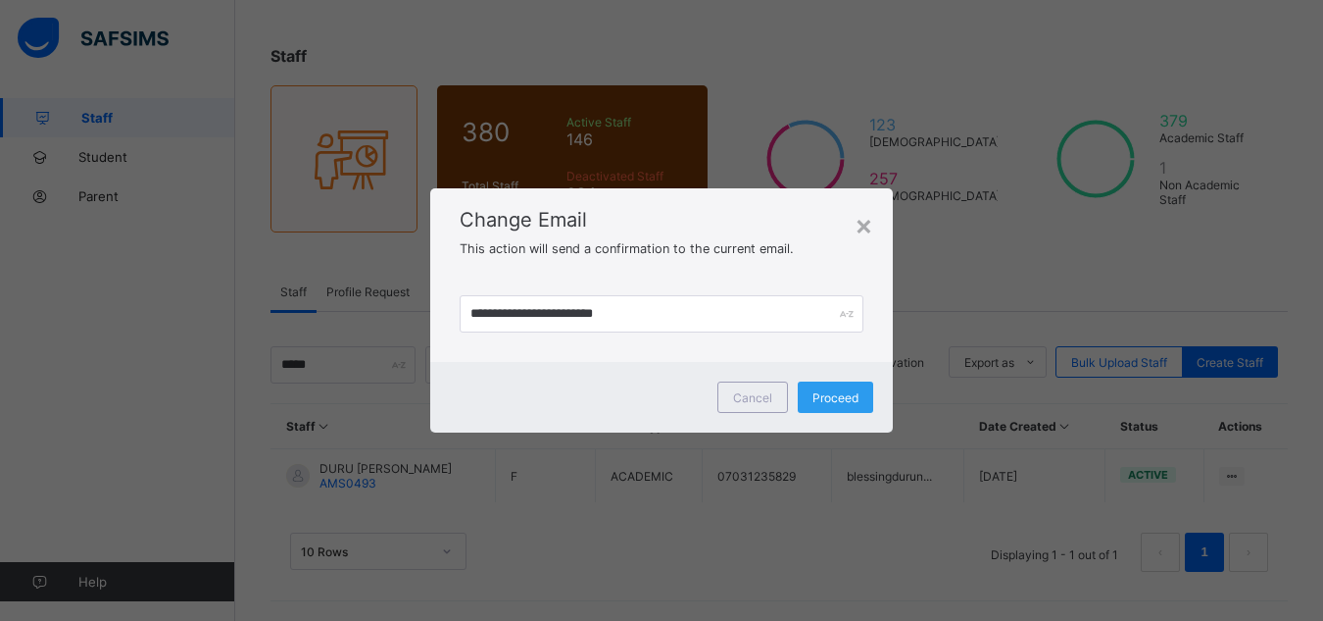
click at [848, 393] on span "Proceed" at bounding box center [836, 397] width 46 height 15
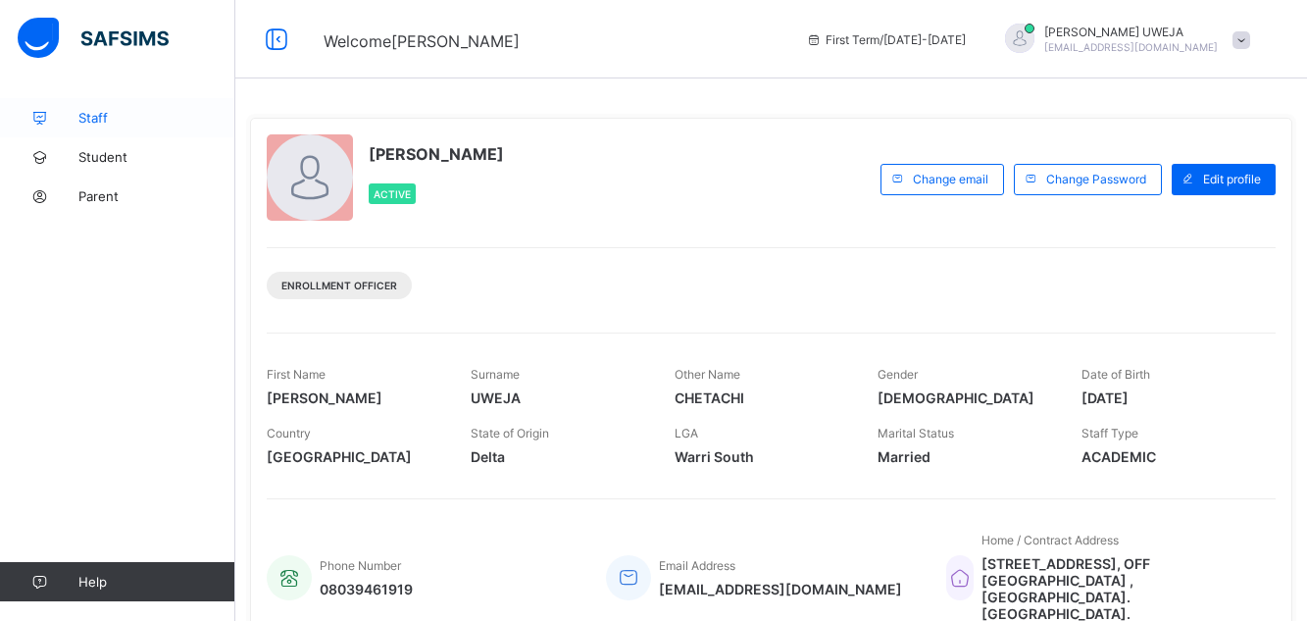
click at [97, 128] on link "Staff" at bounding box center [117, 117] width 235 height 39
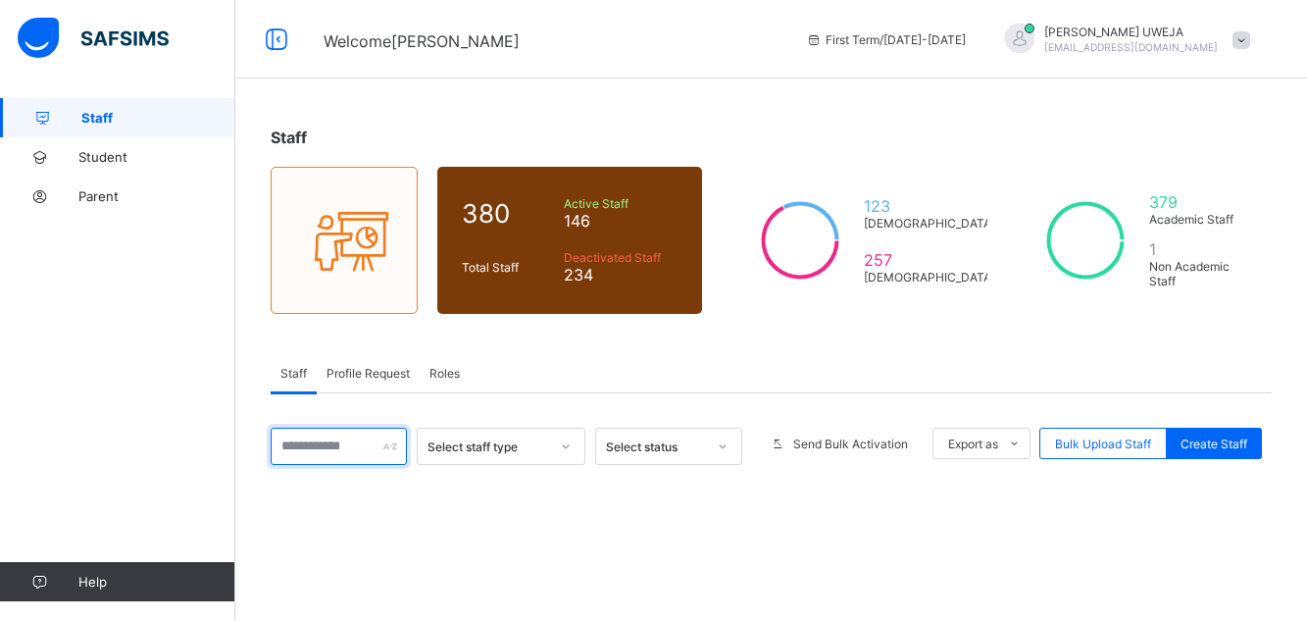
click at [314, 438] on input "text" at bounding box center [339, 445] width 136 height 37
type input "****"
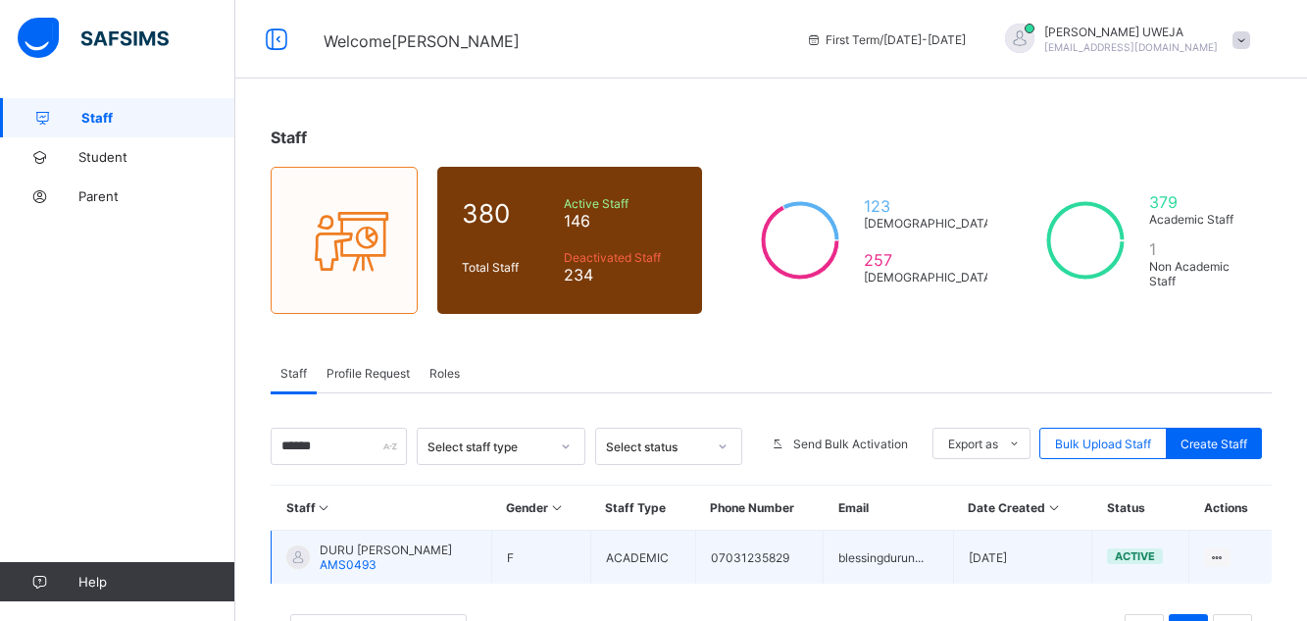
click at [392, 569] on div "DURU BLESSING CHINWEDU AMS0493" at bounding box center [386, 556] width 132 height 29
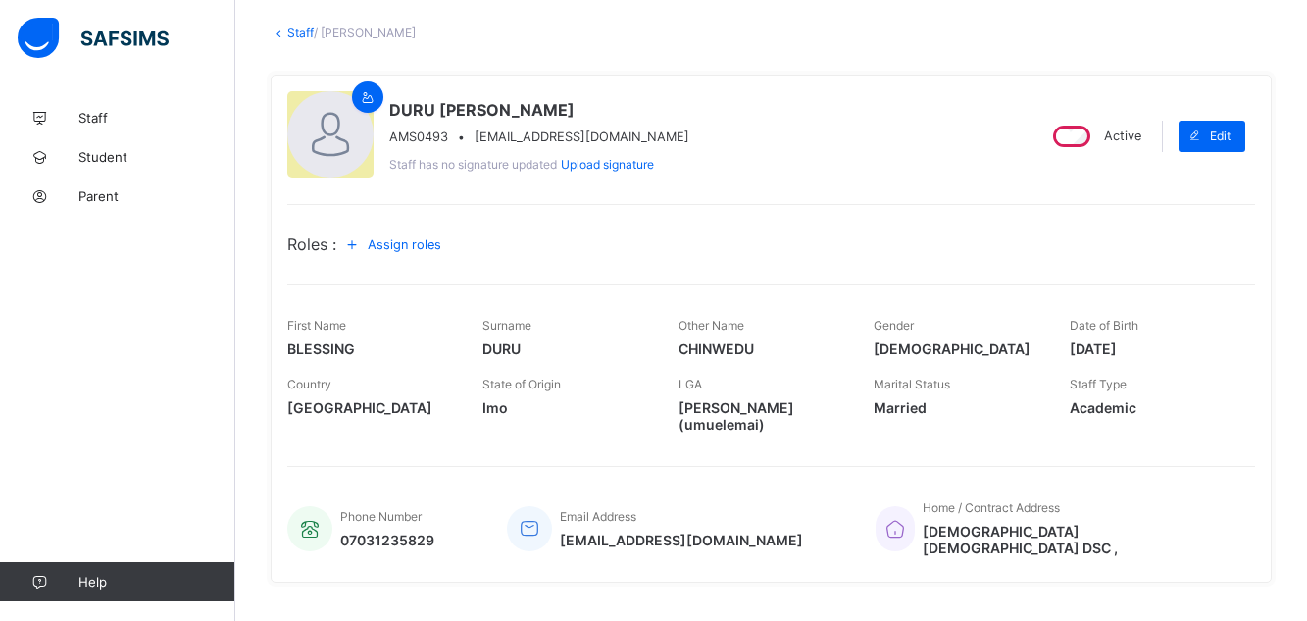
scroll to position [118, 0]
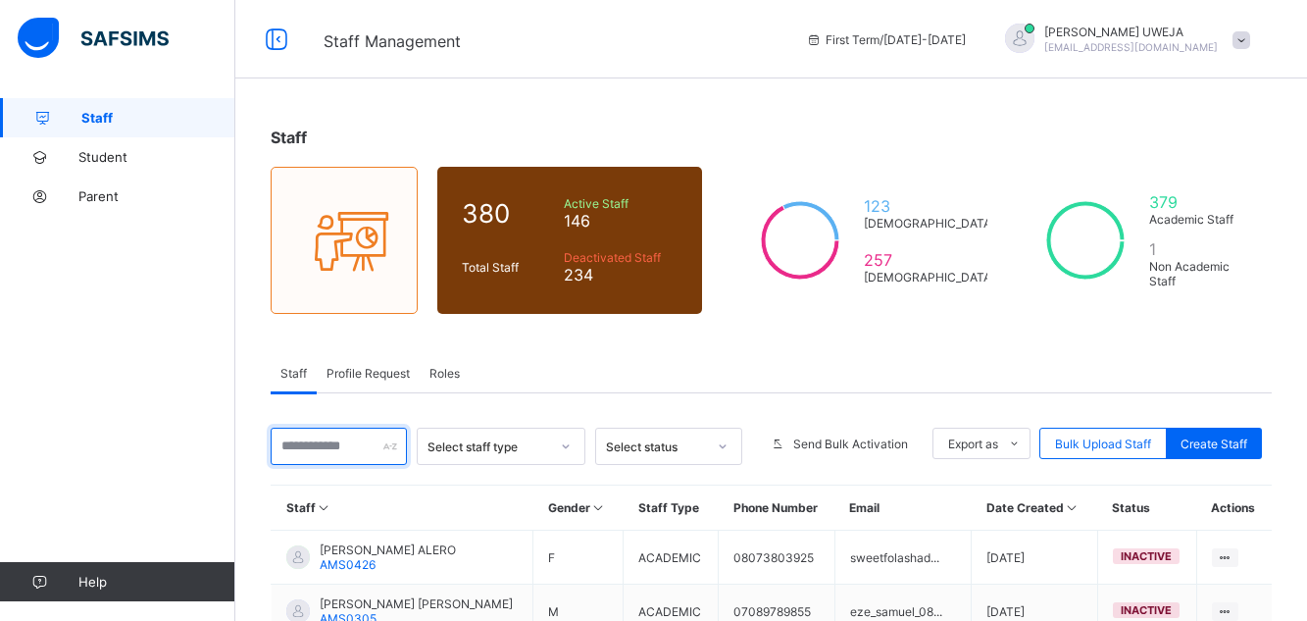
drag, startPoint x: 1, startPoint y: 101, endPoint x: 319, endPoint y: 445, distance: 468.3
click at [319, 445] on input "text" at bounding box center [339, 445] width 136 height 37
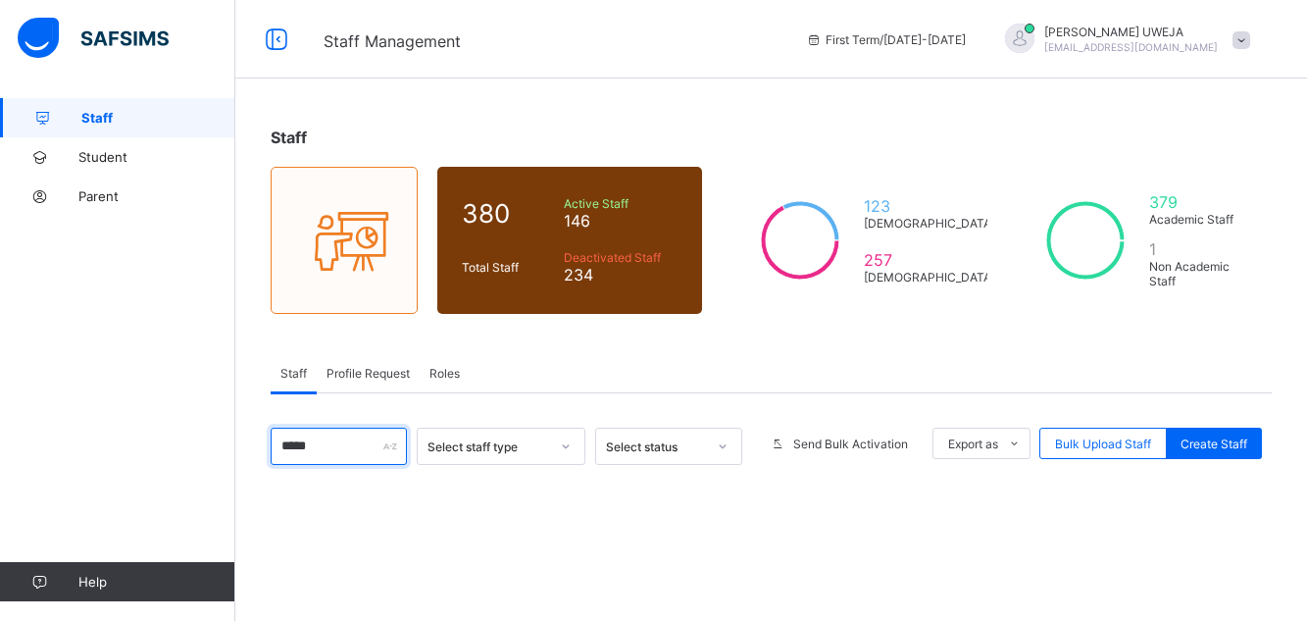
type input "****"
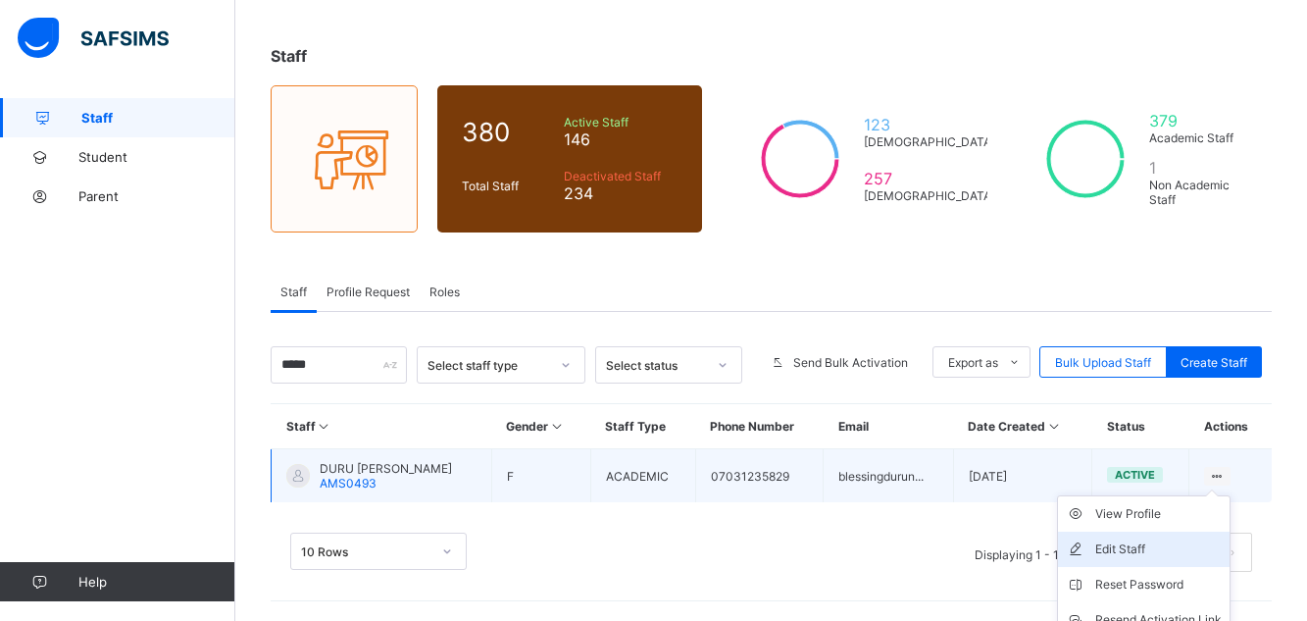
scroll to position [157, 0]
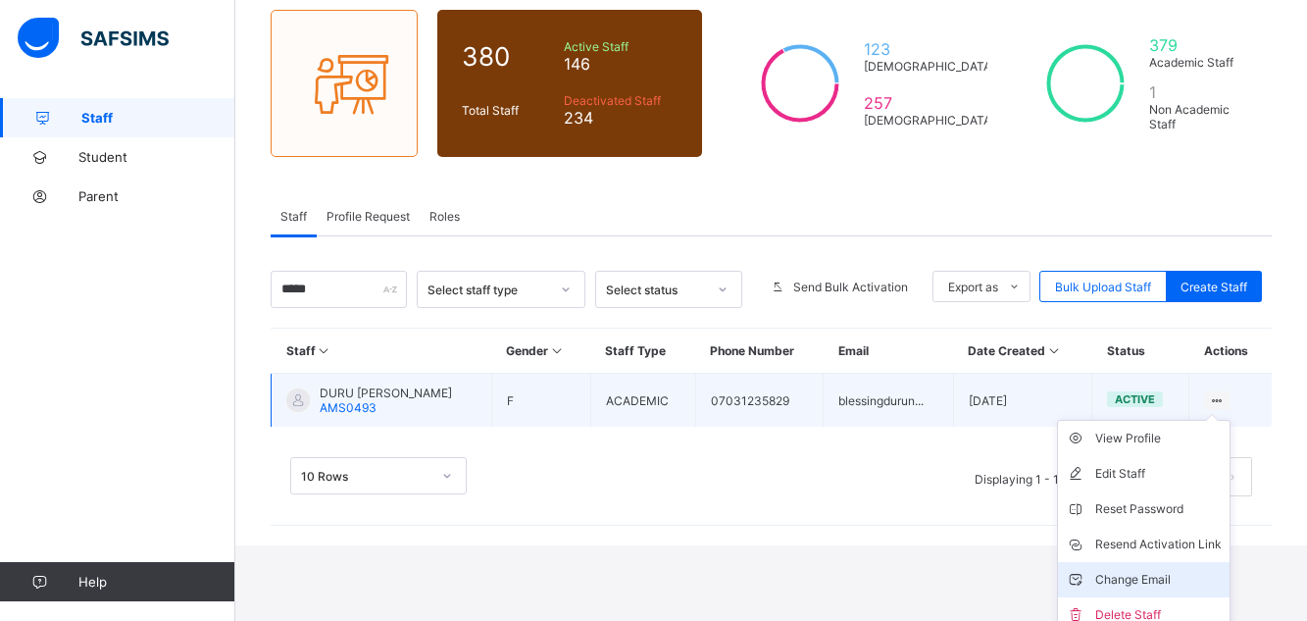
click at [1193, 578] on div "Change Email" at bounding box center [1158, 580] width 126 height 20
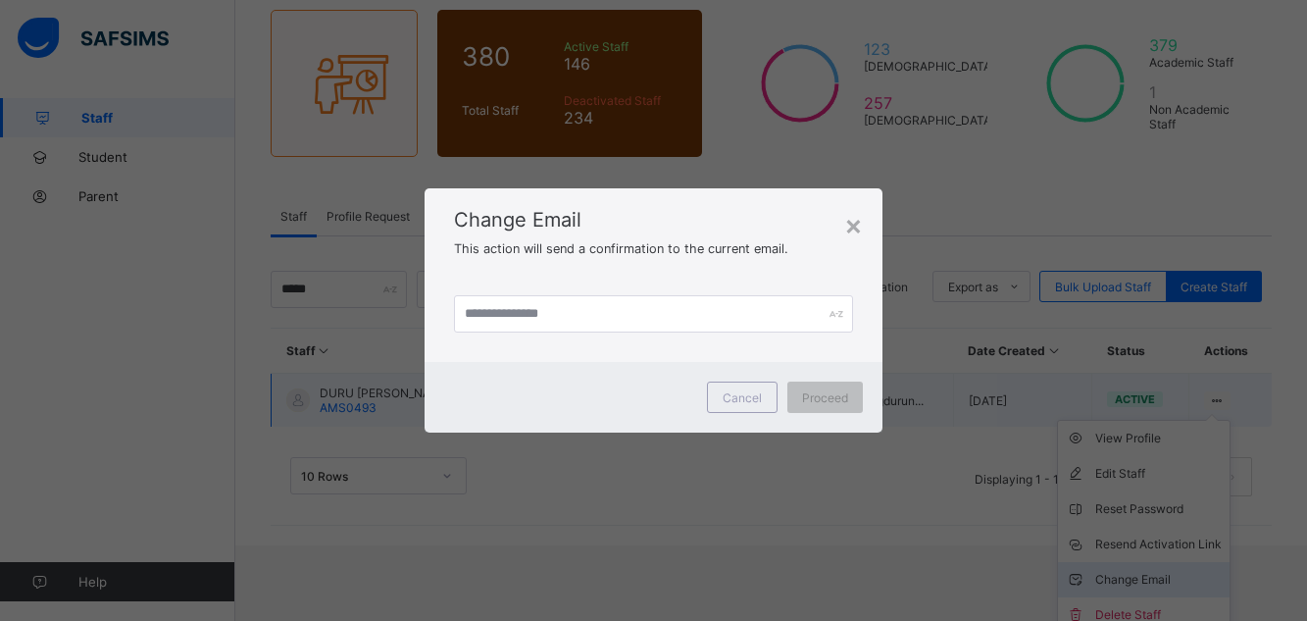
scroll to position [81, 0]
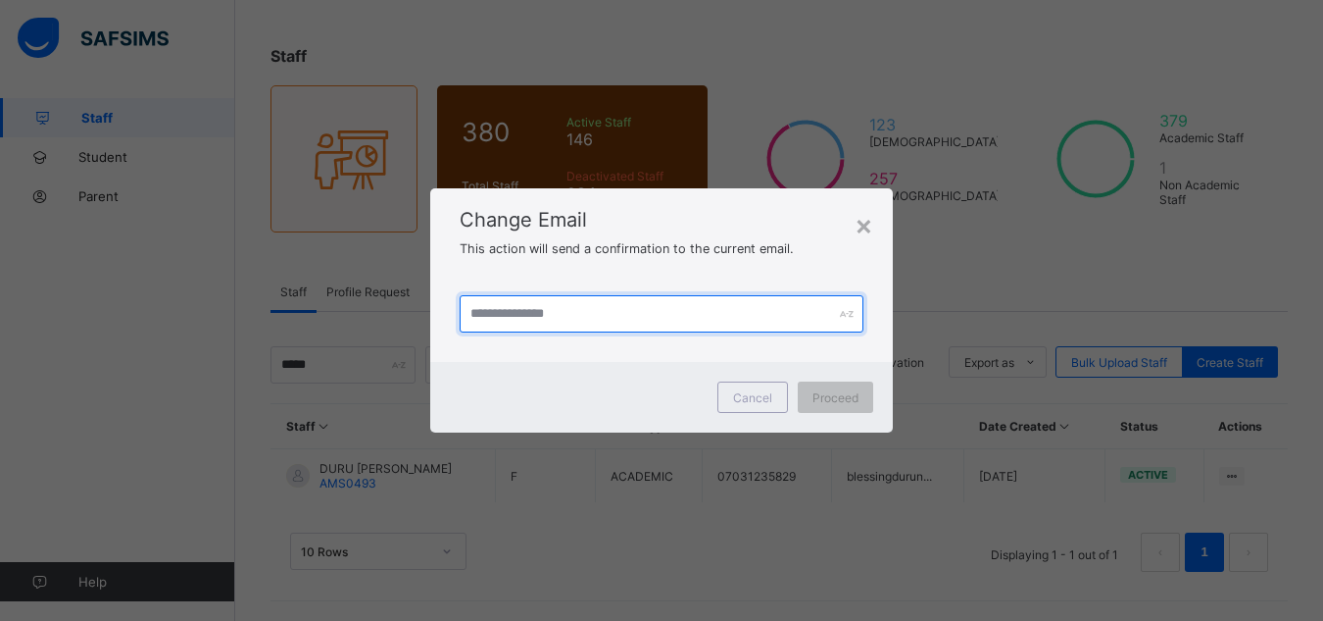
click at [501, 322] on input "text" at bounding box center [662, 313] width 405 height 37
type input "**********"
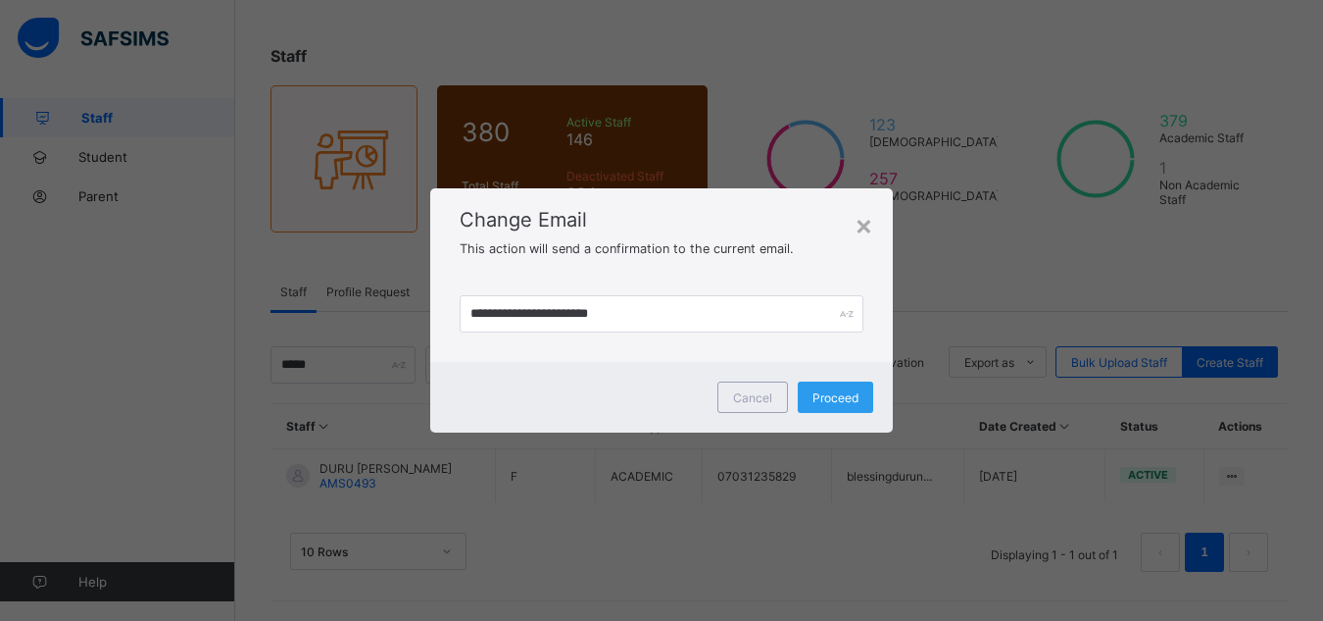
click at [829, 390] on span "Proceed" at bounding box center [836, 397] width 46 height 15
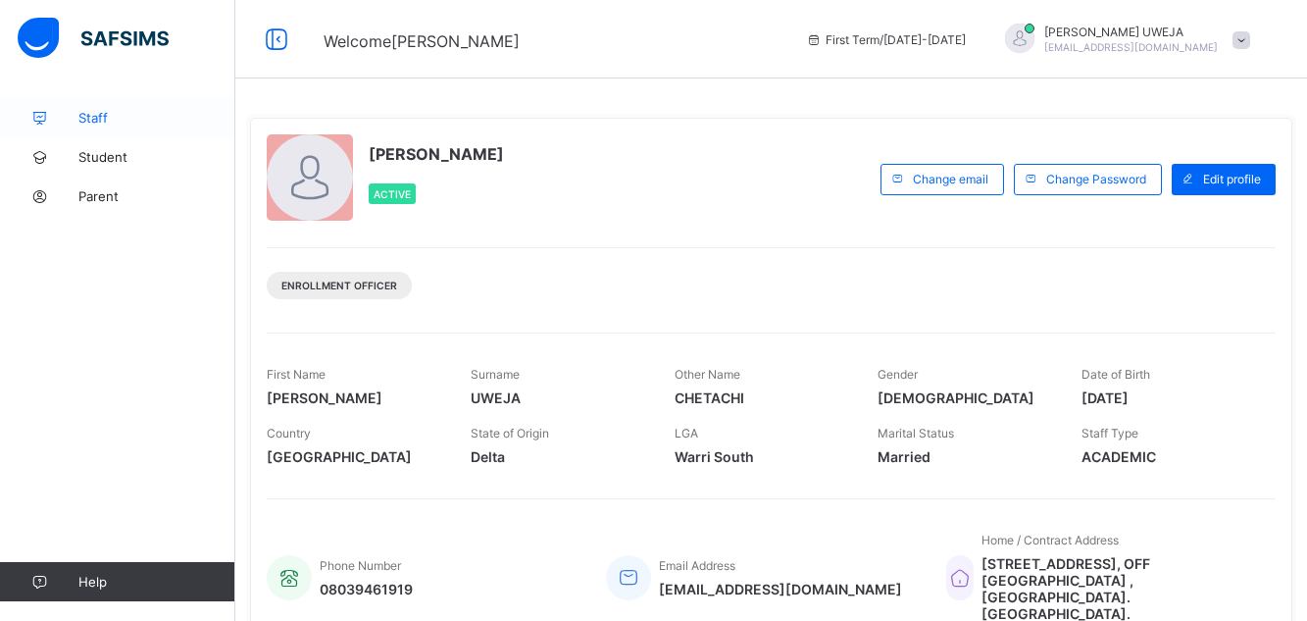
click at [116, 127] on link "Staff" at bounding box center [117, 117] width 235 height 39
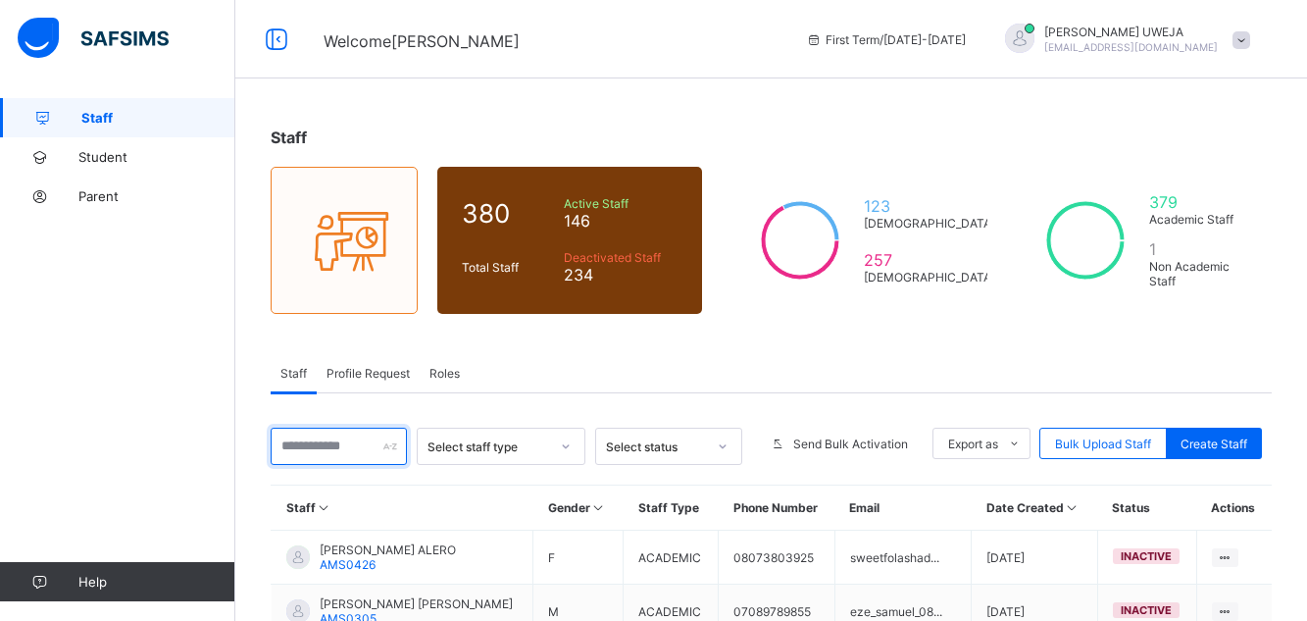
click at [317, 445] on input "text" at bounding box center [339, 445] width 136 height 37
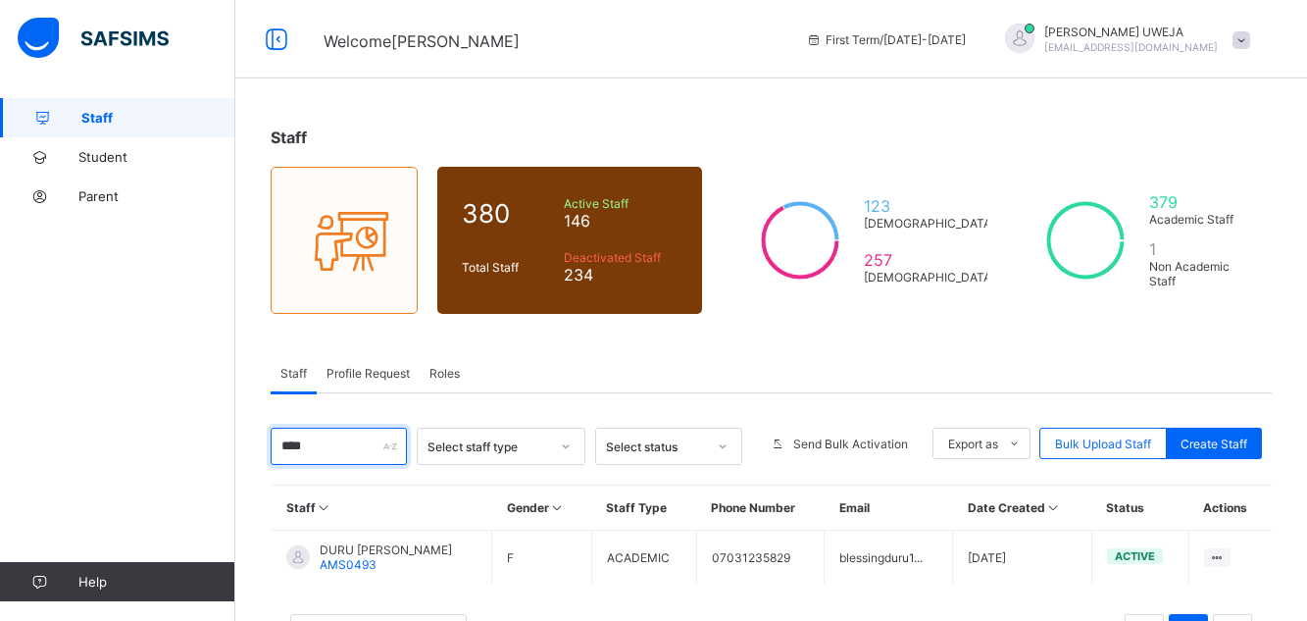
type input "****"
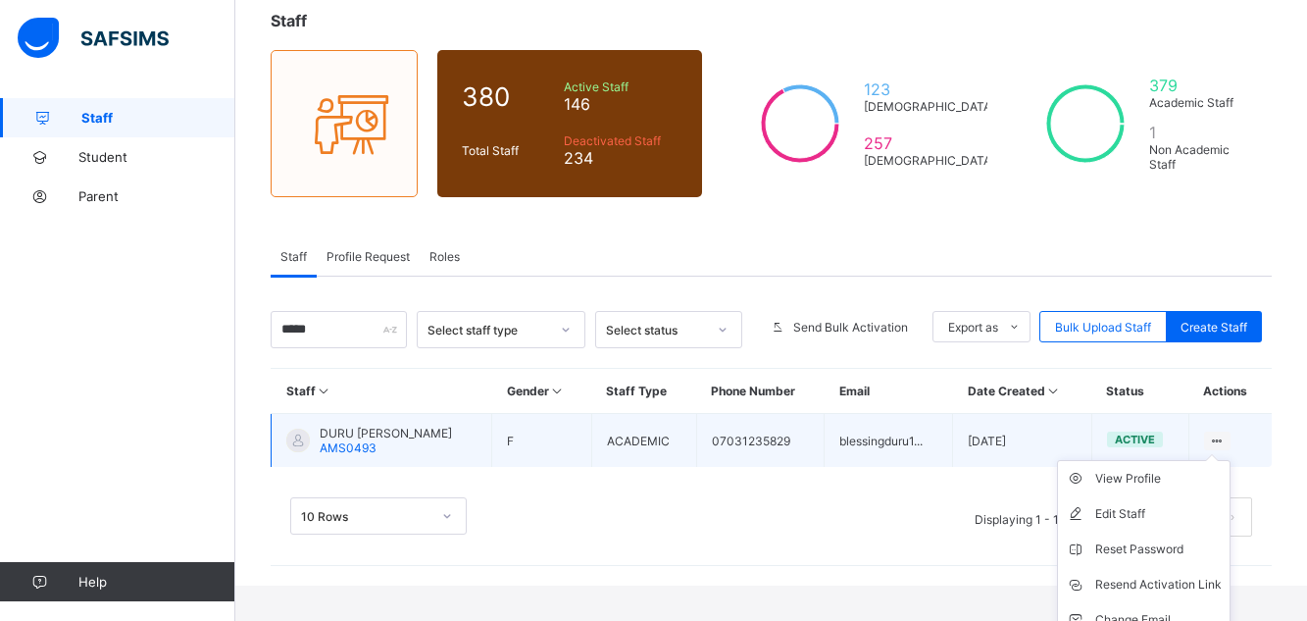
scroll to position [118, 0]
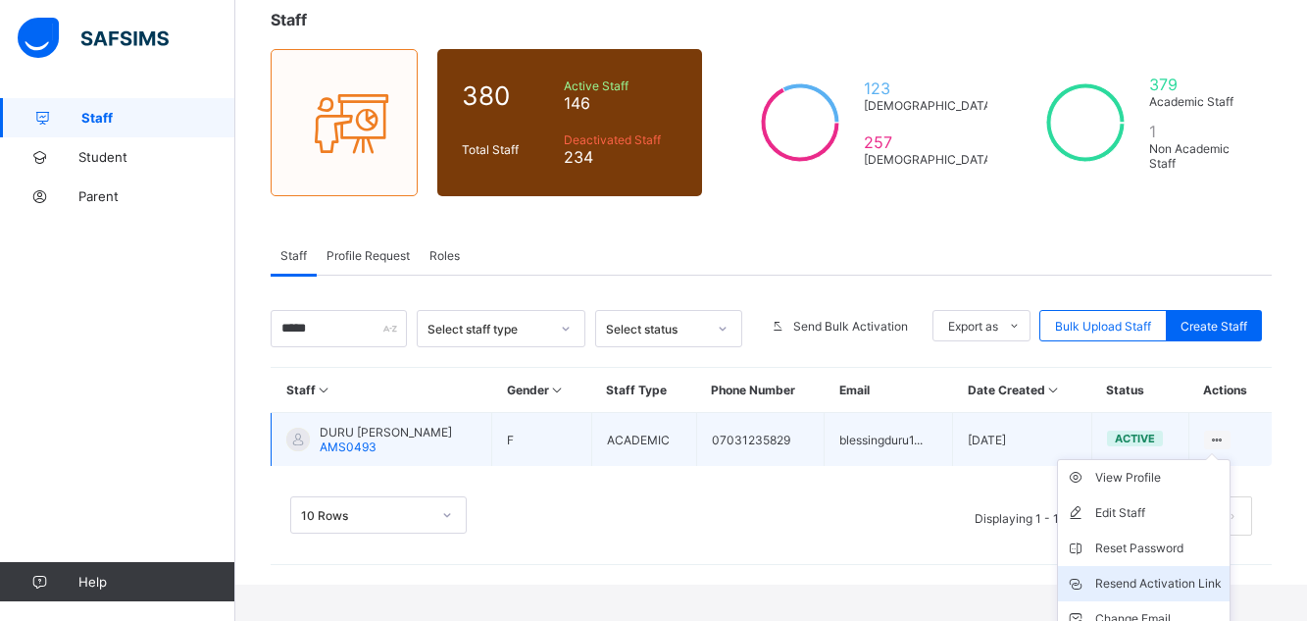
click at [1172, 581] on div "Resend Activation Link" at bounding box center [1158, 583] width 126 height 20
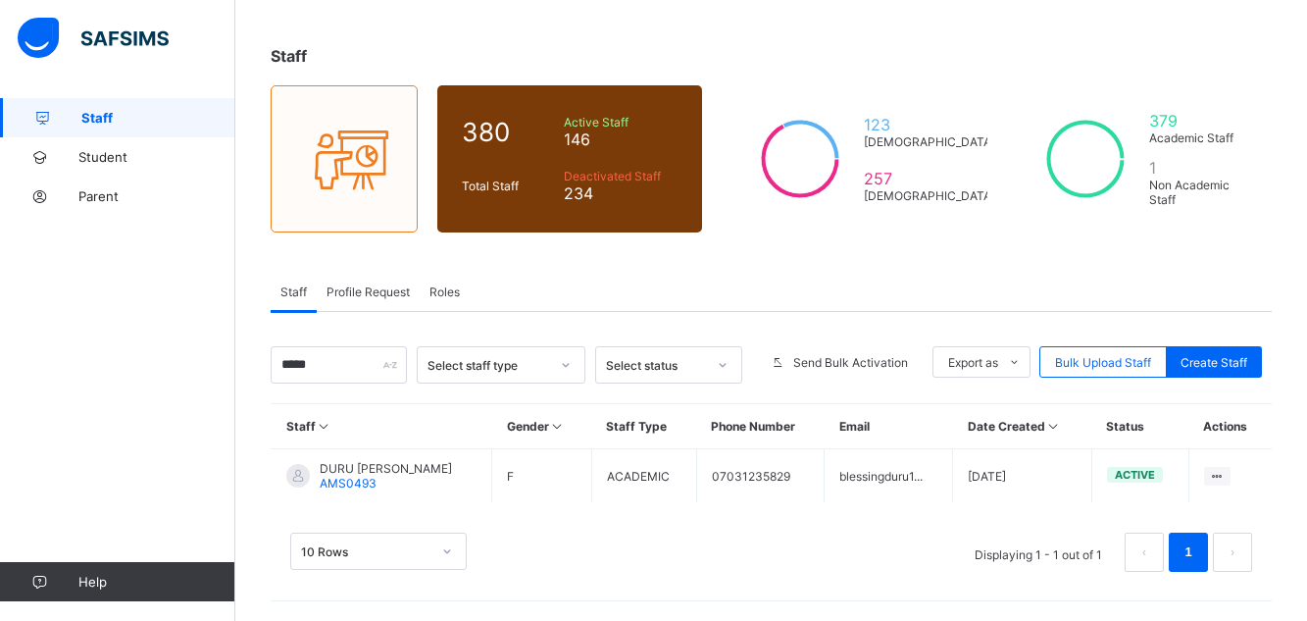
click at [1271, 566] on div "10 Rows Displaying 1 - 1 out of 1 1" at bounding box center [771, 542] width 1001 height 98
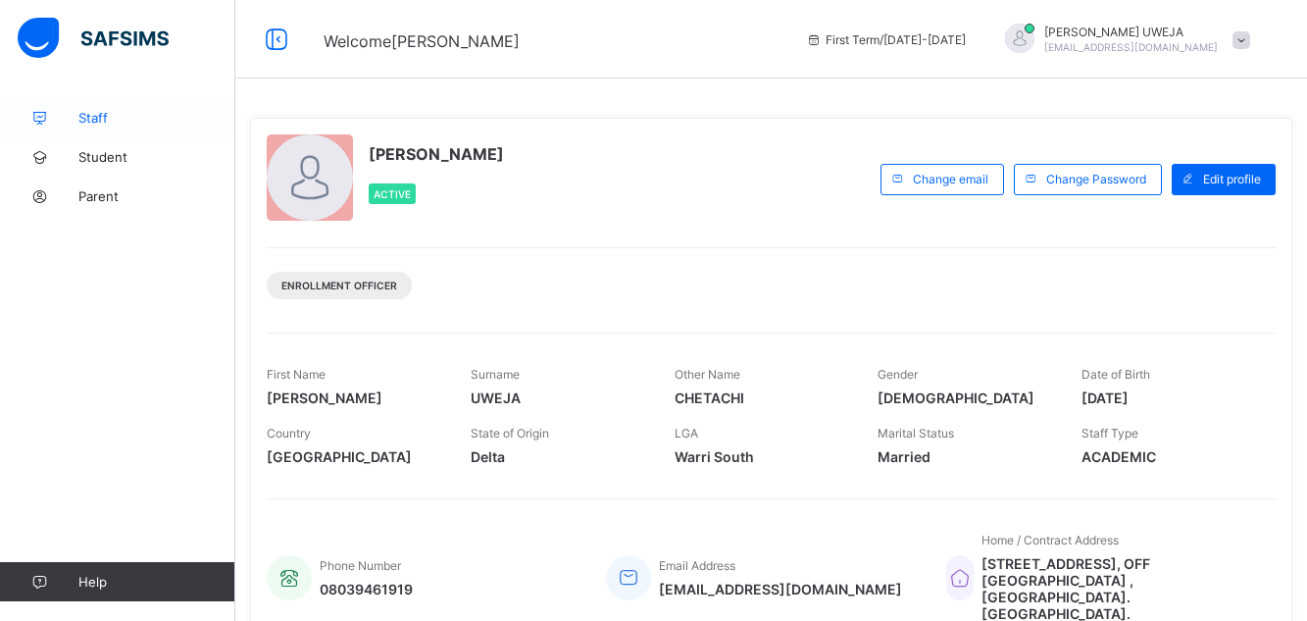
click at [114, 109] on link "Staff" at bounding box center [117, 117] width 235 height 39
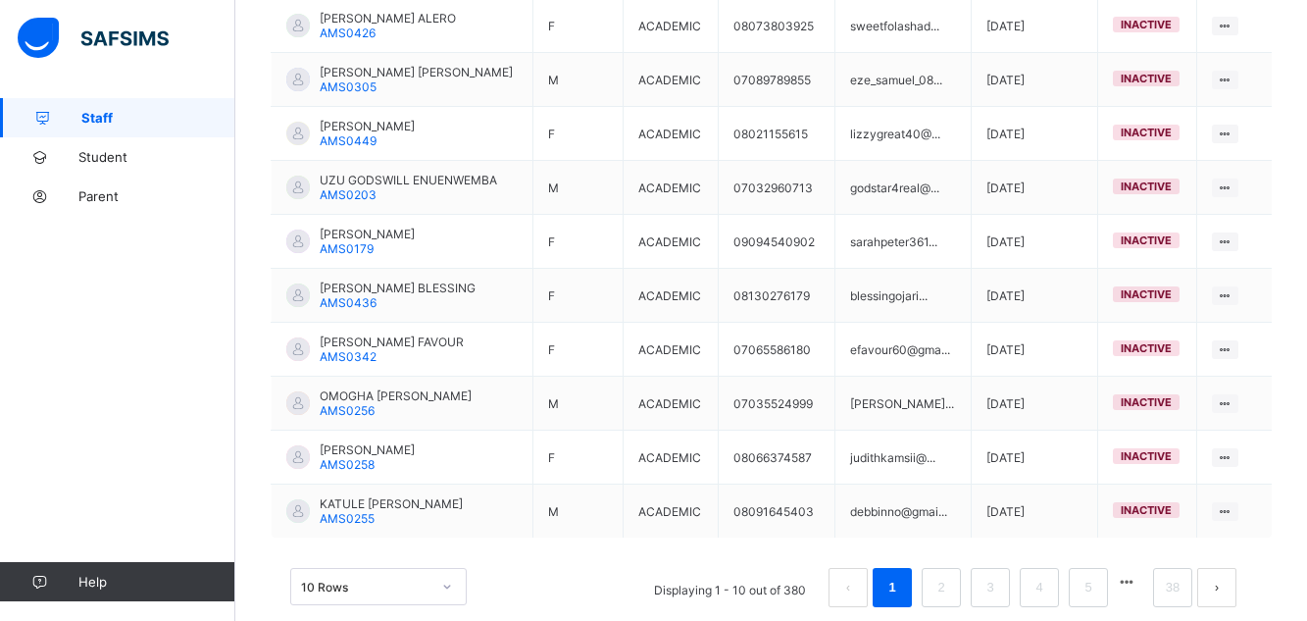
scroll to position [549, 0]
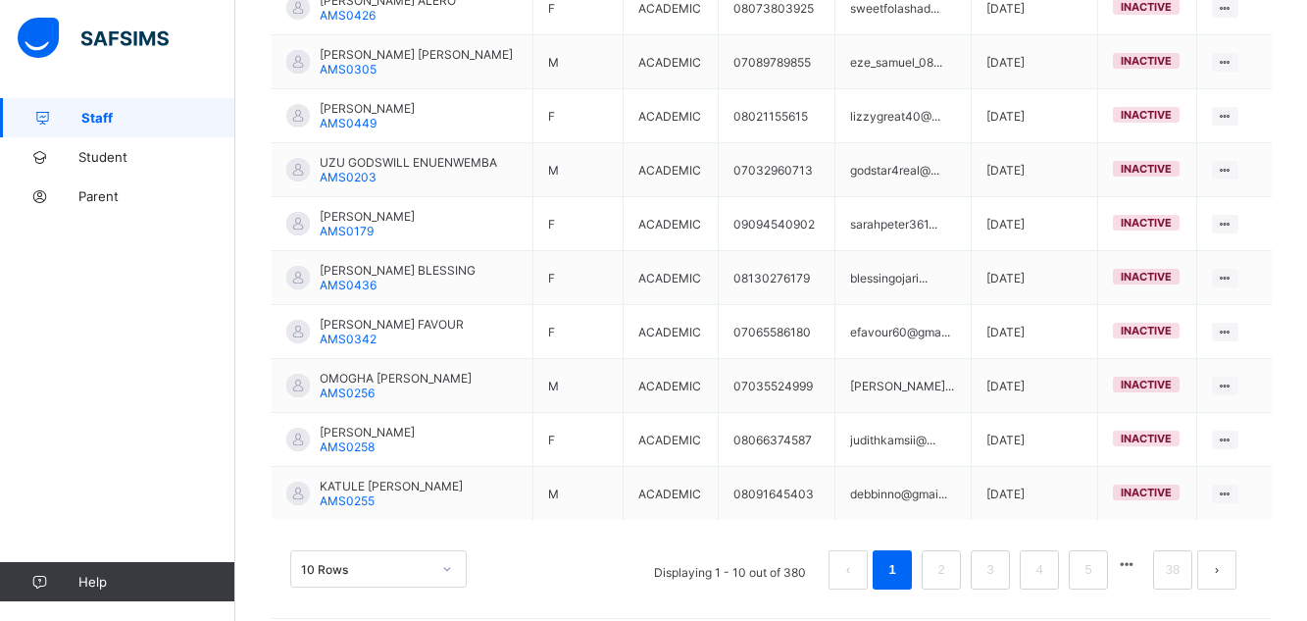
click at [1139, 565] on button "button" at bounding box center [1126, 564] width 25 height 17
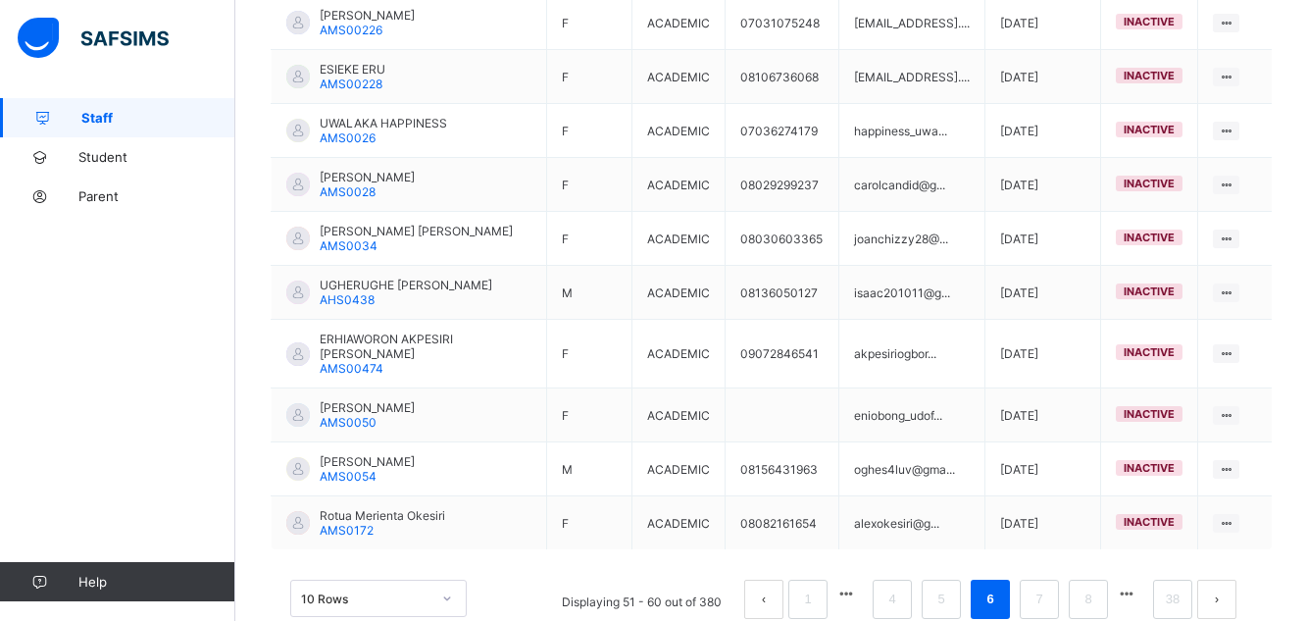
click at [1139, 585] on button "button" at bounding box center [1126, 593] width 25 height 17
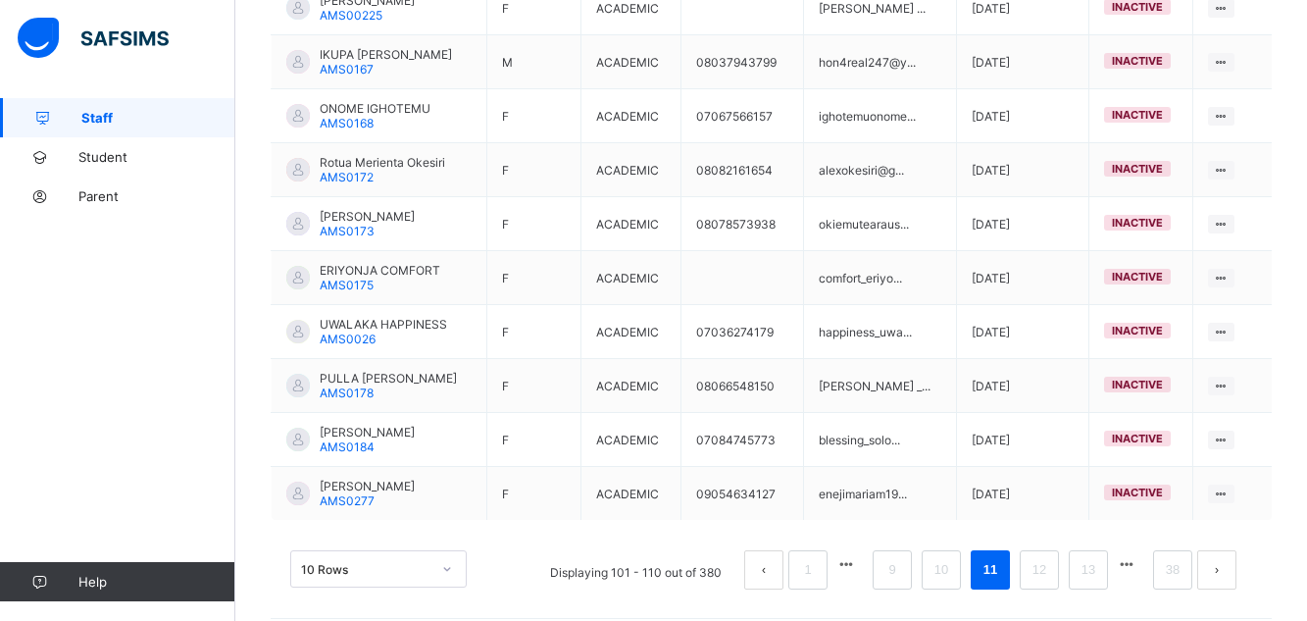
click at [1139, 566] on button "button" at bounding box center [1126, 564] width 25 height 17
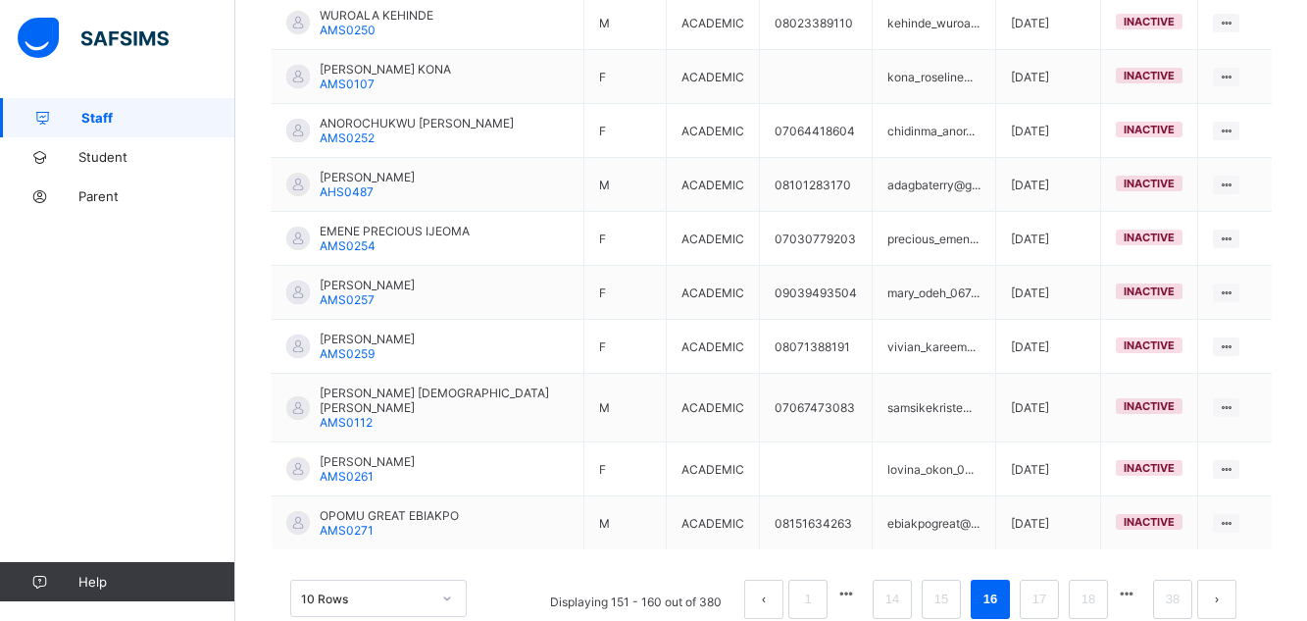
click at [1139, 585] on button "button" at bounding box center [1126, 593] width 25 height 17
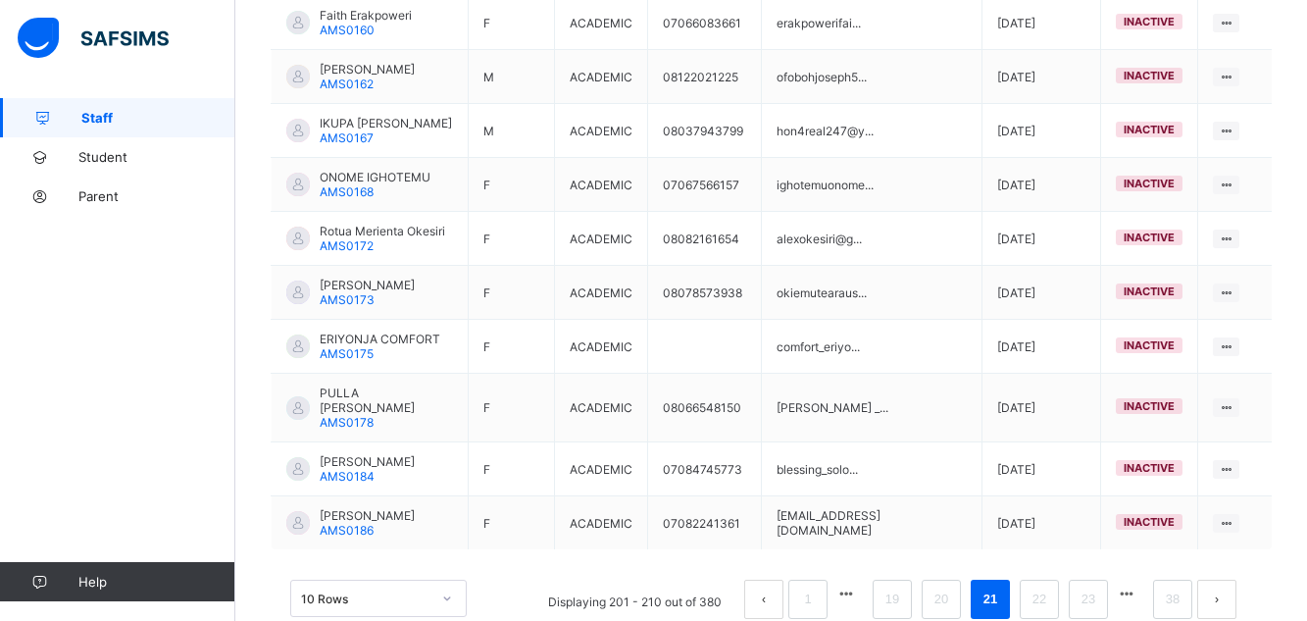
click at [1139, 585] on button "button" at bounding box center [1126, 593] width 25 height 17
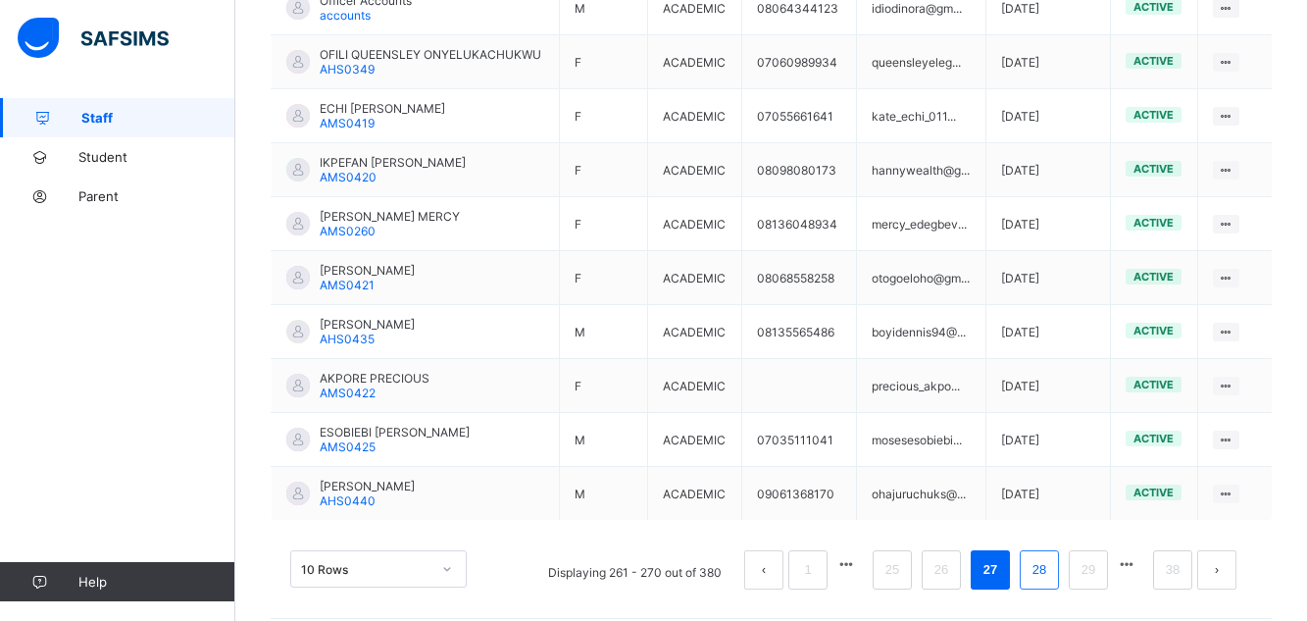
click at [1045, 579] on link "28" at bounding box center [1038, 569] width 25 height 25
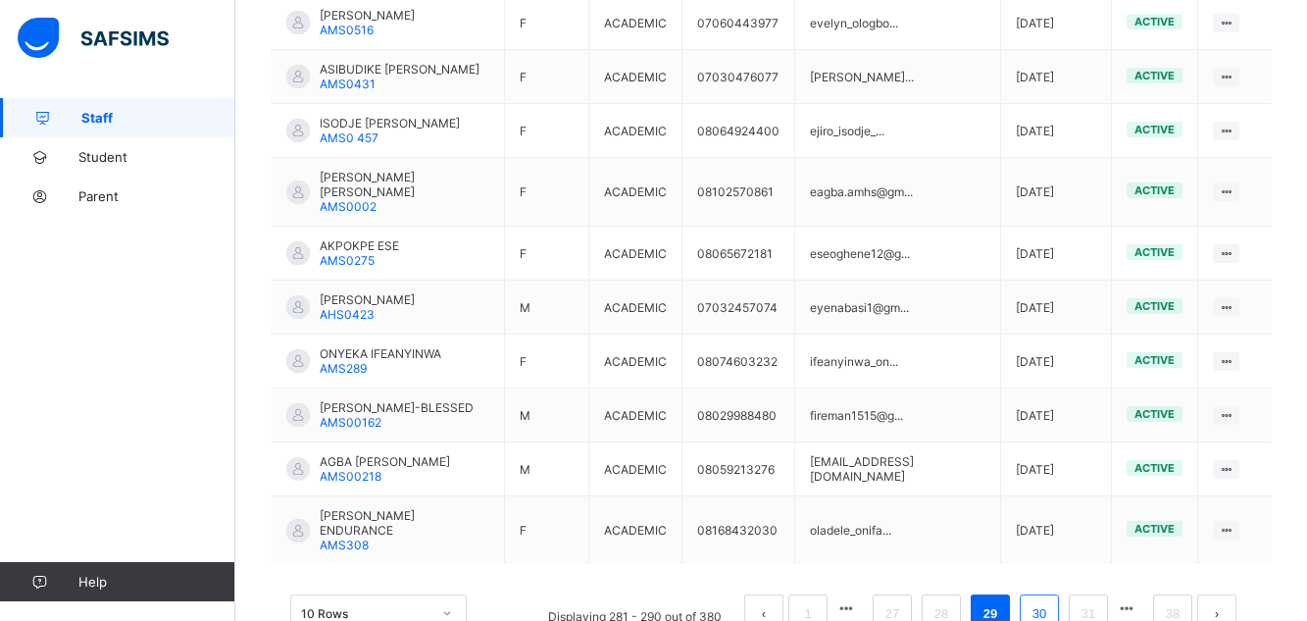
click at [1050, 601] on link "30" at bounding box center [1038, 613] width 25 height 25
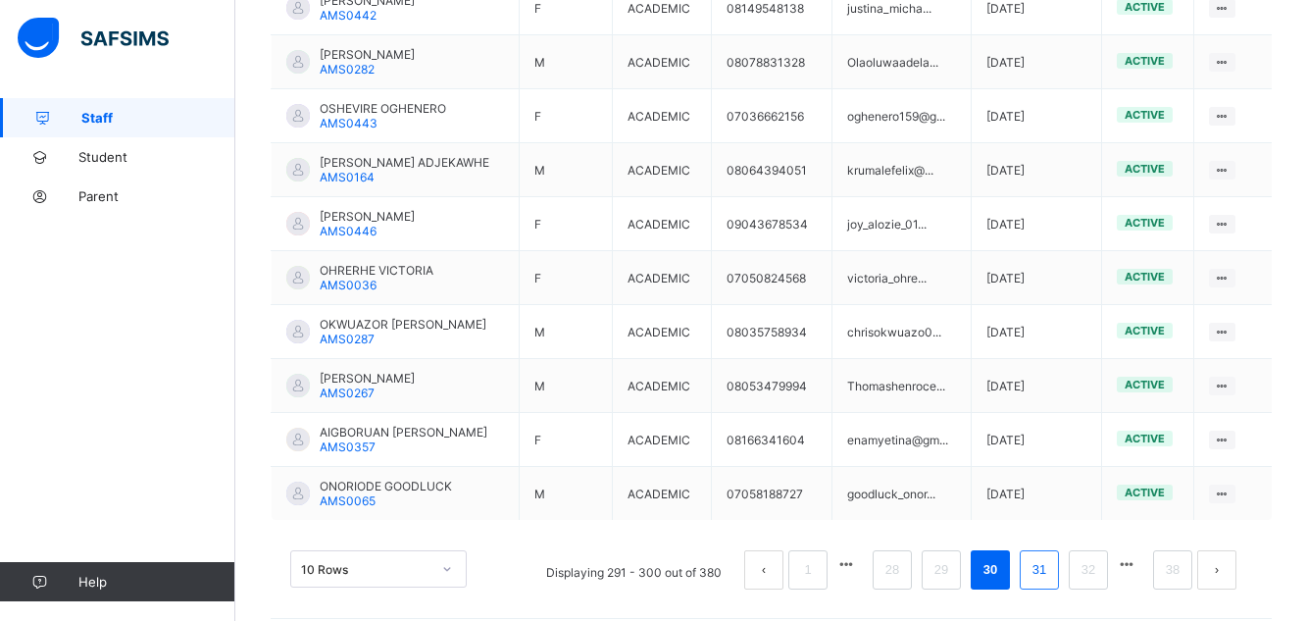
click at [1047, 573] on link "31" at bounding box center [1038, 569] width 25 height 25
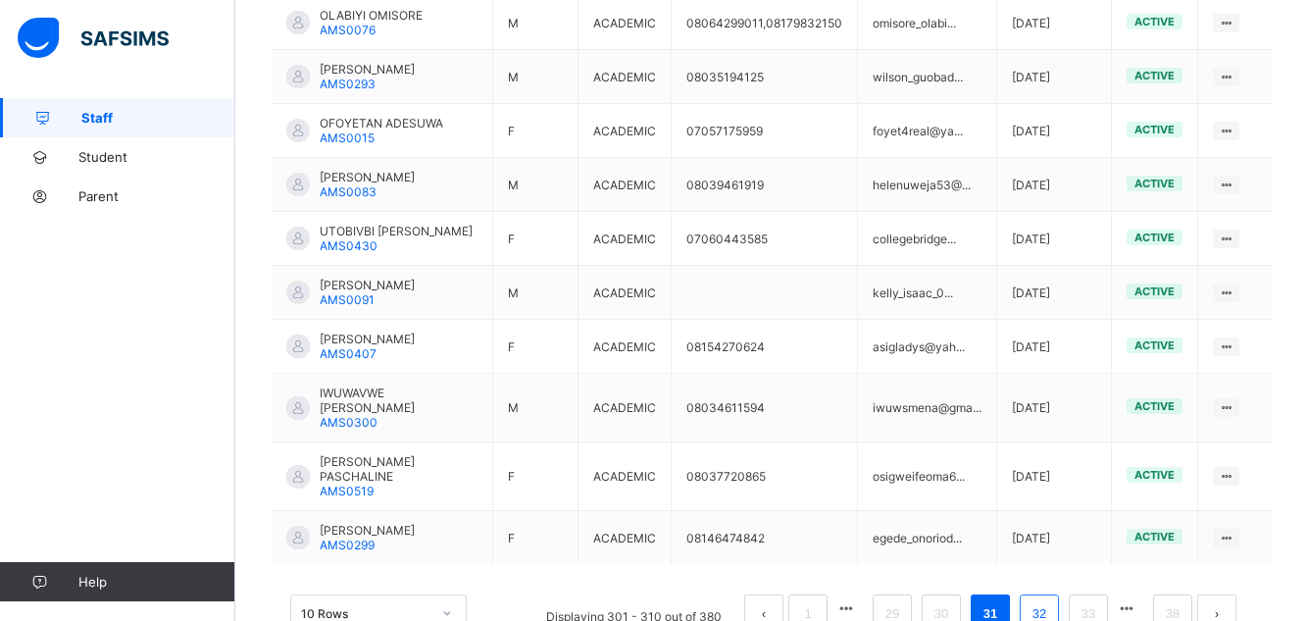
click at [1046, 602] on link "32" at bounding box center [1038, 613] width 25 height 25
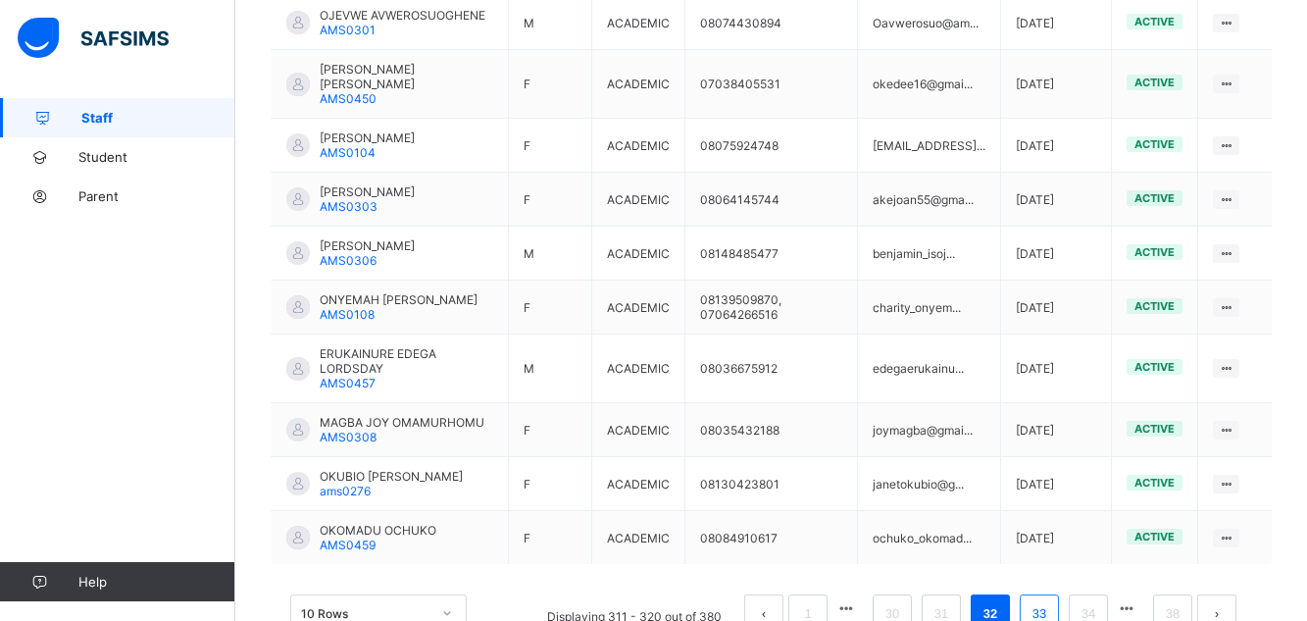
click at [1059, 614] on li "33" at bounding box center [1038, 613] width 39 height 39
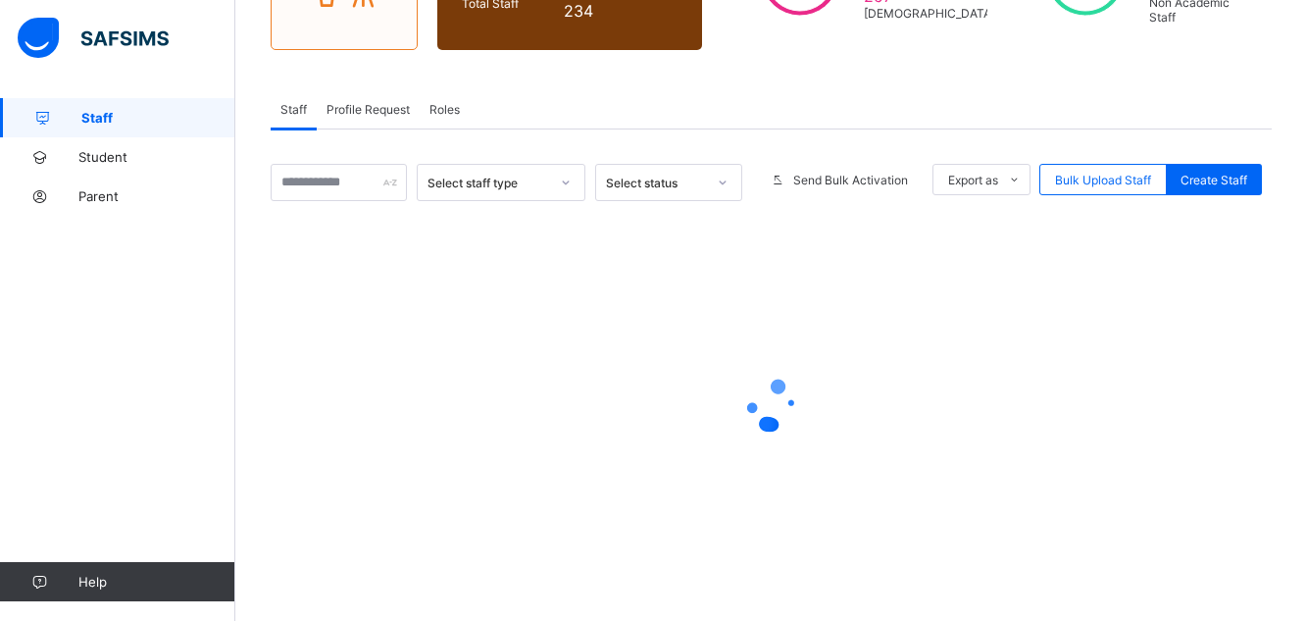
click at [1063, 614] on div "Staff 380 Total Staff Active Staff 146 Deactivated Staff 234 123 Male 257 Femal…" at bounding box center [770, 227] width 1071 height 786
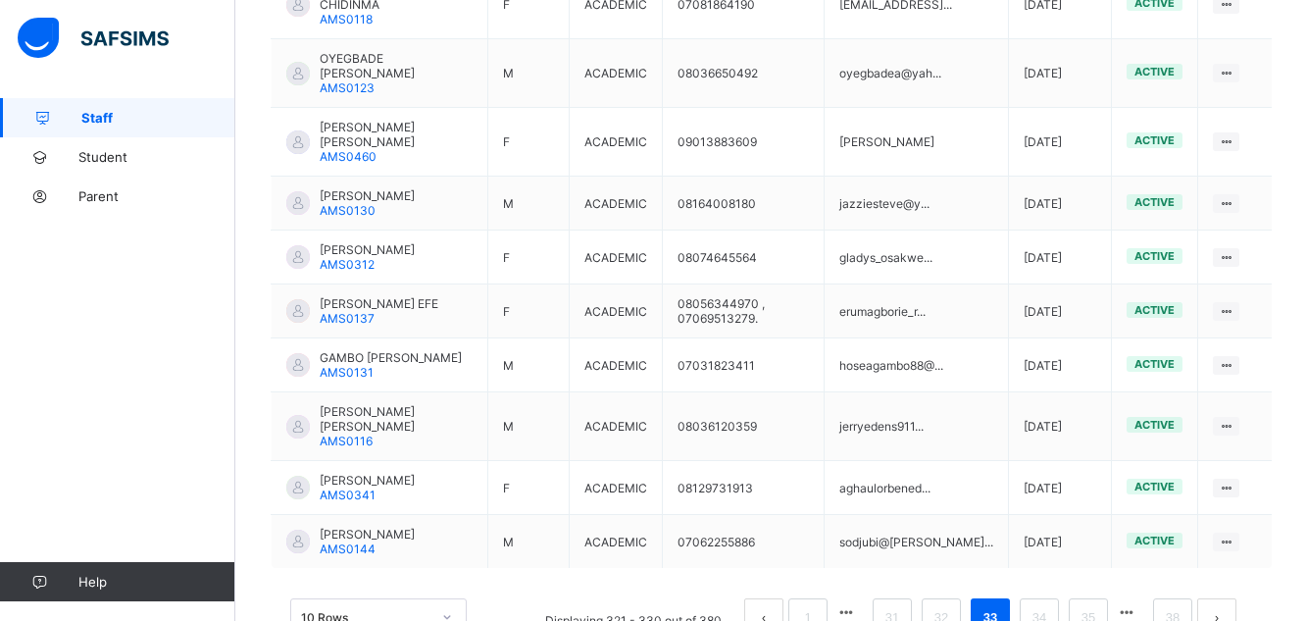
scroll to position [588, 0]
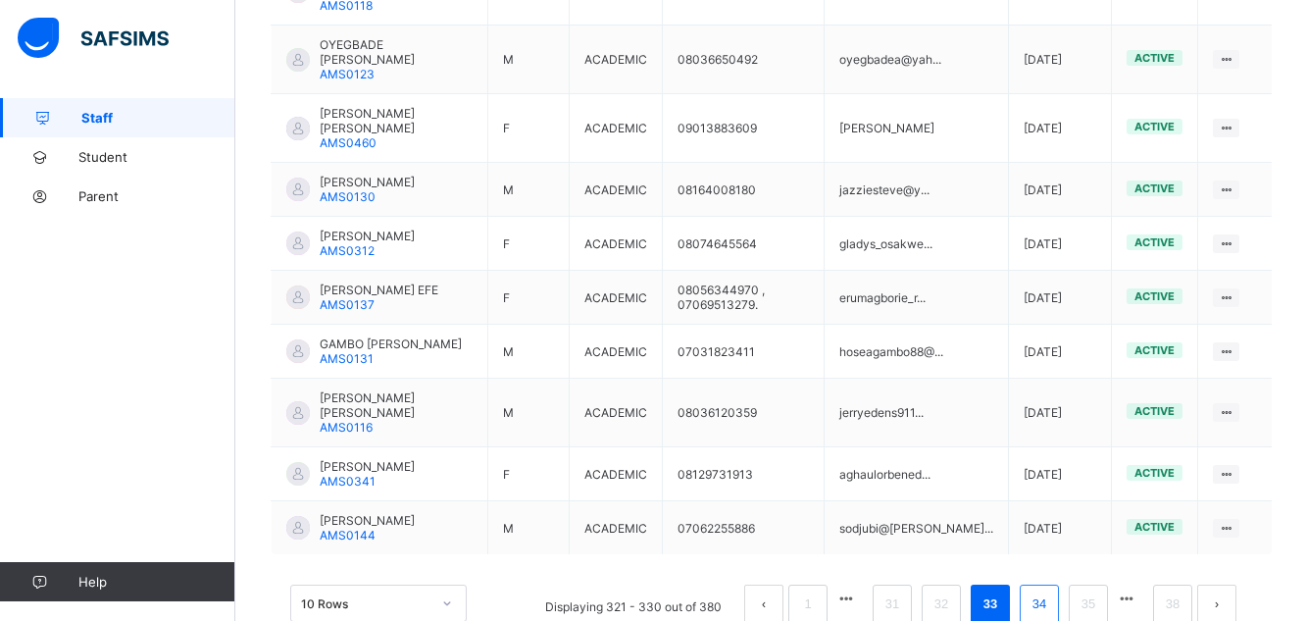
click at [1052, 591] on link "34" at bounding box center [1038, 603] width 25 height 25
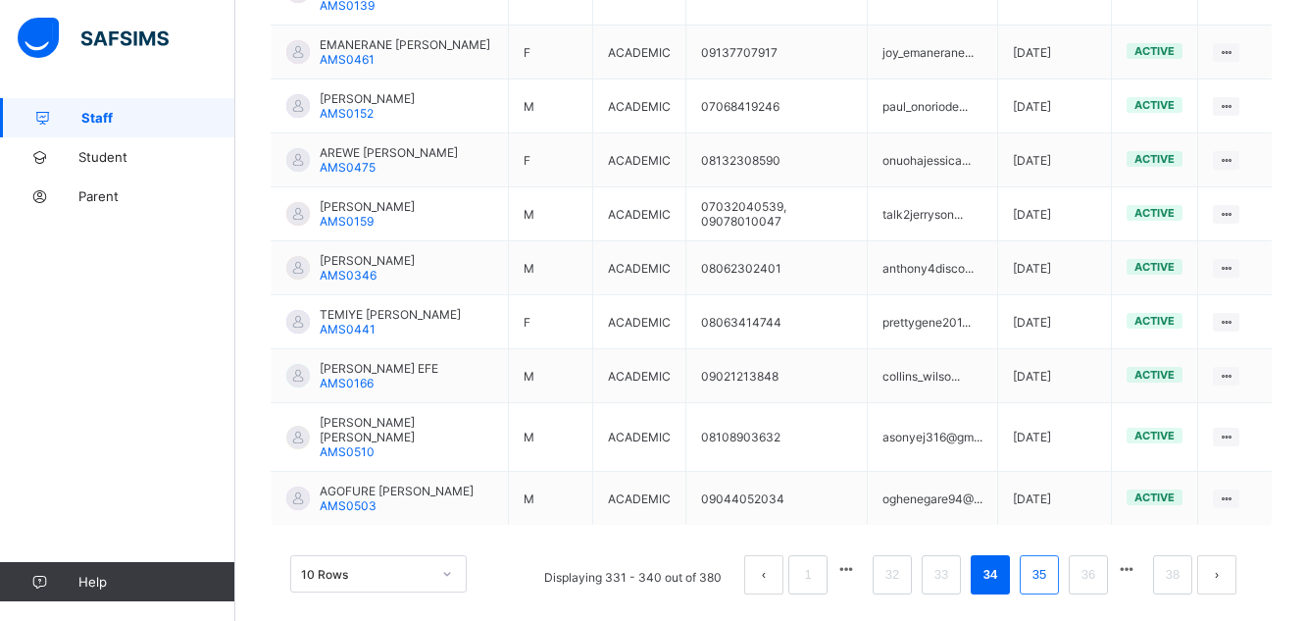
click at [1052, 562] on link "35" at bounding box center [1038, 574] width 25 height 25
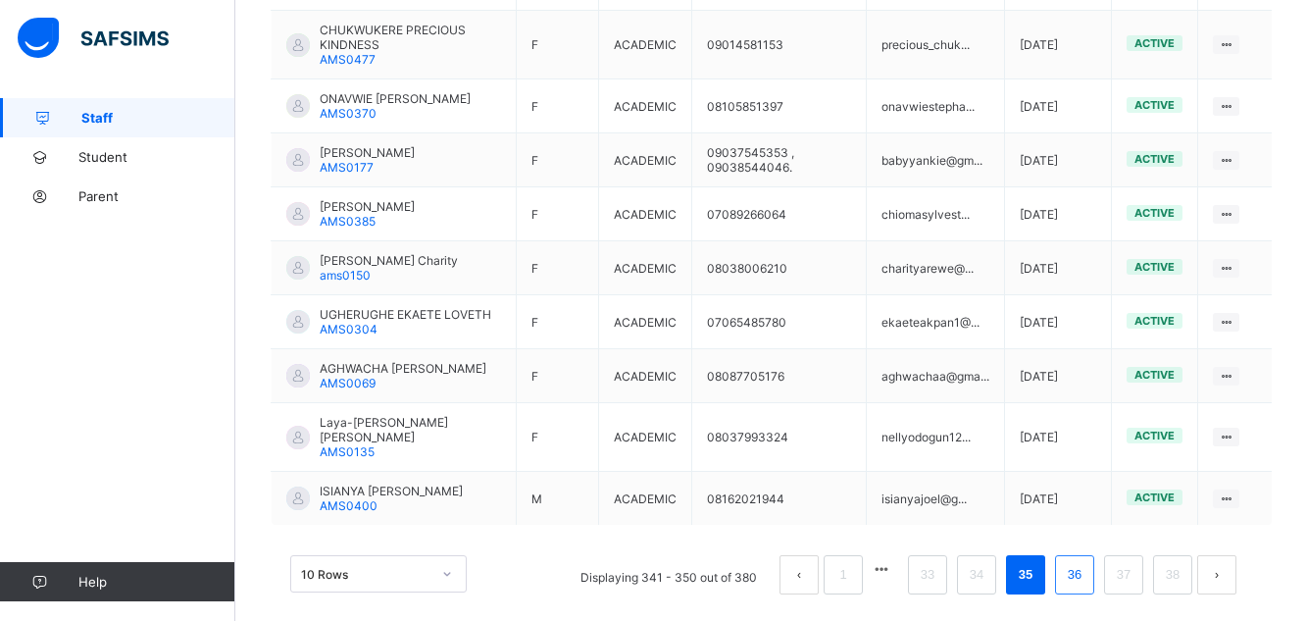
click at [1081, 579] on link "36" at bounding box center [1074, 574] width 25 height 25
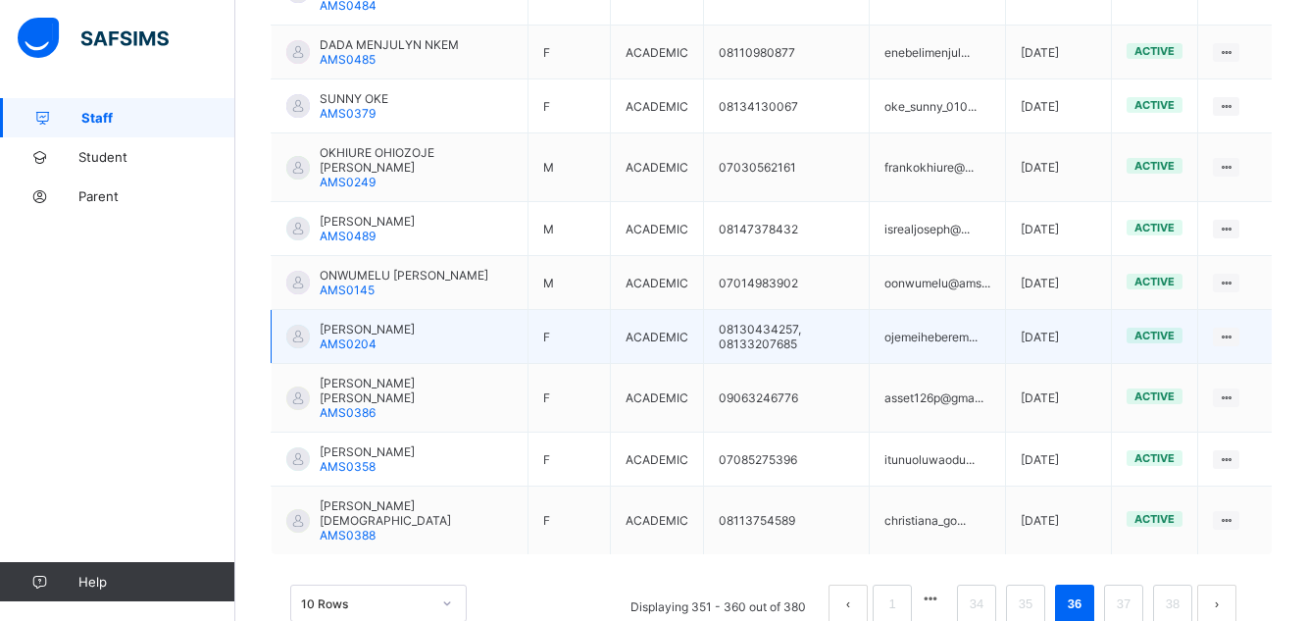
drag, startPoint x: 1081, startPoint y: 579, endPoint x: 629, endPoint y: 327, distance: 517.4
click at [629, 327] on td "ACADEMIC" at bounding box center [656, 337] width 93 height 54
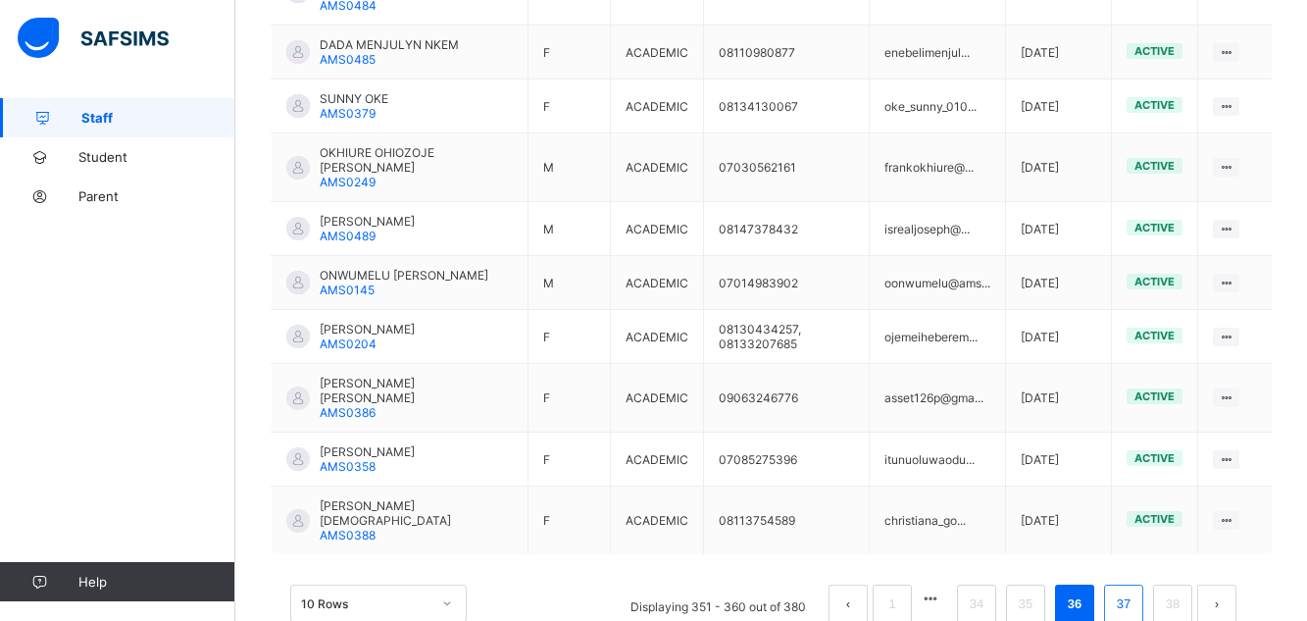
click at [1135, 591] on link "37" at bounding box center [1123, 603] width 25 height 25
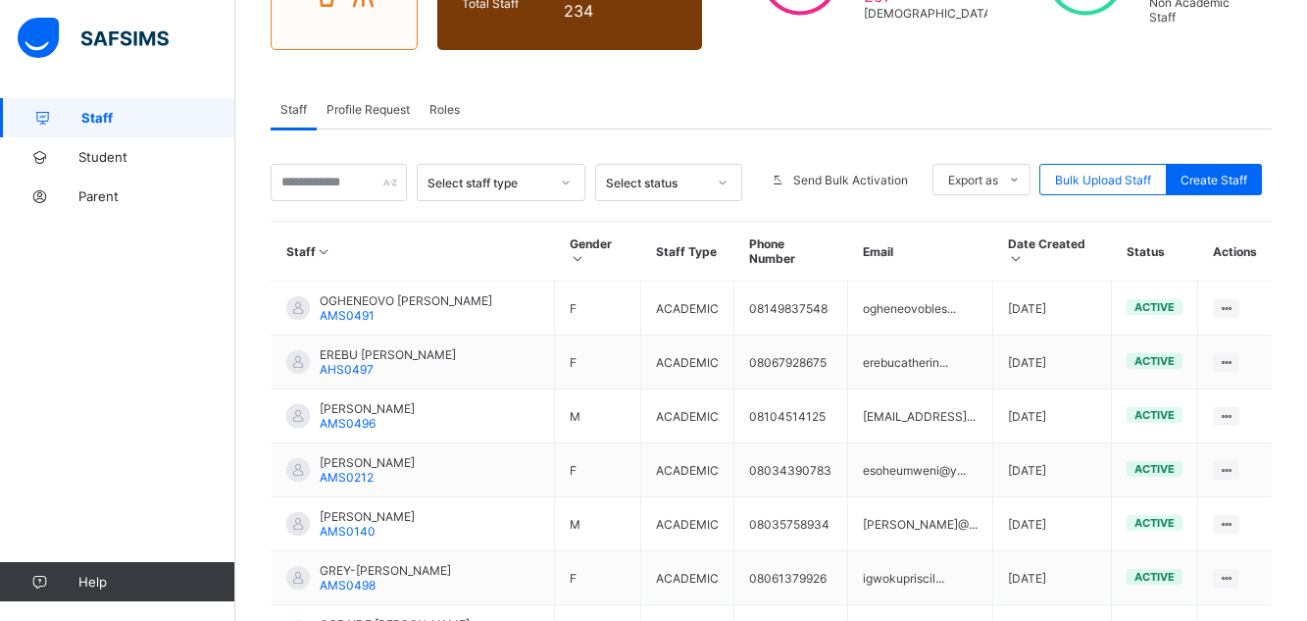
scroll to position [567, 0]
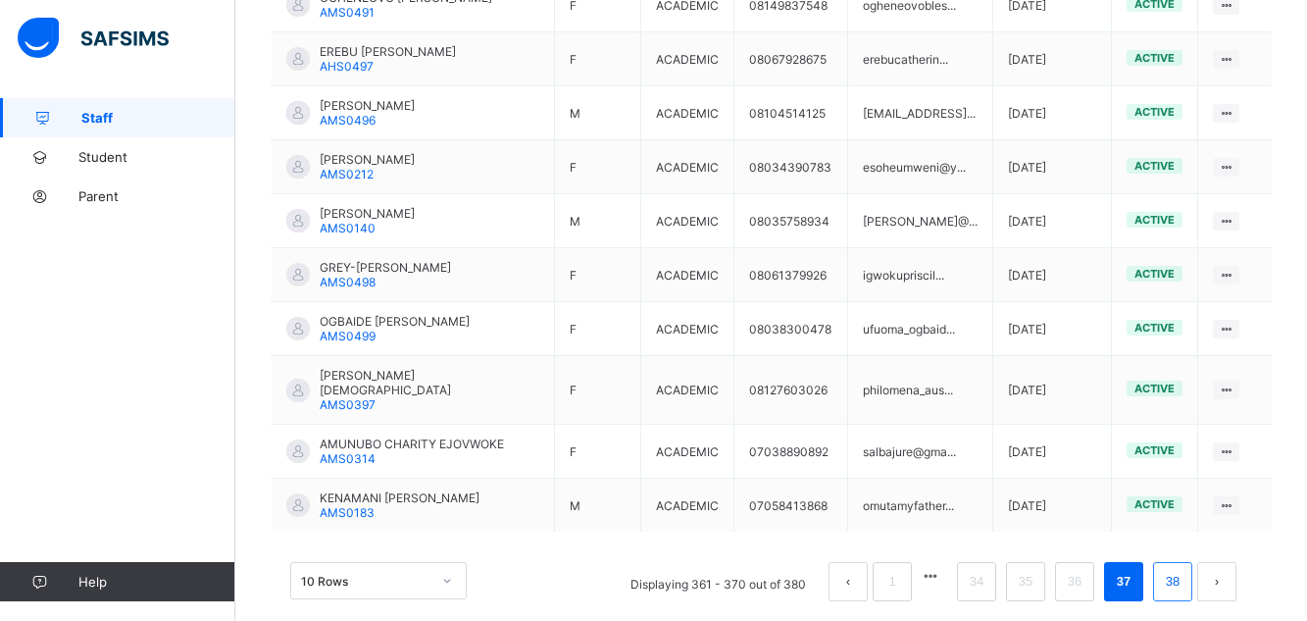
click at [1185, 569] on link "38" at bounding box center [1172, 581] width 25 height 25
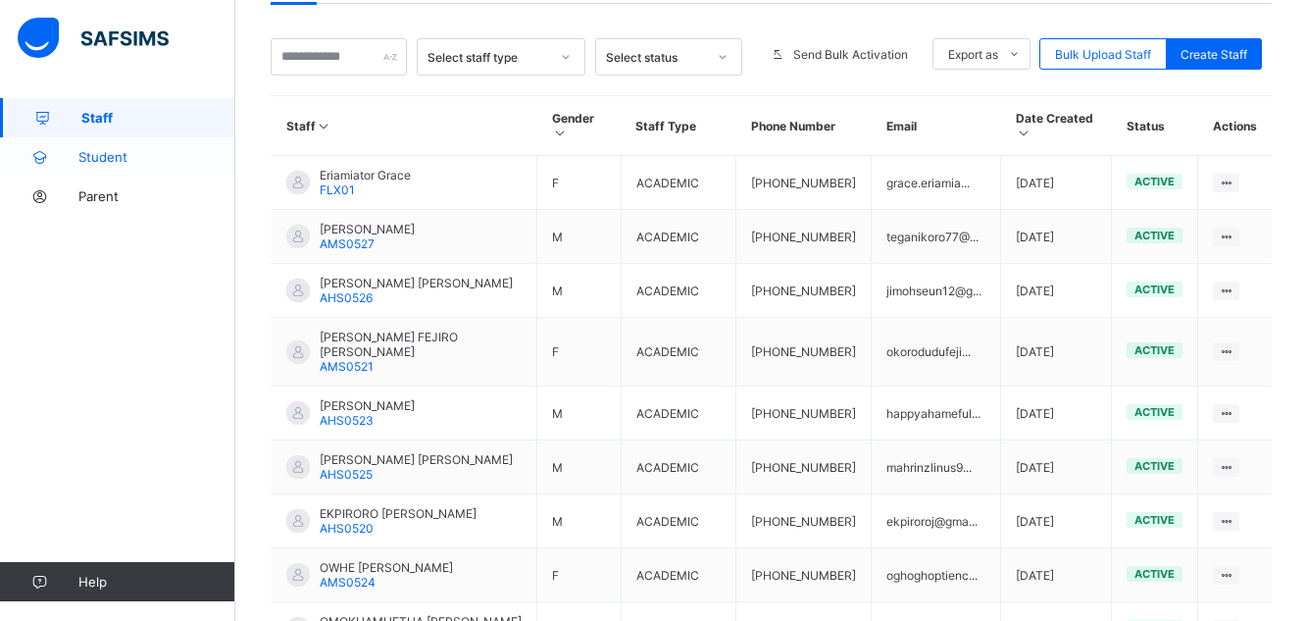
scroll to position [371, 0]
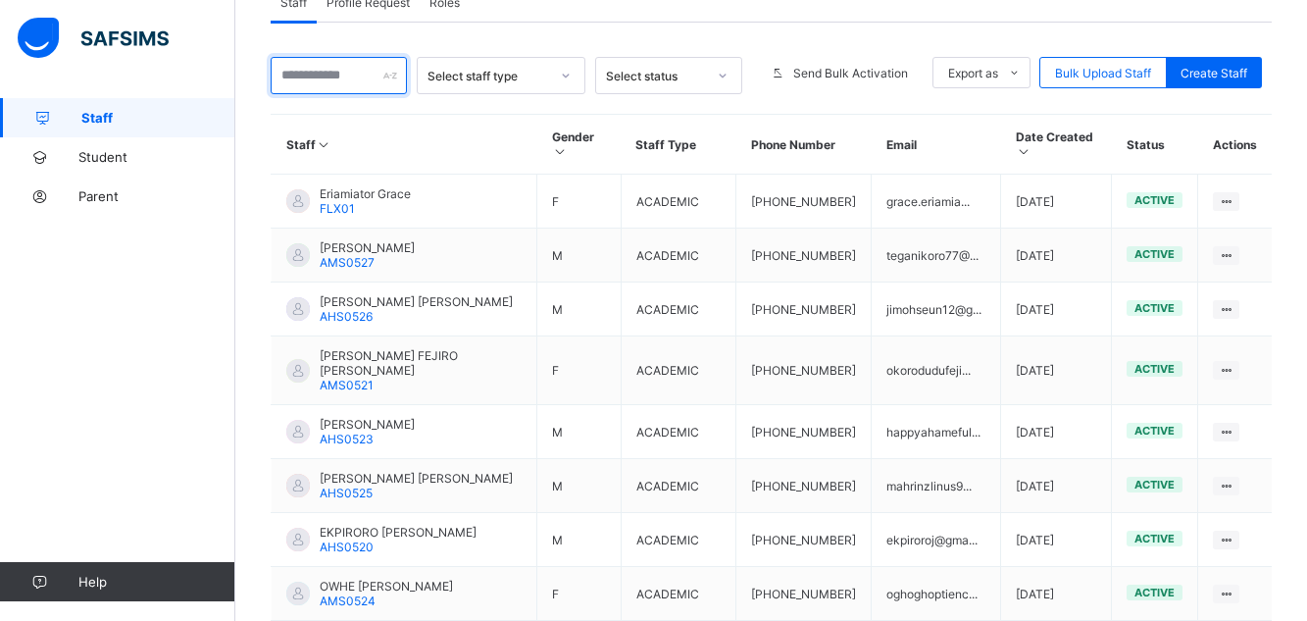
click at [375, 76] on input "text" at bounding box center [339, 75] width 136 height 37
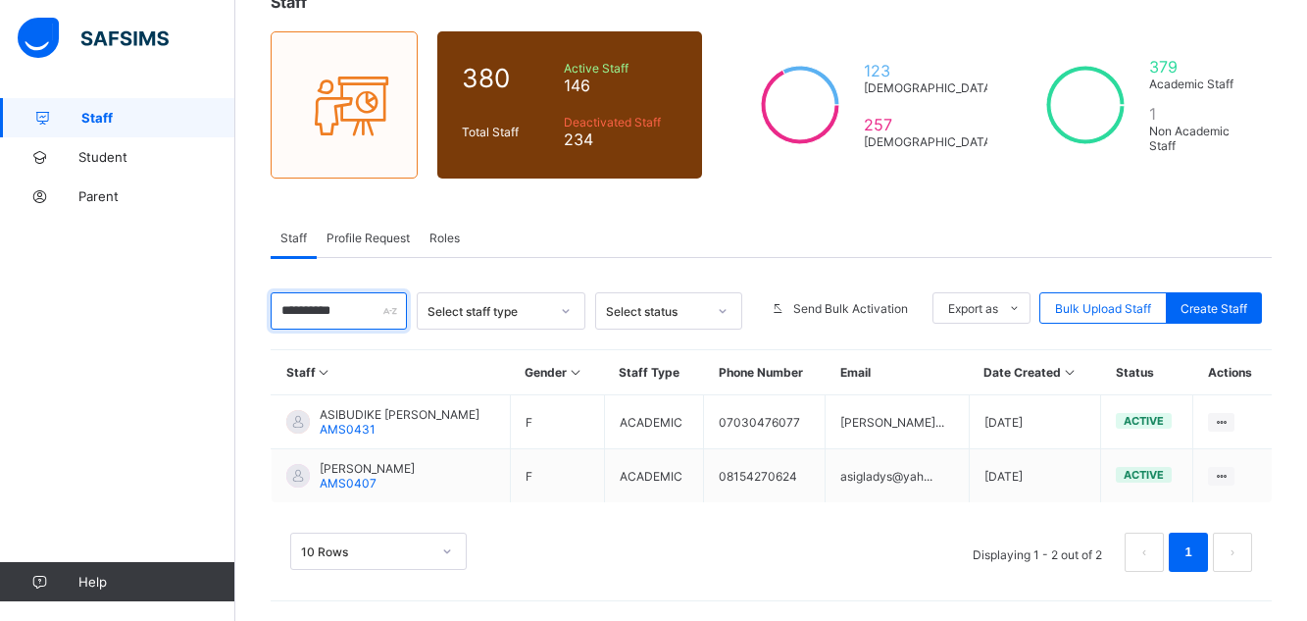
scroll to position [135, 0]
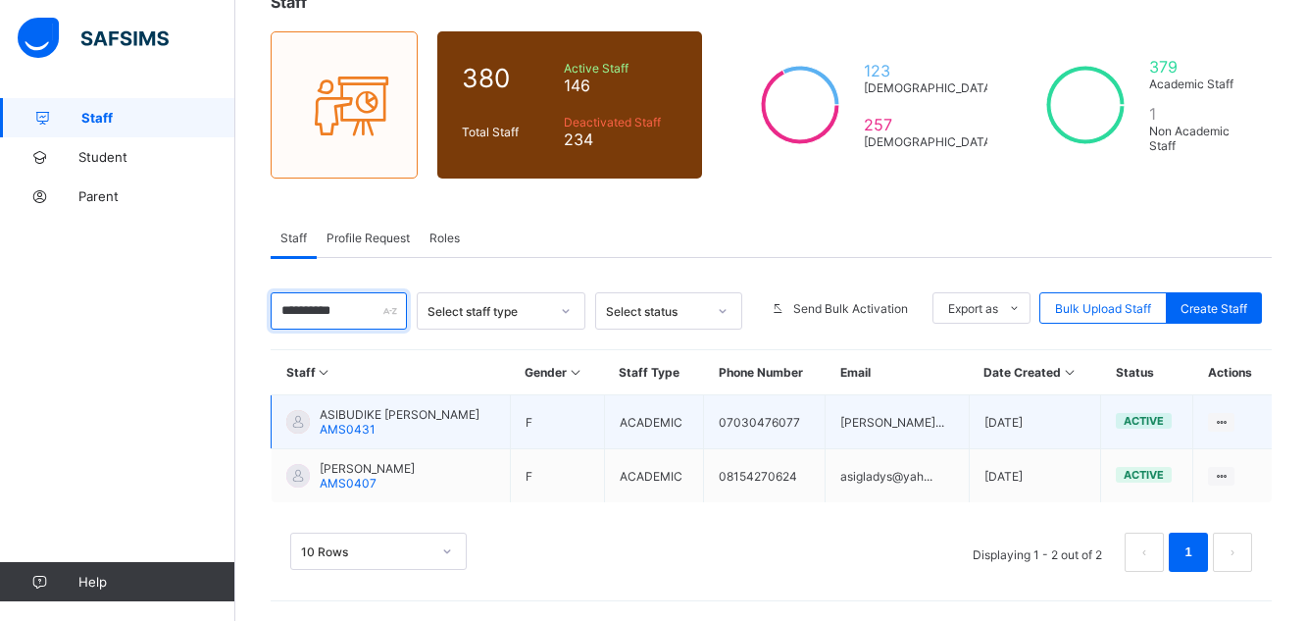
type input "*********"
click at [400, 413] on span "ASIBUDIKE AGNES" at bounding box center [400, 414] width 160 height 15
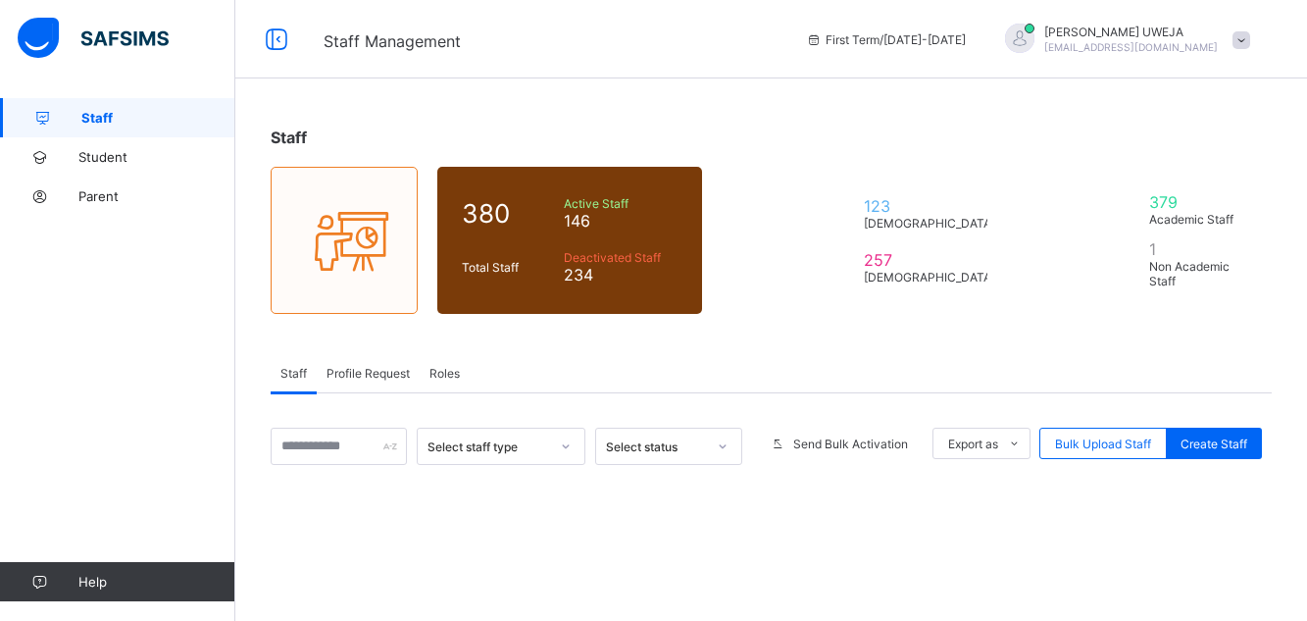
scroll to position [135, 0]
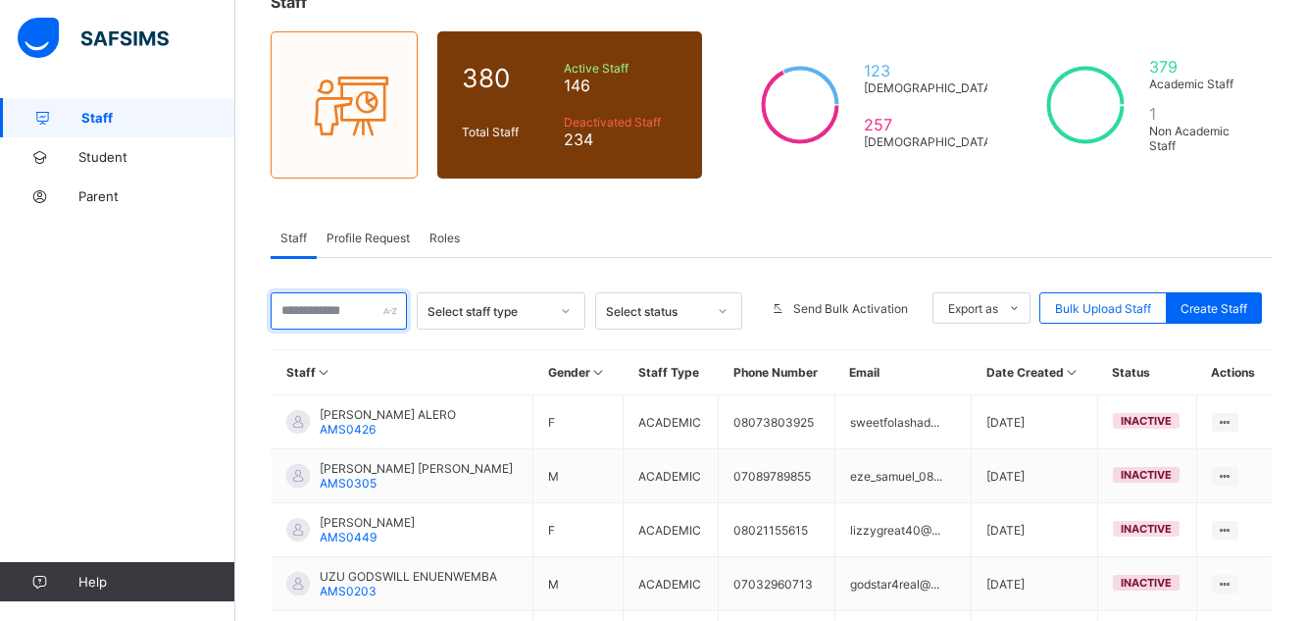
click at [299, 312] on input "text" at bounding box center [339, 310] width 136 height 37
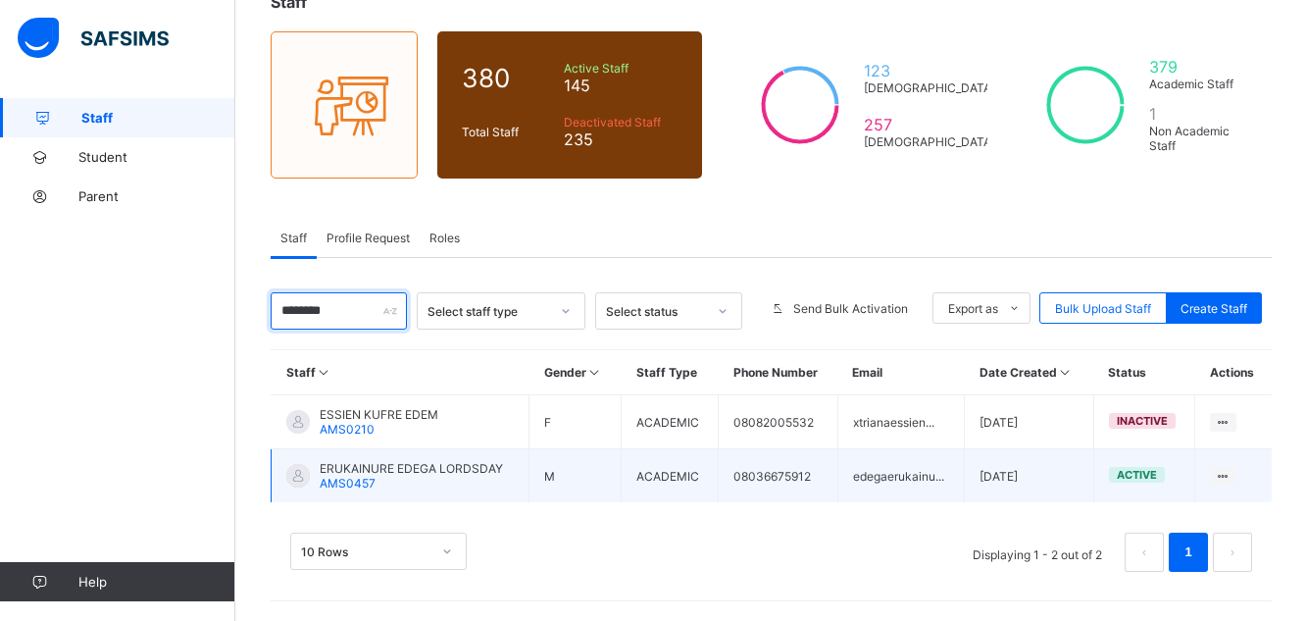
type input "*****"
click at [381, 472] on span "ERUKAINURE EDEGA LORDSDAY" at bounding box center [411, 468] width 183 height 15
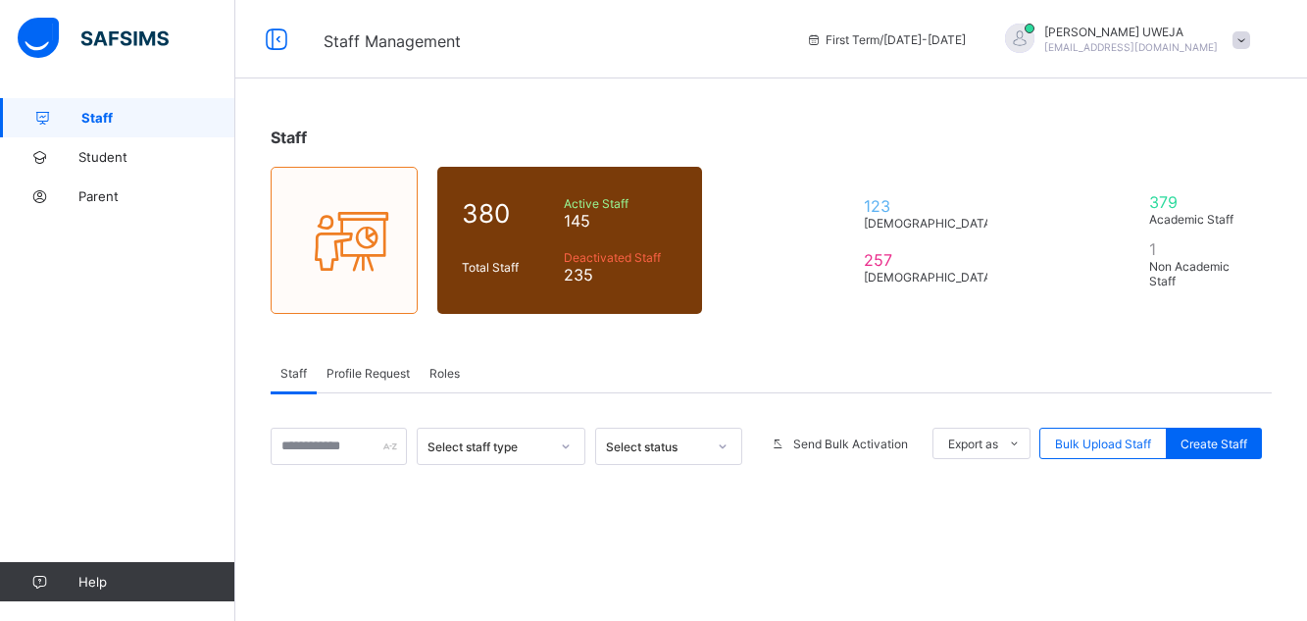
scroll to position [135, 0]
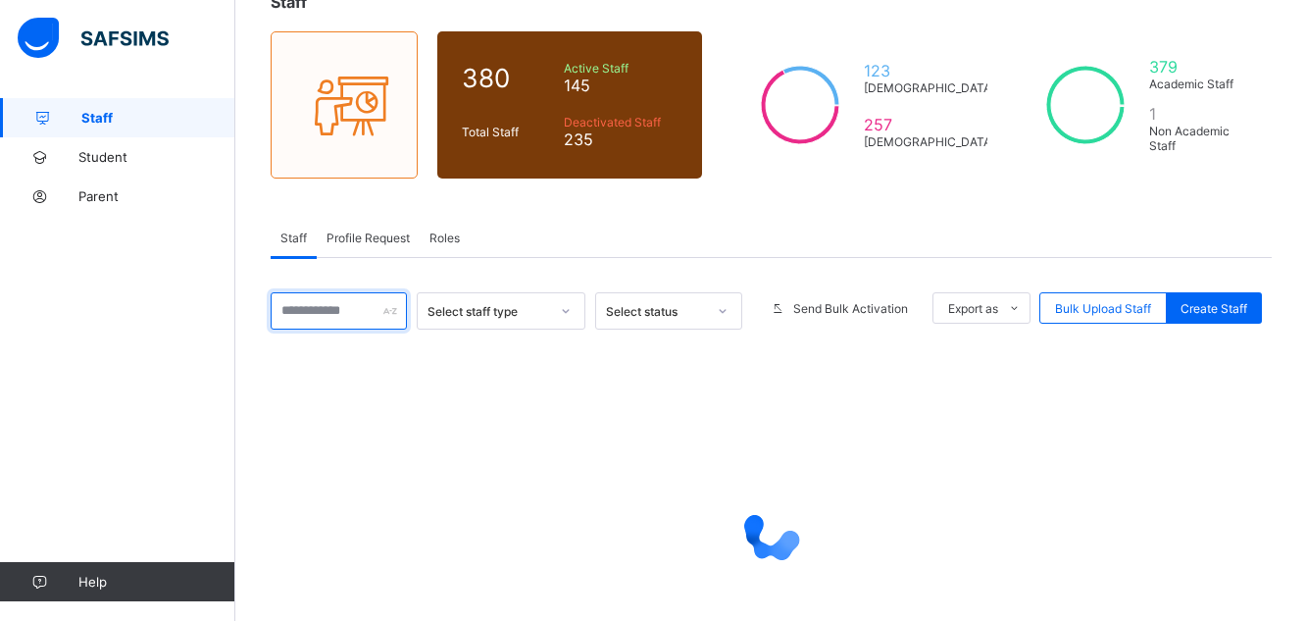
click at [331, 300] on input "text" at bounding box center [339, 310] width 136 height 37
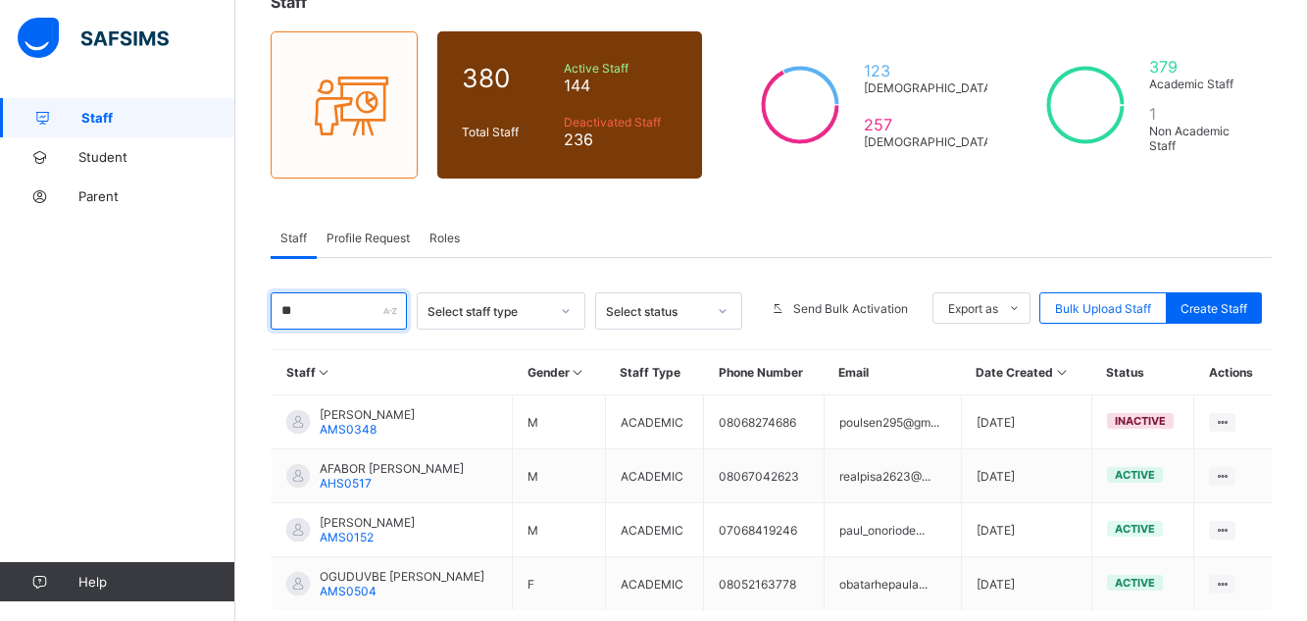
type input "*"
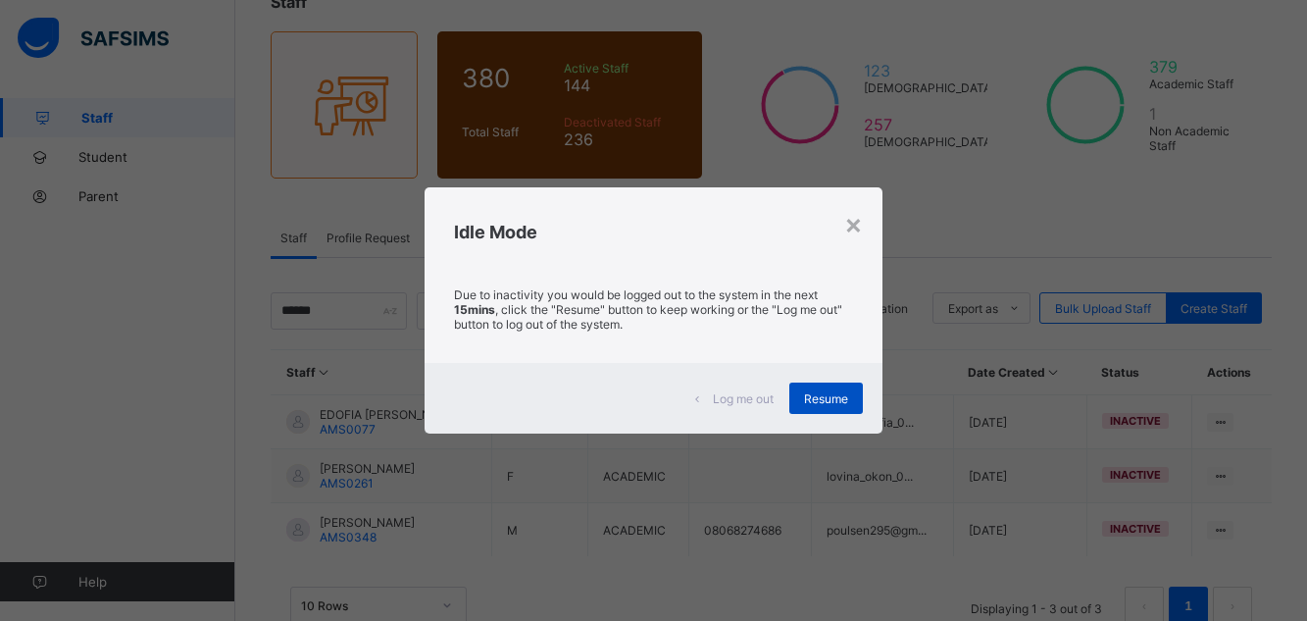
click at [832, 401] on span "Resume" at bounding box center [826, 398] width 44 height 15
click at [832, 391] on span "Resume" at bounding box center [826, 398] width 44 height 15
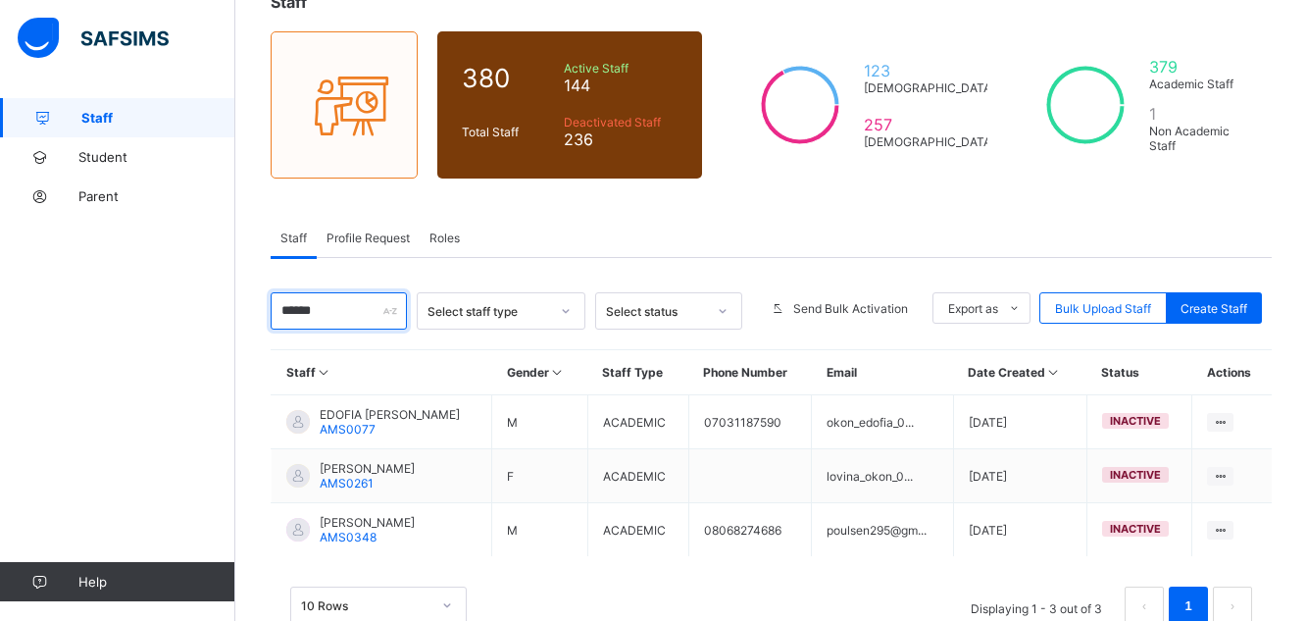
click at [335, 318] on input "*****" at bounding box center [339, 310] width 136 height 37
type input "*"
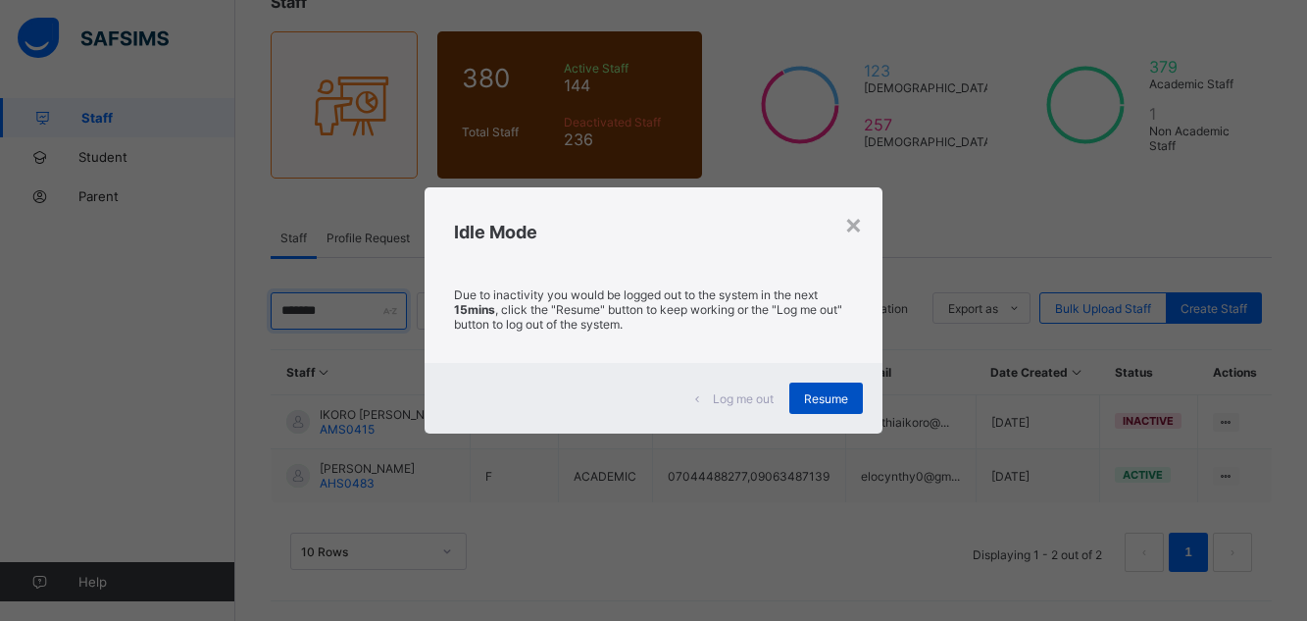
type input "*******"
click at [824, 398] on span "Resume" at bounding box center [826, 398] width 44 height 15
click at [816, 393] on span "Resume" at bounding box center [826, 398] width 44 height 15
click at [827, 400] on span "Resume" at bounding box center [826, 398] width 44 height 15
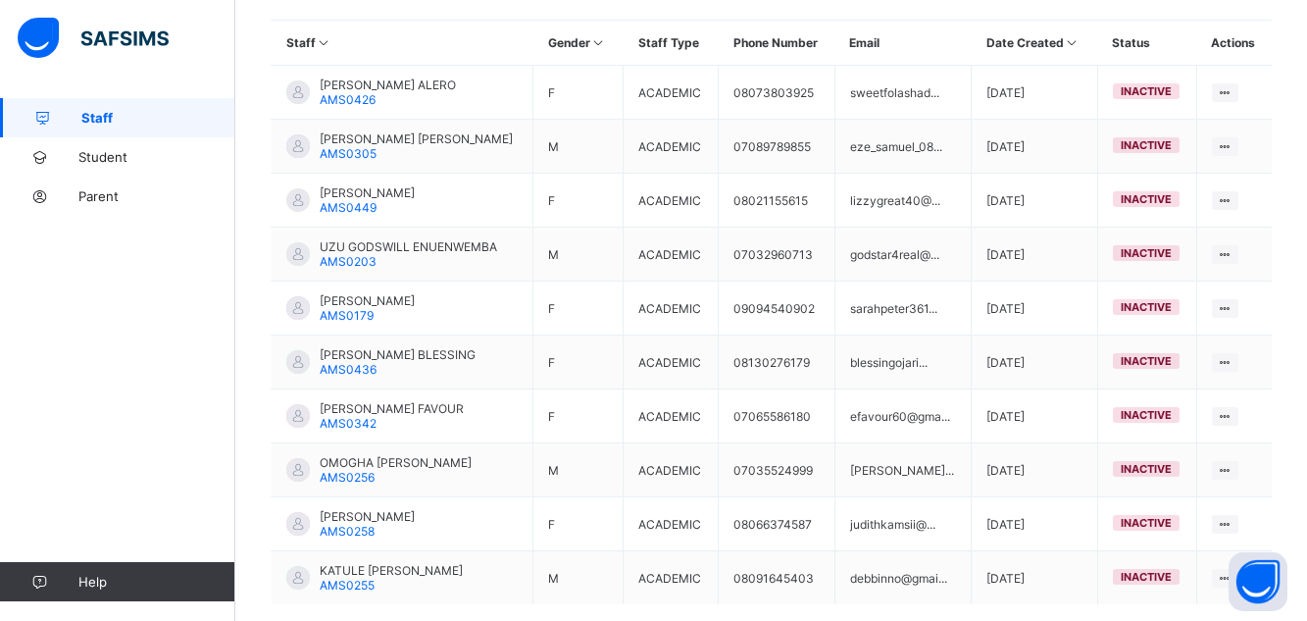
scroll to position [567, 0]
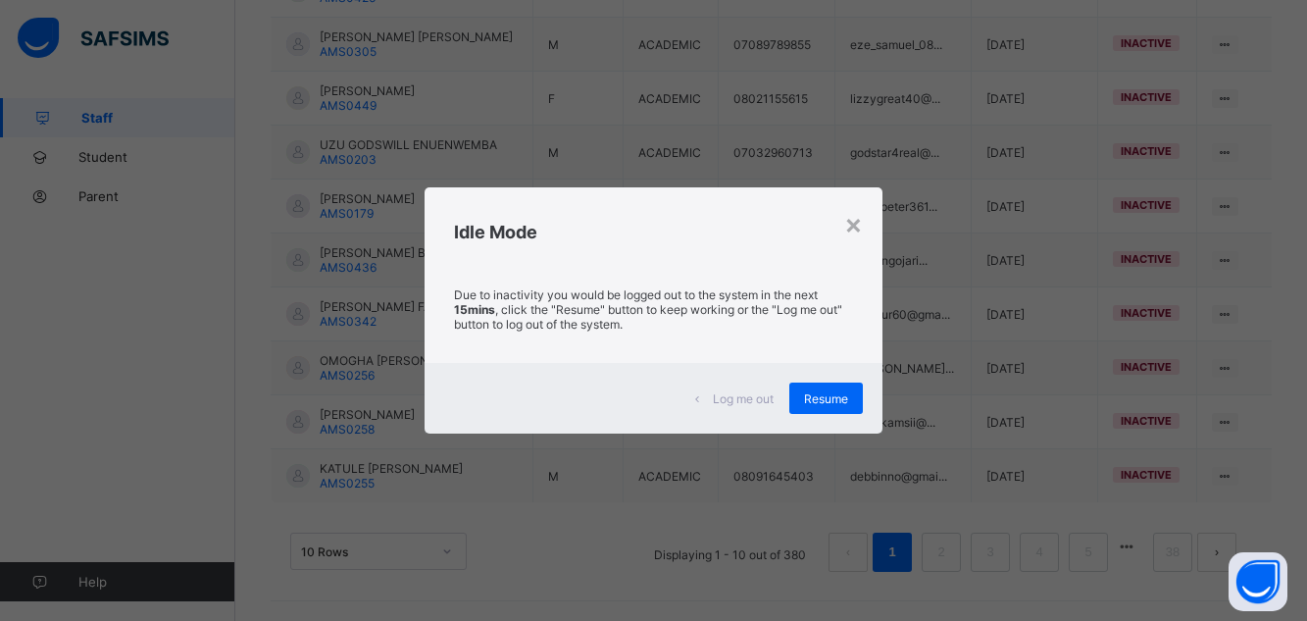
drag, startPoint x: 0, startPoint y: 0, endPoint x: 86, endPoint y: 119, distance: 146.7
click at [86, 119] on div "× Idle Mode Due to inactivity you would be logged out to the system in the next…" at bounding box center [653, 310] width 1307 height 621
click at [808, 402] on span "Resume" at bounding box center [826, 398] width 44 height 15
click at [828, 399] on span "Resume" at bounding box center [826, 398] width 44 height 15
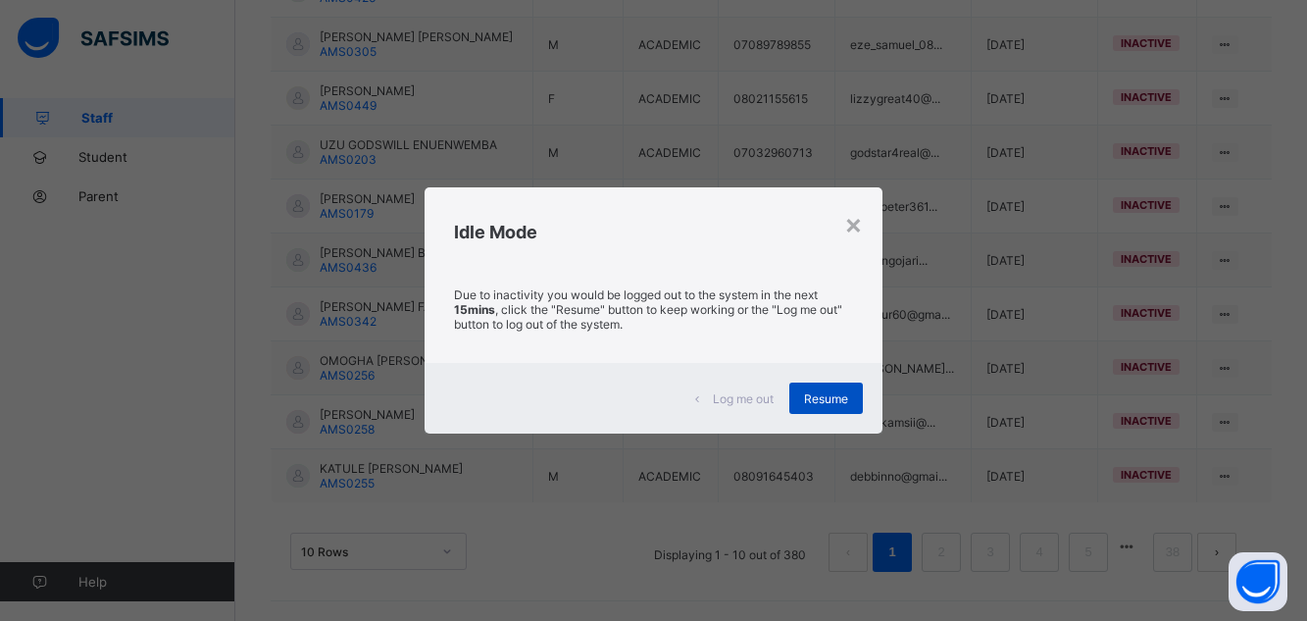
click at [828, 399] on span "Resume" at bounding box center [826, 398] width 44 height 15
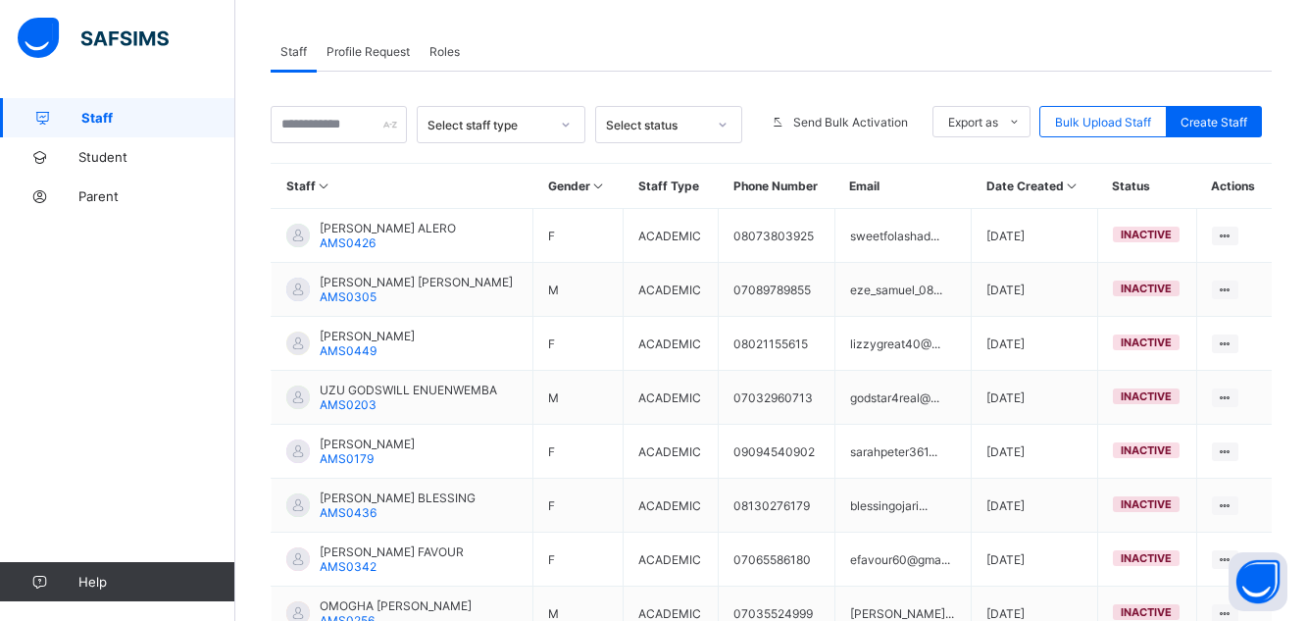
scroll to position [292, 0]
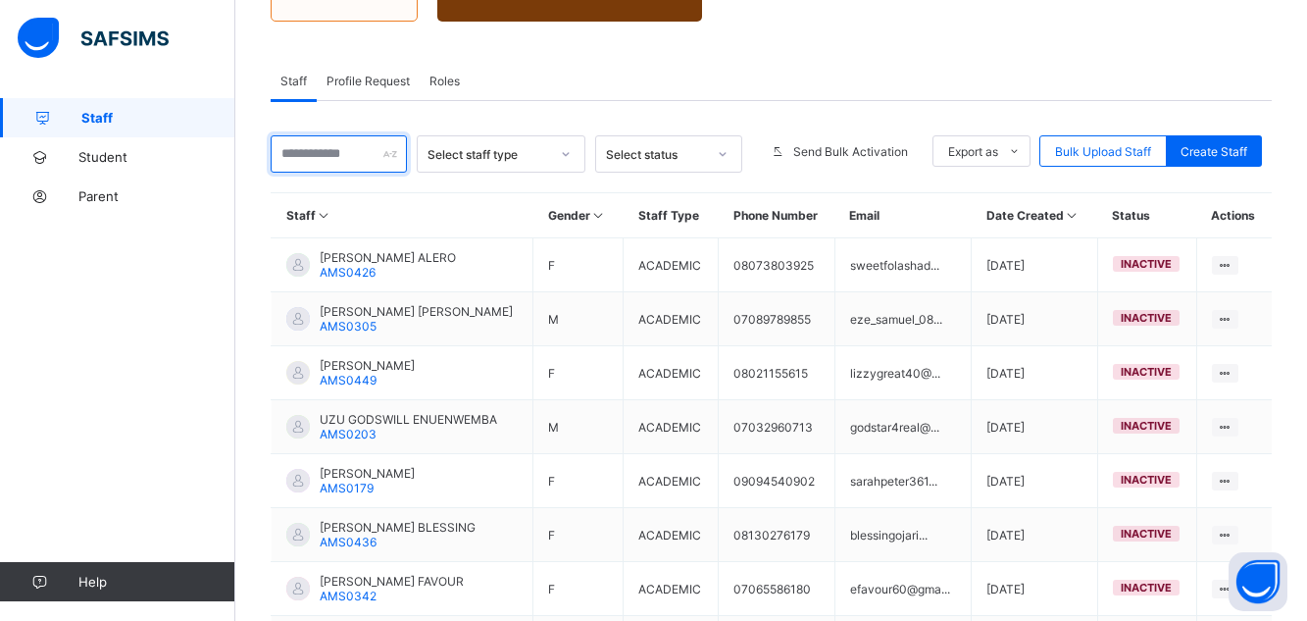
click at [341, 157] on input "text" at bounding box center [339, 153] width 136 height 37
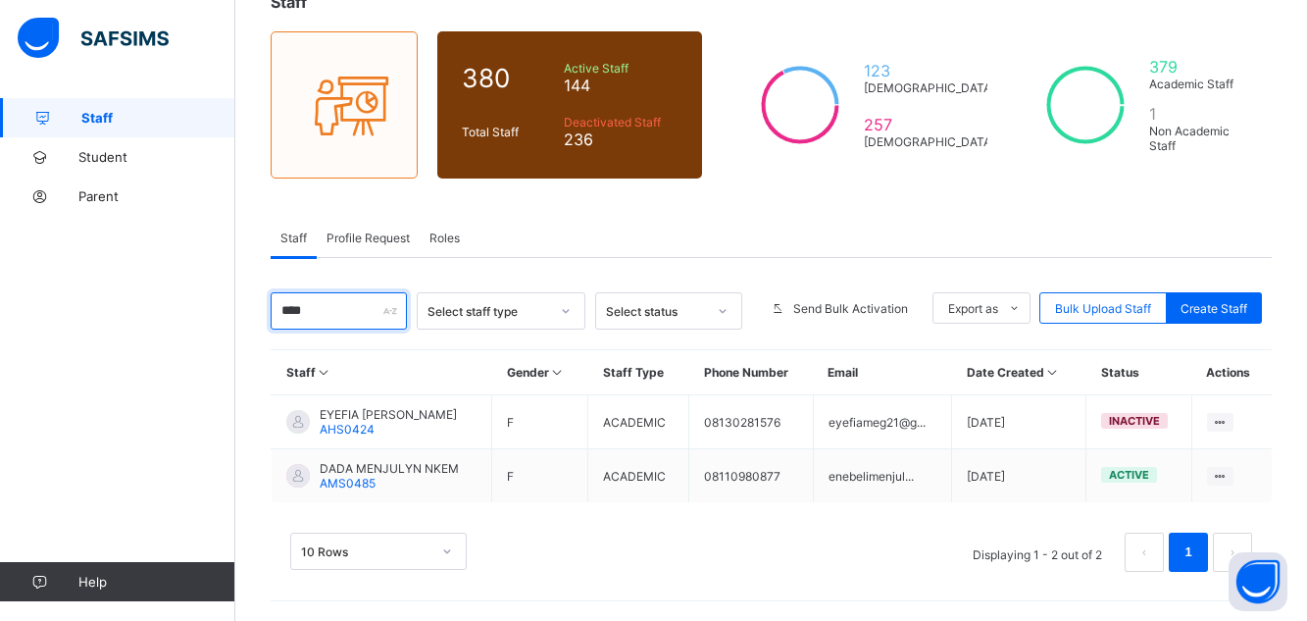
scroll to position [189, 0]
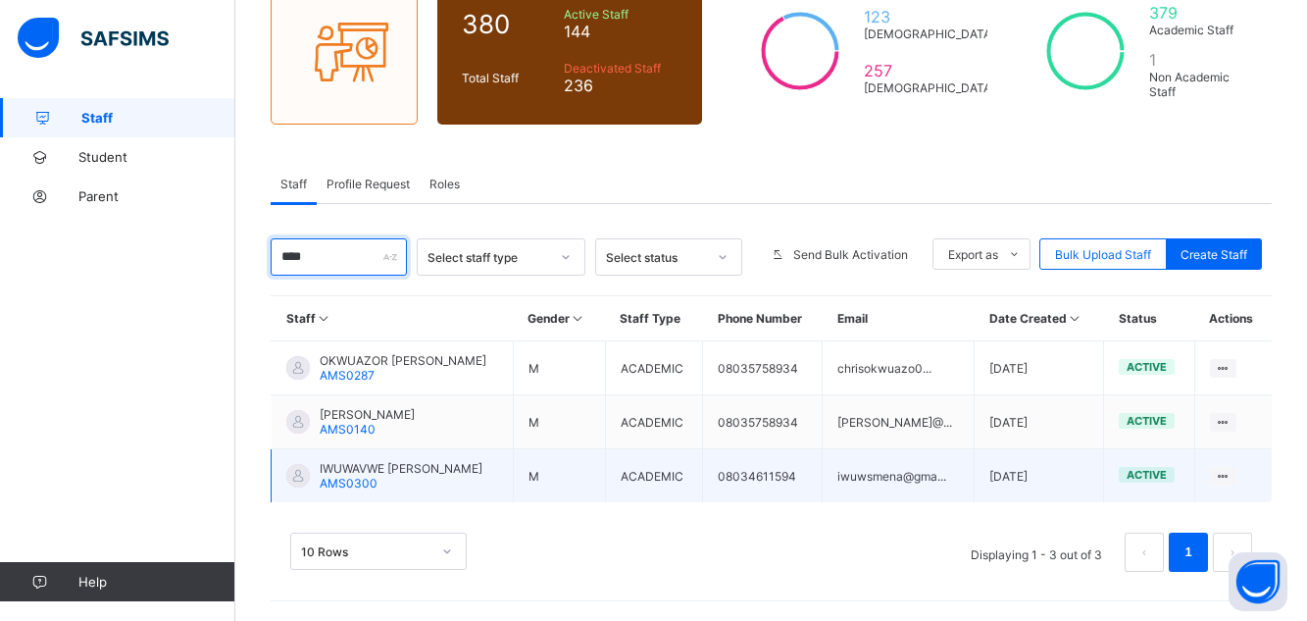
type input "****"
click at [412, 474] on span "IWUWAVWE KELVIN EKEMENA" at bounding box center [401, 468] width 163 height 15
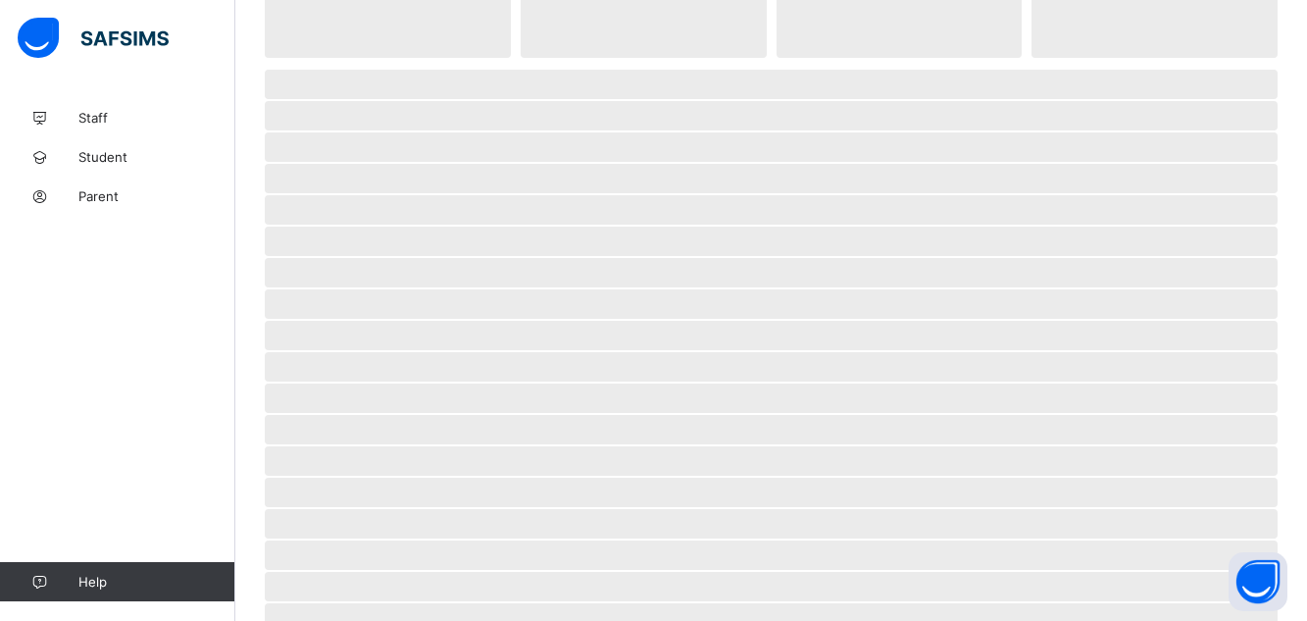
click at [412, 474] on span "‌" at bounding box center [771, 460] width 1013 height 29
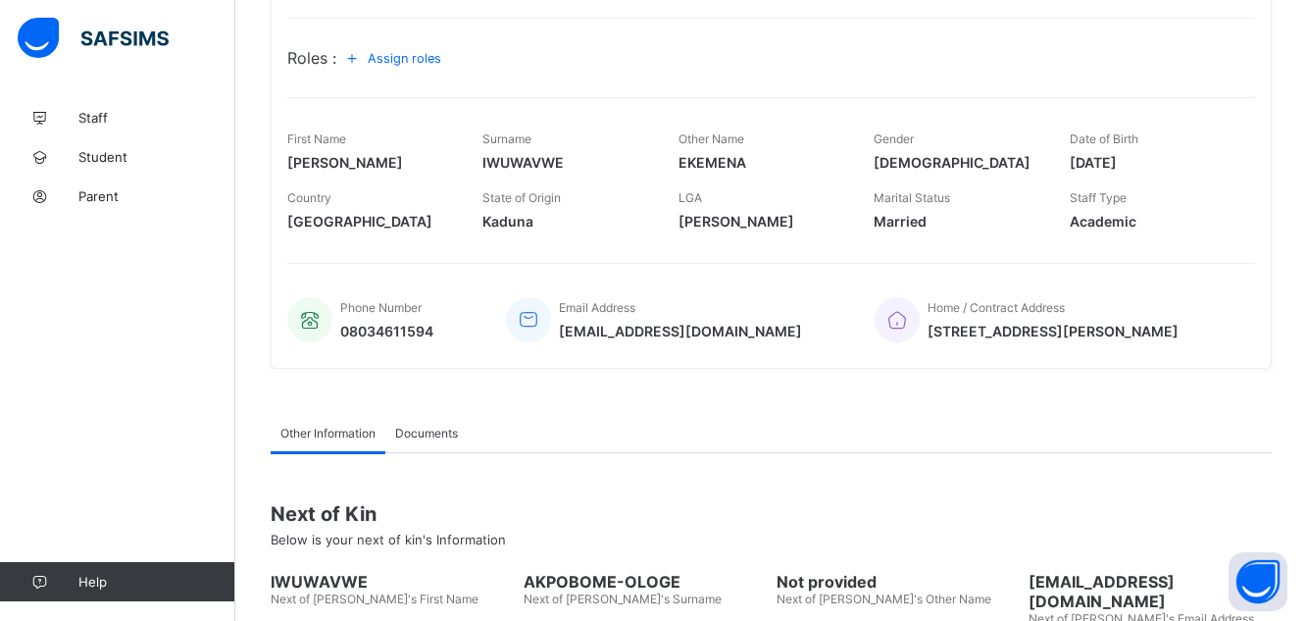
scroll to position [314, 0]
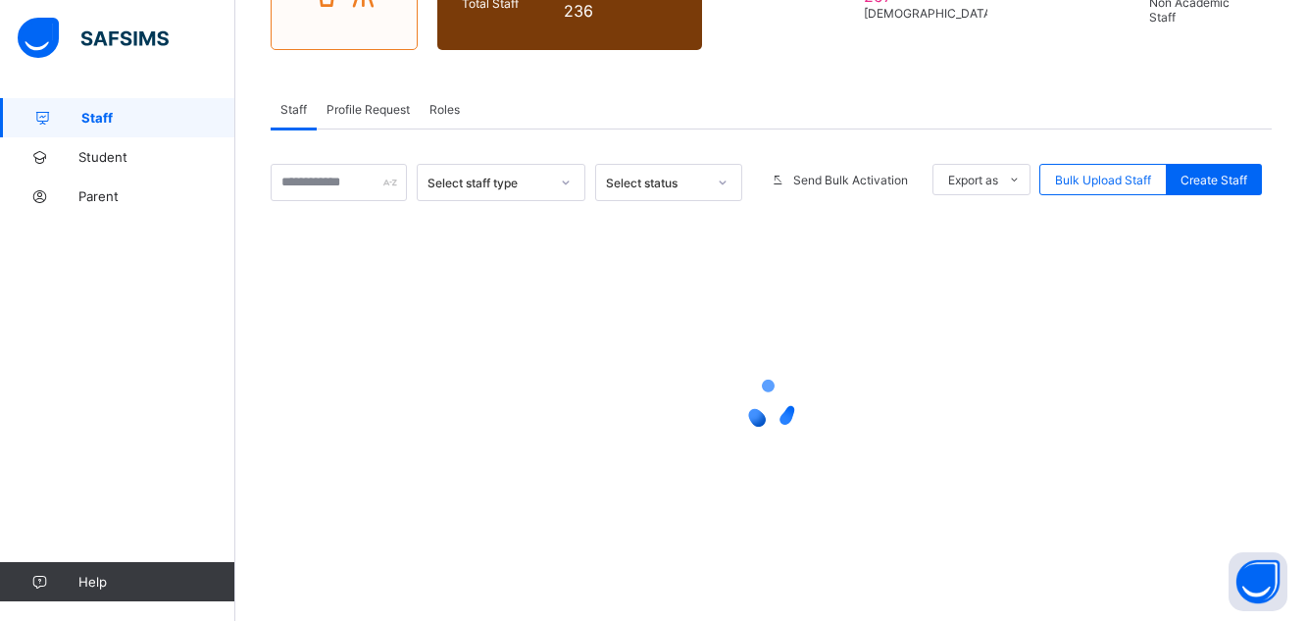
scroll to position [189, 0]
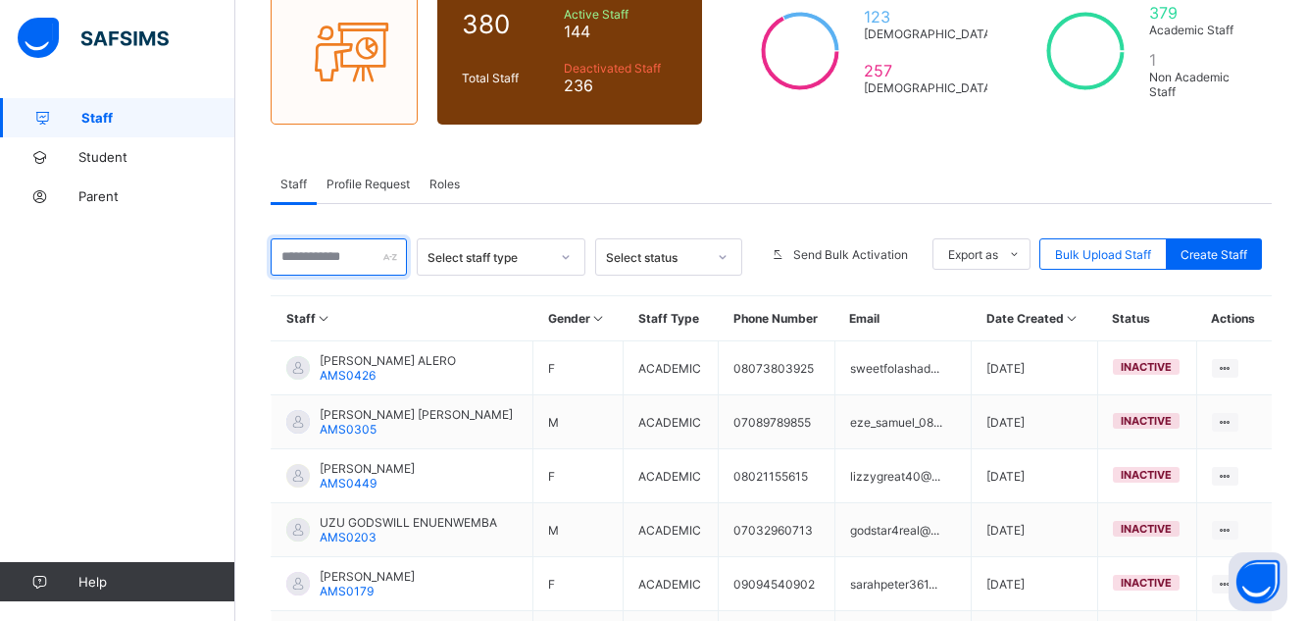
click at [359, 264] on input "text" at bounding box center [339, 256] width 136 height 37
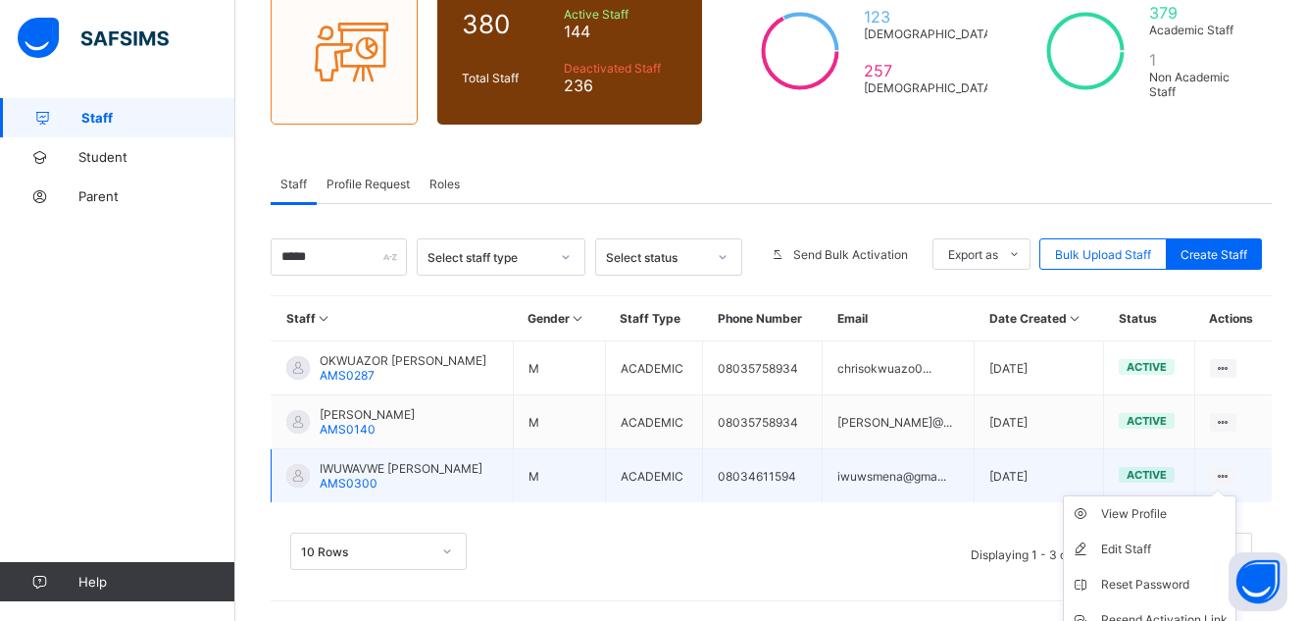
click at [1236, 495] on ul "View Profile Edit Staff Reset Password Resend Activation Link Change Email Dele…" at bounding box center [1150, 602] width 174 height 214
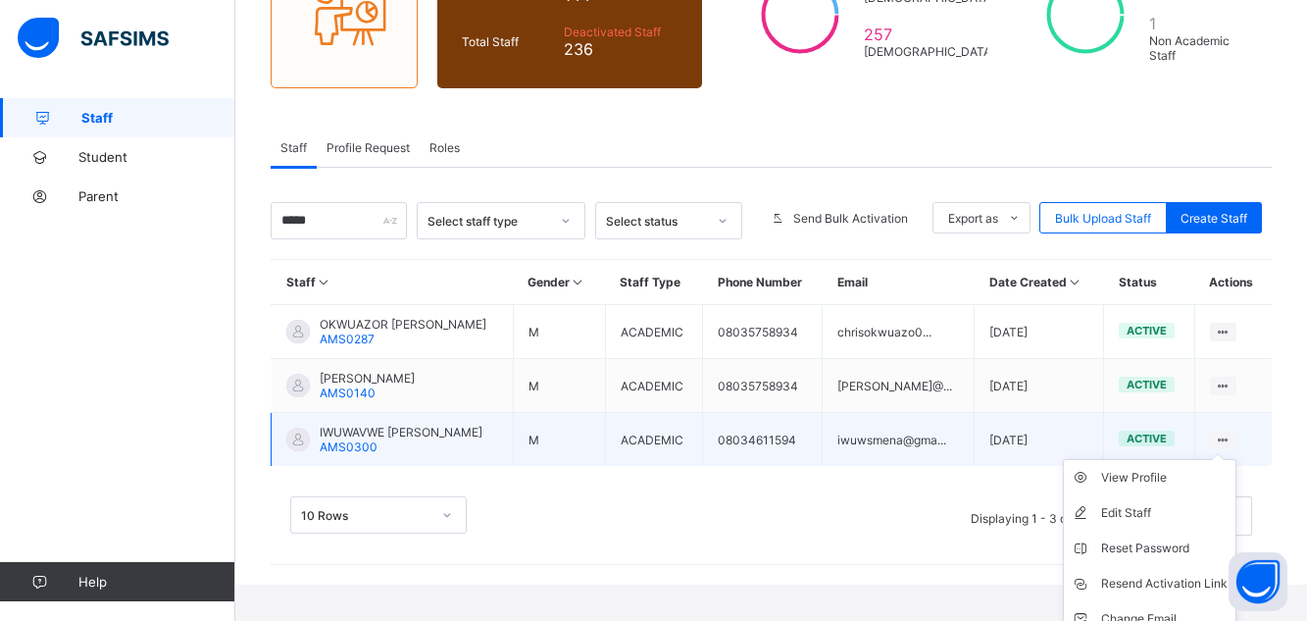
scroll to position [228, 0]
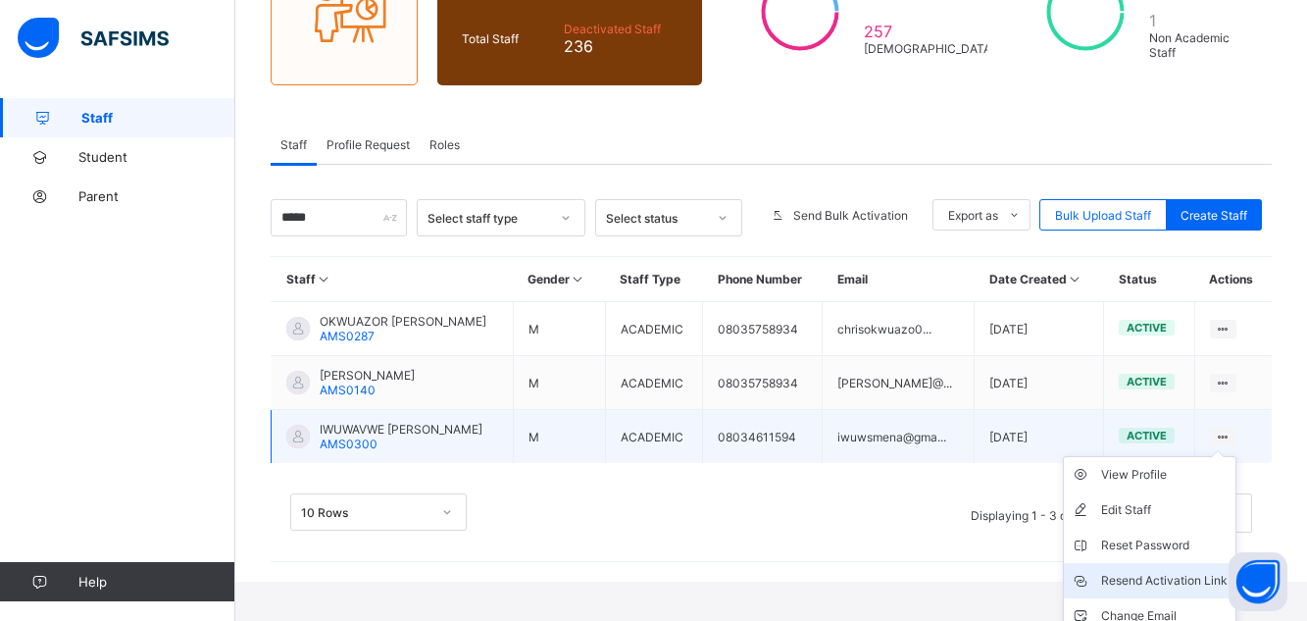
click at [1173, 579] on div "Resend Activation Link" at bounding box center [1164, 581] width 126 height 20
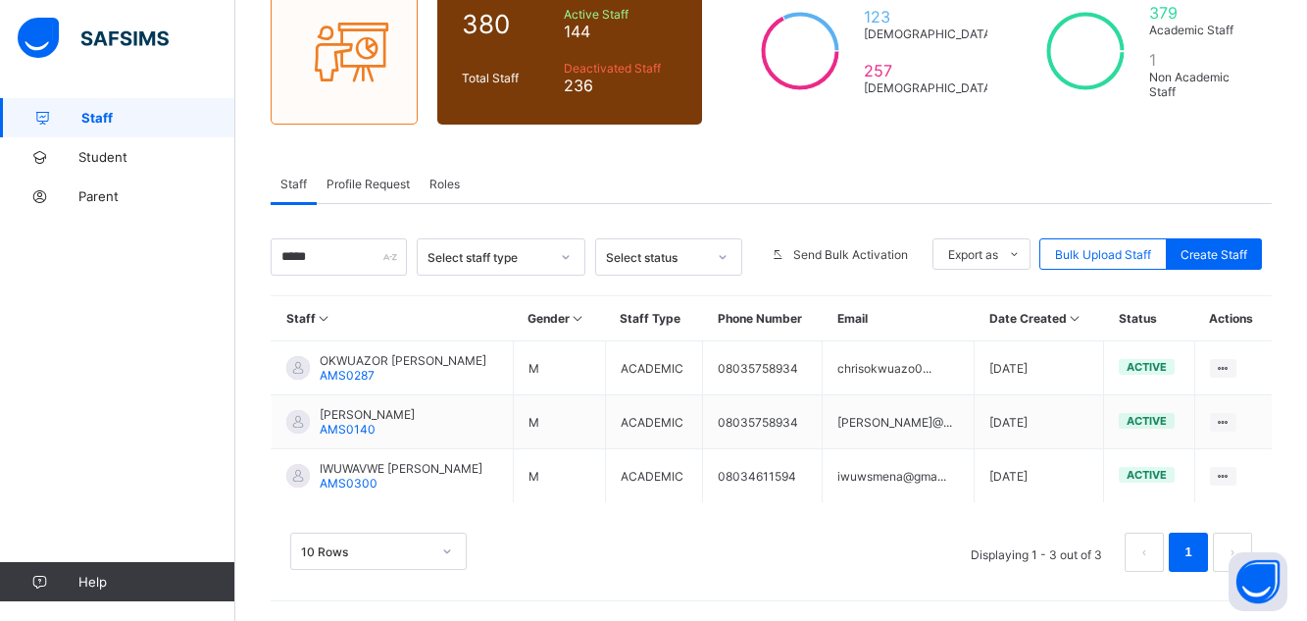
scroll to position [189, 0]
click at [332, 264] on input "****" at bounding box center [339, 256] width 136 height 37
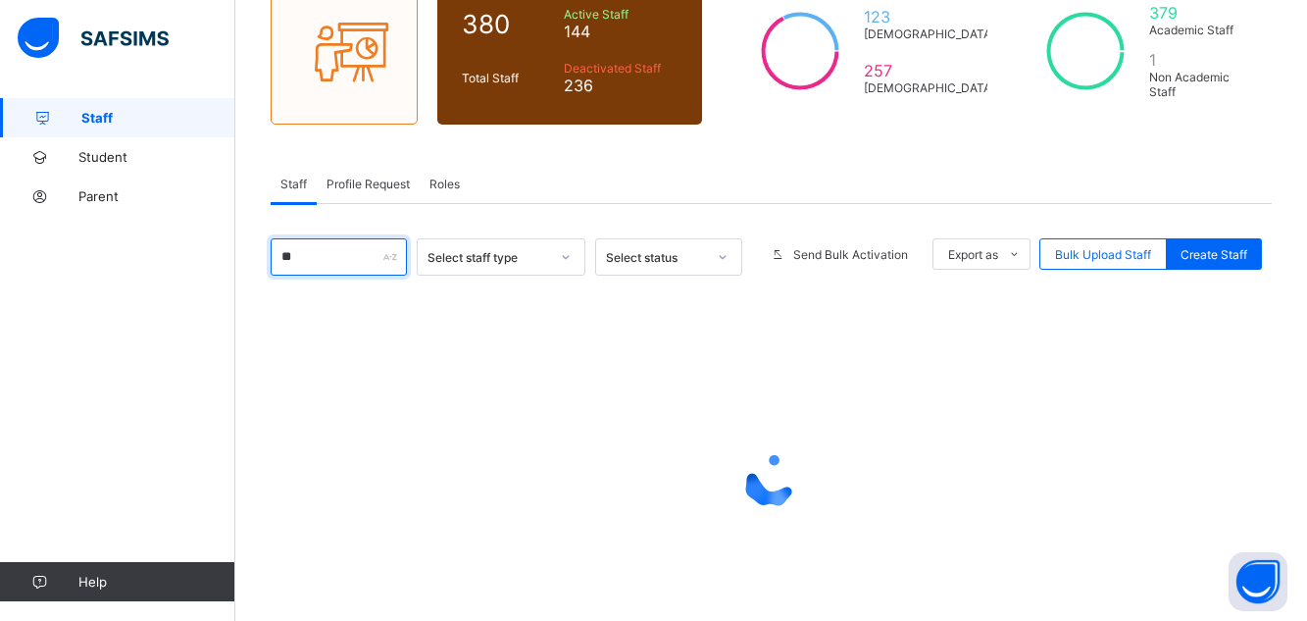
type input "*"
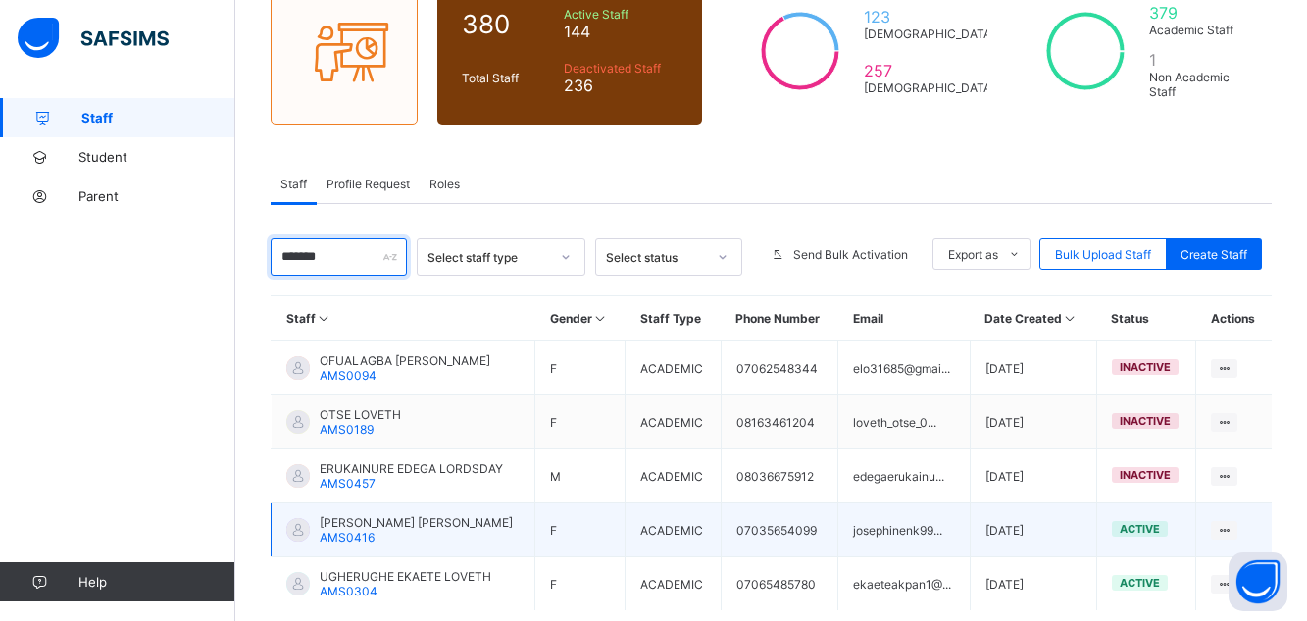
type input "*******"
click at [354, 517] on span "[PERSON_NAME] [PERSON_NAME]" at bounding box center [416, 522] width 193 height 15
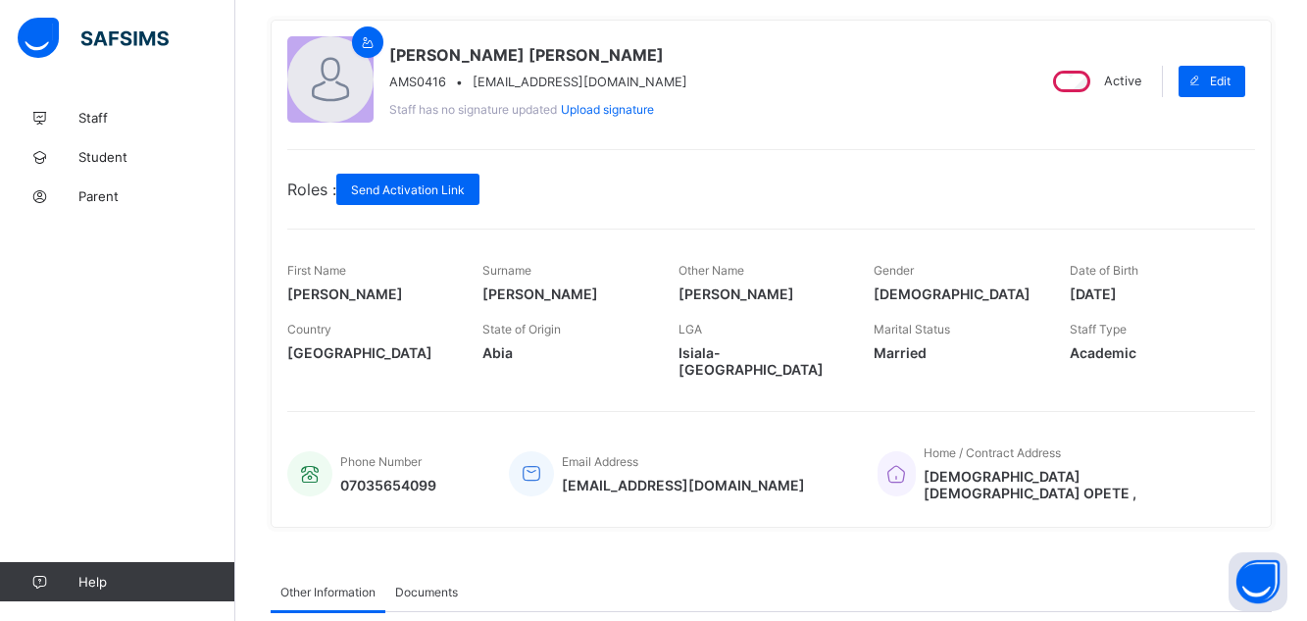
scroll to position [196, 0]
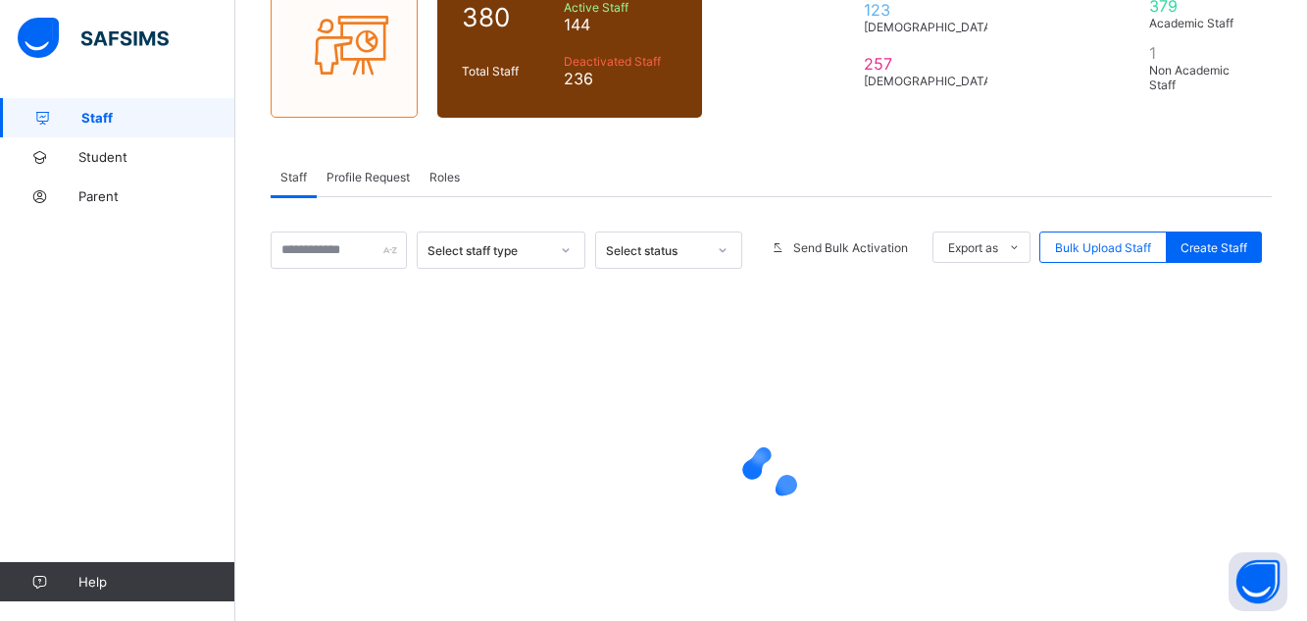
scroll to position [189, 0]
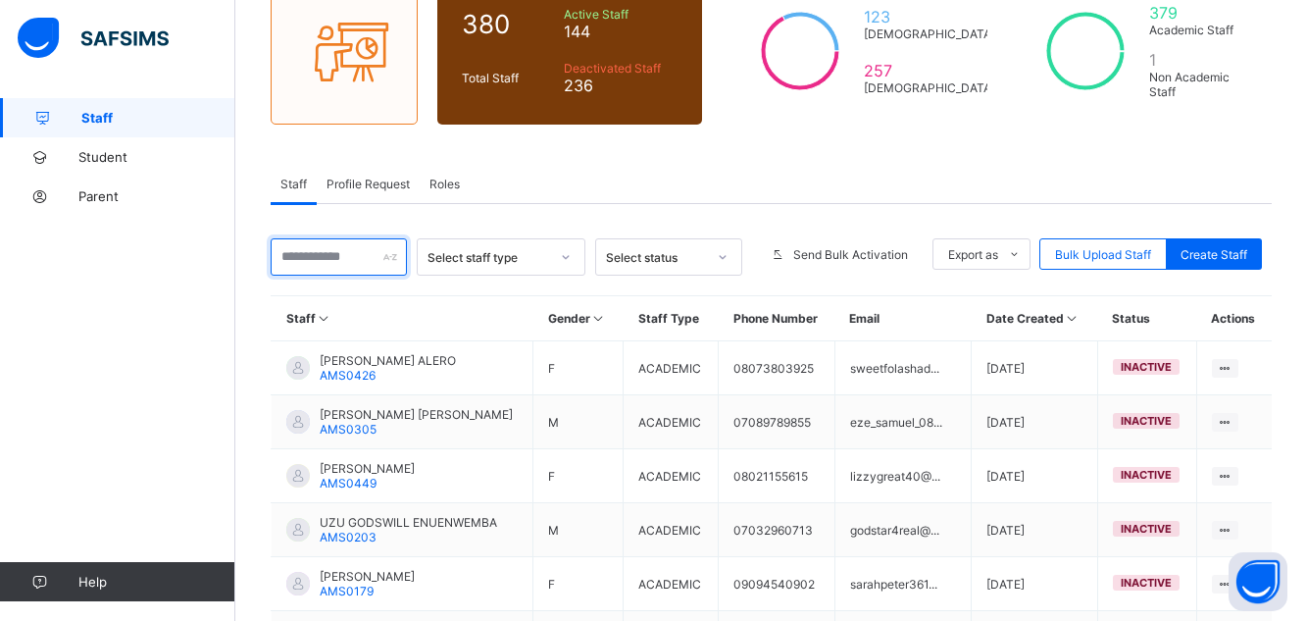
click at [335, 264] on input "text" at bounding box center [339, 256] width 136 height 37
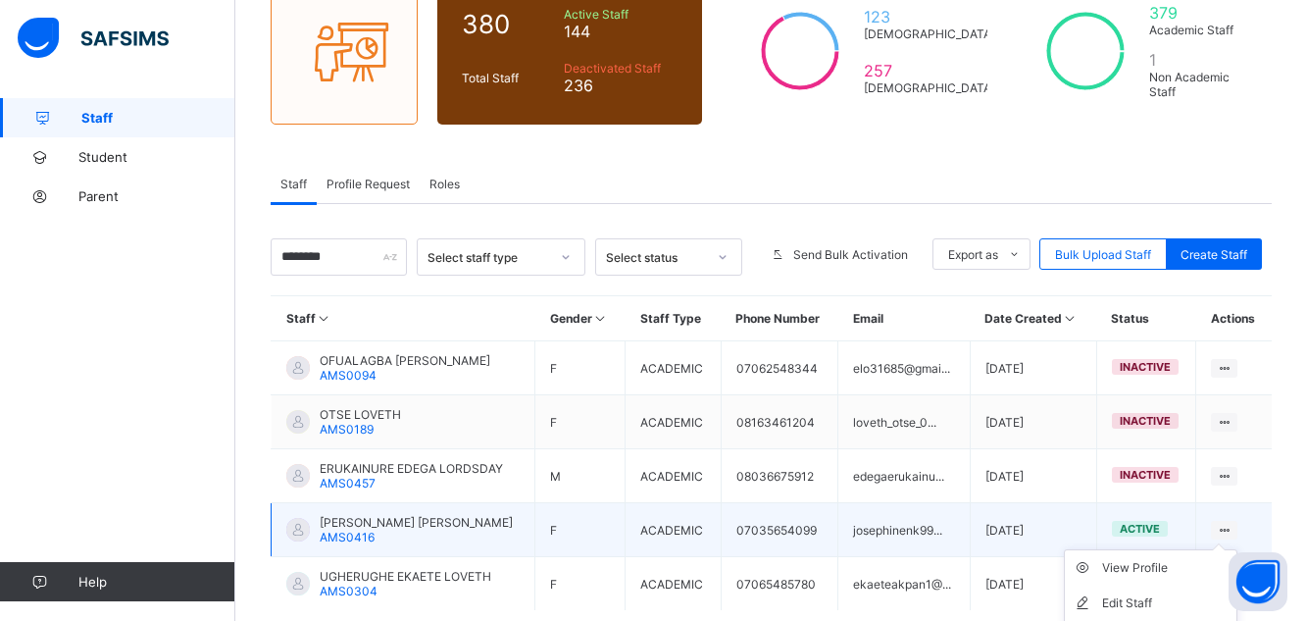
click at [1232, 527] on icon at bounding box center [1224, 529] width 17 height 15
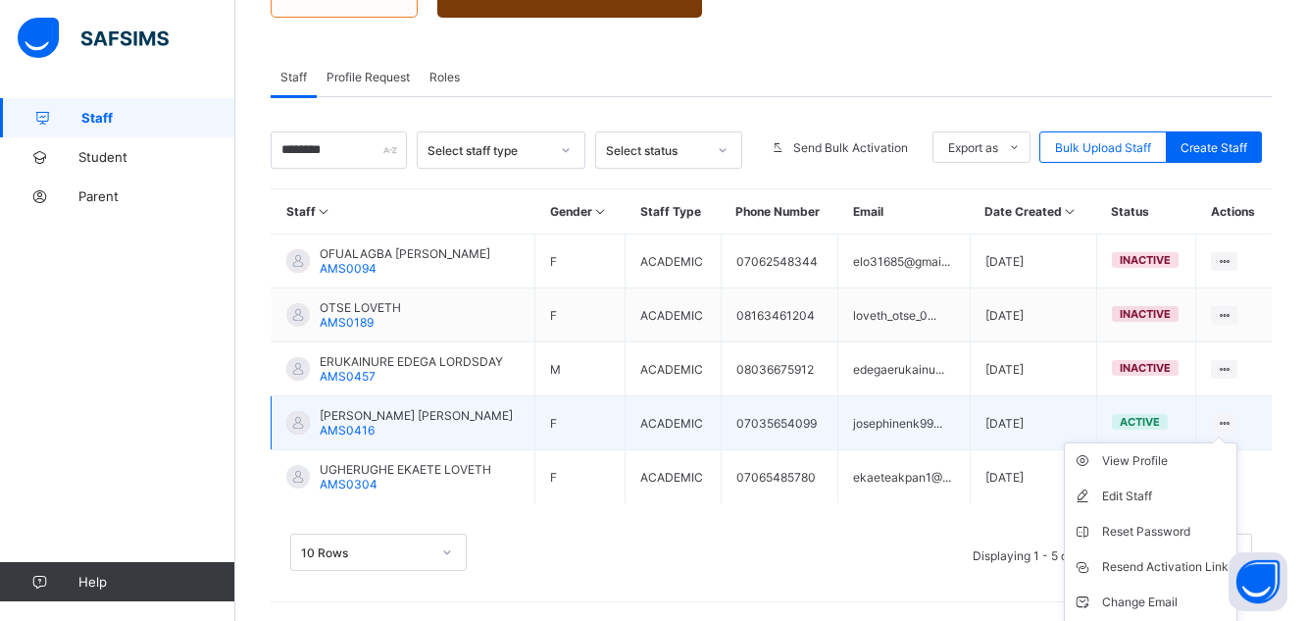
scroll to position [307, 0]
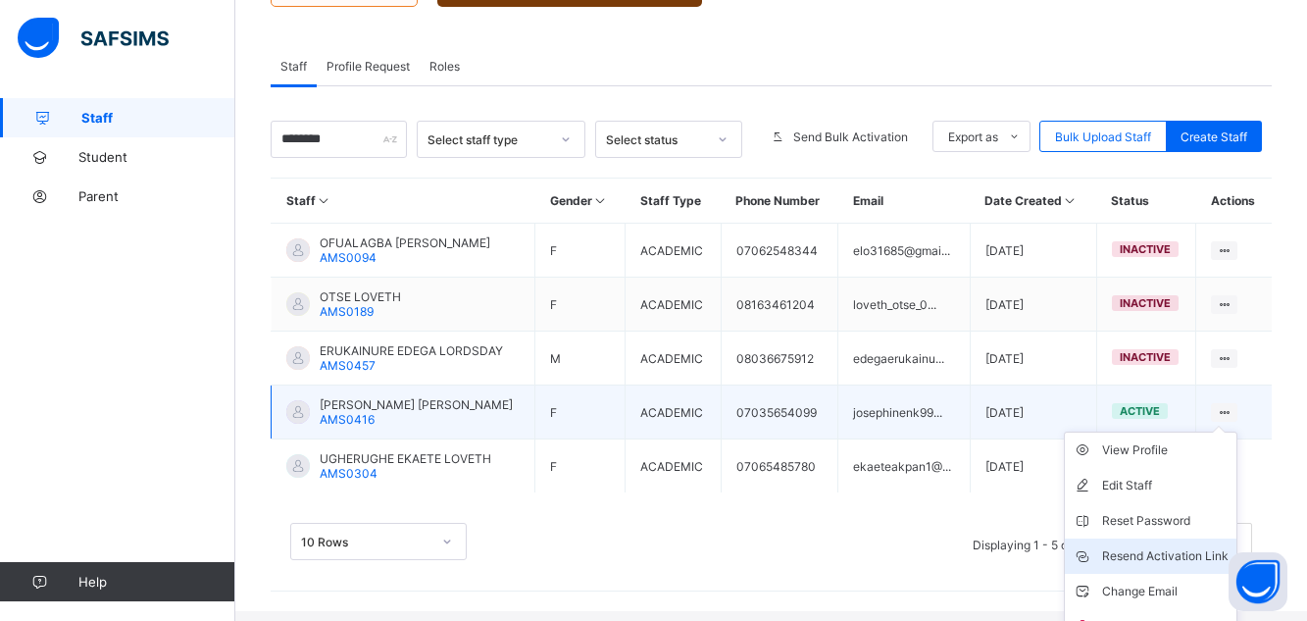
click at [1175, 555] on div "Resend Activation Link" at bounding box center [1165, 556] width 126 height 20
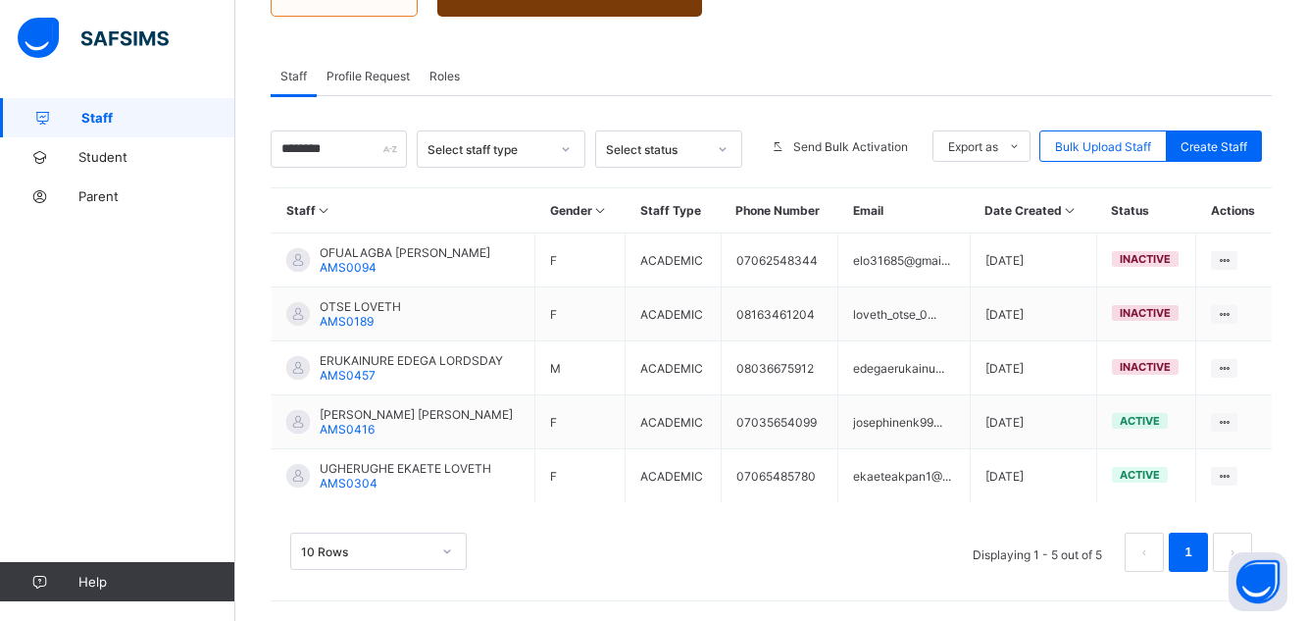
scroll to position [297, 0]
click at [331, 144] on input "*******" at bounding box center [339, 148] width 136 height 37
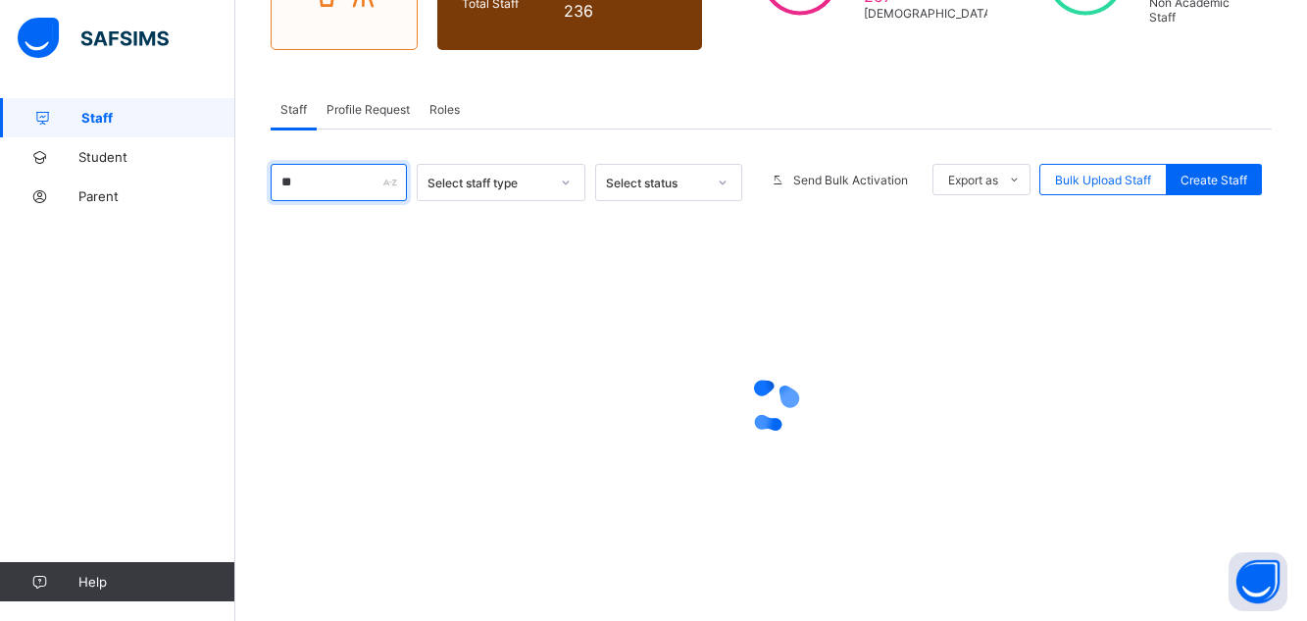
scroll to position [264, 0]
type input "*"
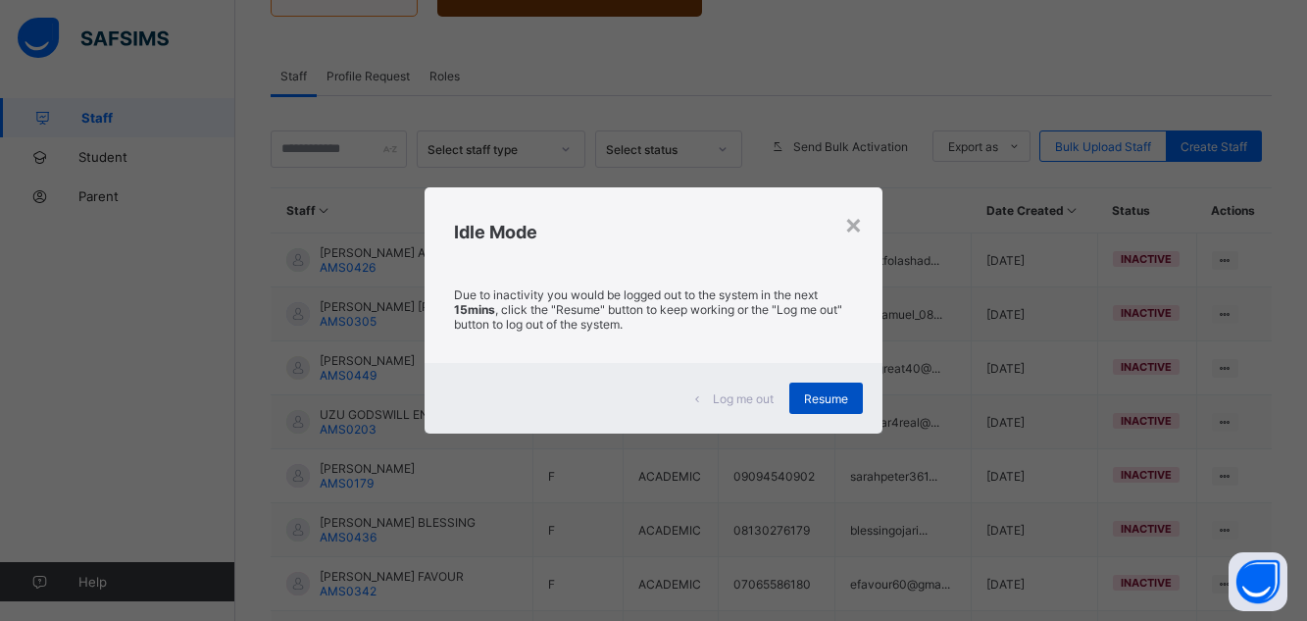
click at [813, 392] on span "Resume" at bounding box center [826, 398] width 44 height 15
click at [811, 405] on span "Resume" at bounding box center [826, 398] width 44 height 15
click at [819, 400] on span "Resume" at bounding box center [826, 398] width 44 height 15
